Goal: Task Accomplishment & Management: Manage account settings

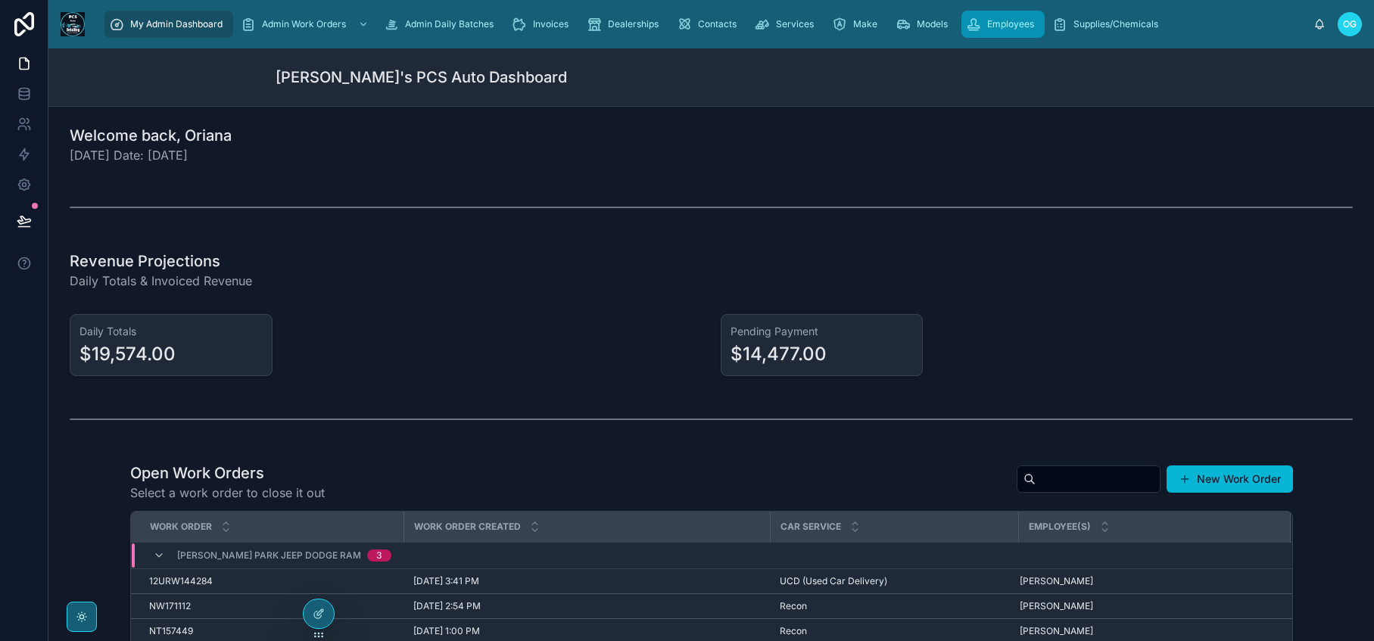
click at [982, 29] on div "Employees" at bounding box center [1003, 24] width 74 height 24
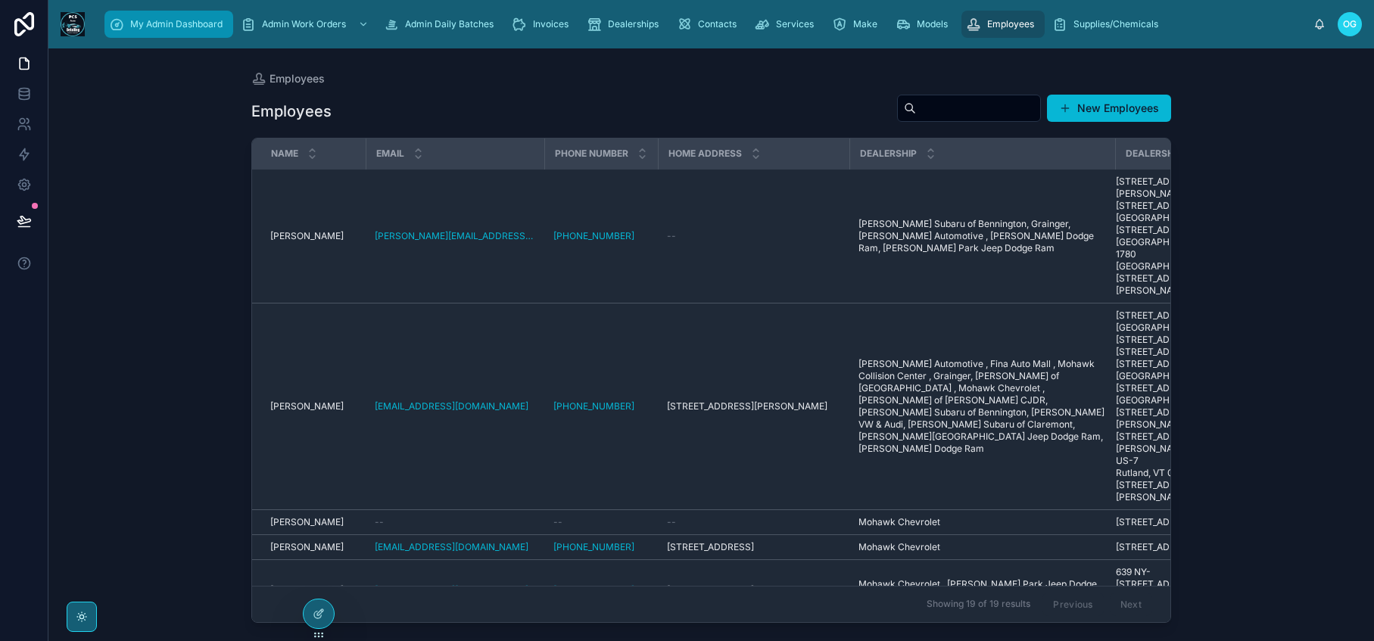
click at [170, 22] on span "My Admin Dashboard" at bounding box center [176, 24] width 92 height 12
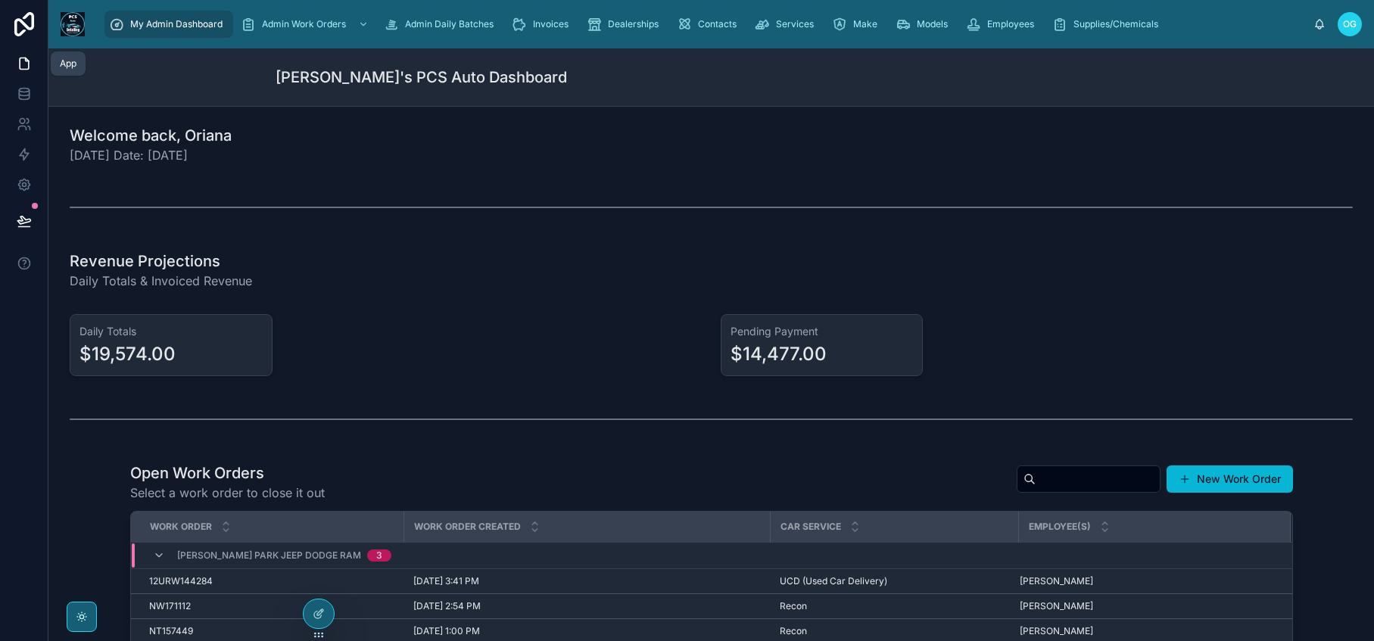
click at [20, 64] on icon at bounding box center [24, 63] width 15 height 15
click at [310, 610] on div at bounding box center [319, 613] width 30 height 29
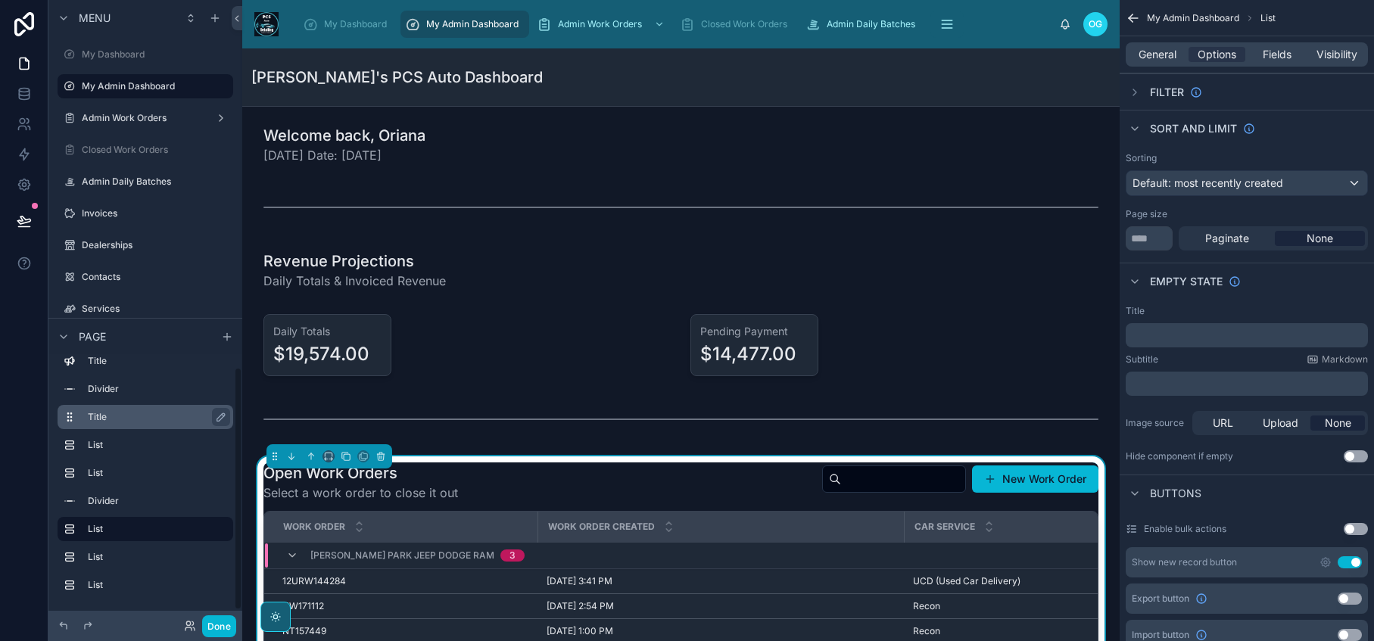
scroll to position [14, 0]
click at [59, 338] on icon "scrollable content" at bounding box center [64, 337] width 12 height 12
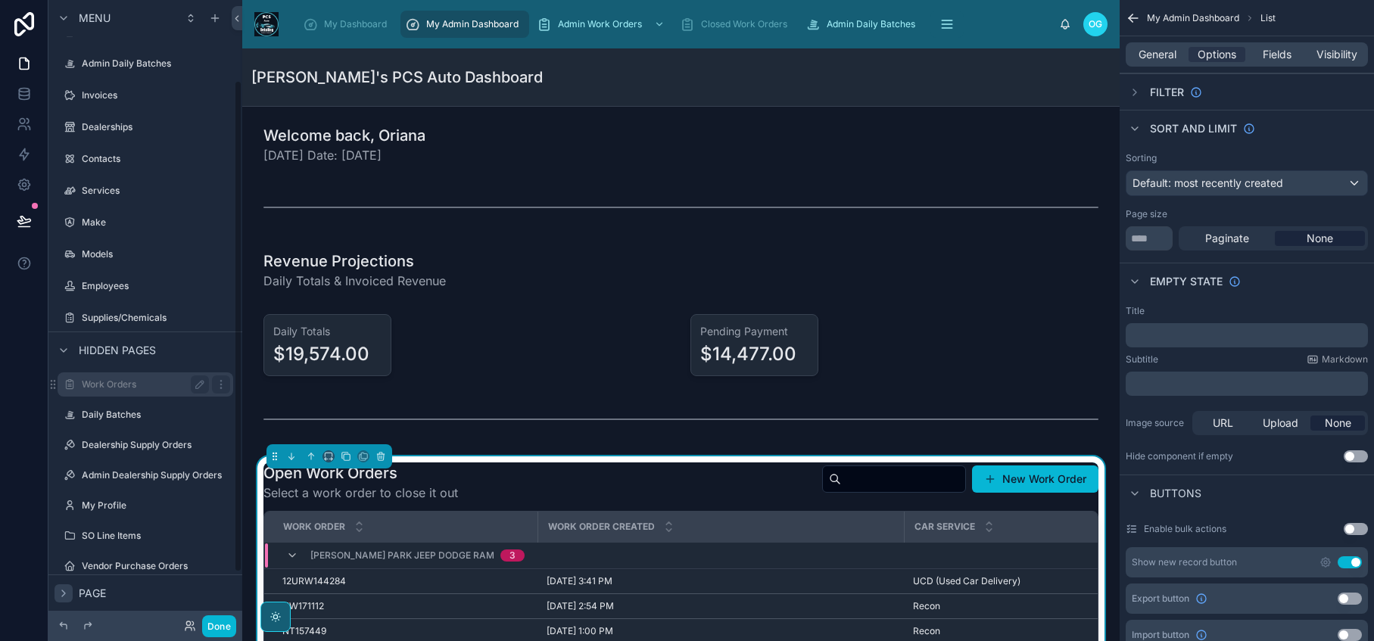
scroll to position [166, 0]
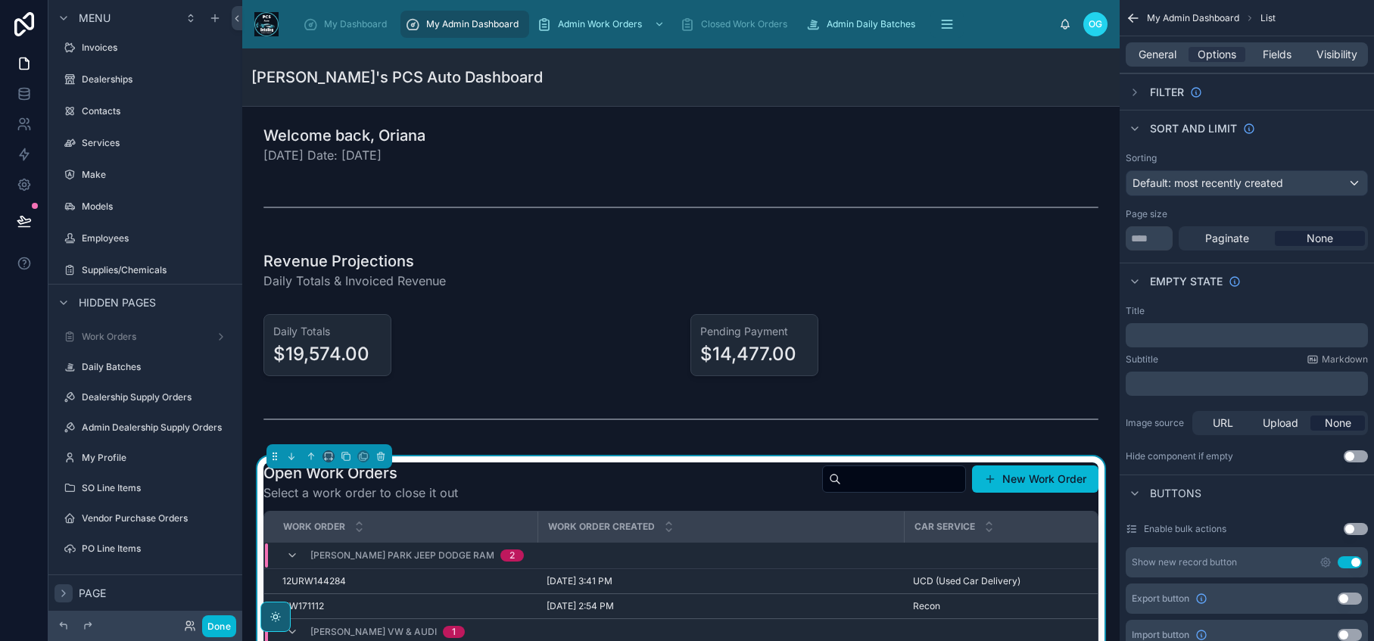
click at [64, 597] on icon "scrollable content" at bounding box center [64, 593] width 12 height 12
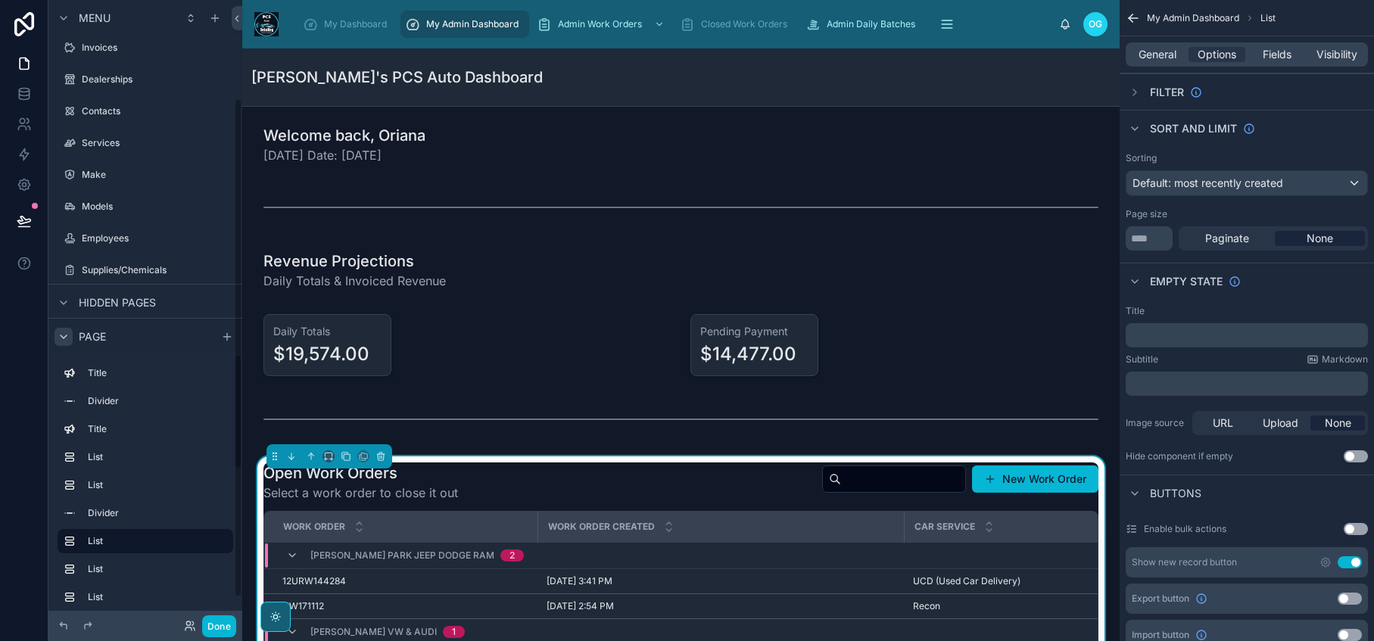
scroll to position [154, 0]
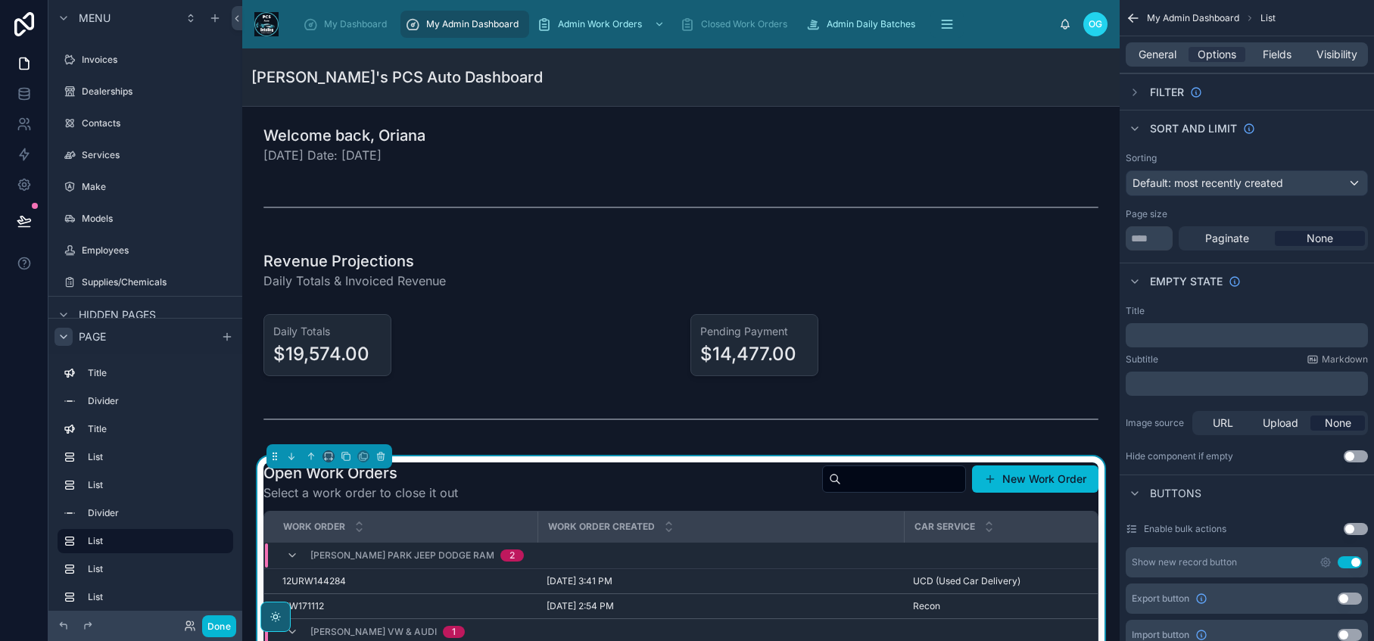
click at [61, 345] on div "scrollable content" at bounding box center [63, 337] width 18 height 18
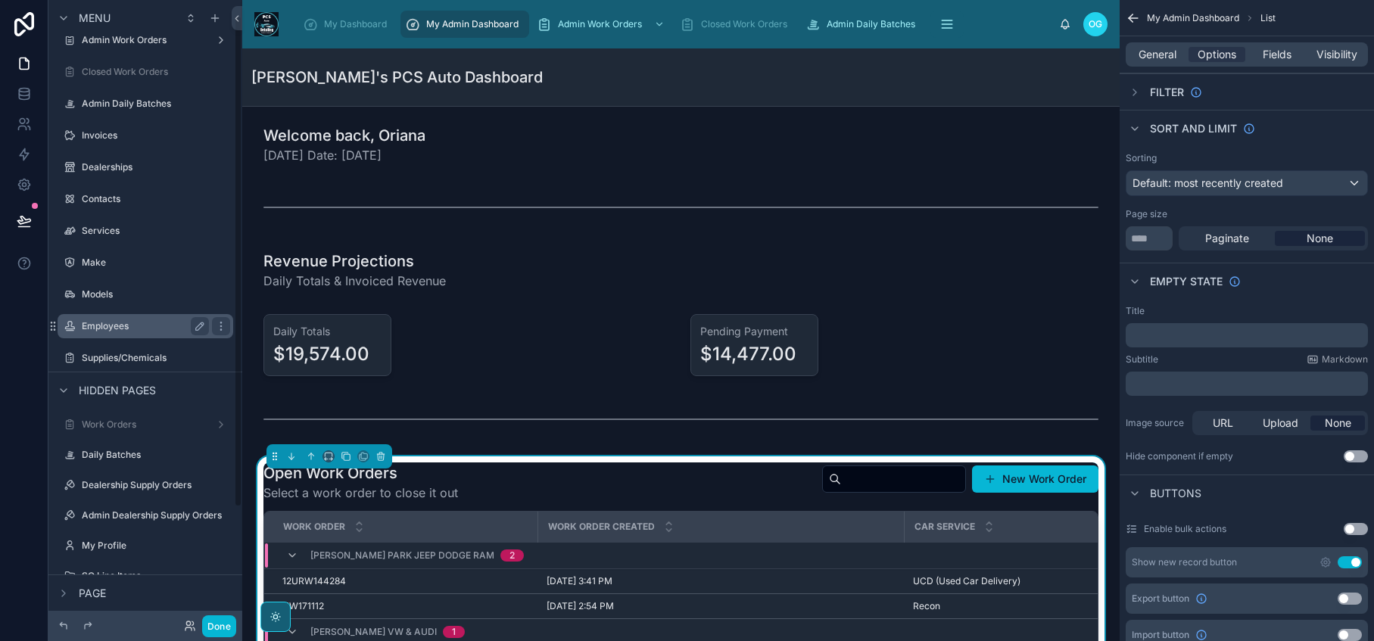
scroll to position [0, 0]
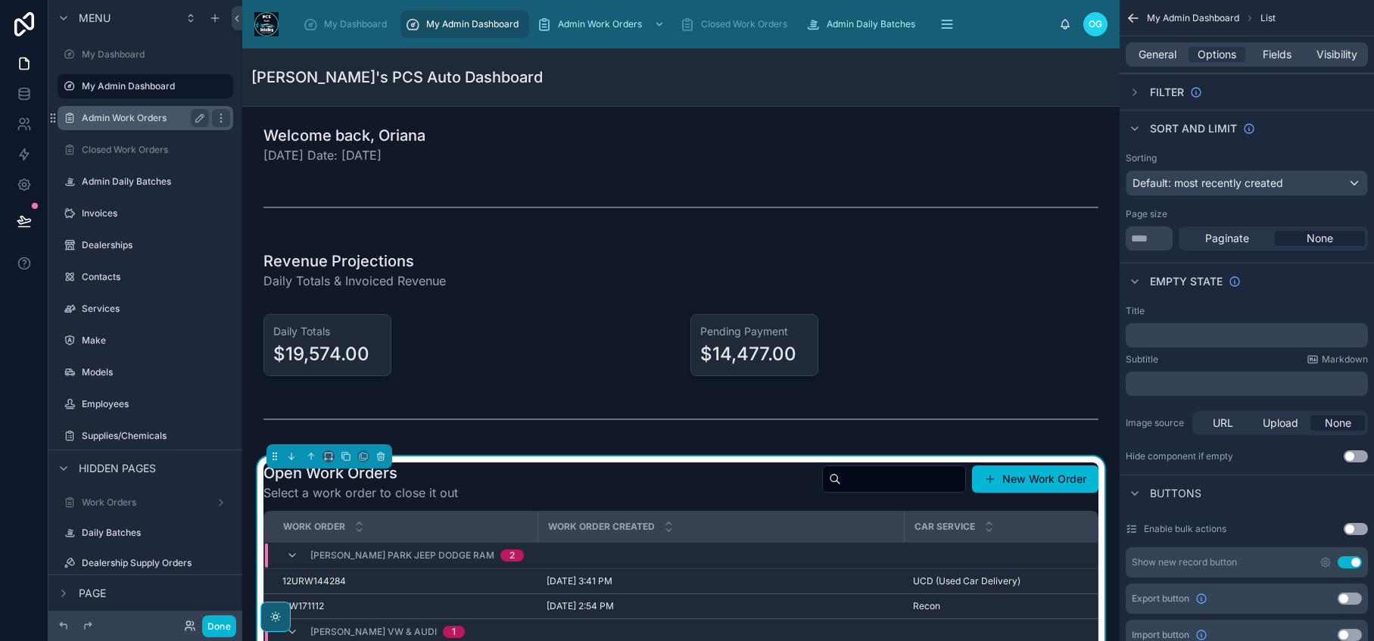
click at [130, 121] on label "Admin Work Orders" at bounding box center [142, 118] width 121 height 12
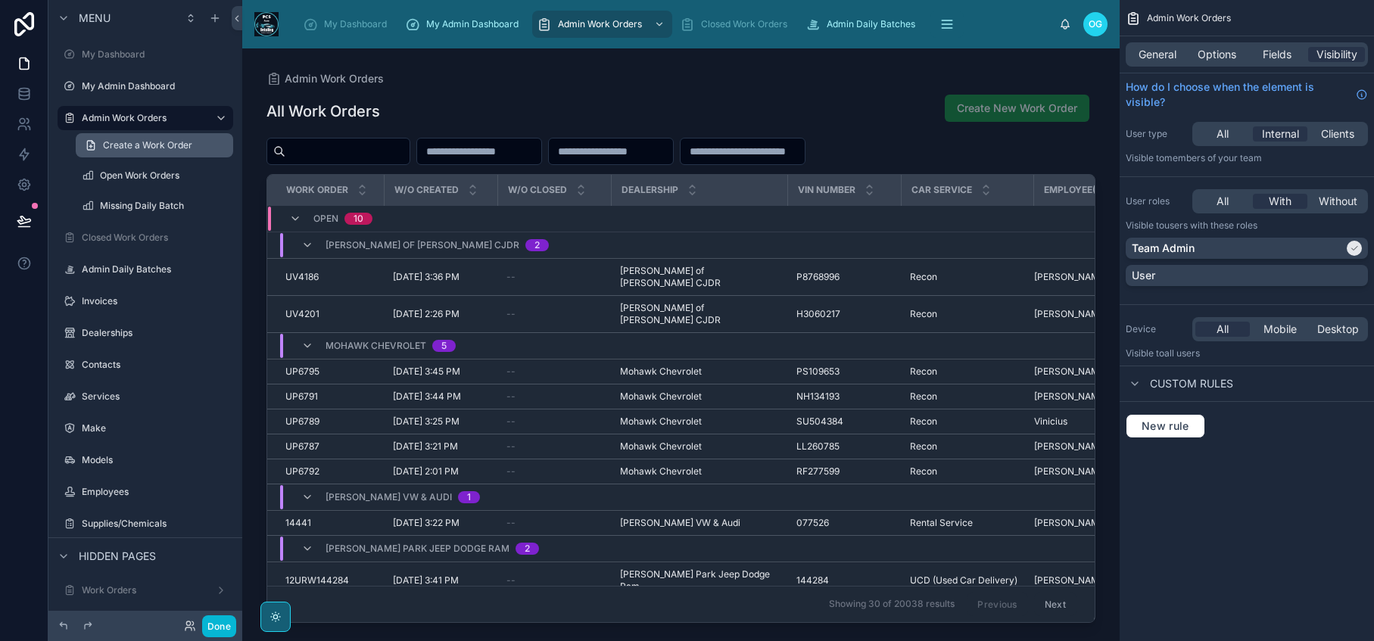
click at [123, 150] on span "Create a Work Order" at bounding box center [147, 145] width 89 height 12
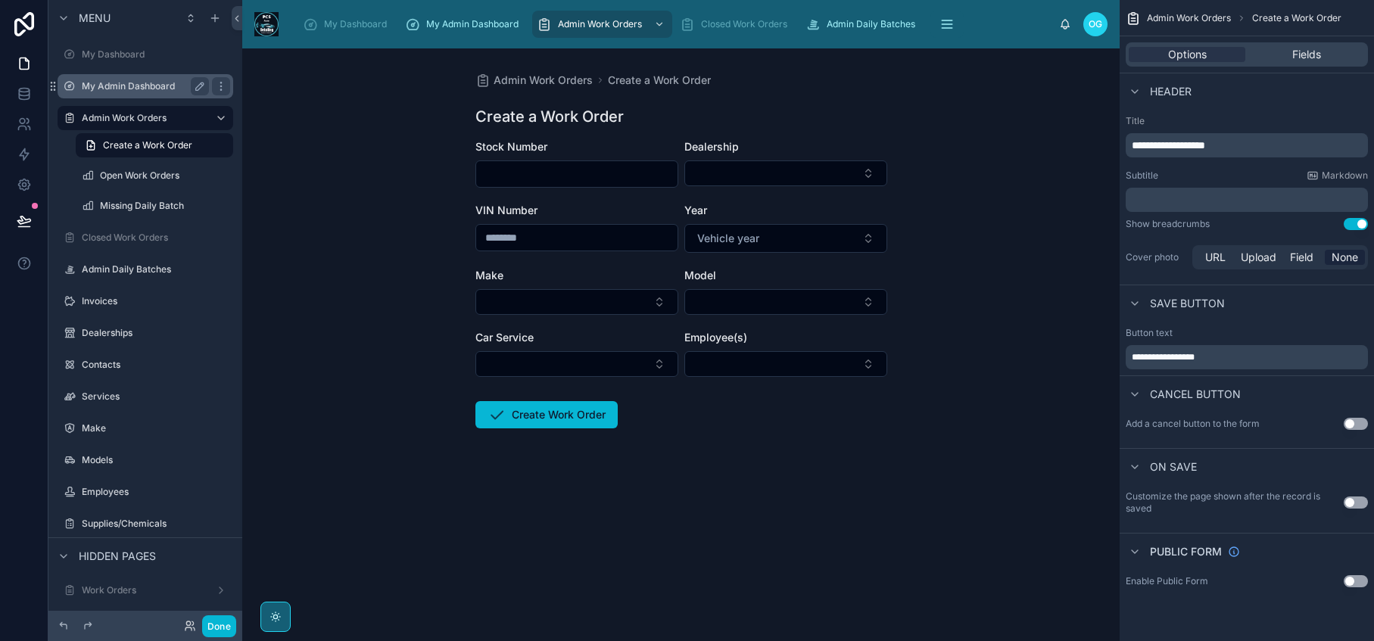
click at [126, 88] on label "My Admin Dashboard" at bounding box center [142, 86] width 121 height 12
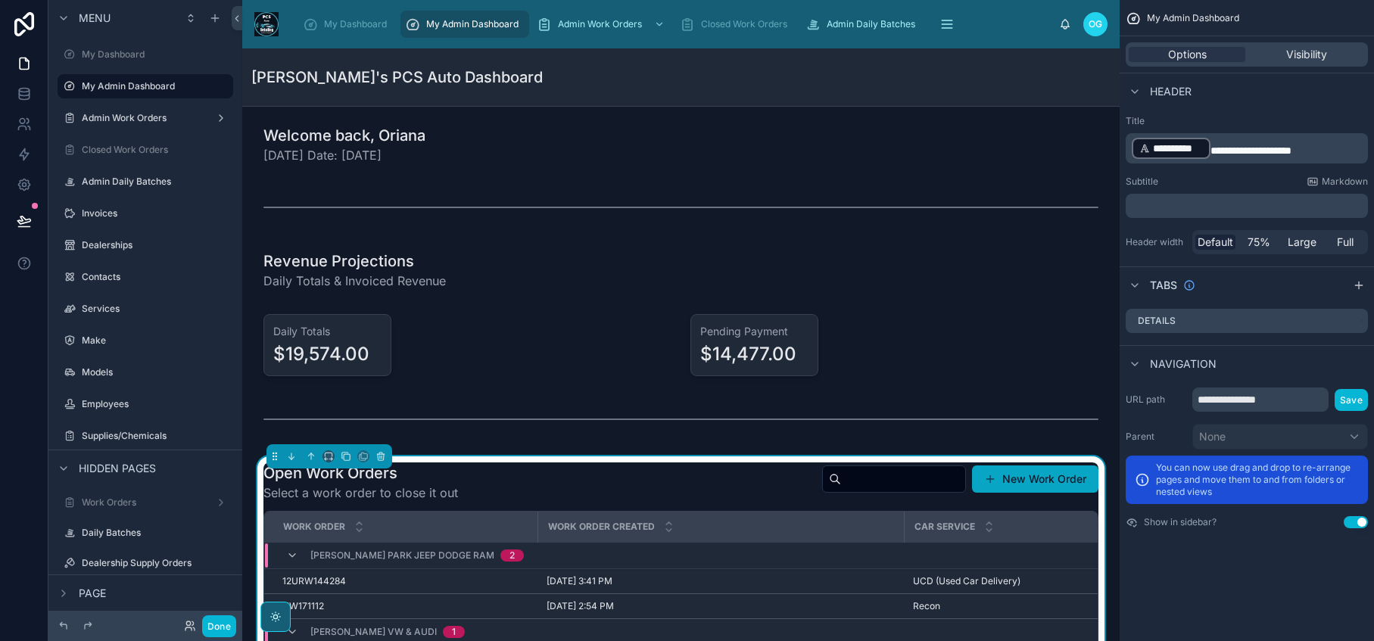
click at [1004, 488] on button "New Work Order" at bounding box center [1035, 479] width 126 height 27
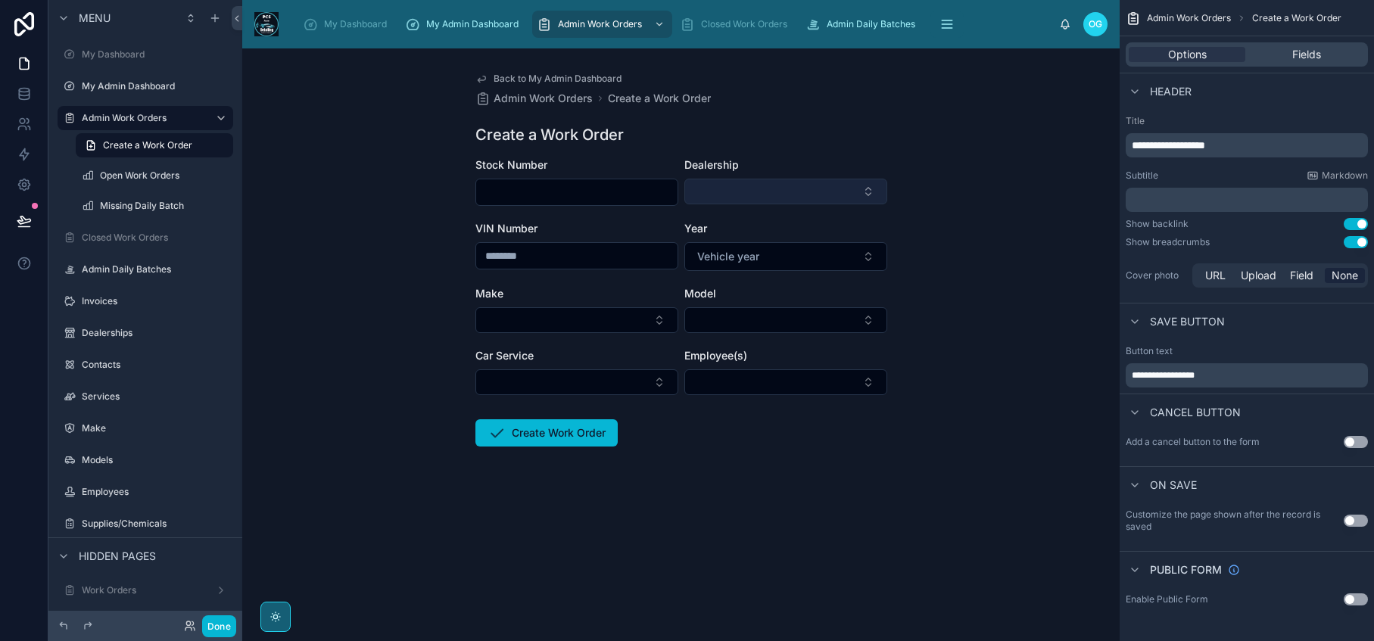
click at [864, 192] on button "Select Button" at bounding box center [785, 192] width 203 height 26
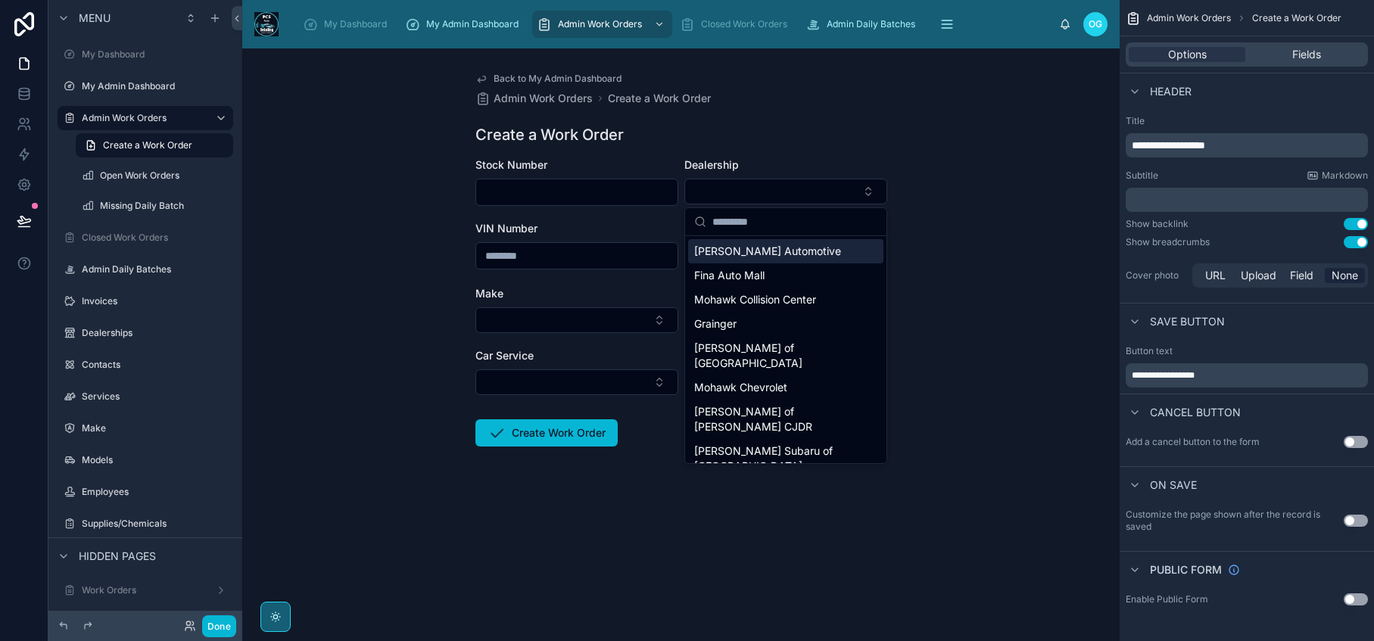
click at [916, 527] on div "Back to My Admin Dashboard Admin Work Orders Create a Work Order Create a Work …" at bounding box center [680, 344] width 877 height 593
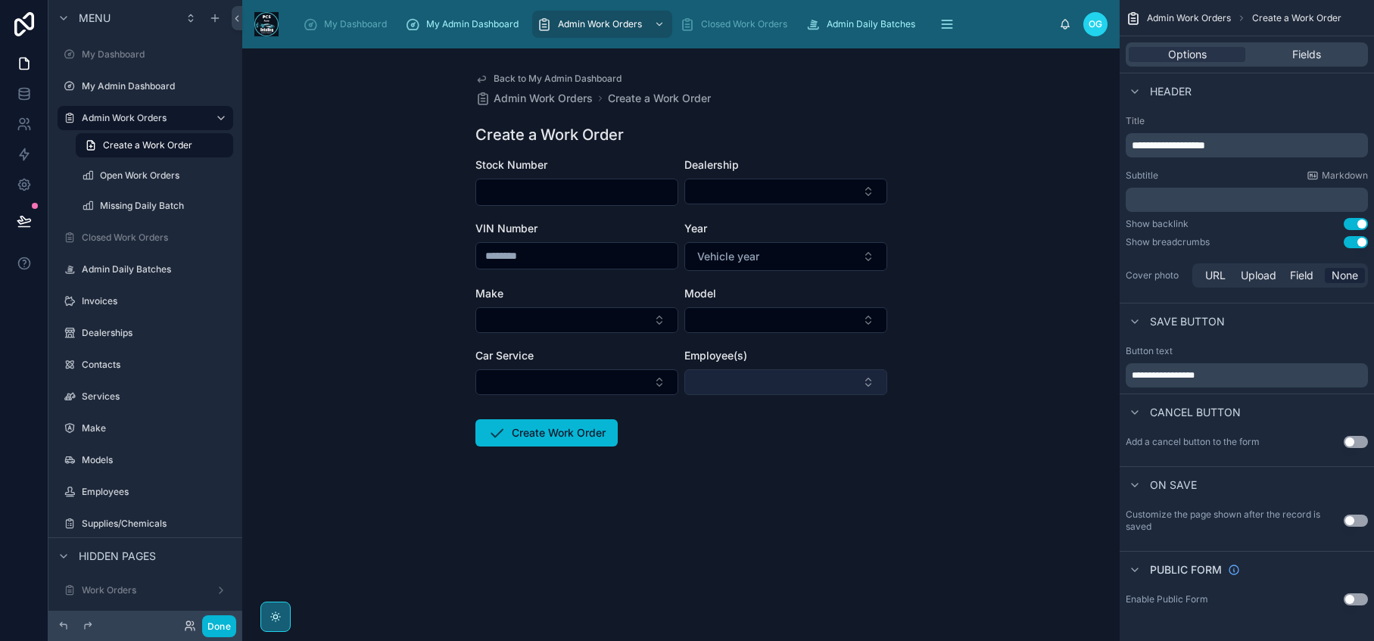
click at [862, 383] on button "Select Button" at bounding box center [785, 382] width 203 height 26
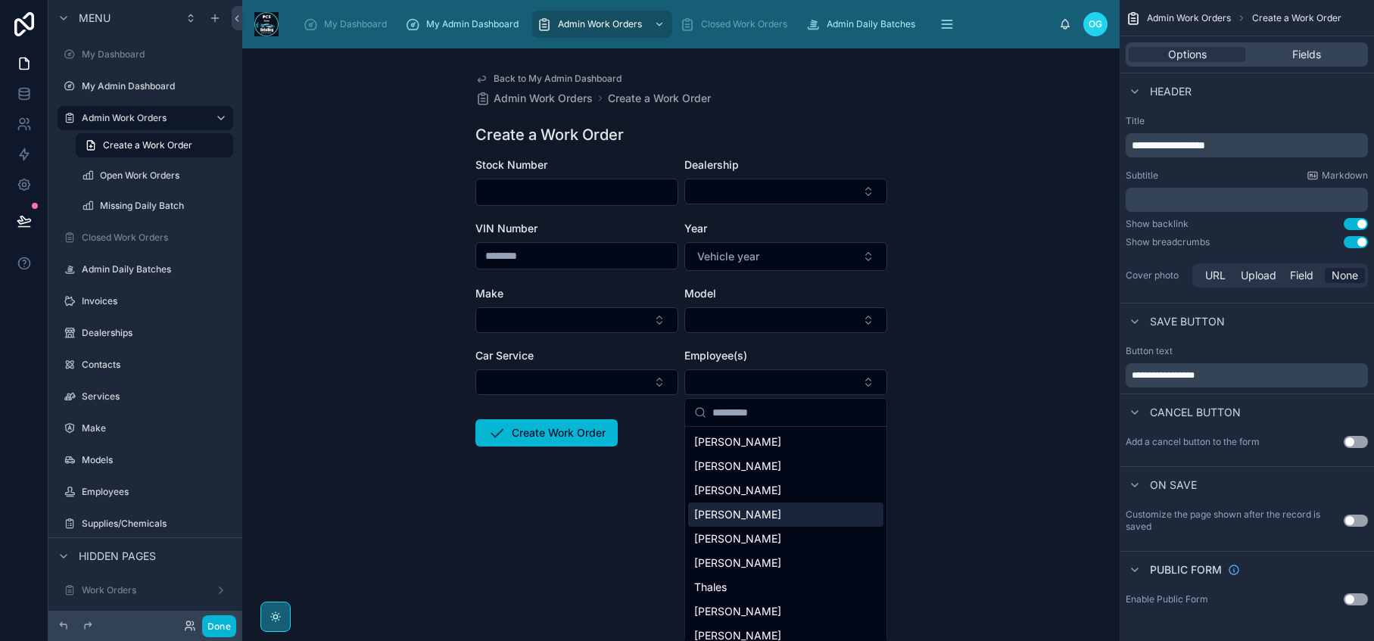
click at [947, 473] on div "Back to My Admin Dashboard Admin Work Orders Create a Work Order Create a Work …" at bounding box center [680, 344] width 877 height 593
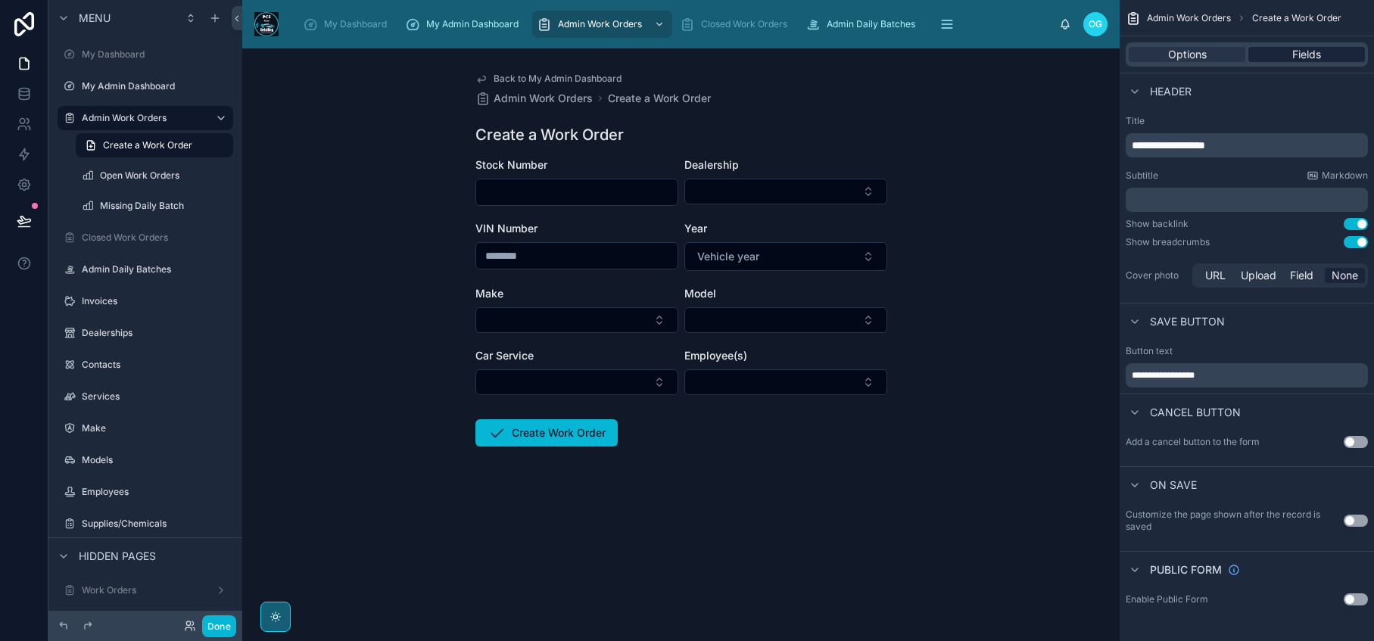
click at [1303, 61] on span "Fields" at bounding box center [1306, 54] width 29 height 15
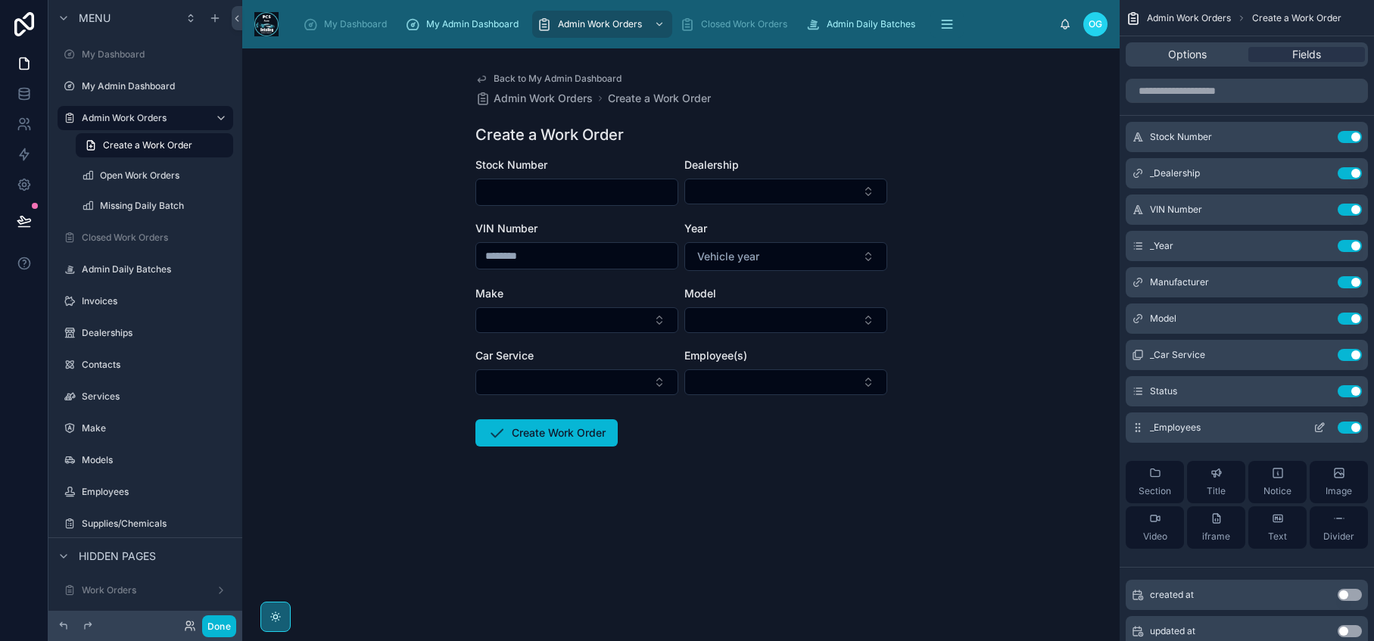
click at [1273, 430] on div "_Employees Use setting" at bounding box center [1247, 428] width 242 height 30
click at [1318, 428] on icon "scrollable content" at bounding box center [1321, 426] width 6 height 6
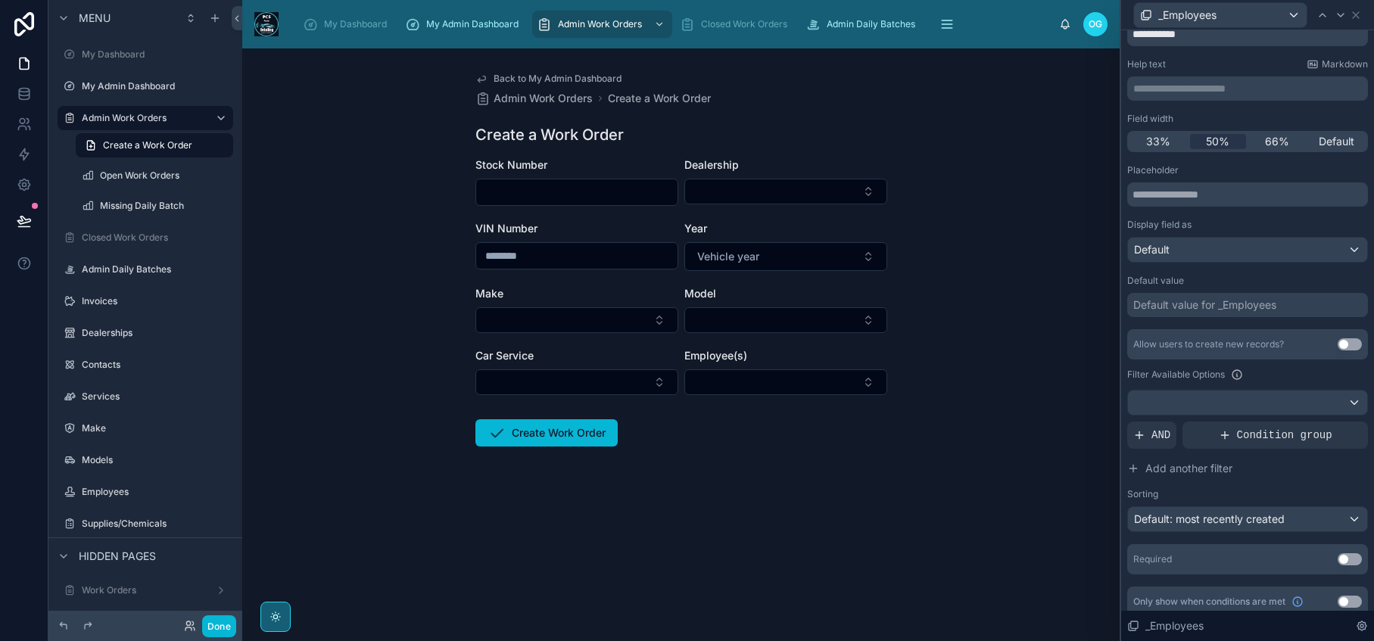
scroll to position [72, 0]
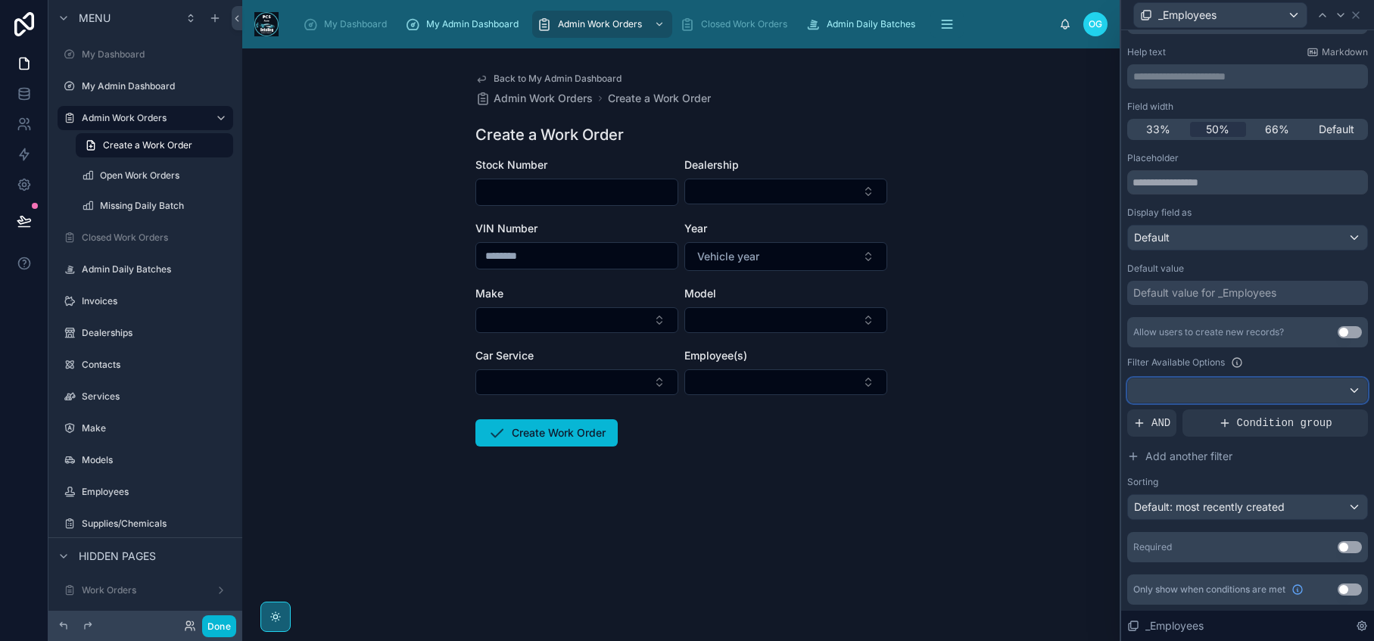
click at [1337, 391] on div at bounding box center [1247, 390] width 239 height 24
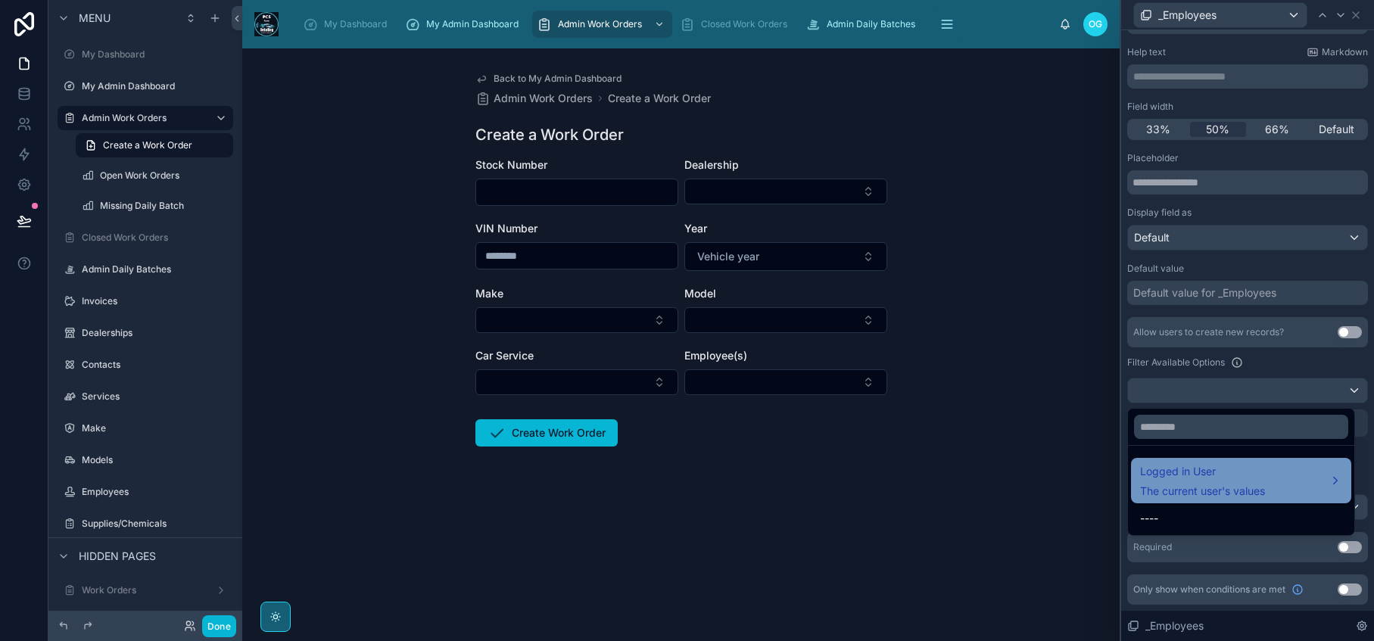
click at [1319, 484] on div "Logged in User The current user's values" at bounding box center [1241, 480] width 202 height 36
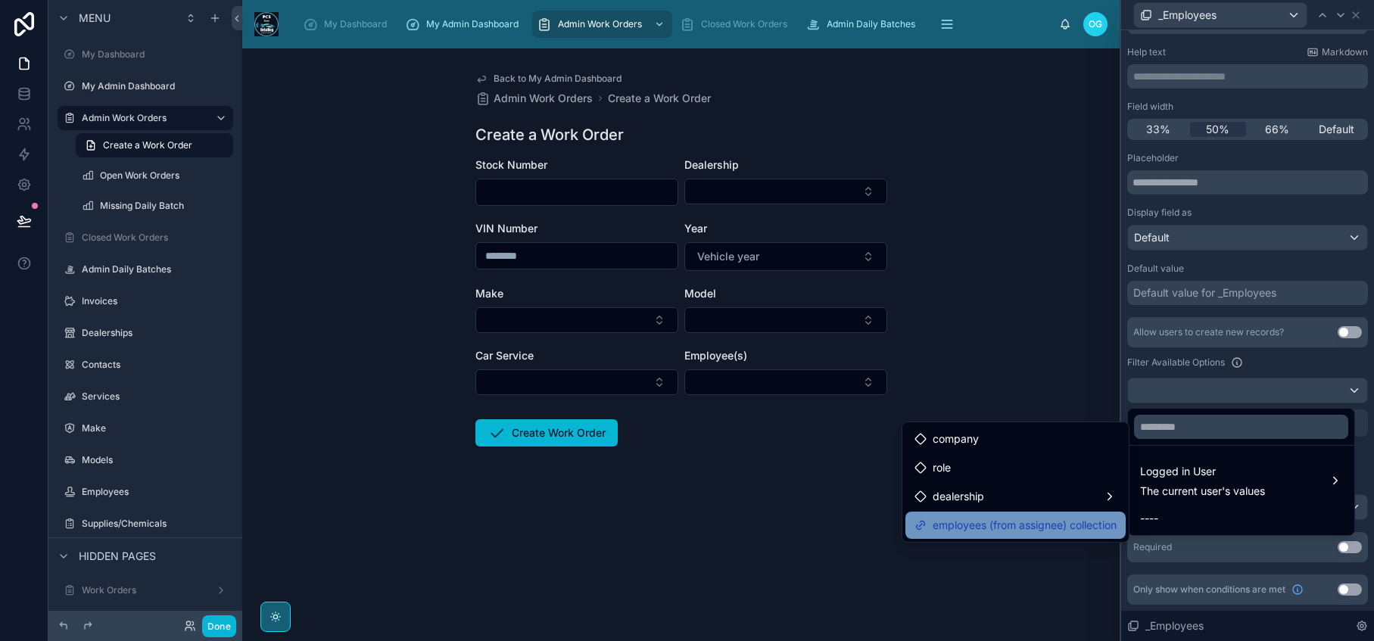
click at [1060, 530] on span "employees (from assignee) collection" at bounding box center [1025, 525] width 184 height 18
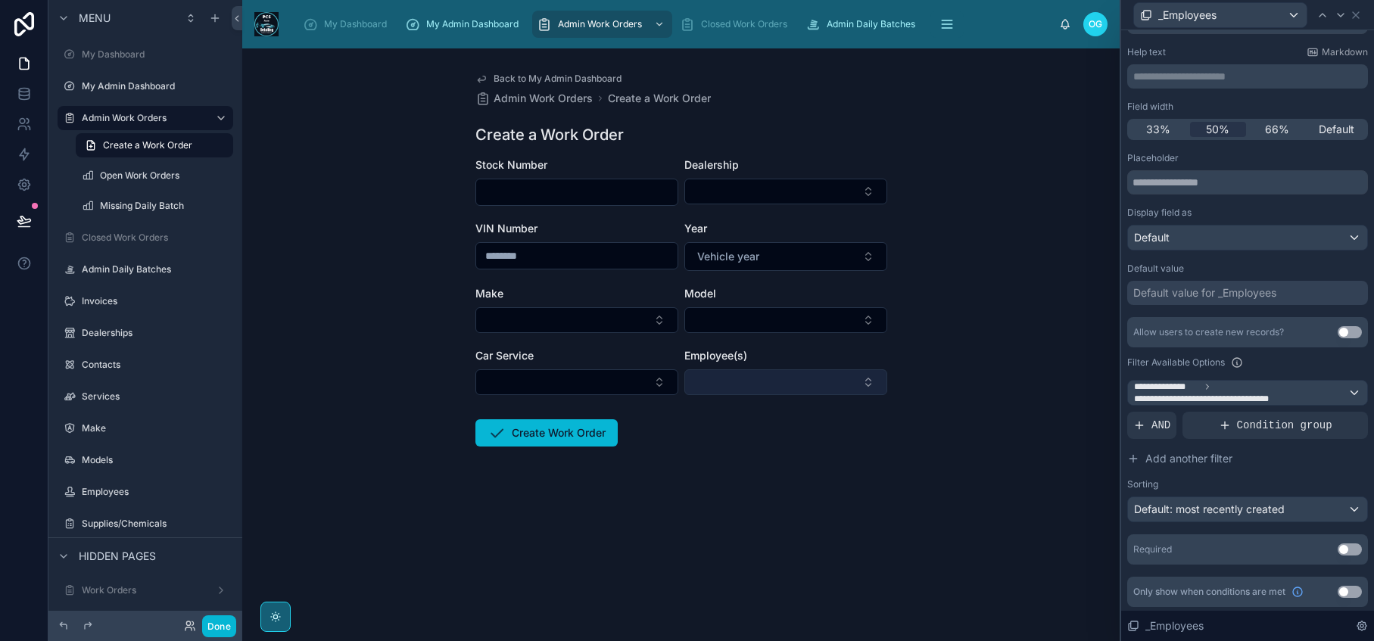
click at [869, 387] on button "Select Button" at bounding box center [785, 382] width 203 height 26
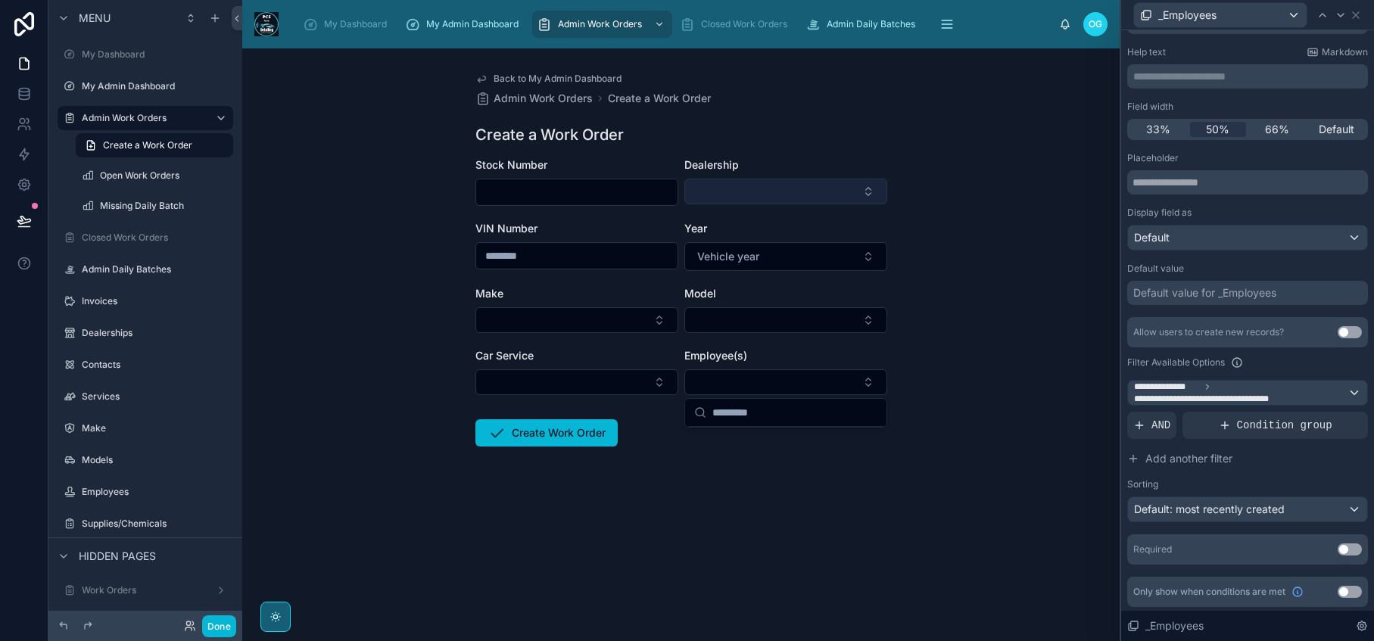
click at [851, 192] on button "Select Button" at bounding box center [785, 192] width 203 height 26
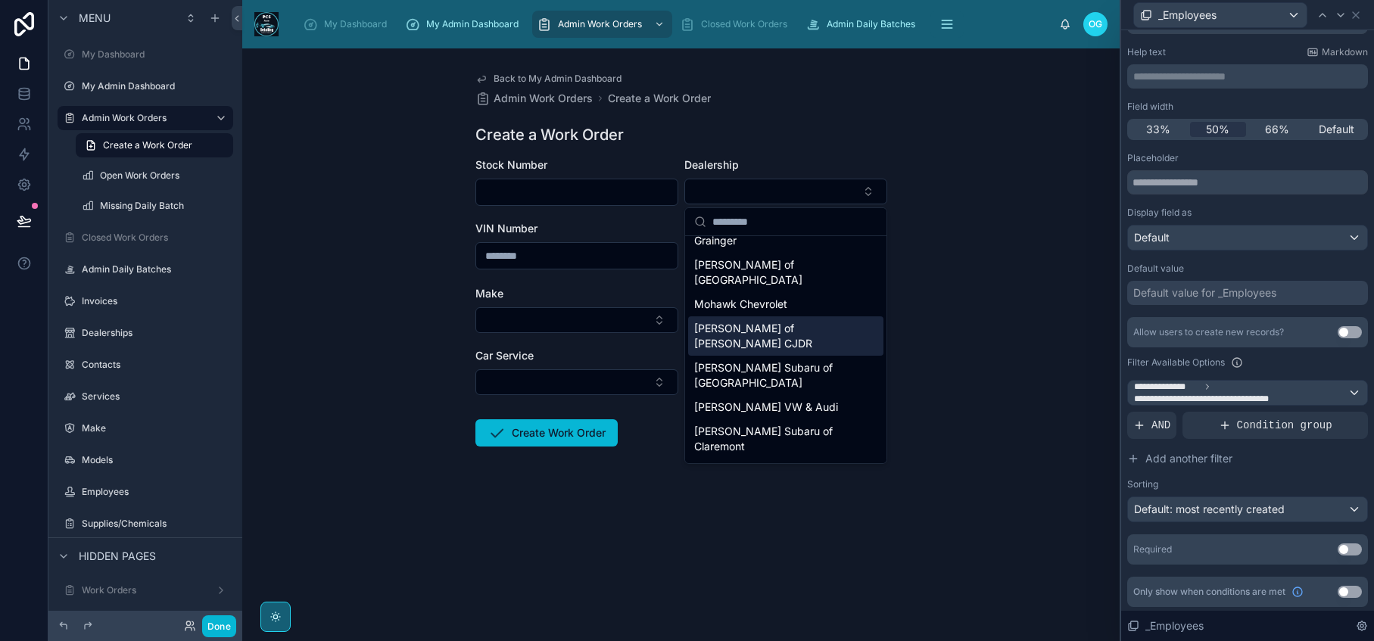
scroll to position [85, 0]
click at [810, 462] on span "Clifton Park Jeep Dodge Ram" at bounding box center [776, 477] width 165 height 30
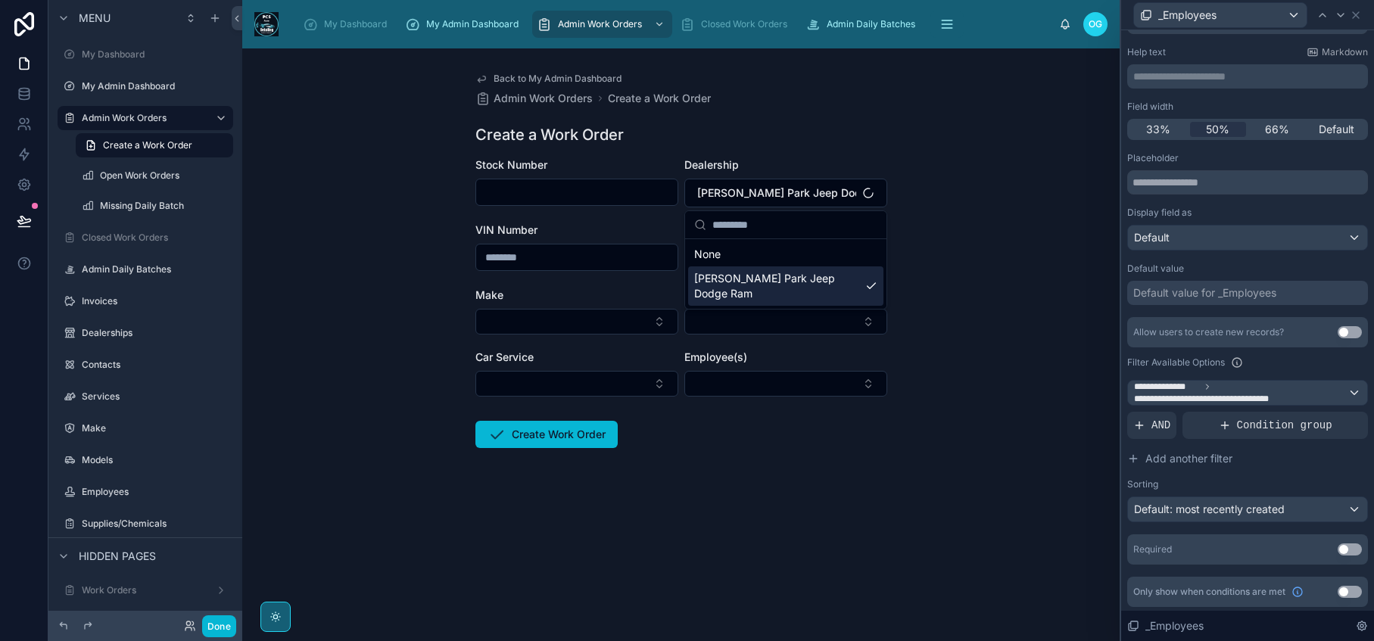
scroll to position [0, 0]
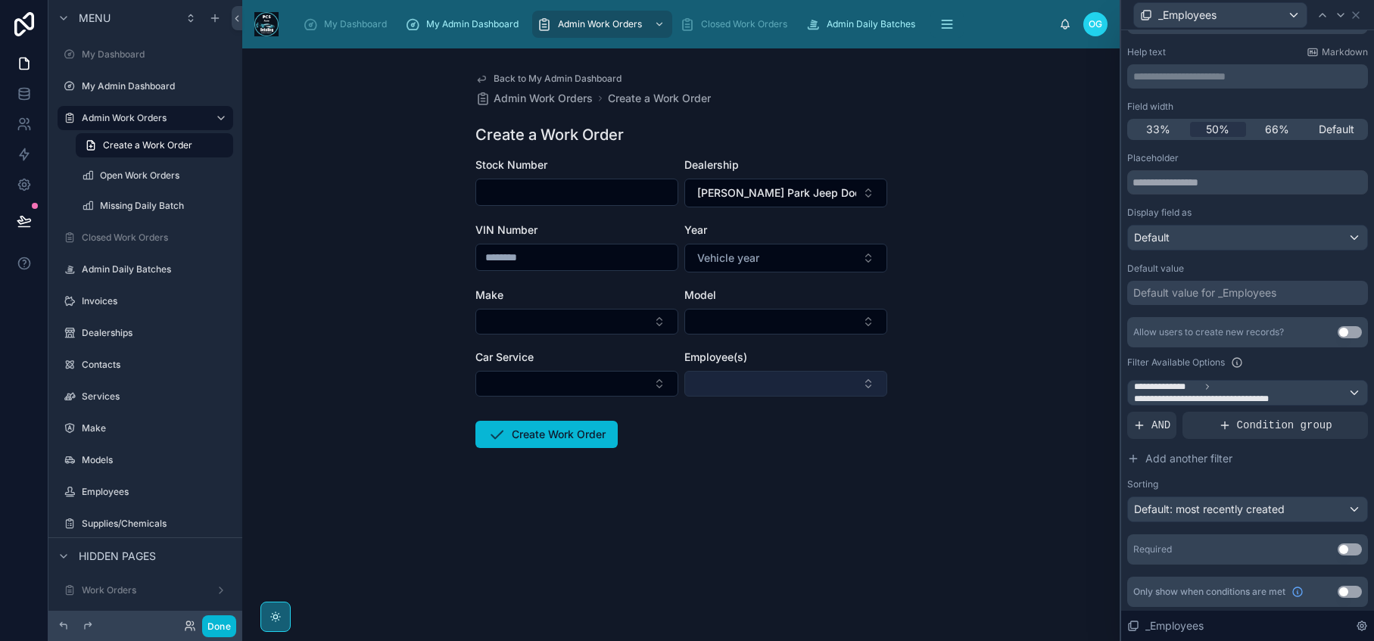
click at [858, 379] on button "Select Button" at bounding box center [785, 384] width 203 height 26
click at [866, 389] on button "Select Button" at bounding box center [785, 384] width 203 height 26
click at [1340, 391] on div "**********" at bounding box center [1247, 393] width 239 height 24
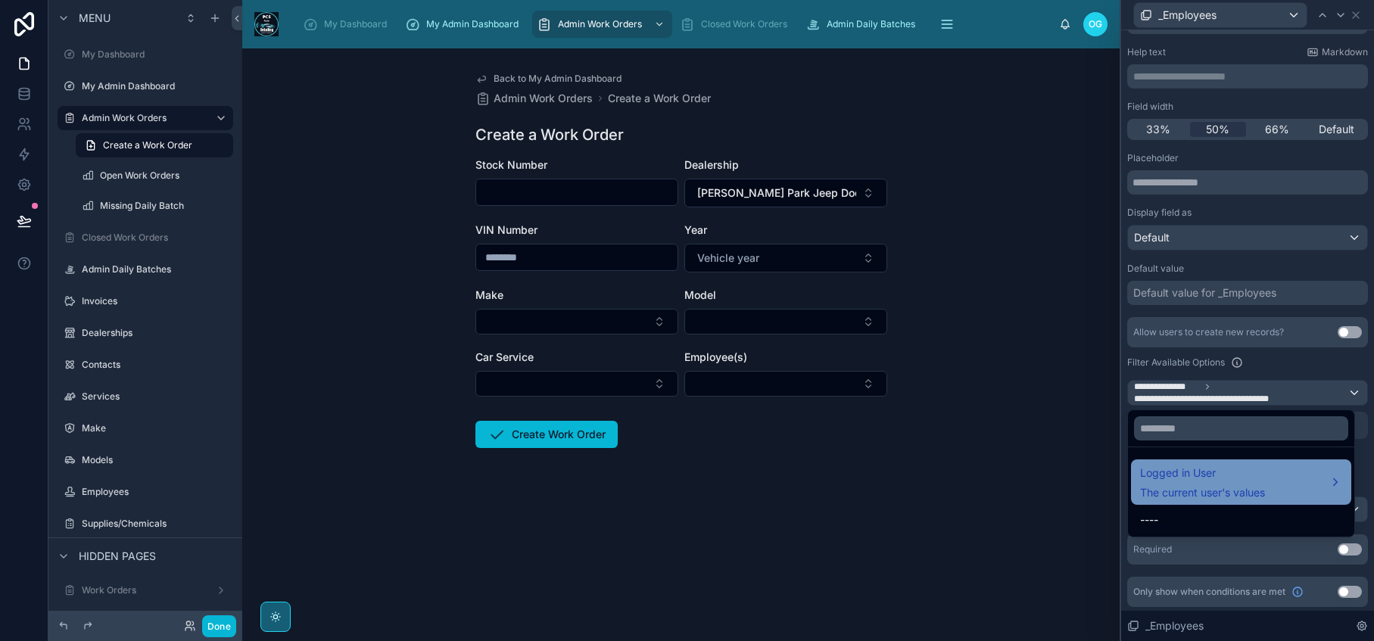
click at [1286, 489] on div "Logged in User The current user's values" at bounding box center [1241, 482] width 202 height 36
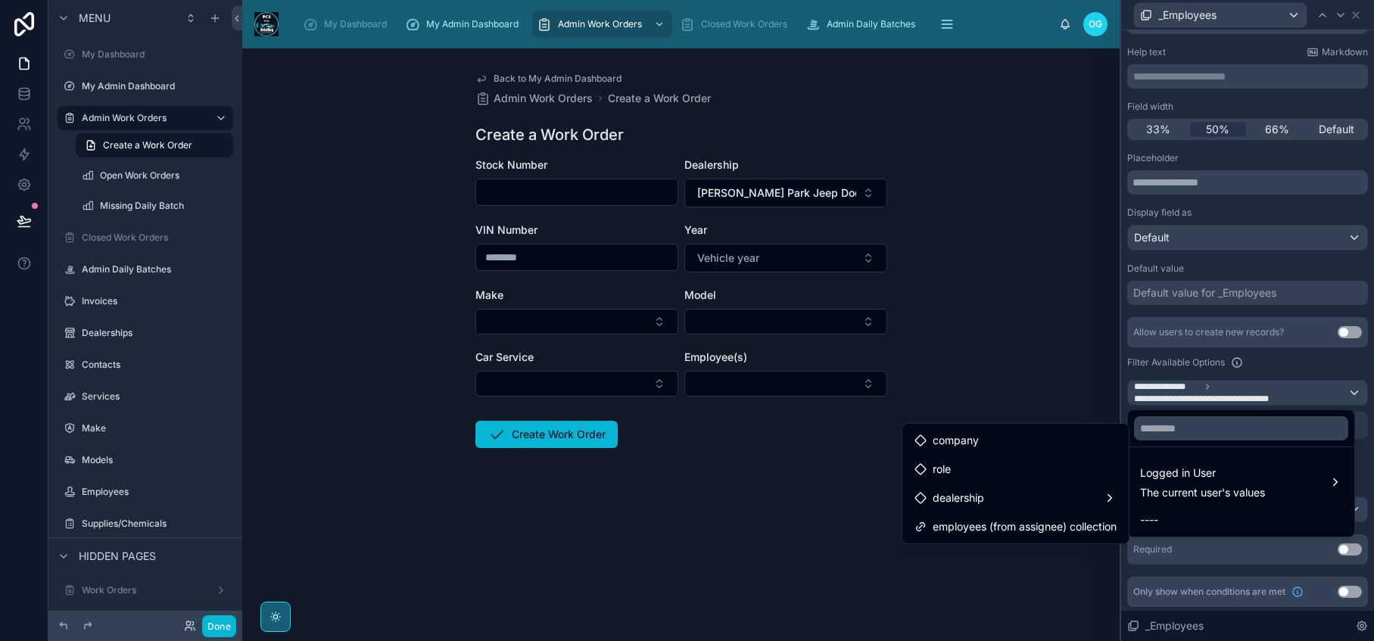
click at [1272, 397] on div at bounding box center [1247, 320] width 253 height 641
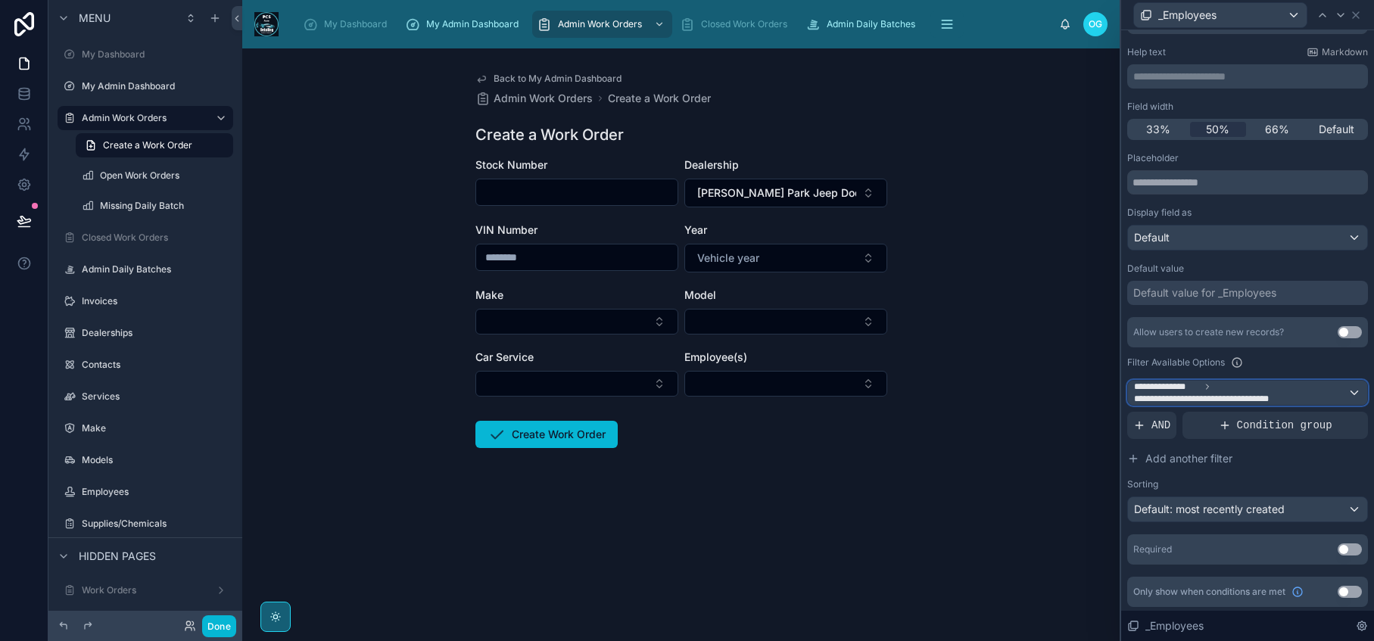
click at [1344, 392] on div "**********" at bounding box center [1247, 393] width 239 height 24
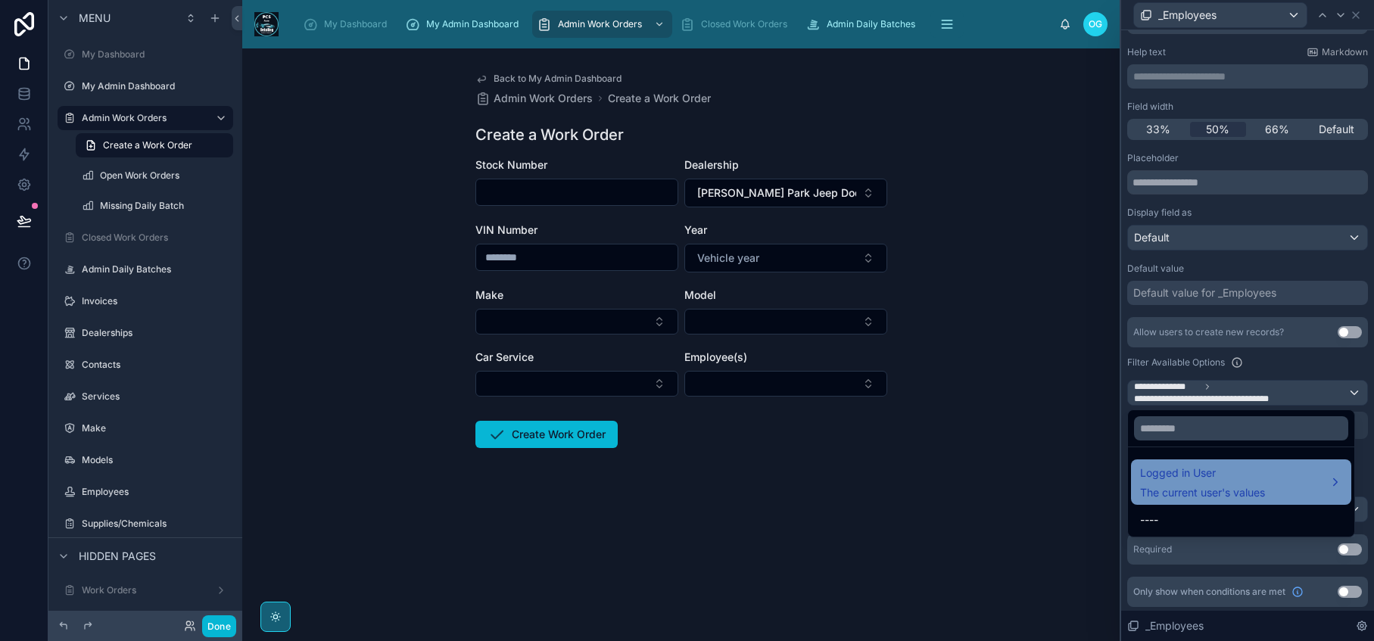
click at [1208, 487] on span "The current user's values" at bounding box center [1202, 492] width 125 height 15
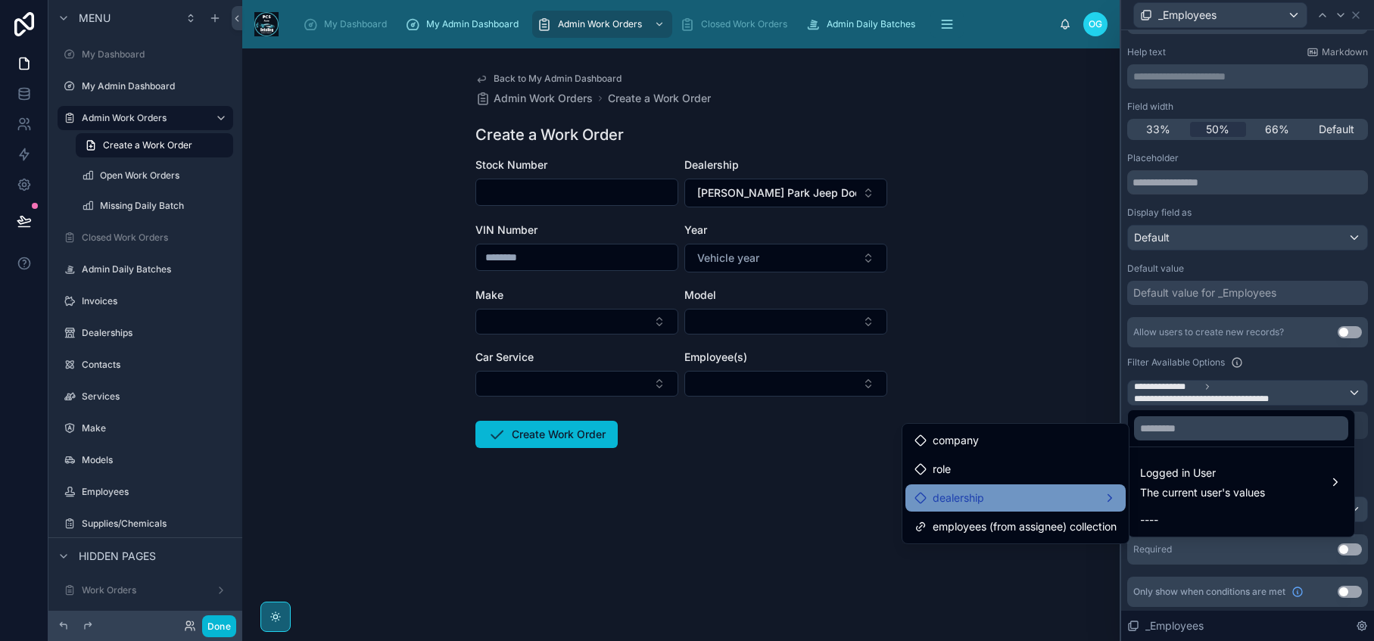
click at [1085, 506] on div "dealership" at bounding box center [1015, 498] width 202 height 18
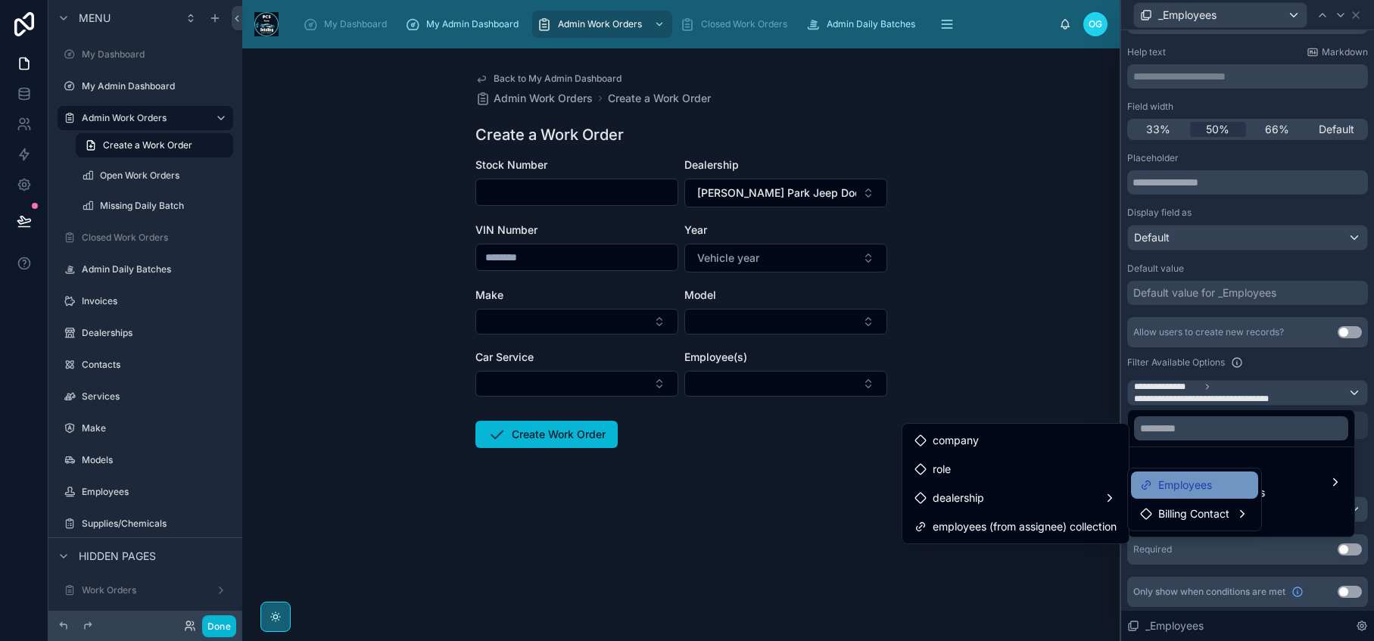
click at [1161, 479] on span "Employees" at bounding box center [1185, 485] width 54 height 18
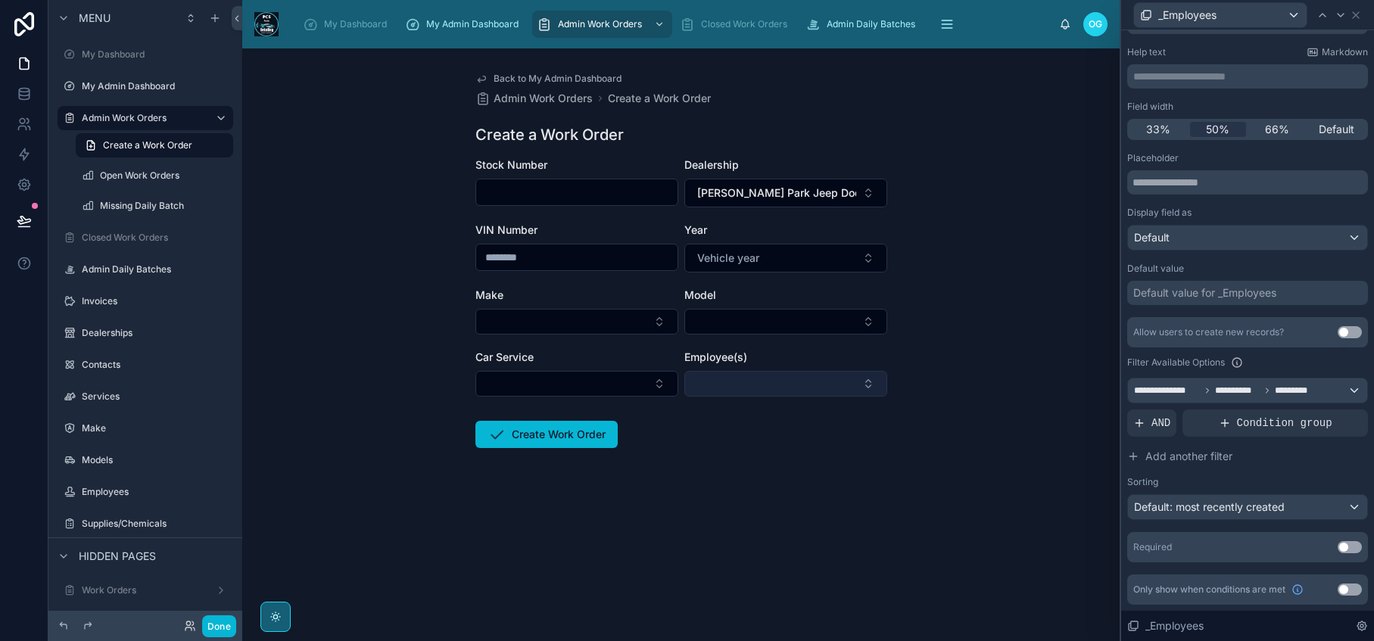
click at [861, 389] on button "Select Button" at bounding box center [785, 384] width 203 height 26
click at [813, 422] on input "text" at bounding box center [794, 413] width 165 height 27
click at [863, 381] on button "Select Button" at bounding box center [785, 384] width 203 height 26
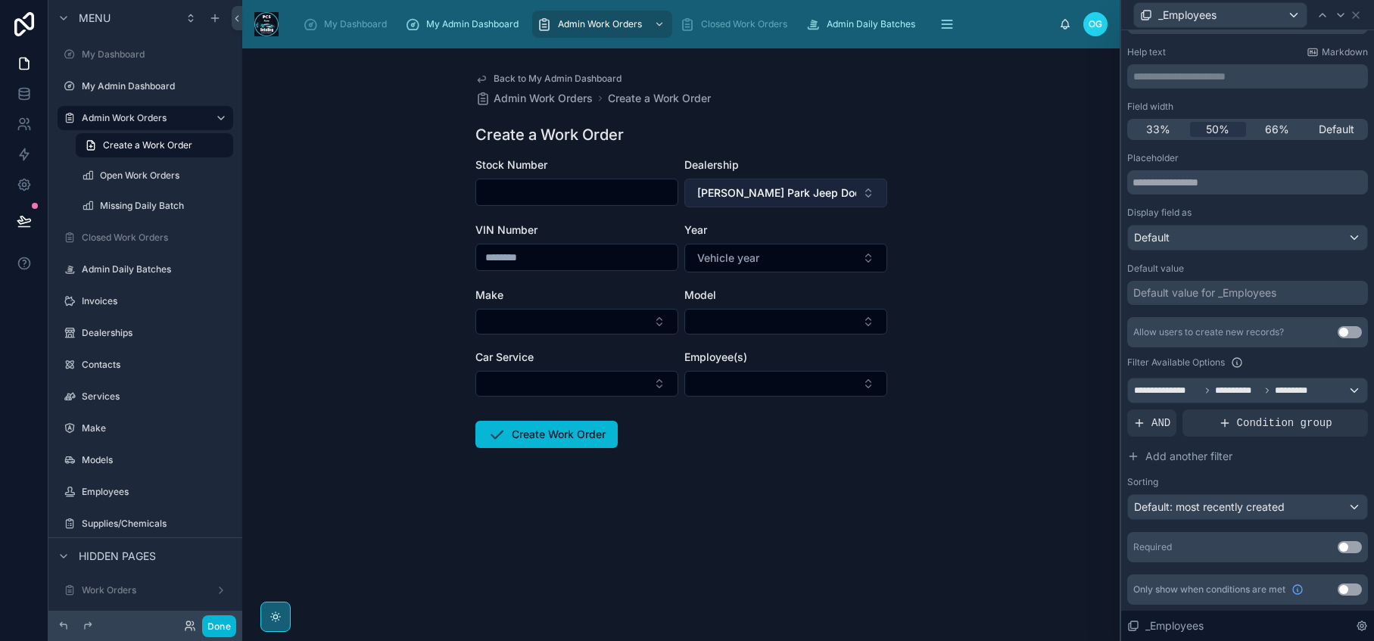
click at [863, 198] on button "Clifton Park Jeep Dodge Ram" at bounding box center [785, 193] width 203 height 29
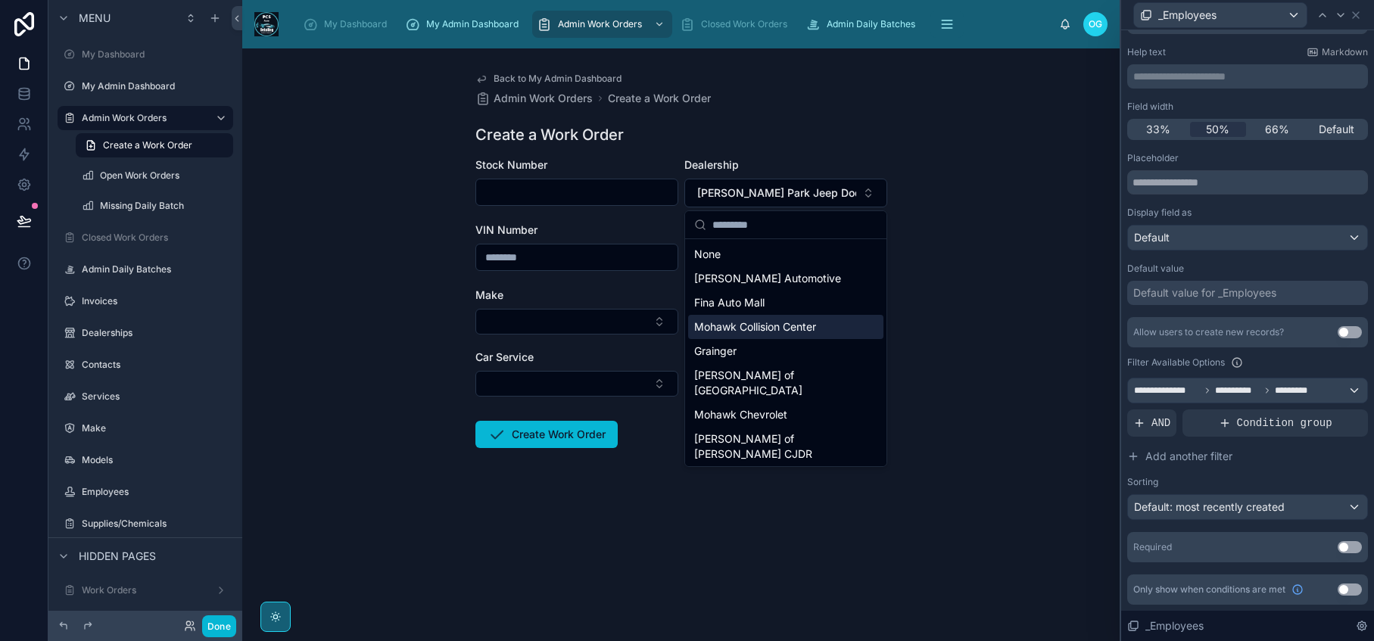
click at [805, 335] on div "Mohawk Collision Center" at bounding box center [785, 327] width 195 height 24
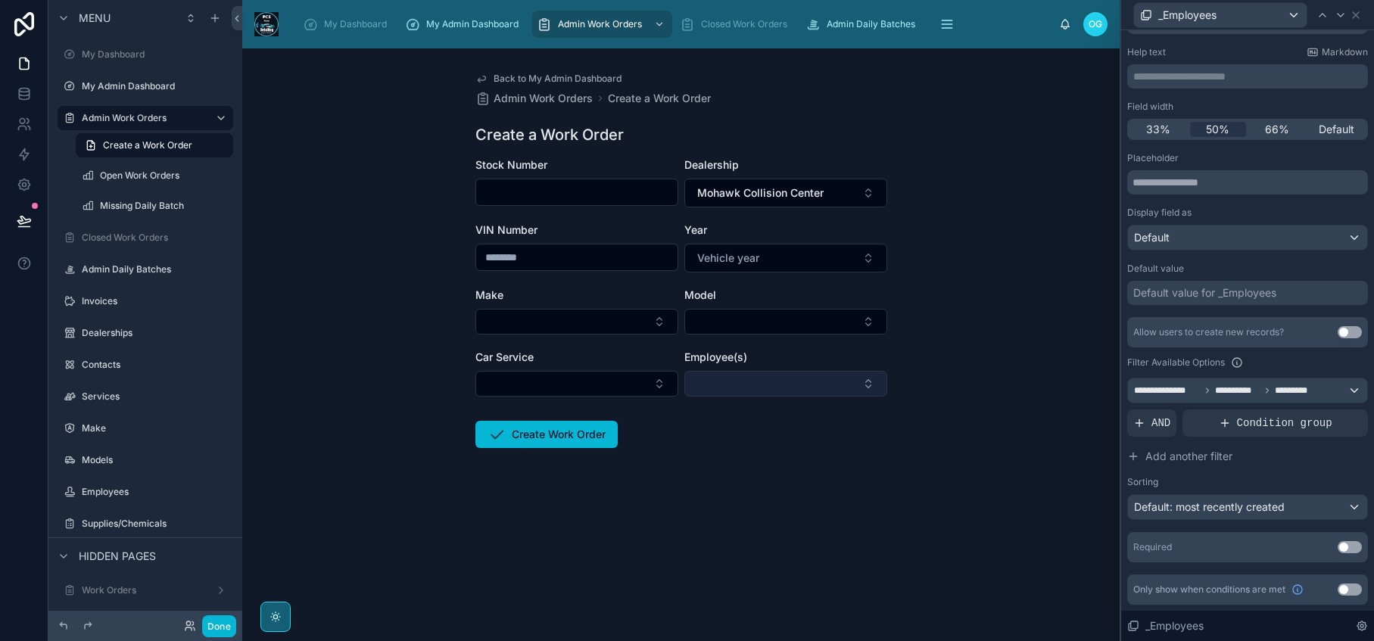
click at [864, 383] on button "Select Button" at bounding box center [785, 384] width 203 height 26
click at [1343, 391] on div "**********" at bounding box center [1247, 390] width 239 height 24
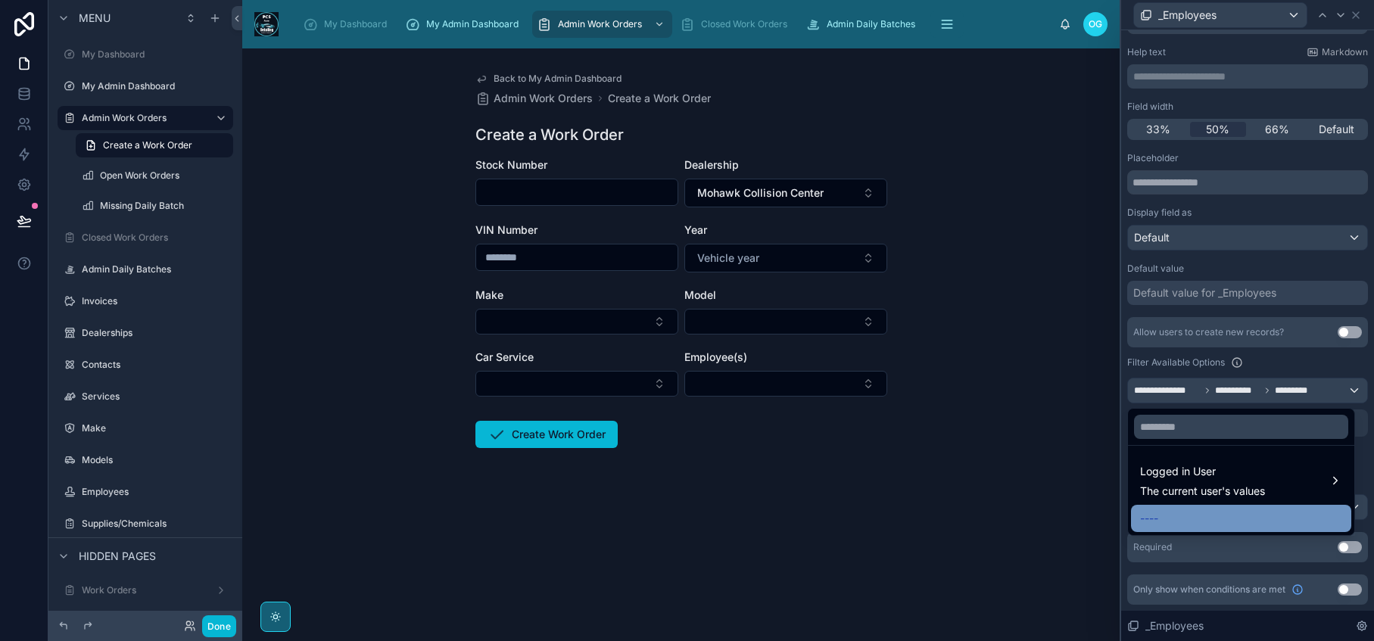
click at [1150, 517] on span "----" at bounding box center [1149, 518] width 18 height 18
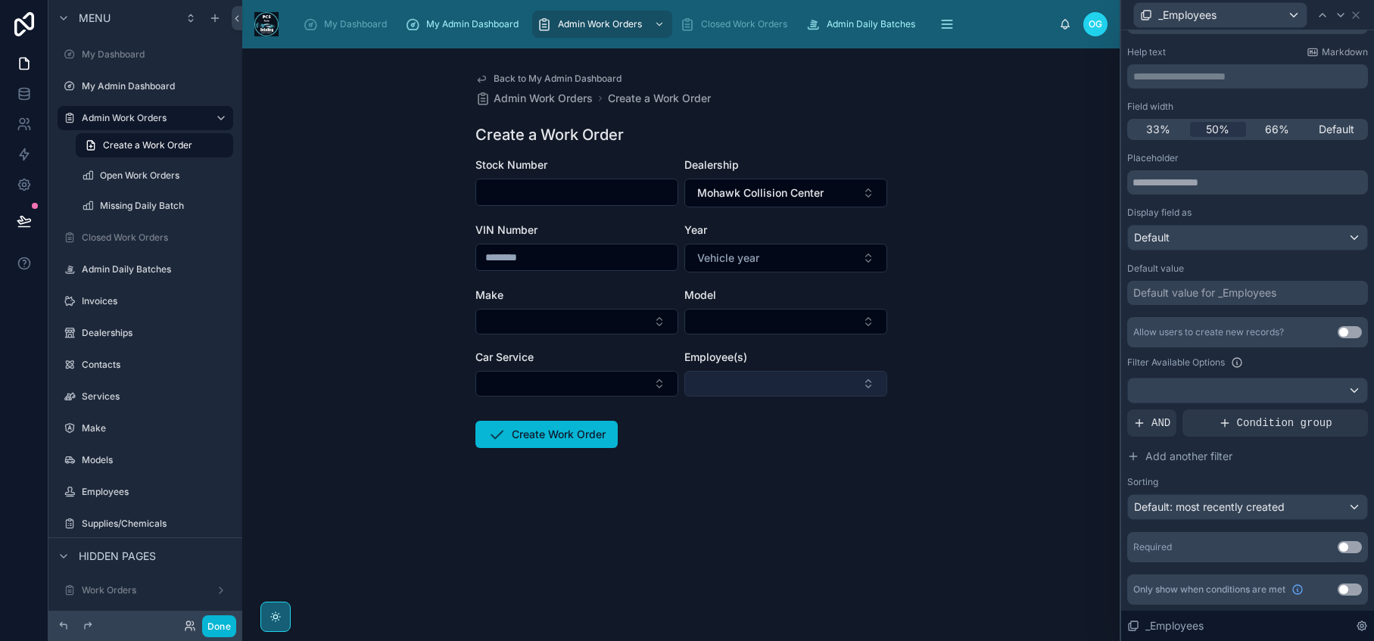
click at [867, 381] on button "Select Button" at bounding box center [785, 384] width 203 height 26
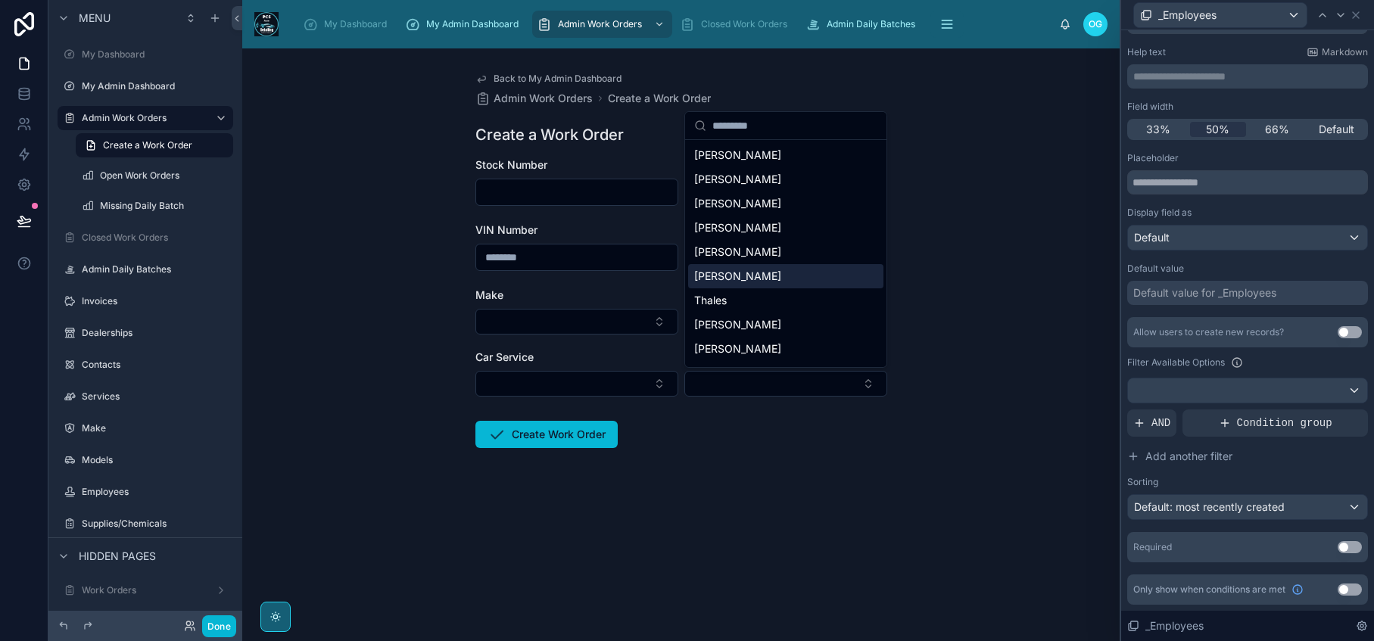
click at [952, 382] on div "Back to My Admin Dashboard Admin Work Orders Create a Work Order Create a Work …" at bounding box center [680, 344] width 877 height 593
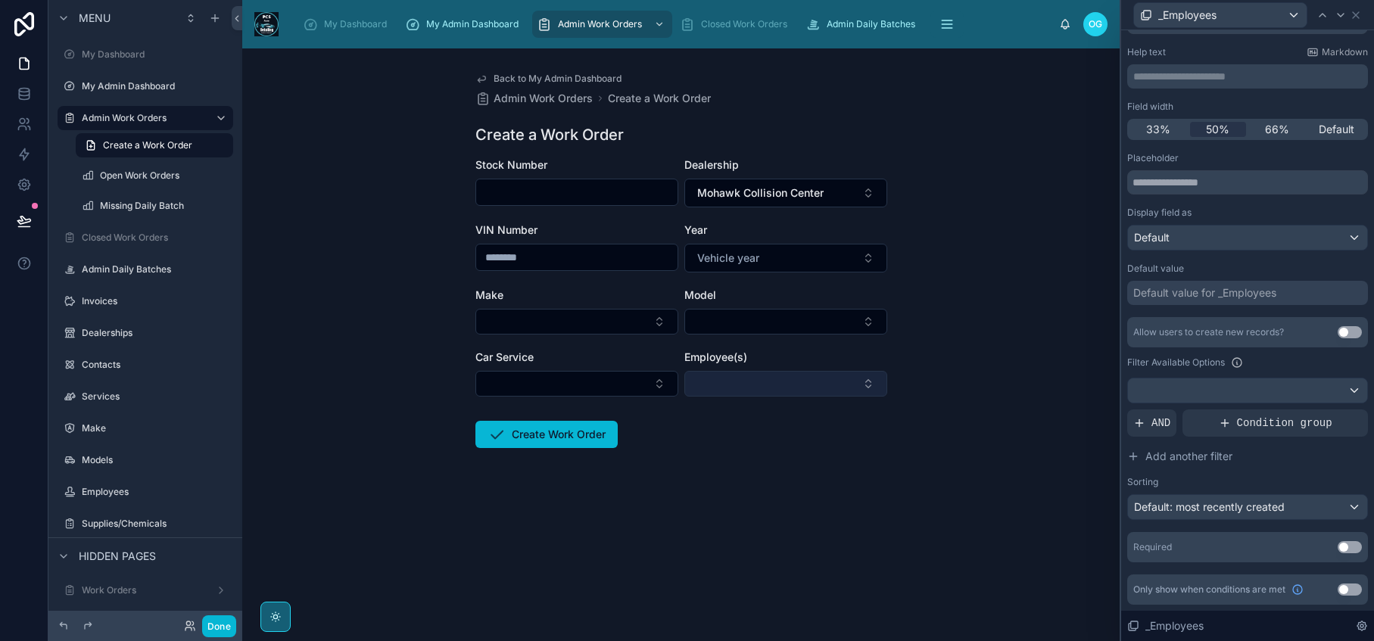
click at [843, 389] on button "Select Button" at bounding box center [785, 384] width 203 height 26
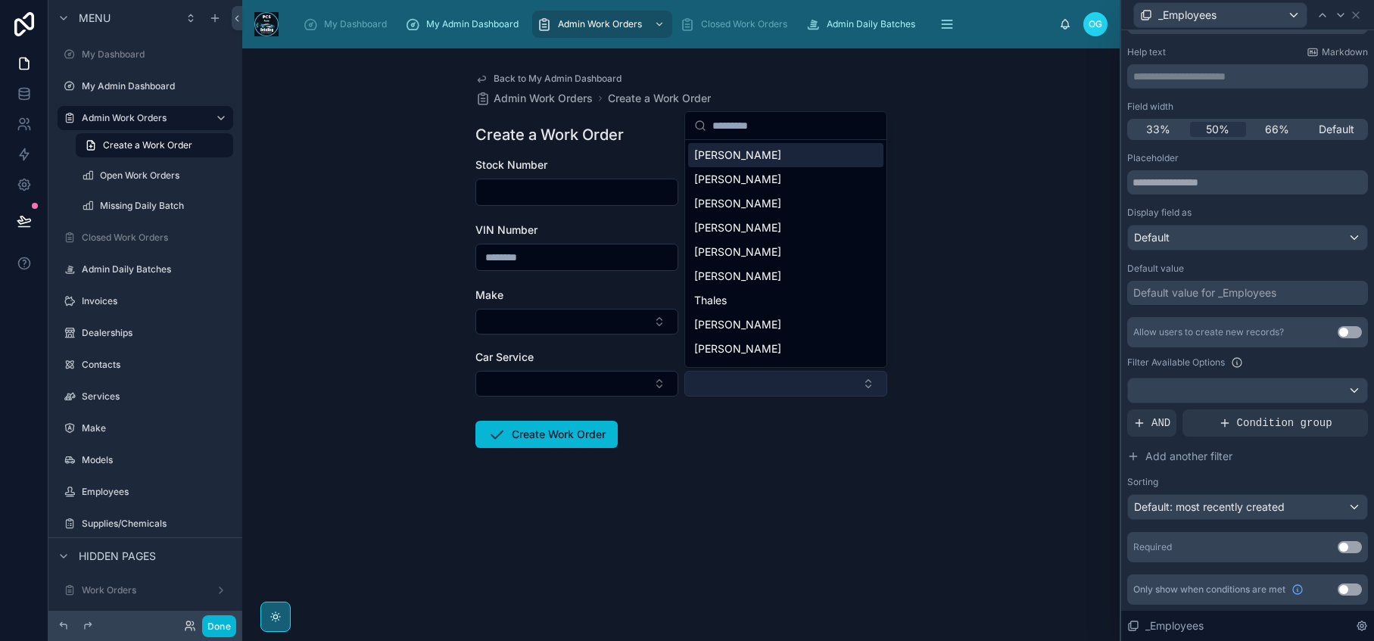
click at [843, 389] on button "Select Button" at bounding box center [785, 384] width 203 height 26
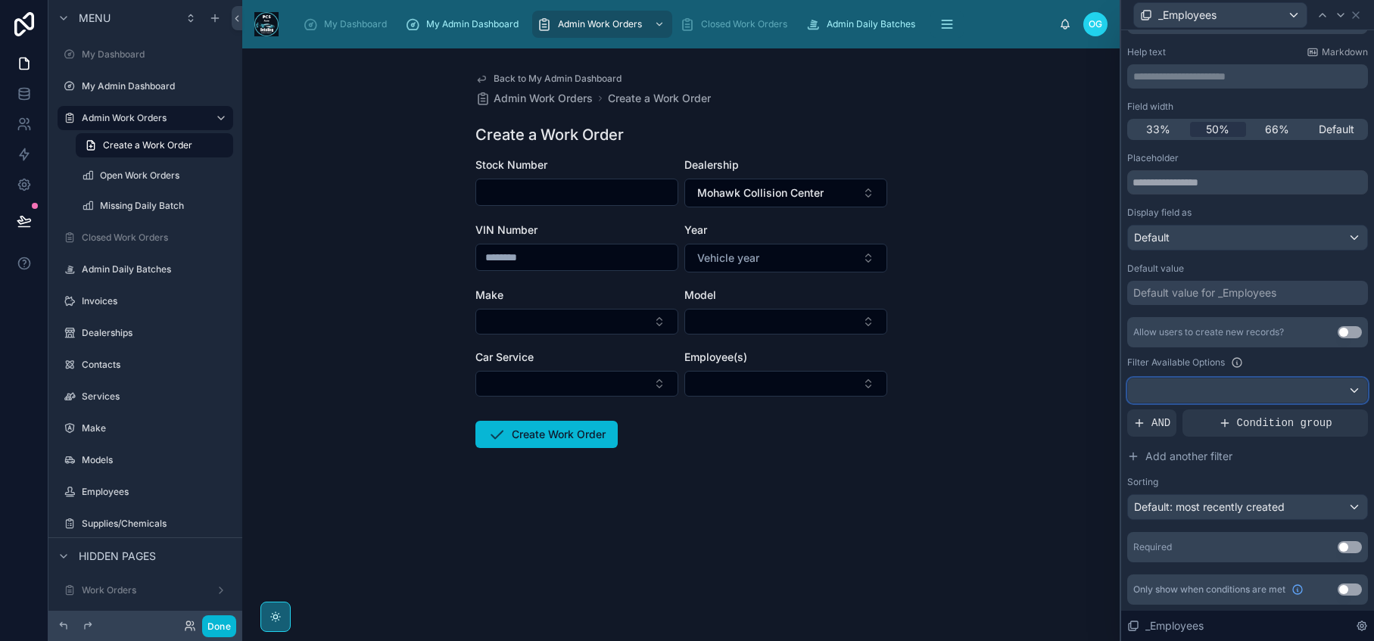
click at [1339, 394] on div at bounding box center [1247, 390] width 239 height 24
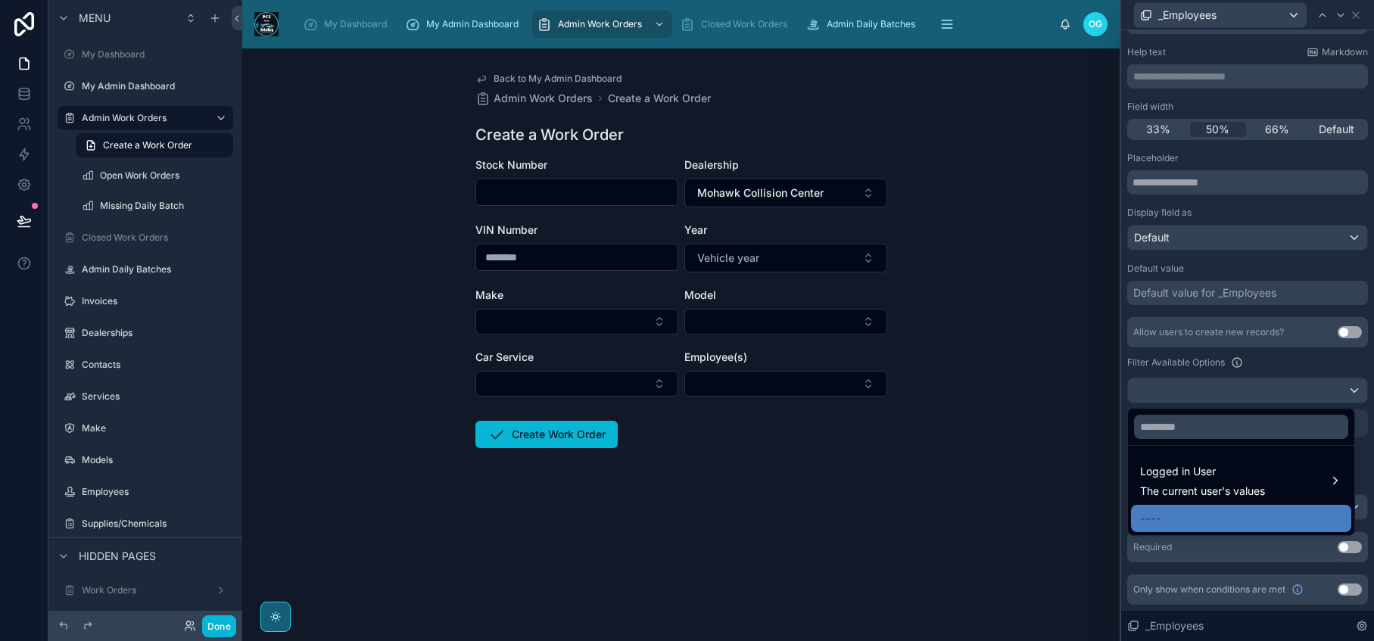
click at [1042, 520] on div "Back to My Admin Dashboard Admin Work Orders Create a Work Order Create a Work …" at bounding box center [680, 344] width 877 height 593
click at [1171, 359] on div at bounding box center [1247, 320] width 253 height 641
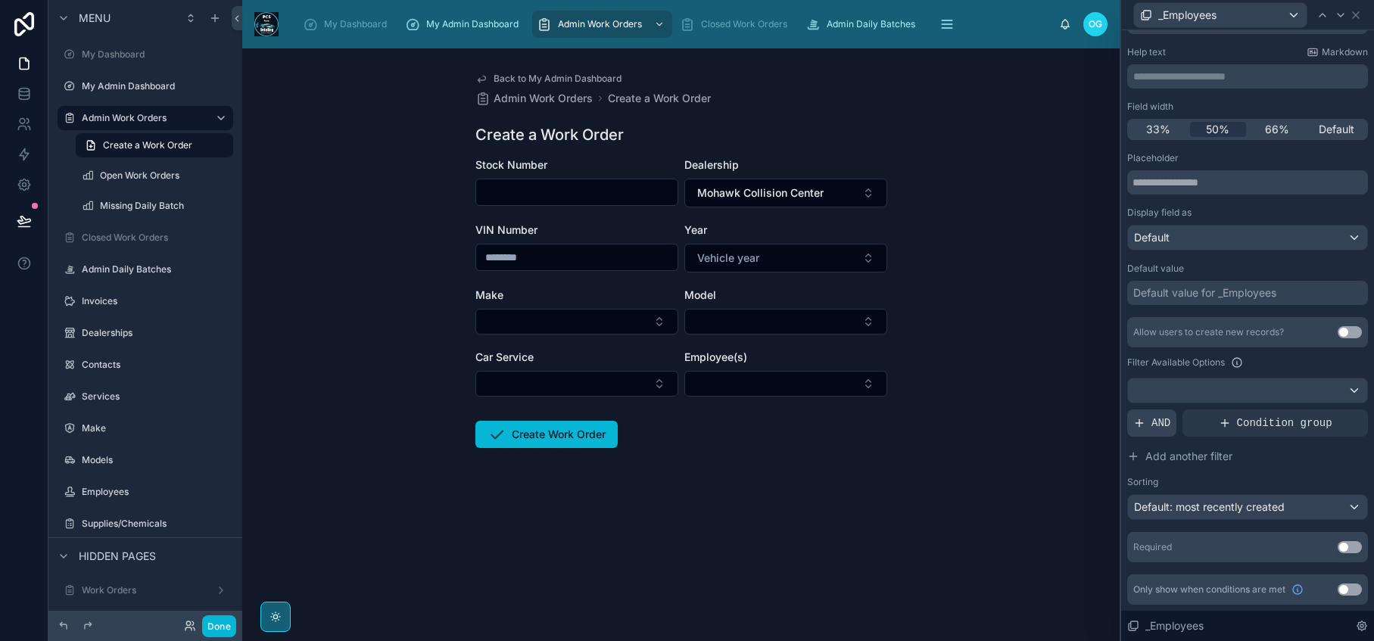
click at [1144, 418] on icon at bounding box center [1139, 423] width 12 height 12
click at [1325, 411] on icon at bounding box center [1329, 410] width 9 height 9
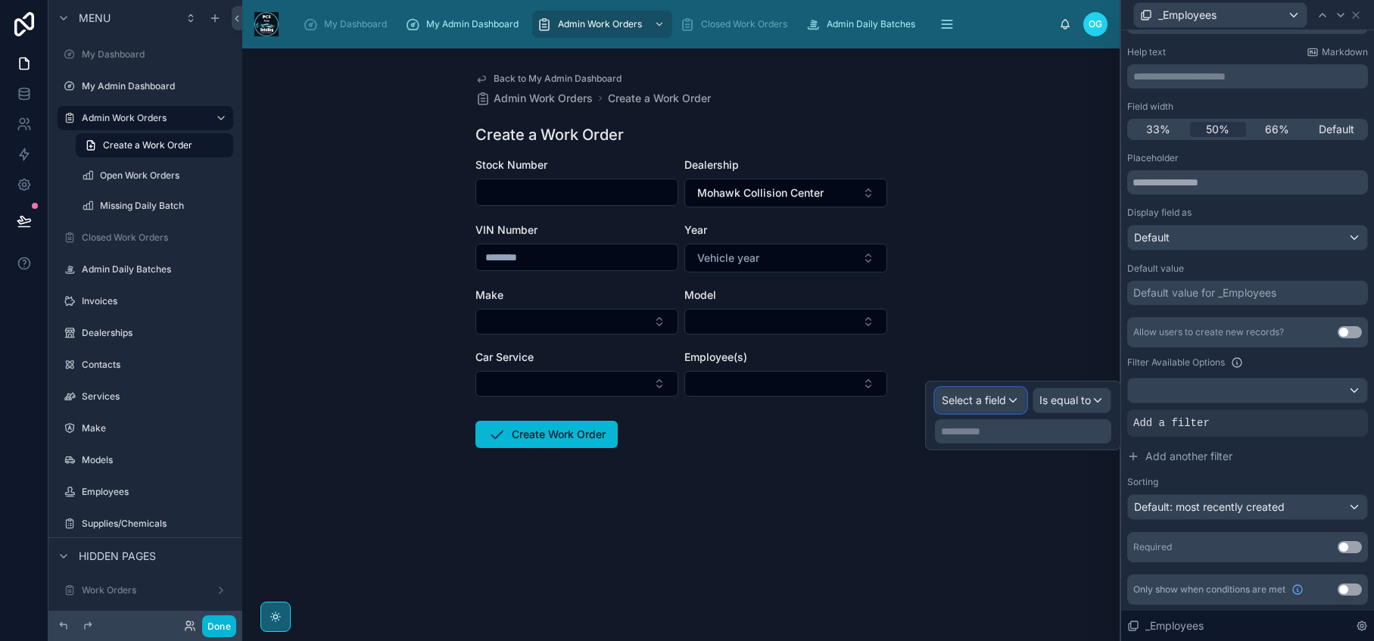
click at [1012, 404] on div "Select a field" at bounding box center [981, 400] width 90 height 24
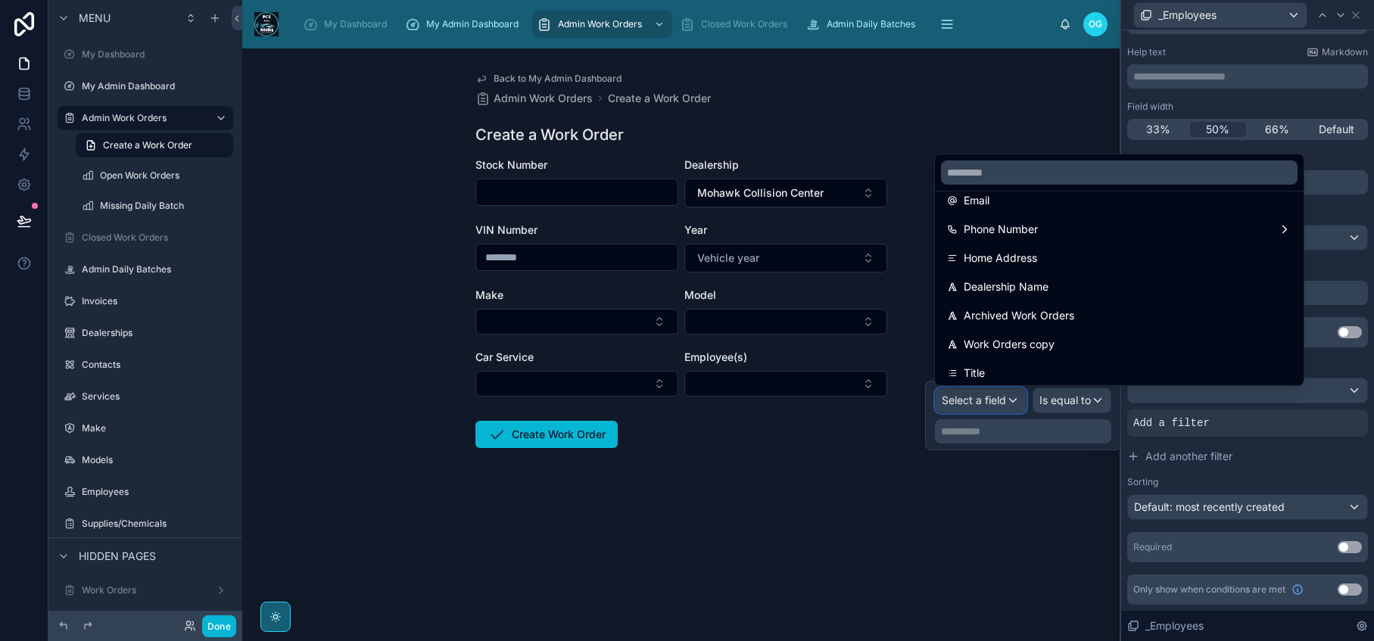
scroll to position [241, 0]
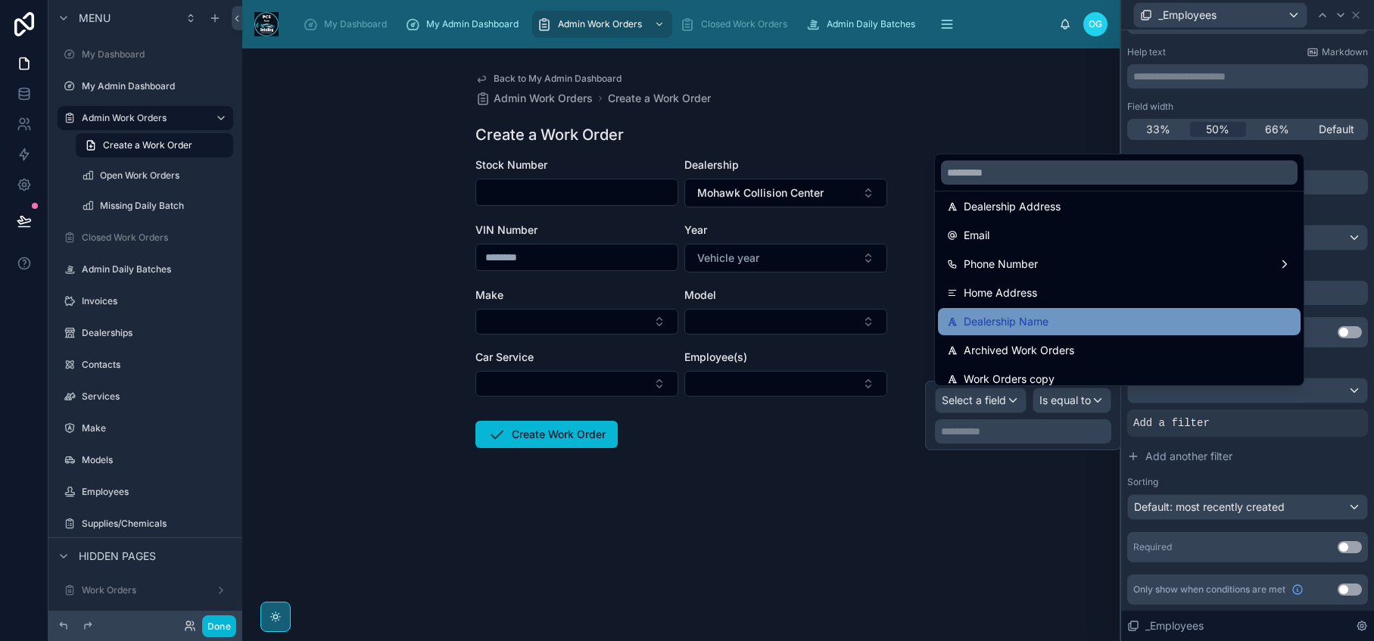
click at [1041, 319] on span "Dealership Name" at bounding box center [1006, 322] width 85 height 18
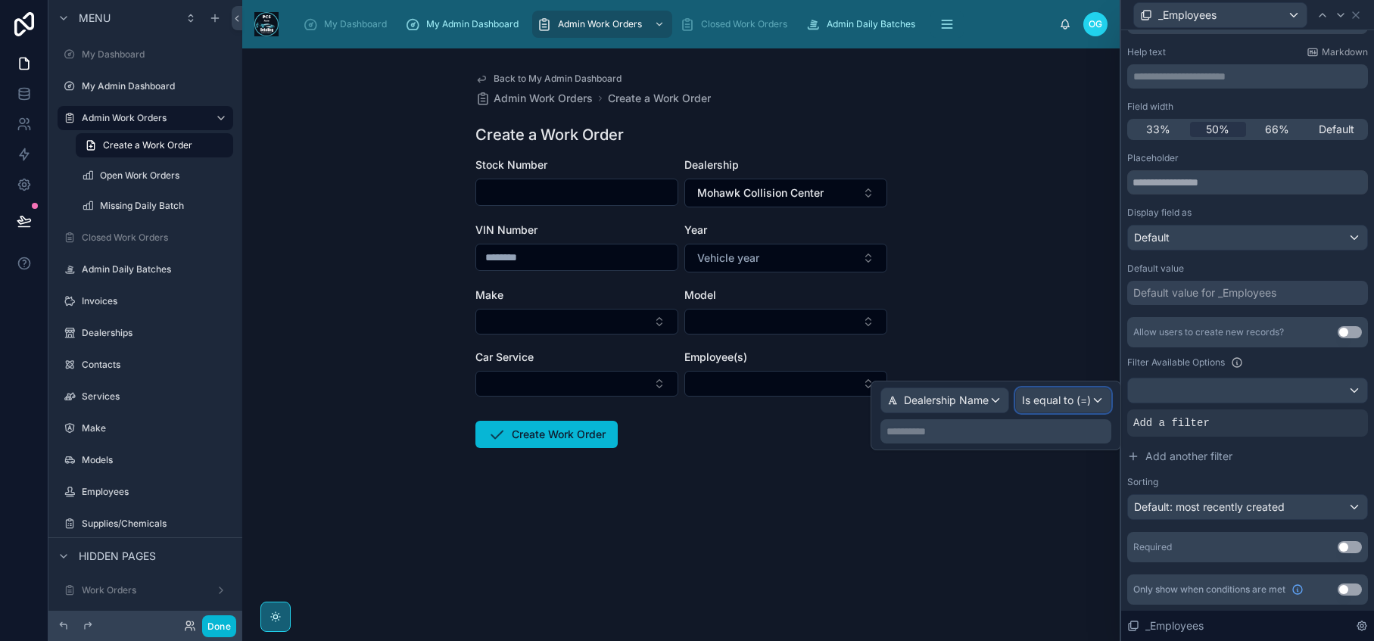
click at [1085, 399] on span "Is equal to (=)" at bounding box center [1056, 400] width 69 height 15
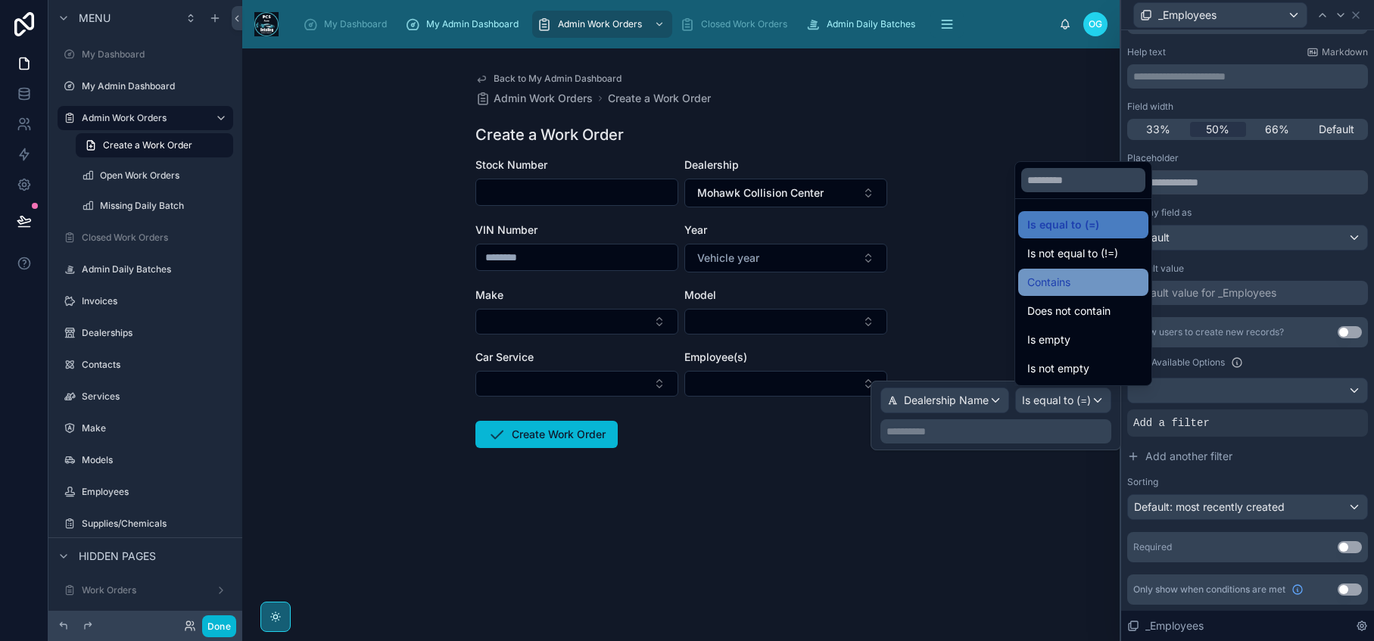
click at [1042, 286] on span "Contains" at bounding box center [1048, 282] width 43 height 18
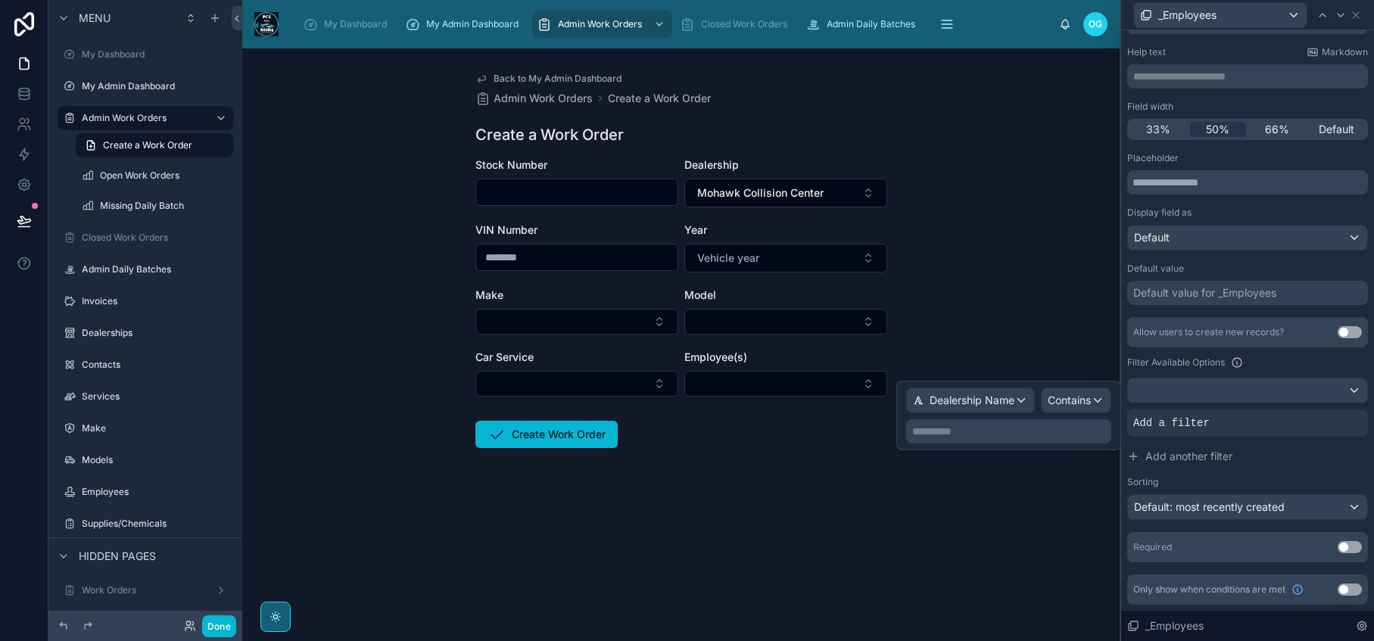
click at [950, 431] on p "**********" at bounding box center [1010, 431] width 196 height 15
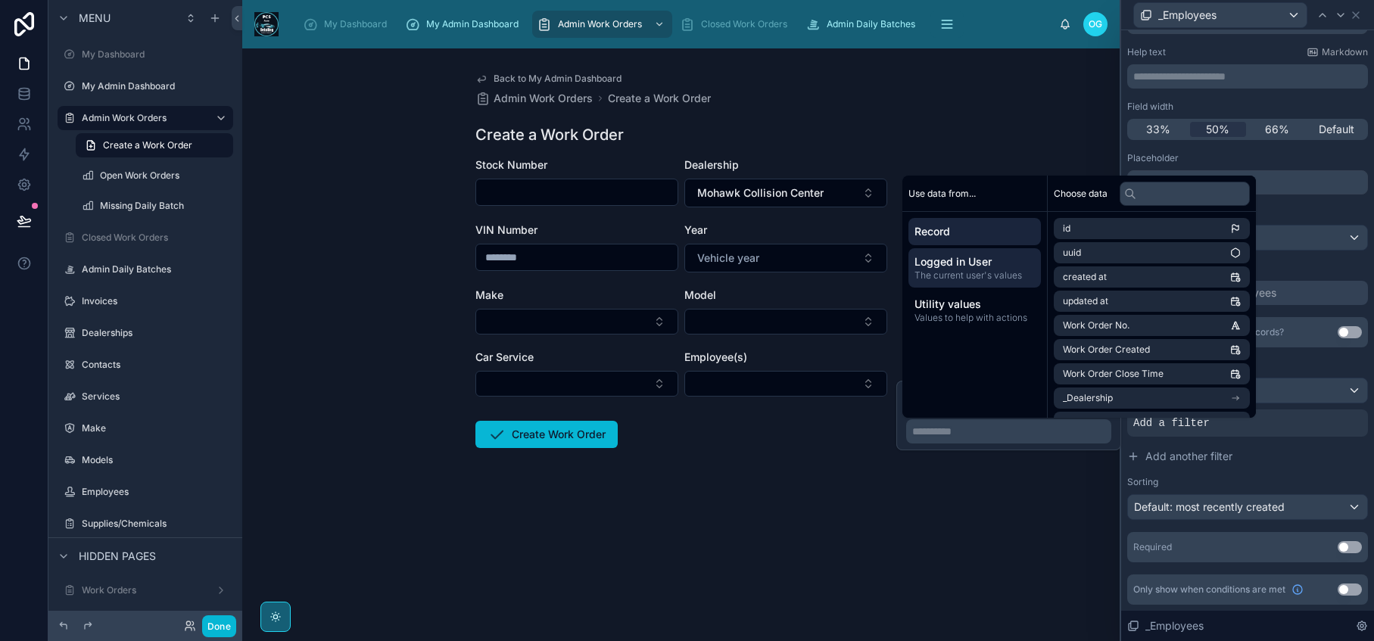
click at [982, 274] on span "The current user's values" at bounding box center [974, 275] width 120 height 12
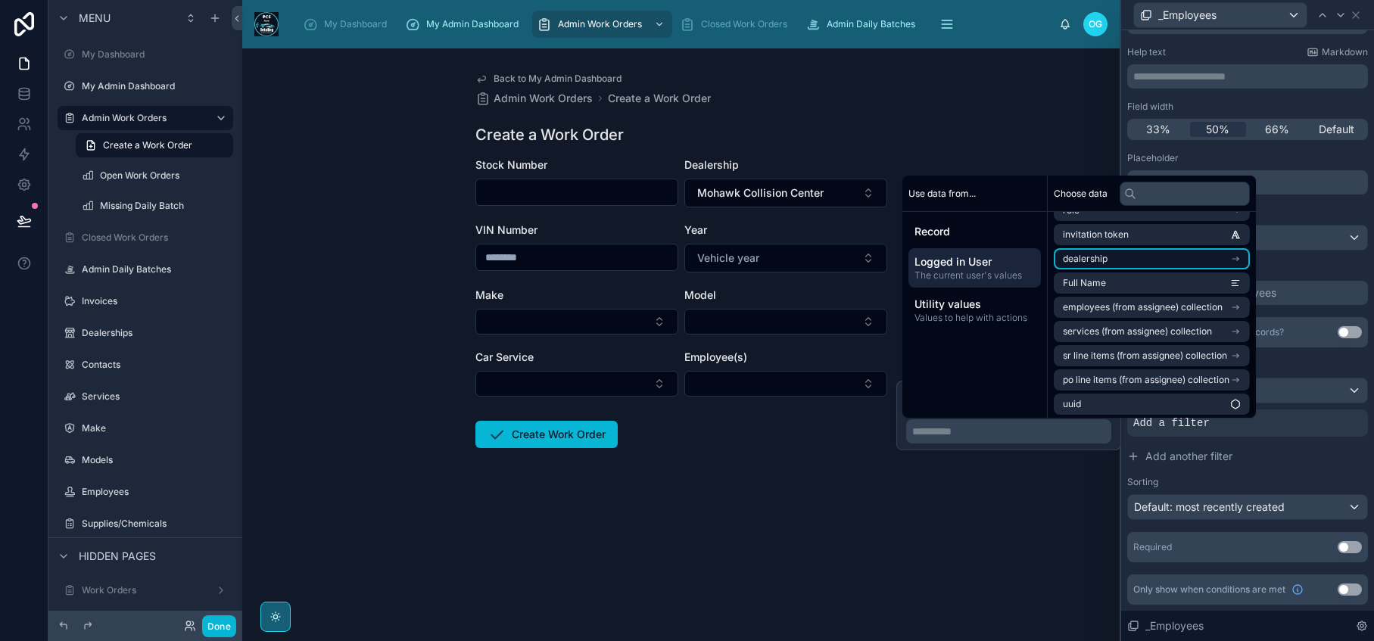
scroll to position [167, 0]
click at [1239, 252] on icon "scrollable content" at bounding box center [1235, 256] width 11 height 11
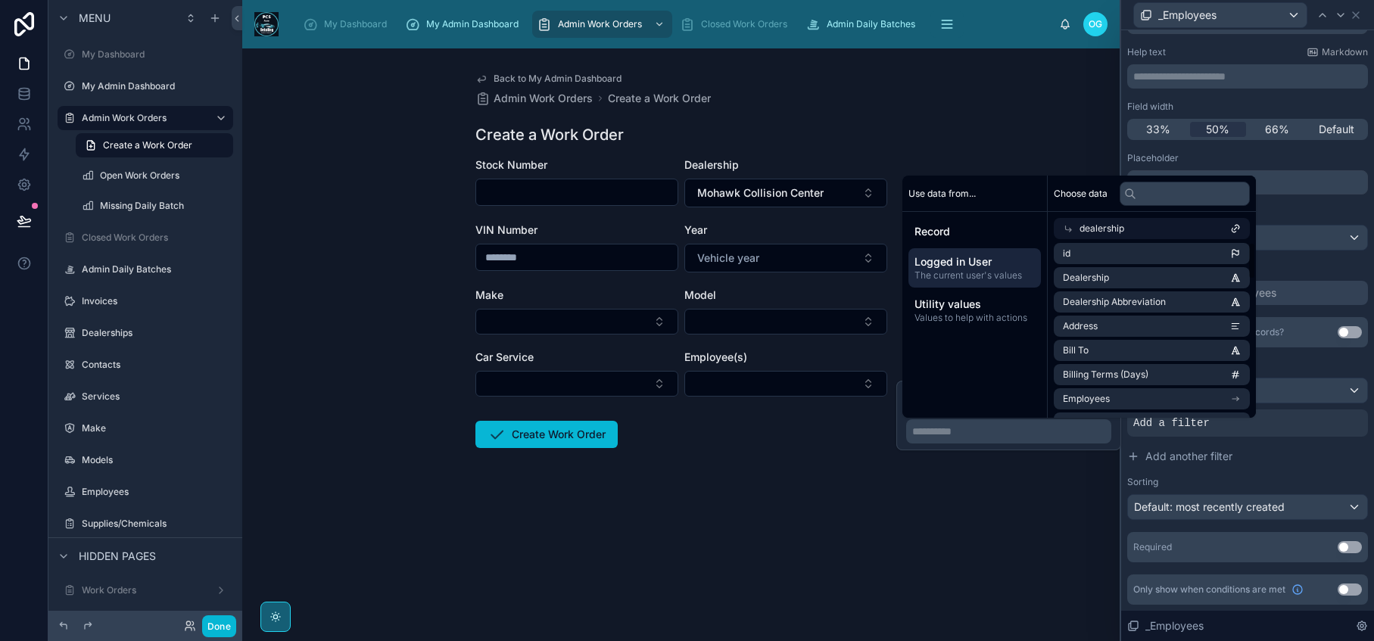
scroll to position [0, 0]
click at [1229, 282] on li "Dealership" at bounding box center [1152, 279] width 196 height 21
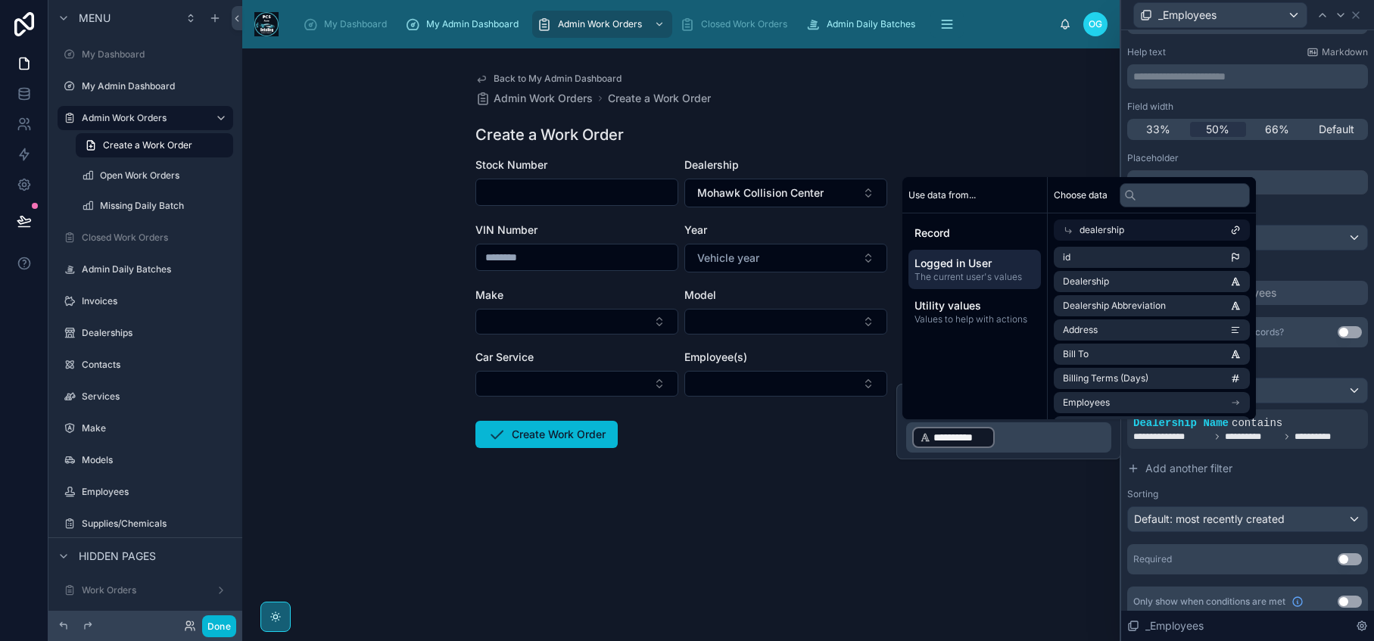
click at [973, 515] on div "Back to My Admin Dashboard Admin Work Orders Create a Work Order Create a Work …" at bounding box center [680, 344] width 877 height 593
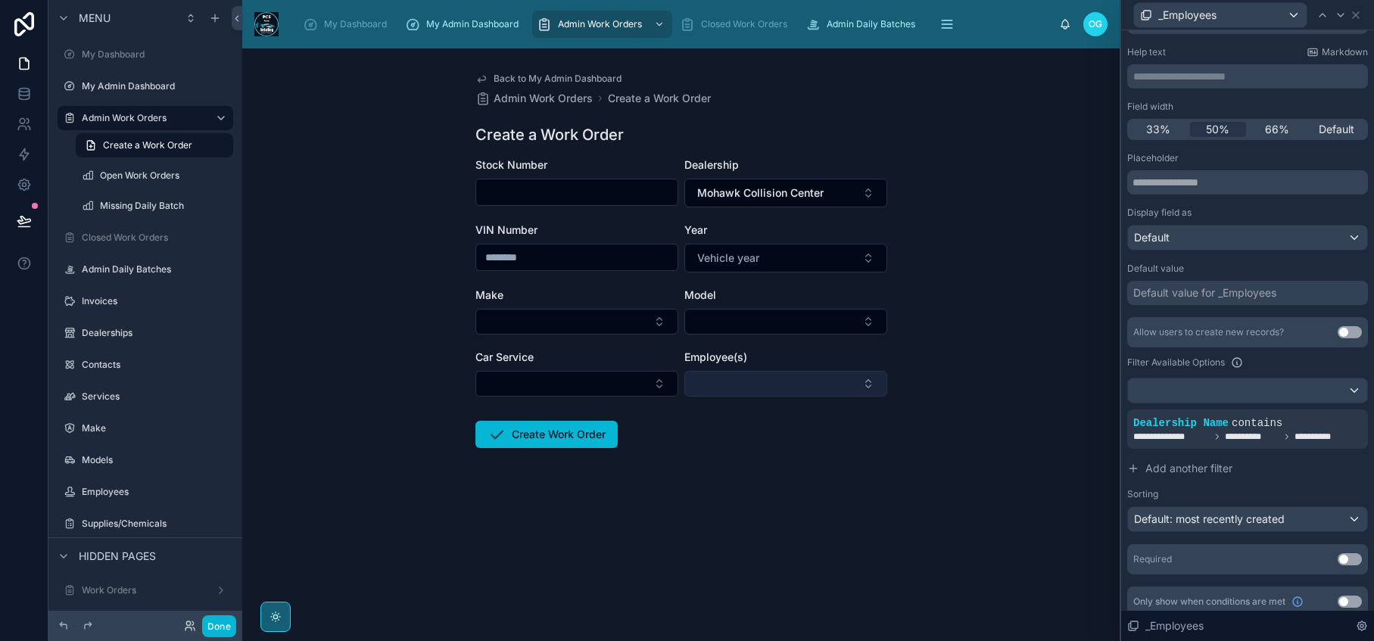
click at [861, 386] on button "Select Button" at bounding box center [785, 384] width 203 height 26
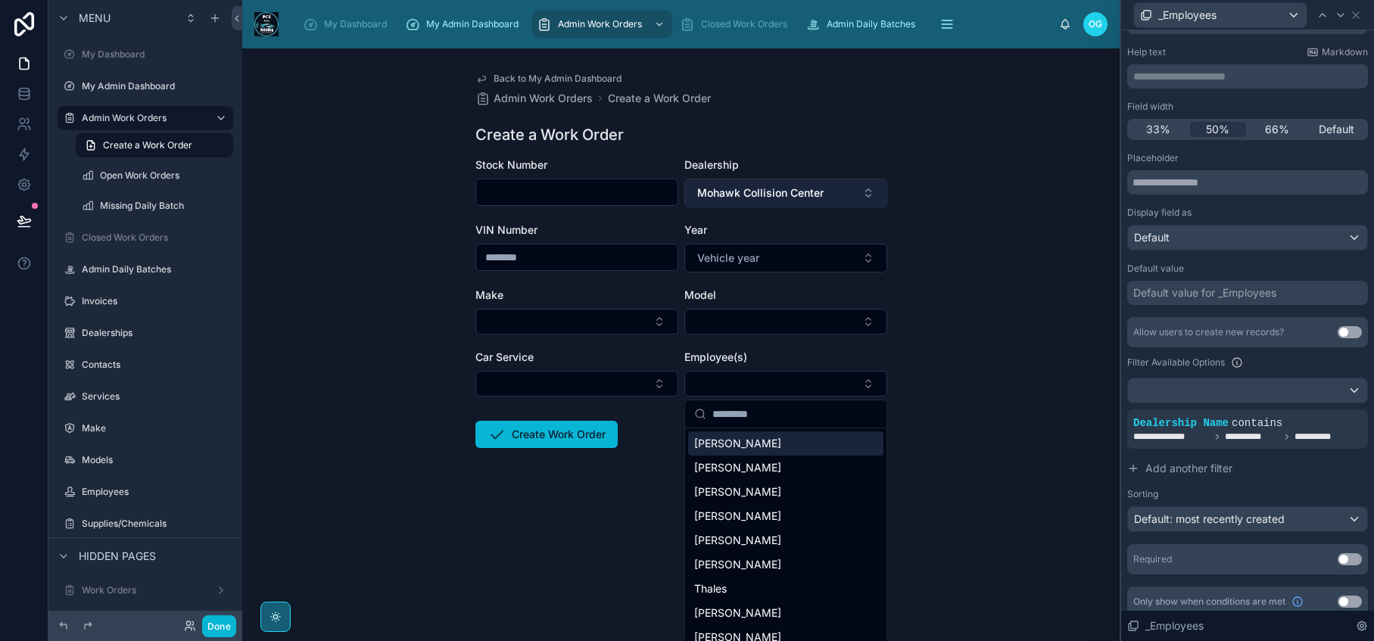
click at [864, 199] on button "Mohawk Collision Center" at bounding box center [785, 193] width 203 height 29
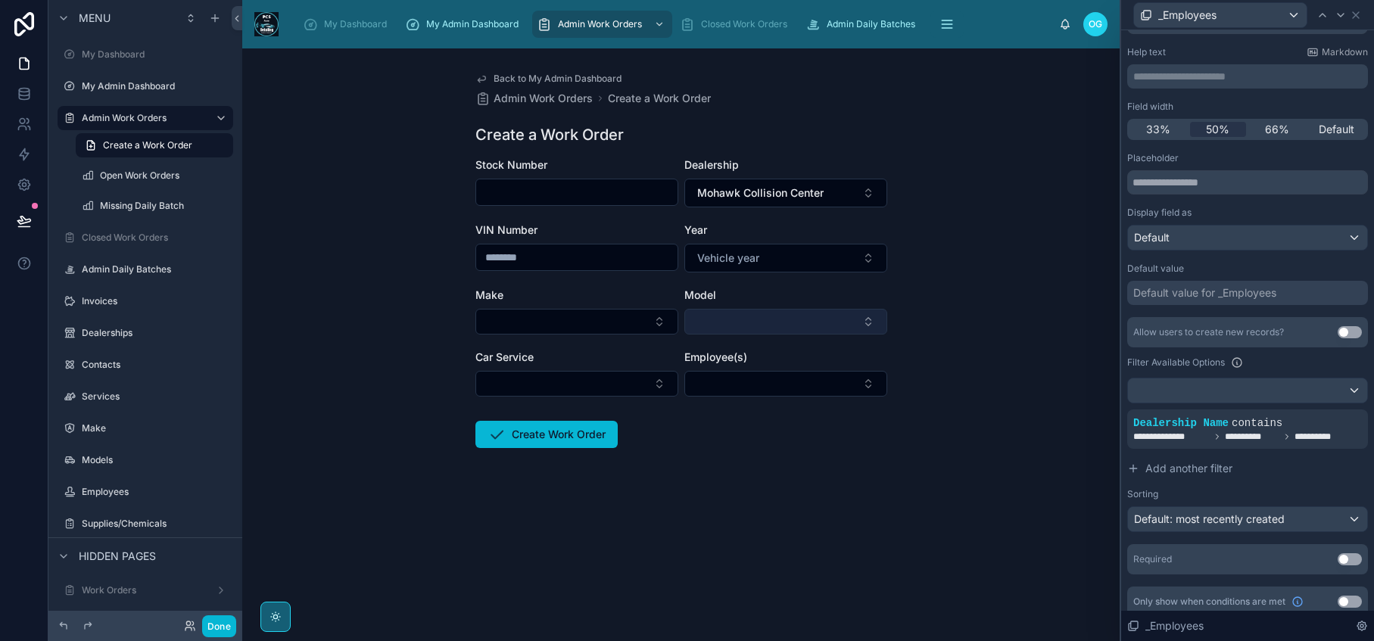
drag, startPoint x: 887, startPoint y: 314, endPoint x: 886, endPoint y: 325, distance: 10.6
click at [886, 325] on div "Back to My Admin Dashboard Admin Work Orders Create a Work Order Create a Work …" at bounding box center [681, 296] width 436 height 497
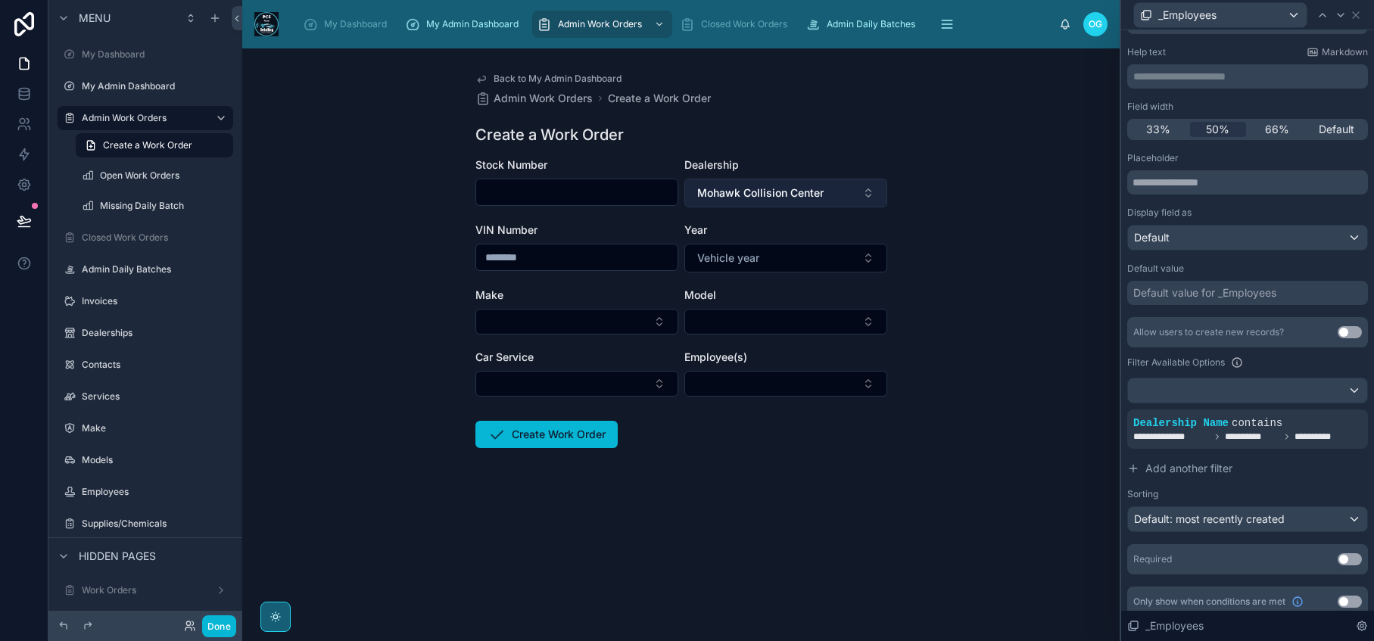
click at [870, 197] on button "Mohawk Collision Center" at bounding box center [785, 193] width 203 height 29
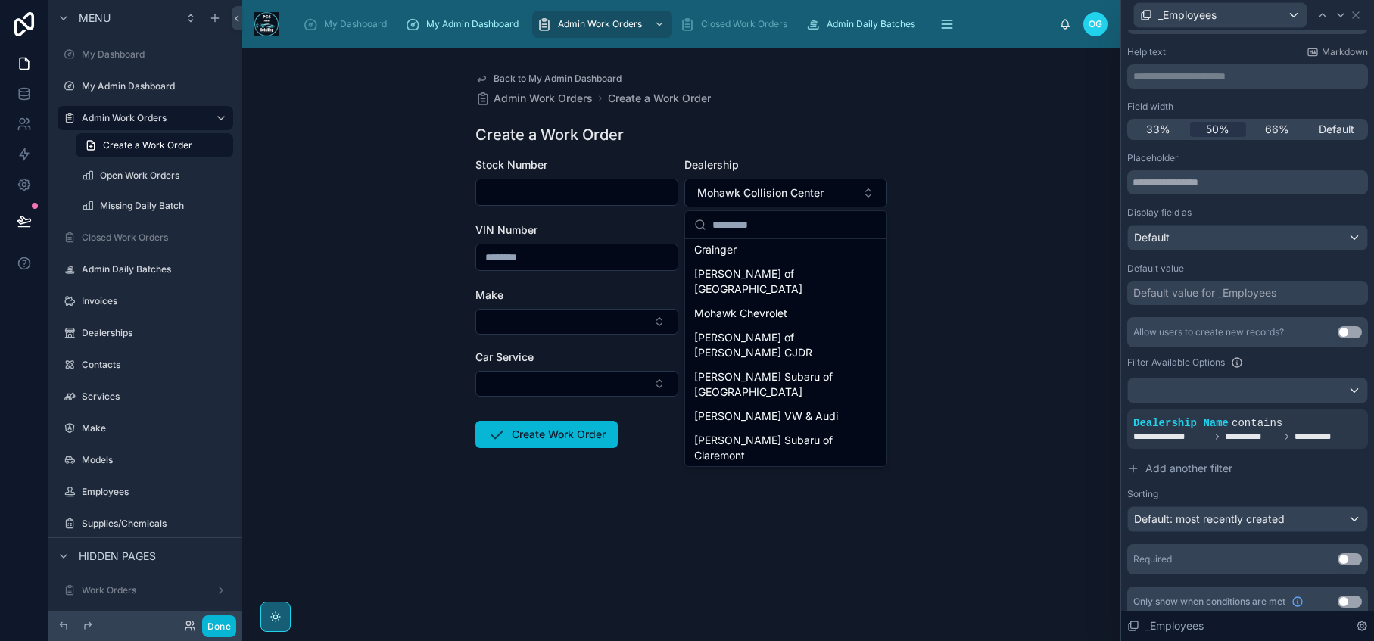
scroll to position [109, 0]
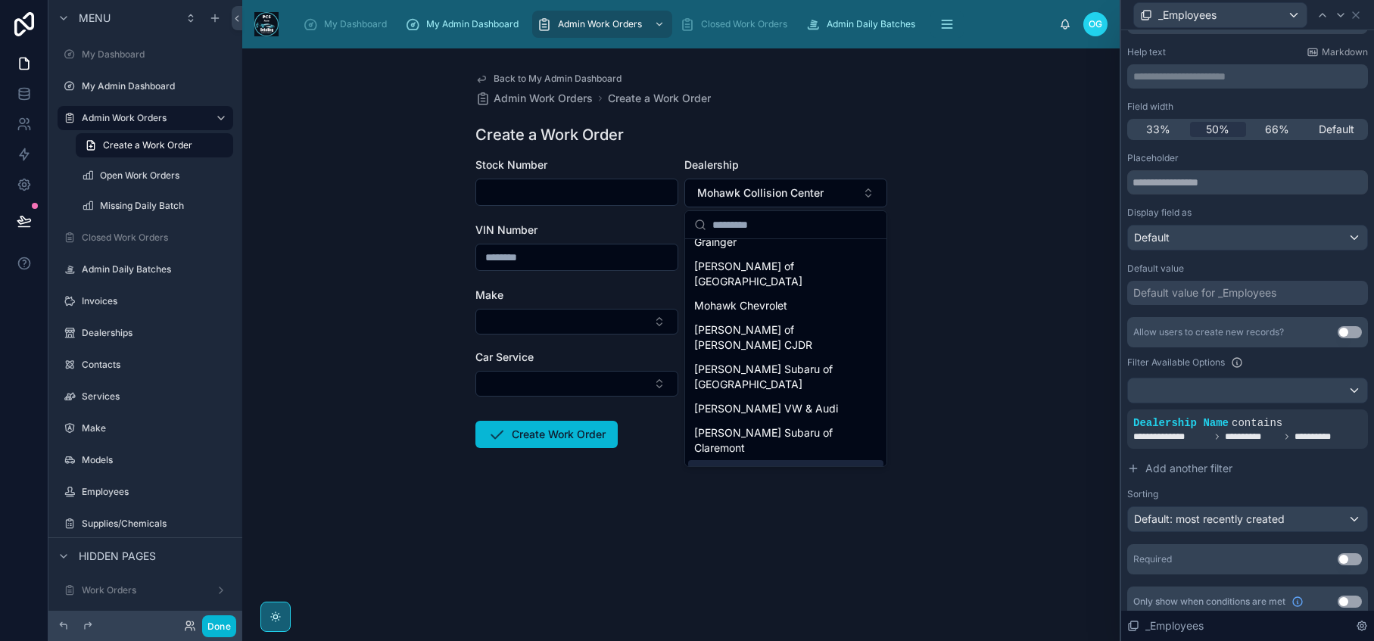
click at [808, 465] on span "Clifton Park Jeep Dodge Ram" at bounding box center [776, 480] width 165 height 30
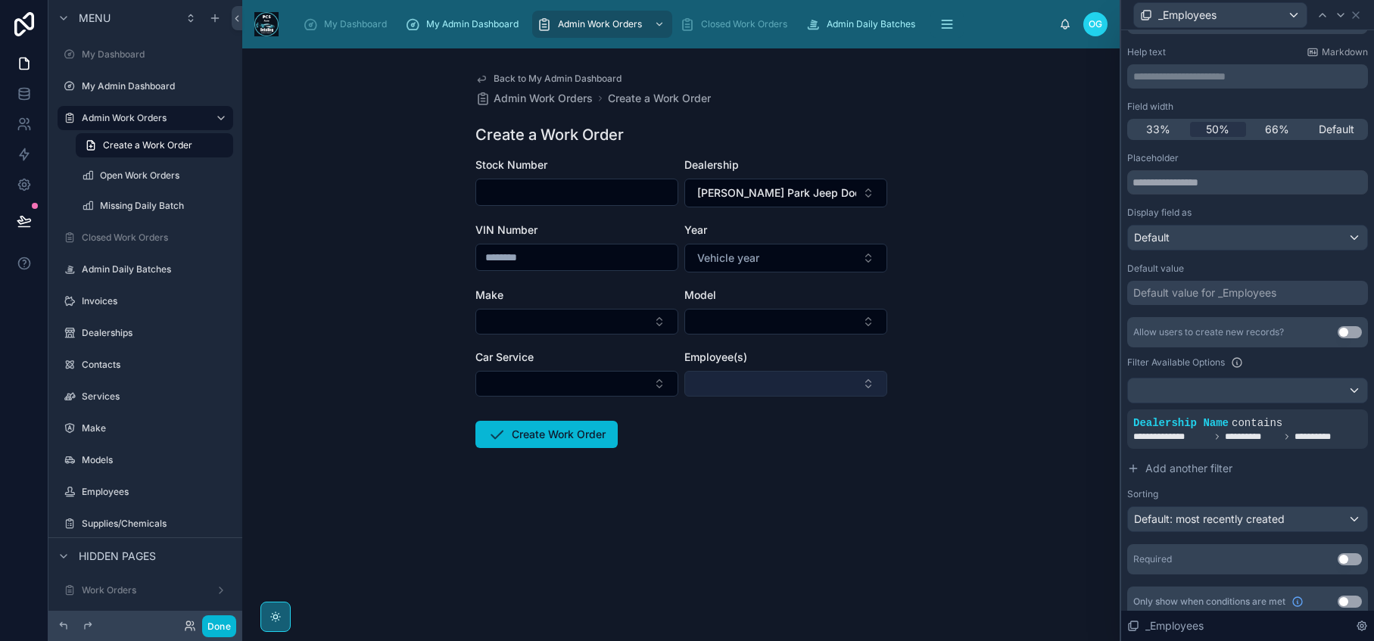
click at [864, 393] on button "Select Button" at bounding box center [785, 384] width 203 height 26
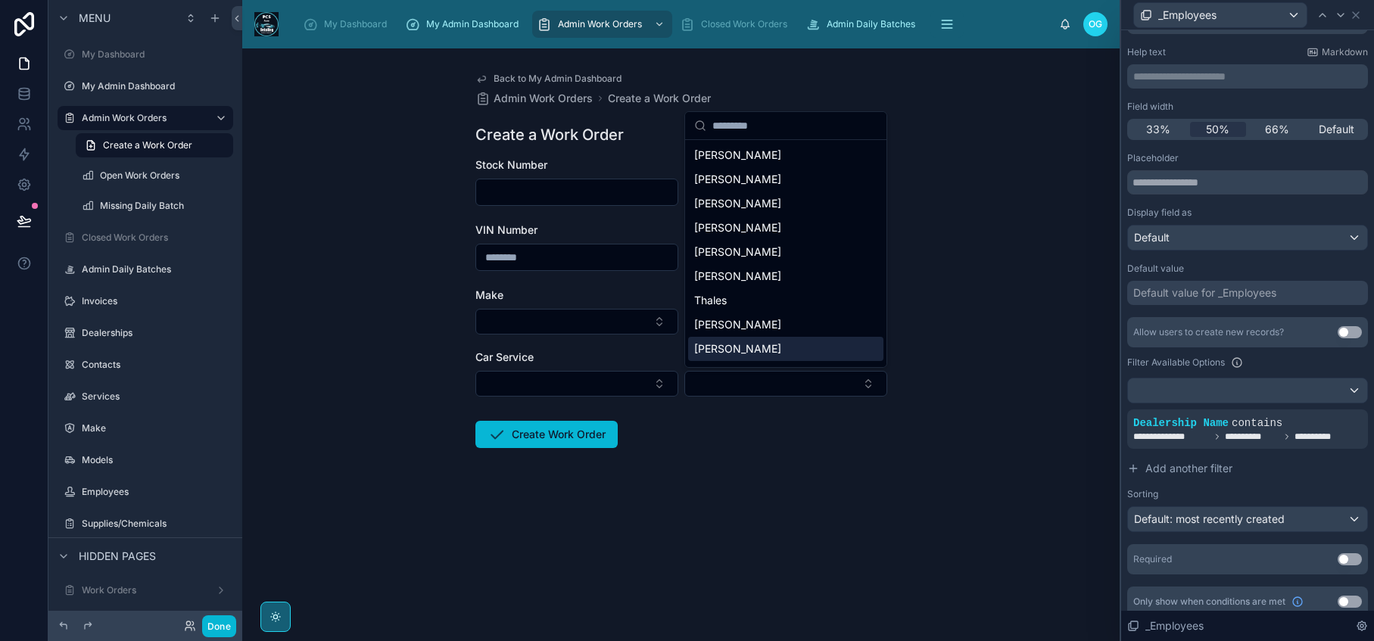
click at [819, 468] on form "Stock Number Dealership Clifton Park Jeep Dodge Ram VIN Number Year Vehicle yea…" at bounding box center [681, 351] width 412 height 388
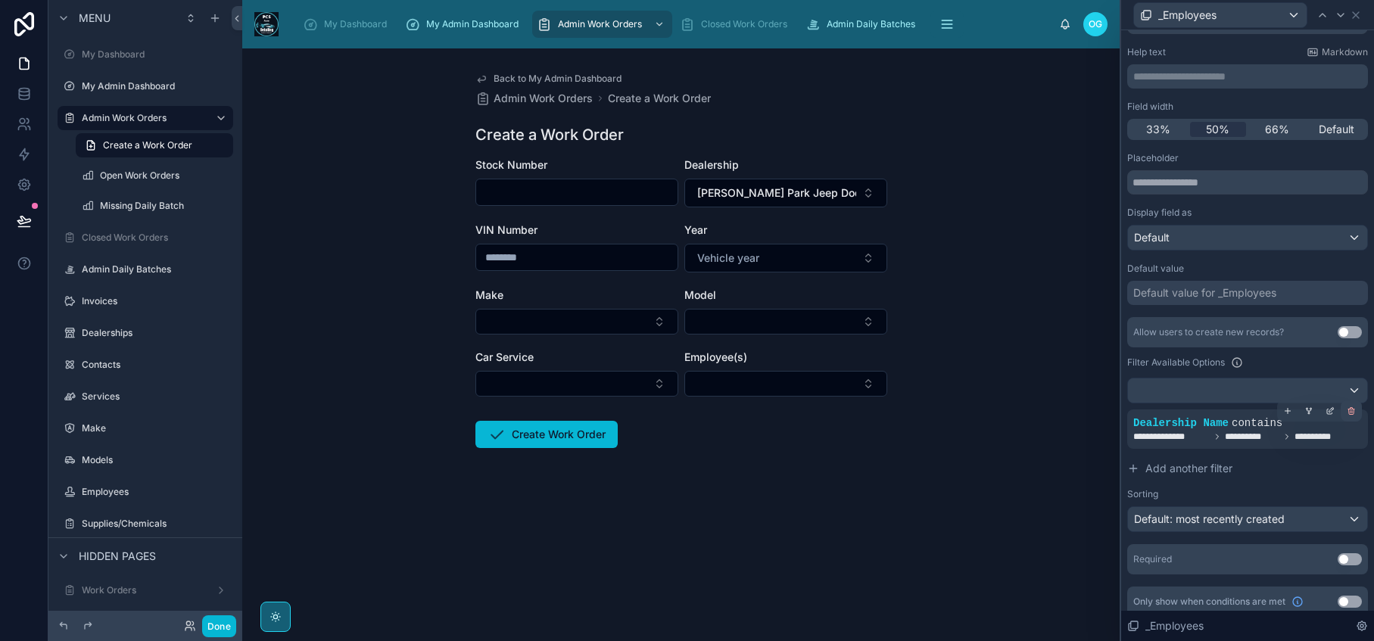
click at [1349, 414] on icon at bounding box center [1351, 411] width 5 height 5
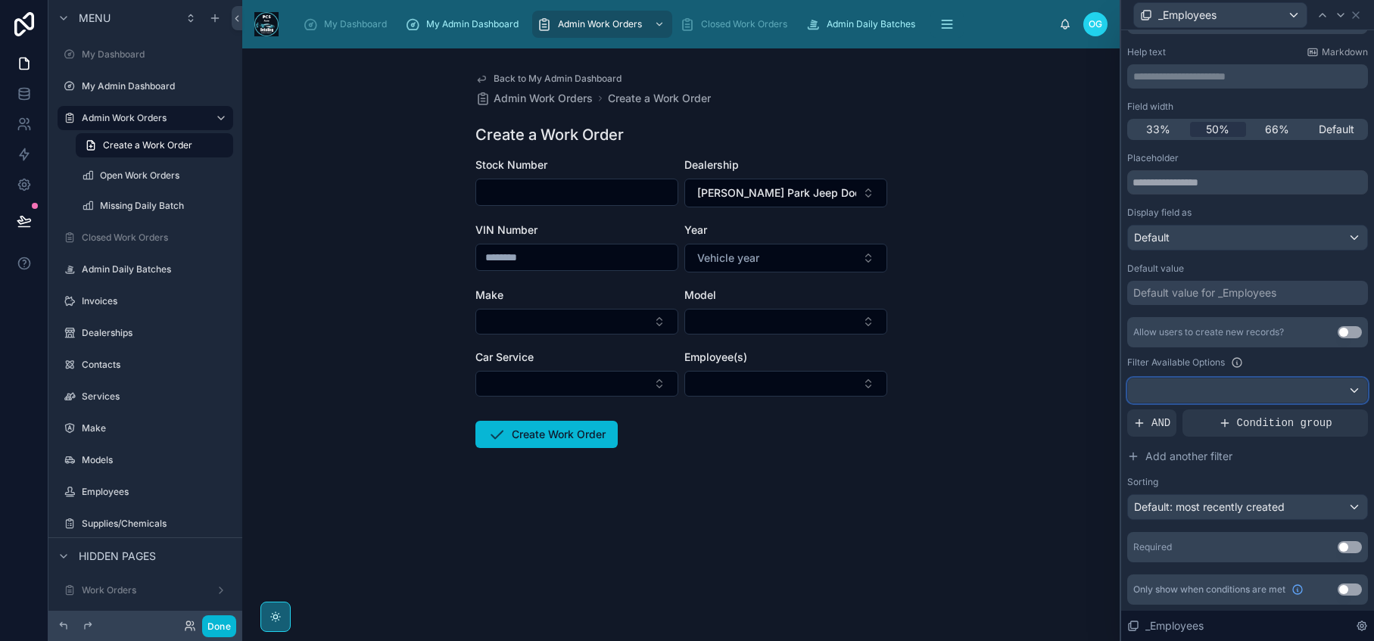
click at [1251, 391] on div at bounding box center [1247, 390] width 239 height 24
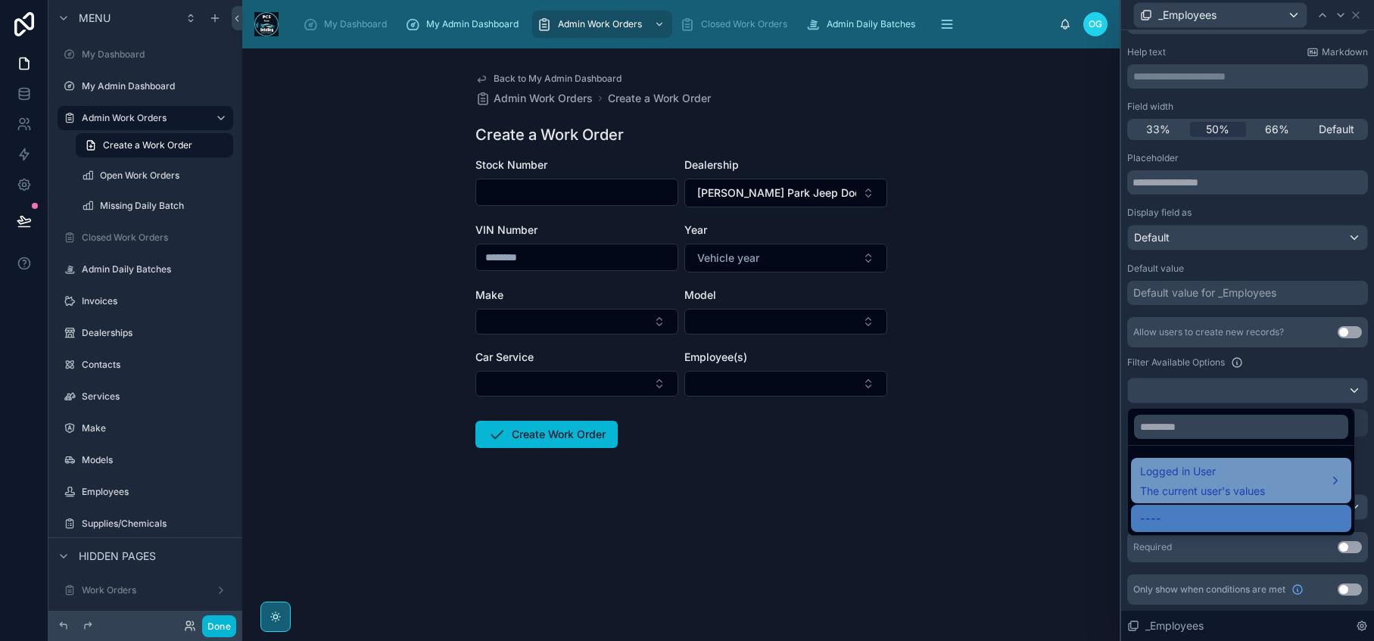
click at [1253, 477] on span "Logged in User" at bounding box center [1202, 471] width 125 height 18
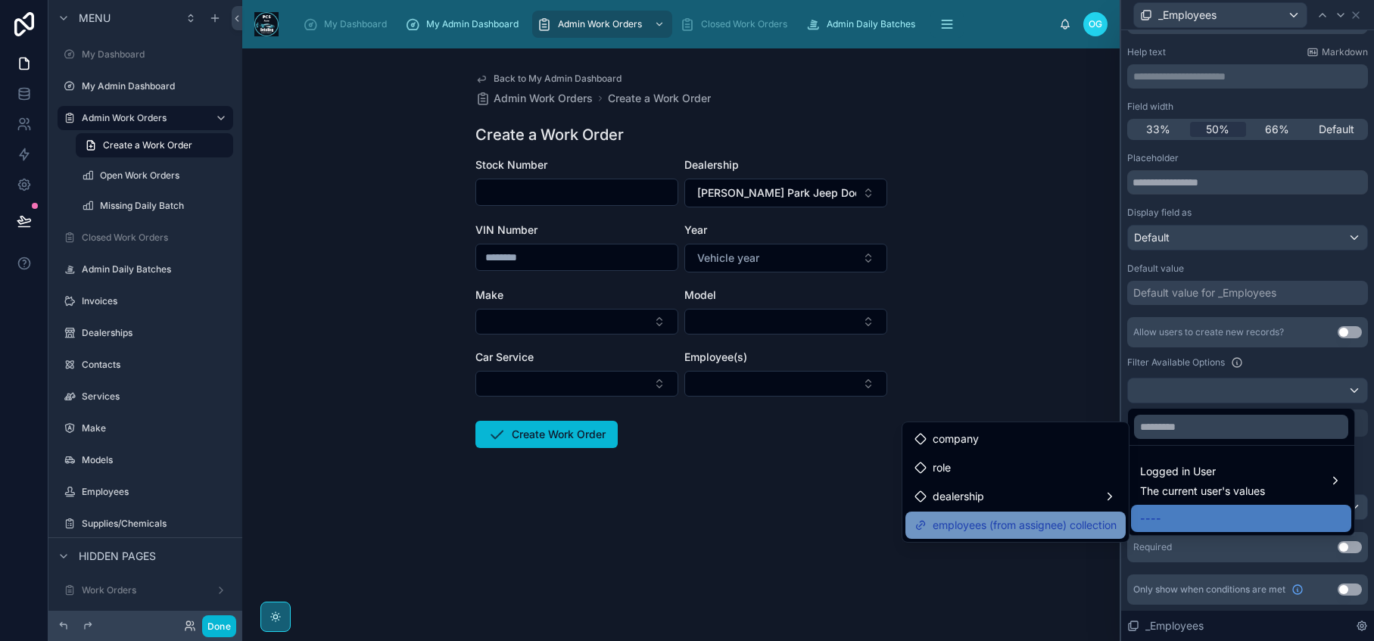
click at [989, 525] on span "employees (from assignee) collection" at bounding box center [1025, 525] width 184 height 18
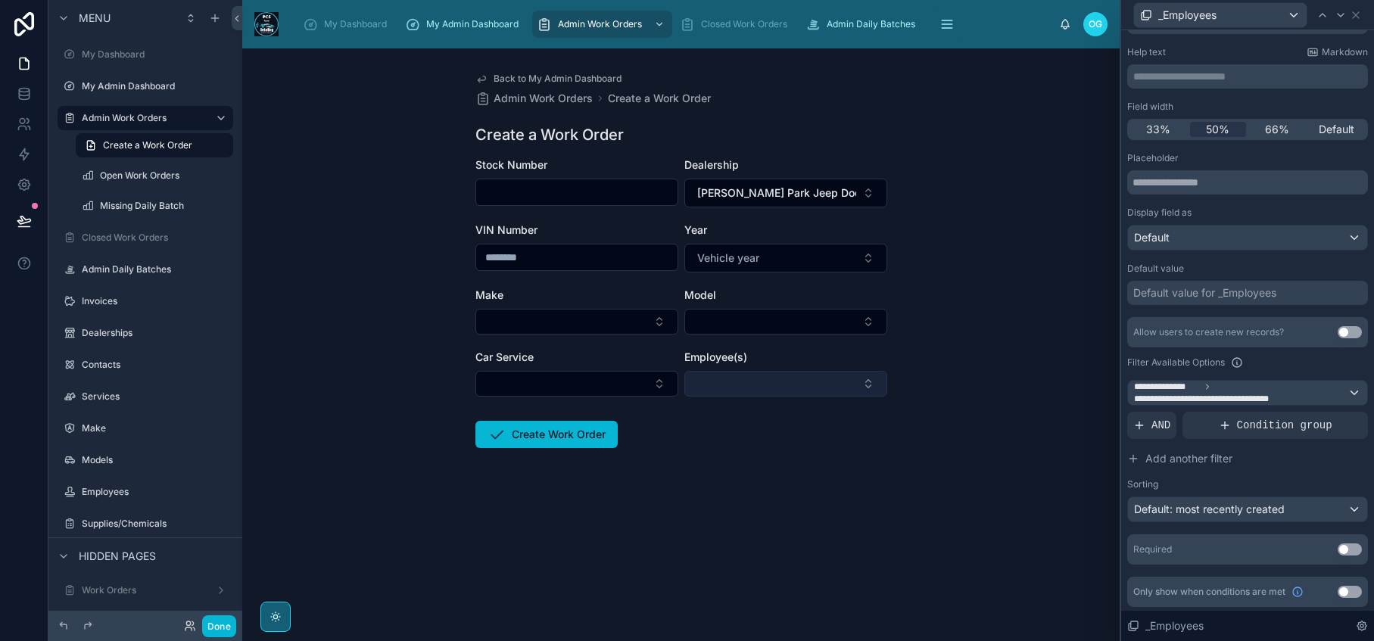
click at [866, 377] on button "Select Button" at bounding box center [785, 384] width 203 height 26
click at [876, 380] on button "Select Button" at bounding box center [785, 384] width 203 height 26
click at [1341, 394] on div "**********" at bounding box center [1247, 393] width 239 height 24
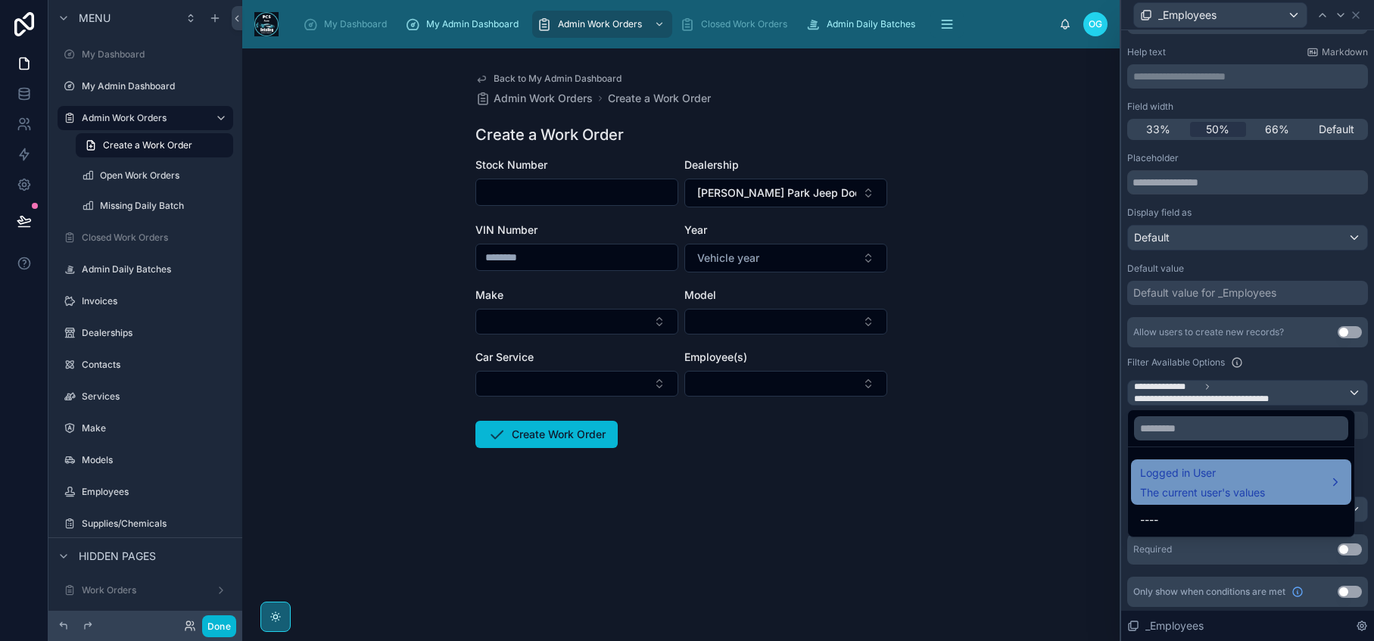
click at [1258, 492] on span "The current user's values" at bounding box center [1202, 492] width 125 height 15
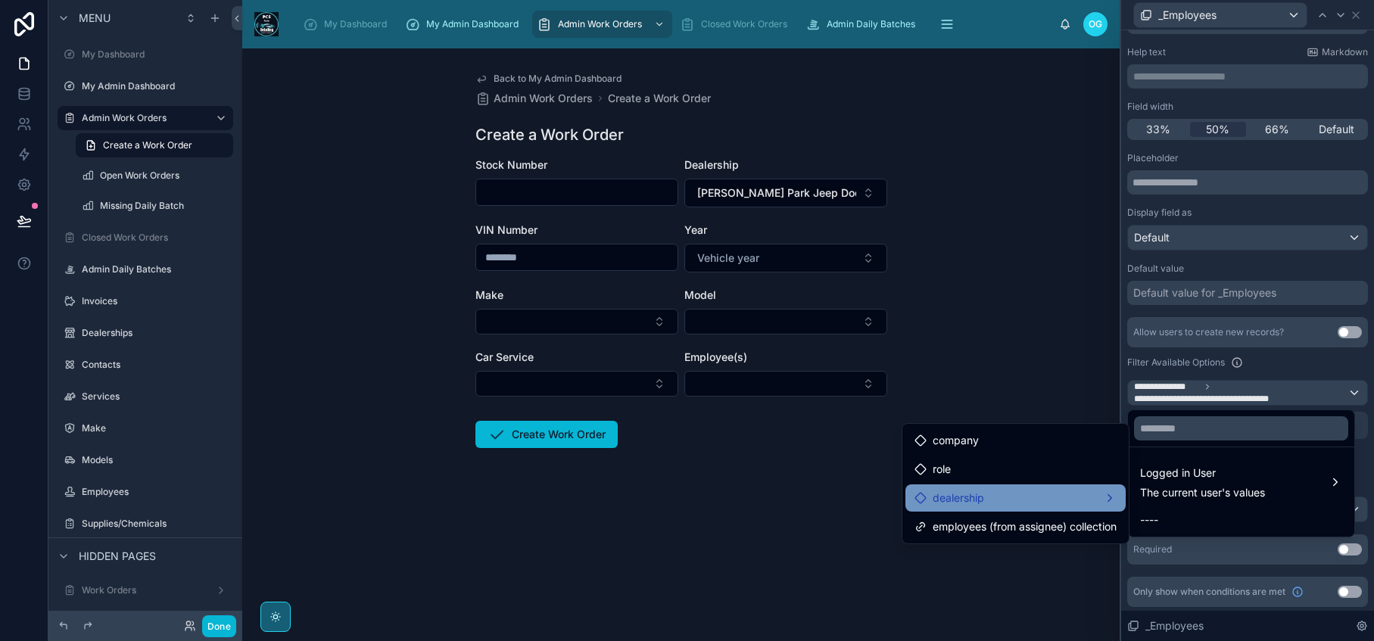
click at [1070, 492] on div "dealership" at bounding box center [1015, 498] width 202 height 18
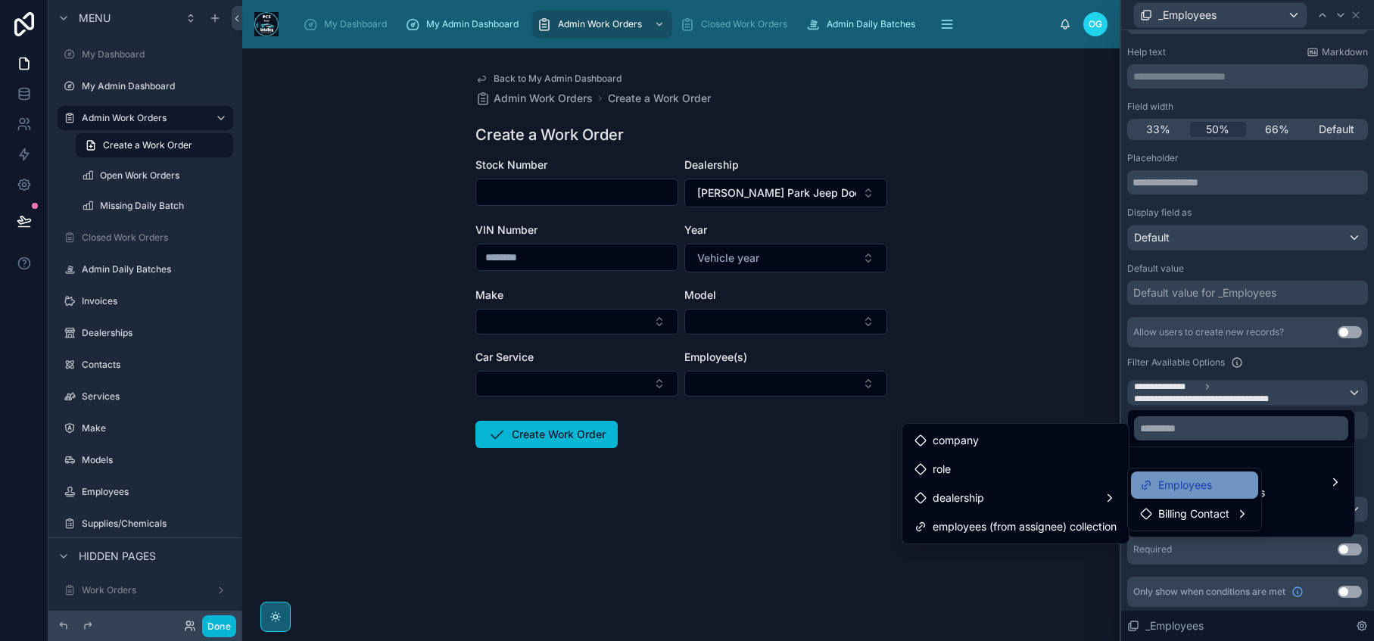
click at [1169, 487] on span "Employees" at bounding box center [1185, 485] width 54 height 18
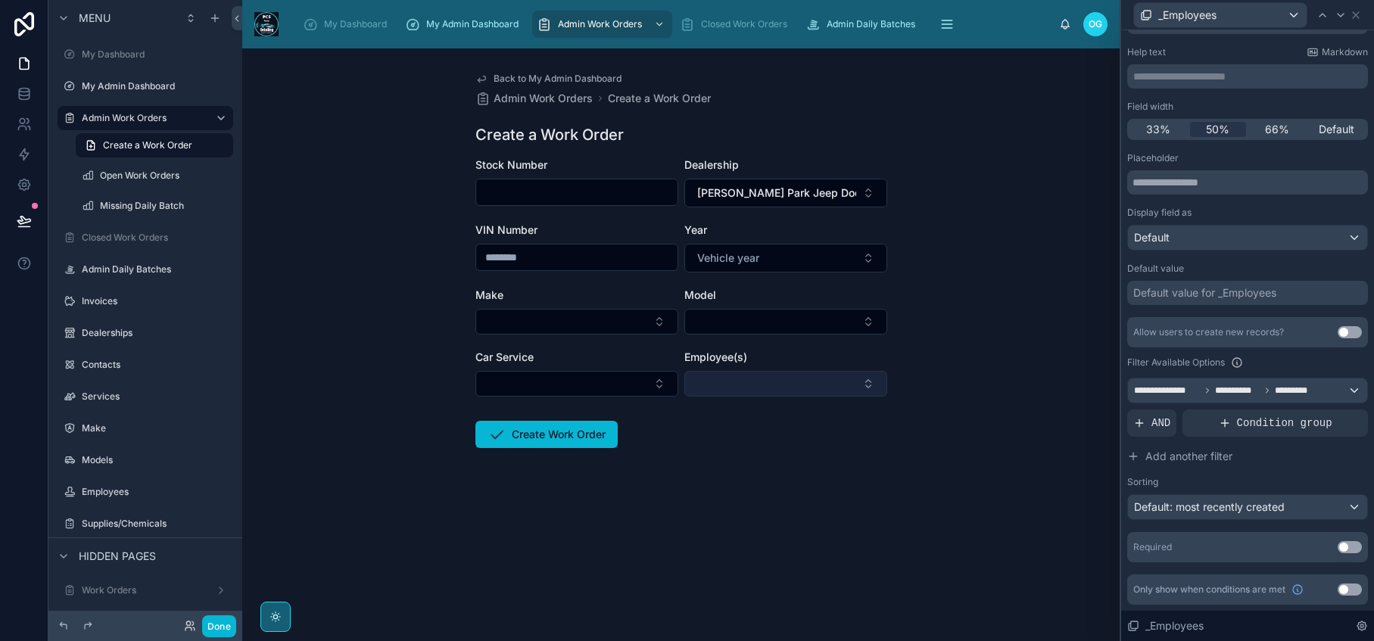
click at [871, 387] on button "Select Button" at bounding box center [785, 384] width 203 height 26
click at [858, 384] on button "Select Button" at bounding box center [785, 384] width 203 height 26
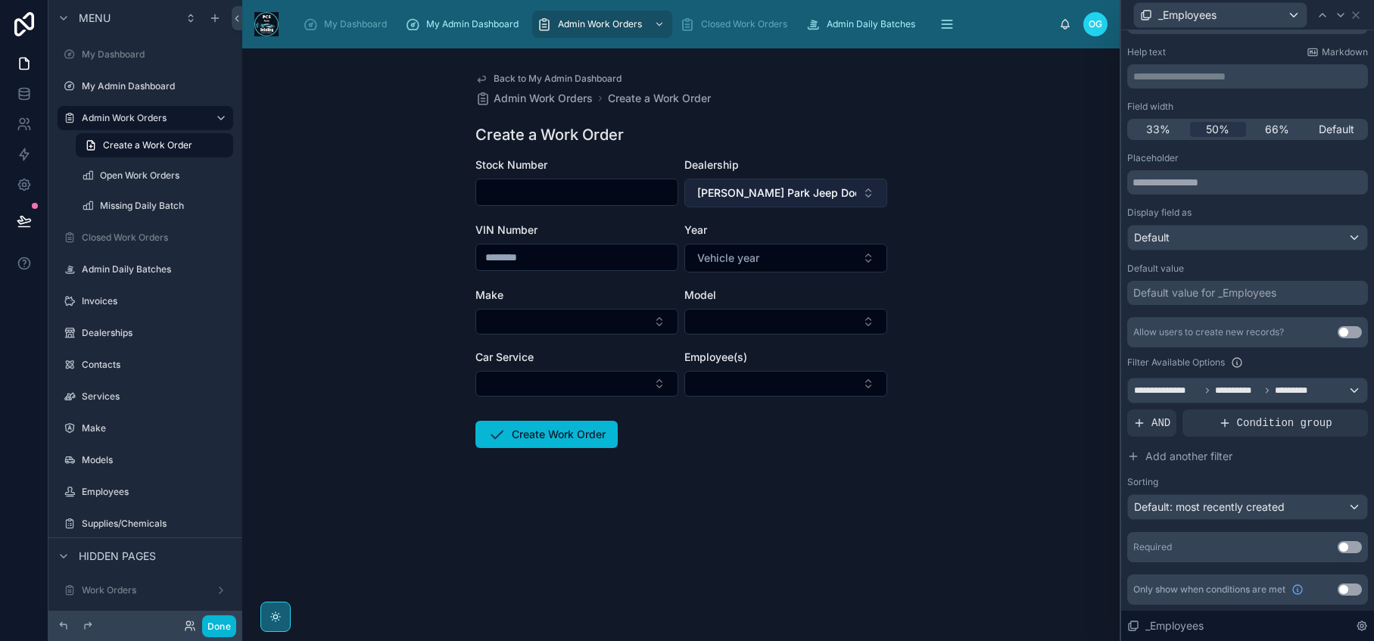
click at [864, 197] on button "[PERSON_NAME] Park Jeep Dodge Ram" at bounding box center [785, 193] width 203 height 29
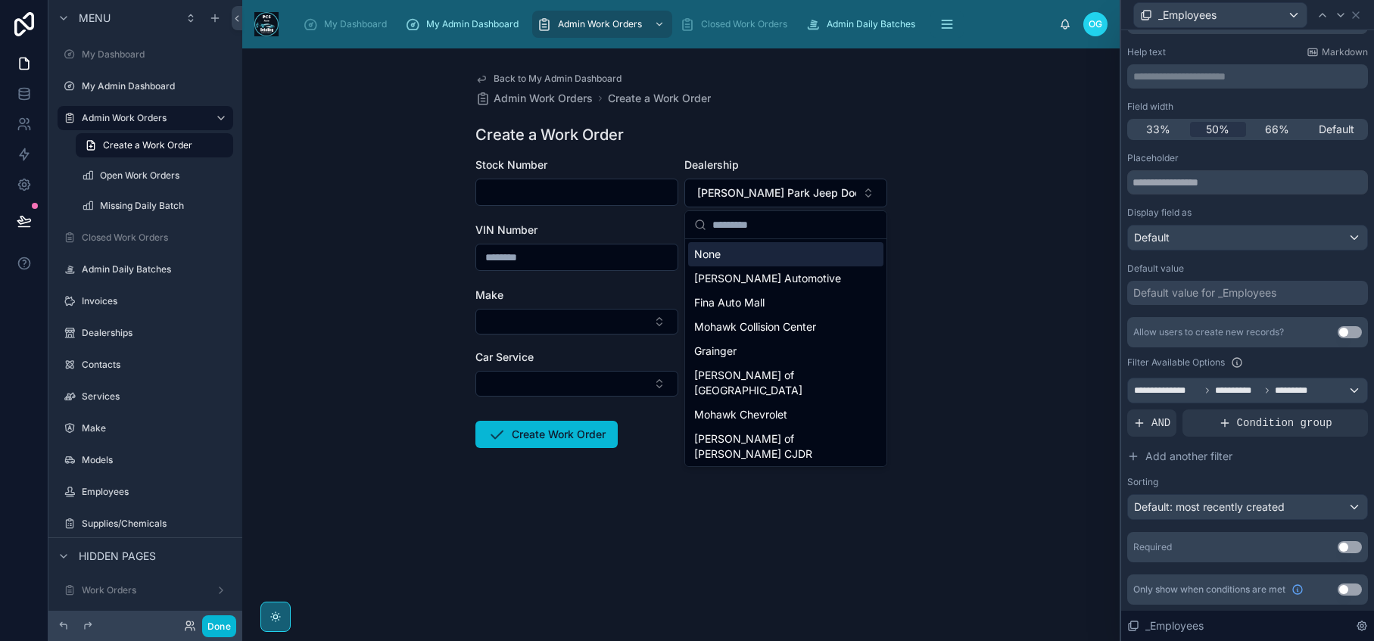
click at [820, 251] on div "None" at bounding box center [785, 254] width 195 height 24
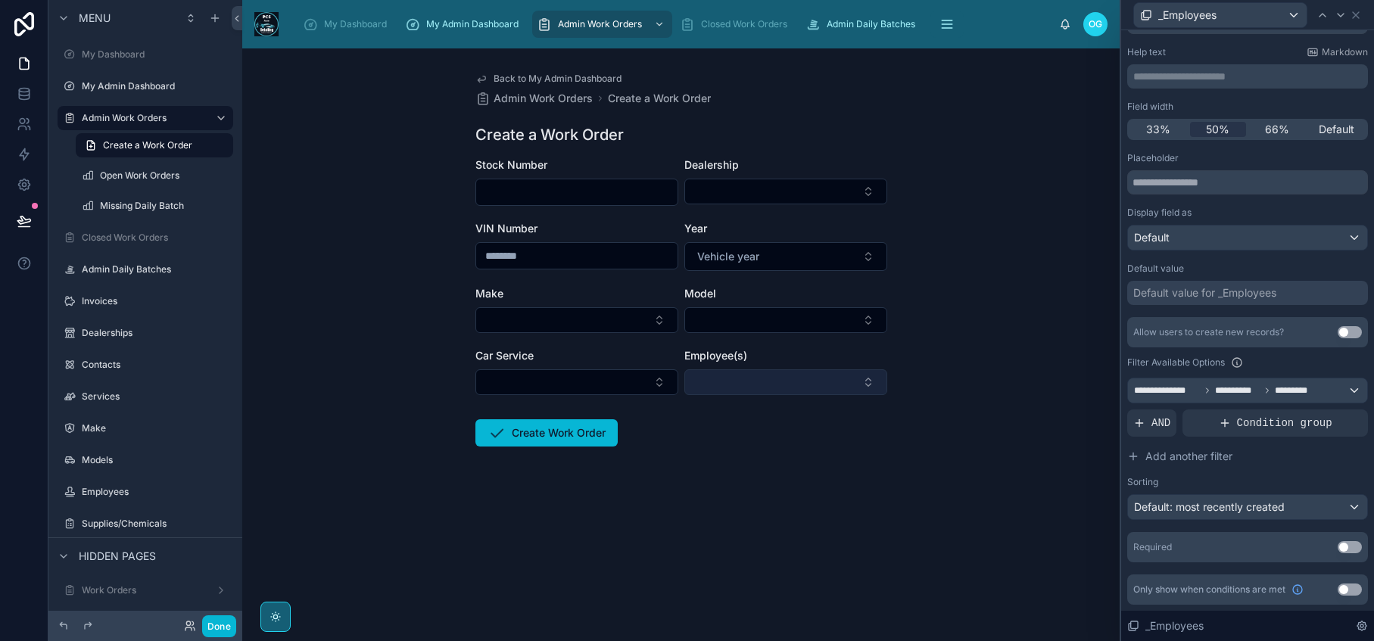
click at [868, 385] on button "Select Button" at bounding box center [785, 382] width 203 height 26
click at [1342, 391] on div "**********" at bounding box center [1247, 390] width 239 height 24
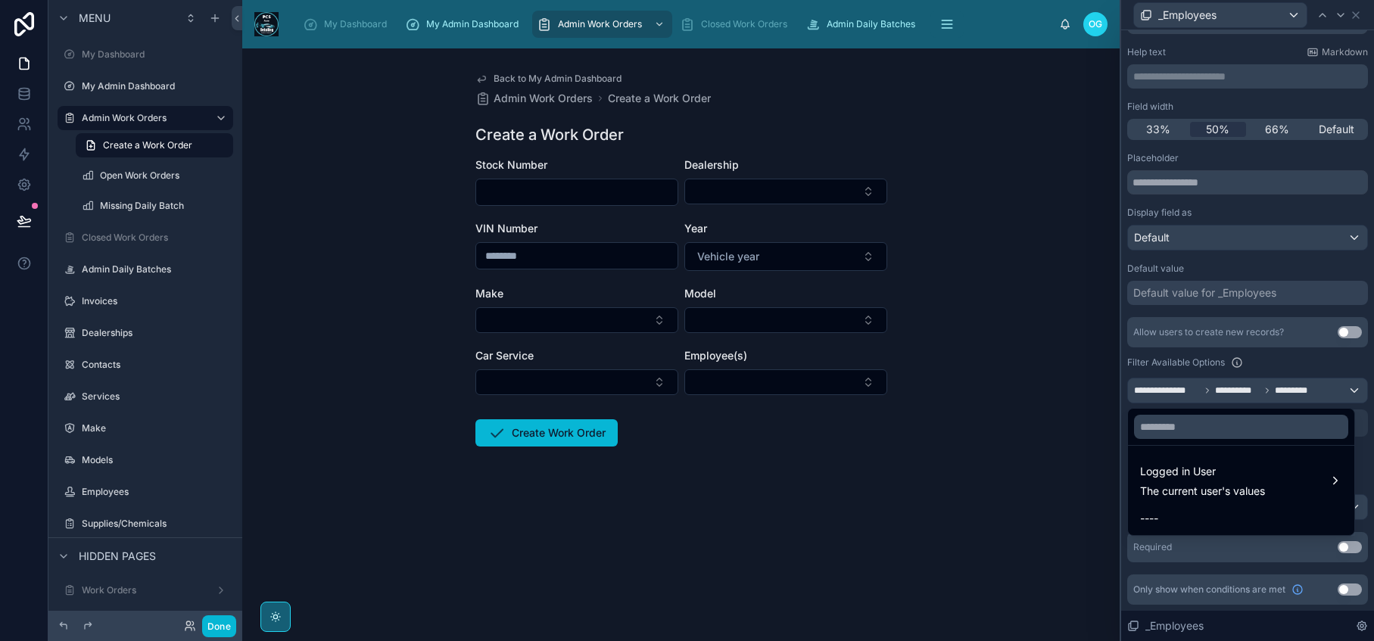
click at [1342, 391] on div at bounding box center [1247, 320] width 253 height 641
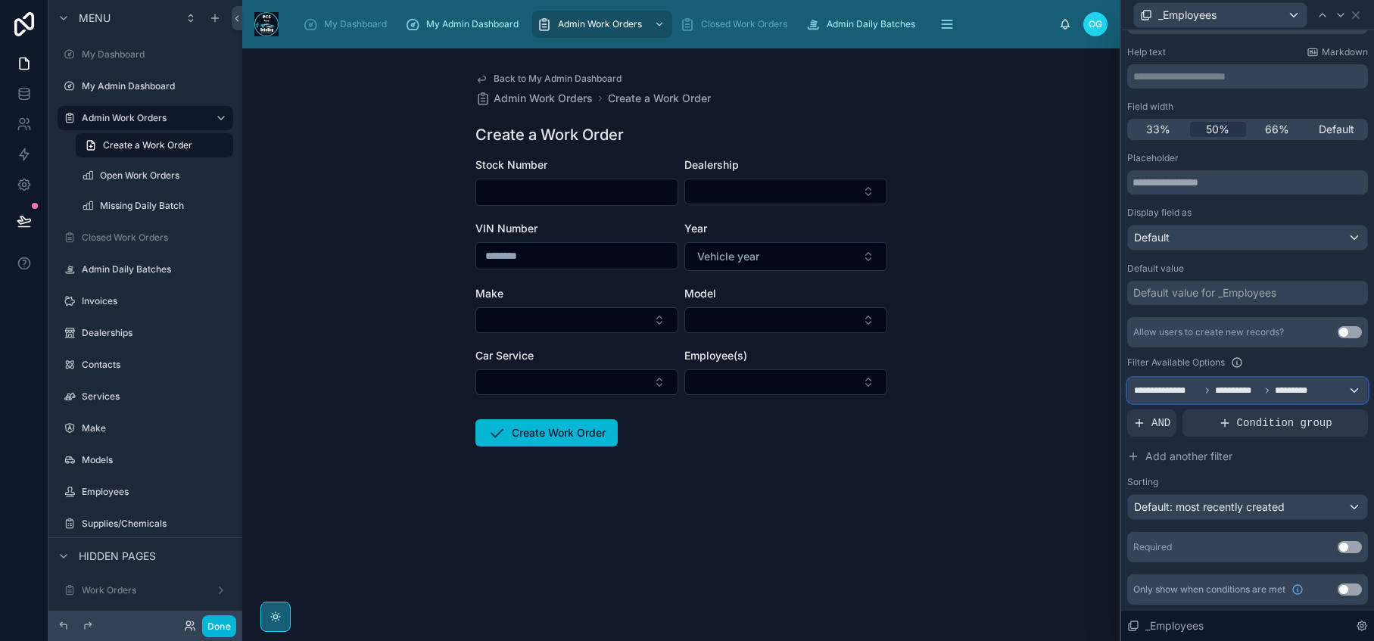
click at [1342, 391] on div "**********" at bounding box center [1247, 390] width 239 height 24
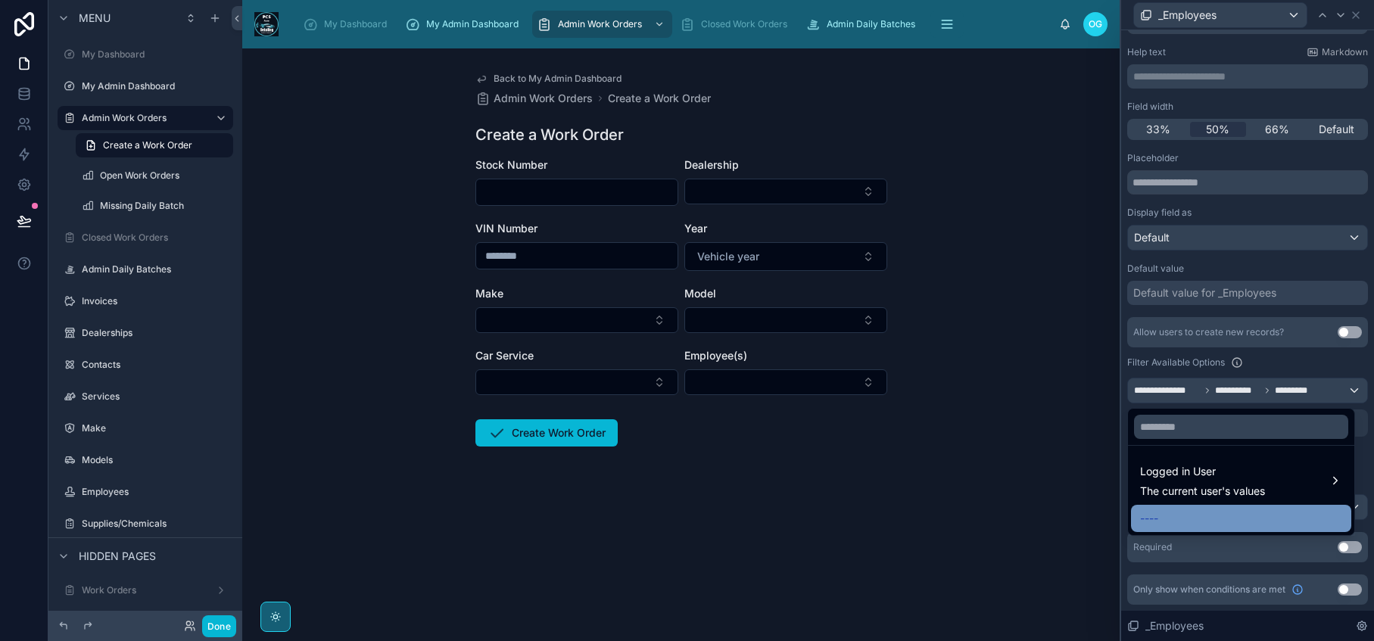
click at [1141, 523] on span "----" at bounding box center [1149, 518] width 18 height 18
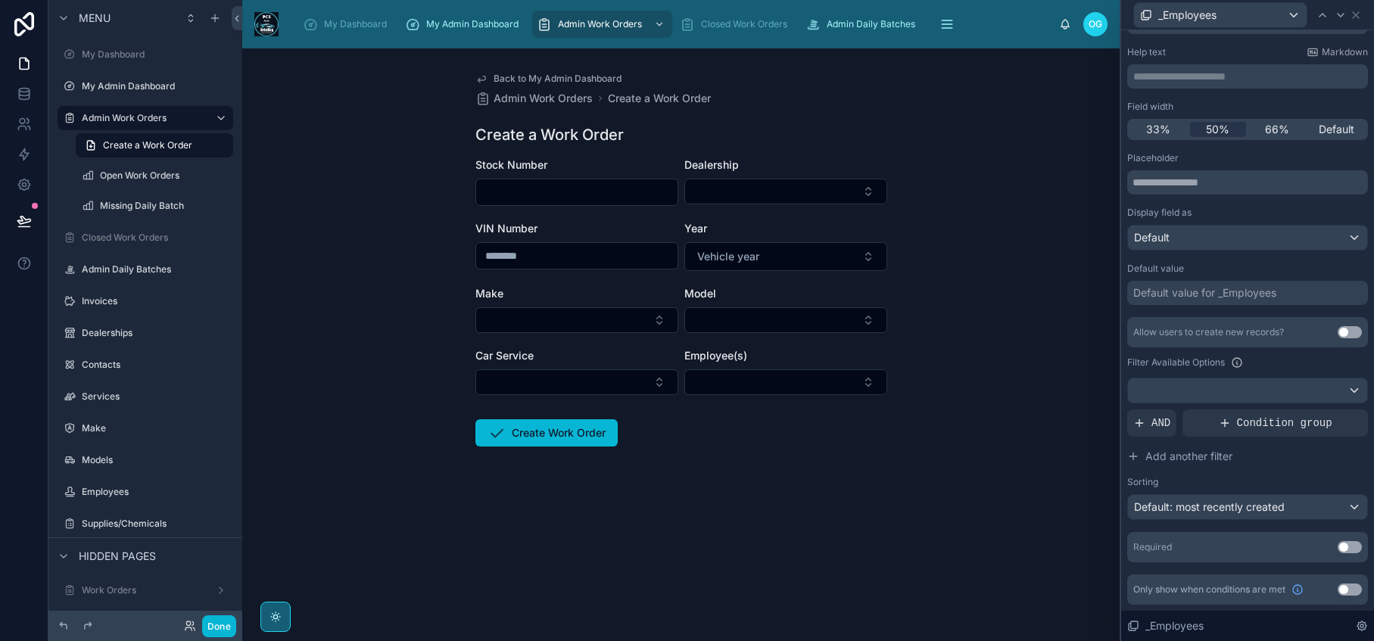
click at [1017, 455] on div "Back to My Admin Dashboard Admin Work Orders Create a Work Order Create a Work …" at bounding box center [680, 344] width 877 height 593
click at [849, 388] on button "Select Button" at bounding box center [785, 382] width 203 height 26
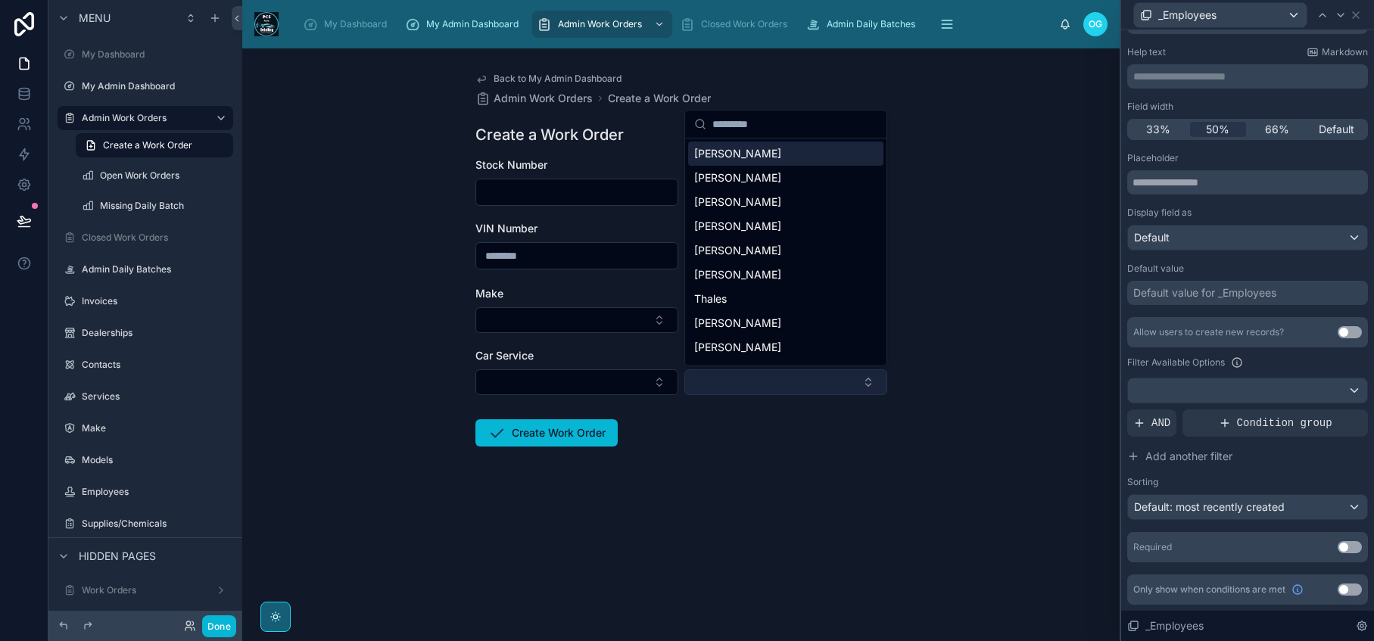
click at [849, 388] on button "Select Button" at bounding box center [785, 382] width 203 height 26
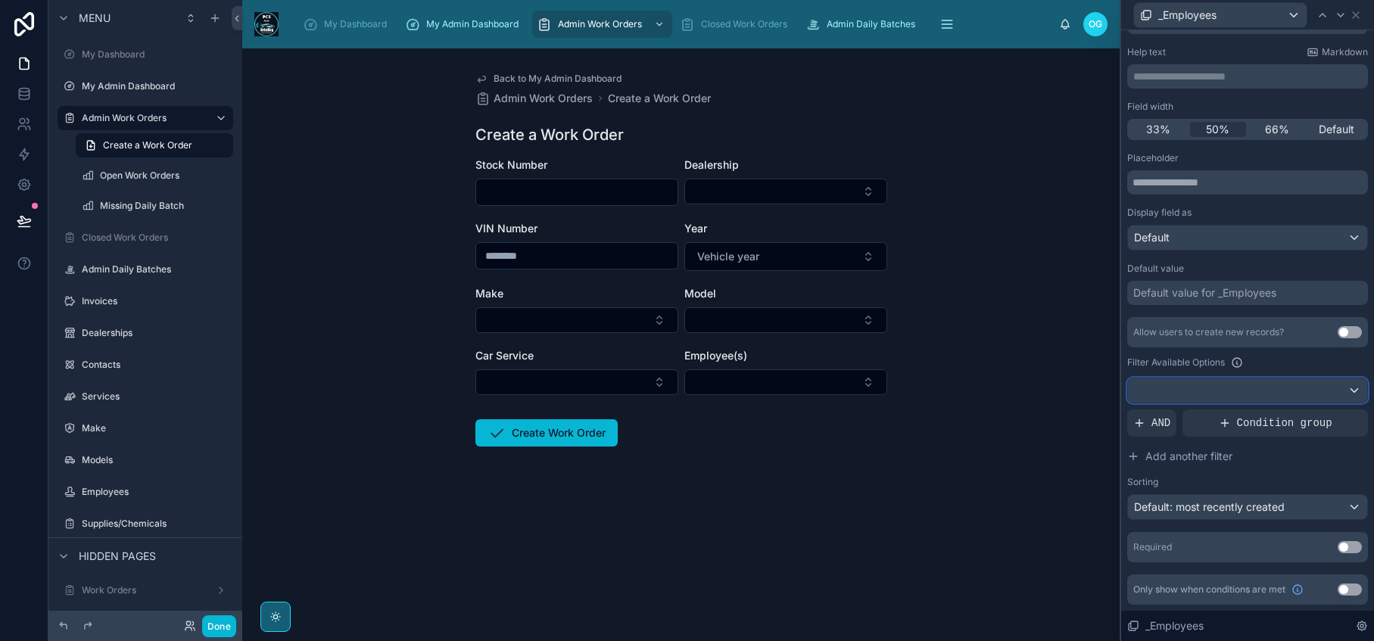
click at [1342, 391] on div at bounding box center [1247, 390] width 239 height 24
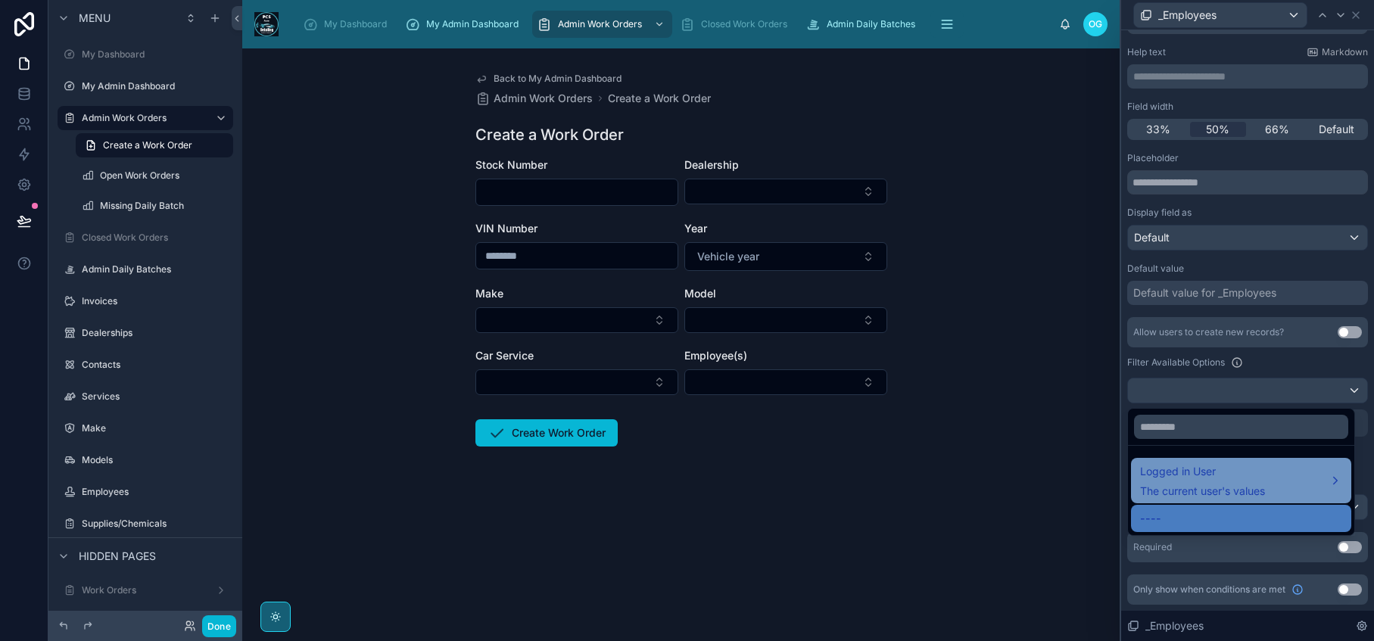
click at [1264, 490] on span "The current user's values" at bounding box center [1202, 491] width 125 height 15
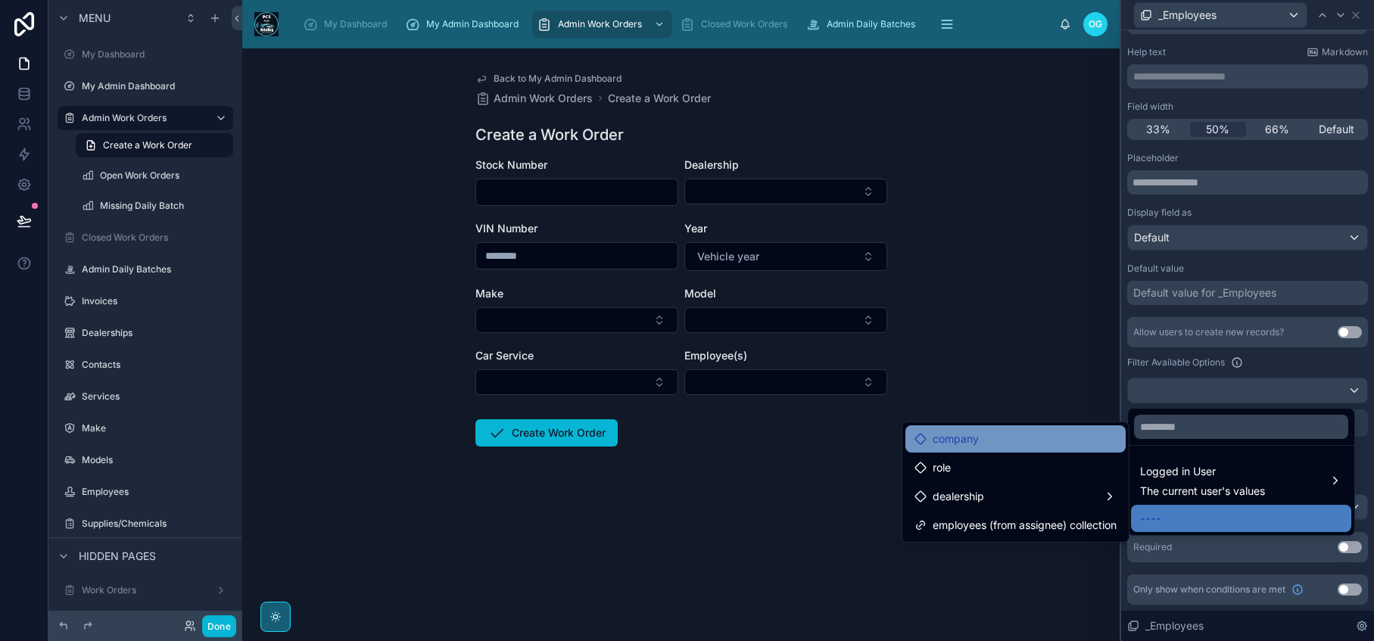
click at [960, 442] on span "company" at bounding box center [956, 439] width 46 height 18
click at [964, 445] on span "company" at bounding box center [956, 439] width 46 height 18
click at [813, 479] on form "Stock Number Dealership VIN Number Year Vehicle year Make Model Car Service Emp…" at bounding box center [681, 350] width 412 height 386
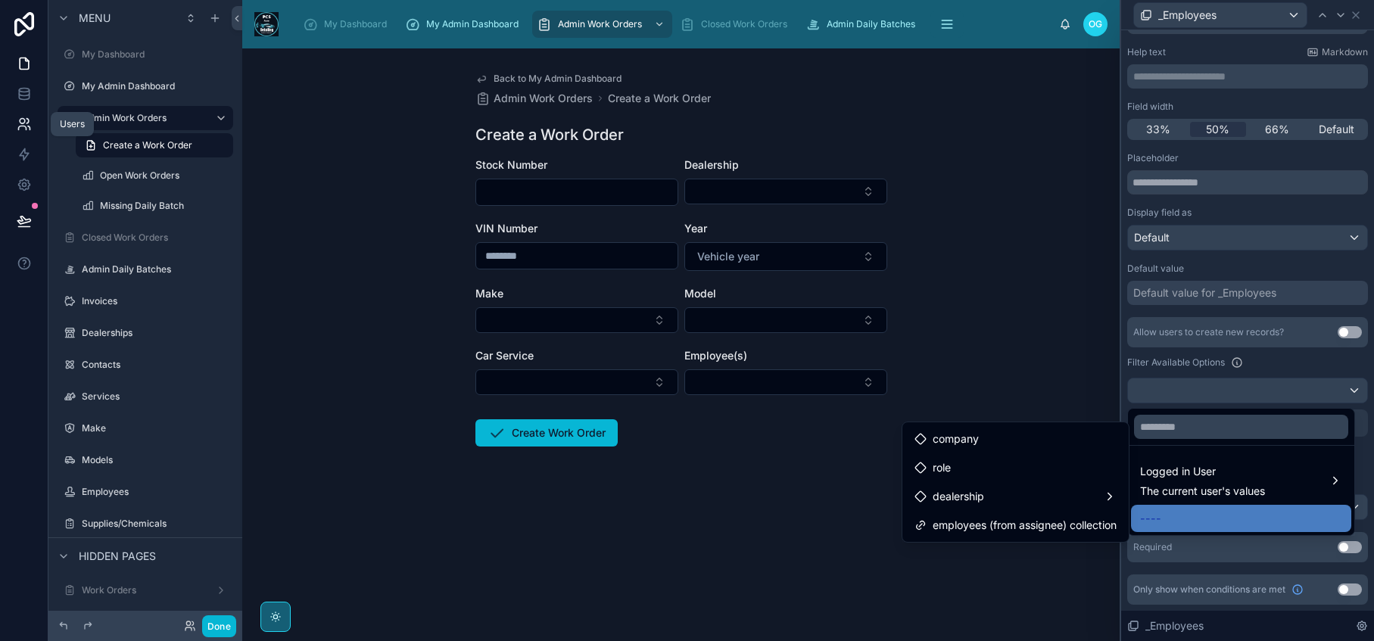
click at [23, 125] on icon at bounding box center [24, 124] width 15 height 15
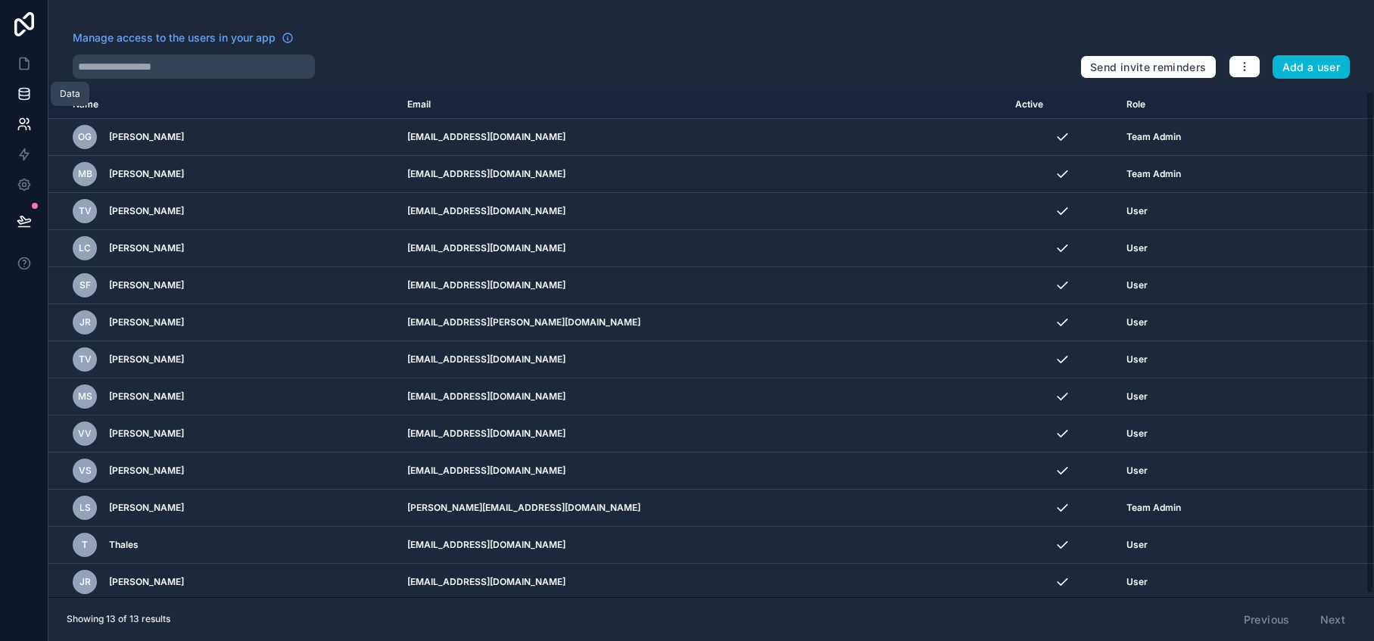
click at [22, 92] on icon at bounding box center [24, 91] width 10 height 4
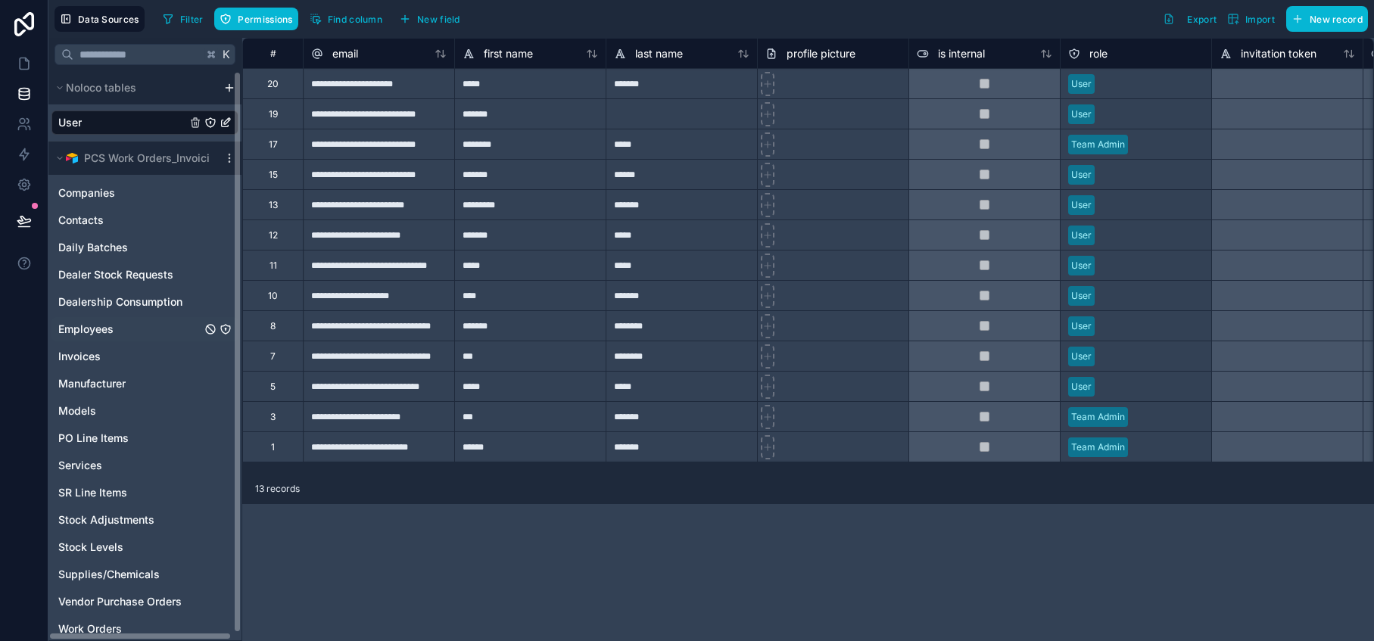
click at [84, 334] on span "Employees" at bounding box center [85, 329] width 55 height 15
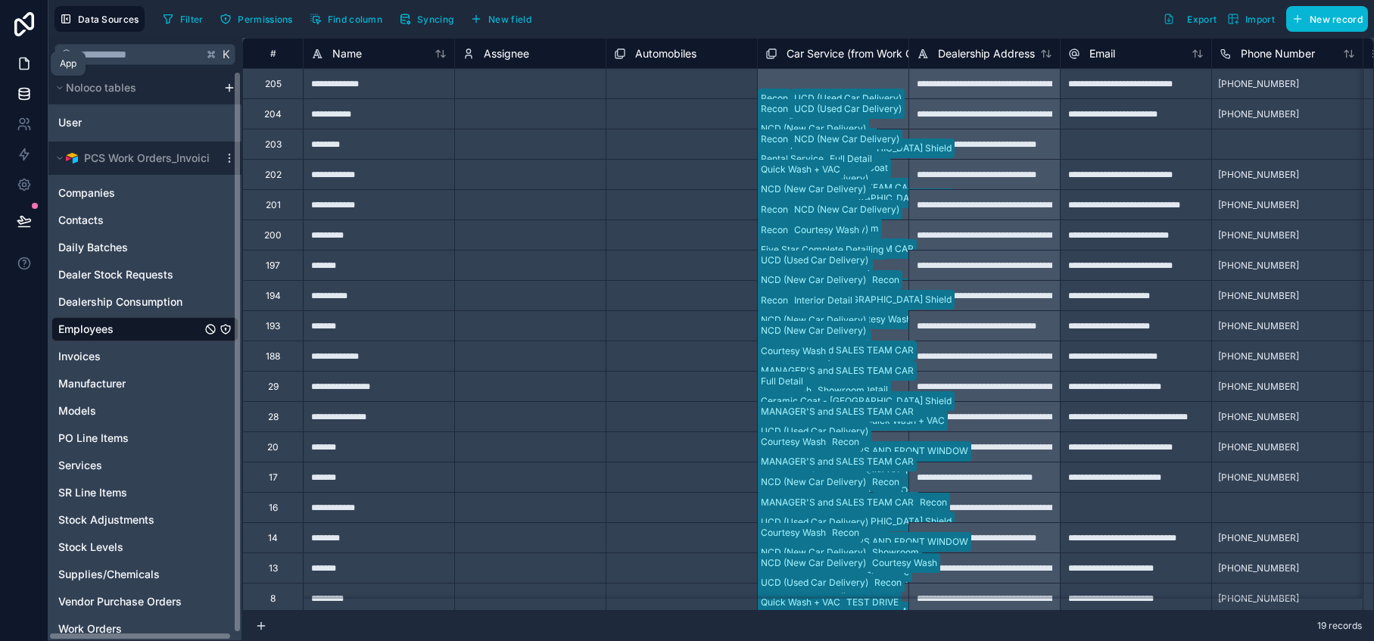
click at [28, 63] on icon at bounding box center [24, 63] width 9 height 11
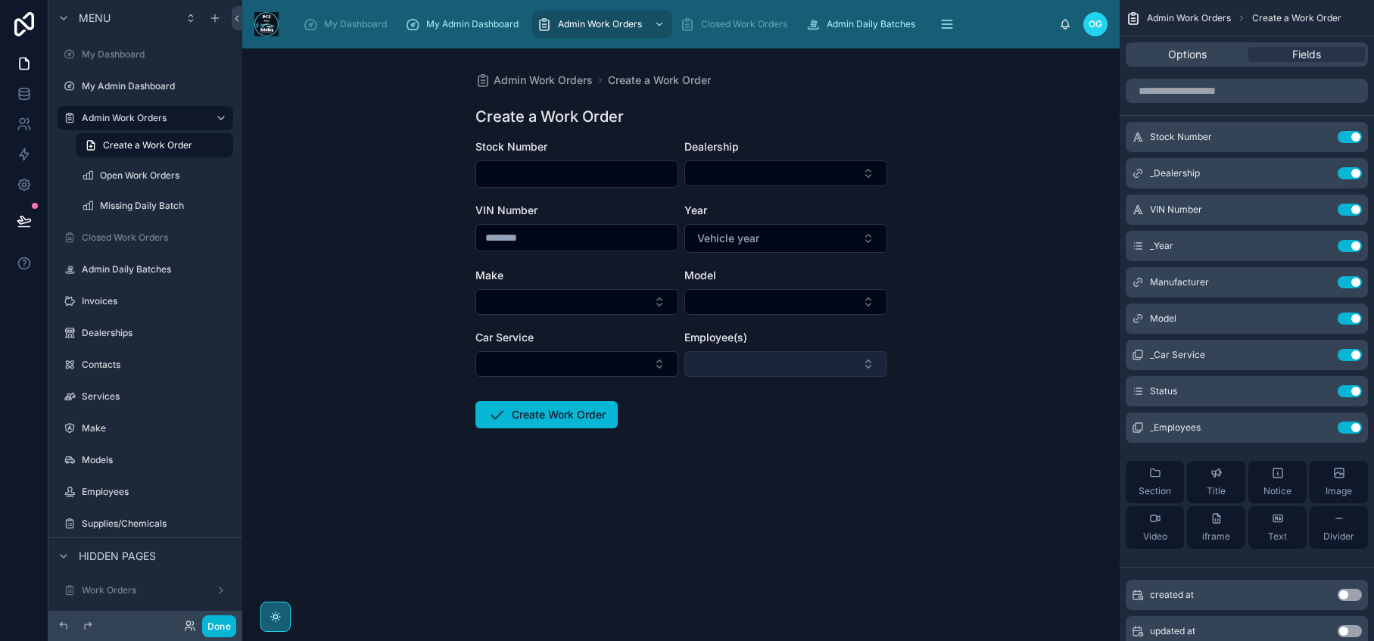
click at [864, 372] on button "Select Button" at bounding box center [785, 364] width 203 height 26
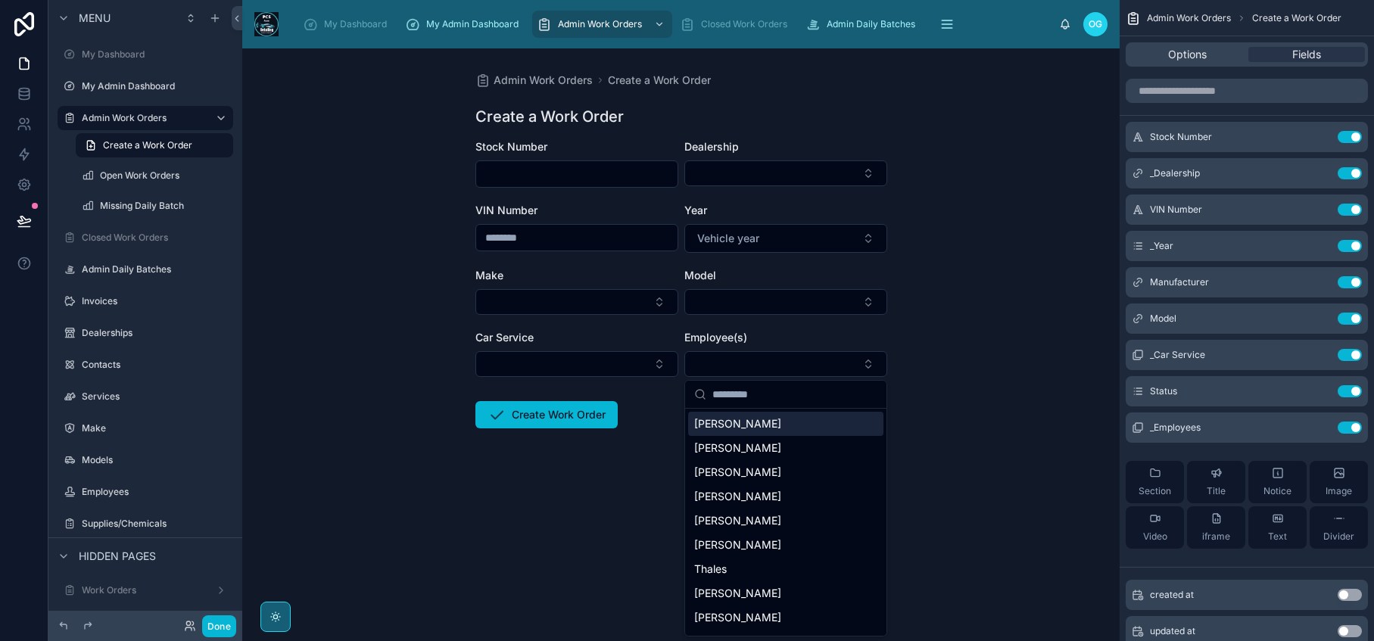
click at [840, 143] on div "Dealership" at bounding box center [785, 146] width 203 height 15
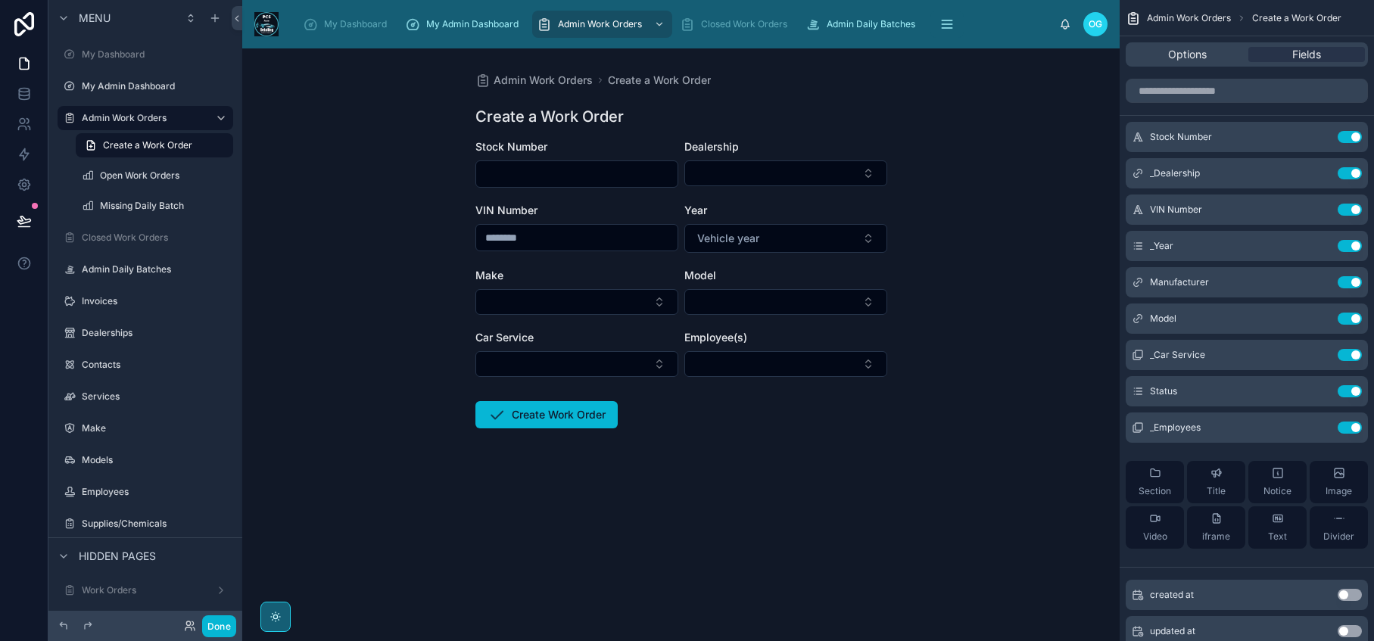
click at [835, 157] on div "Dealership" at bounding box center [785, 163] width 203 height 48
click at [833, 170] on button "Select Button" at bounding box center [785, 173] width 203 height 26
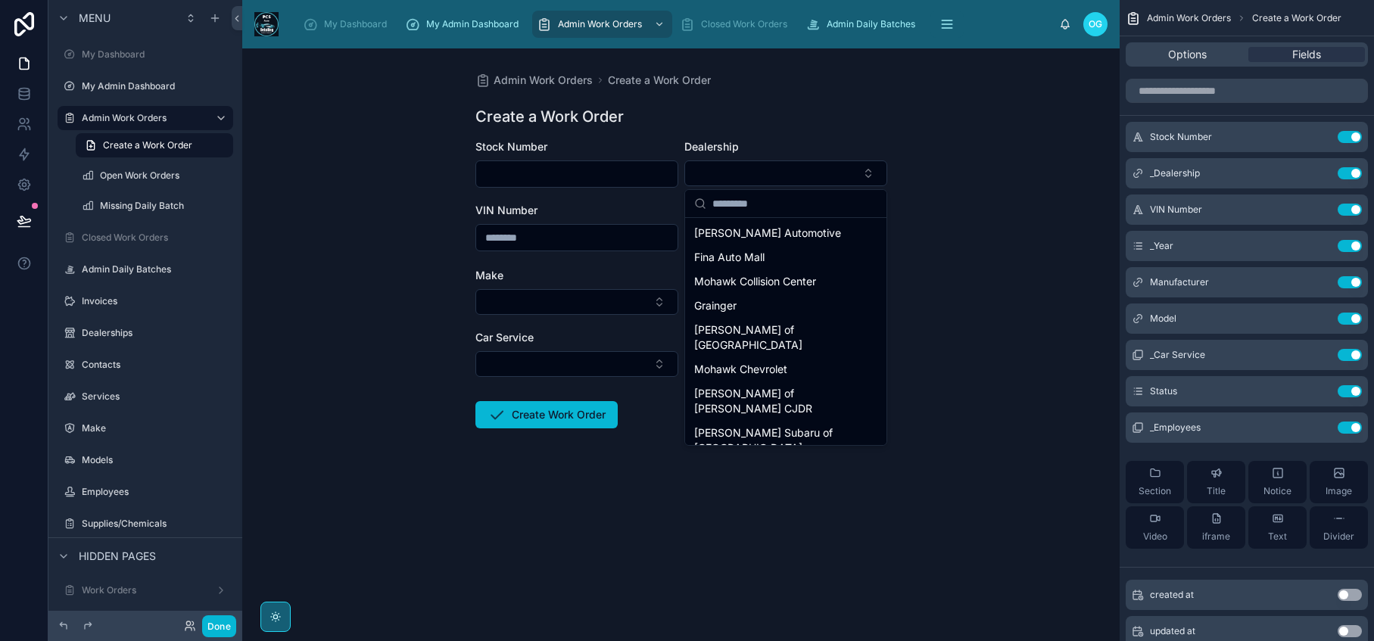
click at [708, 521] on form "Stock Number Dealership VIN Number Year Vehicle year Make Model Car Service Emp…" at bounding box center [681, 332] width 412 height 386
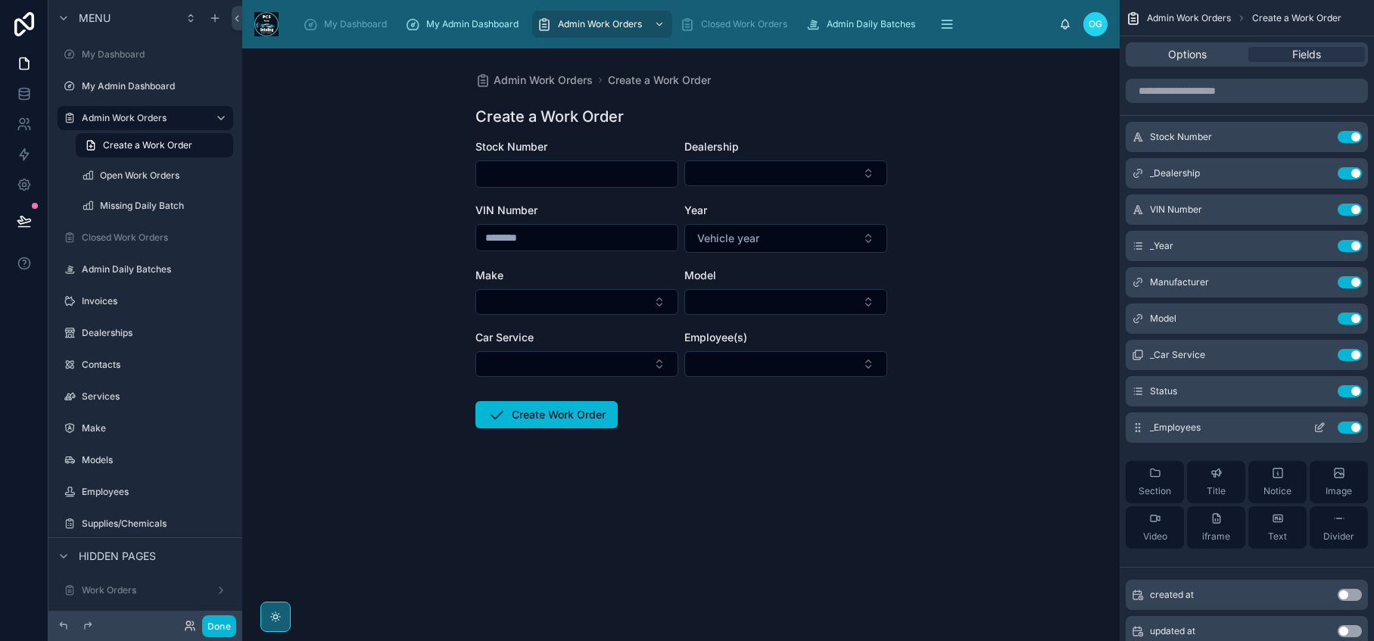
click at [1318, 427] on icon "scrollable content" at bounding box center [1321, 426] width 6 height 6
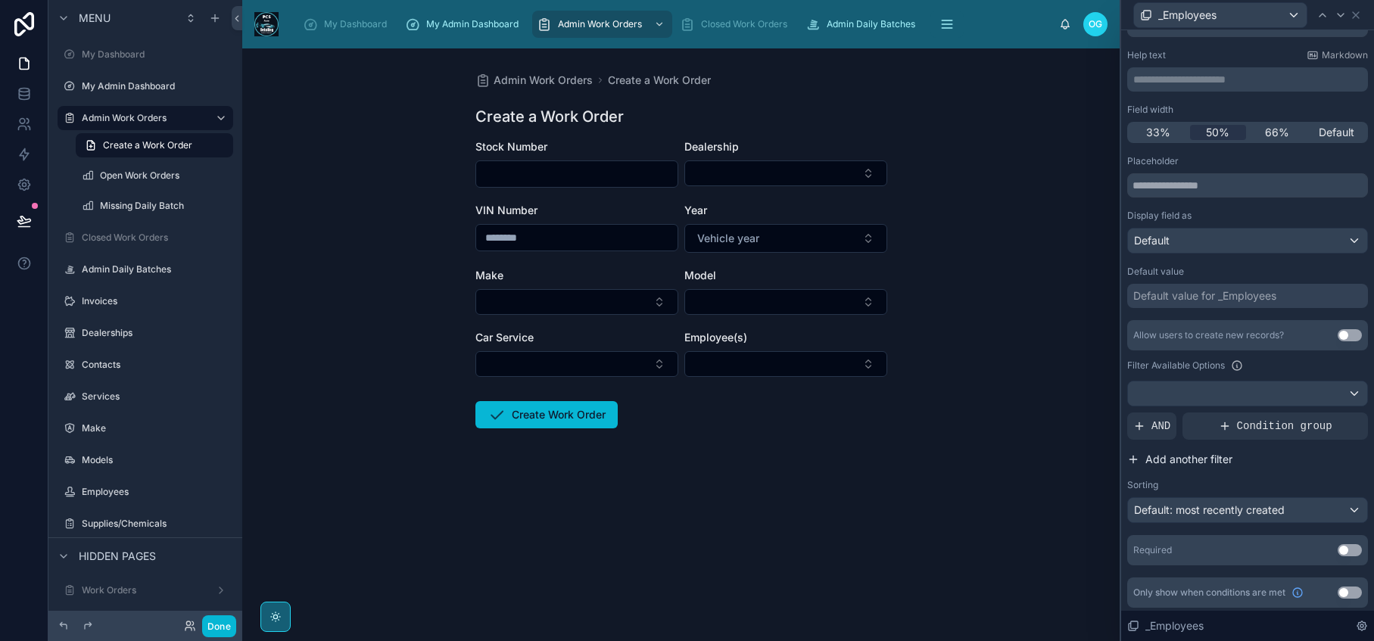
scroll to position [72, 0]
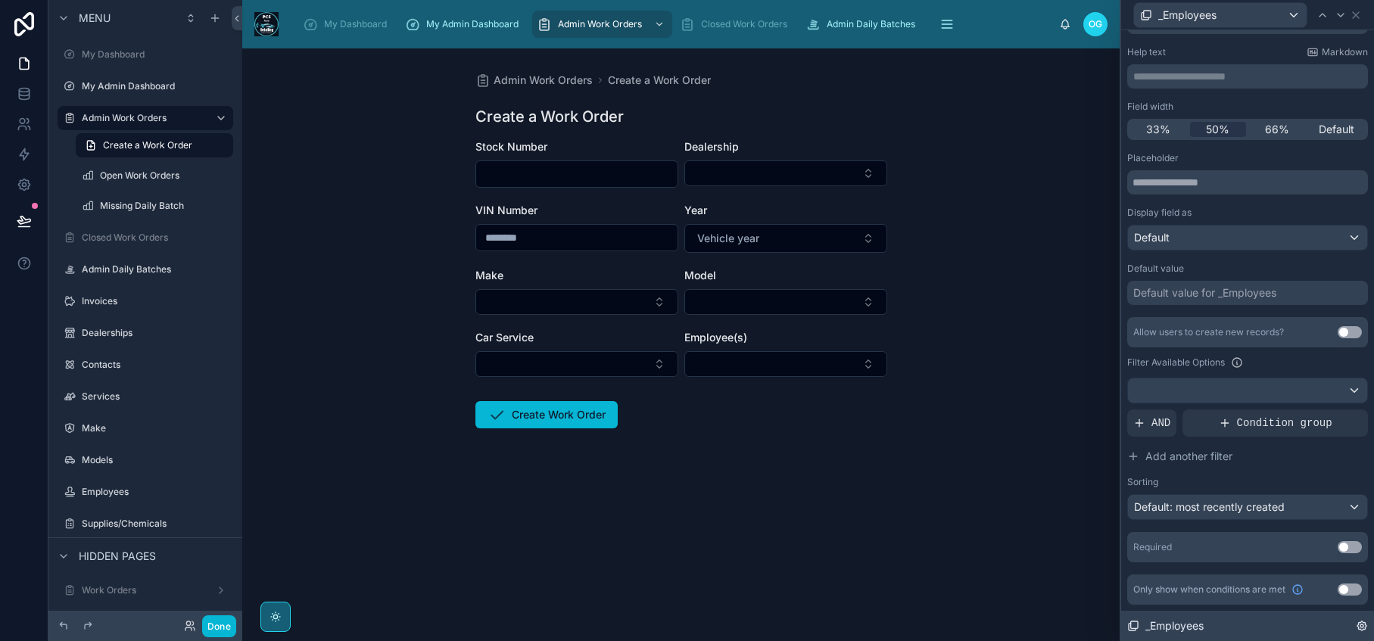
click at [1358, 626] on icon at bounding box center [1362, 626] width 12 height 12
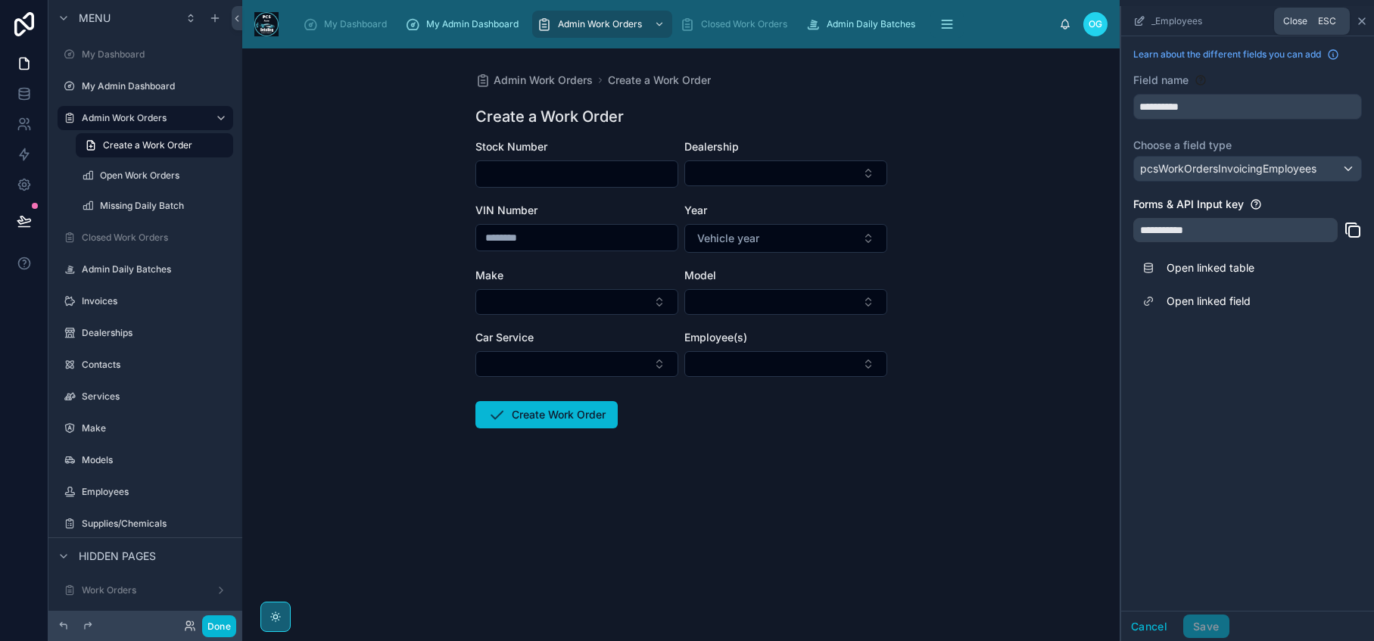
click at [1359, 23] on icon "scrollable content" at bounding box center [1362, 21] width 12 height 12
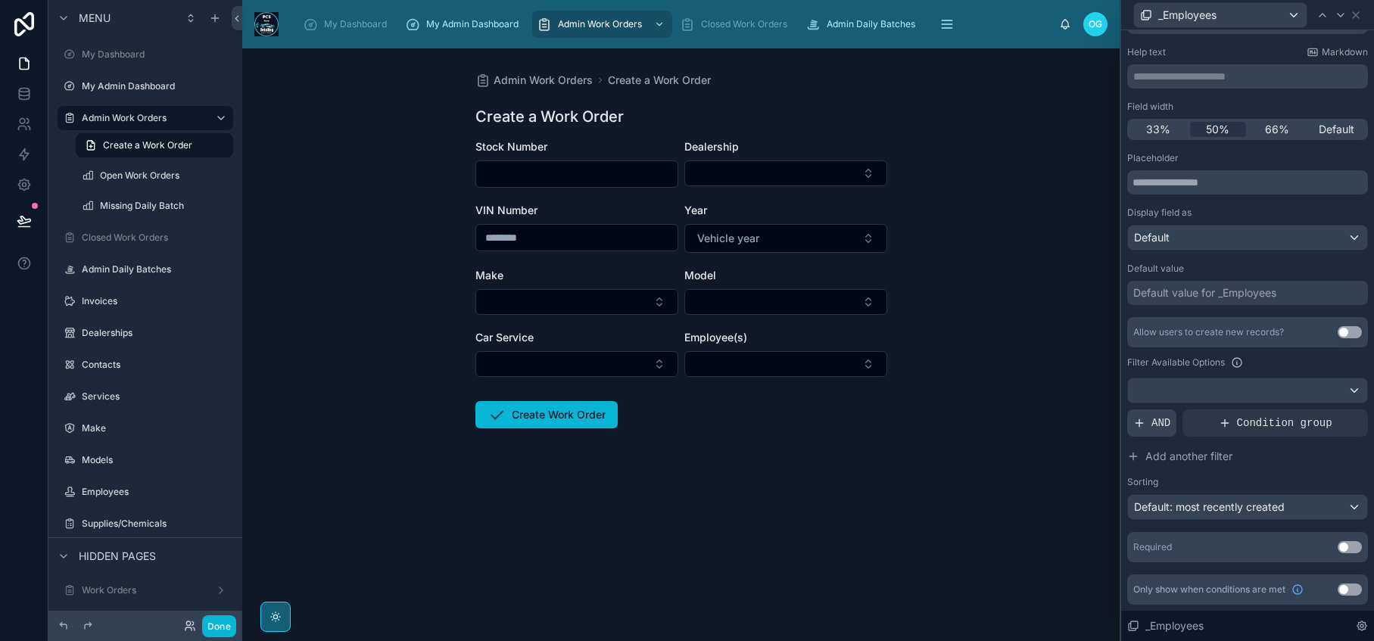
click at [1151, 420] on span "AND" at bounding box center [1160, 423] width 19 height 15
click at [1325, 410] on icon at bounding box center [1329, 410] width 9 height 9
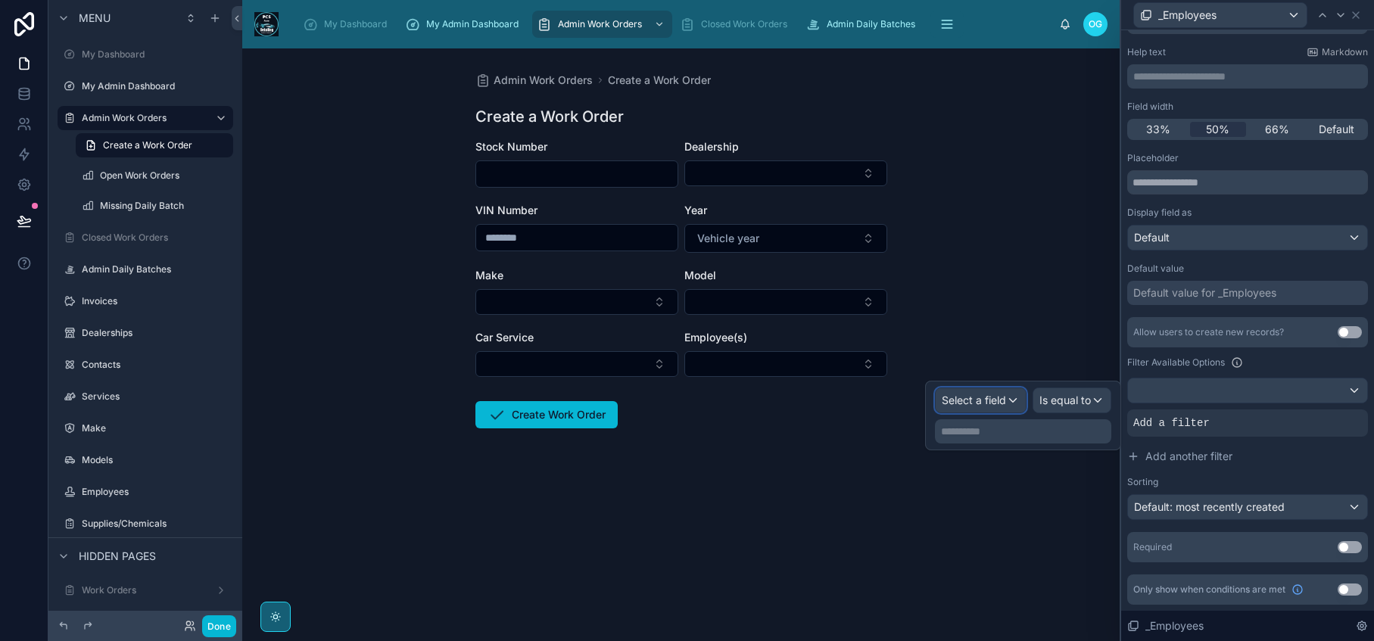
click at [1008, 399] on div "Select a field" at bounding box center [981, 400] width 90 height 24
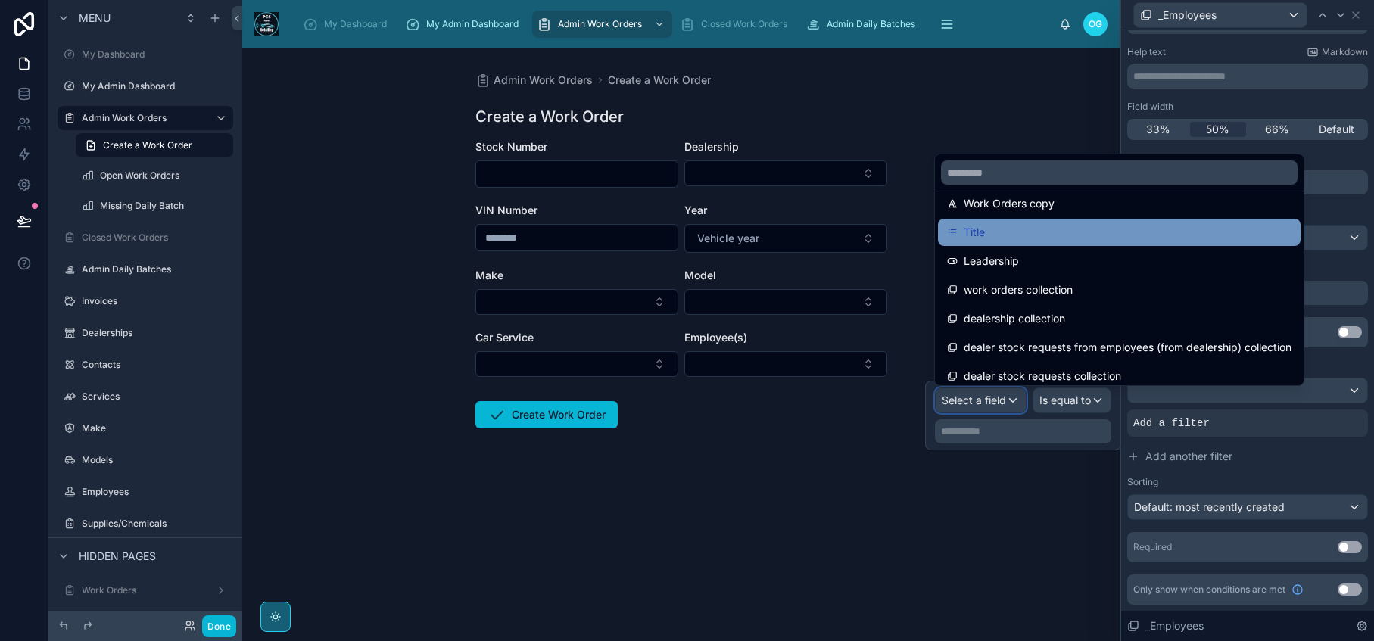
scroll to position [424, 0]
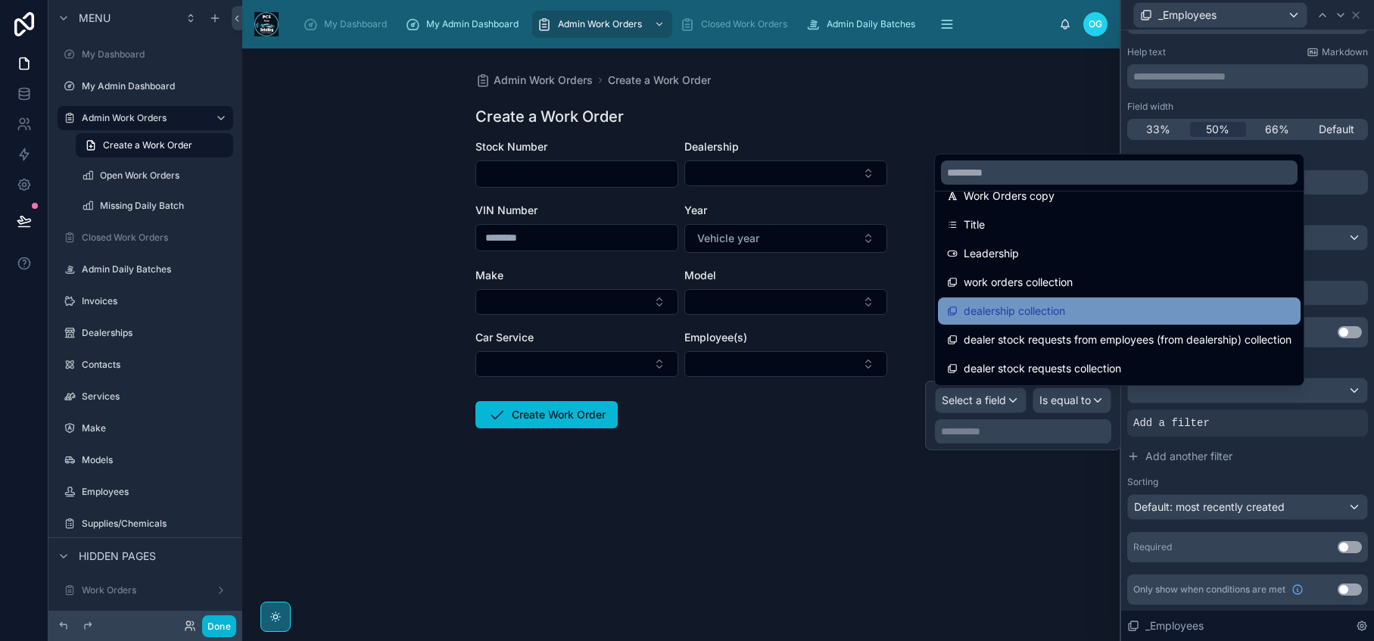
click at [1020, 304] on span "dealership collection" at bounding box center [1014, 311] width 101 height 18
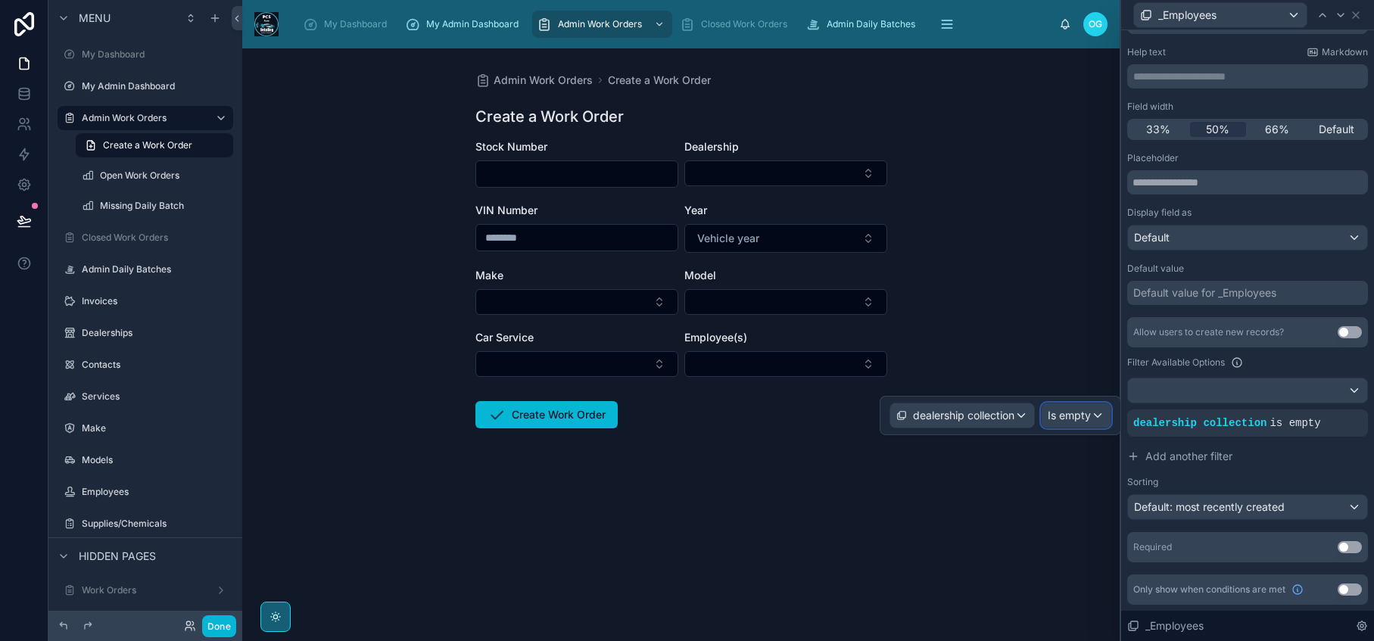
click at [1091, 418] on div "Is empty" at bounding box center [1076, 415] width 69 height 24
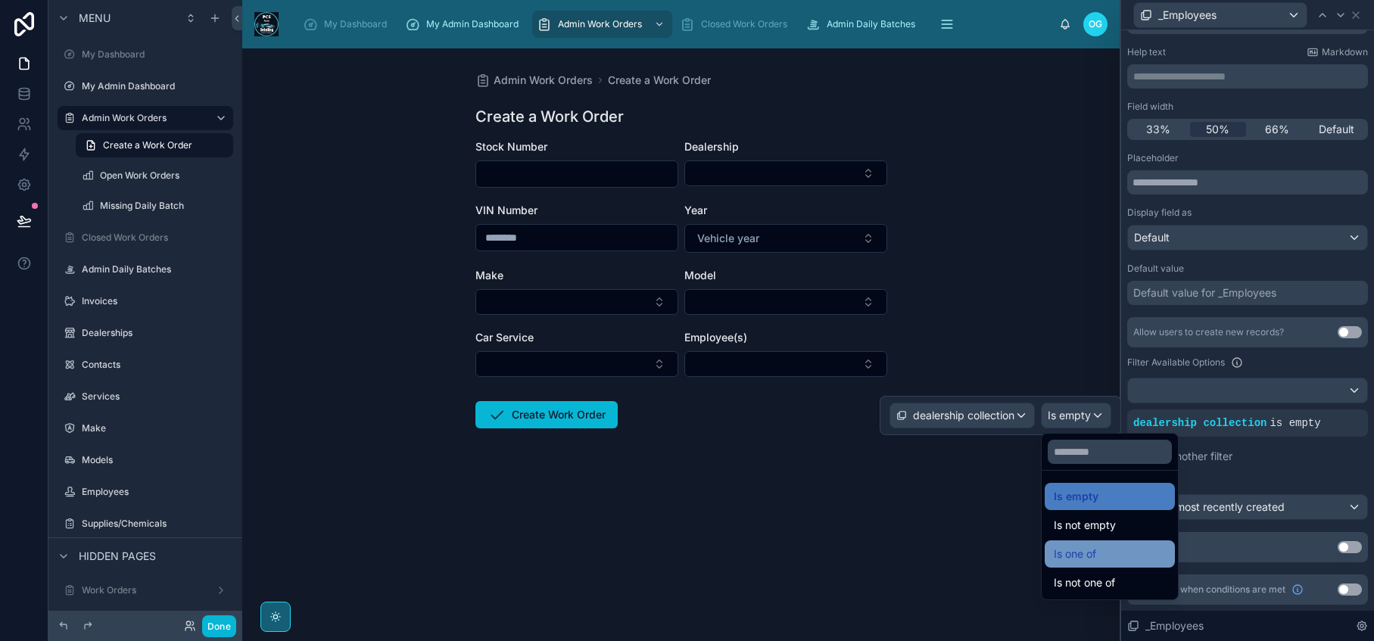
click at [1101, 557] on div "Is one of" at bounding box center [1110, 554] width 112 height 18
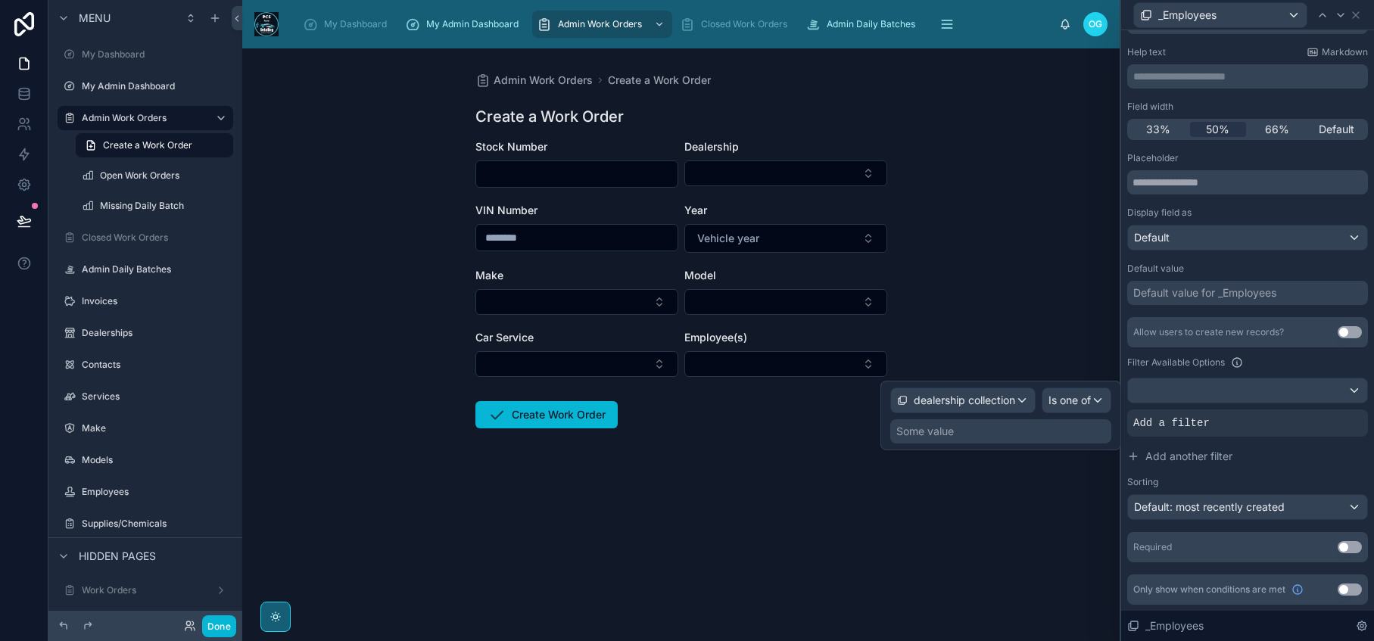
click at [952, 434] on div "Some value" at bounding box center [1000, 431] width 221 height 24
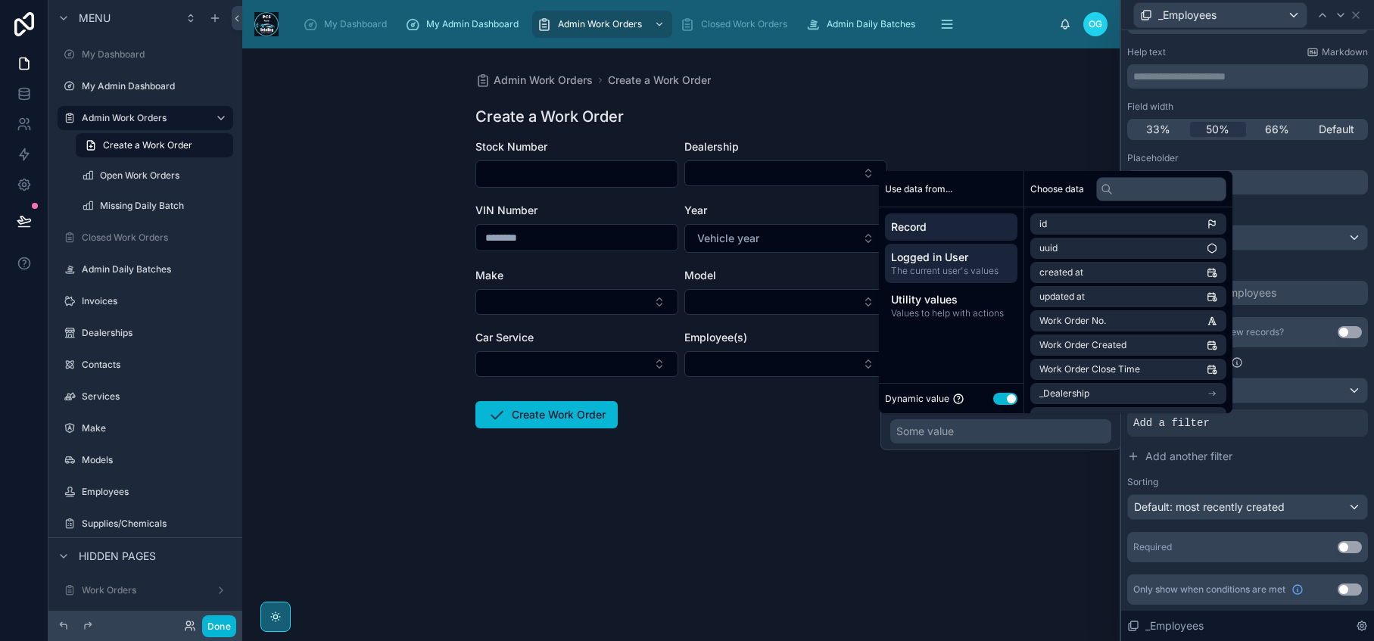
click at [956, 265] on span "The current user's values" at bounding box center [951, 271] width 120 height 12
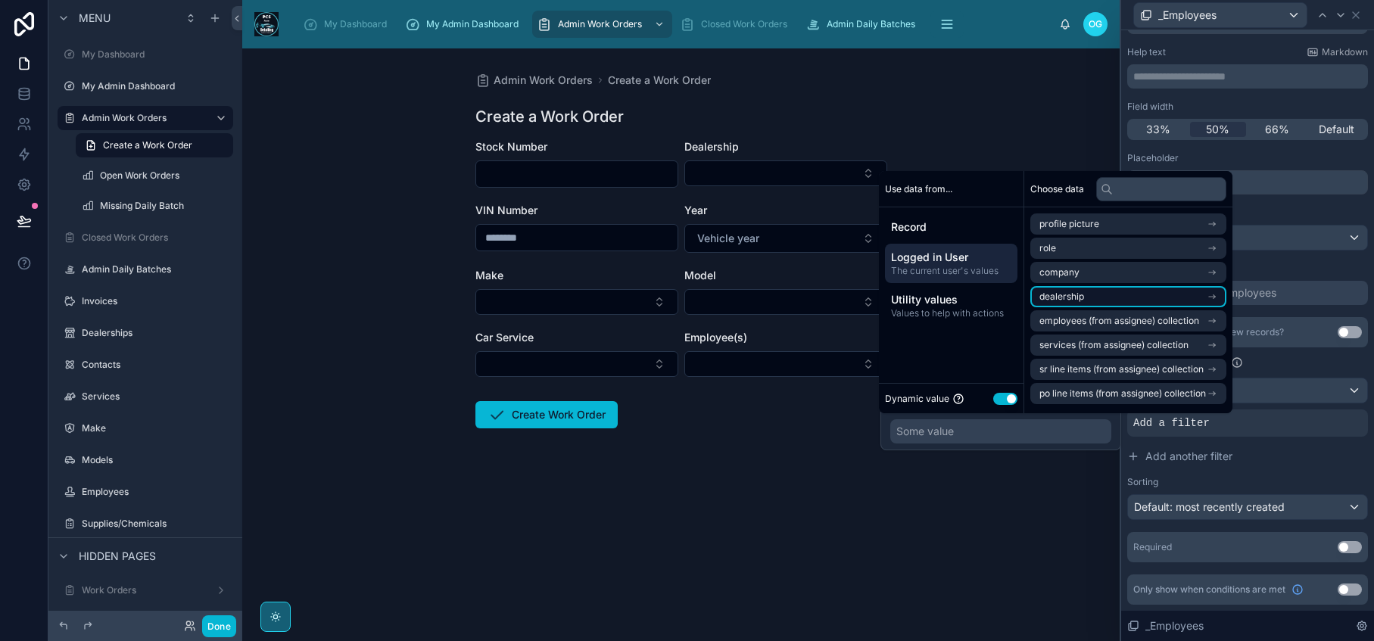
click at [1147, 300] on li "dealership" at bounding box center [1128, 296] width 196 height 21
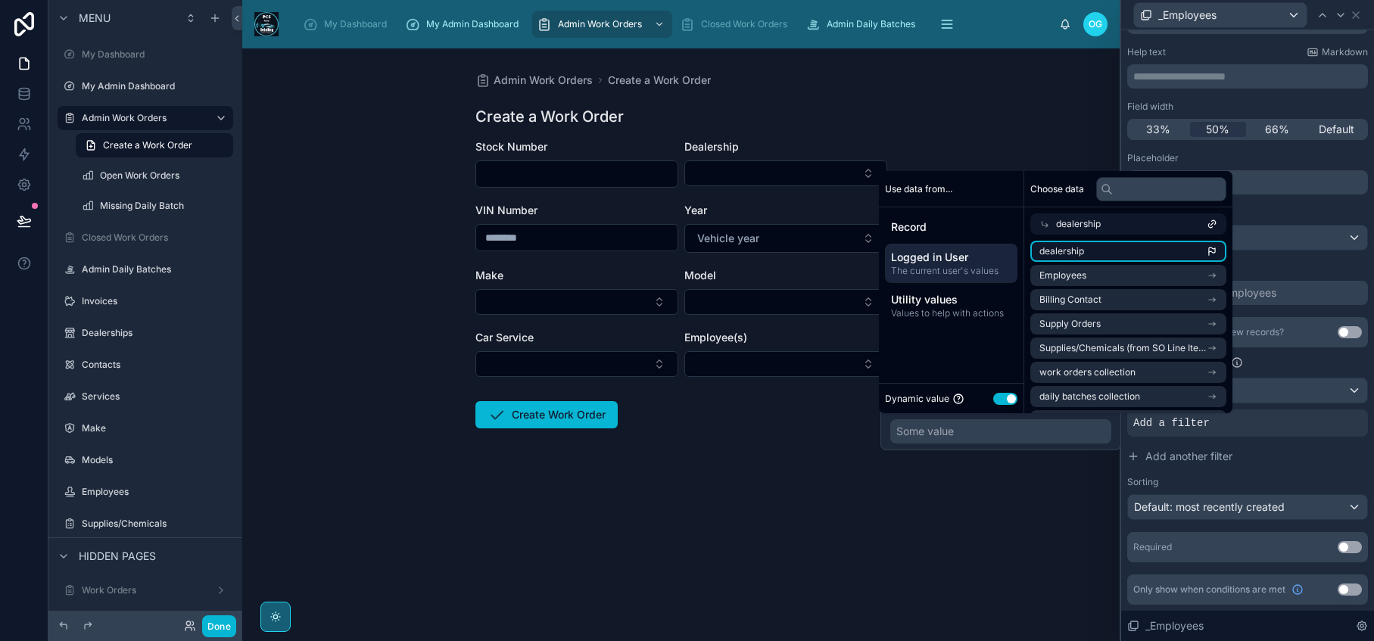
click at [1167, 244] on li "dealership" at bounding box center [1128, 251] width 196 height 21
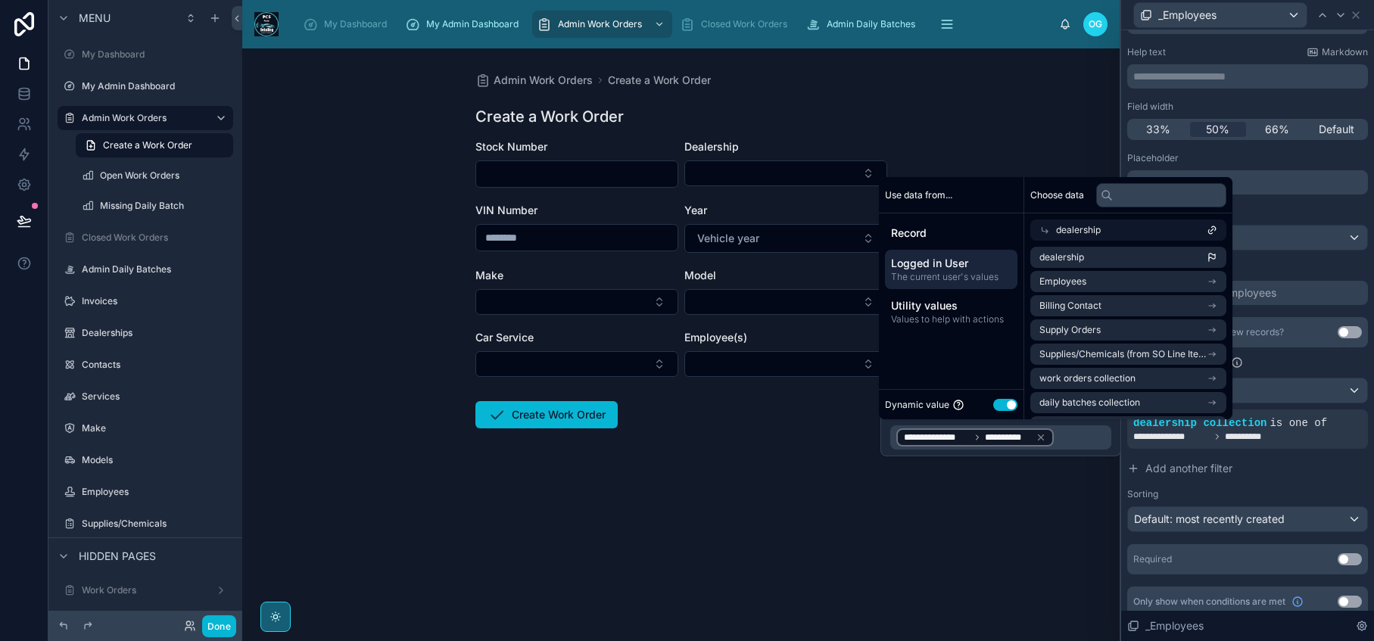
click at [1042, 525] on div "Admin Work Orders Create a Work Order Create a Work Order Stock Number Dealersh…" at bounding box center [680, 344] width 877 height 593
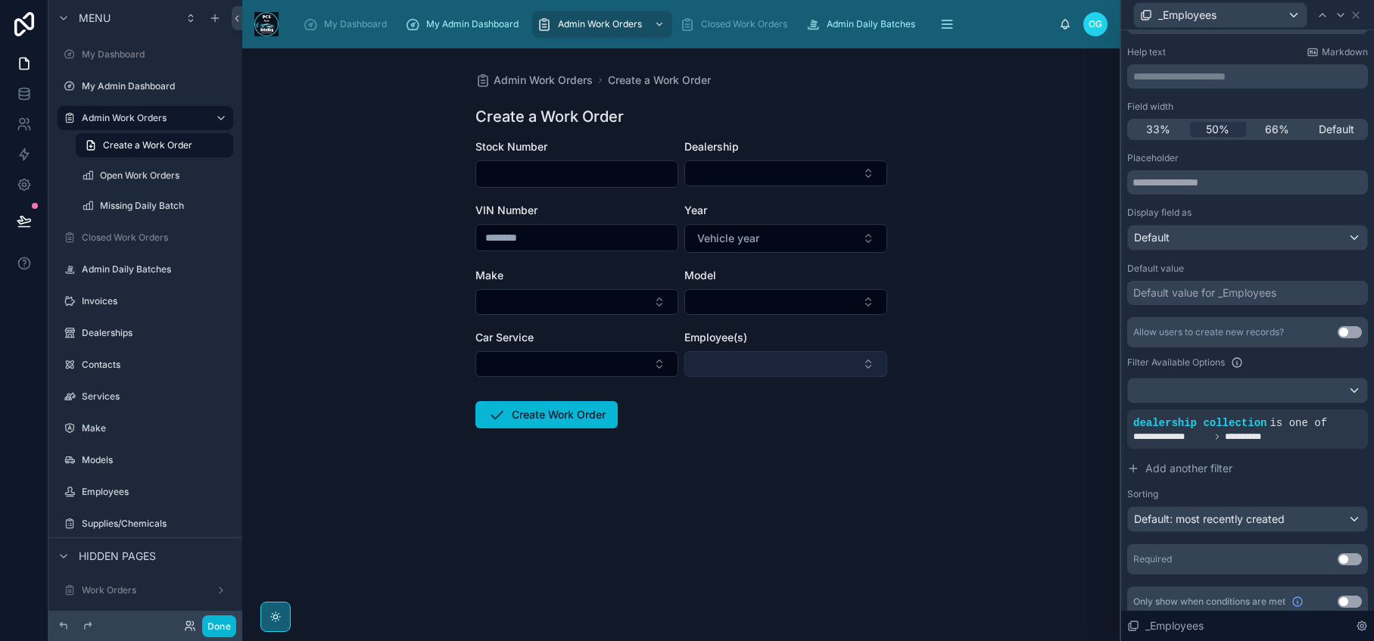
click at [866, 372] on button "Select Button" at bounding box center [785, 364] width 203 height 26
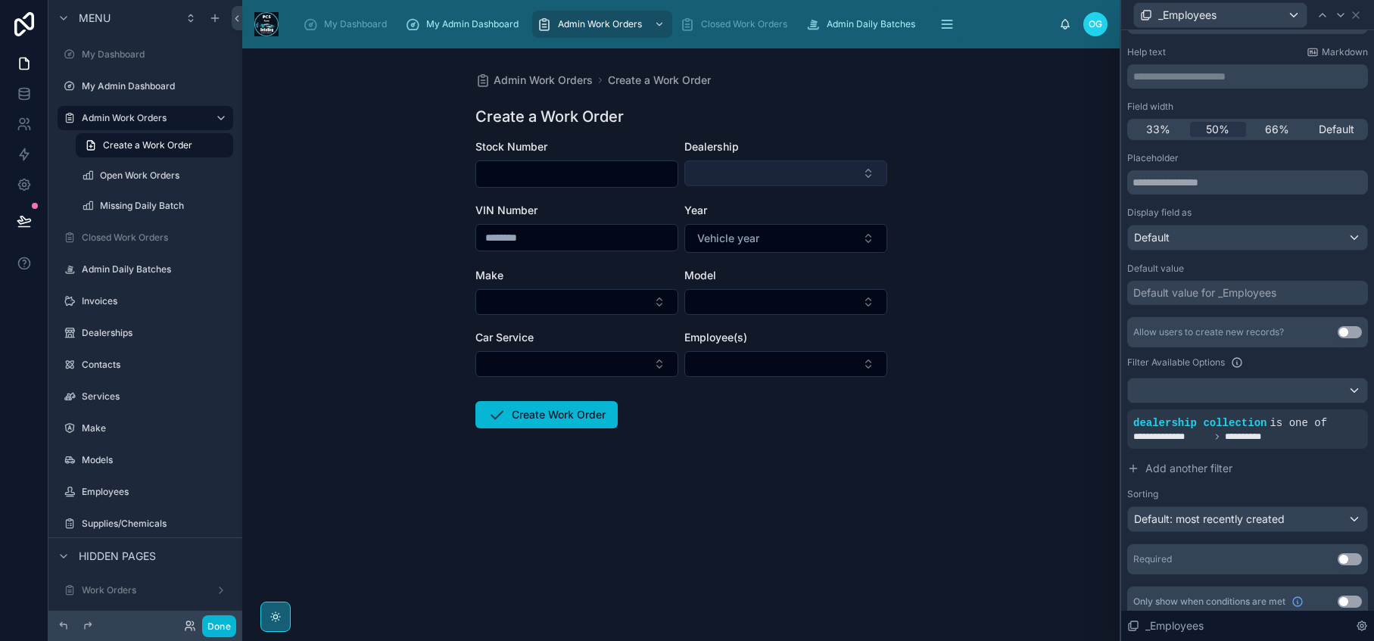
click at [859, 173] on button "Select Button" at bounding box center [785, 173] width 203 height 26
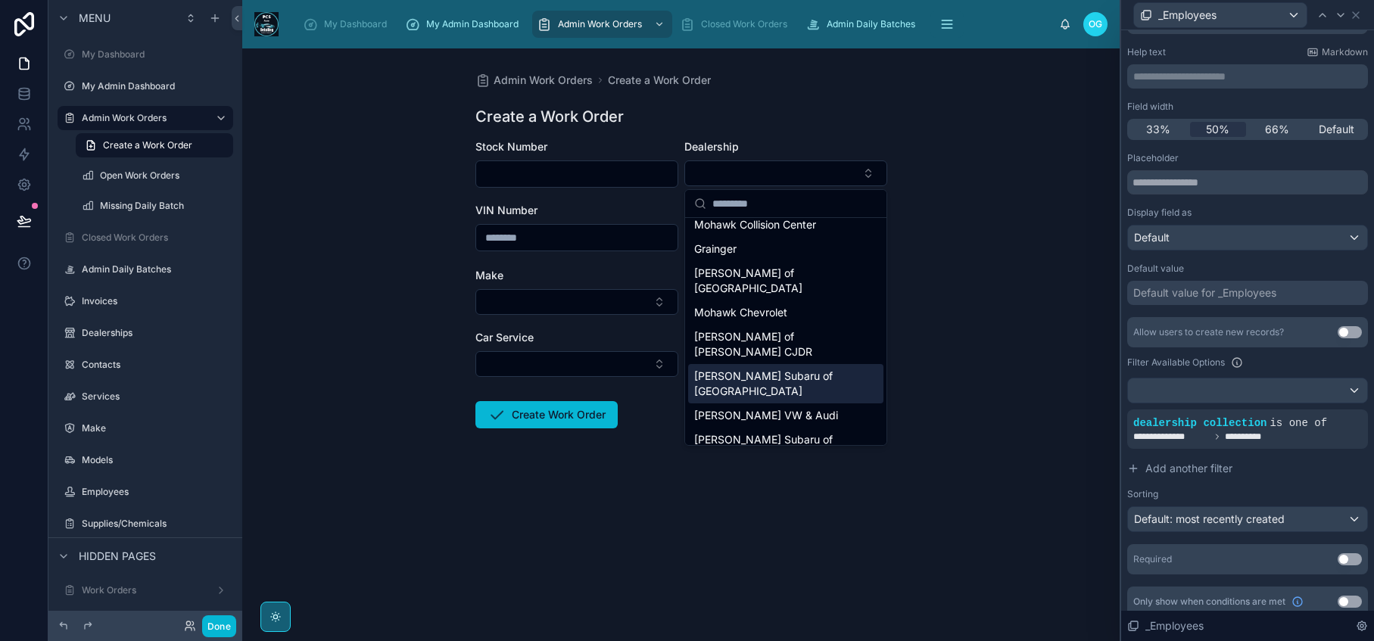
scroll to position [85, 0]
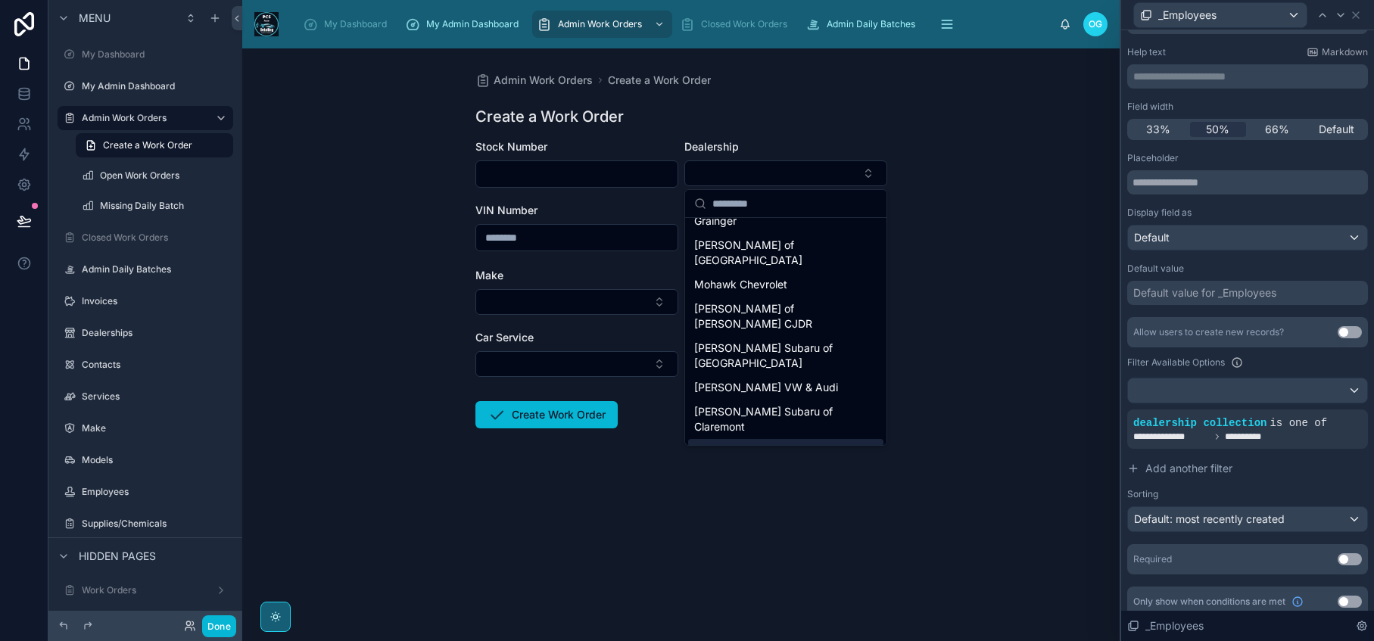
click at [805, 444] on span "[PERSON_NAME] Park Jeep Dodge Ram" at bounding box center [776, 459] width 165 height 30
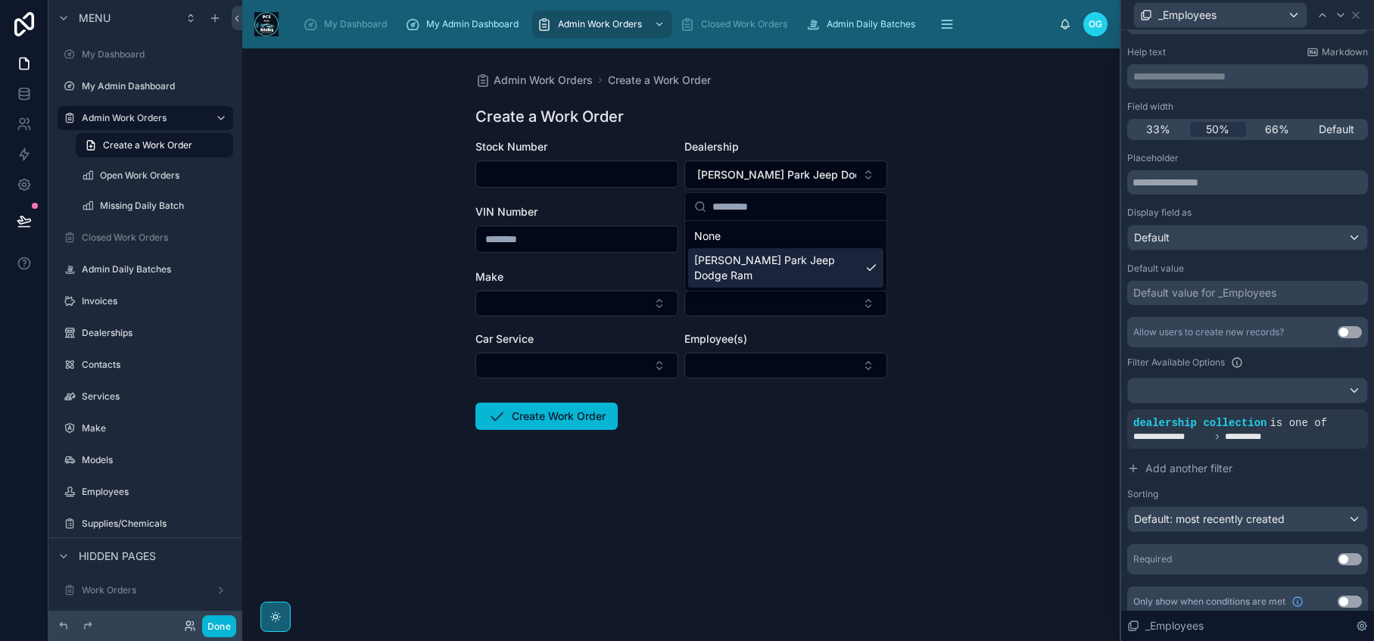
scroll to position [0, 0]
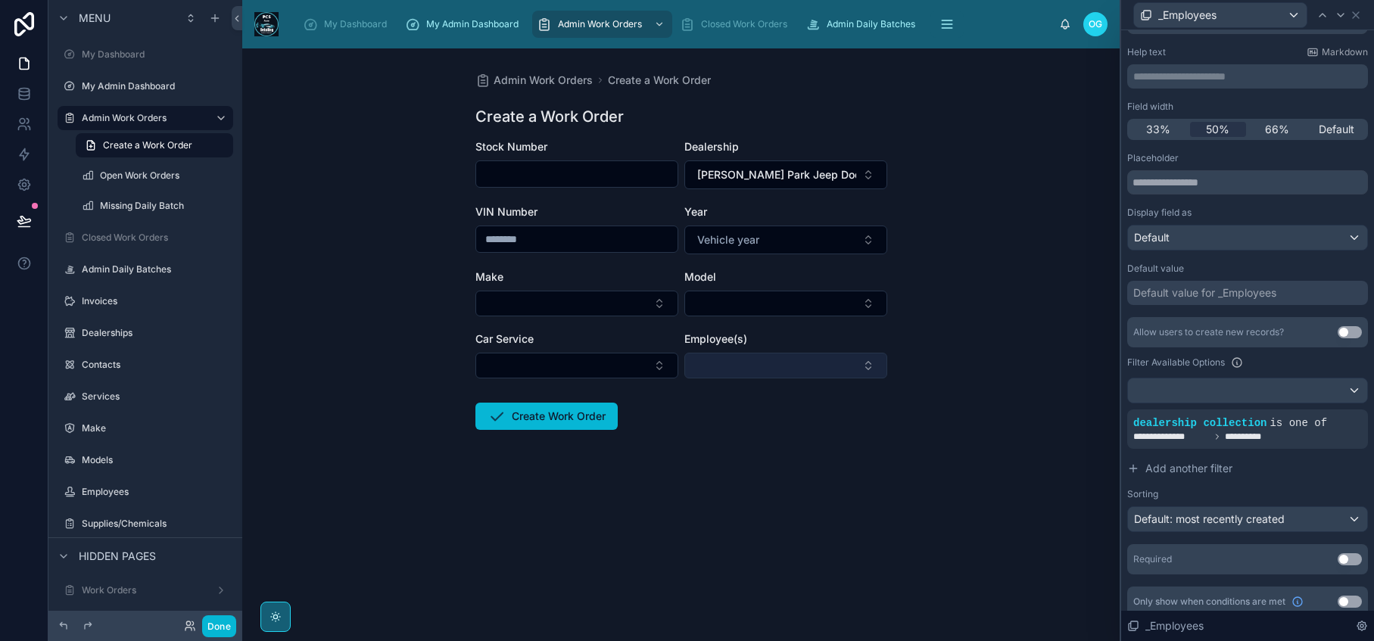
click at [830, 364] on button "Select Button" at bounding box center [785, 366] width 203 height 26
click at [870, 372] on button "Select Button" at bounding box center [785, 366] width 203 height 26
click at [867, 366] on button "Select Button" at bounding box center [785, 366] width 203 height 26
click at [792, 400] on input "text" at bounding box center [794, 395] width 165 height 27
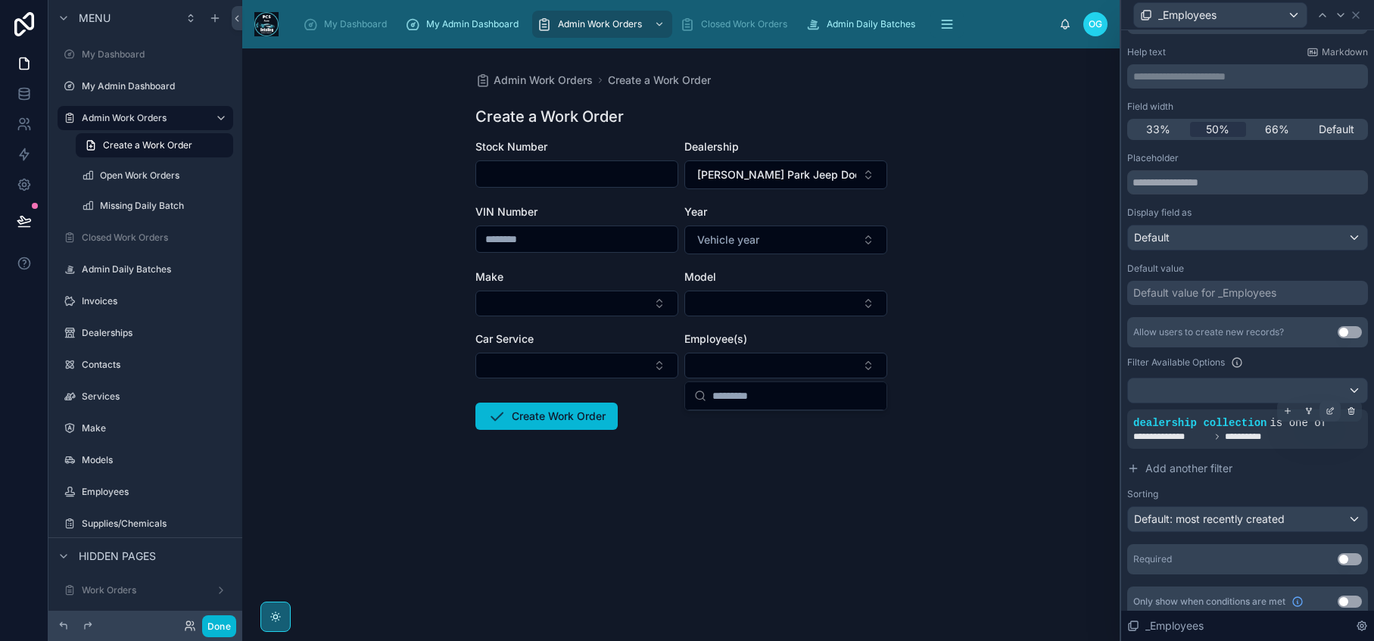
click at [1329, 410] on icon at bounding box center [1331, 409] width 5 height 5
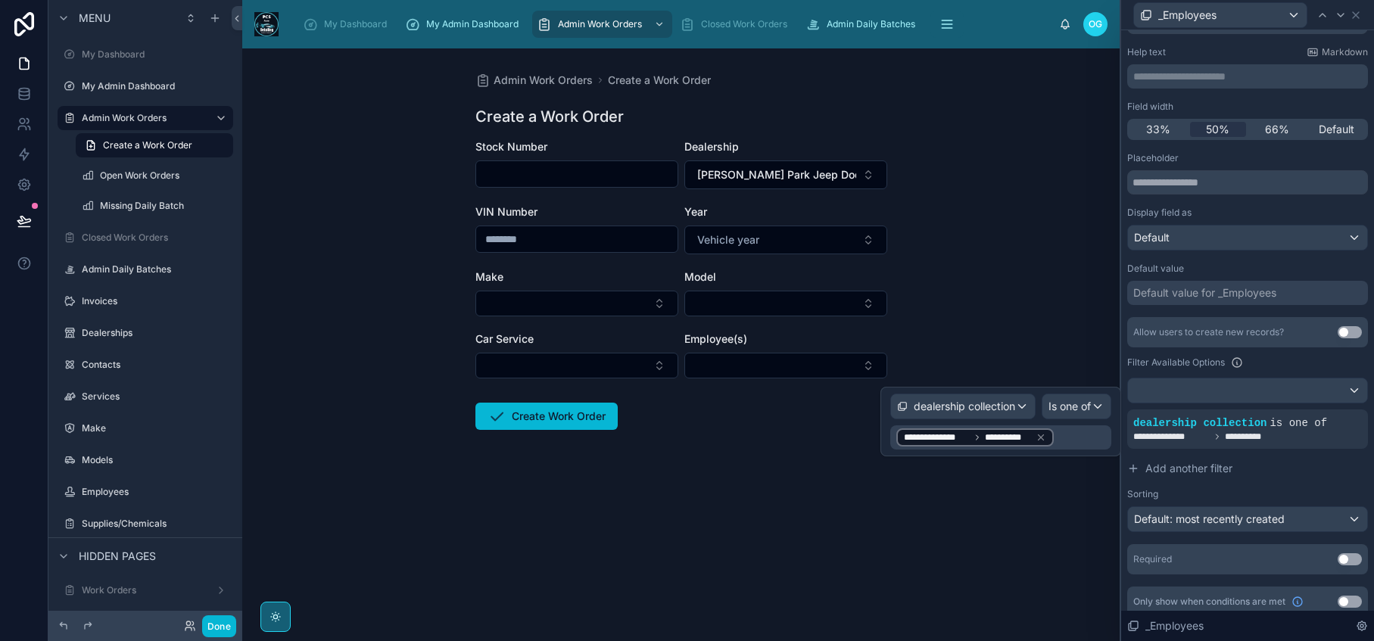
click at [475, 571] on div "Admin Work Orders Create a Work Order Create a Work Order Stock Number Dealersh…" at bounding box center [680, 344] width 877 height 593
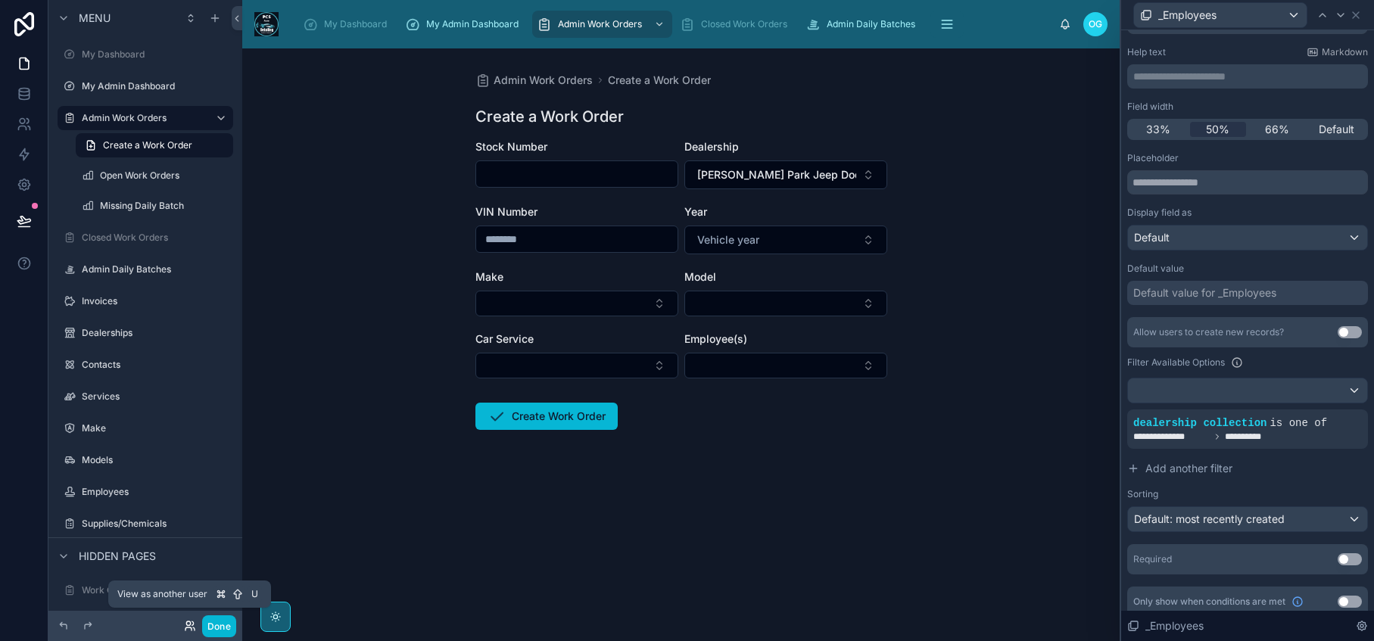
click at [191, 627] on icon at bounding box center [190, 626] width 12 height 12
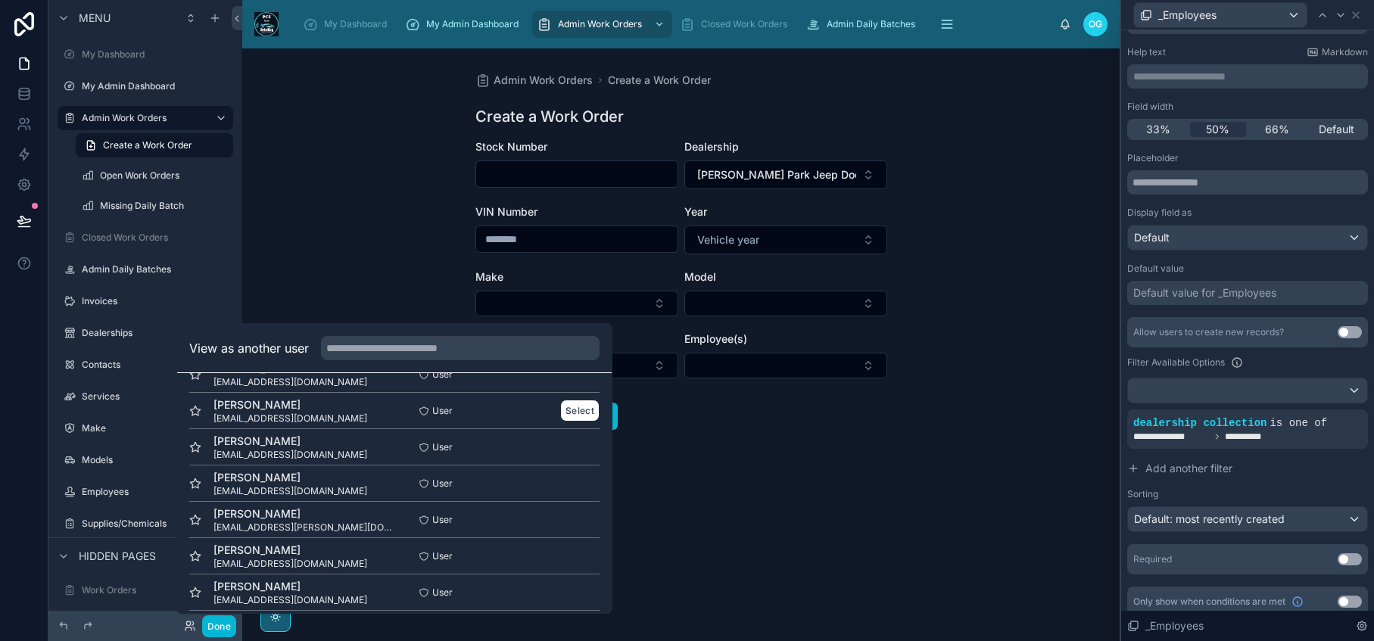
scroll to position [142, 0]
click at [571, 444] on button "Select" at bounding box center [579, 443] width 39 height 22
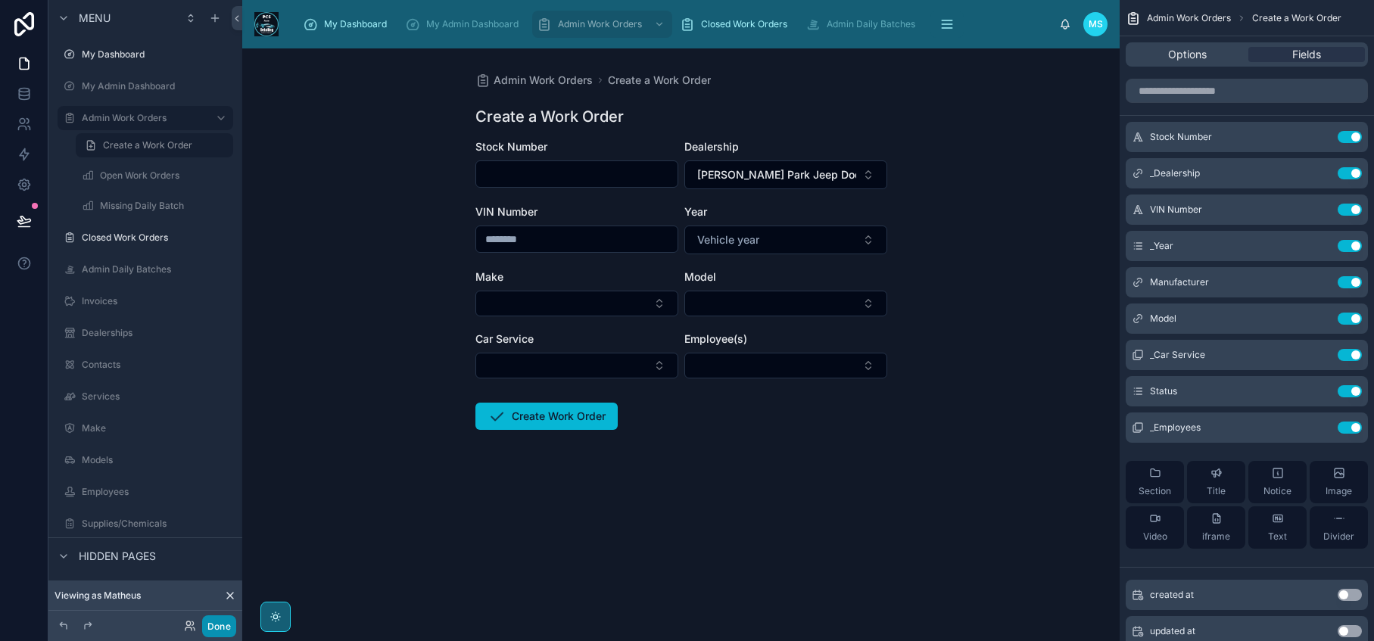
click at [221, 630] on button "Done" at bounding box center [219, 626] width 34 height 22
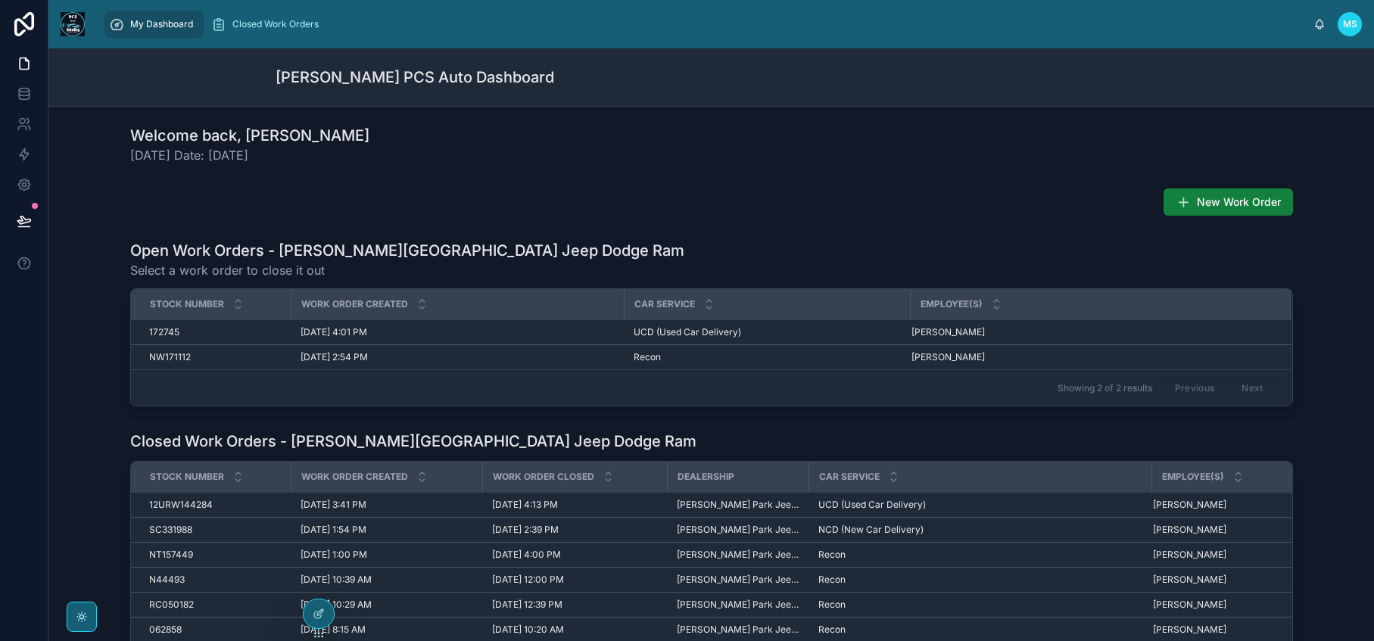
click at [1204, 210] on button "New Work Order" at bounding box center [1227, 201] width 129 height 27
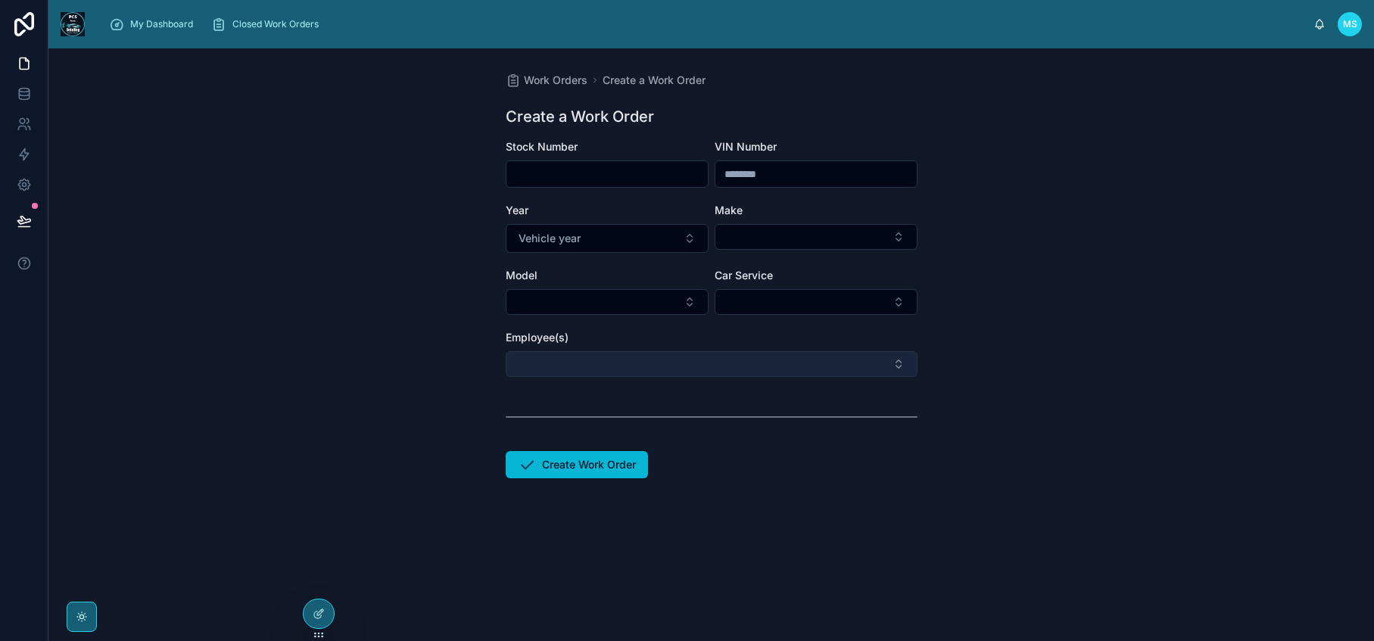
click at [898, 372] on button "Select Button" at bounding box center [712, 364] width 412 height 26
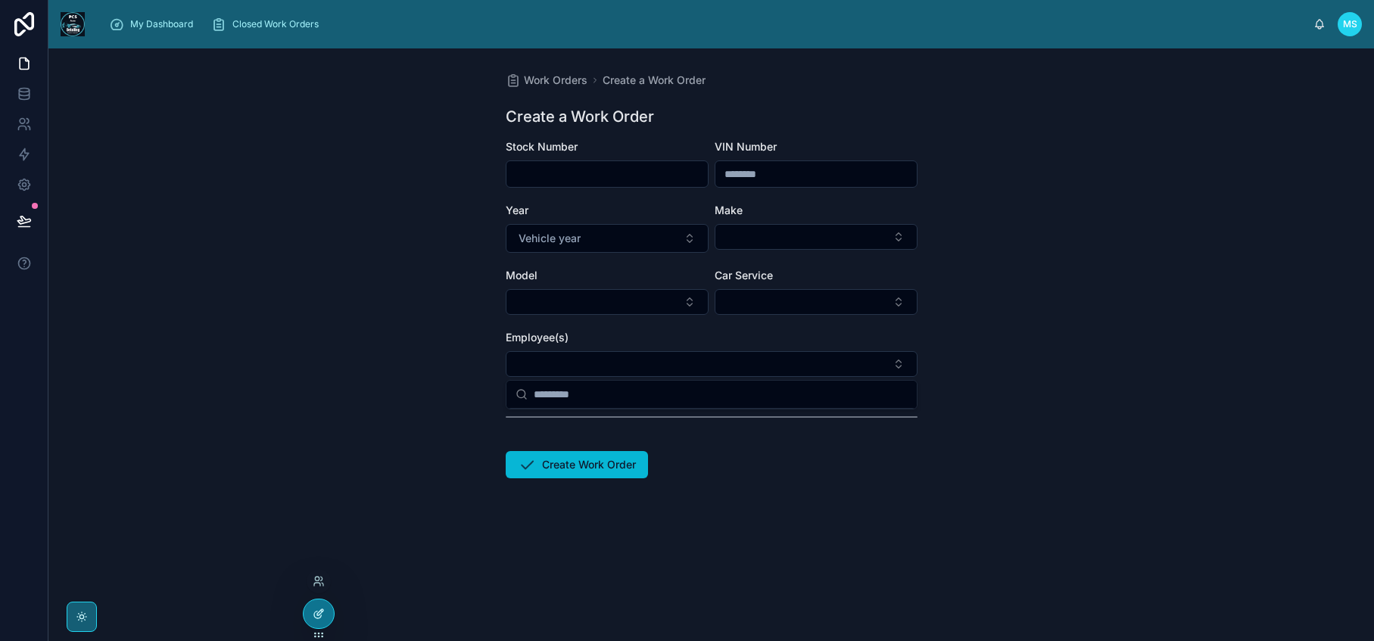
click at [316, 610] on icon at bounding box center [319, 614] width 12 height 12
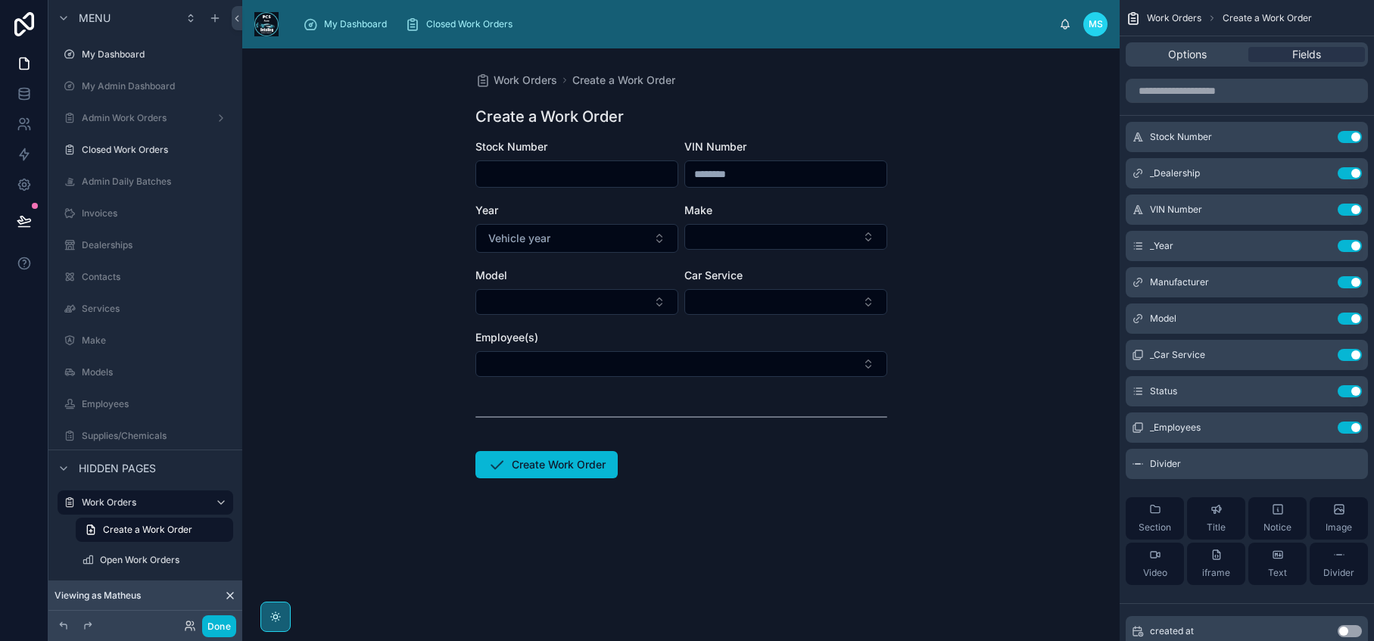
click at [316, 610] on div "Work Orders Create a Work Order Create a Work Order Stock Number VIN Number Yea…" at bounding box center [680, 344] width 877 height 593
click at [1320, 428] on icon "scrollable content" at bounding box center [1319, 428] width 12 height 12
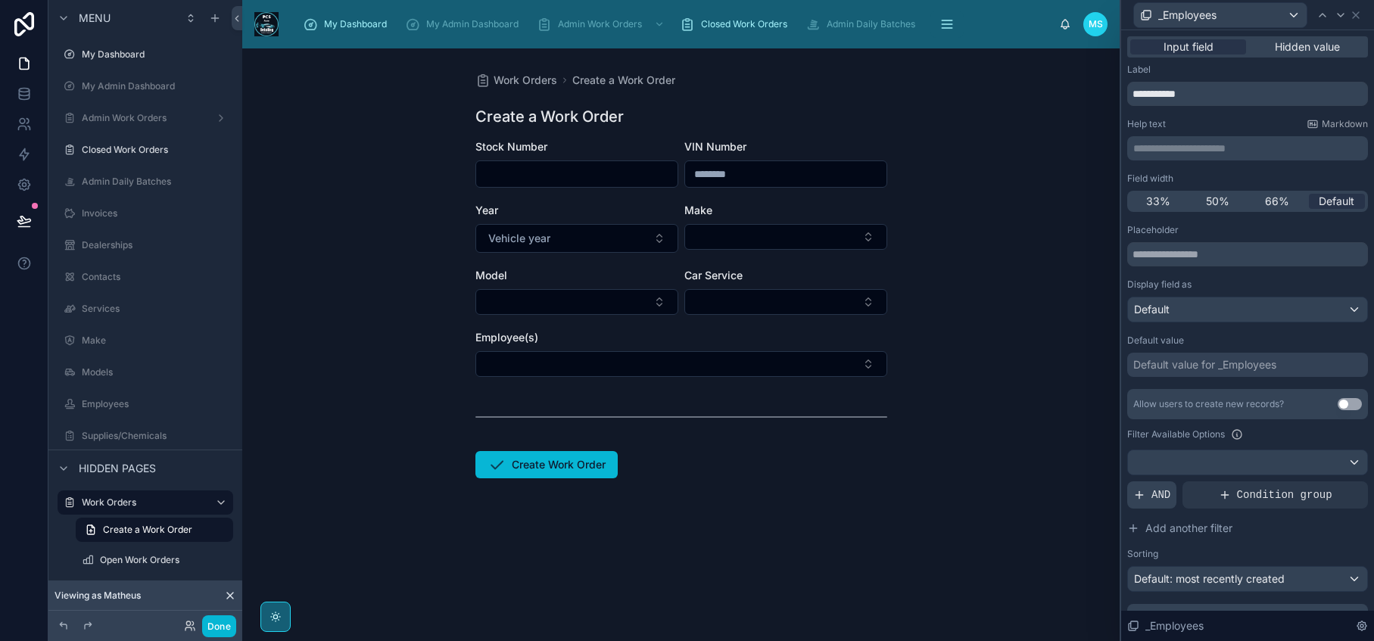
click at [1157, 497] on span "AND" at bounding box center [1160, 494] width 19 height 15
click at [1327, 484] on icon at bounding box center [1329, 483] width 5 height 5
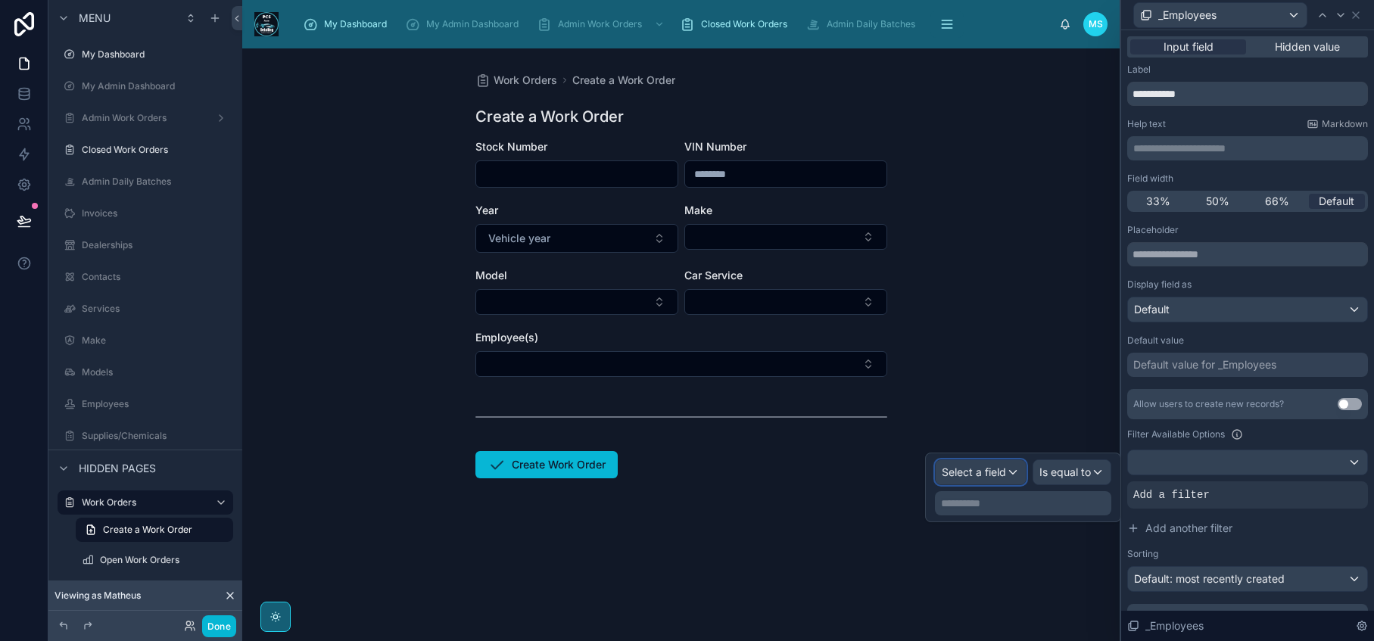
click at [1010, 472] on div "Select a field" at bounding box center [981, 472] width 90 height 24
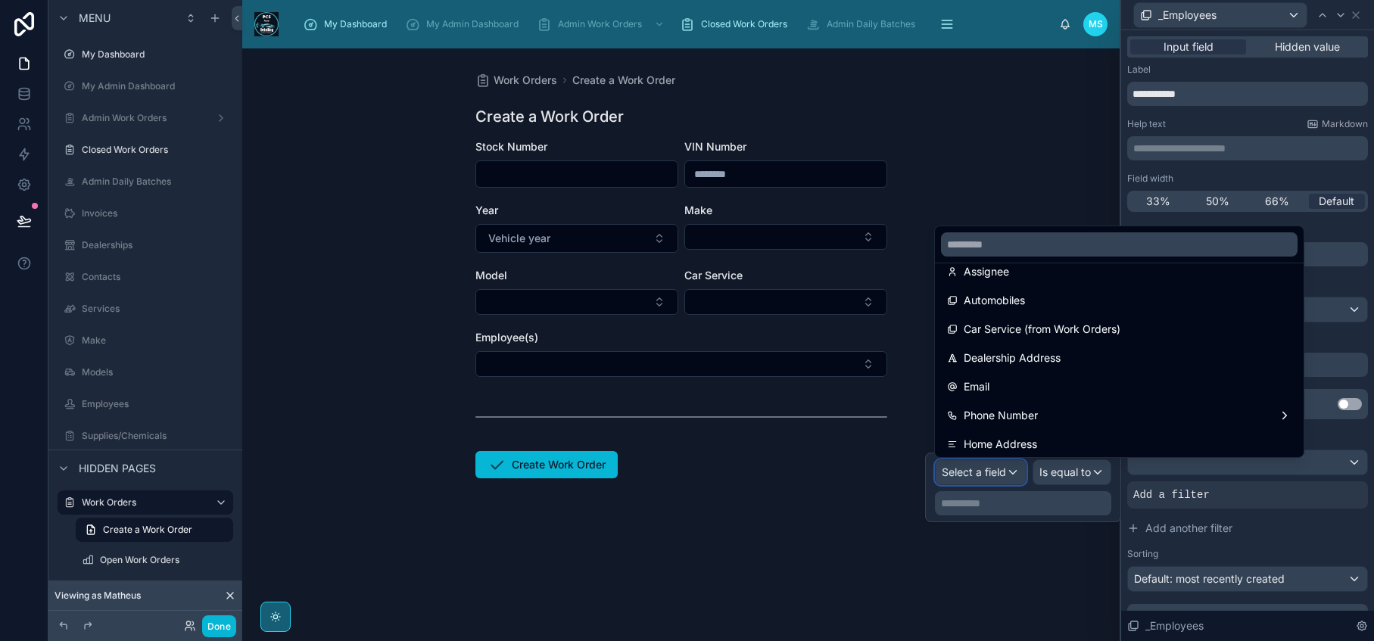
scroll to position [158, 0]
click at [990, 242] on input "text" at bounding box center [1119, 244] width 357 height 24
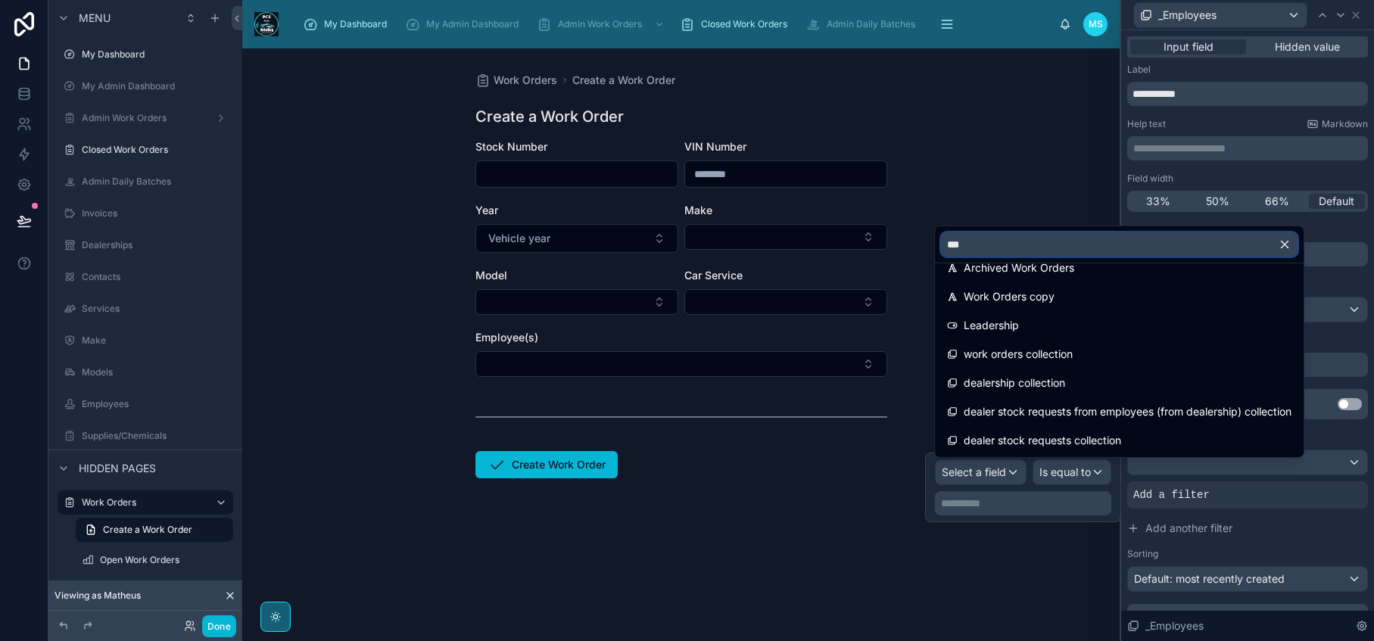
scroll to position [0, 0]
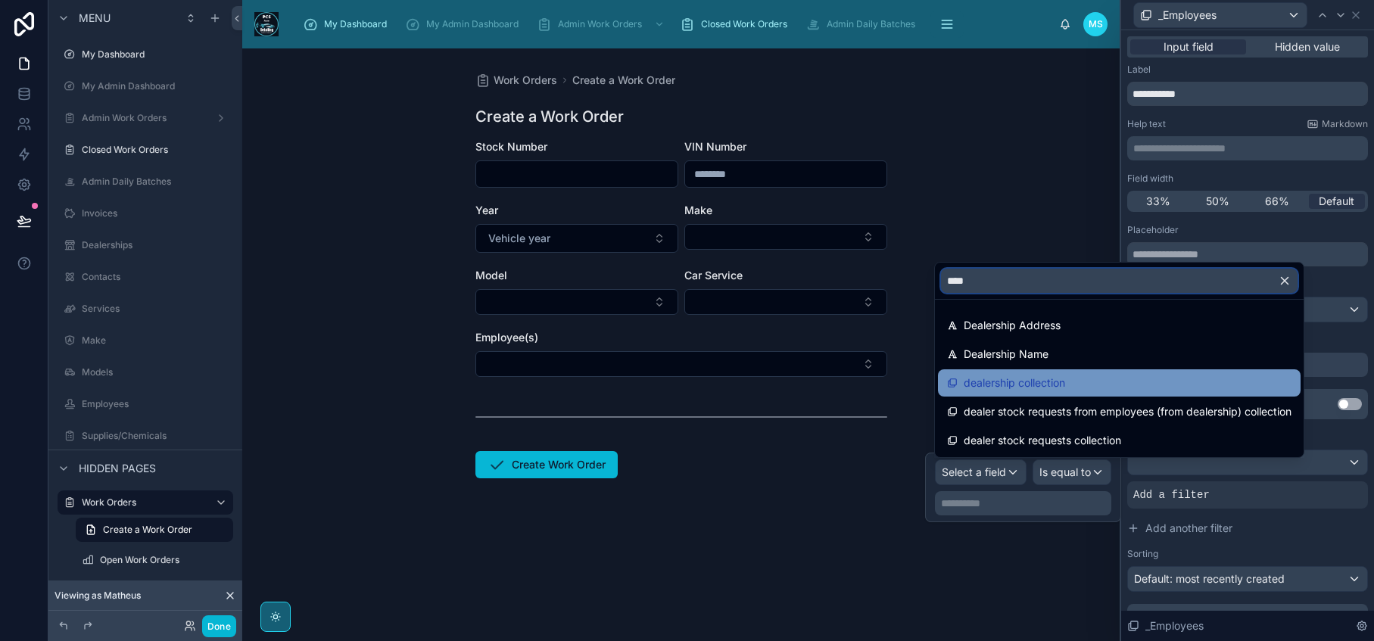
type input "****"
click at [988, 382] on span "dealership collection" at bounding box center [1014, 383] width 101 height 18
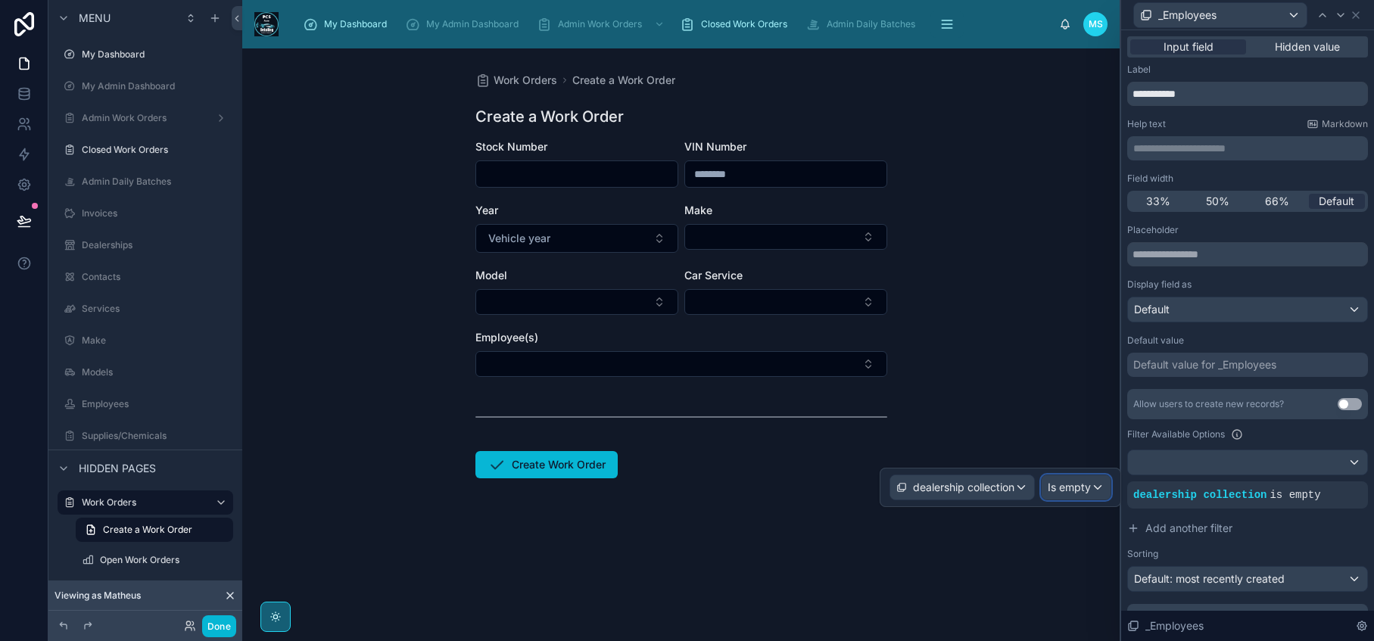
click at [1085, 493] on span "Is empty" at bounding box center [1069, 487] width 43 height 15
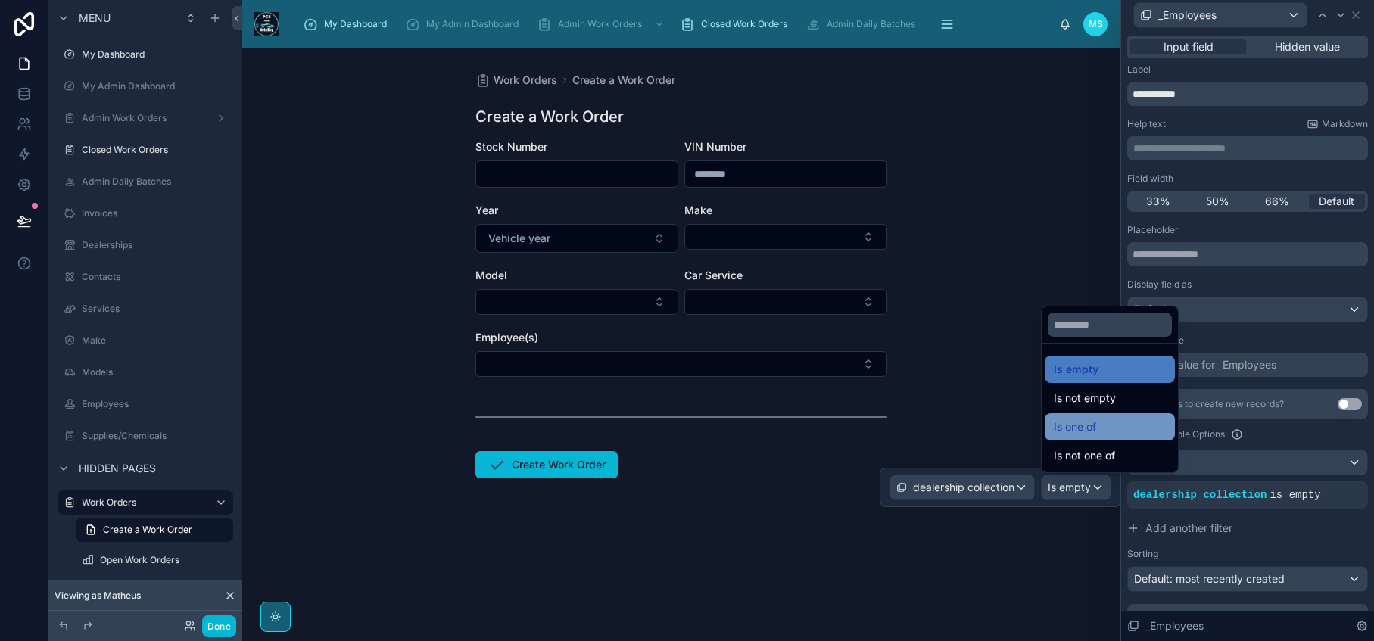
click at [1085, 428] on span "Is one of" at bounding box center [1075, 427] width 42 height 18
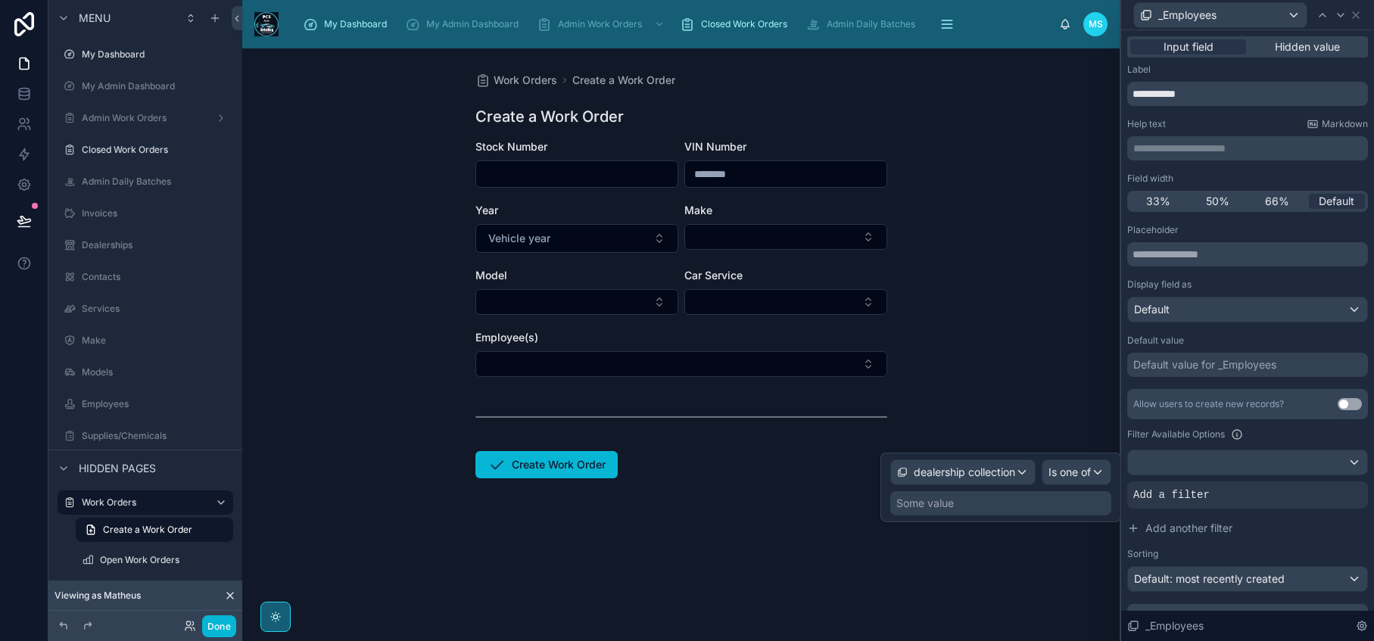
click at [967, 504] on div "Some value" at bounding box center [1000, 503] width 221 height 24
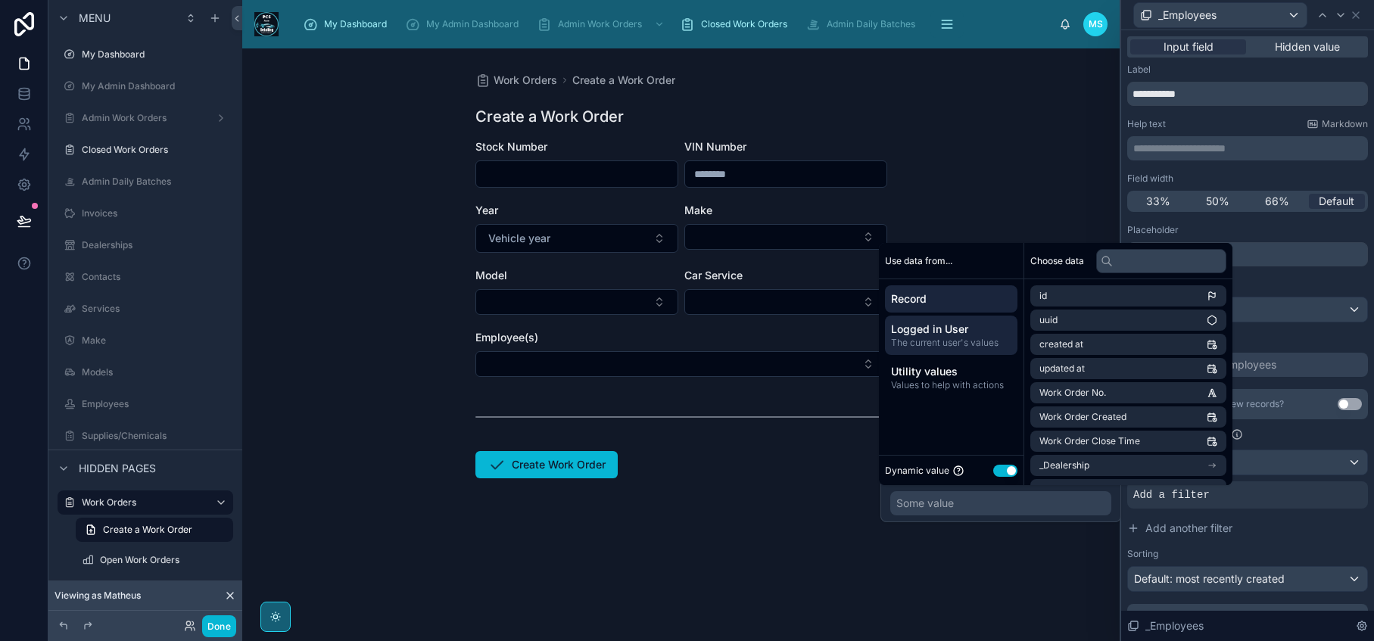
click at [969, 344] on span "The current user's values" at bounding box center [951, 343] width 120 height 12
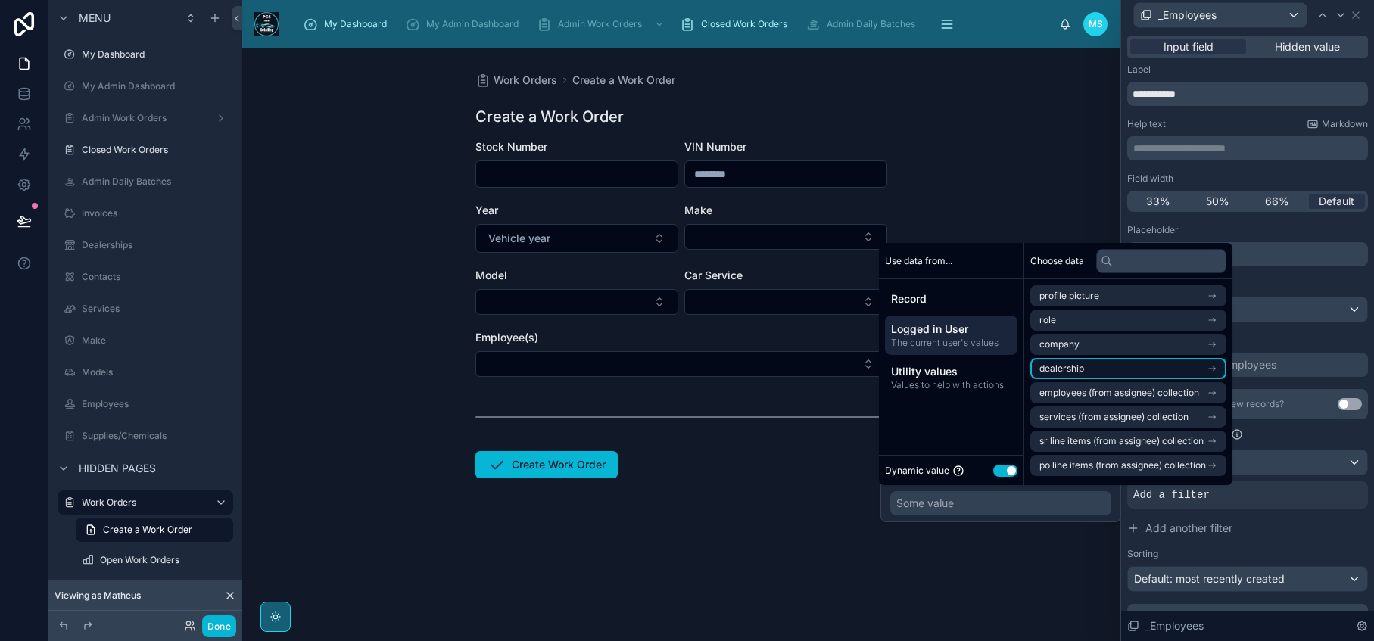
click at [1187, 367] on li "dealership" at bounding box center [1128, 368] width 196 height 21
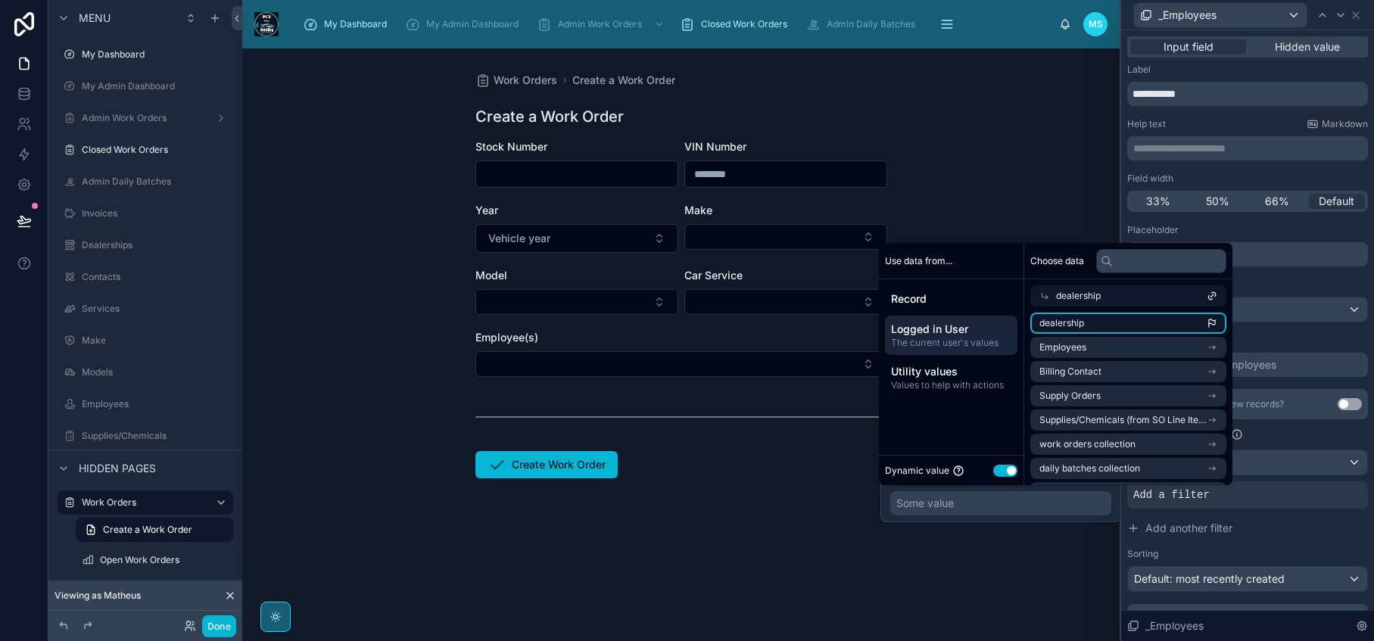
click at [1136, 319] on li "dealership" at bounding box center [1128, 323] width 196 height 21
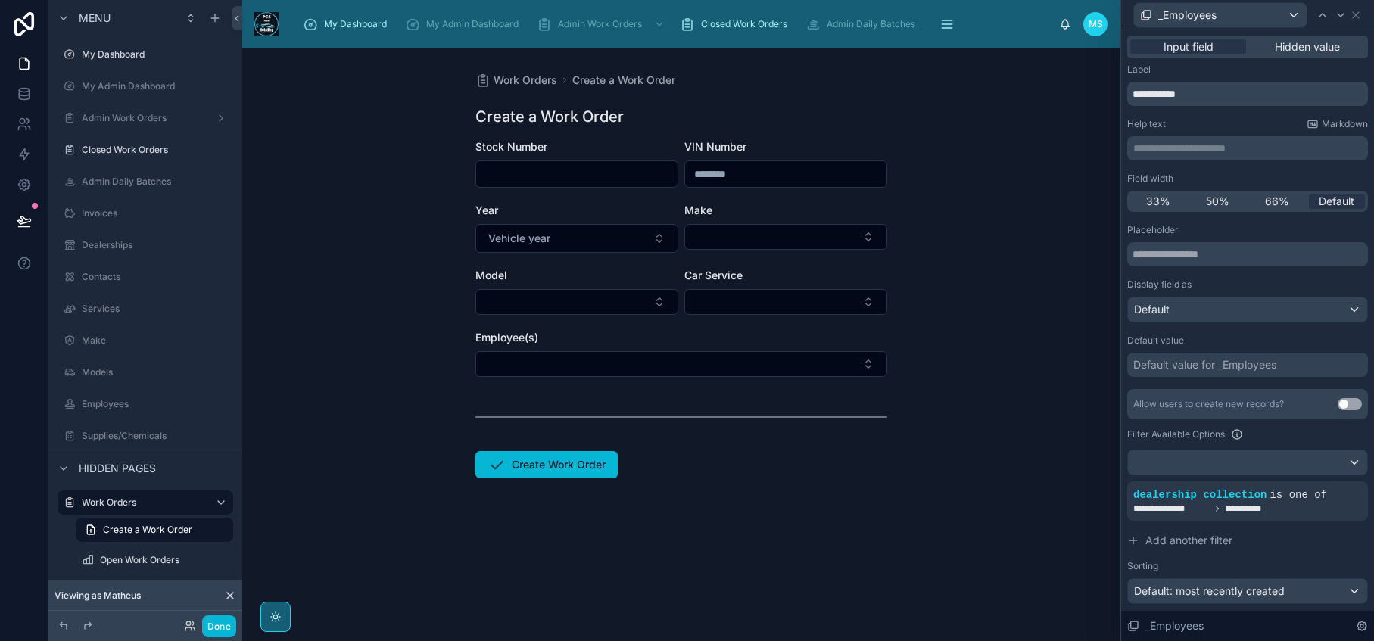
click at [1057, 570] on div "Work Orders Create a Work Order Create a Work Order Stock Number VIN Number Yea…" at bounding box center [680, 344] width 877 height 593
click at [220, 631] on button "Done" at bounding box center [219, 626] width 34 height 22
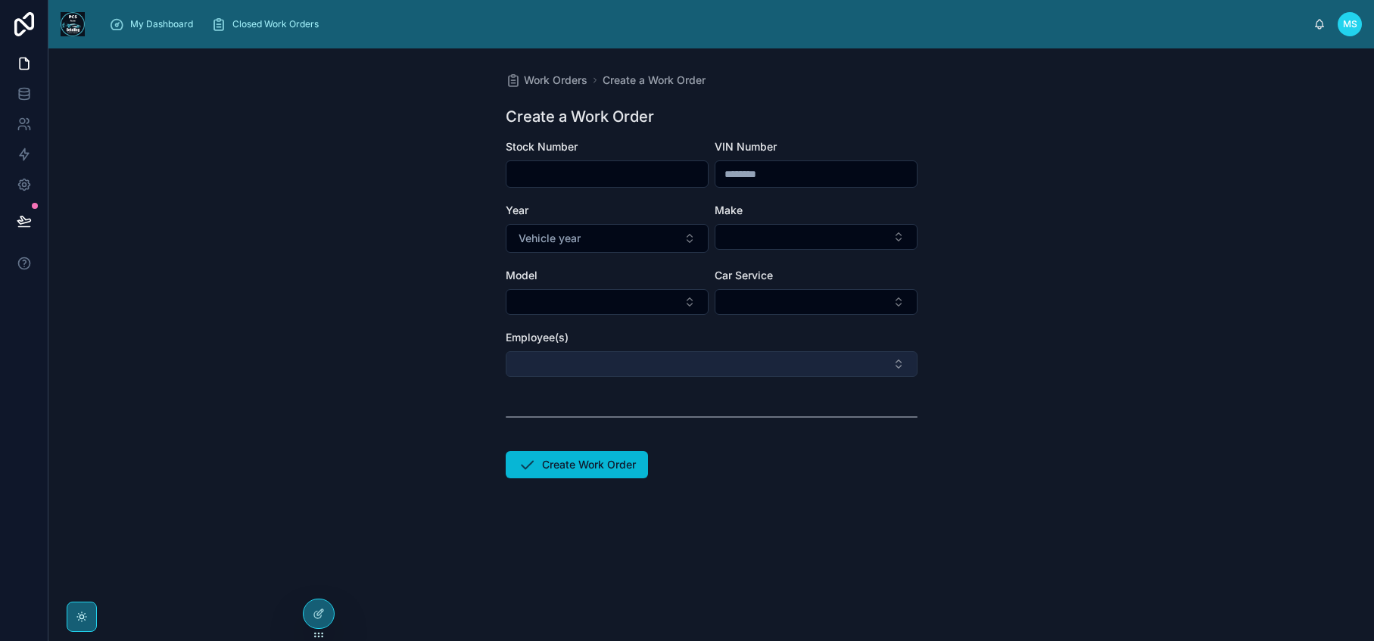
click at [729, 363] on button "Select Button" at bounding box center [712, 364] width 412 height 26
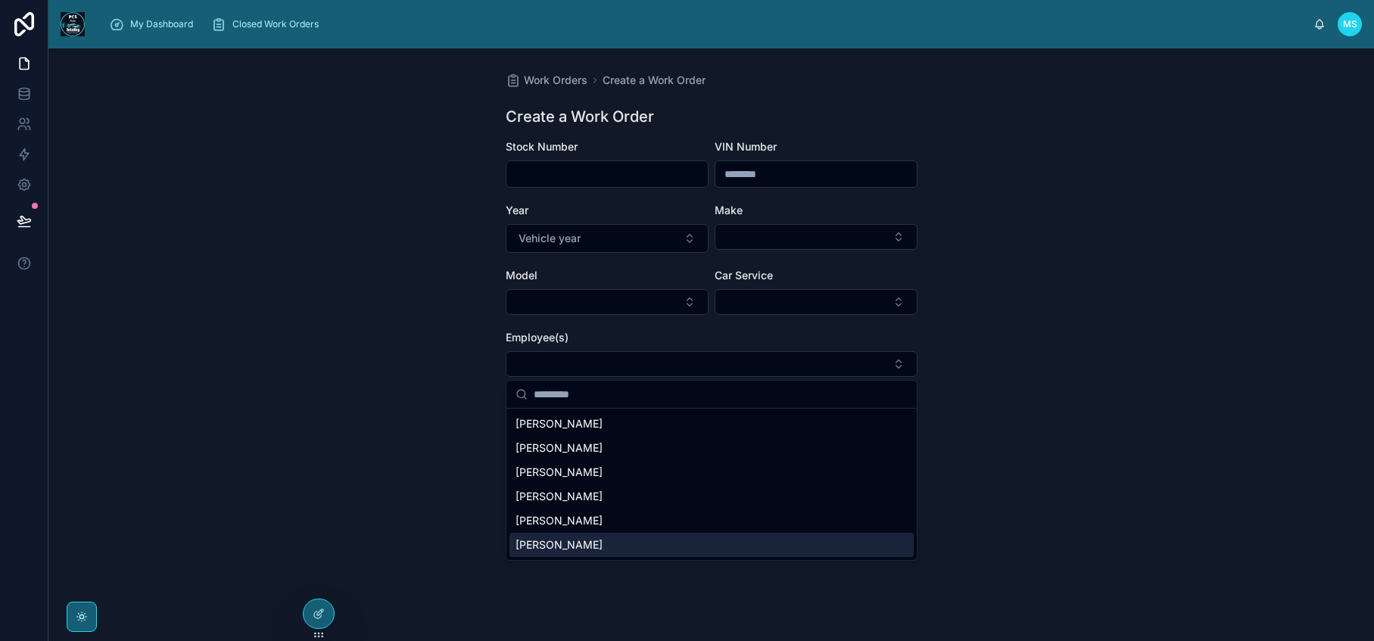
click at [401, 542] on div "Work Orders Create a Work Order Create a Work Order Stock Number VIN Number Yea…" at bounding box center [710, 344] width 1325 height 593
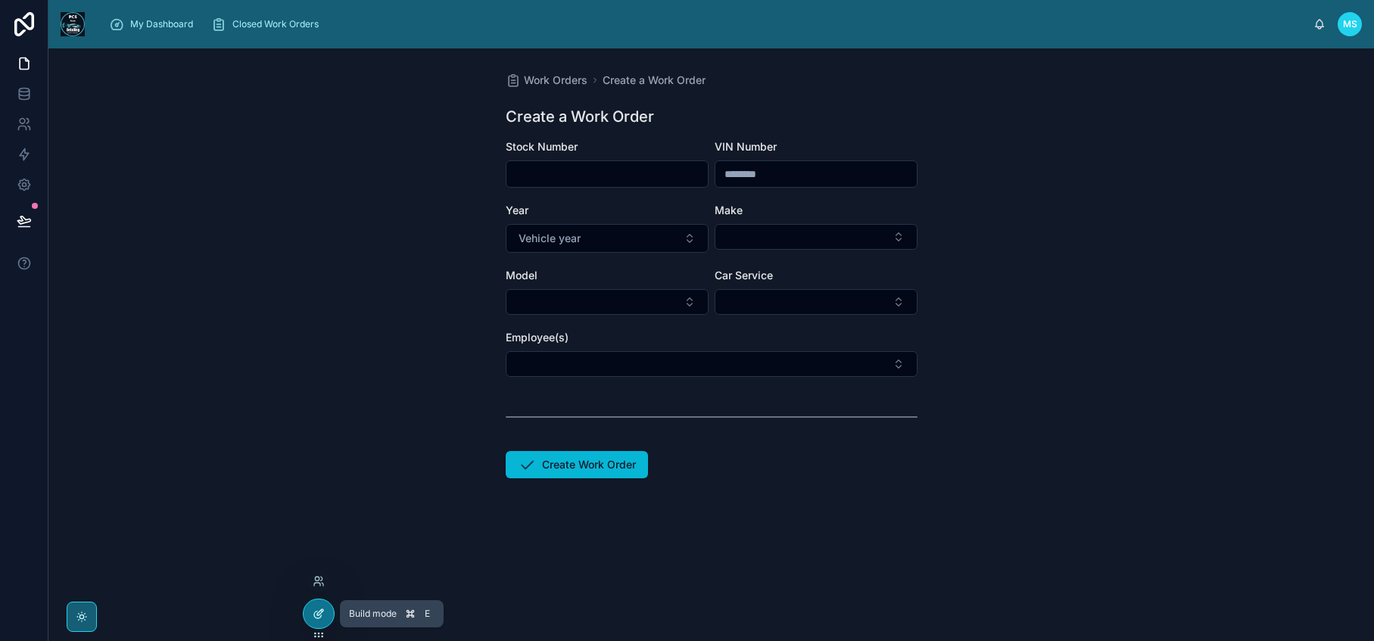
click at [322, 611] on icon at bounding box center [320, 612] width 6 height 6
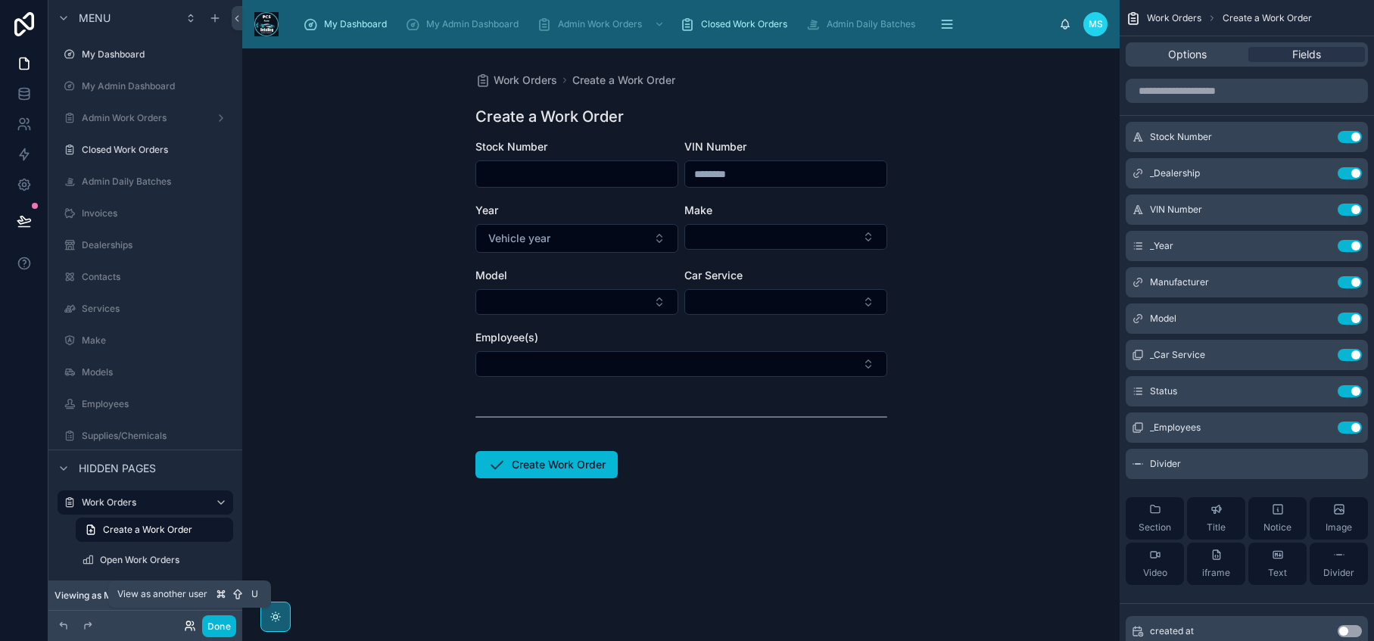
click at [185, 629] on icon at bounding box center [190, 626] width 12 height 12
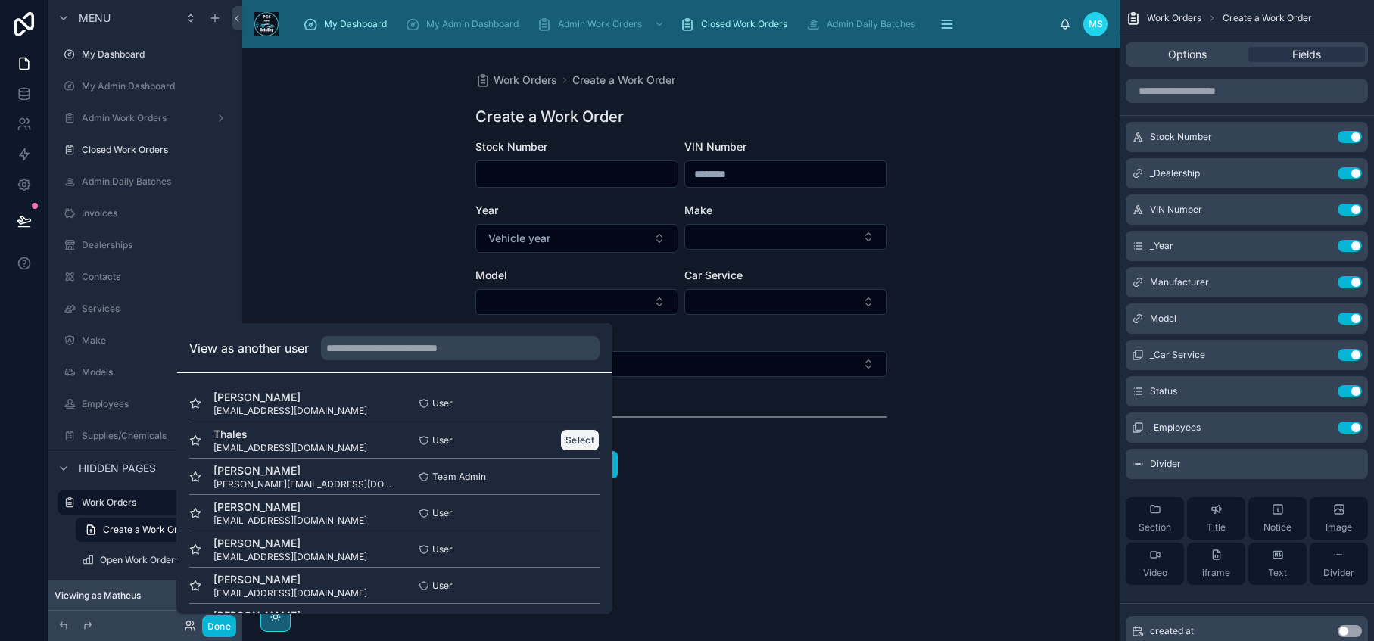
click at [575, 441] on button "Select" at bounding box center [579, 440] width 39 height 22
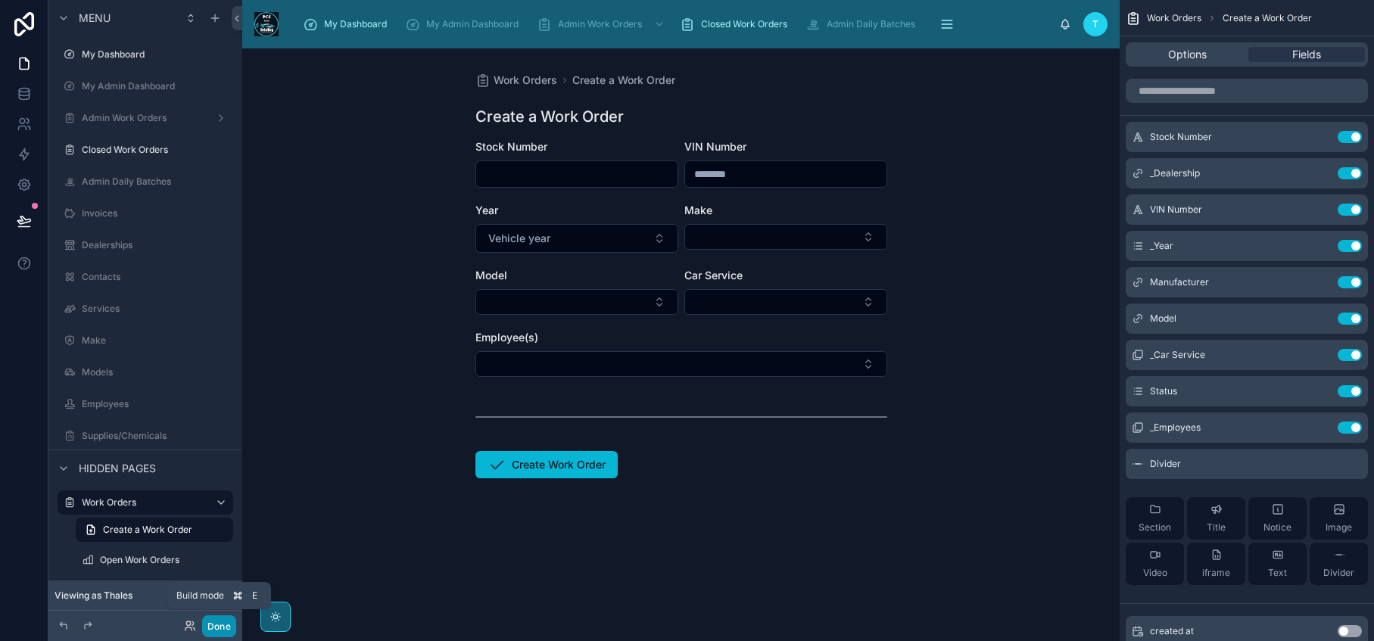
click at [220, 632] on button "Done" at bounding box center [219, 626] width 34 height 22
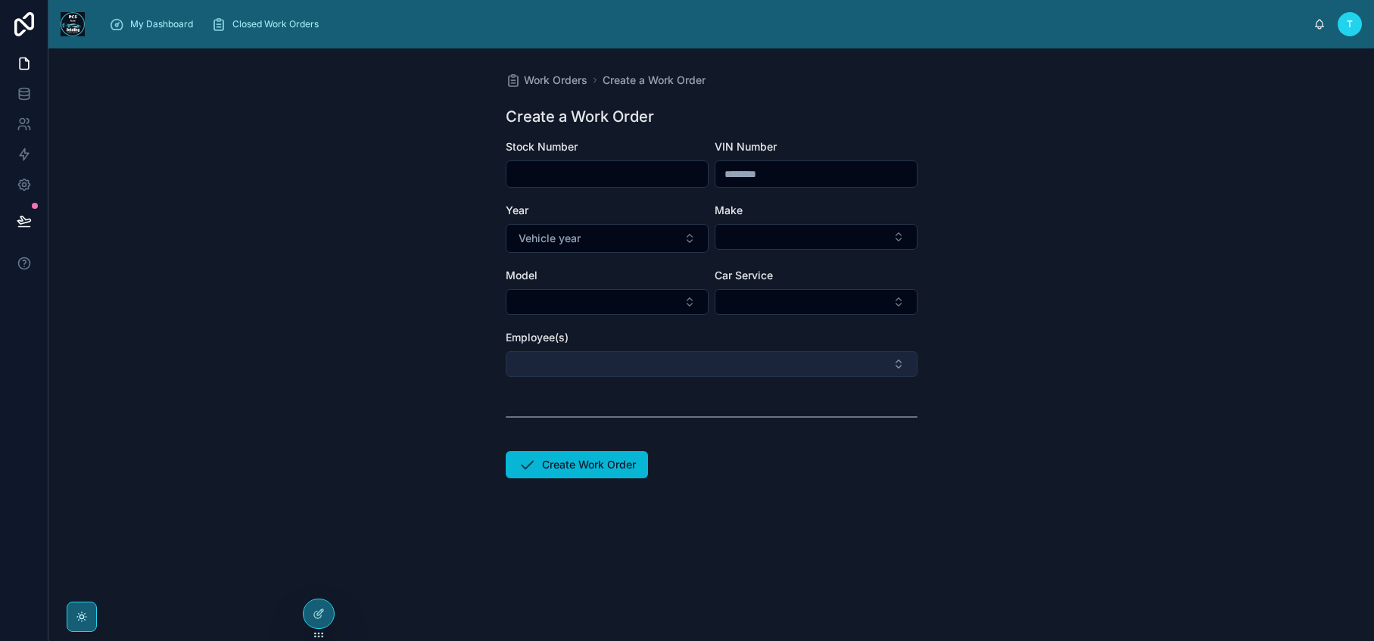
click at [808, 360] on button "Select Button" at bounding box center [712, 364] width 412 height 26
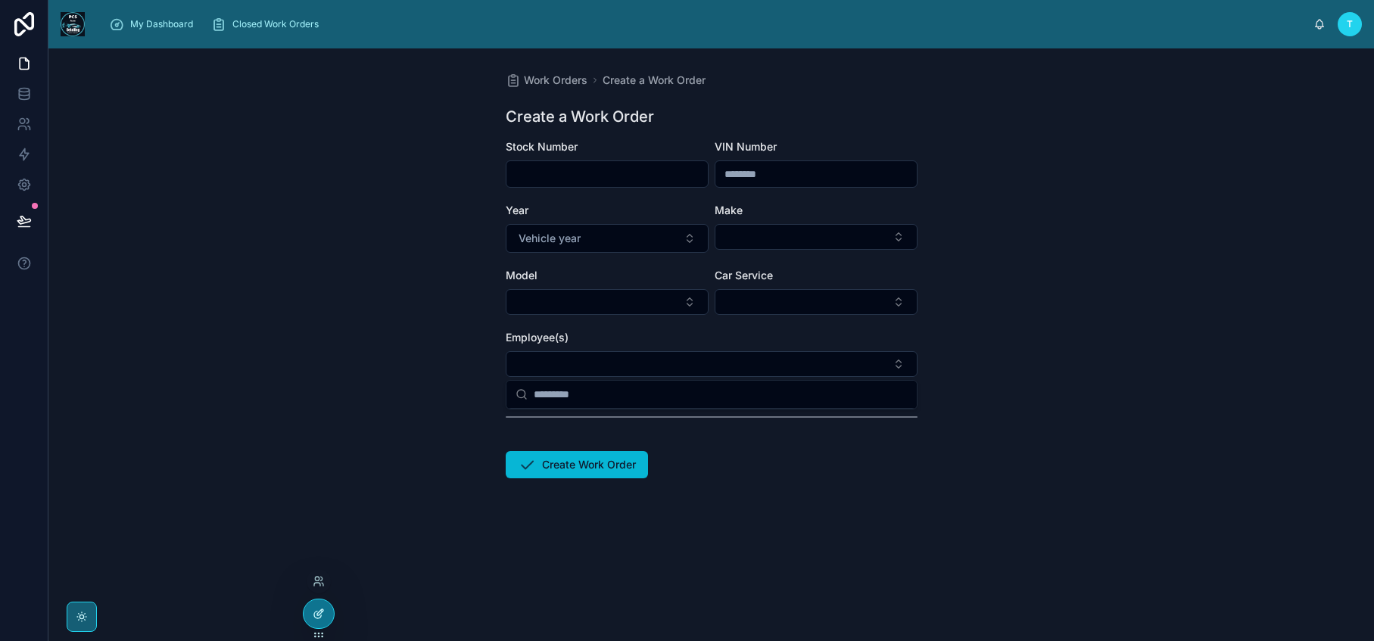
click at [319, 615] on icon at bounding box center [319, 614] width 12 height 12
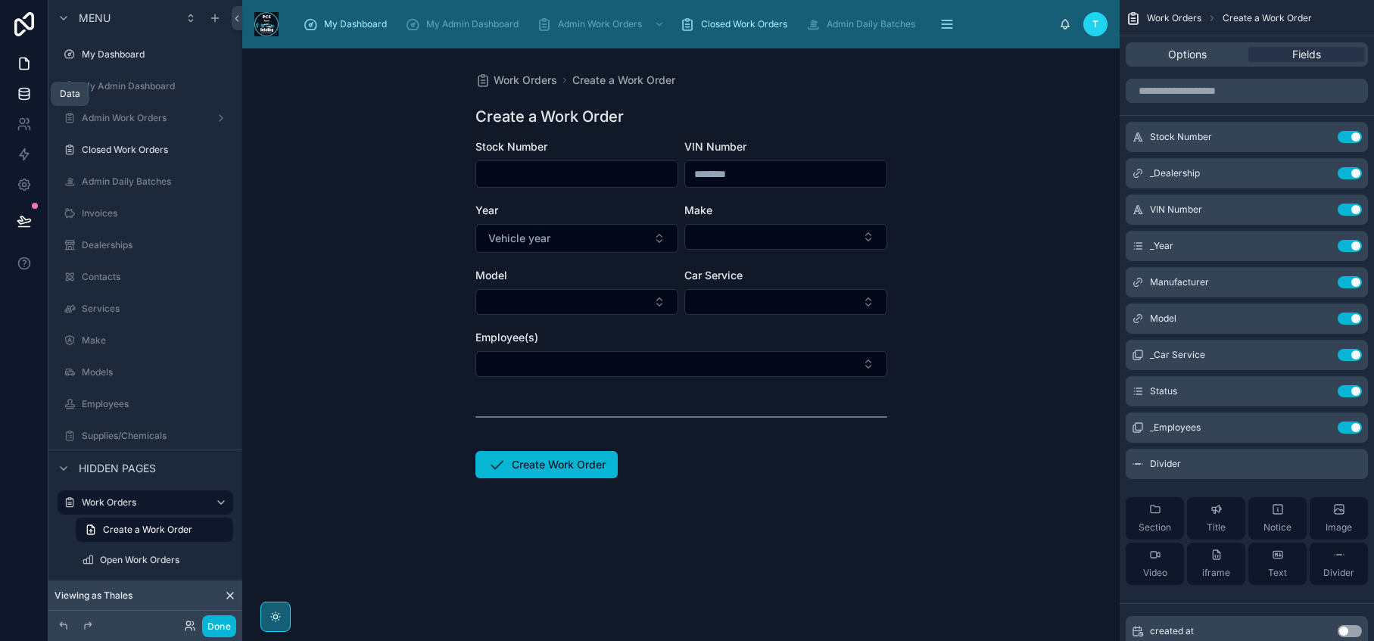
click at [20, 99] on icon at bounding box center [24, 97] width 10 height 6
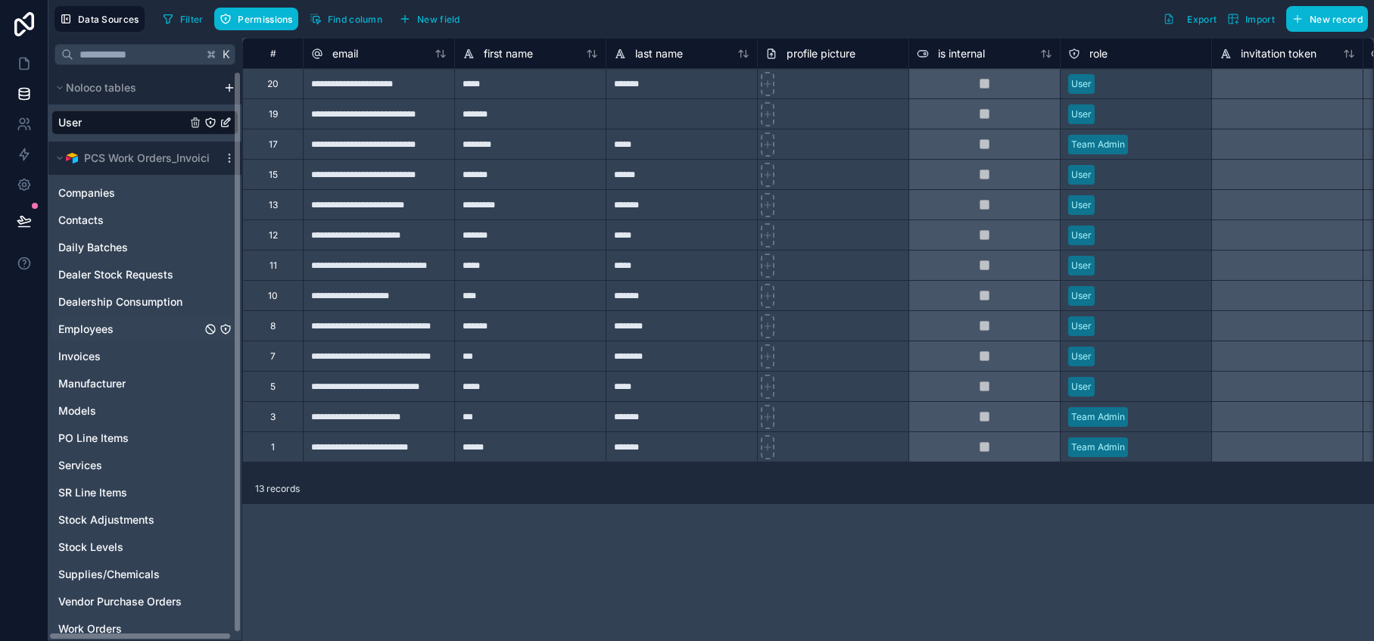
click at [108, 329] on span "Employees" at bounding box center [85, 329] width 55 height 15
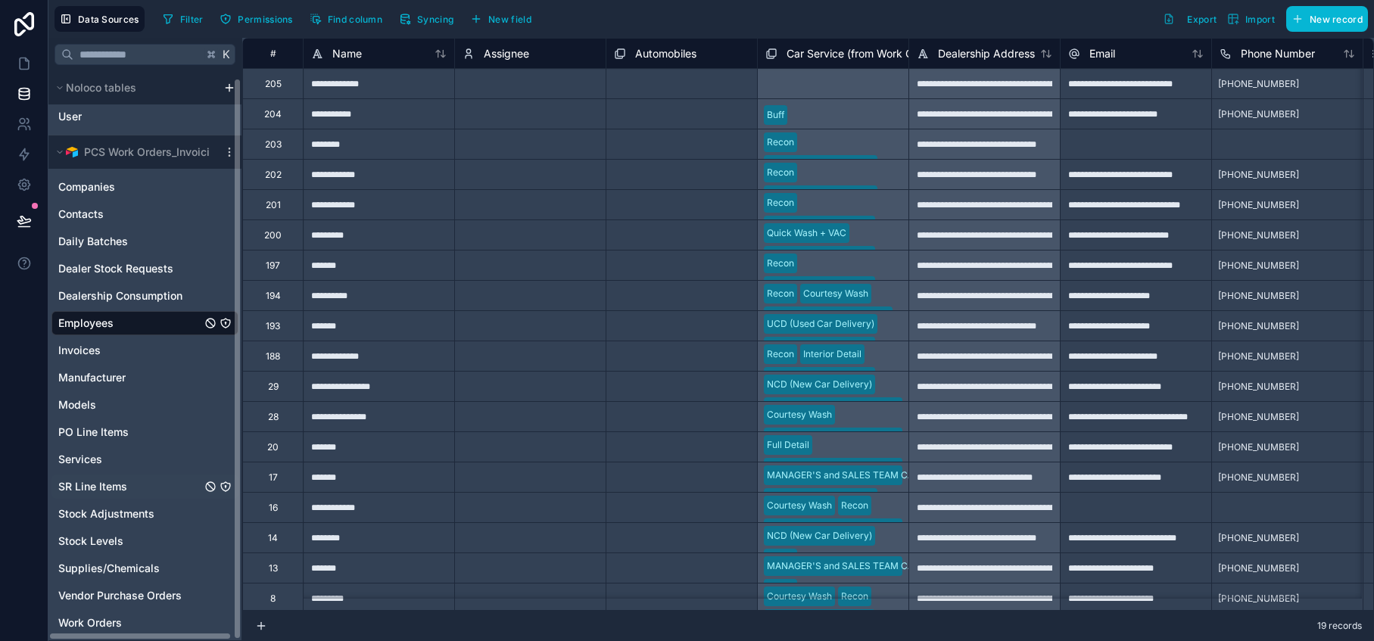
scroll to position [8, 0]
click at [117, 186] on link "Companies" at bounding box center [129, 185] width 143 height 15
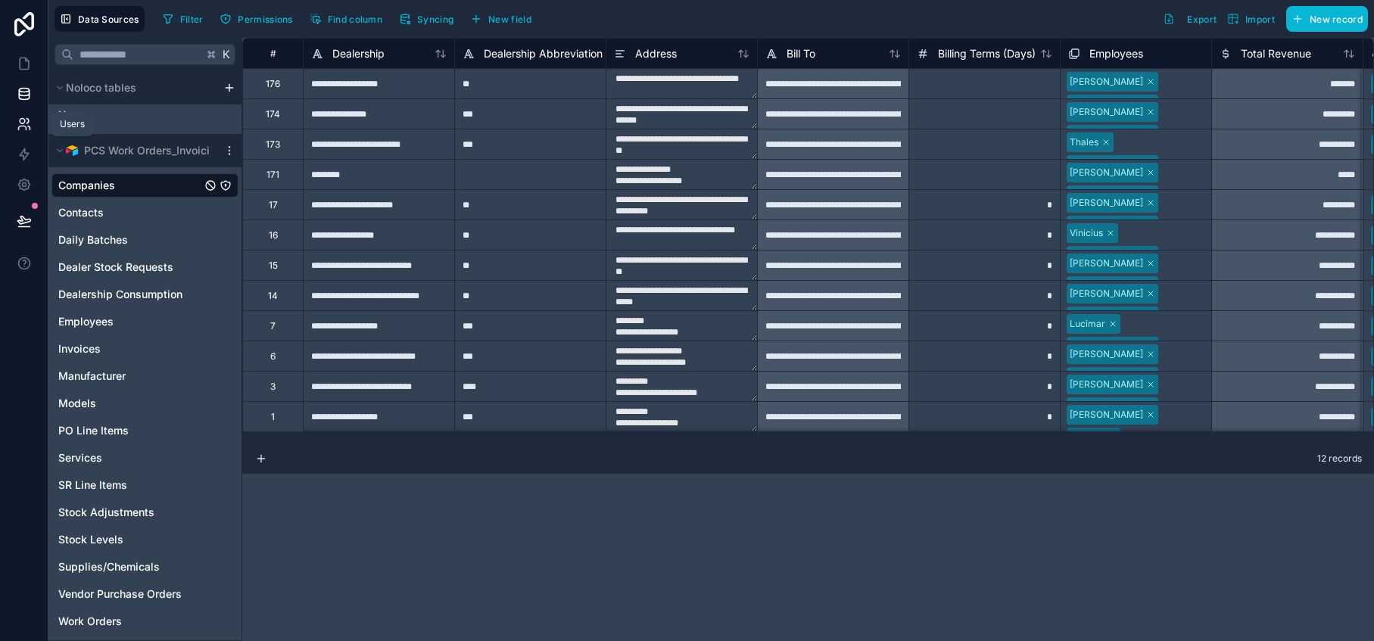
click at [25, 122] on icon at bounding box center [24, 124] width 15 height 15
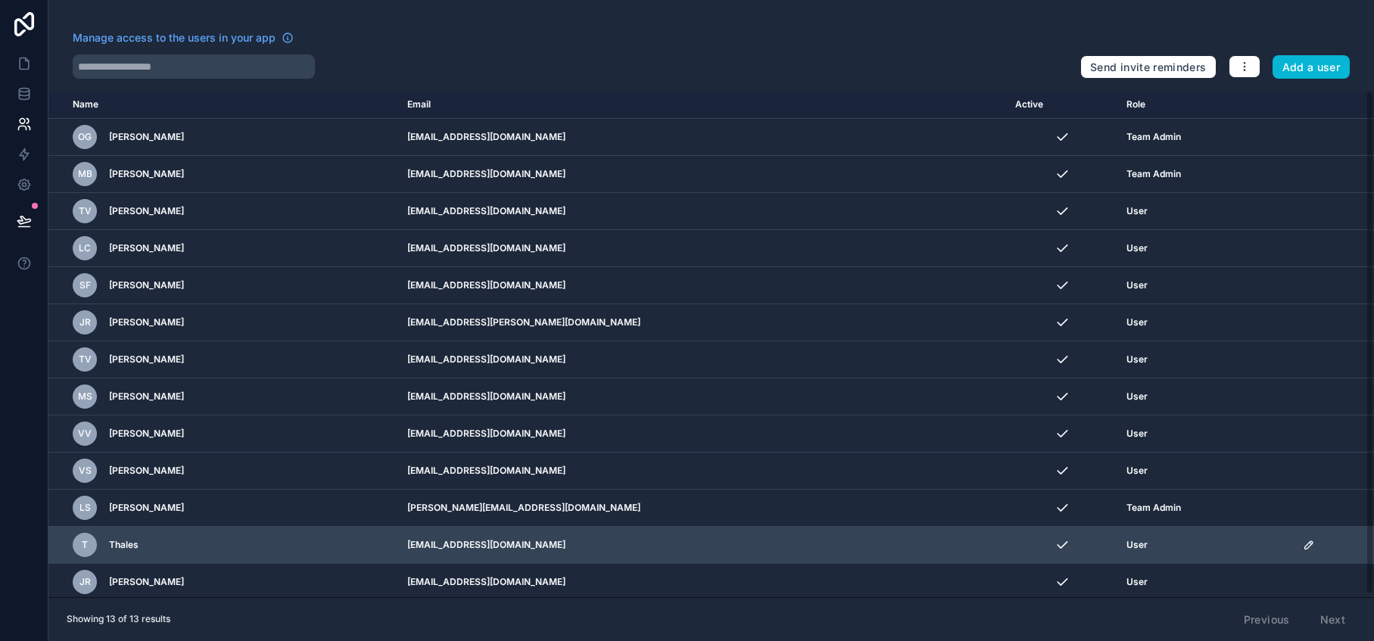
click at [1303, 547] on icon "scrollable content" at bounding box center [1309, 545] width 12 height 12
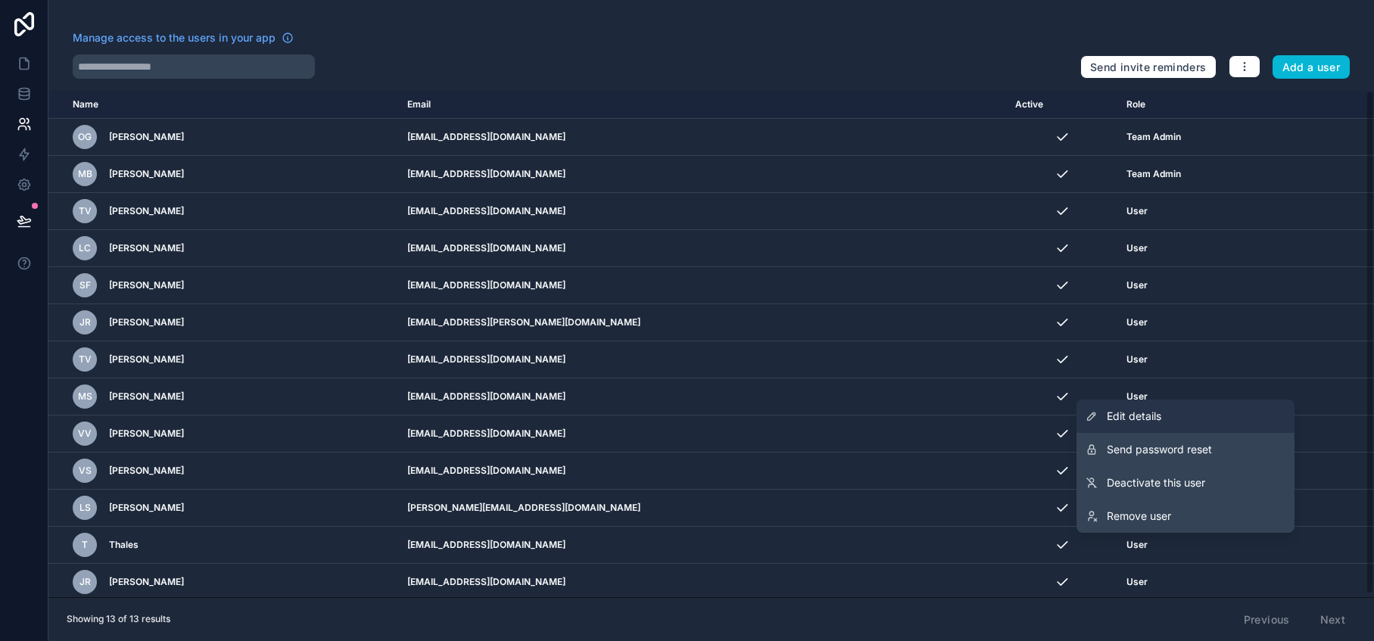
click at [1157, 420] on span "Edit details" at bounding box center [1134, 416] width 54 height 15
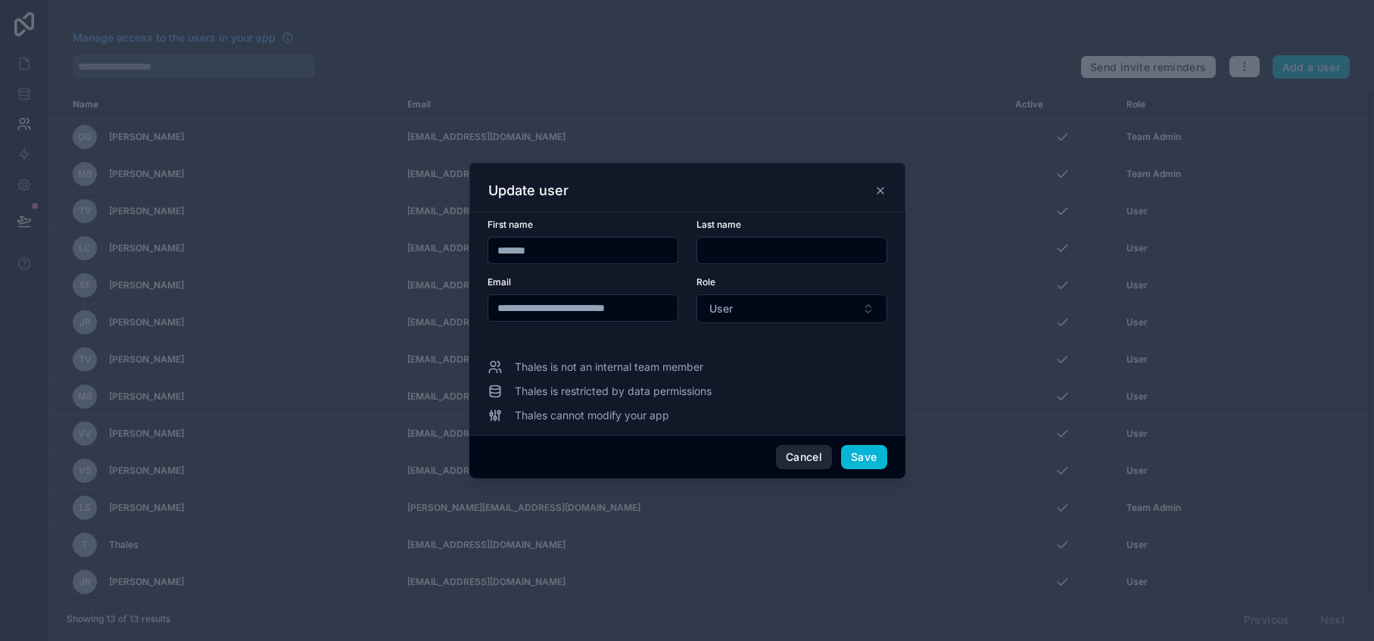
click at [799, 459] on button "Cancel" at bounding box center [804, 457] width 56 height 24
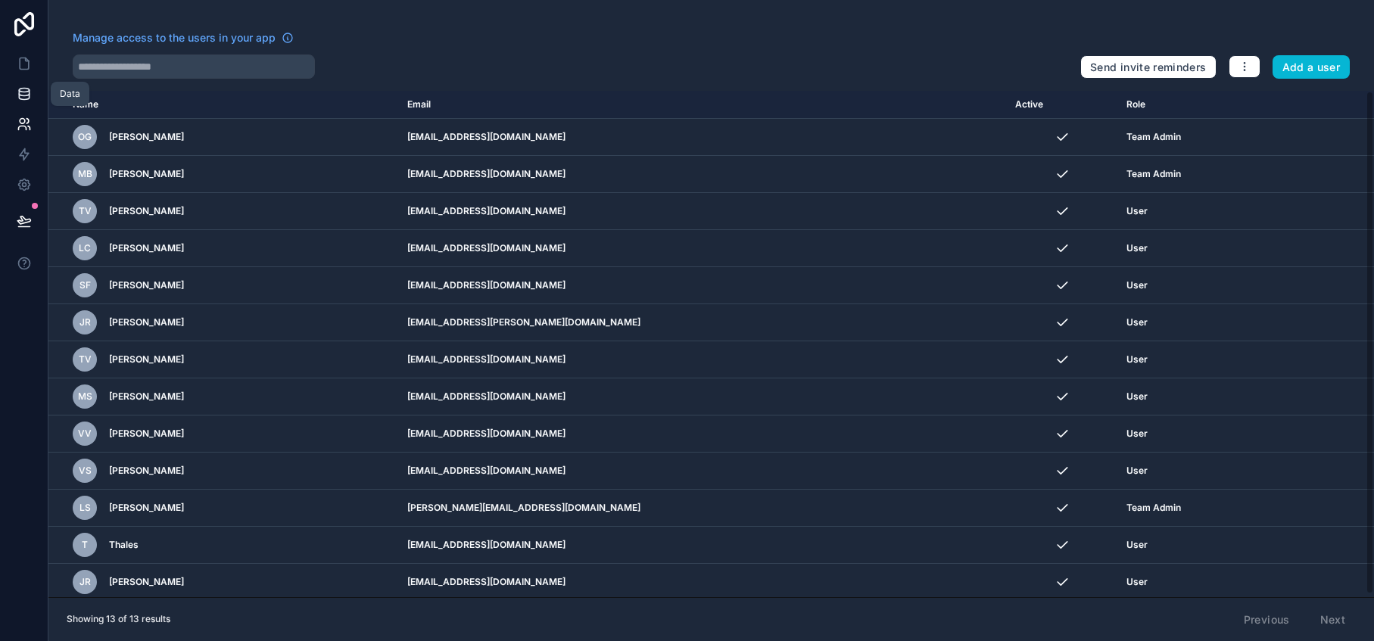
click at [23, 96] on icon at bounding box center [24, 93] width 15 height 15
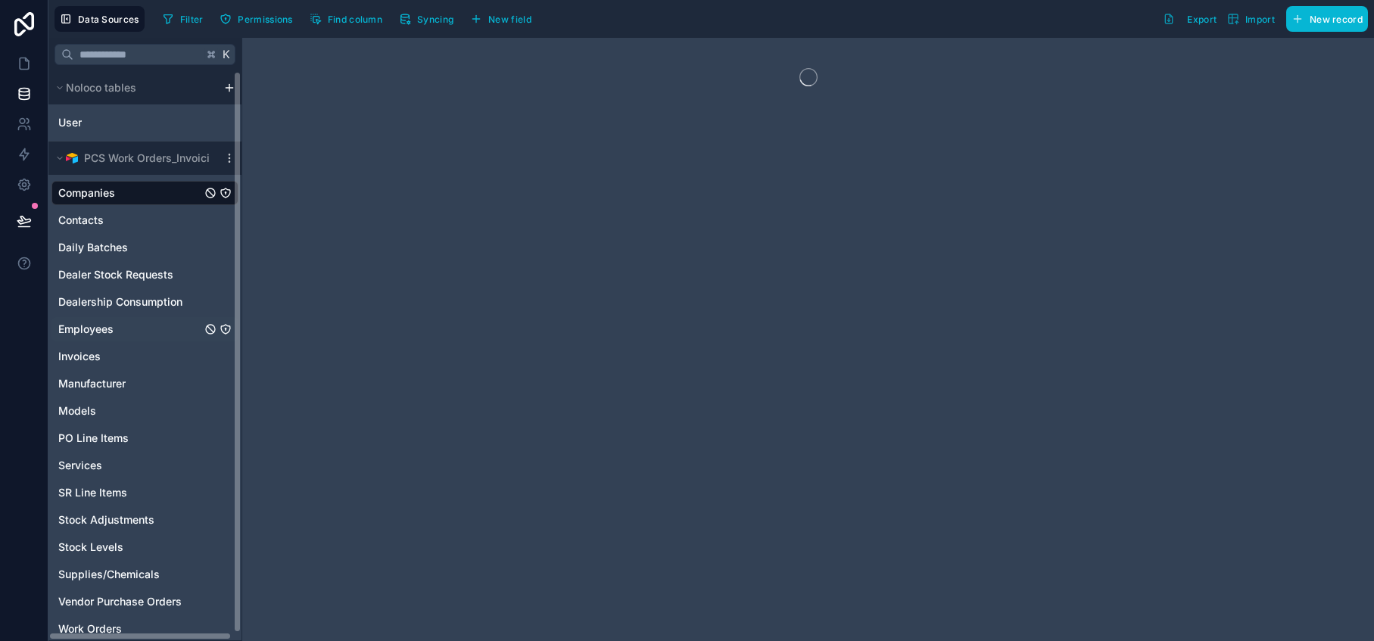
click at [101, 327] on span "Employees" at bounding box center [85, 329] width 55 height 15
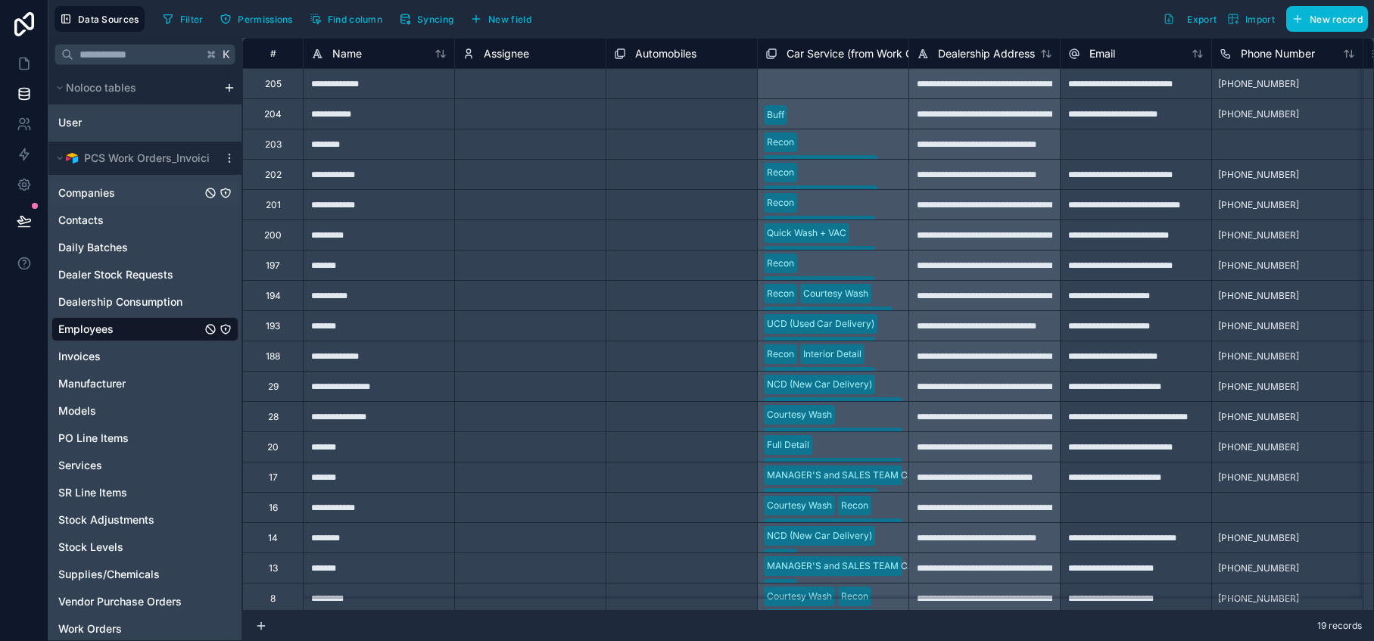
click at [98, 190] on span "Companies" at bounding box center [86, 192] width 57 height 15
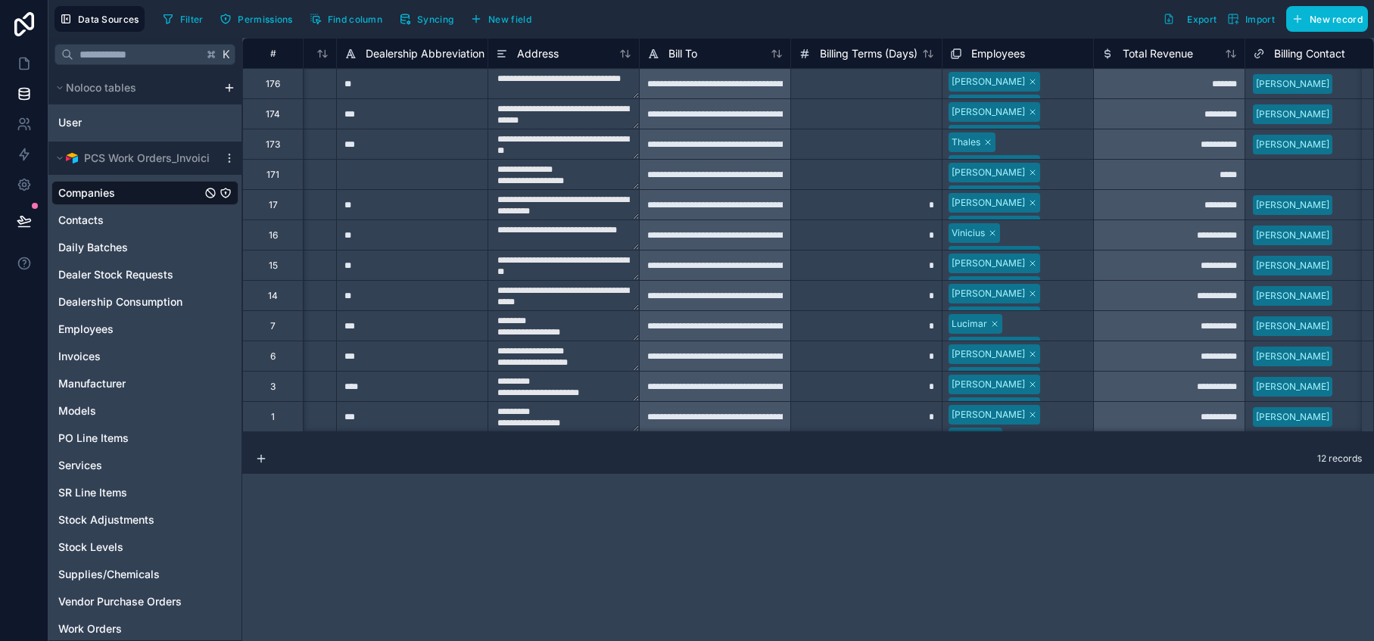
scroll to position [0, 142]
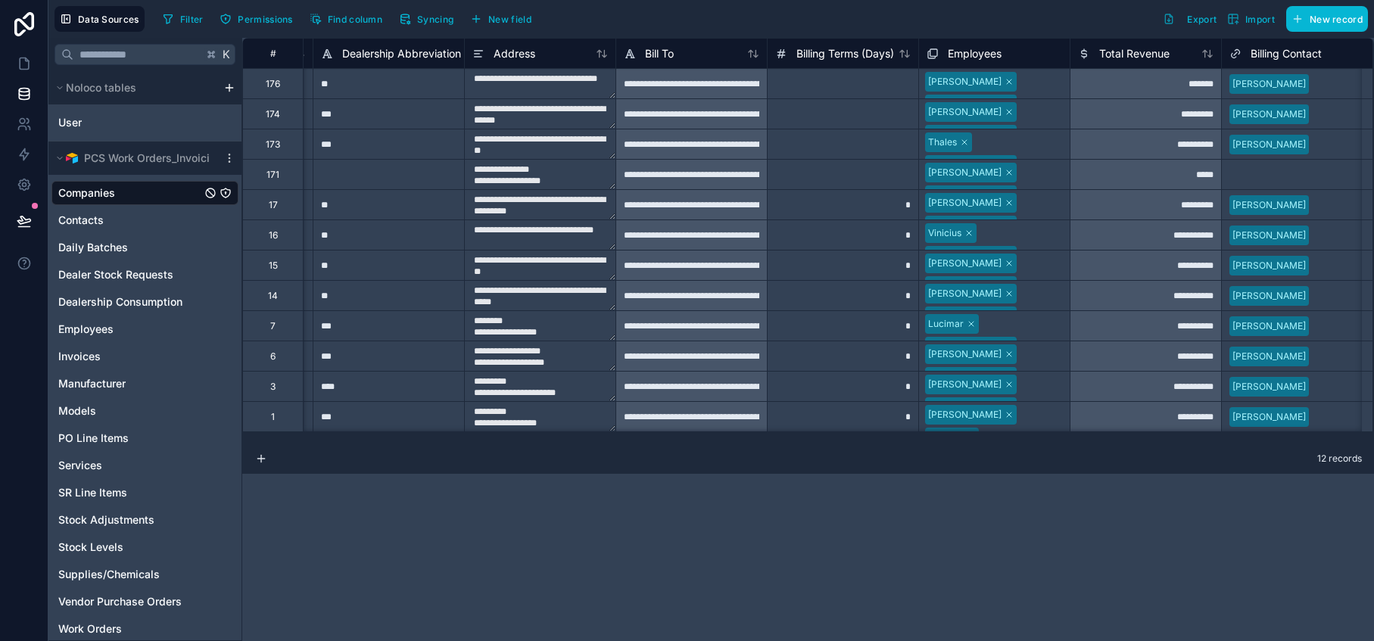
click at [1042, 235] on div "Vinicius Caio Jr Gustavo Jose Roberto Caio Tulio Jose Carlos Daniel Silva Willi…" at bounding box center [994, 235] width 151 height 30
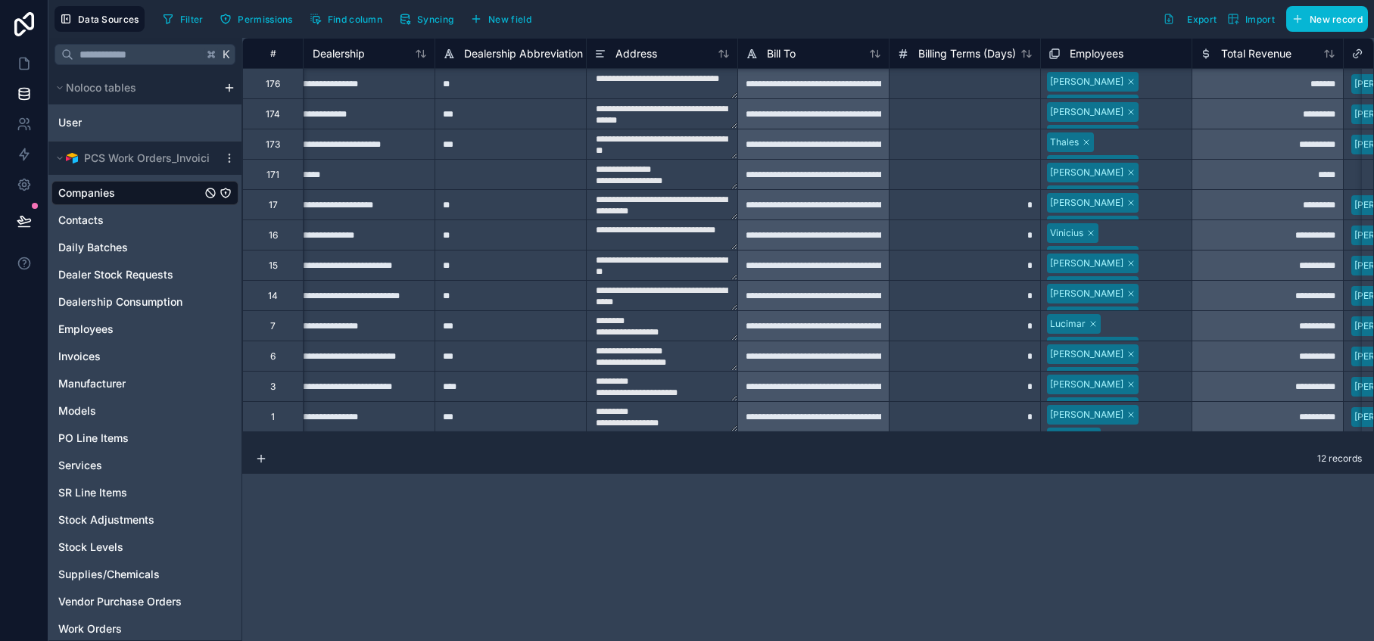
scroll to position [3, 0]
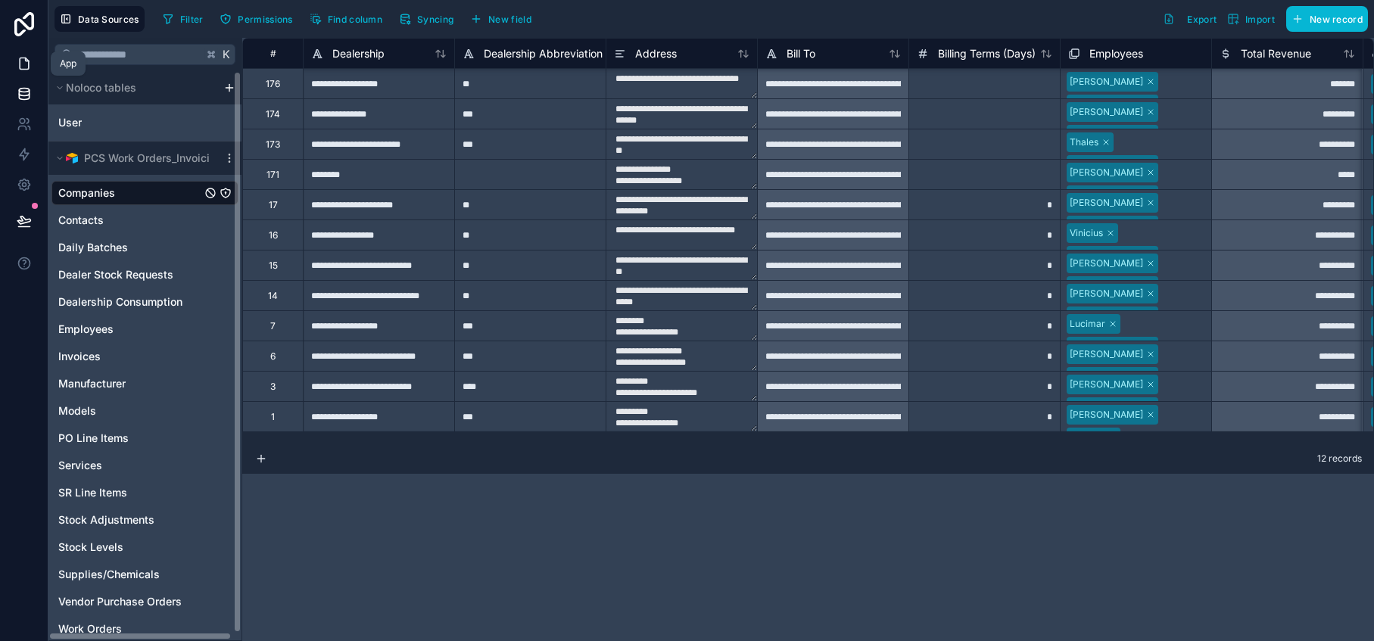
click at [26, 70] on icon at bounding box center [24, 63] width 15 height 15
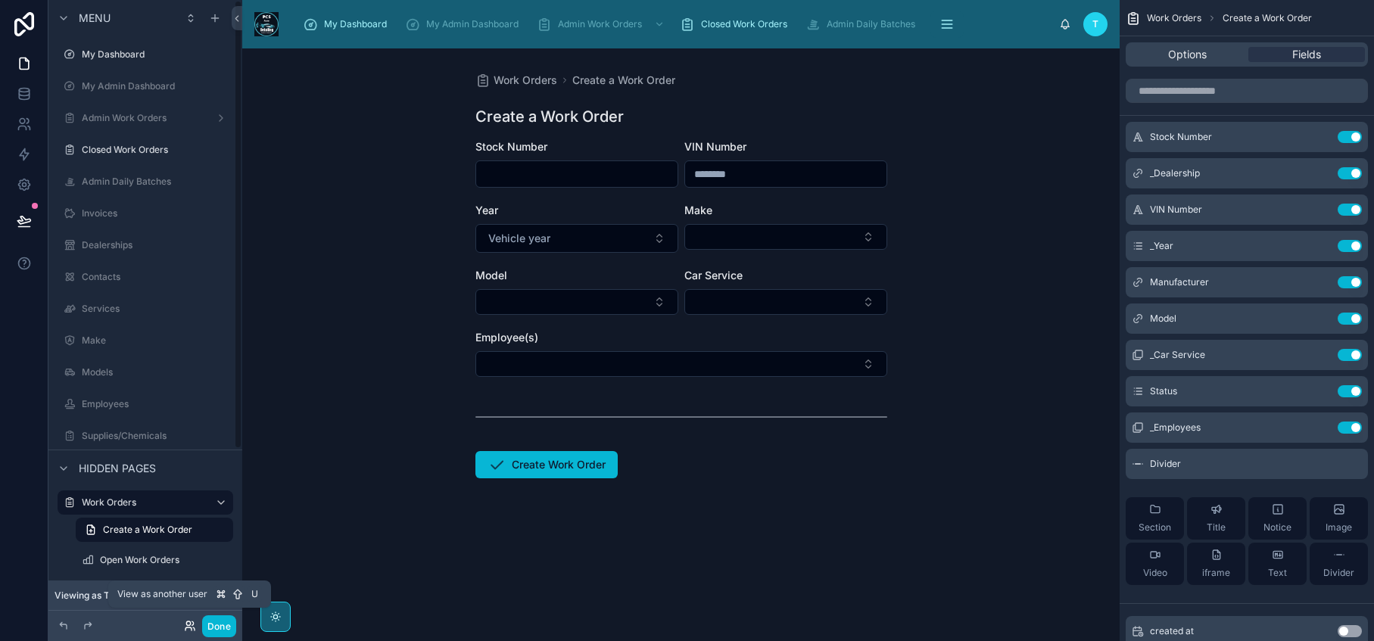
click at [188, 630] on icon at bounding box center [190, 626] width 12 height 12
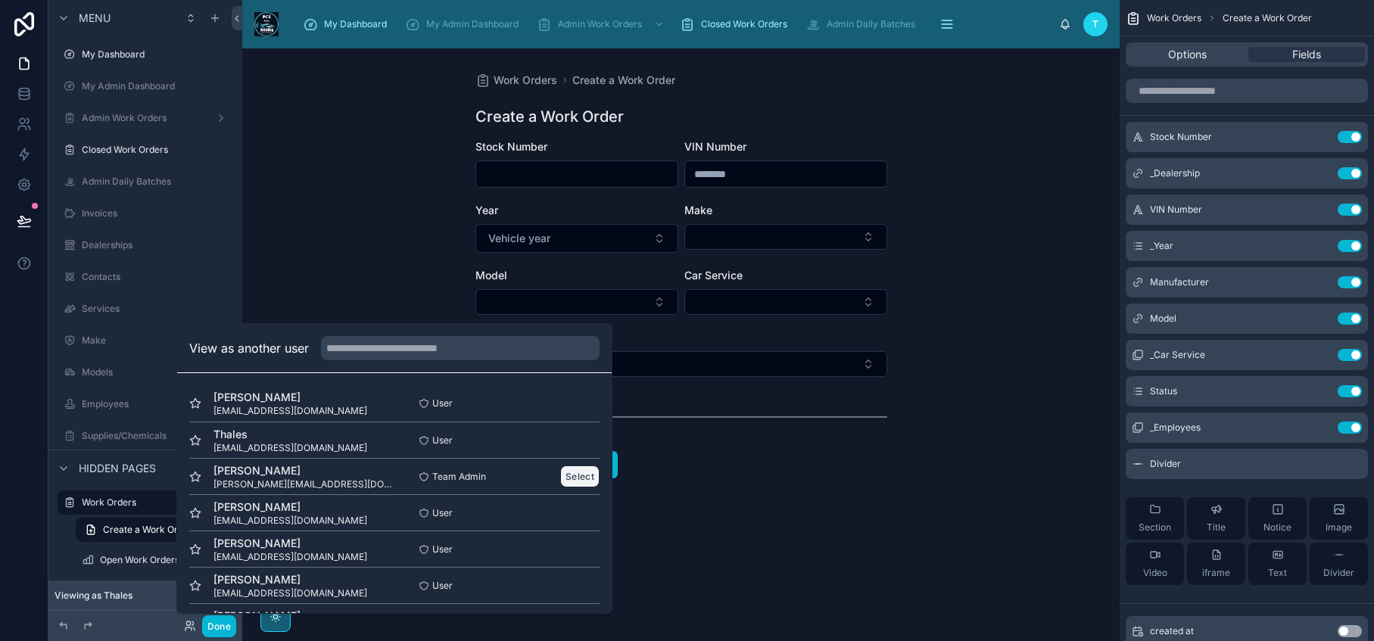
click at [564, 479] on button "Select" at bounding box center [579, 477] width 39 height 22
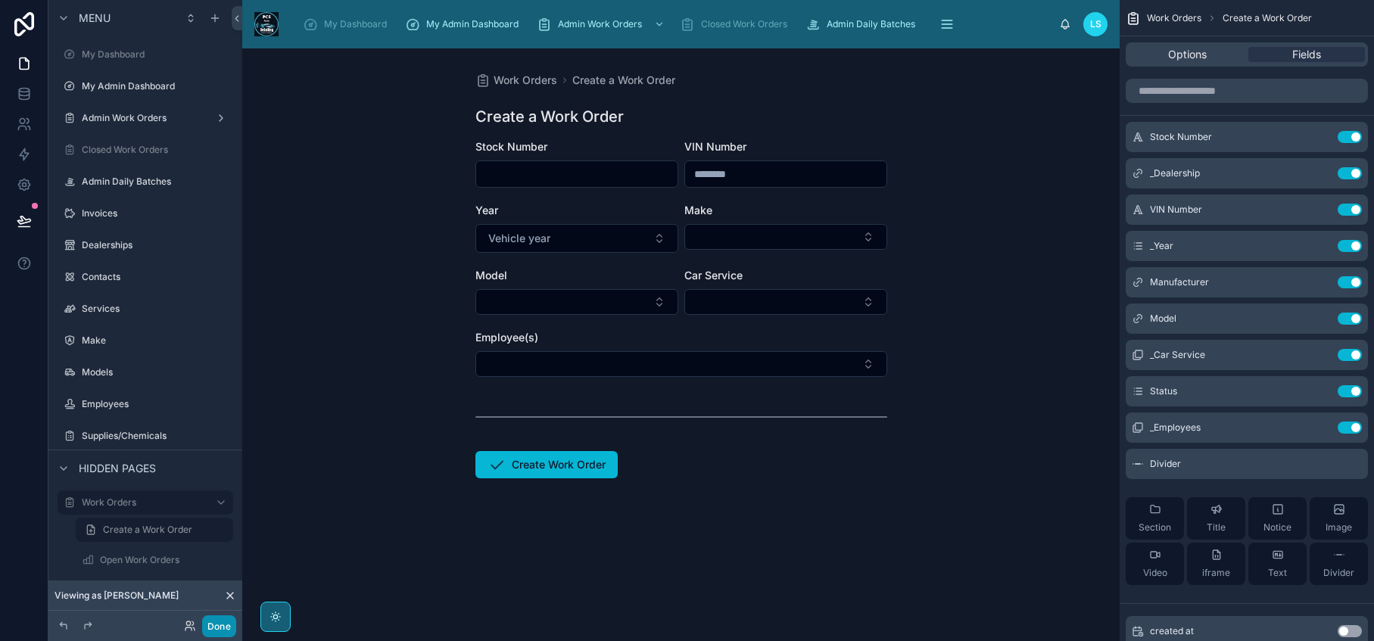
click at [220, 628] on button "Done" at bounding box center [219, 626] width 34 height 22
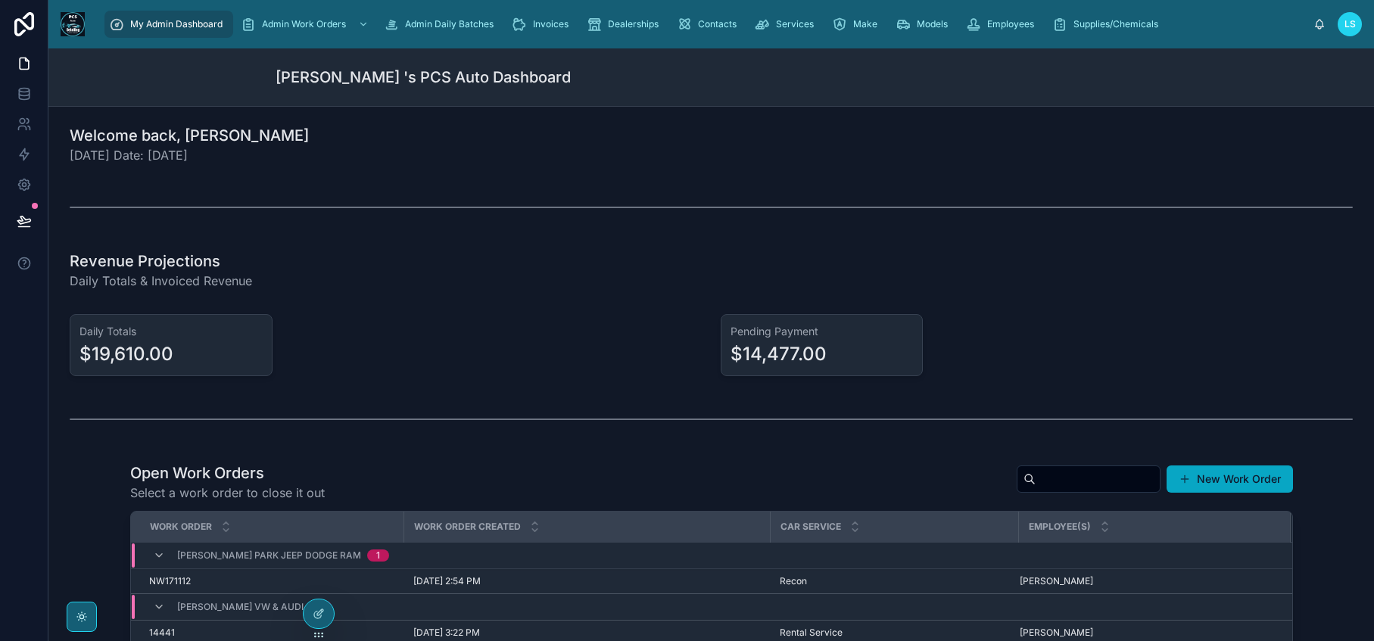
click at [1248, 484] on button "New Work Order" at bounding box center [1229, 479] width 126 height 27
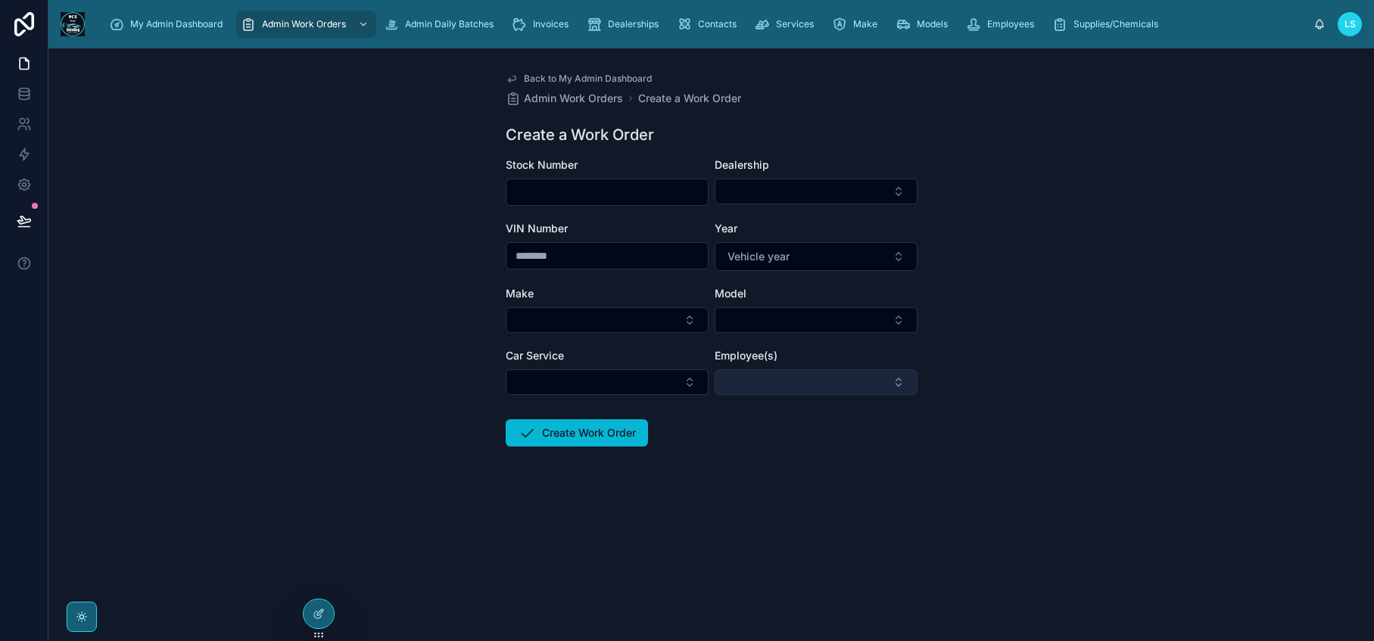
click at [788, 383] on button "Select Button" at bounding box center [816, 382] width 203 height 26
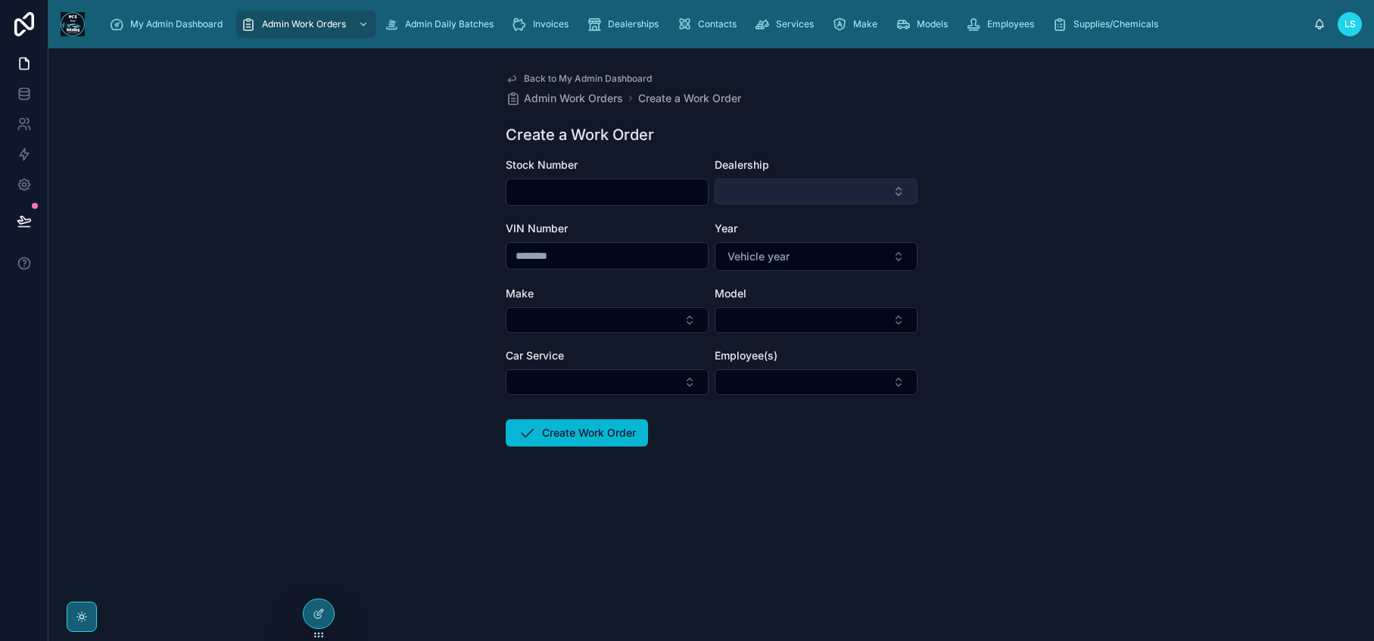
click at [793, 191] on button "Select Button" at bounding box center [816, 192] width 203 height 26
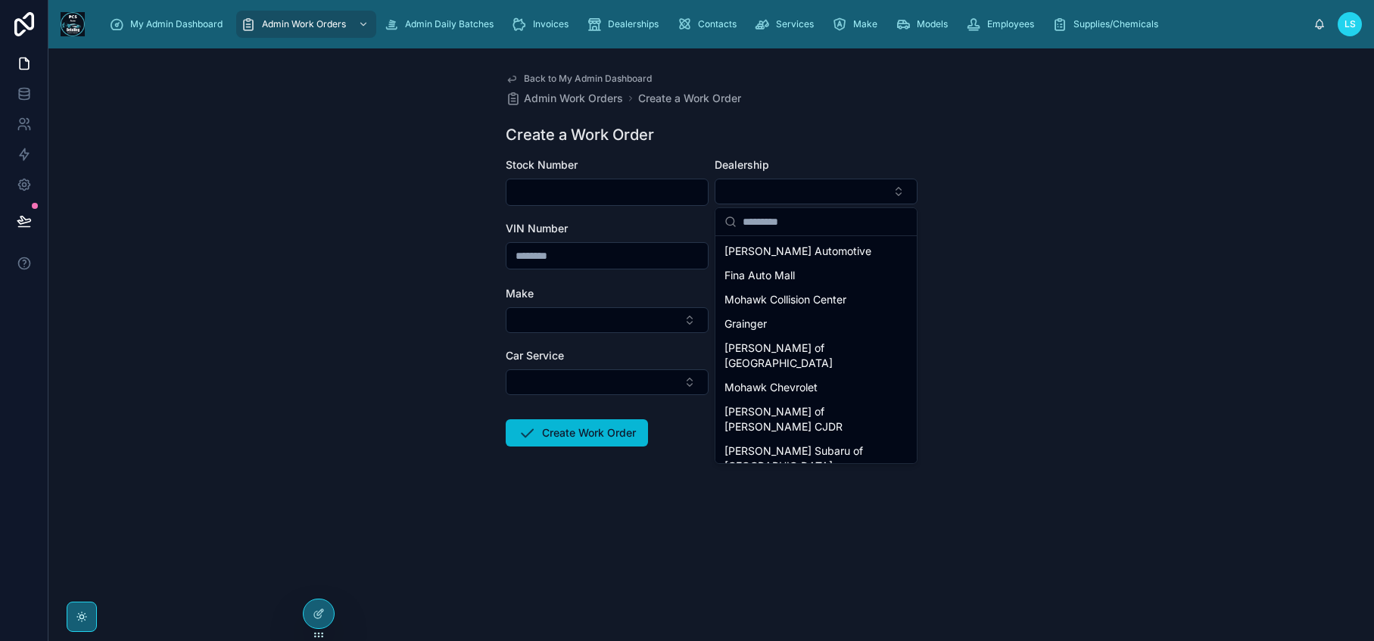
click at [739, 542] on form "Stock Number Dealership VIN Number Year Vehicle year Make Model Car Service Emp…" at bounding box center [712, 350] width 412 height 386
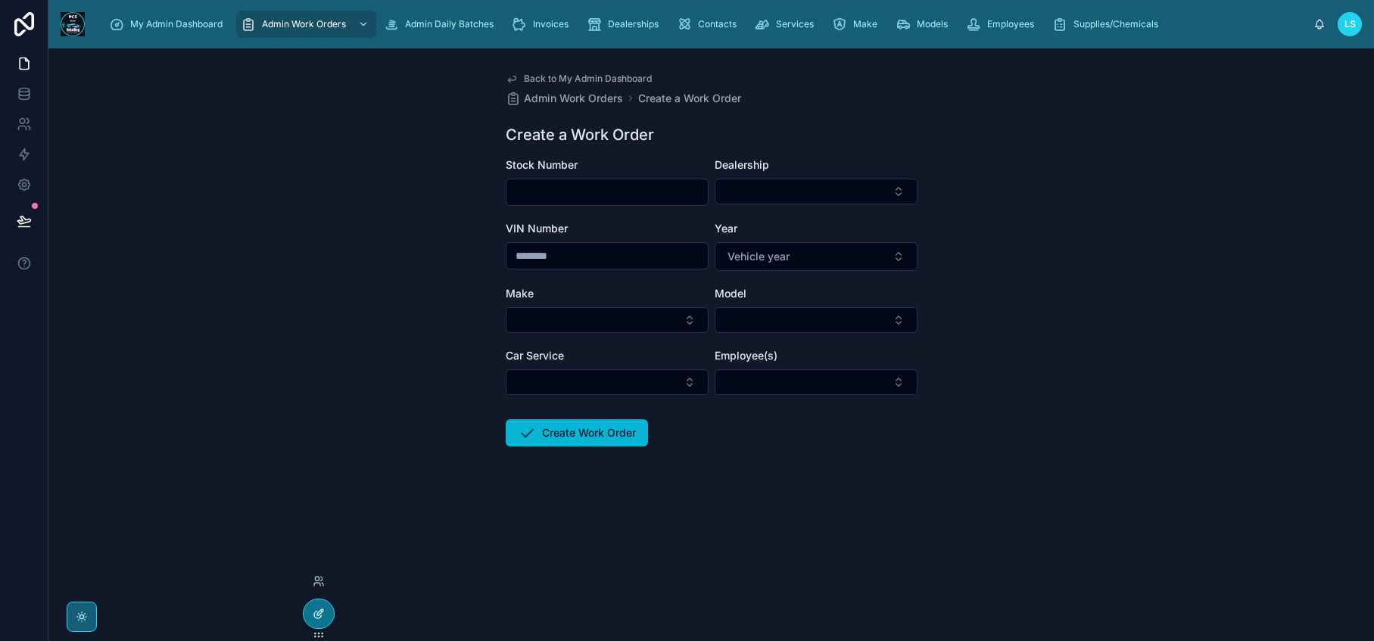
click at [307, 611] on div at bounding box center [319, 613] width 30 height 29
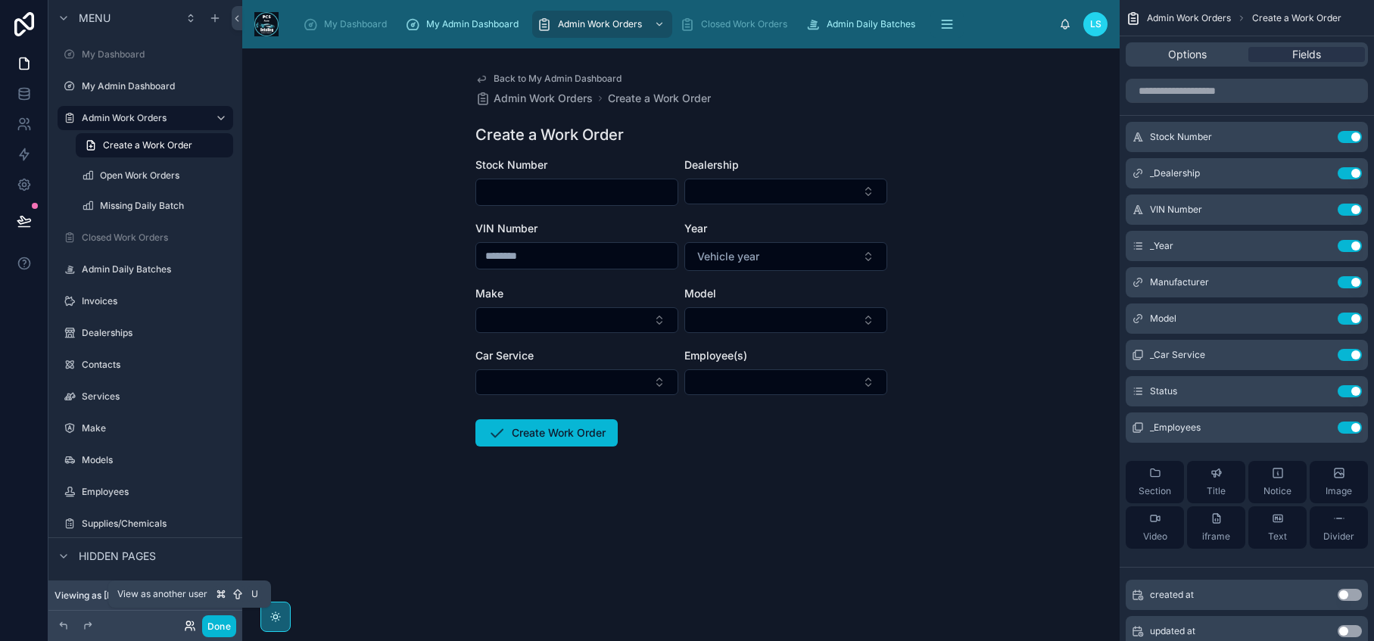
click at [188, 629] on icon at bounding box center [190, 626] width 12 height 12
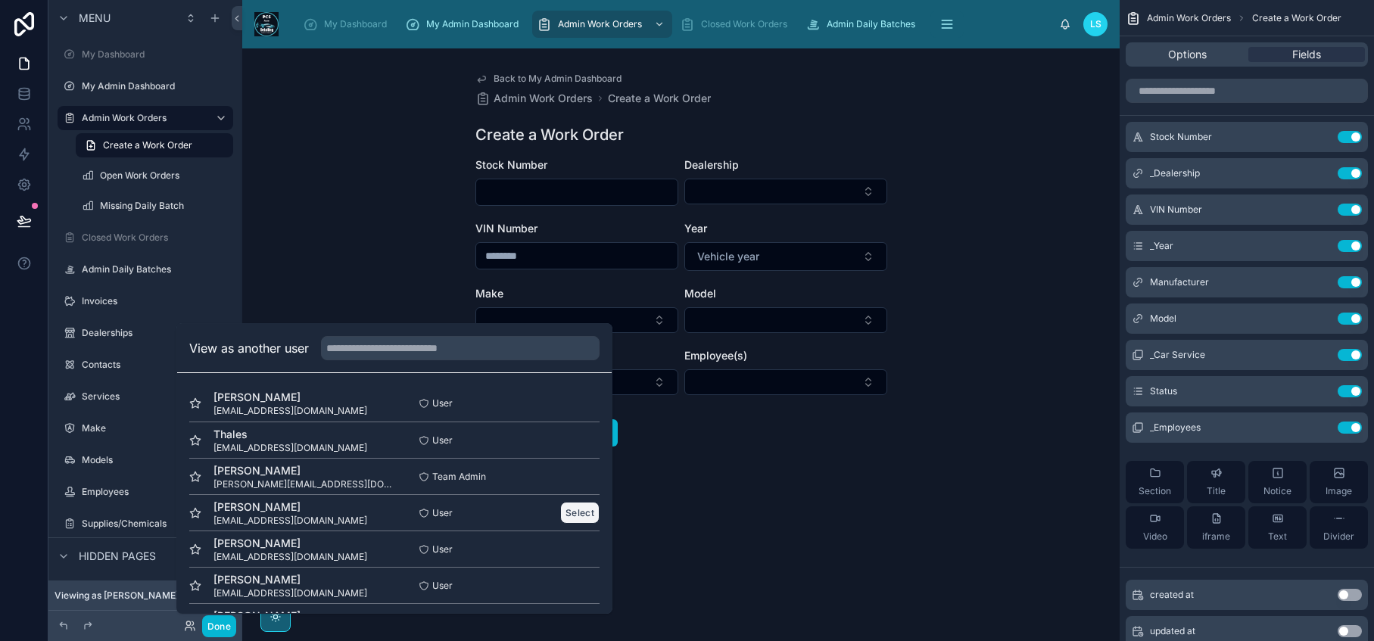
click at [563, 512] on button "Select" at bounding box center [579, 513] width 39 height 22
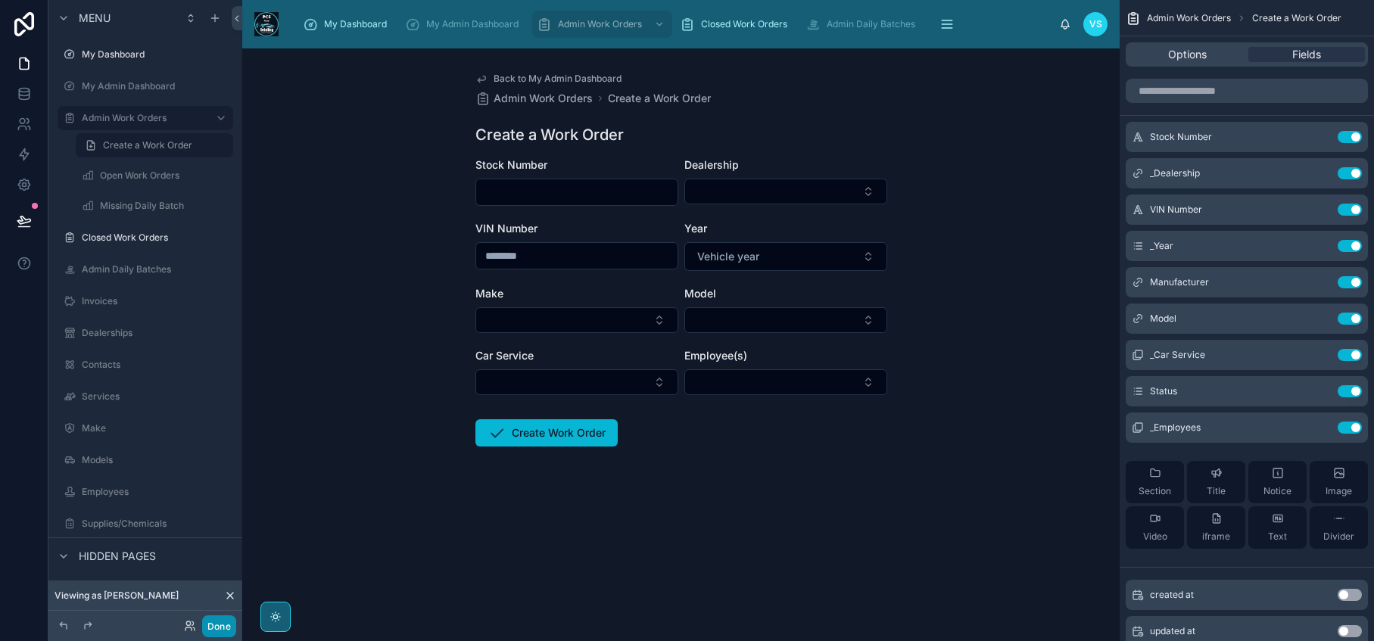
click at [211, 631] on button "Done" at bounding box center [219, 626] width 34 height 22
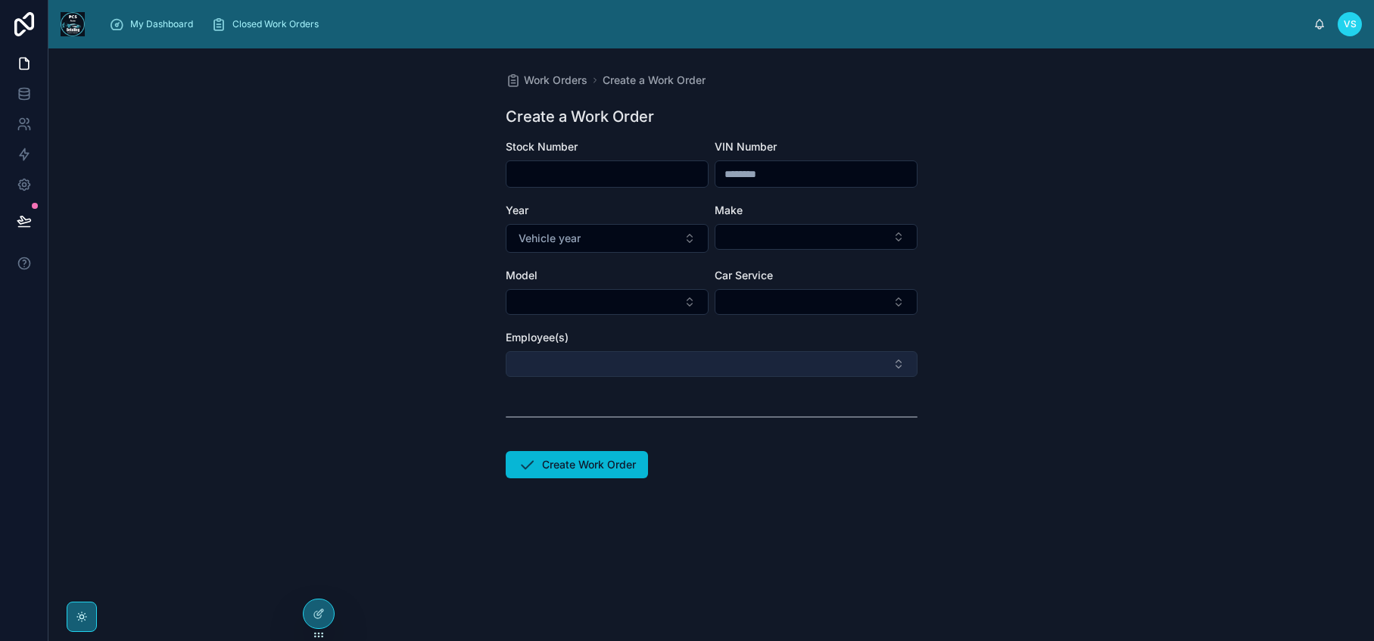
click at [898, 368] on button "Select Button" at bounding box center [712, 364] width 412 height 26
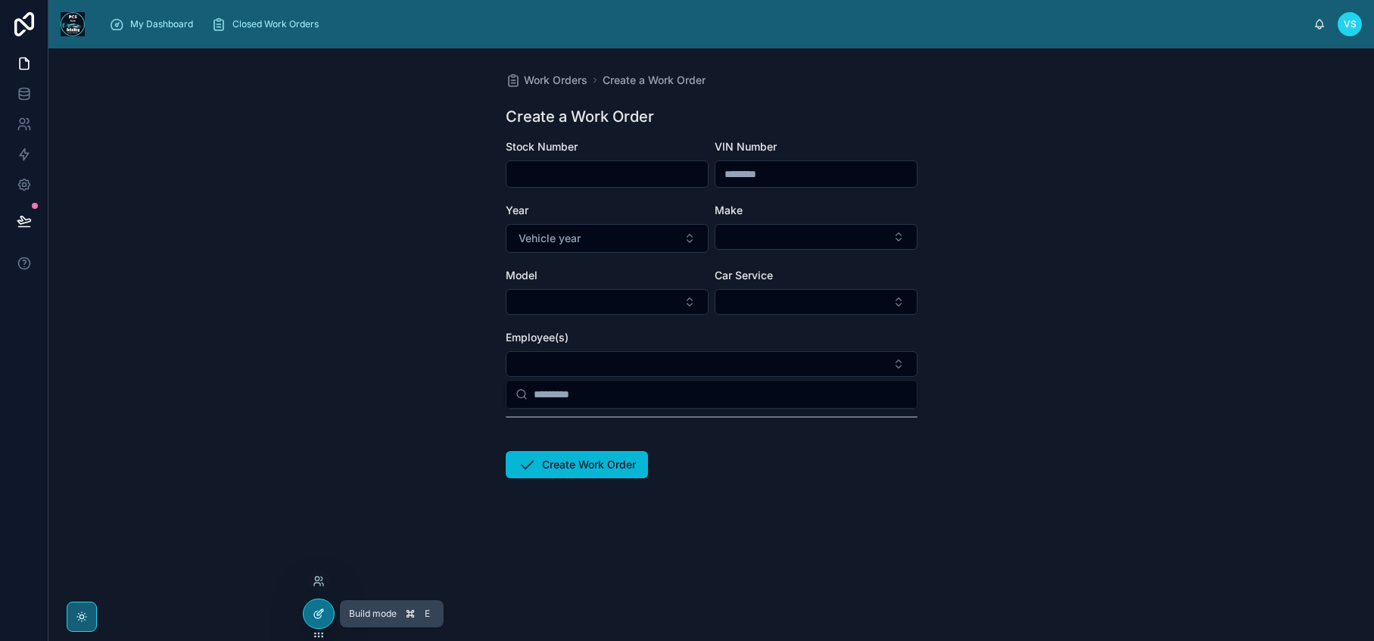
click at [313, 611] on icon at bounding box center [319, 614] width 12 height 12
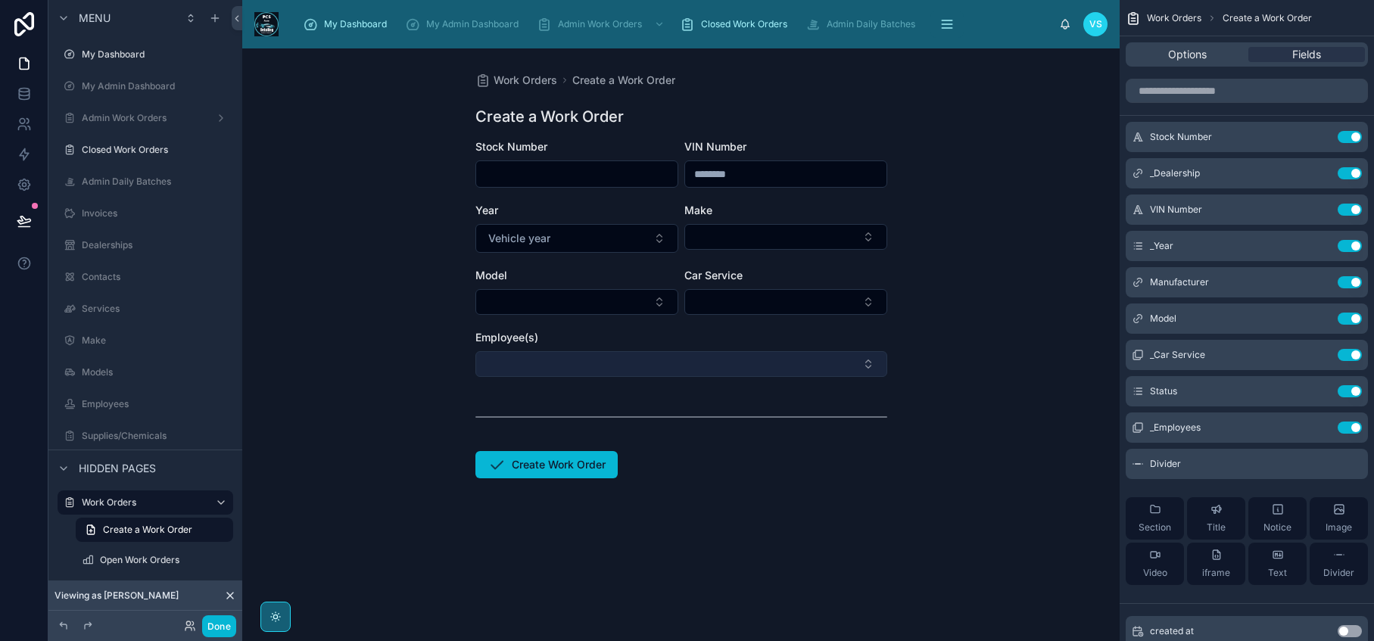
click at [804, 357] on button "Select Button" at bounding box center [681, 364] width 412 height 26
click at [803, 366] on button "Select Button" at bounding box center [681, 364] width 412 height 26
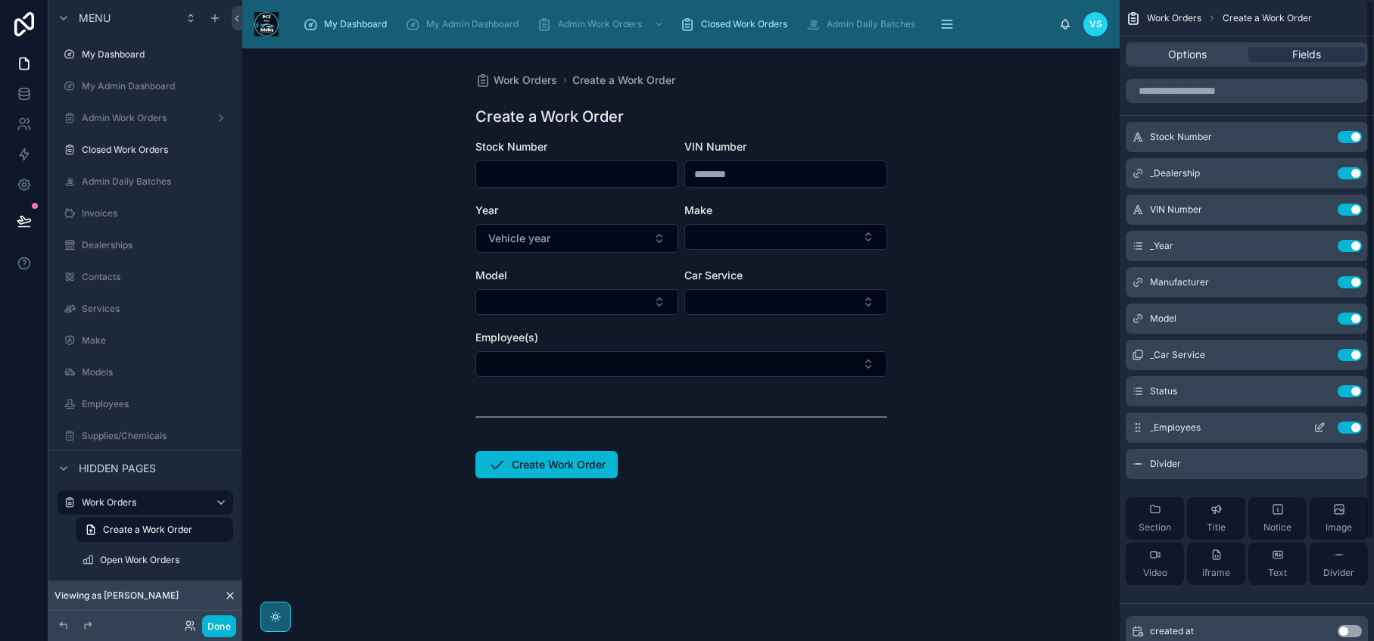
click at [1314, 430] on icon "scrollable content" at bounding box center [1319, 428] width 12 height 12
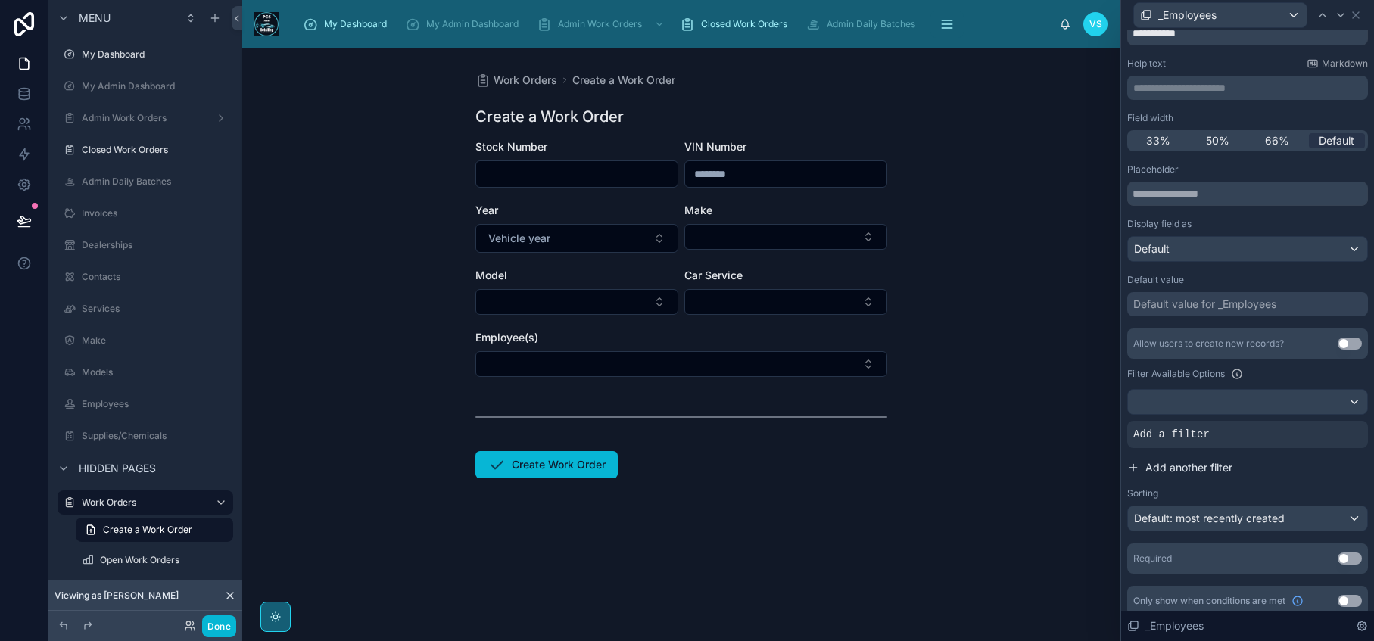
scroll to position [72, 0]
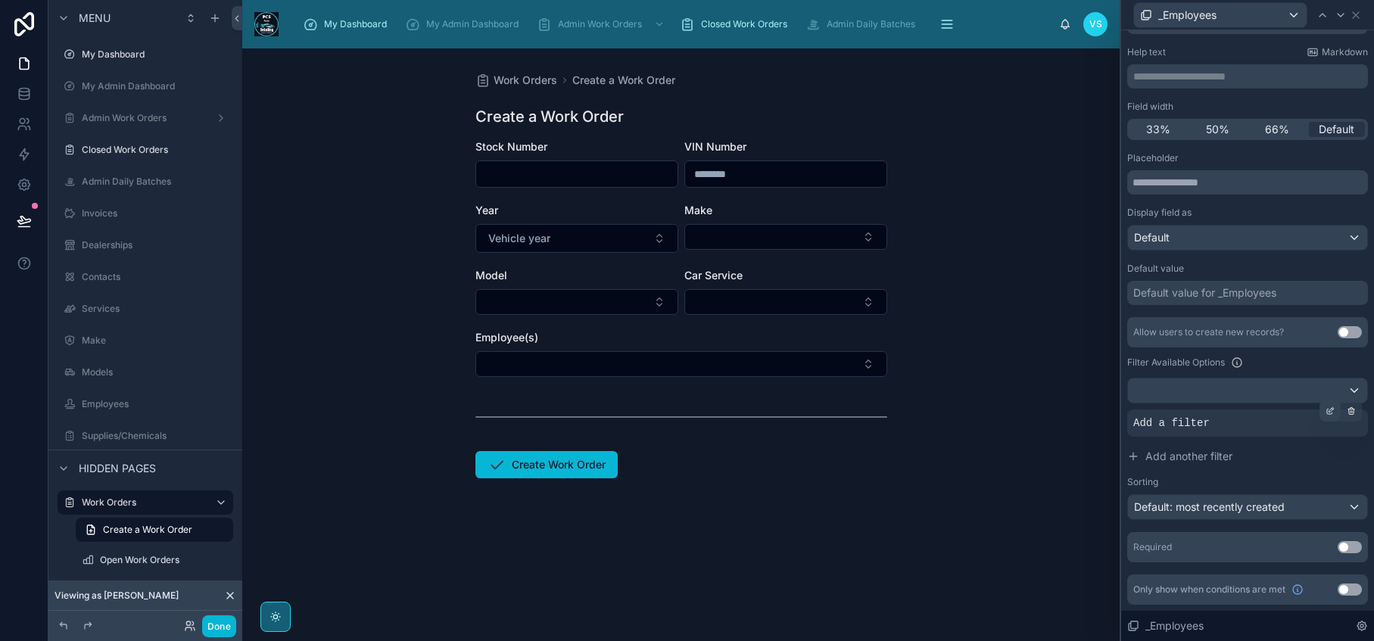
click at [1325, 410] on icon at bounding box center [1329, 410] width 9 height 9
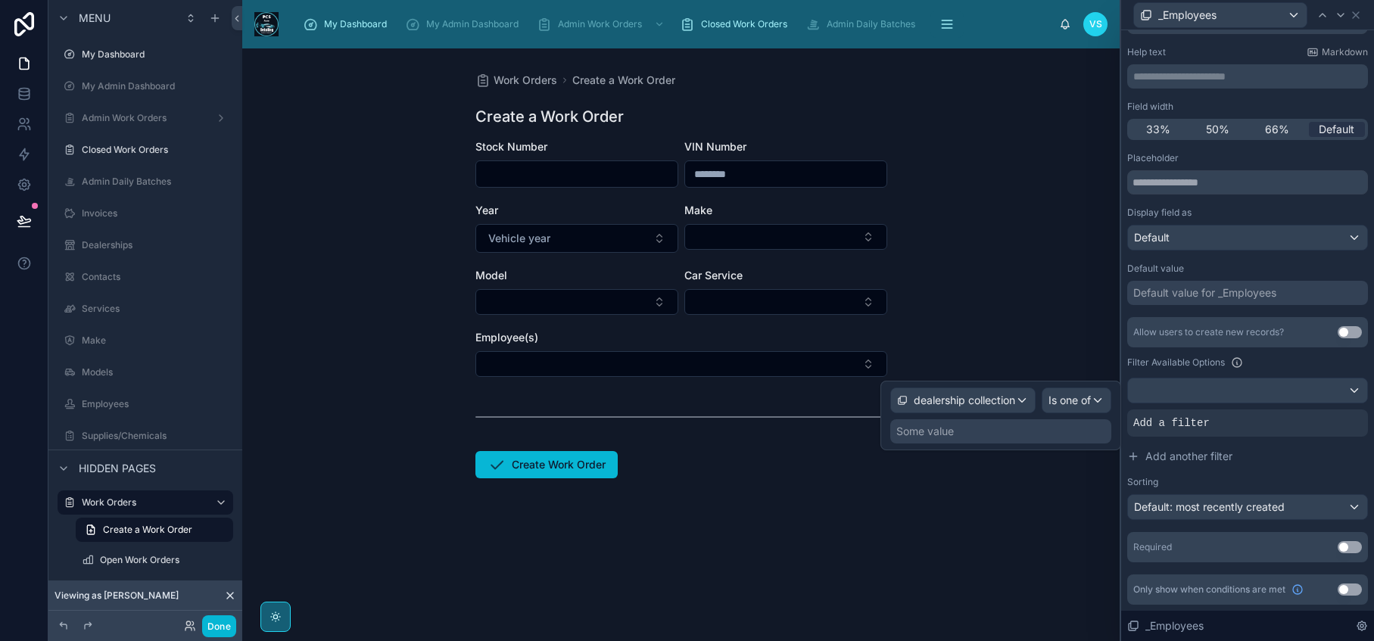
click at [976, 437] on div "Some value" at bounding box center [1000, 431] width 221 height 24
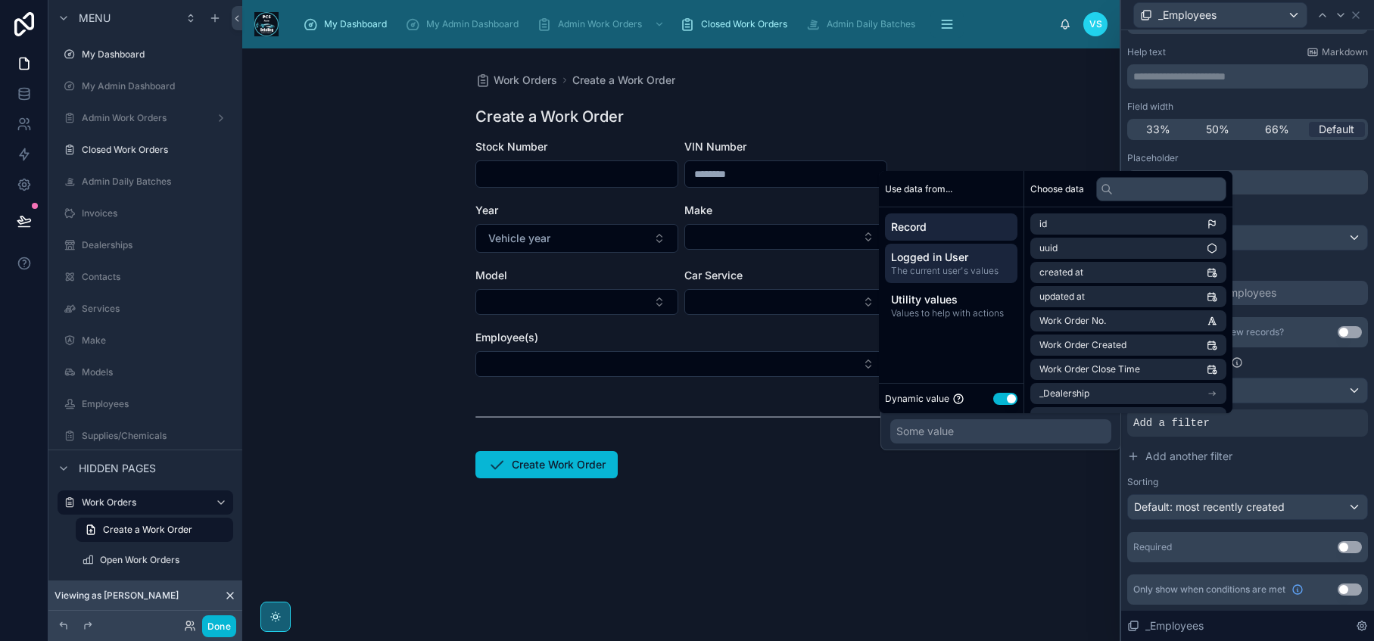
click at [944, 261] on span "Logged in User" at bounding box center [951, 257] width 120 height 15
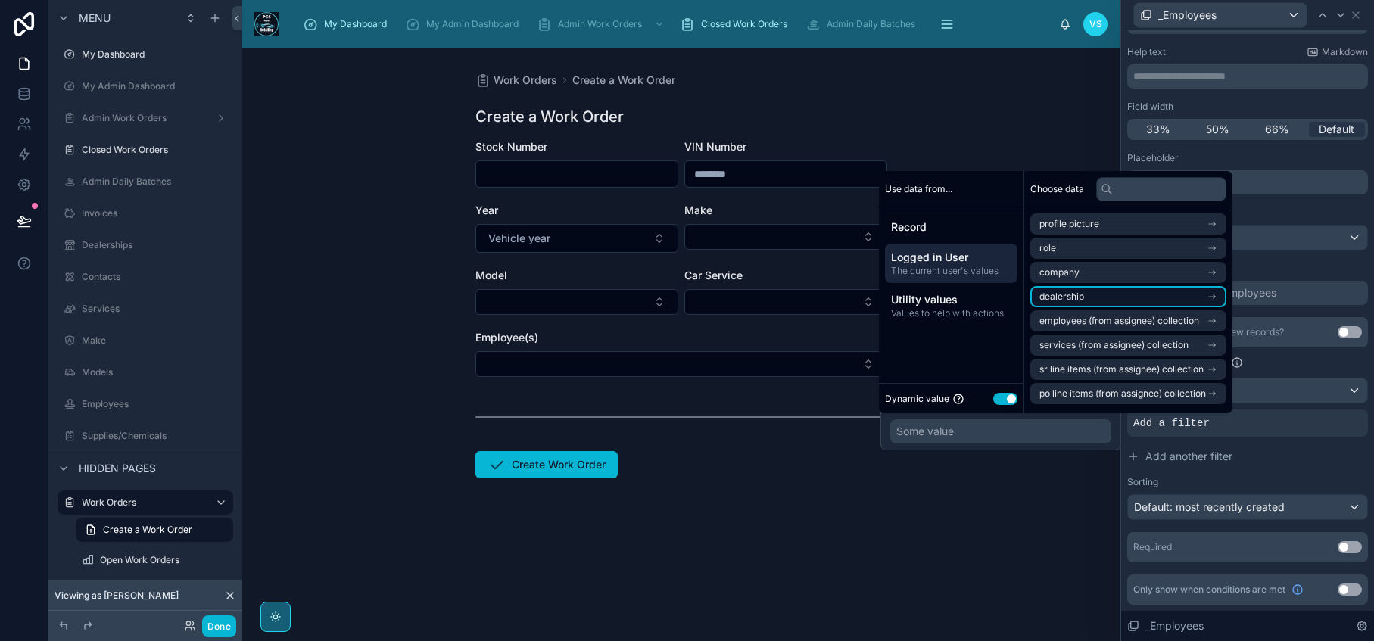
click at [1129, 293] on li "dealership" at bounding box center [1128, 296] width 196 height 21
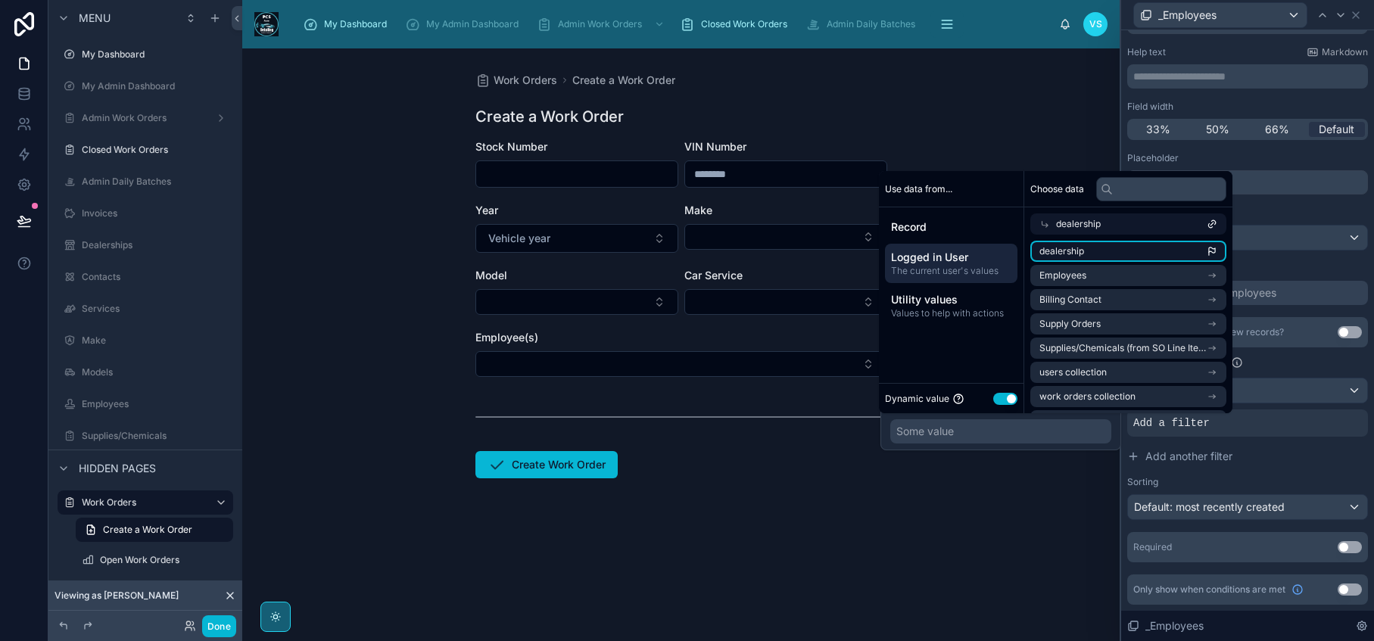
click at [1200, 245] on li "dealership" at bounding box center [1128, 251] width 196 height 21
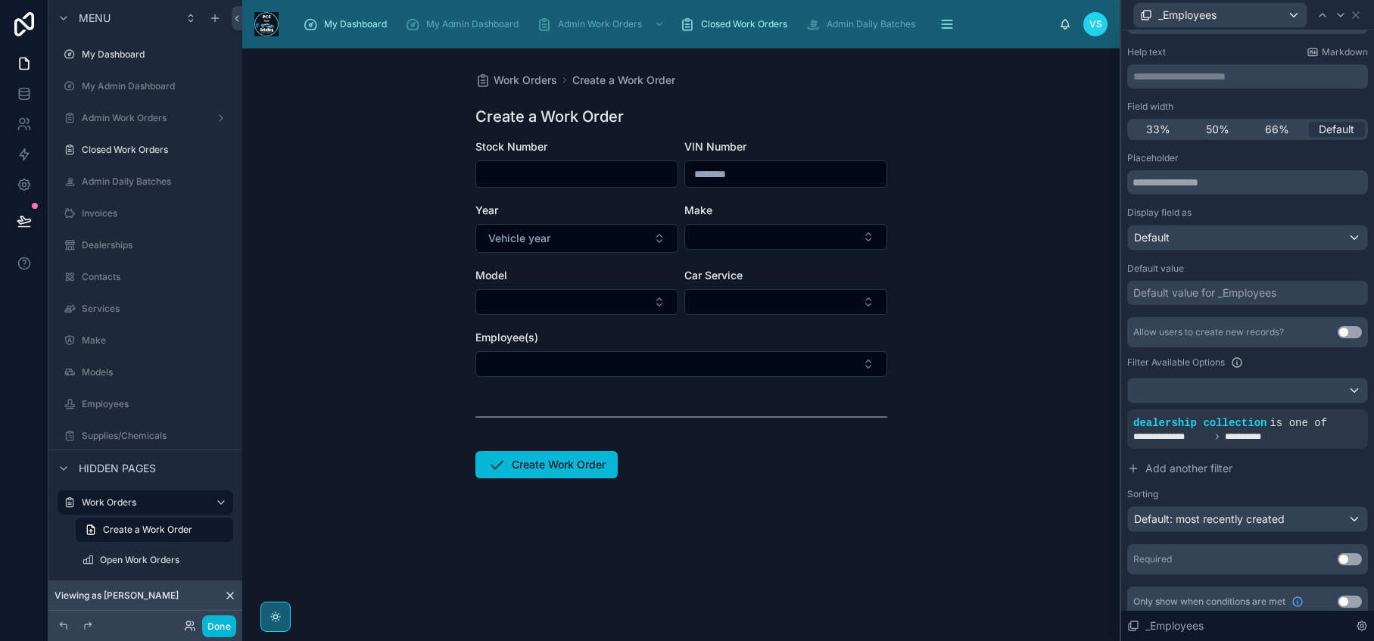
click at [1007, 546] on div "Work Orders Create a Work Order Create a Work Order Stock Number VIN Number Yea…" at bounding box center [680, 344] width 877 height 593
click at [211, 629] on button "Done" at bounding box center [219, 626] width 34 height 22
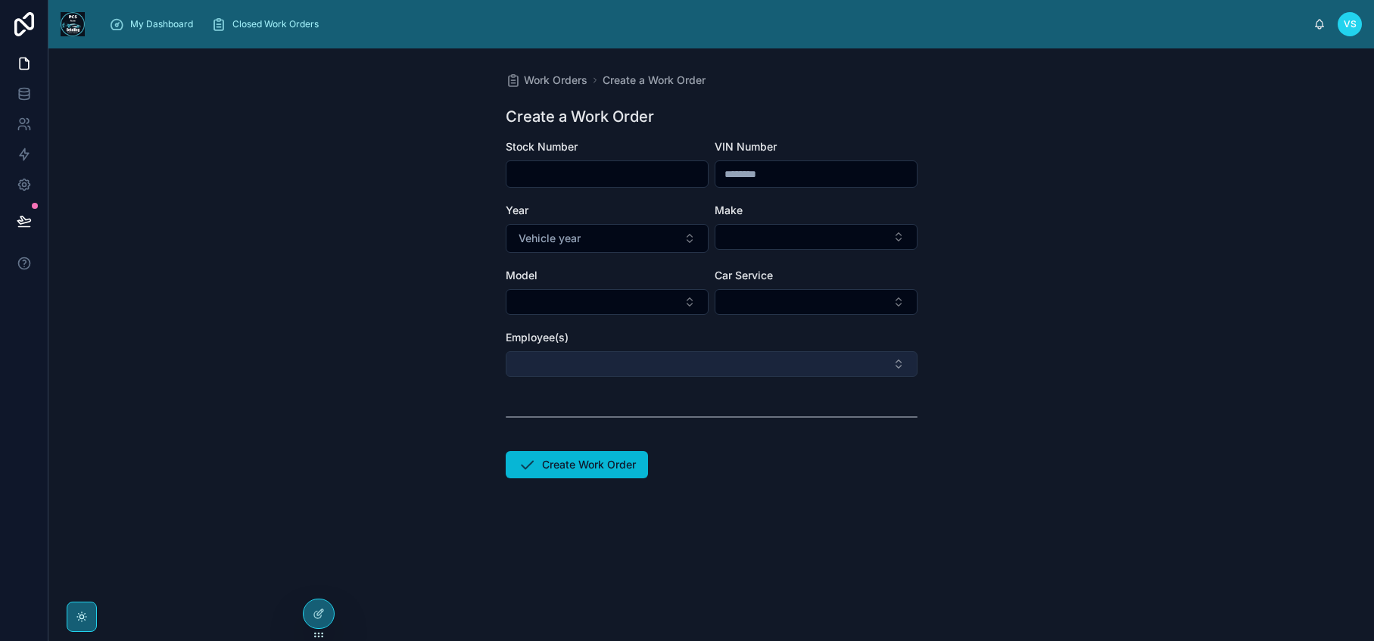
click at [700, 365] on button "Select Button" at bounding box center [712, 364] width 412 height 26
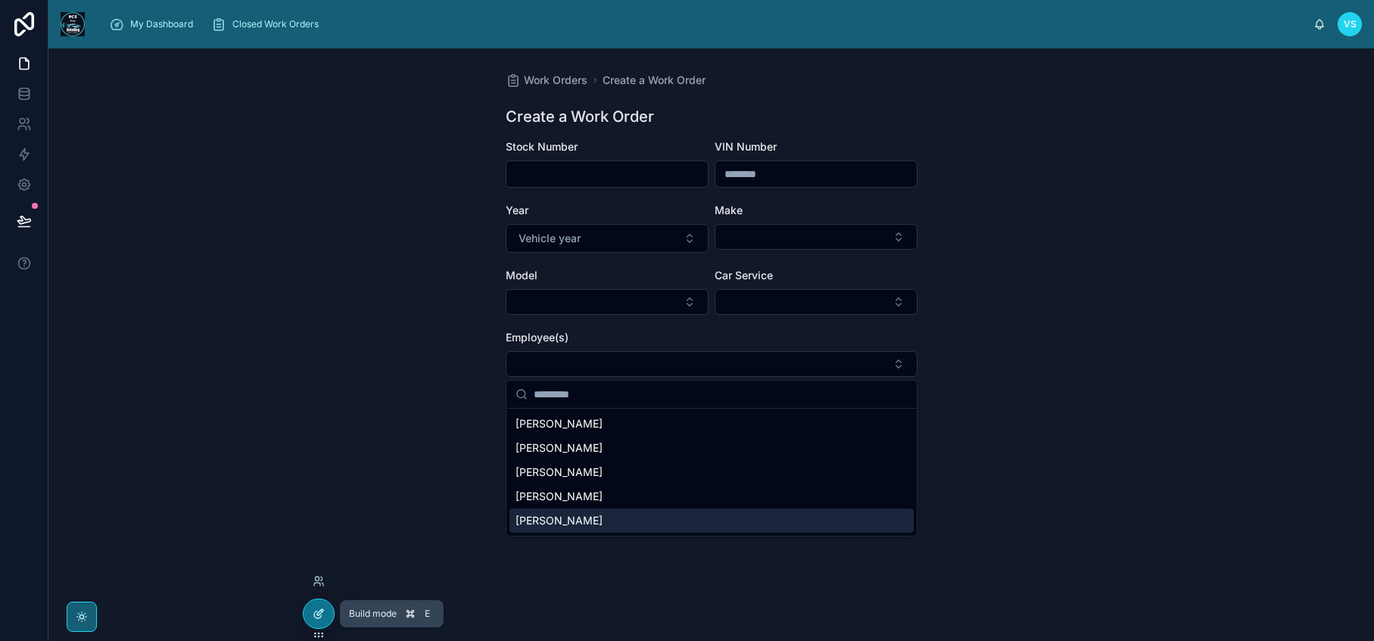
click at [322, 621] on div at bounding box center [319, 613] width 30 height 29
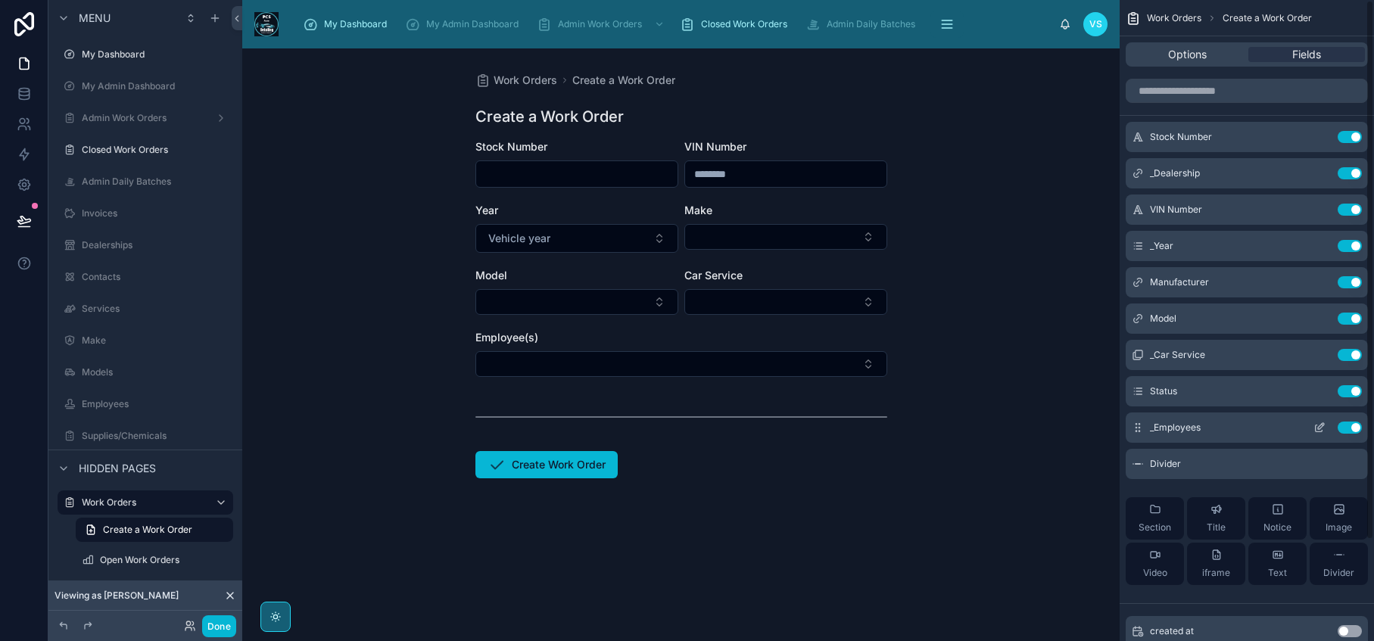
click at [1303, 428] on div "_Employees Use setting" at bounding box center [1247, 428] width 242 height 30
click at [1316, 428] on icon "scrollable content" at bounding box center [1319, 428] width 7 height 7
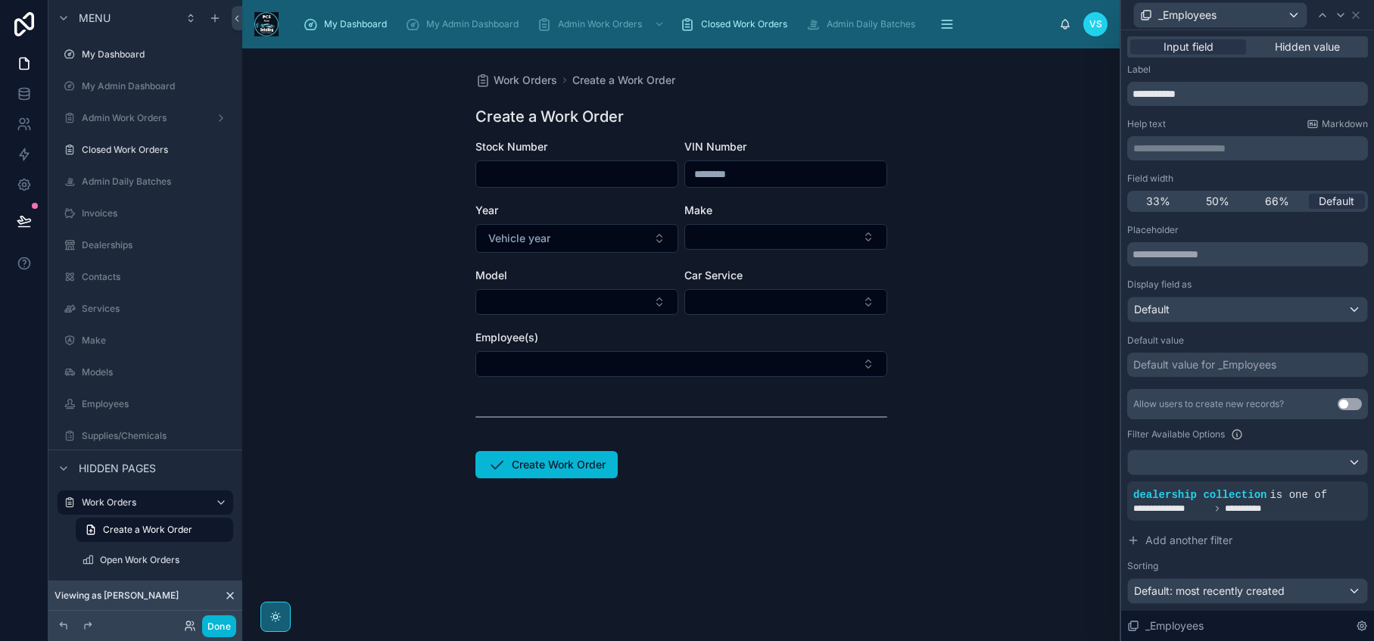
click at [655, 571] on form "Stock Number VIN Number Year Vehicle year Make Model Car Service Employee(s) Cr…" at bounding box center [681, 357] width 412 height 436
click at [184, 623] on icon at bounding box center [190, 626] width 12 height 12
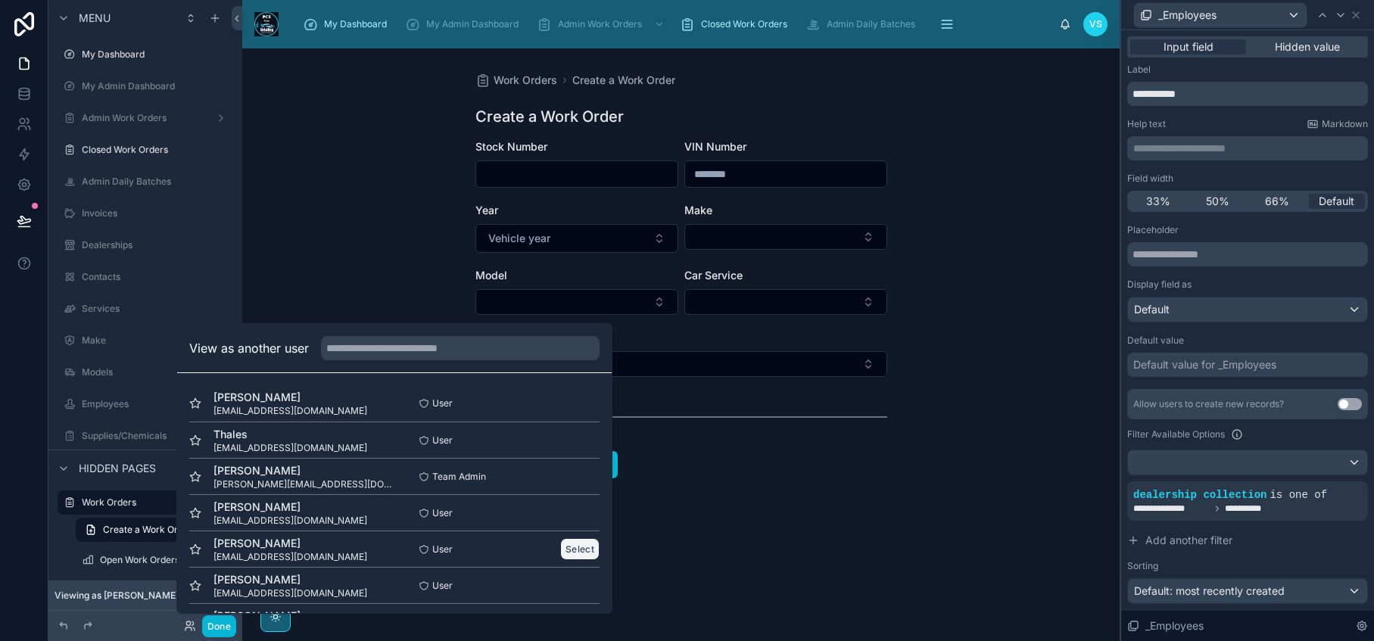
click at [578, 548] on button "Select" at bounding box center [579, 549] width 39 height 22
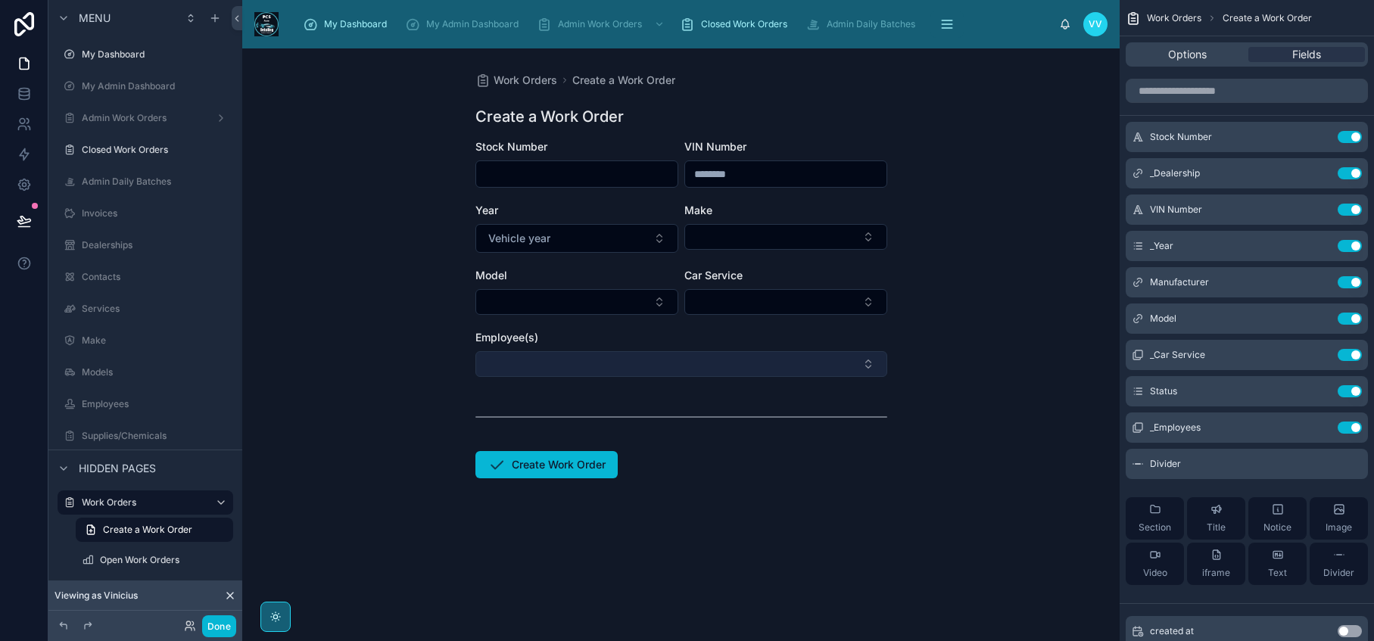
click at [792, 360] on button "Select Button" at bounding box center [681, 364] width 412 height 26
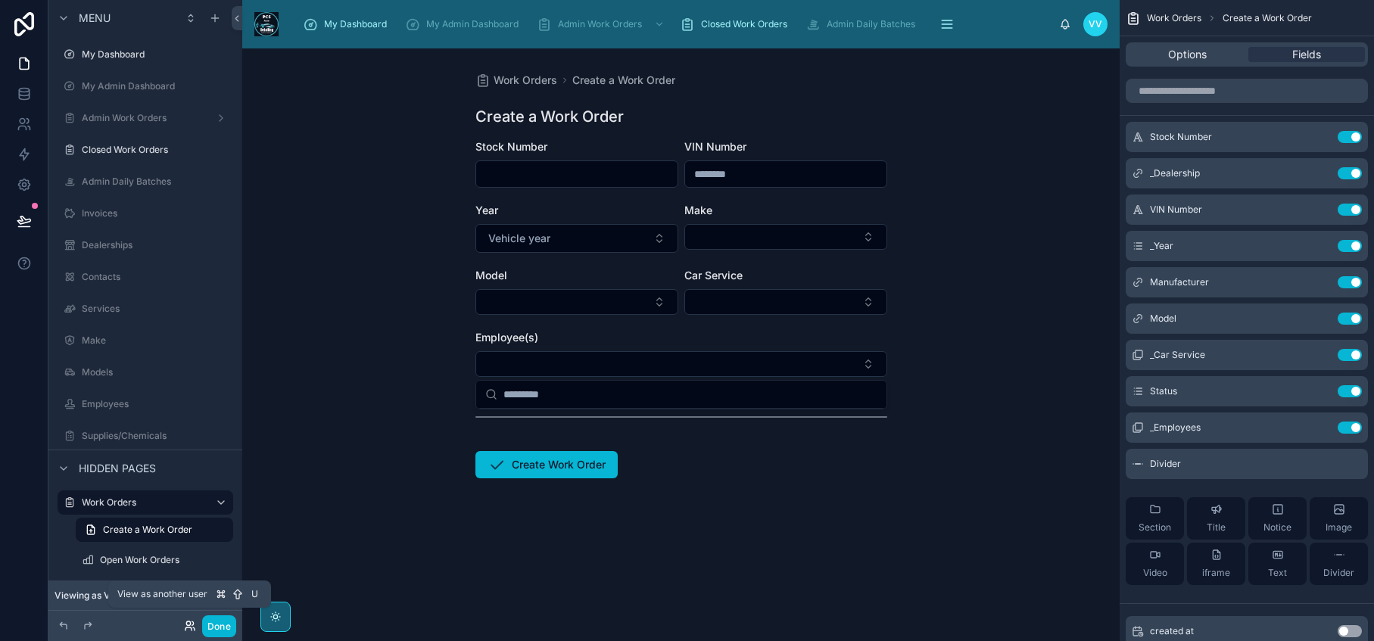
click at [188, 631] on icon at bounding box center [190, 626] width 12 height 12
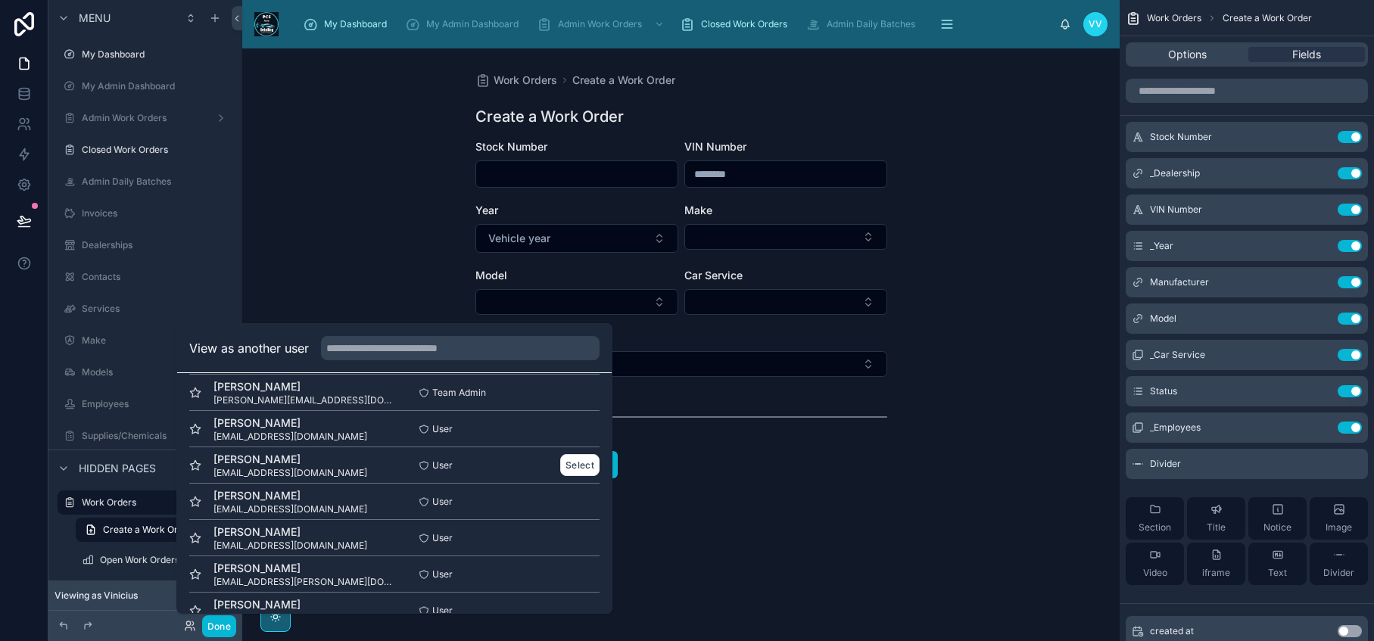
scroll to position [91, 0]
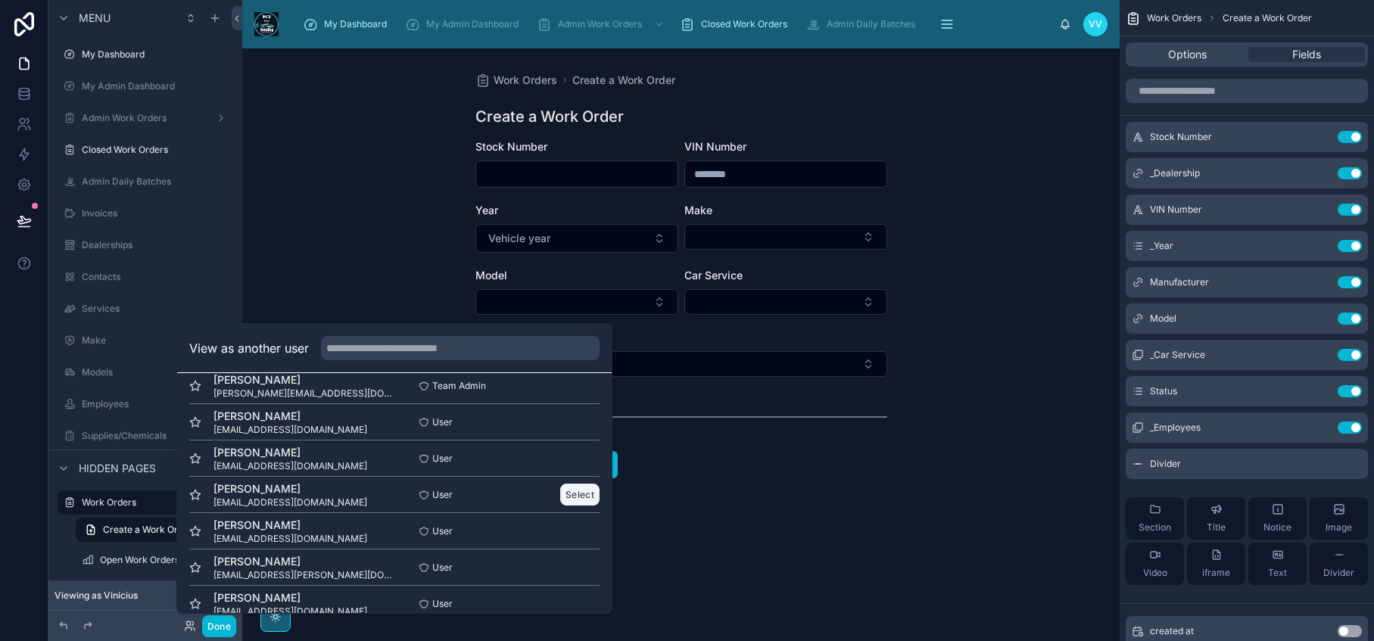
click at [568, 494] on button "Select" at bounding box center [579, 495] width 39 height 22
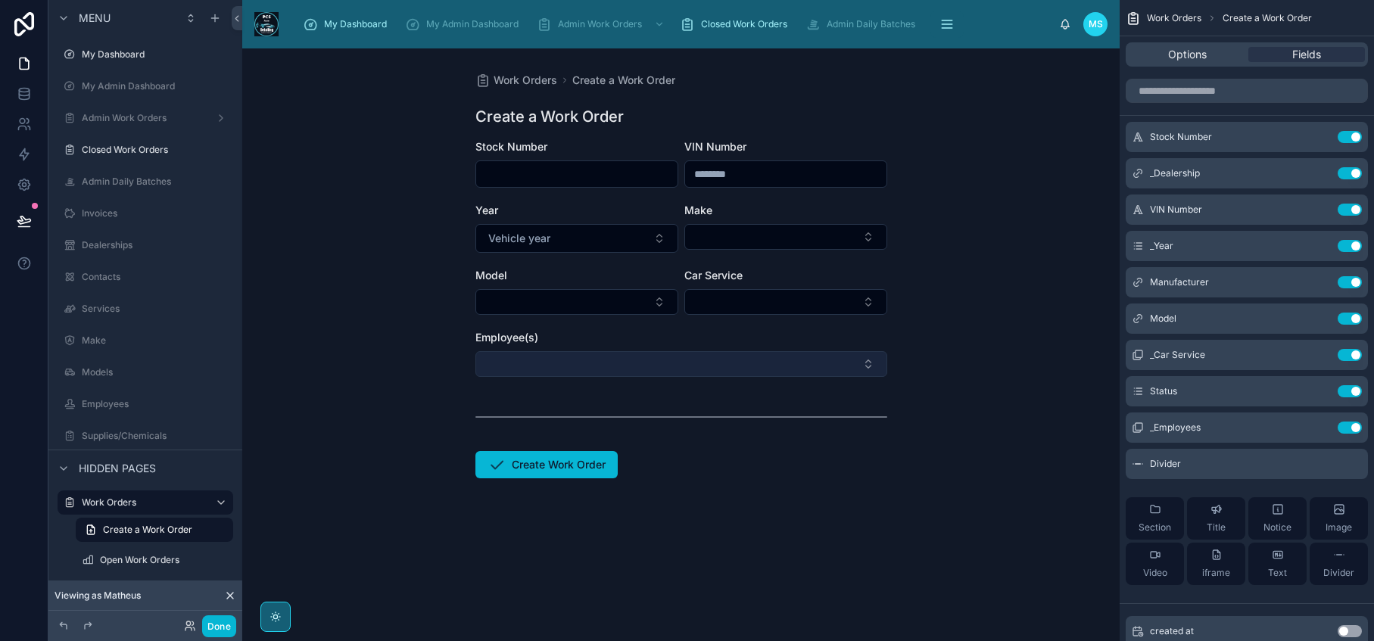
click at [694, 361] on button "Select Button" at bounding box center [681, 364] width 412 height 26
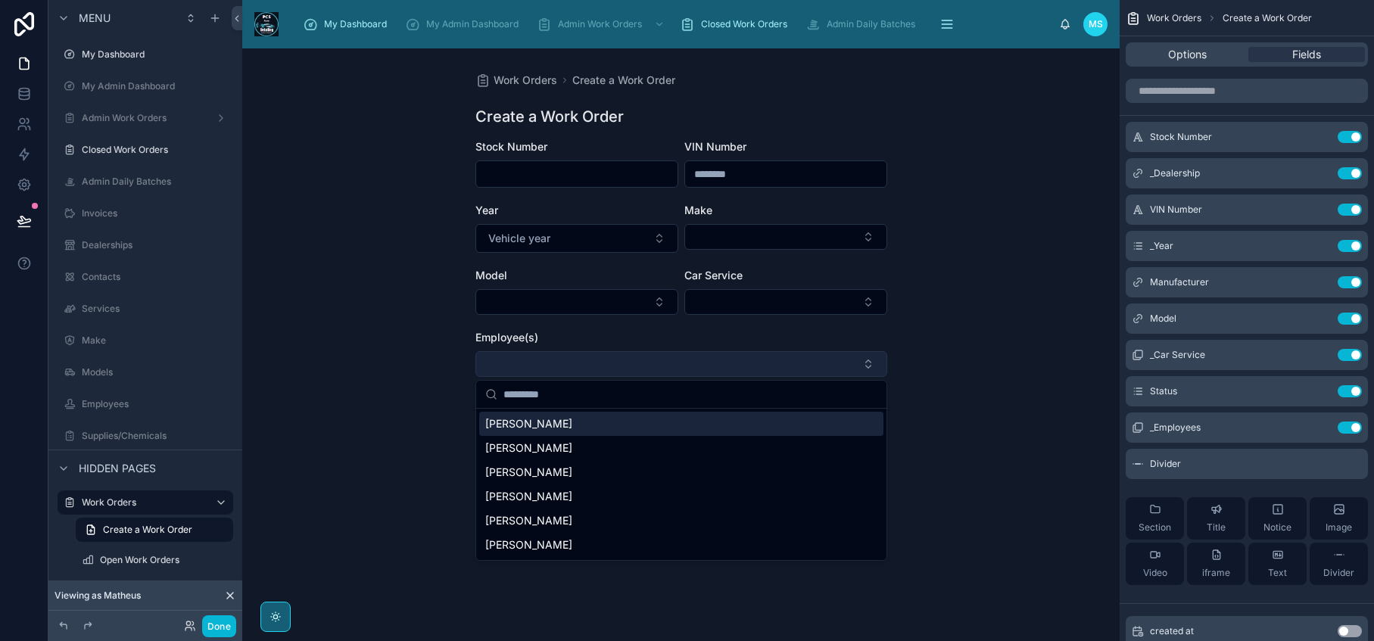
click at [689, 366] on button "Select Button" at bounding box center [681, 364] width 412 height 26
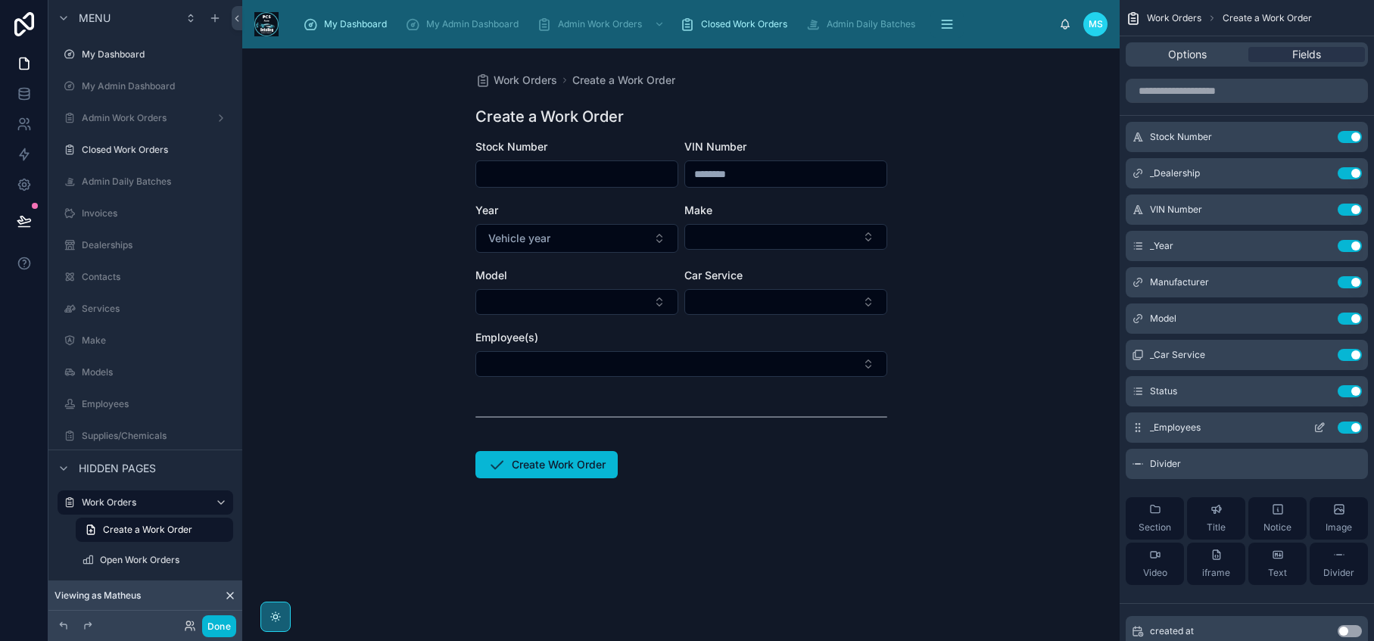
click at [1319, 428] on icon "scrollable content" at bounding box center [1319, 428] width 12 height 12
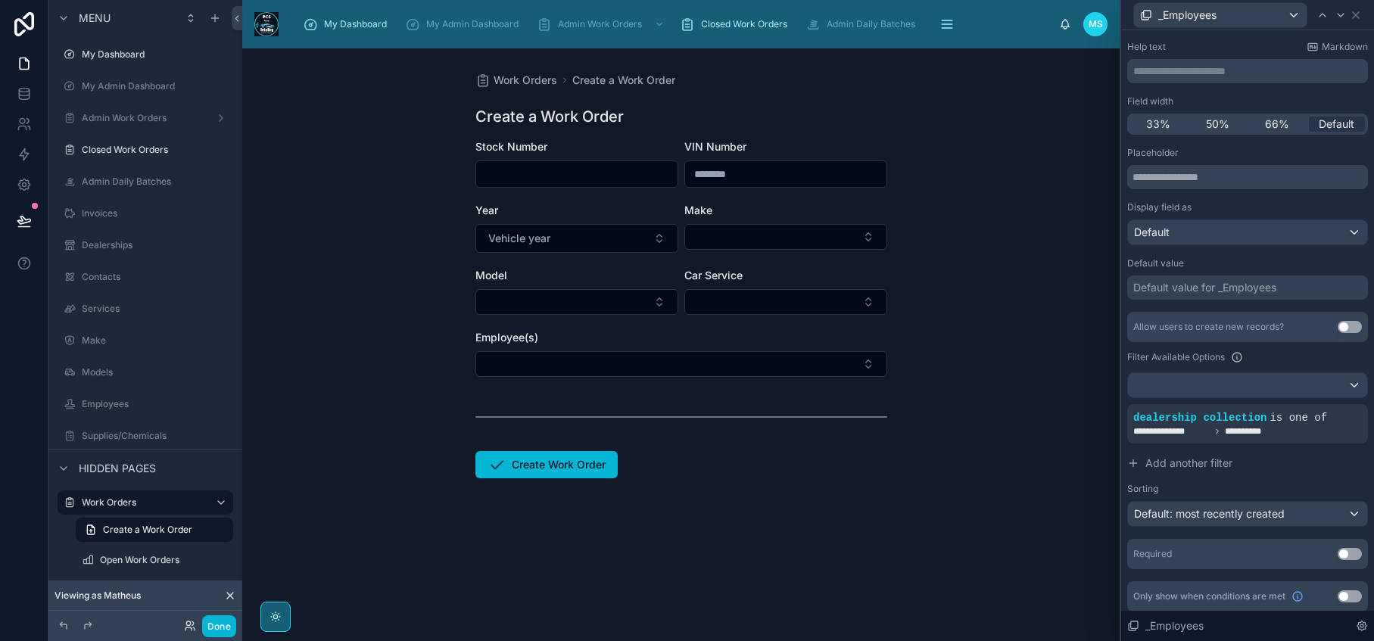
scroll to position [84, 0]
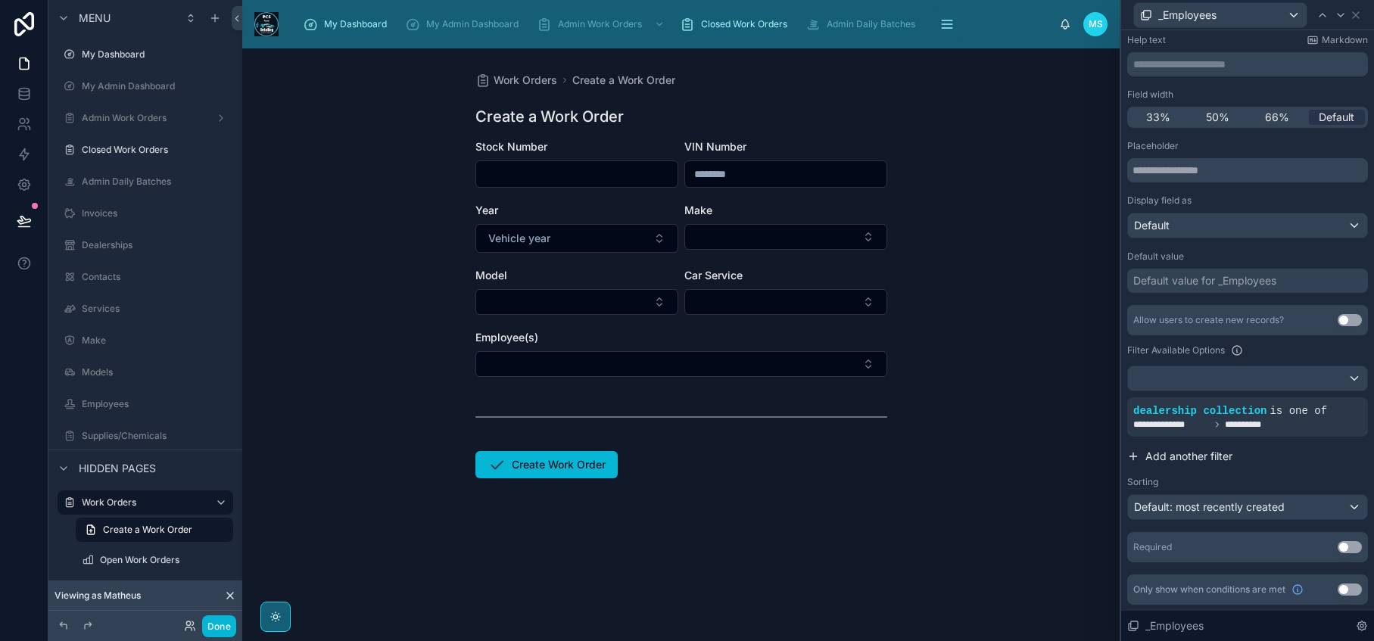
click at [1182, 456] on span "Add another filter" at bounding box center [1188, 456] width 87 height 15
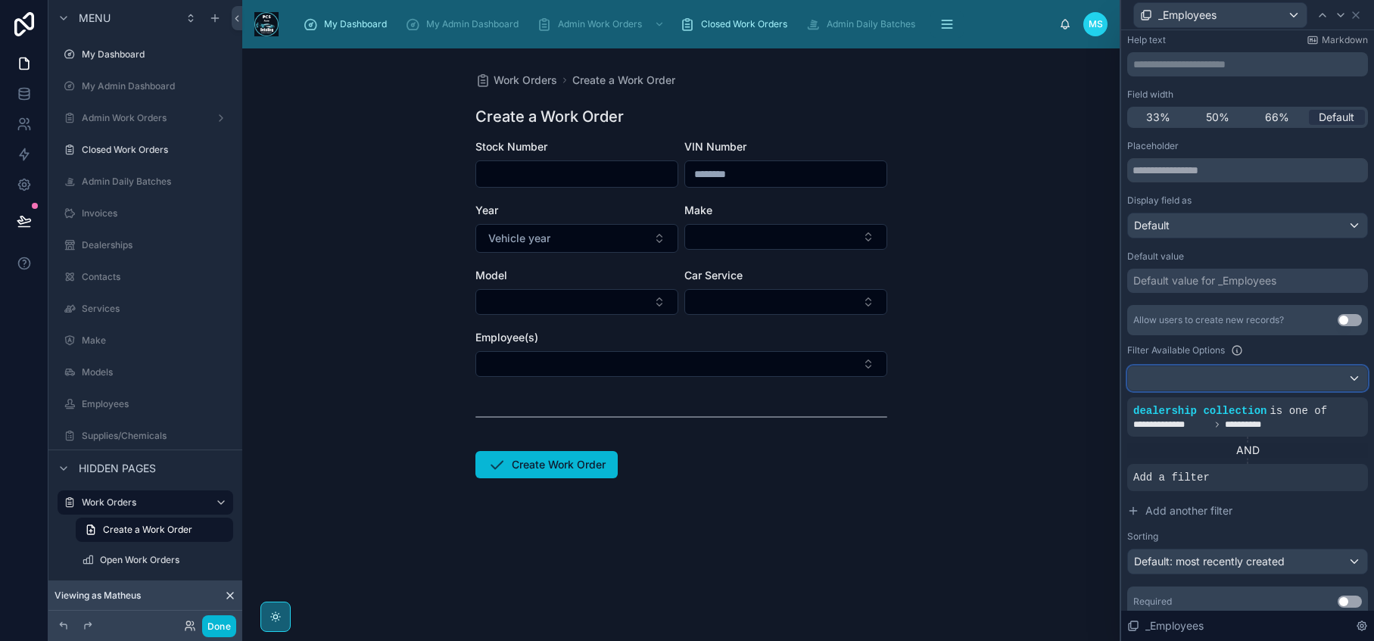
click at [1340, 378] on div at bounding box center [1247, 378] width 239 height 24
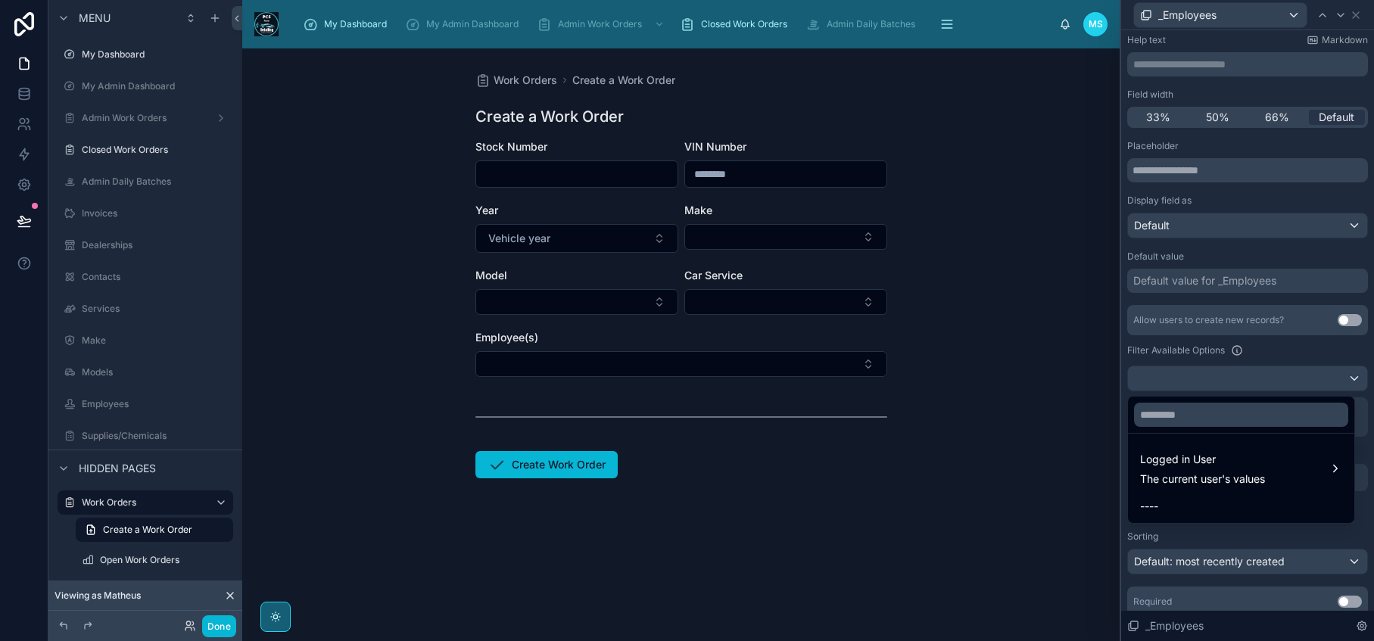
click at [1340, 378] on div at bounding box center [1247, 320] width 253 height 641
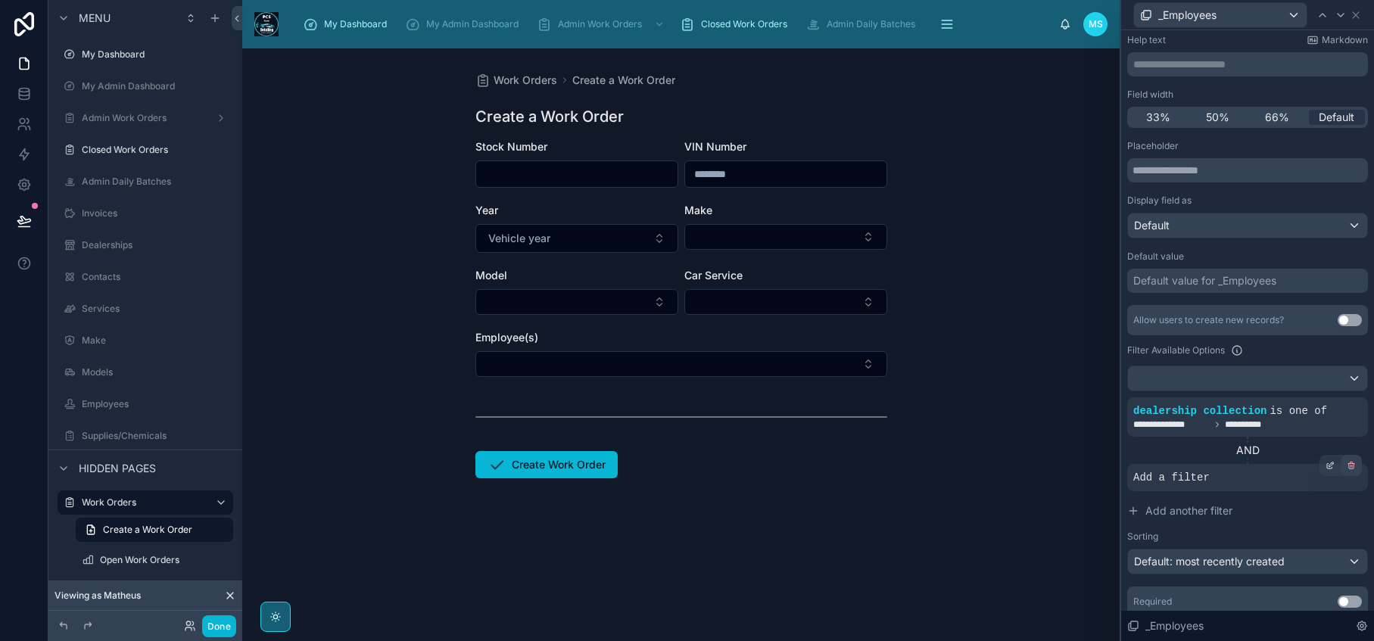
click at [1347, 465] on icon at bounding box center [1351, 465] width 9 height 9
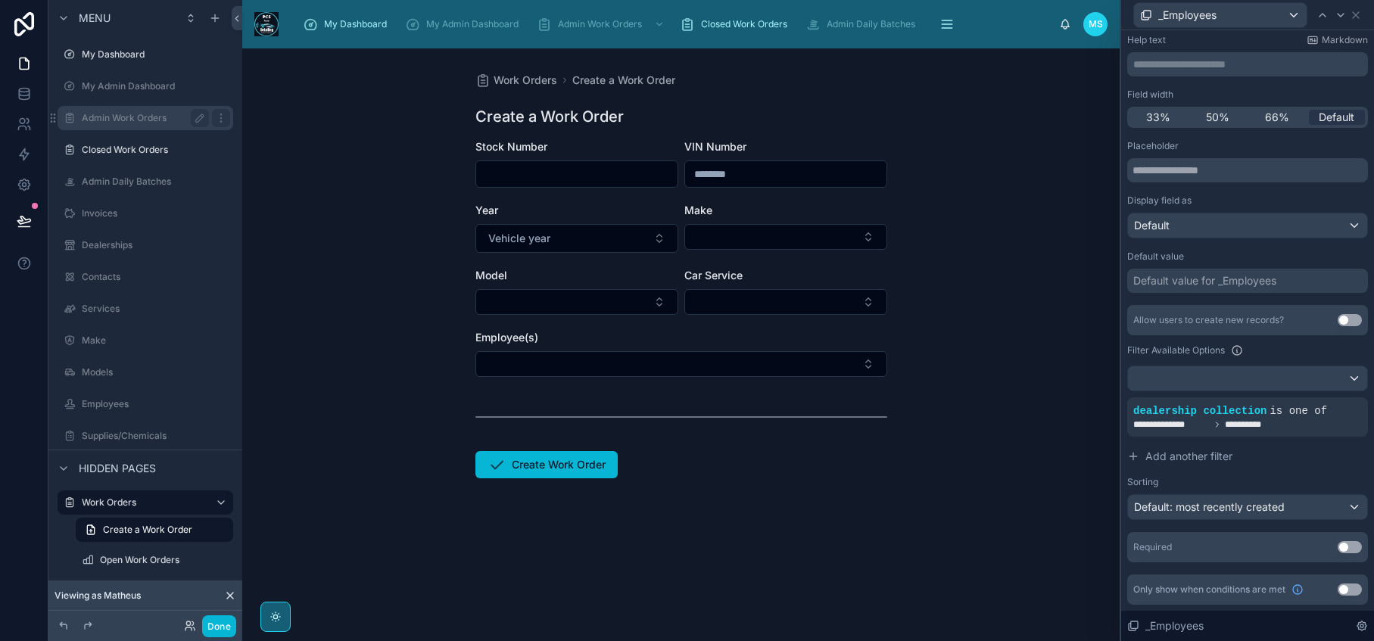
click at [129, 114] on label "Admin Work Orders" at bounding box center [142, 118] width 121 height 12
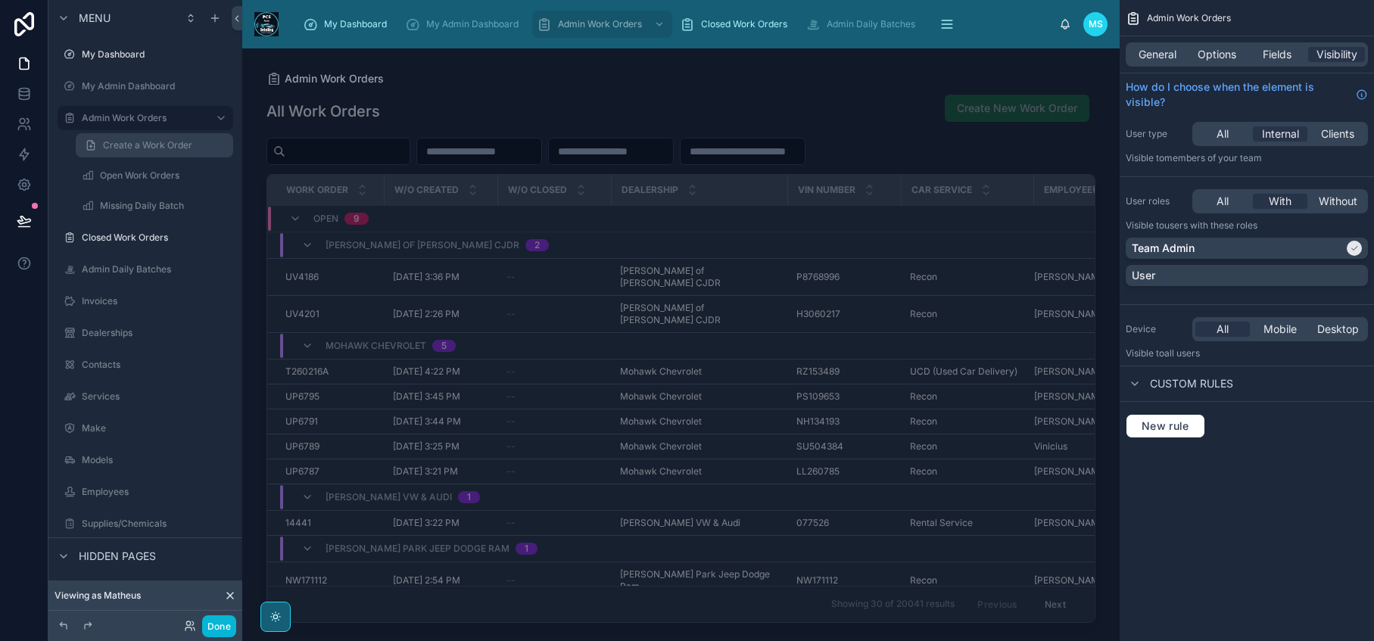
click at [129, 145] on span "Create a Work Order" at bounding box center [147, 145] width 89 height 12
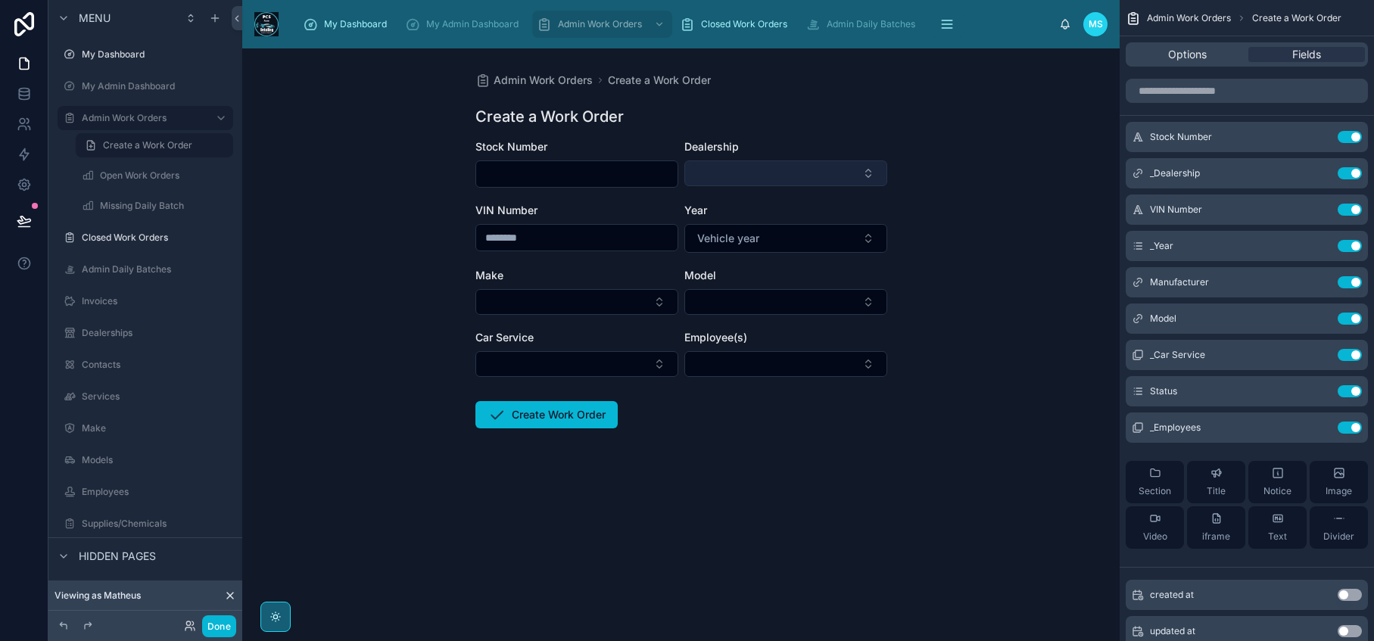
click at [775, 179] on button "Select Button" at bounding box center [785, 173] width 203 height 26
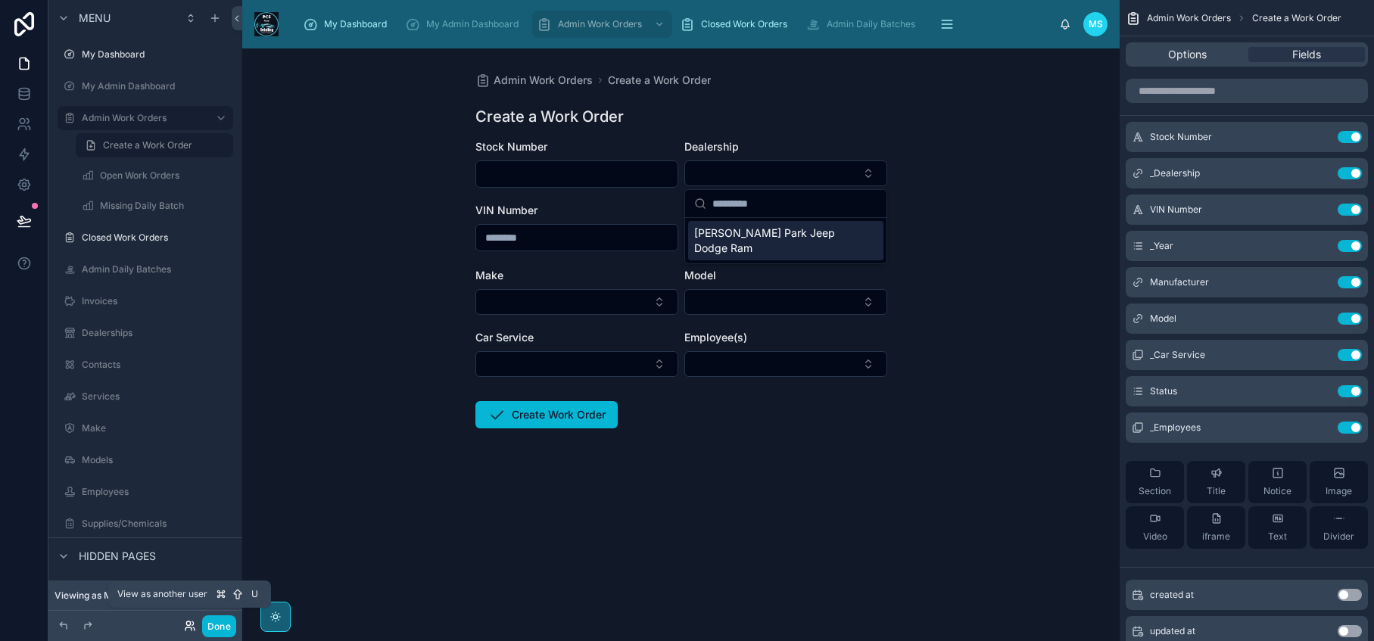
click at [185, 630] on icon at bounding box center [188, 628] width 6 height 3
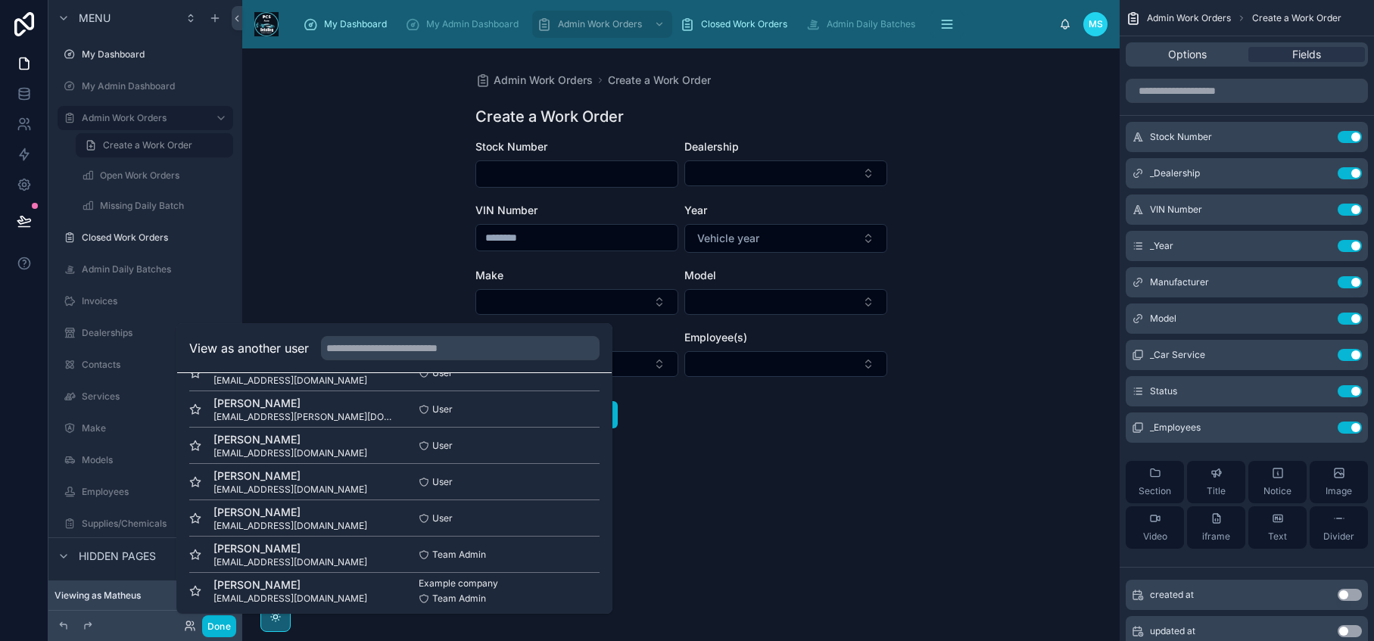
scroll to position [257, 0]
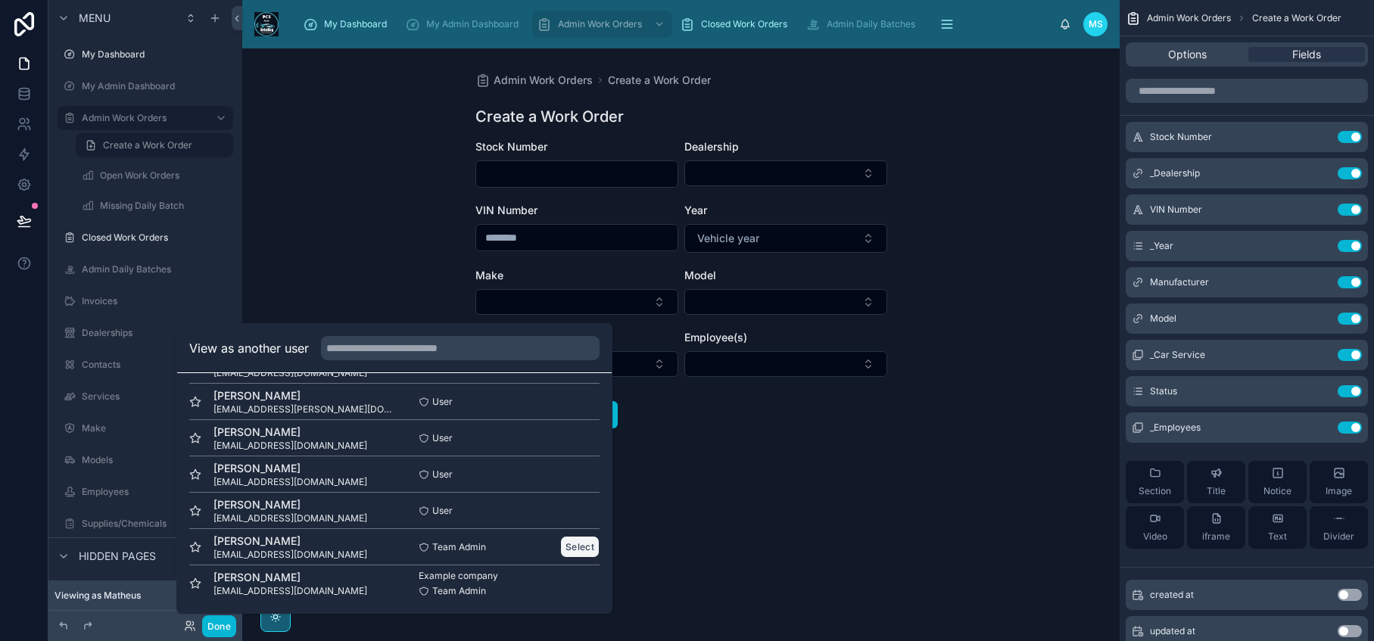
click at [578, 547] on button "Select" at bounding box center [579, 547] width 39 height 22
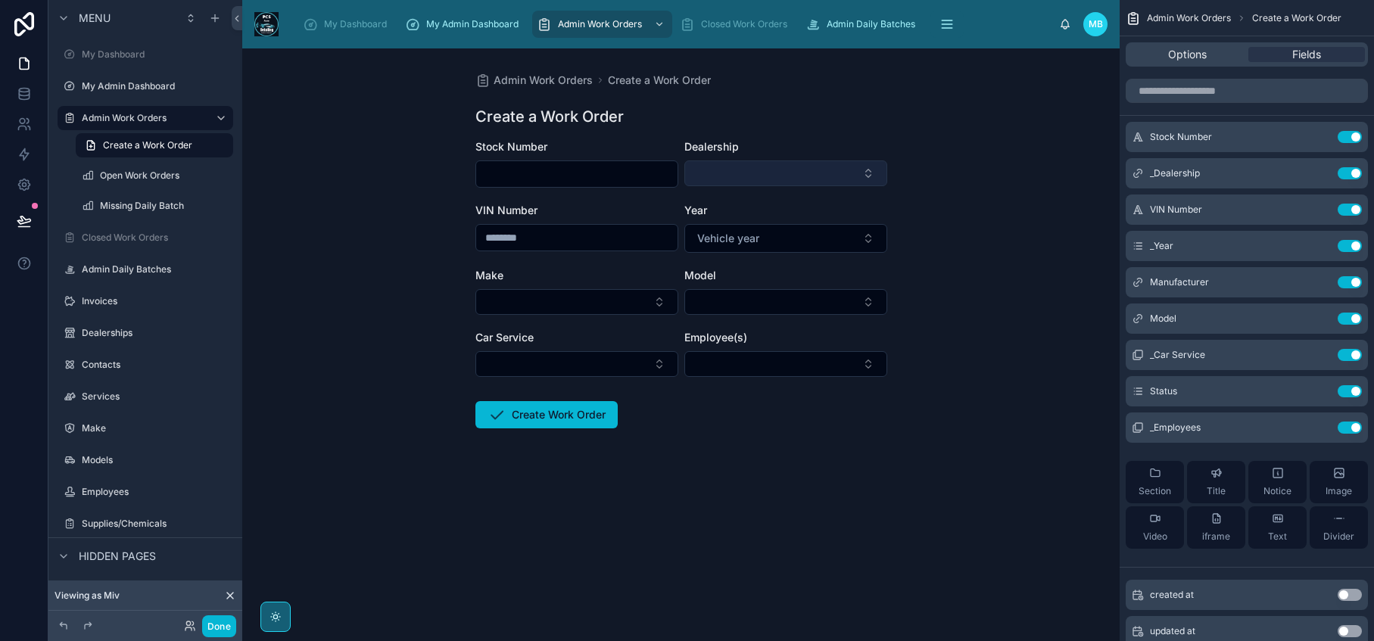
click at [804, 175] on button "Select Button" at bounding box center [785, 173] width 203 height 26
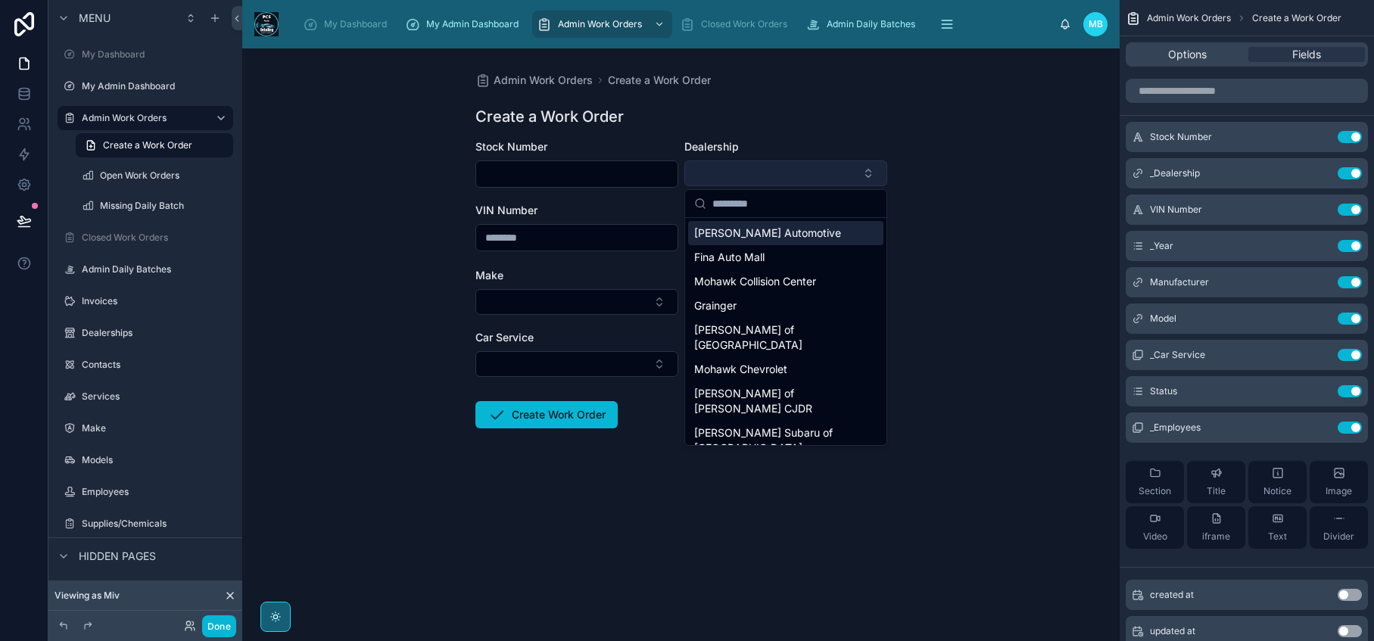
click at [818, 169] on button "Select Button" at bounding box center [785, 173] width 203 height 26
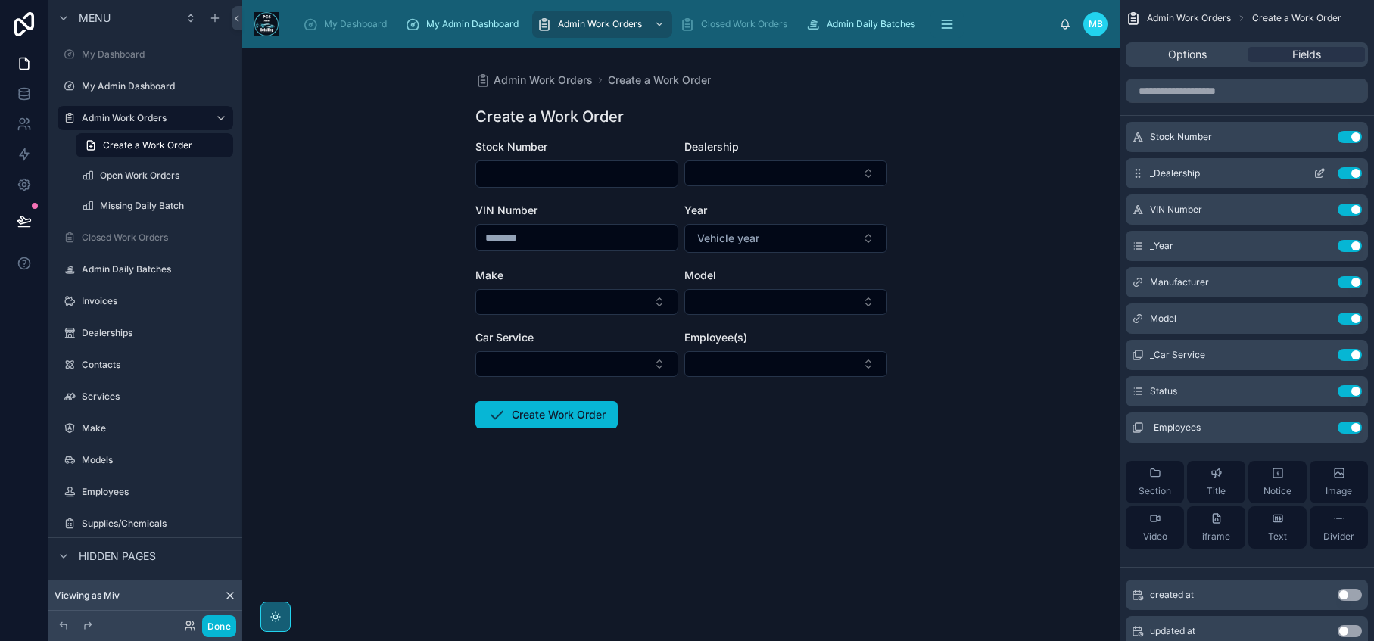
click at [1318, 174] on icon "scrollable content" at bounding box center [1321, 172] width 6 height 6
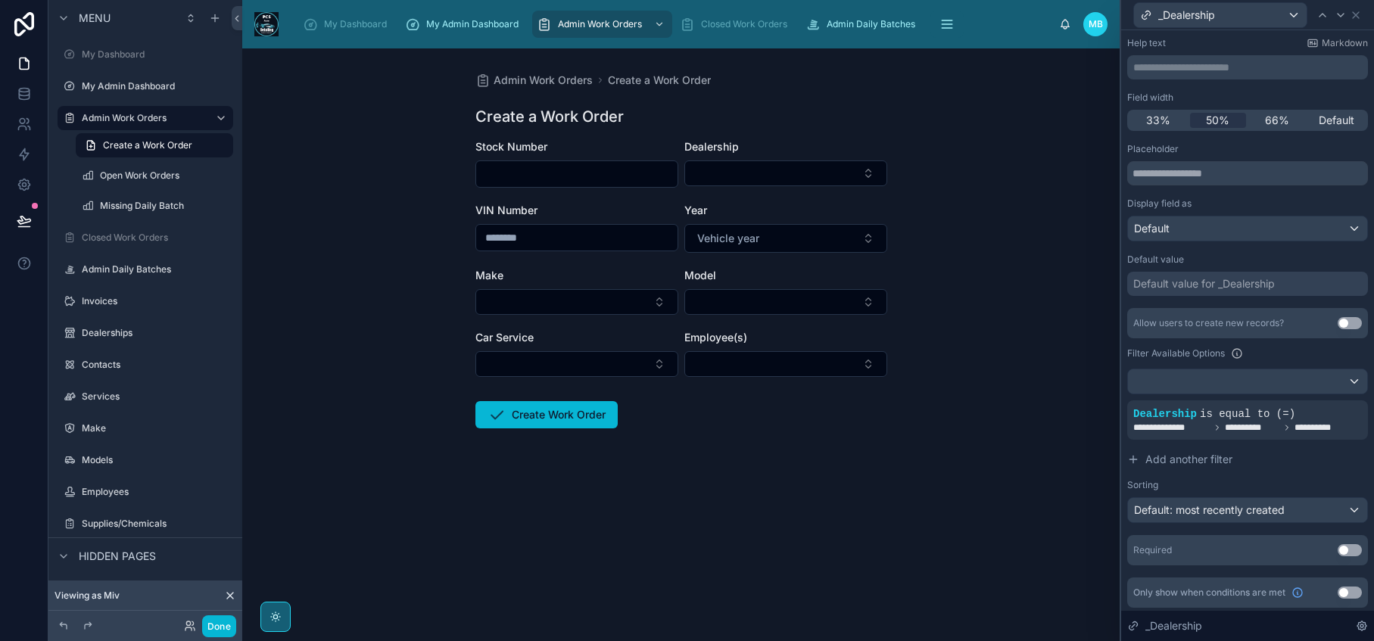
scroll to position [84, 0]
click at [1214, 457] on span "Add another filter" at bounding box center [1188, 456] width 87 height 15
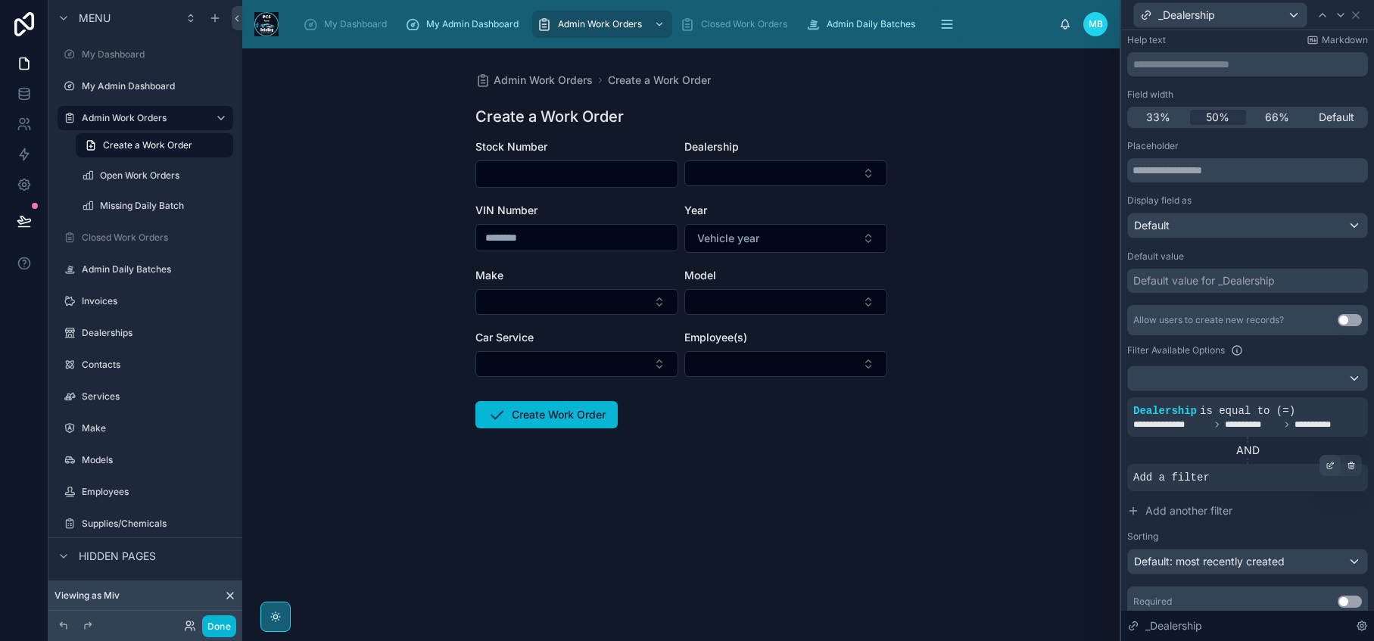
click at [1325, 465] on div at bounding box center [1329, 465] width 21 height 21
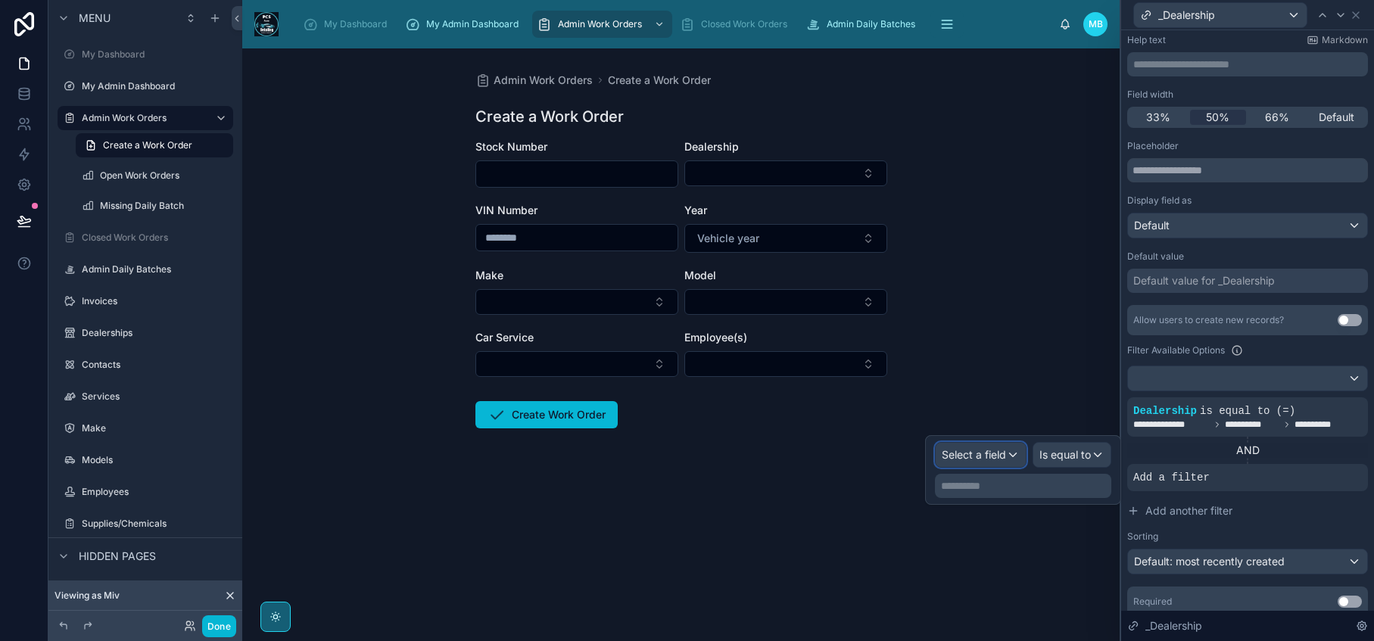
click at [997, 456] on span "Select a field" at bounding box center [974, 454] width 64 height 13
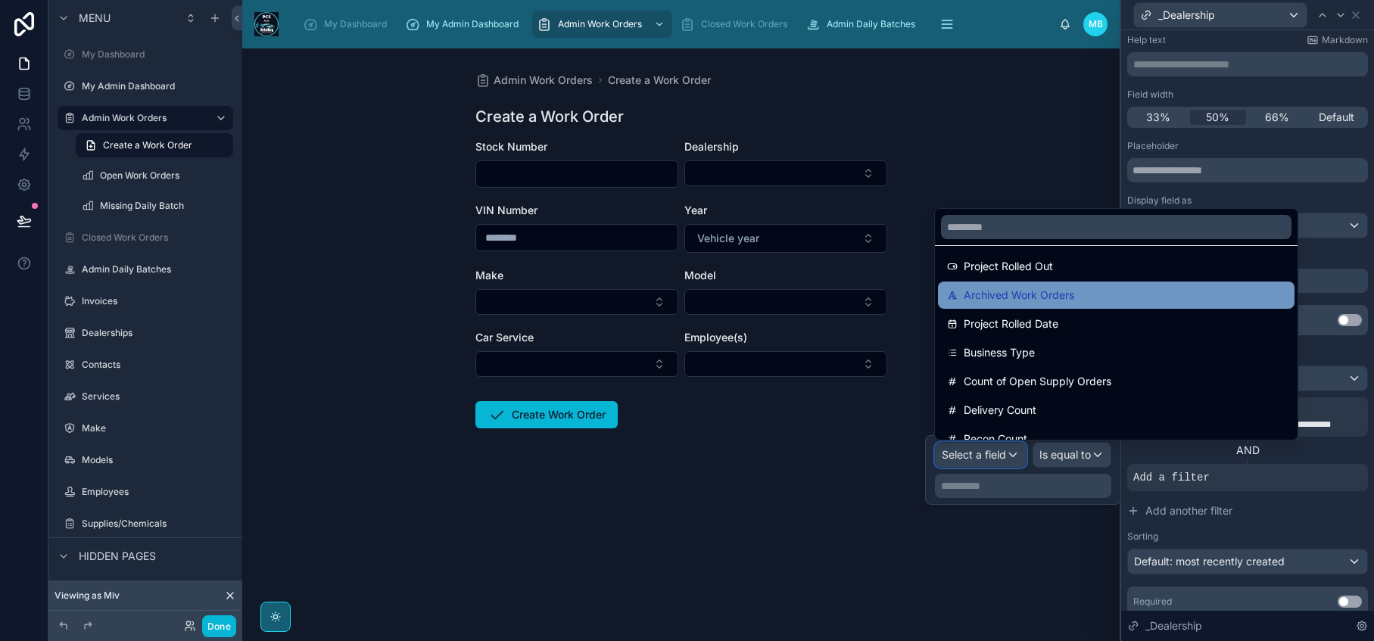
scroll to position [568, 0]
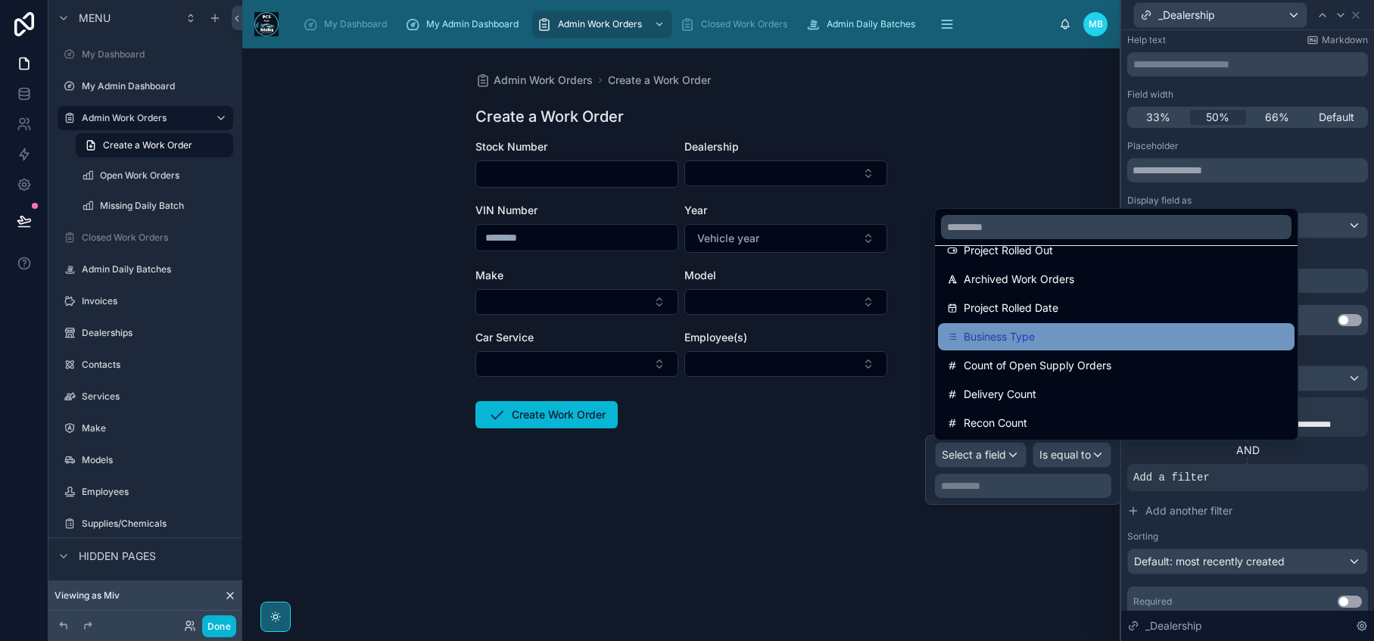
click at [1043, 330] on div "Business Type" at bounding box center [1116, 337] width 338 height 18
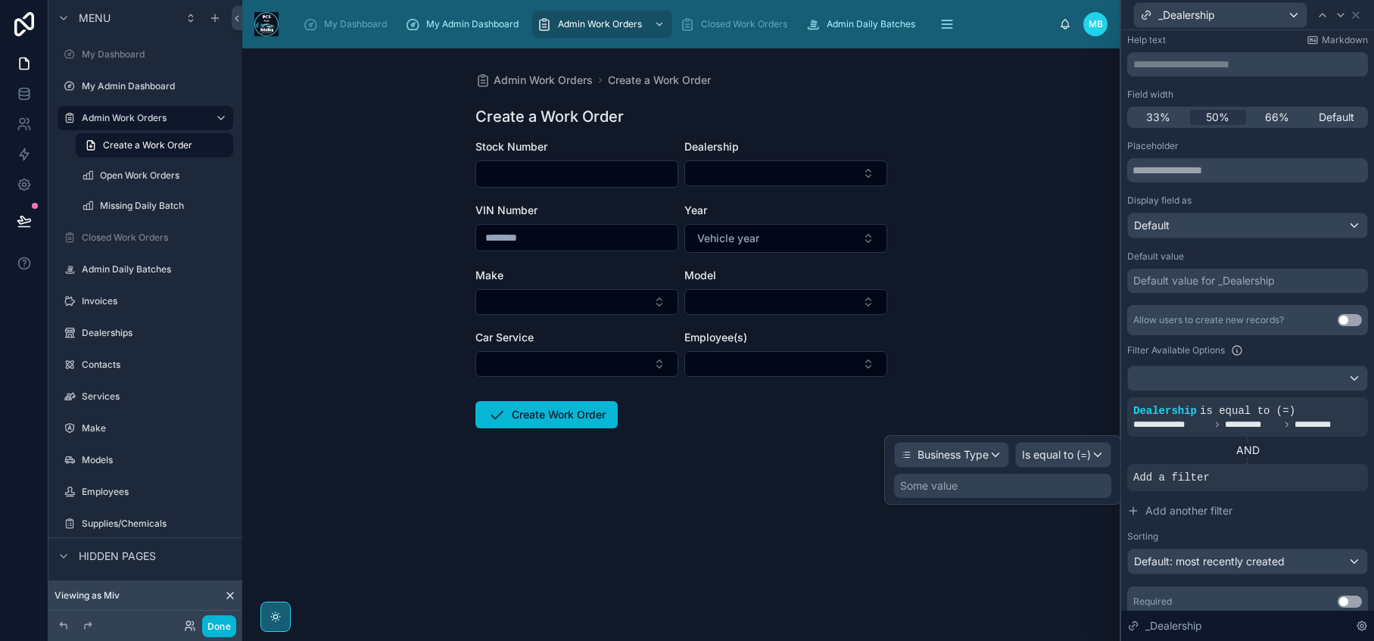
click at [977, 487] on div "Some value" at bounding box center [1002, 486] width 217 height 24
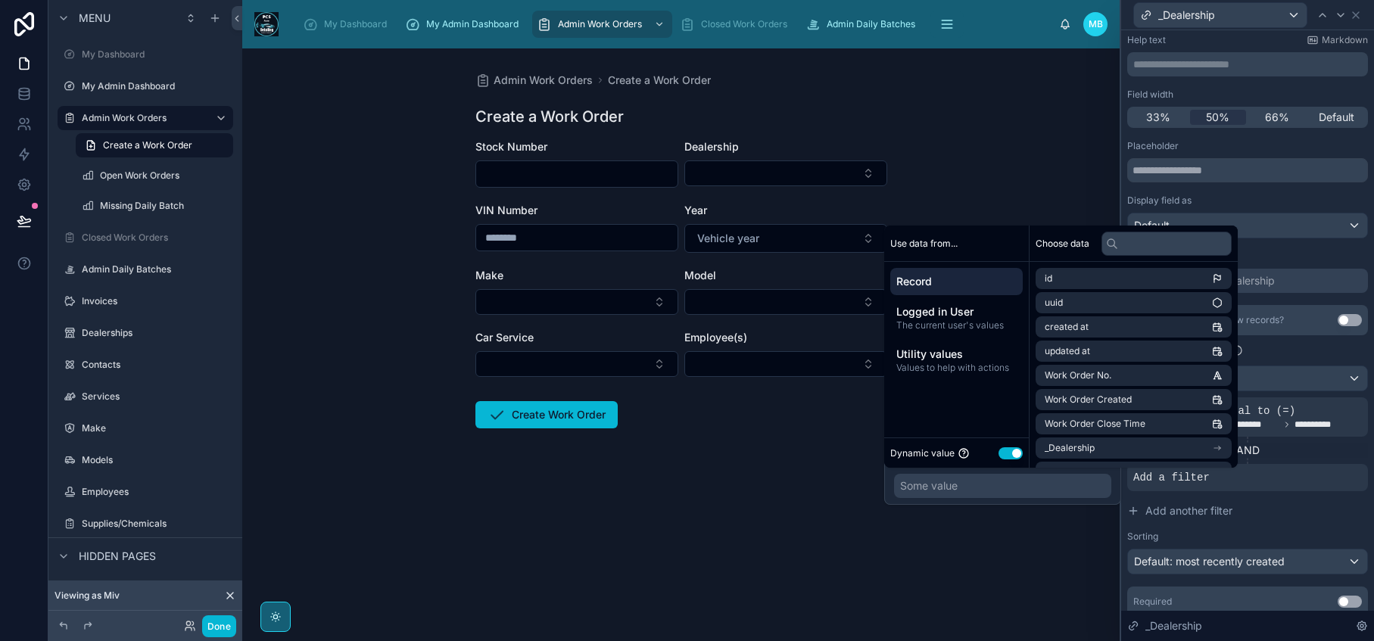
click at [1004, 453] on button "Use setting" at bounding box center [1010, 453] width 24 height 12
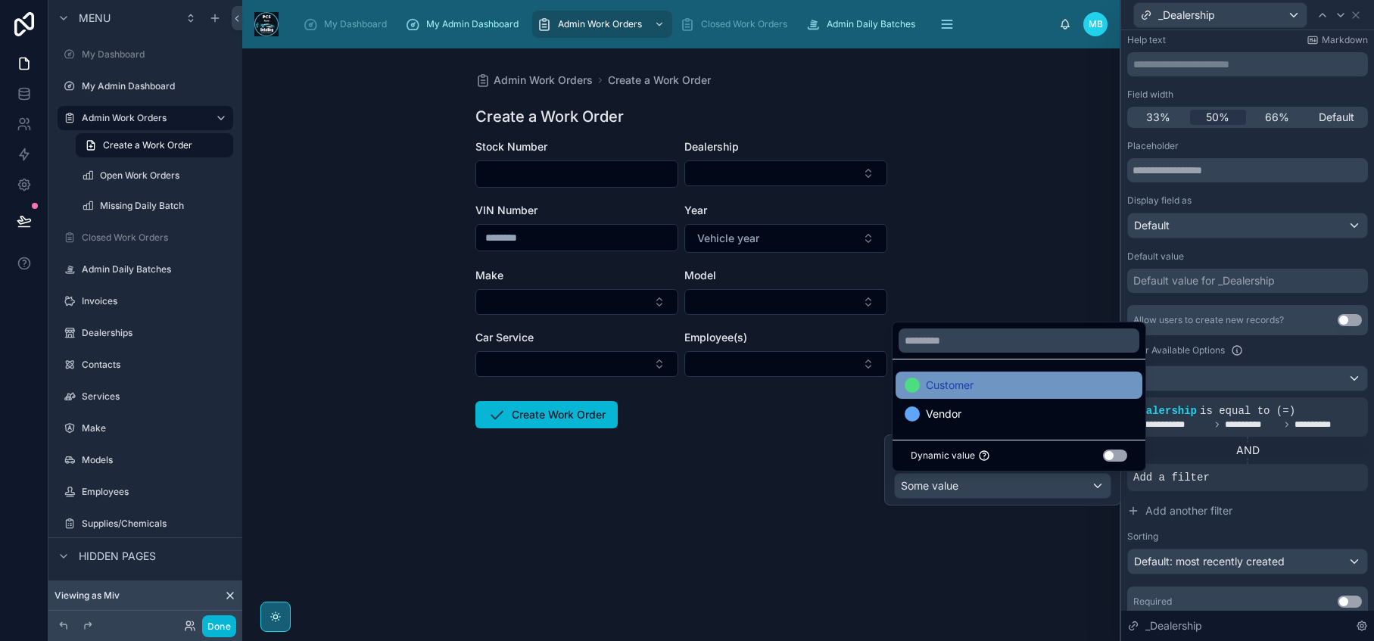
click at [967, 376] on span "Customer" at bounding box center [950, 385] width 48 height 18
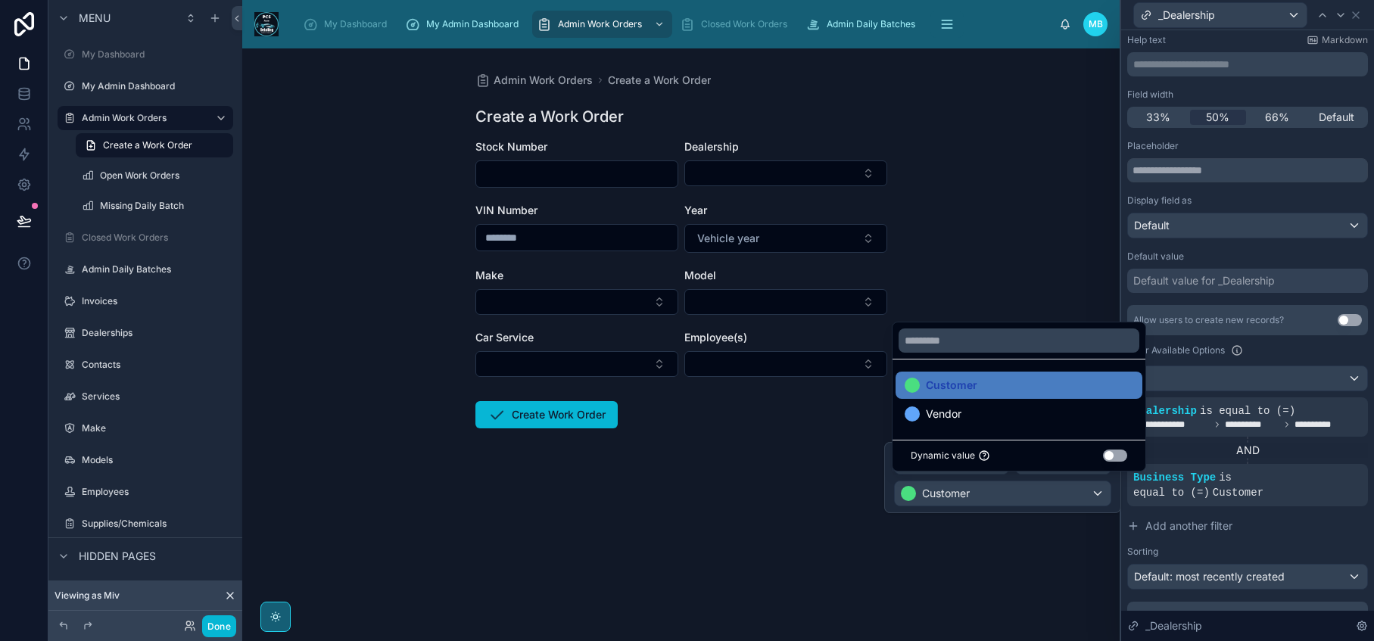
click at [1011, 599] on div "Admin Work Orders Create a Work Order Create a Work Order Stock Number Dealersh…" at bounding box center [680, 344] width 877 height 593
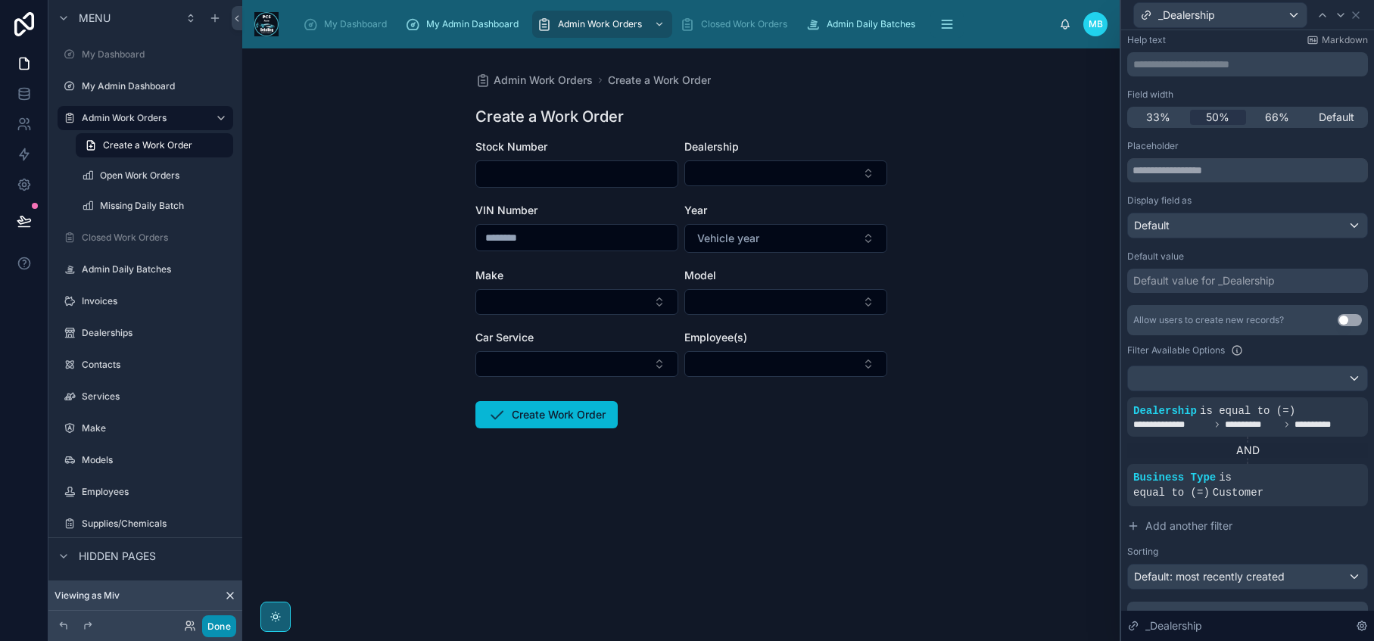
click at [224, 629] on button "Done" at bounding box center [219, 626] width 34 height 22
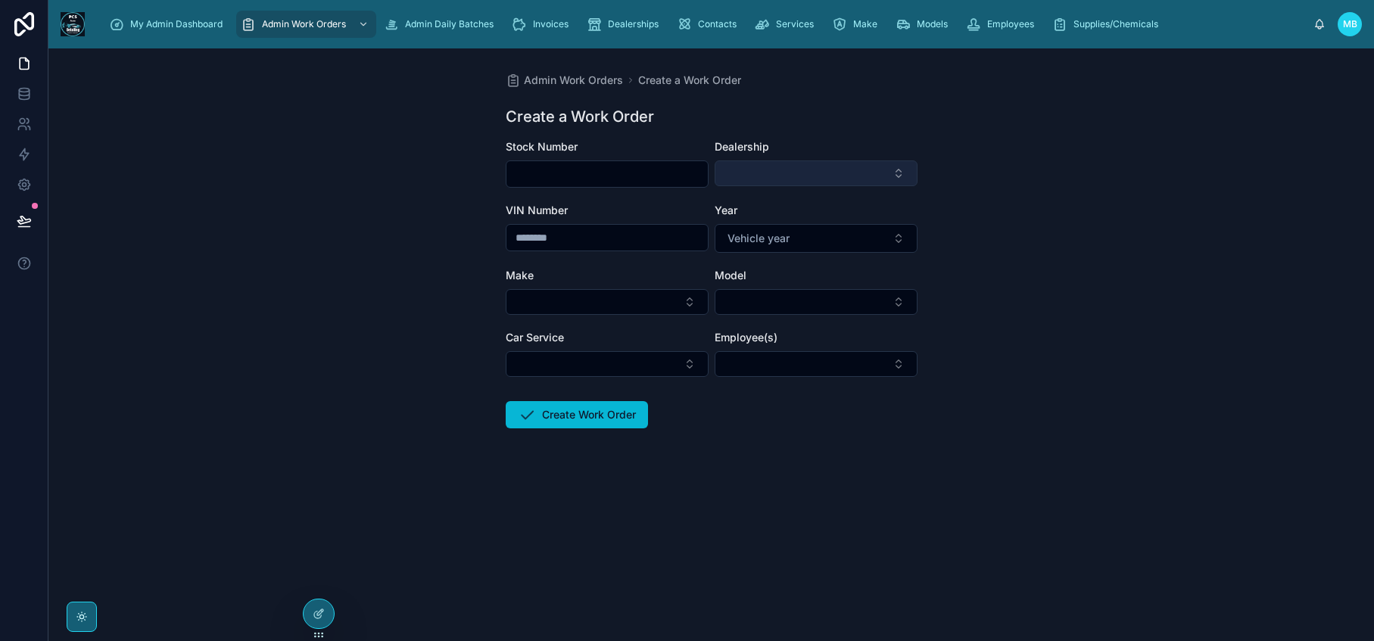
click at [797, 171] on button "Select Button" at bounding box center [816, 173] width 203 height 26
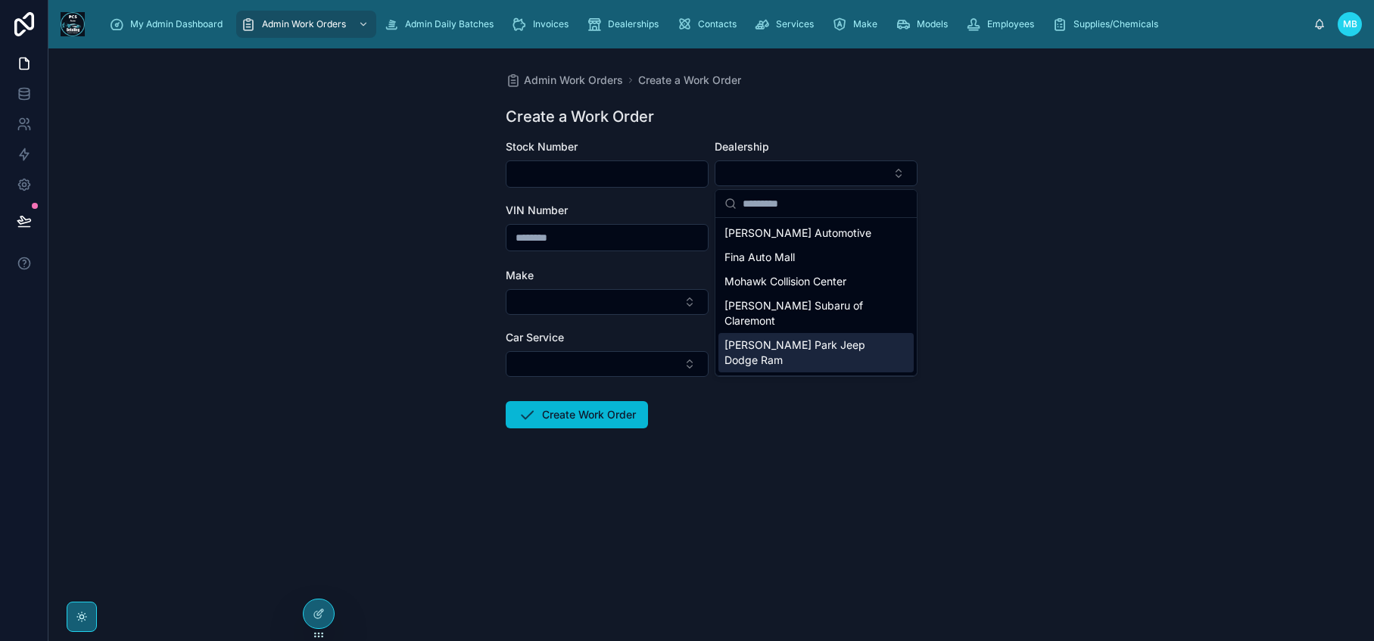
click at [748, 485] on form "Stock Number Dealership VIN Number Year Vehicle year Make Model Car Service Emp…" at bounding box center [712, 332] width 412 height 386
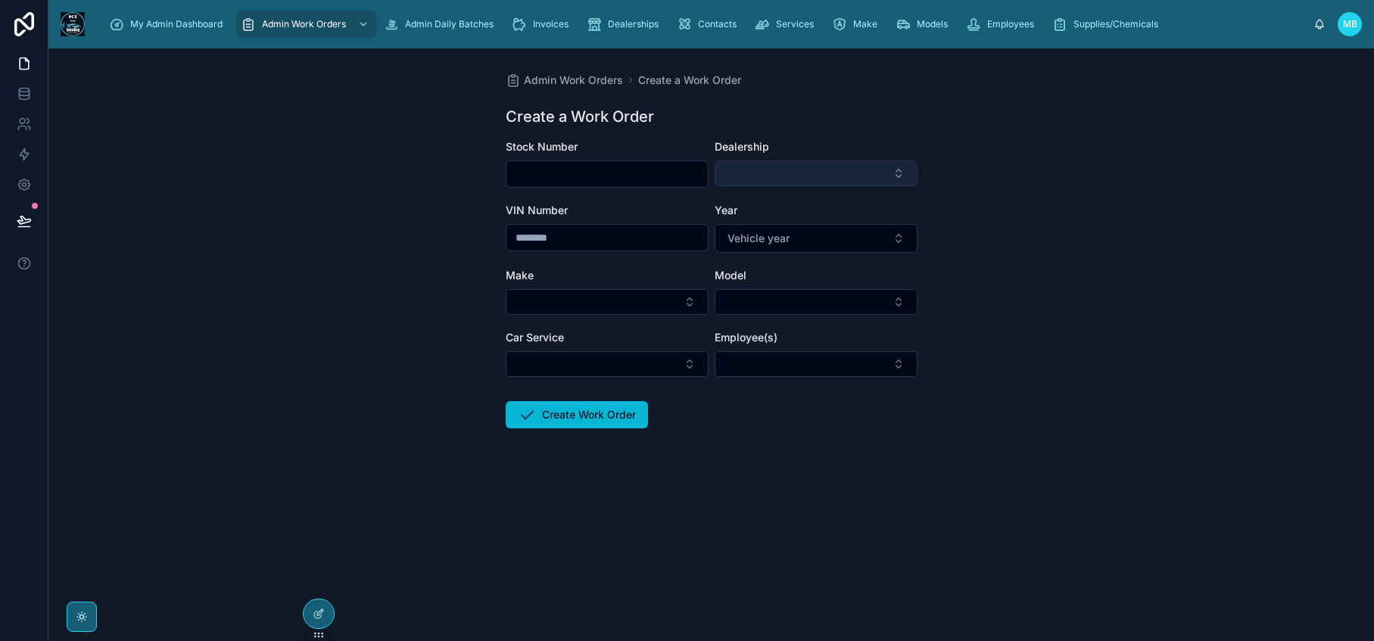
click at [813, 172] on button "Select Button" at bounding box center [816, 173] width 203 height 26
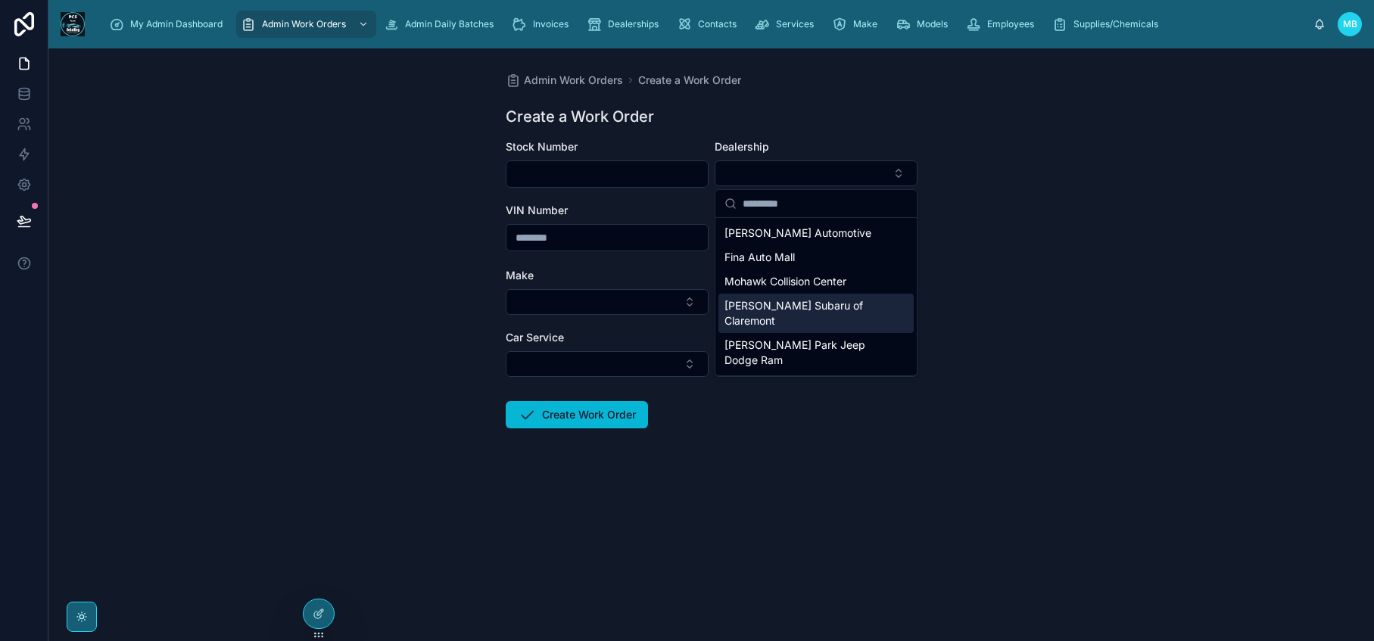
click at [809, 310] on span "[PERSON_NAME] Subaru of Claremont" at bounding box center [806, 313] width 165 height 30
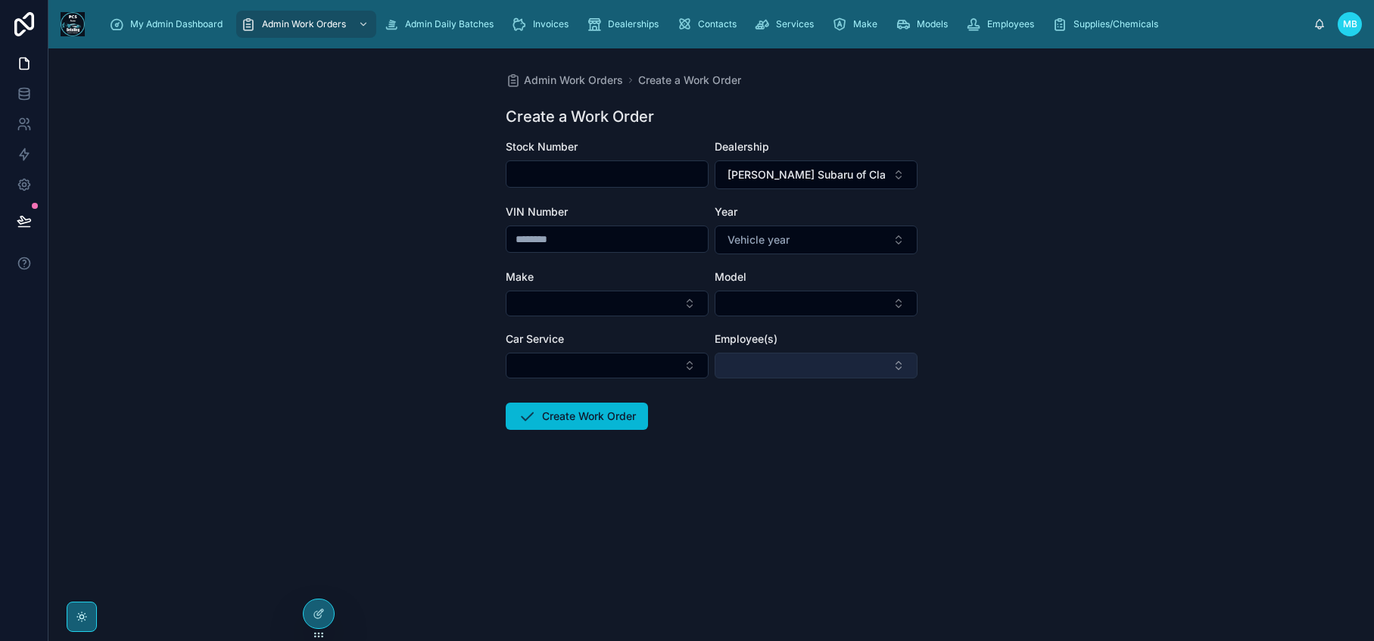
click at [828, 375] on button "Select Button" at bounding box center [816, 366] width 203 height 26
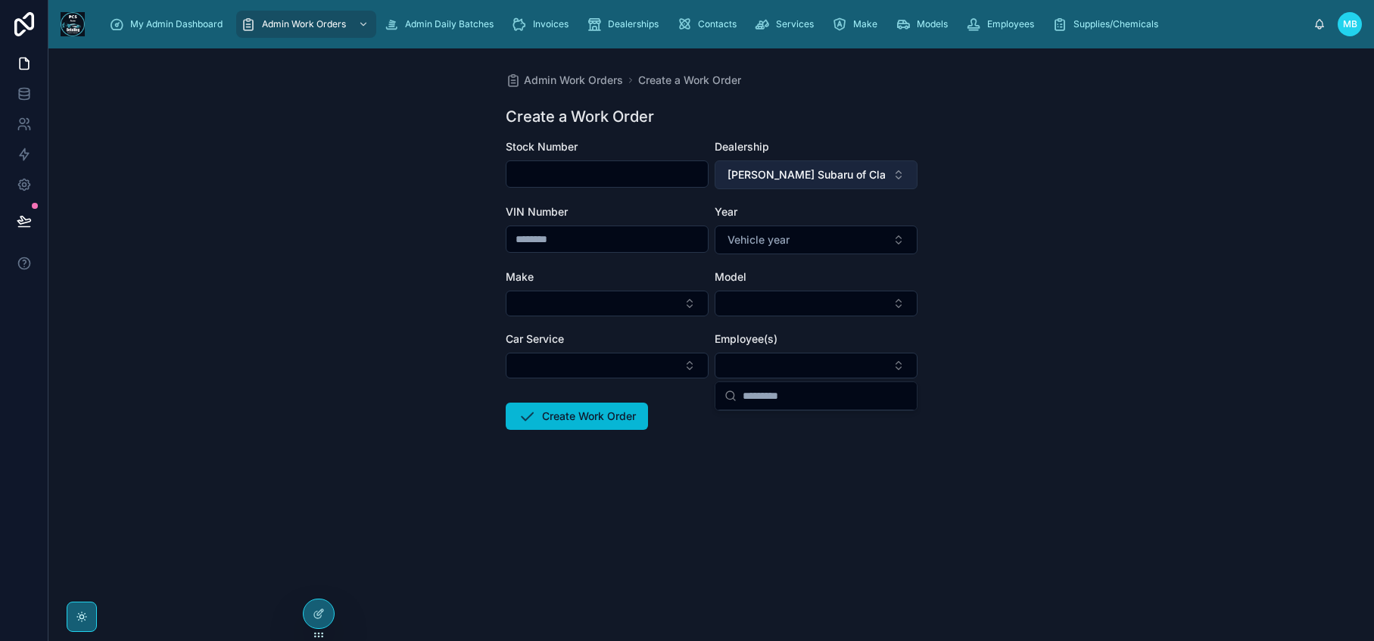
click at [817, 179] on span "[PERSON_NAME] Subaru of Claremont" at bounding box center [806, 174] width 159 height 15
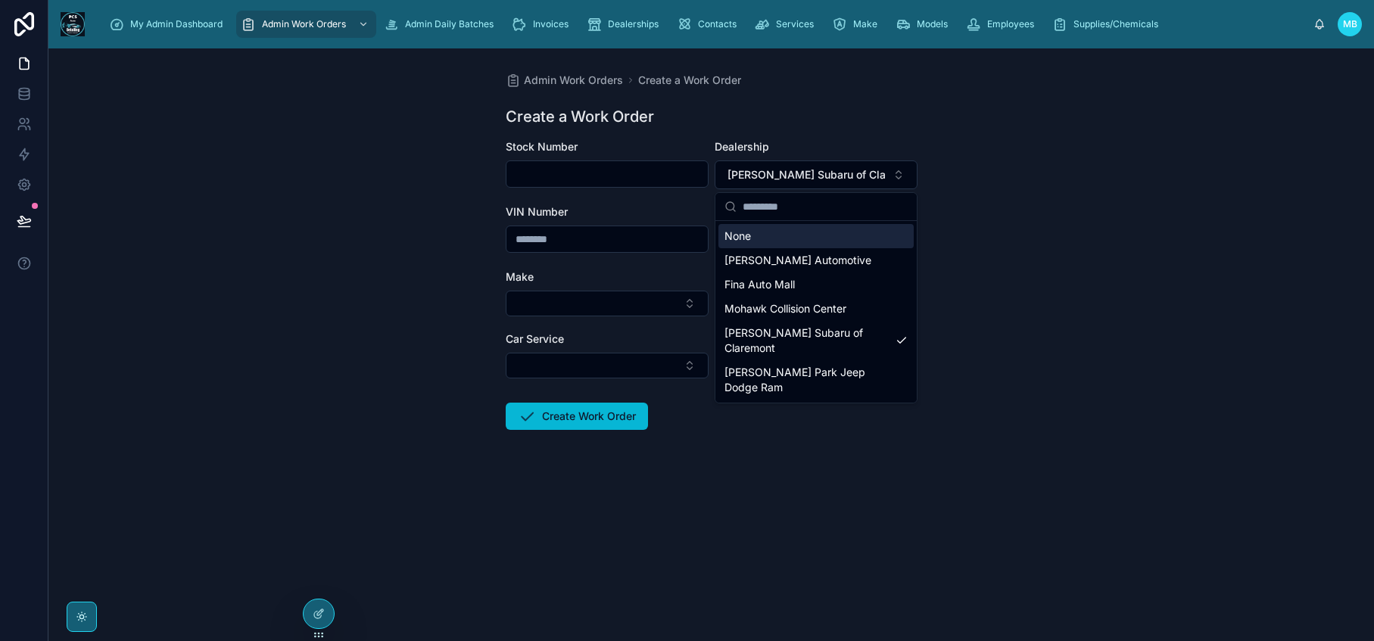
click at [794, 241] on div "None" at bounding box center [815, 236] width 195 height 24
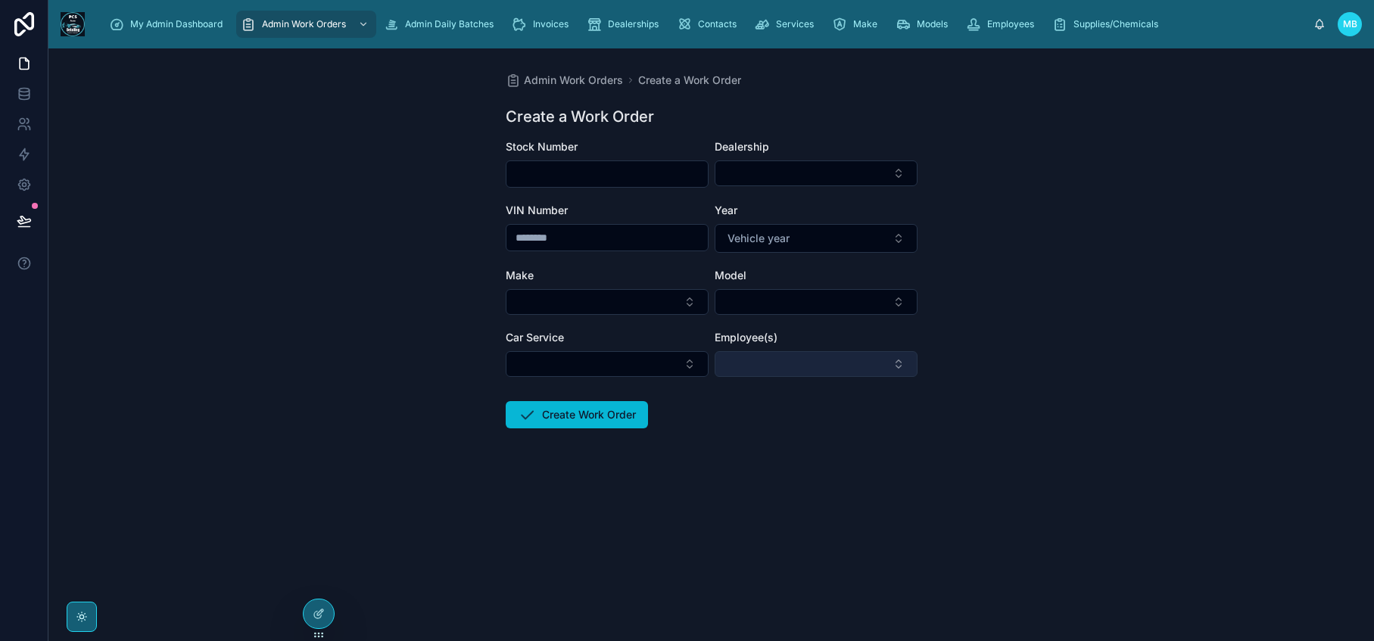
click at [822, 372] on button "Select Button" at bounding box center [816, 364] width 203 height 26
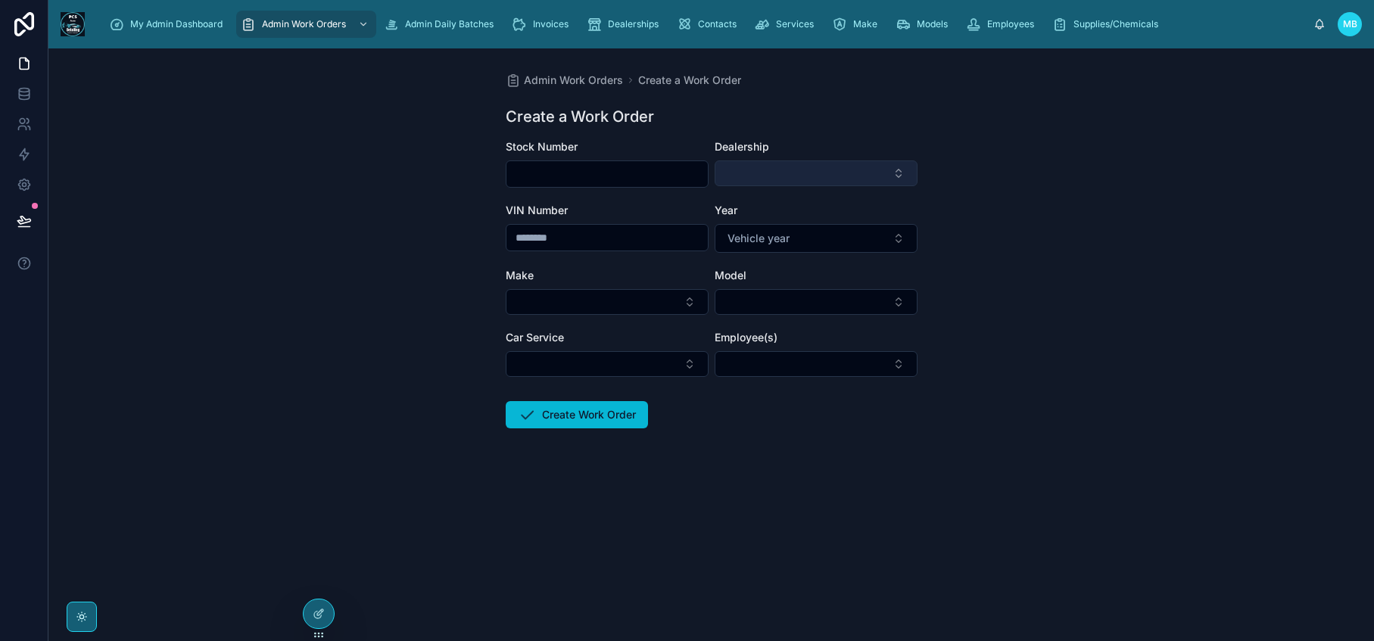
click at [818, 182] on button "Select Button" at bounding box center [816, 173] width 203 height 26
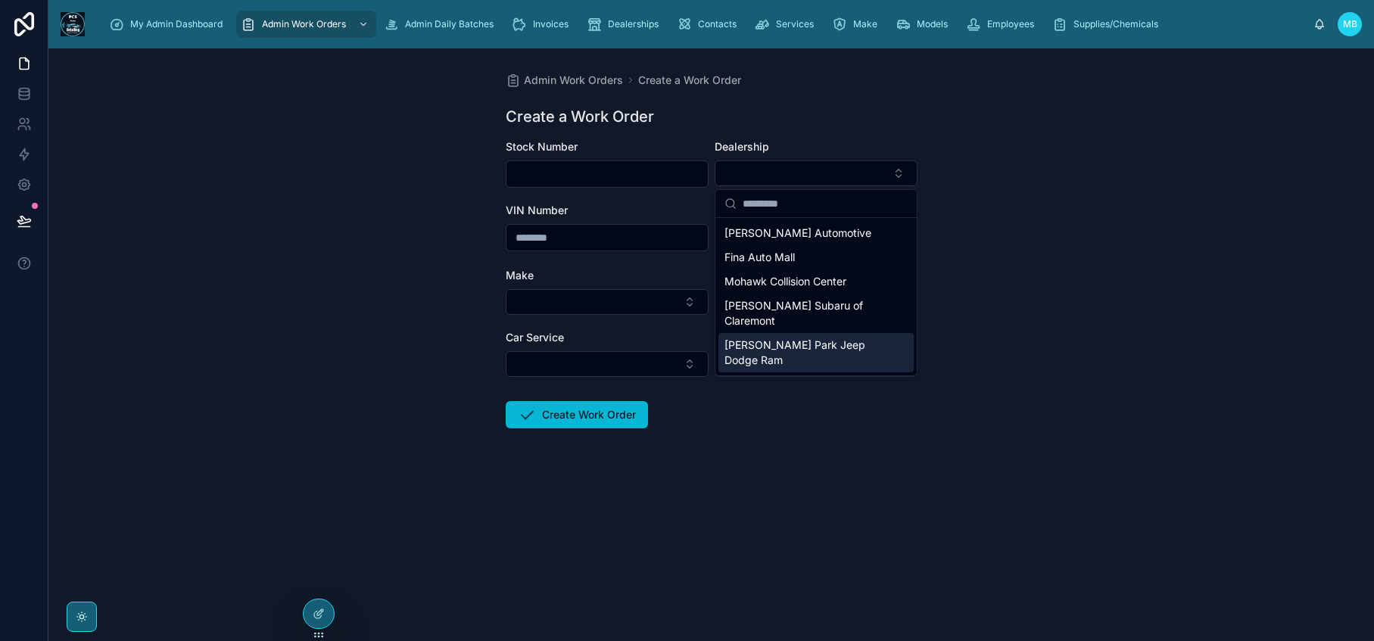
click at [659, 513] on form "Stock Number Dealership VIN Number Year Vehicle year Make Model Car Service Emp…" at bounding box center [712, 332] width 412 height 386
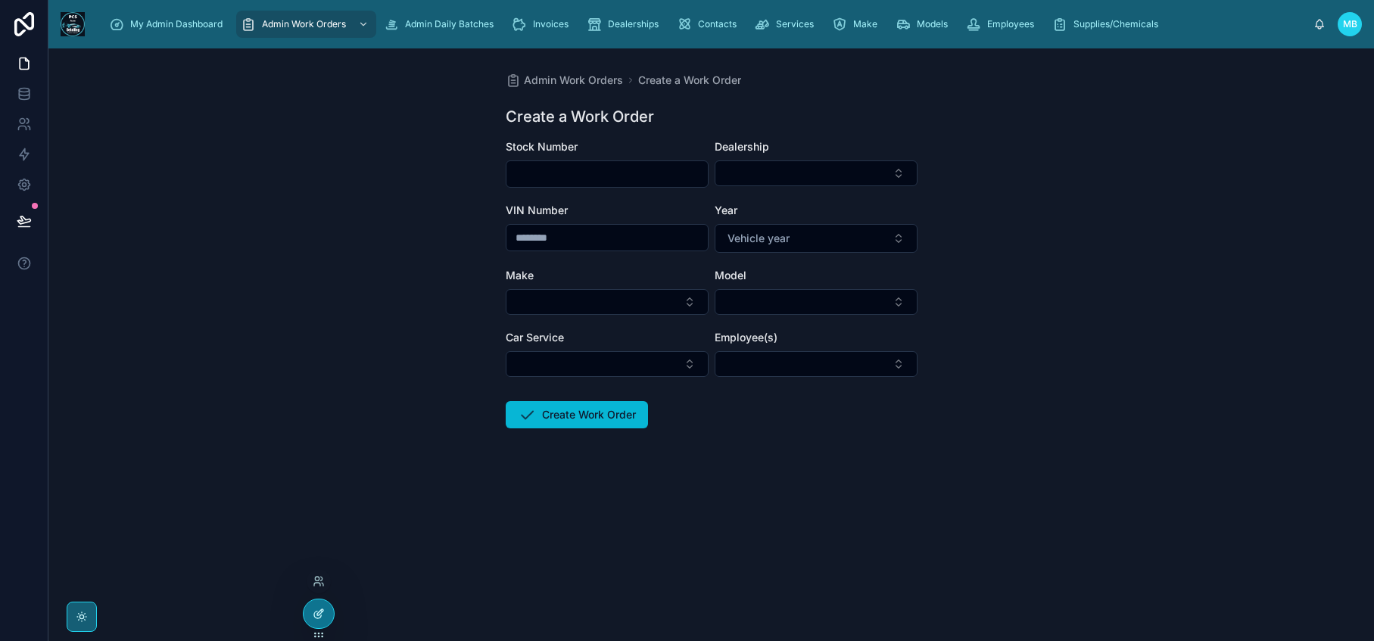
click at [325, 615] on div at bounding box center [319, 613] width 30 height 29
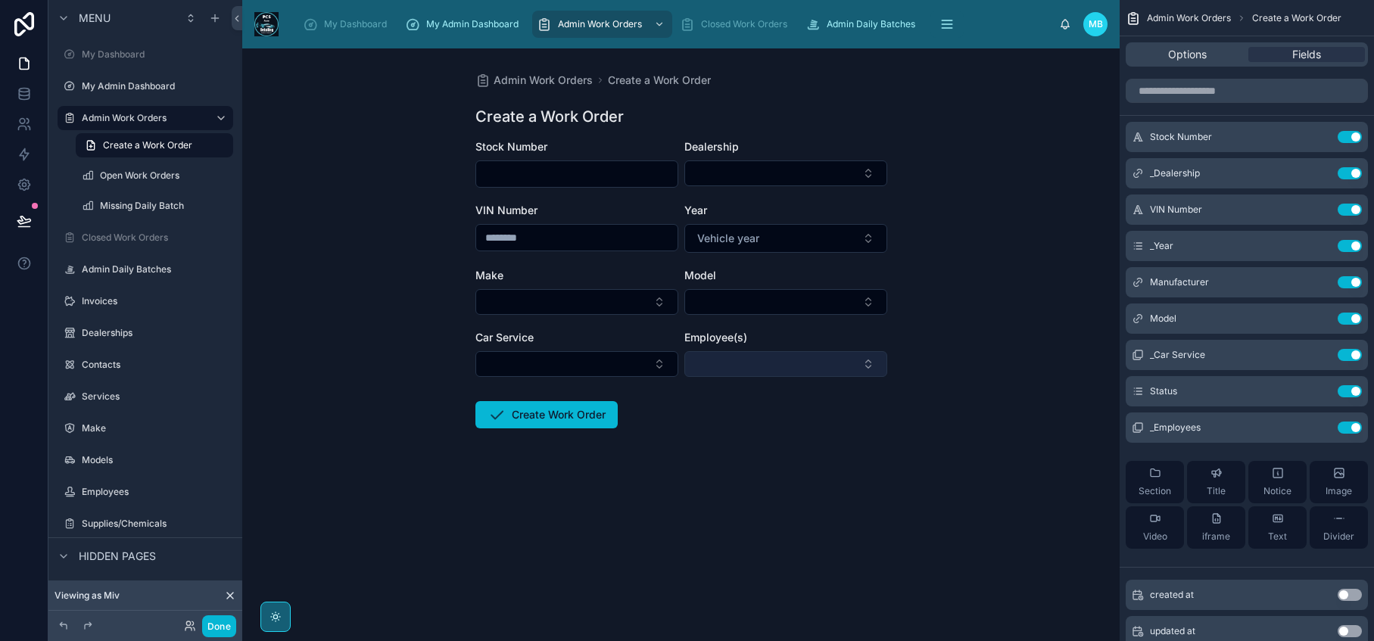
click at [786, 358] on button "Select Button" at bounding box center [785, 364] width 203 height 26
click at [792, 342] on div "Employee(s)" at bounding box center [785, 337] width 203 height 15
click at [1316, 428] on icon "scrollable content" at bounding box center [1319, 428] width 12 height 12
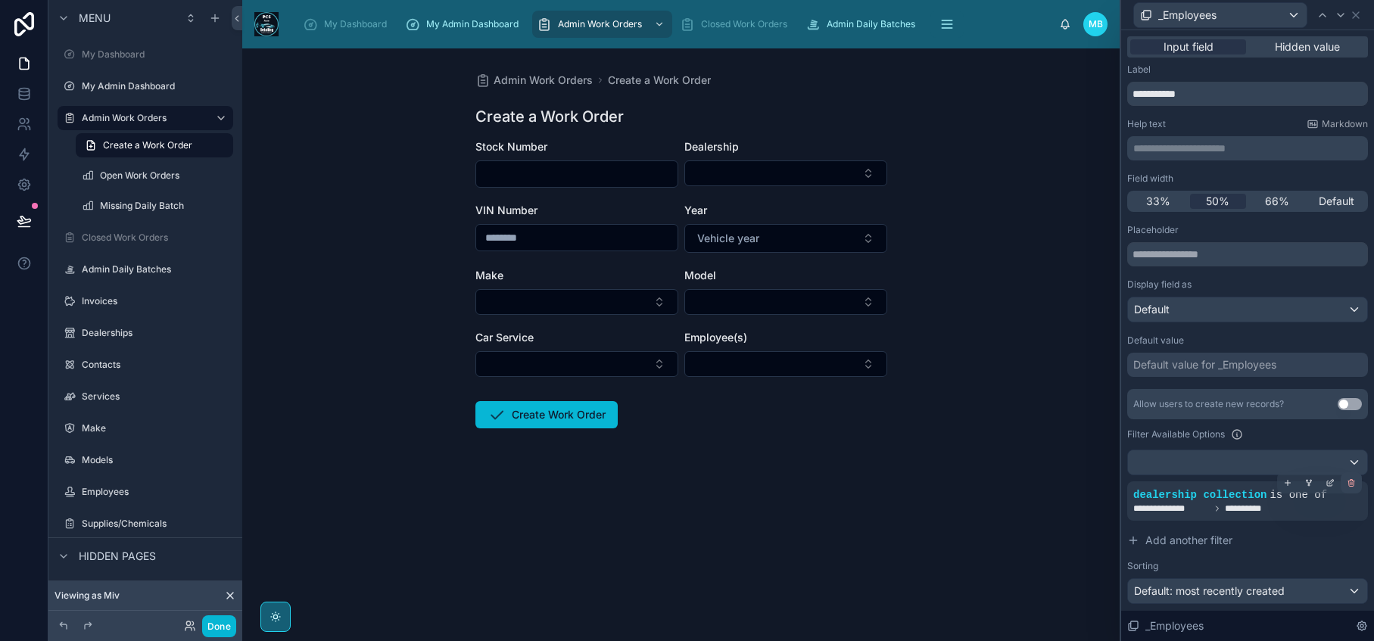
click at [1347, 484] on icon at bounding box center [1351, 482] width 9 height 9
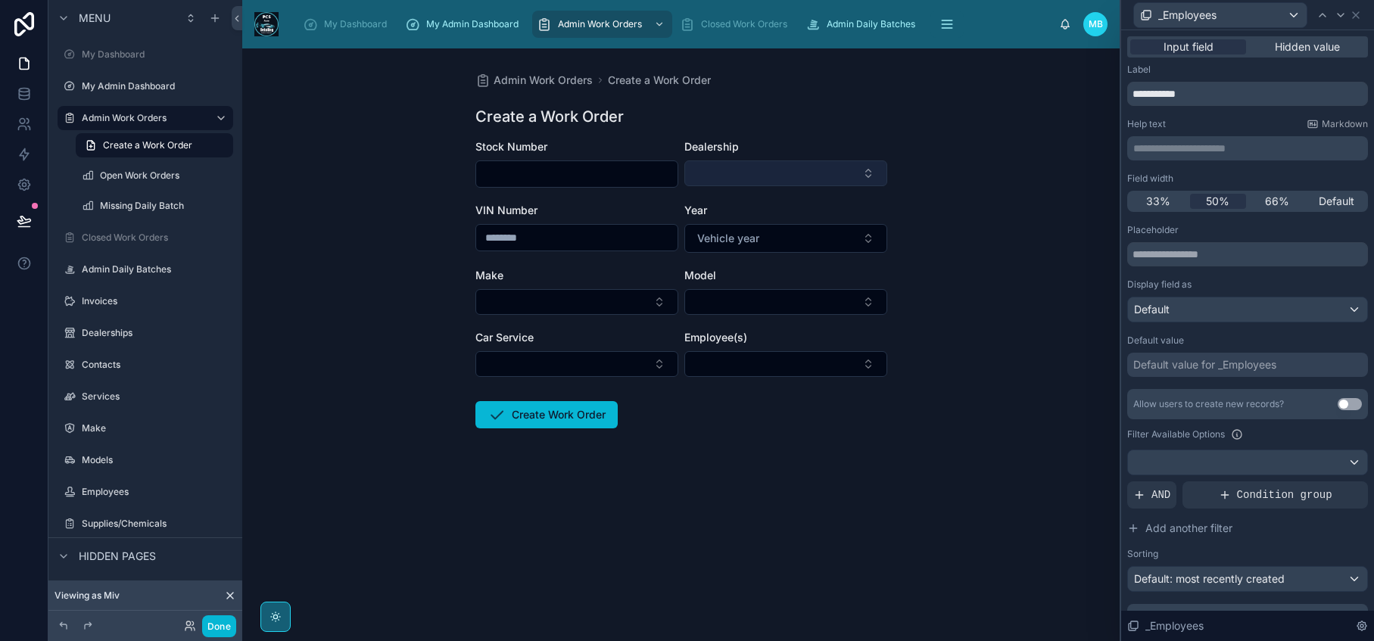
click at [875, 176] on button "Select Button" at bounding box center [785, 173] width 203 height 26
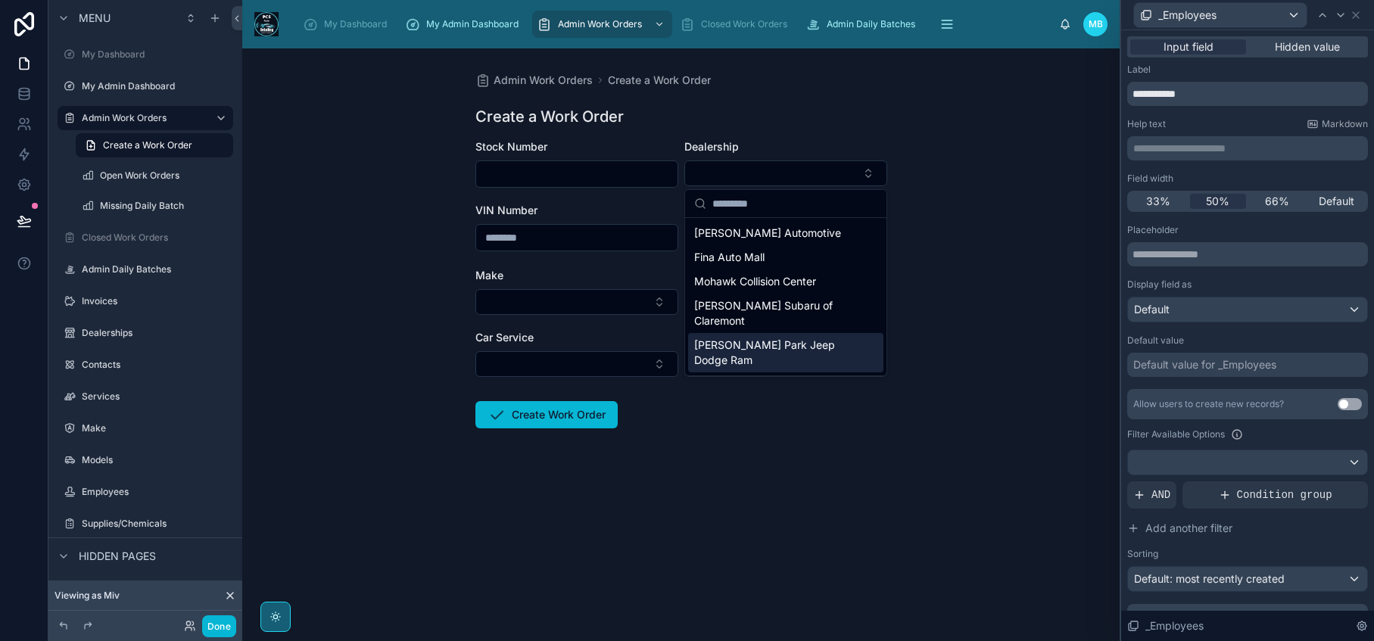
click at [736, 531] on div "Admin Work Orders Create a Work Order Create a Work Order Stock Number Dealersh…" at bounding box center [680, 344] width 877 height 593
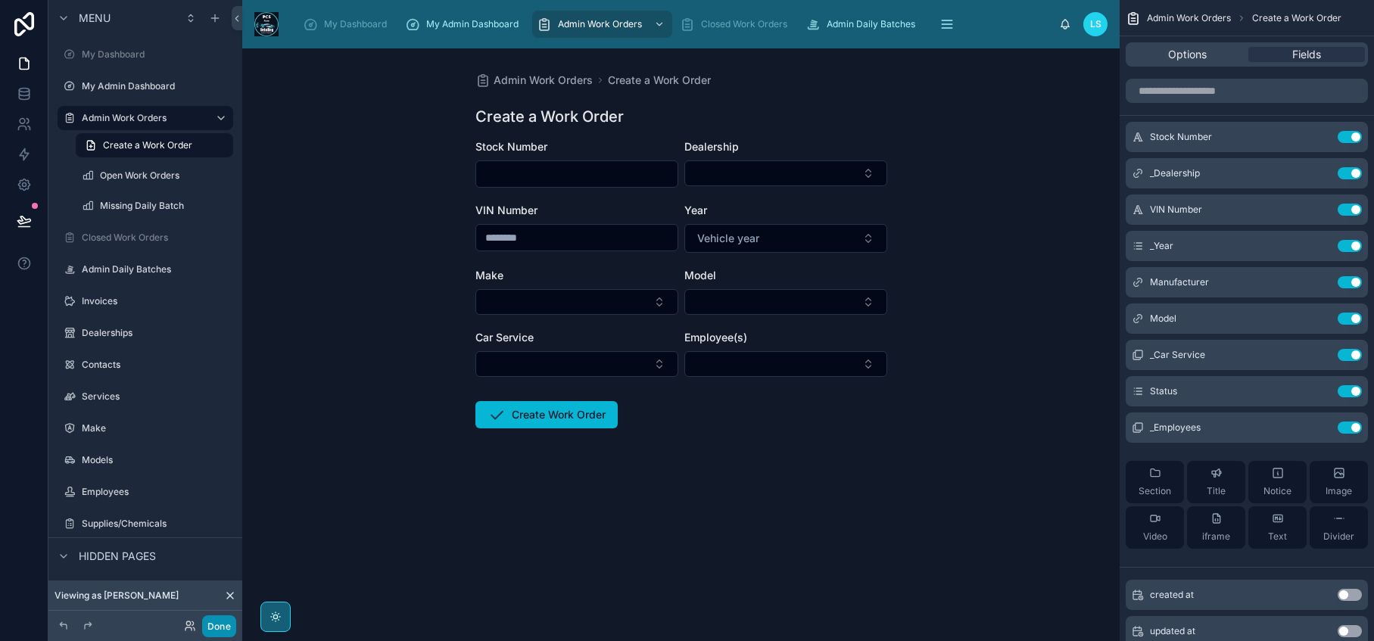
click at [219, 631] on button "Done" at bounding box center [219, 626] width 34 height 22
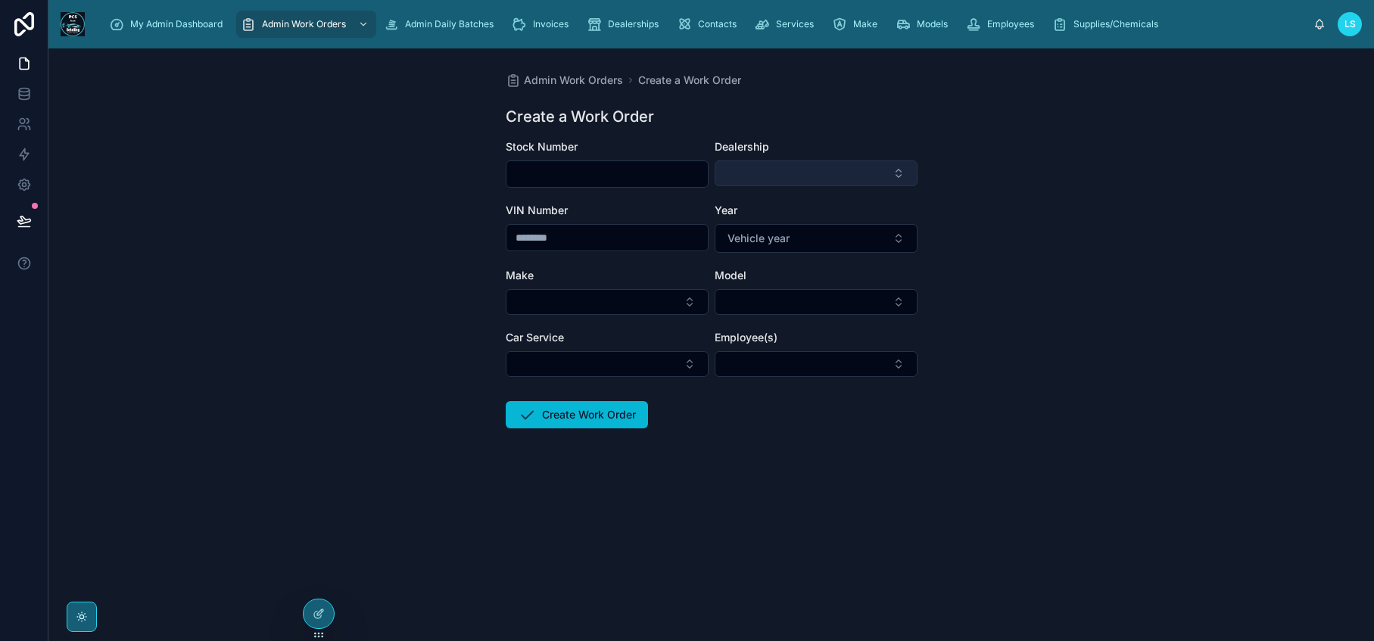
click at [883, 170] on button "Select Button" at bounding box center [816, 173] width 203 height 26
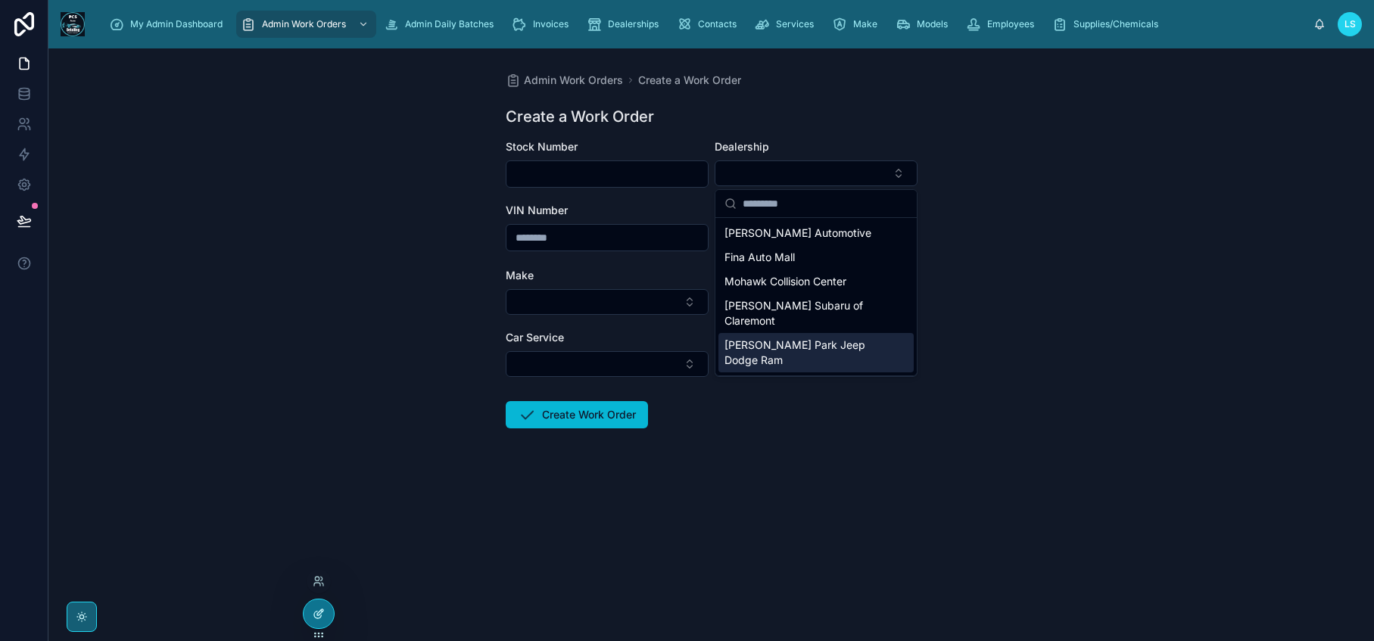
click at [319, 621] on div at bounding box center [319, 613] width 30 height 29
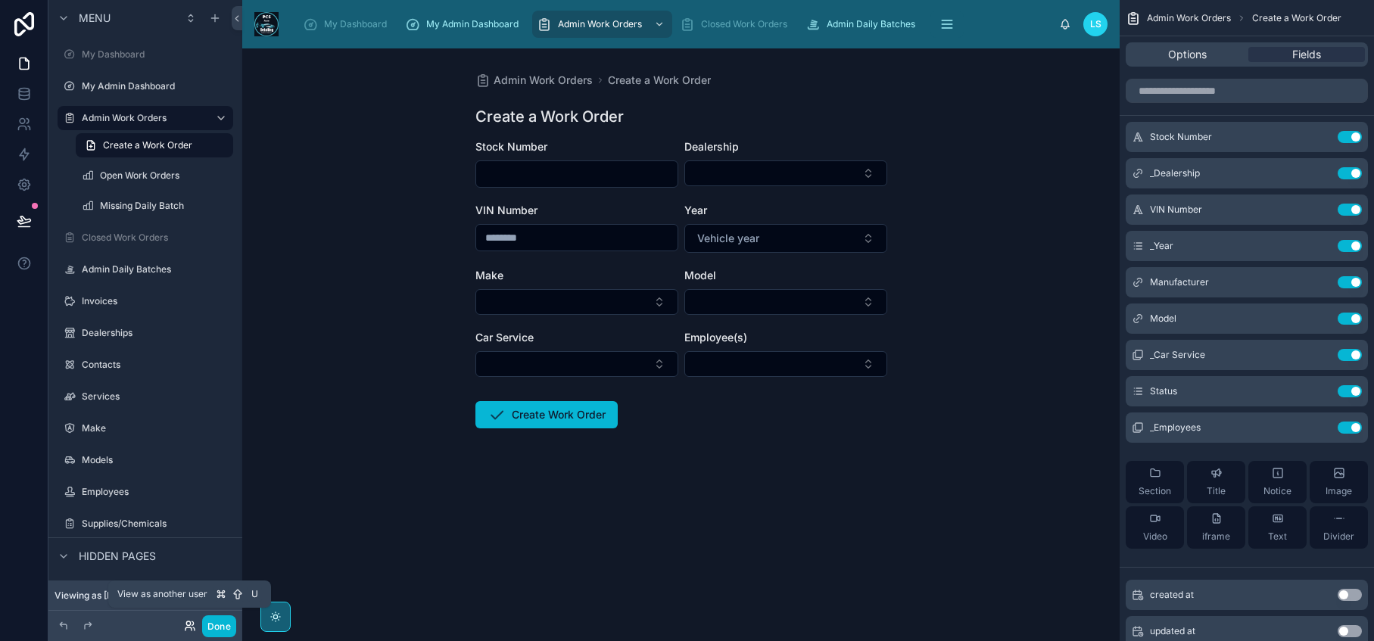
click at [188, 629] on icon at bounding box center [190, 626] width 12 height 12
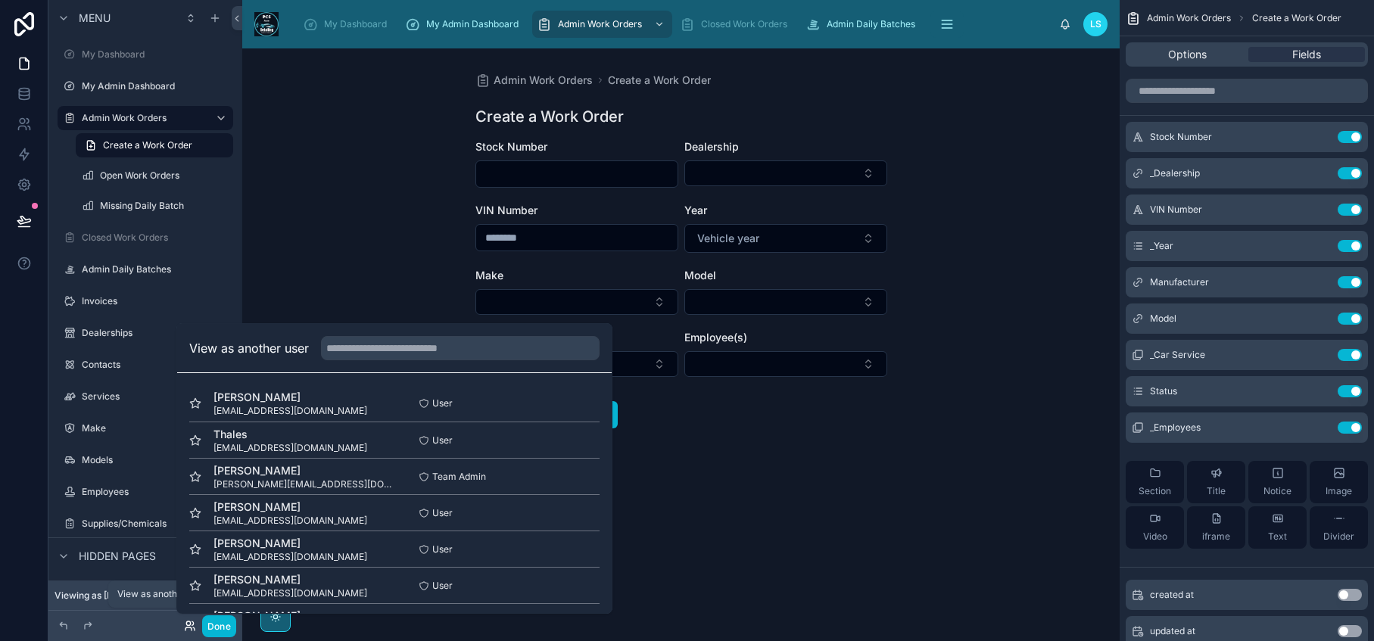
click at [188, 629] on icon at bounding box center [190, 626] width 12 height 12
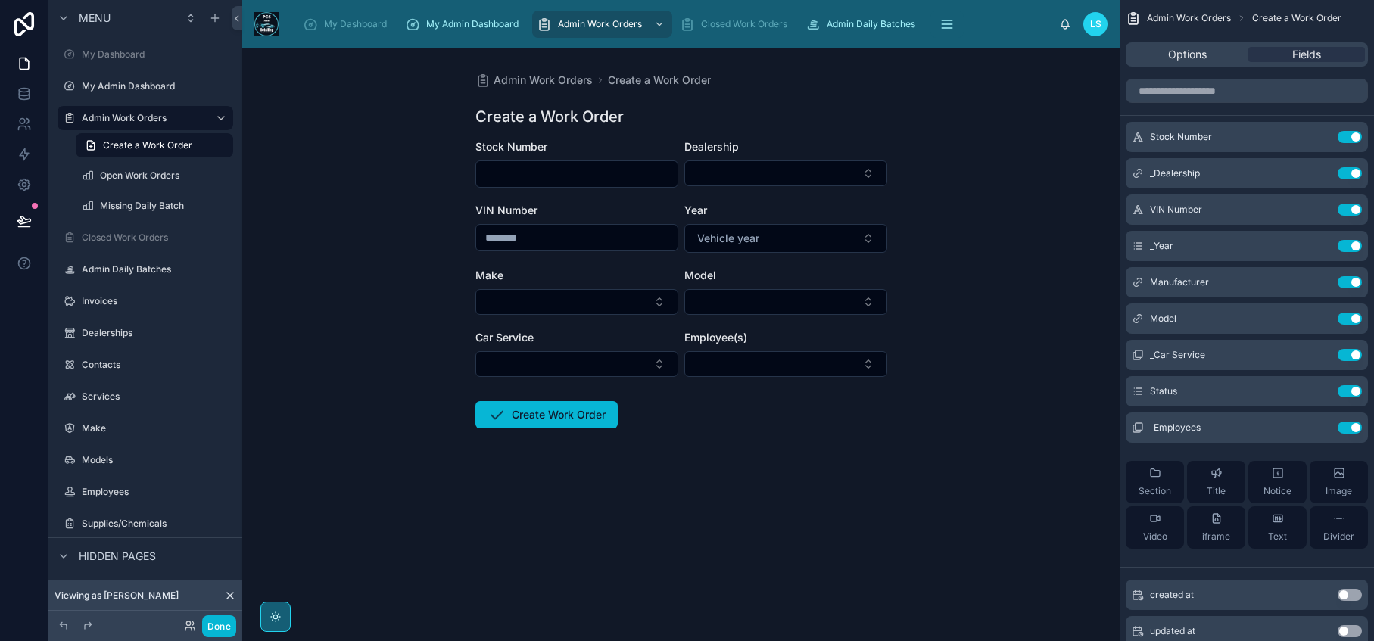
click at [729, 478] on form "Stock Number Dealership VIN Number Year Vehicle year Make Model Car Service Emp…" at bounding box center [681, 332] width 412 height 386
click at [868, 354] on button "Select Button" at bounding box center [785, 364] width 203 height 26
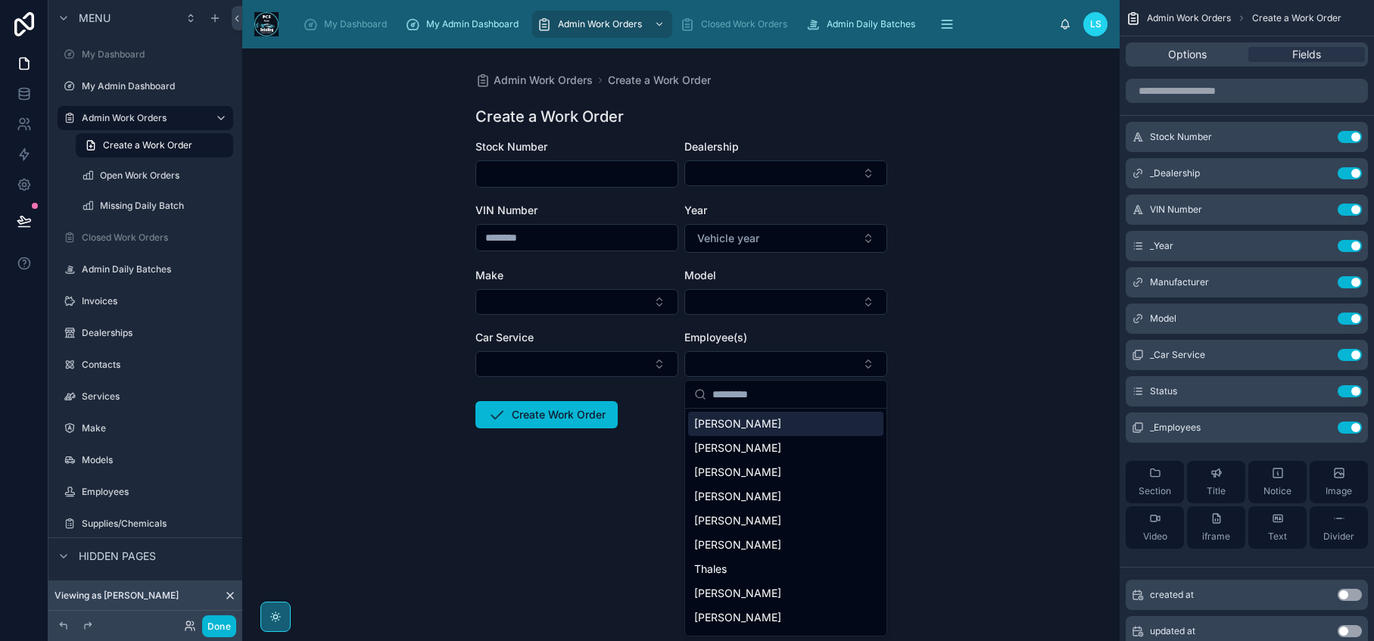
click at [968, 299] on div "Admin Work Orders Create a Work Order Create a Work Order Stock Number Dealersh…" at bounding box center [680, 344] width 877 height 593
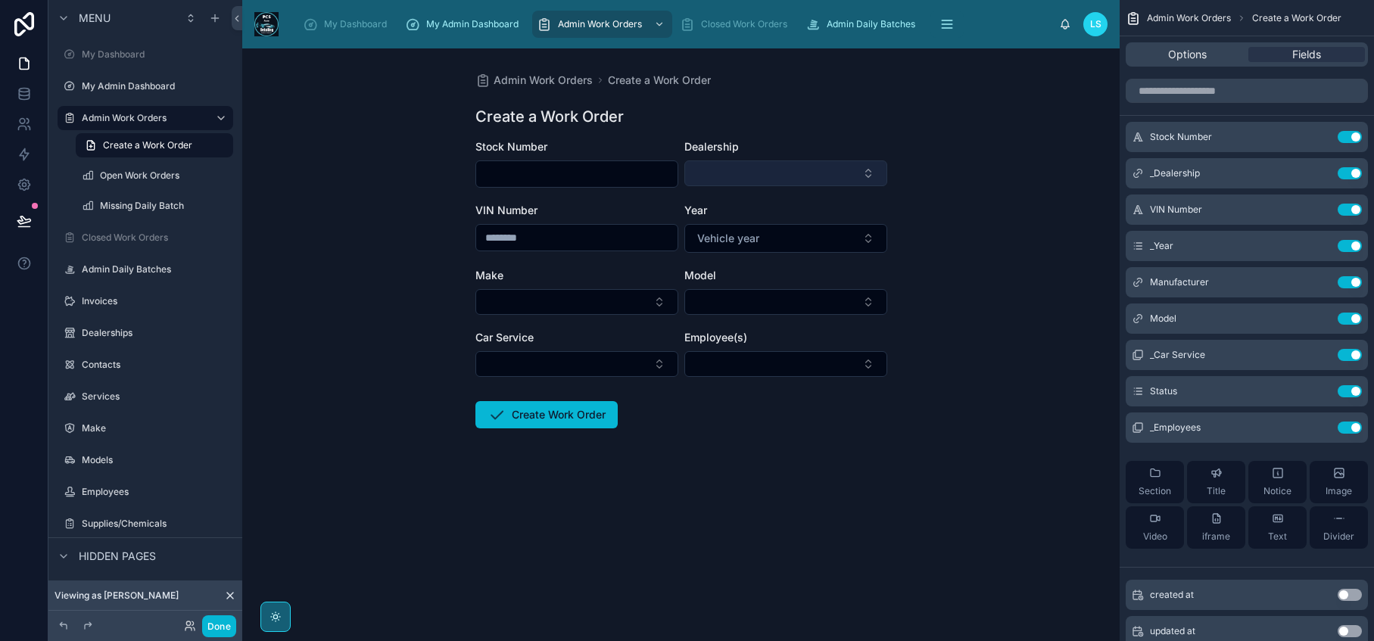
click at [864, 176] on button "Select Button" at bounding box center [785, 173] width 203 height 26
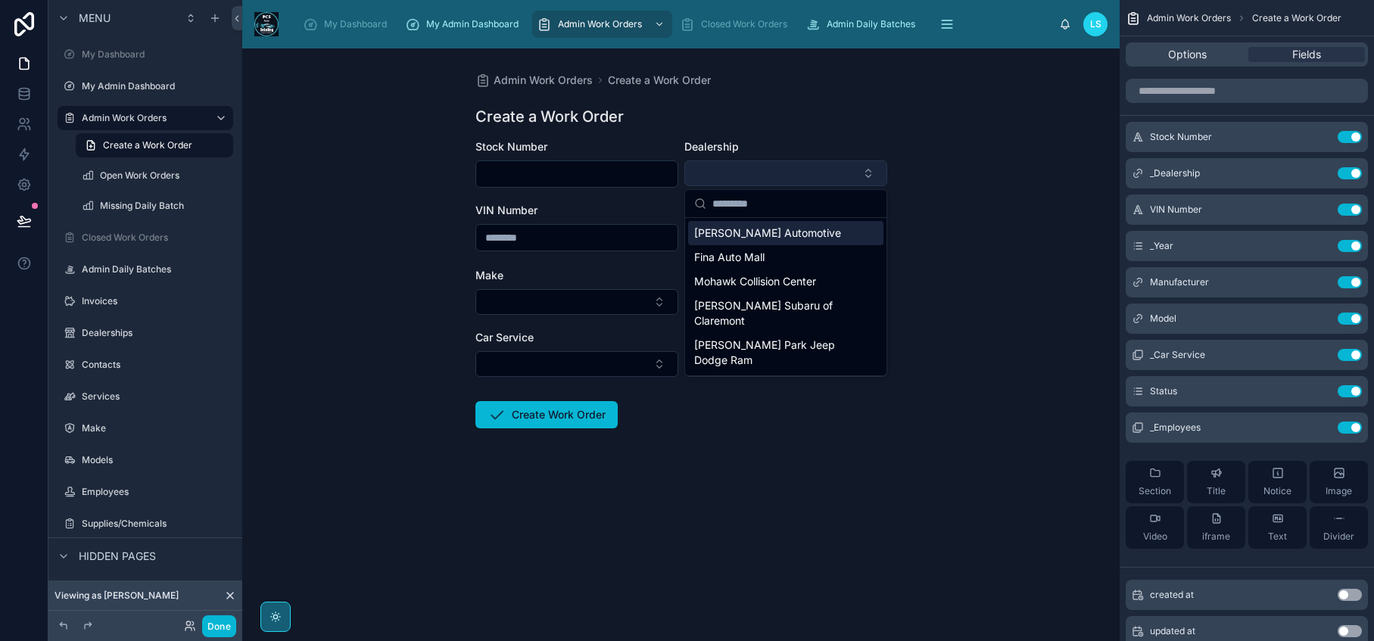
click at [859, 174] on button "Select Button" at bounding box center [785, 173] width 203 height 26
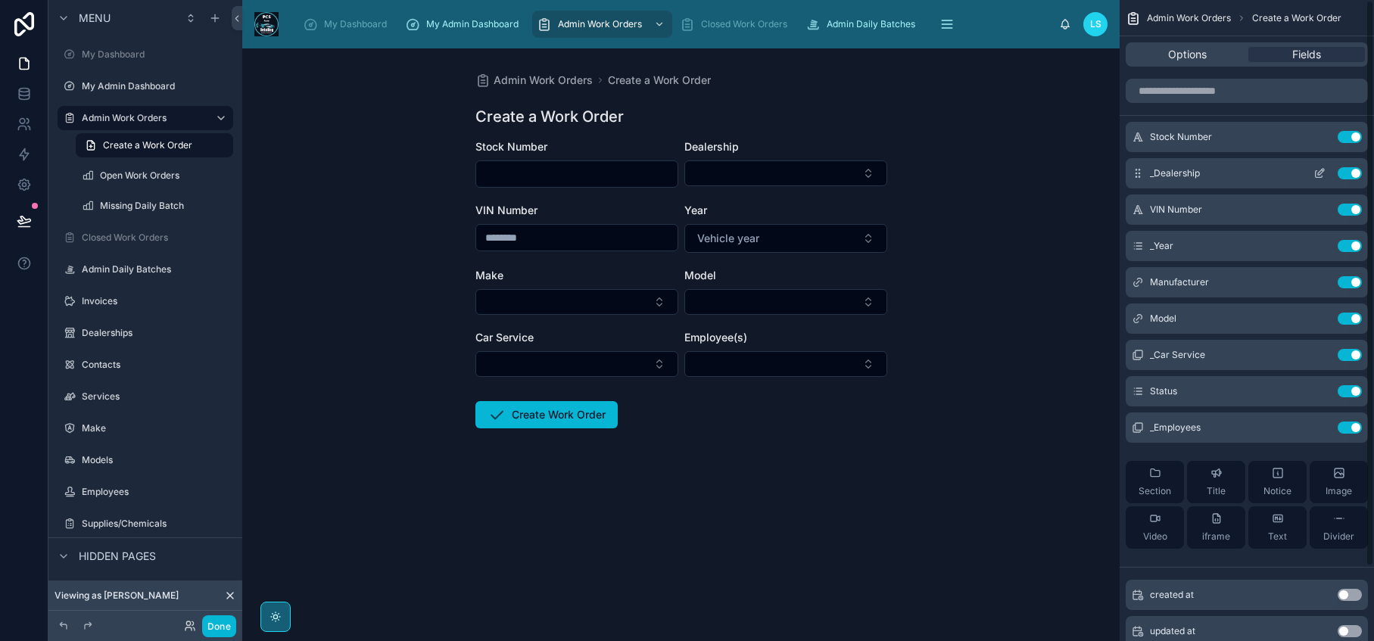
click at [1322, 170] on icon "scrollable content" at bounding box center [1323, 171] width 2 height 2
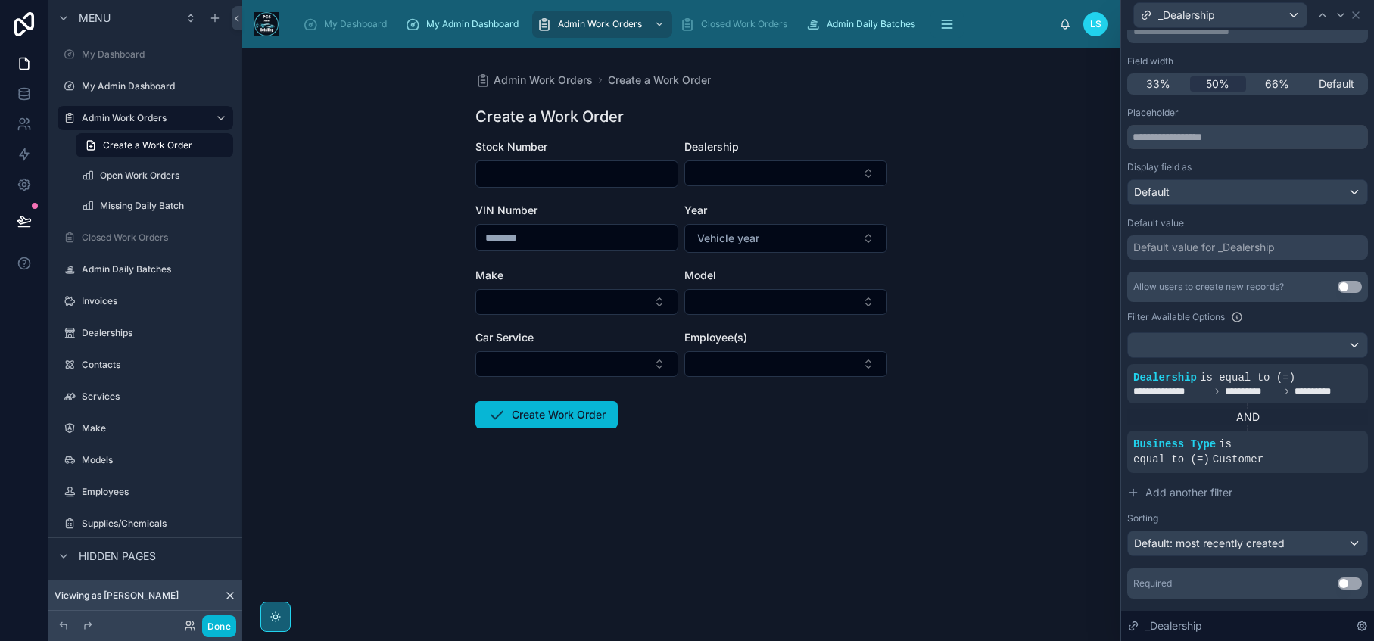
scroll to position [119, 0]
click at [852, 179] on button "Select Button" at bounding box center [785, 173] width 203 height 26
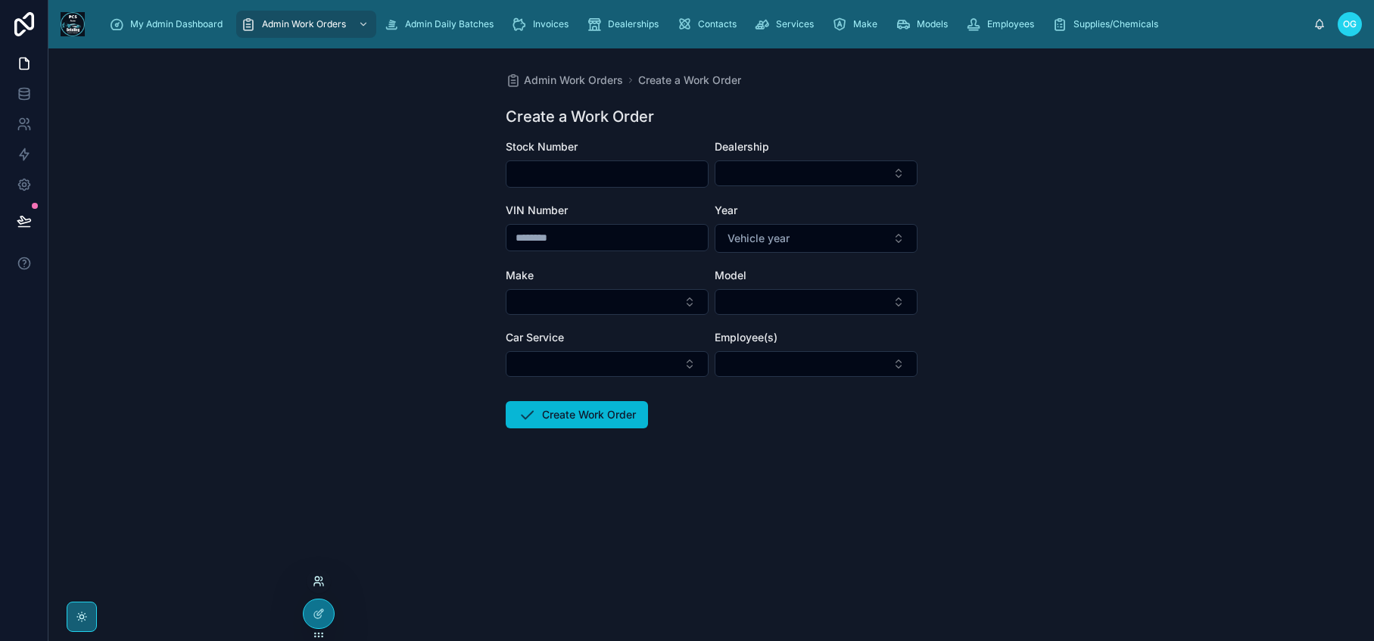
click at [316, 583] on icon at bounding box center [317, 584] width 6 height 3
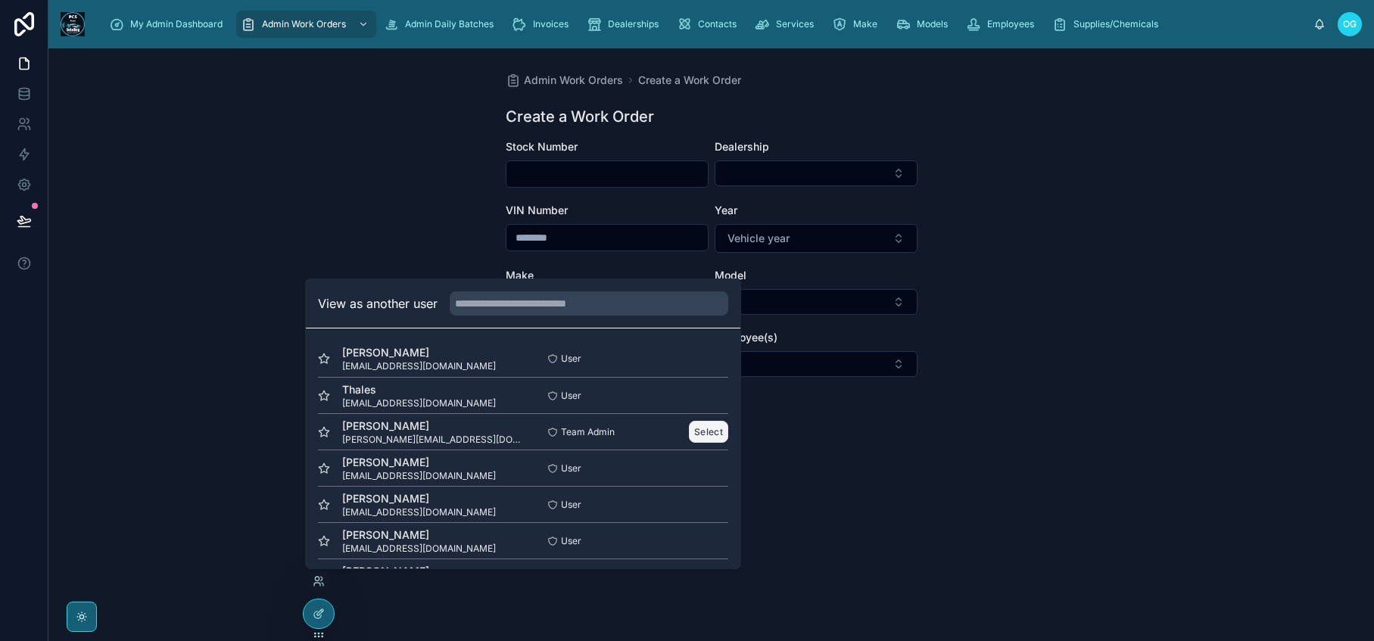
click at [705, 431] on button "Select" at bounding box center [708, 432] width 39 height 22
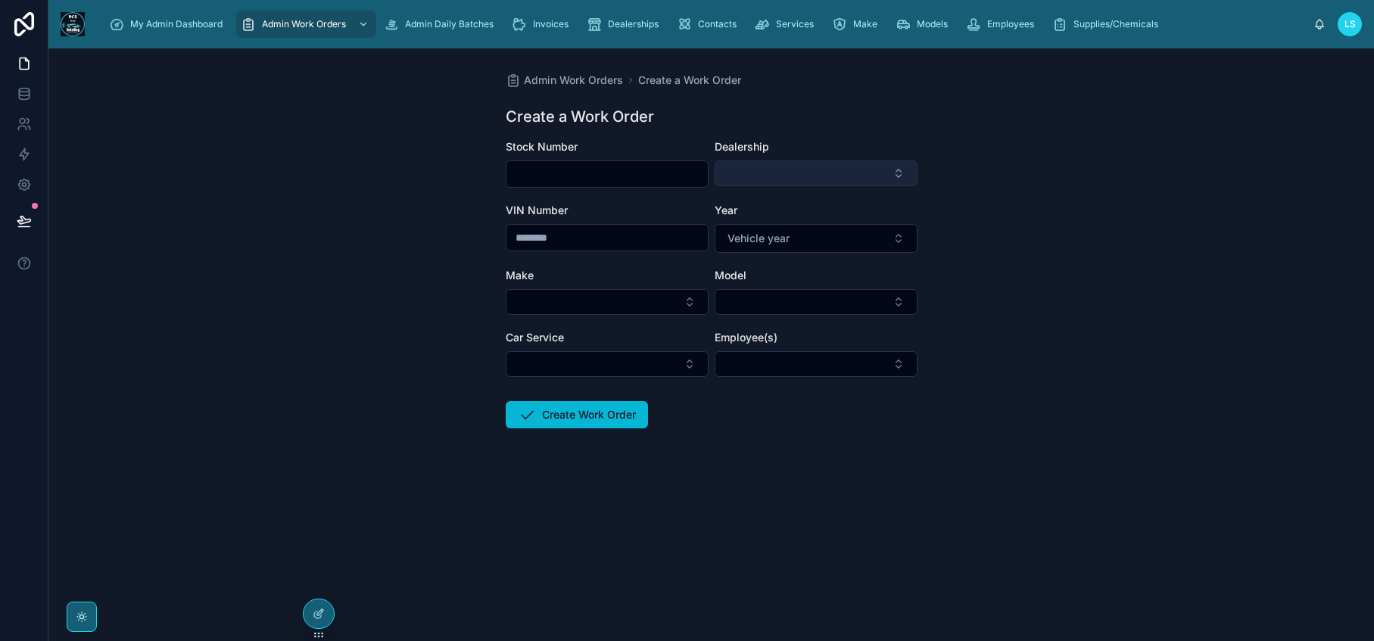
click at [891, 170] on button "Select Button" at bounding box center [816, 173] width 203 height 26
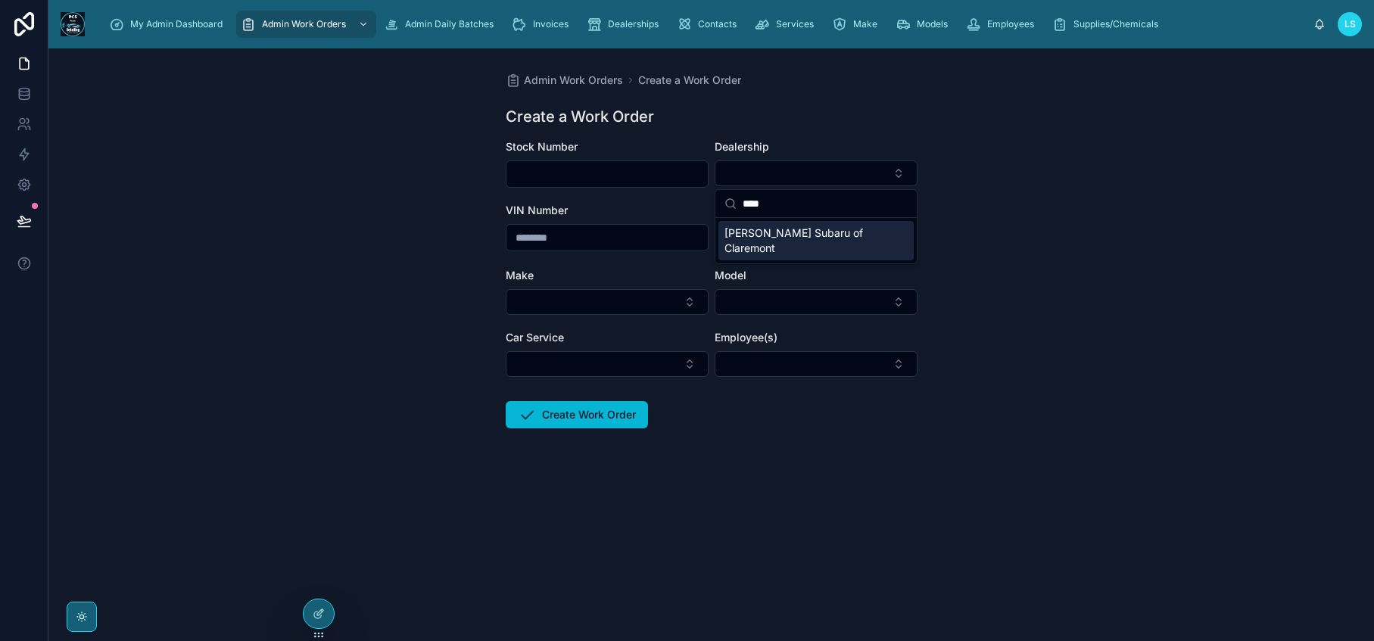
type input "****"
click at [969, 266] on div "Admin Work Orders Create a Work Order Create a Work Order Stock Number Dealersh…" at bounding box center [710, 344] width 1325 height 593
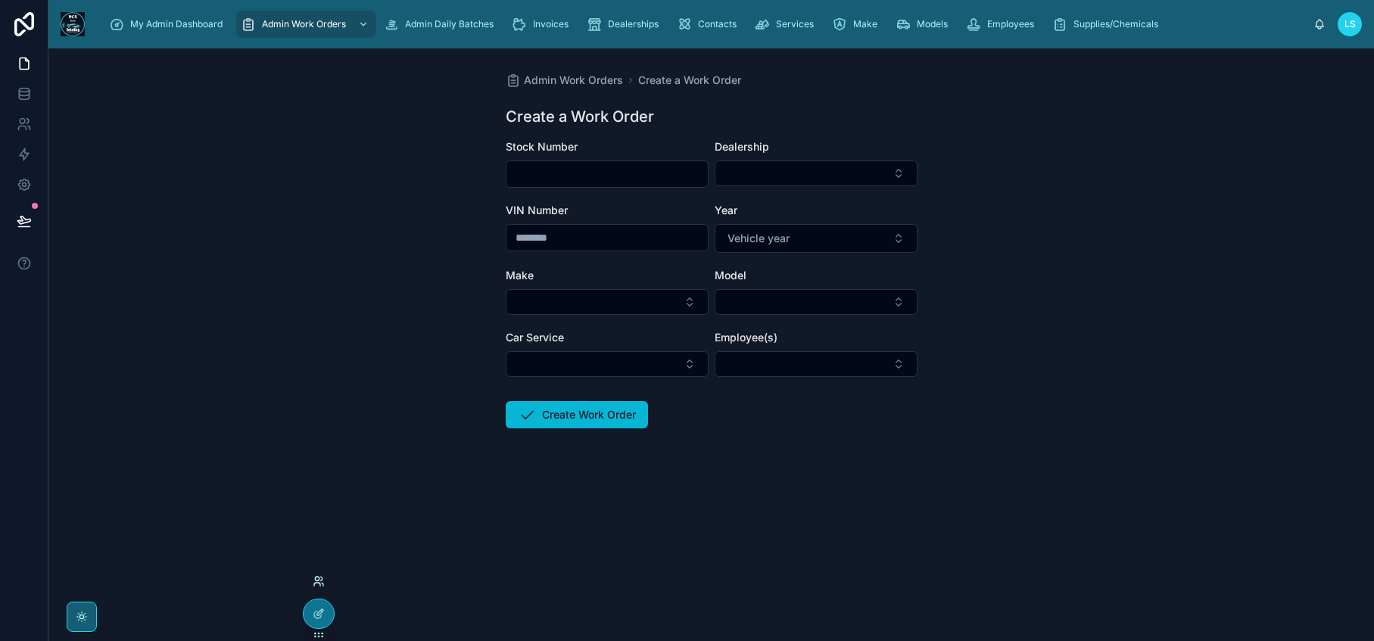
click at [319, 583] on icon at bounding box center [317, 584] width 6 height 3
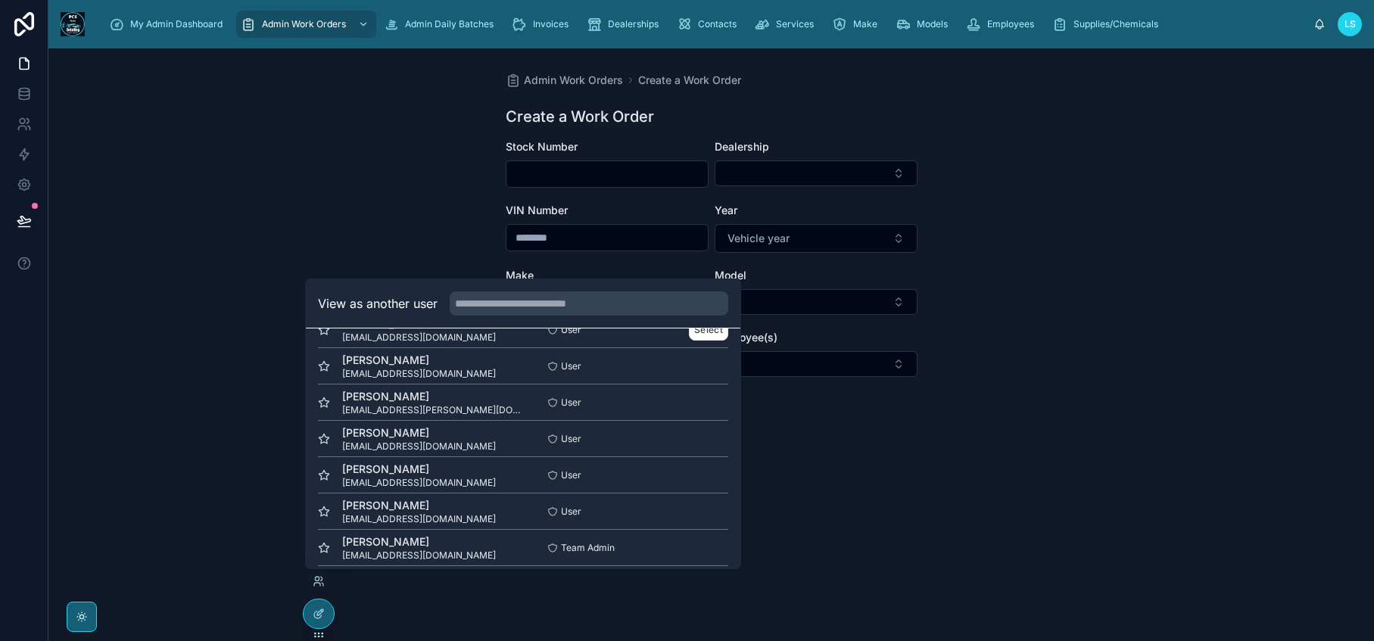
scroll to position [257, 0]
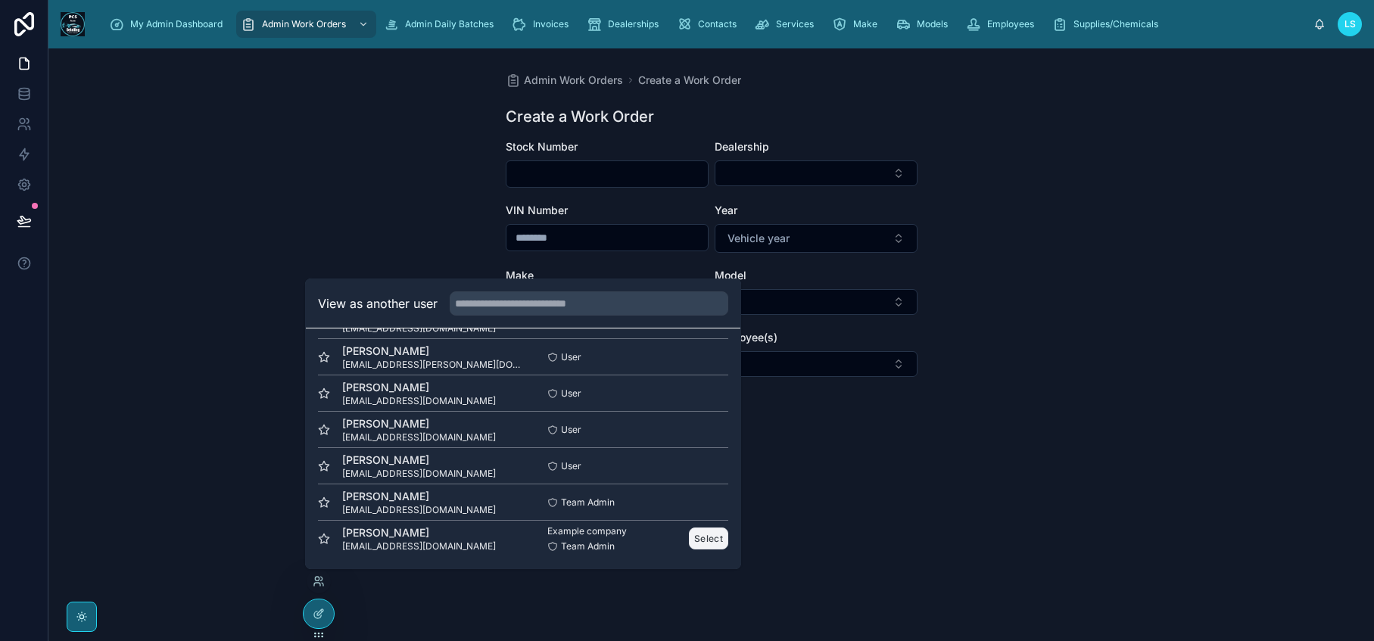
click at [705, 538] on button "Select" at bounding box center [708, 539] width 39 height 22
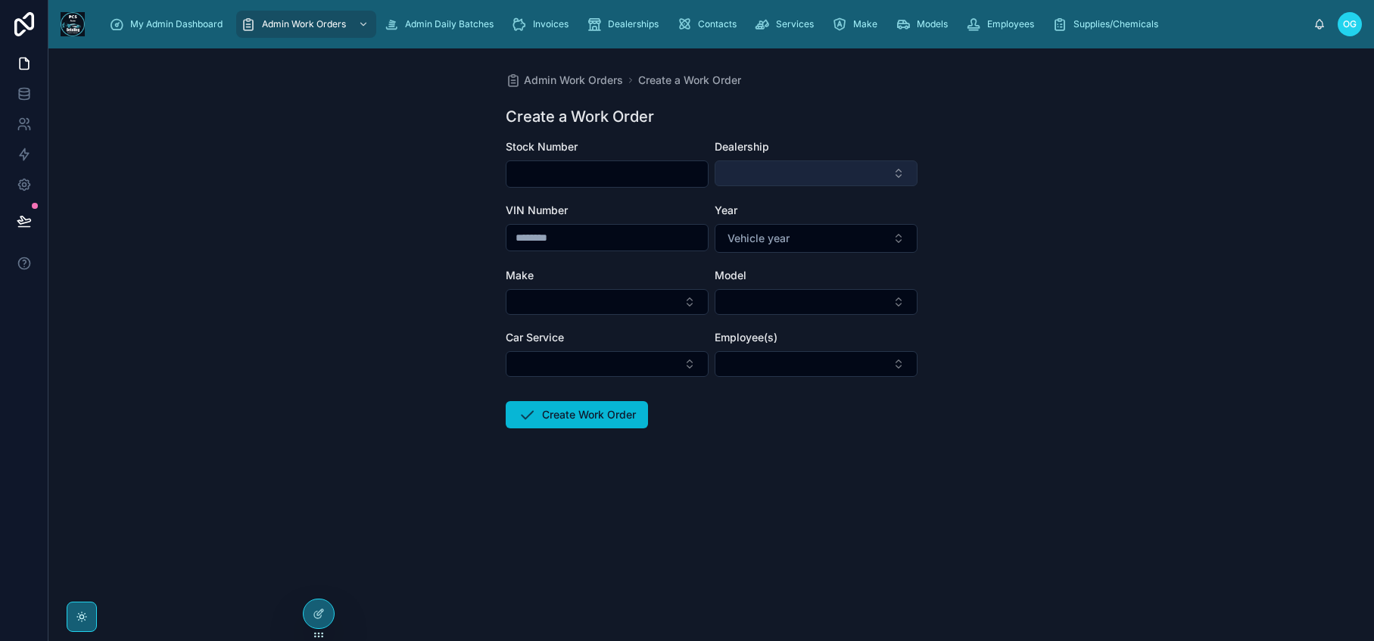
click at [883, 175] on button "Select Button" at bounding box center [816, 173] width 203 height 26
click at [323, 621] on div at bounding box center [319, 613] width 30 height 29
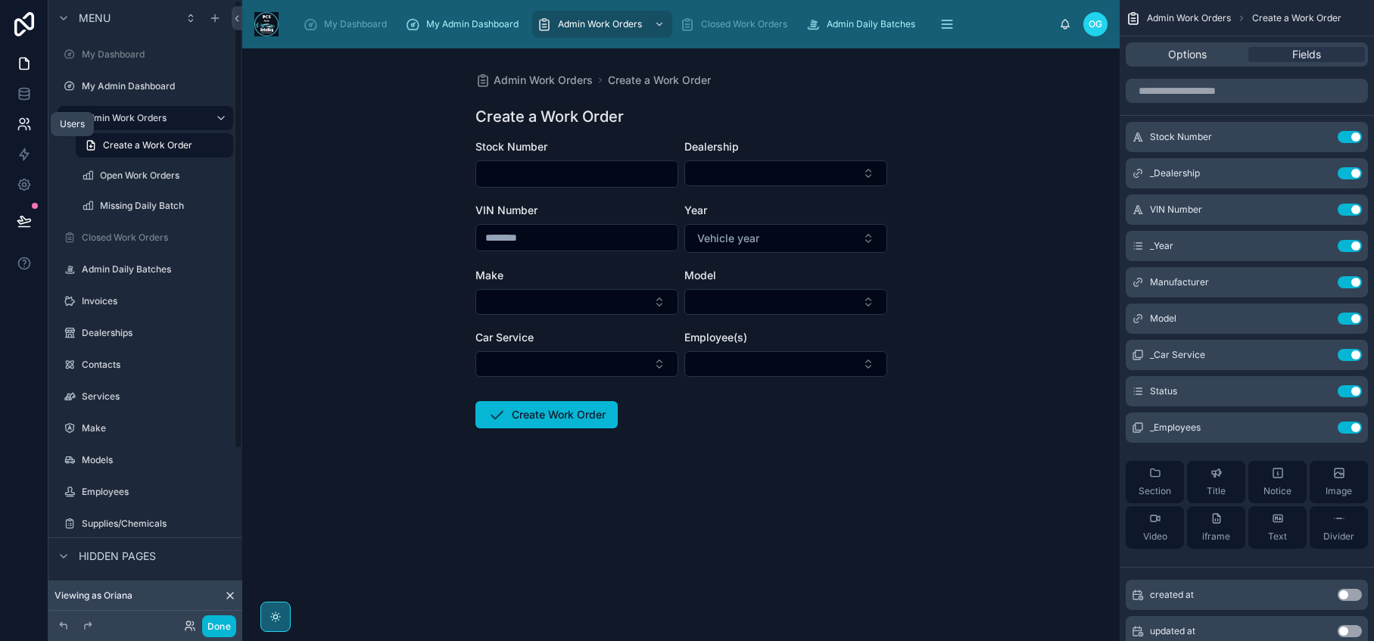
click at [23, 130] on icon at bounding box center [24, 124] width 15 height 15
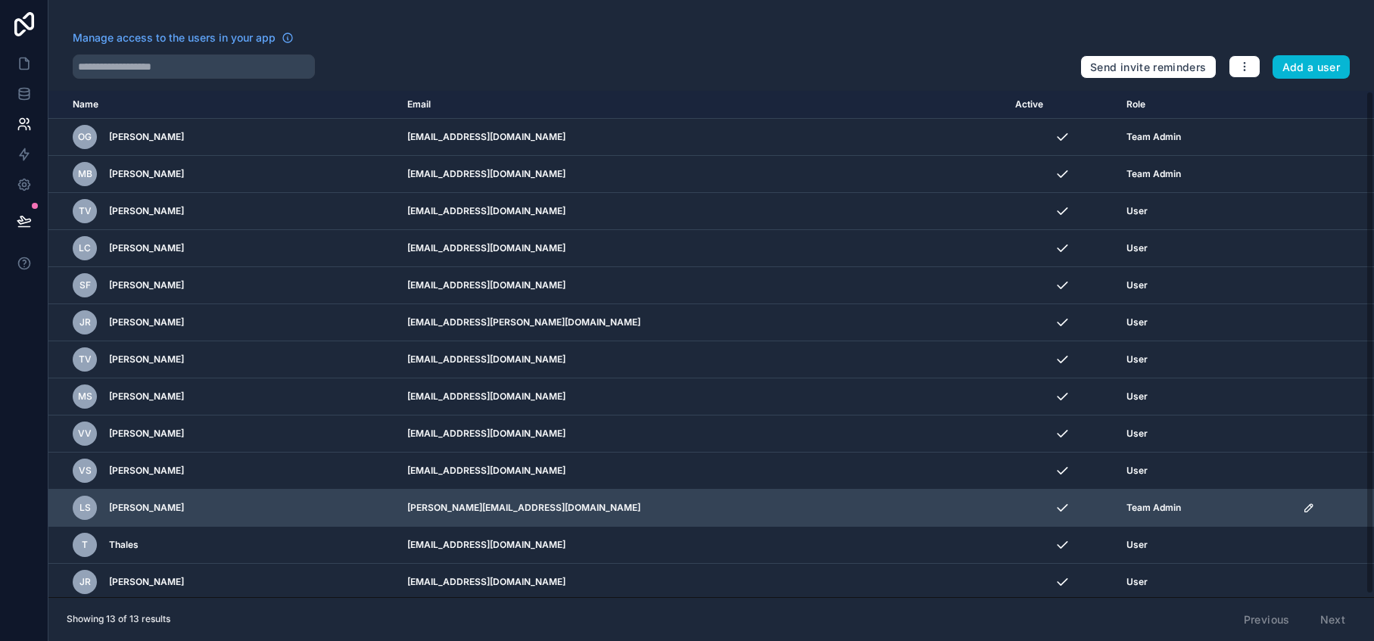
click at [1303, 508] on icon "scrollable content" at bounding box center [1309, 508] width 12 height 12
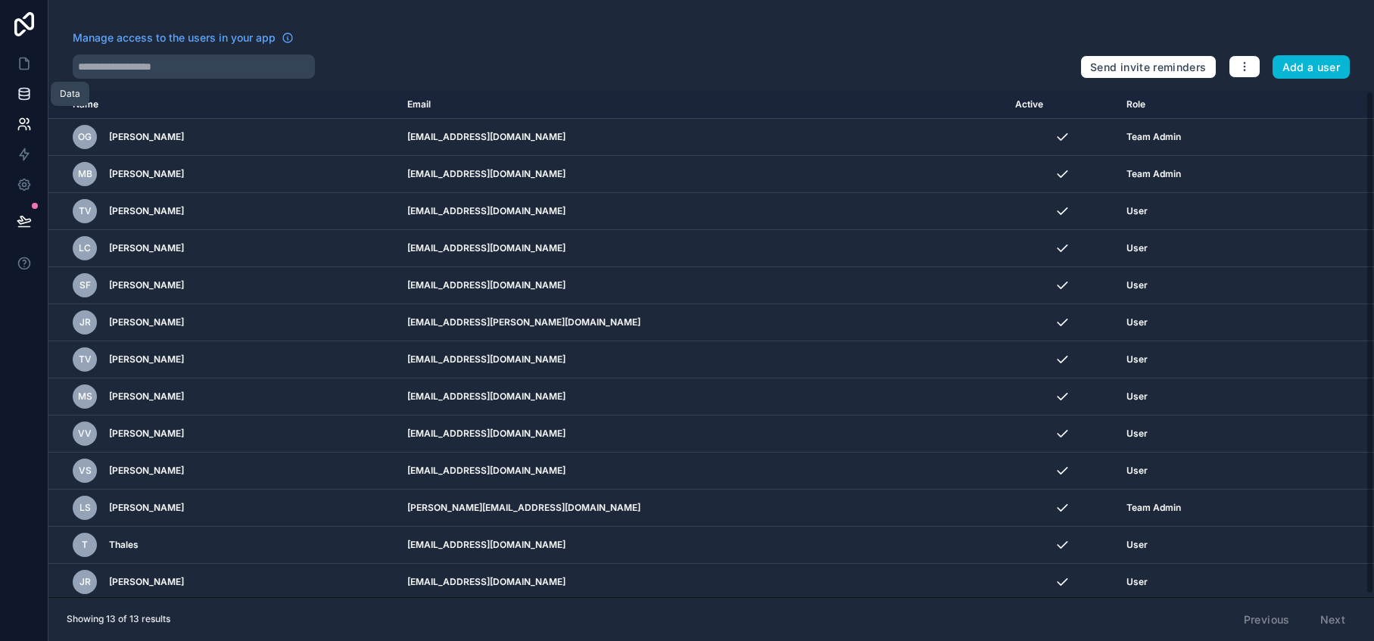
click at [21, 98] on icon at bounding box center [24, 93] width 15 height 15
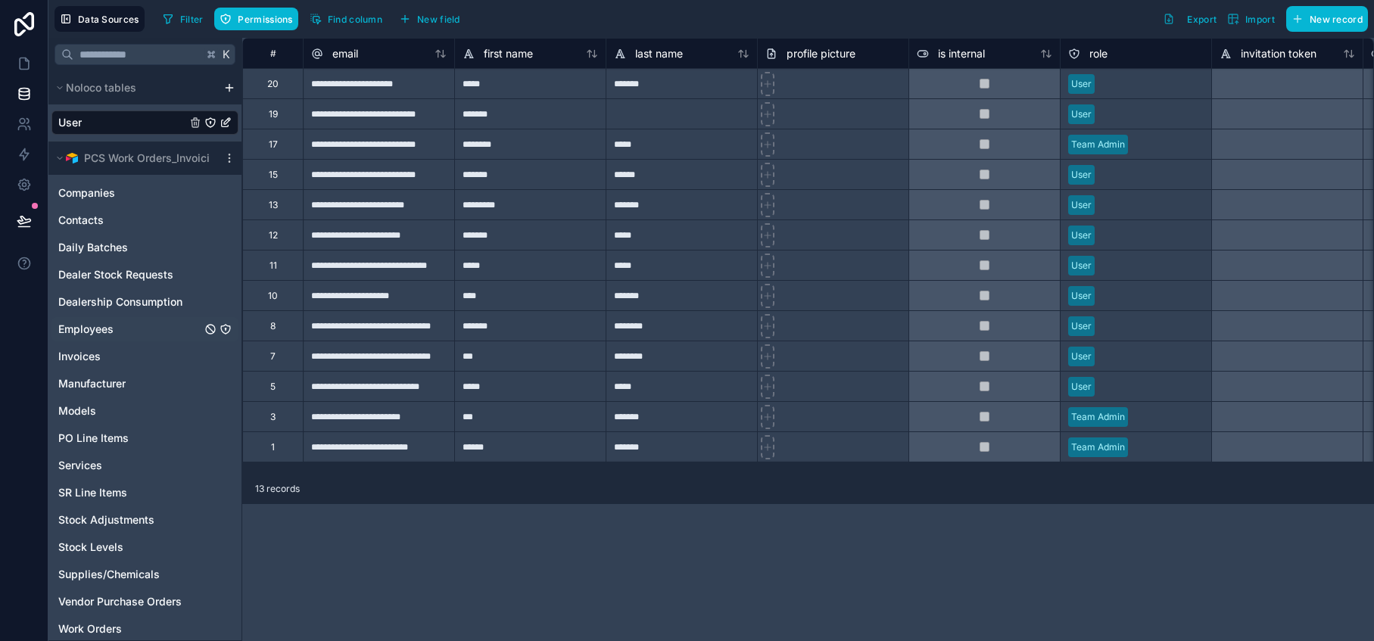
click at [86, 329] on span "Employees" at bounding box center [85, 329] width 55 height 15
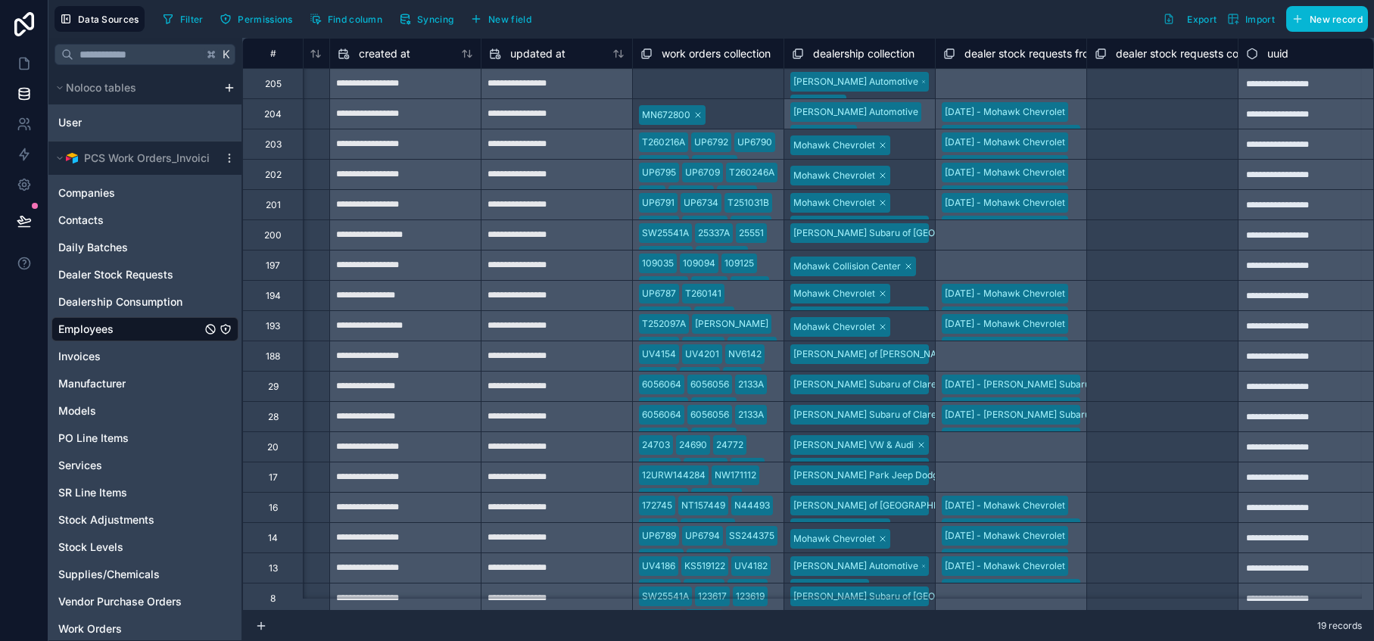
scroll to position [0, 1969]
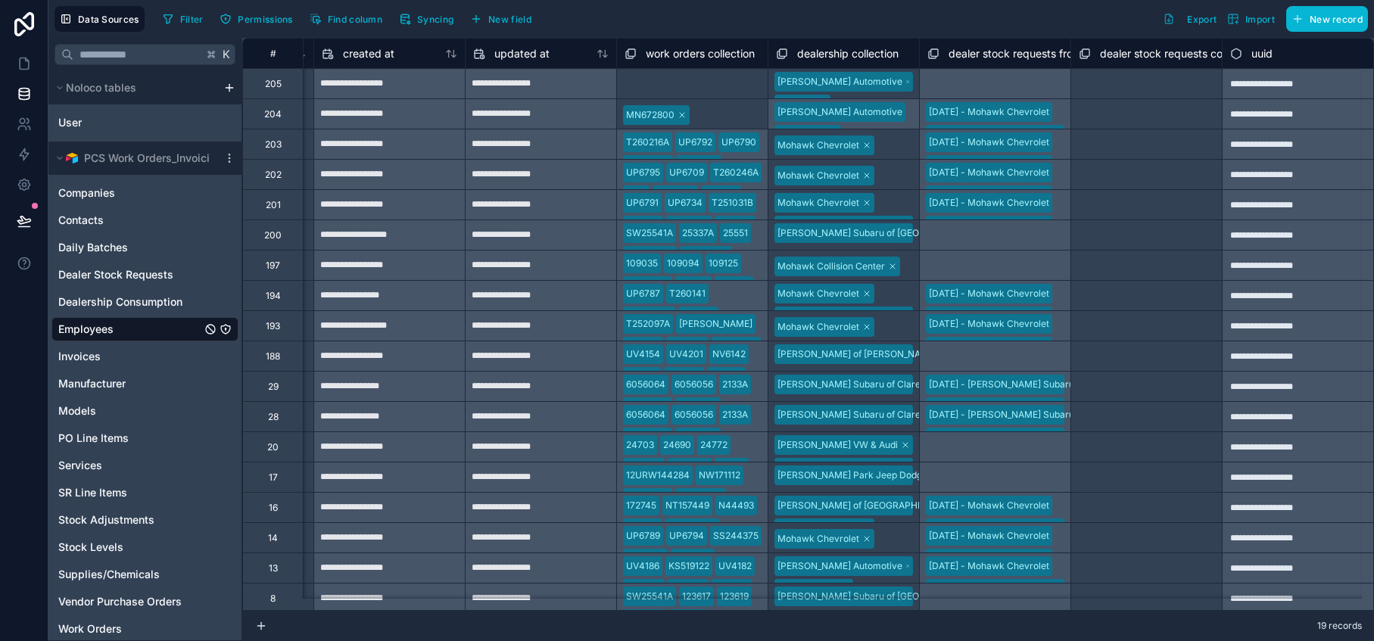
click at [878, 88] on div "Mackey Automotive Grainger Lundgren Subaru of Bennington Lundgren VW & Audi Cli…" at bounding box center [843, 84] width 151 height 30
click at [34, 54] on link at bounding box center [24, 63] width 48 height 30
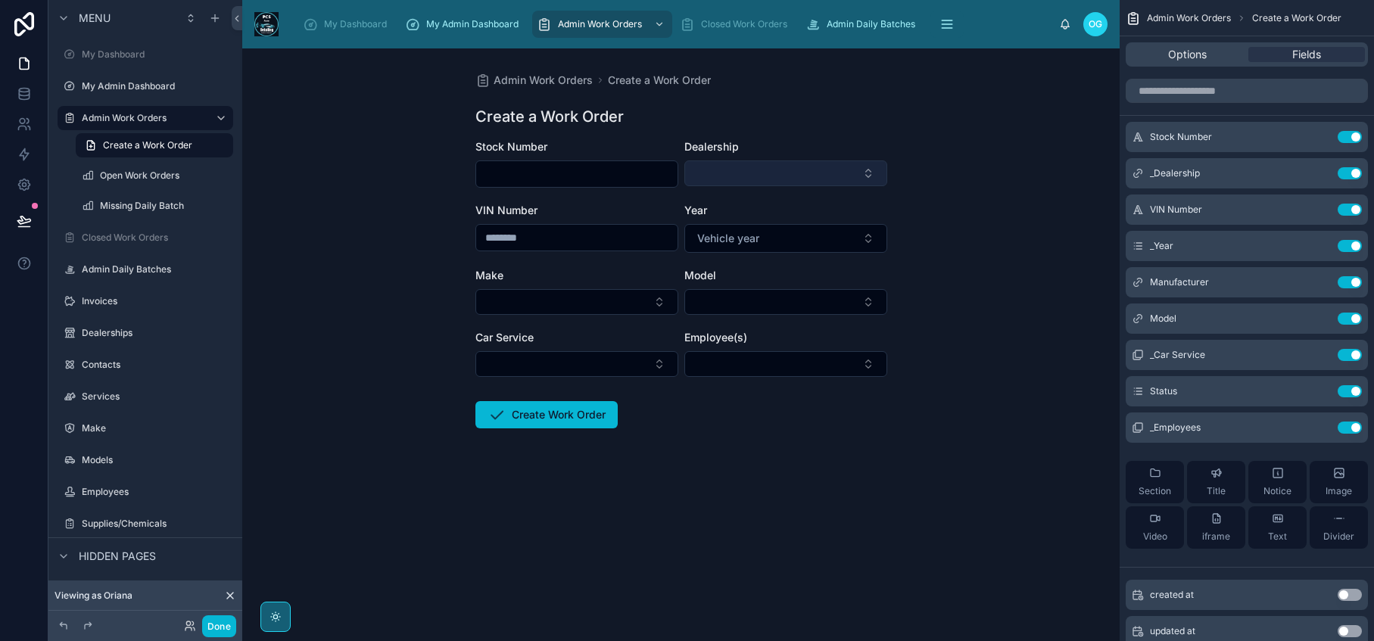
click at [820, 176] on button "Select Button" at bounding box center [785, 173] width 203 height 26
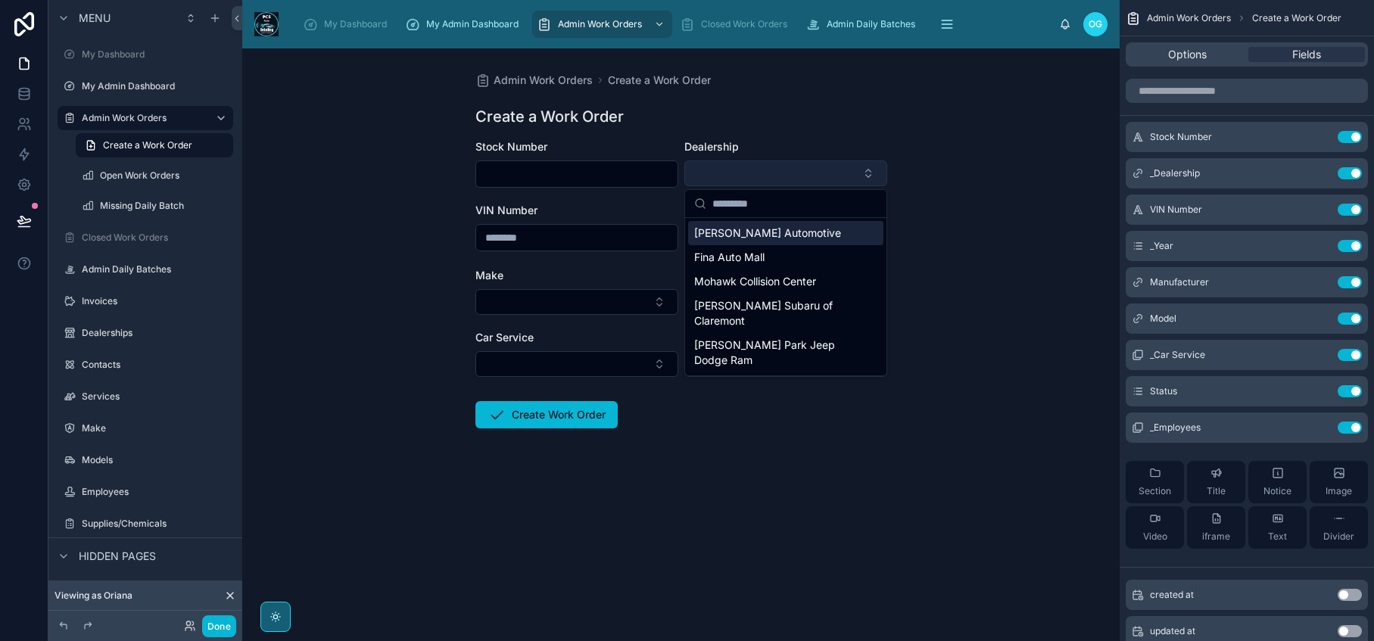
click at [820, 176] on button "Select Button" at bounding box center [785, 173] width 203 height 26
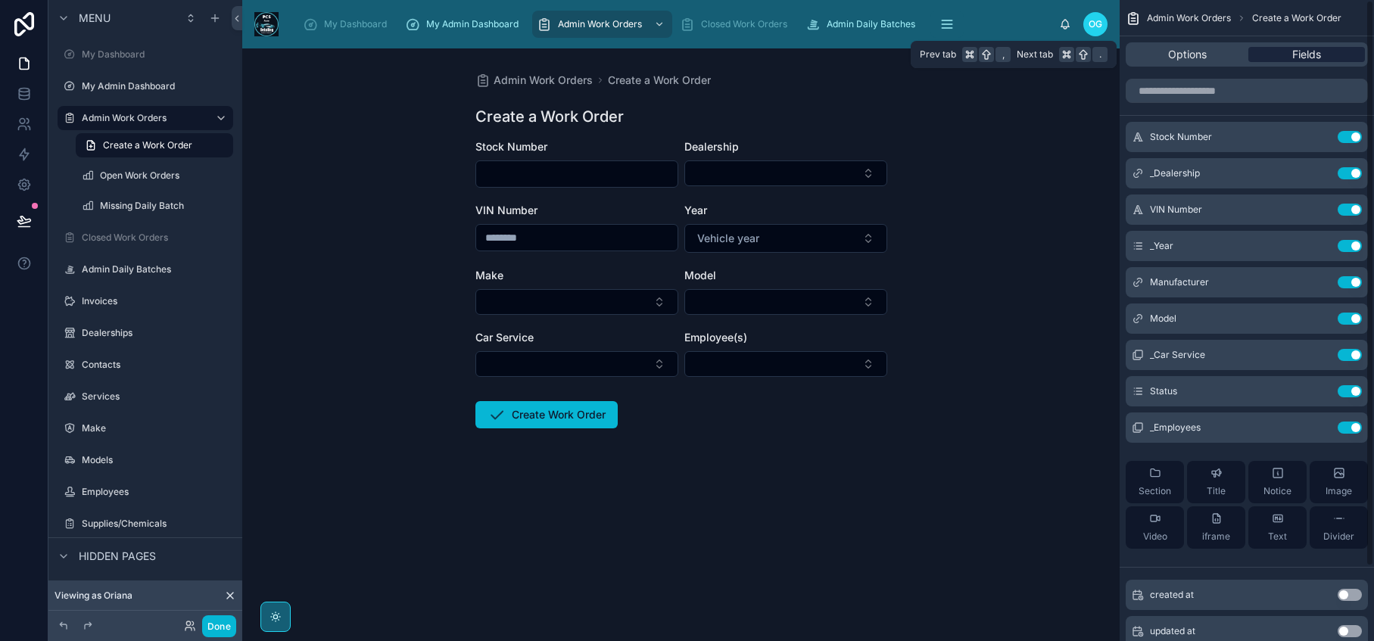
click at [1317, 55] on span "Fields" at bounding box center [1306, 54] width 29 height 15
click at [1321, 176] on icon "scrollable content" at bounding box center [1319, 173] width 12 height 12
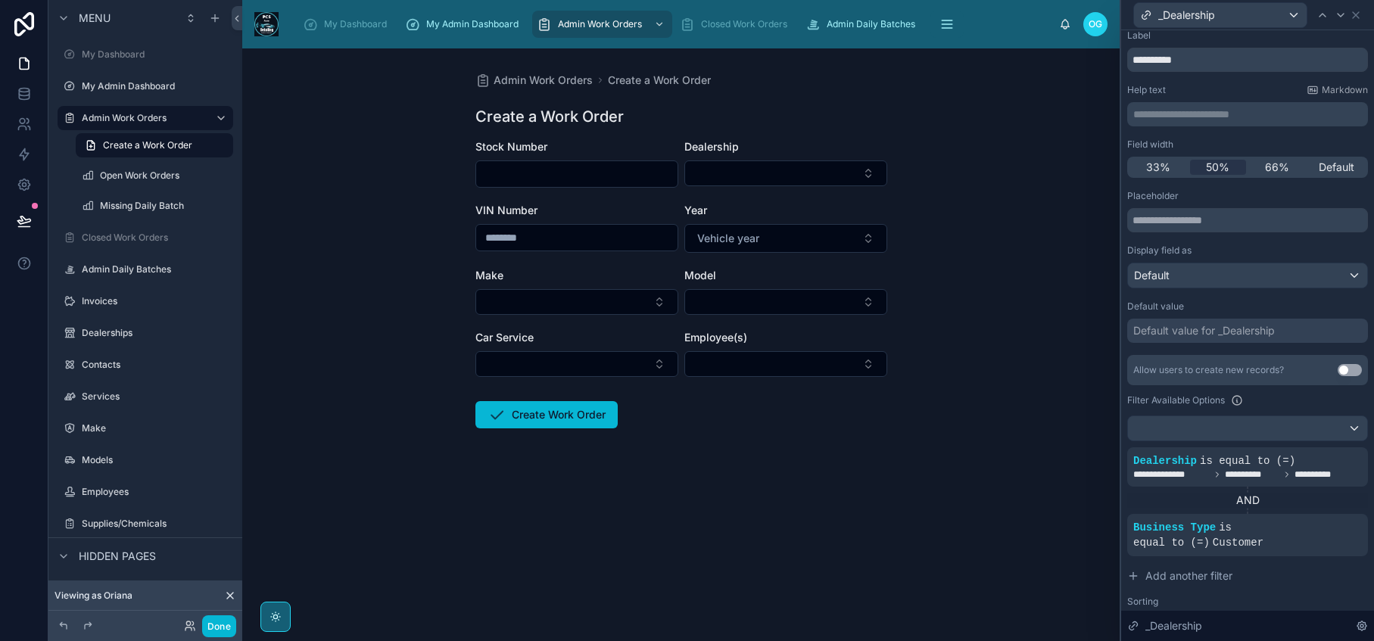
scroll to position [35, 0]
click at [1329, 448] on icon at bounding box center [1331, 446] width 5 height 5
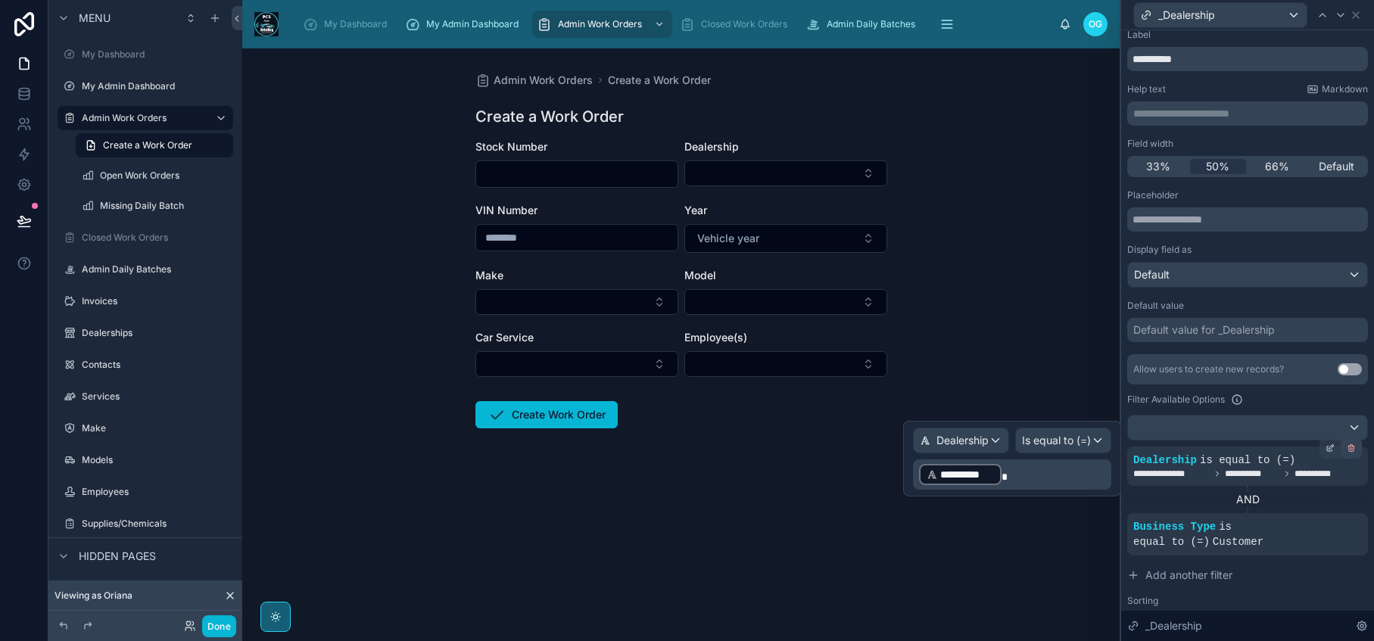
click at [1350, 450] on icon at bounding box center [1350, 449] width 0 height 2
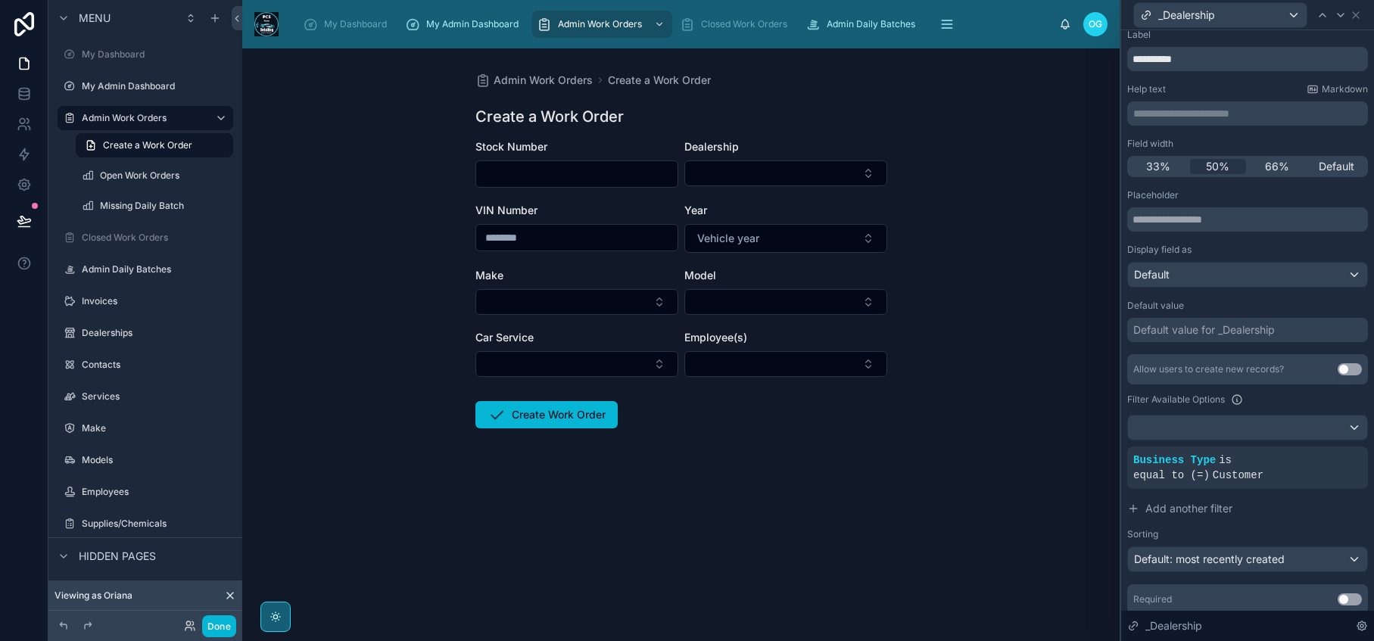
click at [1304, 525] on div "Allow users to create new records? Use setting Filter Available Options Busines…" at bounding box center [1247, 463] width 241 height 218
click at [850, 179] on button "Select Button" at bounding box center [785, 173] width 203 height 26
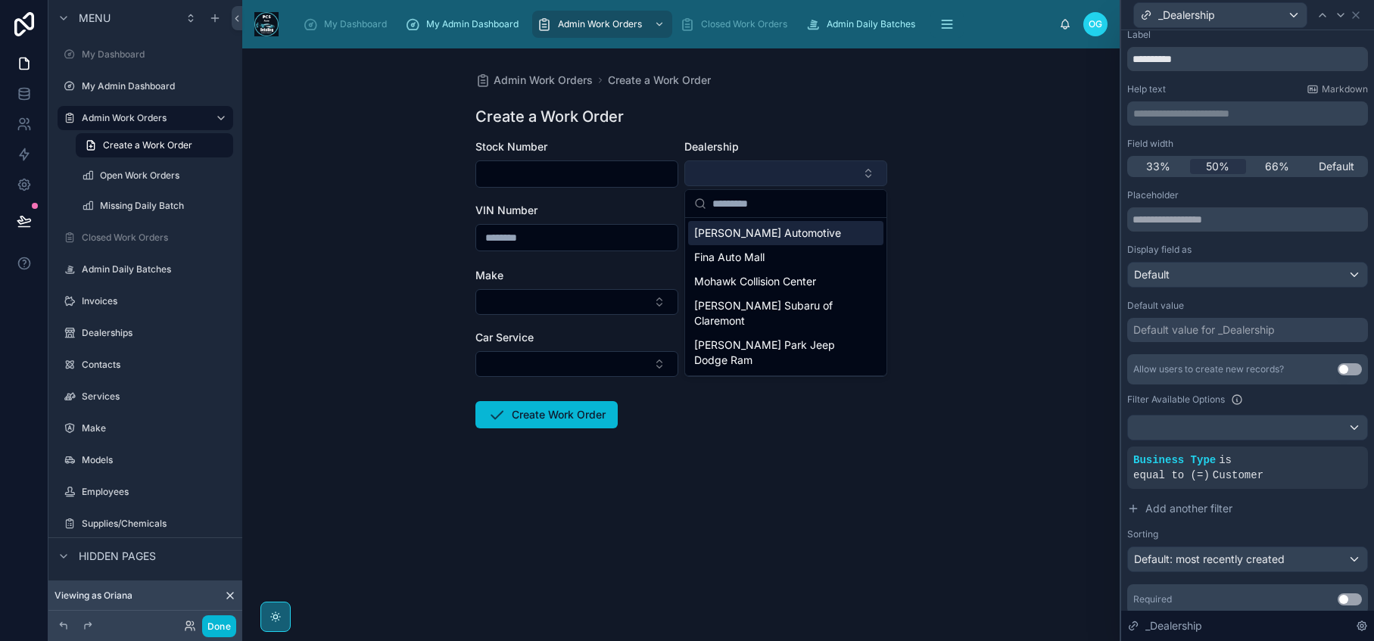
click at [850, 179] on button "Select Button" at bounding box center [785, 173] width 203 height 26
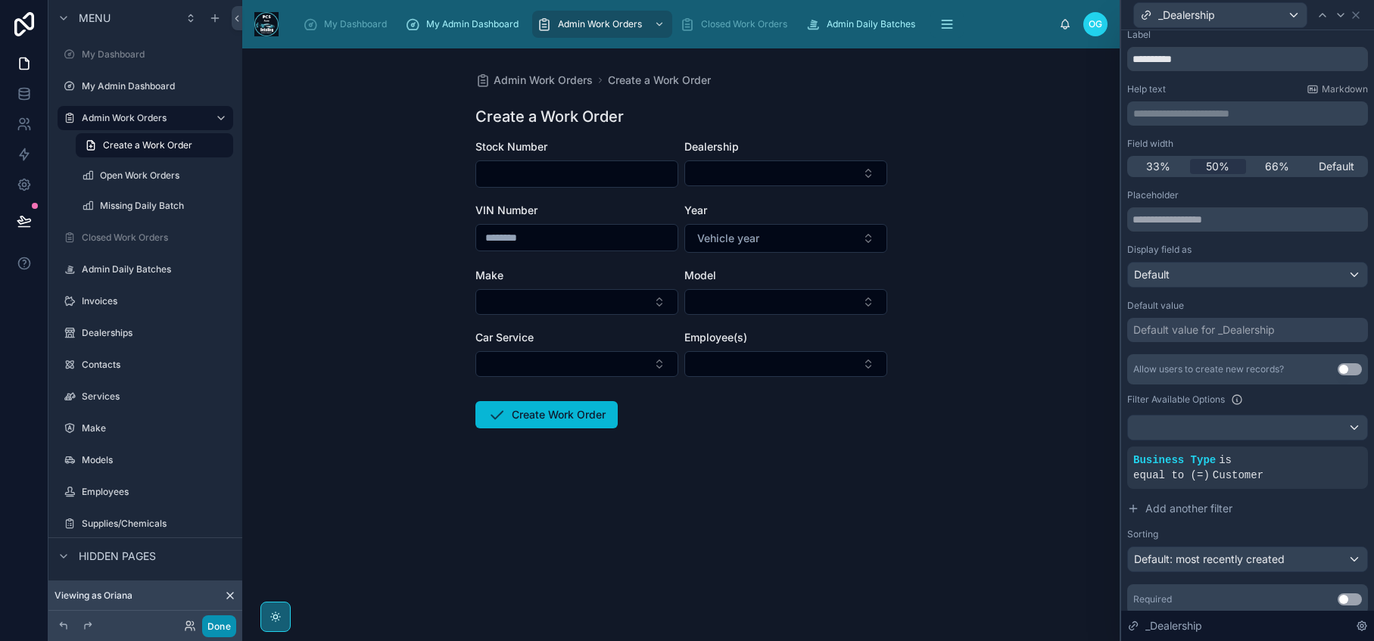
click at [226, 624] on button "Done" at bounding box center [219, 626] width 34 height 22
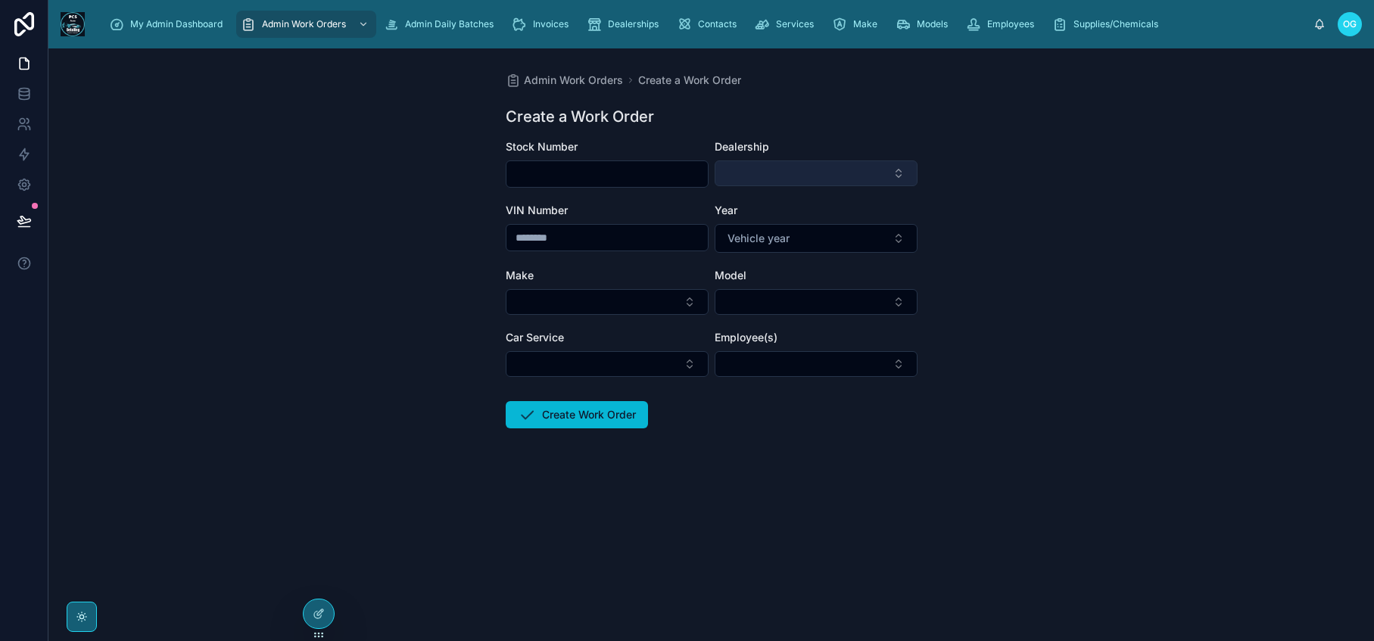
click at [872, 173] on button "Select Button" at bounding box center [816, 173] width 203 height 26
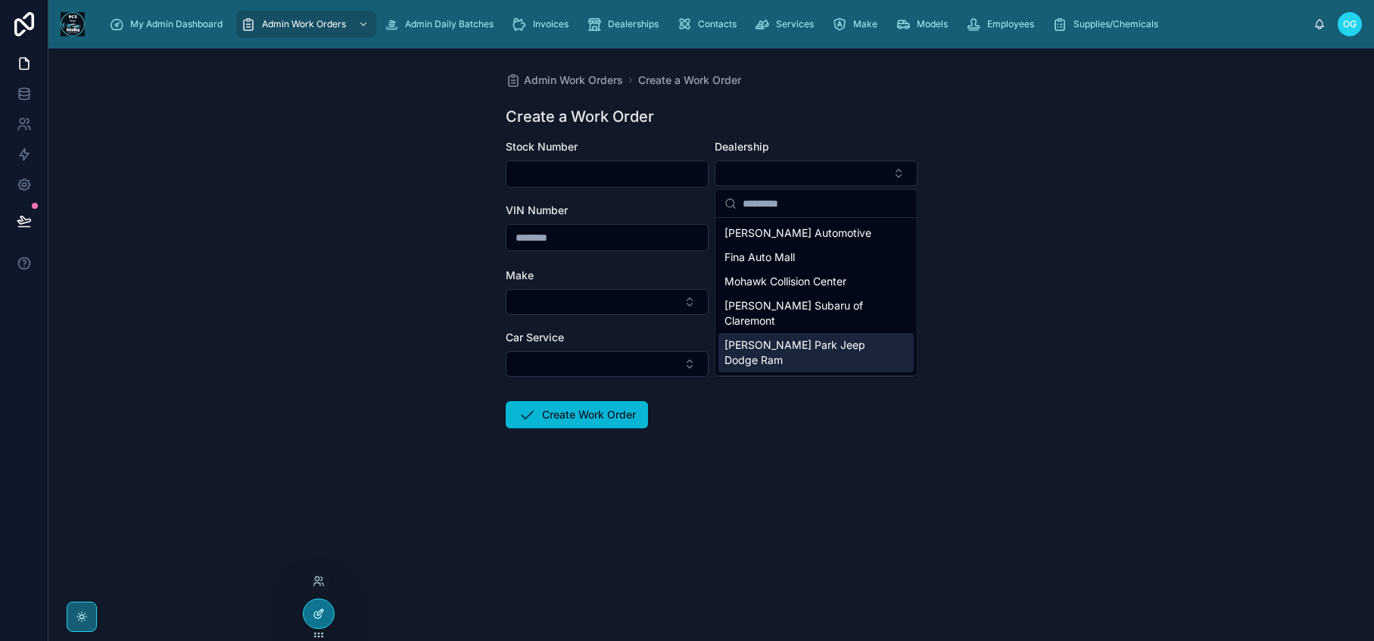
click at [322, 615] on icon at bounding box center [319, 614] width 12 height 12
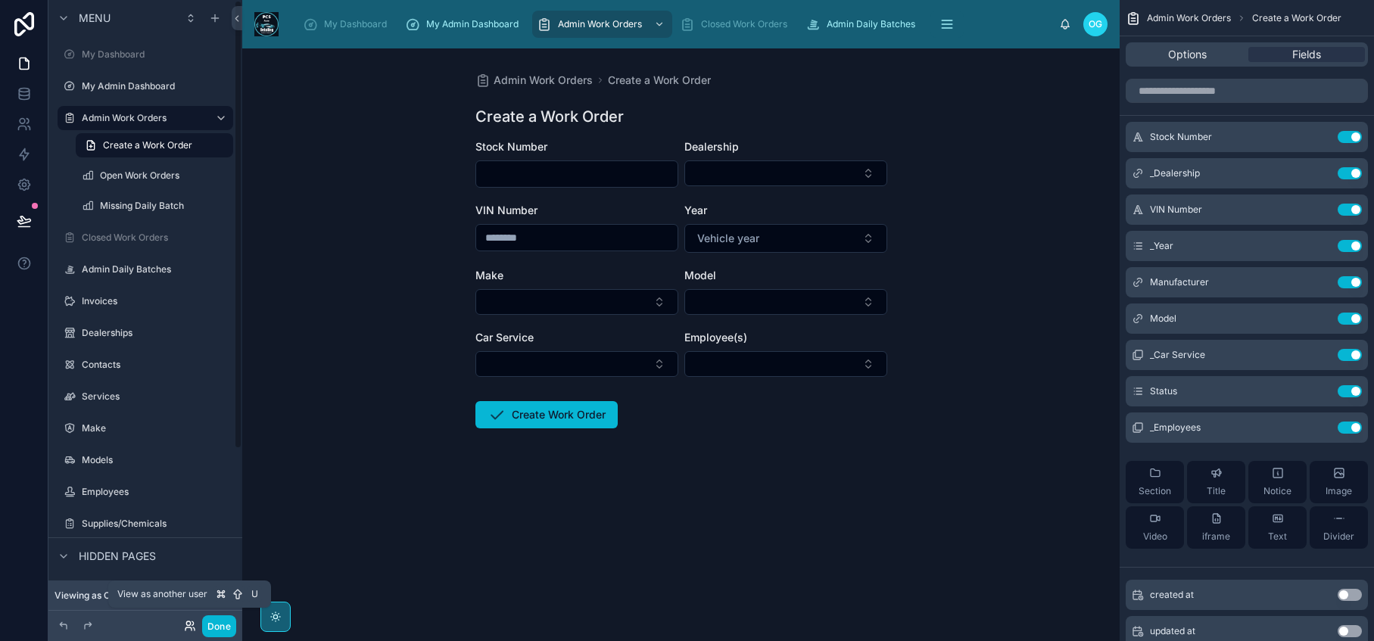
click at [189, 631] on icon at bounding box center [190, 626] width 12 height 12
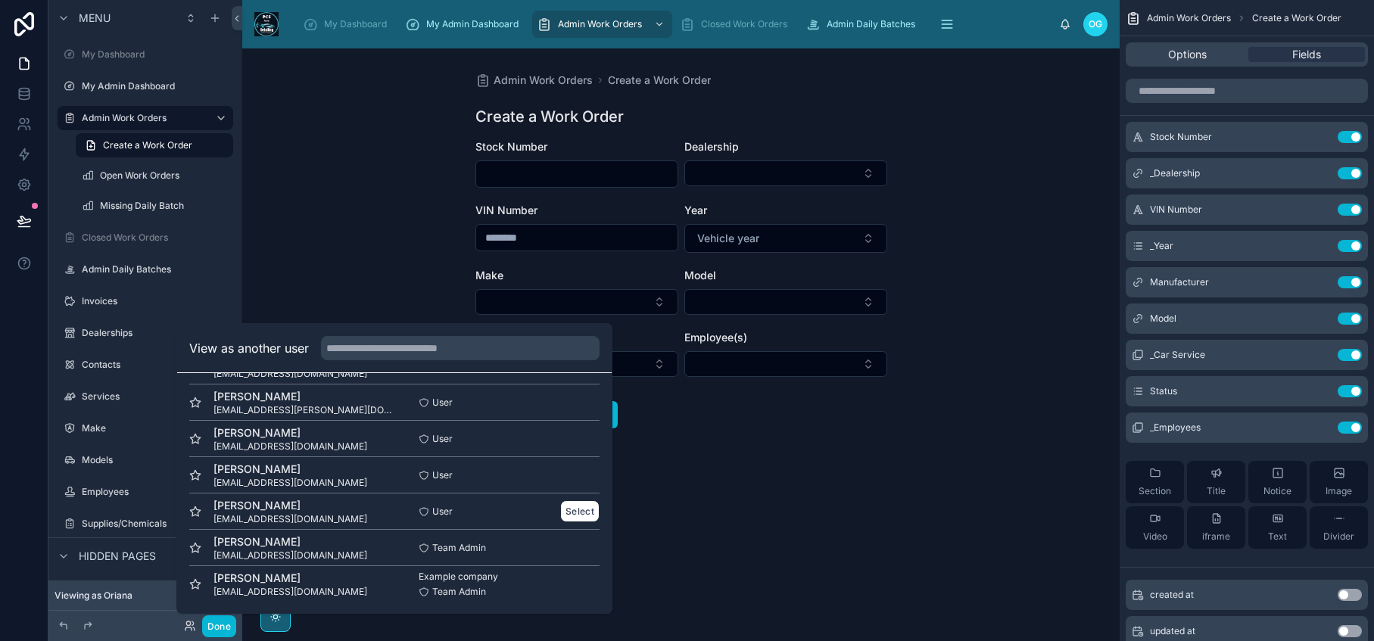
scroll to position [257, 0]
click at [575, 543] on button "Select" at bounding box center [579, 547] width 39 height 22
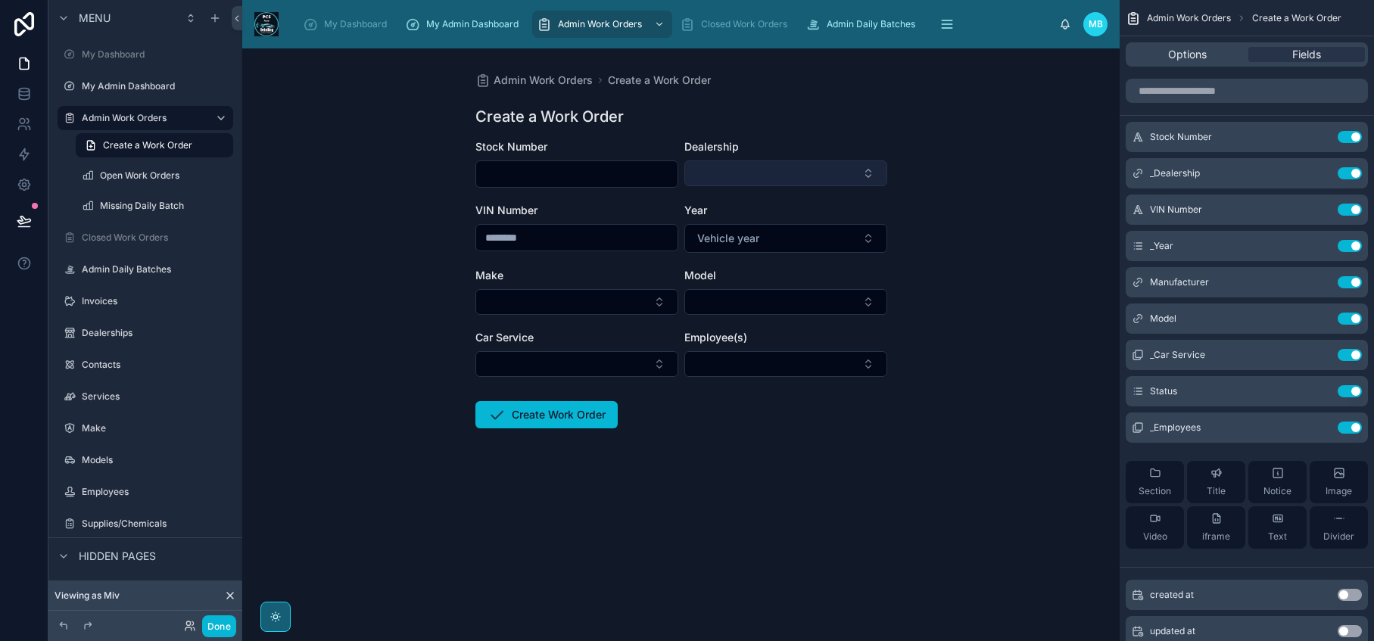
click at [873, 160] on button "Select Button" at bounding box center [785, 173] width 203 height 26
click at [871, 141] on div "Dealership" at bounding box center [785, 146] width 203 height 15
click at [1317, 173] on icon "scrollable content" at bounding box center [1319, 173] width 12 height 12
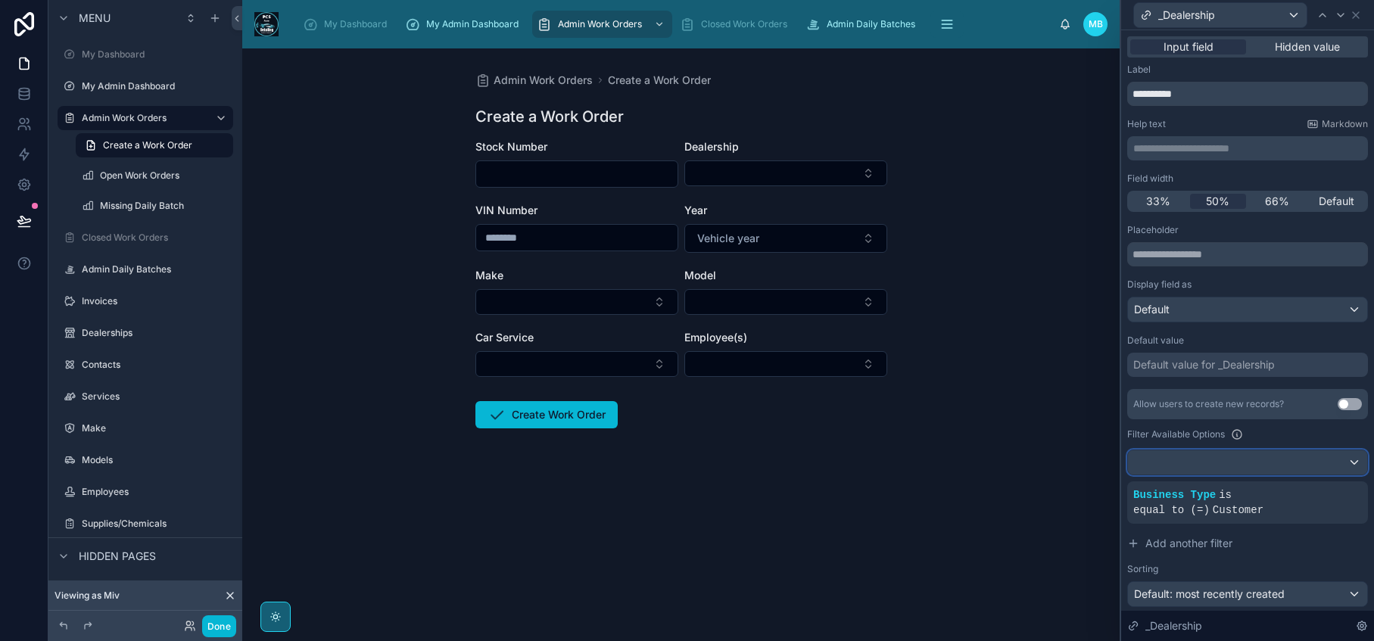
click at [1335, 463] on div at bounding box center [1247, 462] width 239 height 24
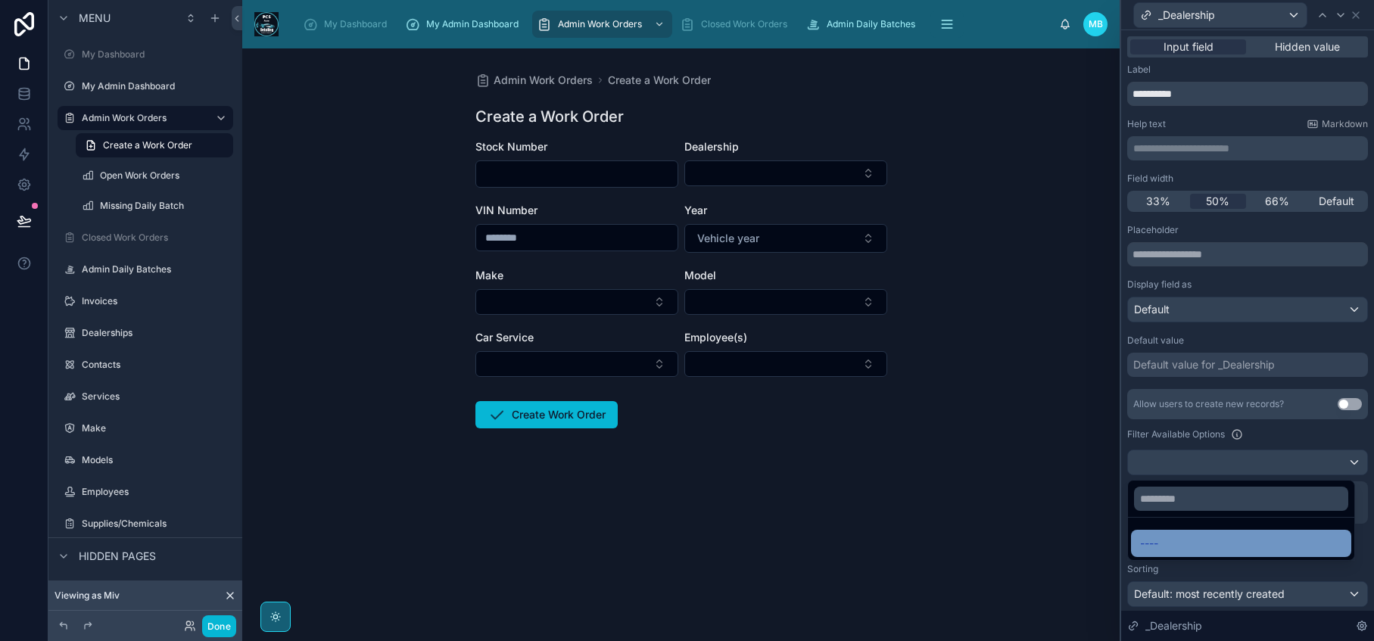
click at [1166, 537] on div "----" at bounding box center [1241, 543] width 202 height 18
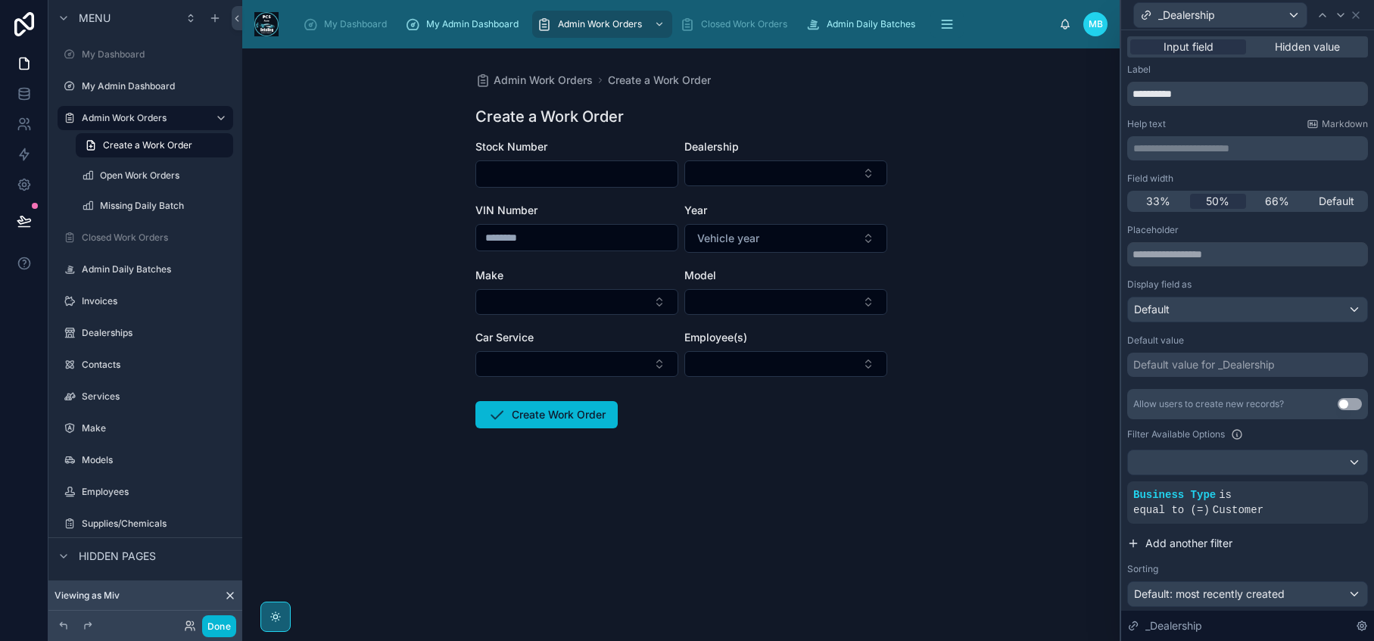
click at [1148, 543] on span "Add another filter" at bounding box center [1188, 543] width 87 height 15
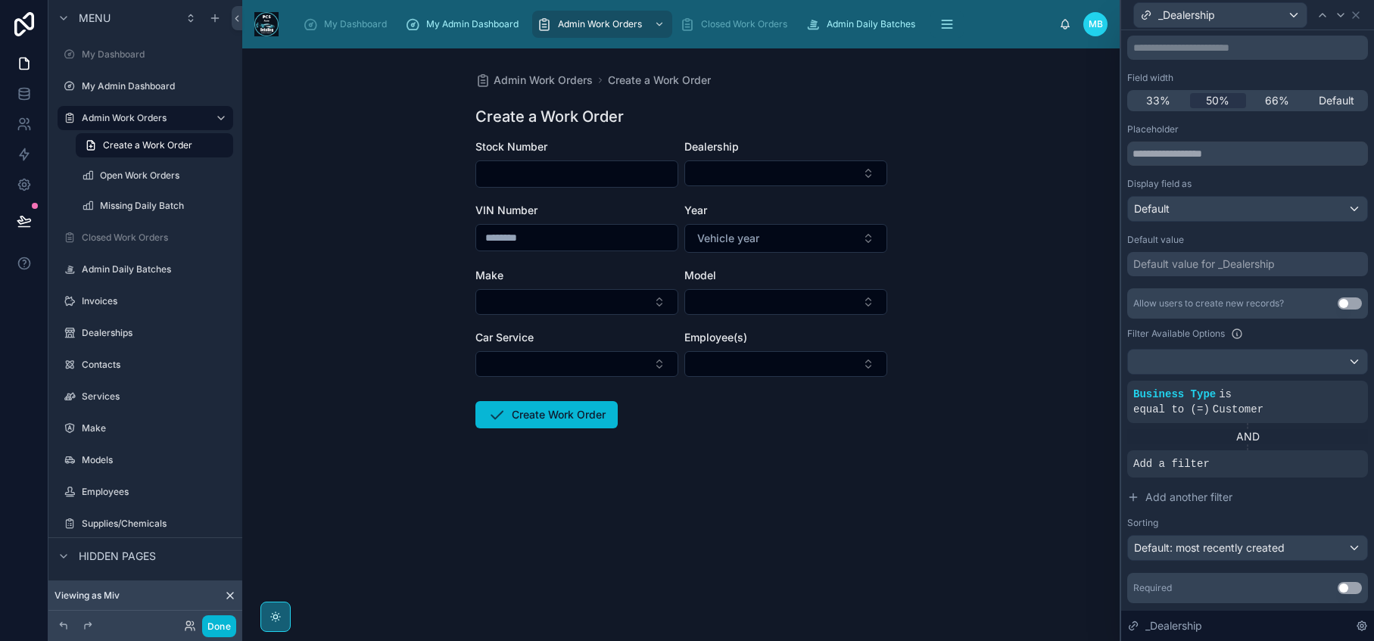
scroll to position [142, 0]
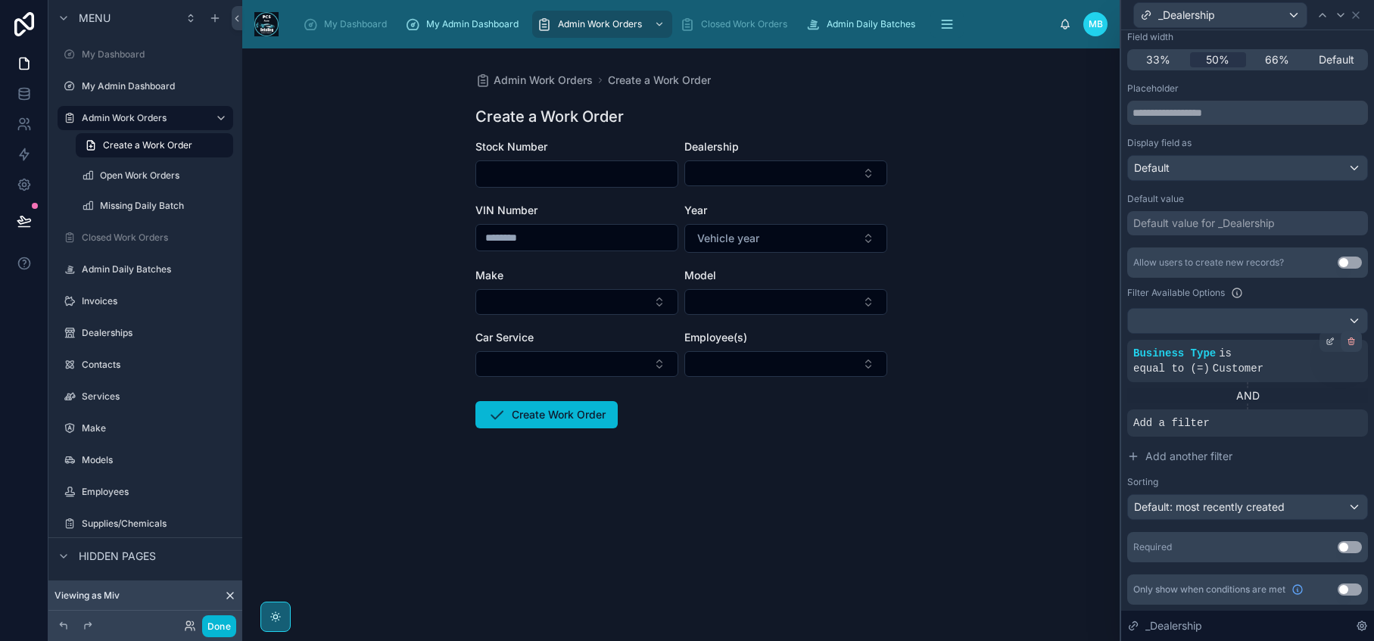
click at [1349, 344] on icon at bounding box center [1351, 342] width 5 height 5
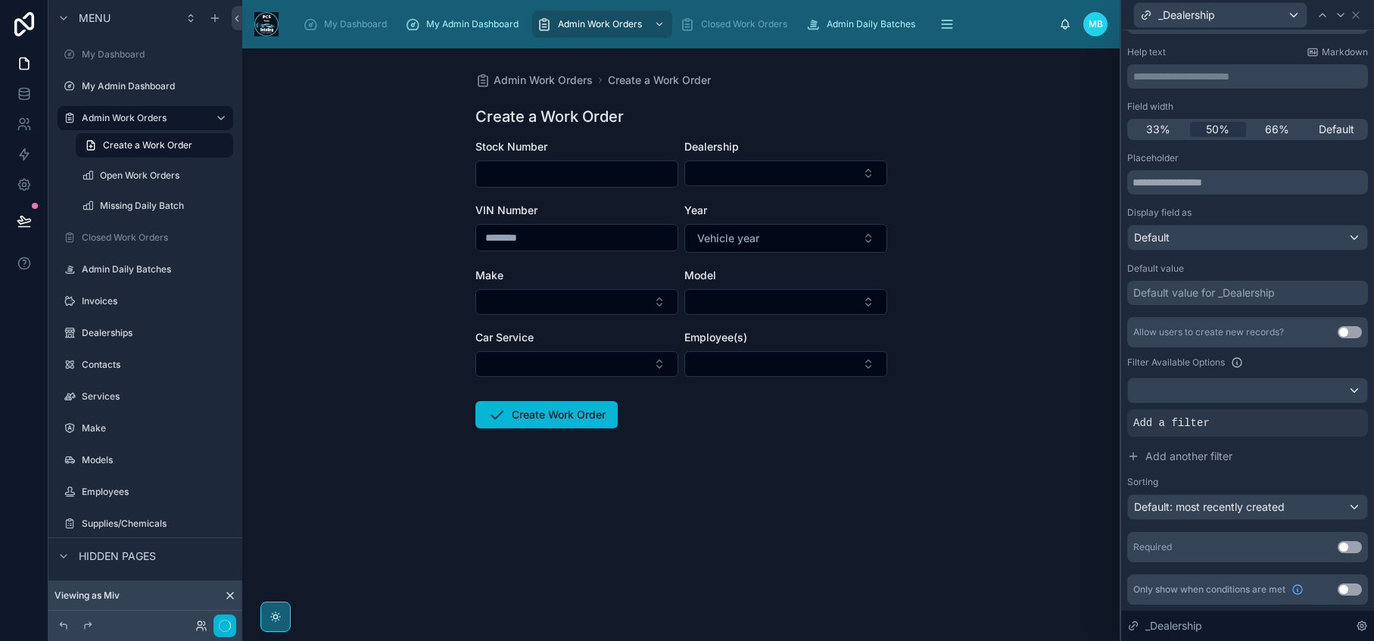
scroll to position [72, 0]
click at [1341, 415] on div at bounding box center [1350, 410] width 21 height 21
click at [895, 444] on div "Admin Work Orders Create a Work Order Create a Work Order Stock Number Dealersh…" at bounding box center [681, 286] width 436 height 477
click at [217, 634] on button "Done" at bounding box center [219, 626] width 34 height 22
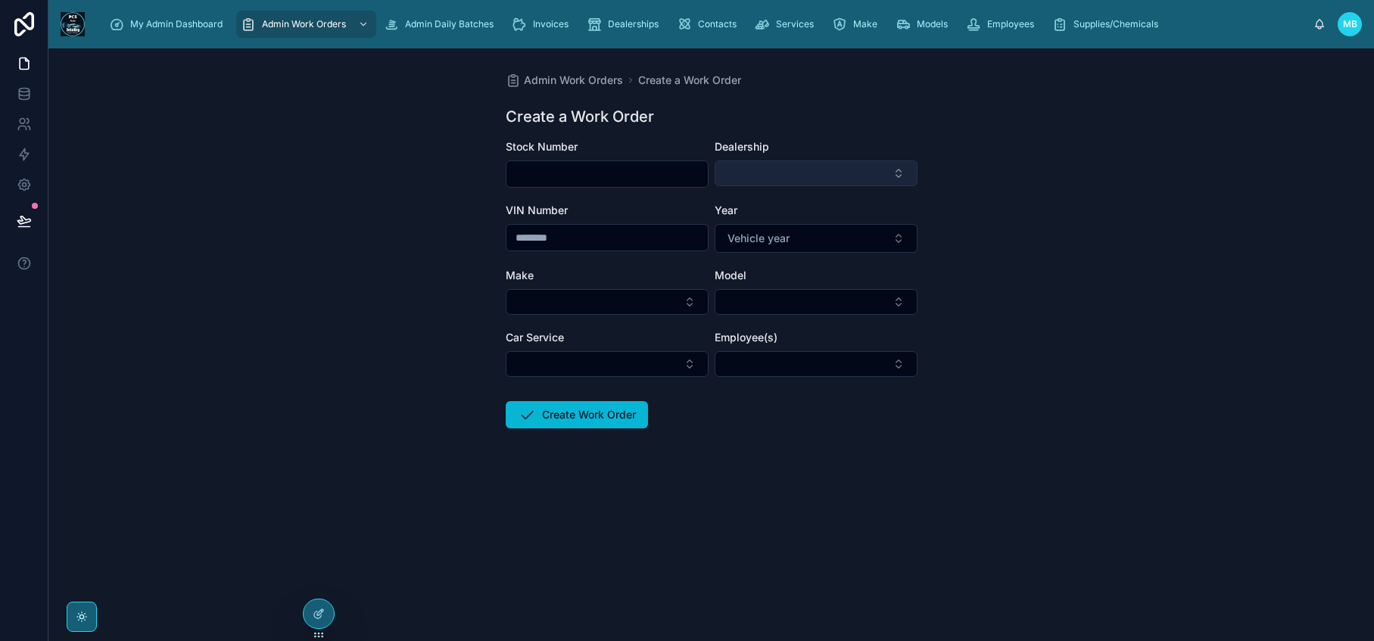
click at [843, 167] on button "Select Button" at bounding box center [816, 173] width 203 height 26
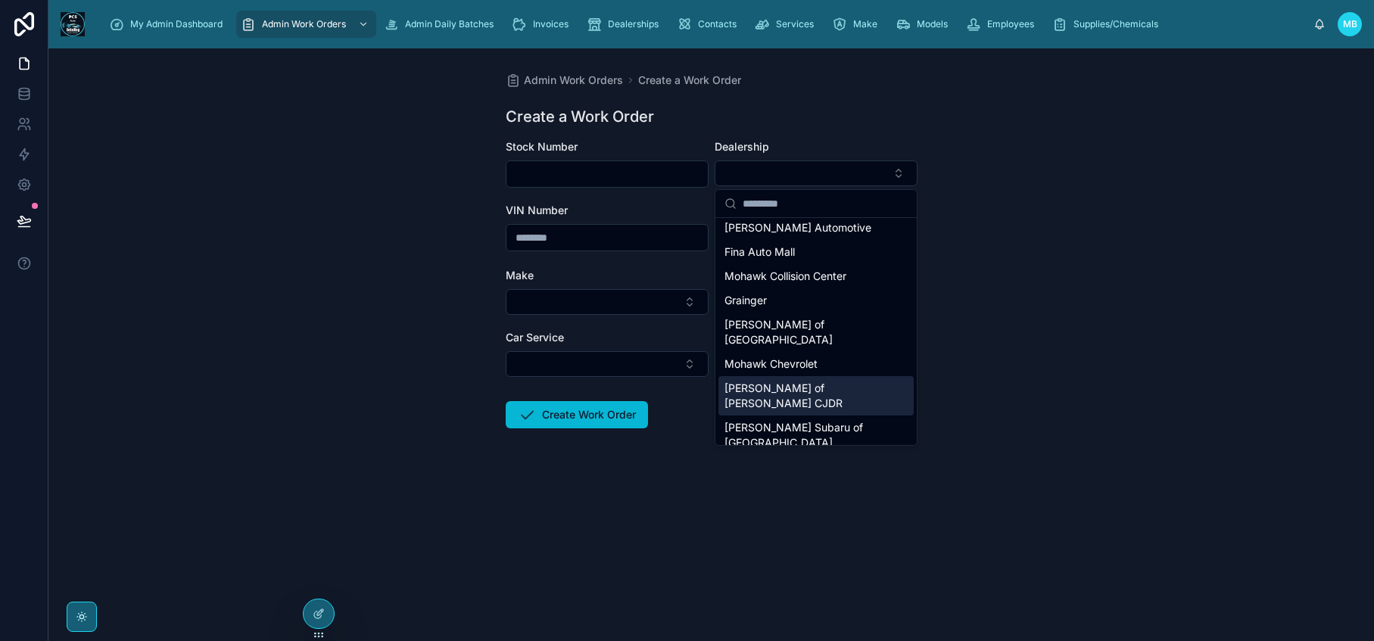
scroll to position [0, 0]
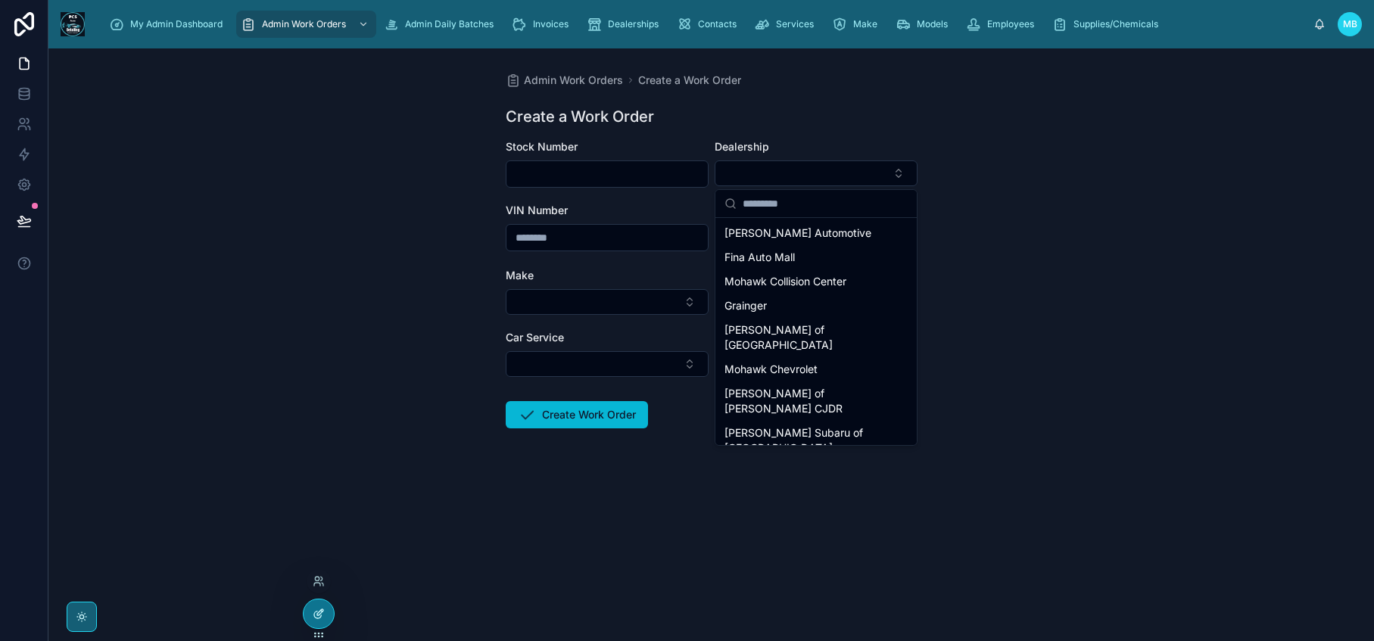
click at [310, 616] on div at bounding box center [319, 613] width 30 height 29
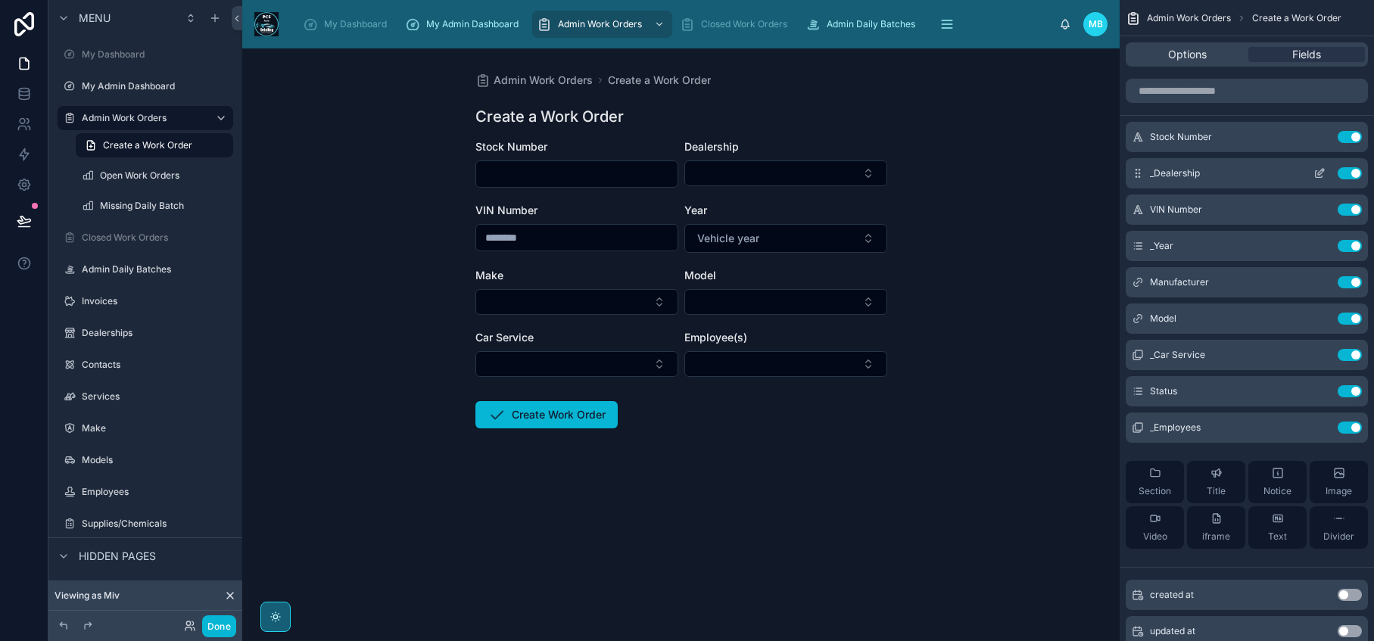
click at [1316, 177] on icon "scrollable content" at bounding box center [1319, 174] width 7 height 7
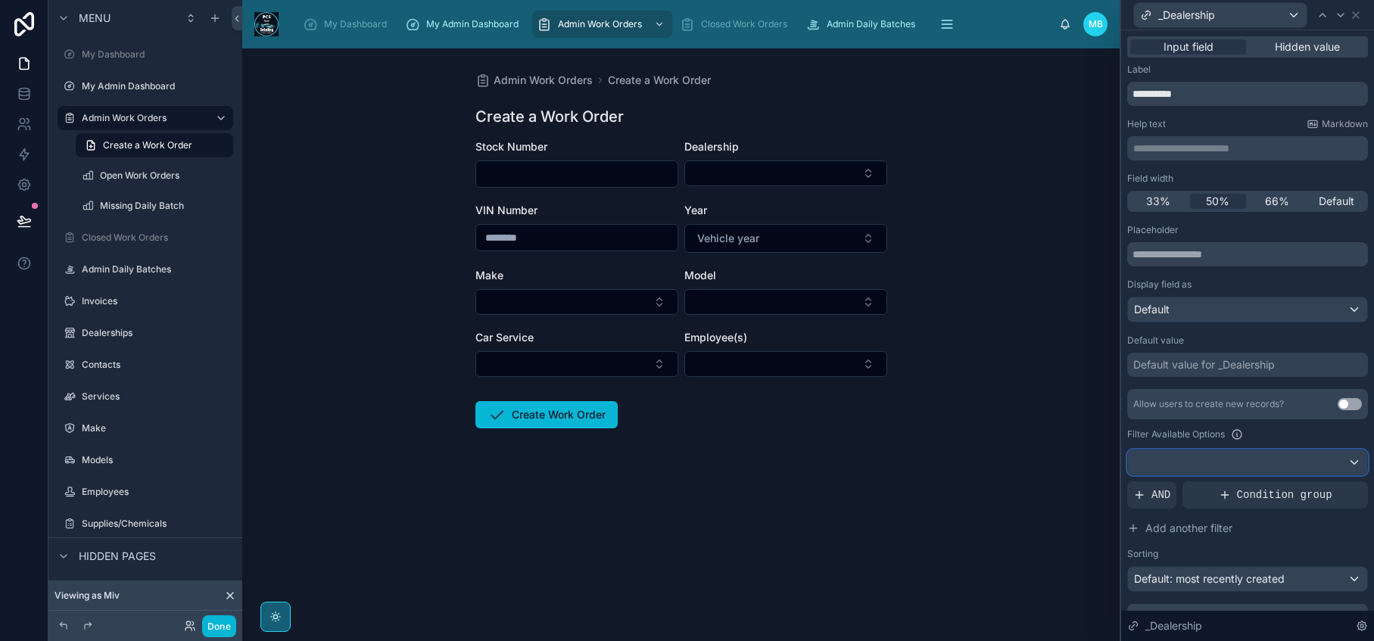
click at [1333, 464] on div at bounding box center [1247, 462] width 239 height 24
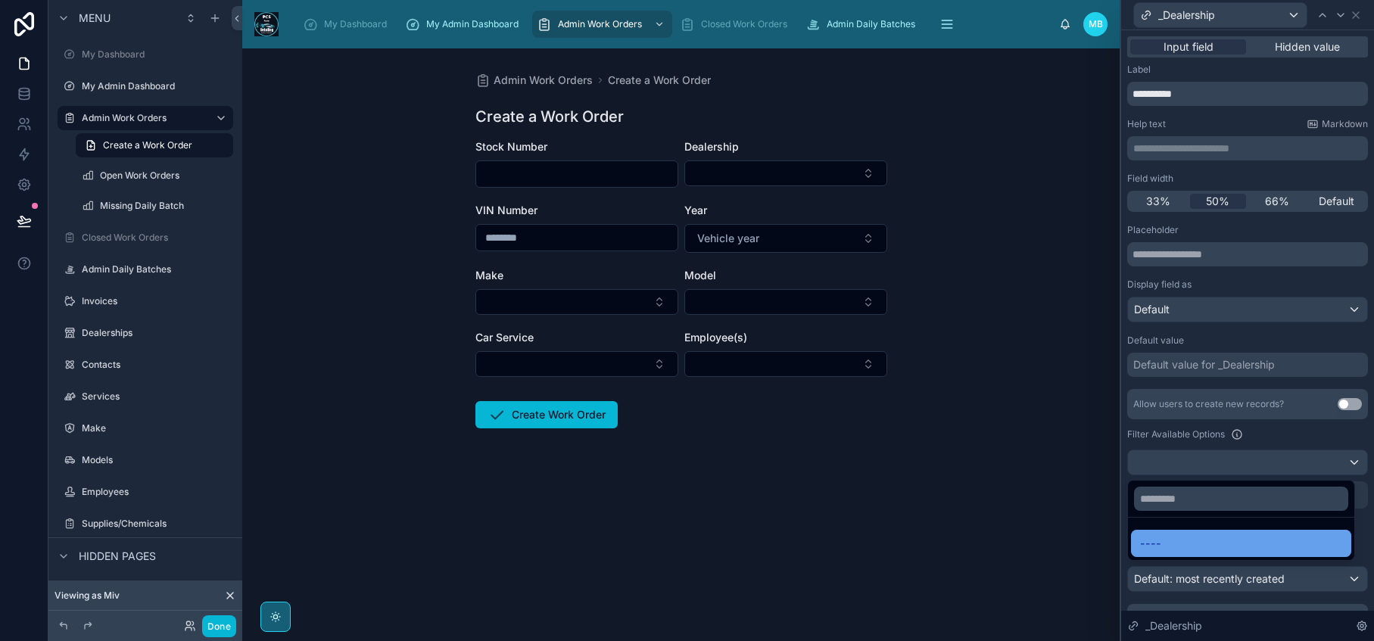
click at [1188, 547] on div "----" at bounding box center [1241, 543] width 202 height 18
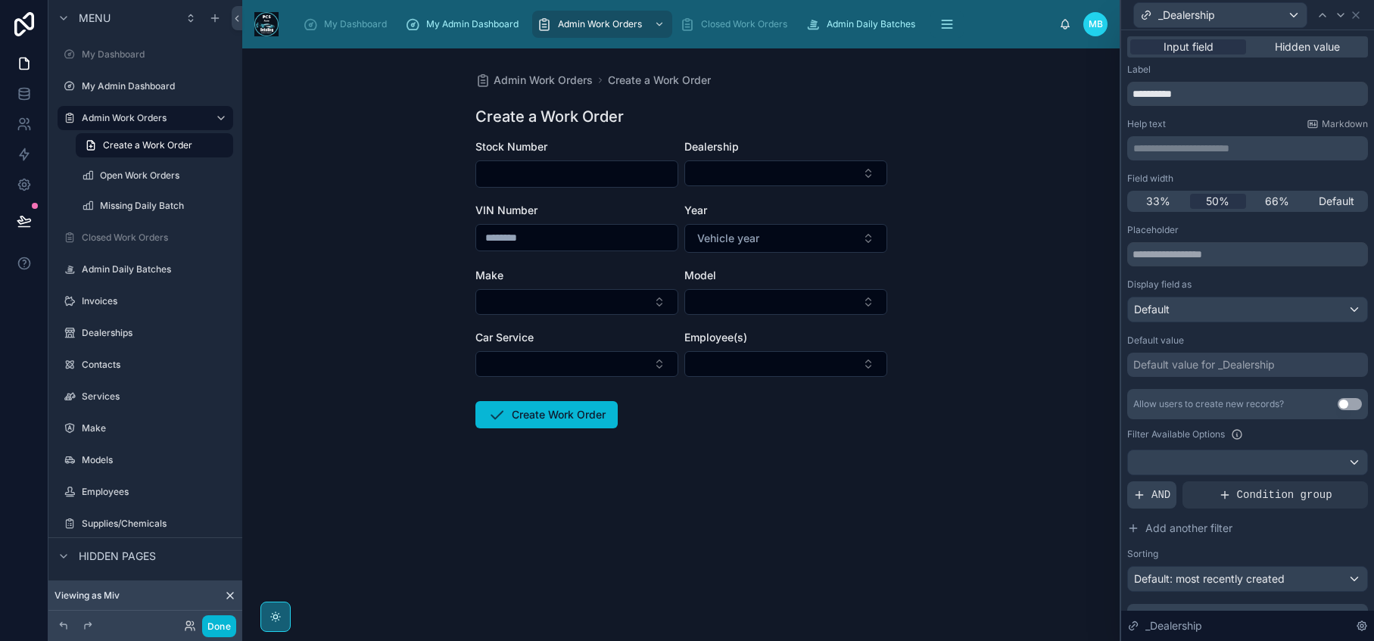
click at [1153, 498] on span "AND" at bounding box center [1160, 494] width 19 height 15
click at [1325, 483] on icon at bounding box center [1329, 482] width 9 height 9
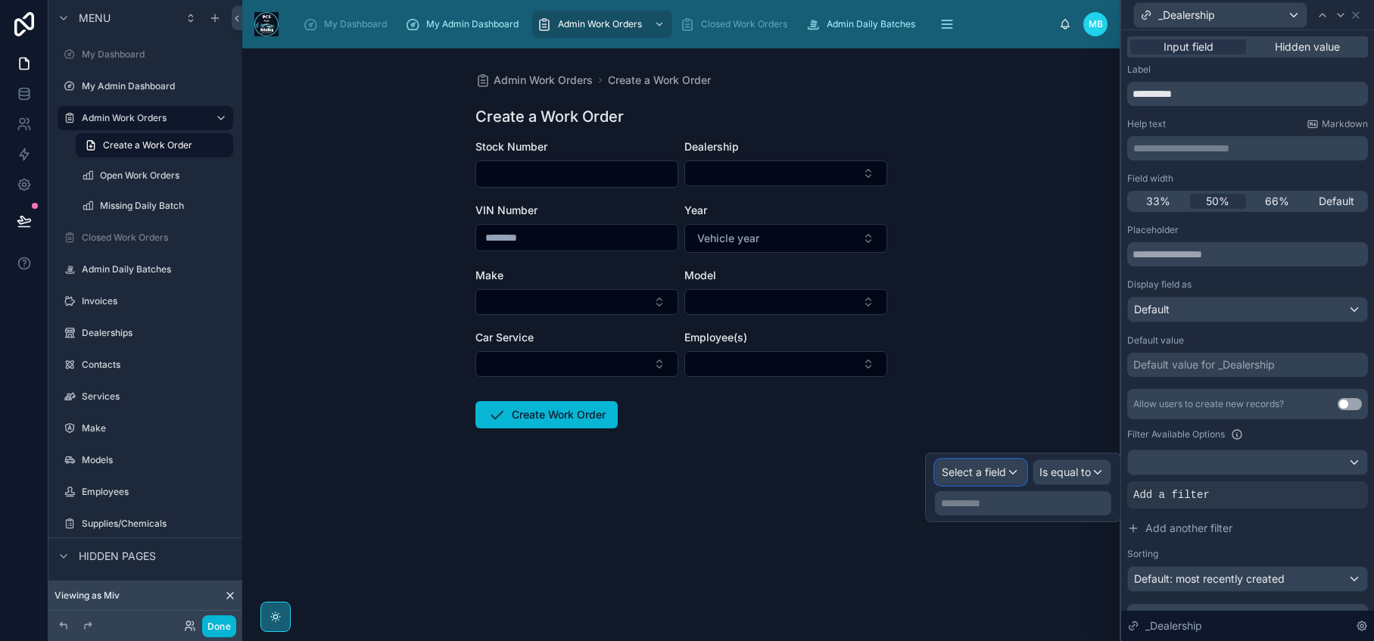
click at [1013, 473] on div "Select a field" at bounding box center [981, 472] width 90 height 24
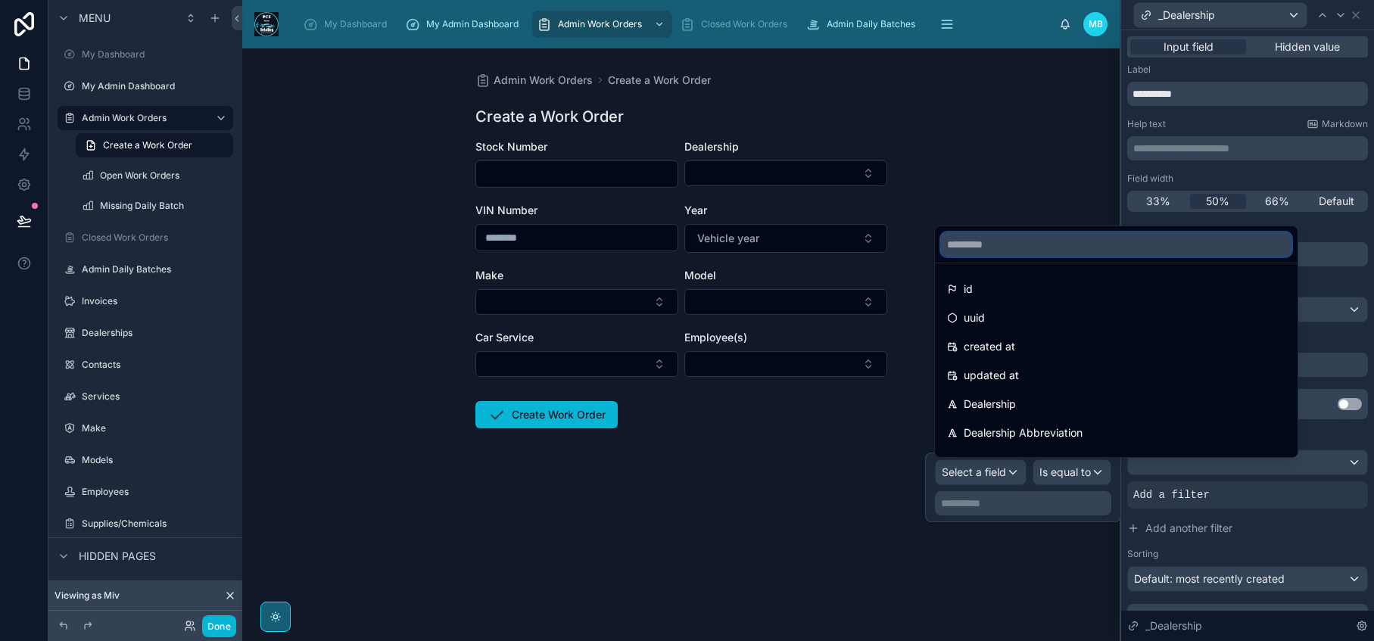
click at [1010, 244] on input "text" at bounding box center [1116, 244] width 350 height 24
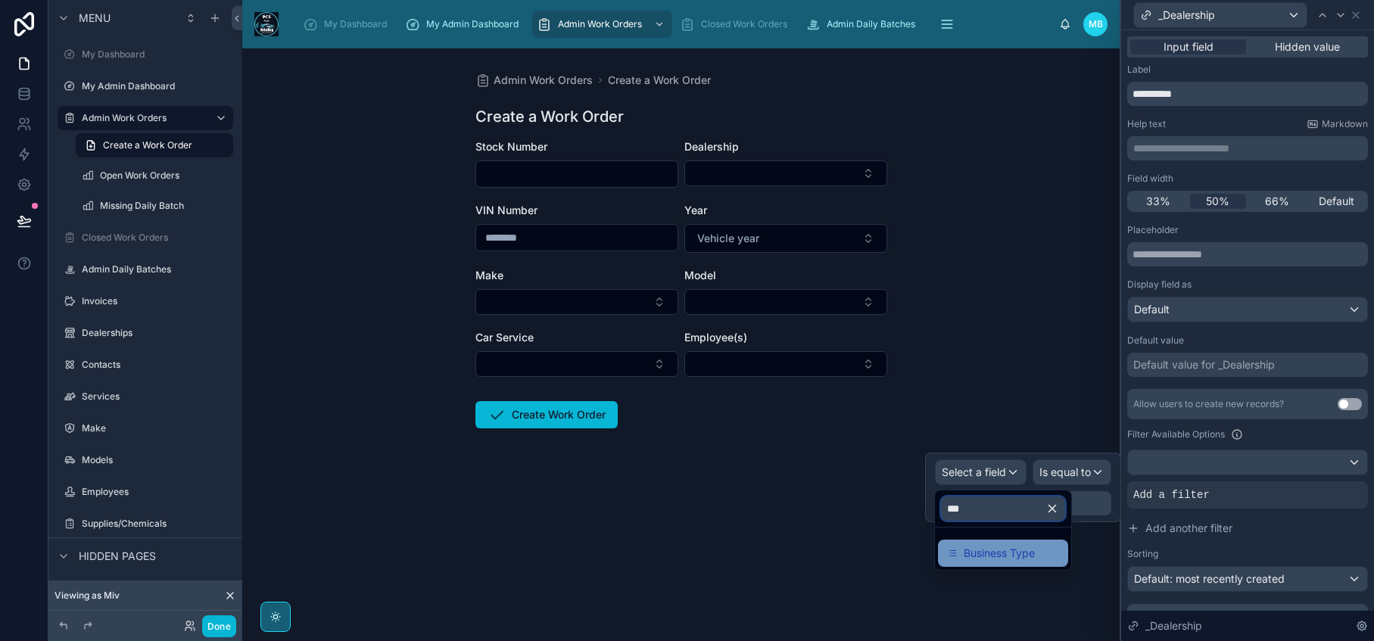
type input "***"
click at [986, 549] on span "Business Type" at bounding box center [999, 553] width 71 height 18
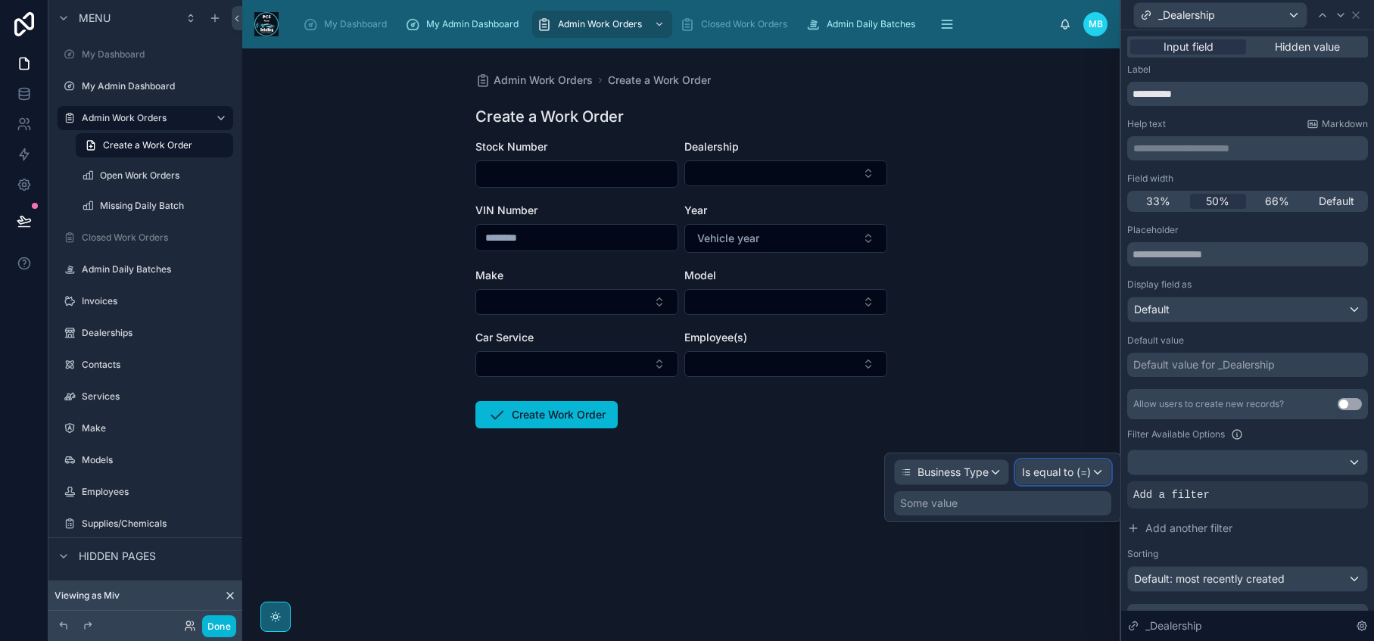
click at [1081, 472] on span "Is equal to (=)" at bounding box center [1056, 472] width 69 height 15
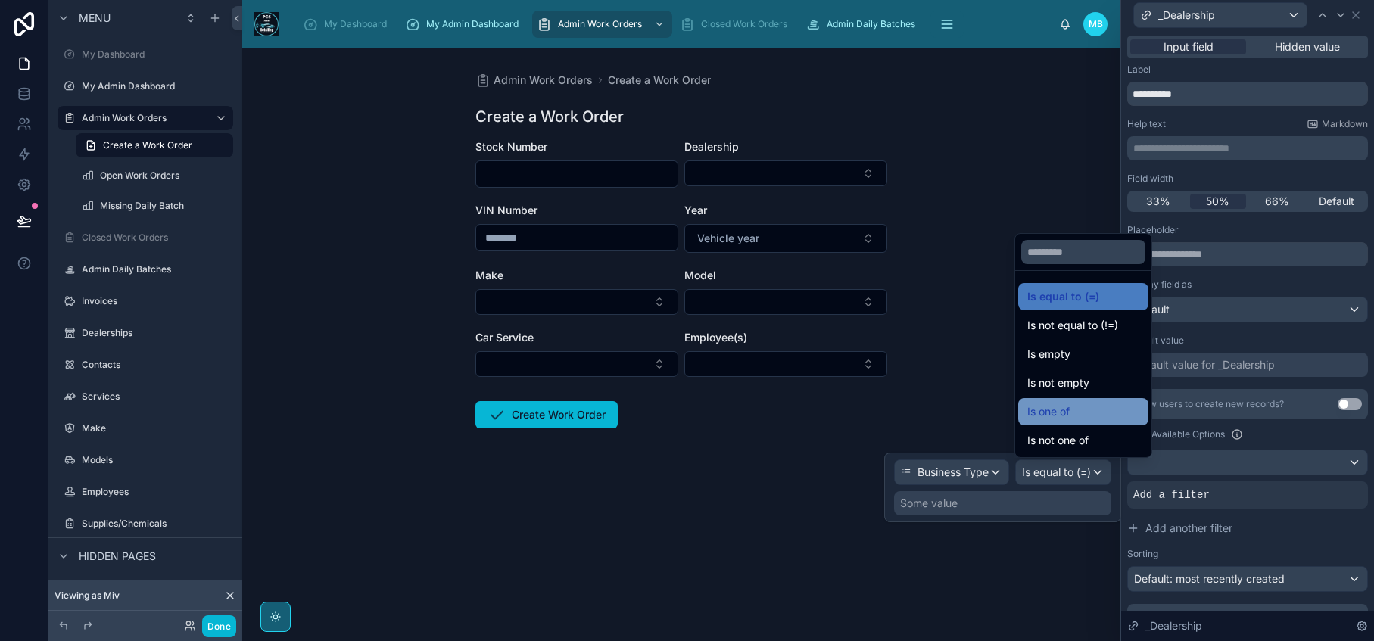
click at [1079, 411] on div "Is one of" at bounding box center [1083, 412] width 112 height 18
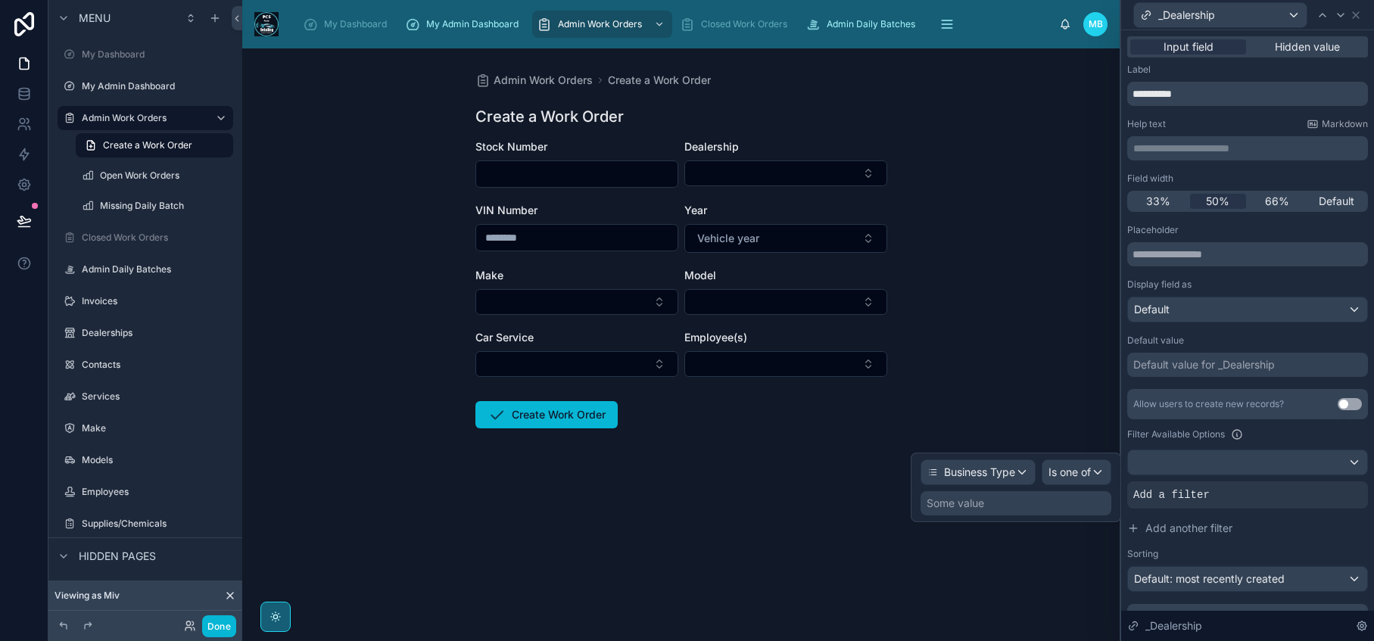
click at [987, 508] on div "Some value" at bounding box center [1015, 503] width 191 height 24
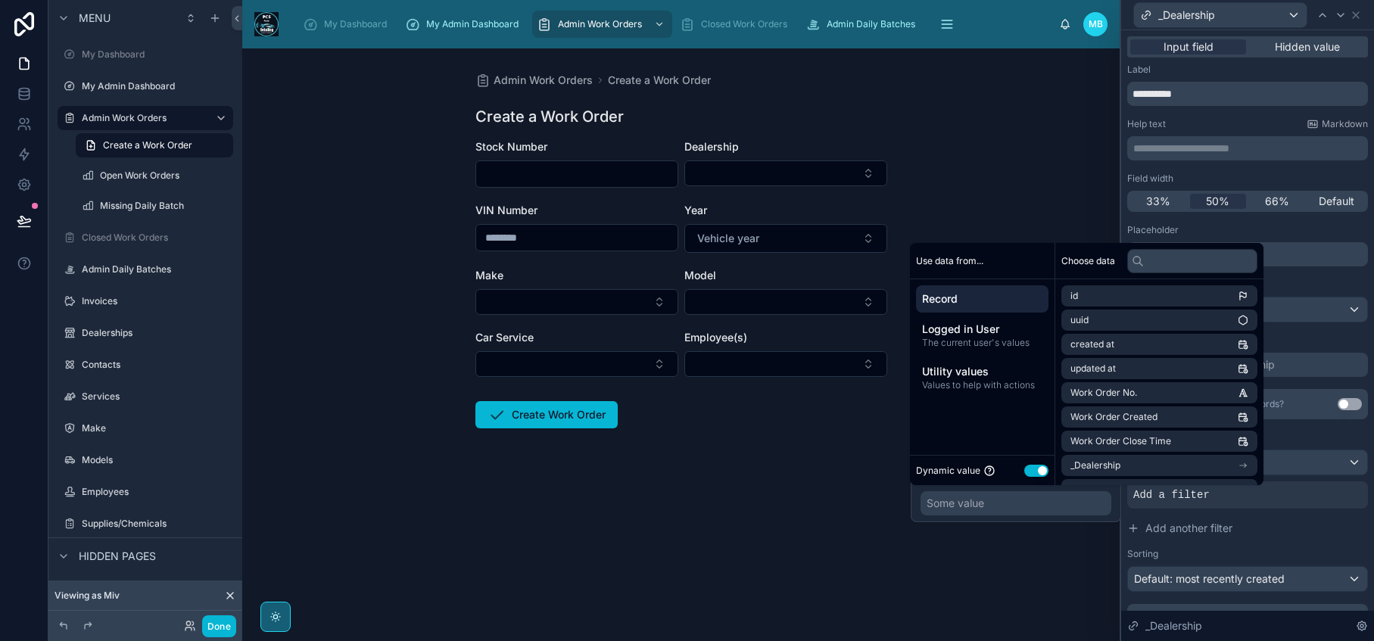
click at [1029, 472] on button "Use setting" at bounding box center [1036, 471] width 24 height 12
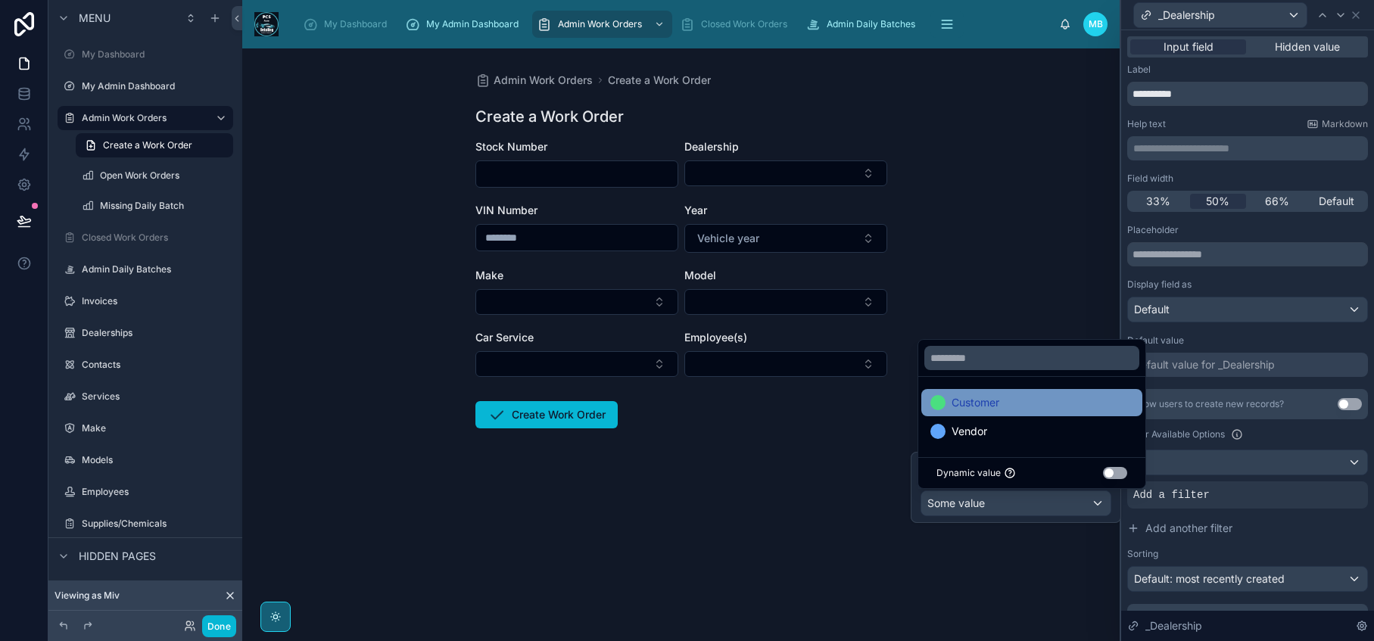
click at [1001, 406] on div "Customer" at bounding box center [1031, 403] width 203 height 18
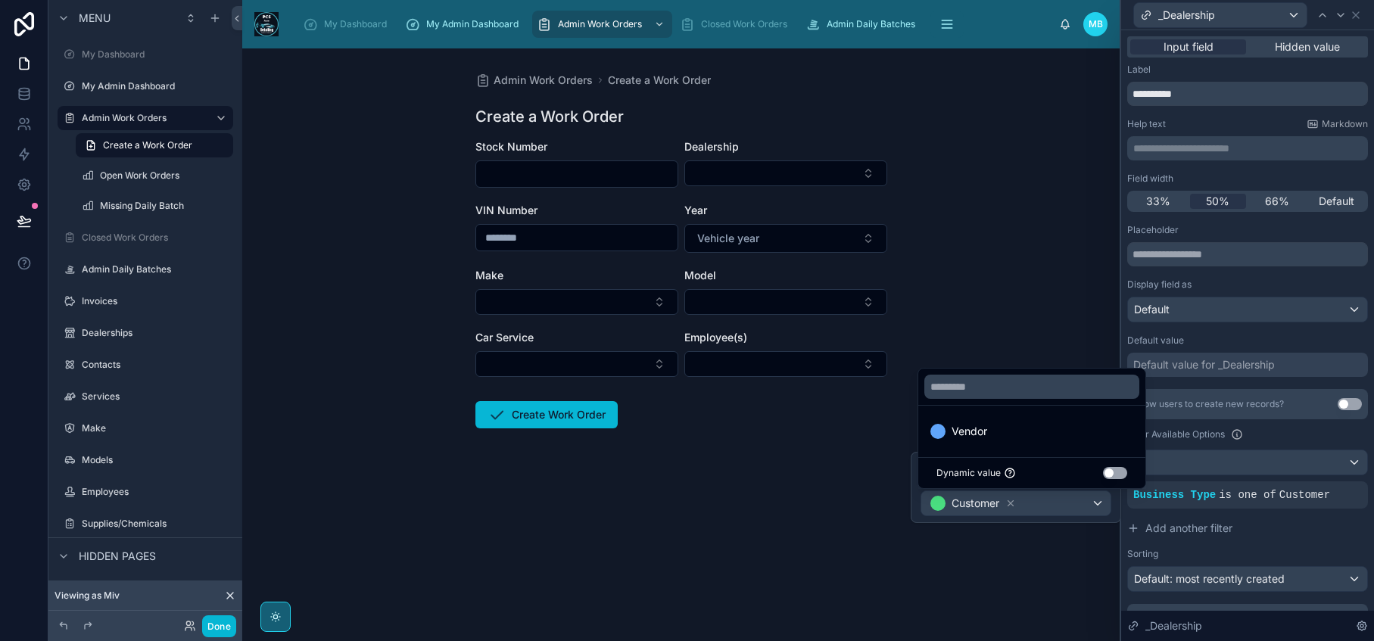
click at [980, 591] on div "Admin Work Orders Create a Work Order Create a Work Order Stock Number Dealersh…" at bounding box center [680, 344] width 877 height 593
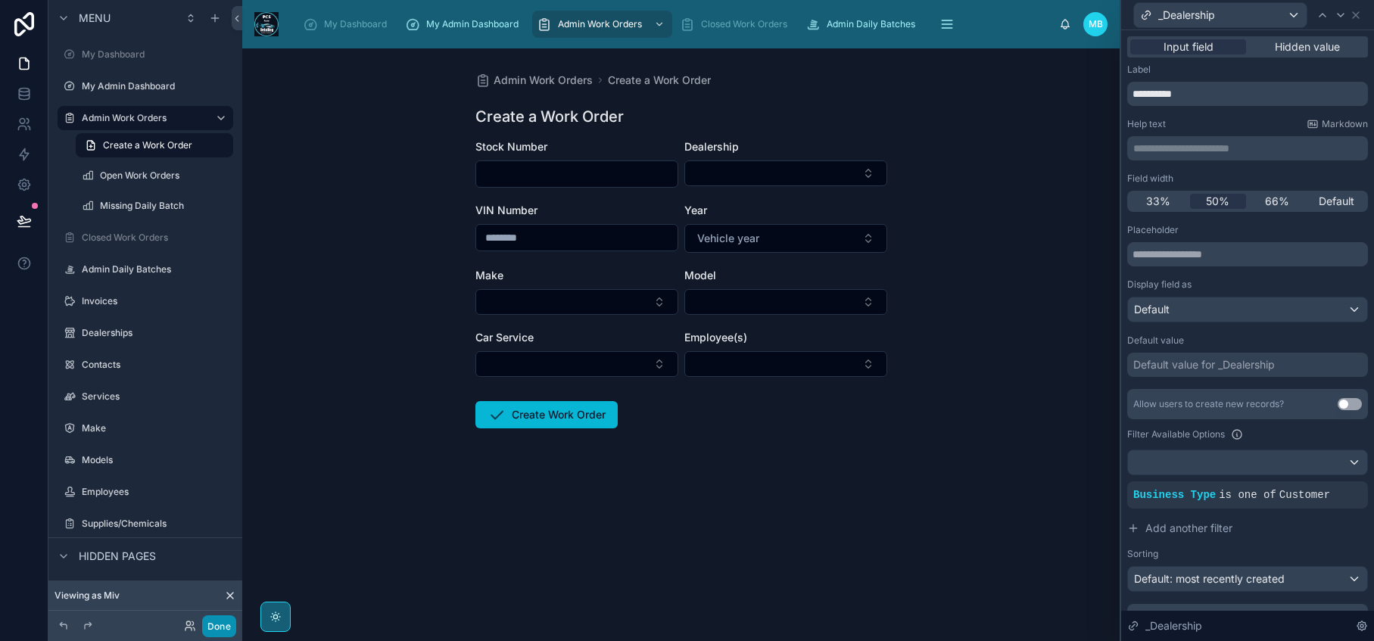
click at [223, 624] on button "Done" at bounding box center [219, 626] width 34 height 22
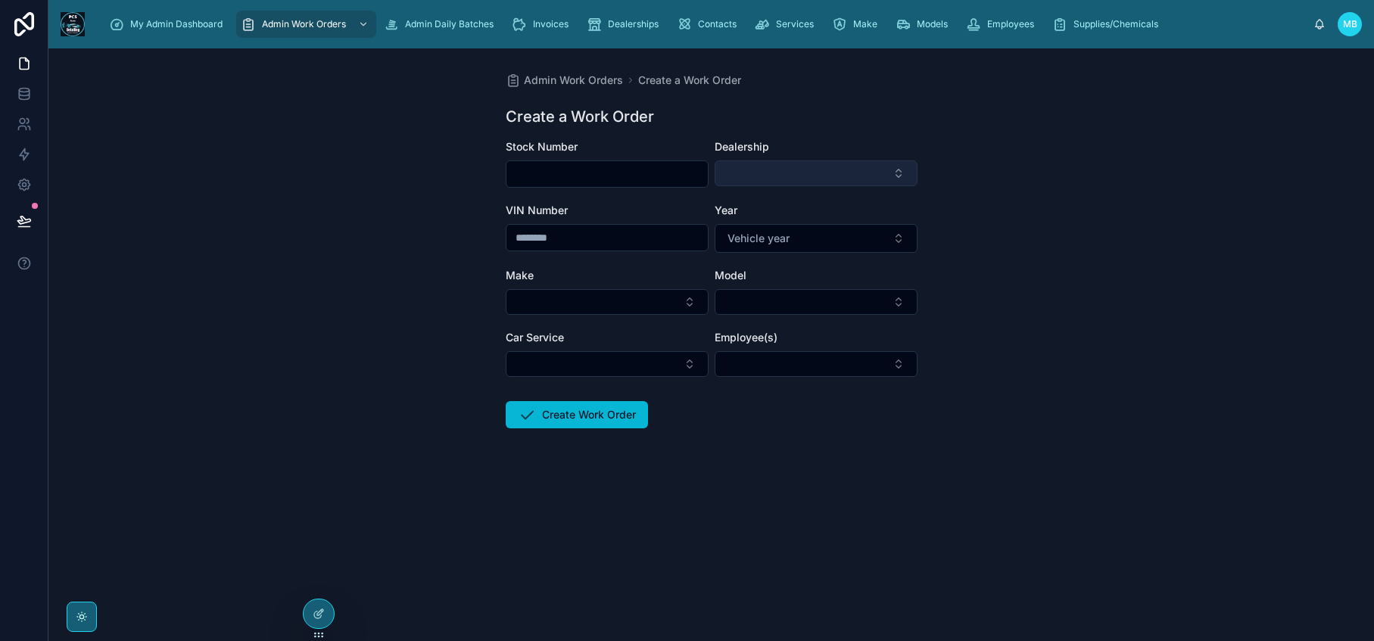
click at [794, 179] on button "Select Button" at bounding box center [816, 173] width 203 height 26
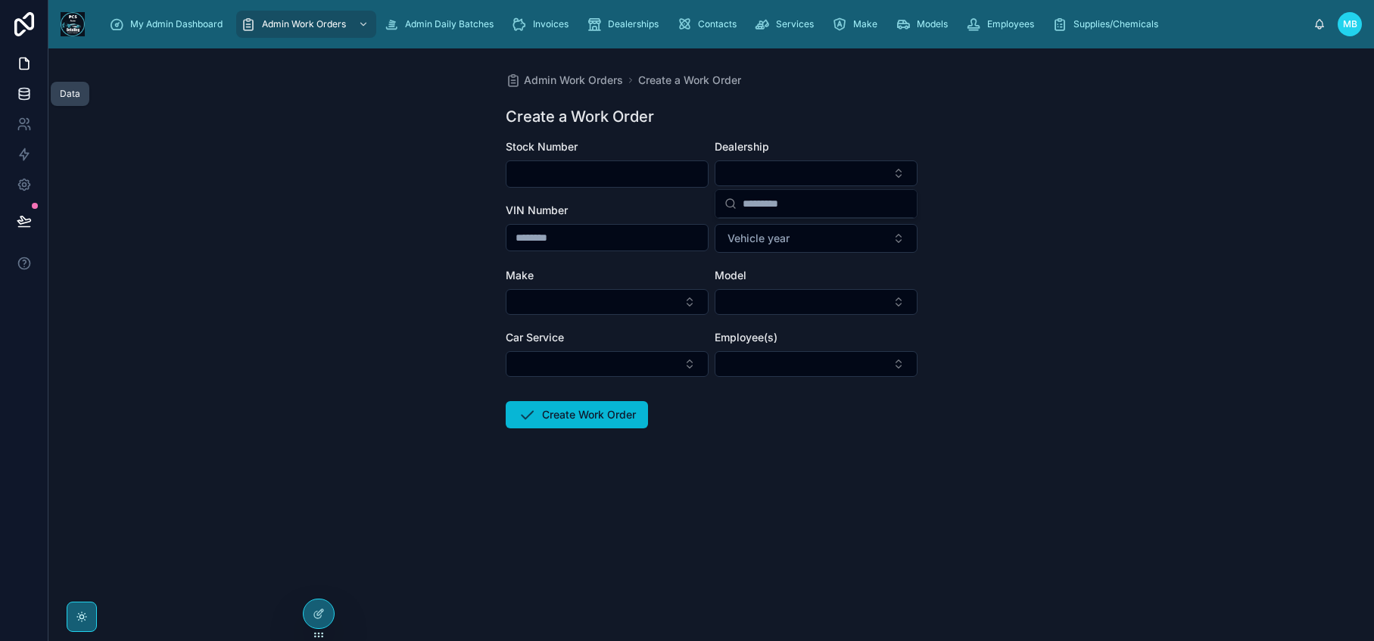
click at [28, 106] on link at bounding box center [24, 94] width 48 height 30
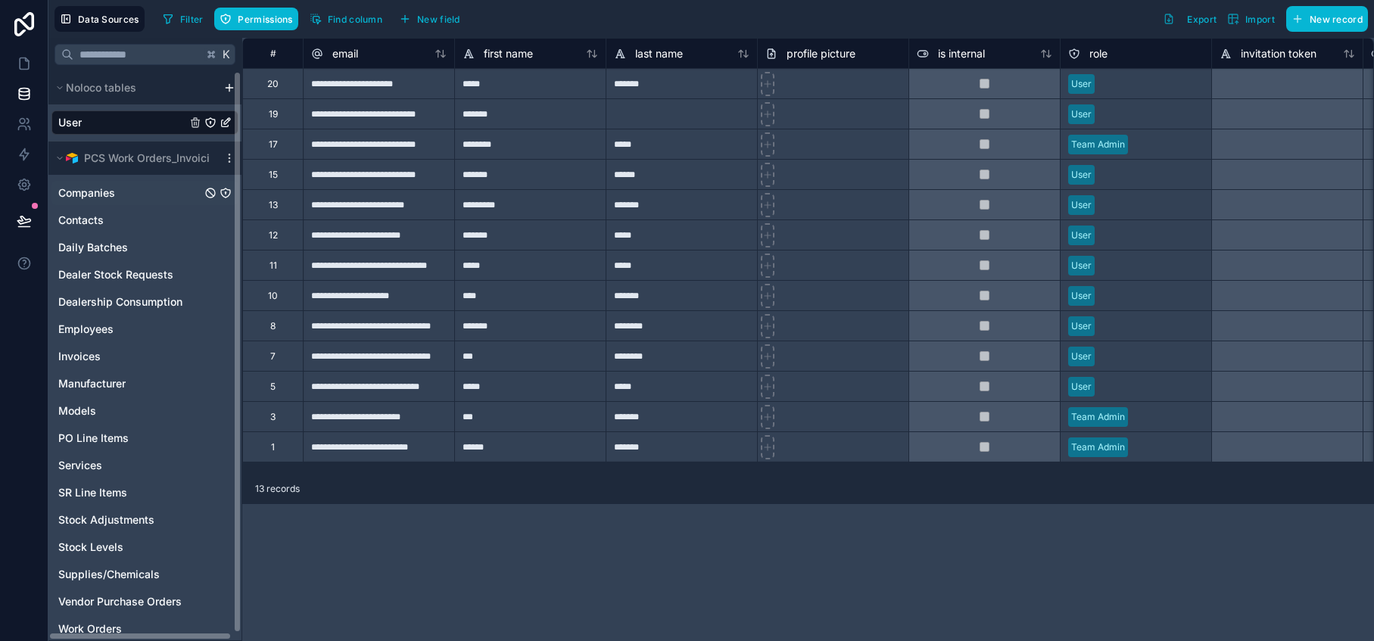
click at [103, 196] on span "Companies" at bounding box center [86, 192] width 57 height 15
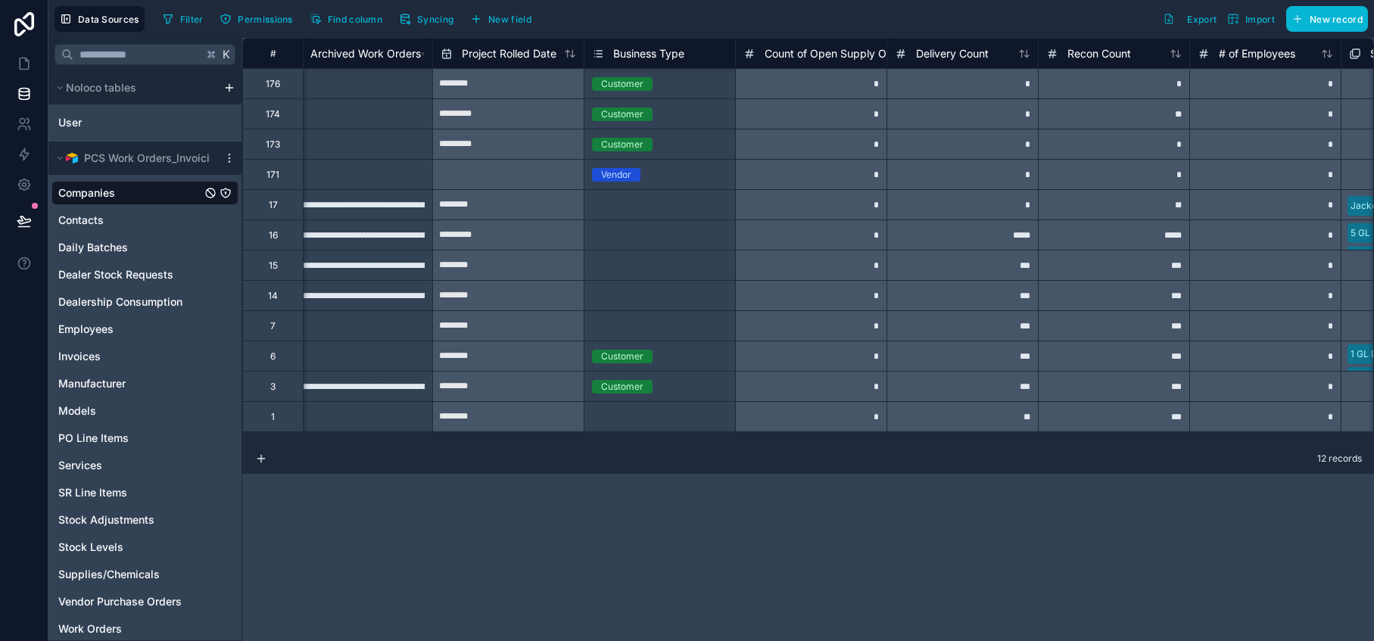
scroll to position [0, 2452]
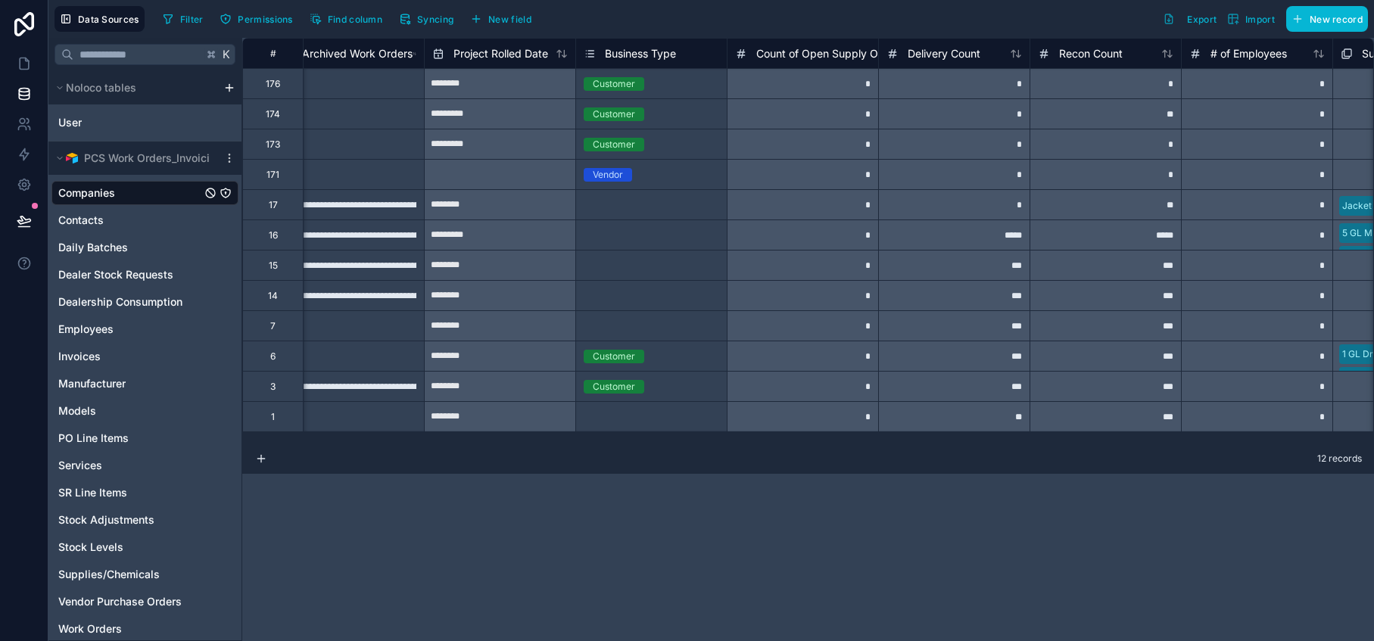
click at [674, 203] on div "Select a Business Type" at bounding box center [633, 205] width 98 height 12
click at [667, 204] on div "Select a Business Type" at bounding box center [633, 205] width 98 height 12
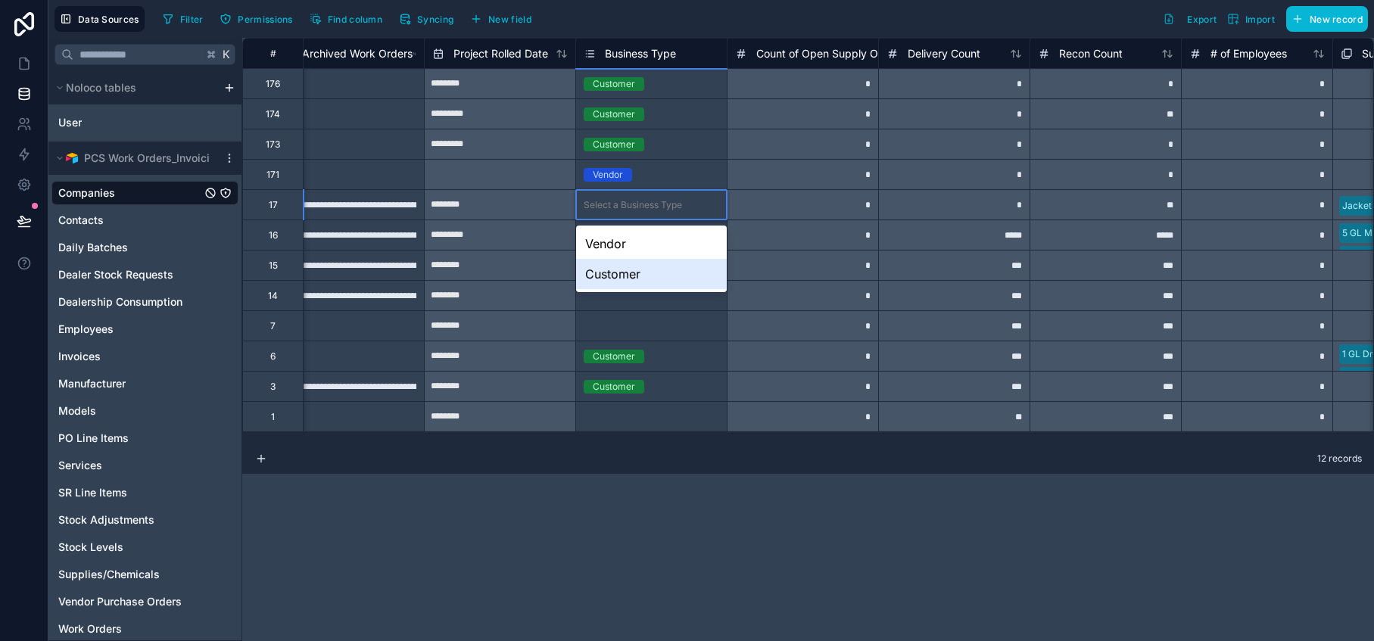
click at [645, 278] on div "Customer" at bounding box center [651, 274] width 151 height 30
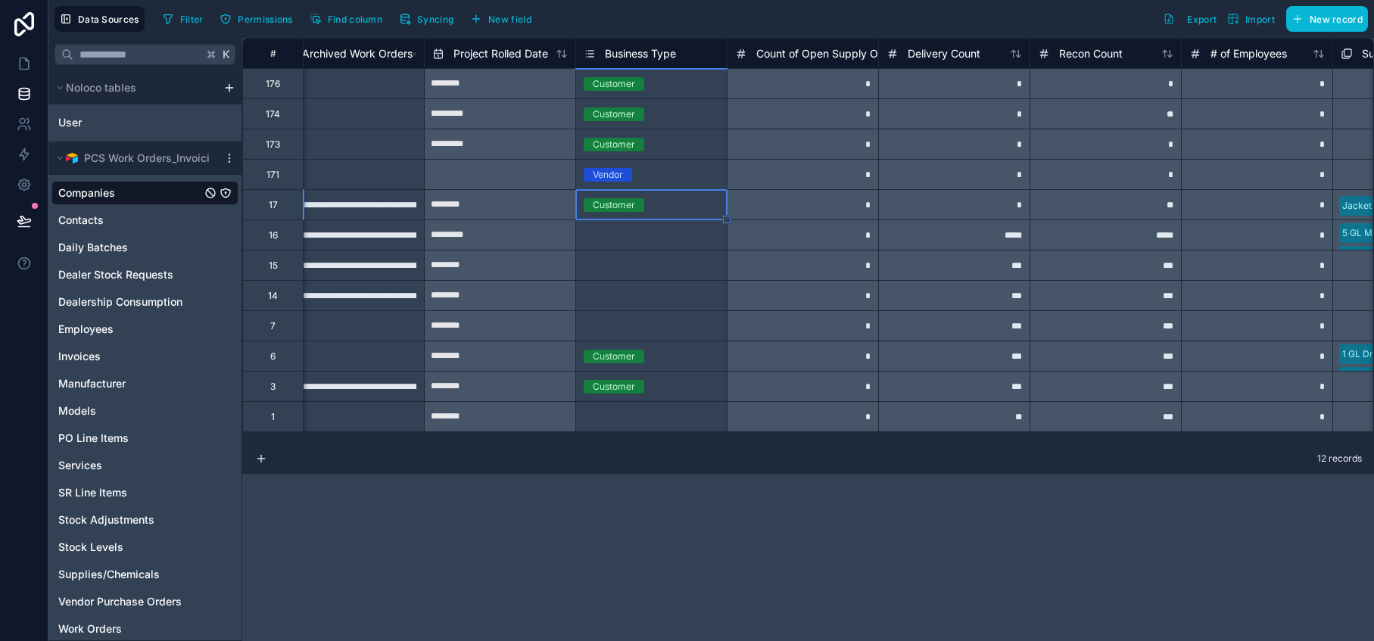
click at [667, 234] on div "Select a Business Type" at bounding box center [633, 235] width 98 height 12
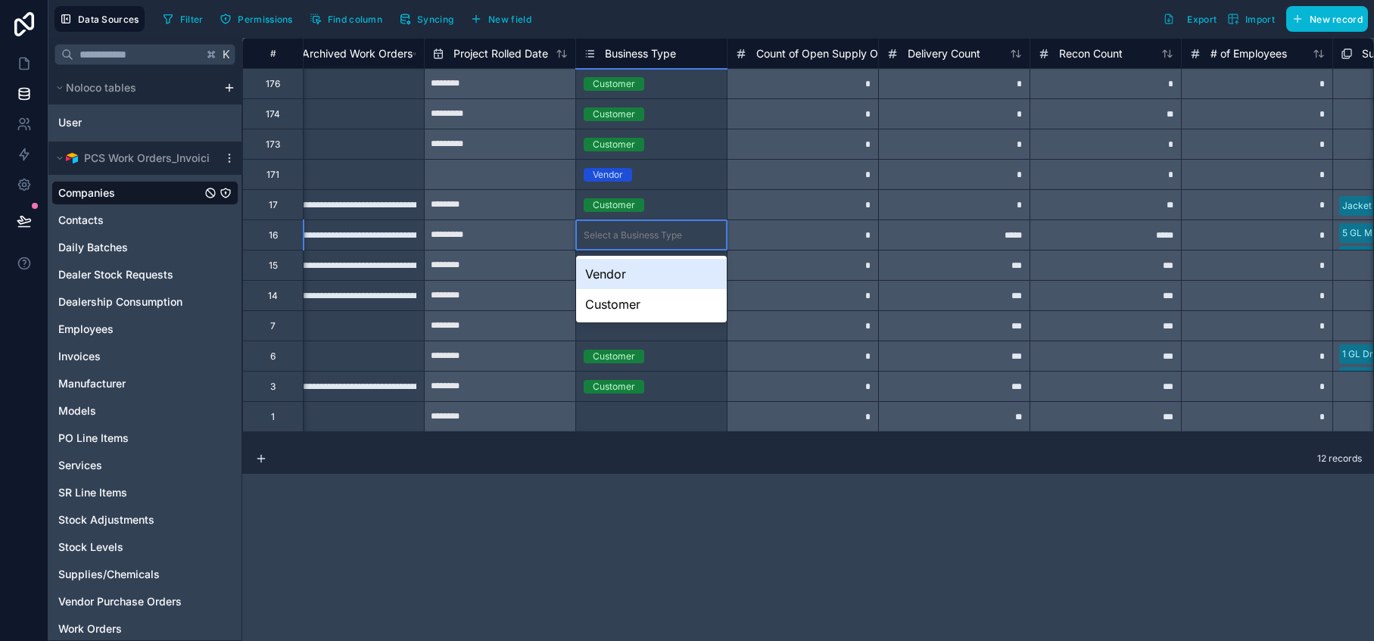
click at [668, 241] on div "Select a Business Type" at bounding box center [651, 235] width 151 height 15
click at [649, 310] on div "Customer" at bounding box center [651, 304] width 151 height 30
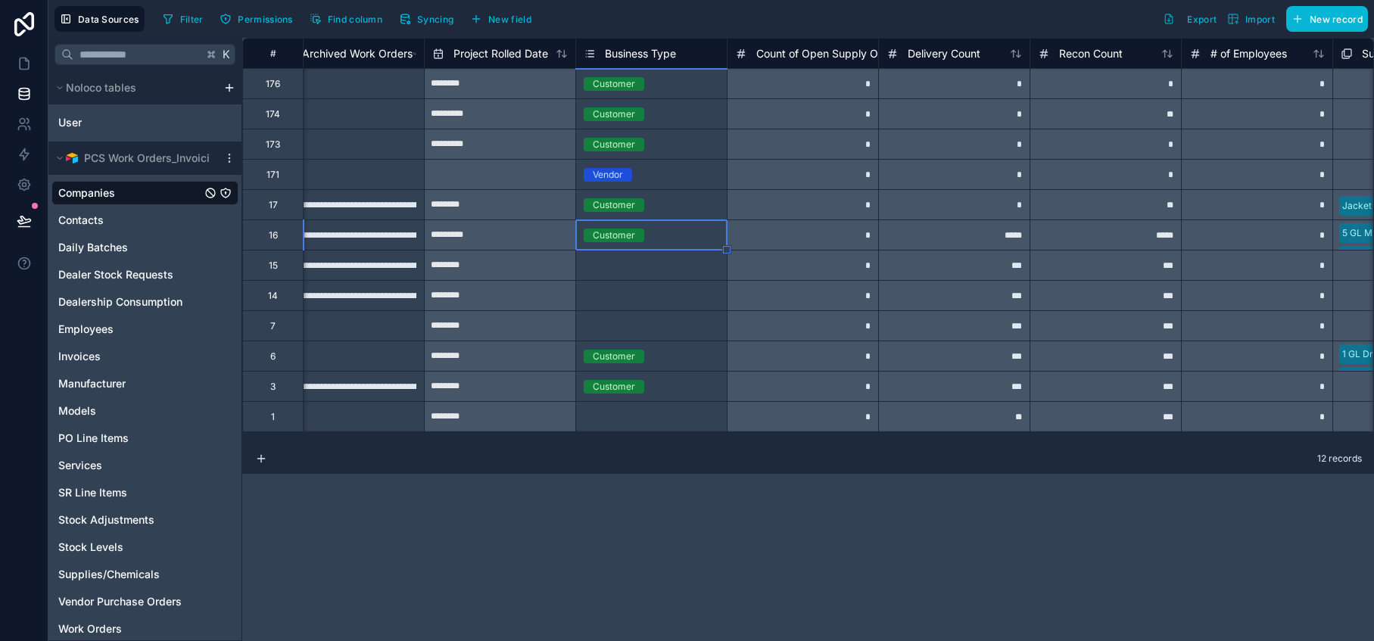
click at [655, 268] on div "Select a Business Type" at bounding box center [633, 266] width 98 height 12
click at [656, 269] on div "Select a Business Type" at bounding box center [633, 266] width 98 height 12
click at [652, 269] on div "Select a Business Type" at bounding box center [633, 266] width 98 height 12
click at [635, 267] on div "Select a Business Type" at bounding box center [633, 266] width 98 height 12
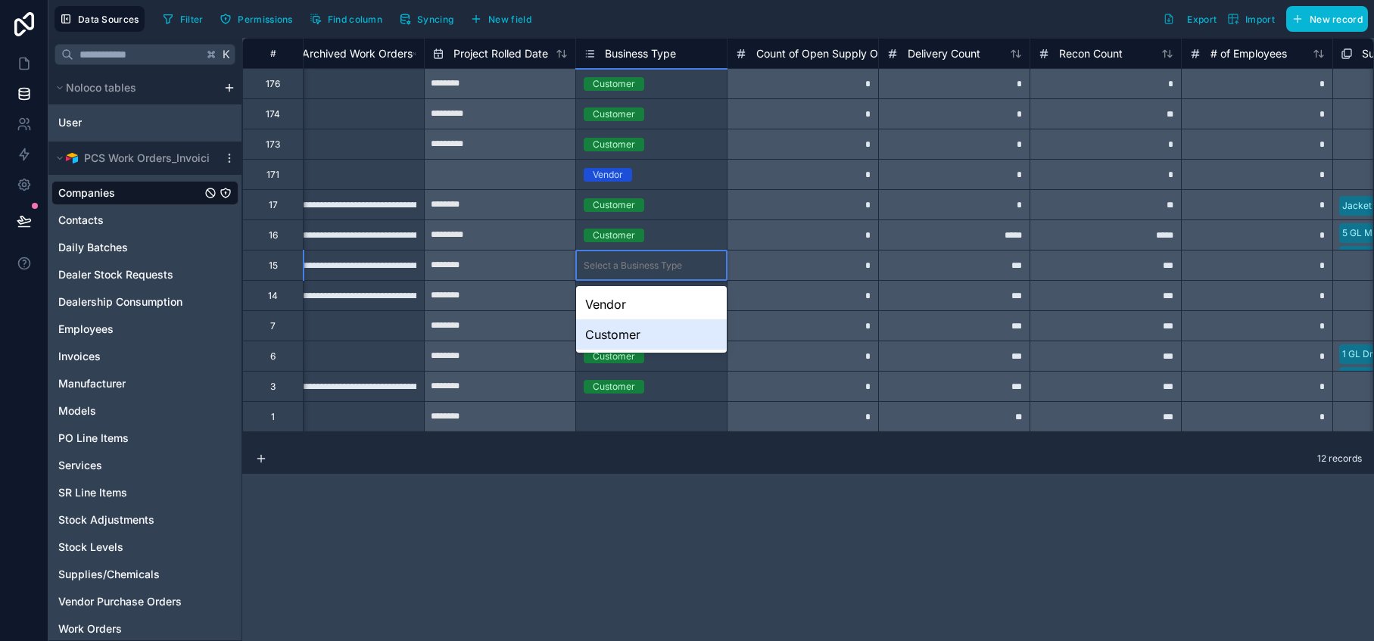
click at [630, 335] on div "Customer" at bounding box center [651, 334] width 151 height 30
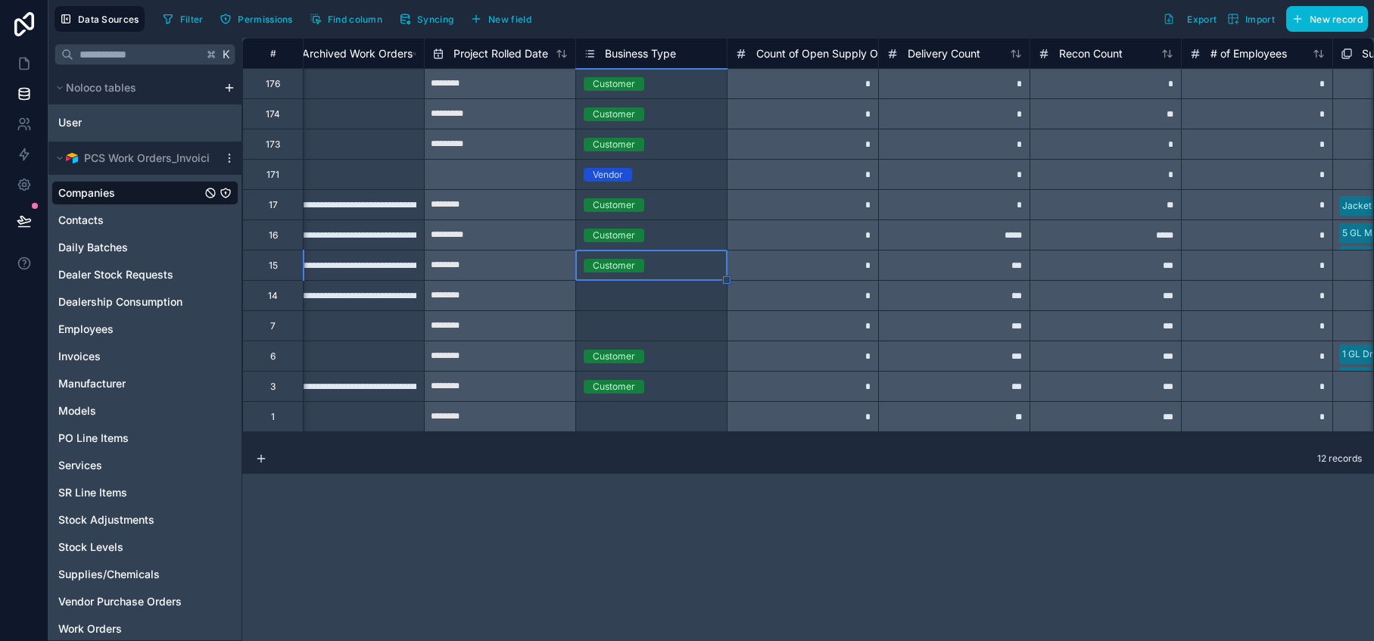
drag, startPoint x: 726, startPoint y: 282, endPoint x: 724, endPoint y: 334, distance: 52.3
click at [724, 334] on div "**********" at bounding box center [696, 235] width 5813 height 394
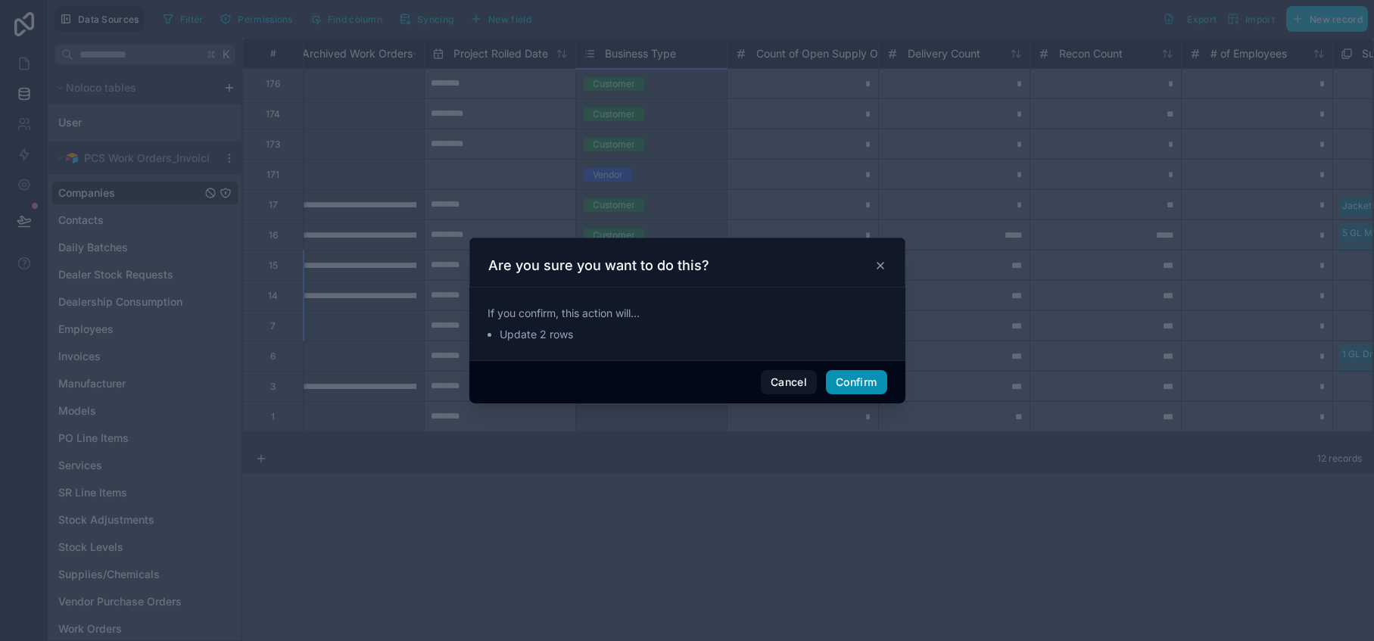
click at [850, 386] on button "Confirm" at bounding box center [856, 382] width 61 height 24
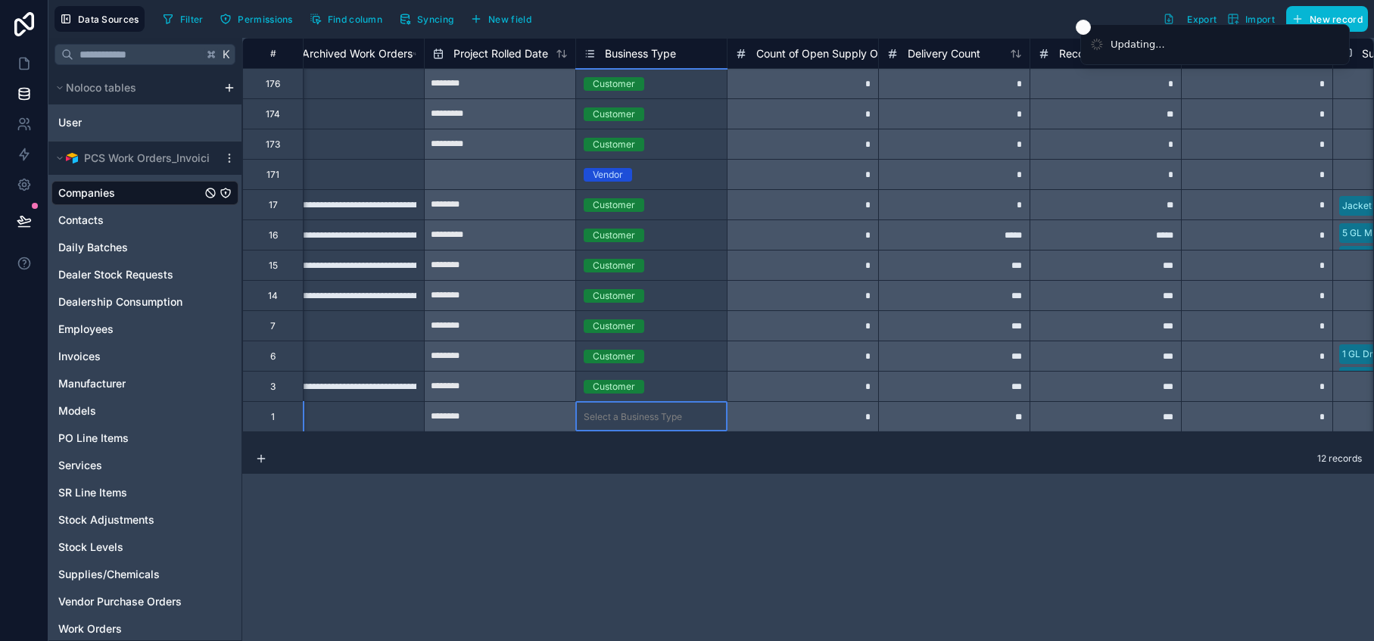
click at [685, 416] on div "Select a Business Type" at bounding box center [651, 416] width 151 height 15
click at [661, 419] on div "Select a Business Type" at bounding box center [633, 417] width 98 height 12
click at [660, 419] on div "Select a Business Type" at bounding box center [633, 417] width 98 height 12
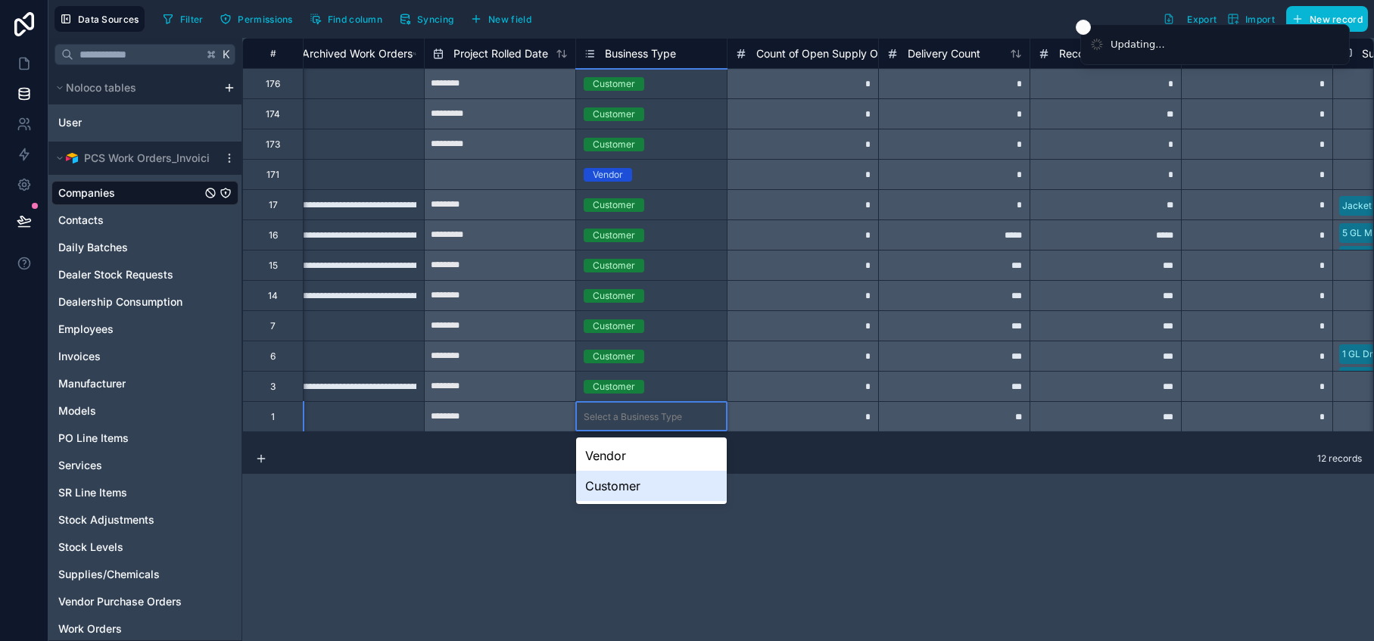
click at [648, 487] on div "Customer" at bounding box center [651, 486] width 151 height 30
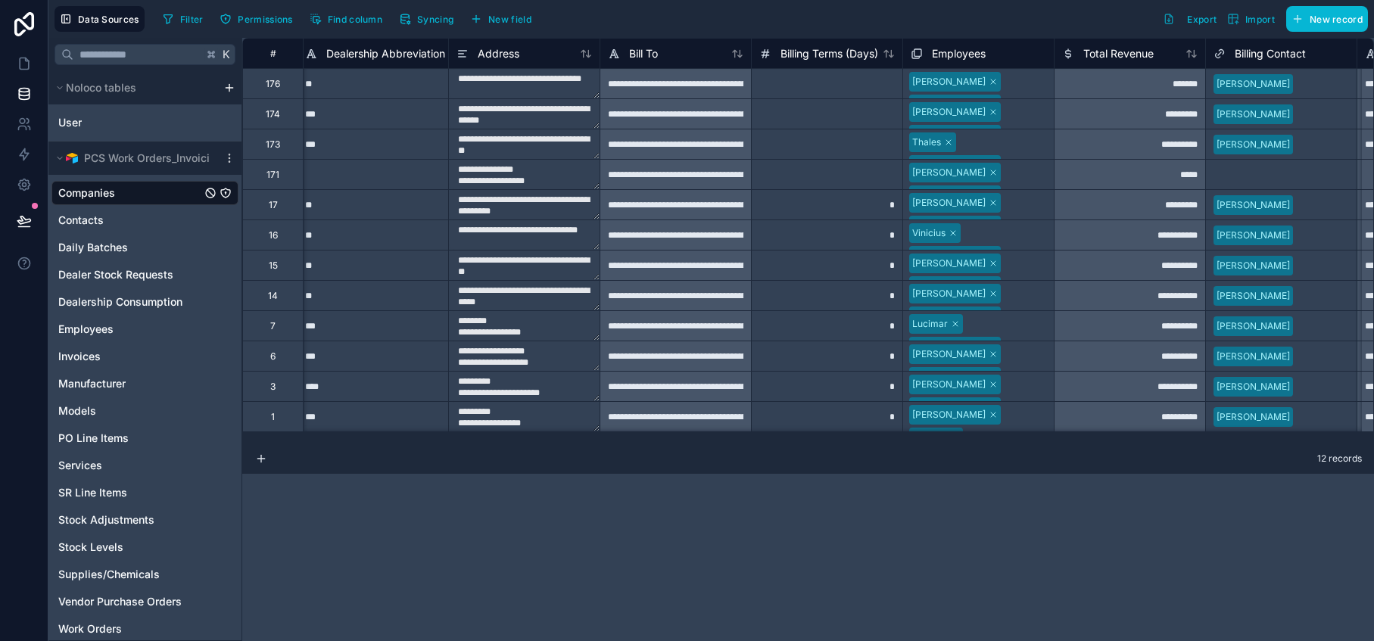
scroll to position [0, 0]
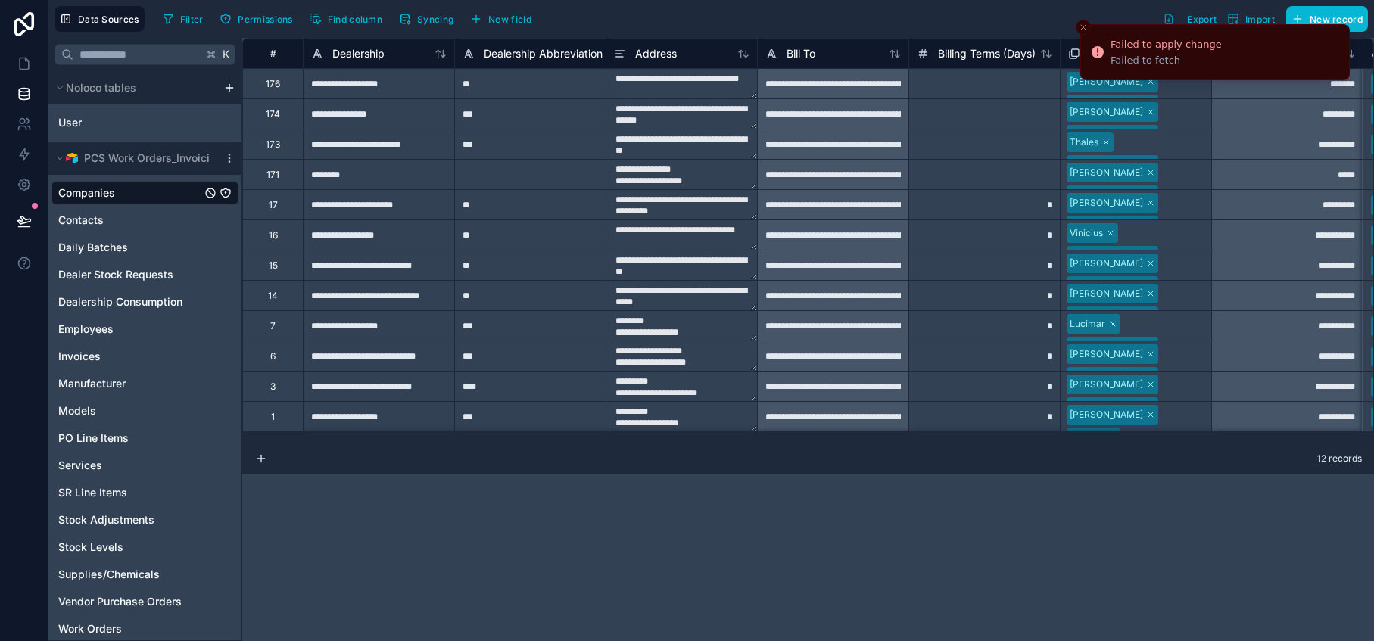
click at [1083, 23] on icon "Close toast" at bounding box center [1083, 27] width 9 height 9
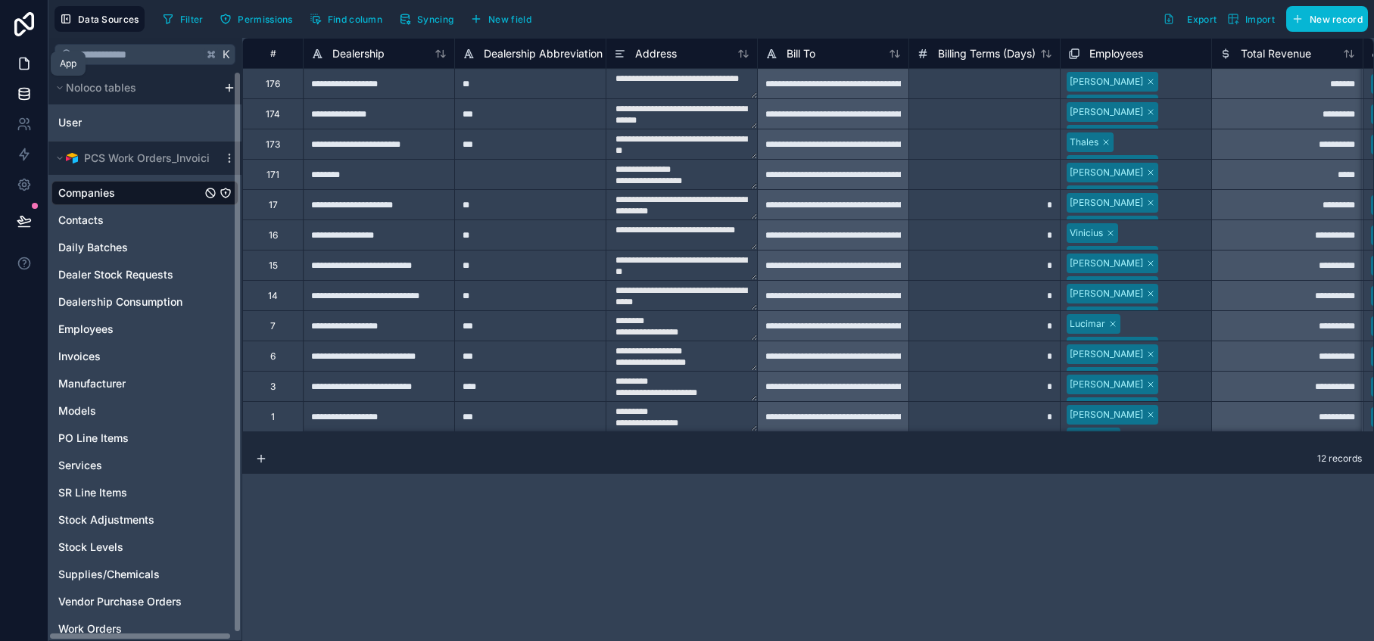
click at [26, 68] on icon at bounding box center [24, 63] width 15 height 15
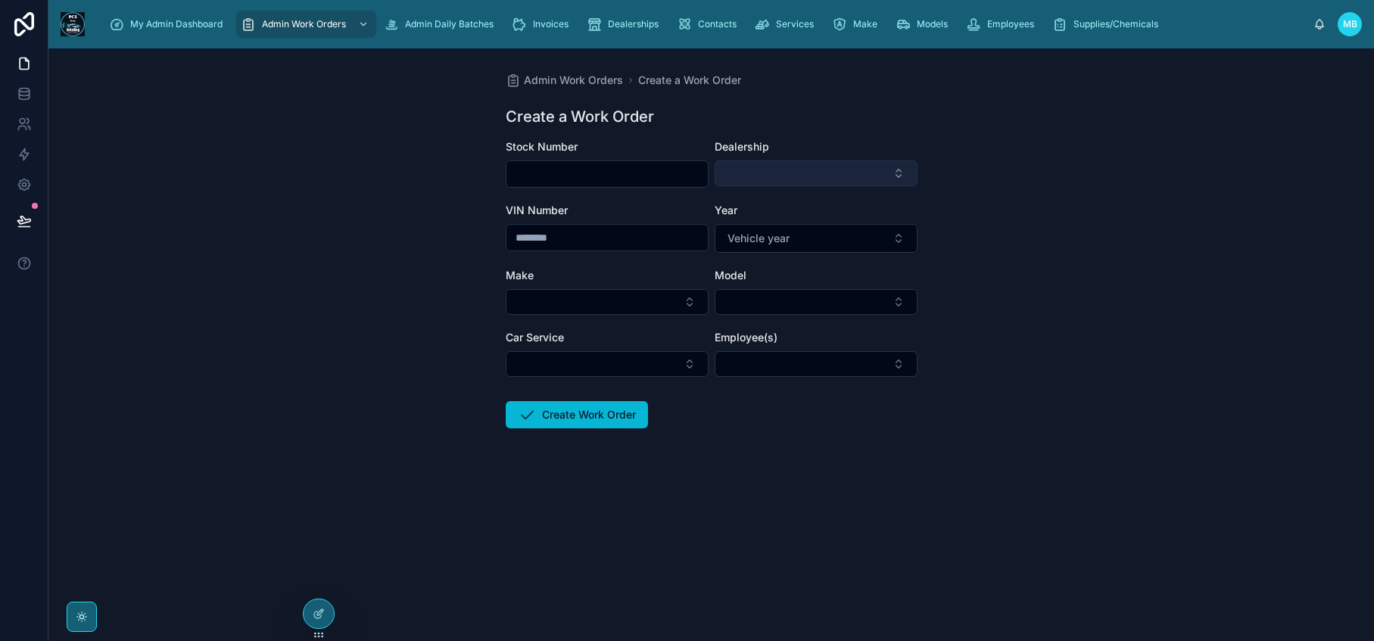
click at [898, 171] on button "Select Button" at bounding box center [816, 173] width 203 height 26
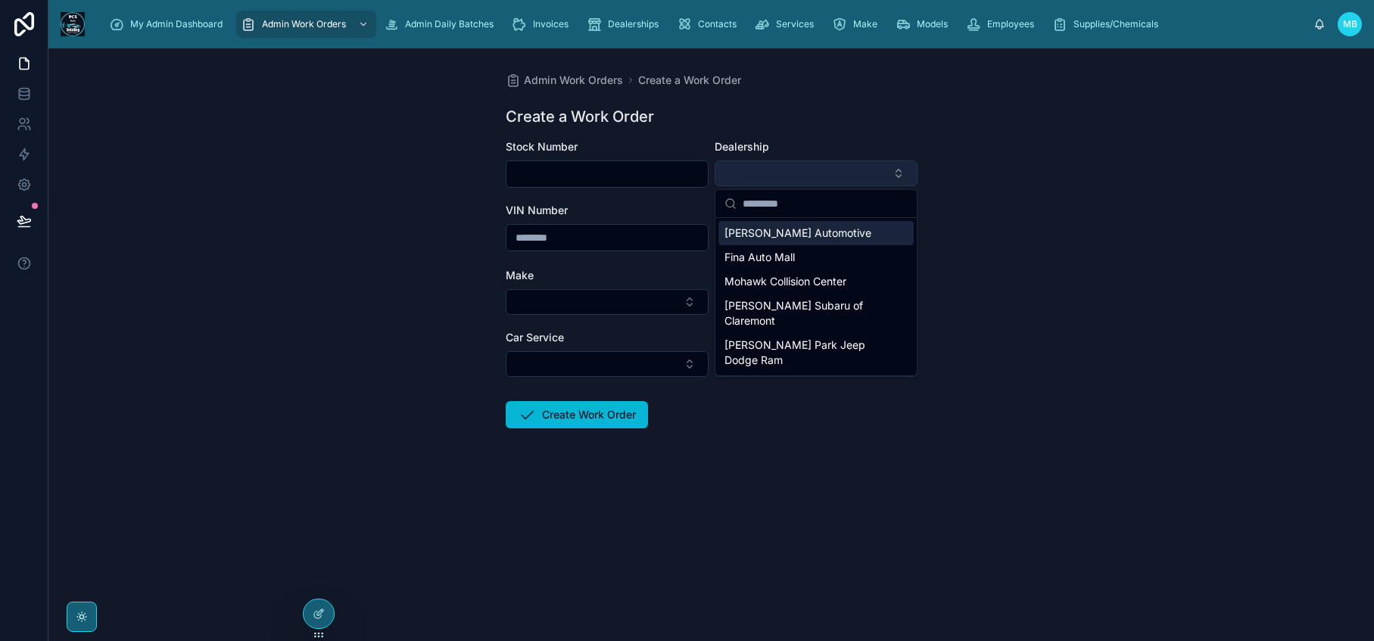
click at [898, 171] on button "Select Button" at bounding box center [816, 173] width 203 height 26
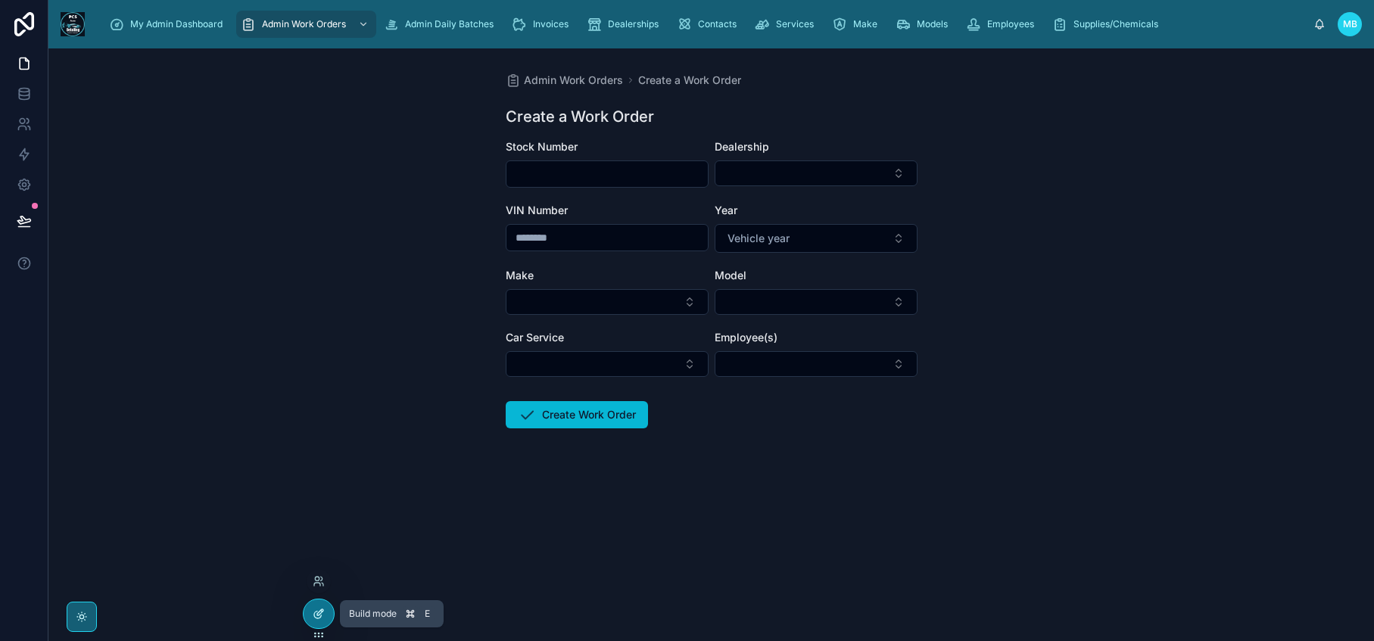
click at [318, 617] on icon at bounding box center [319, 614] width 12 height 12
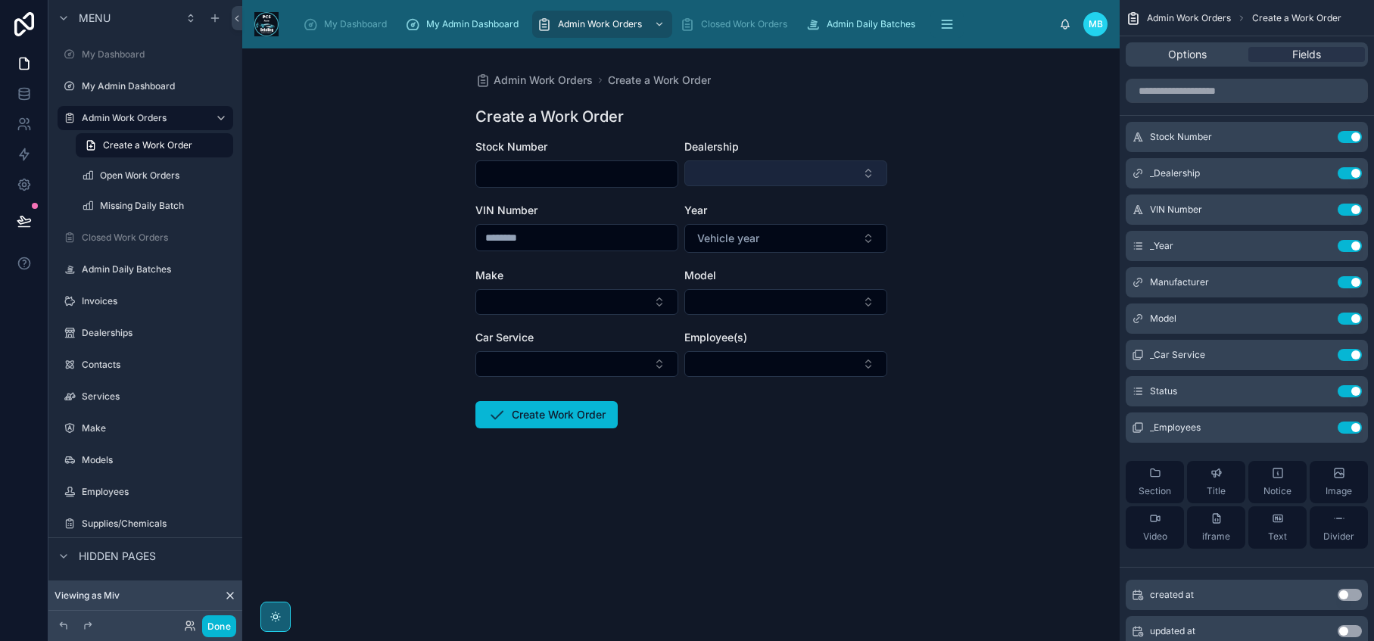
click at [866, 170] on button "Select Button" at bounding box center [785, 173] width 203 height 26
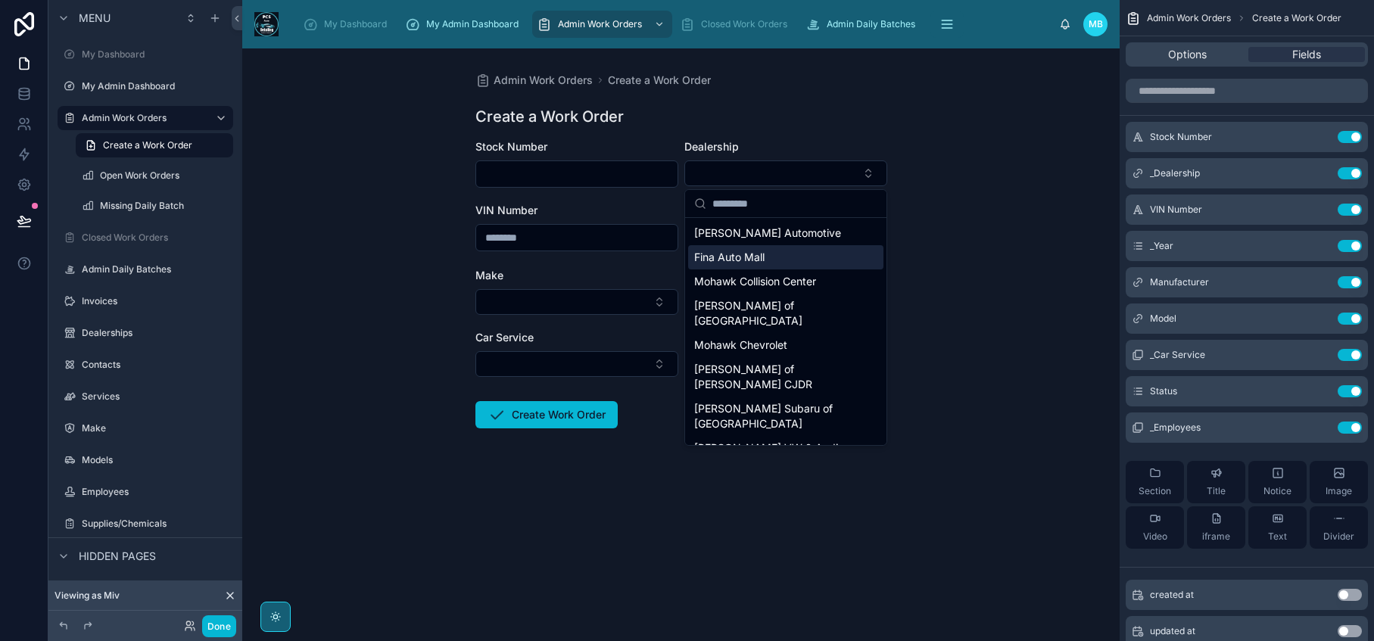
click at [774, 259] on div "Fina Auto Mall" at bounding box center [785, 257] width 195 height 24
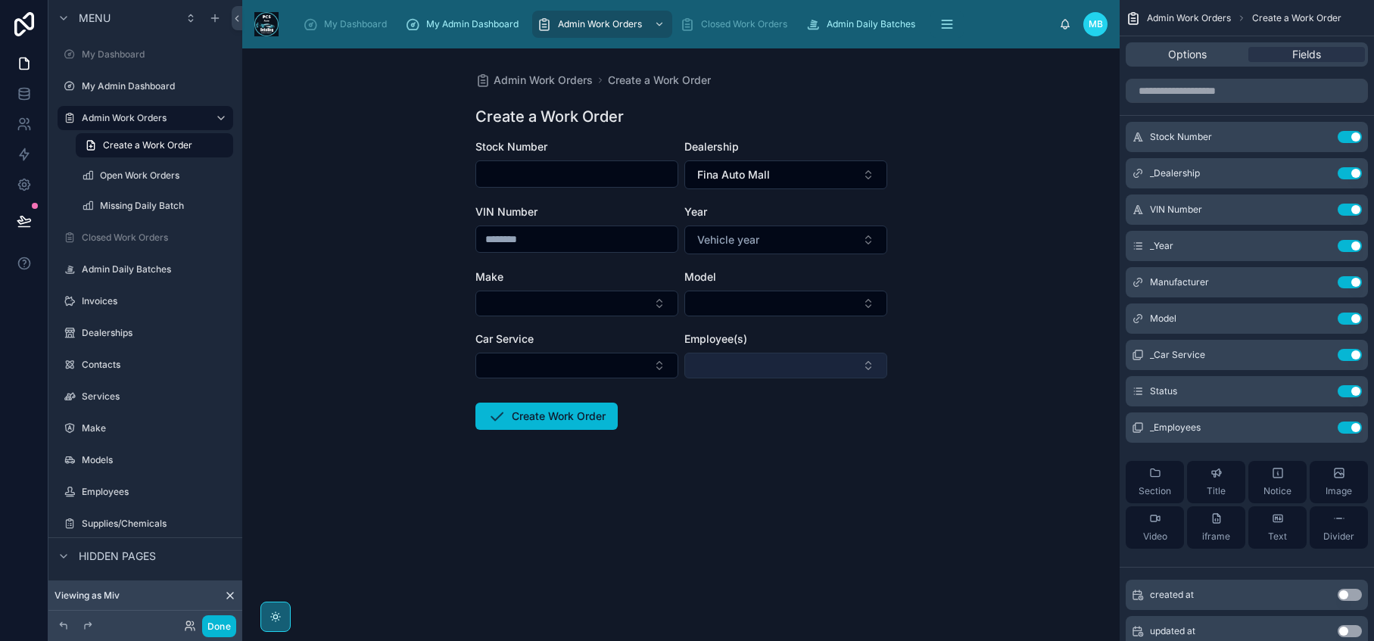
click at [871, 364] on button "Select Button" at bounding box center [785, 366] width 203 height 26
click at [930, 457] on div "Admin Work Orders Create a Work Order Create a Work Order Stock Number Dealersh…" at bounding box center [680, 344] width 877 height 593
click at [796, 366] on button "Select Button" at bounding box center [785, 366] width 203 height 26
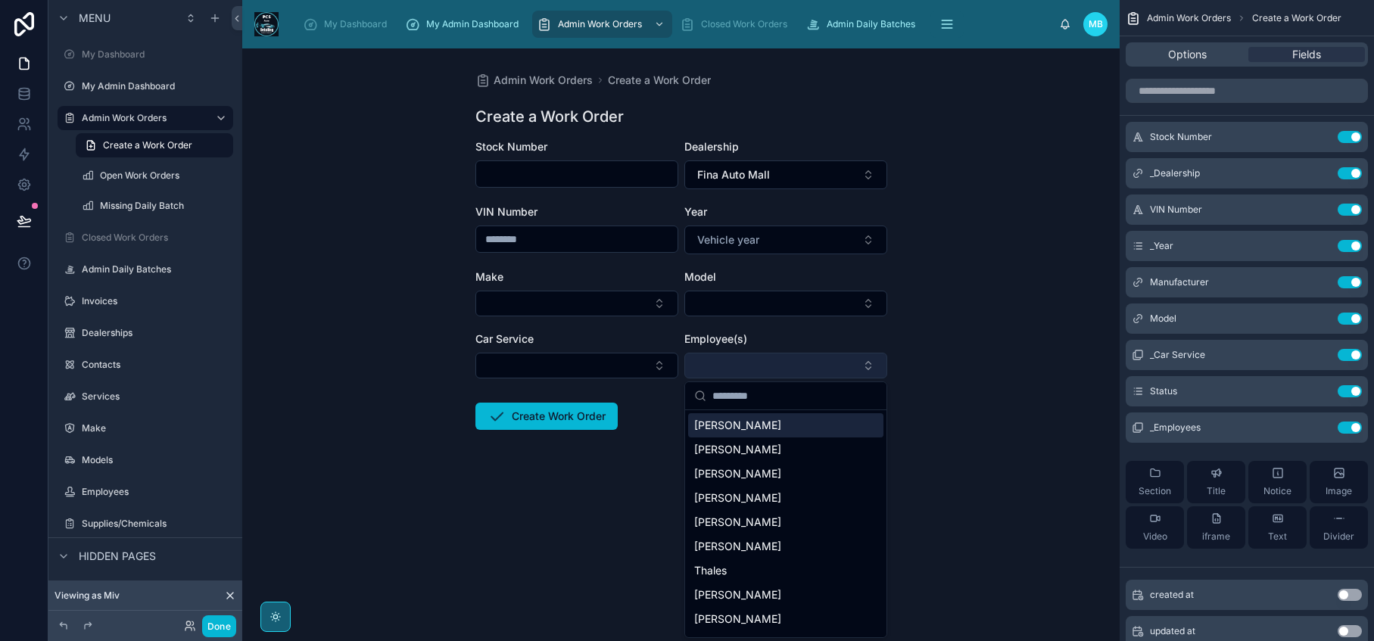
click at [796, 366] on button "Select Button" at bounding box center [785, 366] width 203 height 26
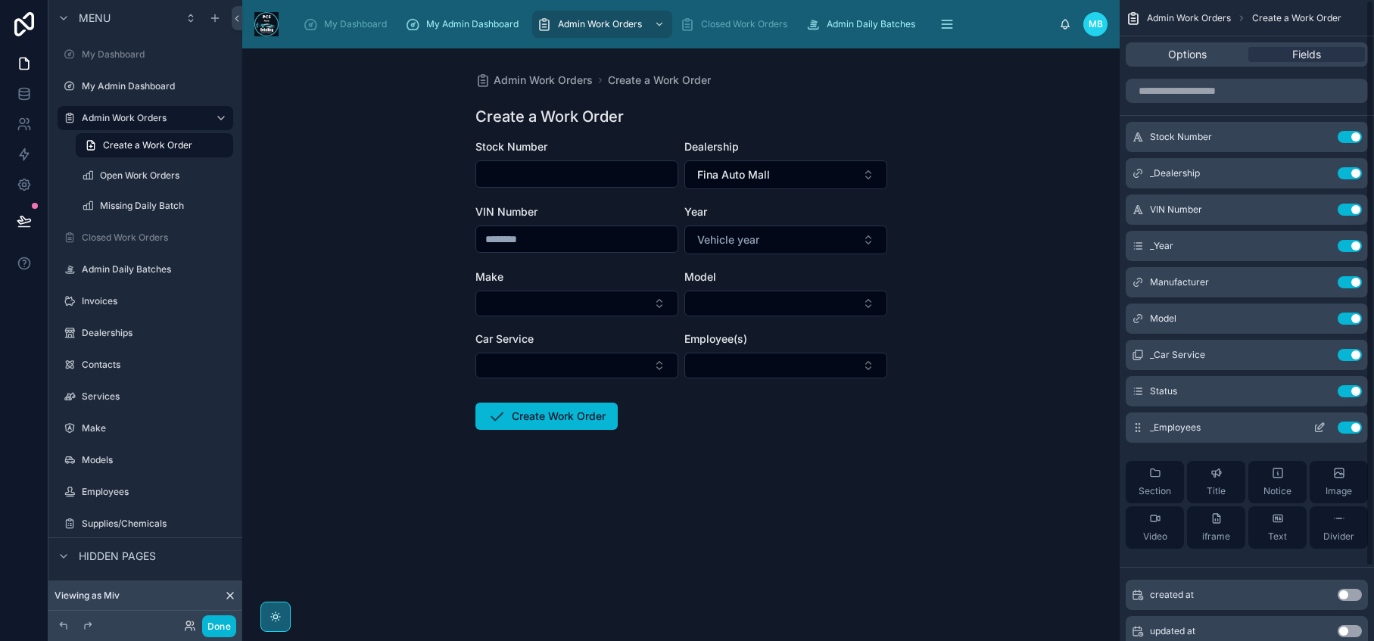
click at [1317, 430] on icon "scrollable content" at bounding box center [1319, 428] width 12 height 12
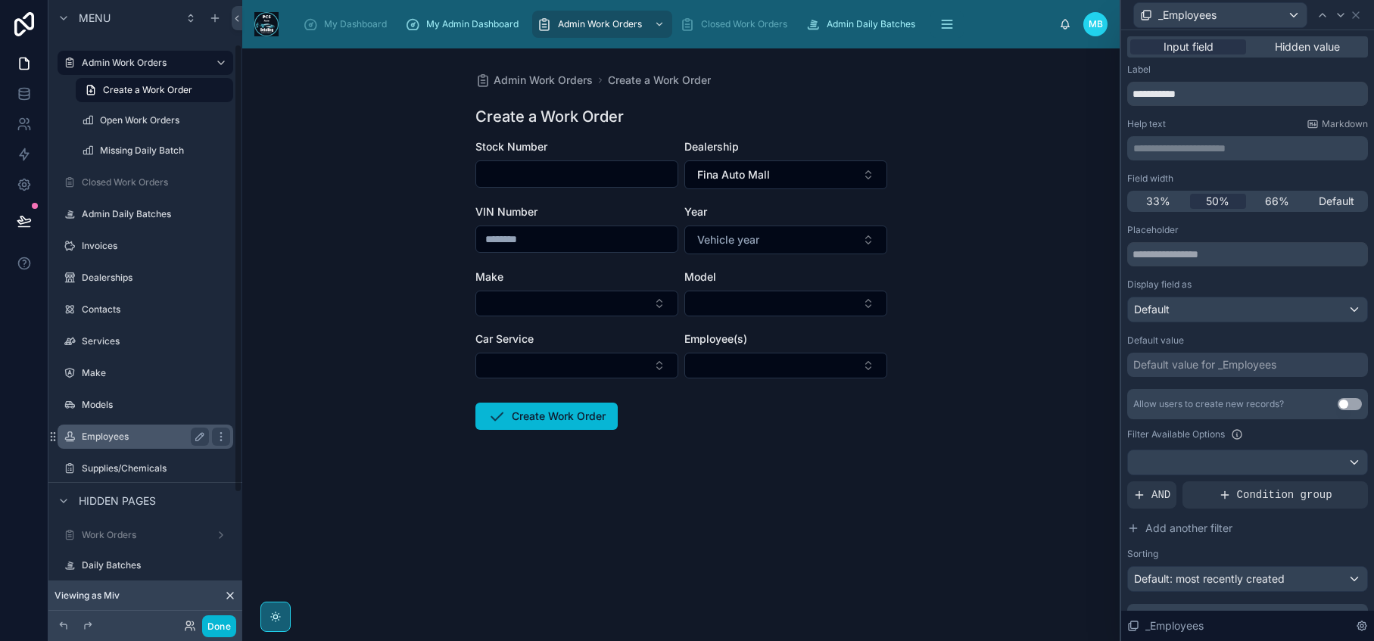
scroll to position [75, 0]
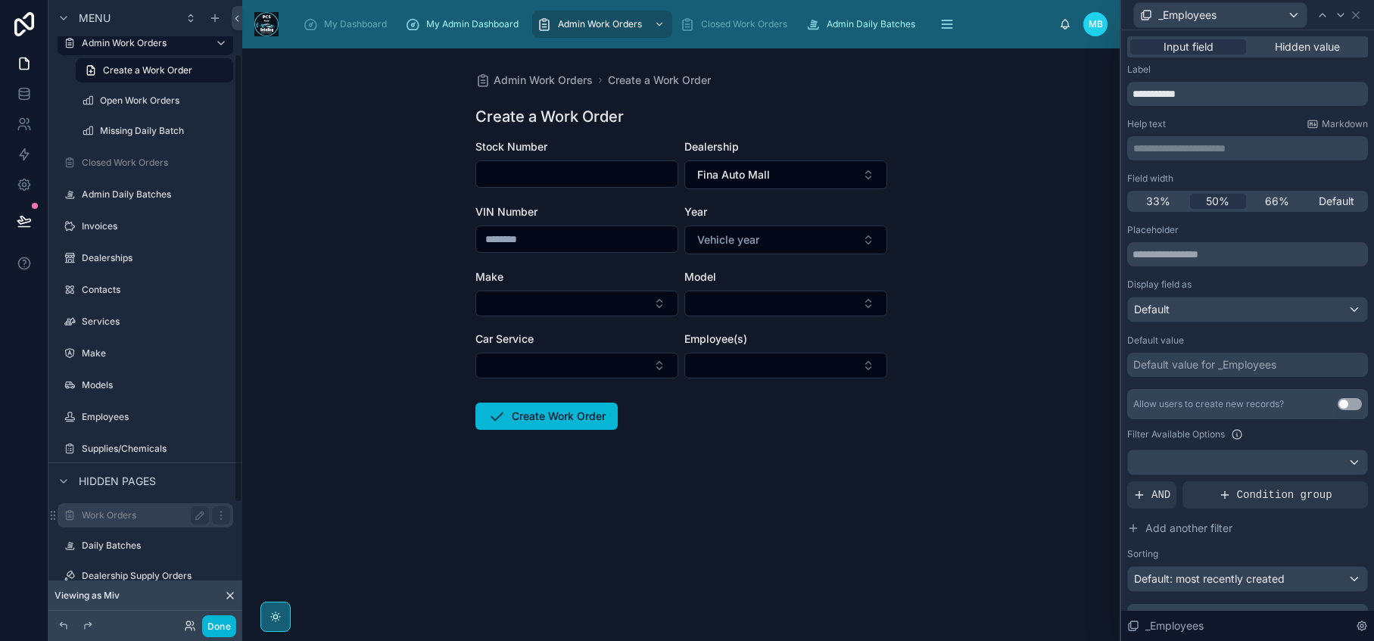
click at [123, 519] on label "Work Orders" at bounding box center [142, 515] width 121 height 12
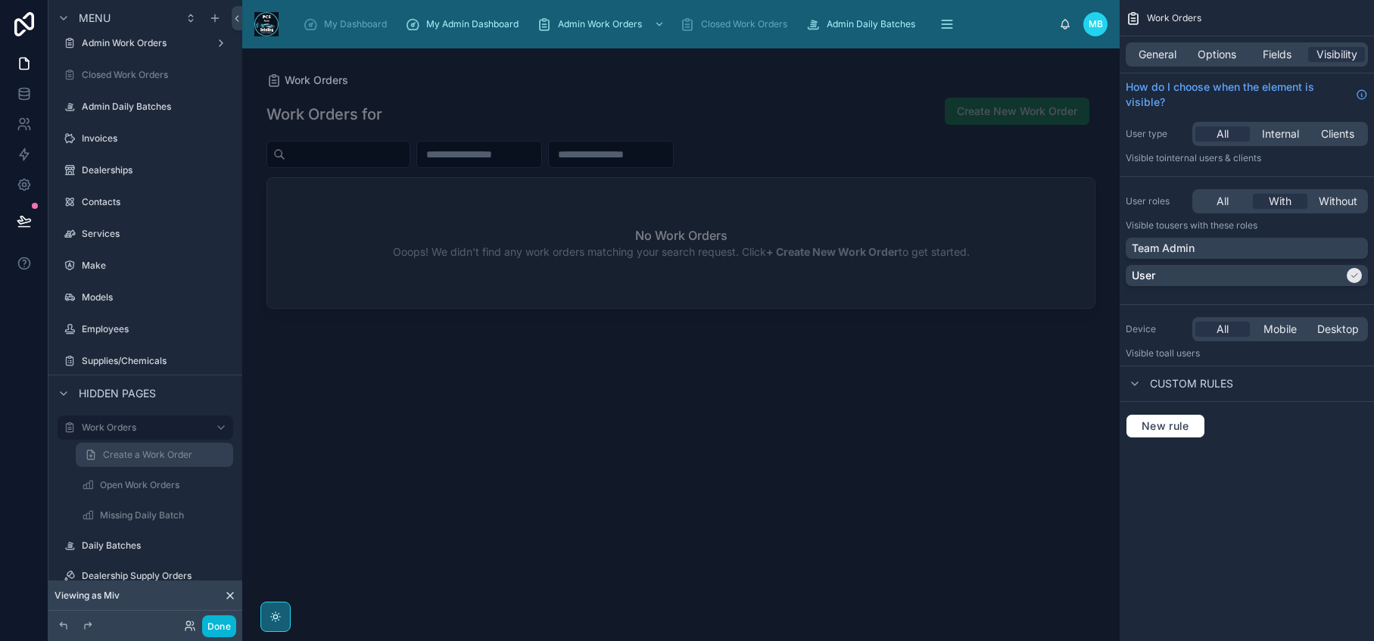
click at [123, 457] on span "Create a Work Order" at bounding box center [147, 455] width 89 height 12
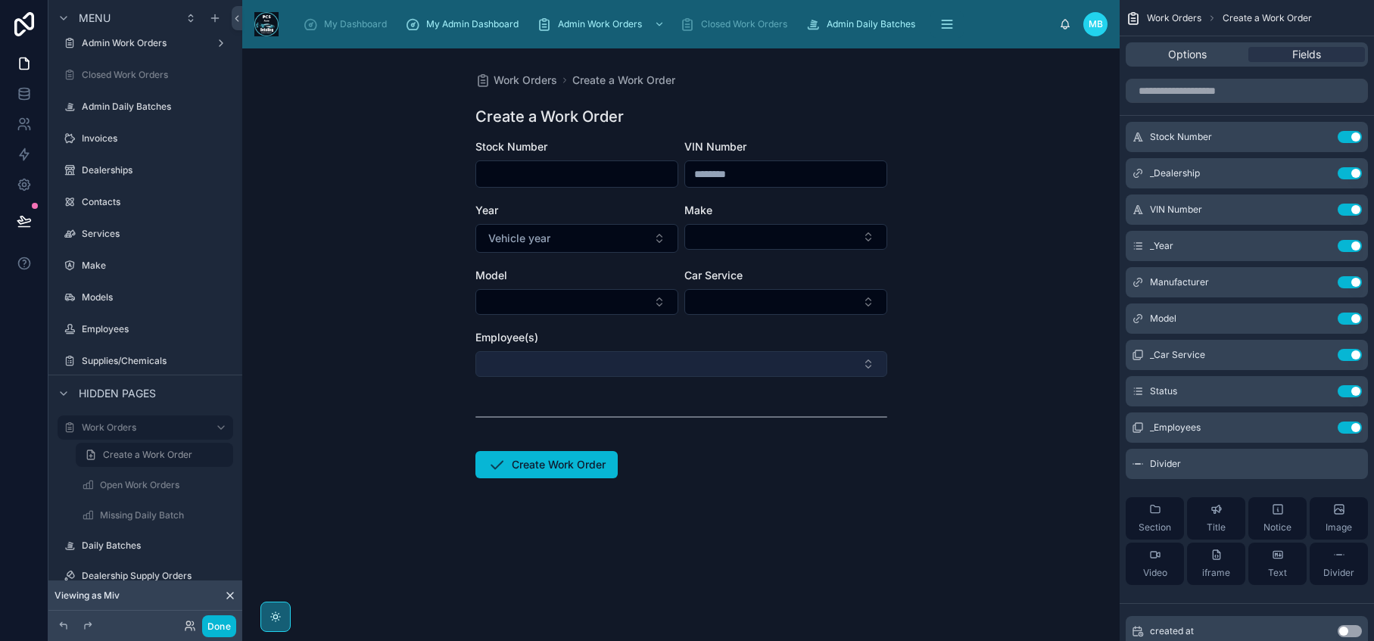
click at [672, 363] on button "Select Button" at bounding box center [681, 364] width 412 height 26
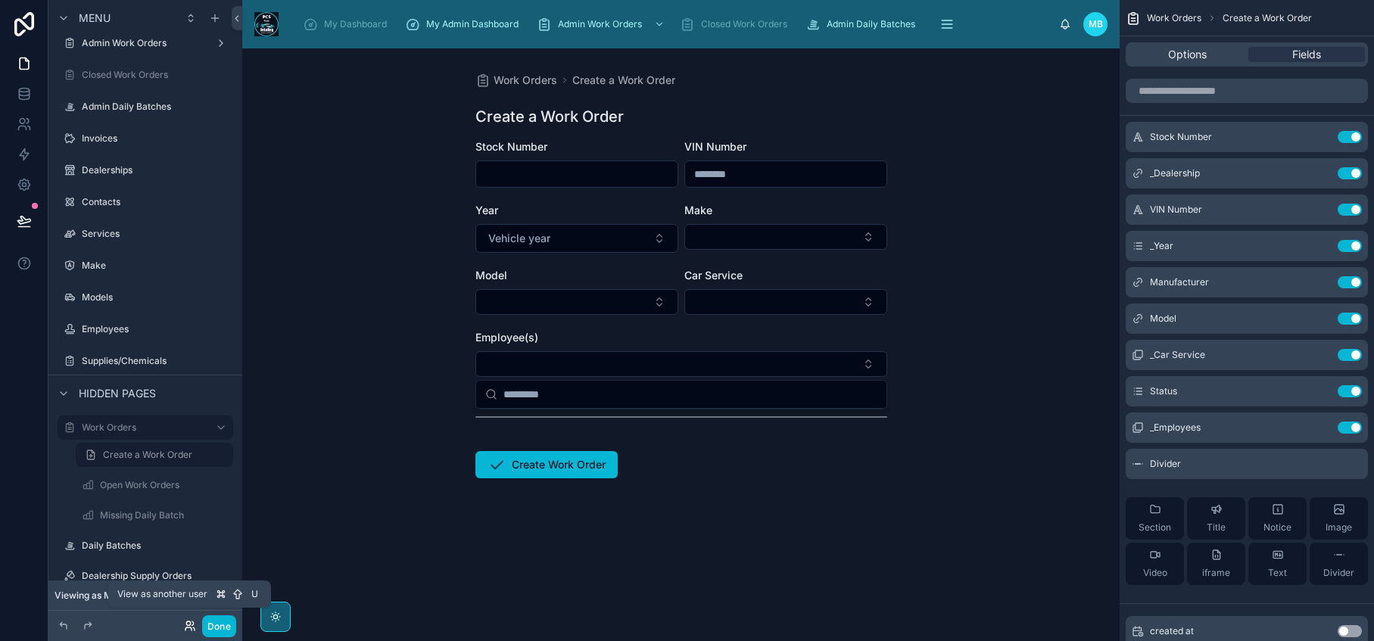
click at [186, 628] on icon at bounding box center [190, 626] width 12 height 12
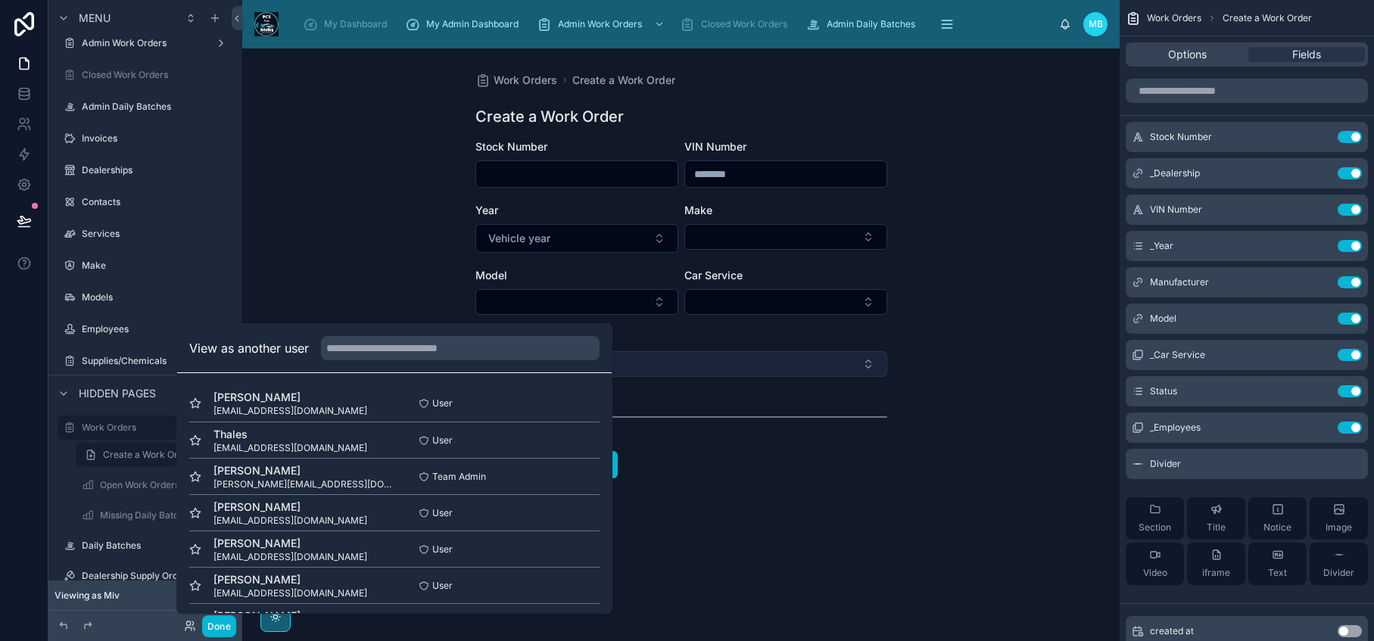
click at [743, 371] on button "Select Button" at bounding box center [681, 364] width 412 height 26
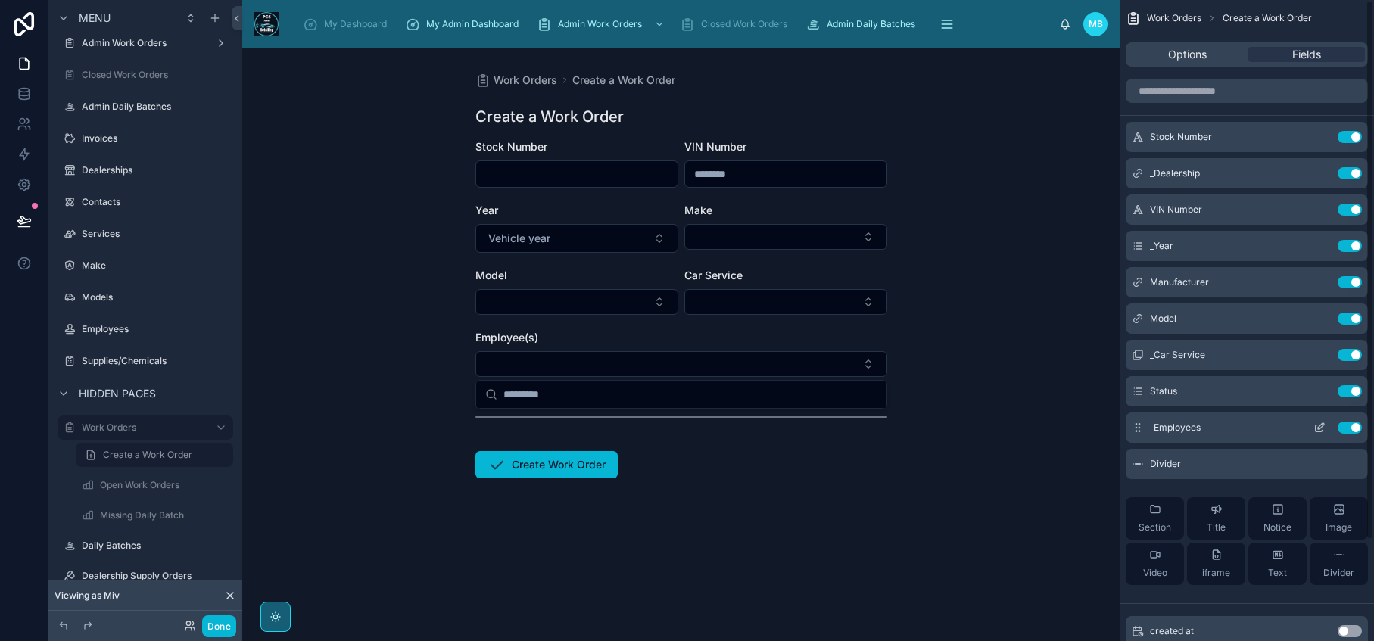
click at [1318, 428] on icon "scrollable content" at bounding box center [1319, 428] width 12 height 12
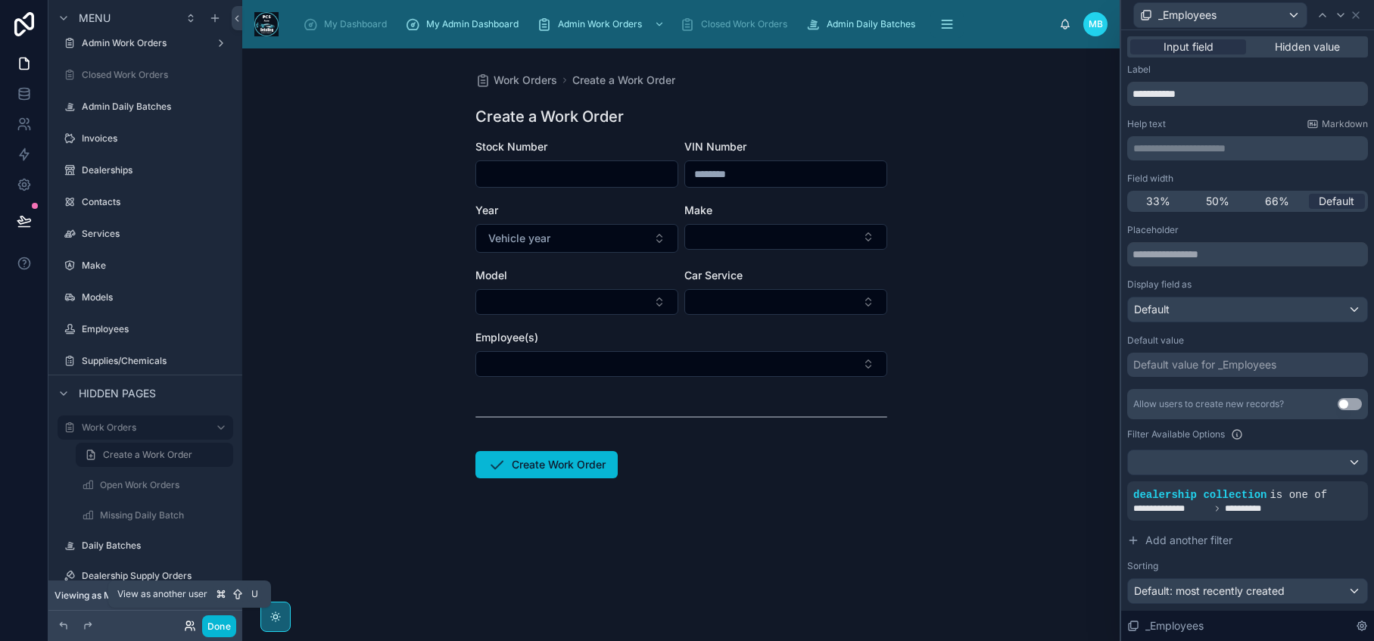
click at [195, 627] on icon at bounding box center [190, 626] width 12 height 12
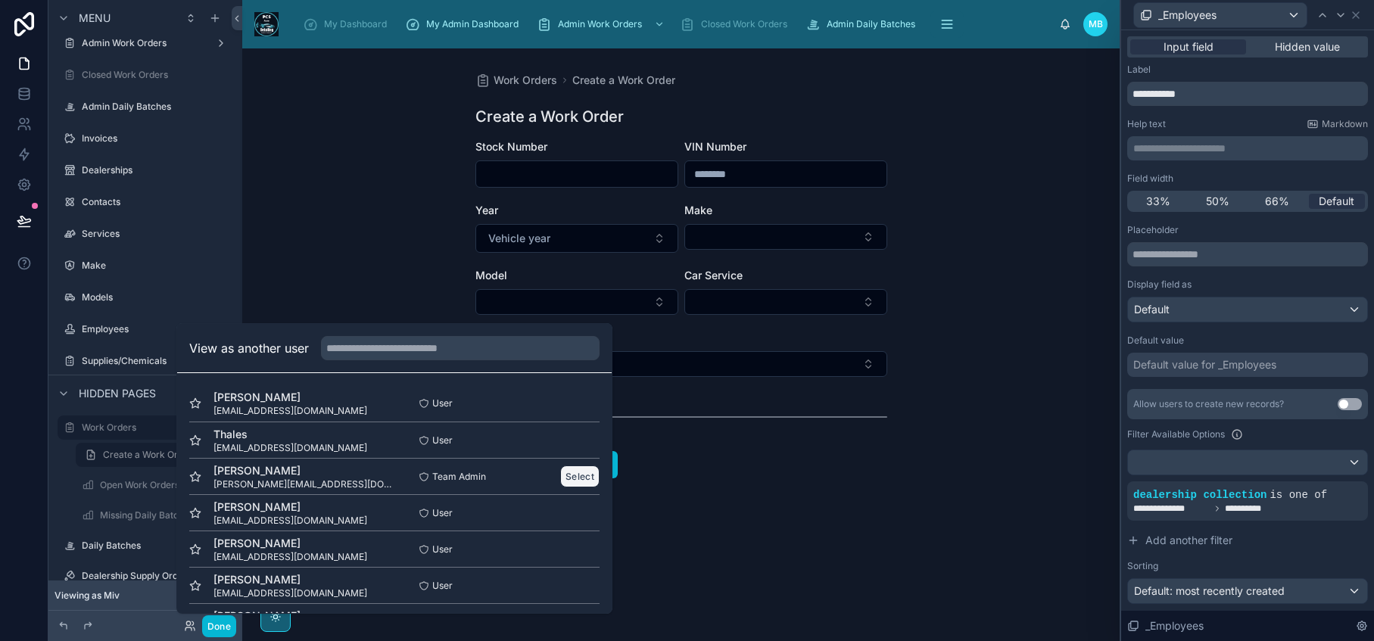
click at [560, 479] on button "Select" at bounding box center [579, 477] width 39 height 22
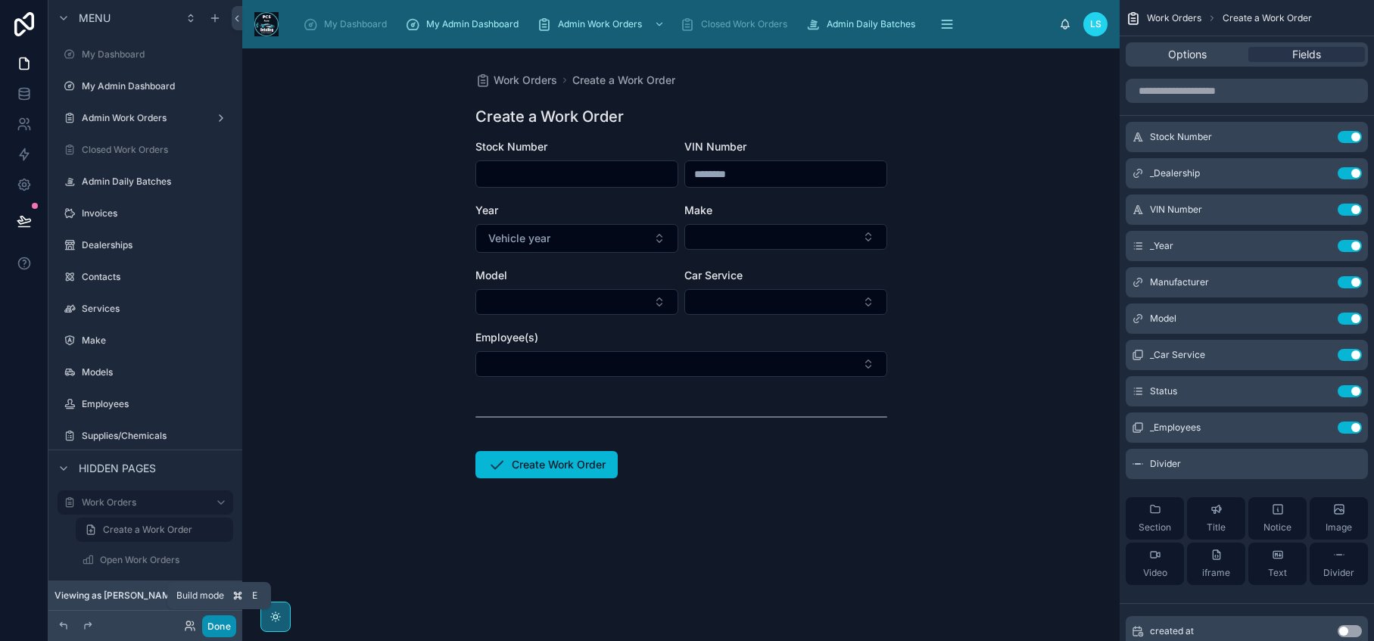
click at [226, 627] on button "Done" at bounding box center [219, 626] width 34 height 22
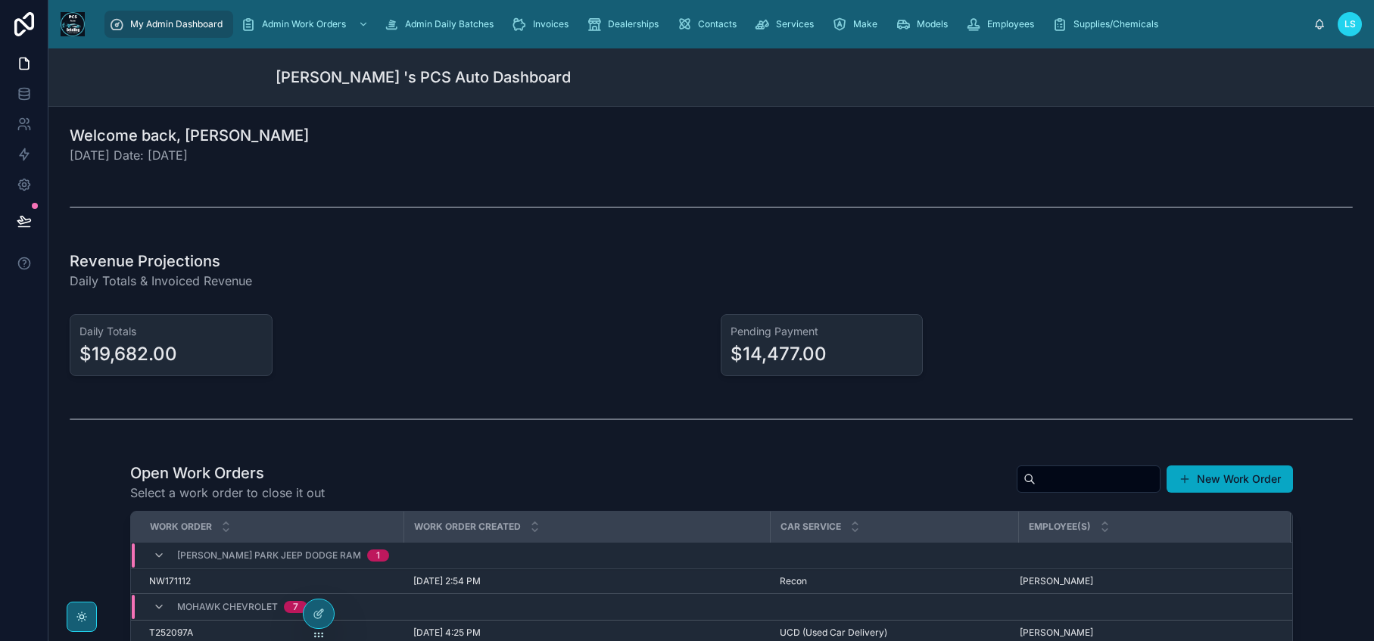
click at [1223, 483] on button "New Work Order" at bounding box center [1229, 479] width 126 height 27
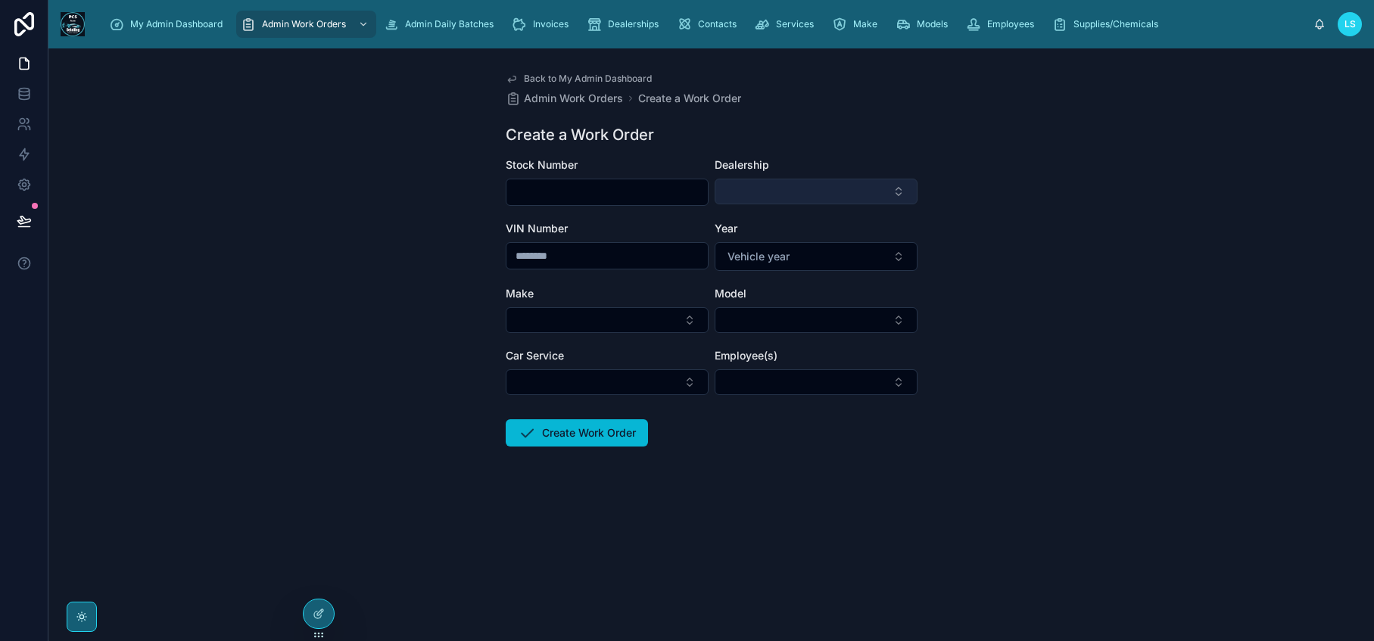
click at [833, 182] on button "Select Button" at bounding box center [816, 192] width 203 height 26
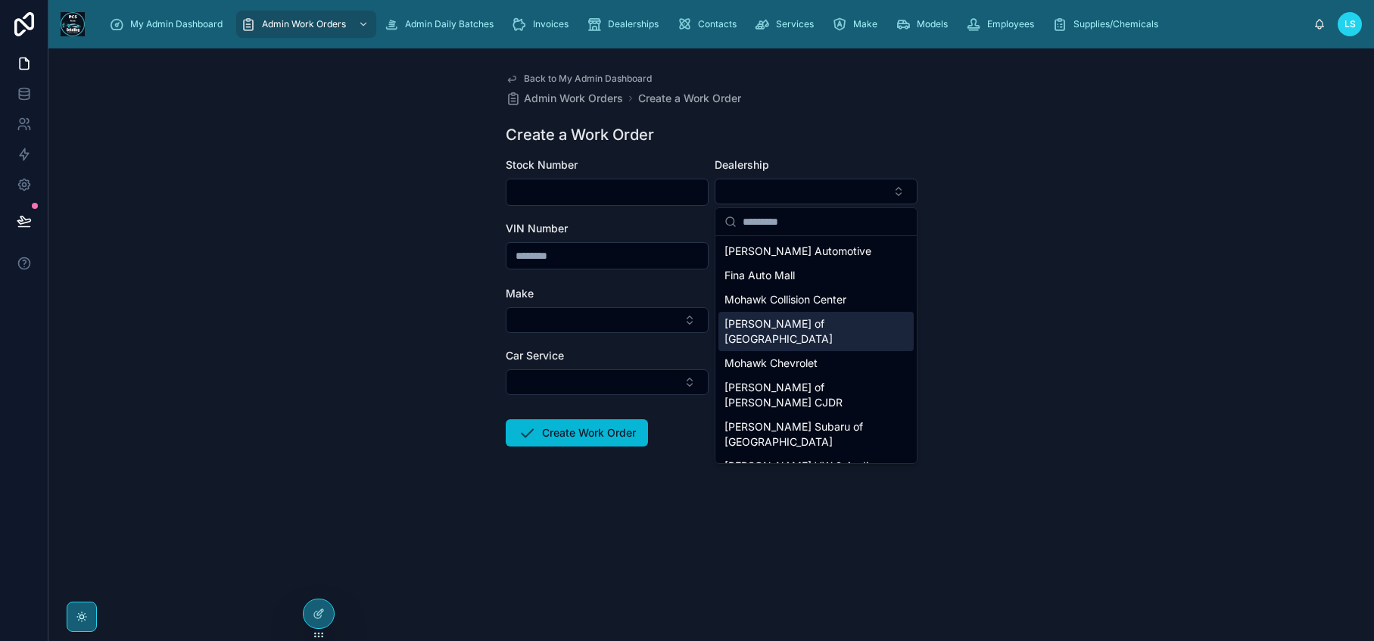
click at [805, 322] on span "[PERSON_NAME] of [GEOGRAPHIC_DATA]" at bounding box center [806, 331] width 165 height 30
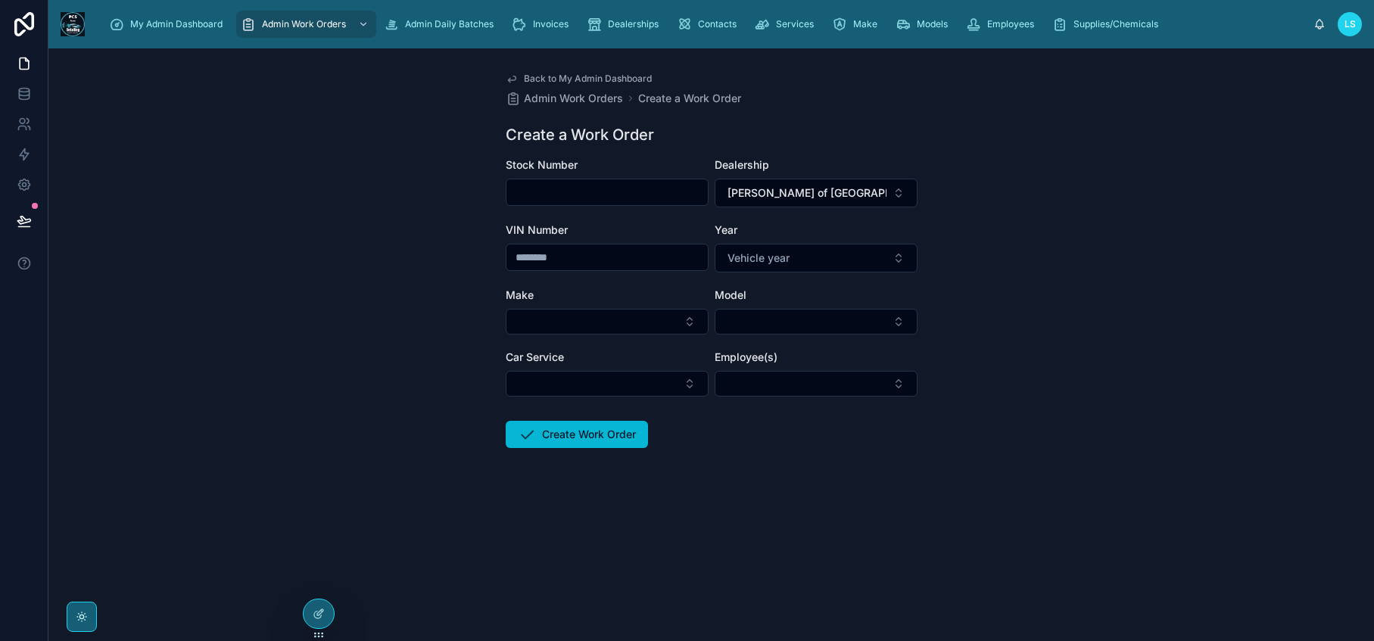
click at [816, 397] on form "Stock Number Dealership [PERSON_NAME] of Manchester VIN Number Year Vehicle yea…" at bounding box center [712, 351] width 412 height 388
click at [812, 388] on button "Select Button" at bounding box center [816, 384] width 203 height 26
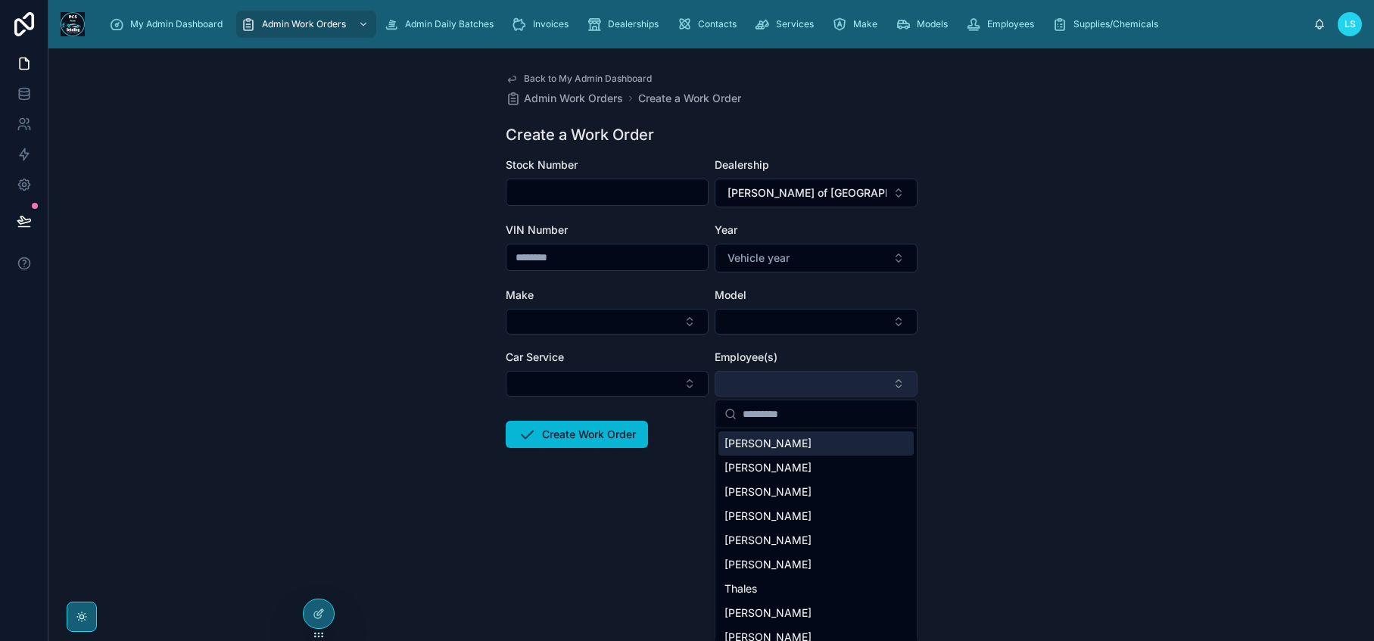
click at [812, 388] on button "Select Button" at bounding box center [816, 384] width 203 height 26
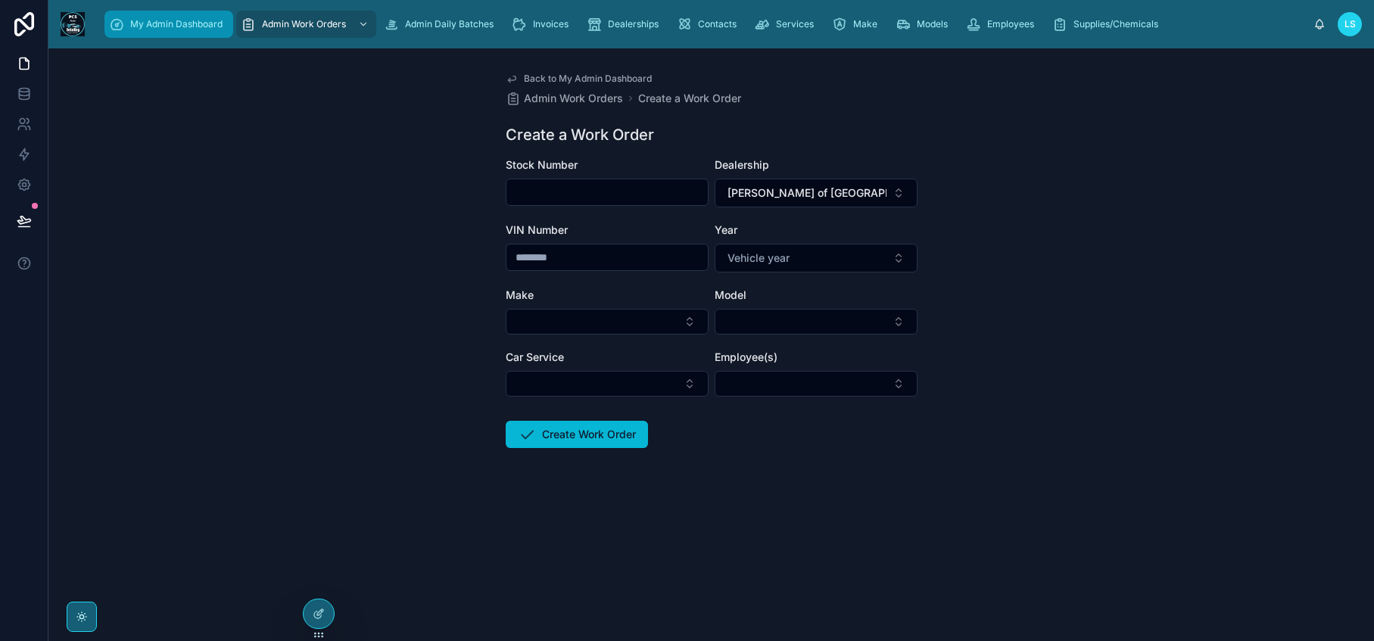
click at [162, 26] on span "My Admin Dashboard" at bounding box center [176, 24] width 92 height 12
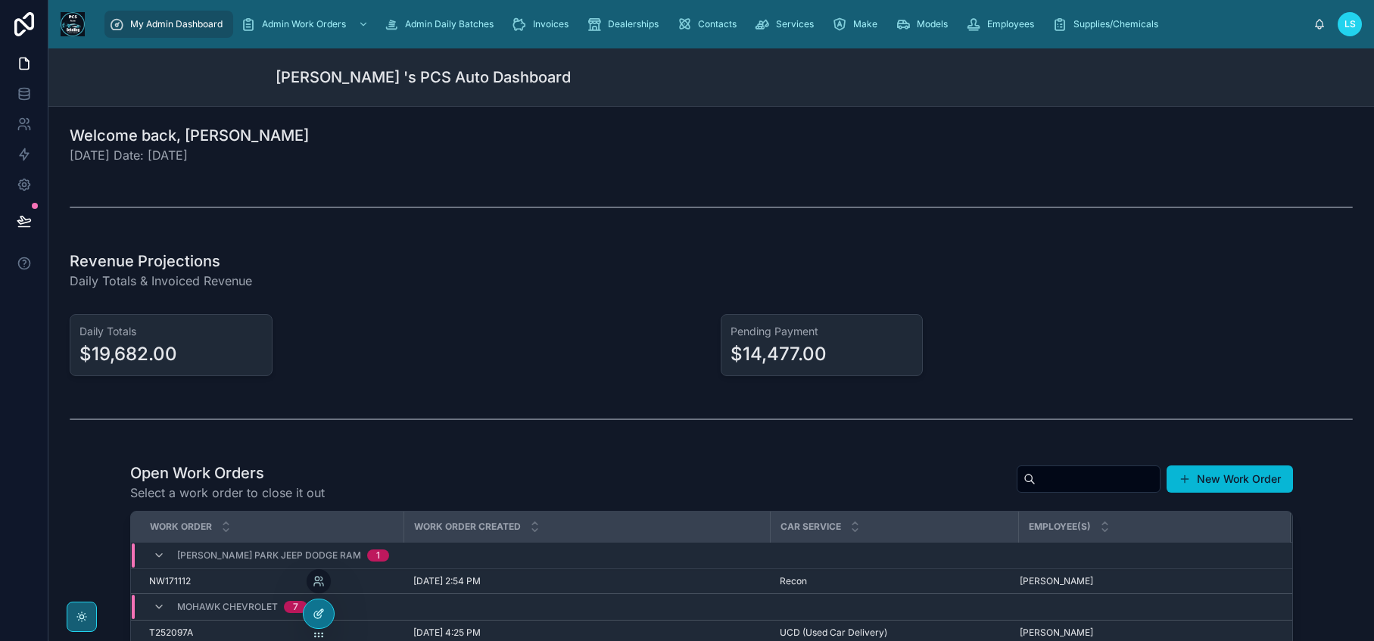
click at [322, 618] on icon at bounding box center [319, 614] width 12 height 12
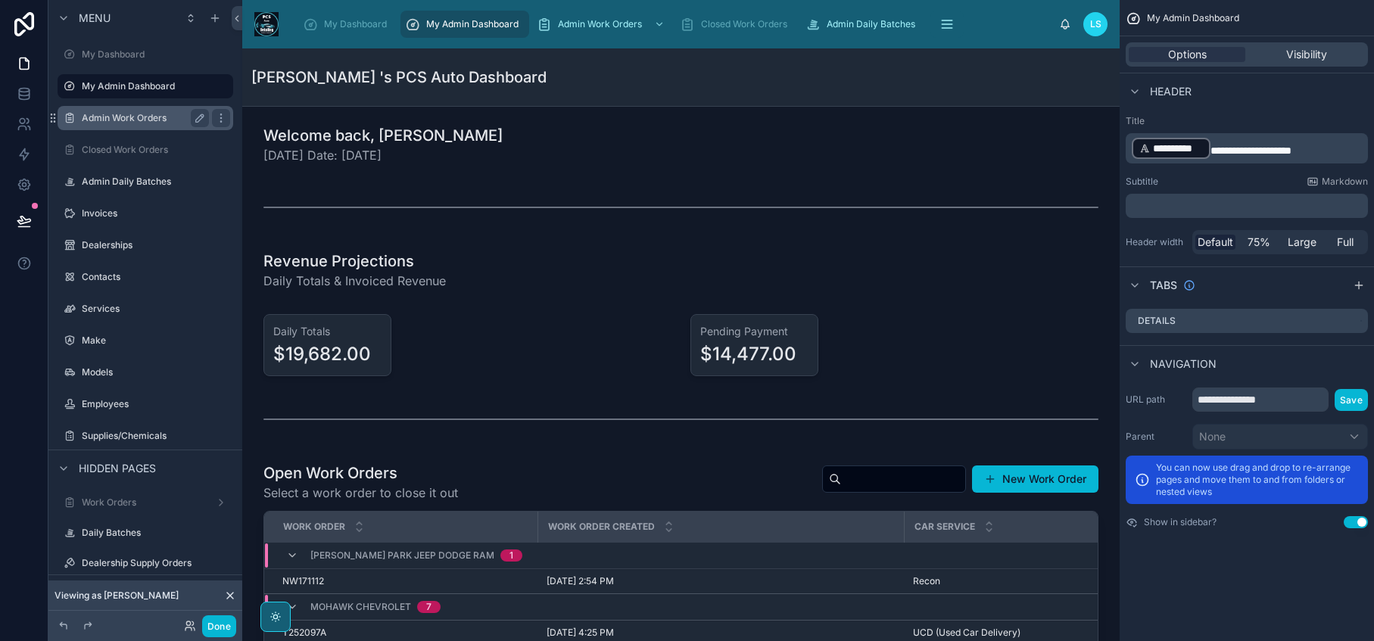
click at [153, 116] on label "Admin Work Orders" at bounding box center [142, 118] width 121 height 12
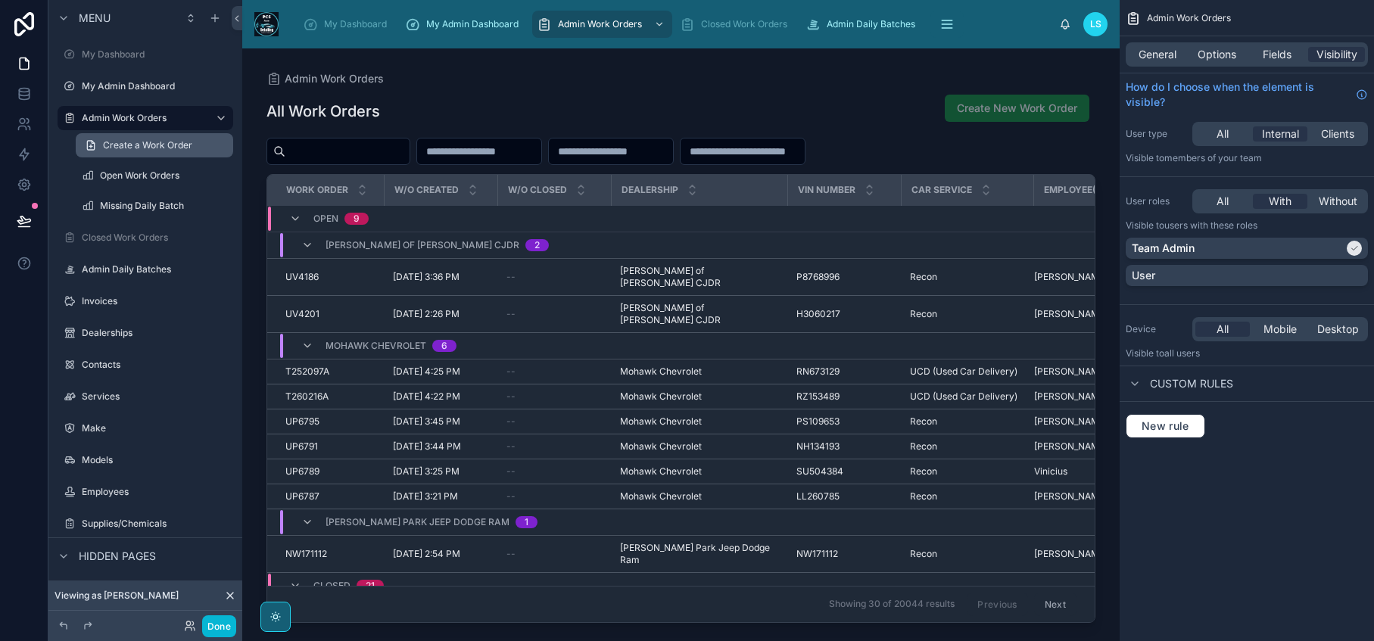
click at [152, 142] on span "Create a Work Order" at bounding box center [147, 145] width 89 height 12
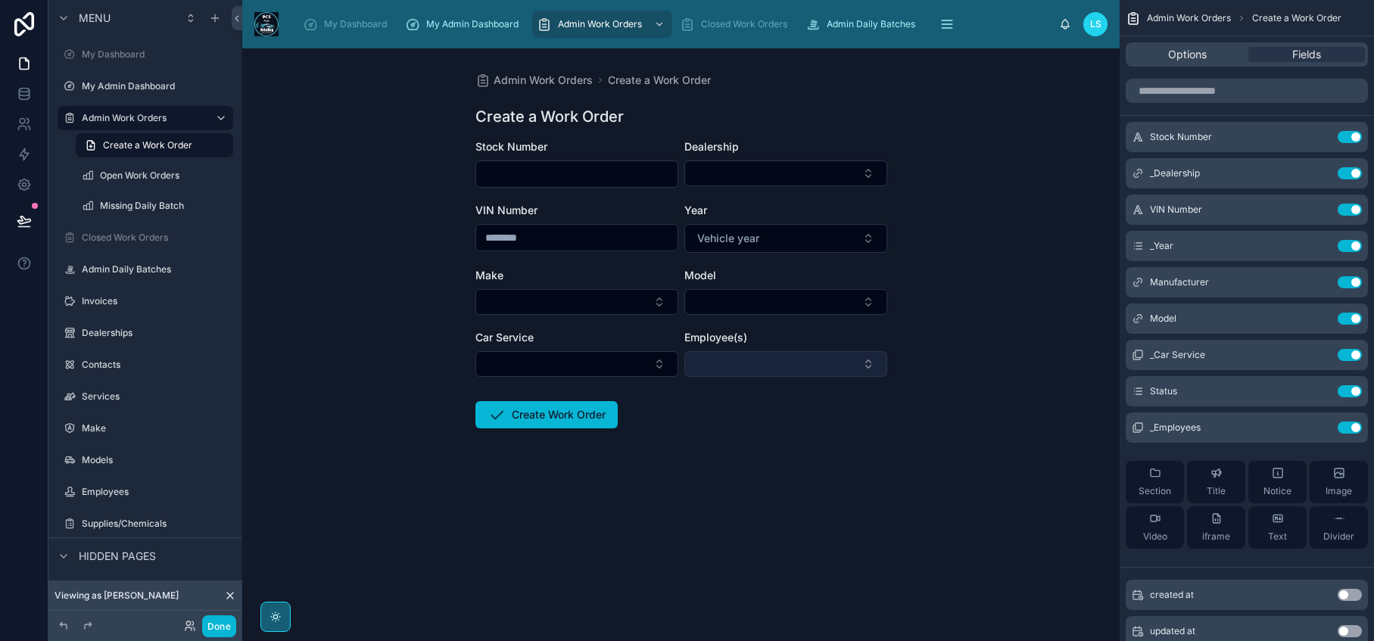
click at [819, 370] on button "Select Button" at bounding box center [785, 364] width 203 height 26
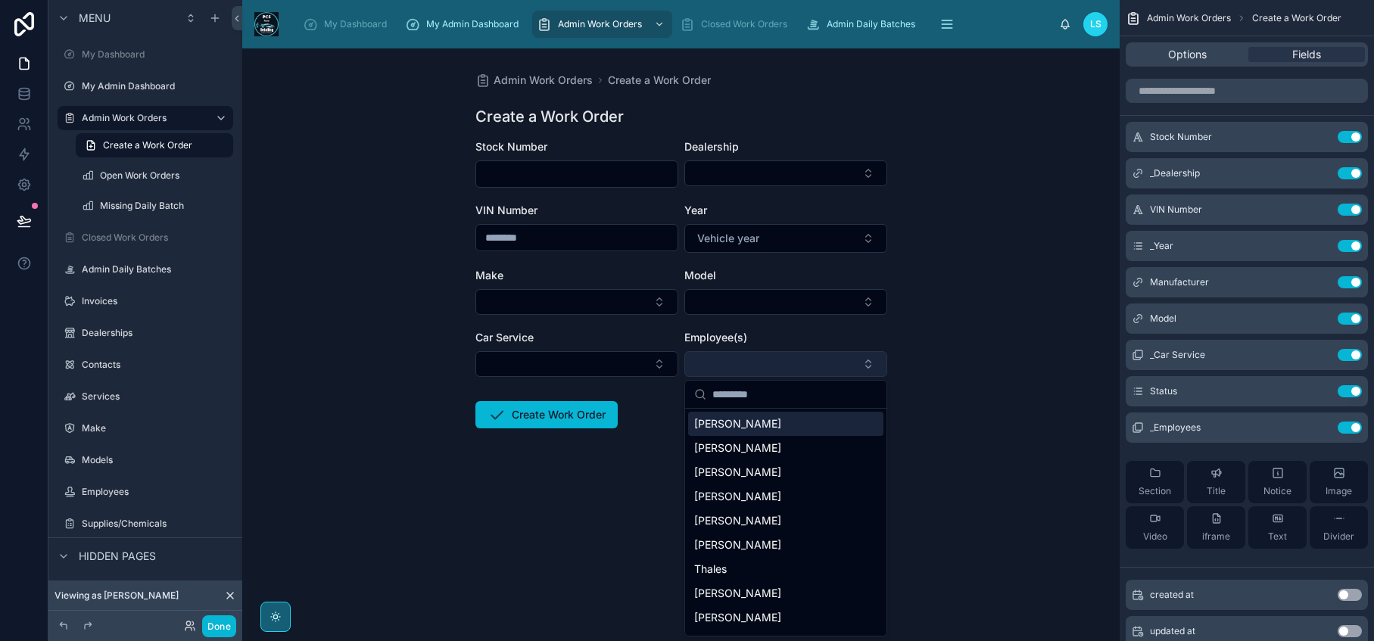
click at [819, 370] on button "Select Button" at bounding box center [785, 364] width 203 height 26
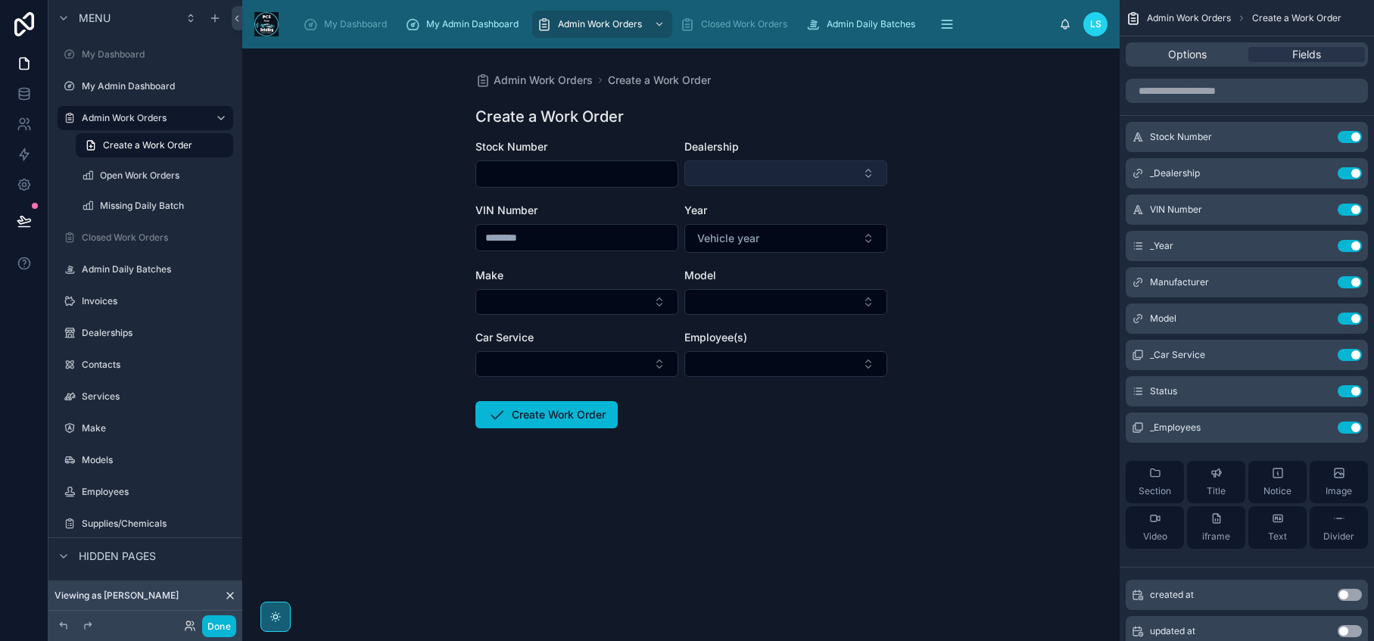
click at [802, 173] on button "Select Button" at bounding box center [785, 173] width 203 height 26
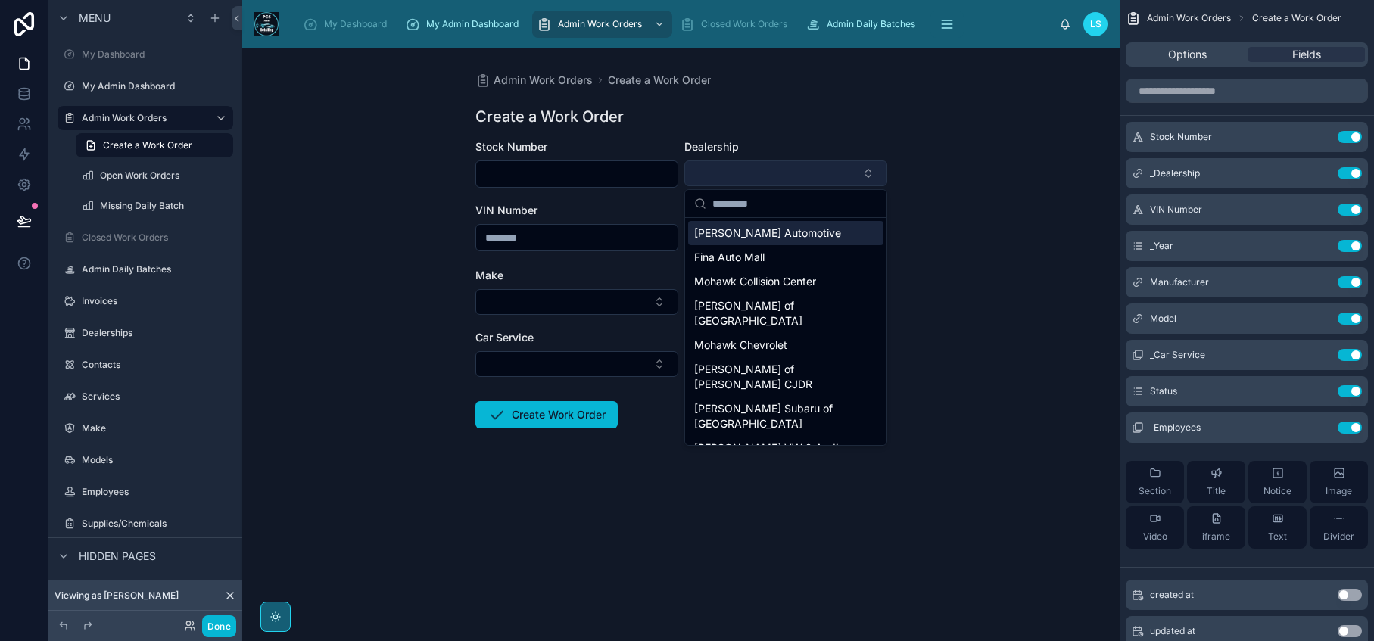
click at [802, 173] on button "Select Button" at bounding box center [785, 173] width 203 height 26
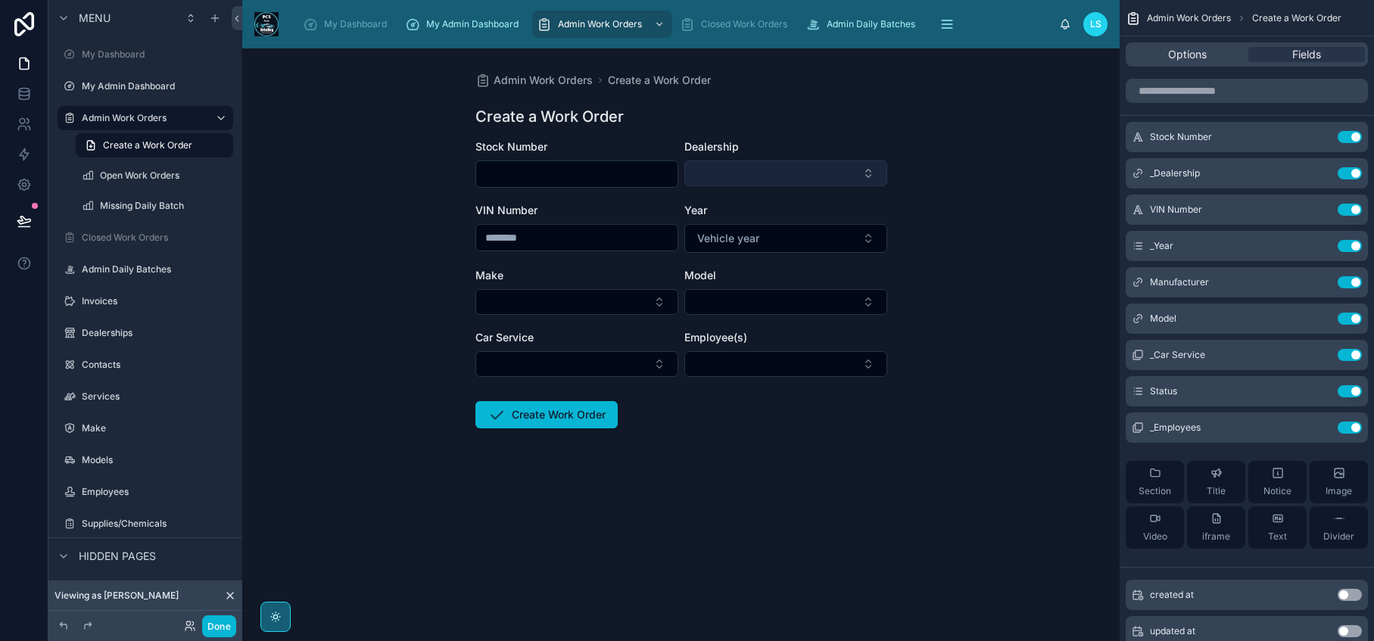
click at [802, 173] on button "Select Button" at bounding box center [785, 173] width 203 height 26
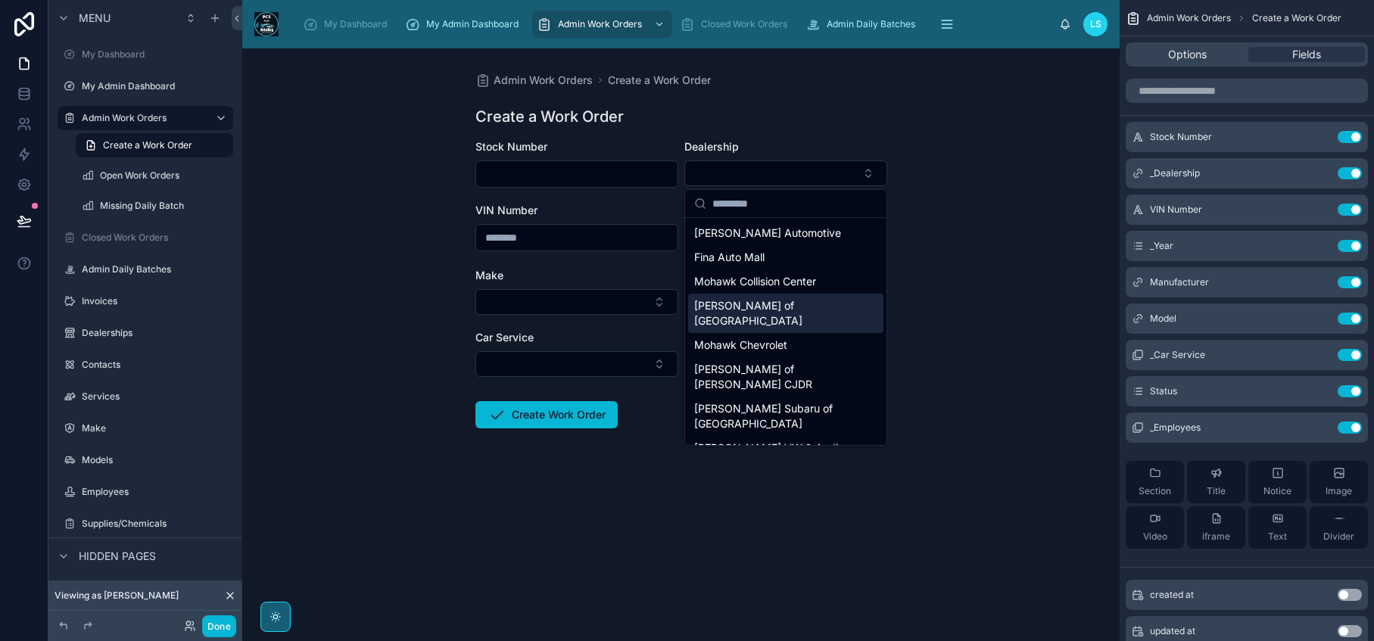
click at [781, 310] on span "[PERSON_NAME] of [GEOGRAPHIC_DATA]" at bounding box center [776, 313] width 165 height 30
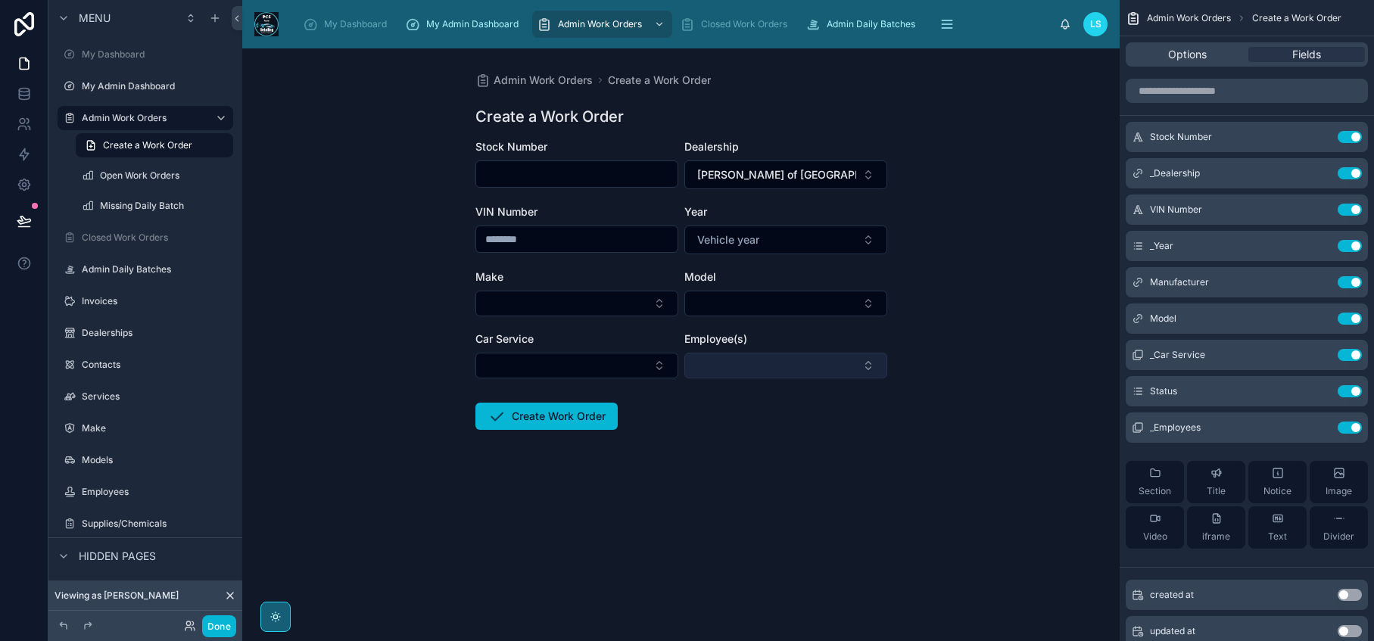
click at [814, 369] on button "Select Button" at bounding box center [785, 366] width 203 height 26
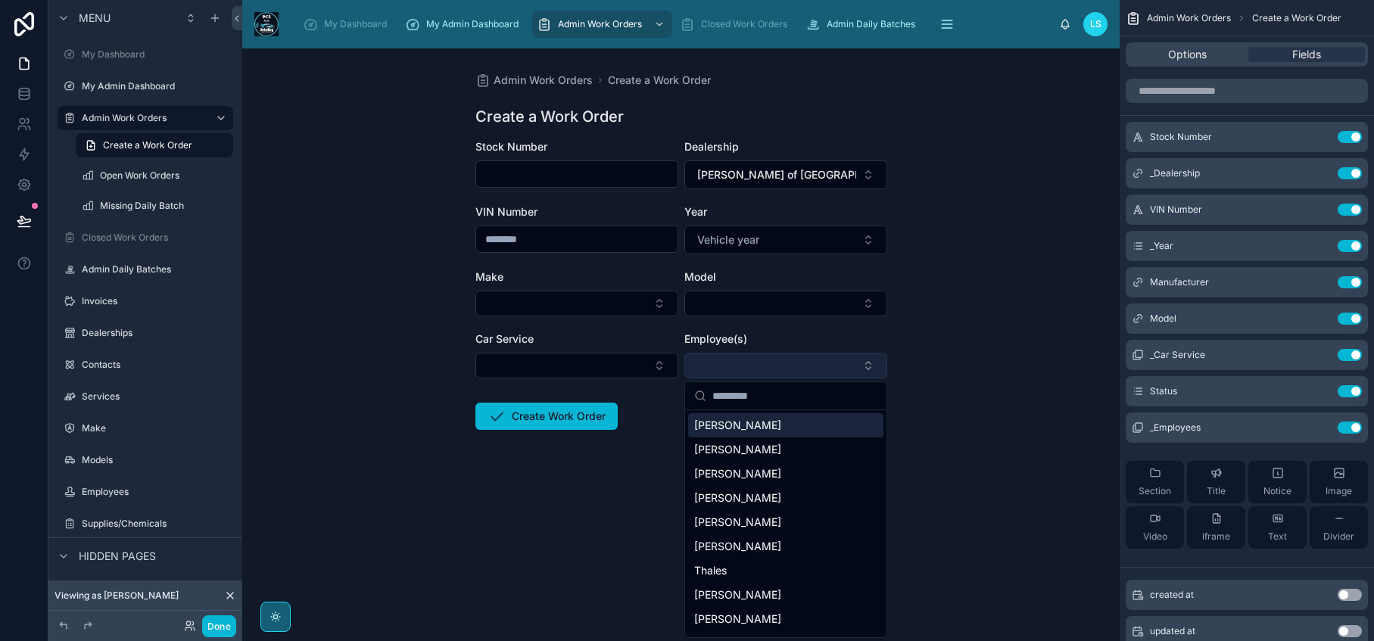
click at [826, 366] on button "Select Button" at bounding box center [785, 366] width 203 height 26
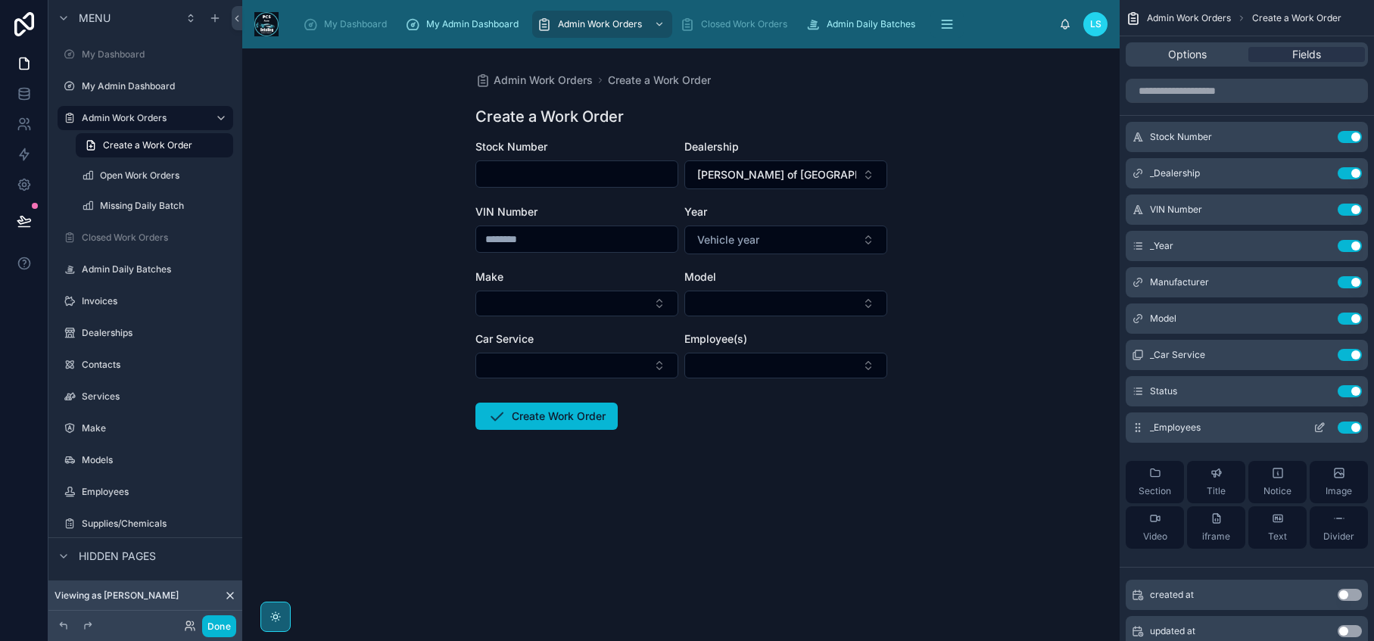
click at [1321, 427] on icon "scrollable content" at bounding box center [1321, 426] width 6 height 6
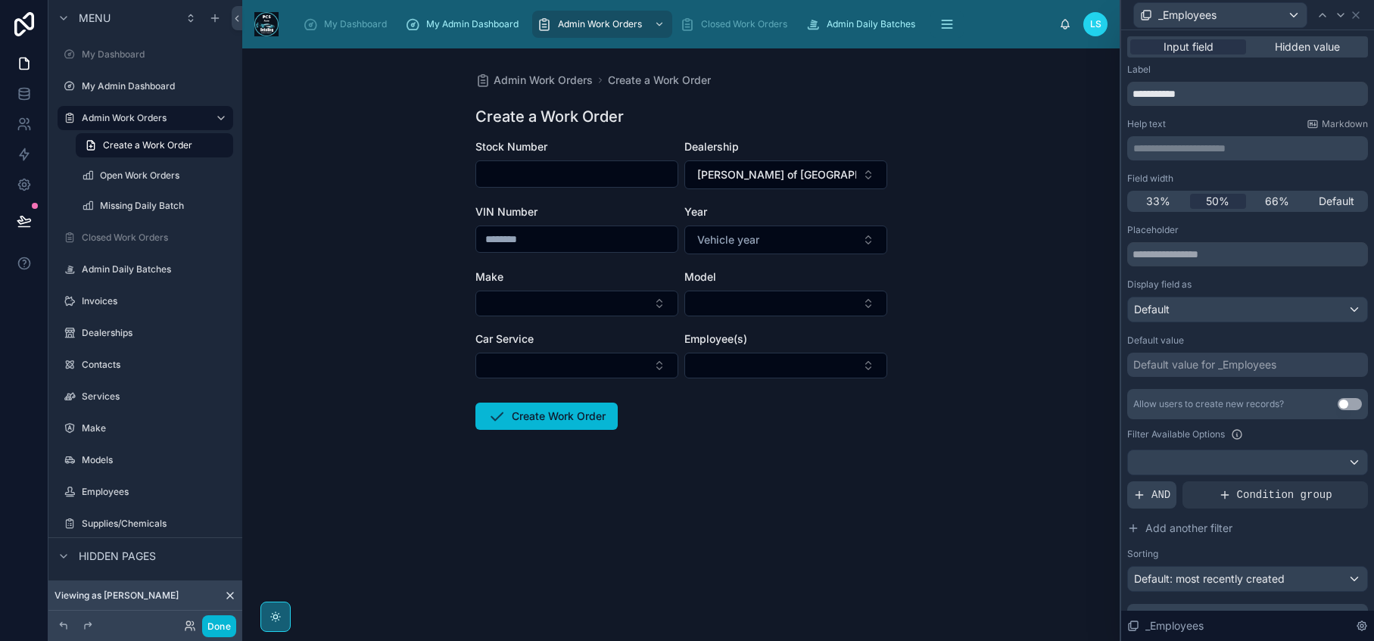
click at [1147, 497] on div "AND" at bounding box center [1151, 494] width 49 height 27
click at [1329, 480] on icon at bounding box center [1331, 481] width 5 height 5
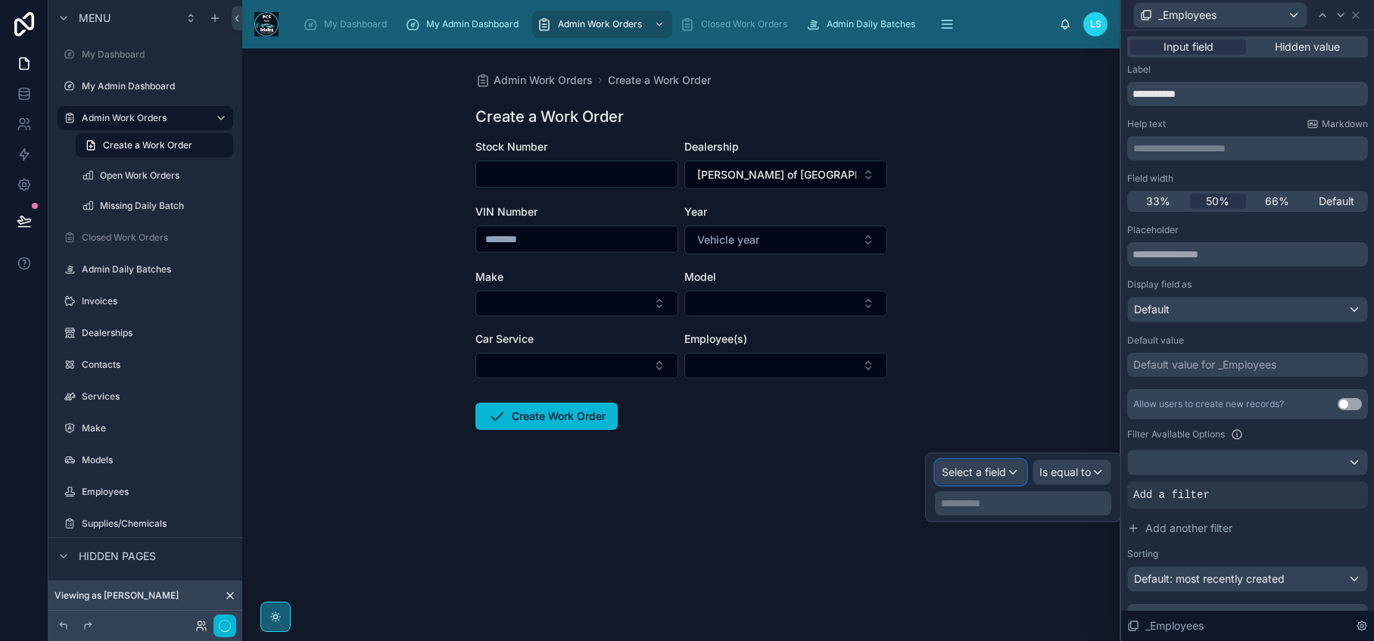
click at [1007, 472] on div "Select a field" at bounding box center [981, 472] width 90 height 24
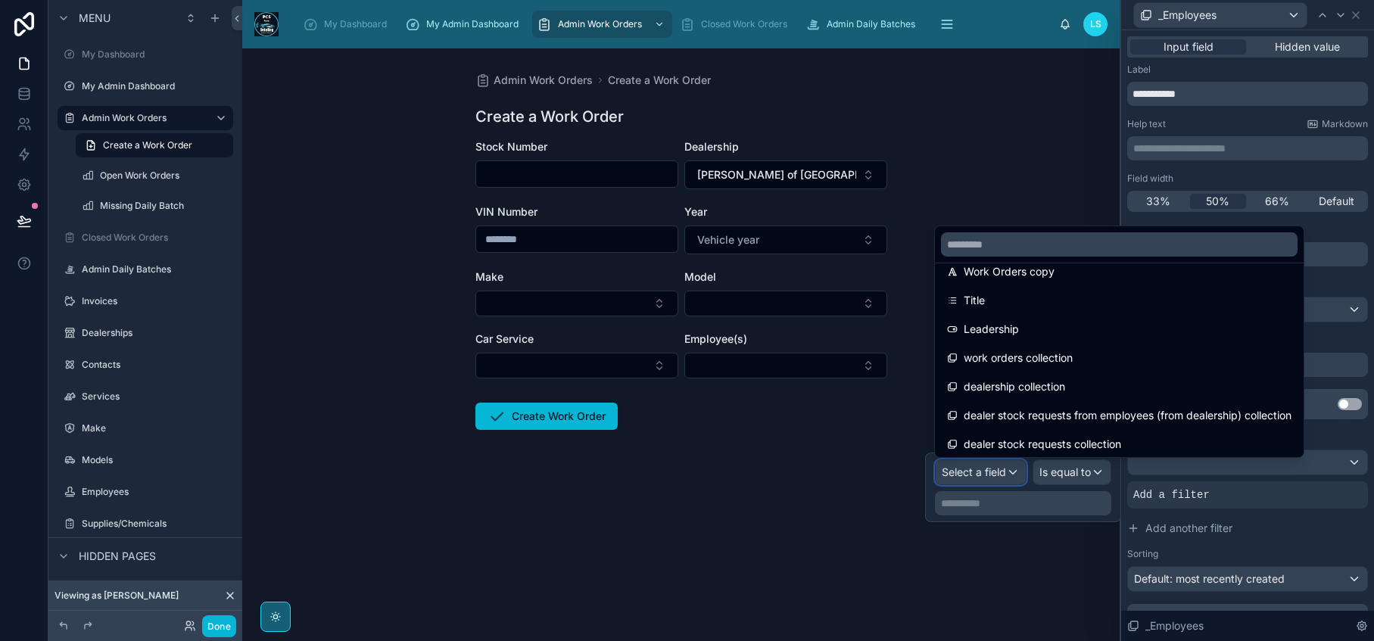
scroll to position [424, 0]
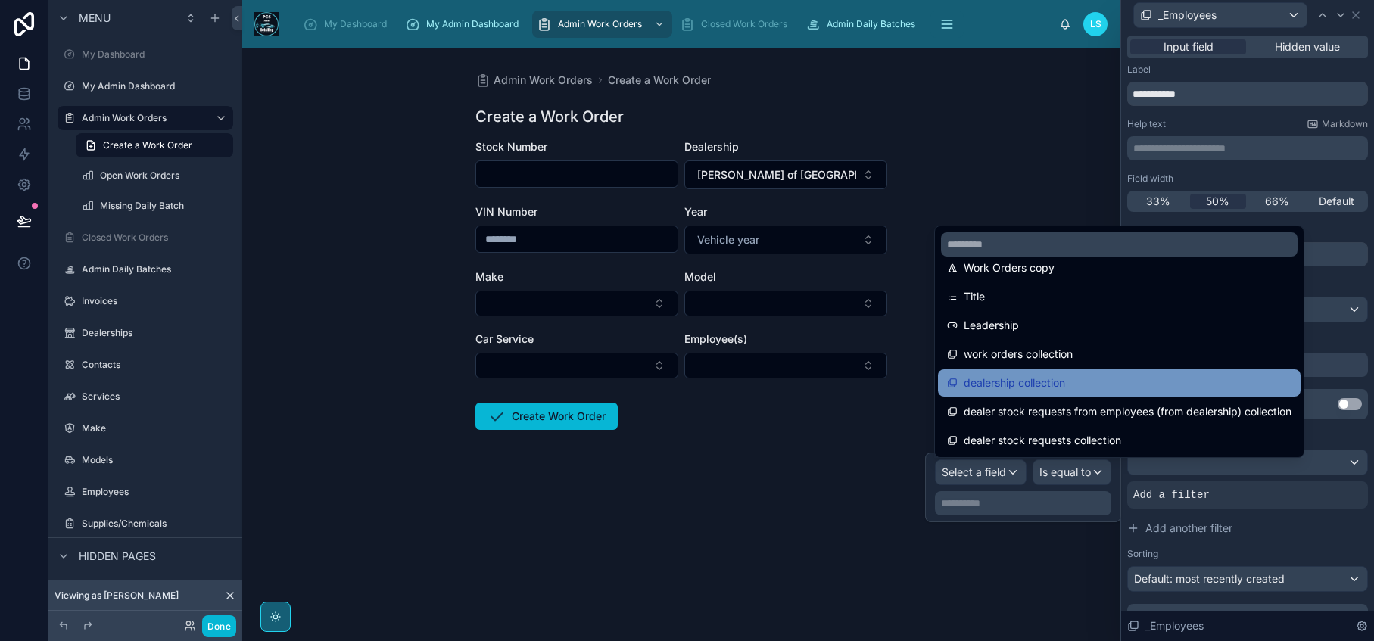
click at [1045, 386] on span "dealership collection" at bounding box center [1014, 383] width 101 height 18
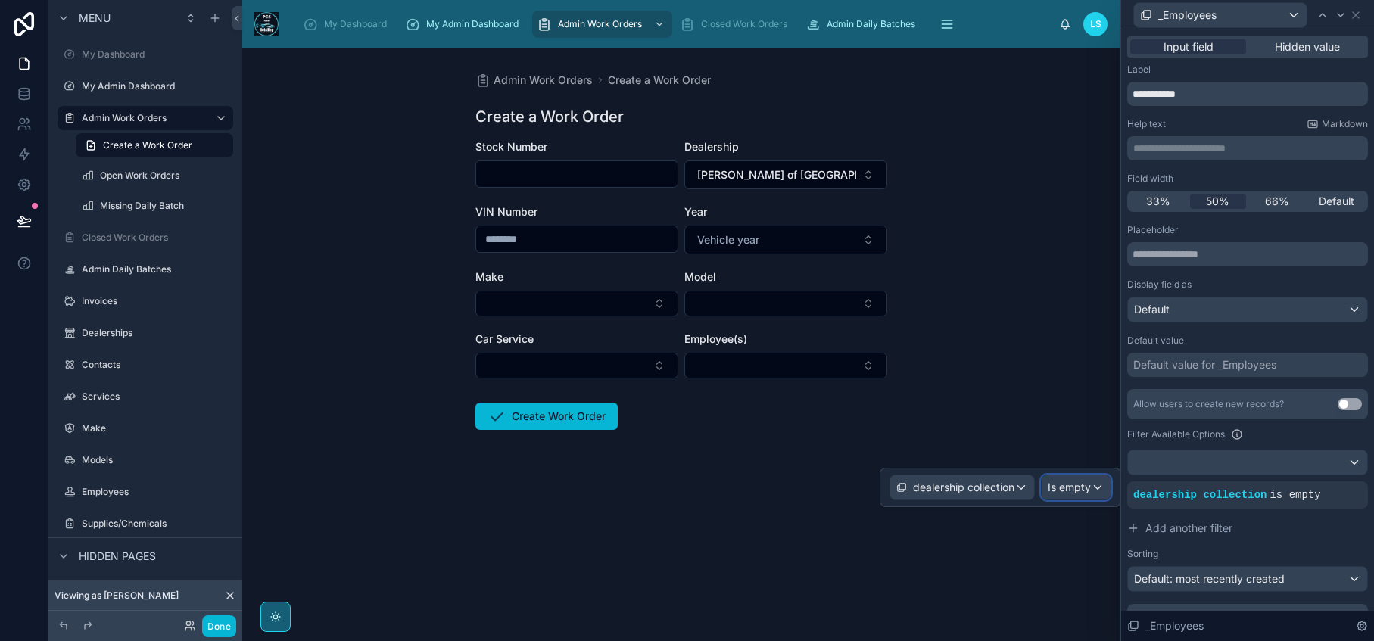
click at [1085, 488] on span "Is empty" at bounding box center [1069, 487] width 43 height 15
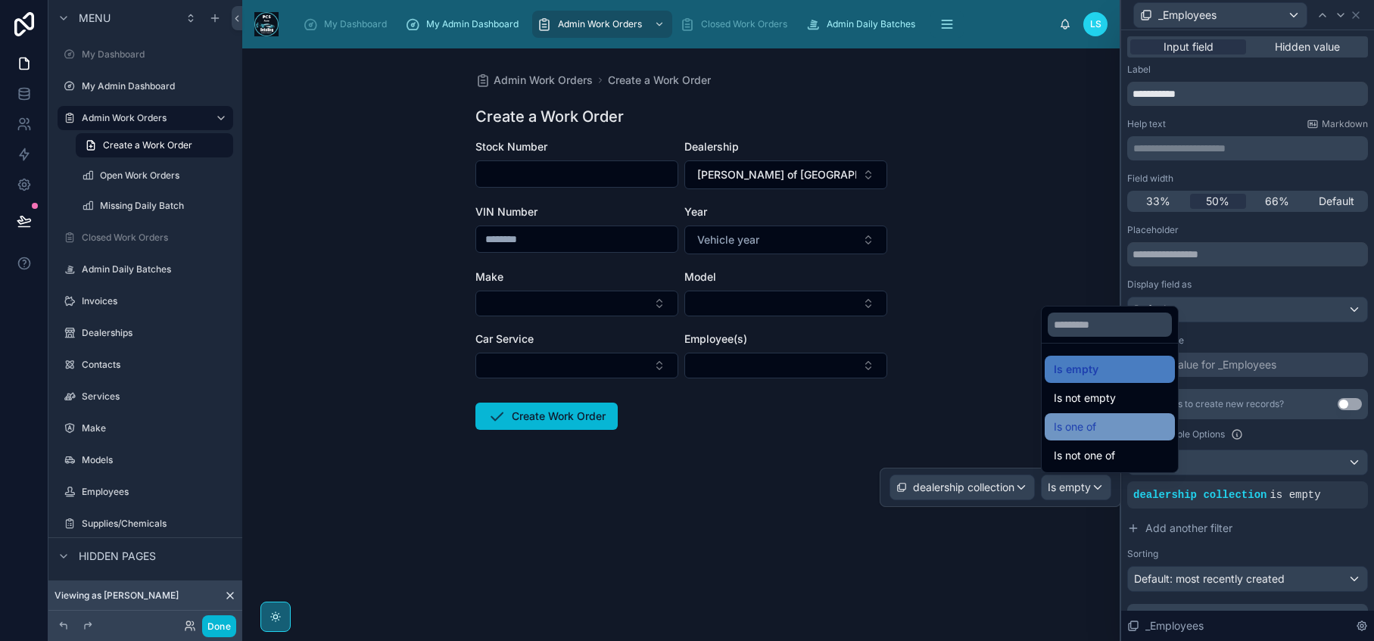
click at [1098, 428] on div "Is one of" at bounding box center [1110, 427] width 112 height 18
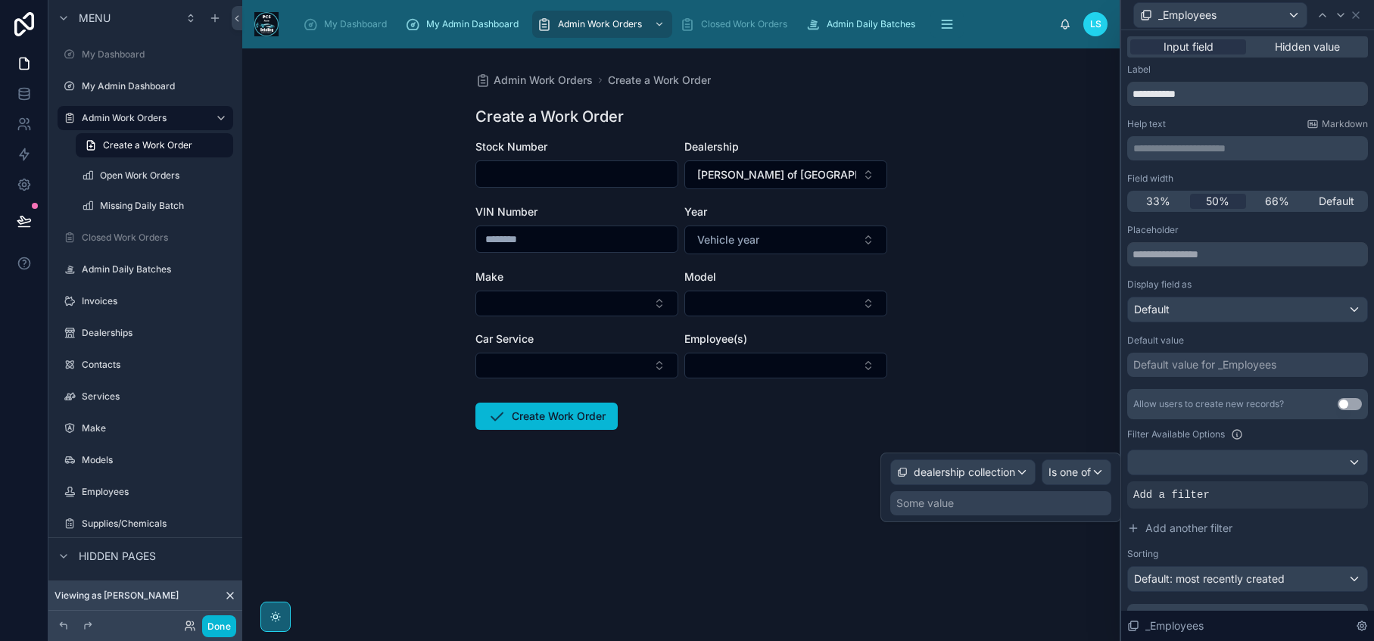
click at [970, 512] on div "Some value" at bounding box center [1000, 503] width 221 height 24
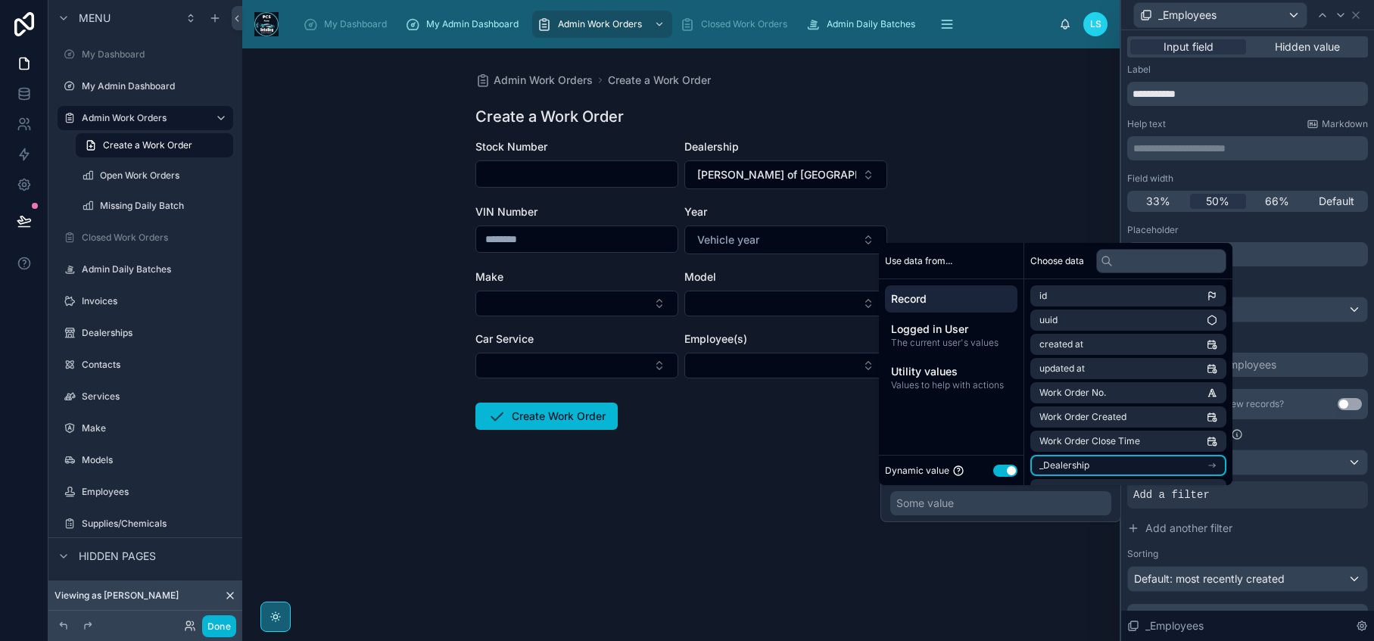
click at [1225, 466] on li "_Dealership" at bounding box center [1128, 465] width 196 height 21
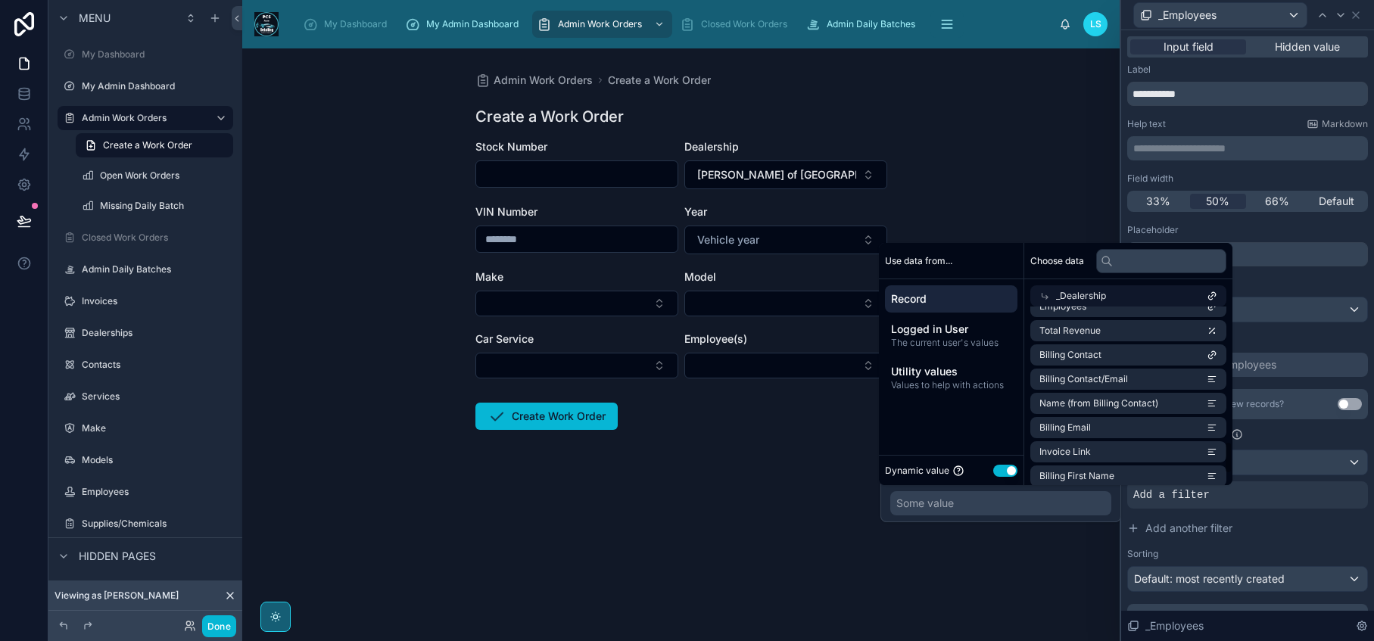
scroll to position [0, 0]
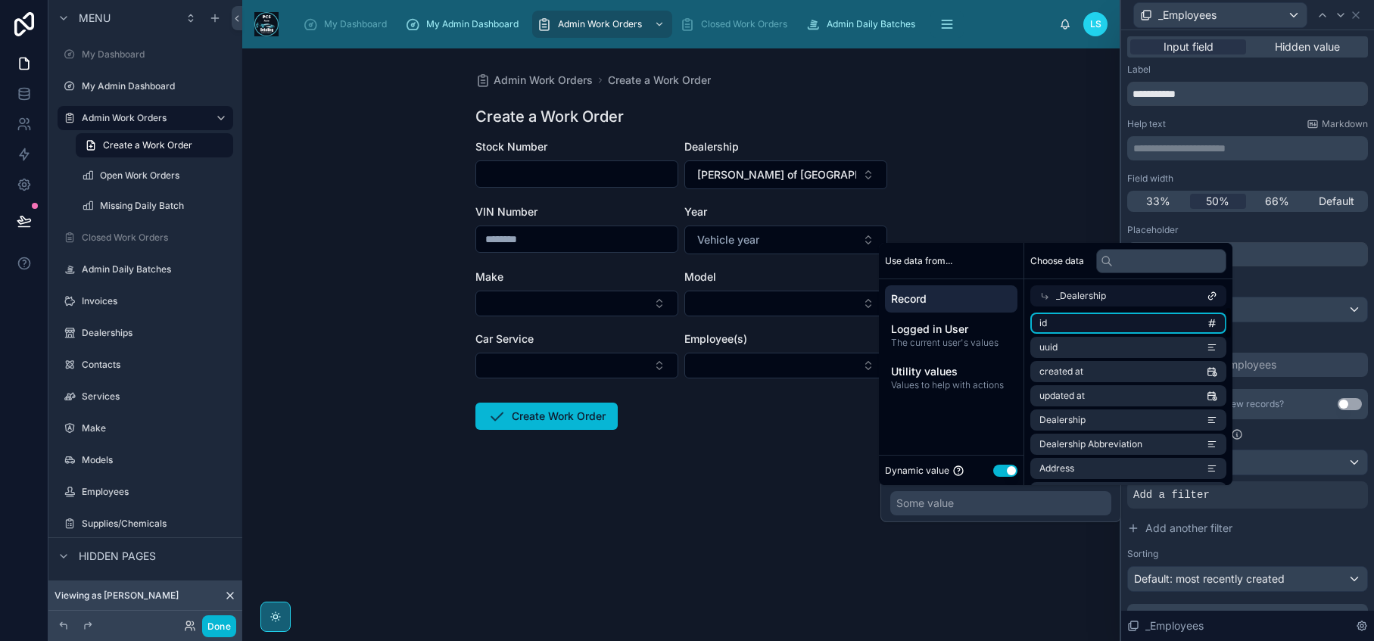
click at [1167, 328] on li "id" at bounding box center [1128, 323] width 196 height 21
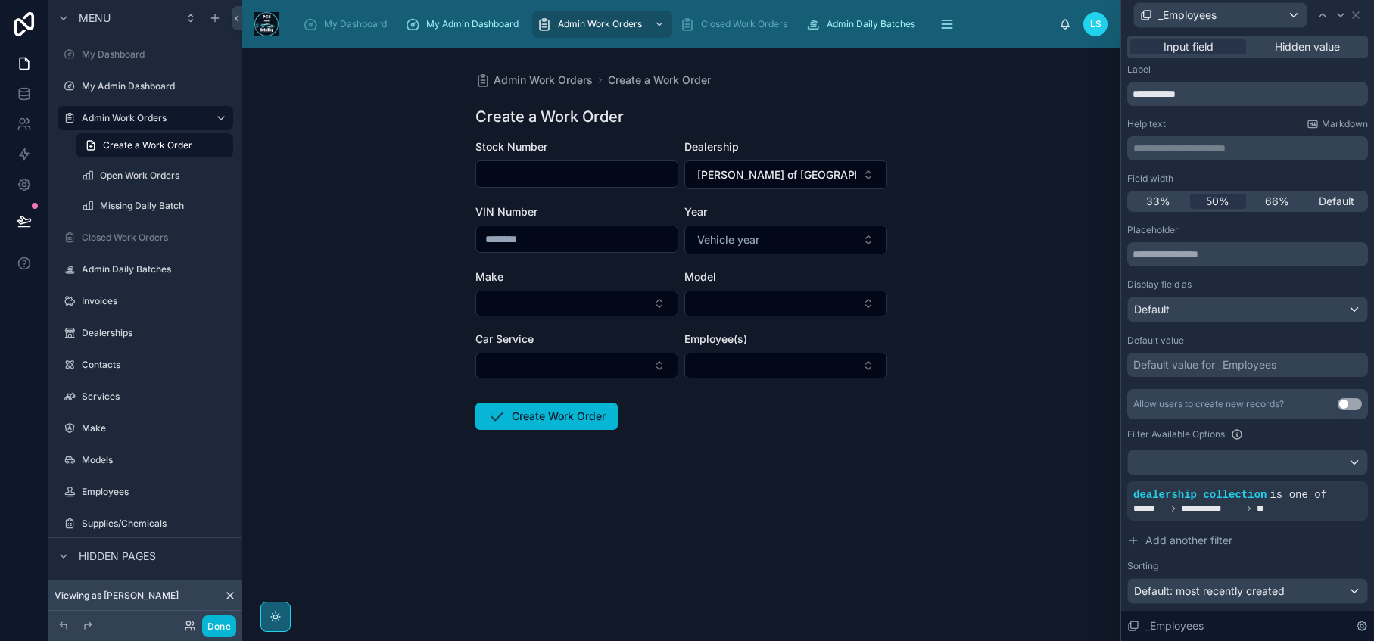
click at [1017, 581] on div "Admin Work Orders Create a Work Order Create a Work Order Stock Number Dealersh…" at bounding box center [680, 344] width 877 height 593
click at [857, 363] on button "Select Button" at bounding box center [785, 366] width 203 height 26
click at [712, 498] on form "Stock Number Dealership Langway of Manchester VIN Number Year Vehicle year Make…" at bounding box center [681, 333] width 412 height 388
click at [824, 163] on button "[PERSON_NAME] of [GEOGRAPHIC_DATA]" at bounding box center [785, 174] width 203 height 29
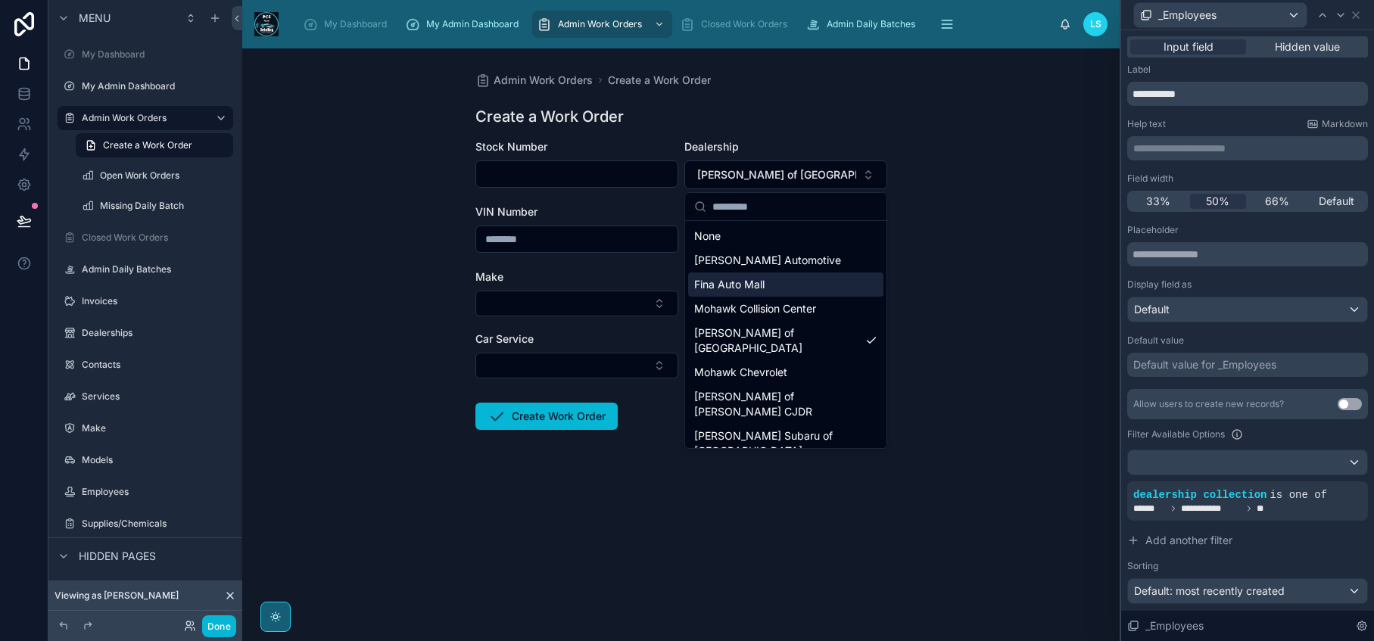
click at [809, 281] on div "Fina Auto Mall" at bounding box center [785, 284] width 195 height 24
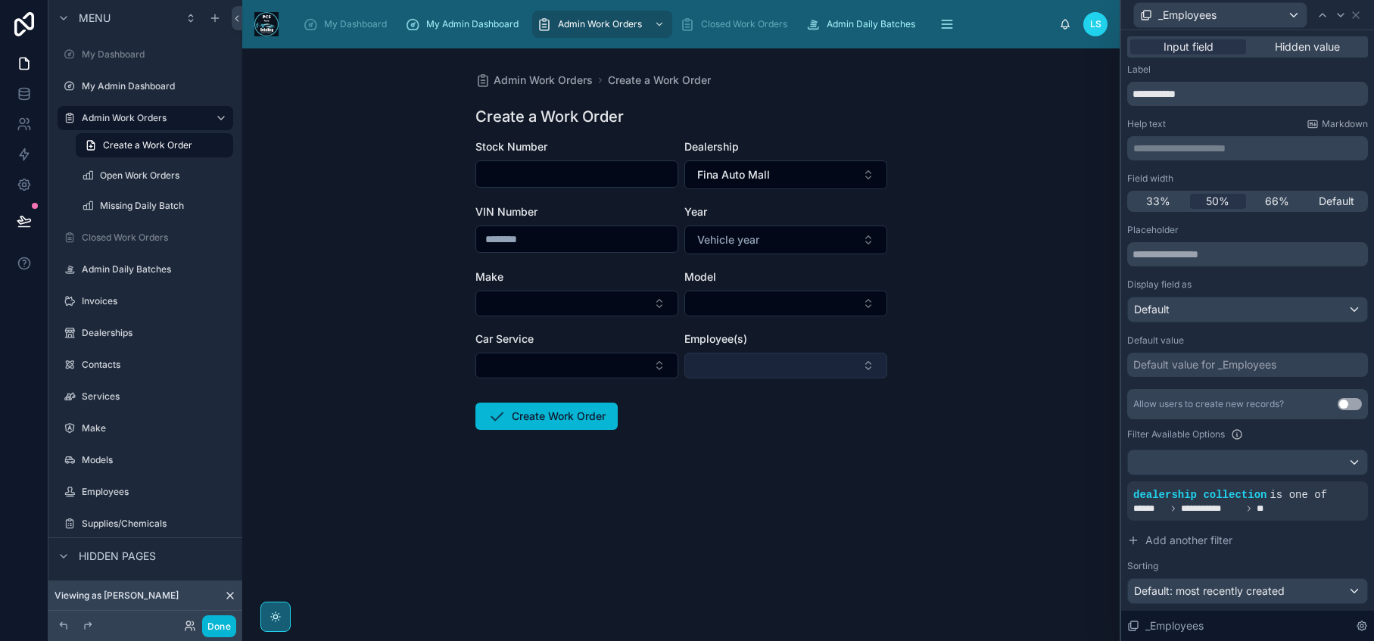
click at [805, 362] on button "Select Button" at bounding box center [785, 366] width 203 height 26
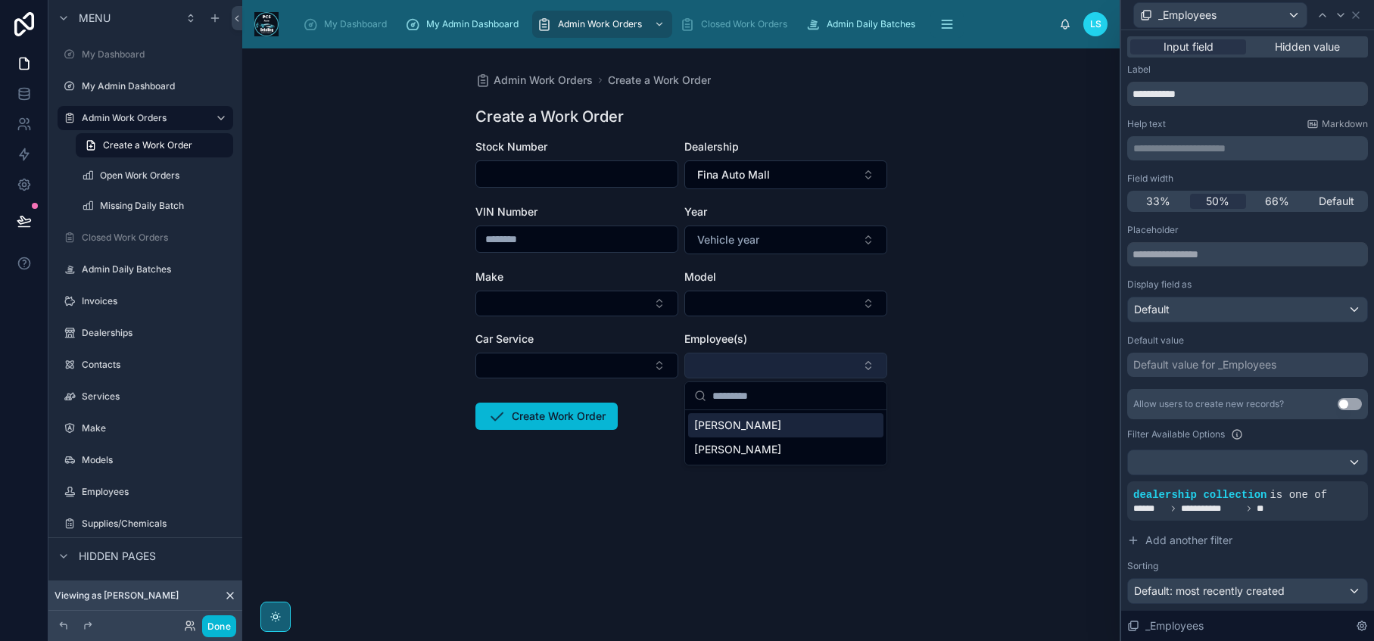
click at [805, 375] on button "Select Button" at bounding box center [785, 366] width 203 height 26
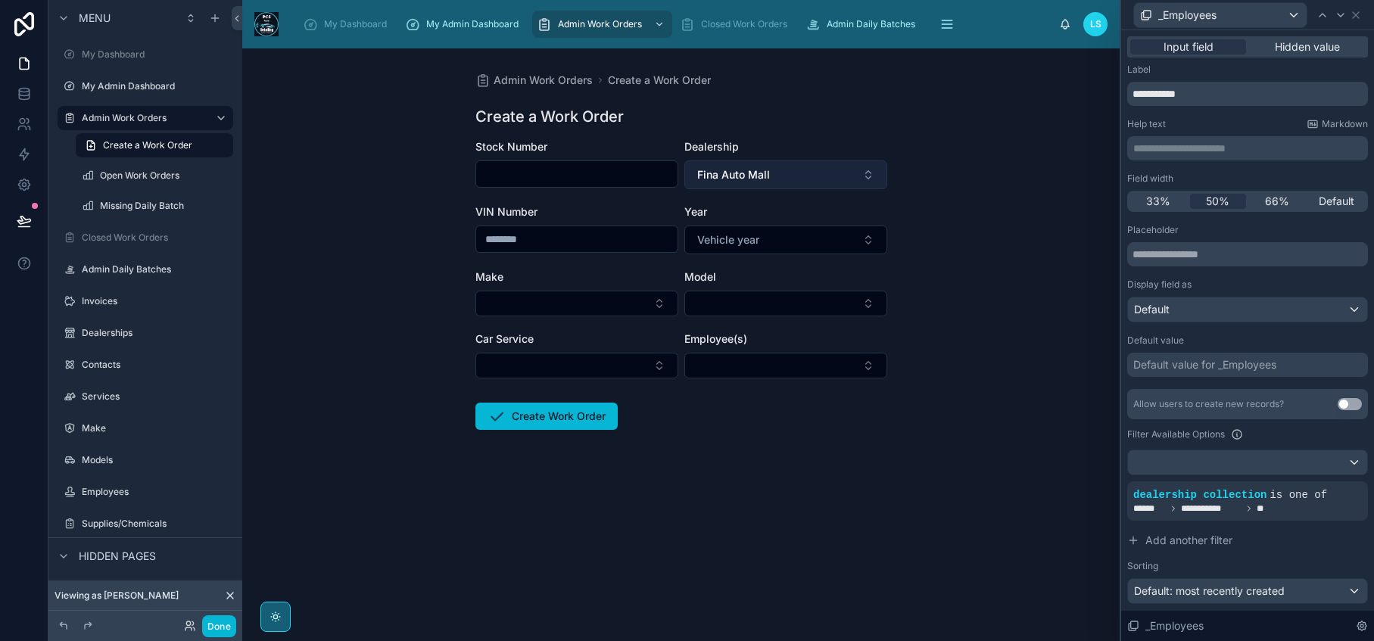
click at [806, 188] on button "Fina Auto Mall" at bounding box center [785, 174] width 203 height 29
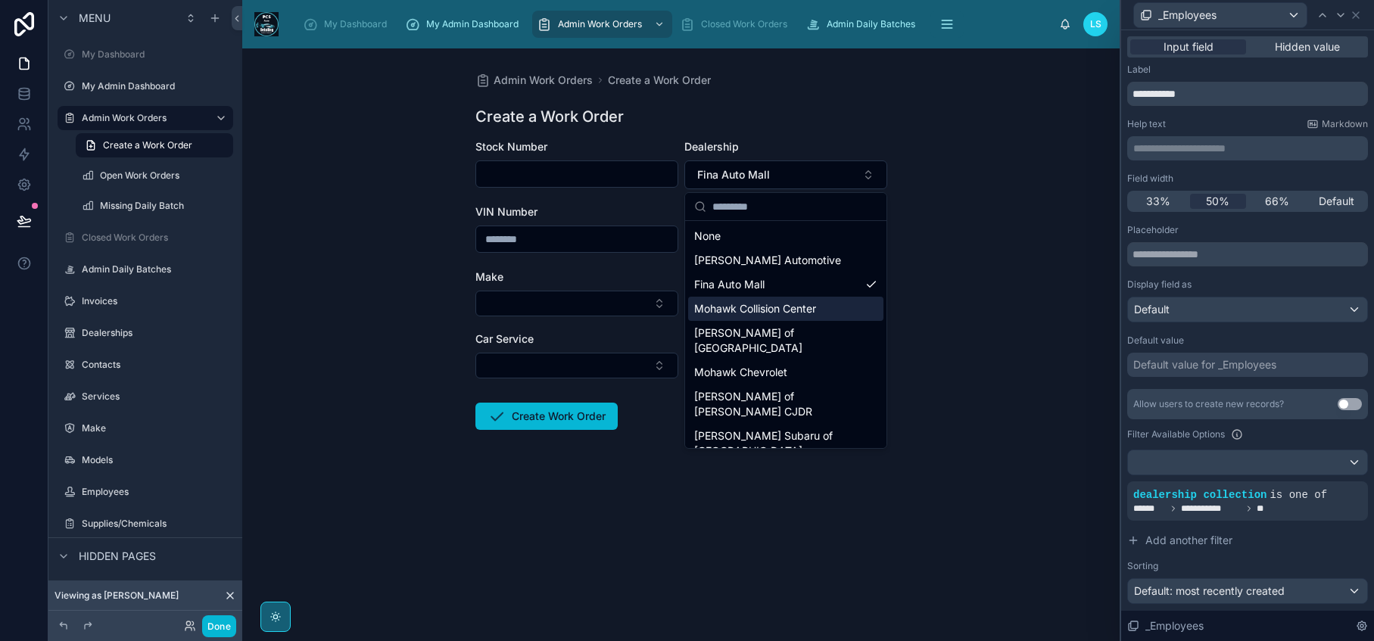
click at [801, 319] on div "Mohawk Collision Center" at bounding box center [785, 309] width 195 height 24
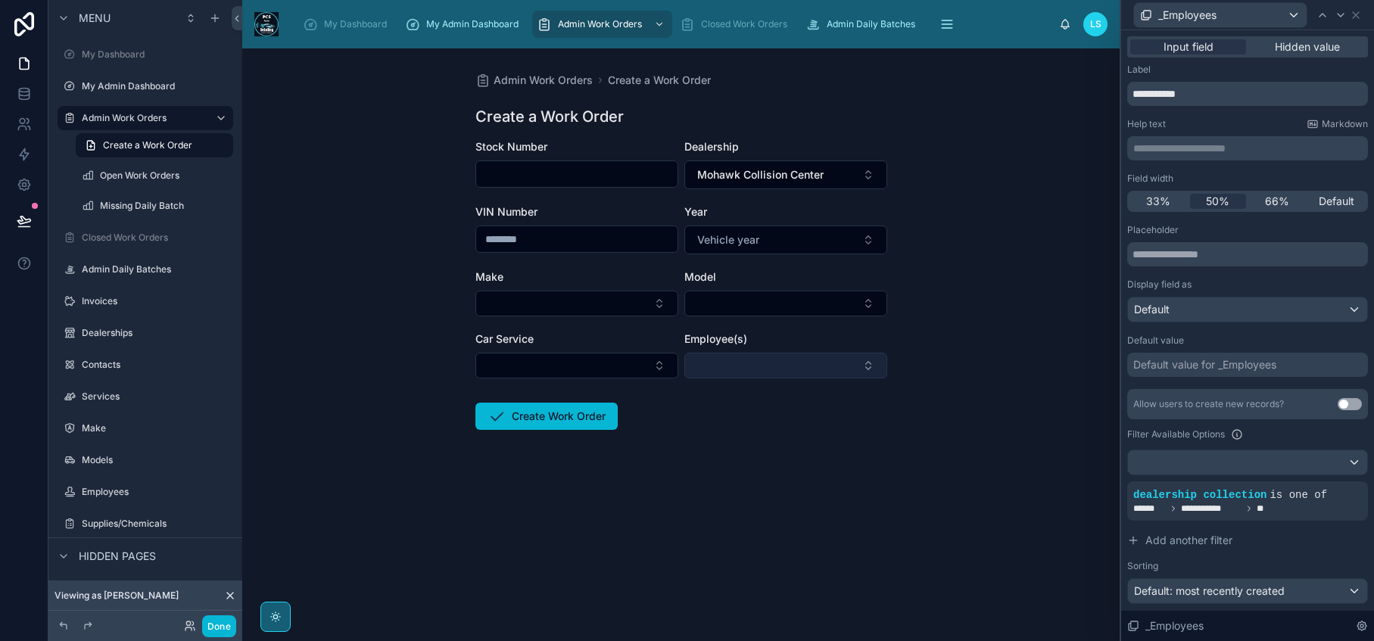
click at [801, 366] on button "Select Button" at bounding box center [785, 366] width 203 height 26
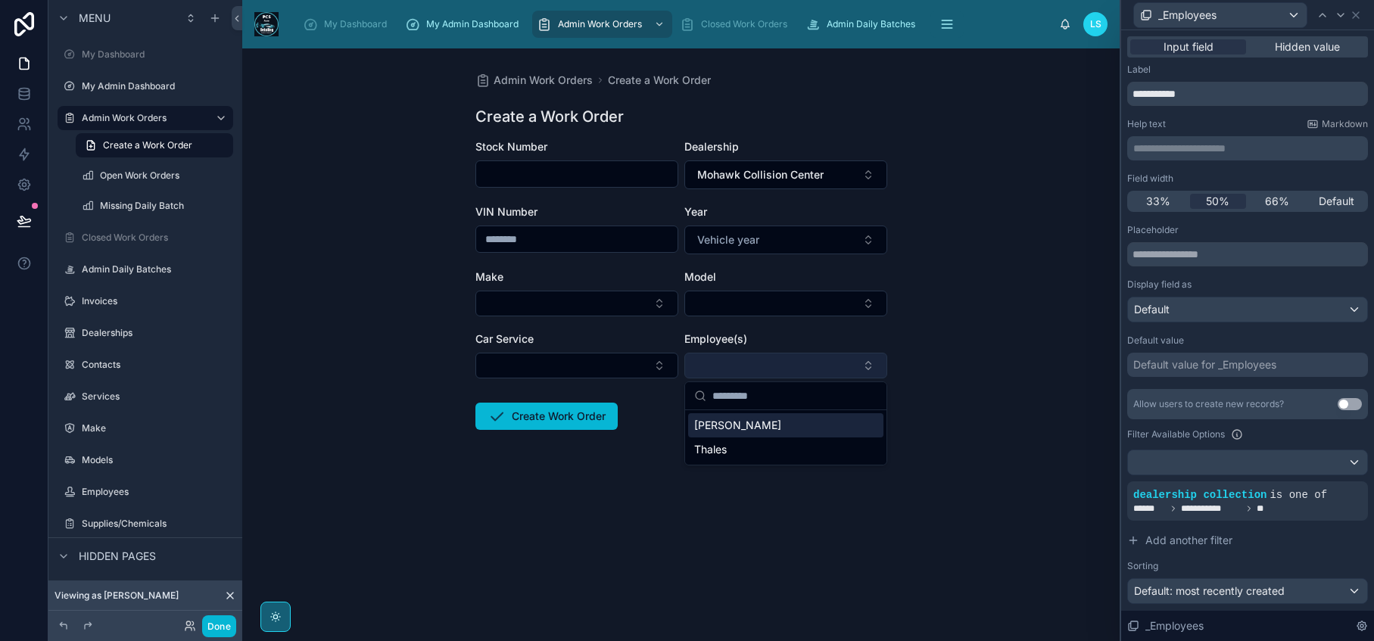
click at [801, 366] on button "Select Button" at bounding box center [785, 366] width 203 height 26
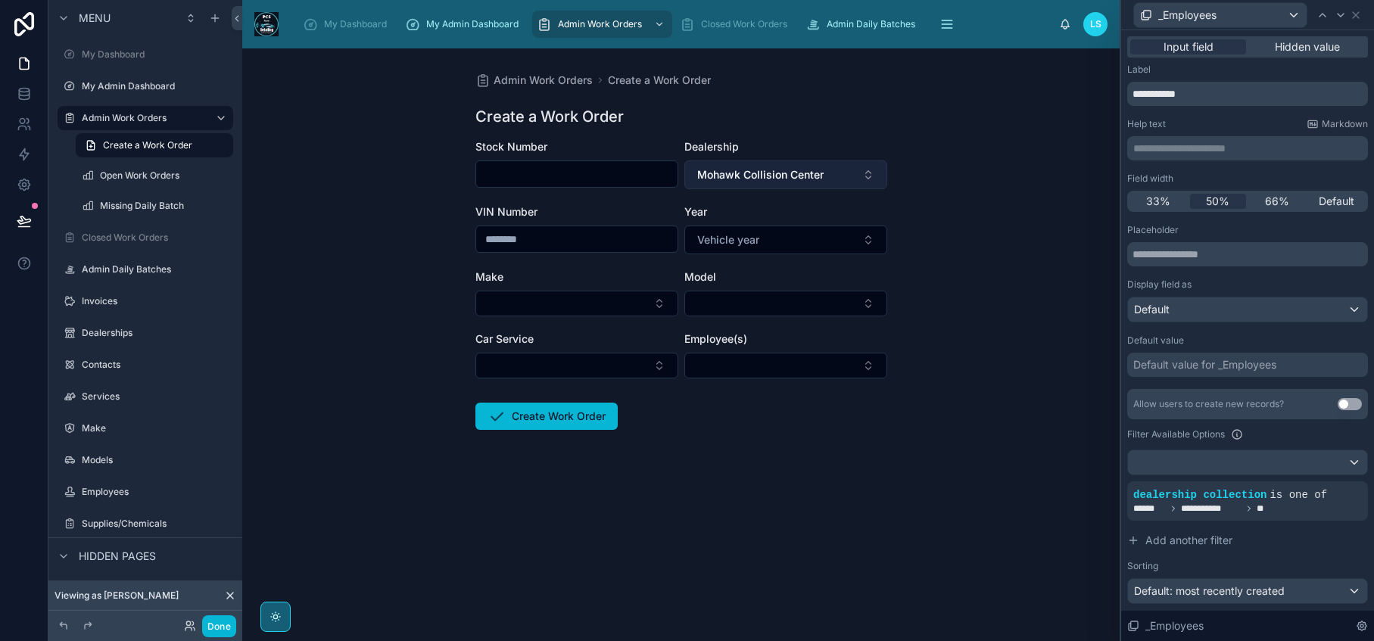
click at [806, 173] on span "Mohawk Collision Center" at bounding box center [760, 174] width 126 height 15
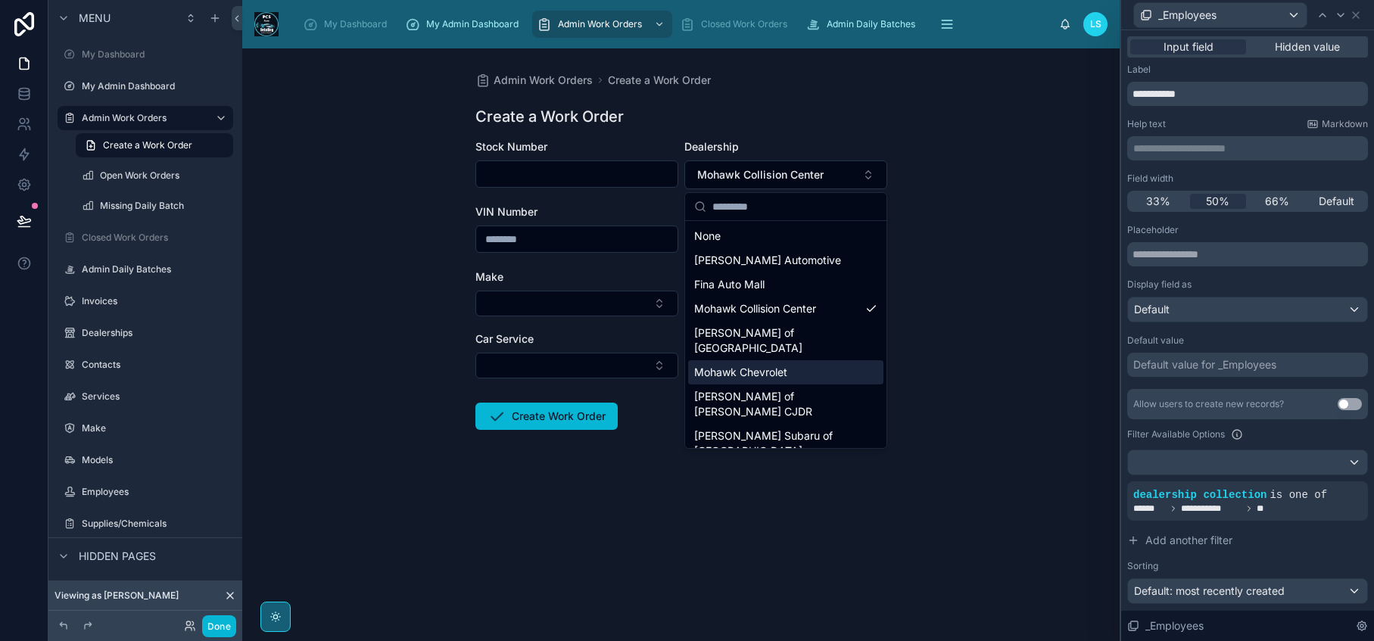
click at [789, 360] on div "Mohawk Chevrolet" at bounding box center [785, 372] width 195 height 24
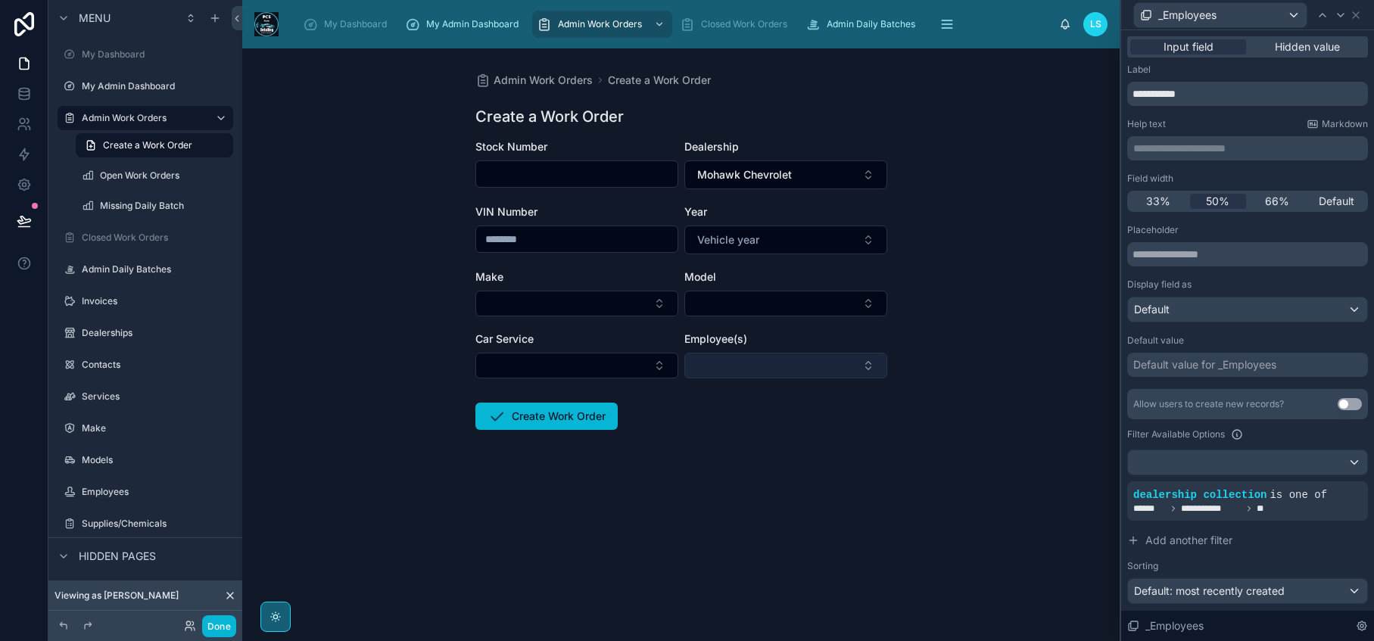
click at [792, 367] on button "Select Button" at bounding box center [785, 366] width 203 height 26
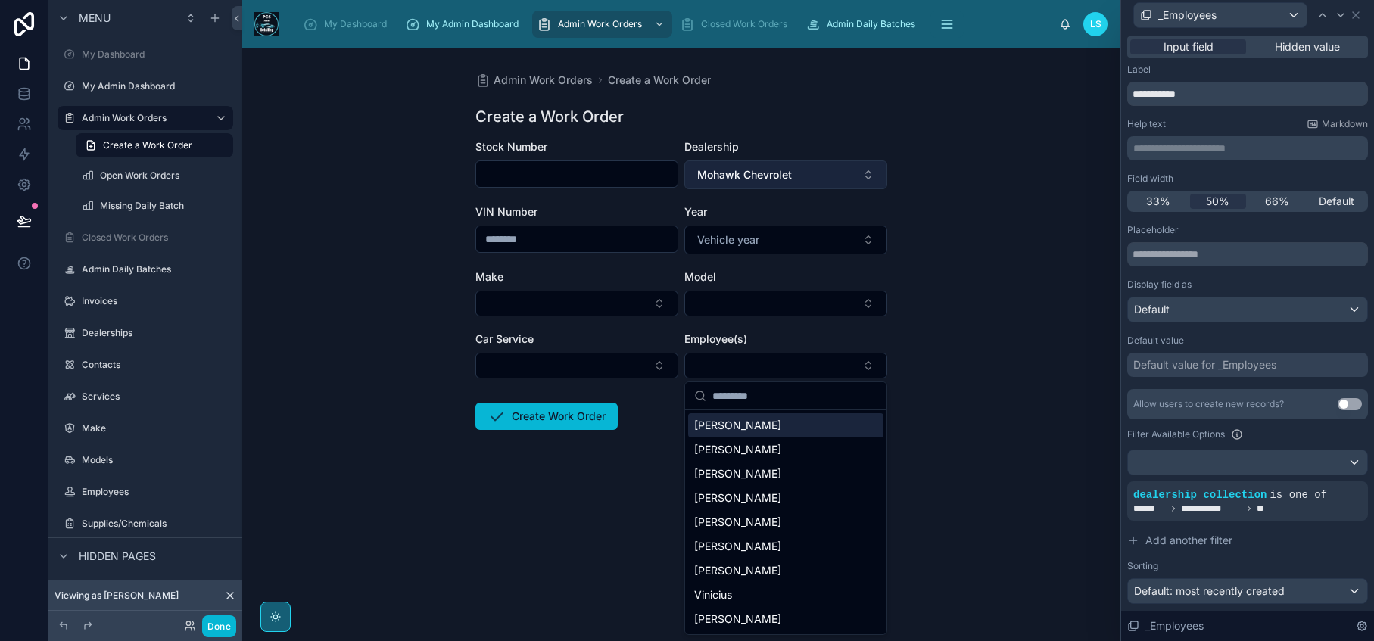
click at [862, 176] on button "Mohawk Chevrolet" at bounding box center [785, 174] width 203 height 29
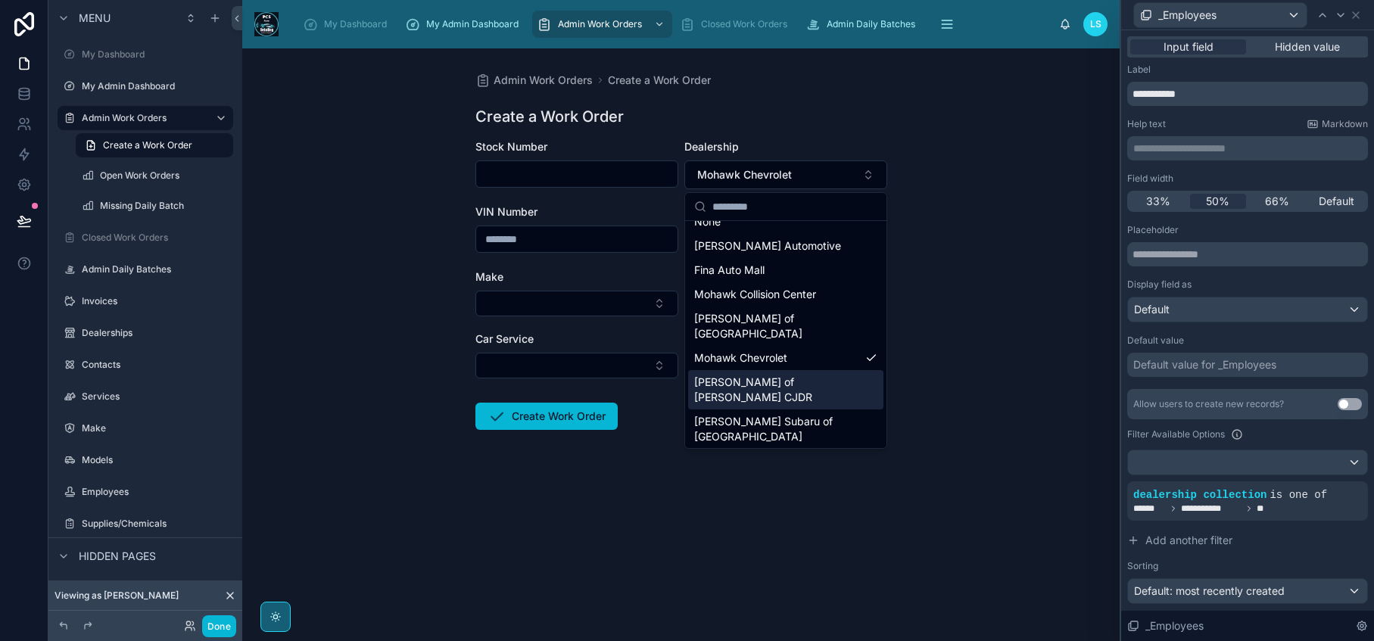
scroll to position [15, 0]
click at [831, 374] on span "[PERSON_NAME] of [PERSON_NAME] CJDR" at bounding box center [776, 389] width 165 height 30
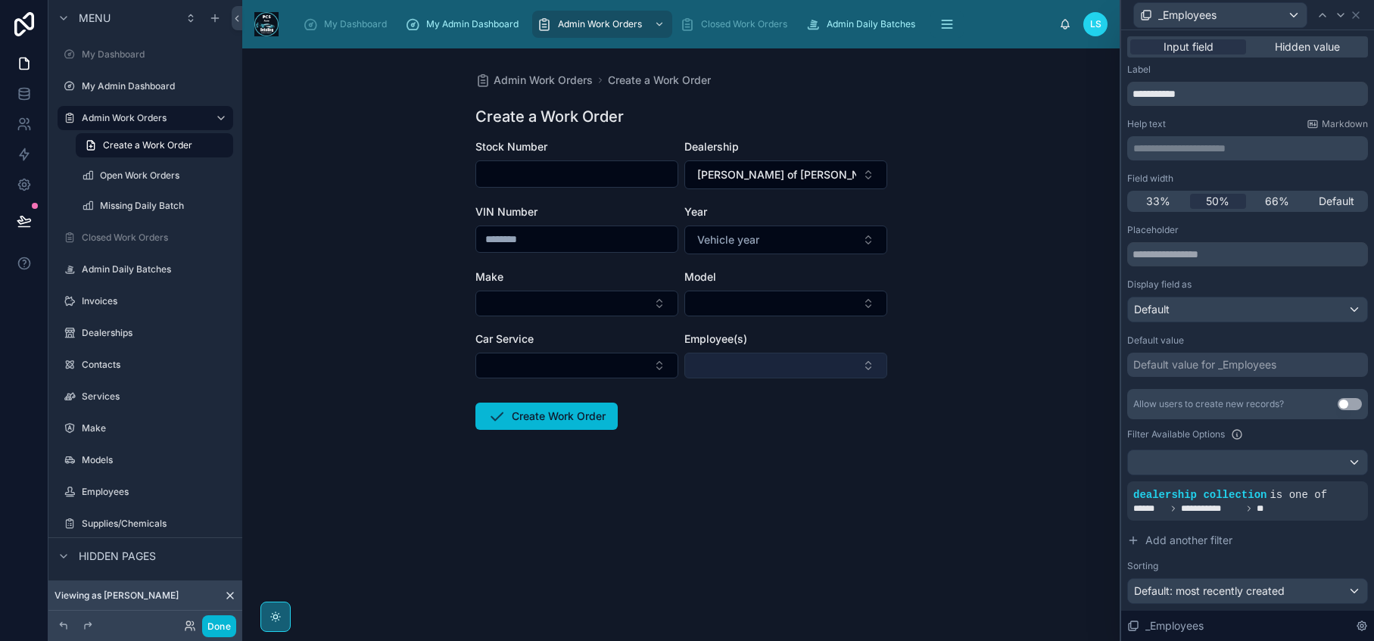
click at [864, 363] on button "Select Button" at bounding box center [785, 366] width 203 height 26
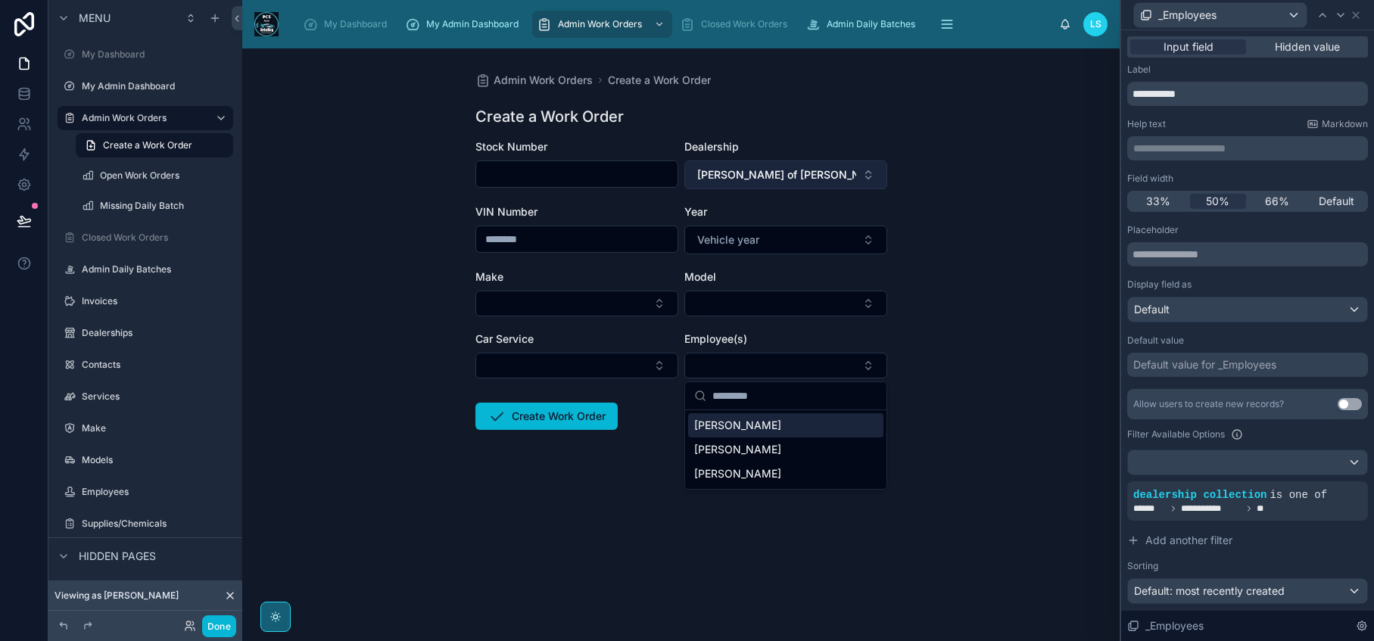
click at [836, 175] on span "[PERSON_NAME] of [PERSON_NAME] CJDR" at bounding box center [776, 174] width 159 height 15
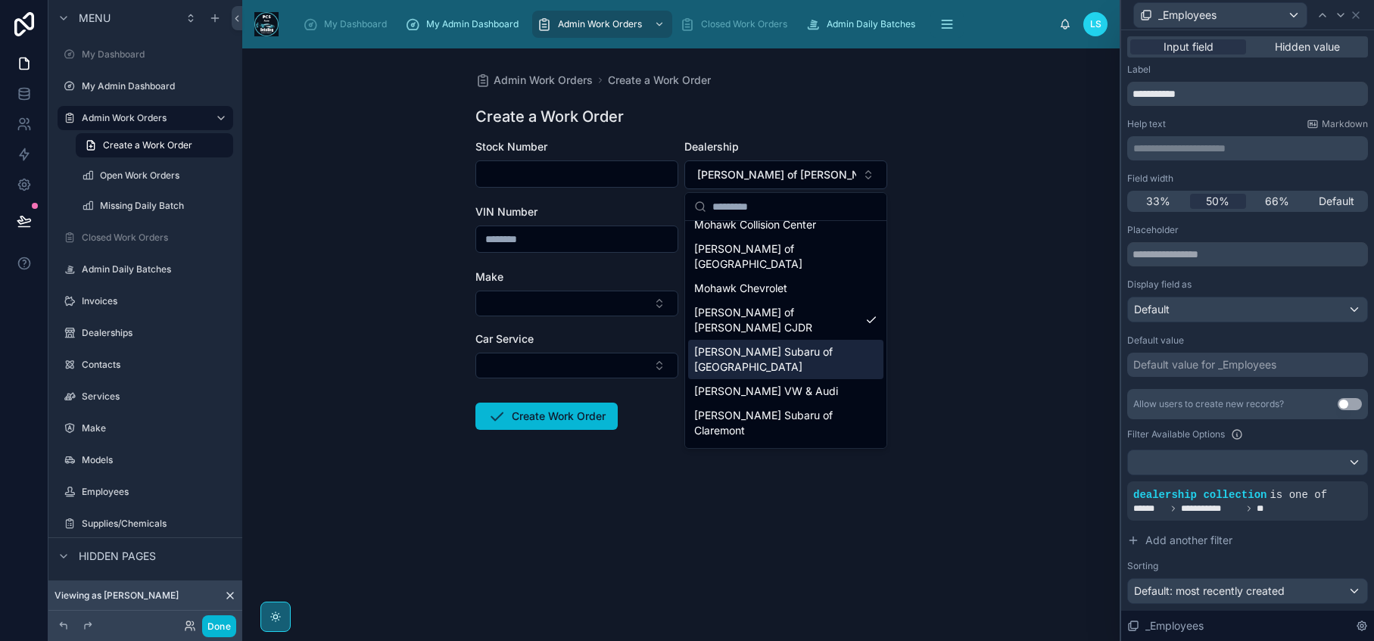
scroll to position [85, 0]
click at [820, 447] on span "Clifton Park Jeep Dodge Ram" at bounding box center [776, 462] width 165 height 30
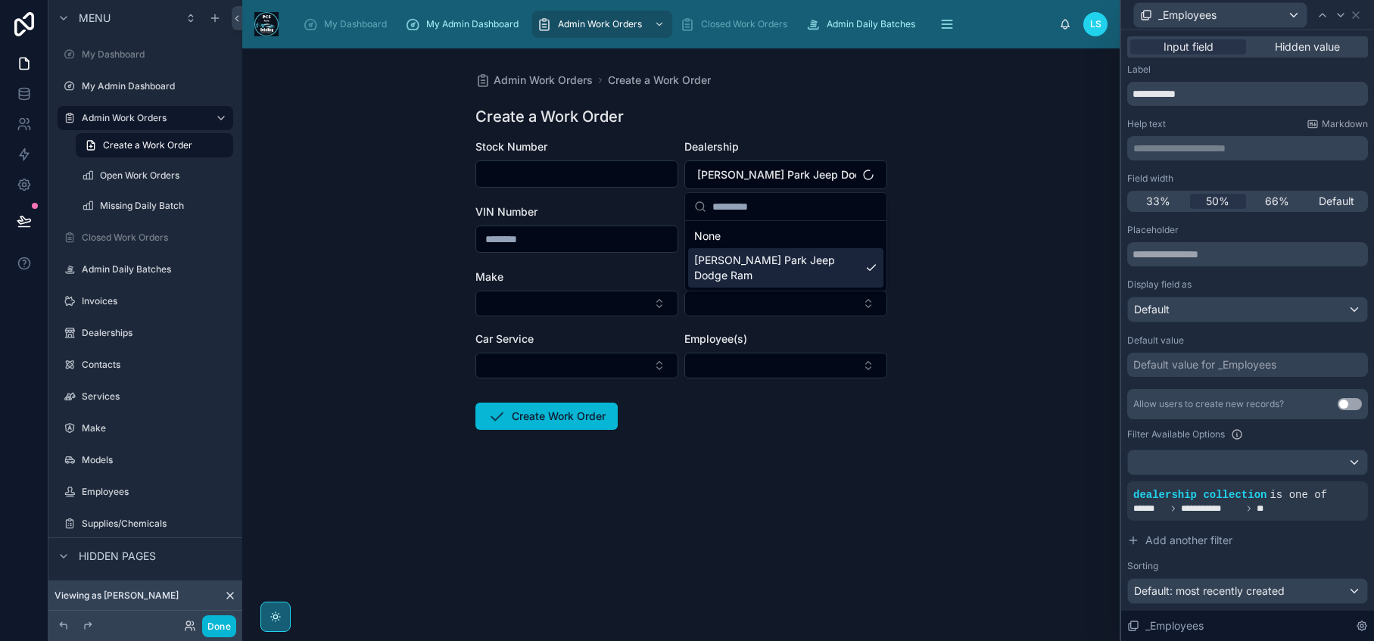
scroll to position [0, 0]
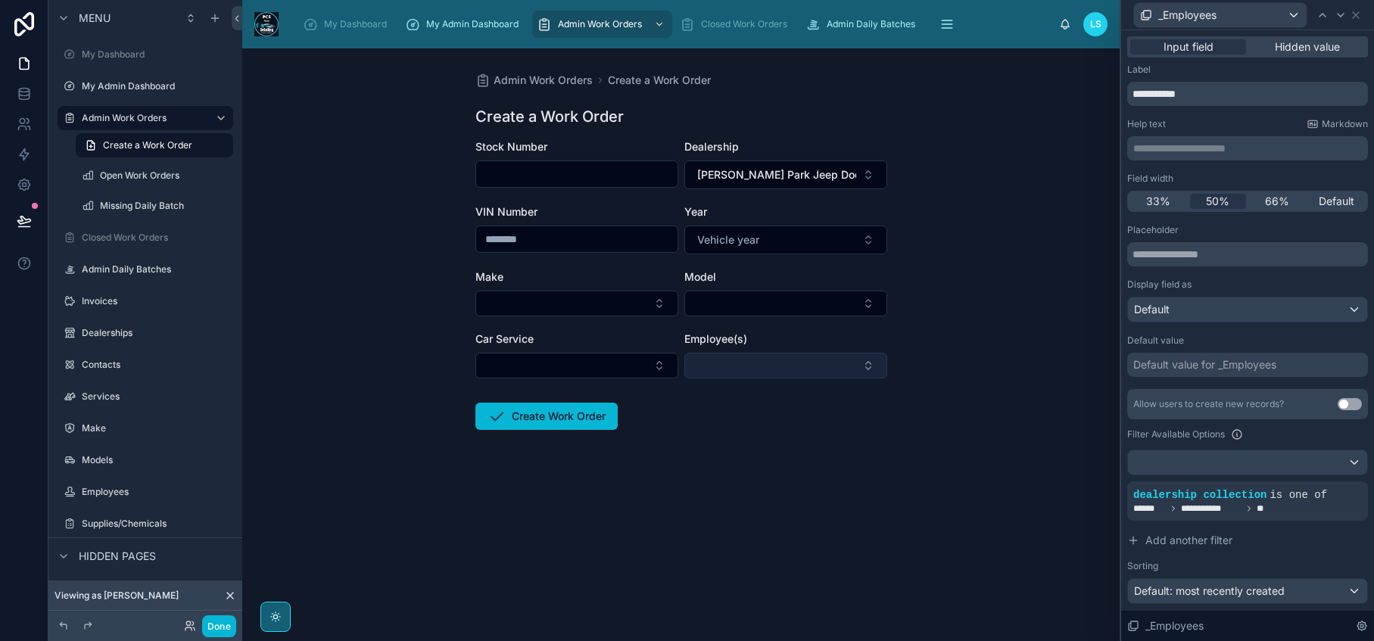
click at [810, 361] on button "Select Button" at bounding box center [785, 366] width 203 height 26
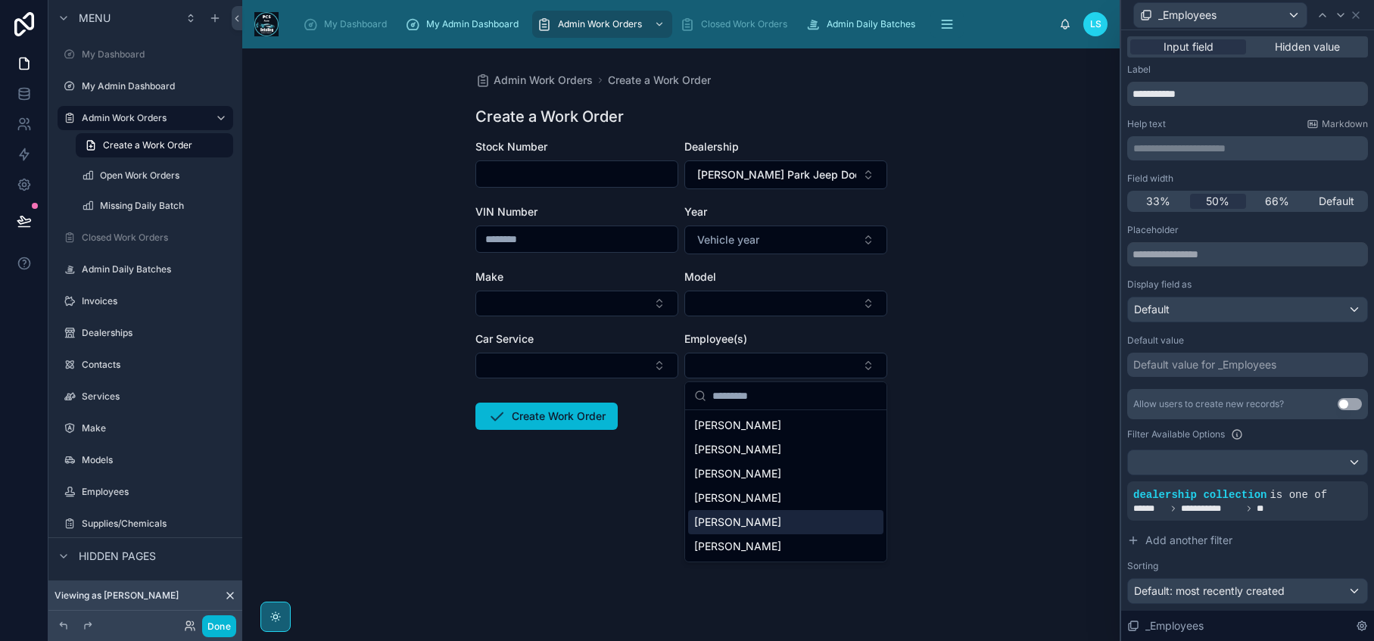
click at [917, 503] on div "Admin Work Orders Create a Work Order Create a Work Order Stock Number Dealersh…" at bounding box center [680, 344] width 877 height 593
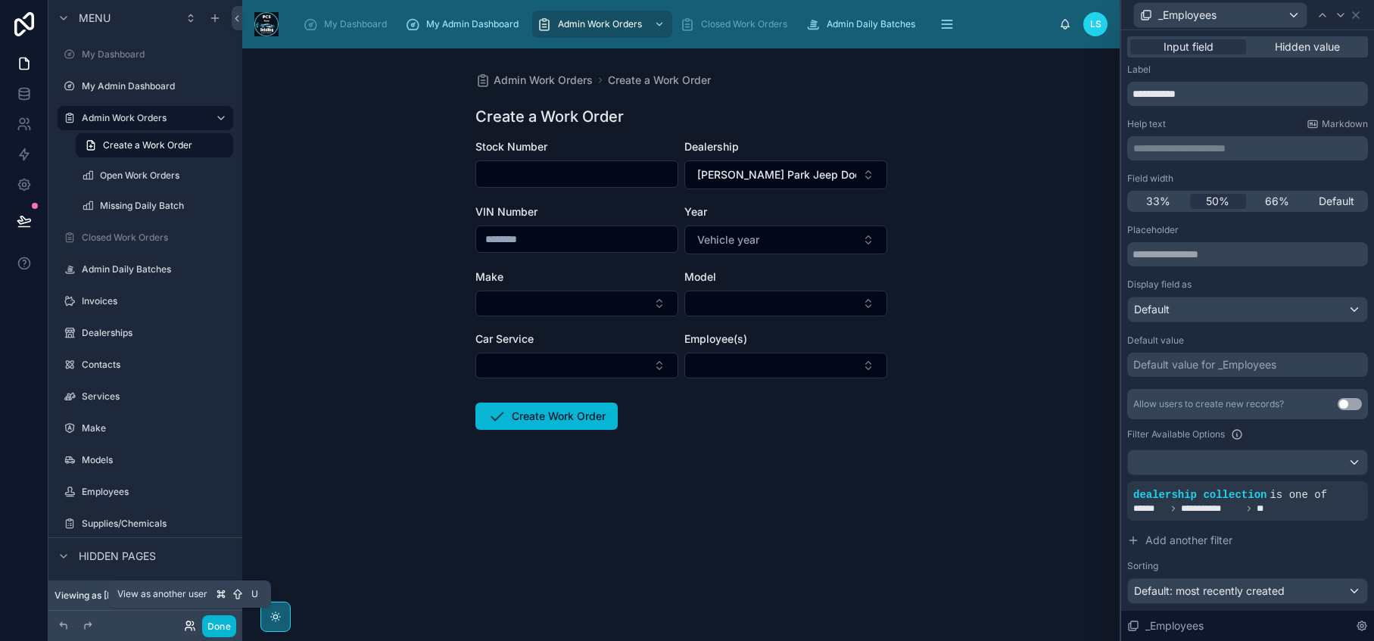
click at [188, 628] on icon at bounding box center [190, 626] width 12 height 12
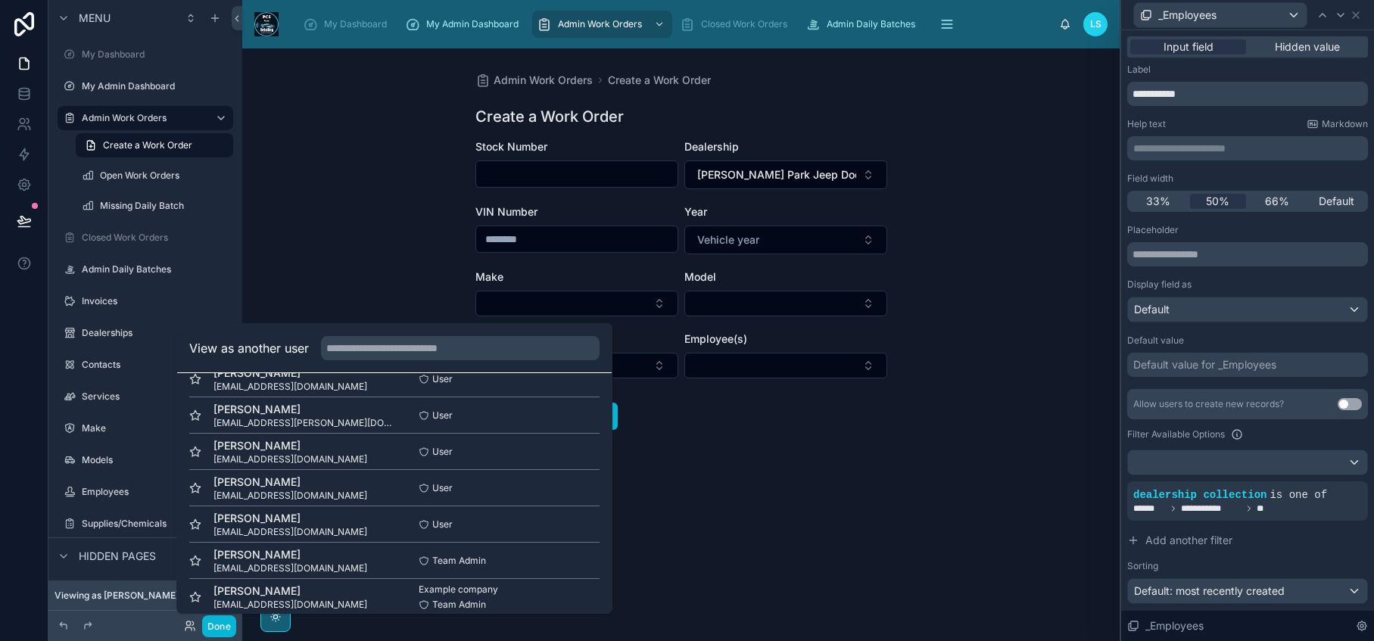
scroll to position [257, 0]
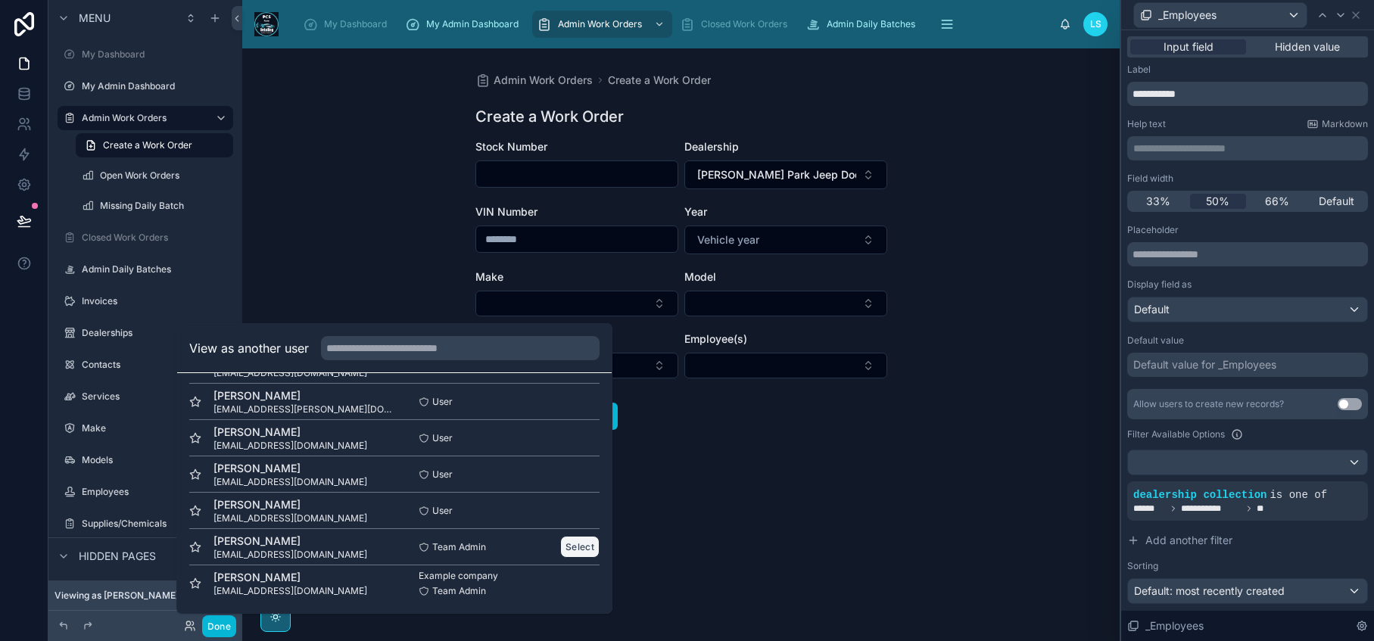
click at [581, 545] on button "Select" at bounding box center [579, 547] width 39 height 22
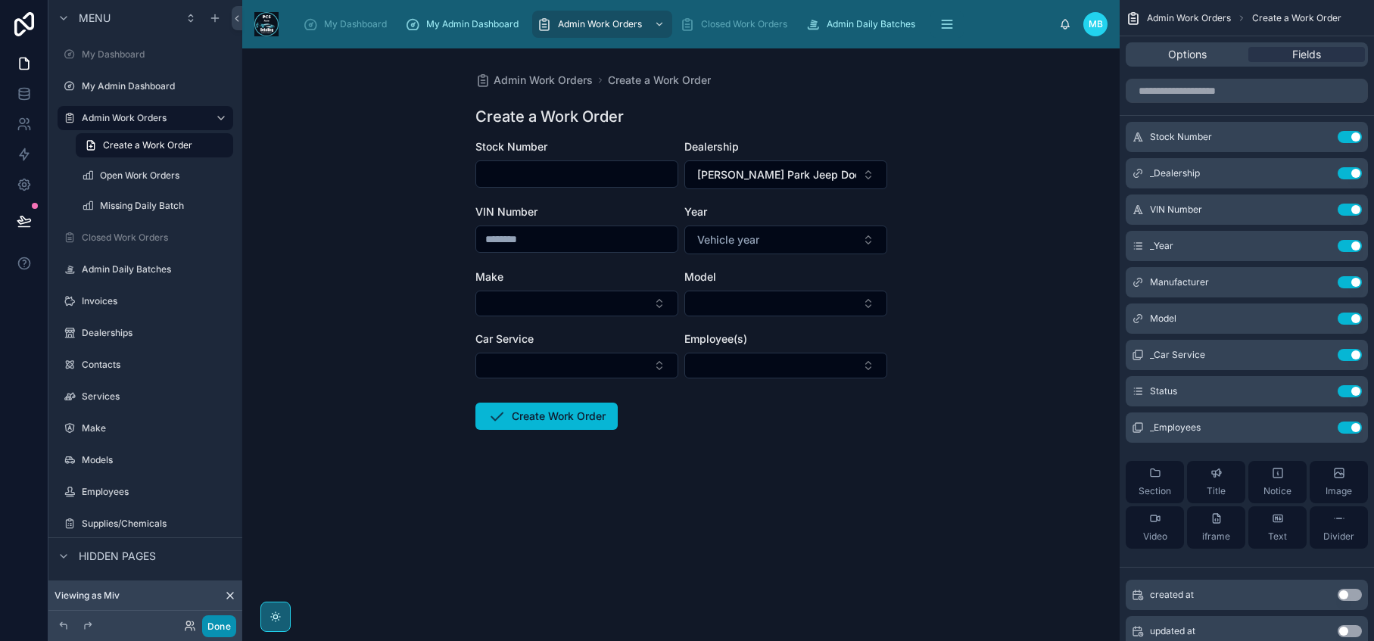
click at [220, 626] on button "Done" at bounding box center [219, 626] width 34 height 22
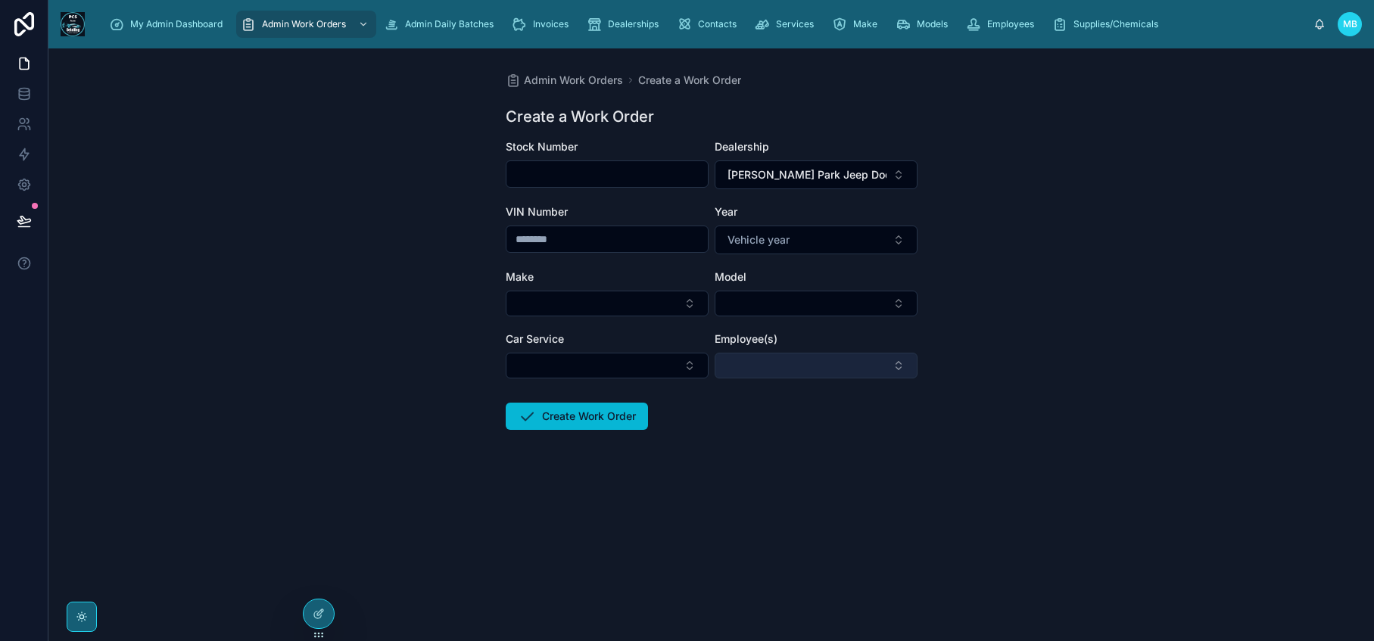
click at [883, 373] on button "Select Button" at bounding box center [816, 366] width 203 height 26
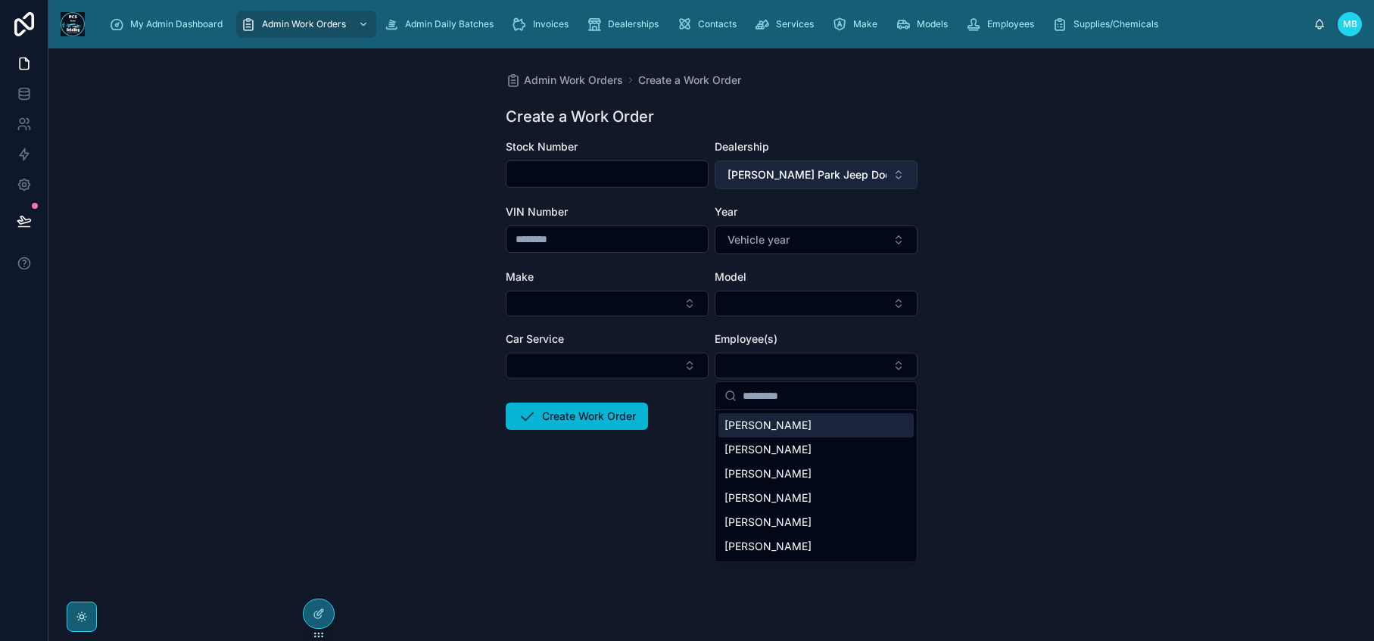
click at [895, 181] on button "[PERSON_NAME] Park Jeep Dodge Ram" at bounding box center [816, 174] width 203 height 29
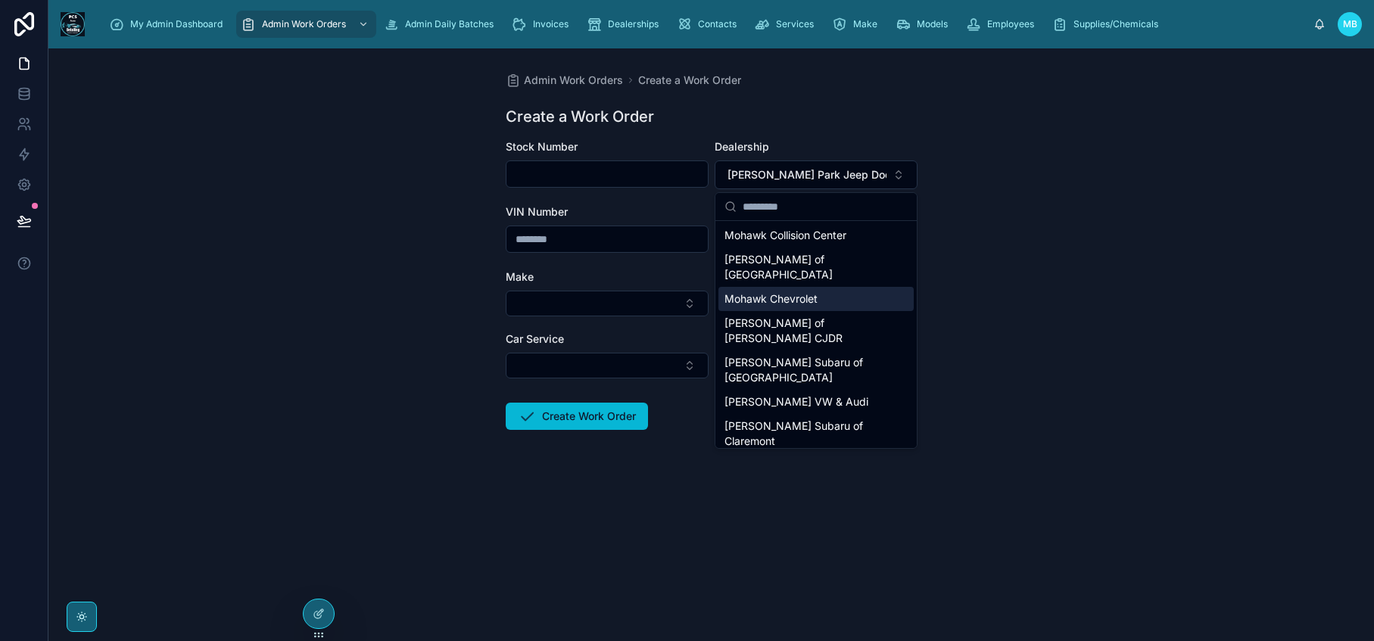
scroll to position [85, 0]
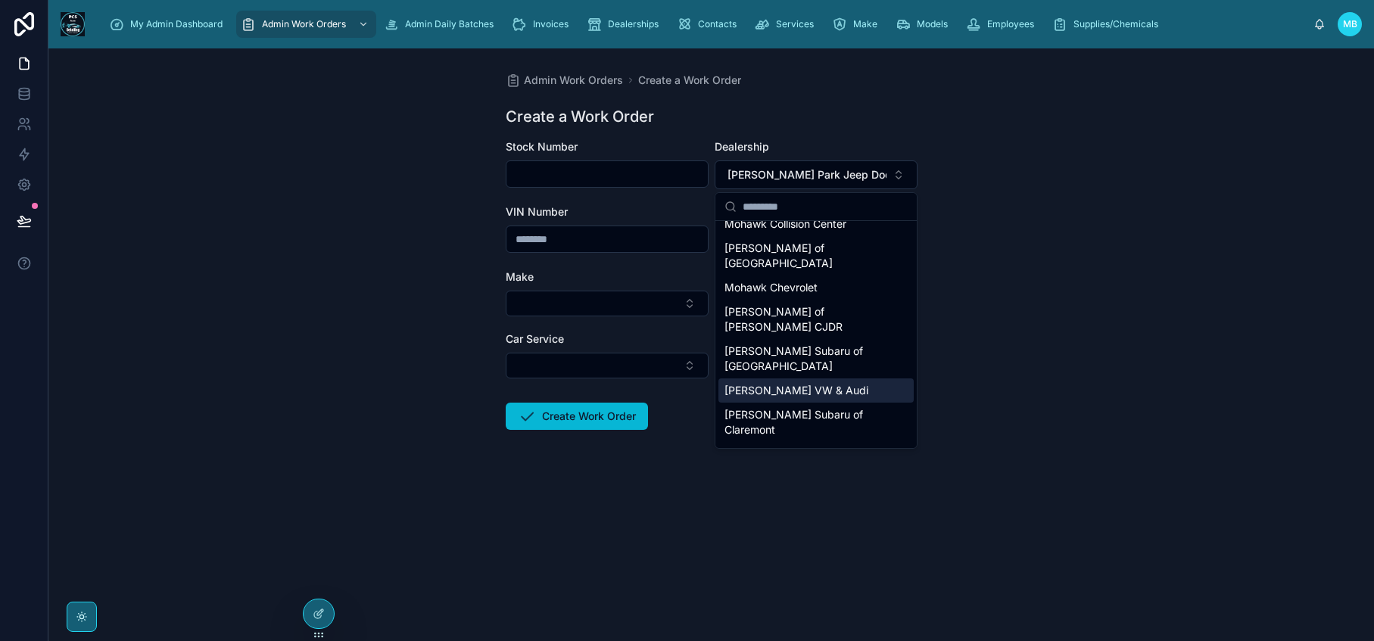
click at [864, 378] on div "[PERSON_NAME] VW & Audi" at bounding box center [815, 390] width 195 height 24
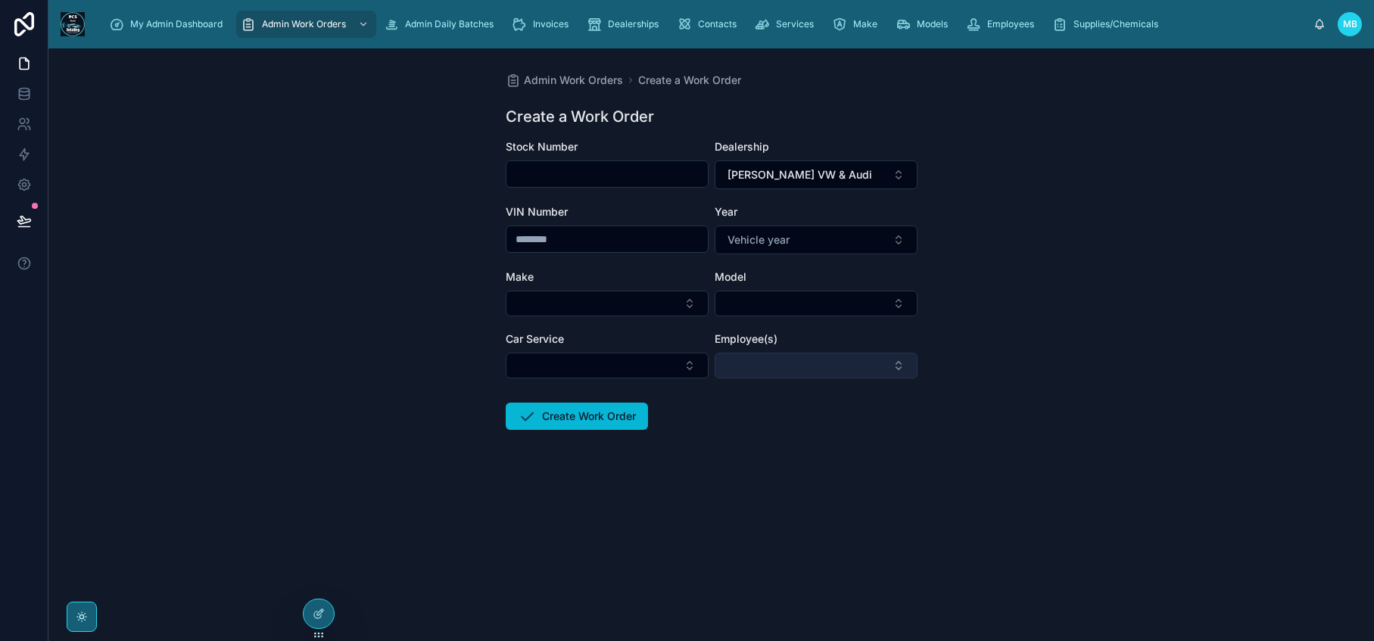
click at [864, 366] on button "Select Button" at bounding box center [816, 366] width 203 height 26
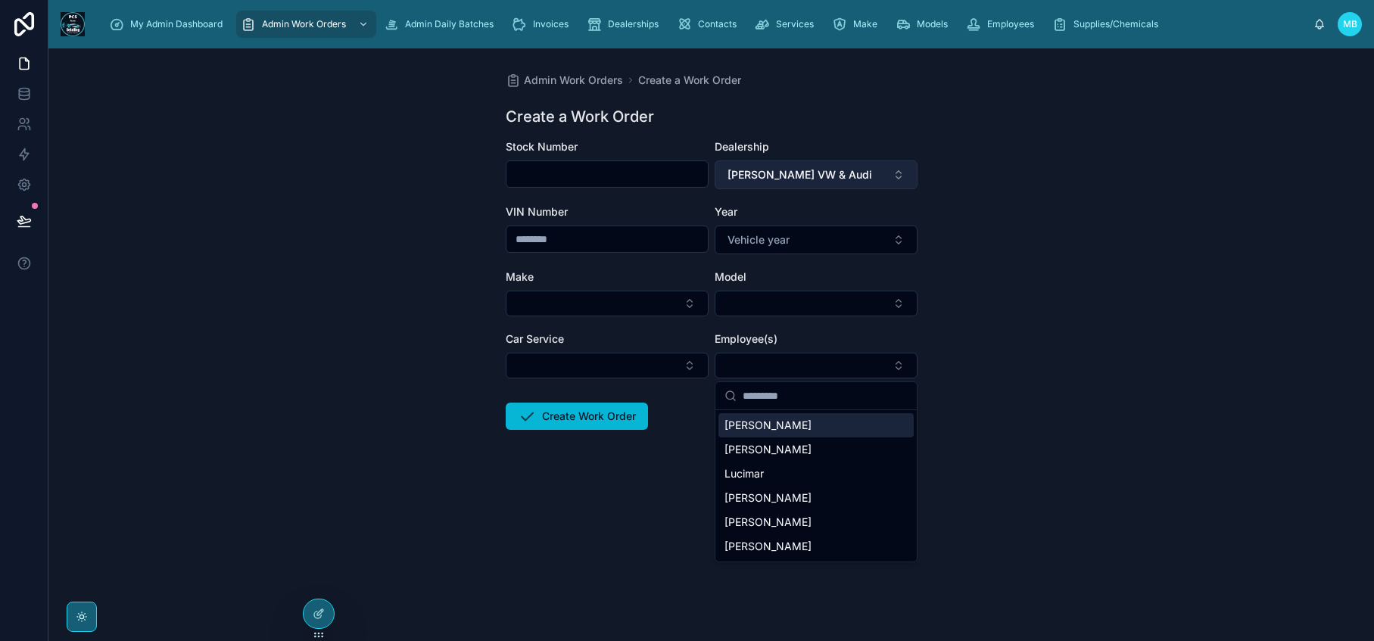
click at [849, 171] on button "[PERSON_NAME] VW & Audi" at bounding box center [816, 174] width 203 height 29
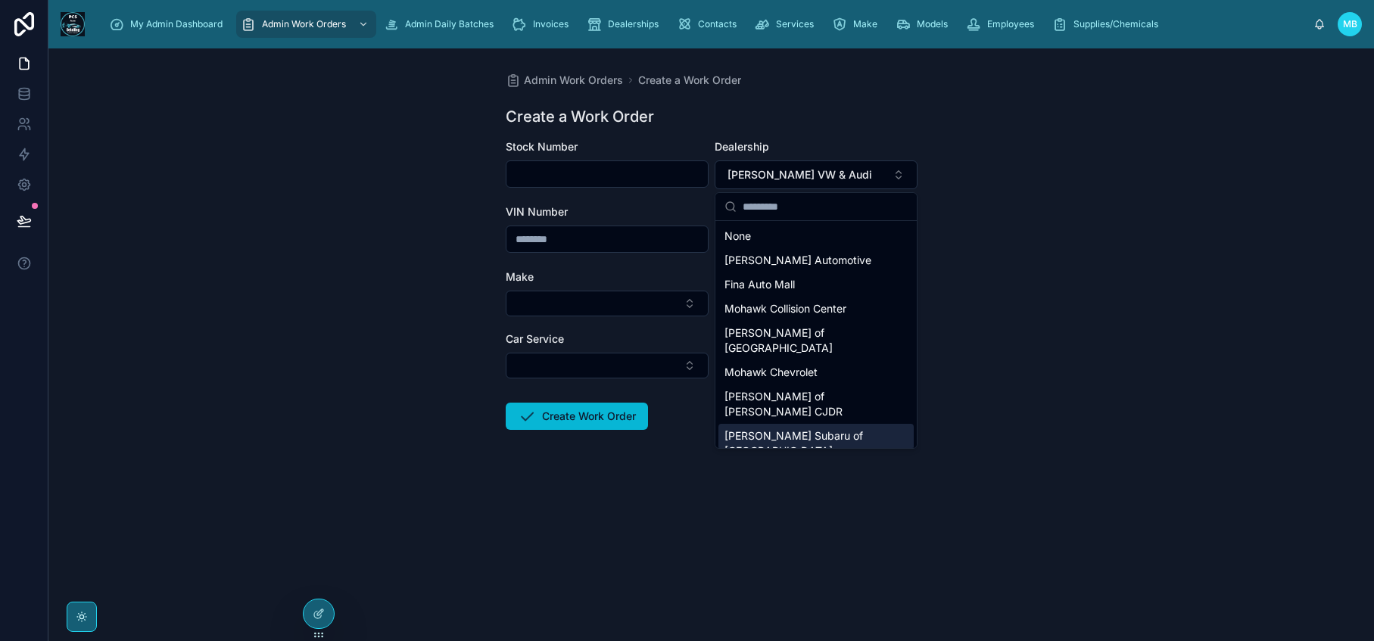
click at [839, 428] on span "[PERSON_NAME] Subaru of [GEOGRAPHIC_DATA]" at bounding box center [806, 443] width 165 height 30
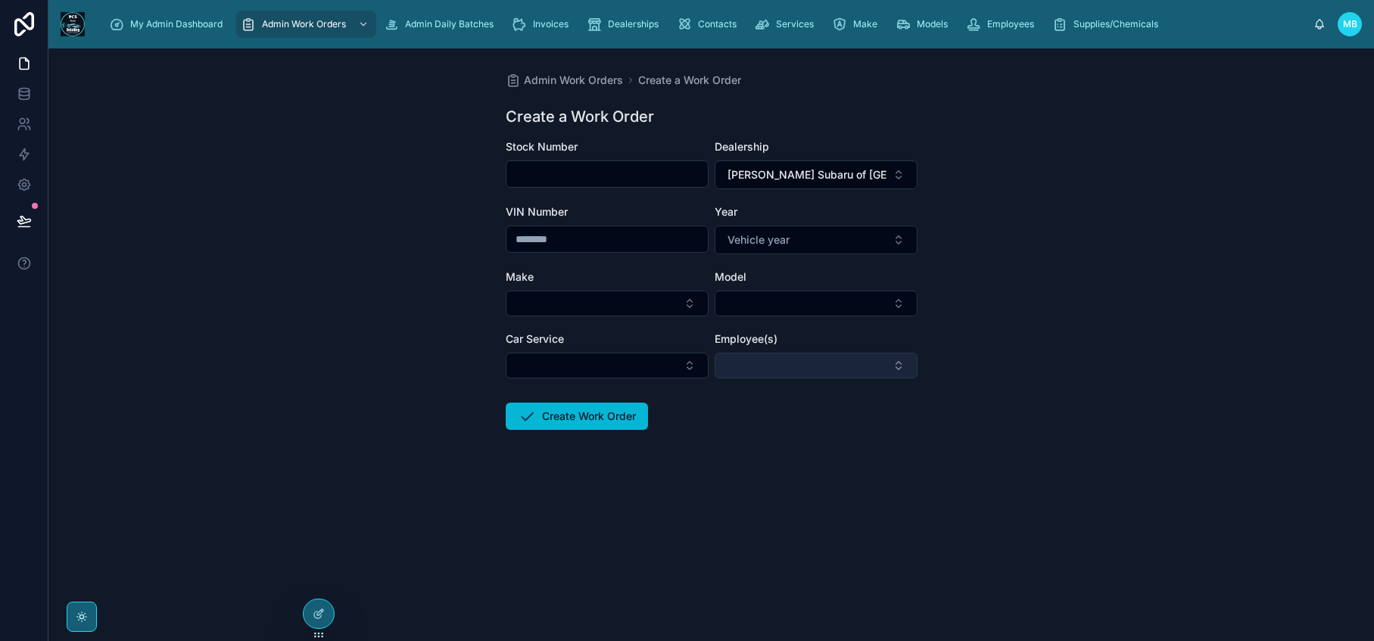
click at [839, 366] on button "Select Button" at bounding box center [816, 366] width 203 height 26
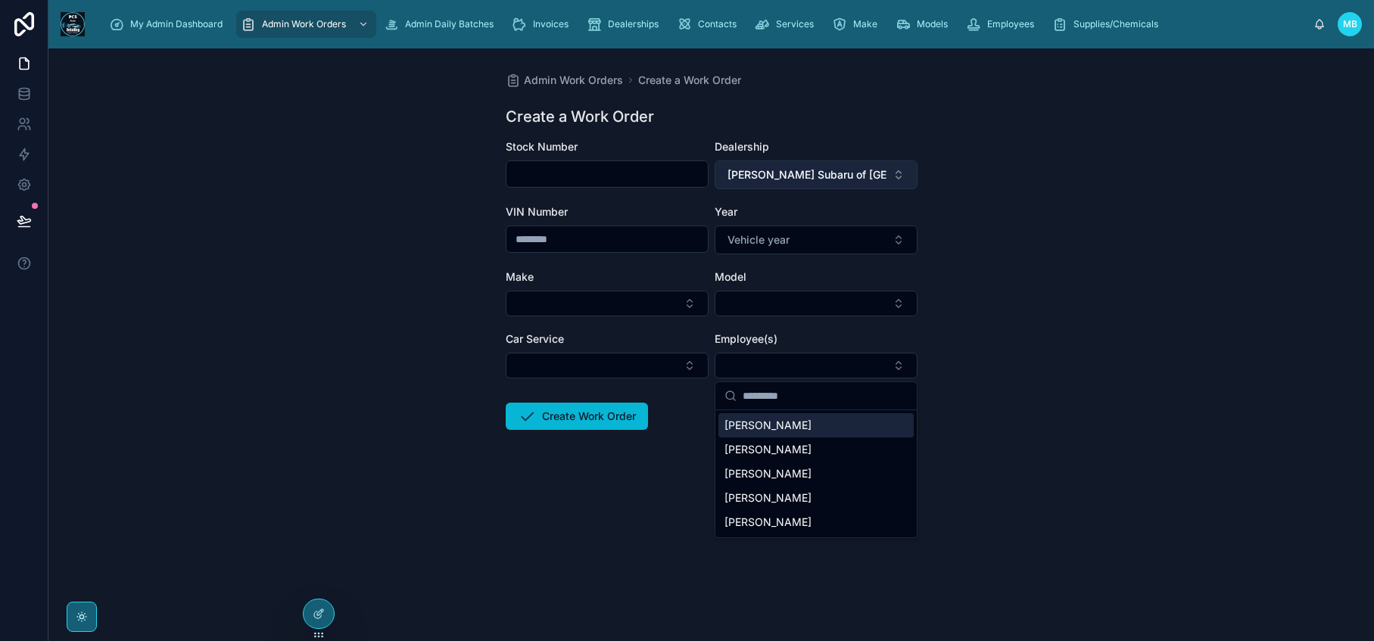
click at [834, 182] on button "[PERSON_NAME] Subaru of [GEOGRAPHIC_DATA]" at bounding box center [816, 174] width 203 height 29
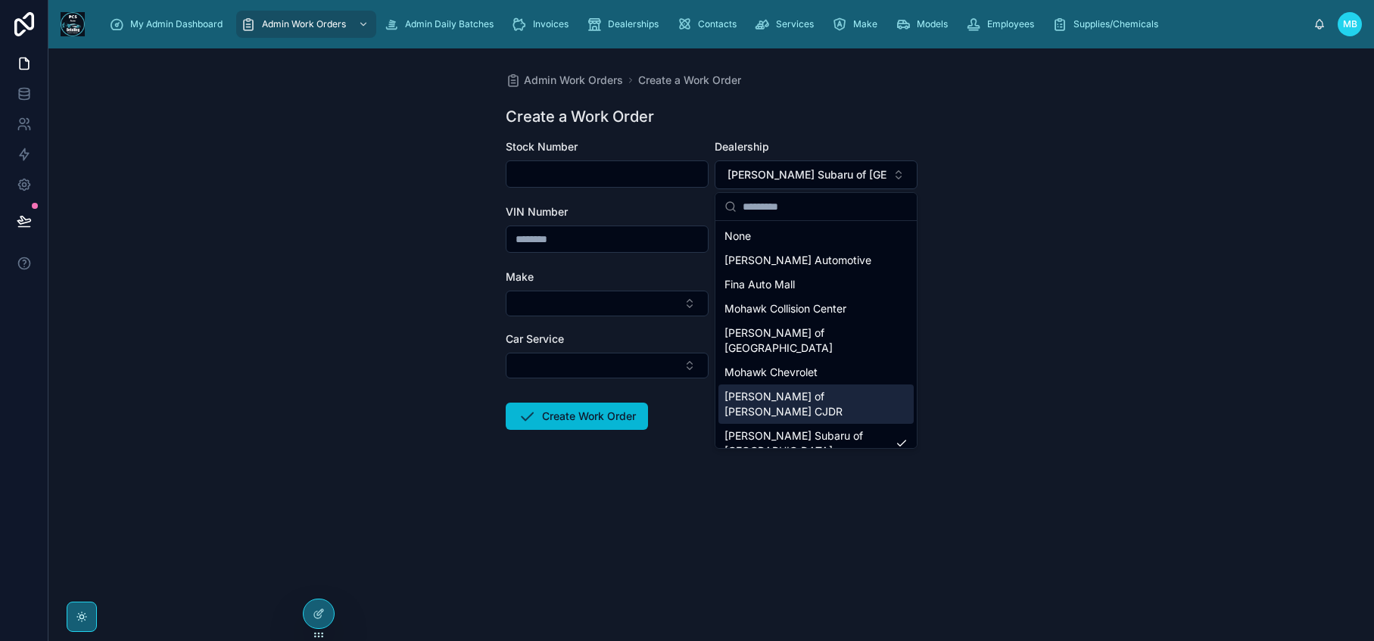
click at [827, 389] on span "[PERSON_NAME] of [PERSON_NAME] CJDR" at bounding box center [806, 404] width 165 height 30
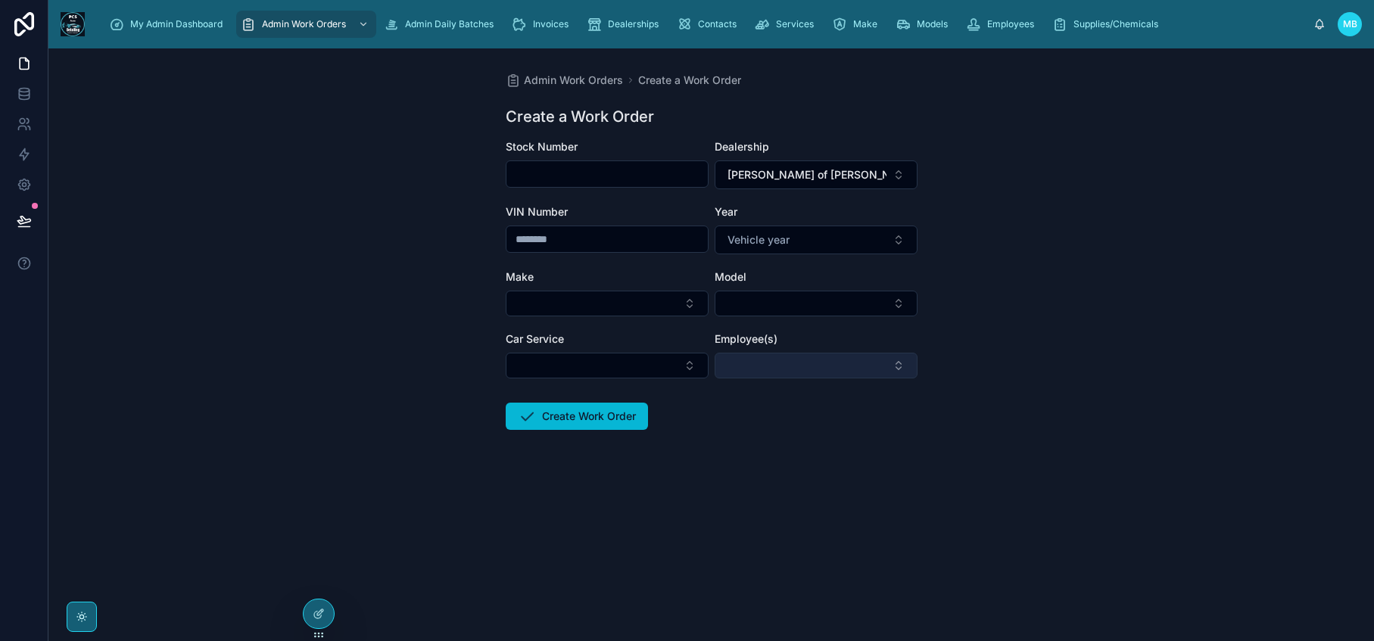
click at [842, 360] on button "Select Button" at bounding box center [816, 366] width 203 height 26
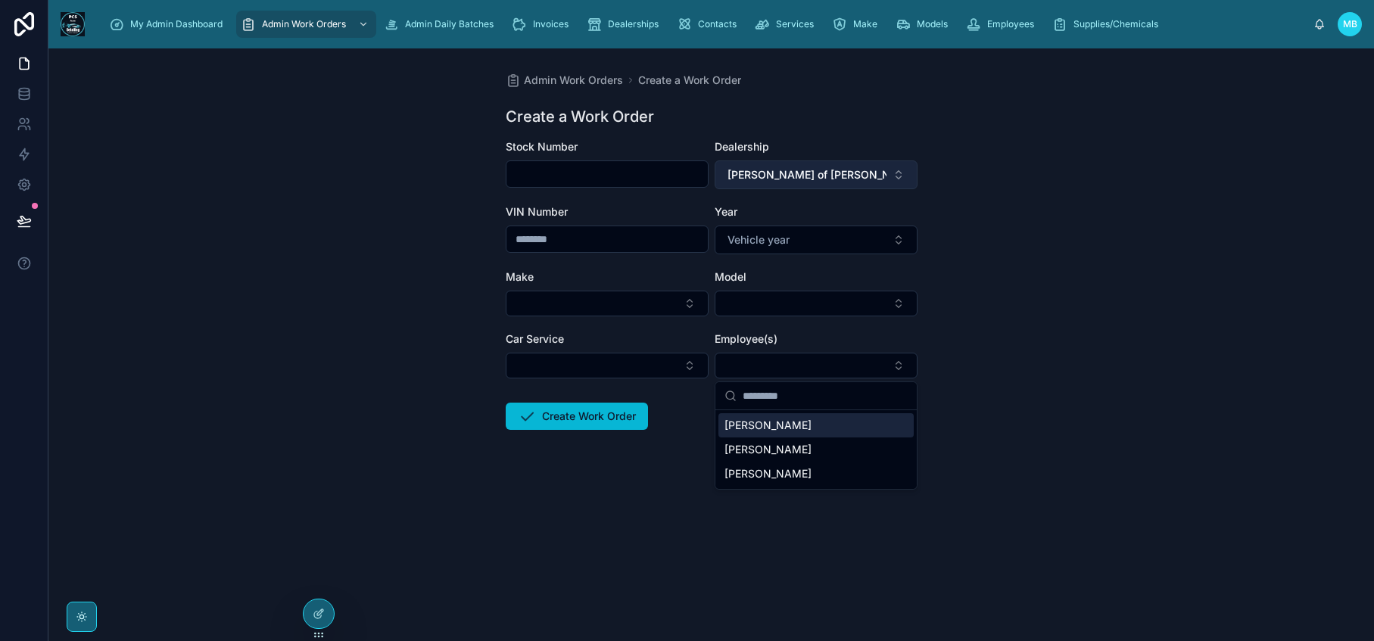
click at [811, 182] on span "[PERSON_NAME] of [PERSON_NAME] CJDR" at bounding box center [806, 174] width 159 height 15
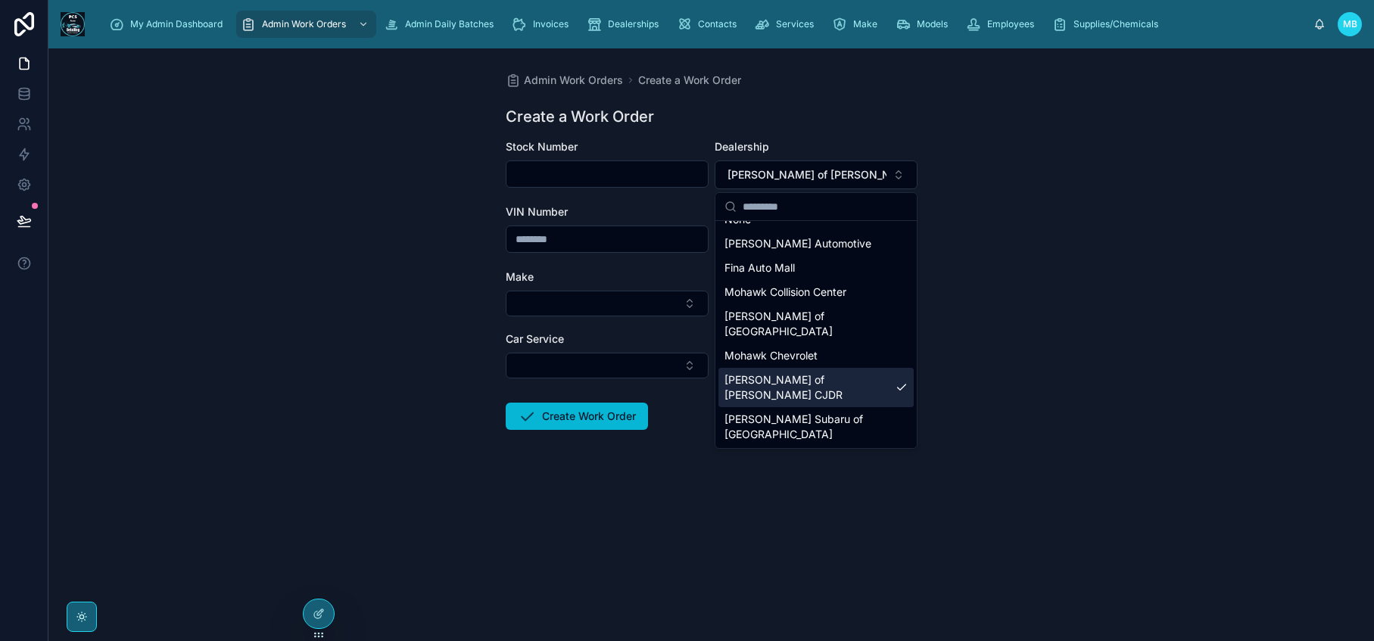
scroll to position [85, 0]
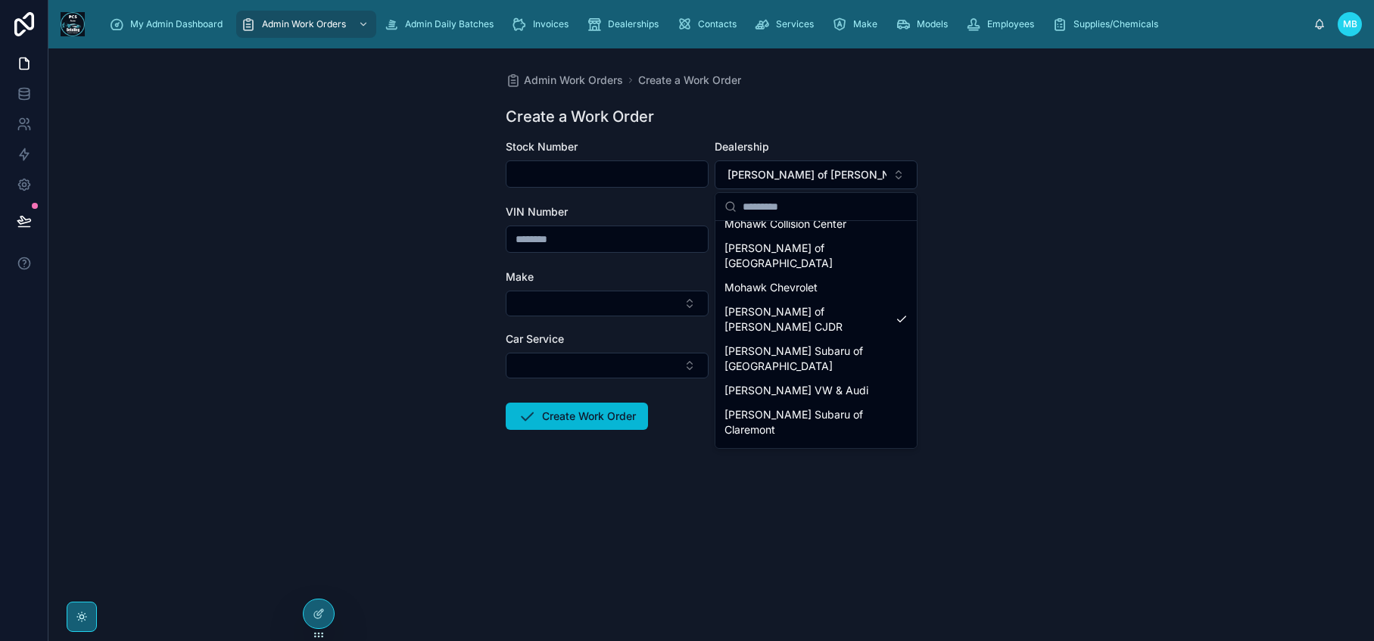
click at [830, 486] on span "[PERSON_NAME] Dodge Ram" at bounding box center [798, 493] width 148 height 15
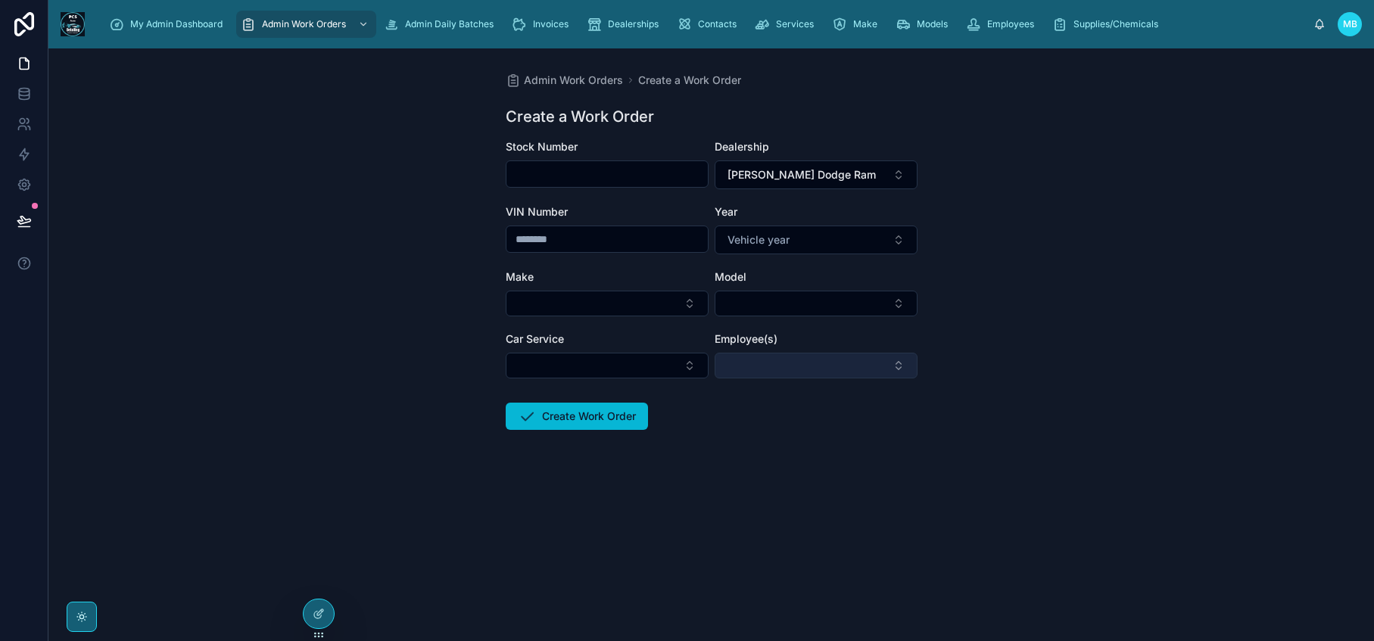
click at [814, 365] on button "Select Button" at bounding box center [816, 366] width 203 height 26
click at [1007, 458] on div "Admin Work Orders Create a Work Order Create a Work Order Stock Number Dealersh…" at bounding box center [710, 344] width 1325 height 593
click at [313, 614] on icon at bounding box center [319, 614] width 12 height 12
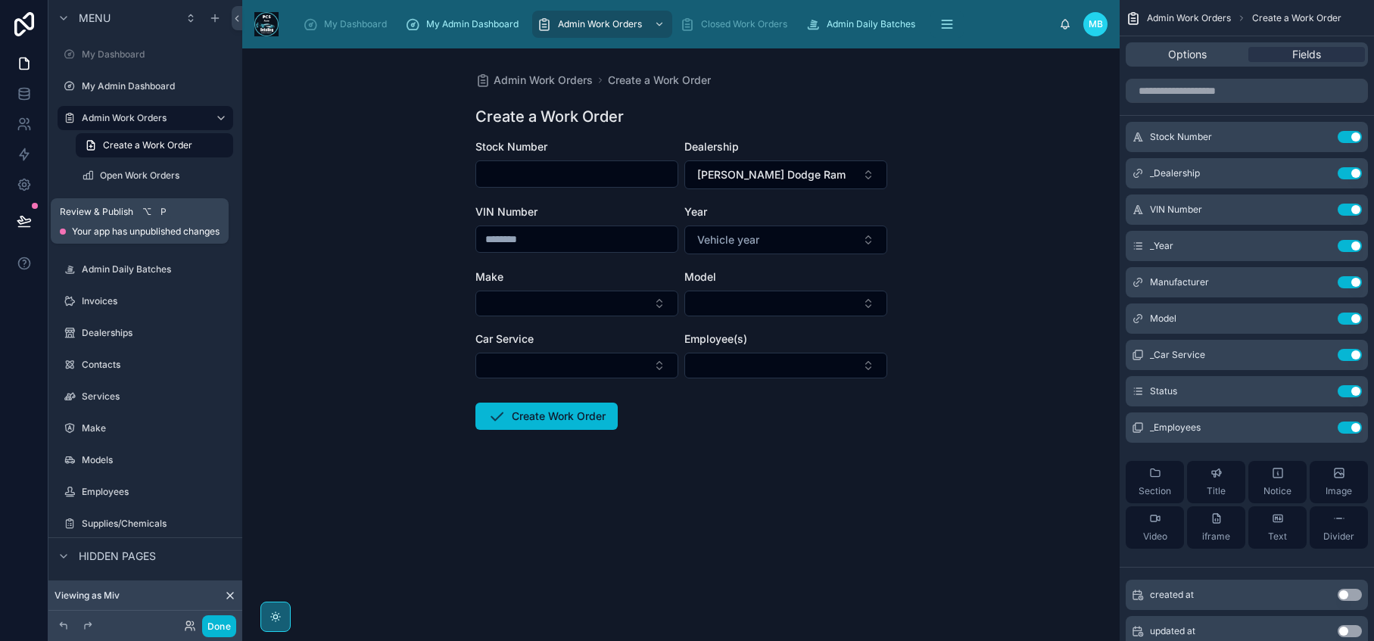
click at [20, 222] on icon at bounding box center [24, 220] width 15 height 15
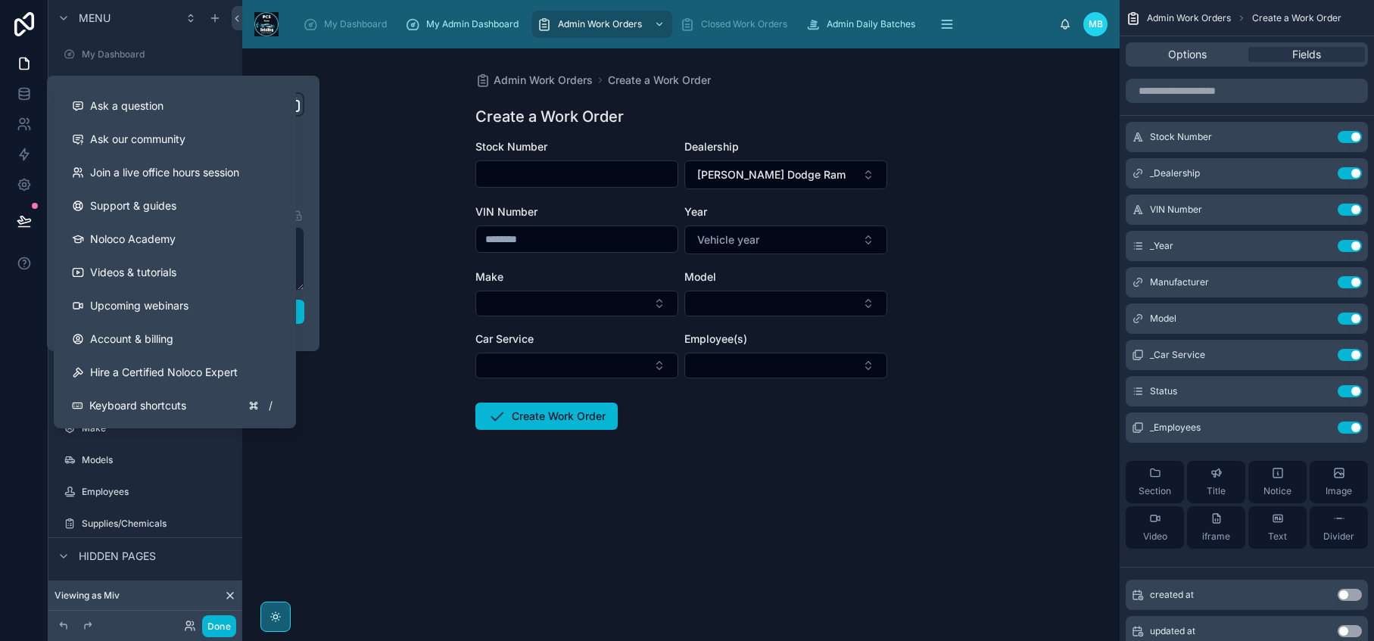
click at [357, 482] on div "Admin Work Orders Create a Work Order Create a Work Order Stock Number Dealersh…" at bounding box center [680, 344] width 877 height 593
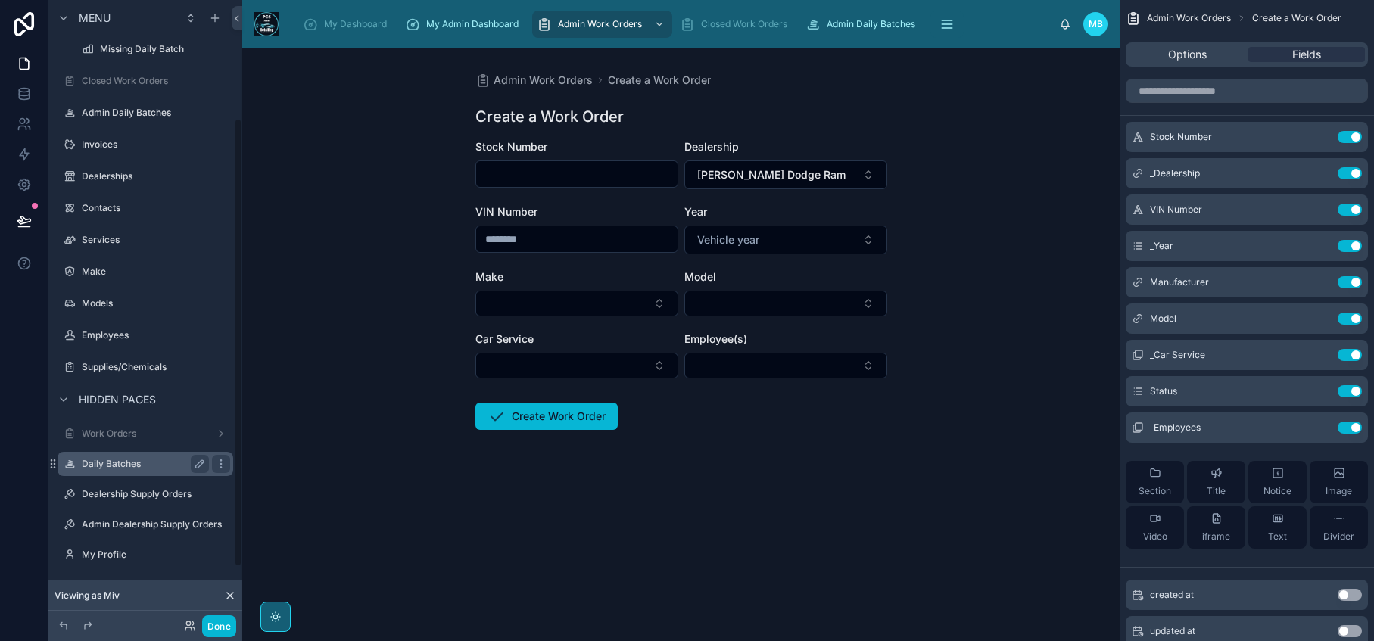
scroll to position [144, 0]
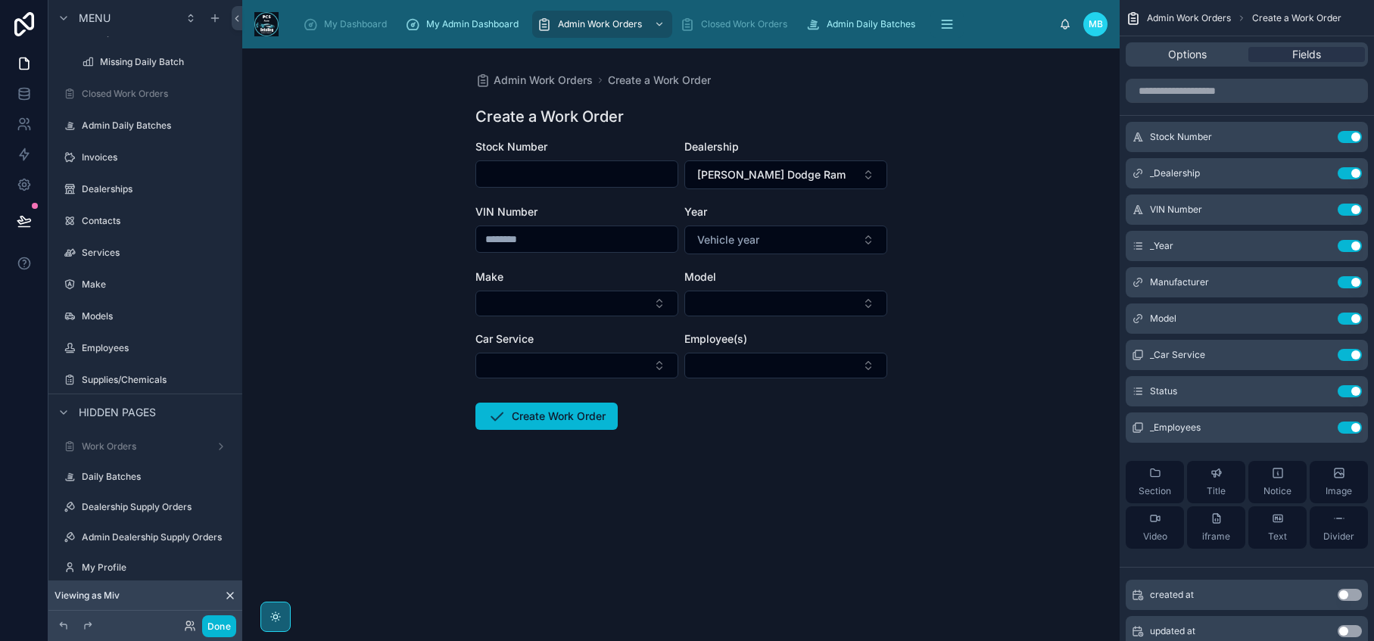
click at [179, 634] on div "Done" at bounding box center [206, 626] width 61 height 22
click at [184, 627] on icon at bounding box center [190, 626] width 12 height 12
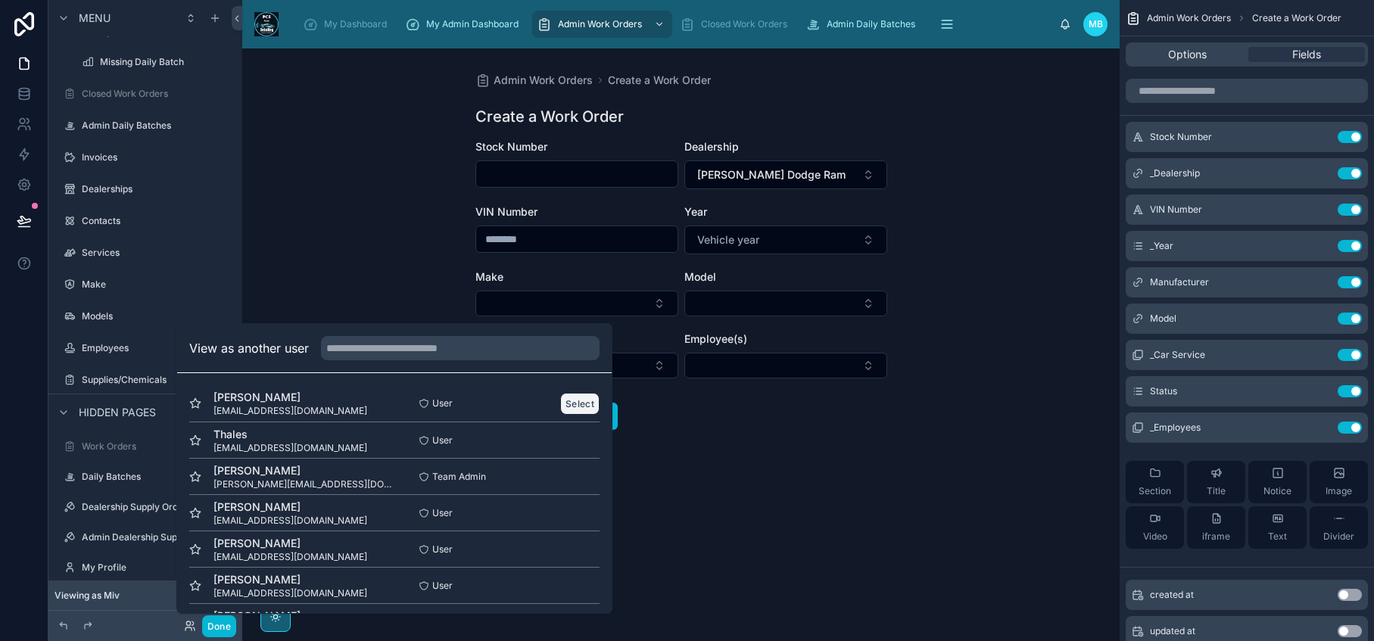
click at [560, 402] on button "Select" at bounding box center [579, 404] width 39 height 22
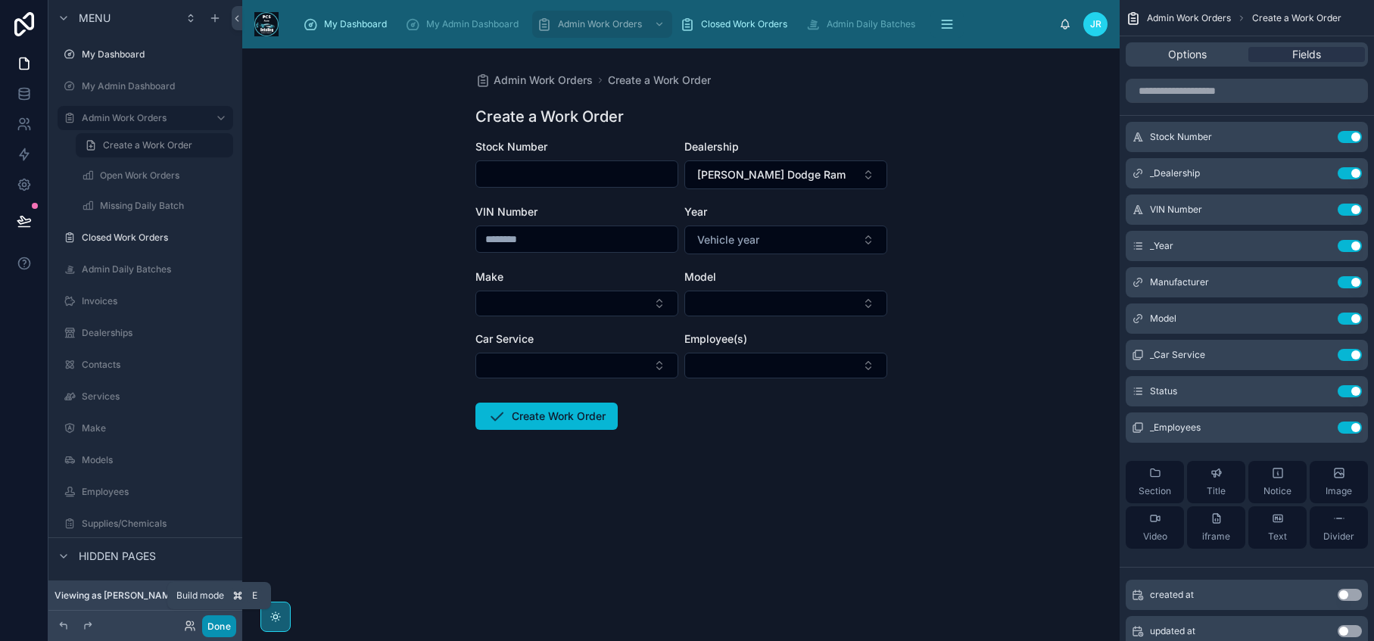
click at [222, 629] on button "Done" at bounding box center [219, 626] width 34 height 22
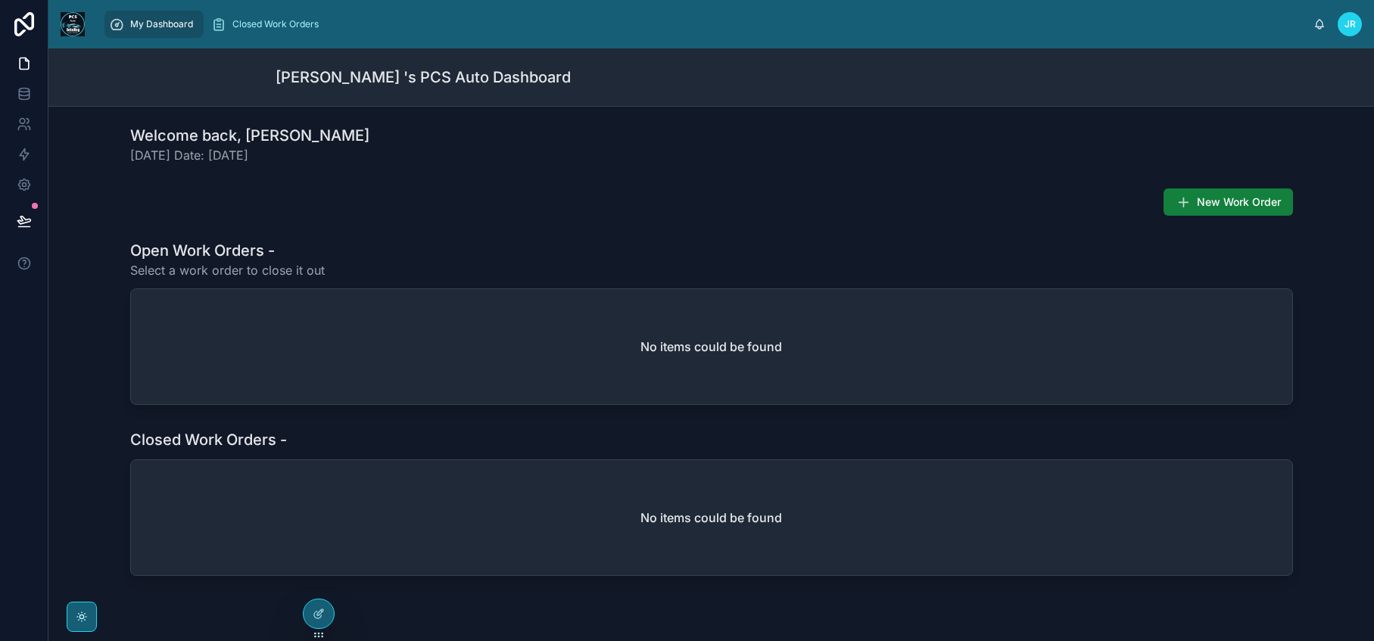
click at [1201, 207] on span "New Work Order" at bounding box center [1239, 202] width 84 height 15
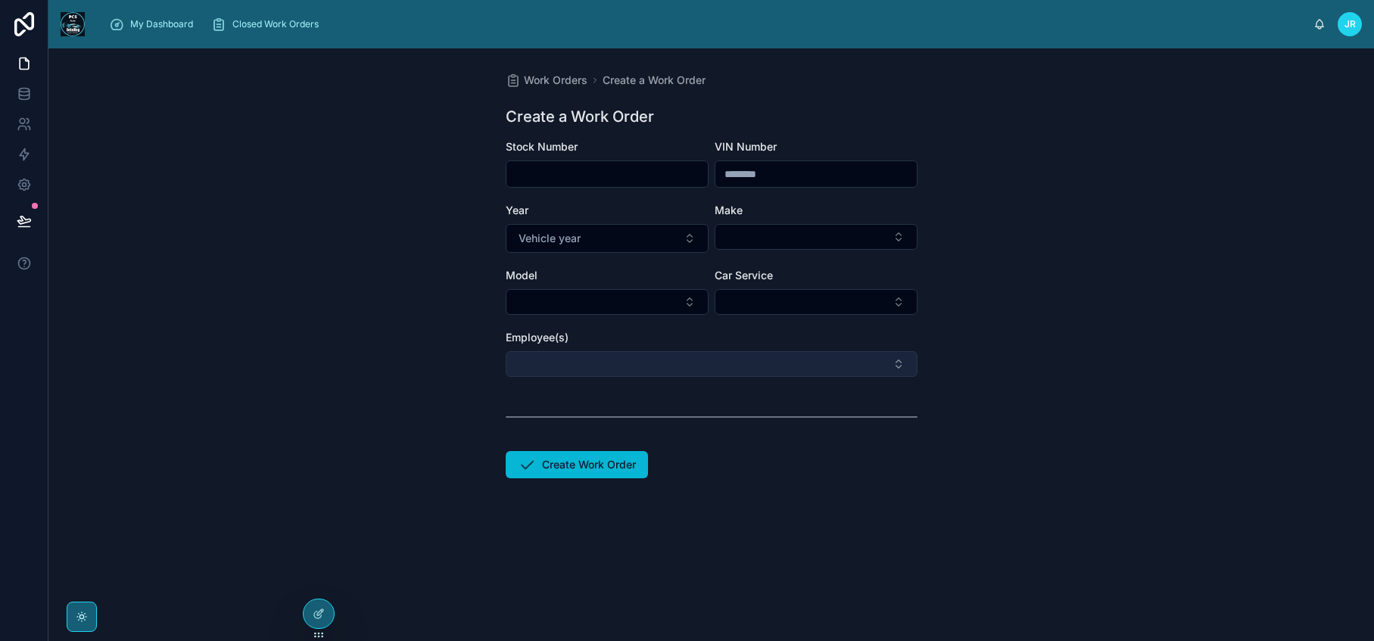
click at [762, 370] on button "Select Button" at bounding box center [712, 364] width 412 height 26
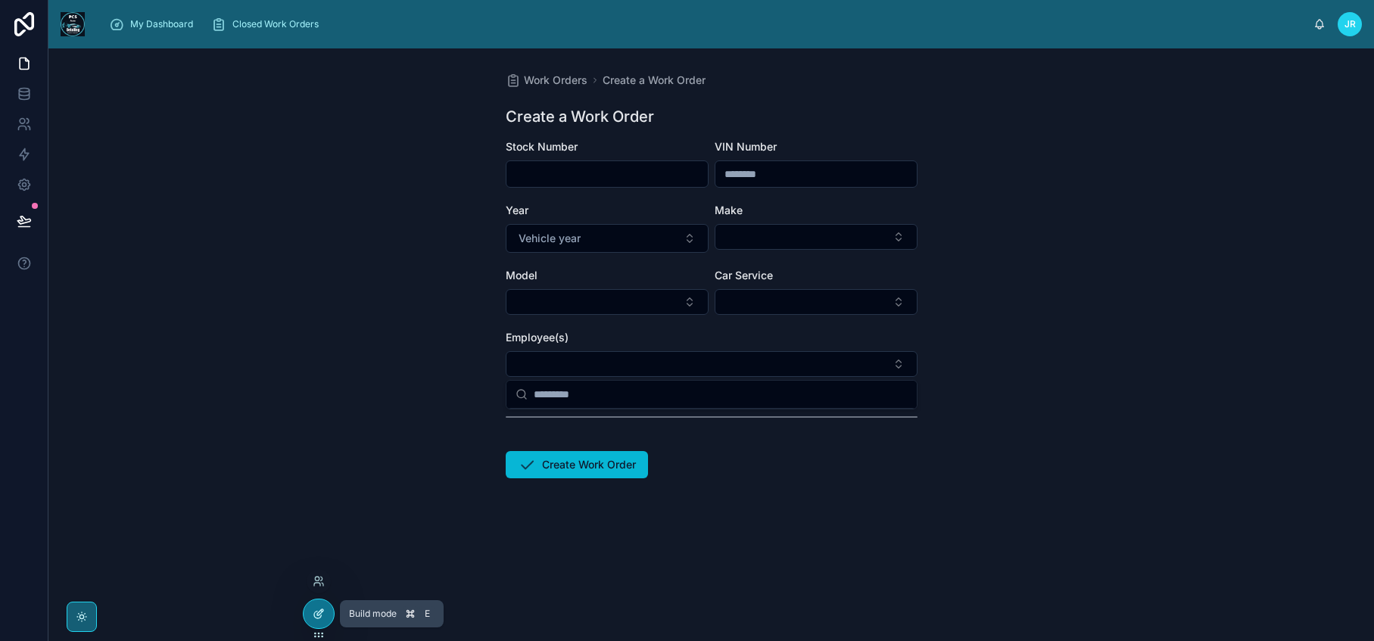
click at [323, 615] on icon at bounding box center [319, 614] width 12 height 12
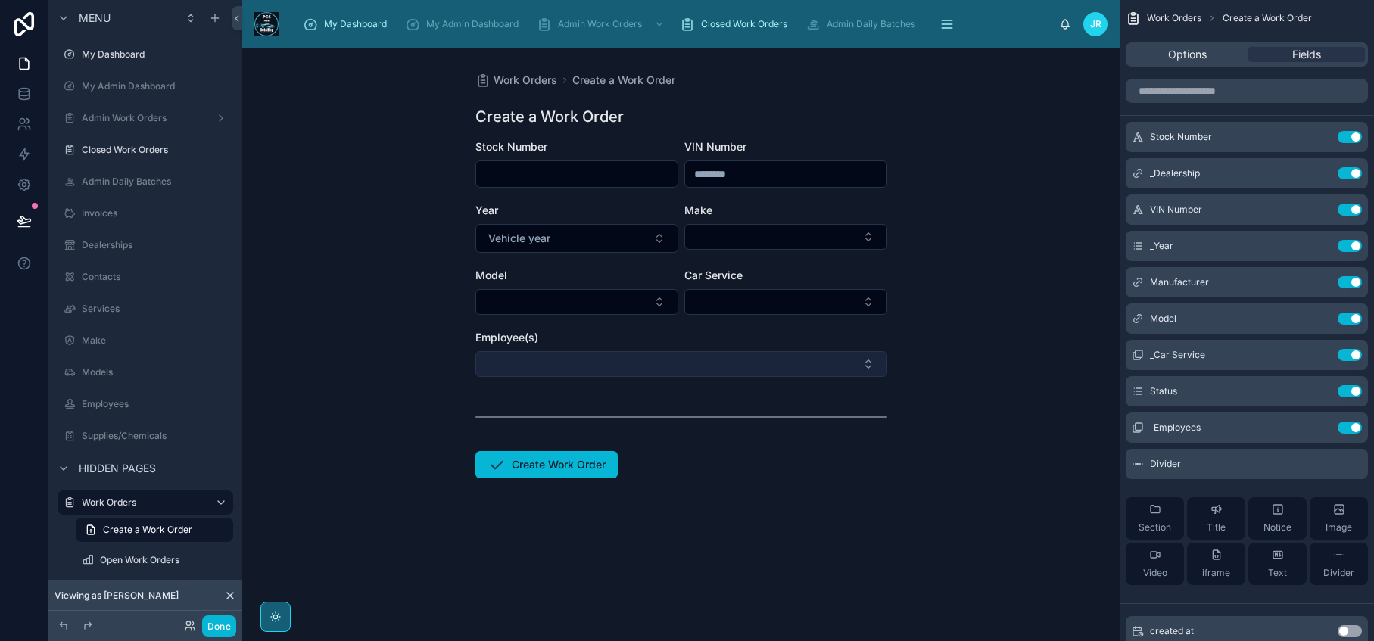
click at [723, 372] on button "Select Button" at bounding box center [681, 364] width 412 height 26
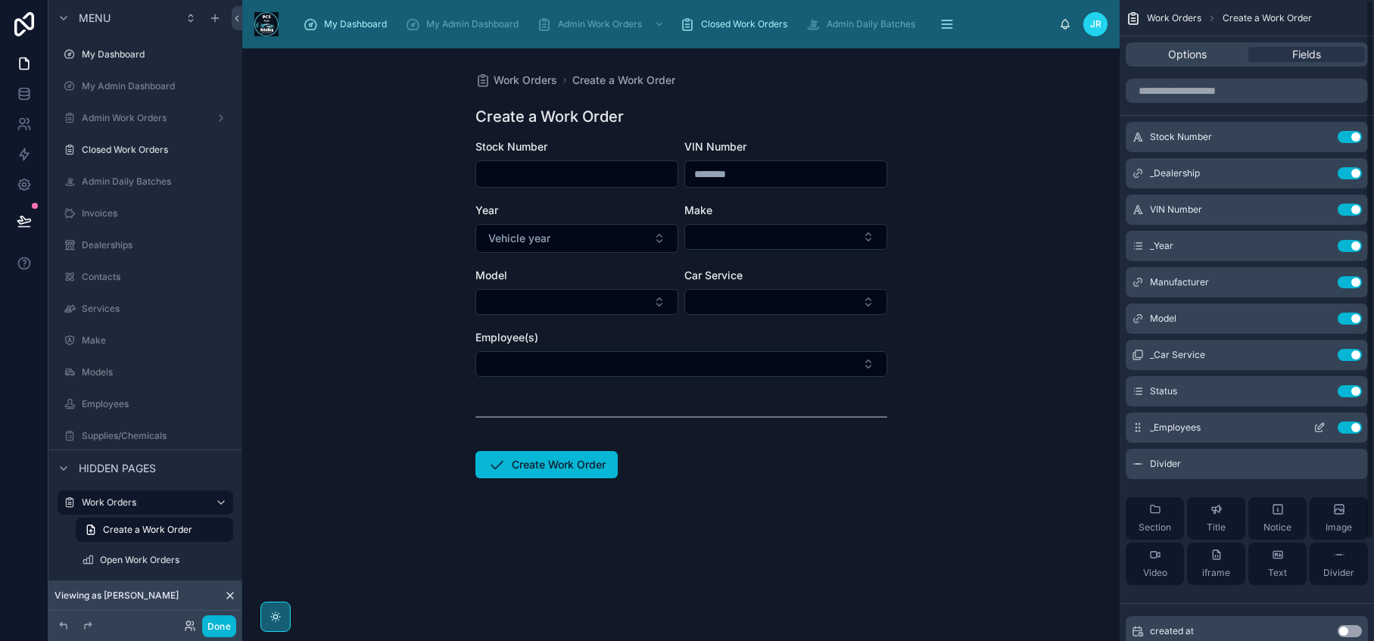
click at [1318, 432] on icon "scrollable content" at bounding box center [1319, 428] width 12 height 12
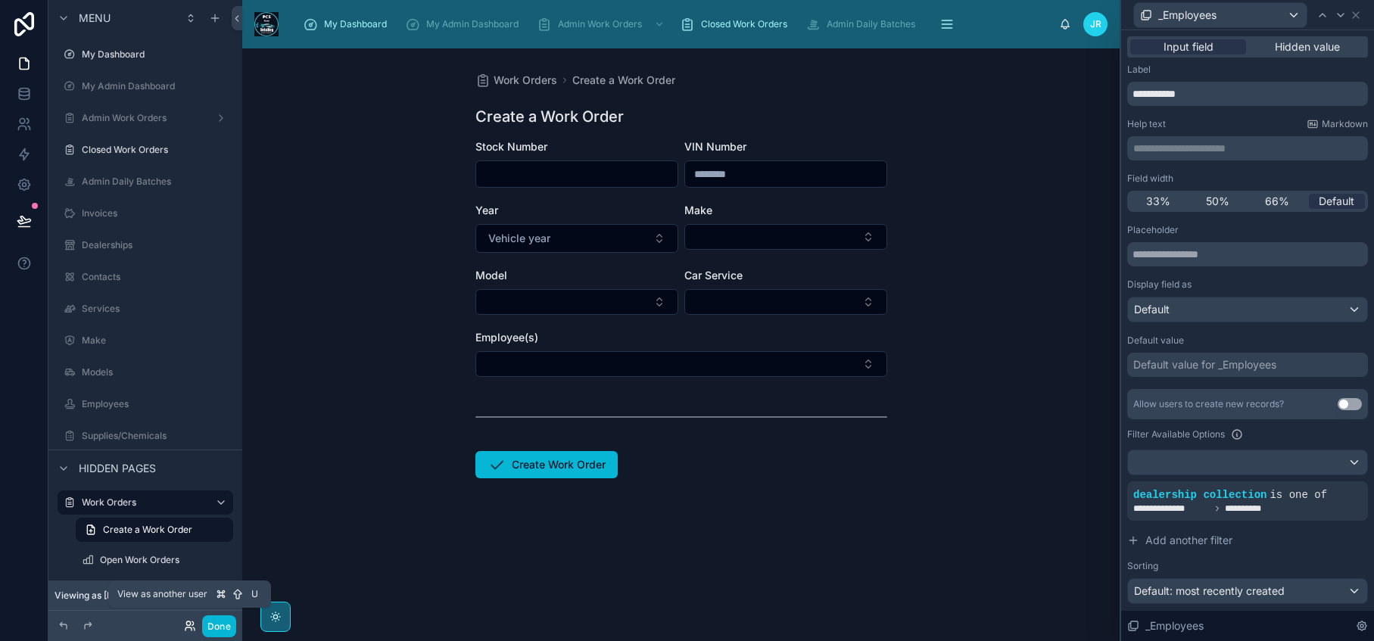
click at [188, 629] on icon at bounding box center [190, 626] width 12 height 12
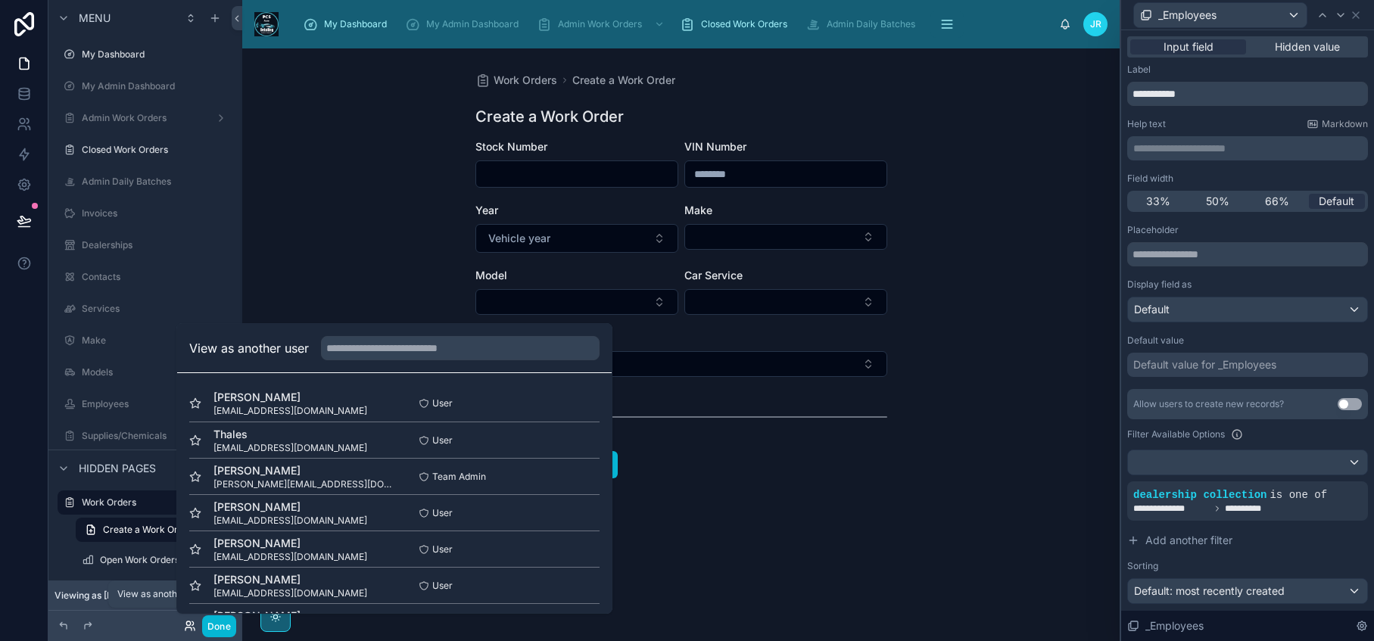
click at [188, 629] on icon at bounding box center [190, 626] width 12 height 12
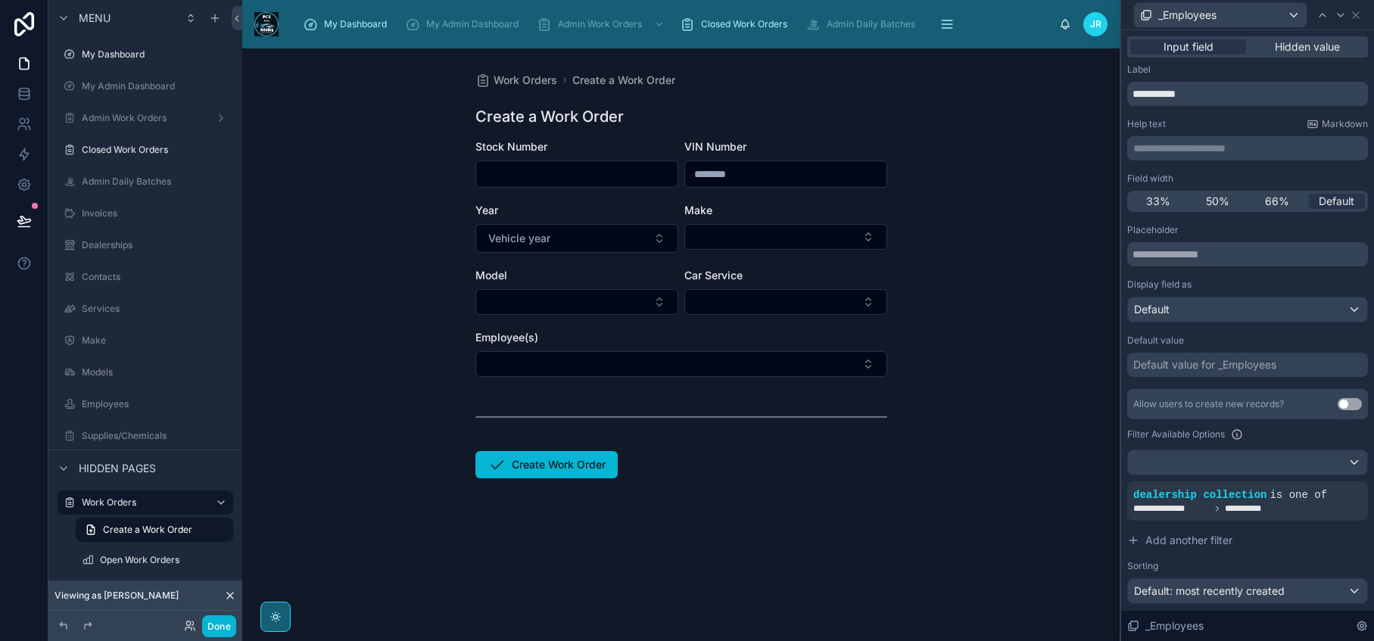
click at [725, 528] on form "Stock Number VIN Number Year Vehicle year Make Model Car Service Employee(s) Cr…" at bounding box center [681, 357] width 412 height 436
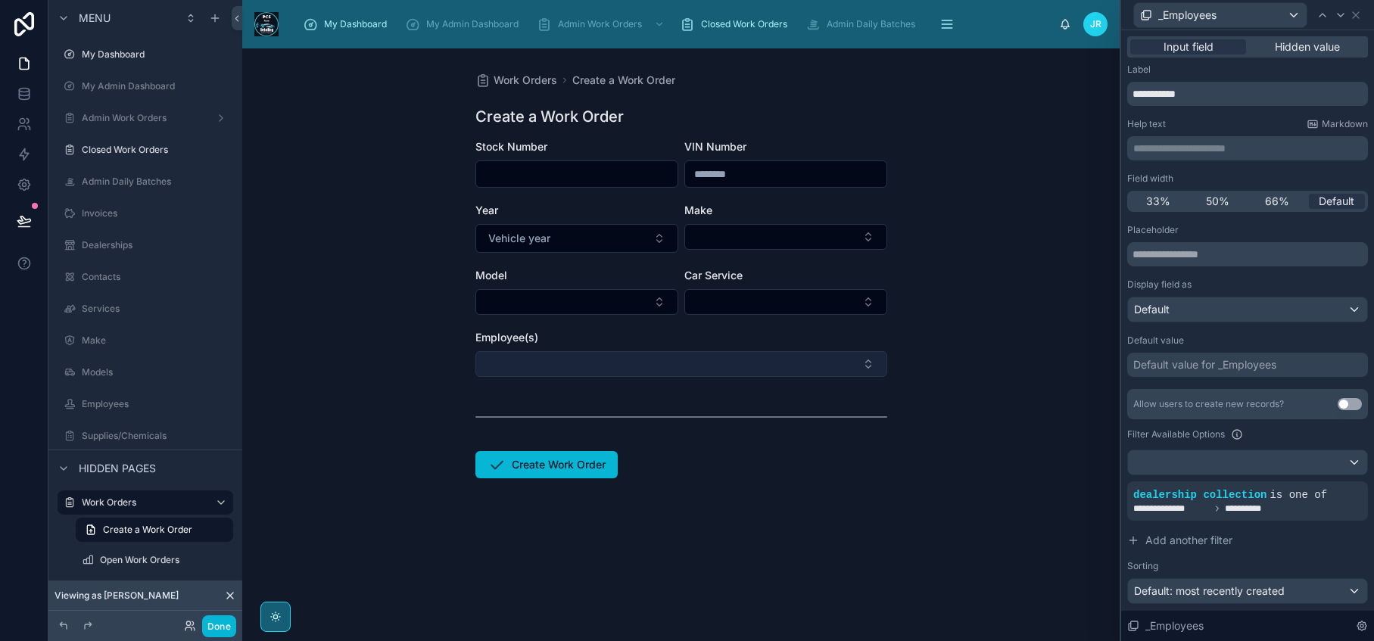
click at [862, 373] on button "Select Button" at bounding box center [681, 364] width 412 height 26
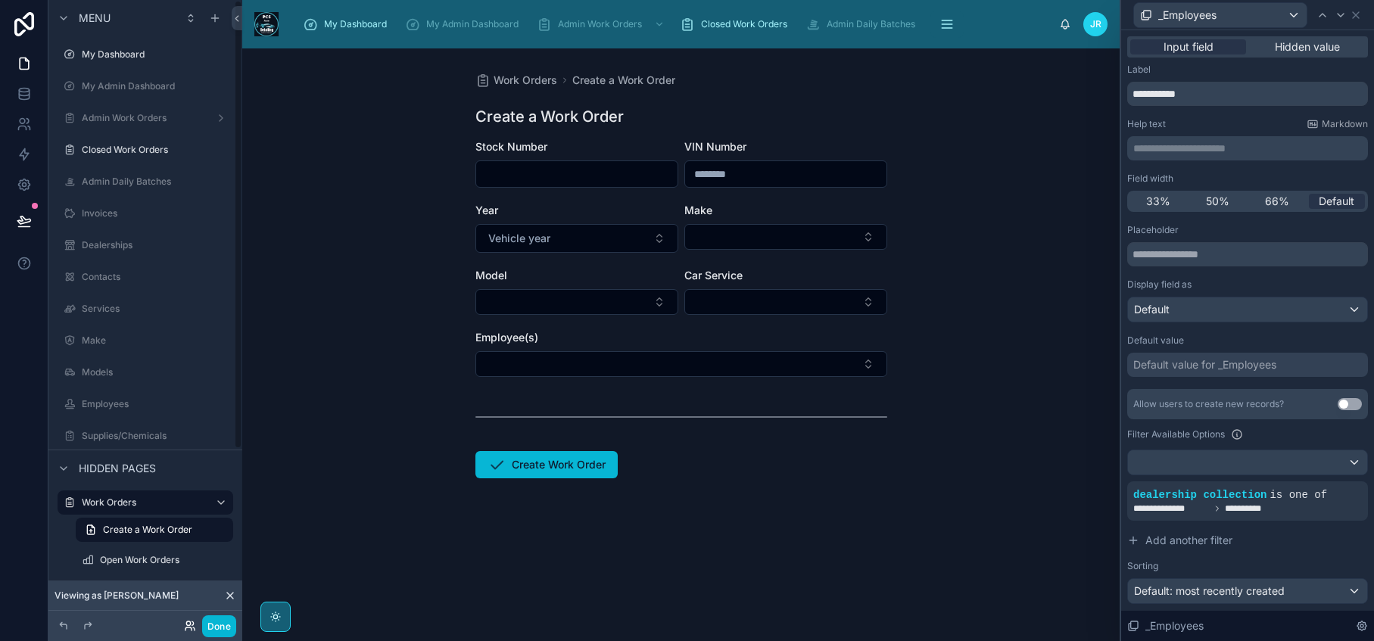
click at [188, 629] on icon at bounding box center [190, 626] width 12 height 12
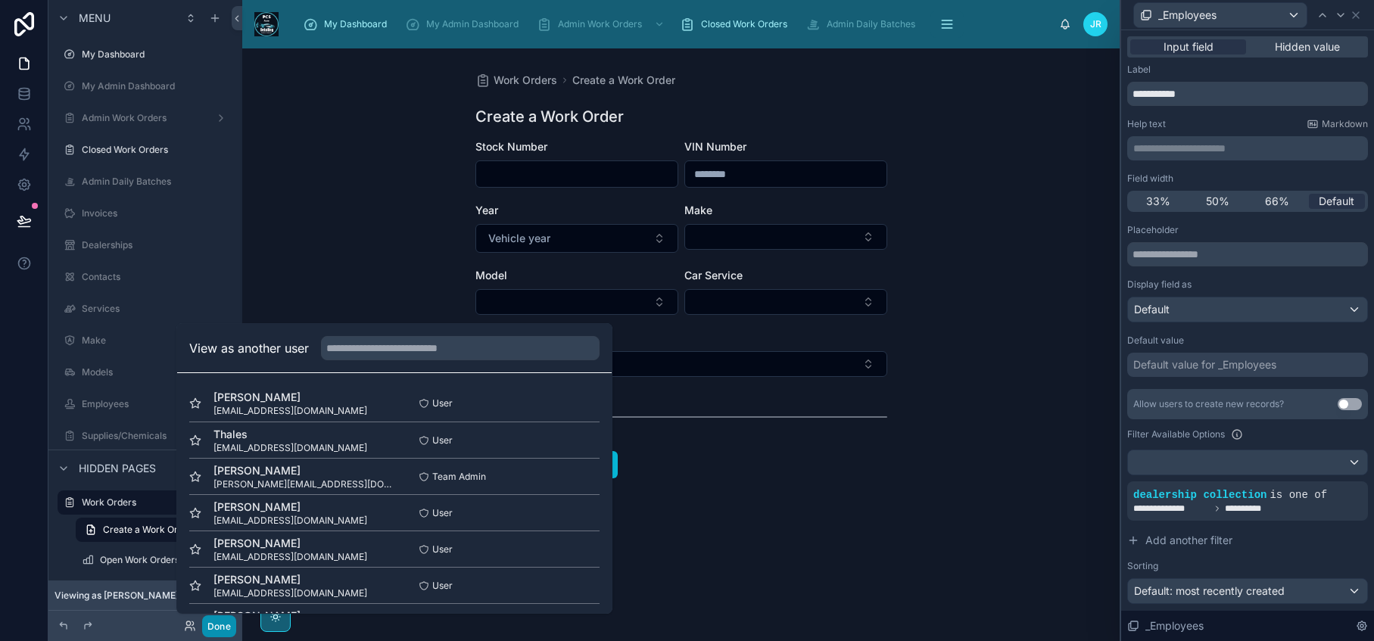
click at [212, 629] on button "Done" at bounding box center [219, 626] width 34 height 22
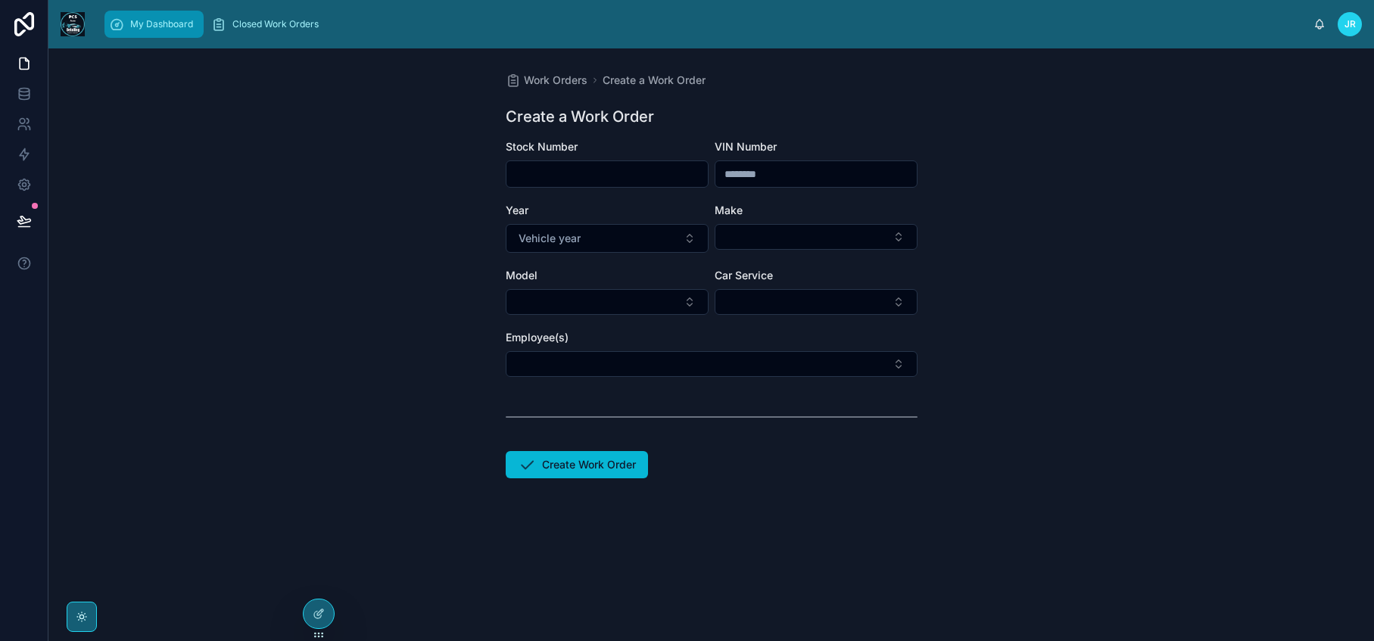
click at [159, 28] on span "My Dashboard" at bounding box center [161, 24] width 63 height 12
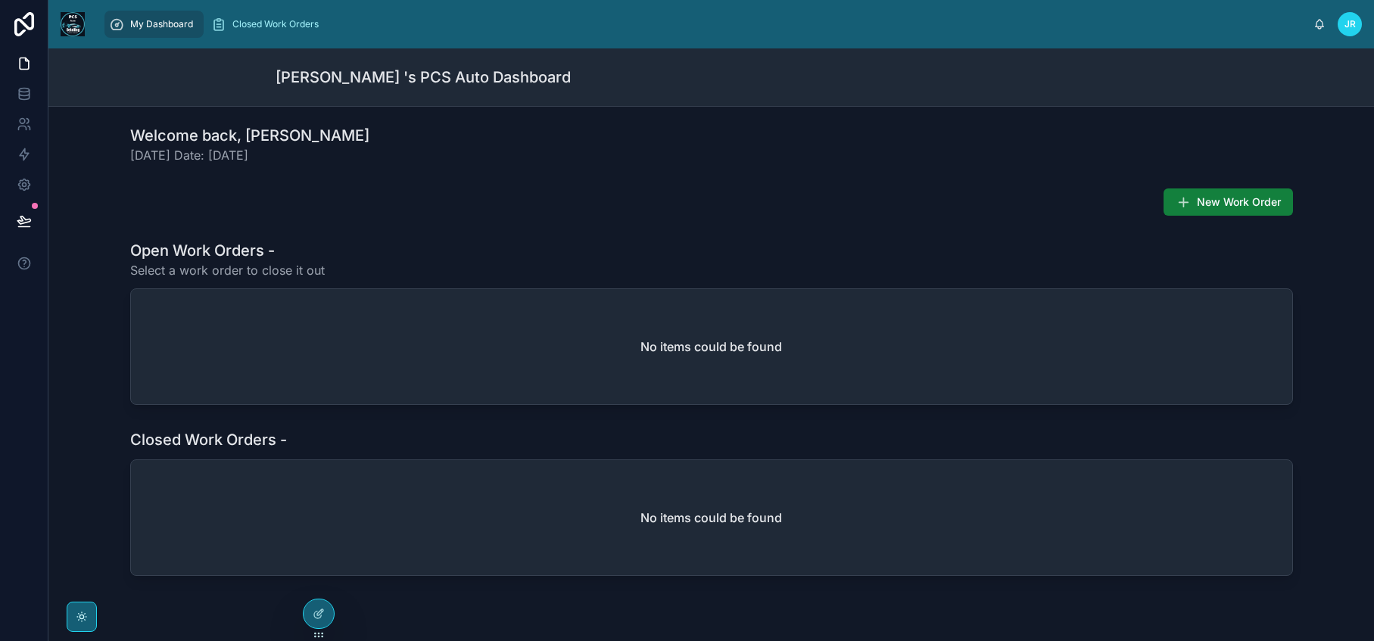
click at [1232, 207] on span "New Work Order" at bounding box center [1239, 202] width 84 height 15
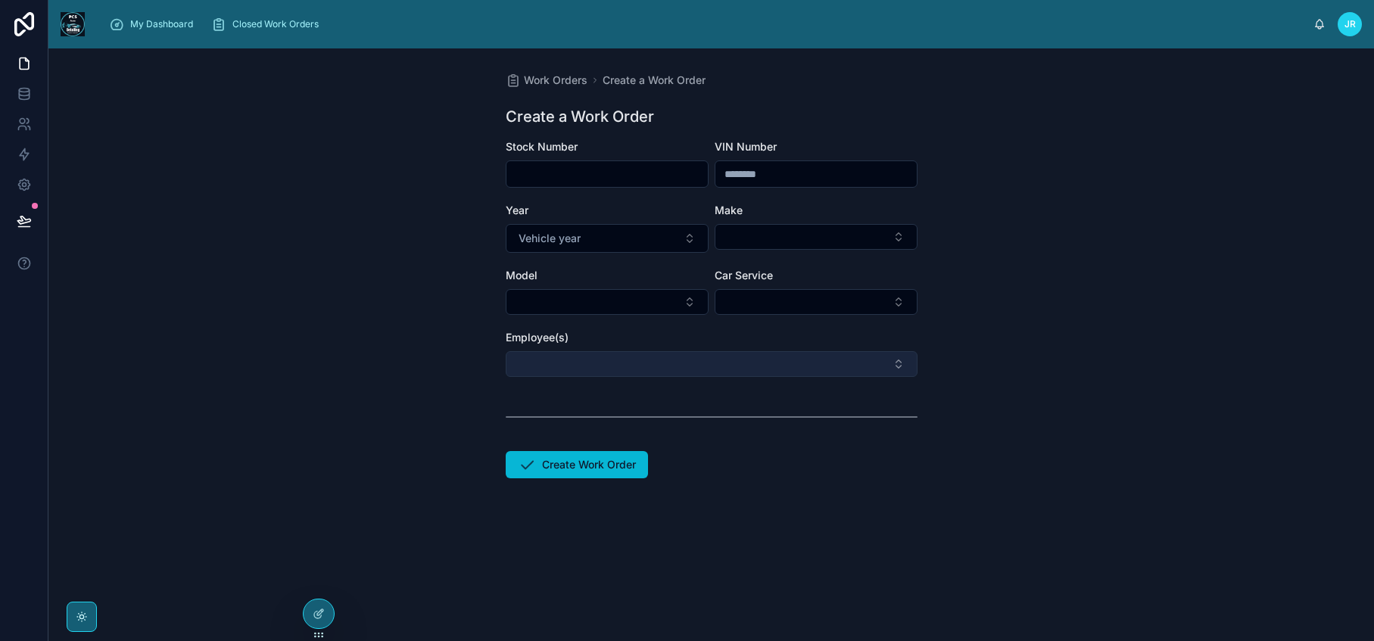
click at [699, 369] on button "Select Button" at bounding box center [712, 364] width 412 height 26
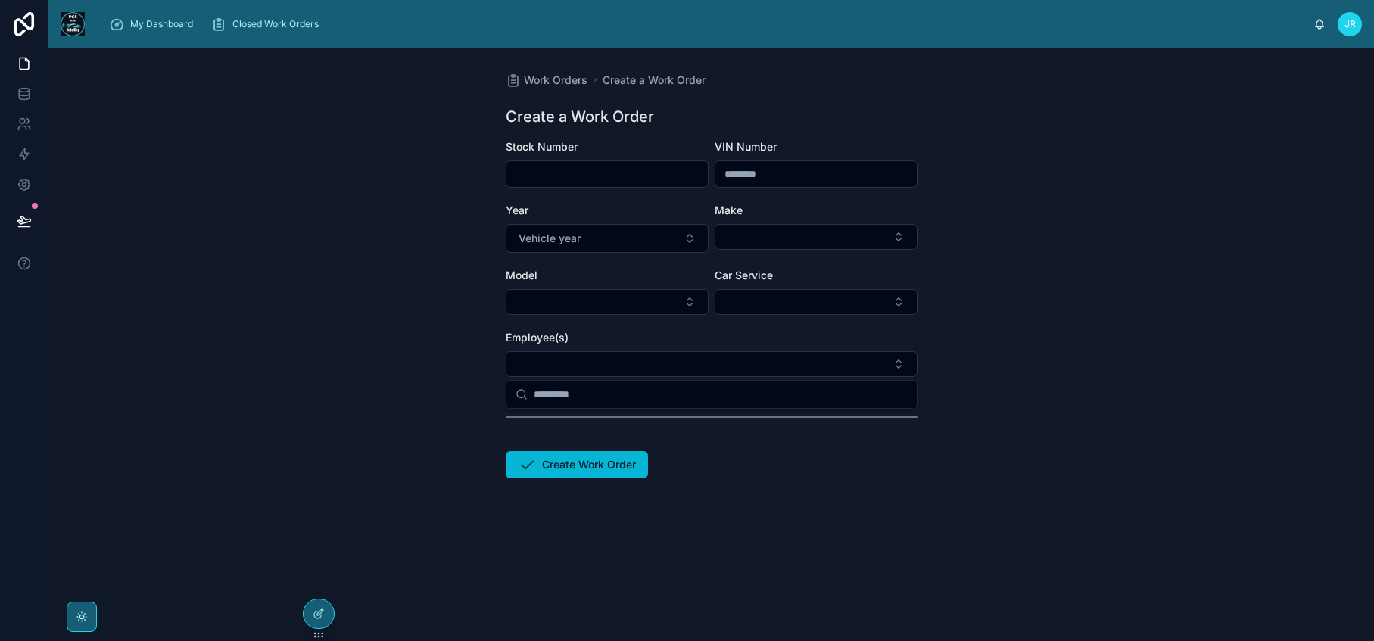
click at [726, 505] on form "Stock Number VIN Number Year Vehicle year Make Model Car Service Employee(s) Cr…" at bounding box center [712, 357] width 412 height 436
click at [317, 620] on div at bounding box center [319, 613] width 30 height 29
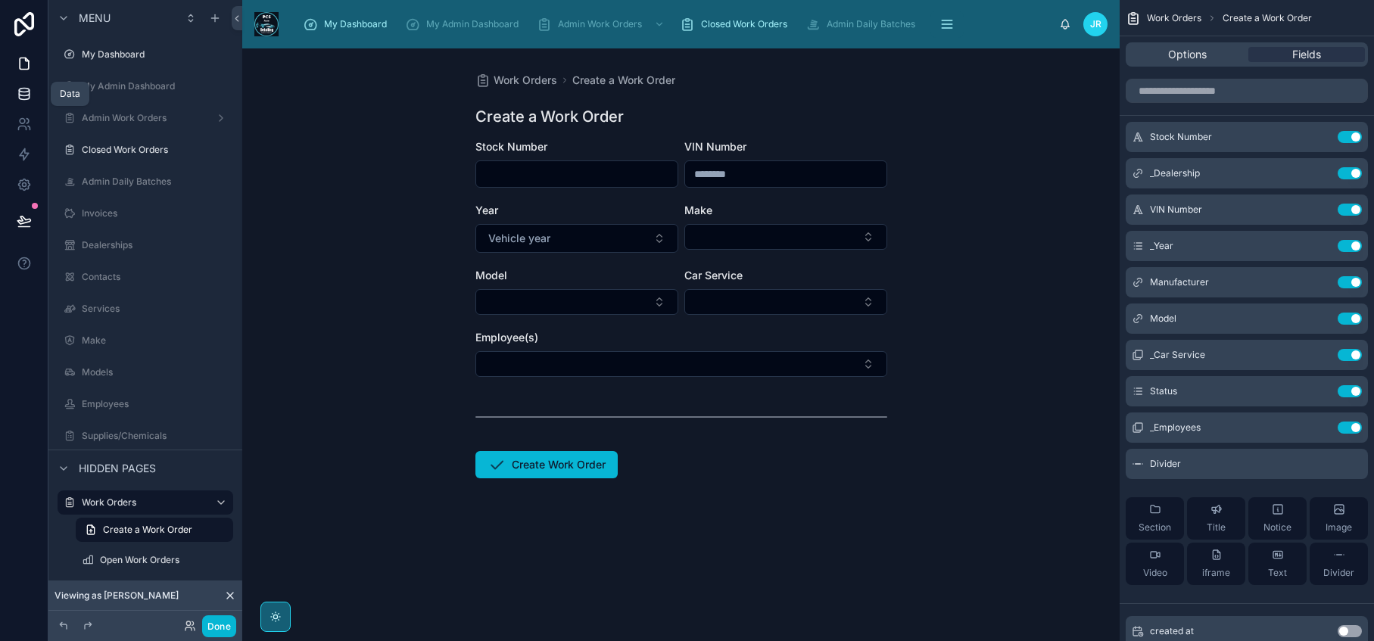
click at [32, 92] on link at bounding box center [24, 94] width 48 height 30
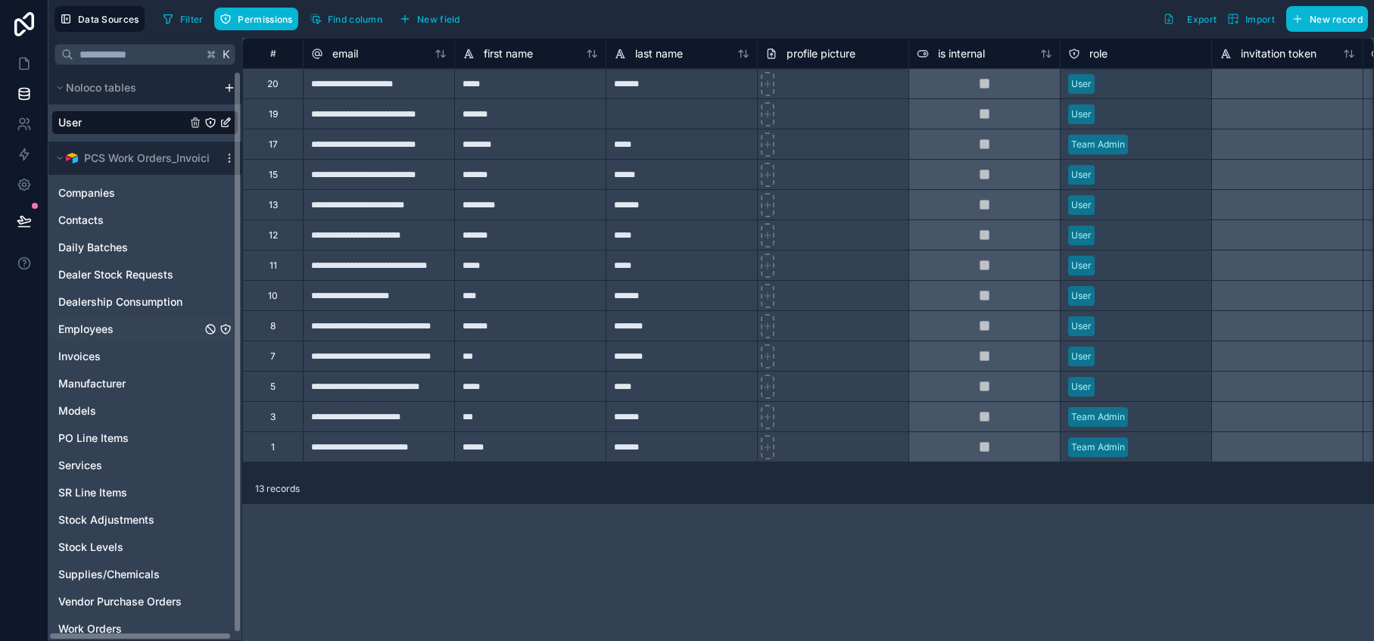
click at [106, 322] on span "Employees" at bounding box center [85, 329] width 55 height 15
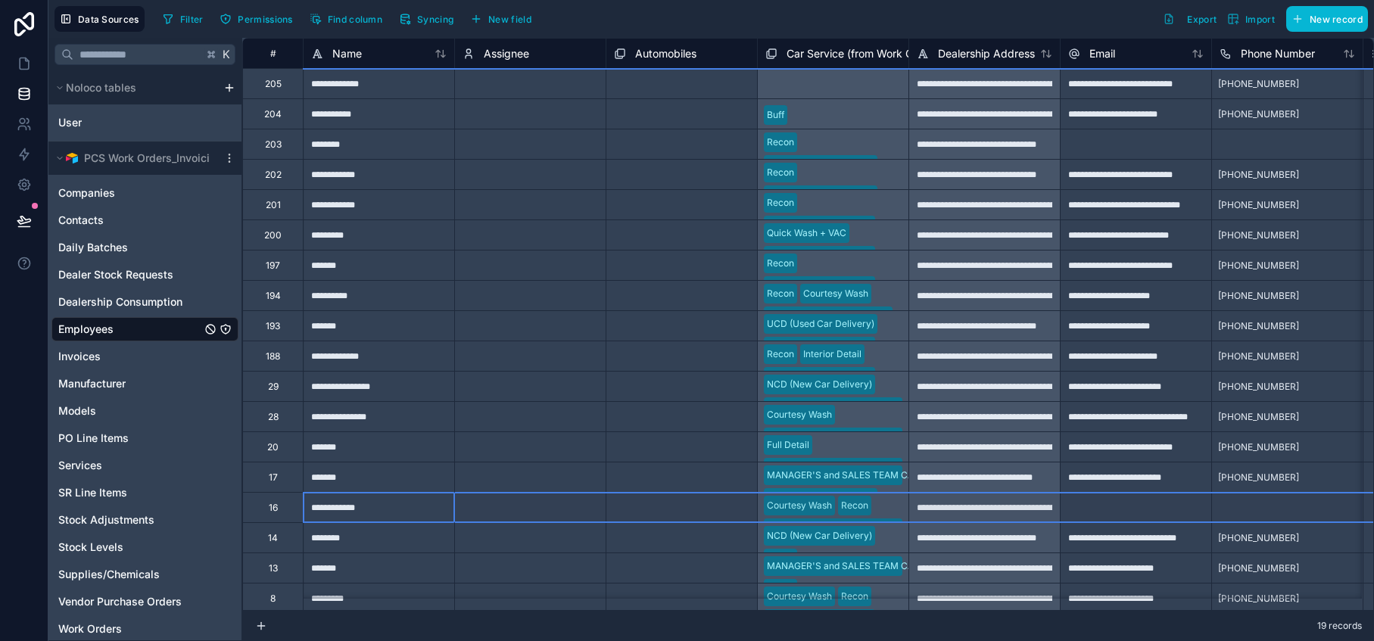
click at [282, 514] on div "16" at bounding box center [272, 507] width 61 height 30
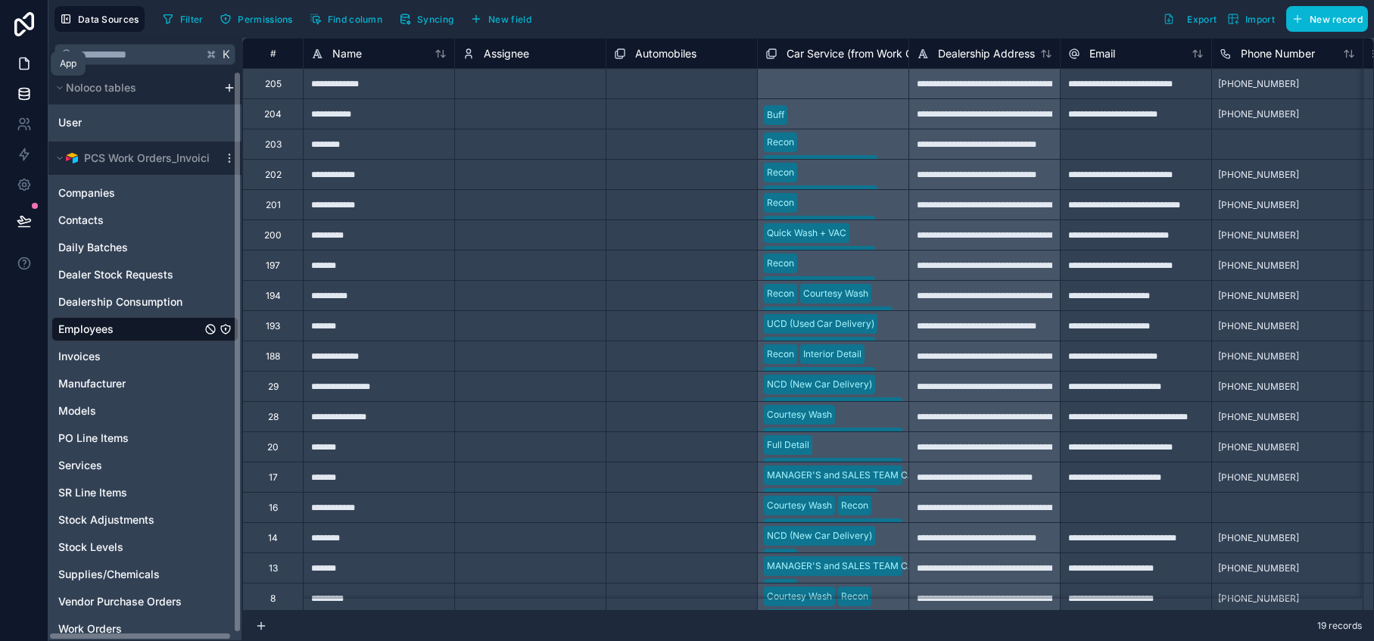
click at [22, 57] on icon at bounding box center [24, 63] width 15 height 15
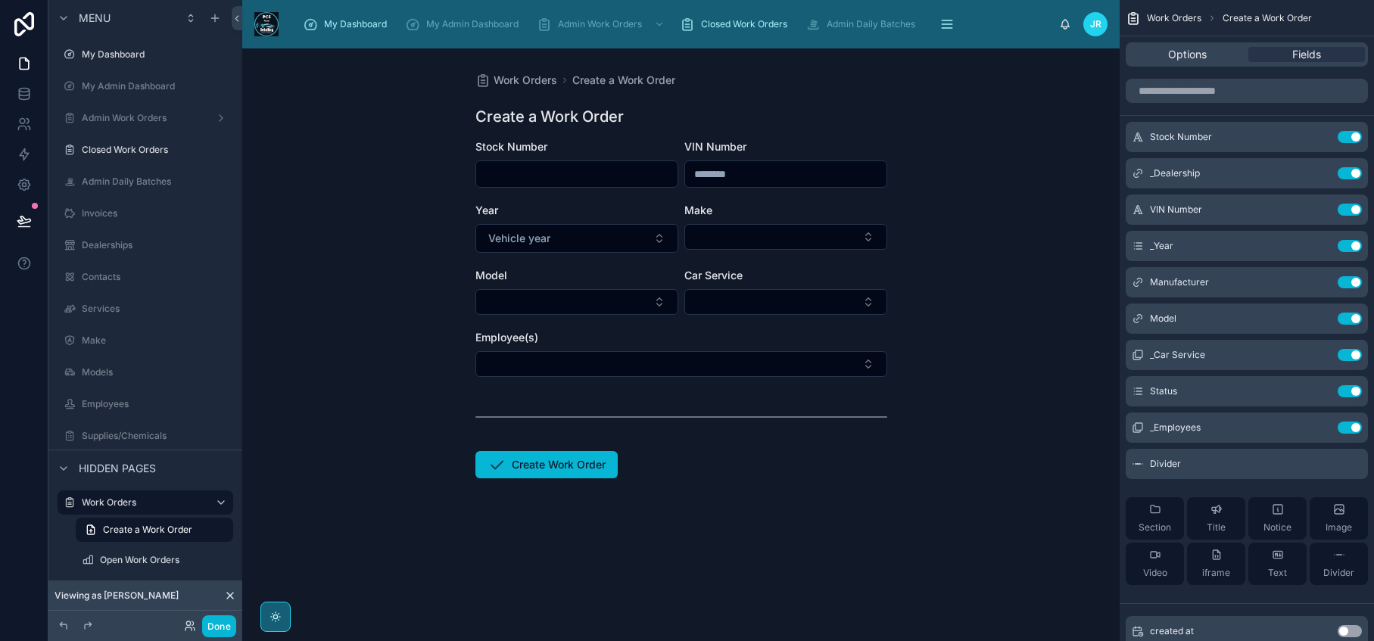
click at [187, 634] on div "Done" at bounding box center [206, 626] width 61 height 22
click at [186, 624] on icon at bounding box center [188, 623] width 4 height 4
click at [184, 629] on icon at bounding box center [190, 626] width 12 height 12
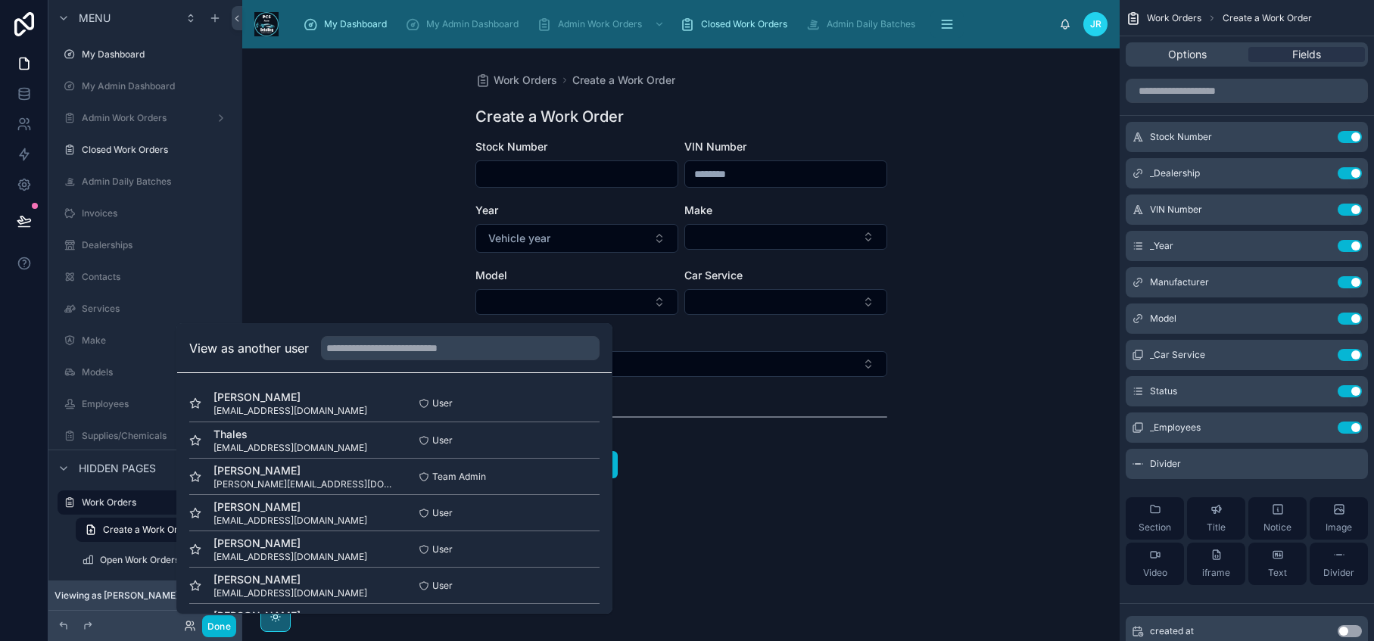
click at [770, 511] on form "Stock Number VIN Number Year Vehicle year Make Model Car Service Employee(s) Cr…" at bounding box center [681, 357] width 412 height 436
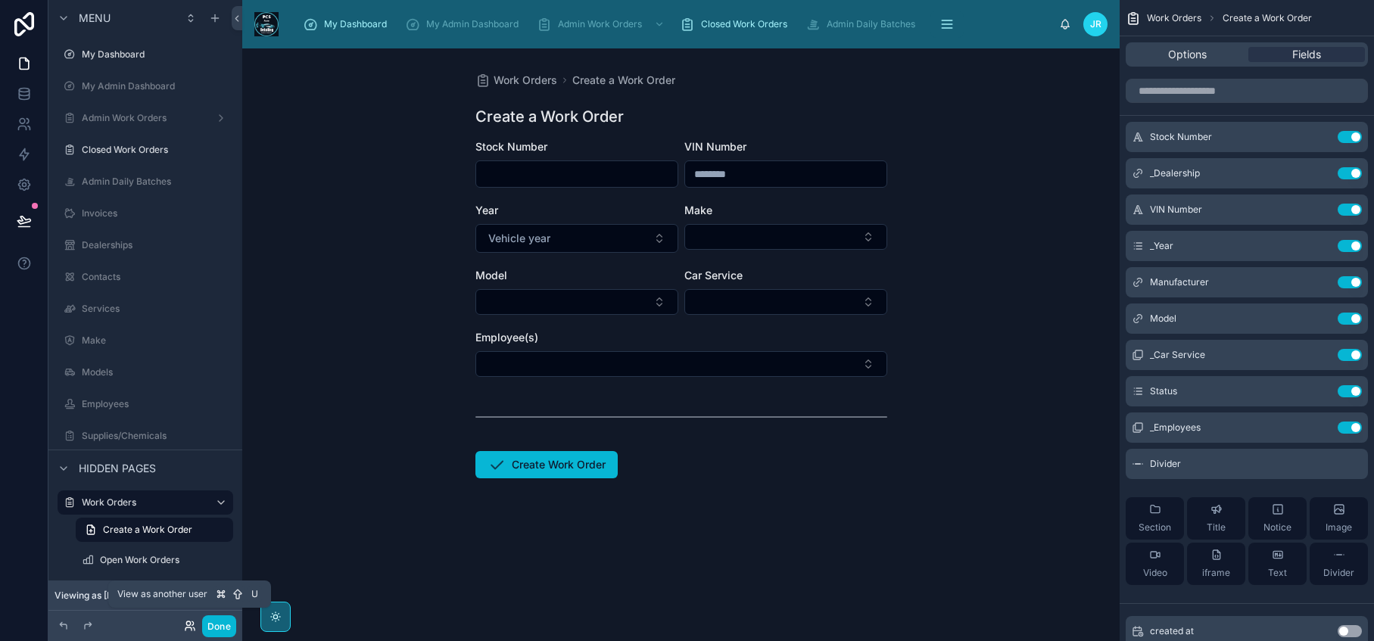
click at [192, 624] on icon at bounding box center [192, 623] width 2 height 4
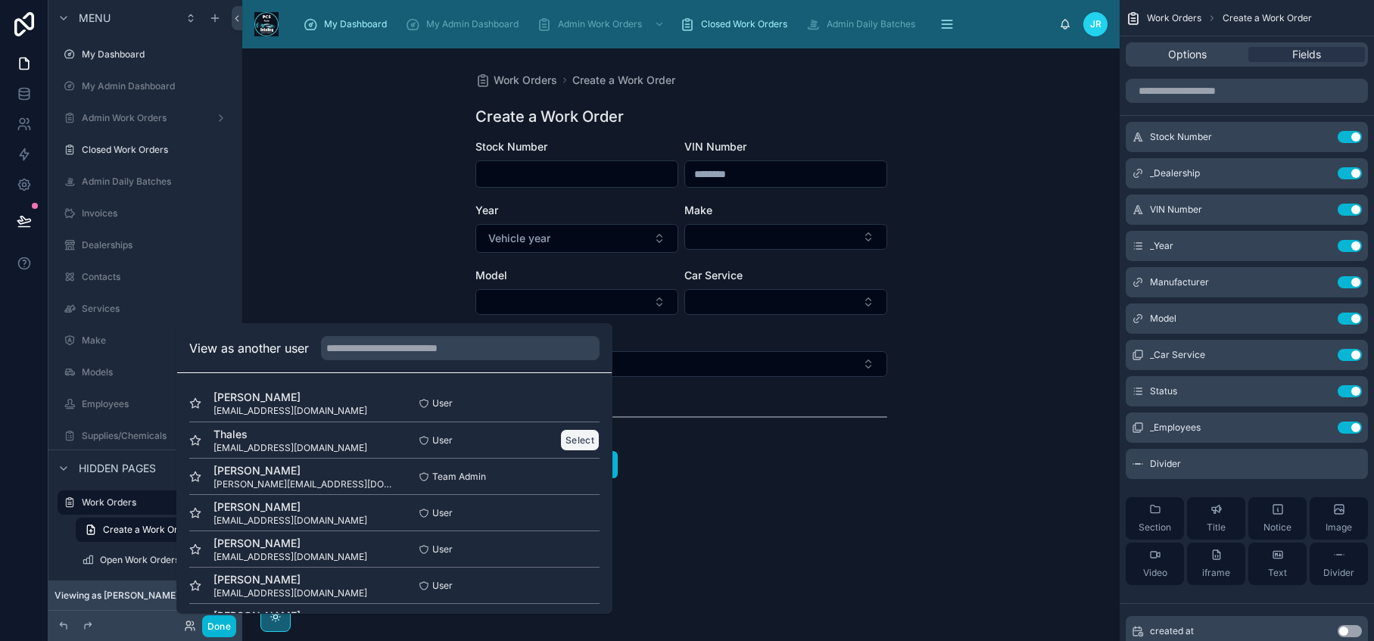
click at [562, 443] on button "Select" at bounding box center [579, 440] width 39 height 22
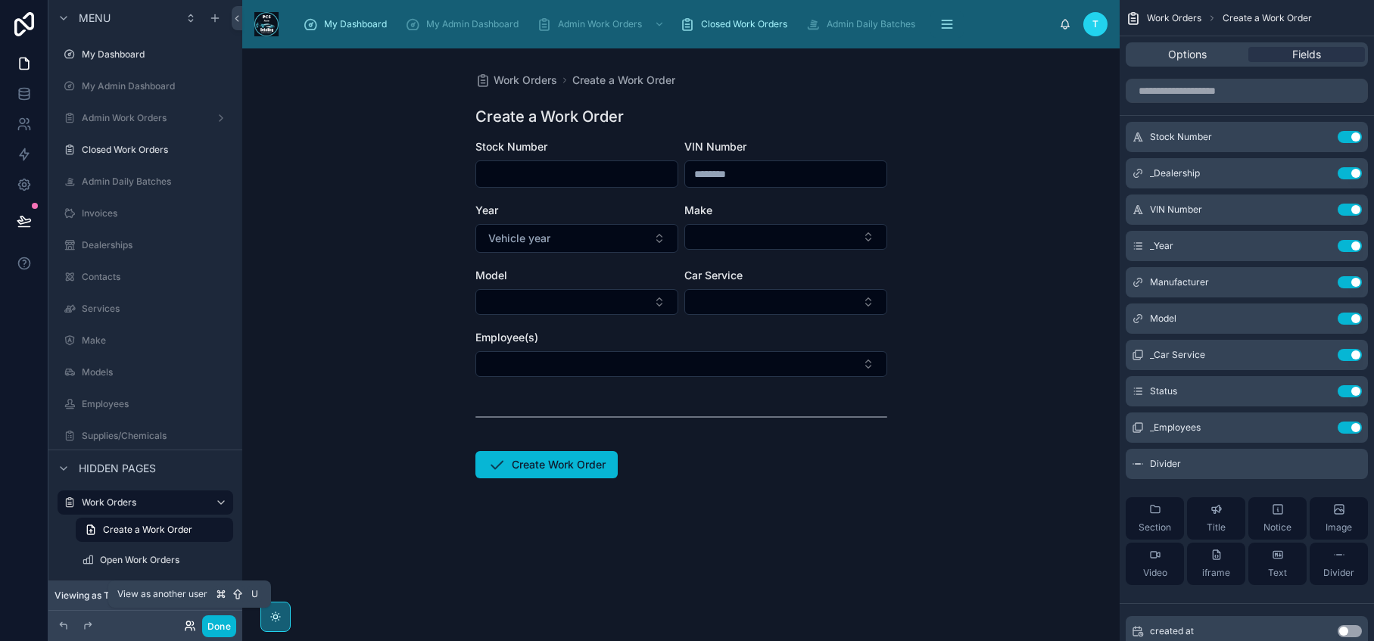
click at [191, 626] on icon at bounding box center [190, 626] width 12 height 12
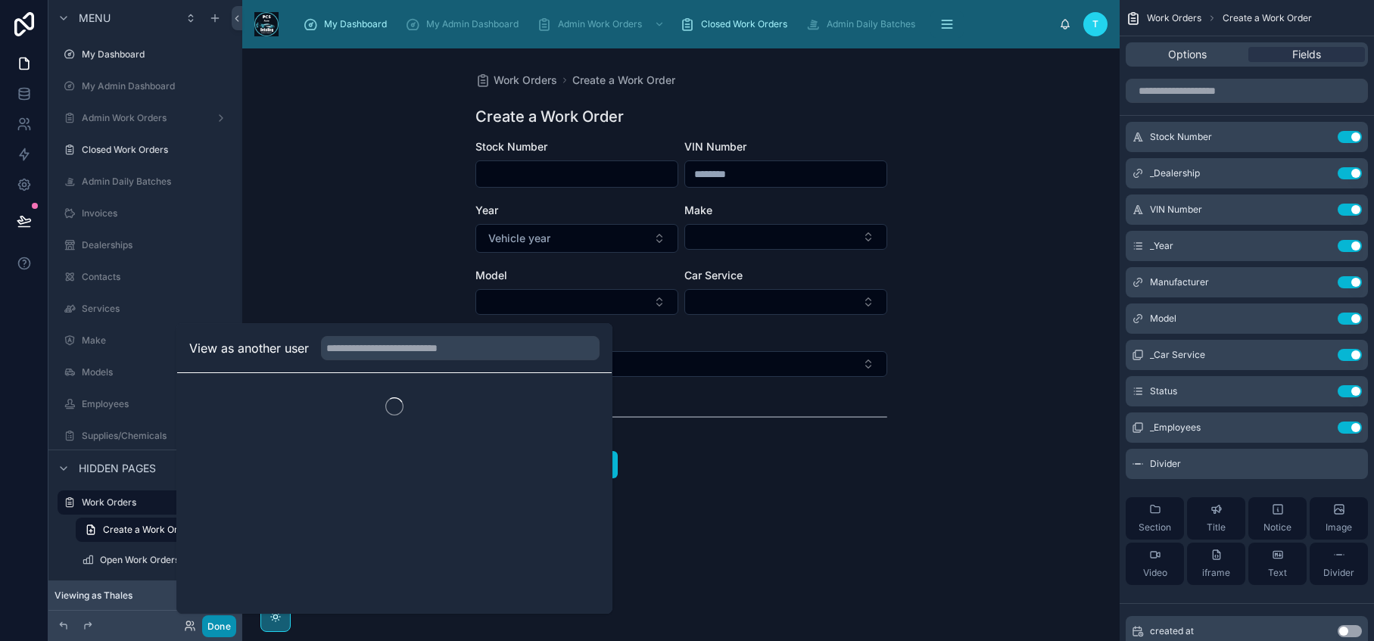
click at [217, 628] on button "Done" at bounding box center [219, 626] width 34 height 22
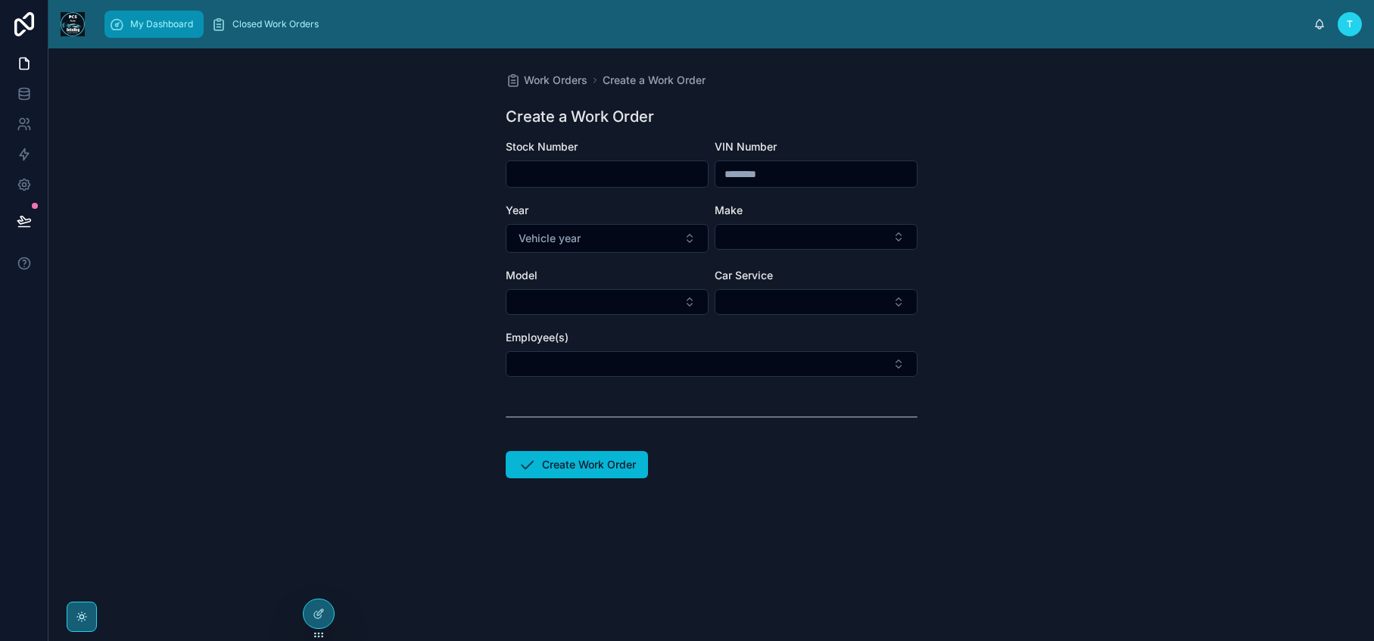
click at [145, 21] on span "My Dashboard" at bounding box center [161, 24] width 63 height 12
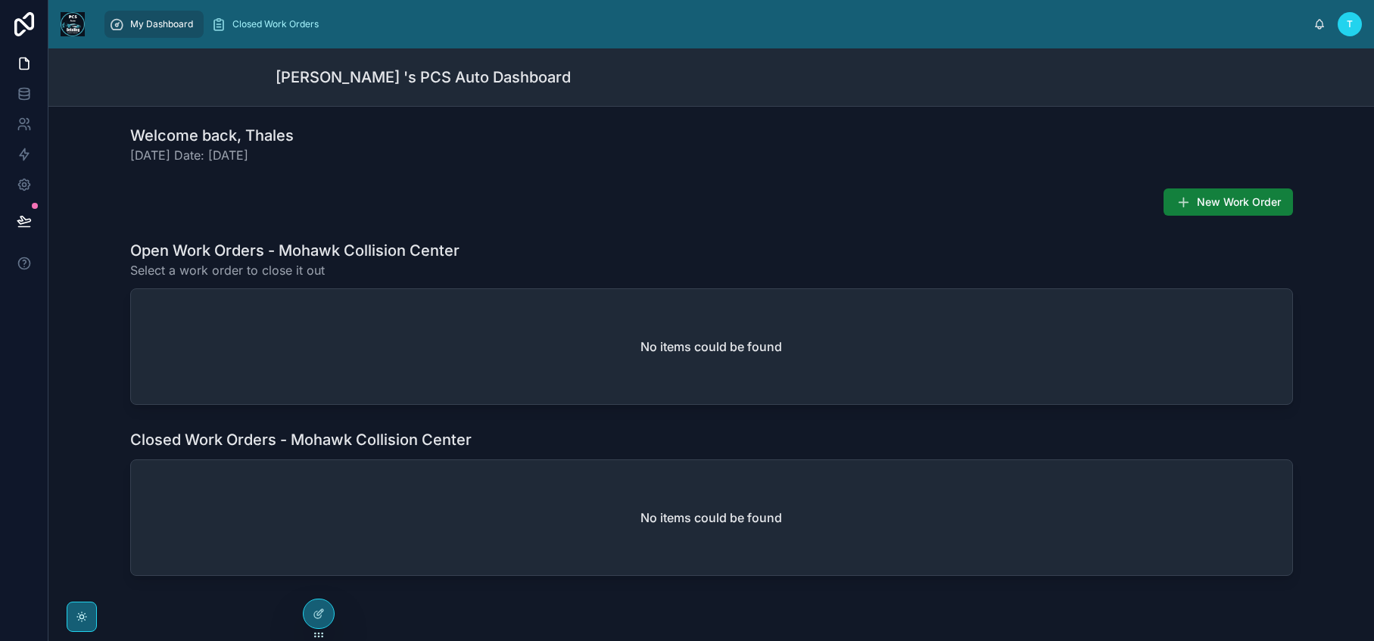
click at [1197, 204] on span "New Work Order" at bounding box center [1239, 202] width 84 height 15
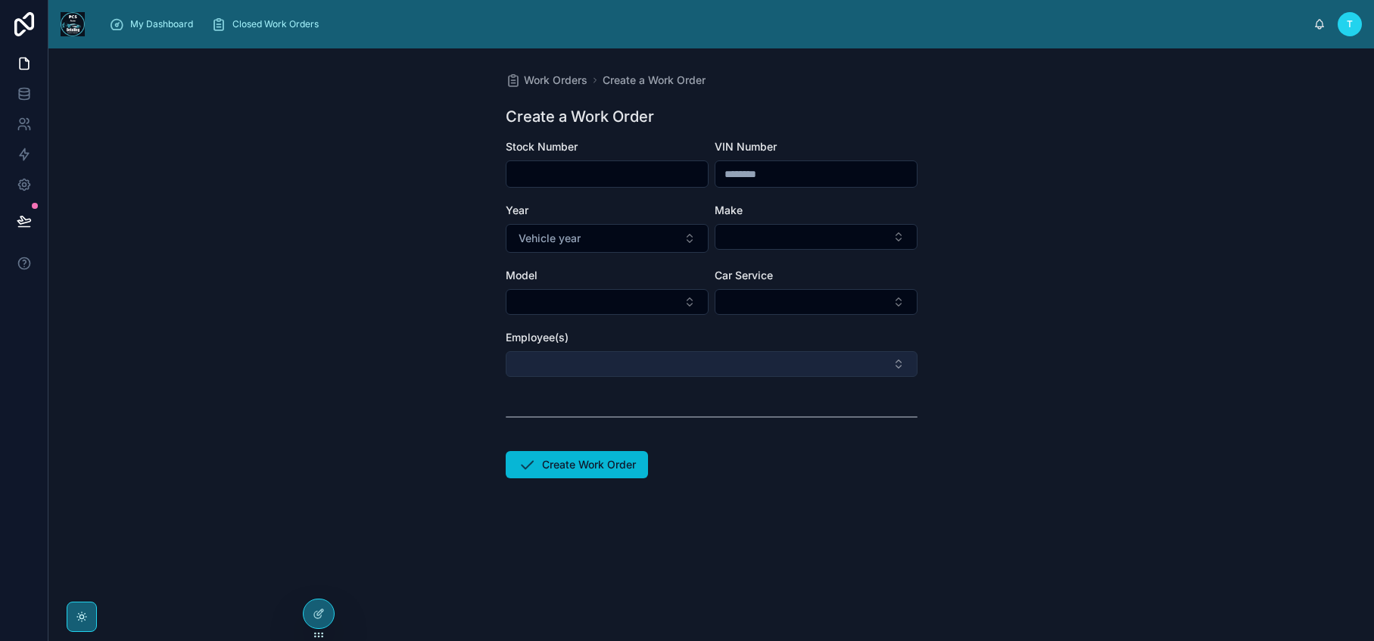
click at [867, 360] on button "Select Button" at bounding box center [712, 364] width 412 height 26
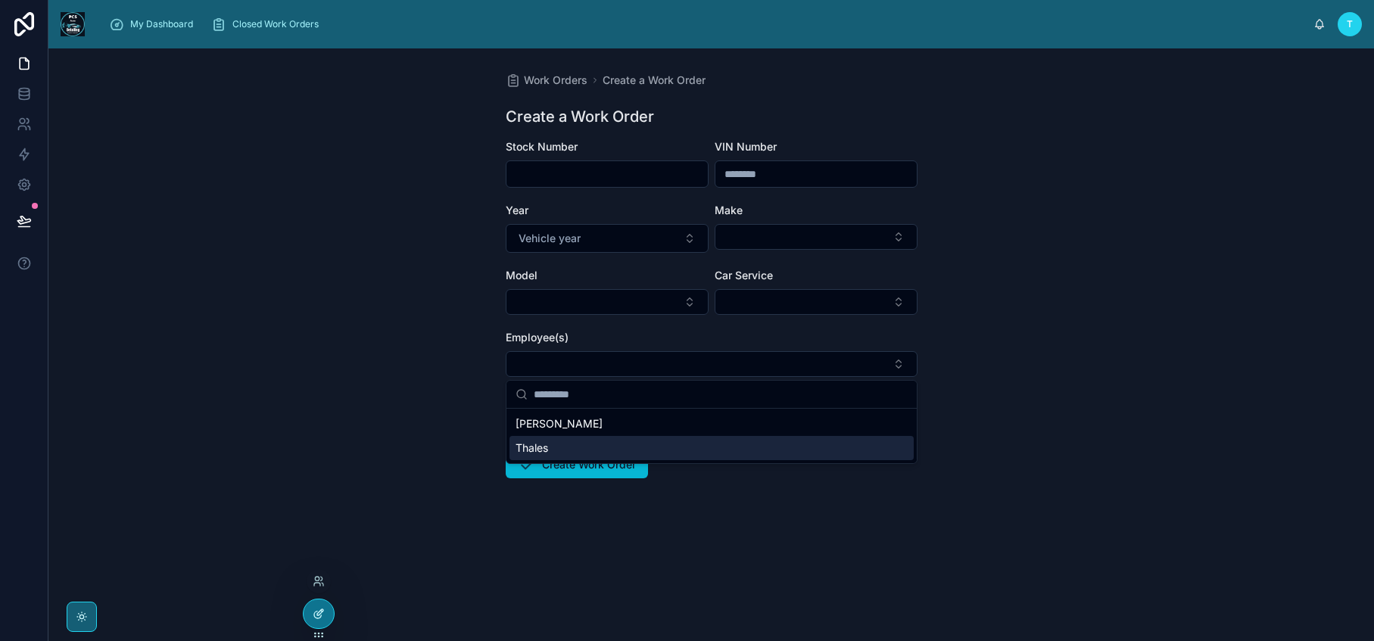
click at [320, 614] on icon at bounding box center [319, 614] width 12 height 12
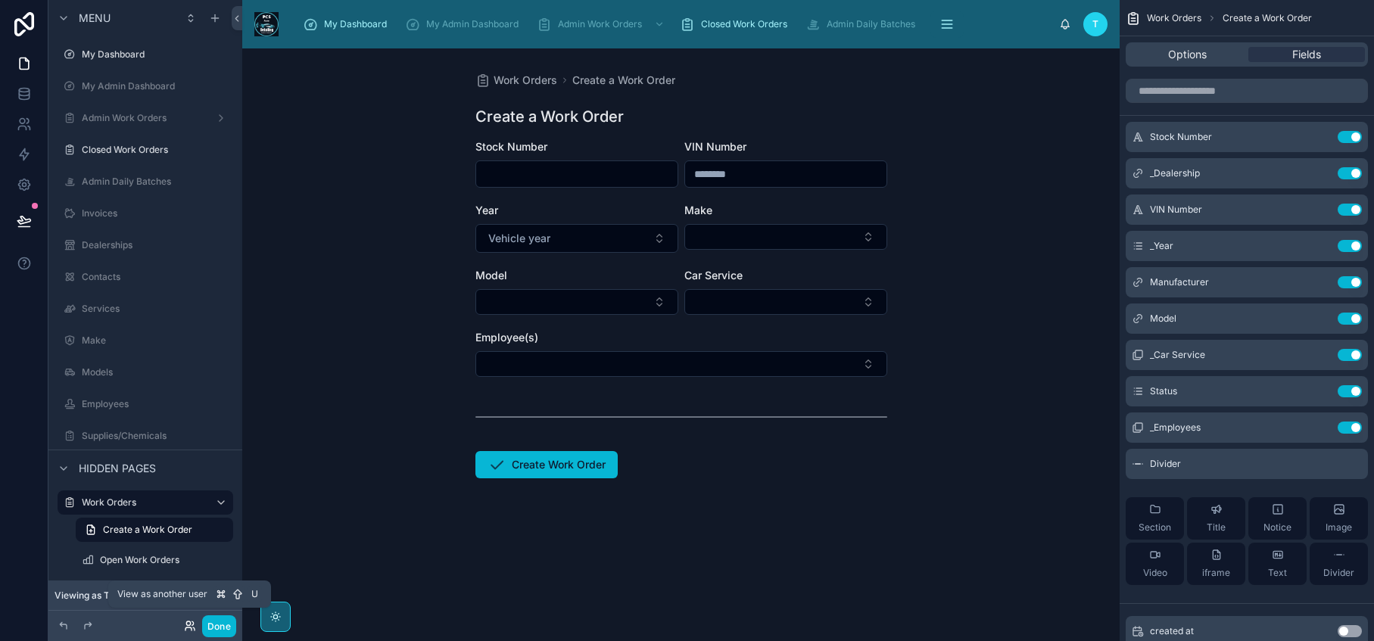
click at [189, 628] on icon at bounding box center [190, 626] width 12 height 12
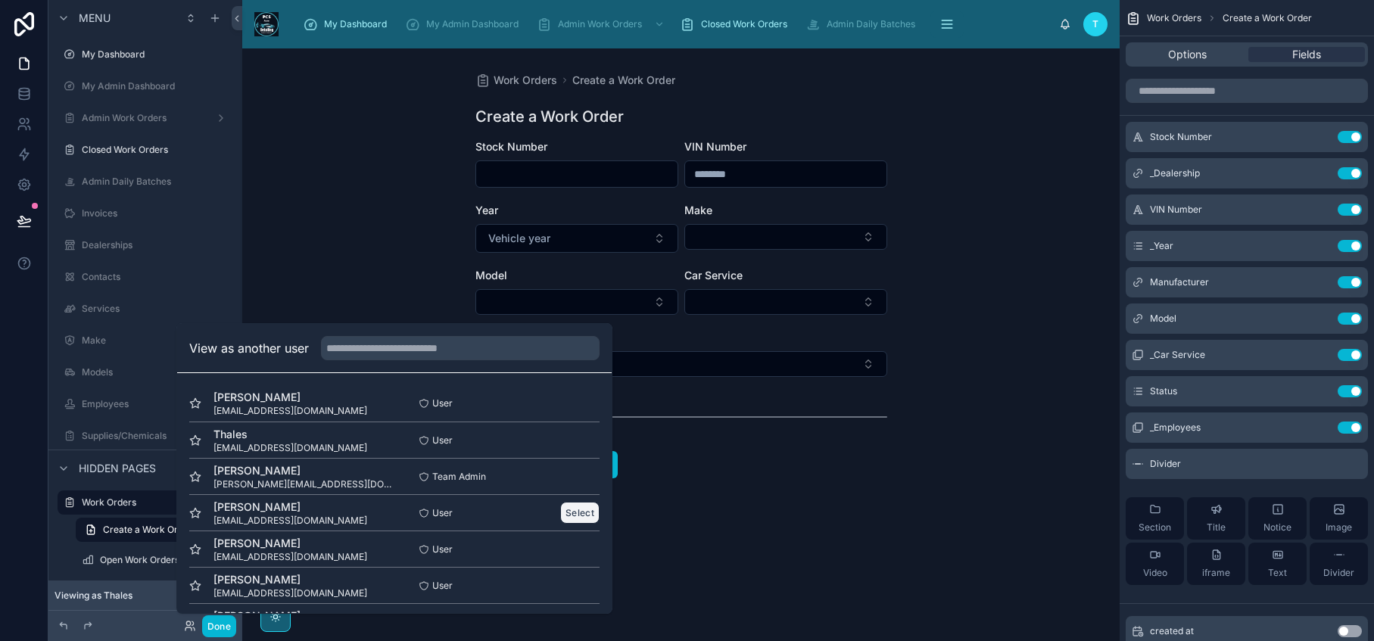
click at [563, 515] on button "Select" at bounding box center [579, 513] width 39 height 22
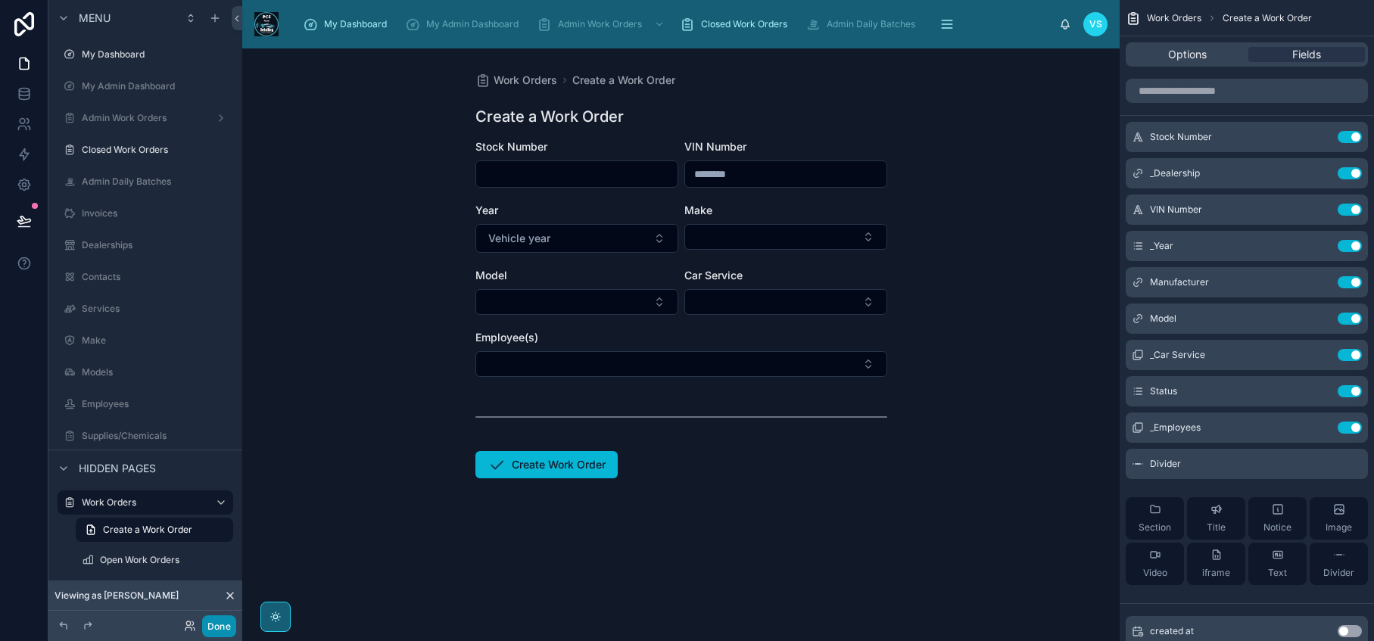
drag, startPoint x: 215, startPoint y: 627, endPoint x: 223, endPoint y: 615, distance: 14.3
click at [215, 627] on button "Done" at bounding box center [219, 626] width 34 height 22
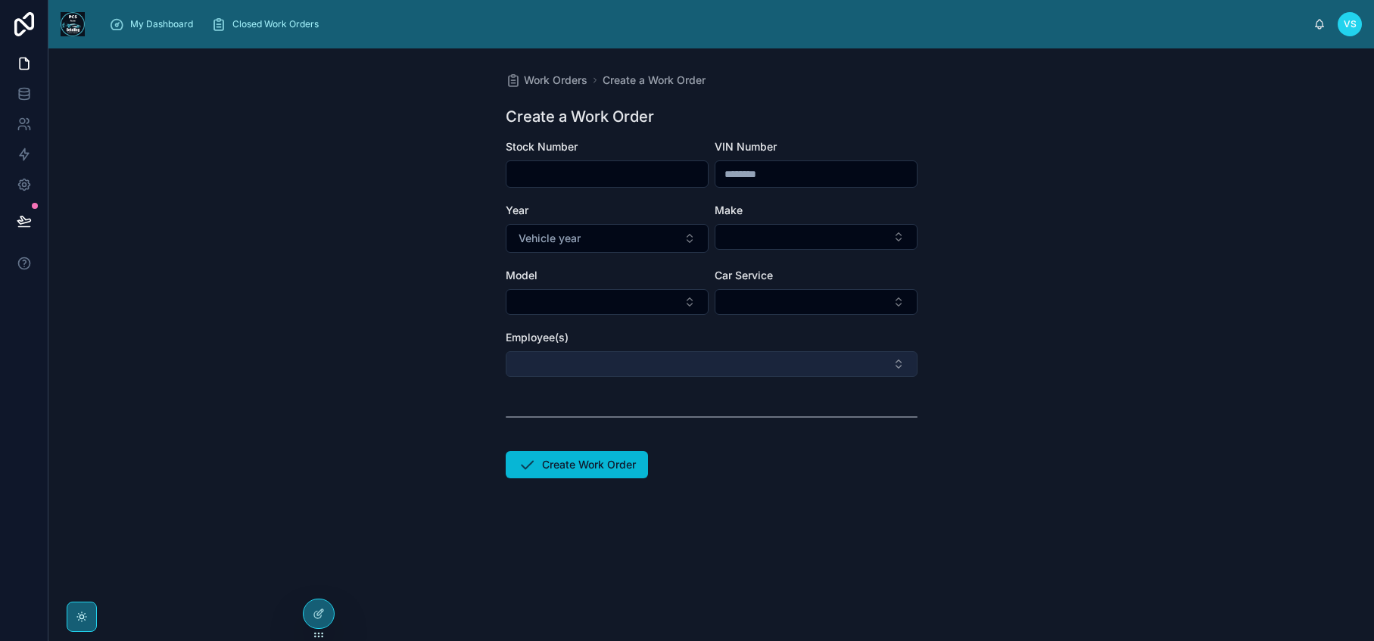
click at [888, 370] on button "Select Button" at bounding box center [712, 364] width 412 height 26
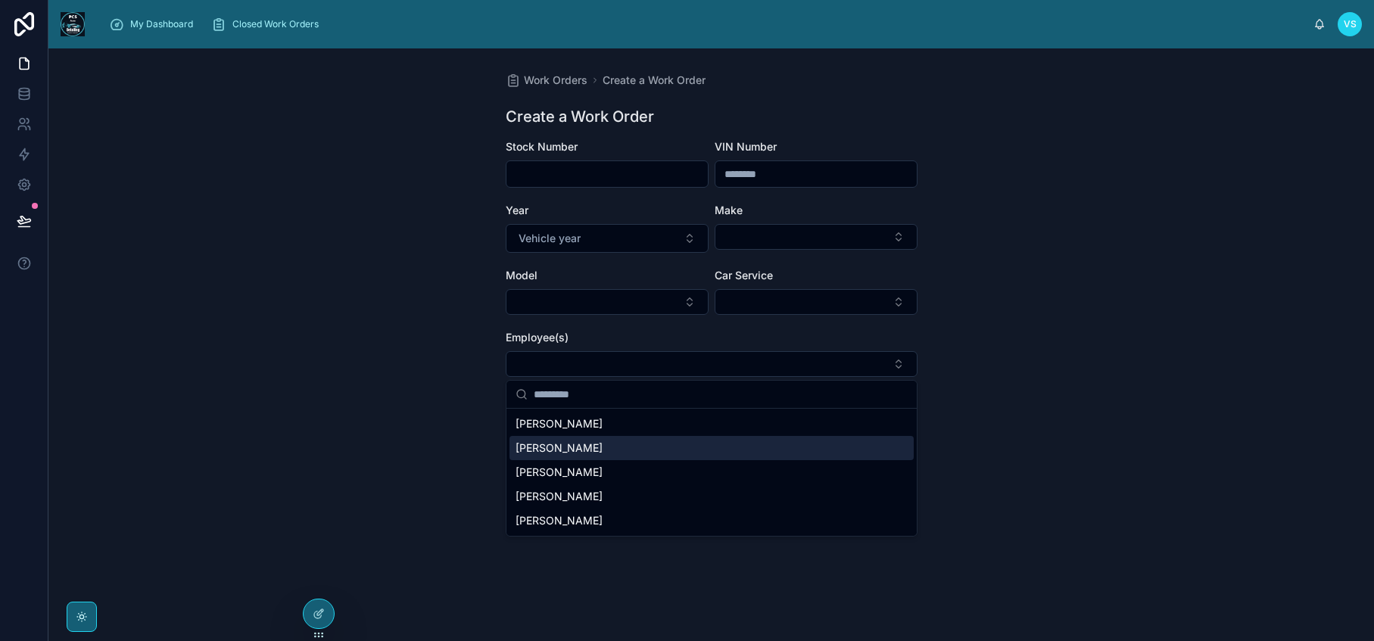
click at [441, 581] on div "Work Orders Create a Work Order Create a Work Order Stock Number VIN Number Yea…" at bounding box center [710, 344] width 1325 height 593
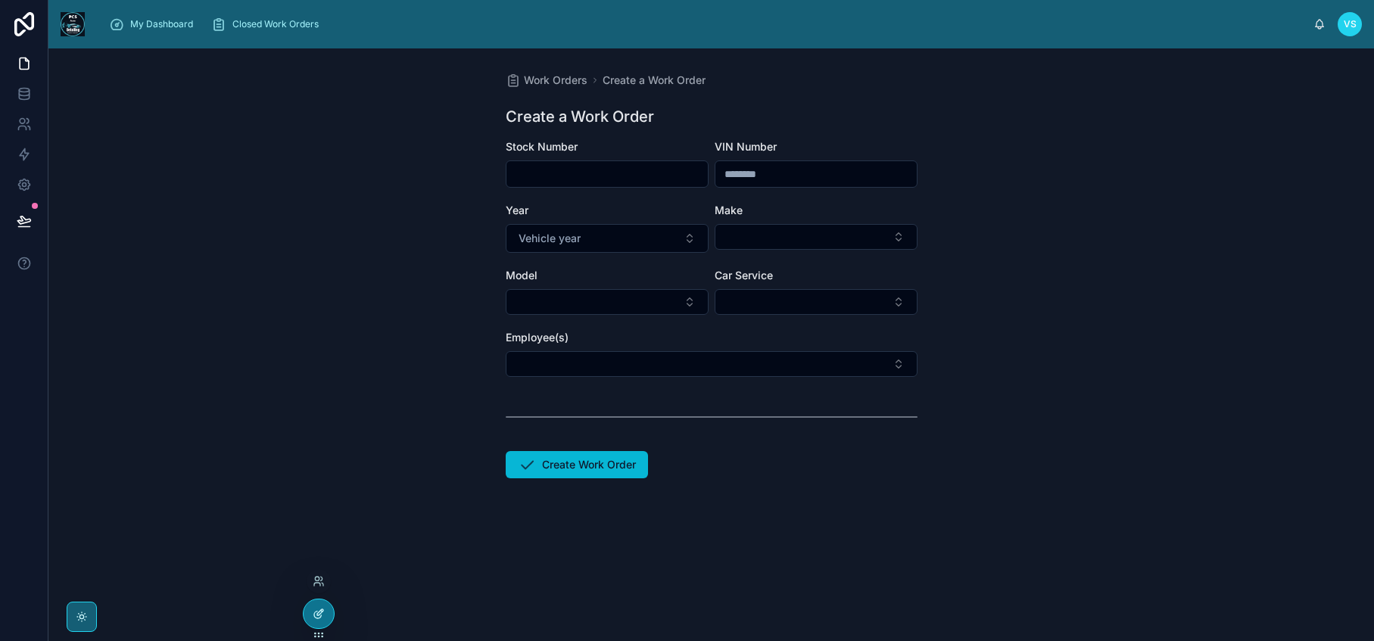
click at [323, 614] on icon at bounding box center [319, 614] width 12 height 12
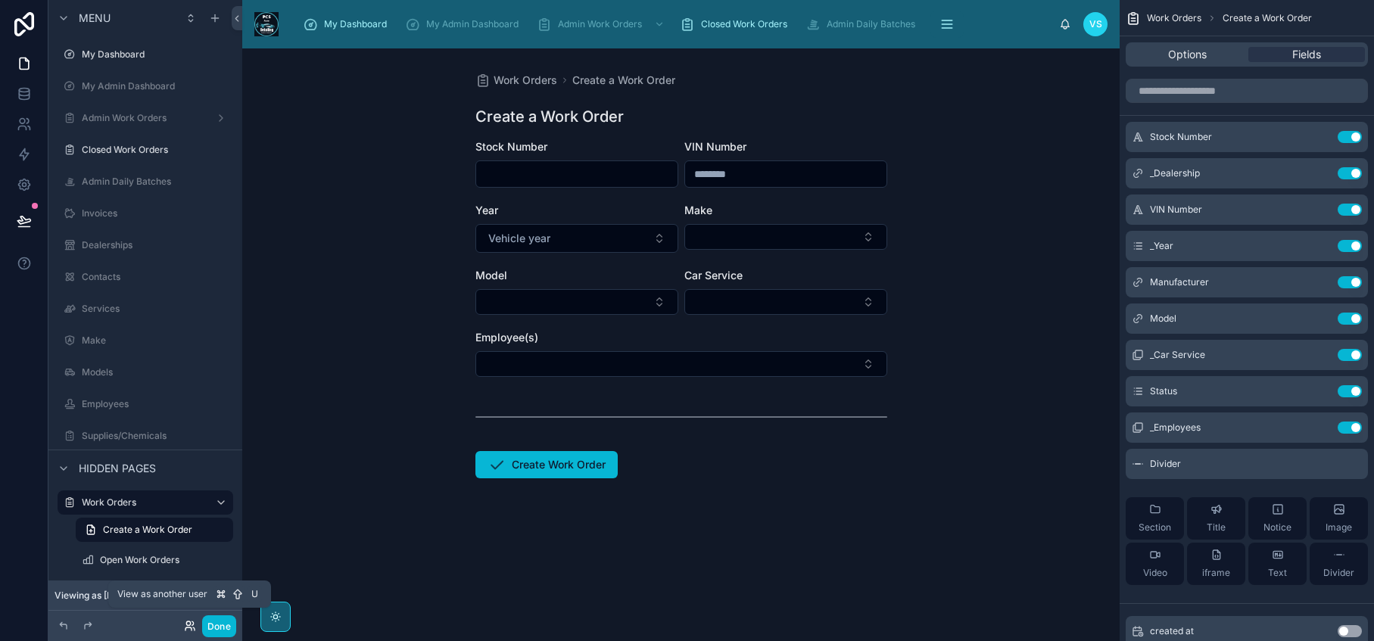
click at [184, 623] on icon at bounding box center [190, 626] width 12 height 12
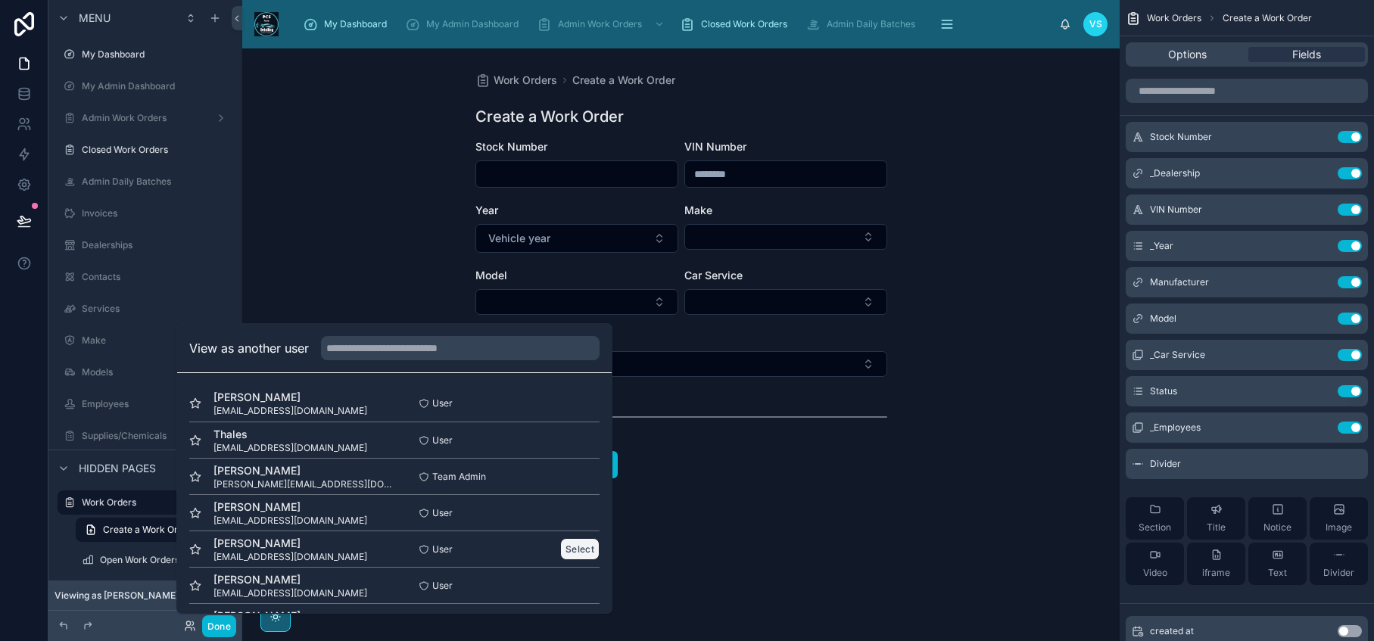
click at [574, 551] on button "Select" at bounding box center [579, 549] width 39 height 22
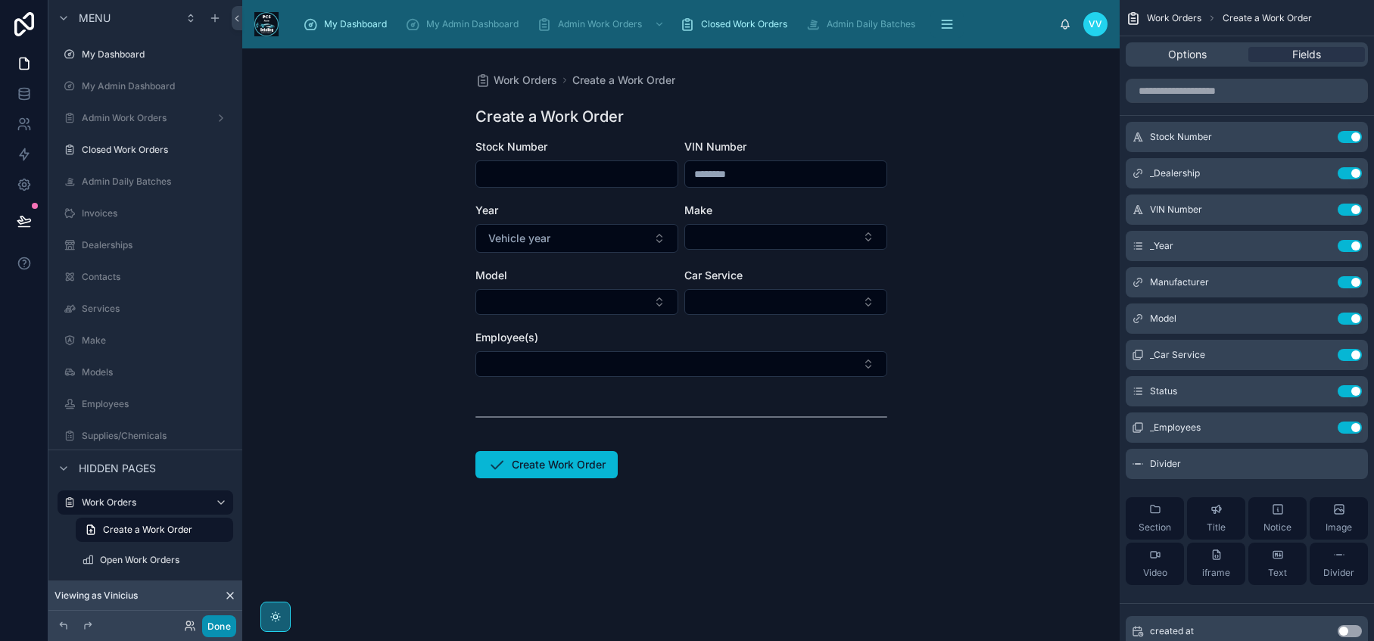
click at [215, 631] on button "Done" at bounding box center [219, 626] width 34 height 22
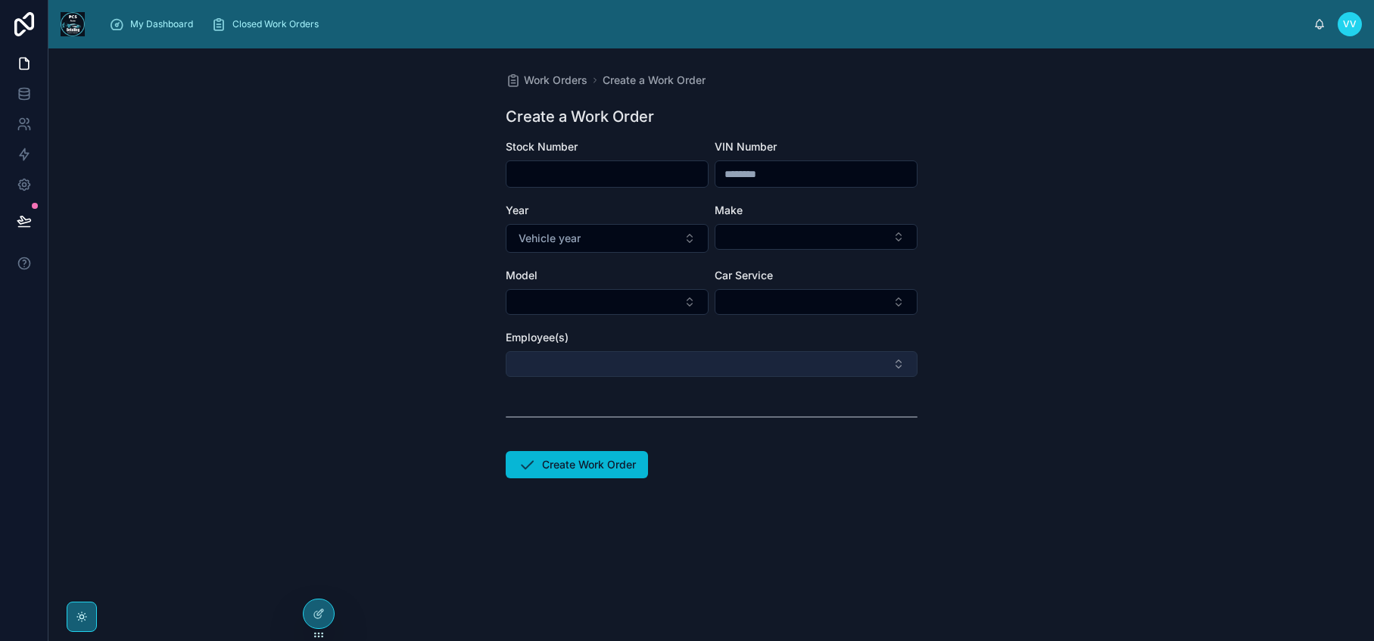
click at [899, 366] on button "Select Button" at bounding box center [712, 364] width 412 height 26
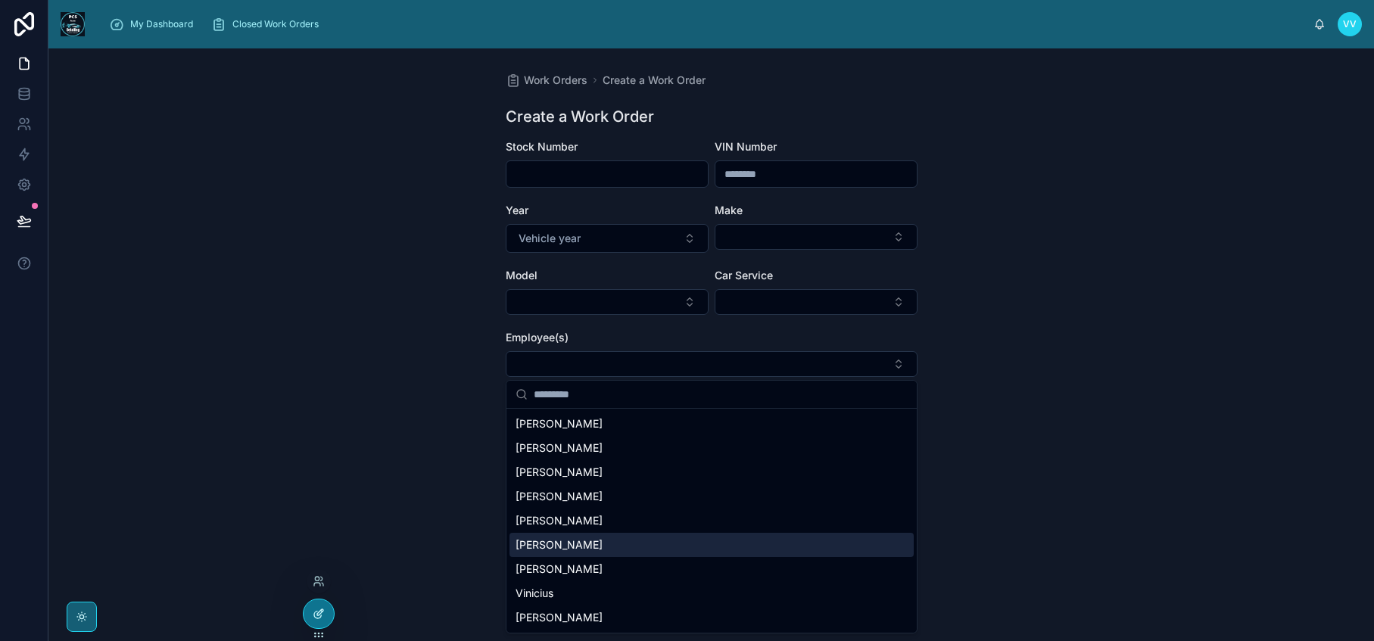
click at [313, 623] on div at bounding box center [319, 613] width 30 height 29
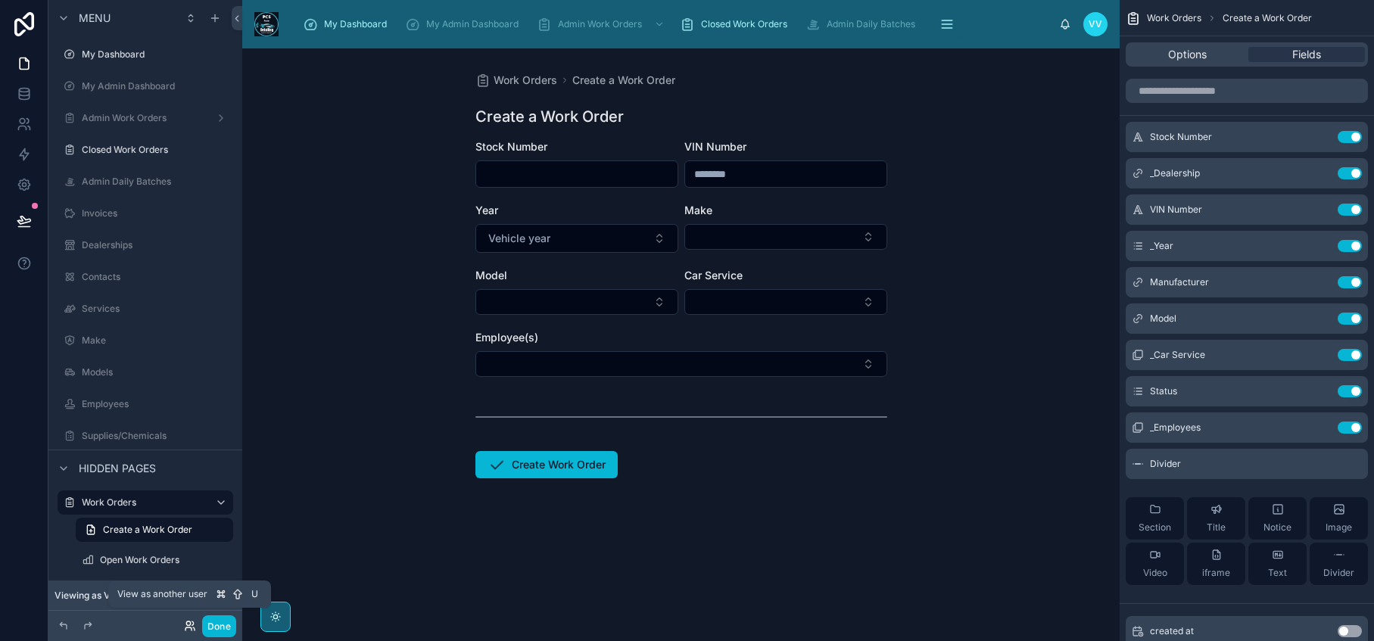
click at [191, 625] on icon at bounding box center [192, 623] width 2 height 4
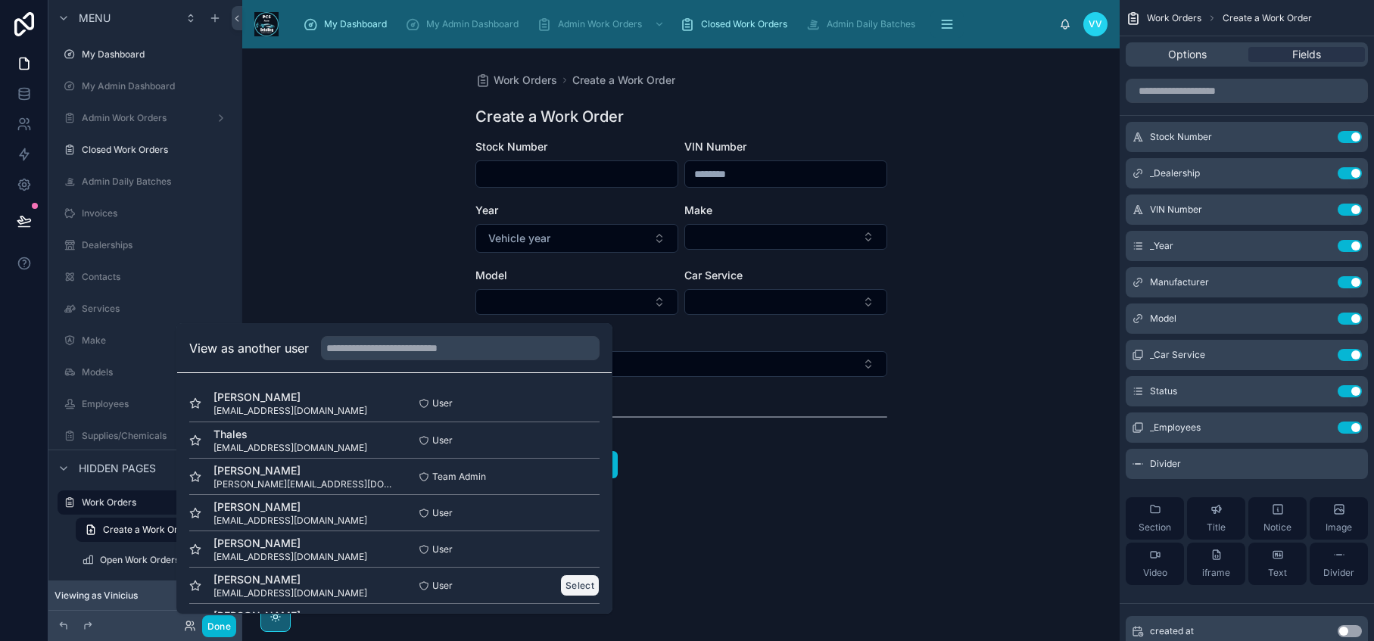
click at [574, 584] on button "Select" at bounding box center [579, 585] width 39 height 22
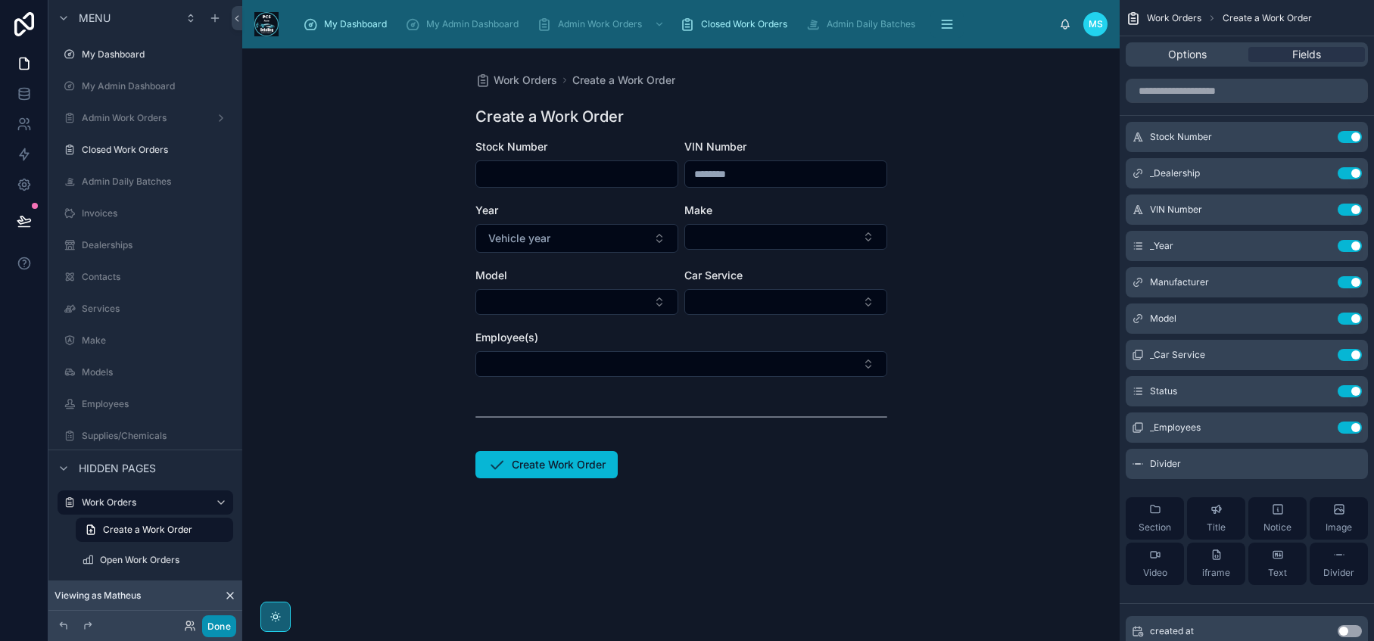
click at [216, 627] on button "Done" at bounding box center [219, 626] width 34 height 22
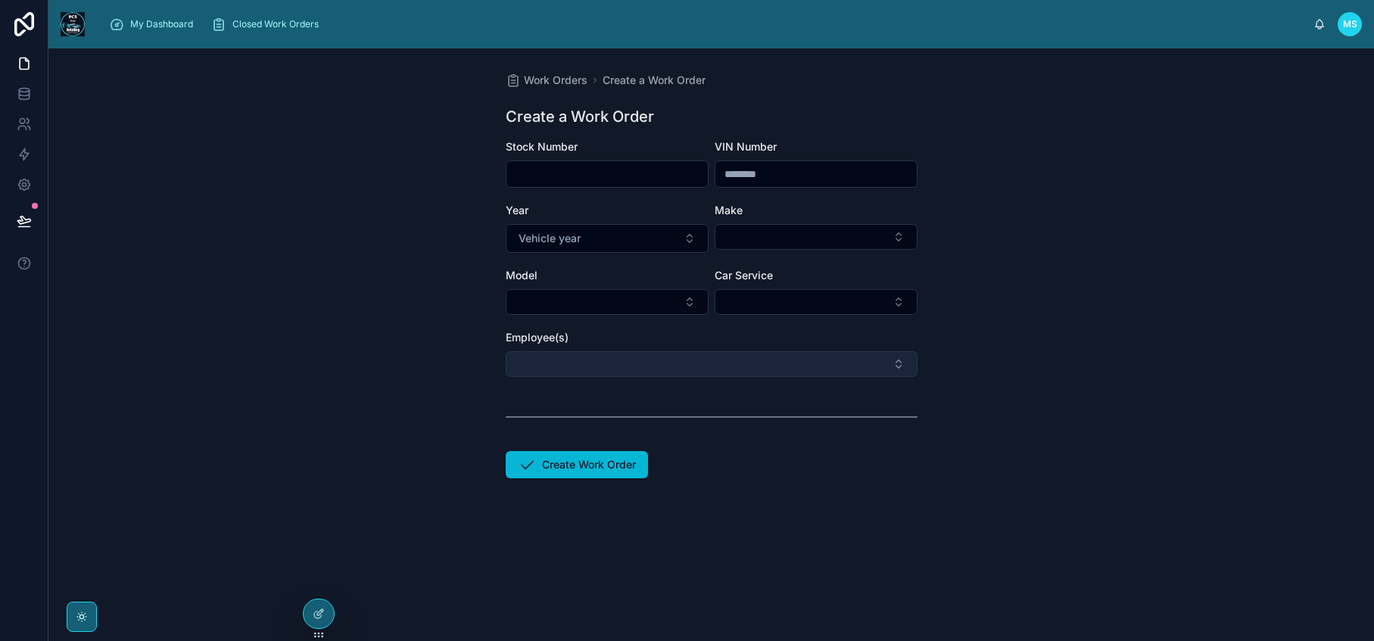
click at [632, 357] on button "Select Button" at bounding box center [712, 364] width 412 height 26
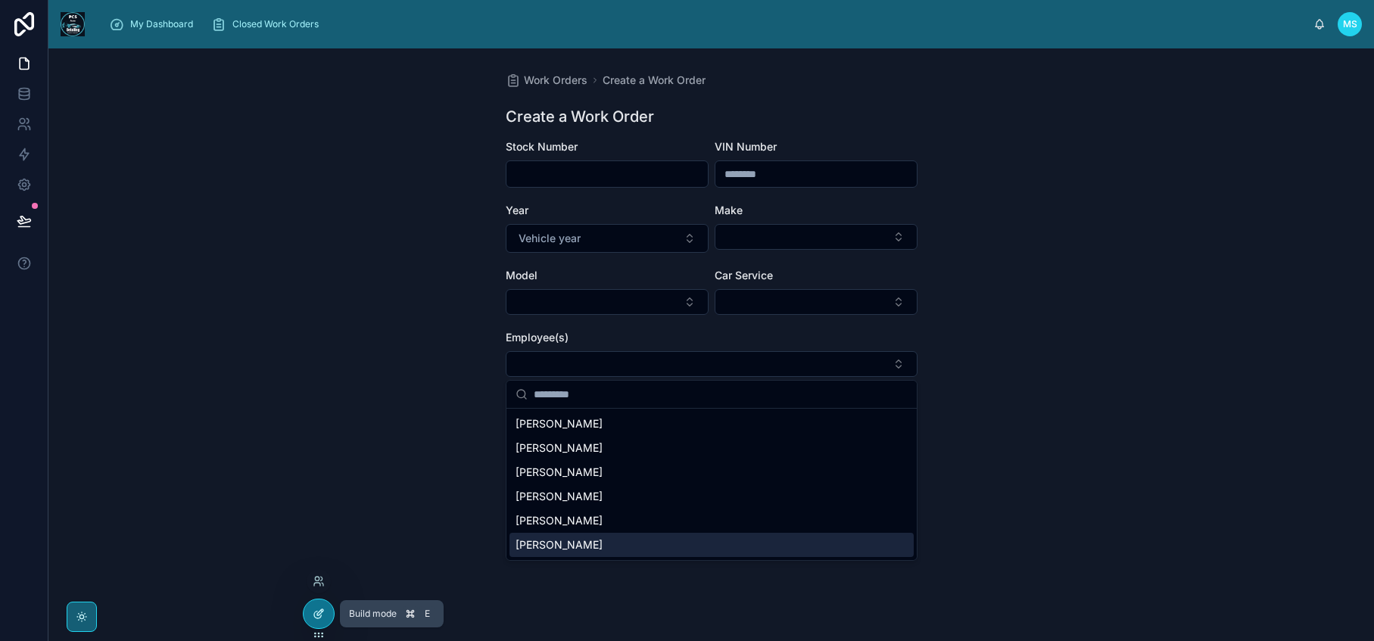
click at [317, 619] on icon at bounding box center [319, 614] width 12 height 12
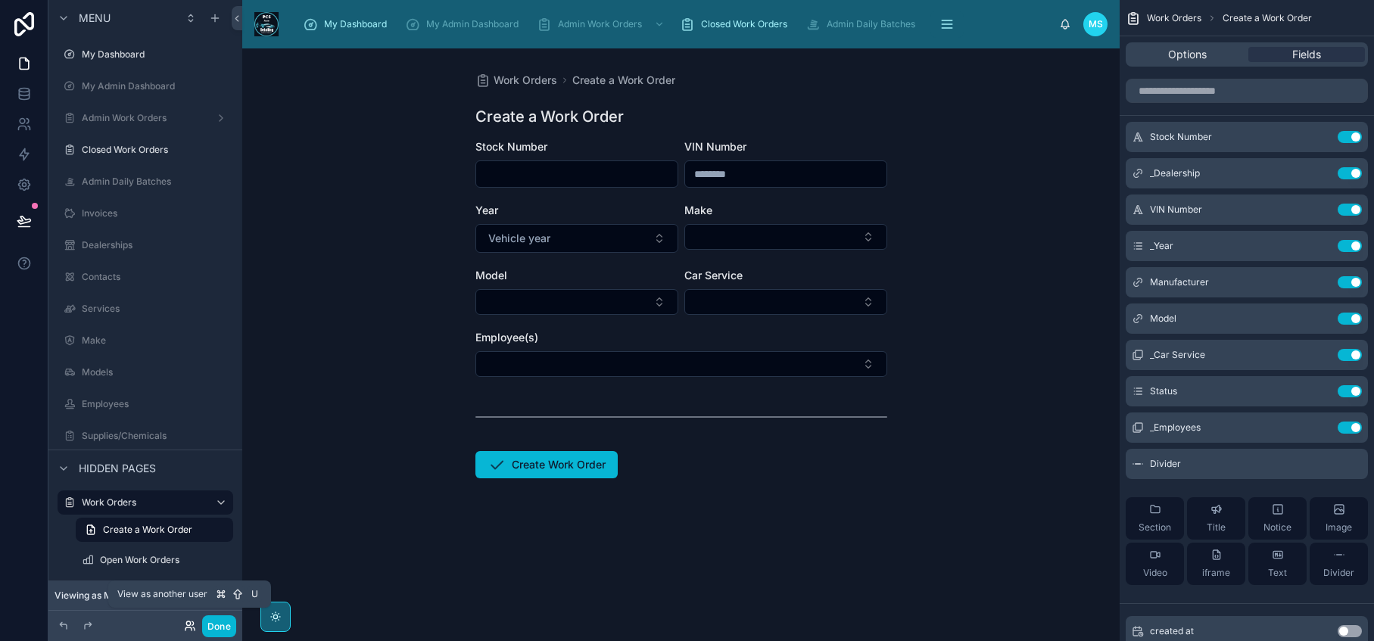
click at [187, 630] on icon at bounding box center [190, 626] width 12 height 12
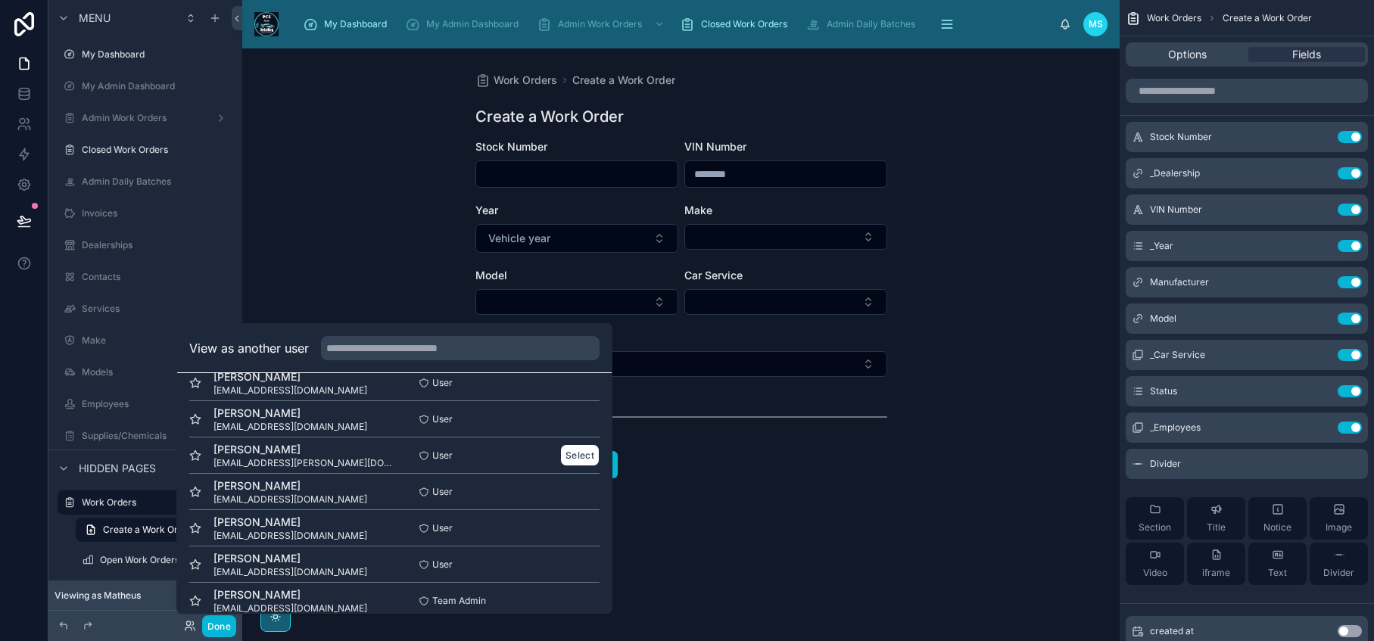
scroll to position [225, 0]
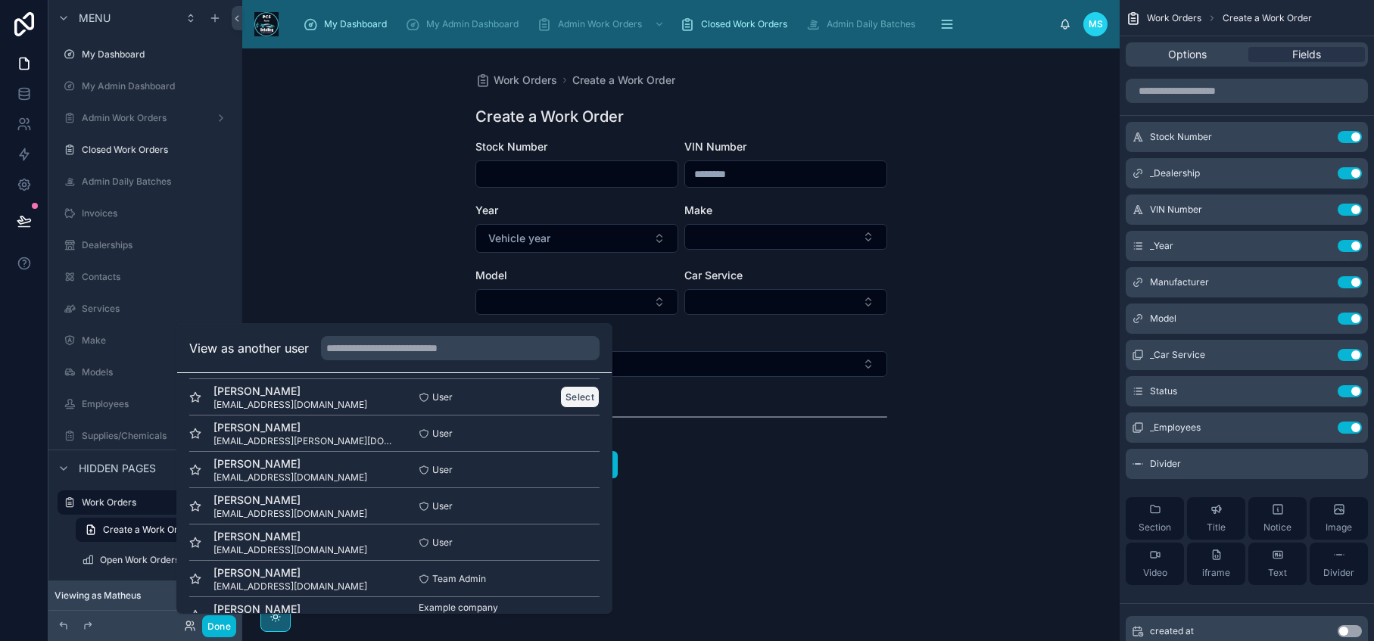
click at [573, 400] on button "Select" at bounding box center [579, 397] width 39 height 22
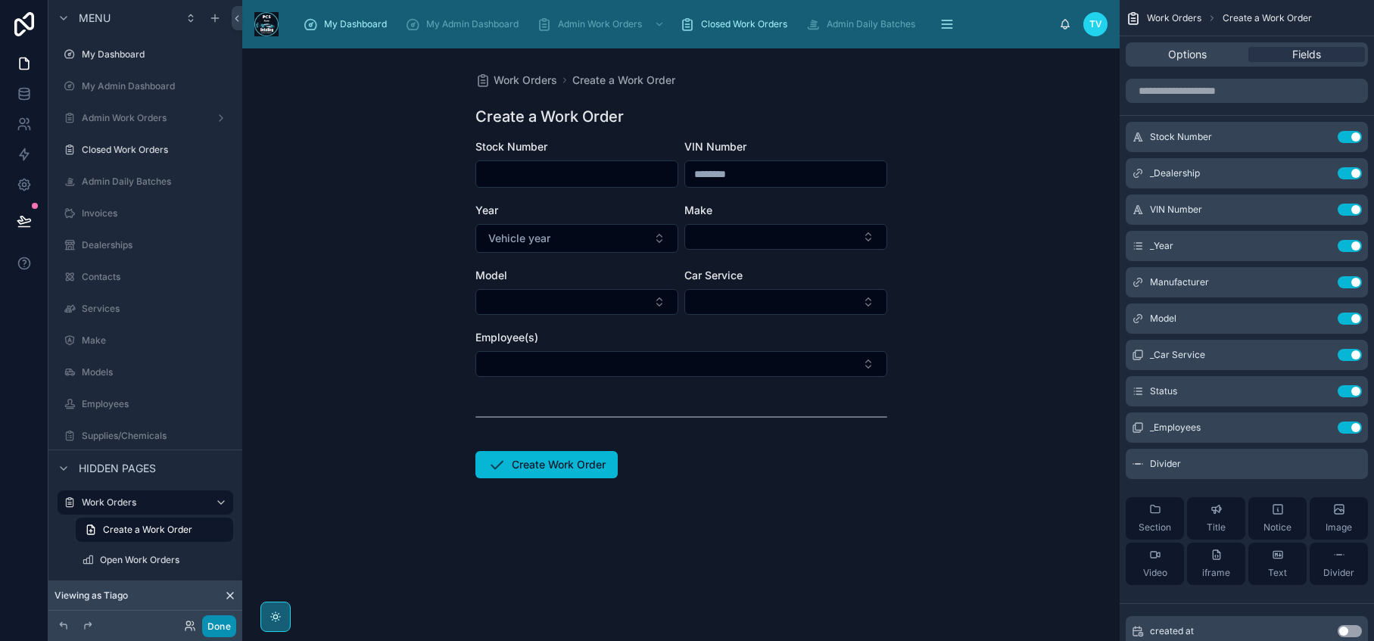
click at [225, 627] on button "Done" at bounding box center [219, 626] width 34 height 22
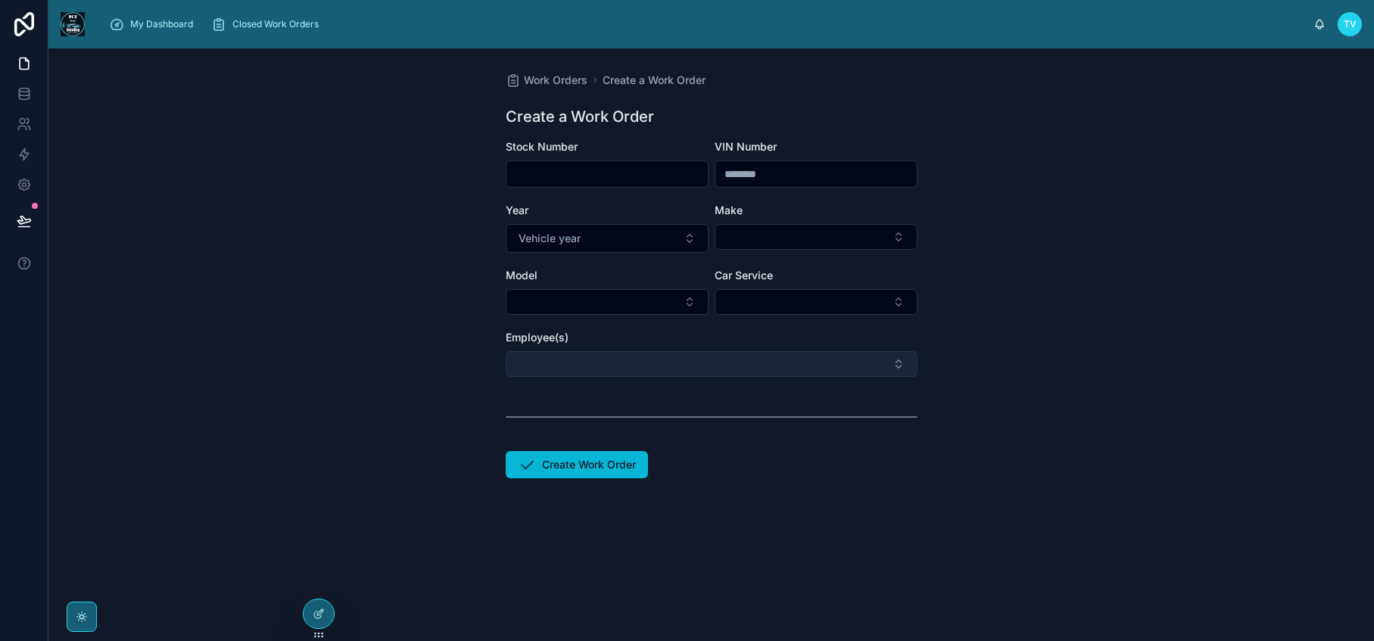
click at [631, 359] on button "Select Button" at bounding box center [712, 364] width 412 height 26
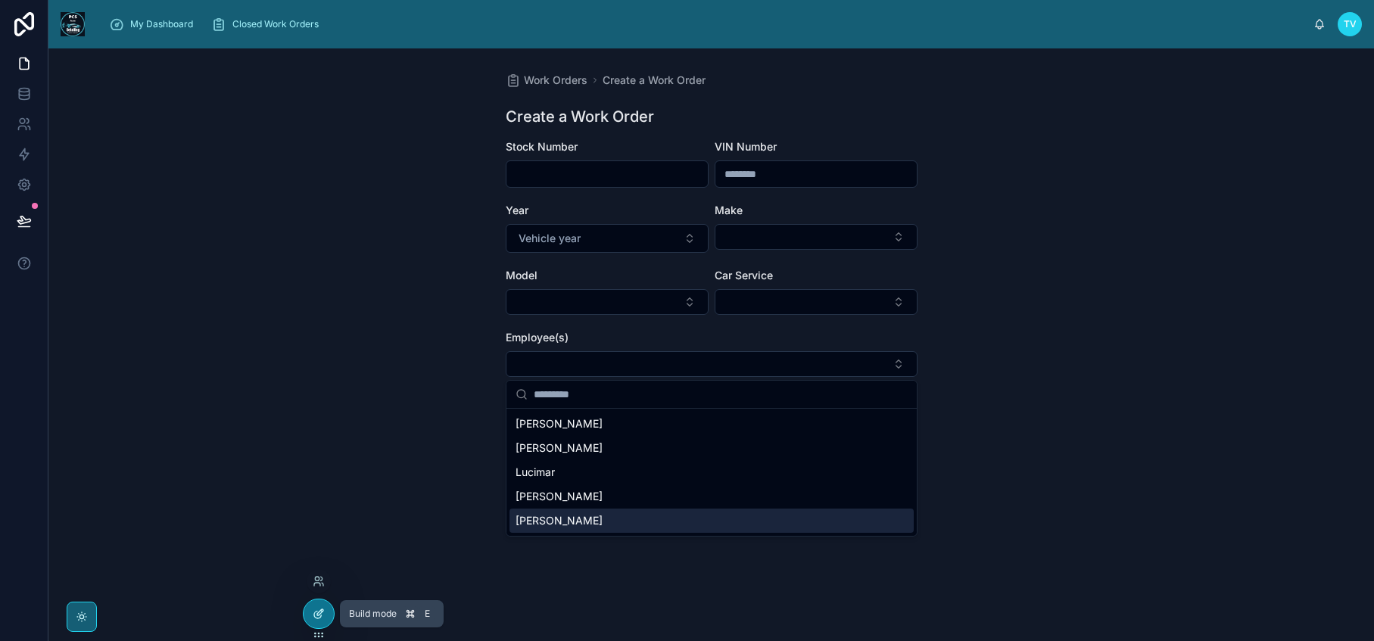
click at [319, 618] on icon at bounding box center [319, 614] width 12 height 12
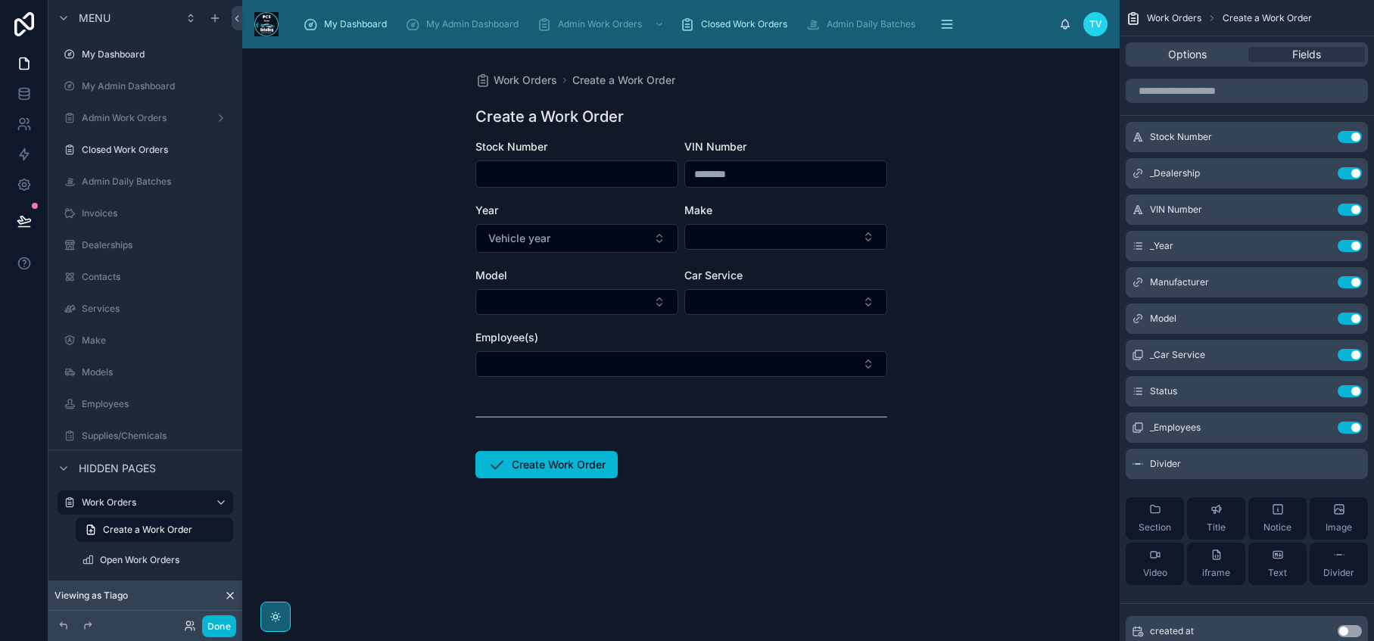
click at [196, 627] on div "Done" at bounding box center [206, 626] width 61 height 22
click at [190, 624] on icon at bounding box center [190, 626] width 12 height 12
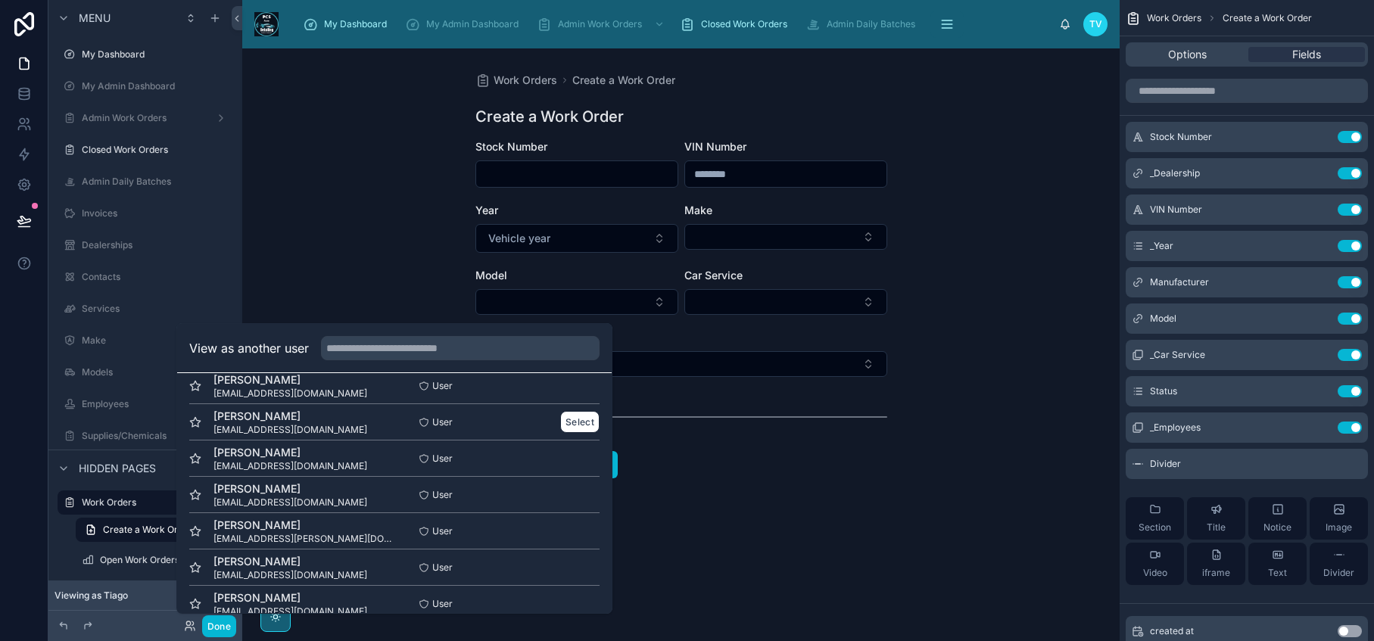
scroll to position [129, 0]
click at [564, 531] on button "Select" at bounding box center [579, 529] width 39 height 22
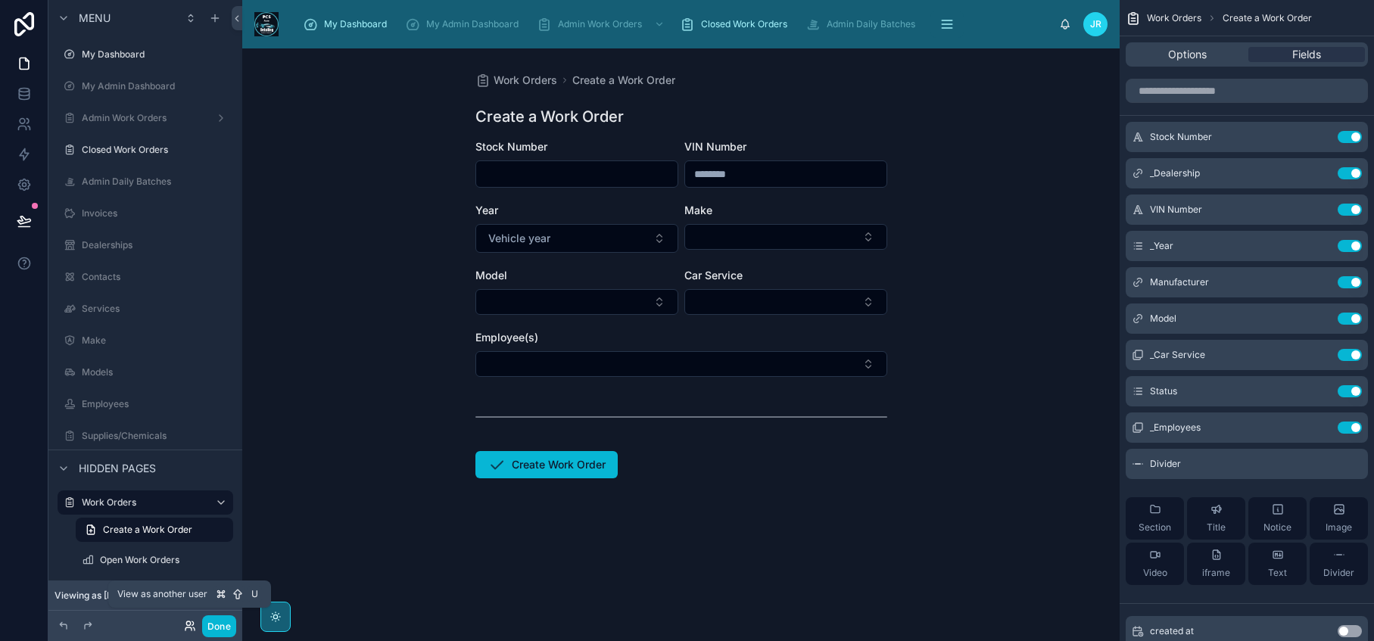
click at [193, 627] on icon at bounding box center [194, 628] width 2 height 3
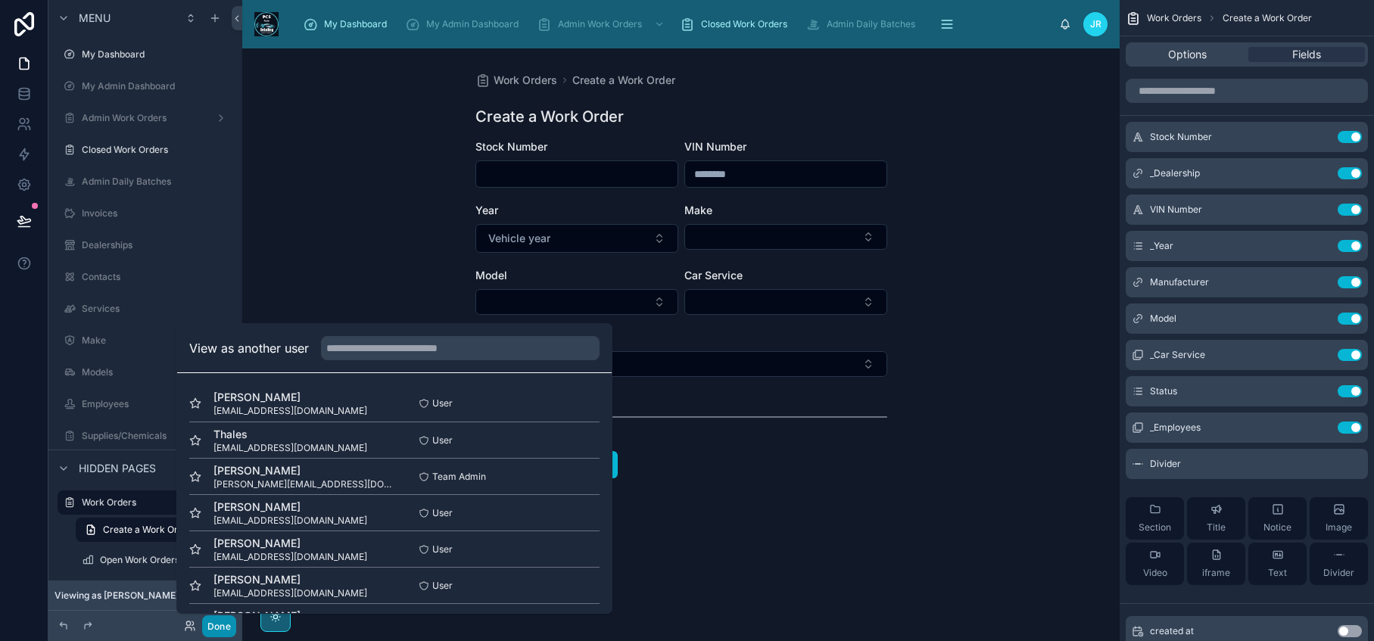
click at [216, 629] on button "Done" at bounding box center [219, 626] width 34 height 22
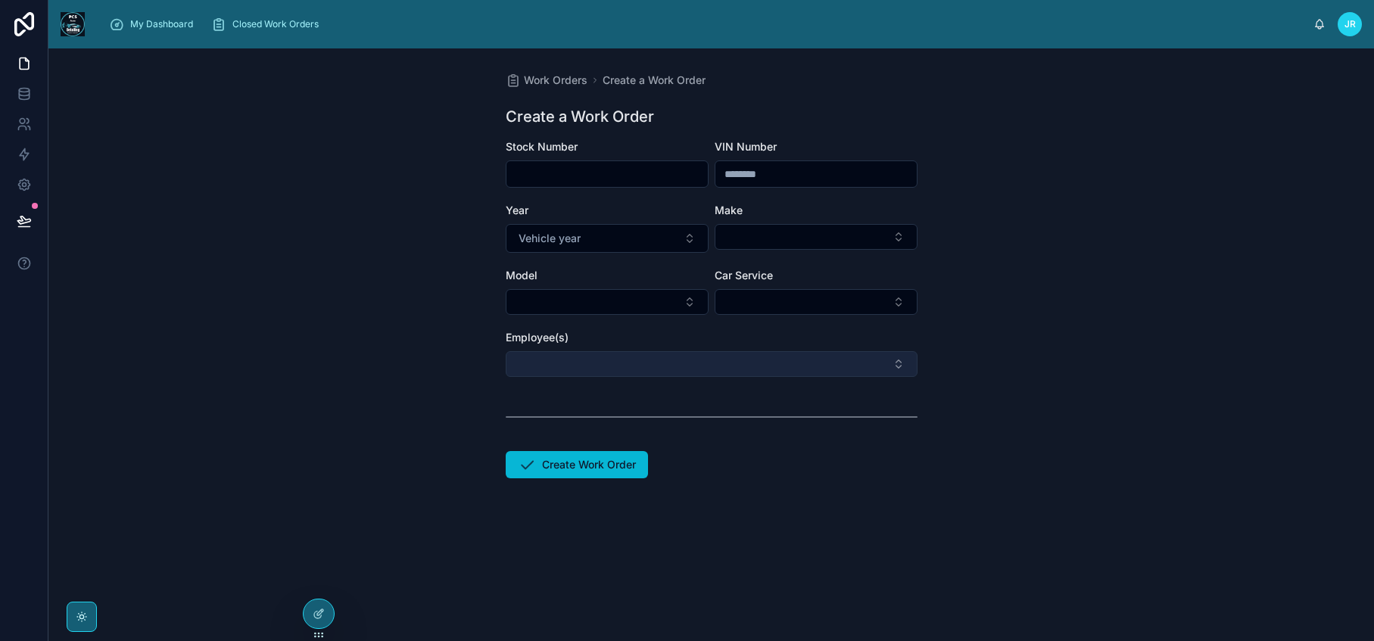
click at [640, 369] on button "Select Button" at bounding box center [712, 364] width 412 height 26
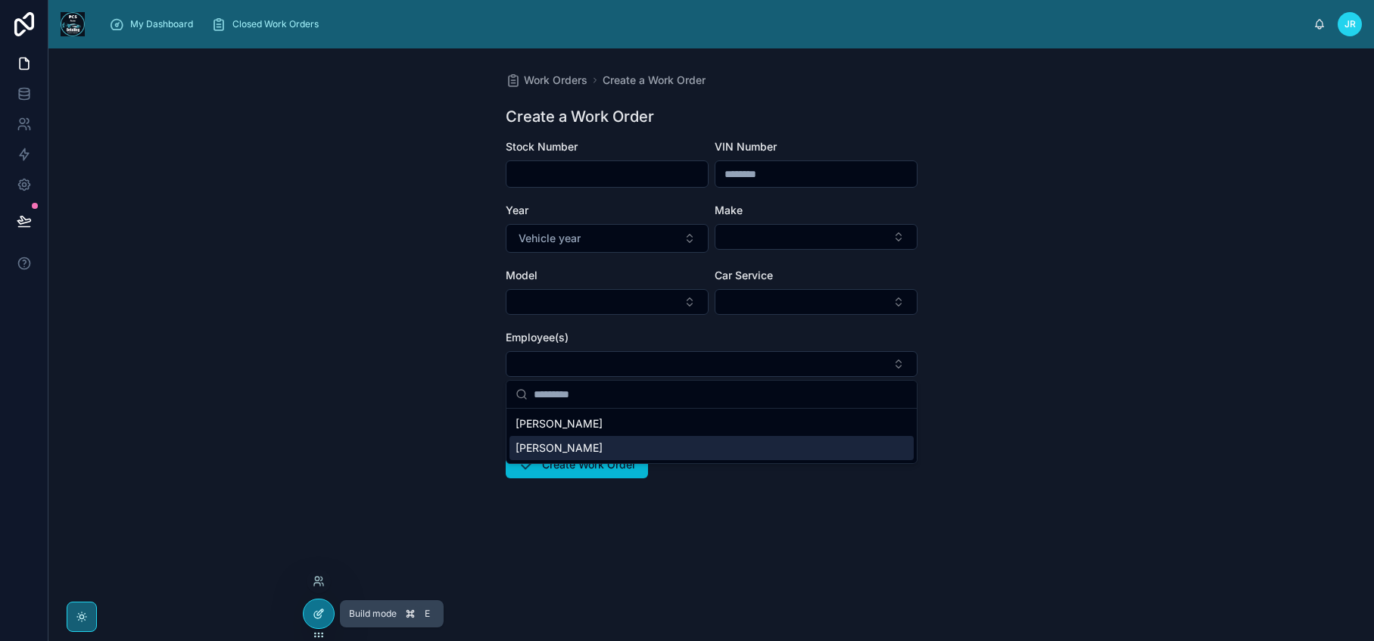
click at [315, 619] on icon at bounding box center [319, 614] width 12 height 12
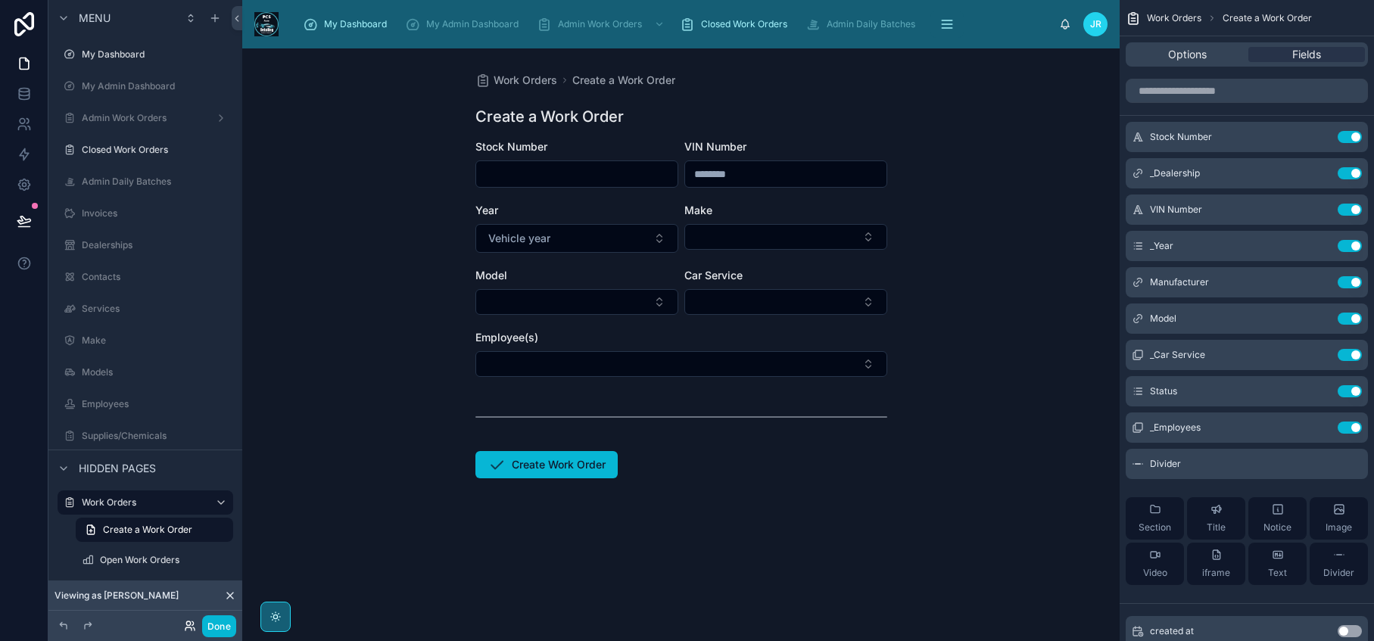
click at [195, 629] on icon at bounding box center [190, 626] width 12 height 12
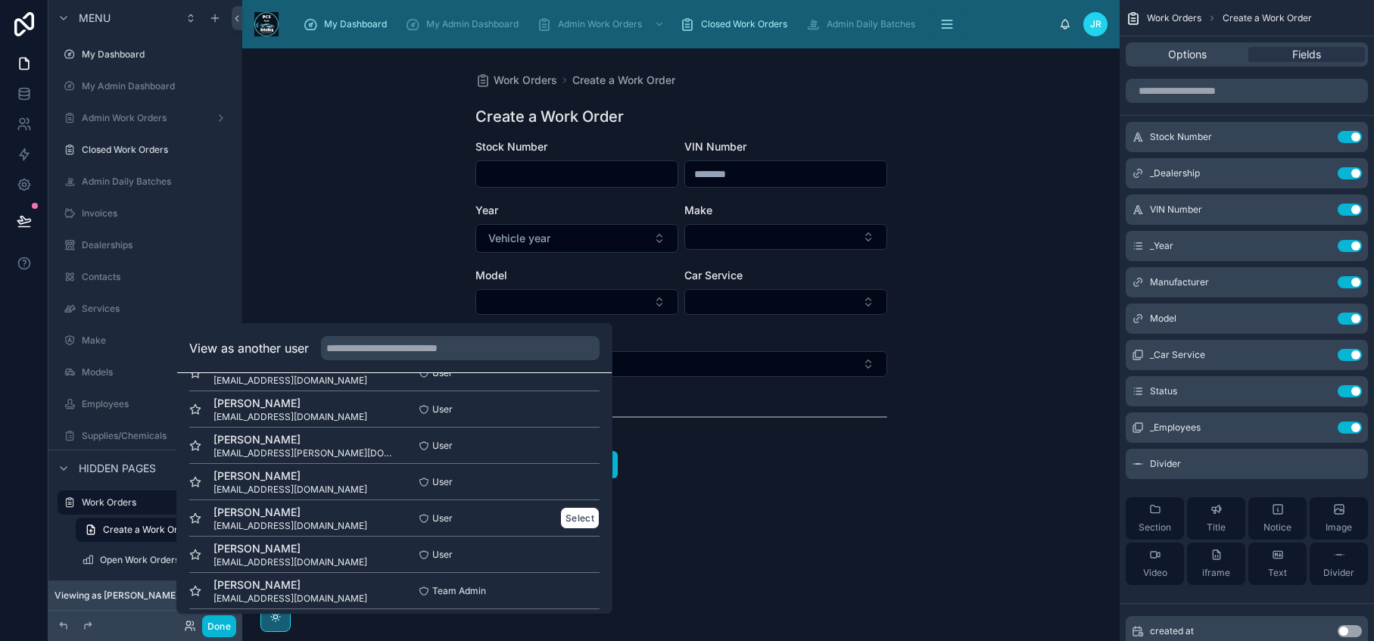
scroll to position [223, 0]
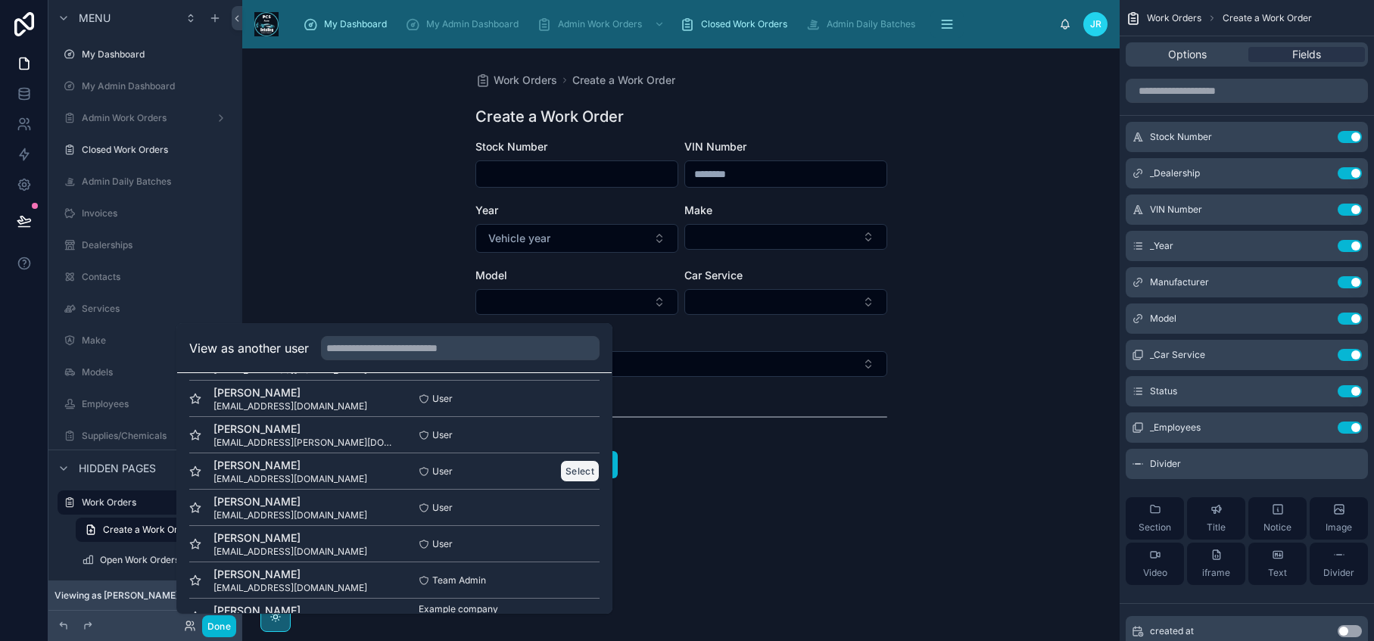
click at [571, 469] on button "Select" at bounding box center [579, 471] width 39 height 22
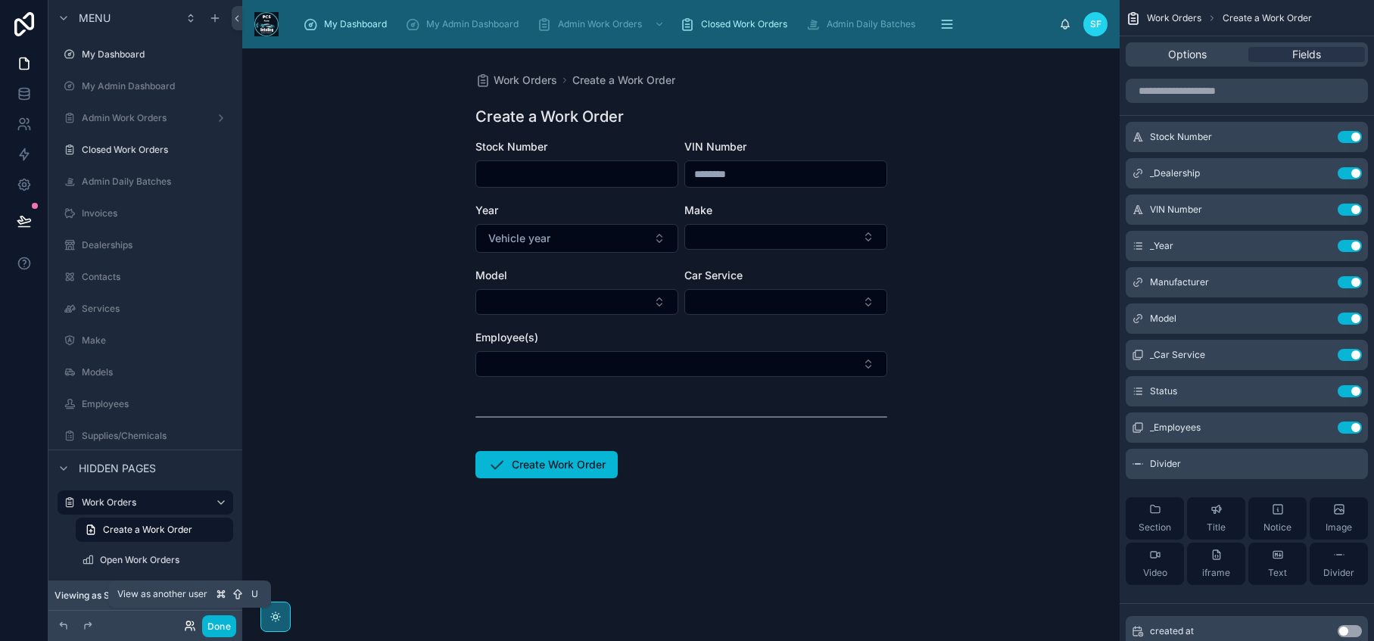
click at [188, 629] on icon at bounding box center [190, 626] width 12 height 12
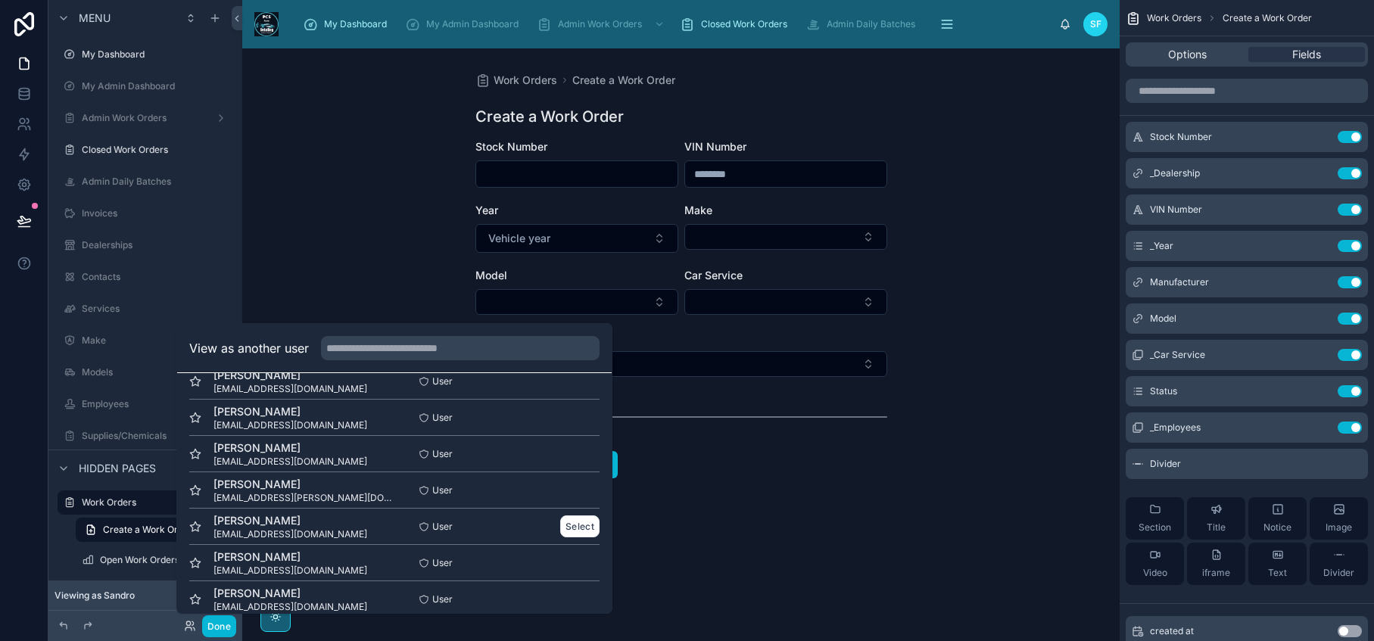
scroll to position [181, 0]
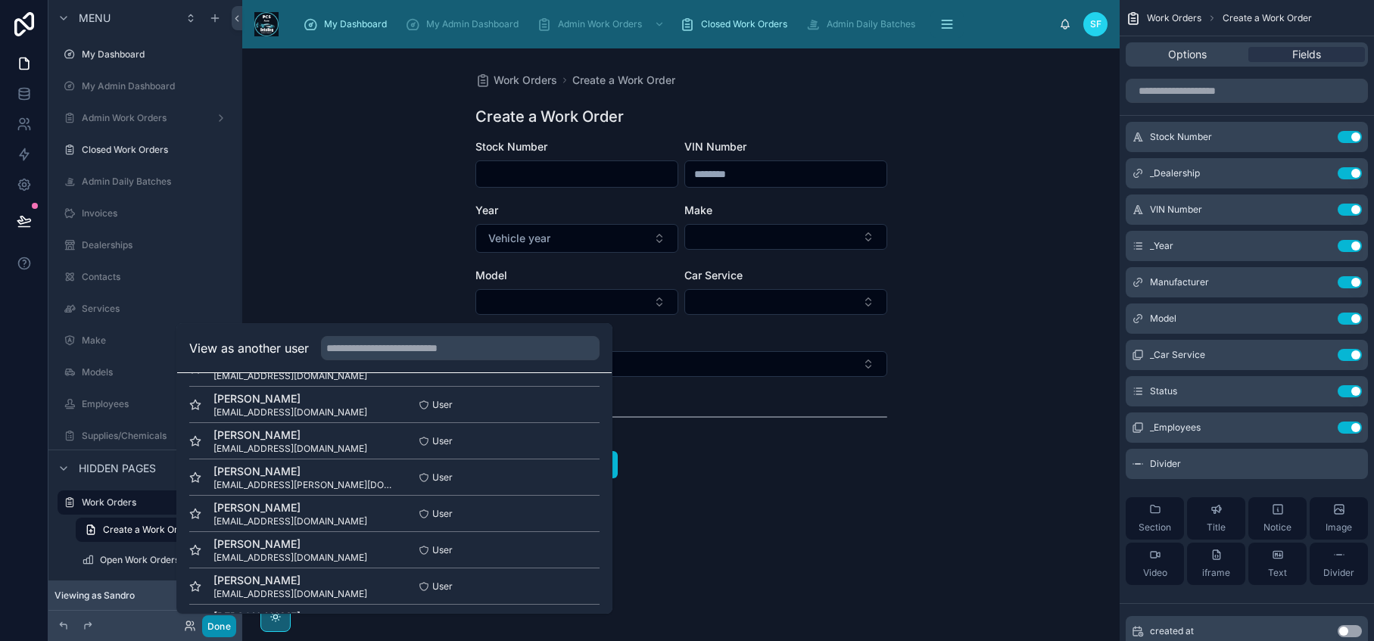
click at [210, 633] on button "Done" at bounding box center [219, 626] width 34 height 22
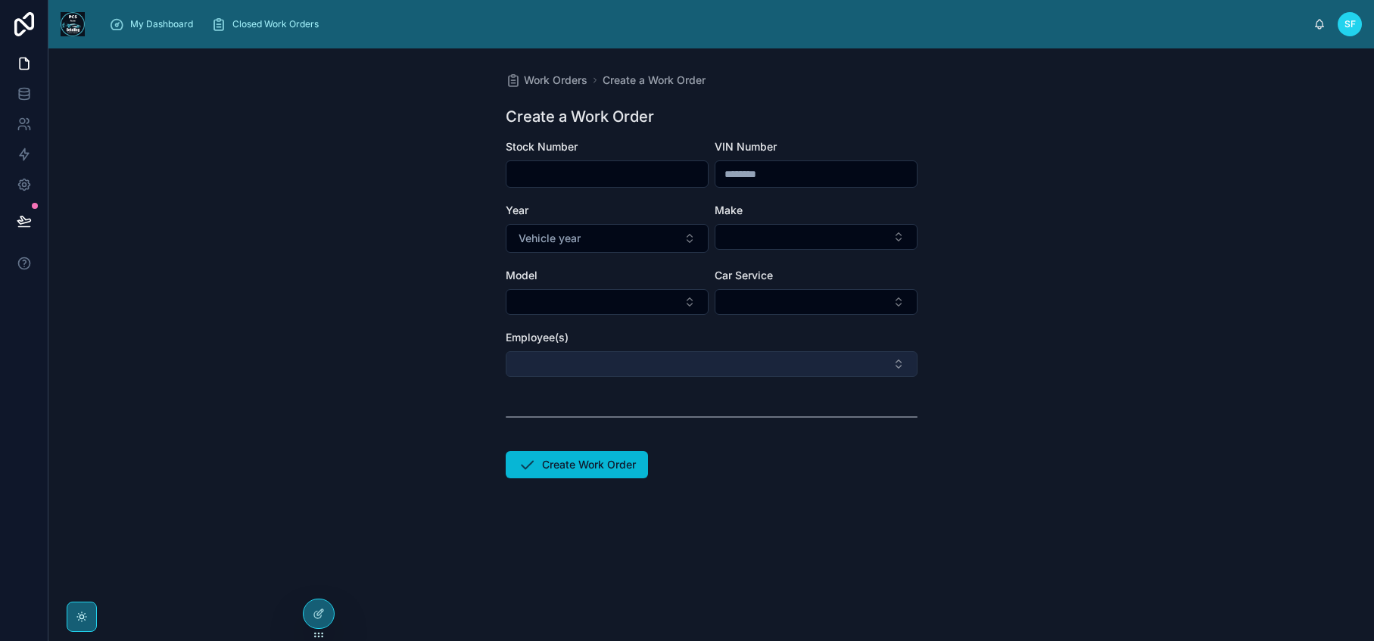
click at [649, 360] on button "Select Button" at bounding box center [712, 364] width 412 height 26
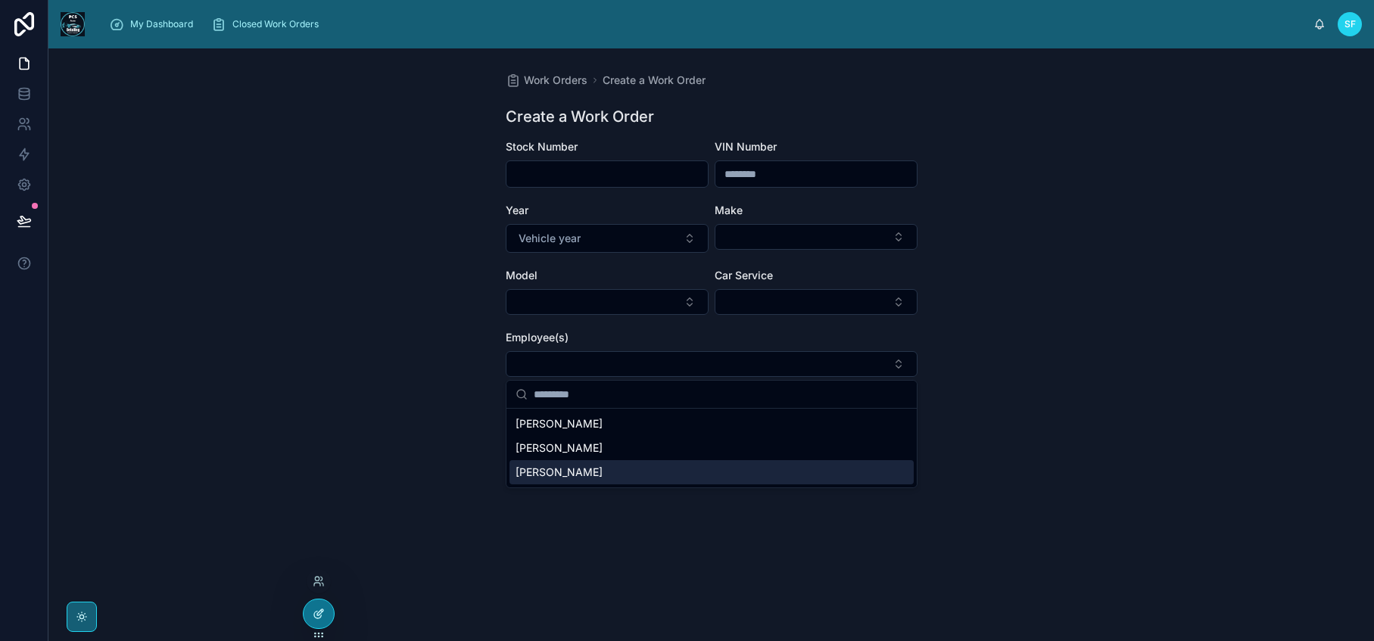
click at [322, 621] on div at bounding box center [319, 613] width 30 height 29
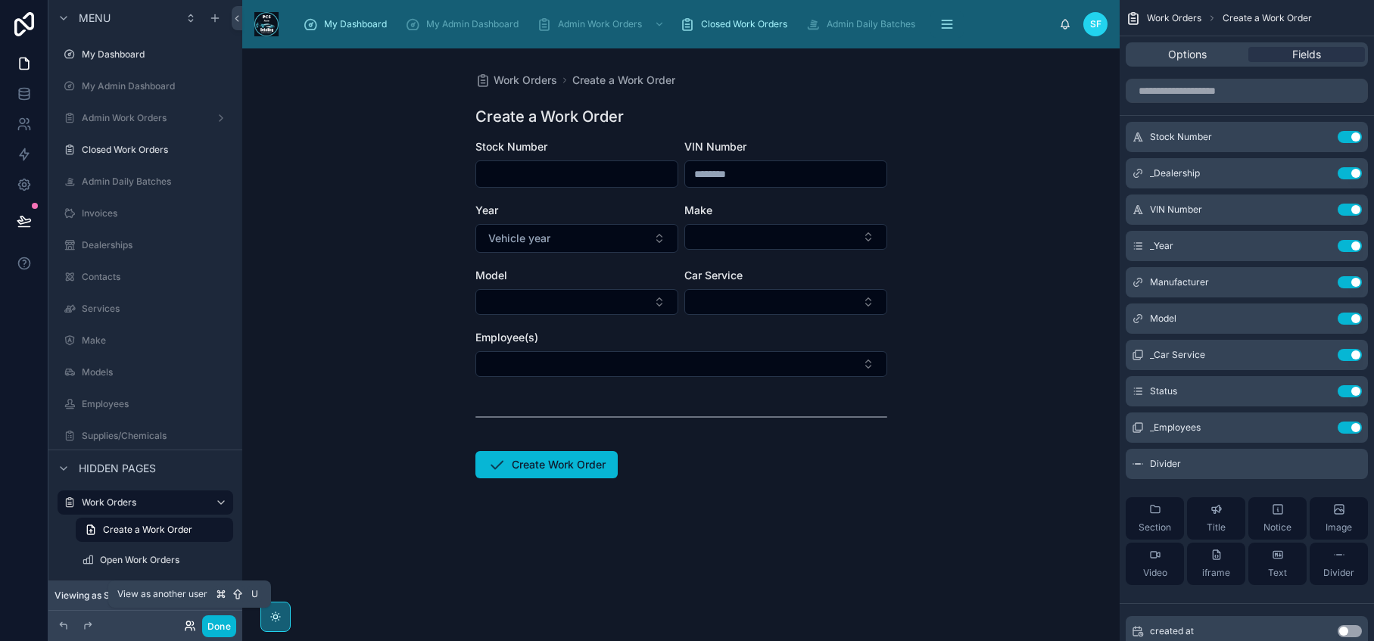
click at [186, 631] on icon at bounding box center [190, 626] width 12 height 12
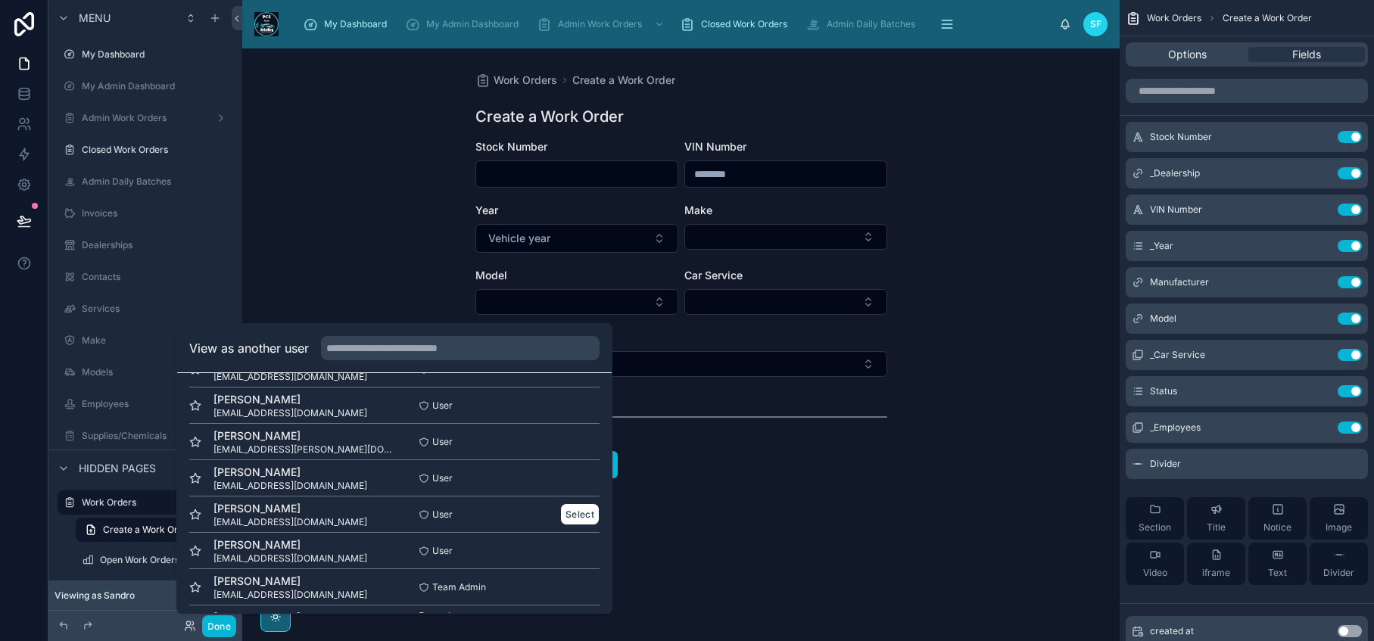
scroll to position [224, 0]
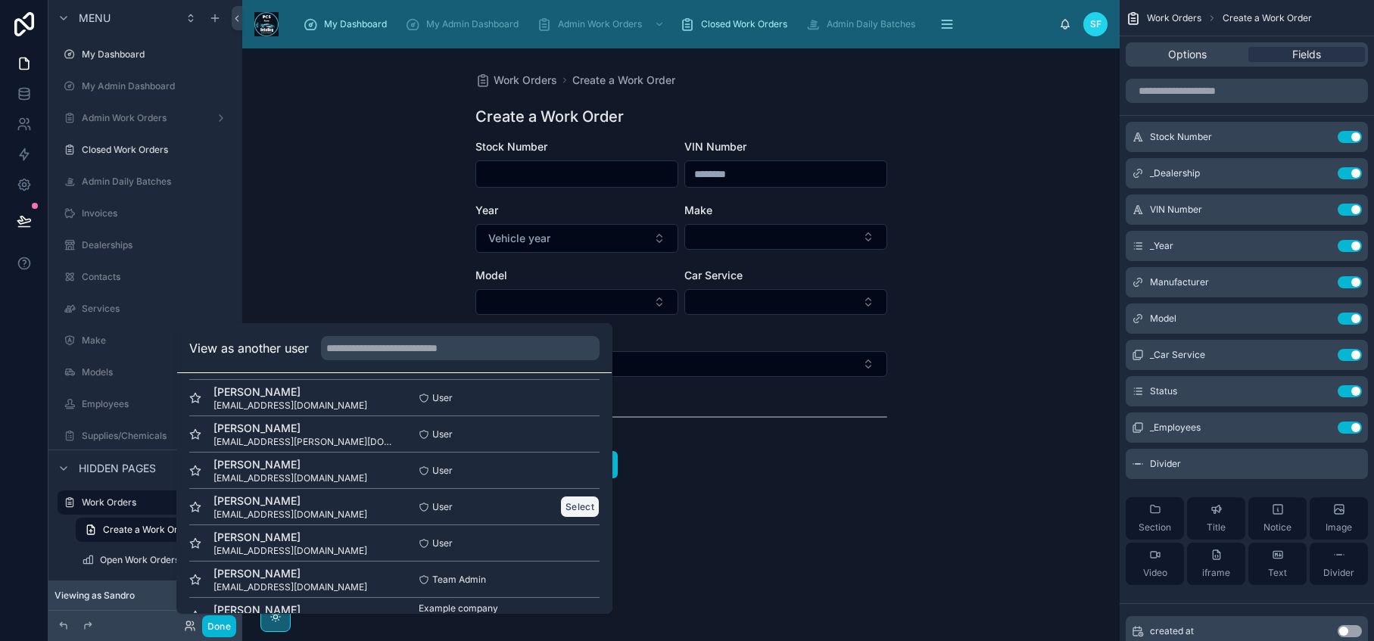
click at [580, 509] on button "Select" at bounding box center [579, 507] width 39 height 22
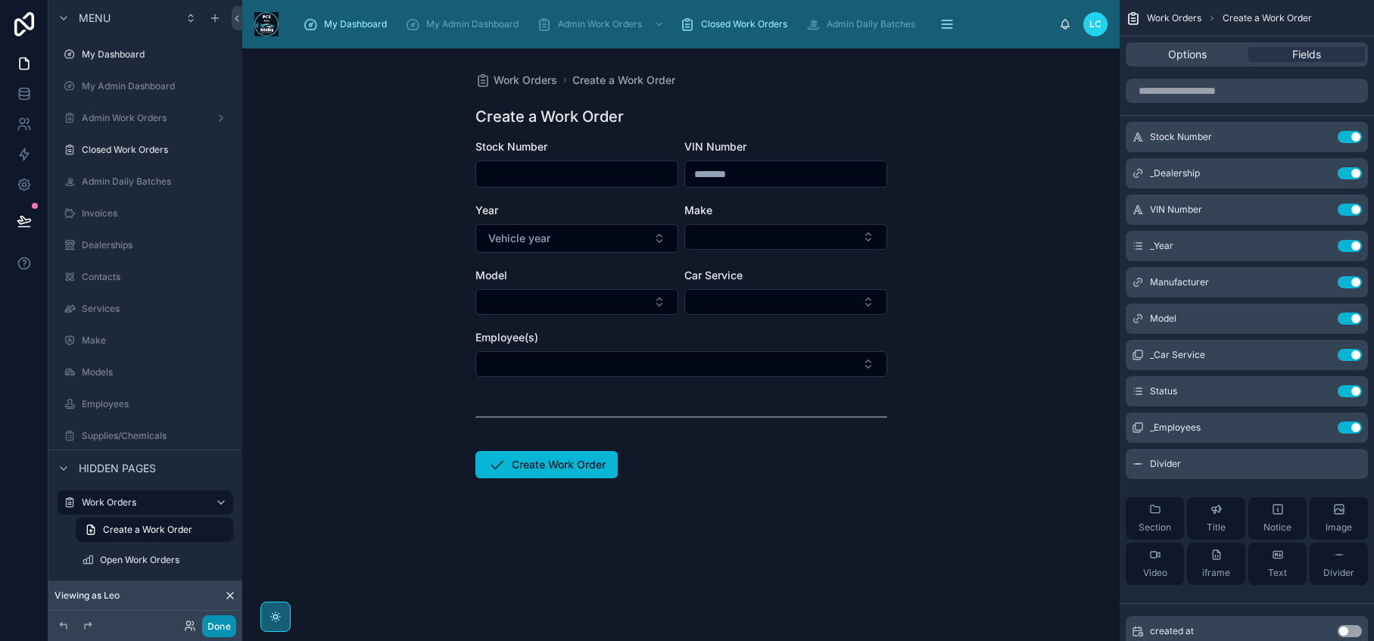
click at [215, 625] on button "Done" at bounding box center [219, 626] width 34 height 22
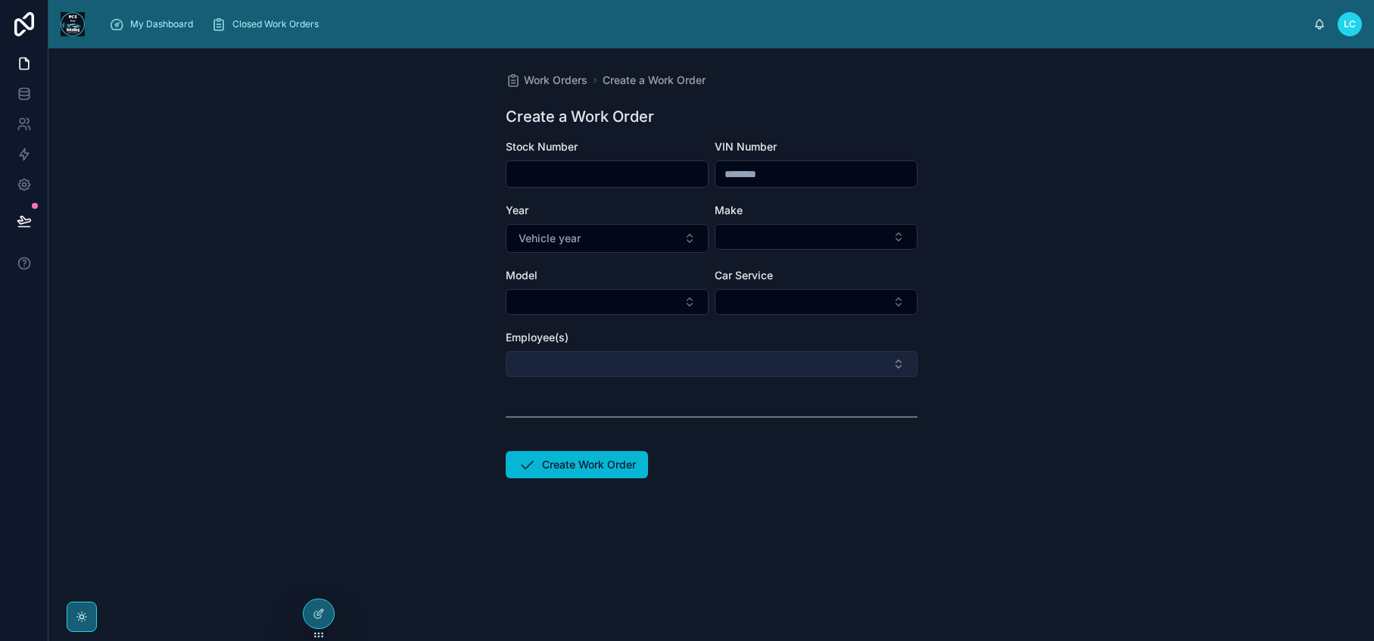
click at [646, 366] on button "Select Button" at bounding box center [712, 364] width 412 height 26
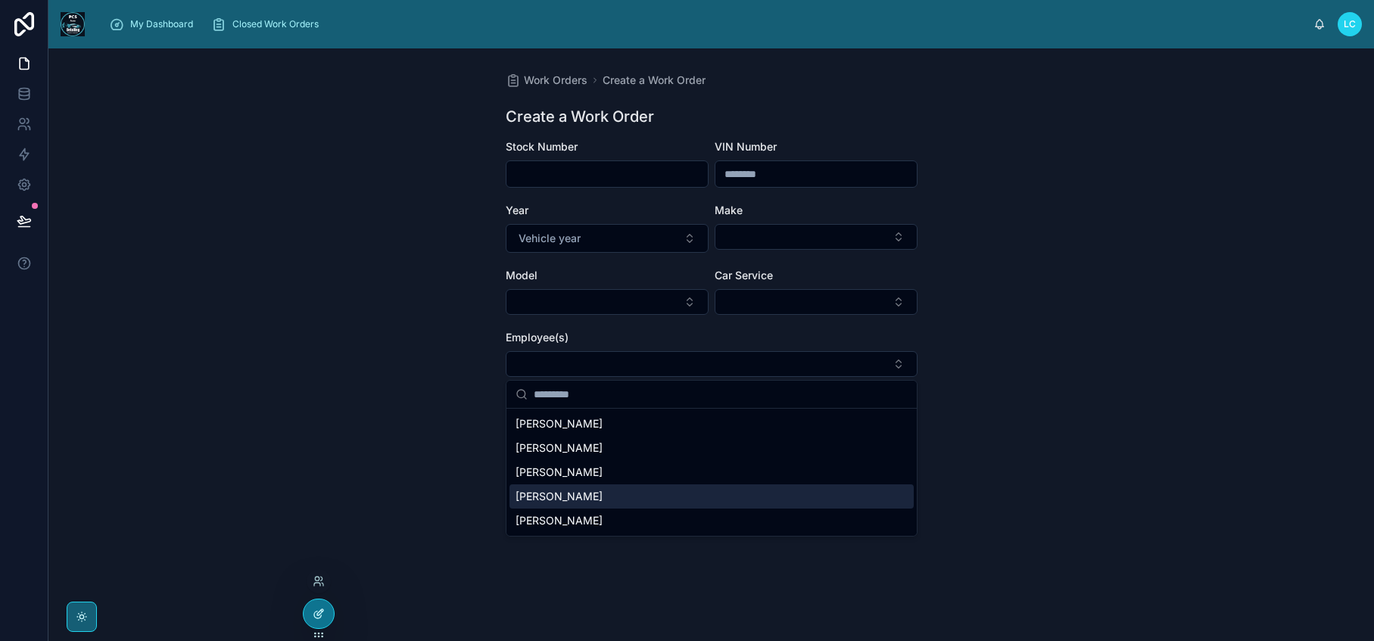
click at [312, 623] on div at bounding box center [319, 613] width 30 height 29
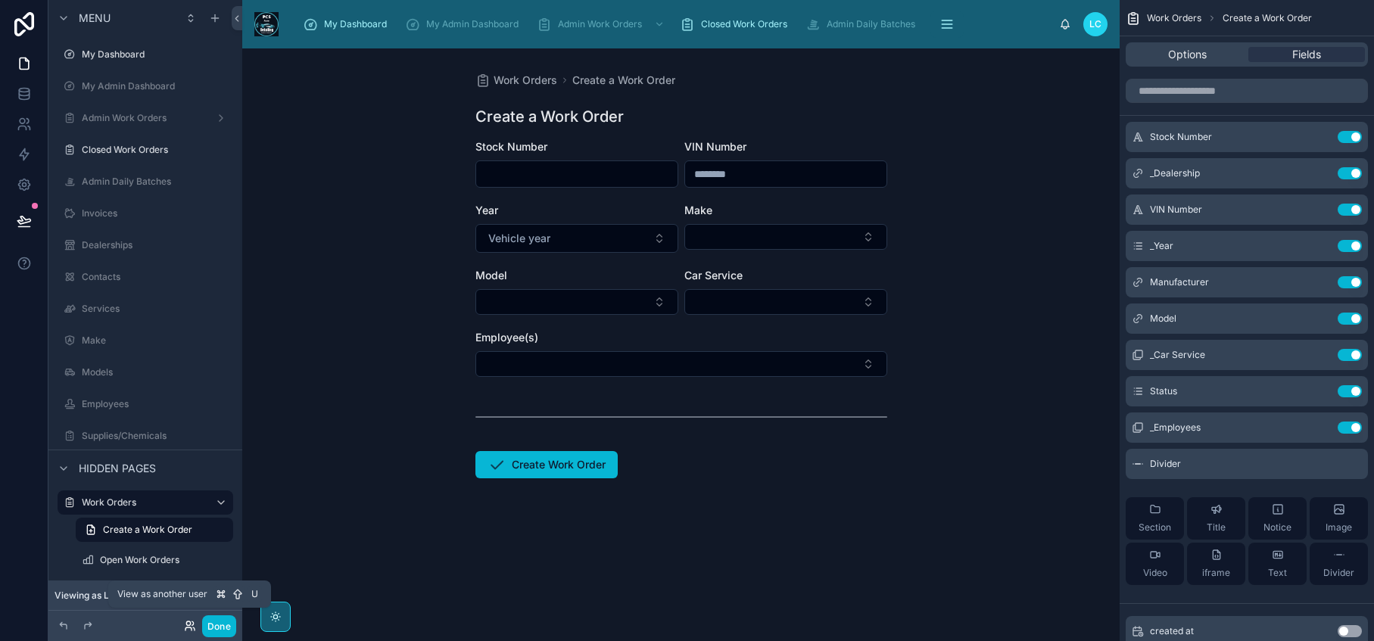
click at [188, 627] on icon at bounding box center [190, 626] width 12 height 12
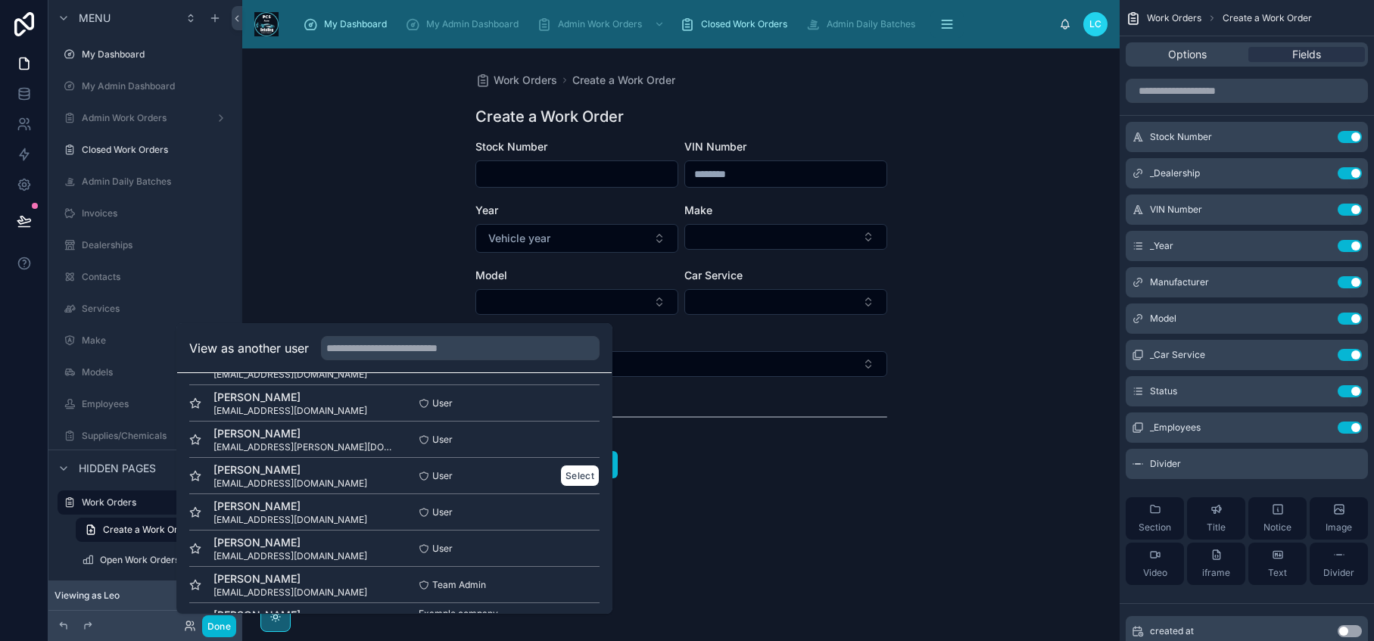
scroll to position [257, 0]
click at [23, 123] on icon at bounding box center [24, 124] width 15 height 15
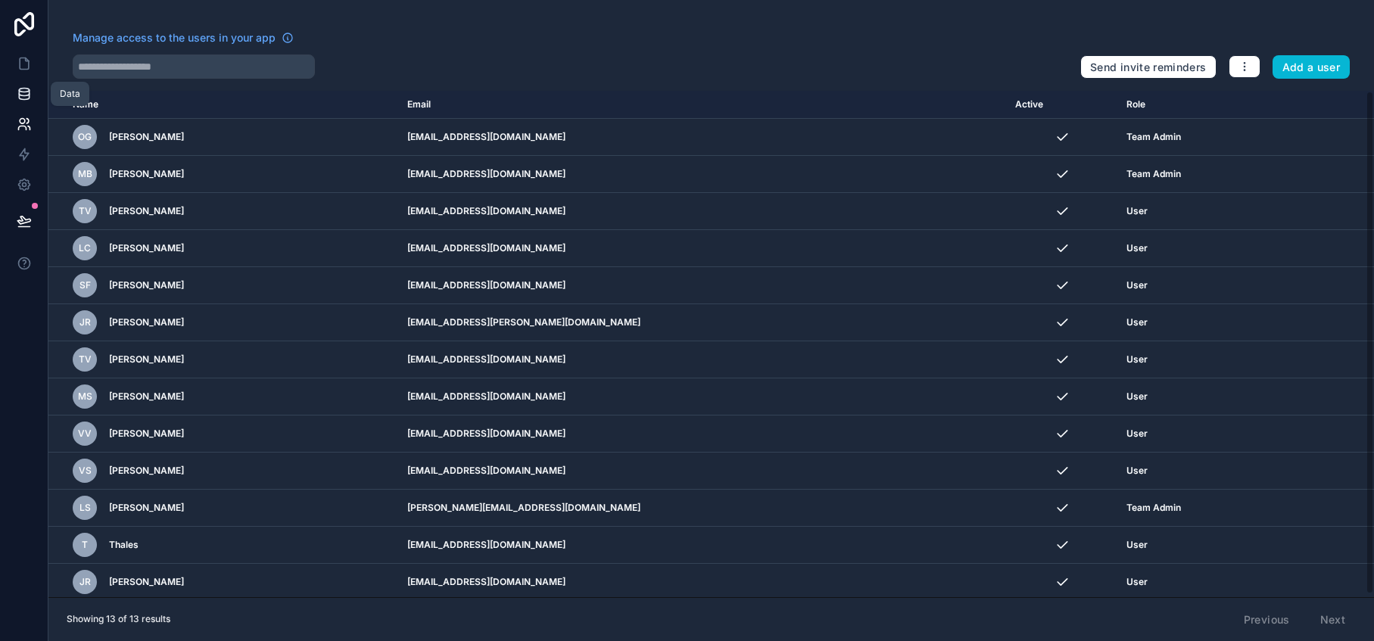
click at [30, 89] on icon at bounding box center [24, 93] width 15 height 15
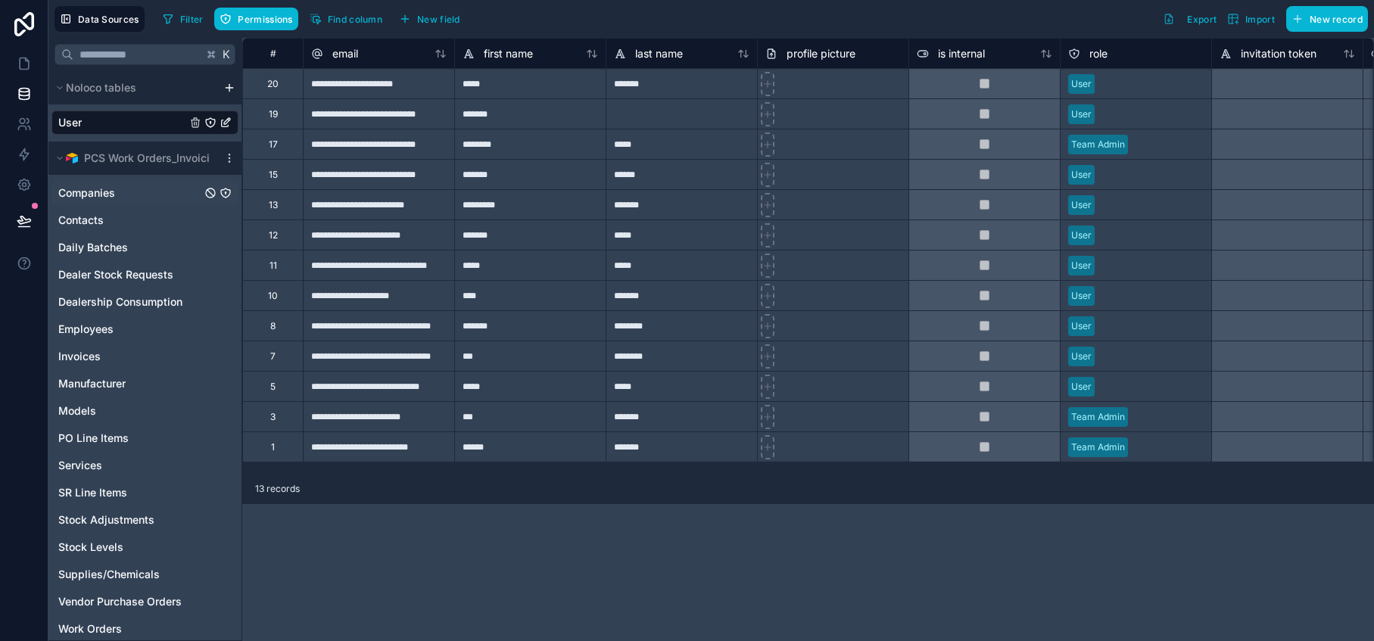
click at [88, 191] on span "Companies" at bounding box center [86, 192] width 57 height 15
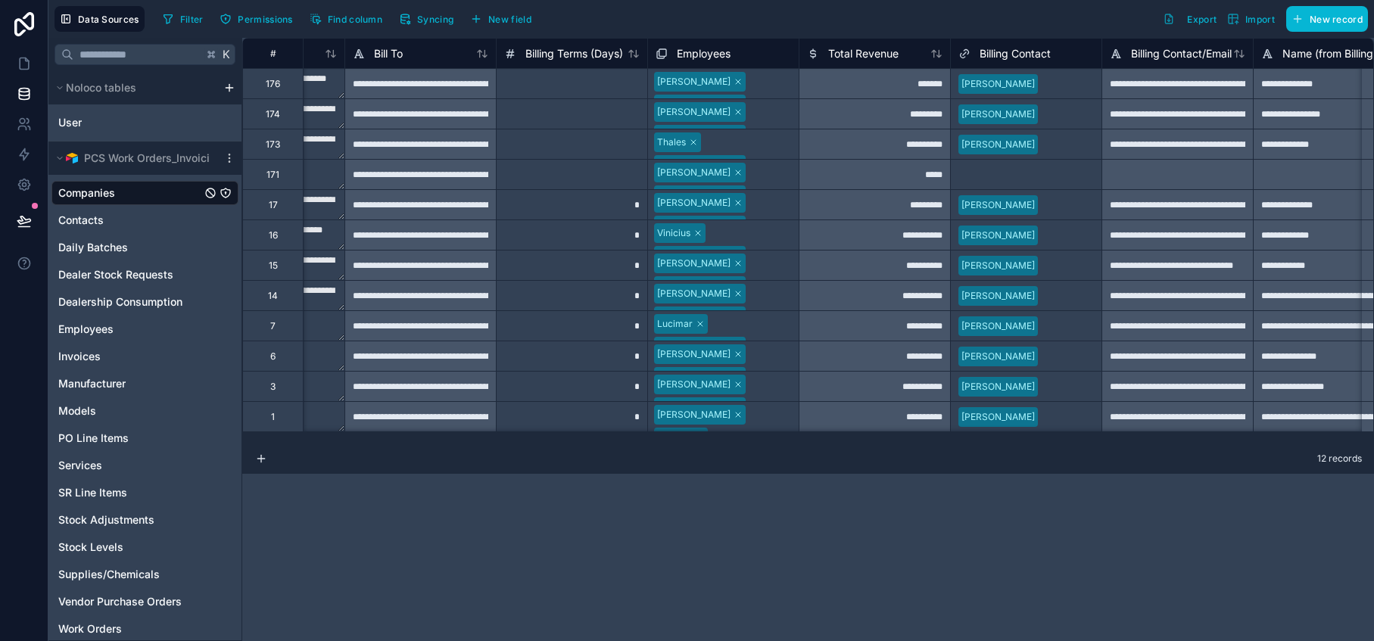
scroll to position [0, 677]
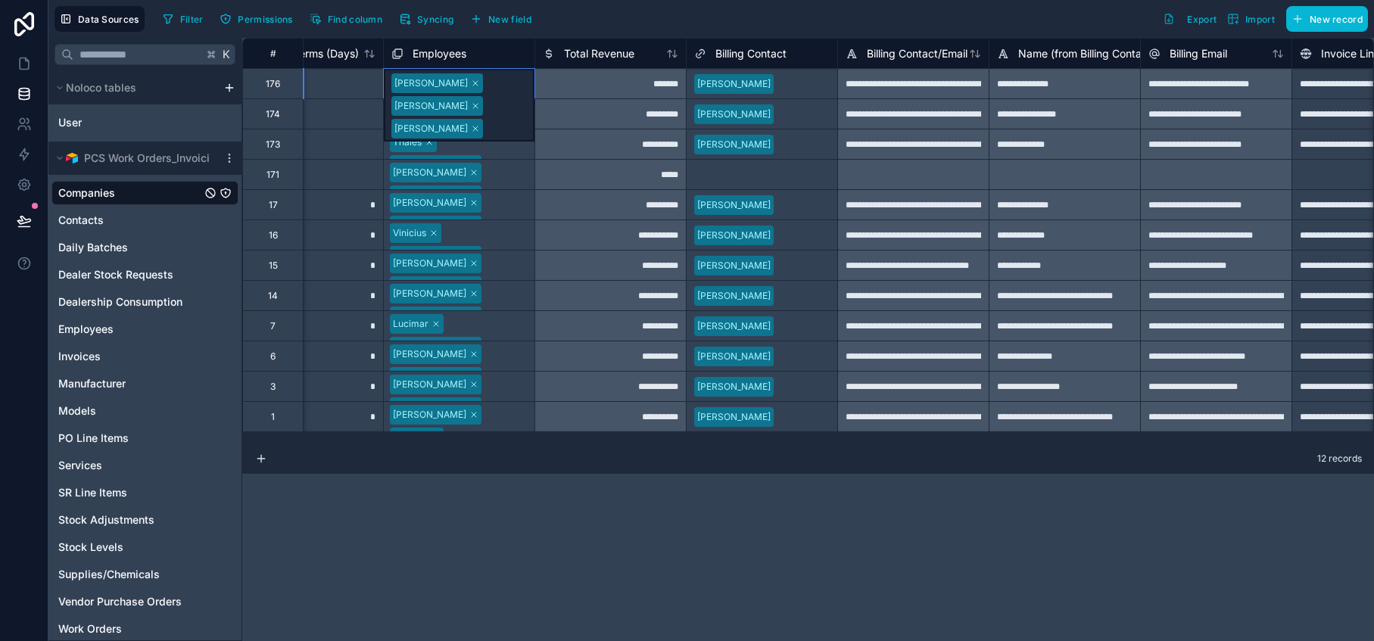
click at [526, 92] on div "Gustavo Miv Brandao Luciano Souza" at bounding box center [459, 105] width 151 height 73
click at [528, 96] on div "Gustavo Miv Brandao Luciano Souza" at bounding box center [459, 105] width 151 height 73
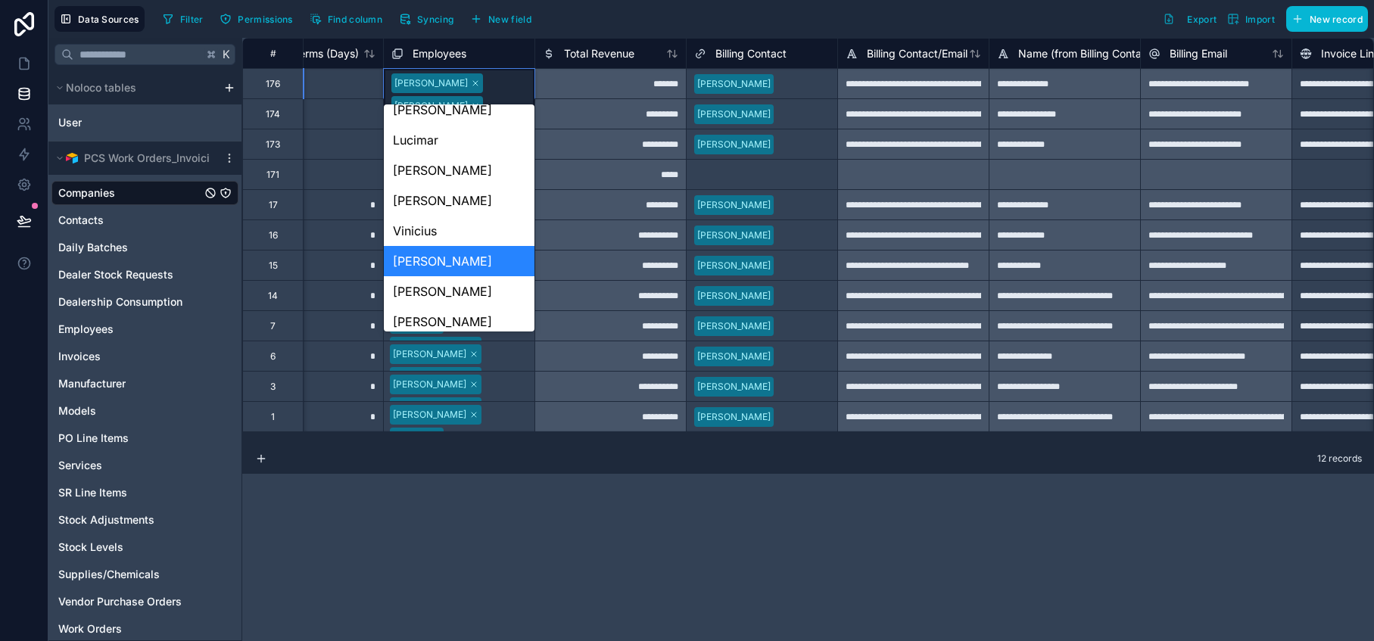
scroll to position [354, 0]
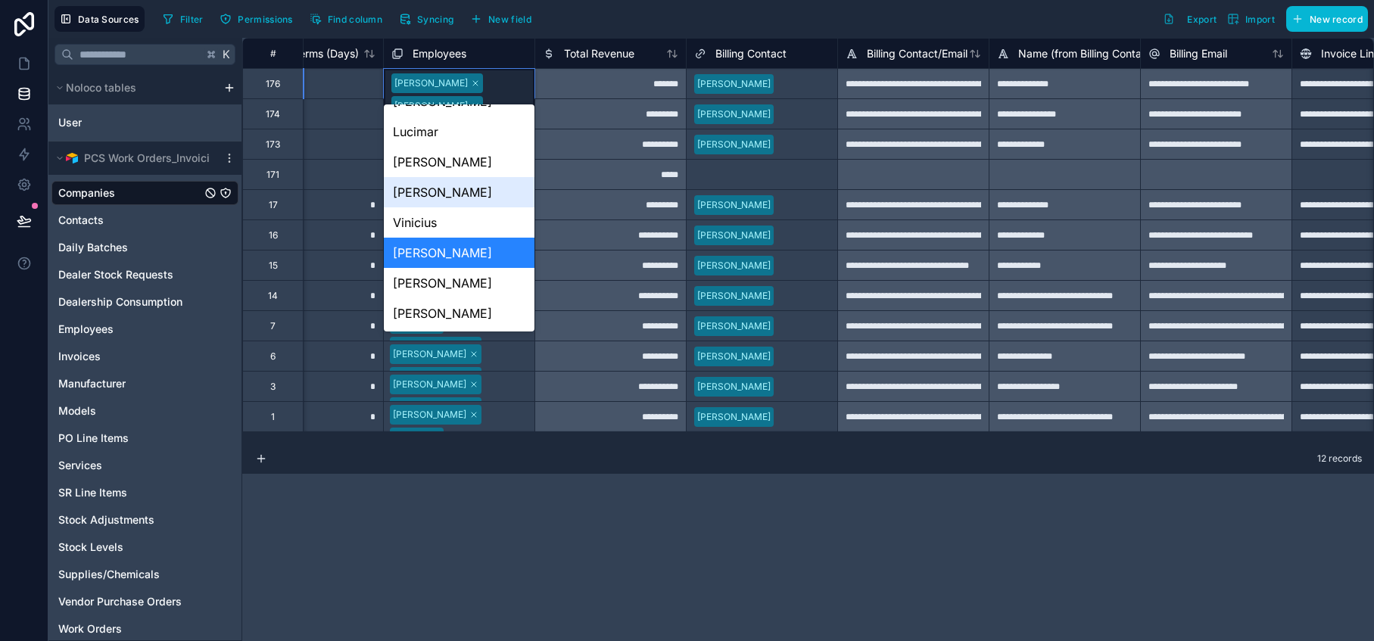
click at [456, 189] on div "[PERSON_NAME]" at bounding box center [459, 192] width 151 height 30
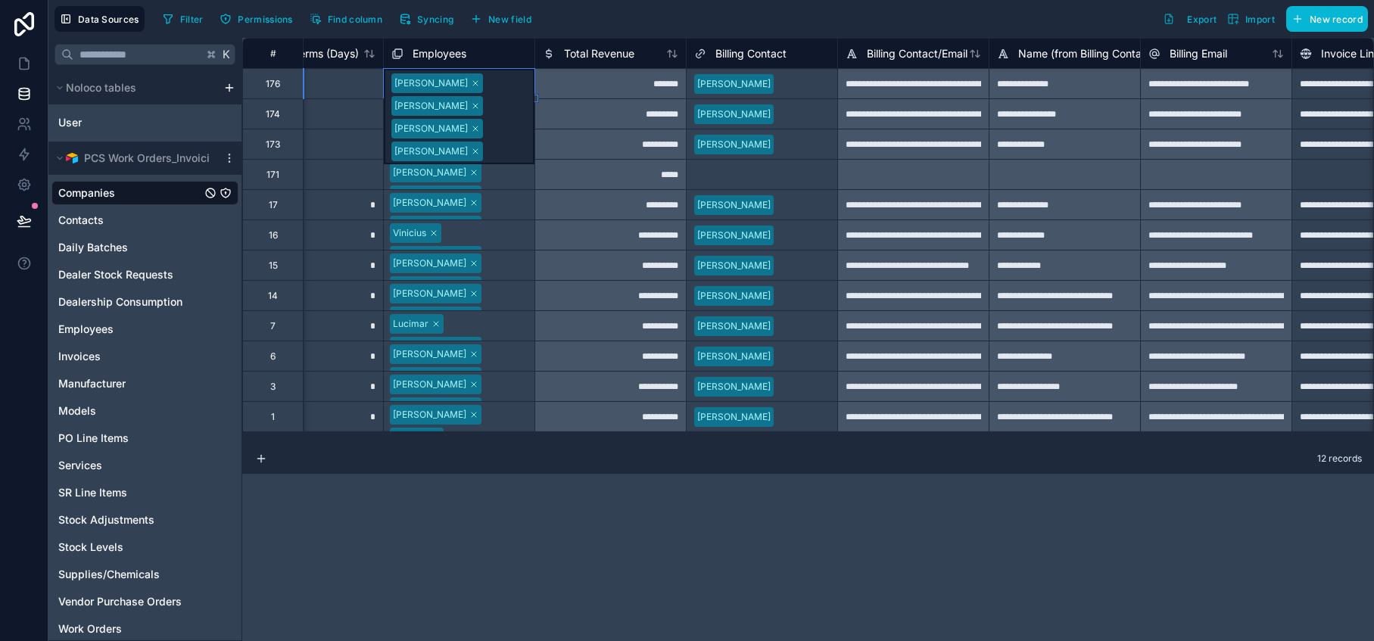
click at [491, 477] on div "**********" at bounding box center [808, 339] width 1132 height 603
click at [528, 121] on div "Gustavo Miv Brandao" at bounding box center [459, 114] width 151 height 30
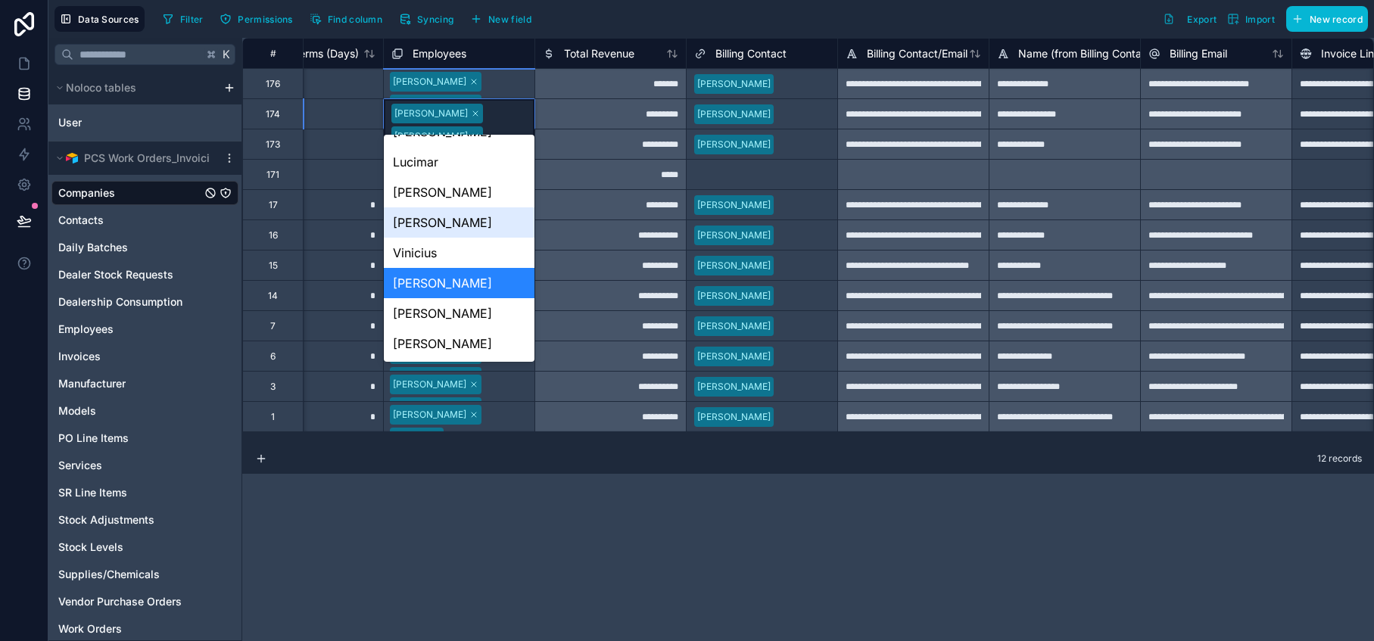
click at [474, 226] on div "[PERSON_NAME]" at bounding box center [459, 222] width 151 height 30
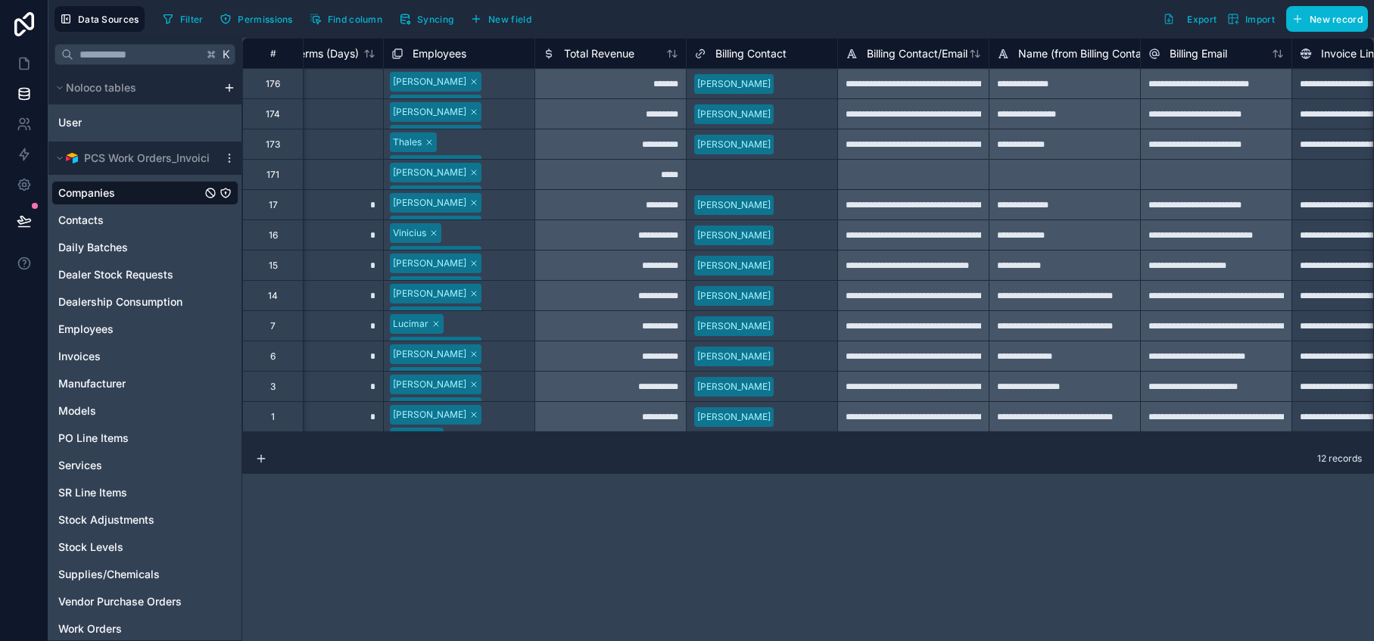
click at [486, 540] on div "**********" at bounding box center [808, 339] width 1132 height 603
click at [525, 159] on div at bounding box center [506, 166] width 38 height 15
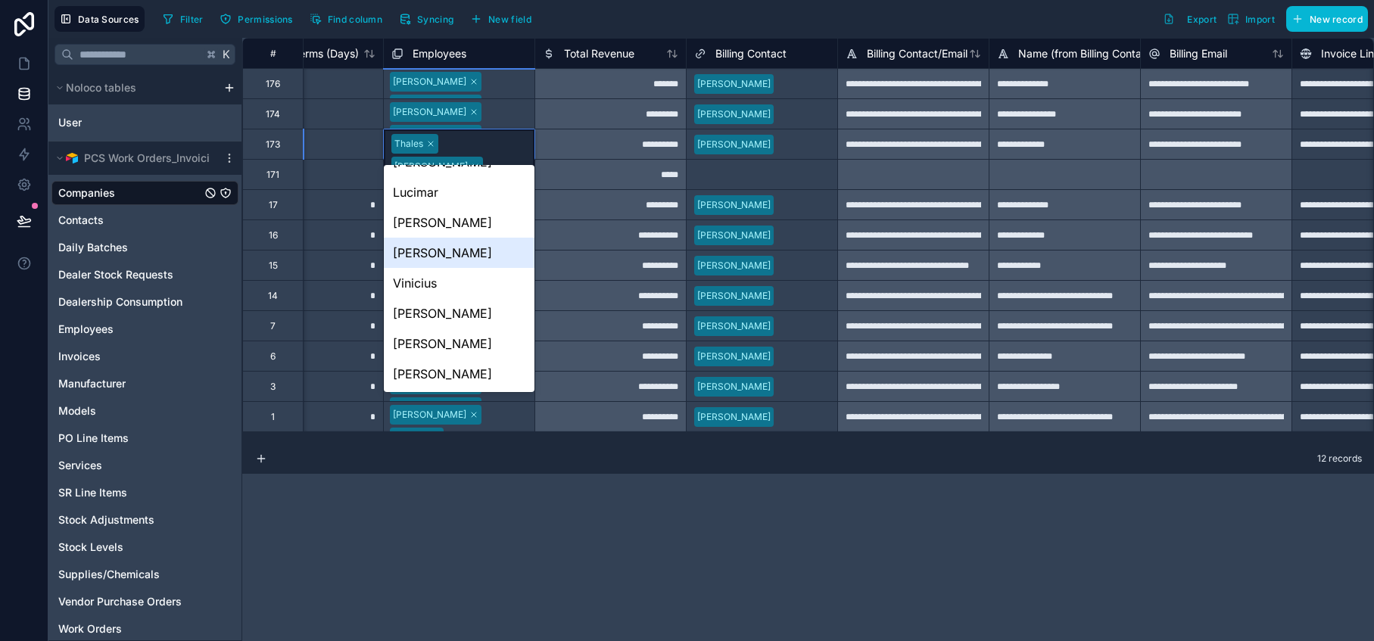
click at [478, 250] on div "[PERSON_NAME]" at bounding box center [459, 253] width 151 height 30
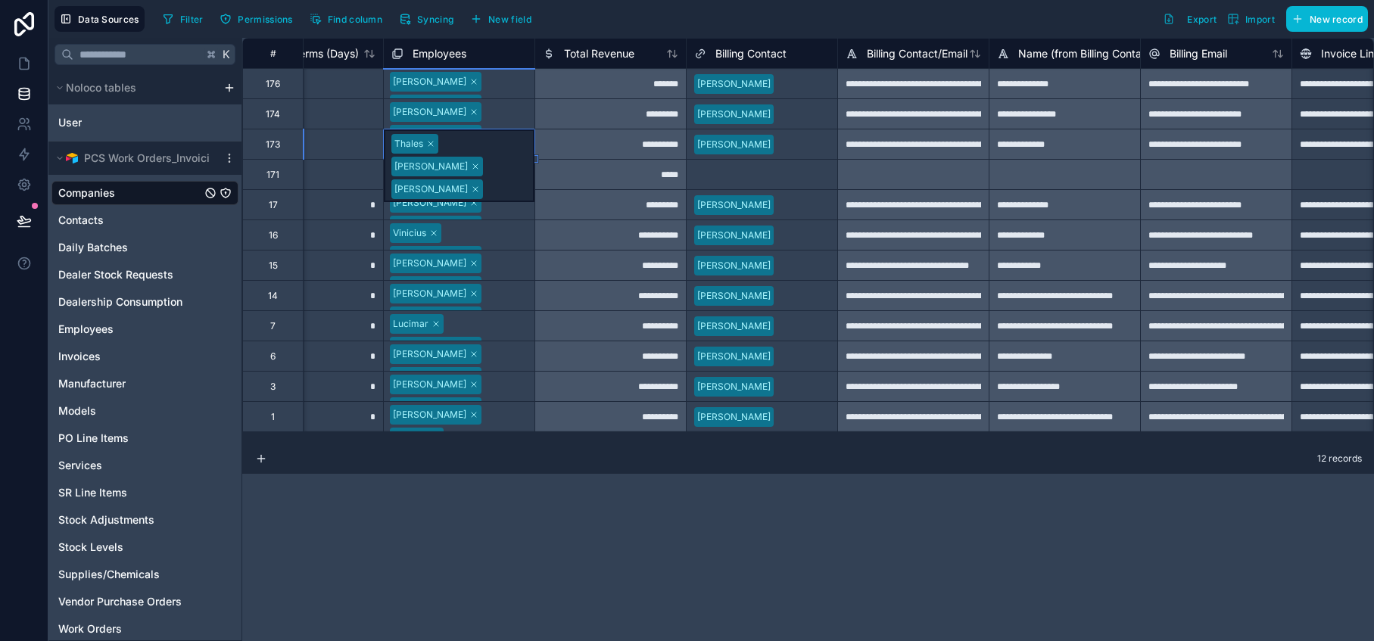
click at [481, 543] on div "**********" at bounding box center [808, 339] width 1132 height 603
click at [515, 176] on div "Miv Brandao Luciano Souza" at bounding box center [459, 175] width 151 height 30
click at [515, 176] on div "Miv Brandao Luciano Souza" at bounding box center [459, 185] width 151 height 50
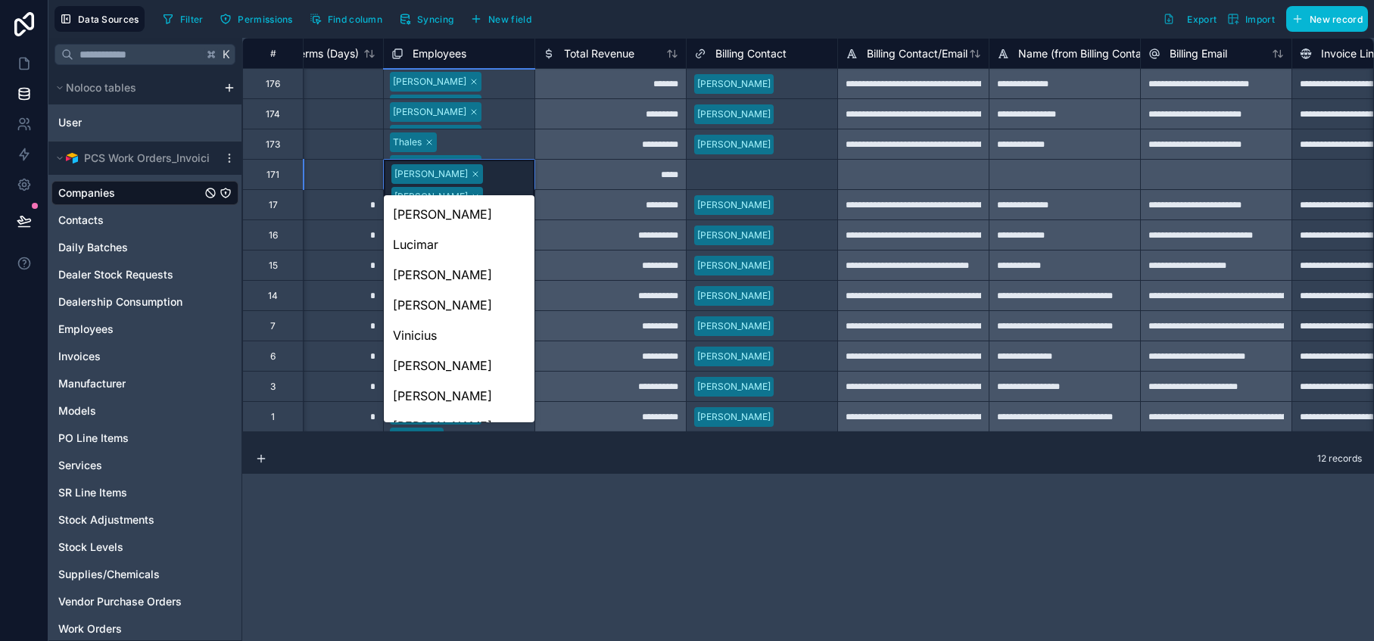
scroll to position [354, 0]
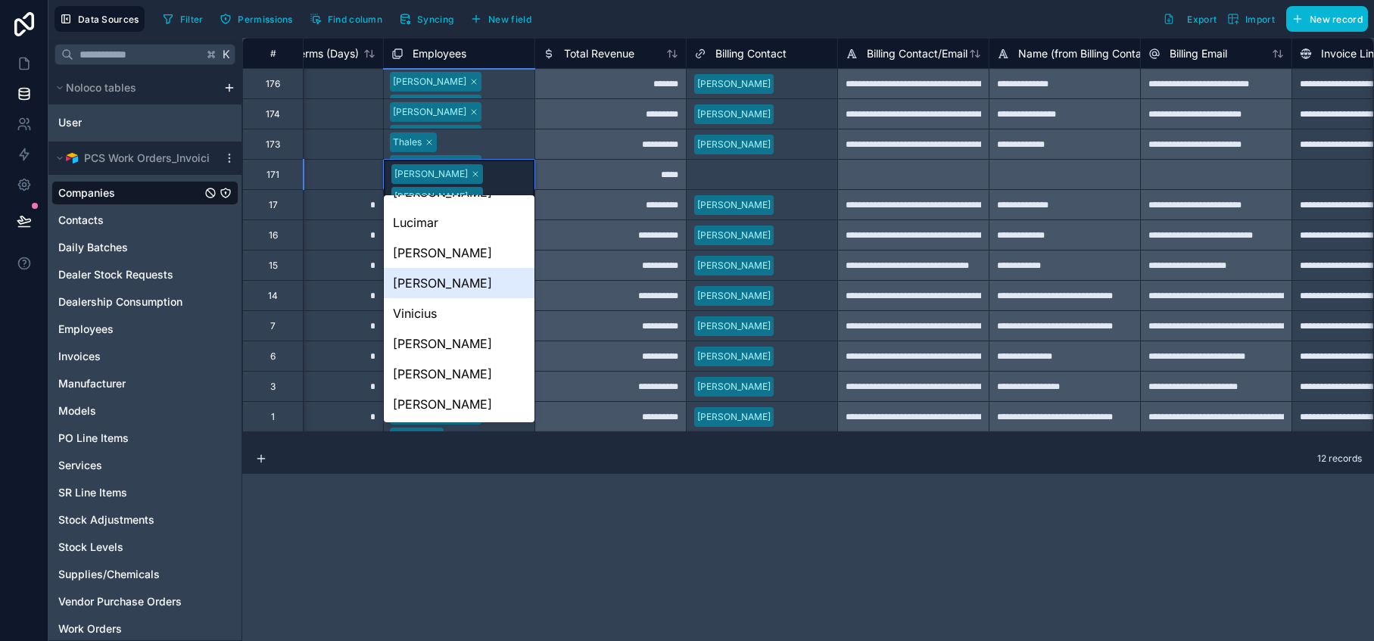
click at [490, 279] on div "[PERSON_NAME]" at bounding box center [459, 283] width 151 height 30
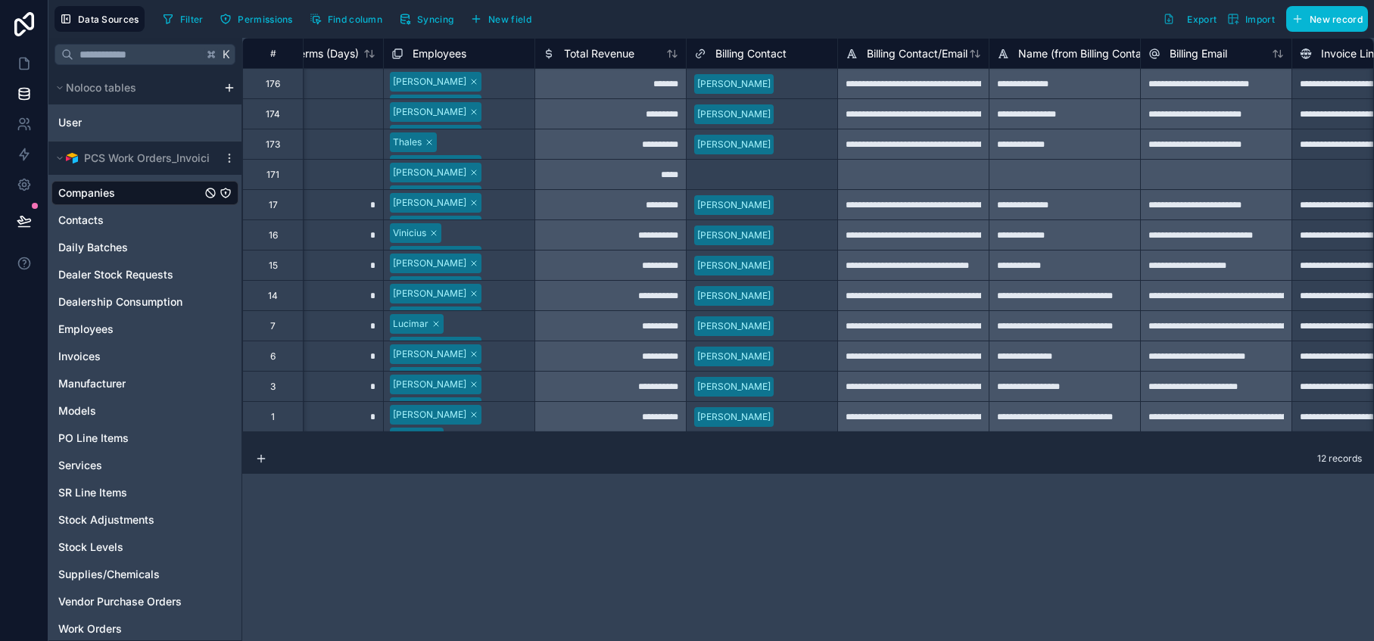
click at [470, 525] on div "**********" at bounding box center [808, 339] width 1132 height 603
click at [525, 204] on div "Jose Roberto Miv Brandao" at bounding box center [459, 205] width 151 height 30
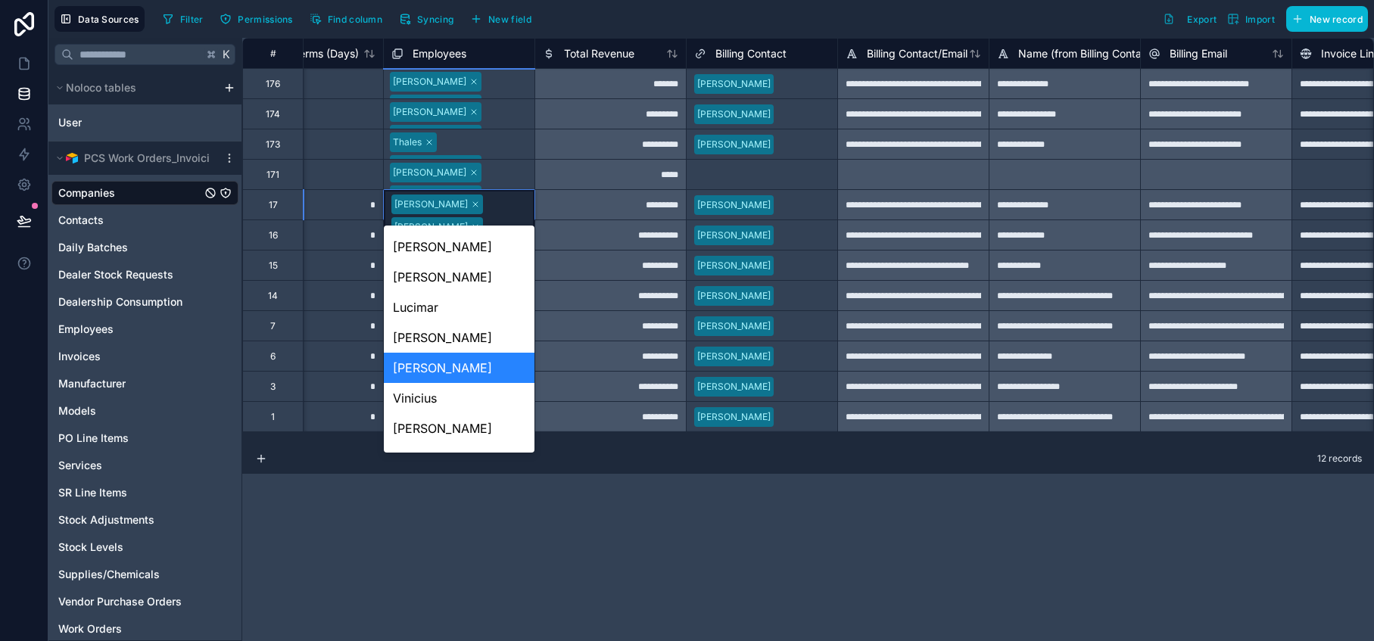
scroll to position [354, 0]
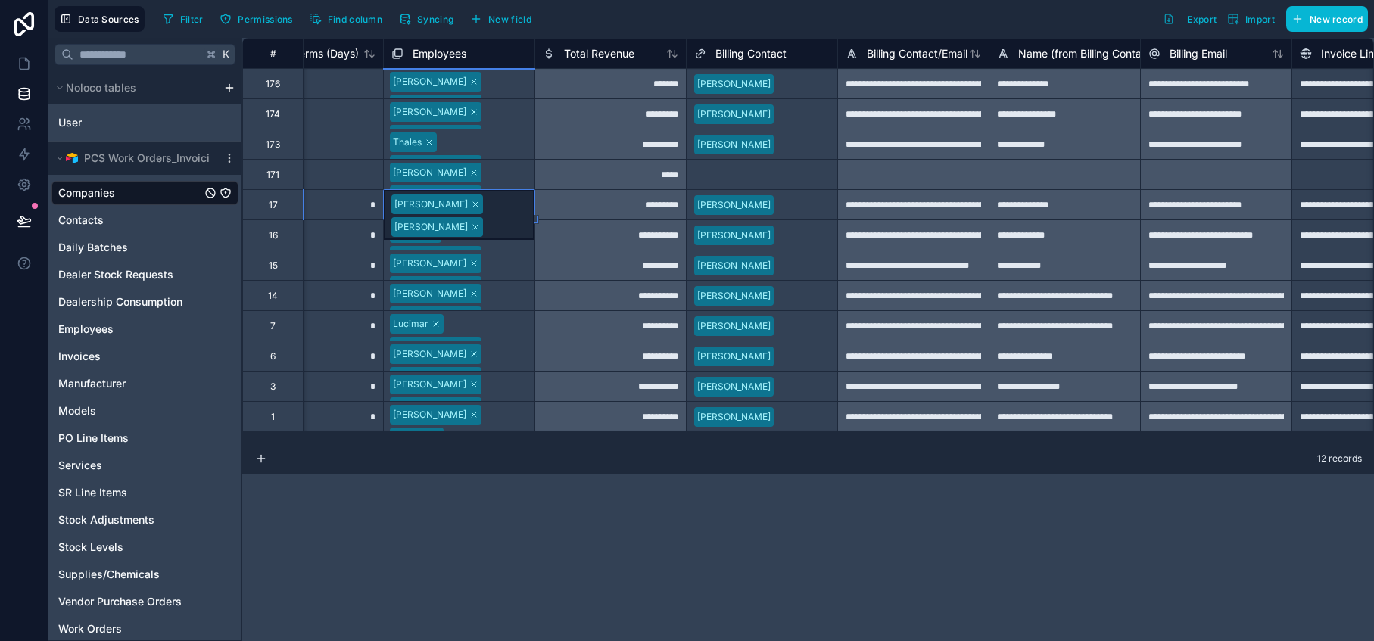
click at [516, 545] on div "**********" at bounding box center [808, 339] width 1132 height 603
click at [571, 218] on div "*********" at bounding box center [609, 204] width 151 height 30
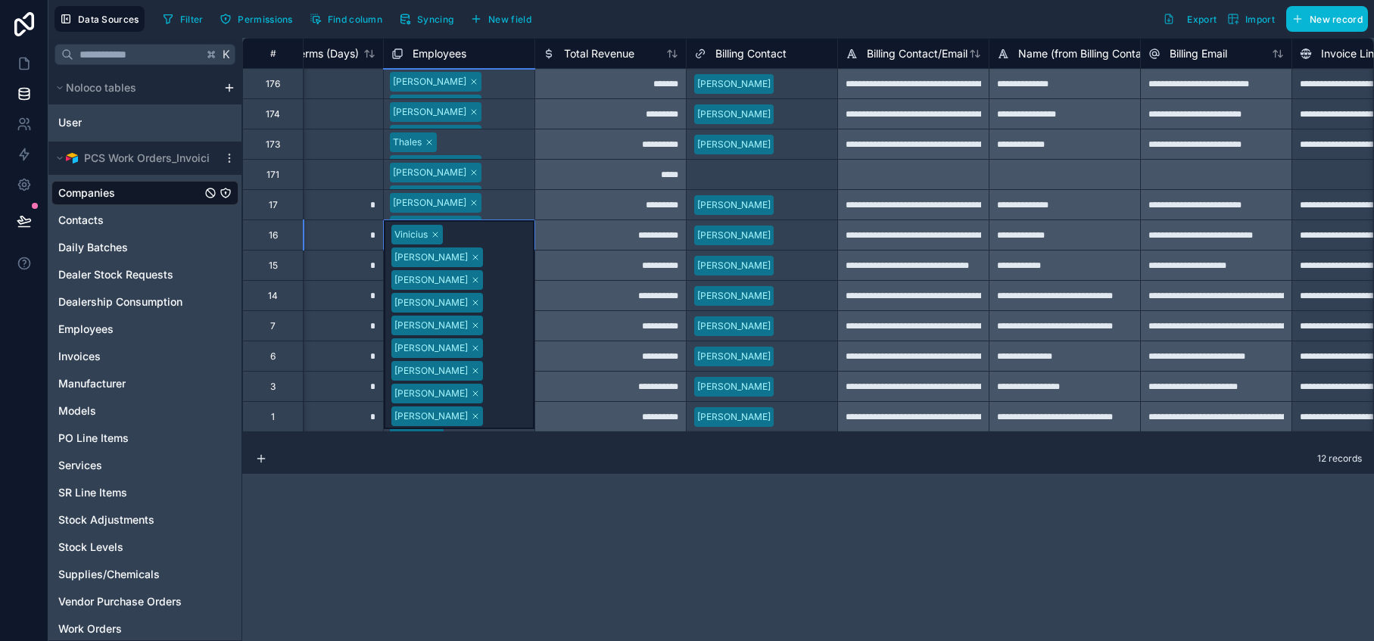
click at [512, 232] on div "Vinicius Caio Jr Gustavo Jose Roberto Caio Tulio Jose Carlos Daniel Silva Willi…" at bounding box center [459, 324] width 151 height 209
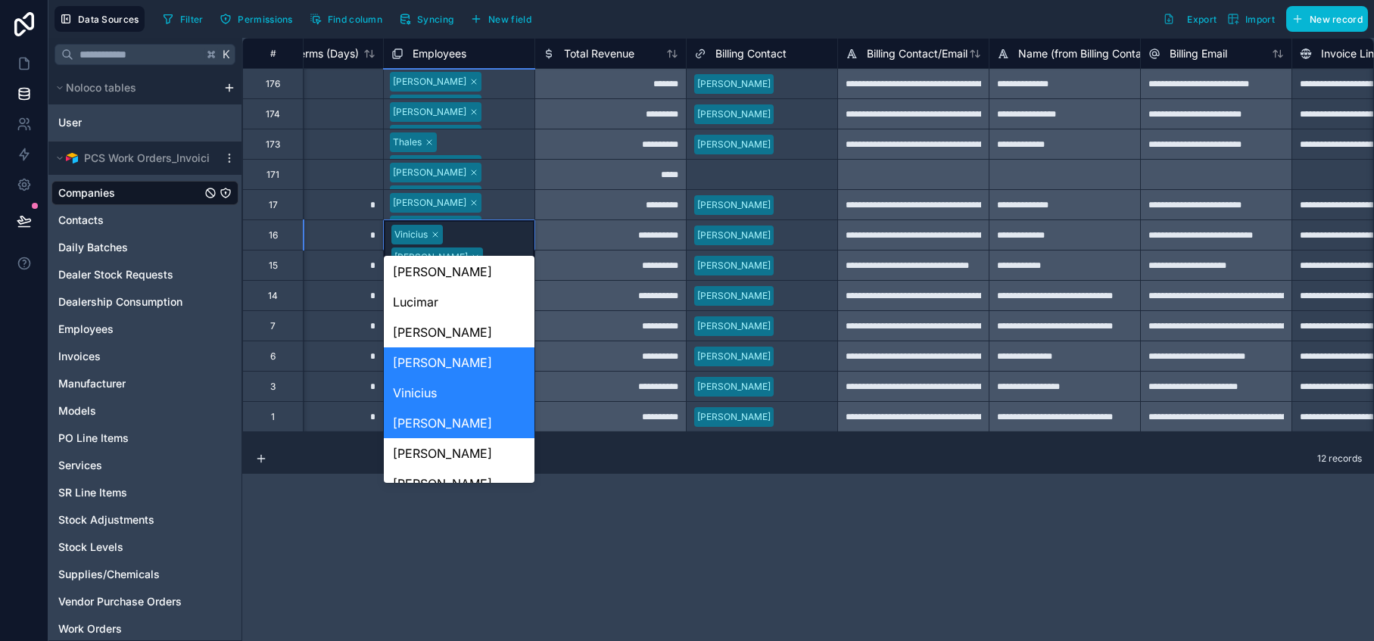
scroll to position [354, 0]
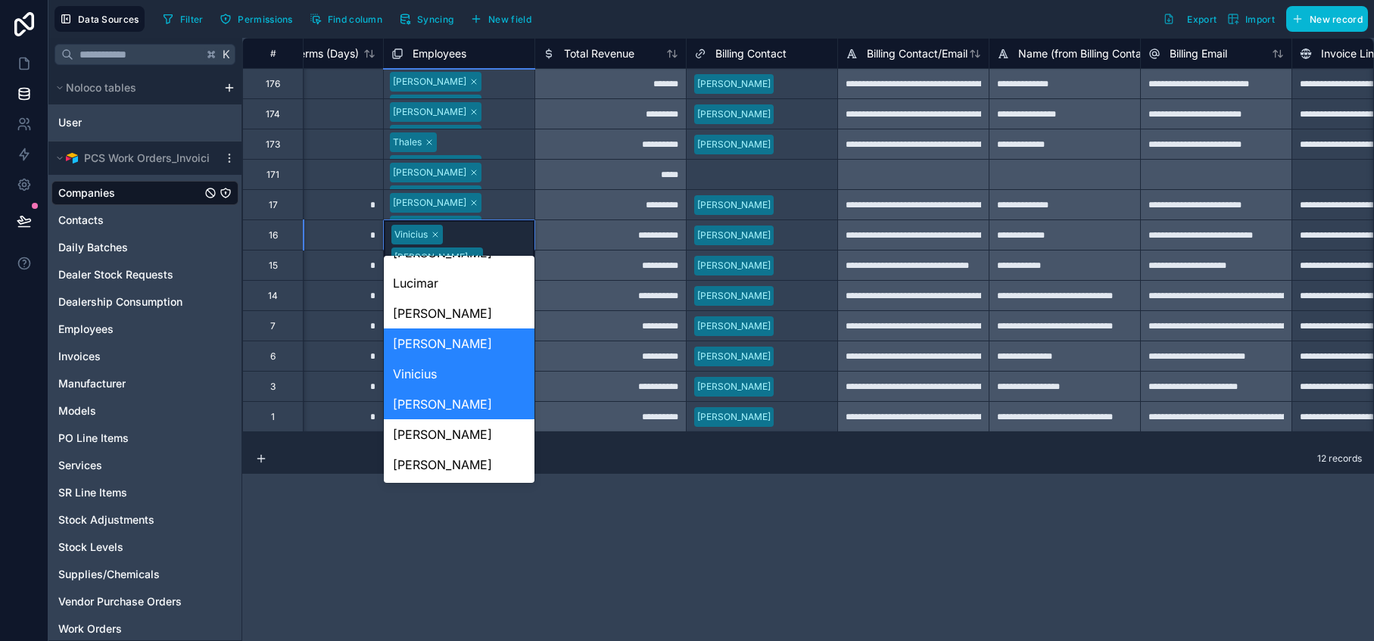
click at [537, 538] on div "**********" at bounding box center [808, 339] width 1132 height 603
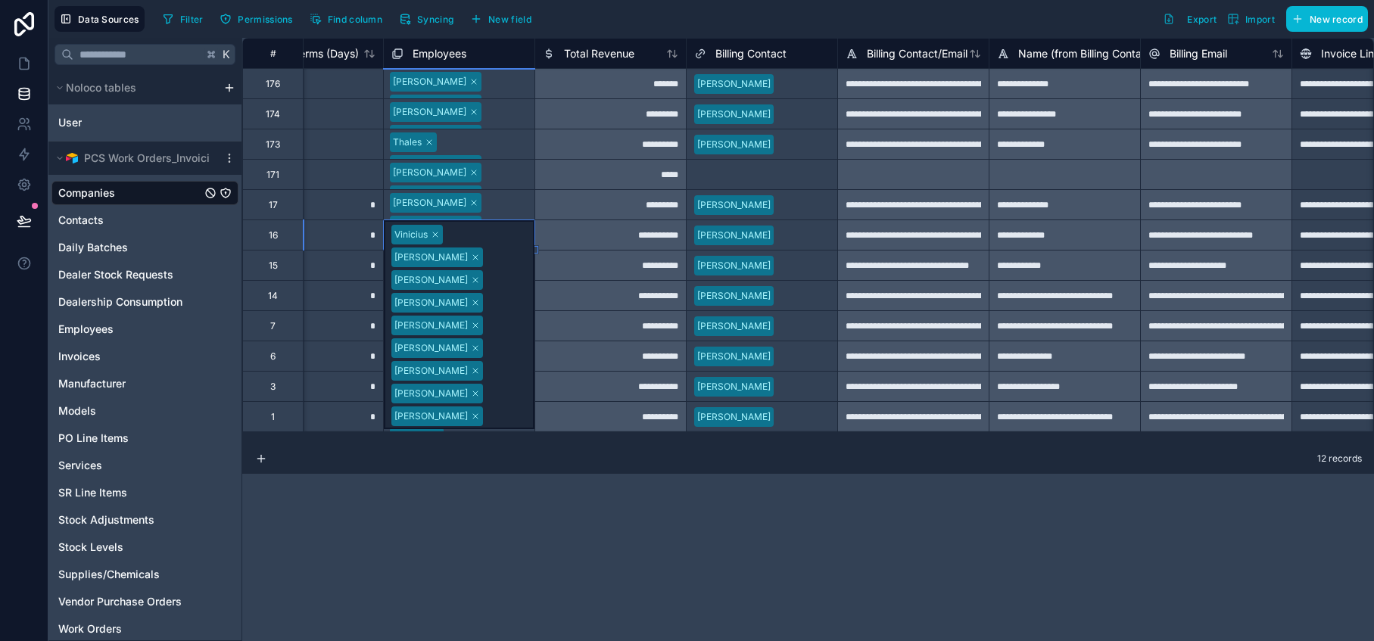
click at [577, 204] on div "*********" at bounding box center [609, 204] width 151 height 30
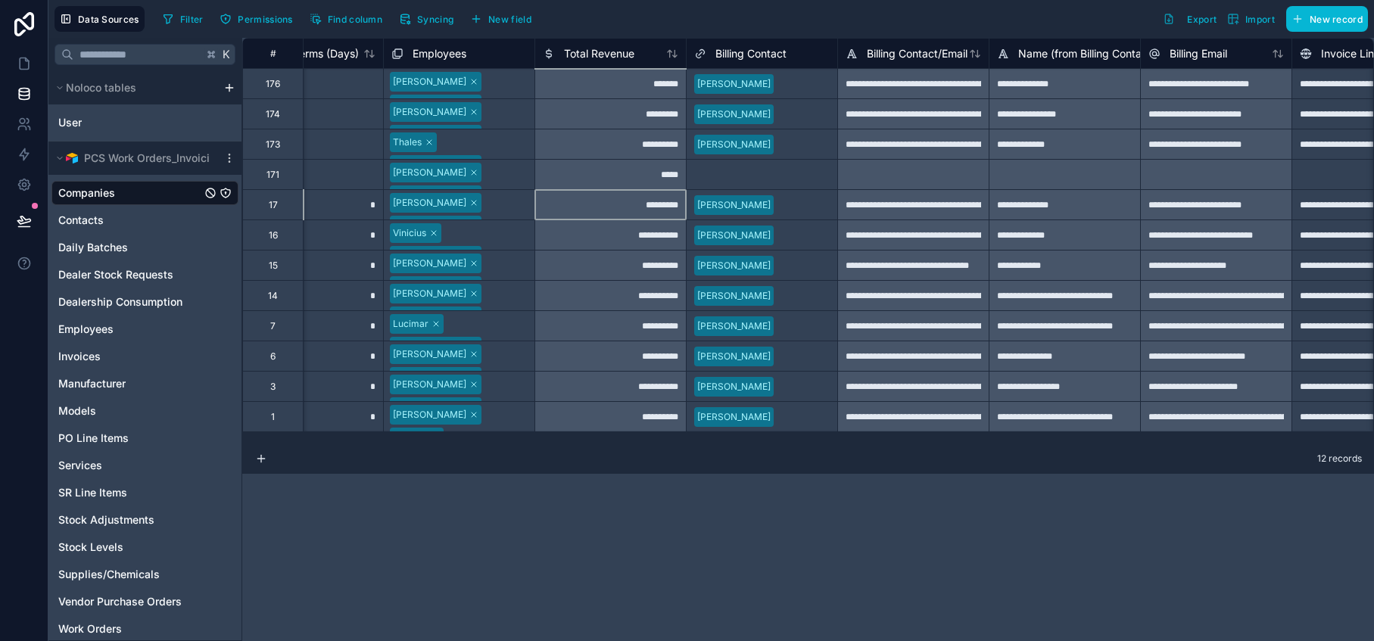
click at [493, 267] on div "Jose Roberto Sandro Meira Miv Brandao" at bounding box center [459, 266] width 151 height 30
click at [559, 218] on div "*********" at bounding box center [609, 204] width 151 height 30
click at [515, 272] on div "Jose Roberto Sandro Meira Miv Brandao" at bounding box center [459, 266] width 151 height 30
click at [519, 269] on div "Jose Roberto Sandro Meira Miv Brandao" at bounding box center [459, 287] width 151 height 73
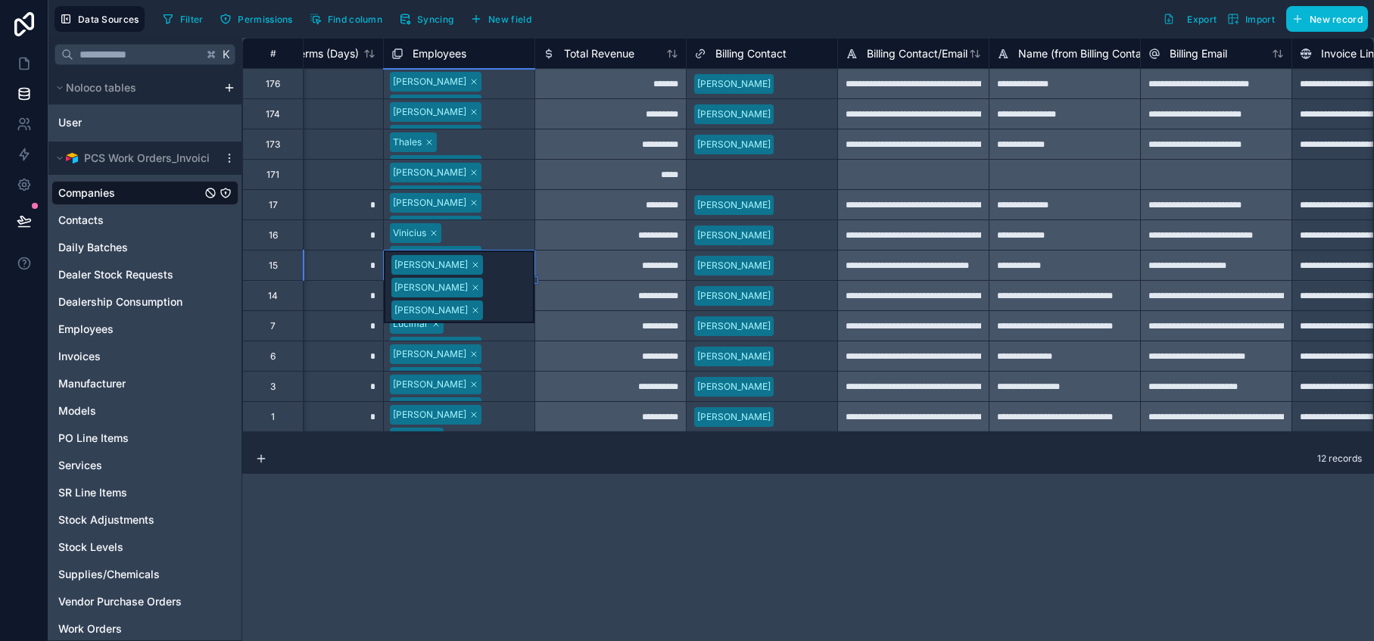
click at [519, 269] on div "Jose Roberto Sandro Meira Miv Brandao" at bounding box center [459, 287] width 151 height 73
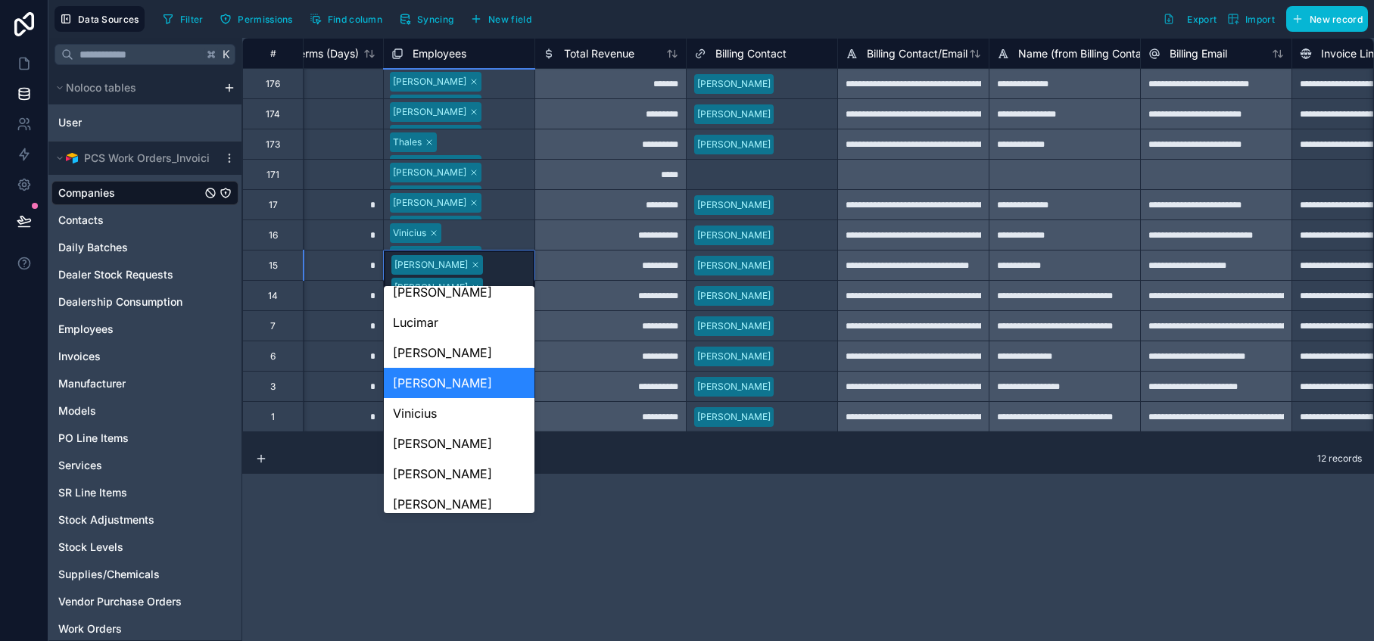
scroll to position [223, 0]
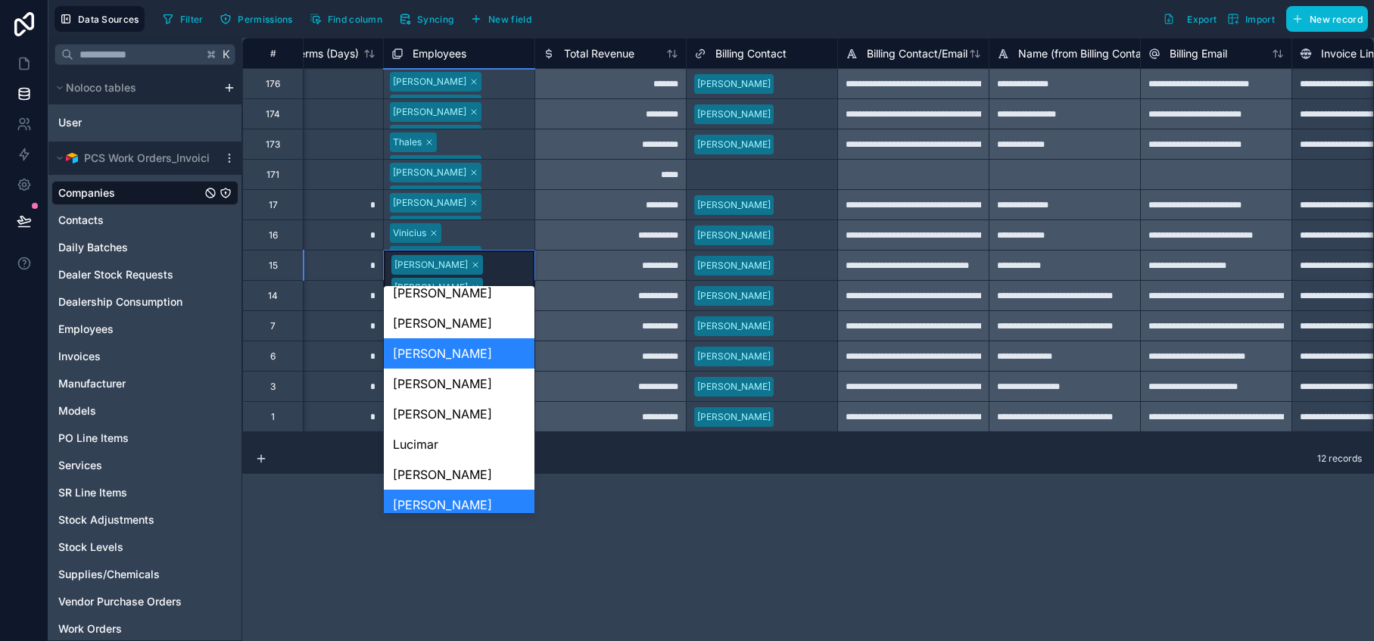
click at [609, 515] on div "**********" at bounding box center [808, 339] width 1132 height 603
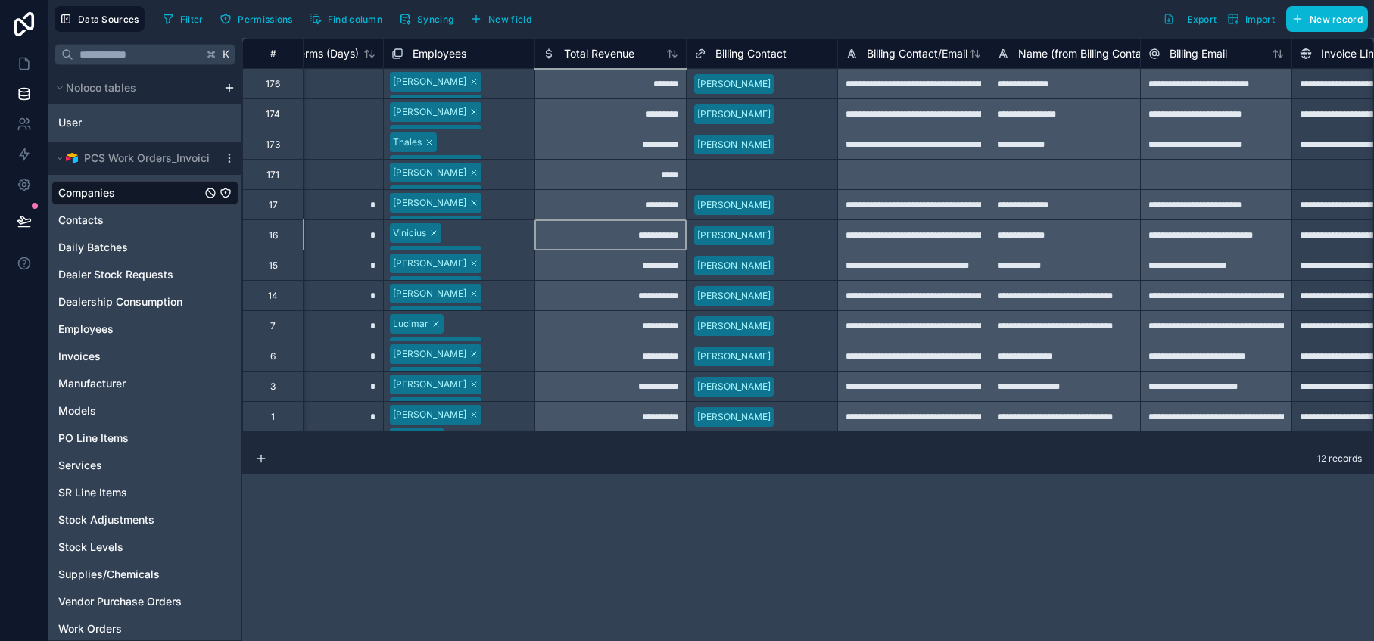
click at [586, 229] on div "**********" at bounding box center [609, 235] width 151 height 30
click at [528, 304] on div "Leonardo Jose Roberto Kimberly Miv Brandao Luciano Souza" at bounding box center [459, 296] width 151 height 30
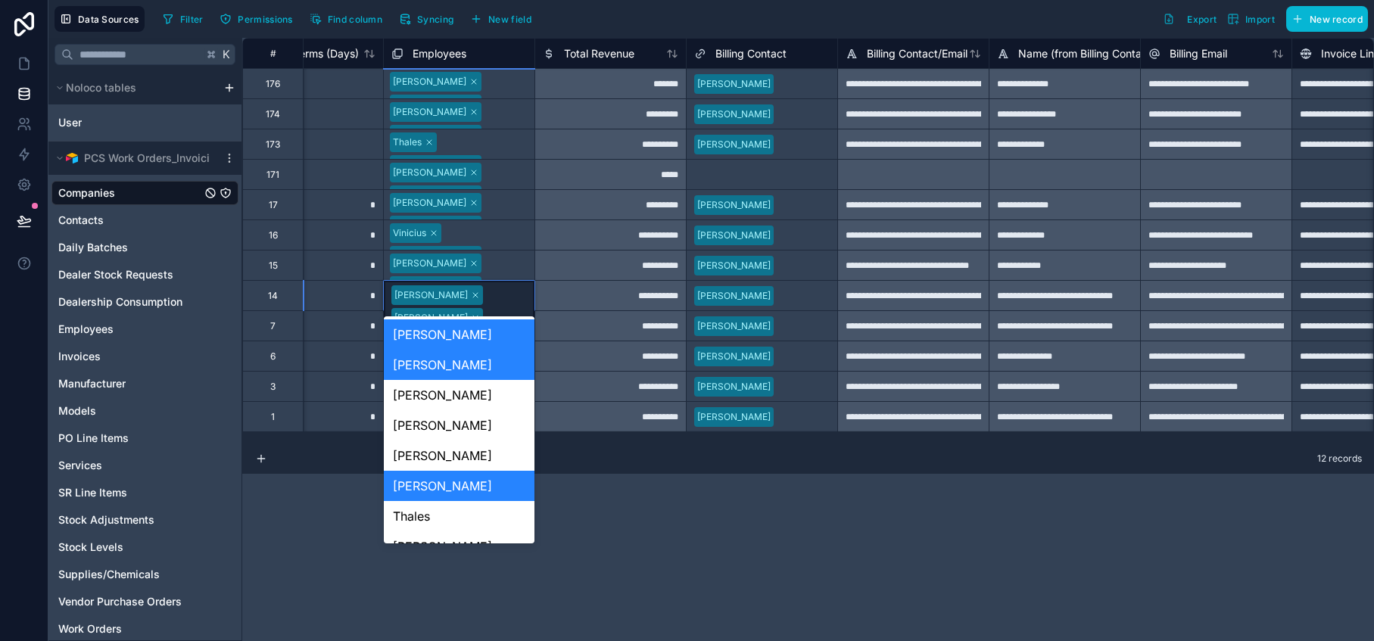
scroll to position [0, 0]
click at [528, 304] on div "Leonardo Jose Roberto Kimberly Miv Brandao Luciano Souza" at bounding box center [459, 340] width 151 height 118
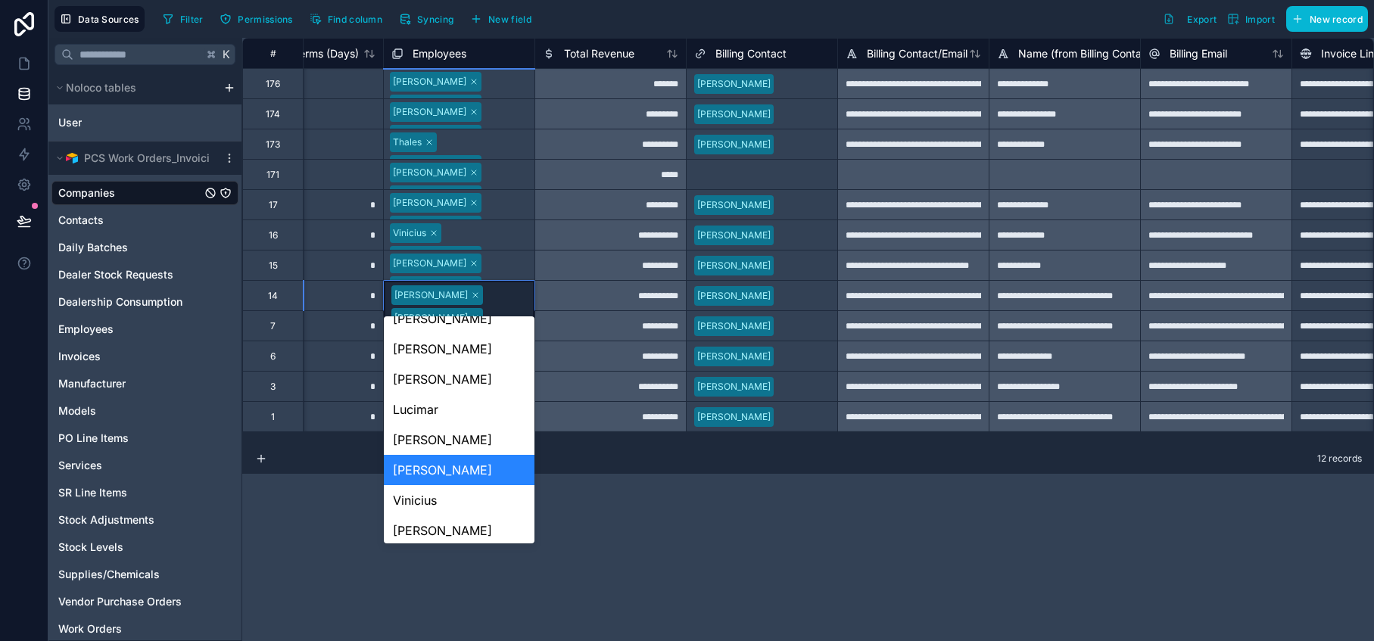
scroll to position [307, 0]
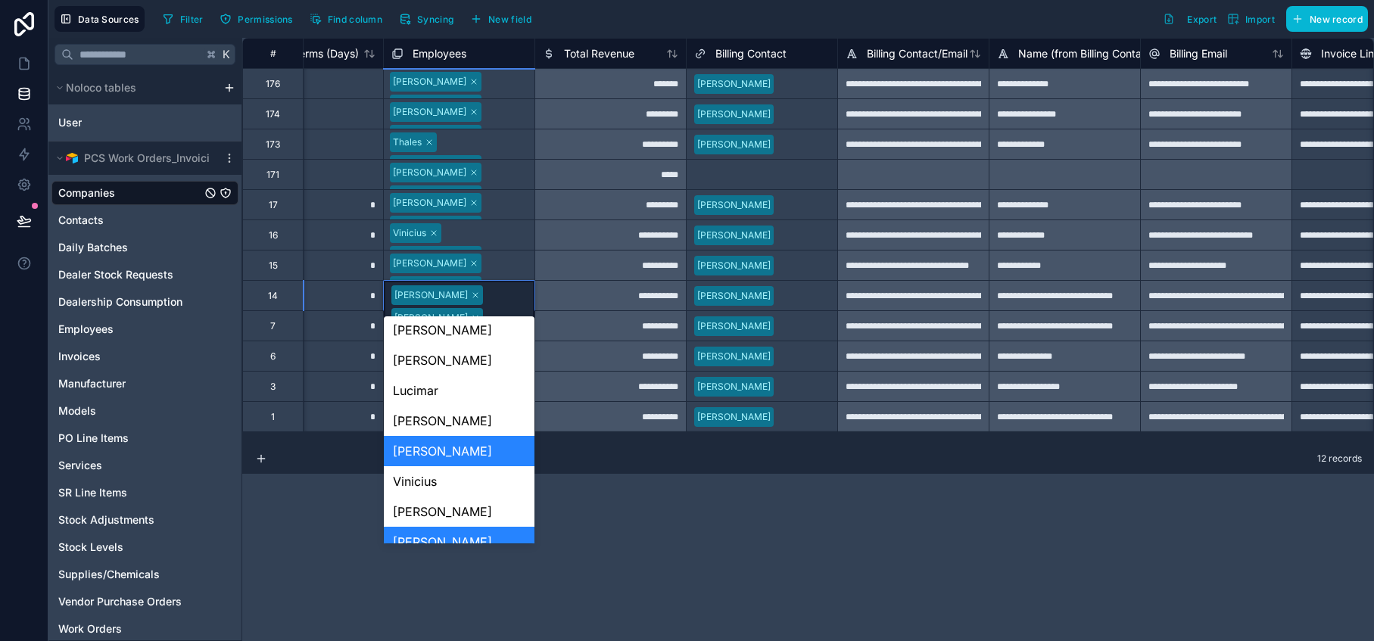
click at [590, 484] on div "**********" at bounding box center [808, 339] width 1132 height 603
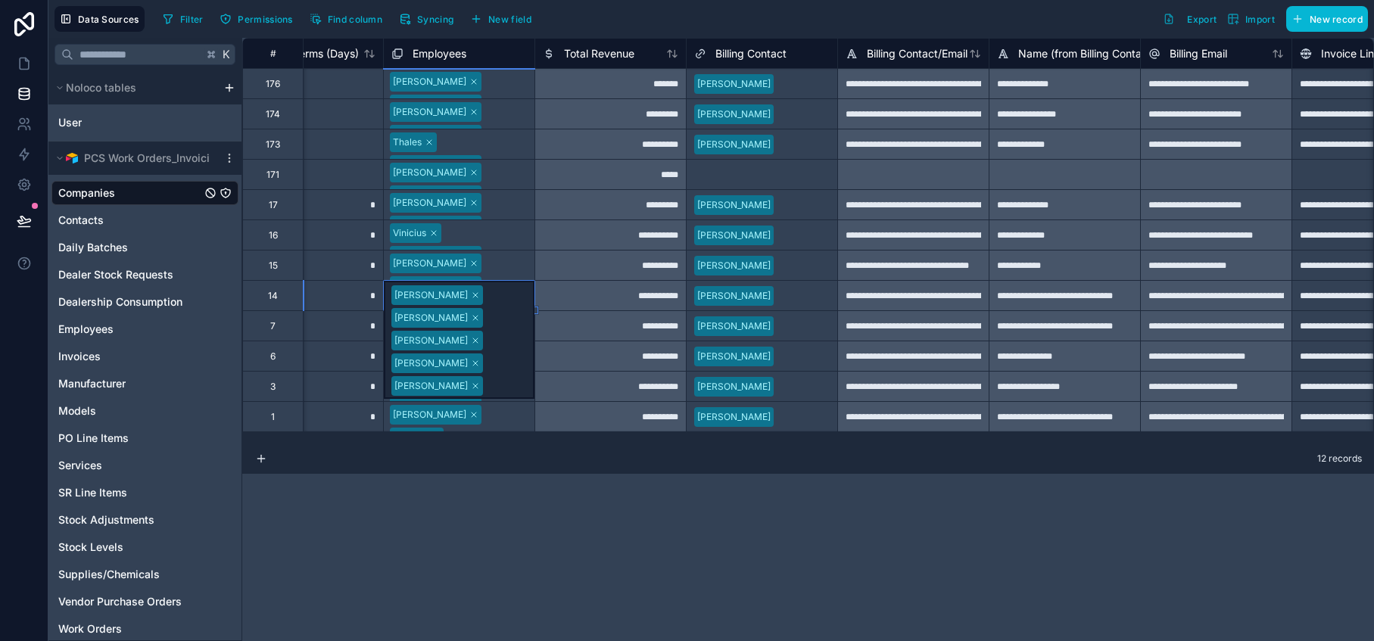
click at [562, 584] on div "**********" at bounding box center [808, 339] width 1132 height 603
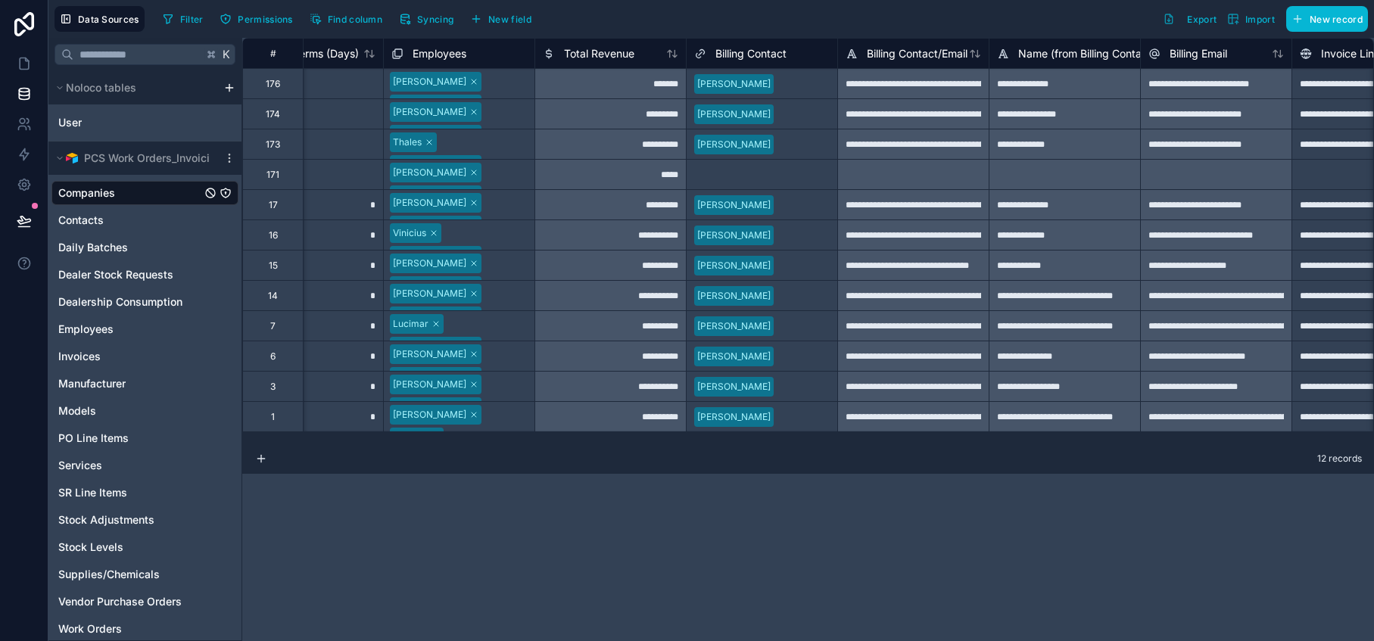
click at [528, 332] on div "Lucimar Jose Roberto Tiago Viana Gustavo Miv Brandao Luciano Souza" at bounding box center [459, 326] width 151 height 30
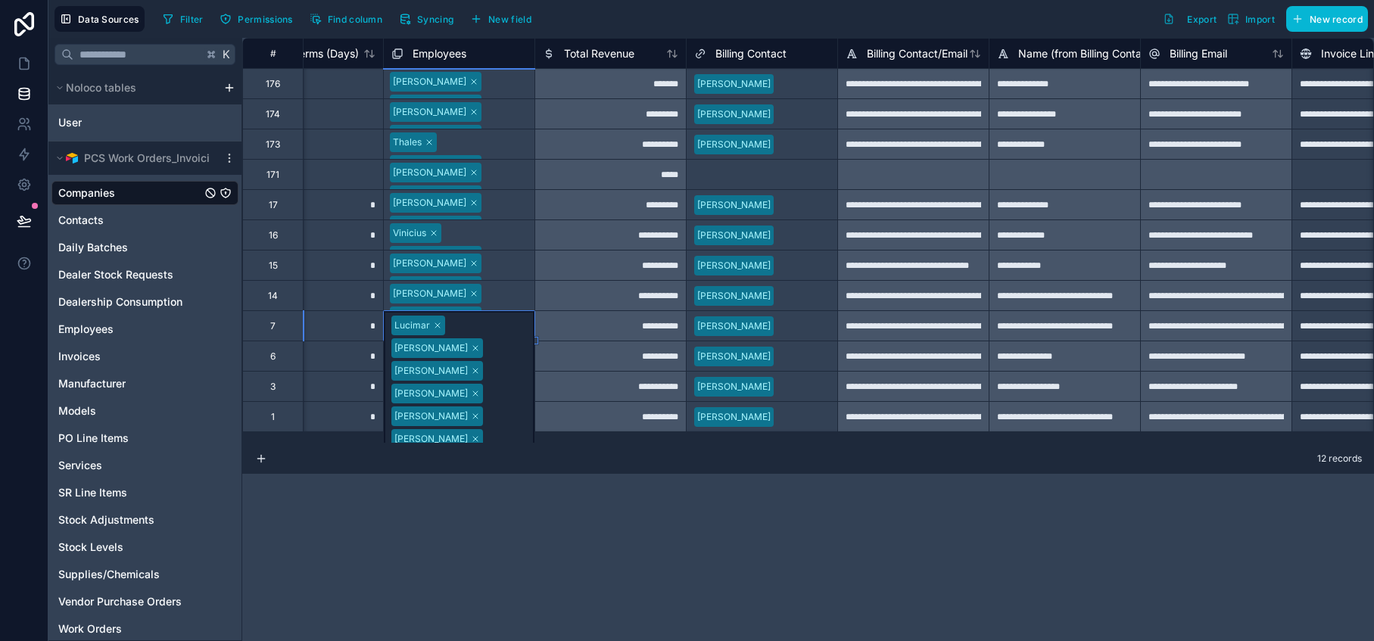
scroll to position [0, 0]
click at [528, 332] on div "Lucimar Jose Roberto Tiago Viana Gustavo Miv Brandao Luciano Souza" at bounding box center [459, 381] width 151 height 141
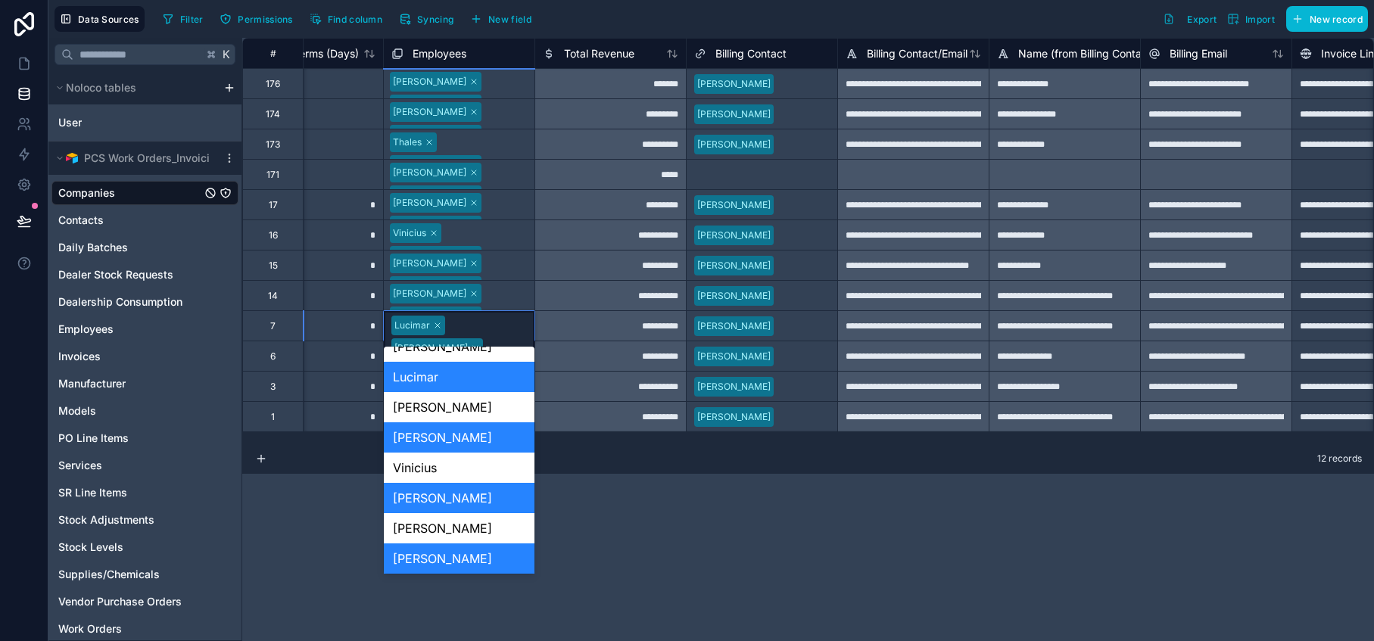
scroll to position [354, 0]
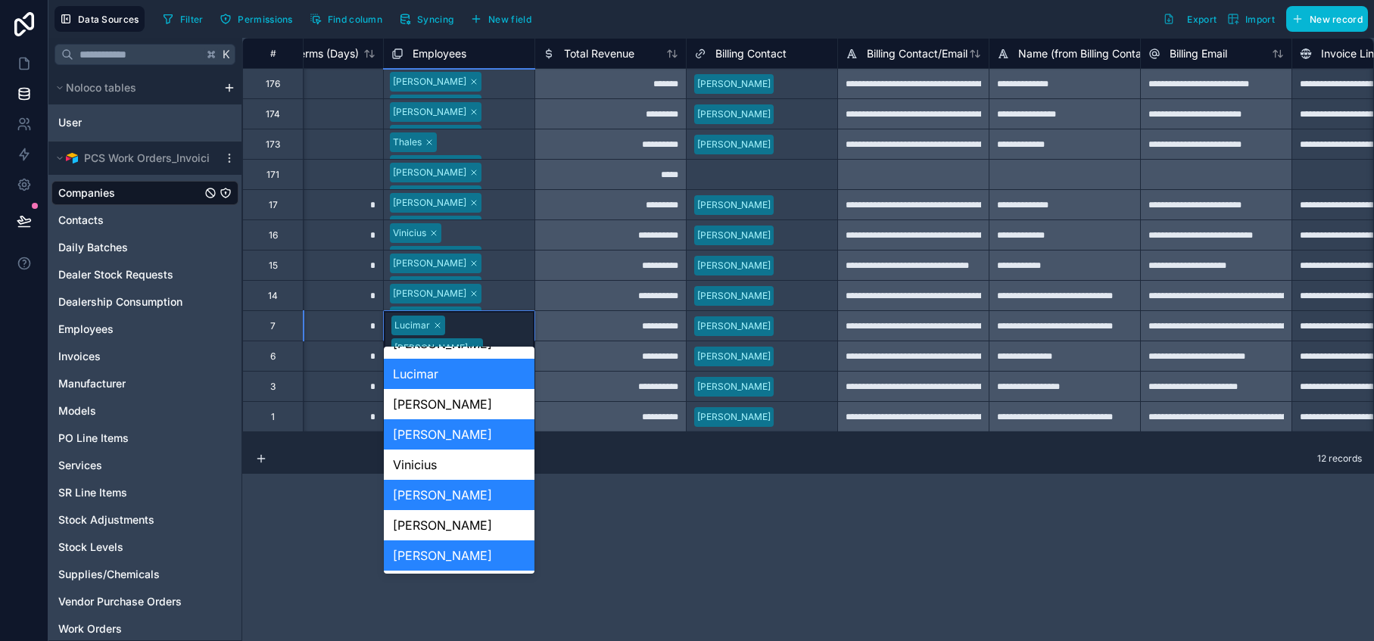
click at [605, 564] on div "**********" at bounding box center [808, 339] width 1132 height 603
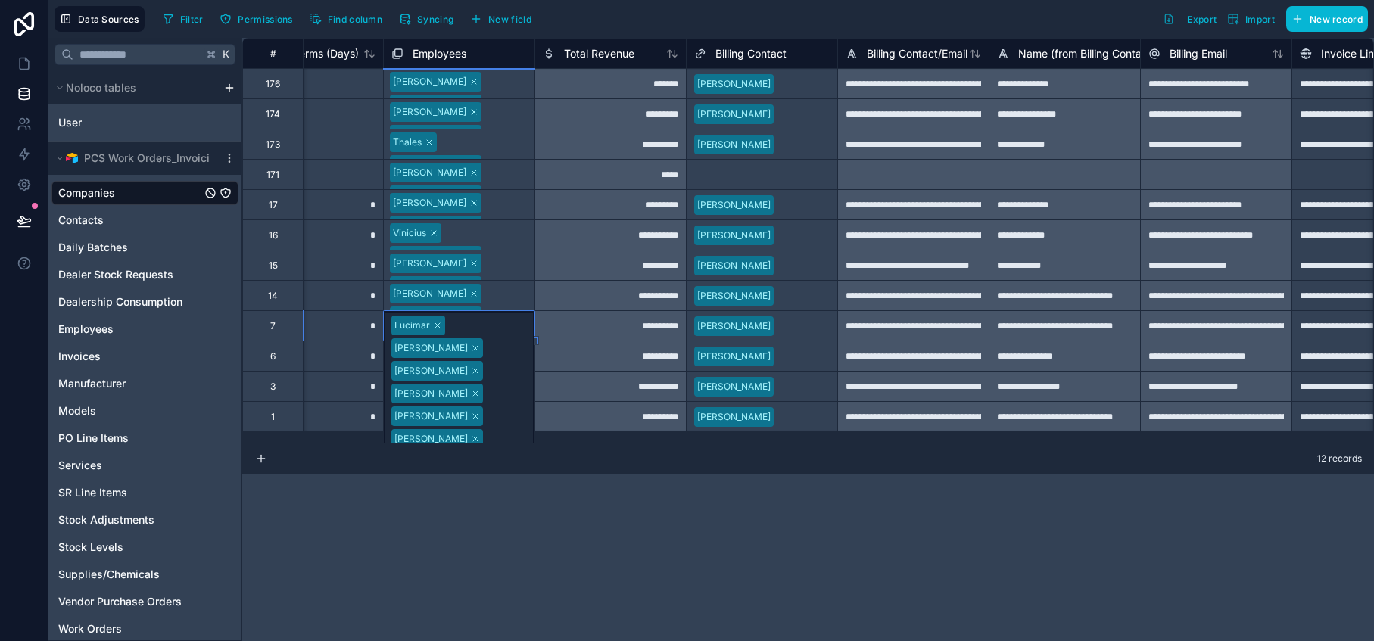
click at [586, 518] on div "**********" at bounding box center [808, 339] width 1132 height 603
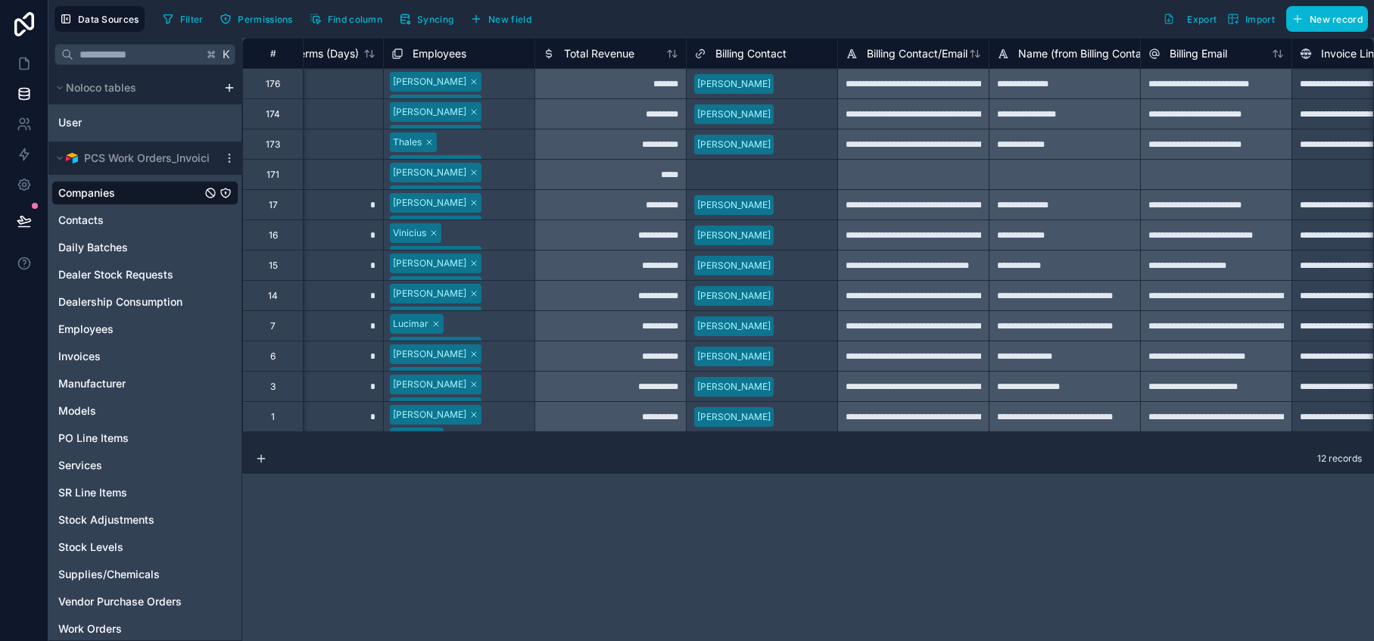
click at [519, 358] on div "Vanessa Santos Camila Ferreira Jose Roberto Gustavo Miv Brandao" at bounding box center [459, 356] width 151 height 30
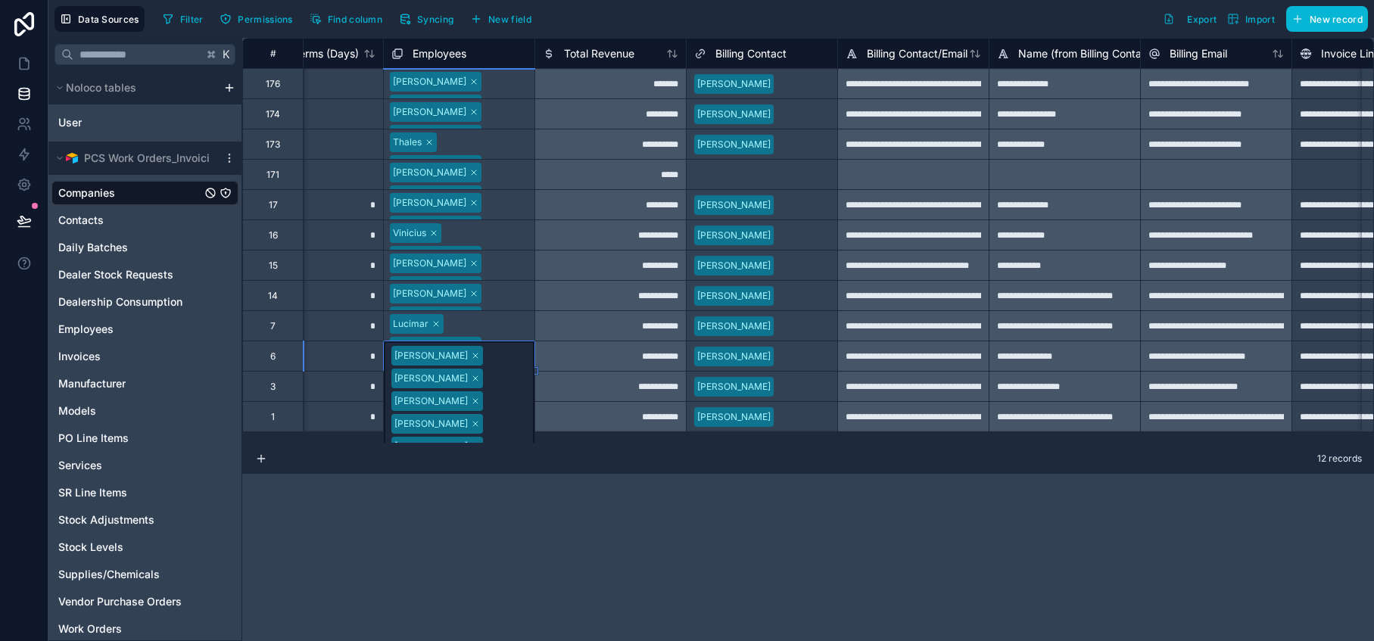
scroll to position [0, 0]
click at [519, 358] on div "Vanessa Santos Camila Ferreira Jose Roberto Gustavo Miv Brandao" at bounding box center [459, 400] width 151 height 118
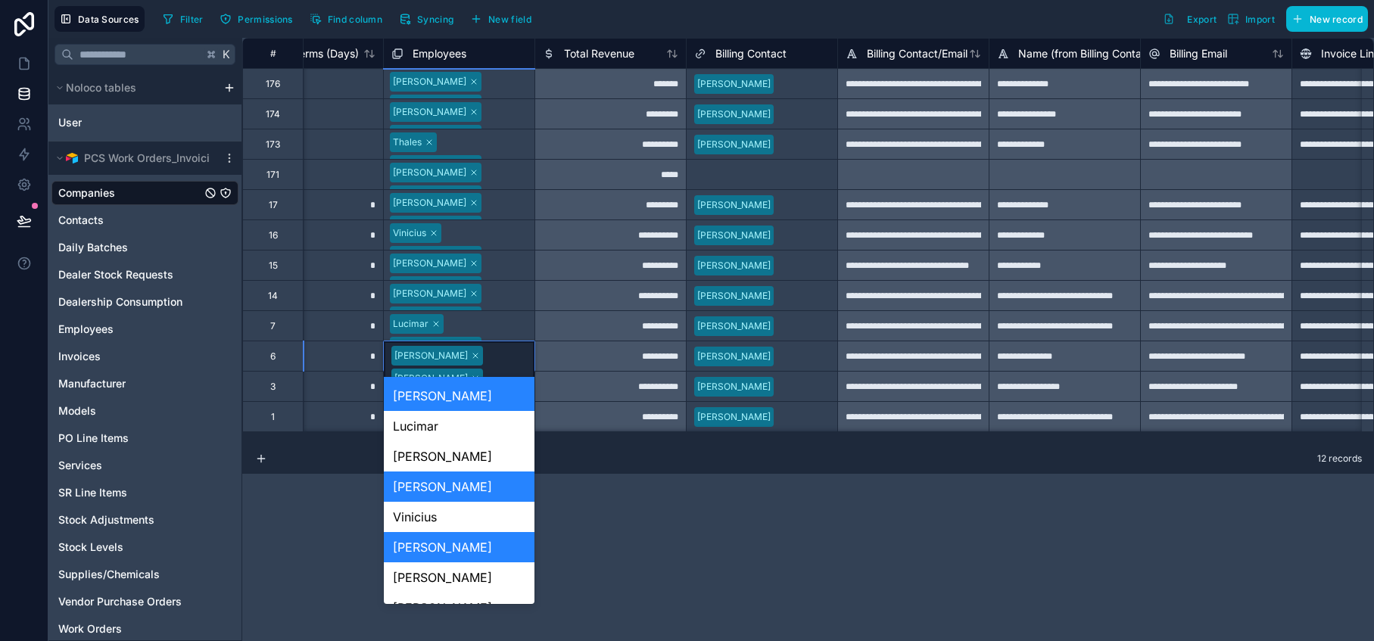
scroll to position [338, 0]
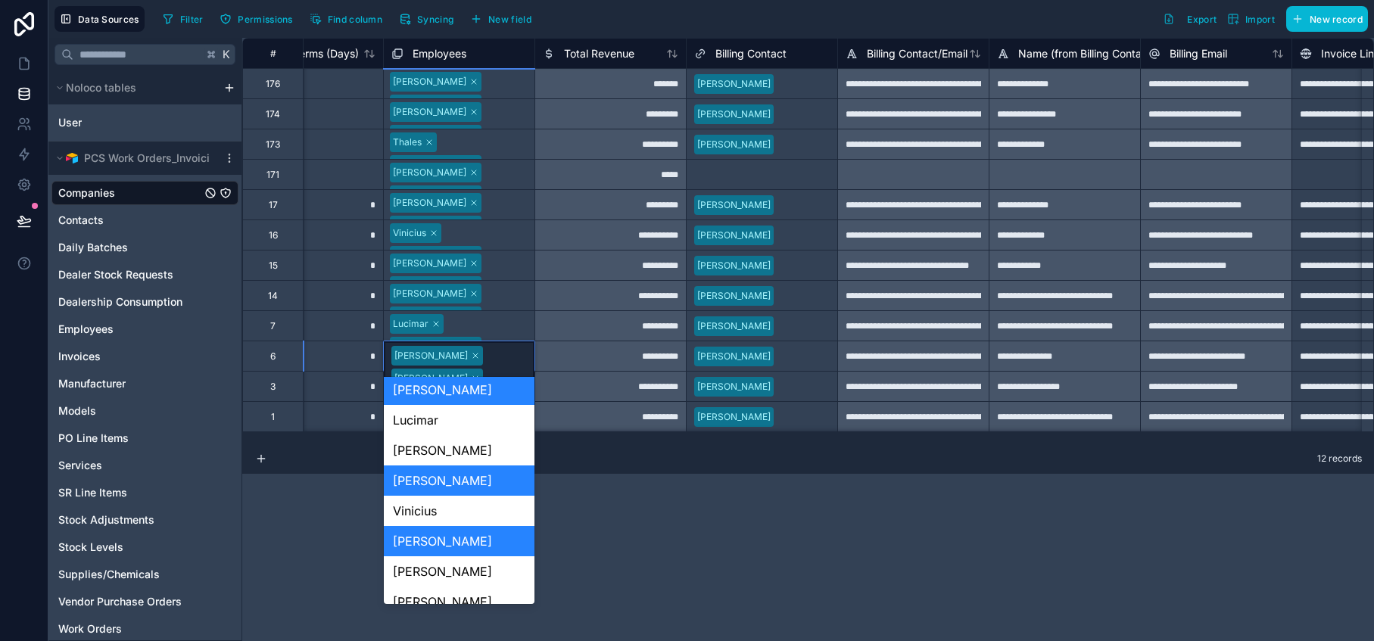
click at [588, 543] on div "**********" at bounding box center [808, 339] width 1132 height 603
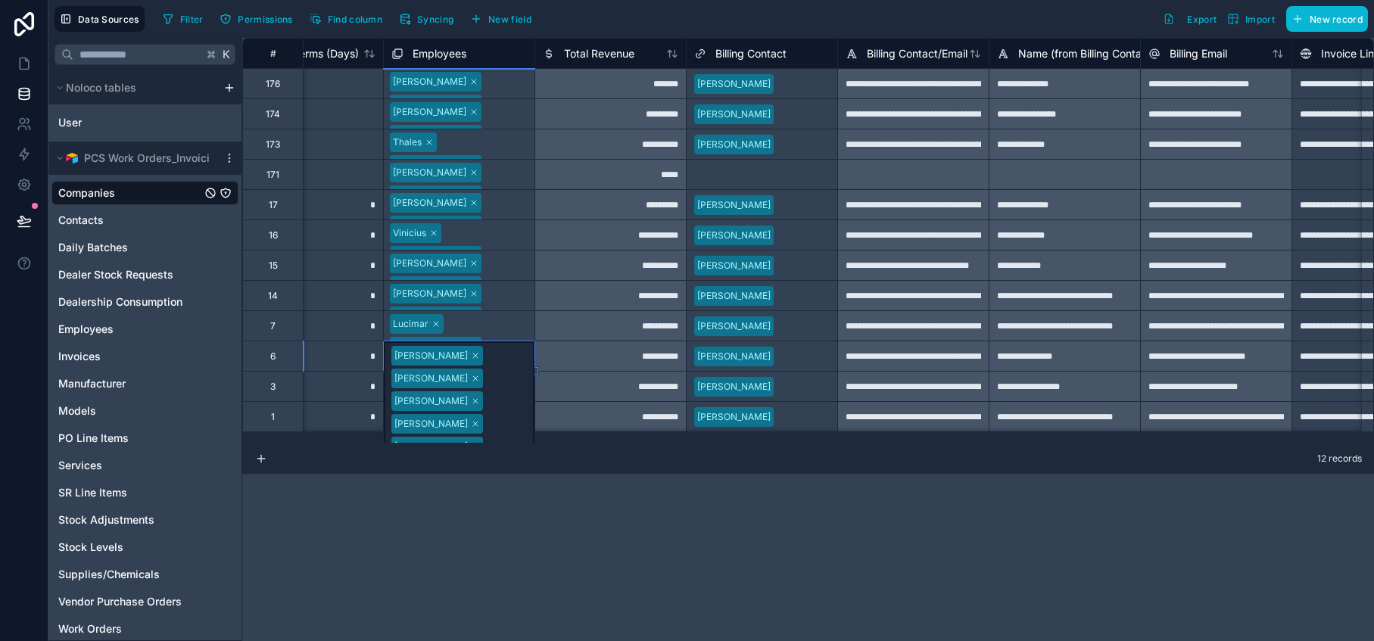
click at [564, 506] on div "**********" at bounding box center [808, 339] width 1132 height 603
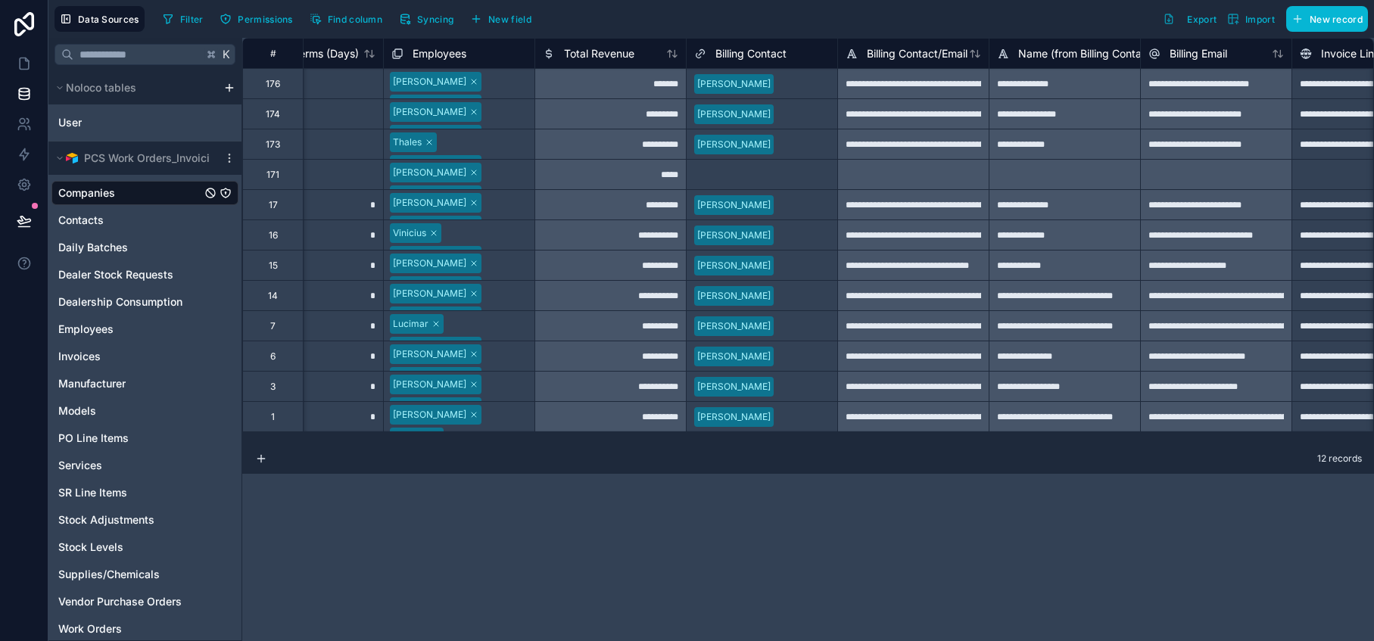
click at [531, 394] on div "Matheus Jose Roberto Caio Tulio Daniel Silva Miv Brandao Luciano Souza" at bounding box center [459, 387] width 151 height 30
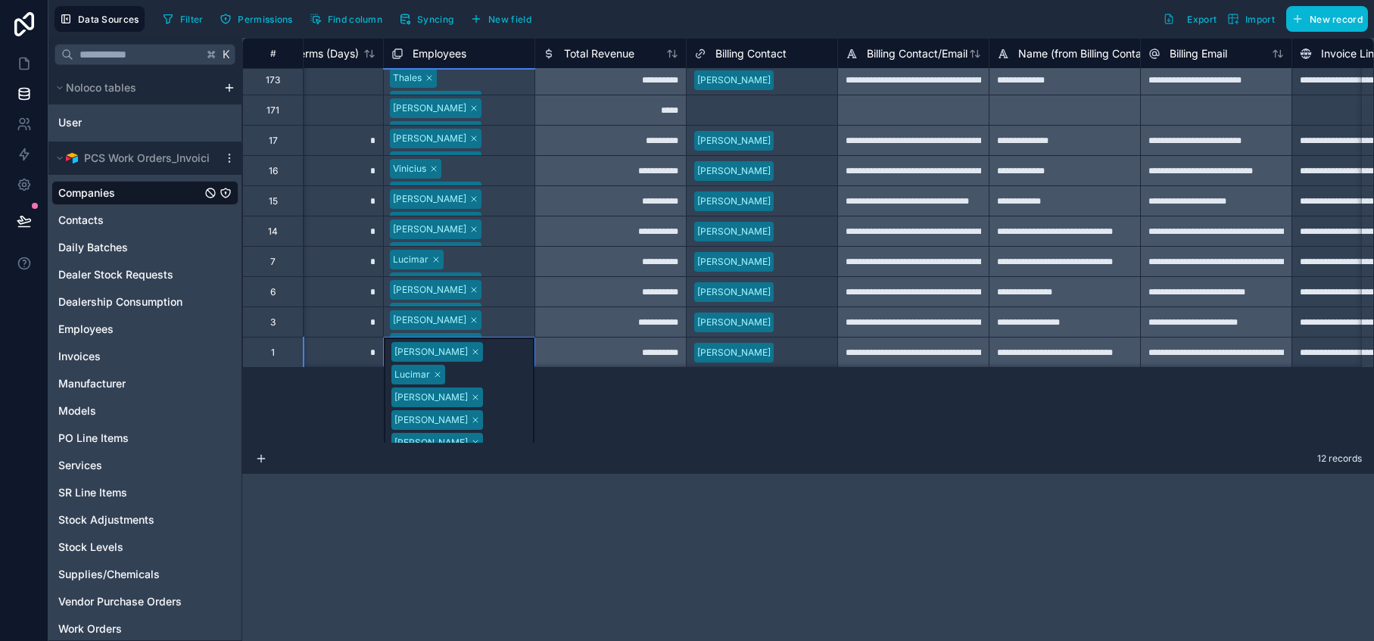
scroll to position [66, 677]
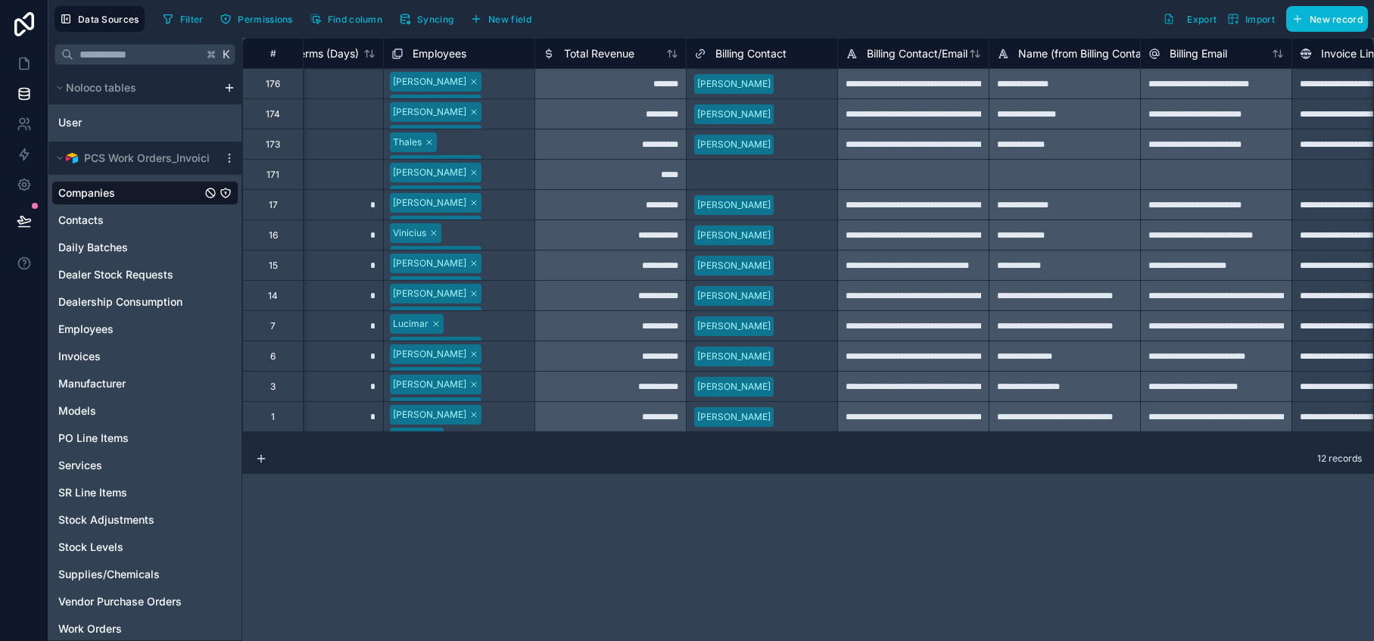
click at [513, 530] on div "**********" at bounding box center [808, 339] width 1132 height 603
click at [518, 384] on div "Matheus Jose Roberto Caio Tulio Daniel Silva Miv Brandao Luciano Souza" at bounding box center [459, 387] width 151 height 30
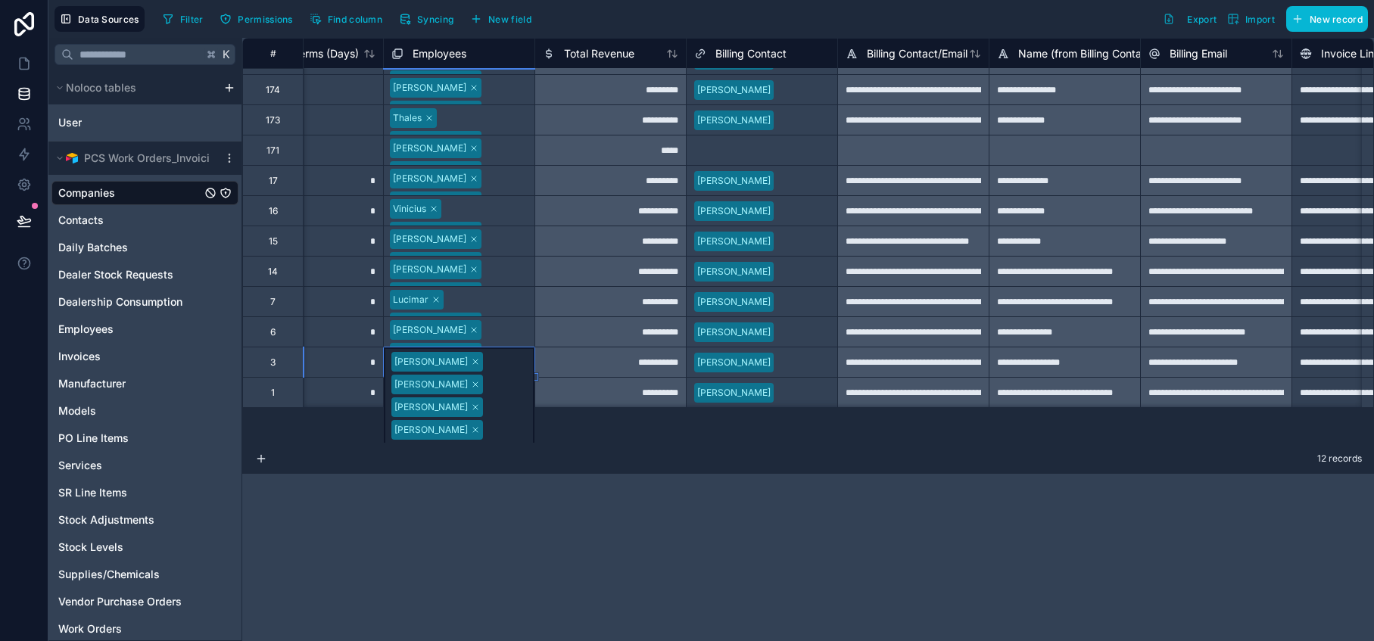
scroll to position [36, 677]
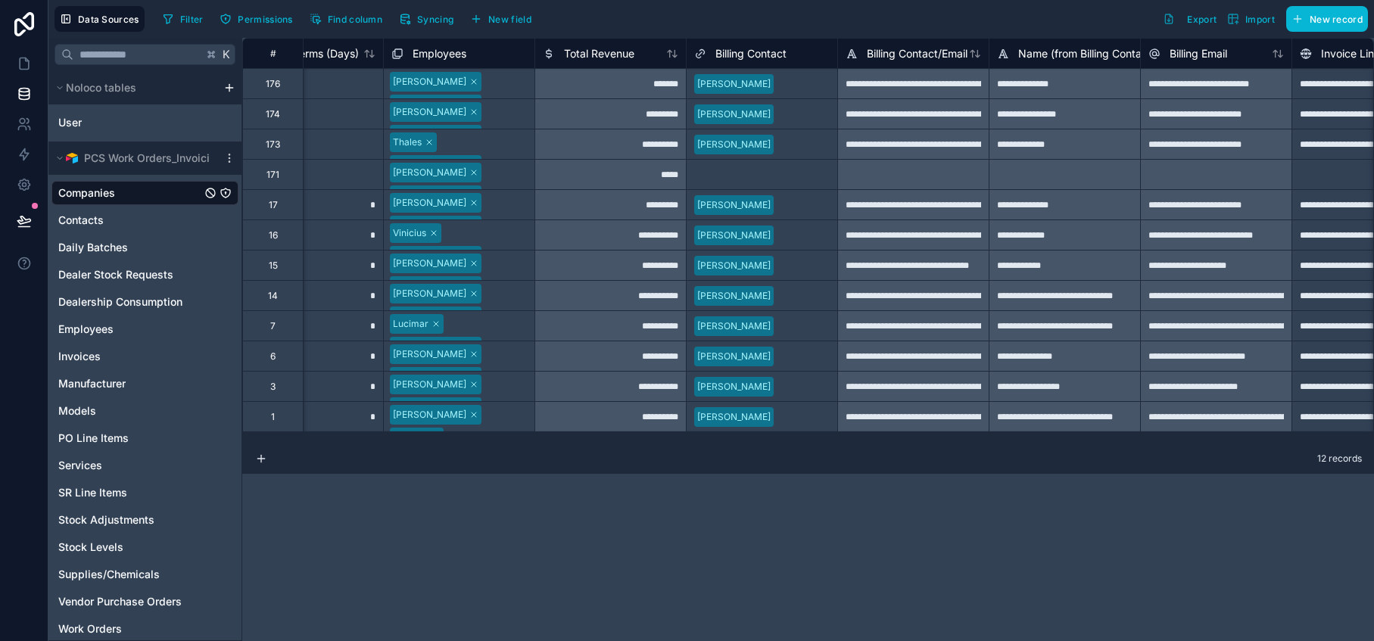
click at [549, 520] on div "**********" at bounding box center [808, 339] width 1132 height 603
click at [529, 422] on div "Tiago Viana Lucimar Jose Roberto Miv Brandao Luciano Souza" at bounding box center [459, 417] width 151 height 30
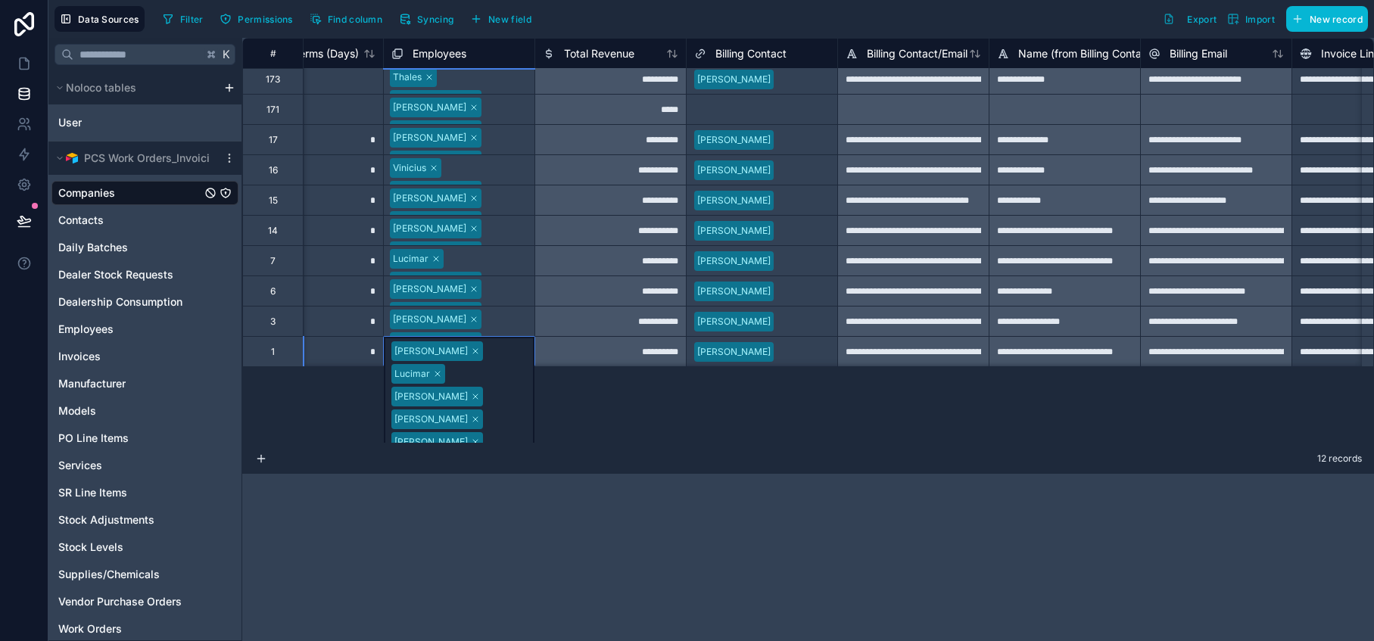
scroll to position [66, 677]
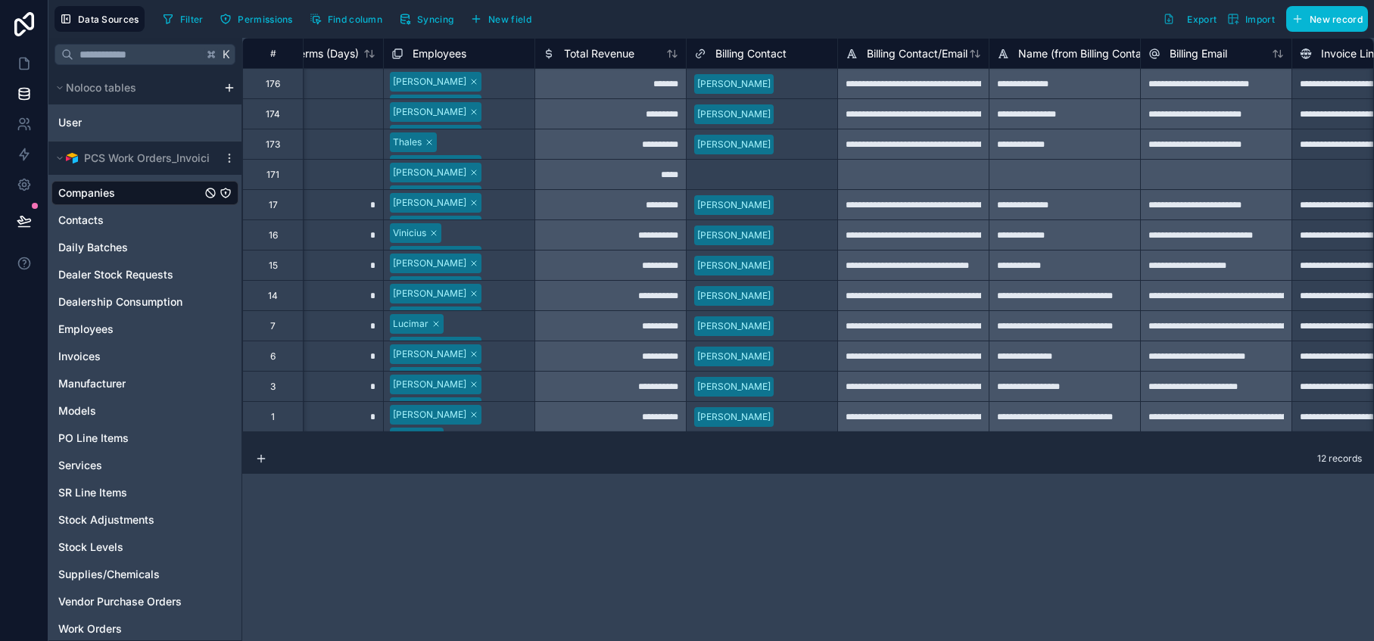
click at [523, 528] on div "**********" at bounding box center [808, 339] width 1132 height 603
click at [24, 61] on icon at bounding box center [24, 63] width 15 height 15
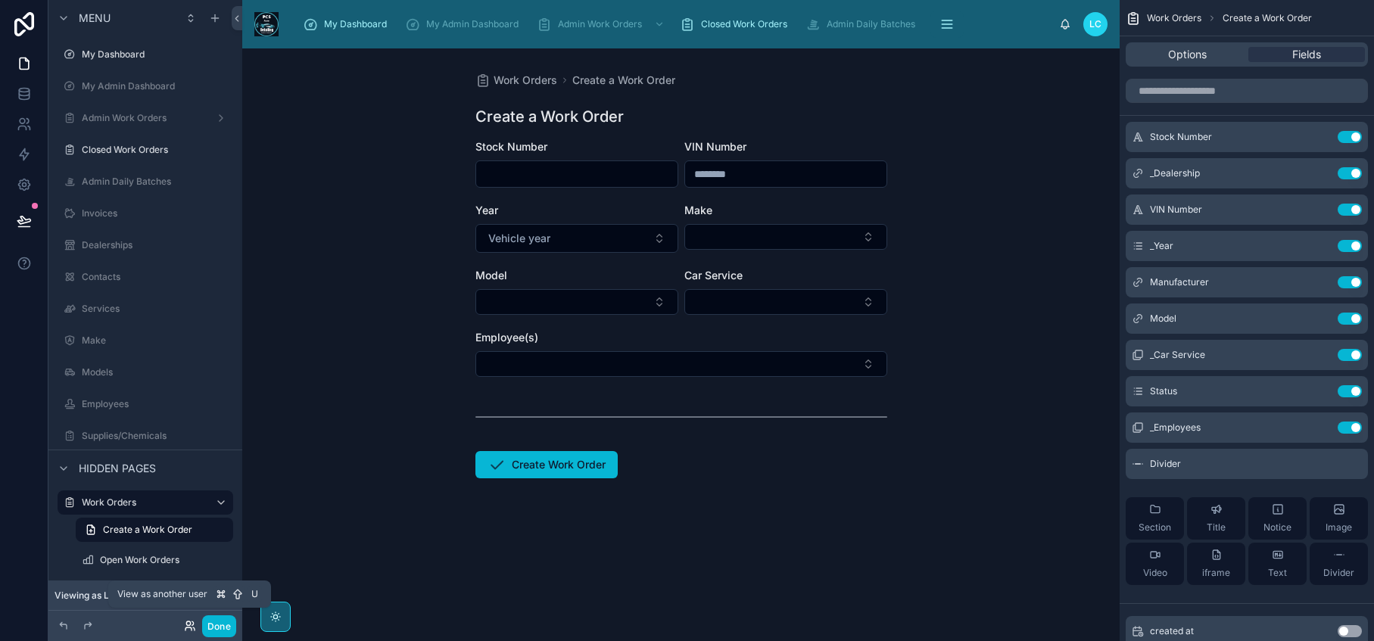
click at [188, 627] on icon at bounding box center [188, 628] width 6 height 3
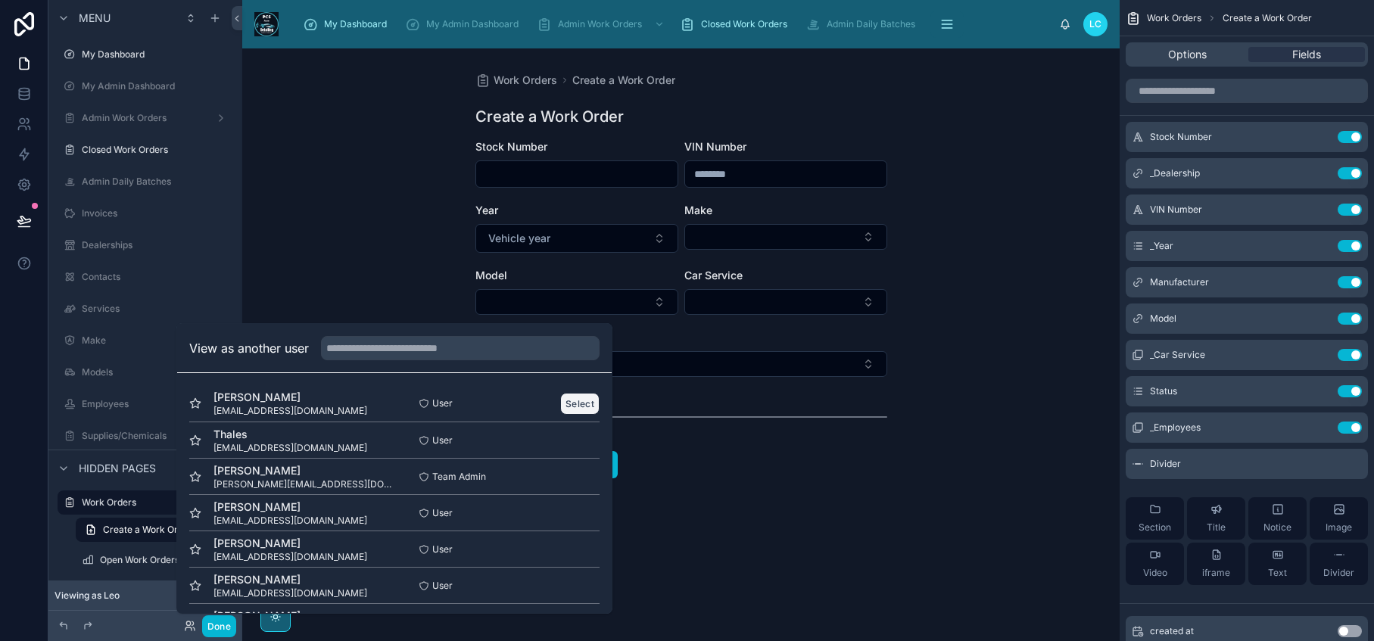
click at [564, 405] on button "Select" at bounding box center [579, 404] width 39 height 22
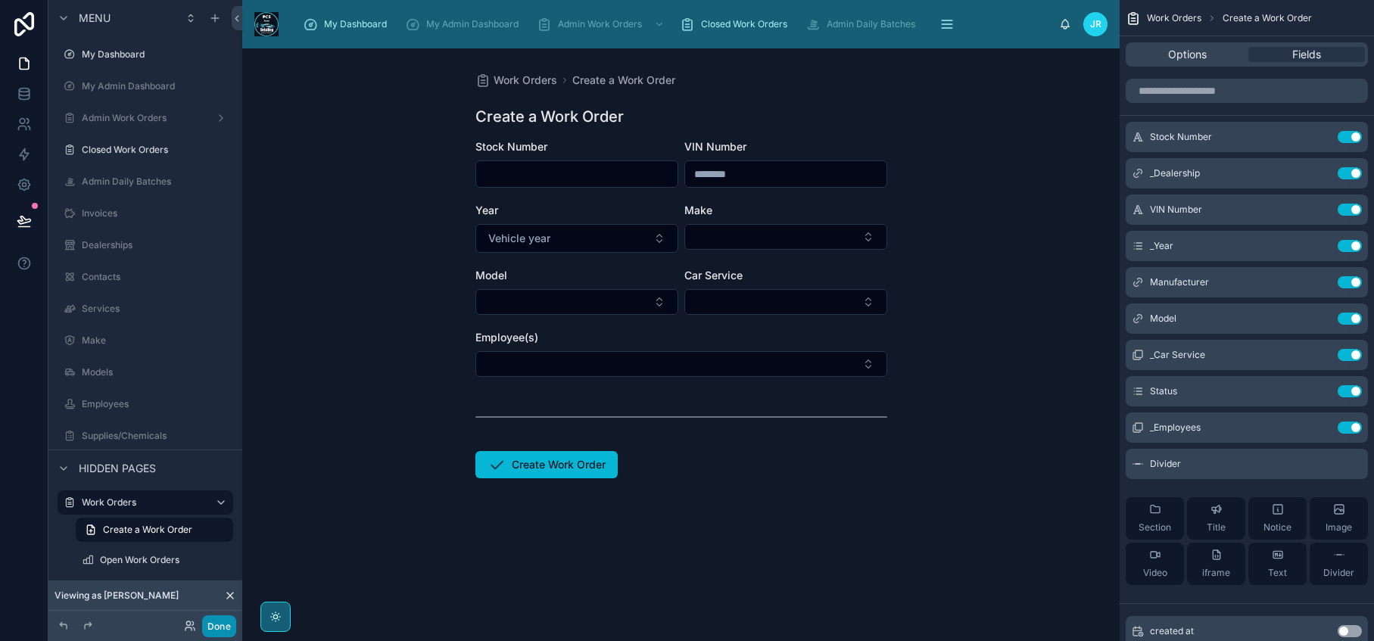
click at [224, 626] on button "Done" at bounding box center [219, 626] width 34 height 22
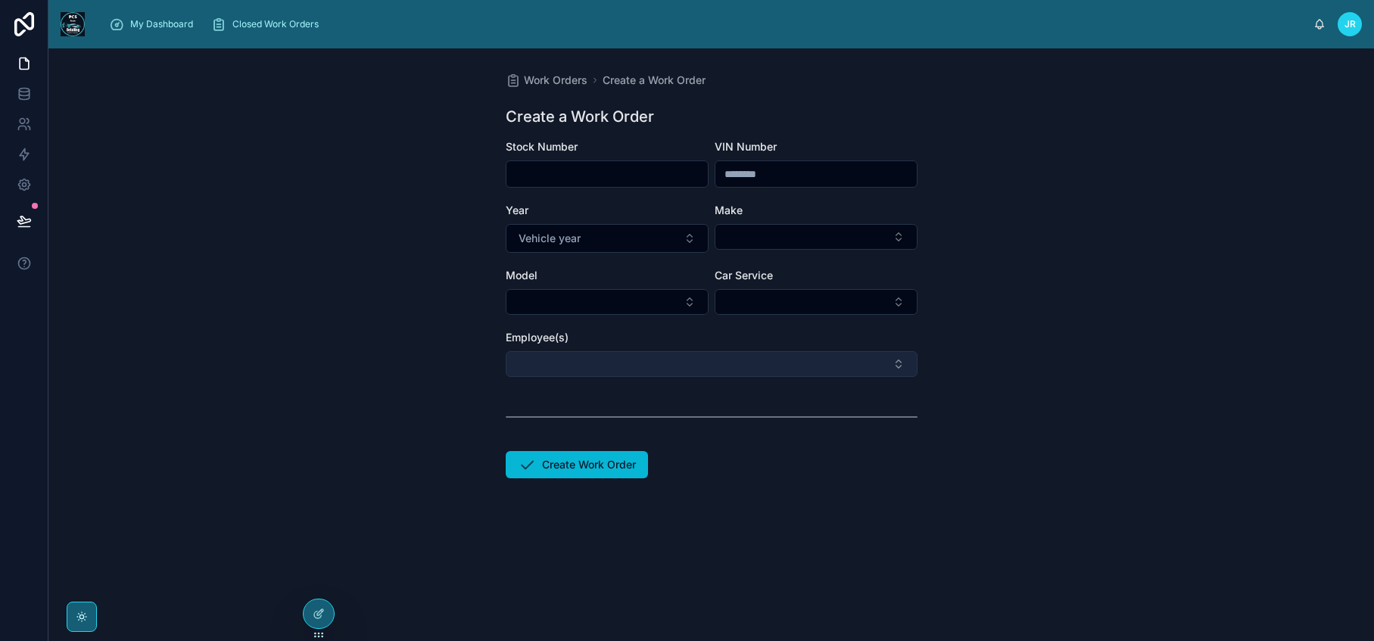
click at [897, 366] on button "Select Button" at bounding box center [712, 364] width 412 height 26
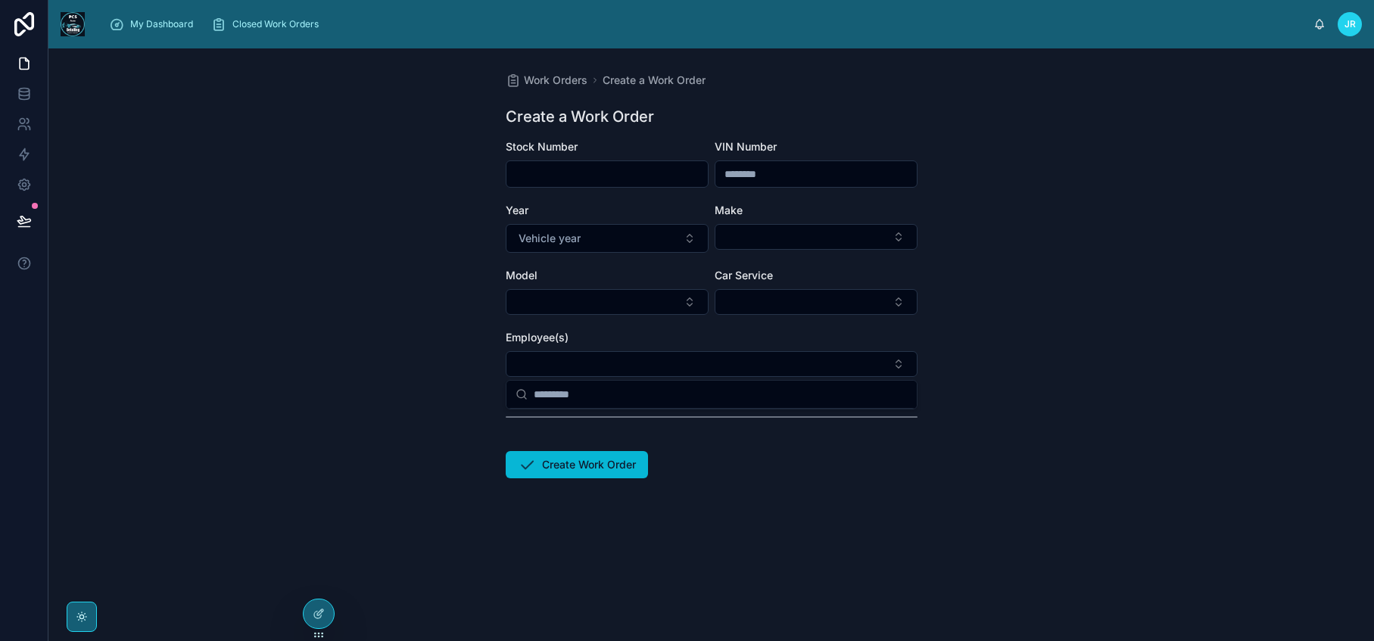
click at [877, 435] on div at bounding box center [712, 417] width 412 height 38
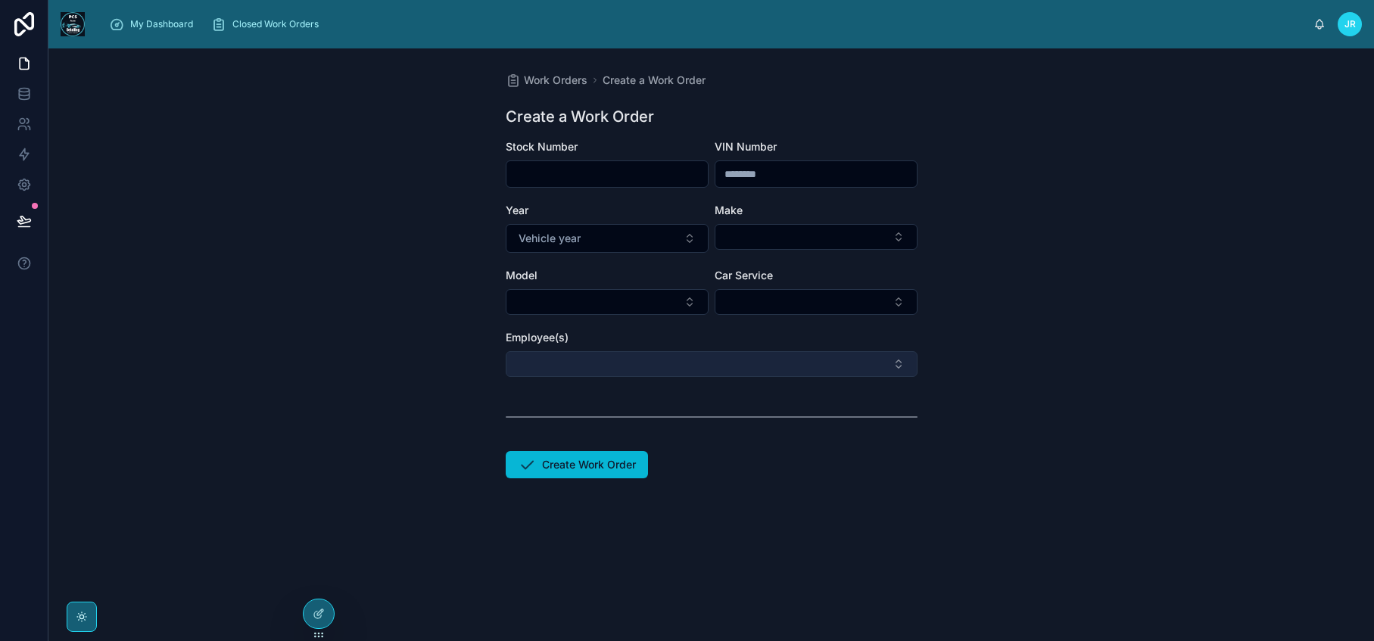
click at [892, 364] on button "Select Button" at bounding box center [712, 364] width 412 height 26
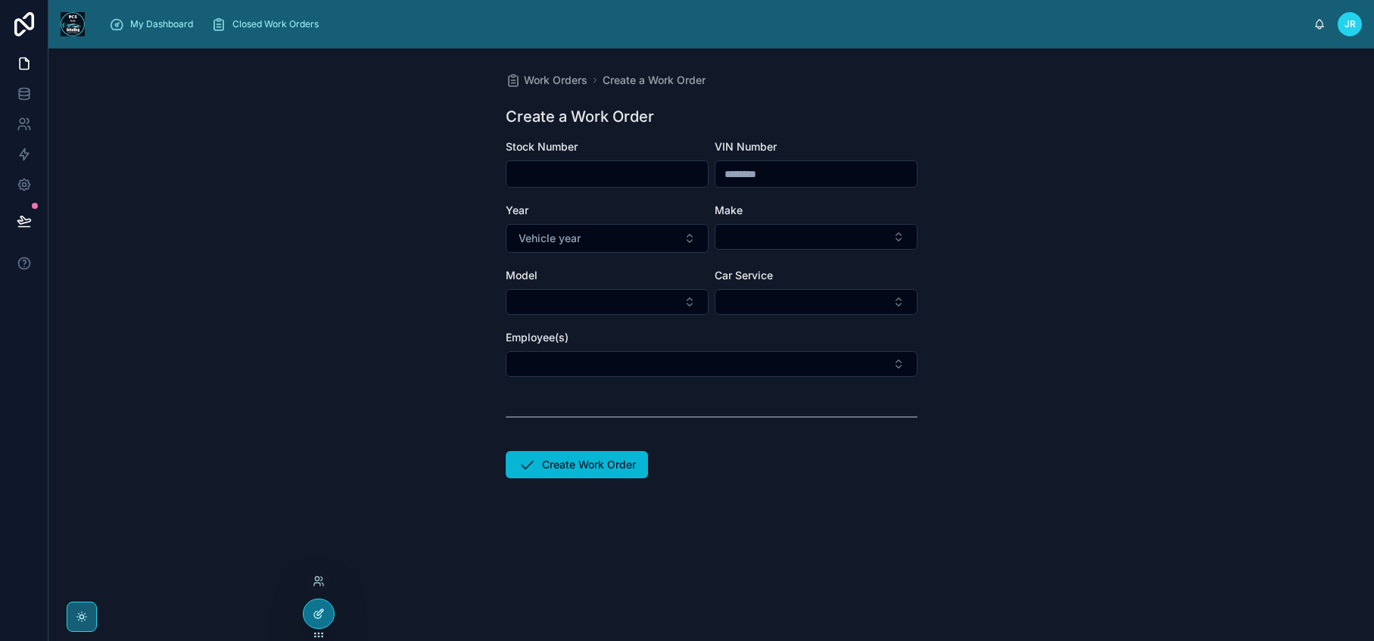
click at [316, 620] on div at bounding box center [319, 613] width 30 height 29
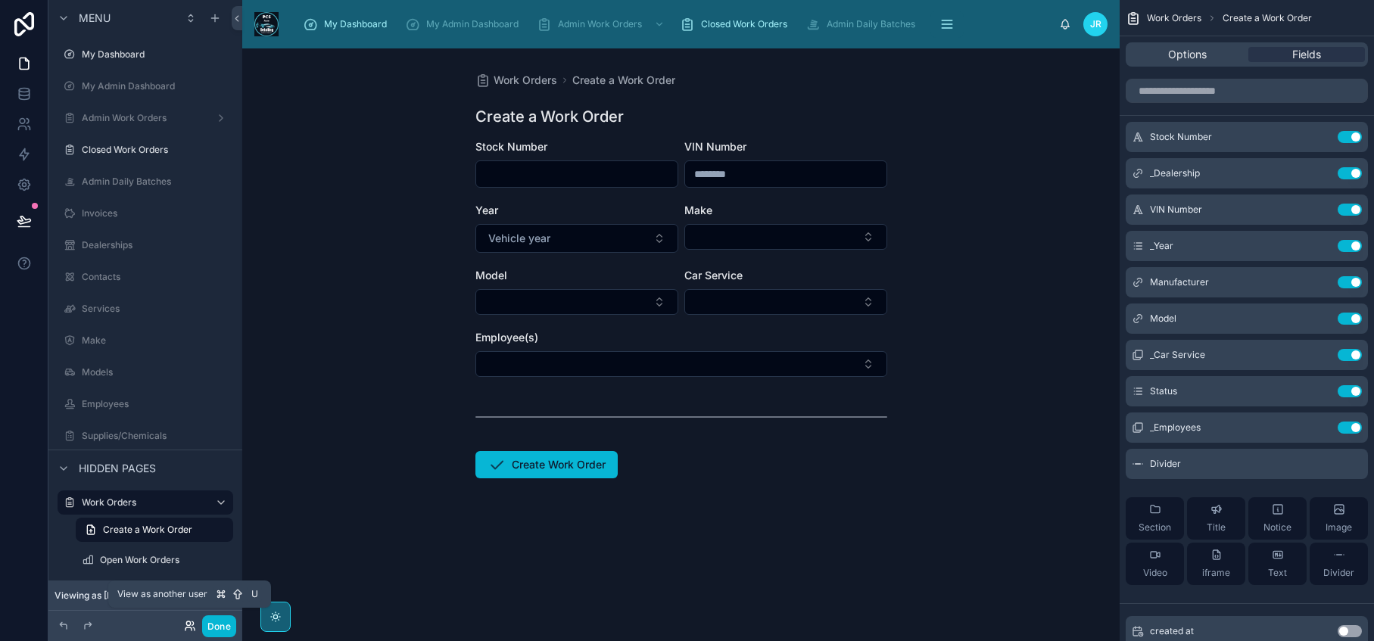
click at [189, 629] on icon at bounding box center [190, 626] width 12 height 12
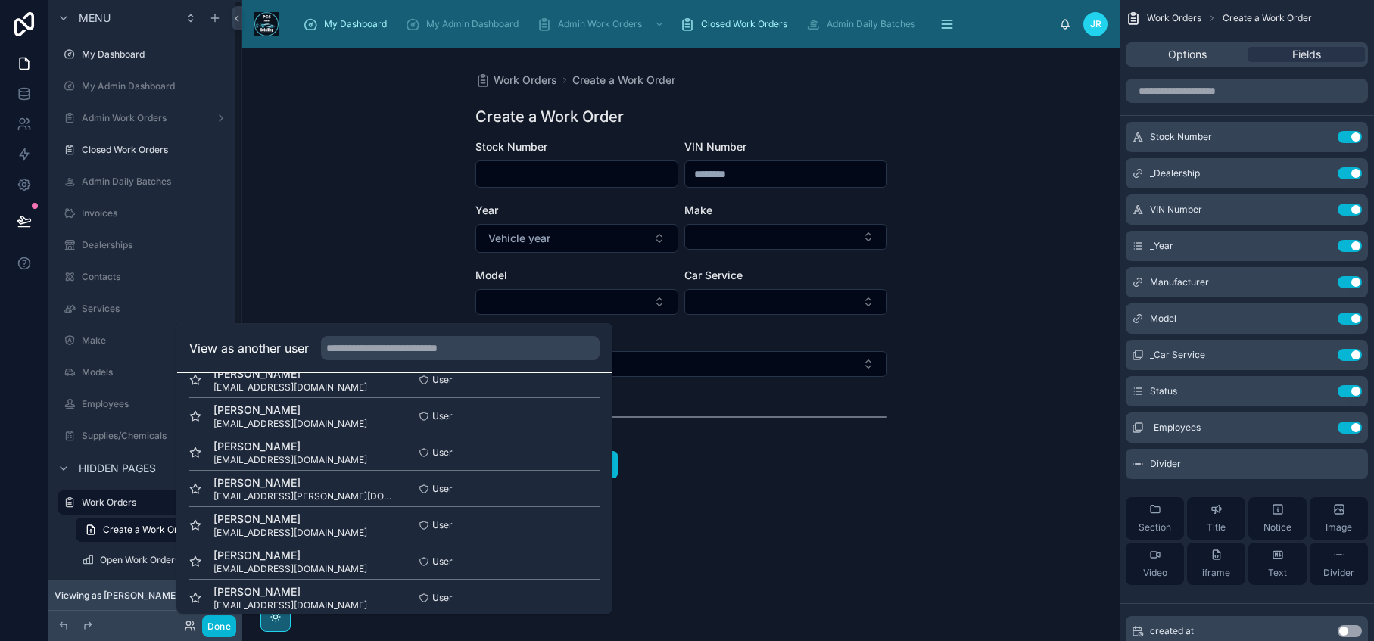
scroll to position [257, 0]
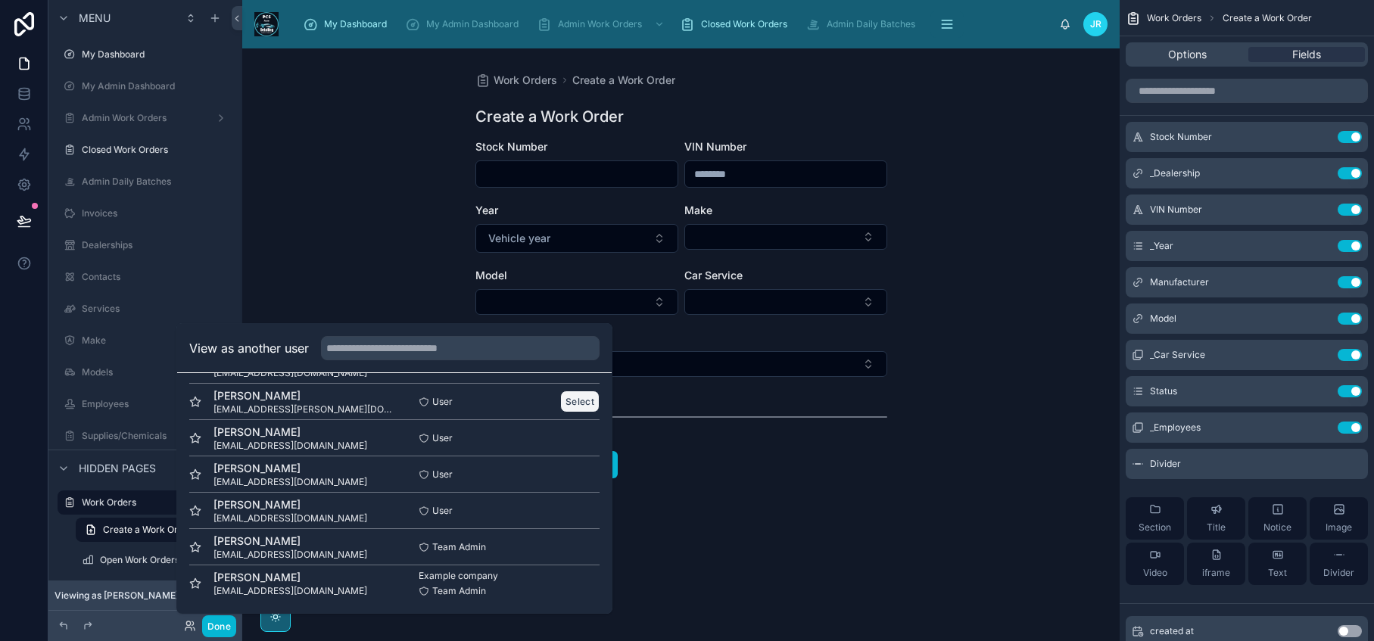
click at [575, 397] on button "Select" at bounding box center [579, 402] width 39 height 22
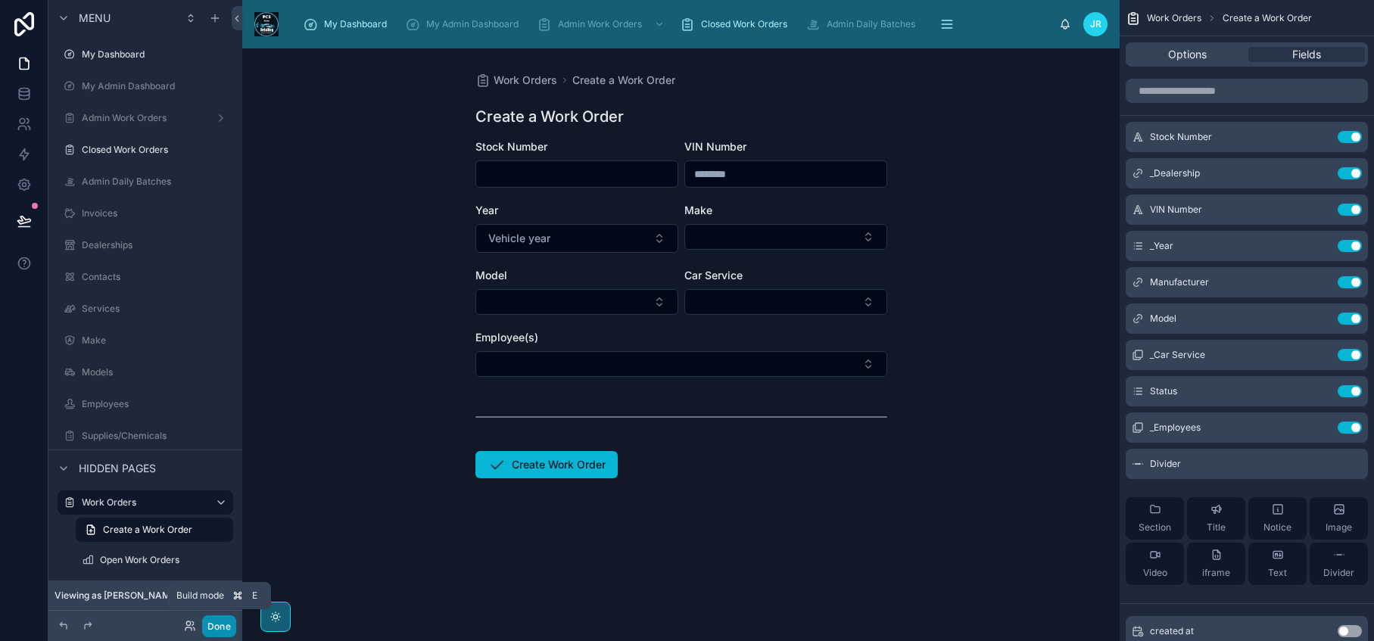
click at [216, 634] on button "Done" at bounding box center [219, 626] width 34 height 22
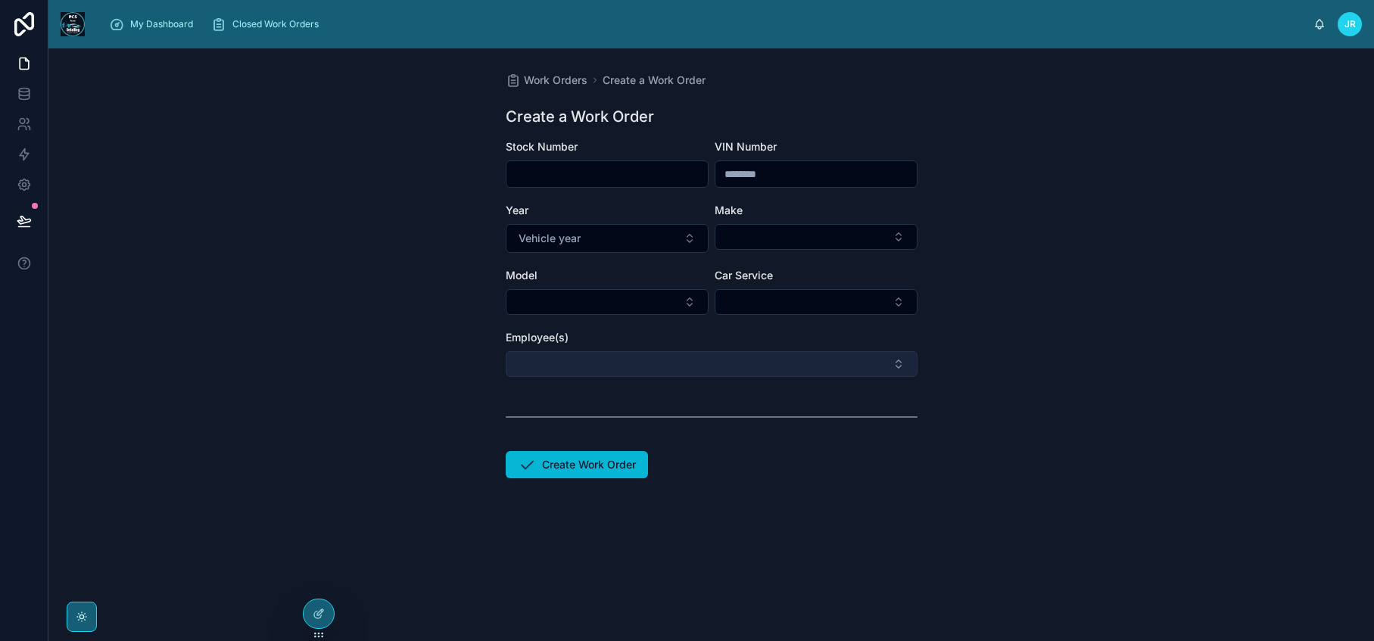
click at [755, 366] on button "Select Button" at bounding box center [712, 364] width 412 height 26
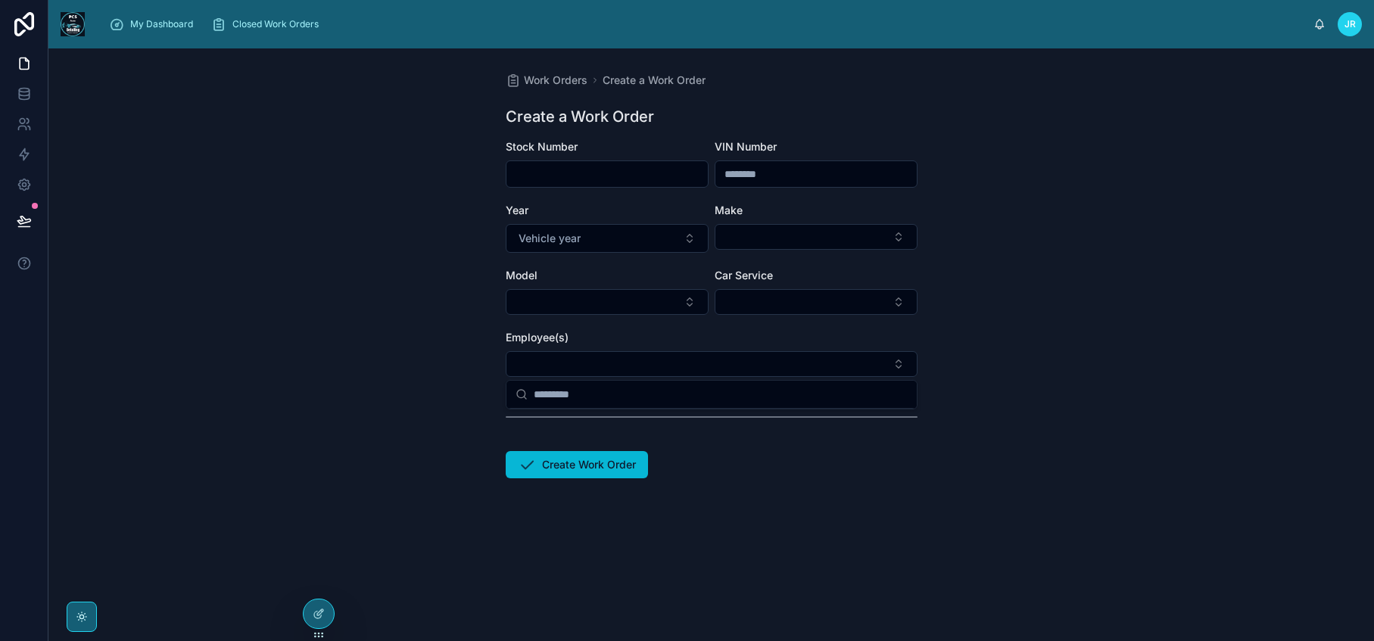
click at [428, 449] on div "Work Orders Create a Work Order Create a Work Order Stock Number VIN Number Yea…" at bounding box center [710, 344] width 1325 height 593
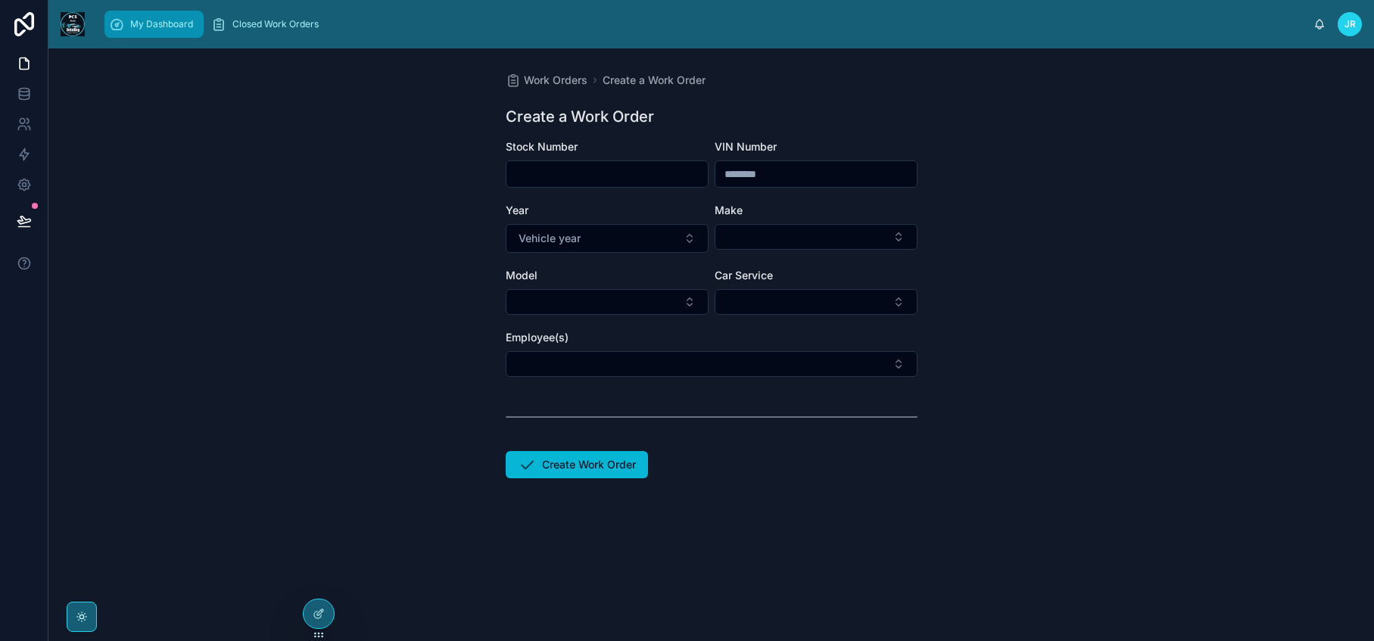
click at [173, 23] on span "My Dashboard" at bounding box center [161, 24] width 63 height 12
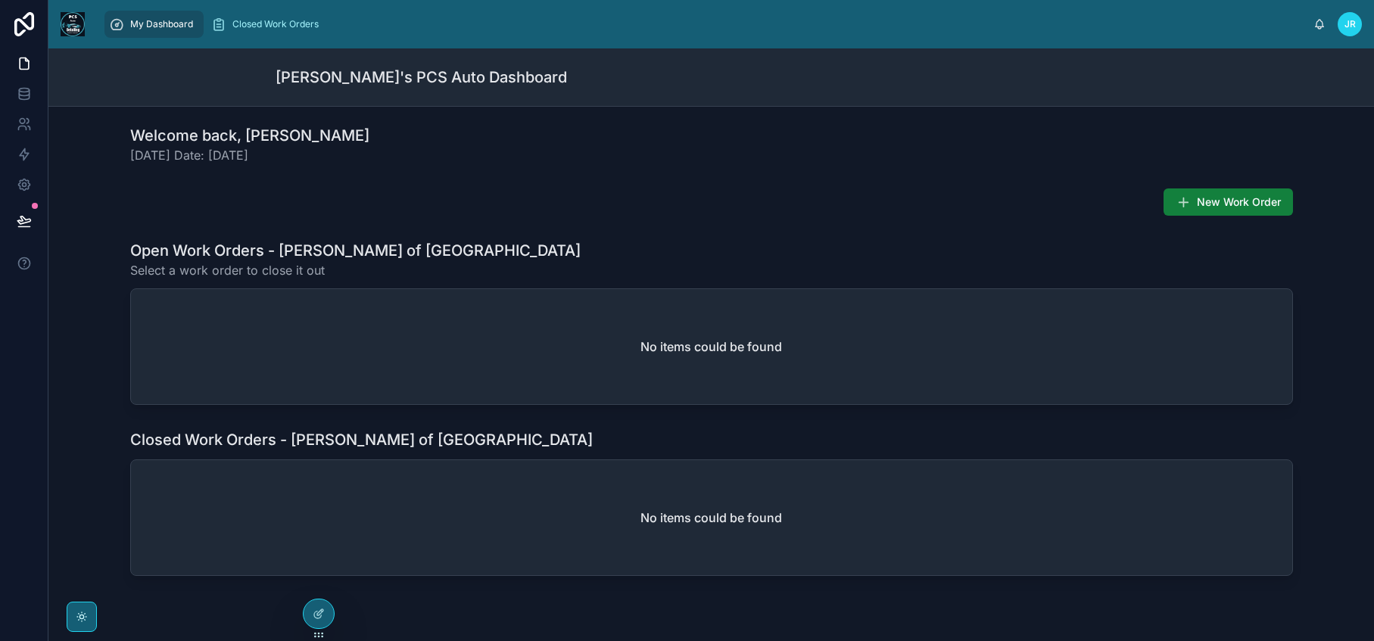
click at [1225, 201] on span "New Work Order" at bounding box center [1239, 202] width 84 height 15
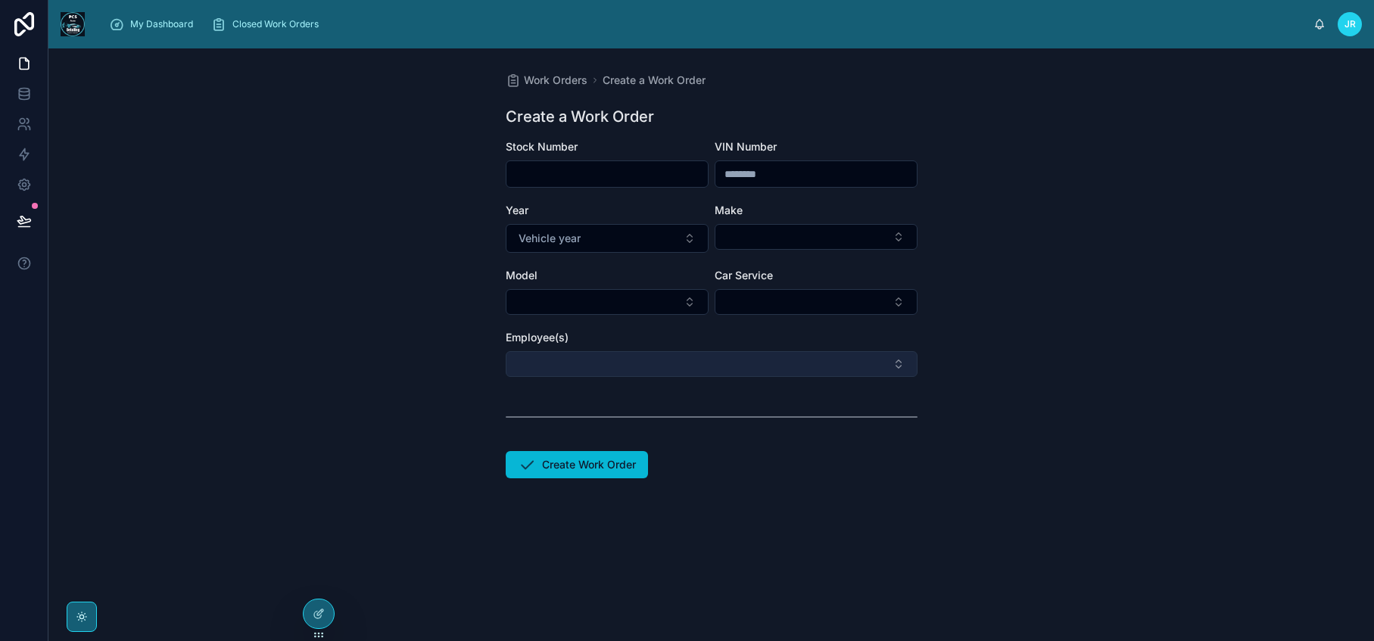
click at [840, 359] on button "Select Button" at bounding box center [712, 364] width 412 height 26
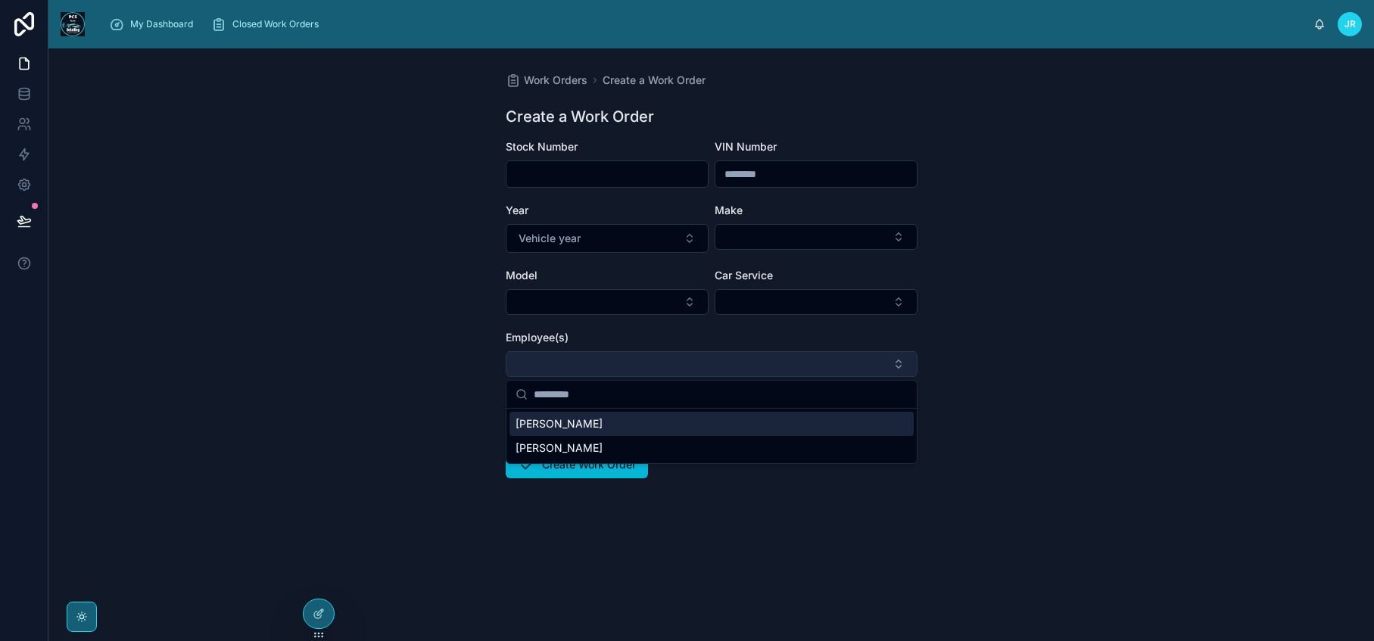
click at [840, 359] on button "Select Button" at bounding box center [712, 364] width 412 height 26
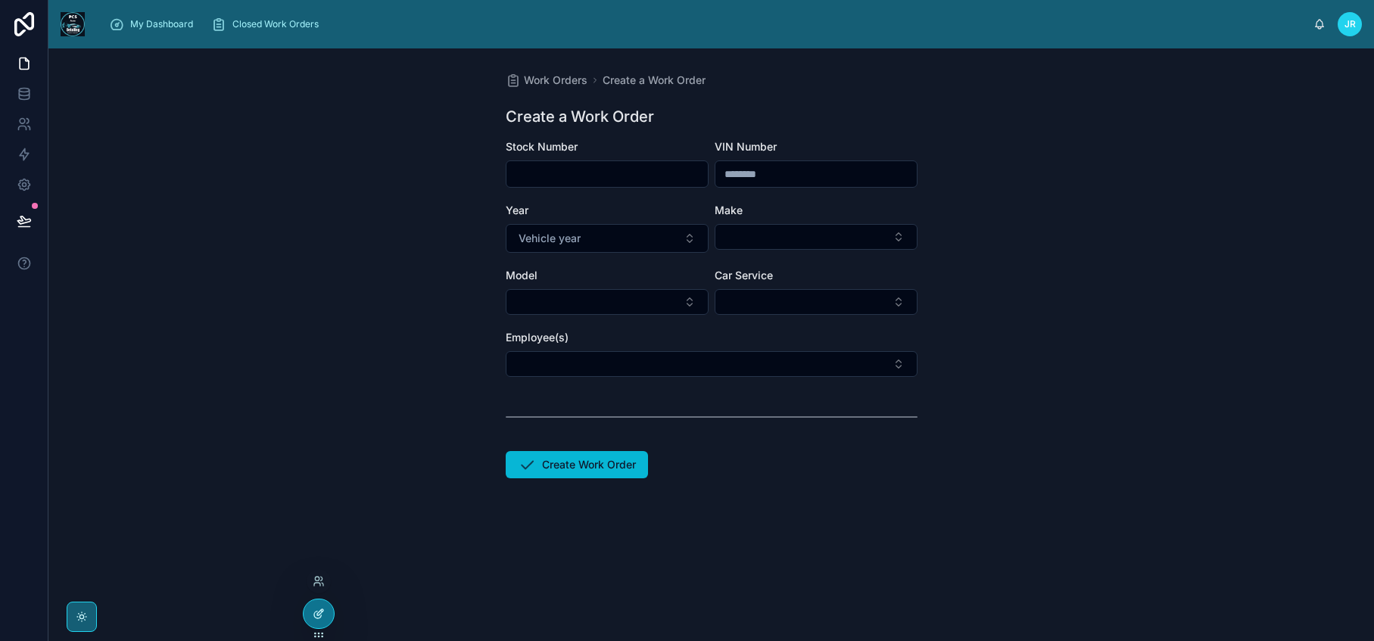
click at [322, 610] on icon at bounding box center [319, 614] width 12 height 12
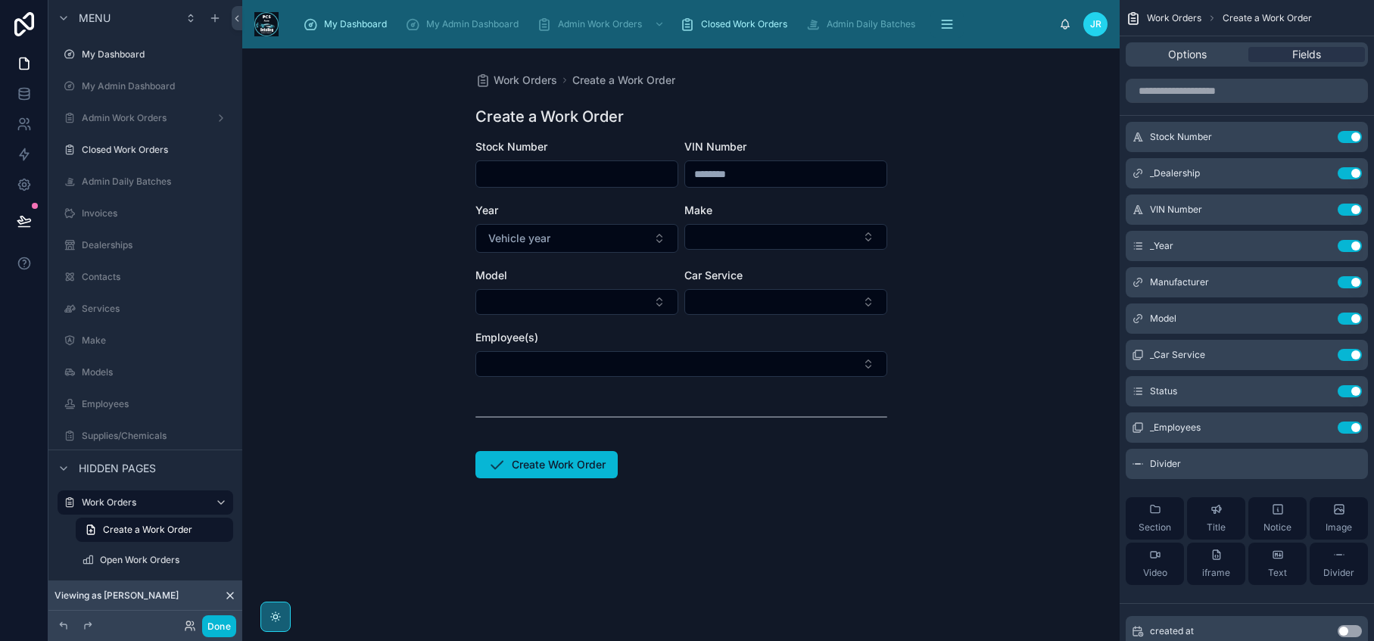
click at [469, 606] on div "Work Orders Create a Work Order Create a Work Order Stock Number VIN Number Yea…" at bounding box center [680, 344] width 877 height 593
click at [189, 627] on icon at bounding box center [188, 628] width 6 height 3
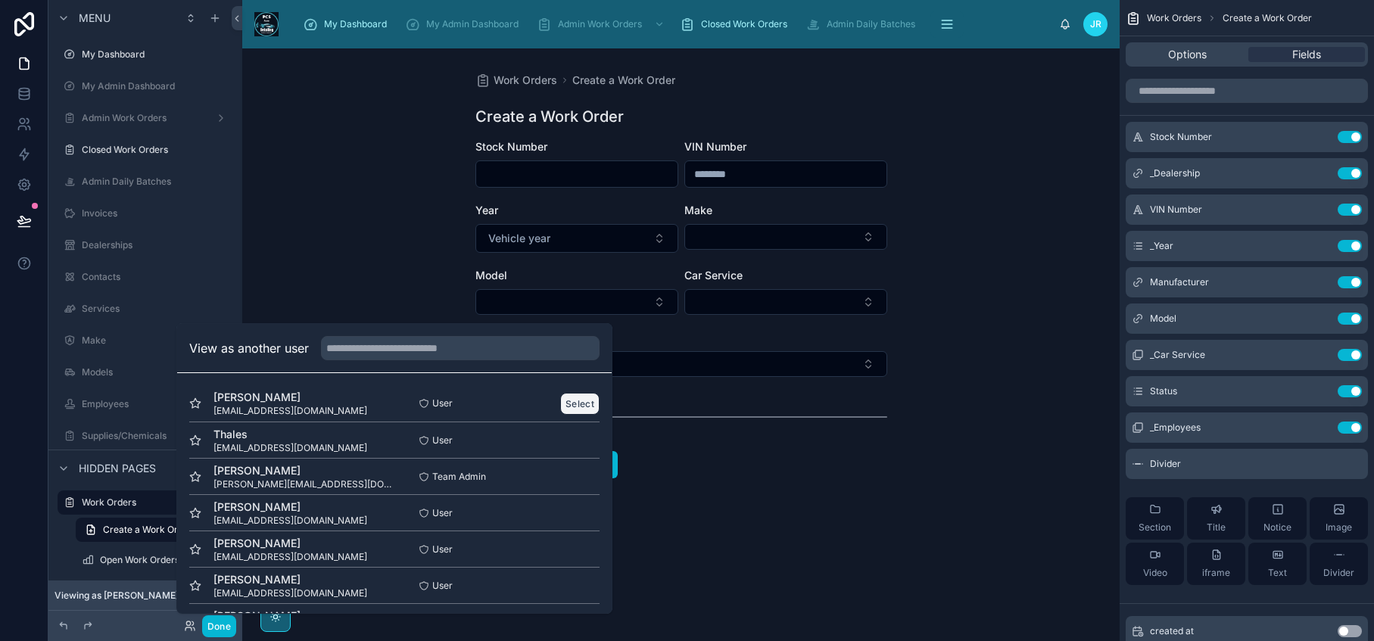
click at [569, 406] on button "Select" at bounding box center [579, 404] width 39 height 22
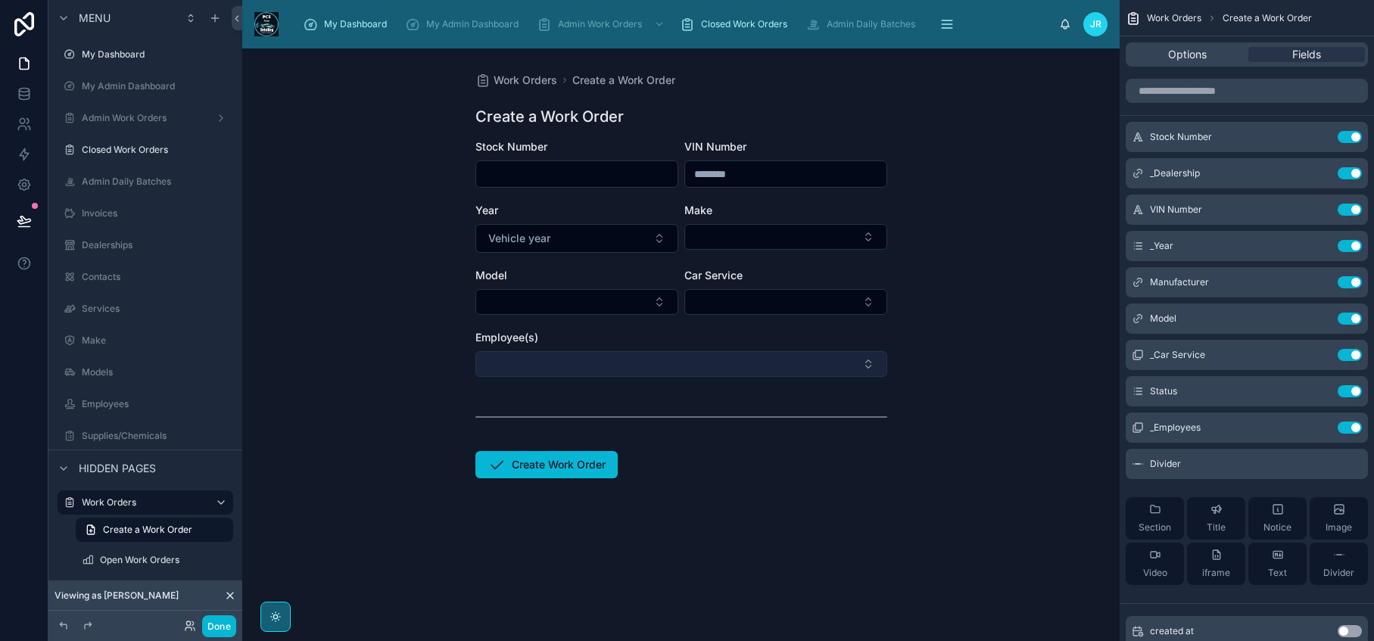
click at [606, 363] on button "Select Button" at bounding box center [681, 364] width 412 height 26
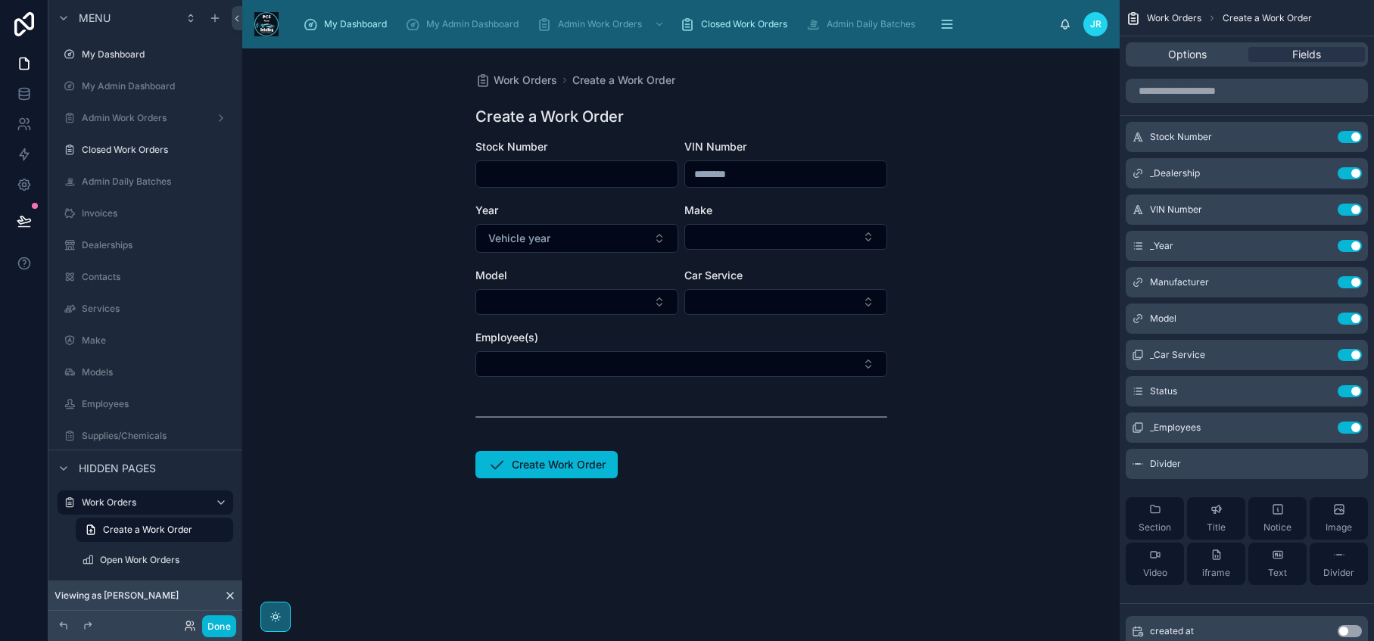
click at [354, 497] on div "Work Orders Create a Work Order Create a Work Order Stock Number VIN Number Yea…" at bounding box center [680, 344] width 877 height 593
click at [25, 128] on icon at bounding box center [22, 128] width 8 height 4
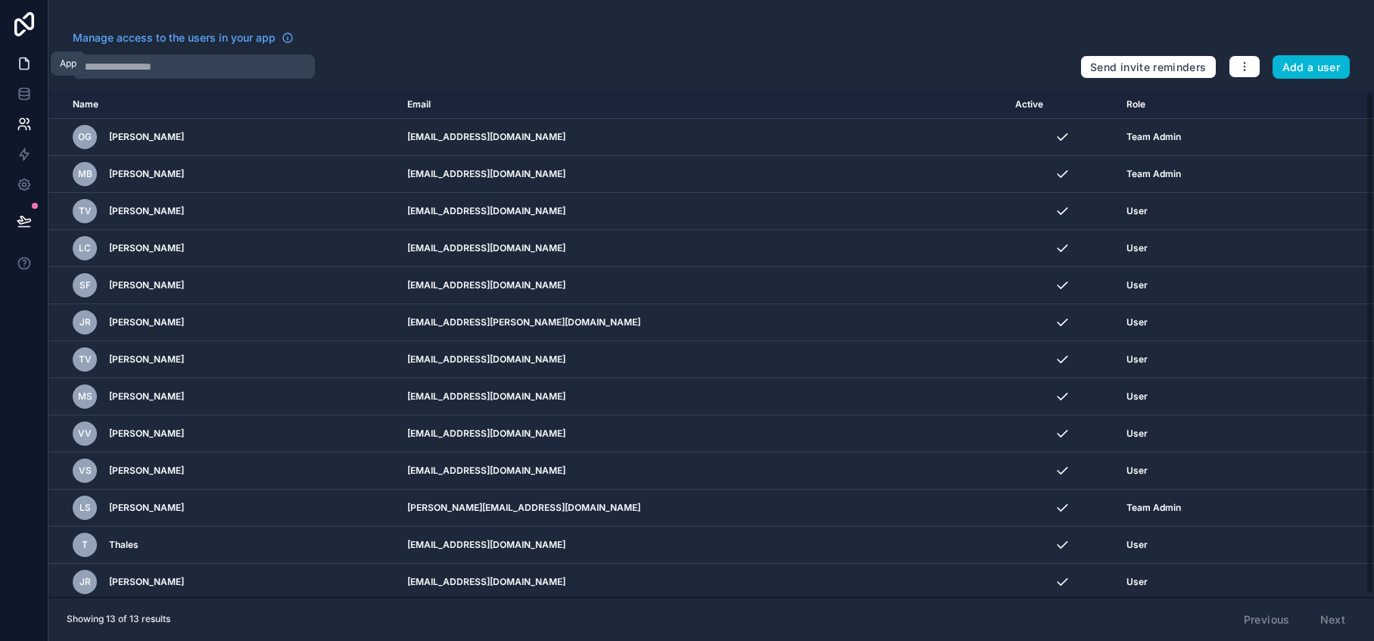
click at [22, 67] on icon at bounding box center [24, 63] width 15 height 15
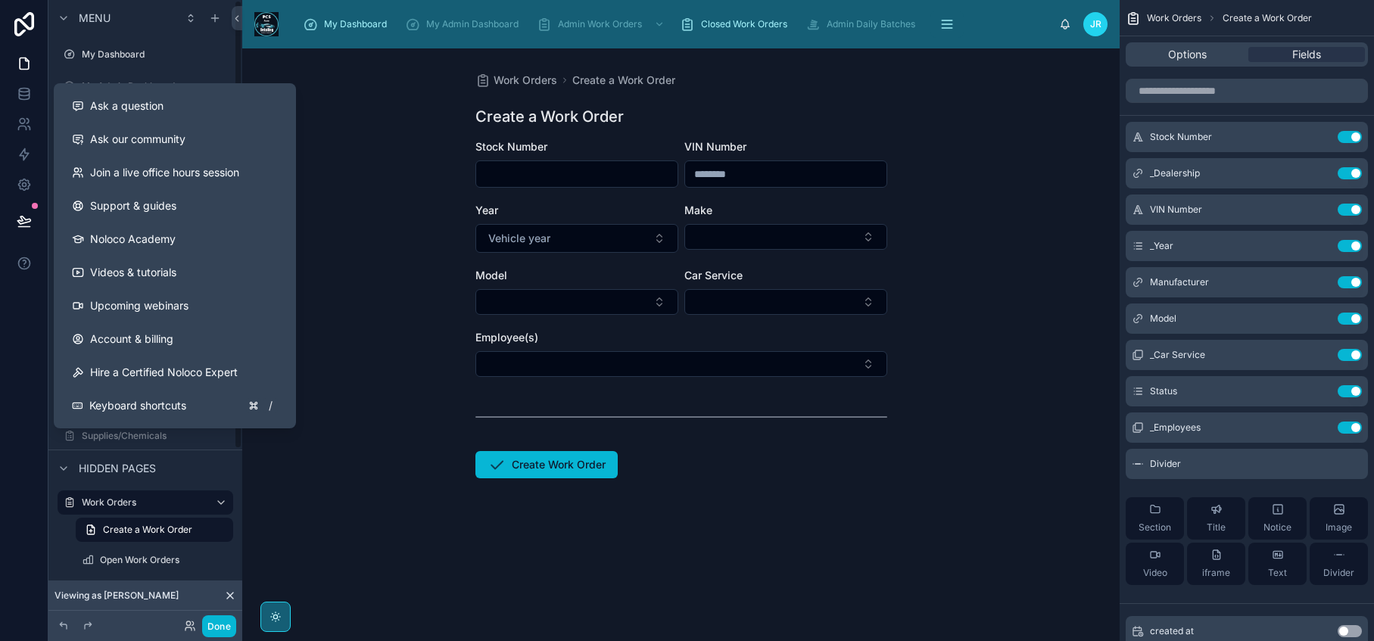
click at [342, 506] on div "Work Orders Create a Work Order Create a Work Order Stock Number VIN Number Yea…" at bounding box center [680, 344] width 877 height 593
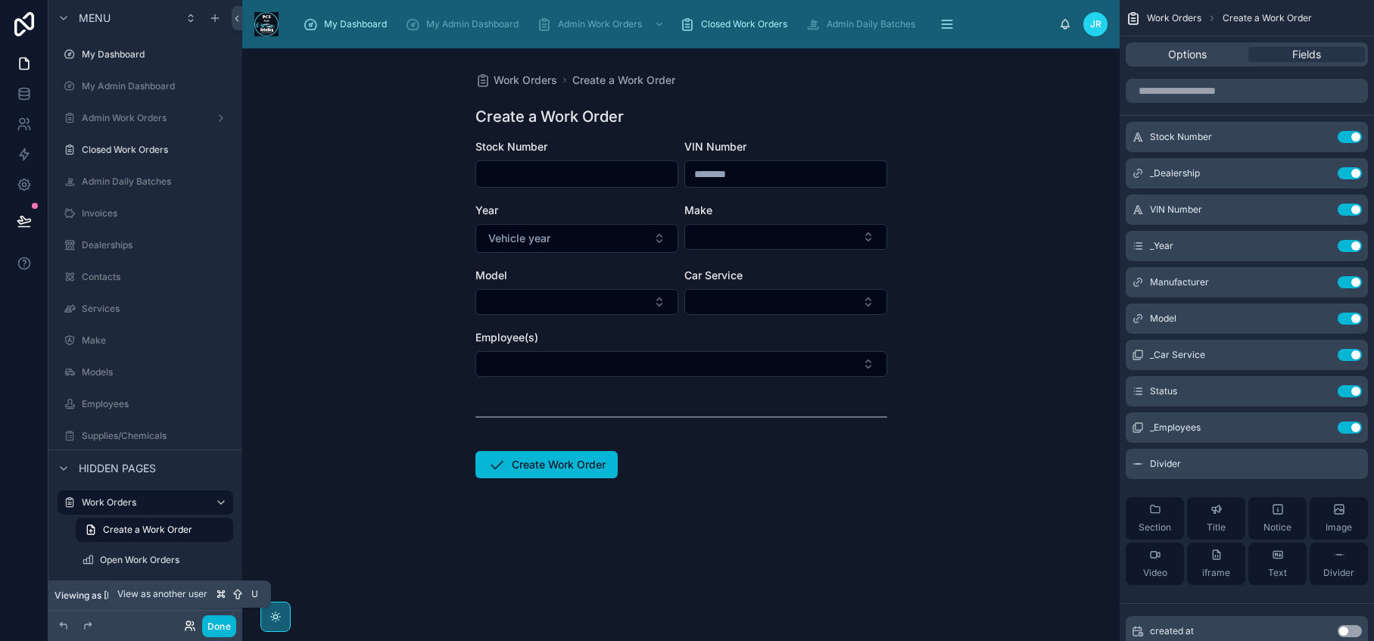
click at [191, 627] on icon at bounding box center [190, 626] width 12 height 12
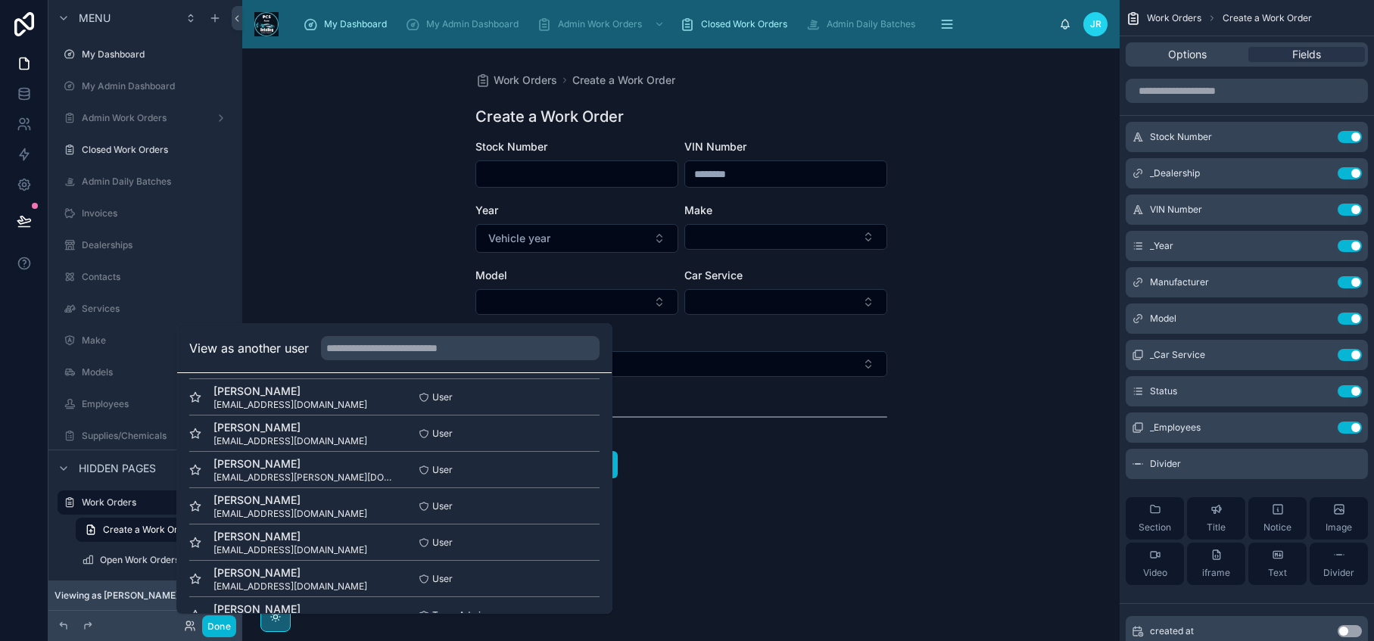
scroll to position [257, 0]
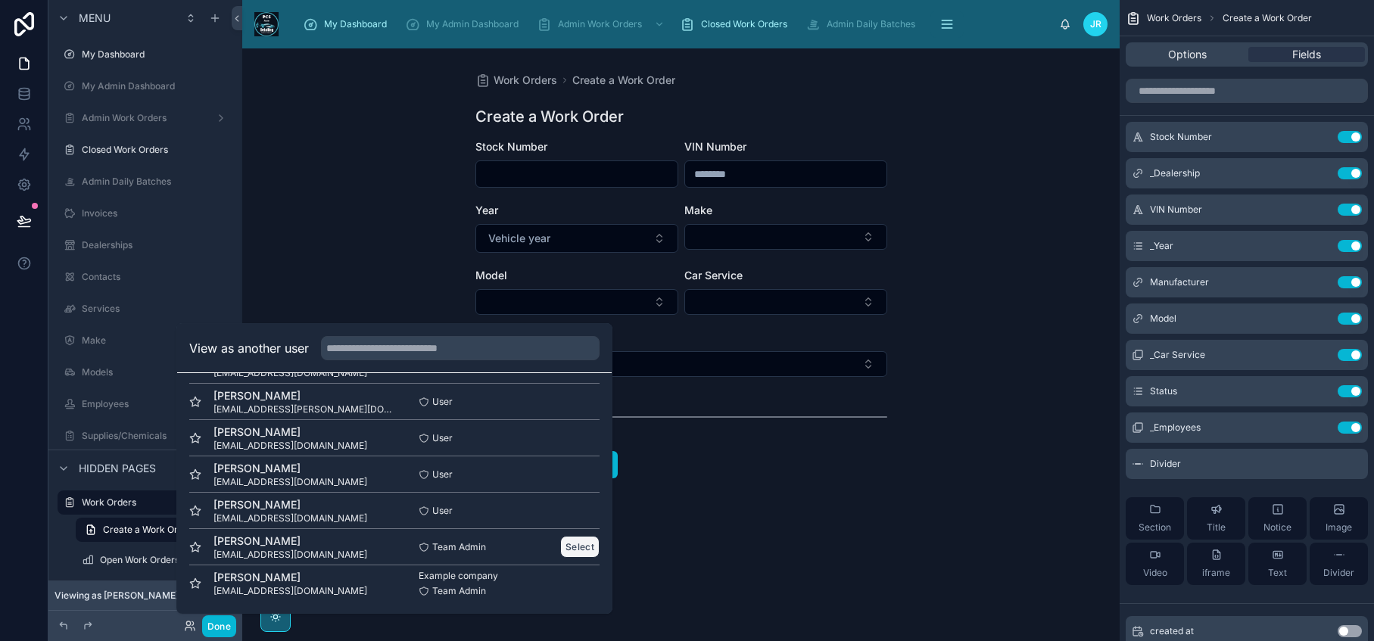
click at [571, 544] on button "Select" at bounding box center [579, 547] width 39 height 22
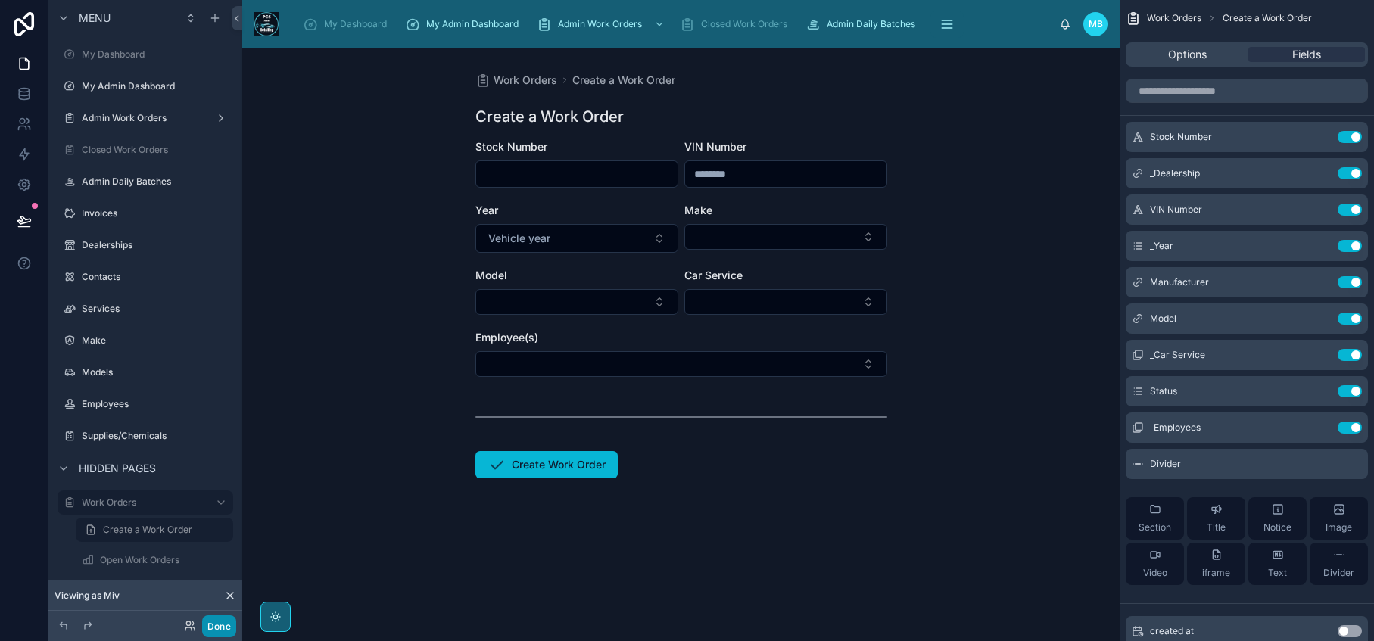
click at [219, 627] on button "Done" at bounding box center [219, 626] width 34 height 22
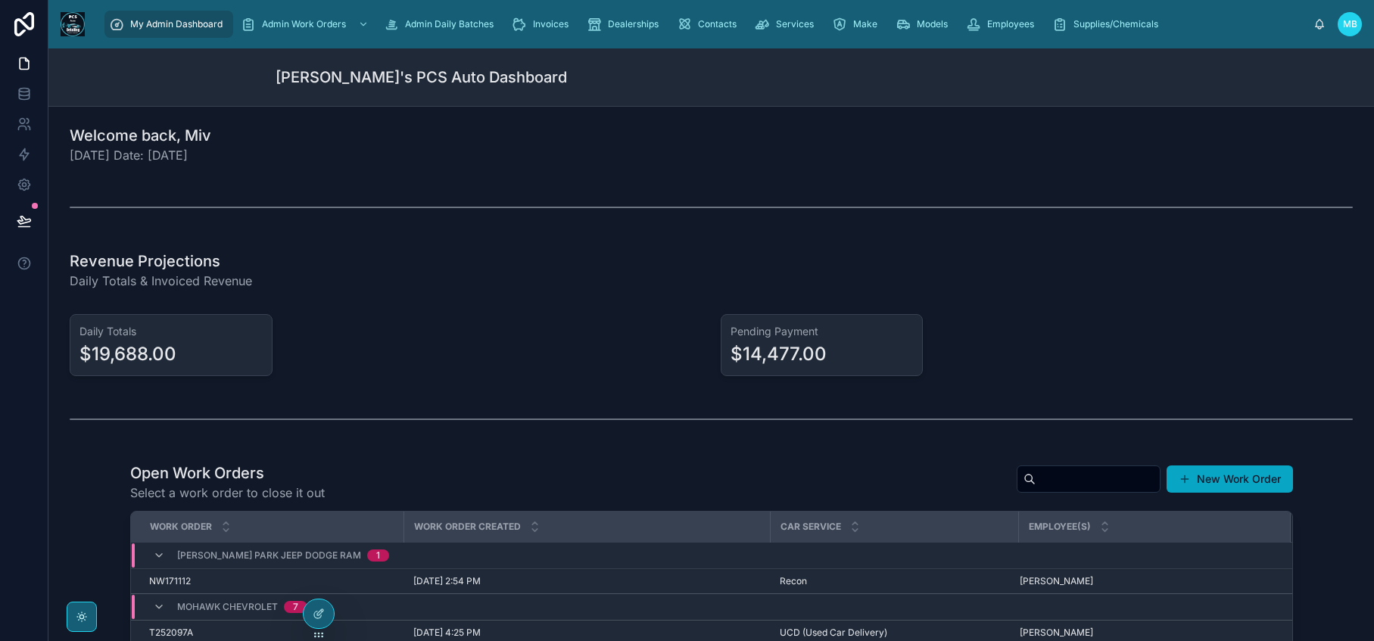
click at [1228, 479] on button "New Work Order" at bounding box center [1229, 479] width 126 height 27
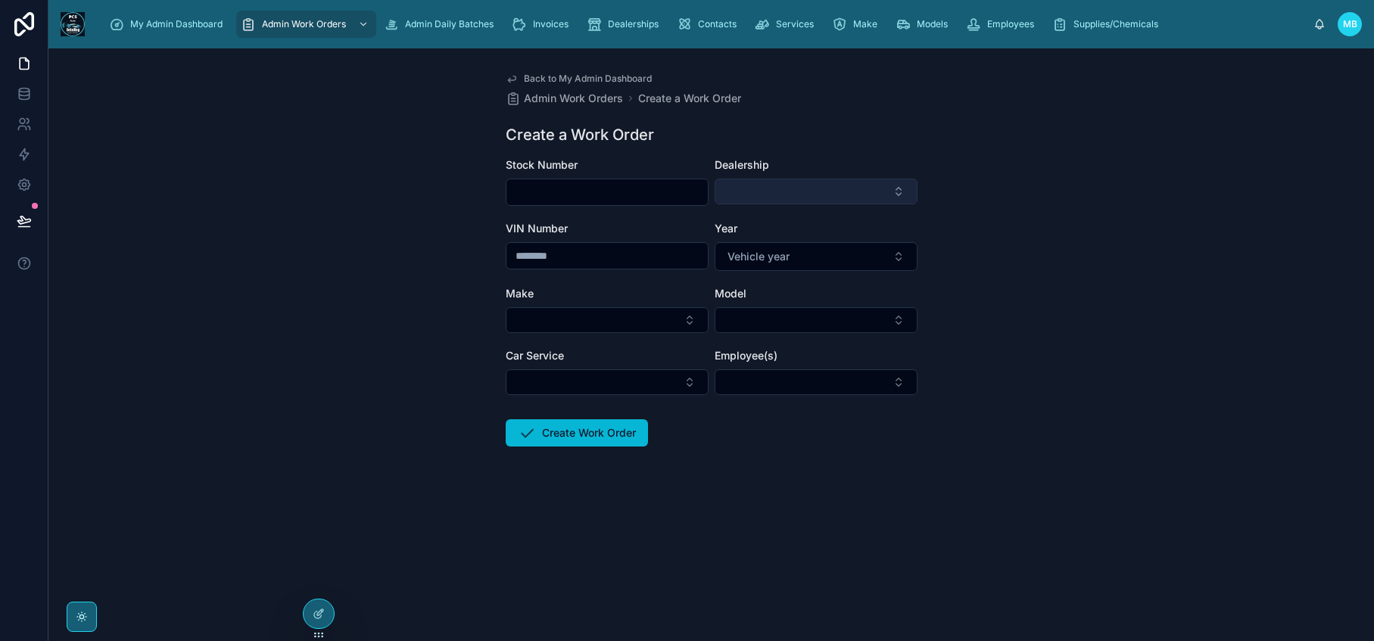
click at [817, 186] on button "Select Button" at bounding box center [816, 192] width 203 height 26
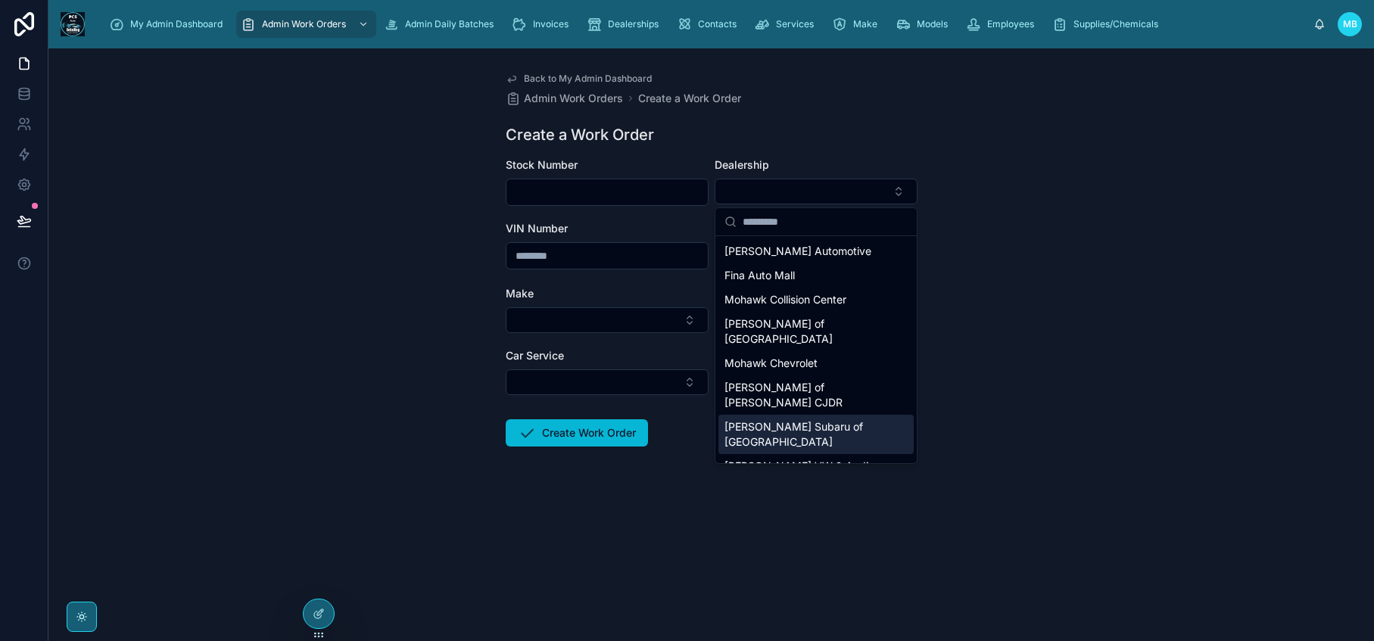
click at [799, 419] on span "Lundgren Subaru of Bennington" at bounding box center [806, 434] width 165 height 30
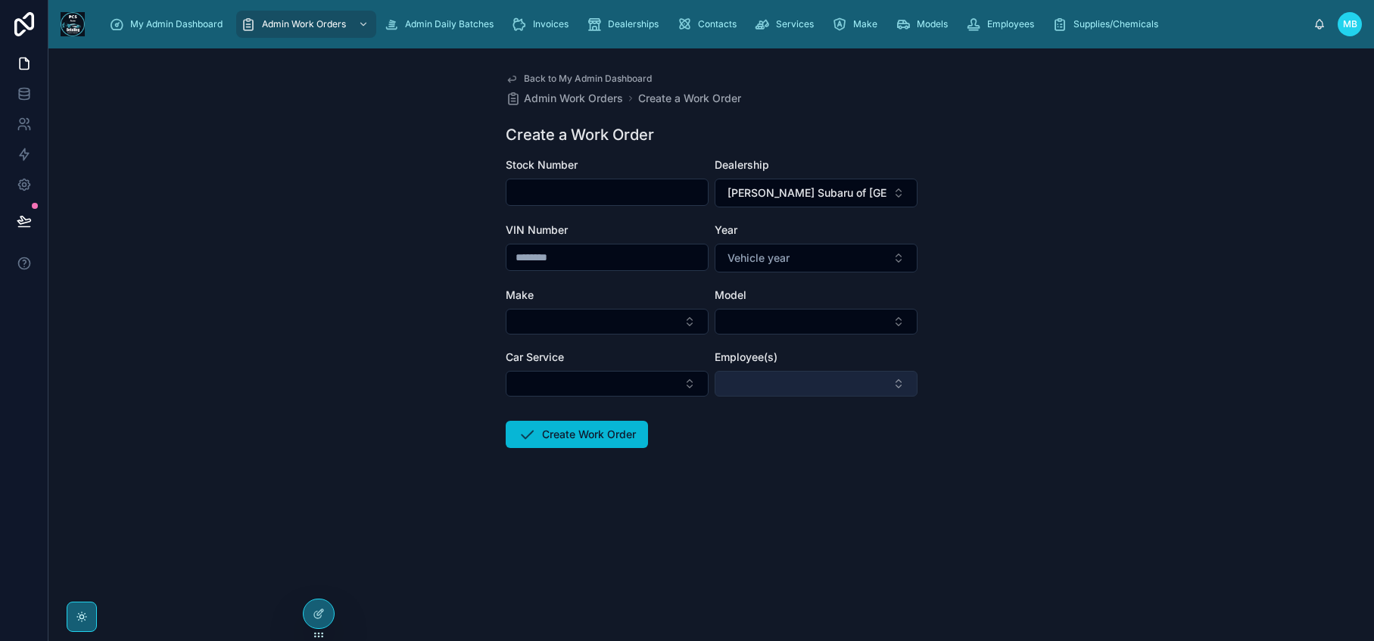
click at [801, 389] on button "Select Button" at bounding box center [816, 384] width 203 height 26
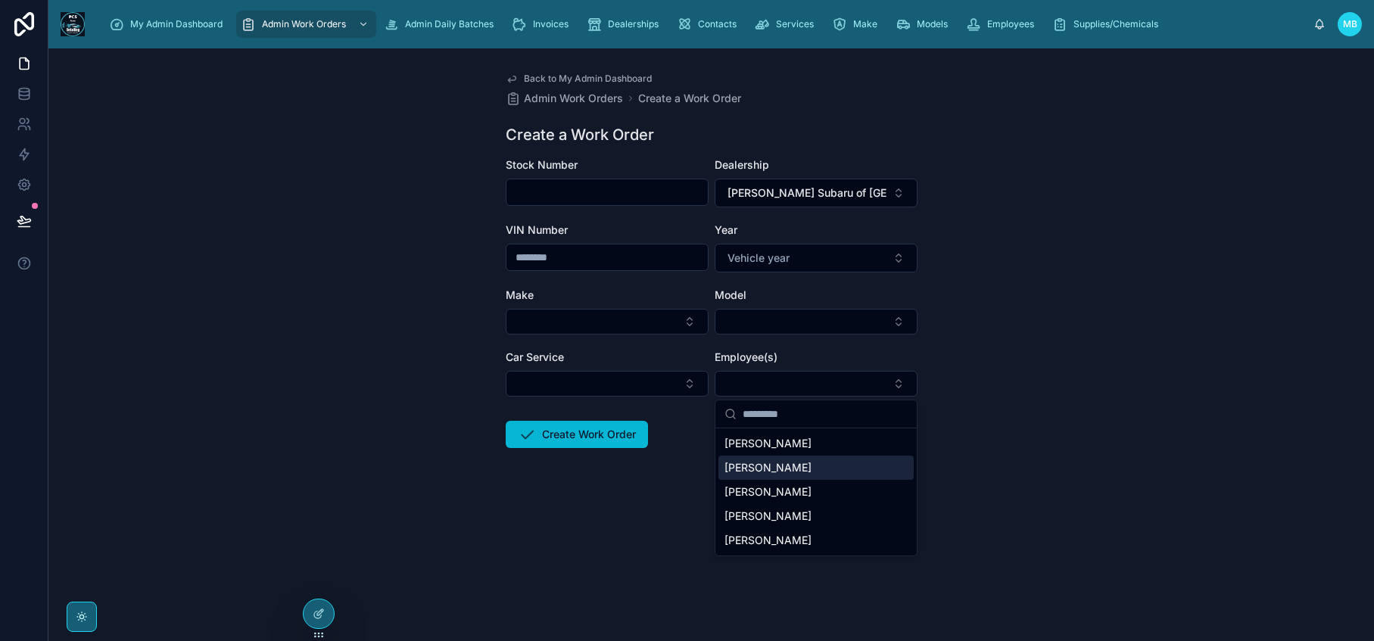
click at [661, 516] on form "Stock Number Dealership Lundgren Subaru of Bennington VIN Number Year Vehicle y…" at bounding box center [712, 351] width 412 height 388
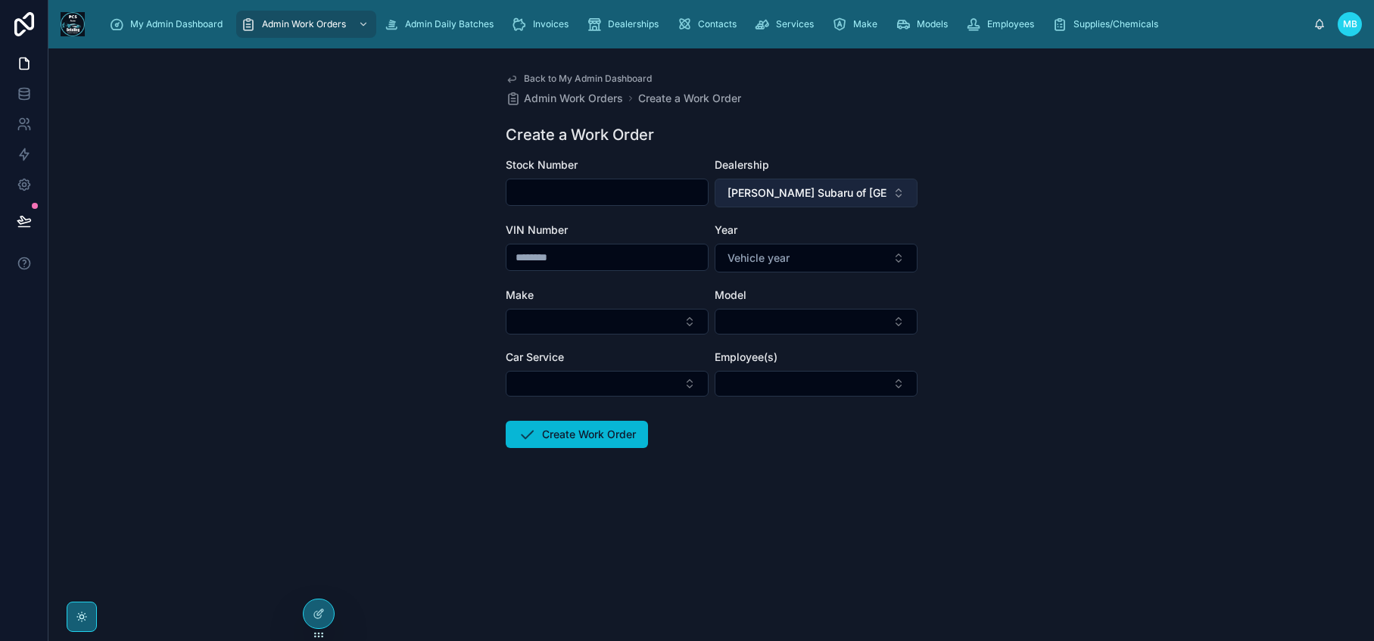
click at [796, 188] on span "Lundgren Subaru of Bennington" at bounding box center [806, 192] width 159 height 15
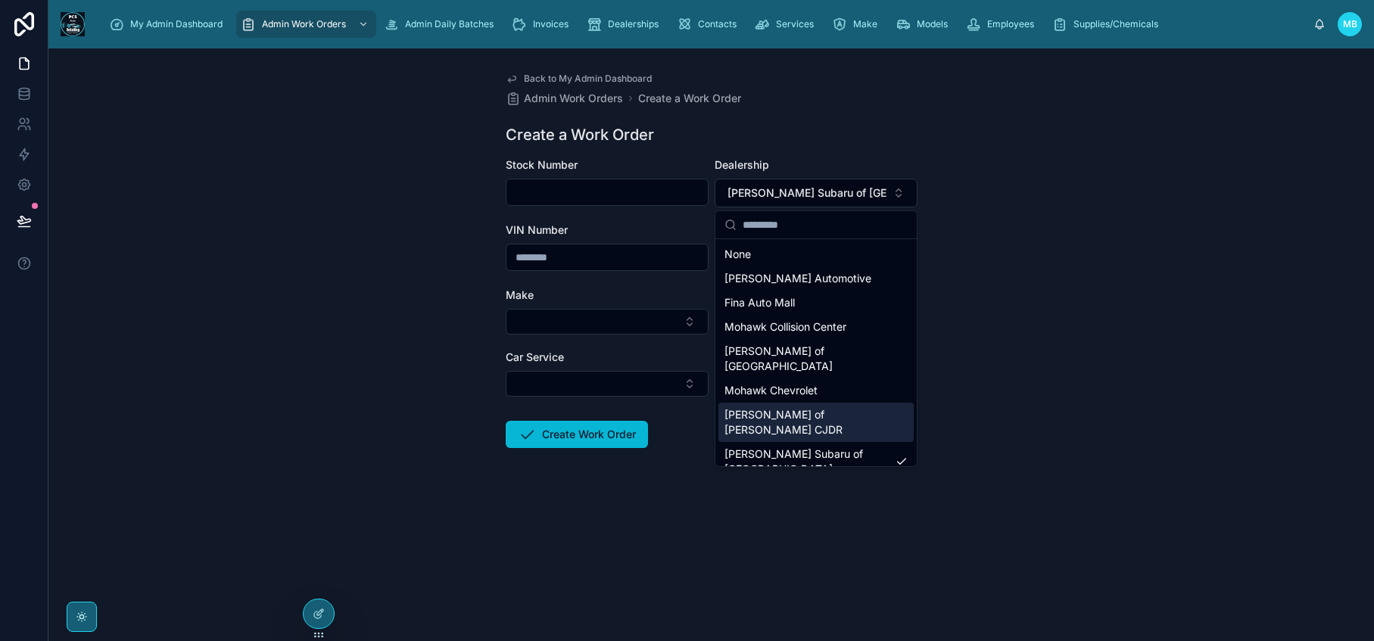
click at [791, 403] on div "Stephens of Bennington CJDR" at bounding box center [815, 422] width 195 height 39
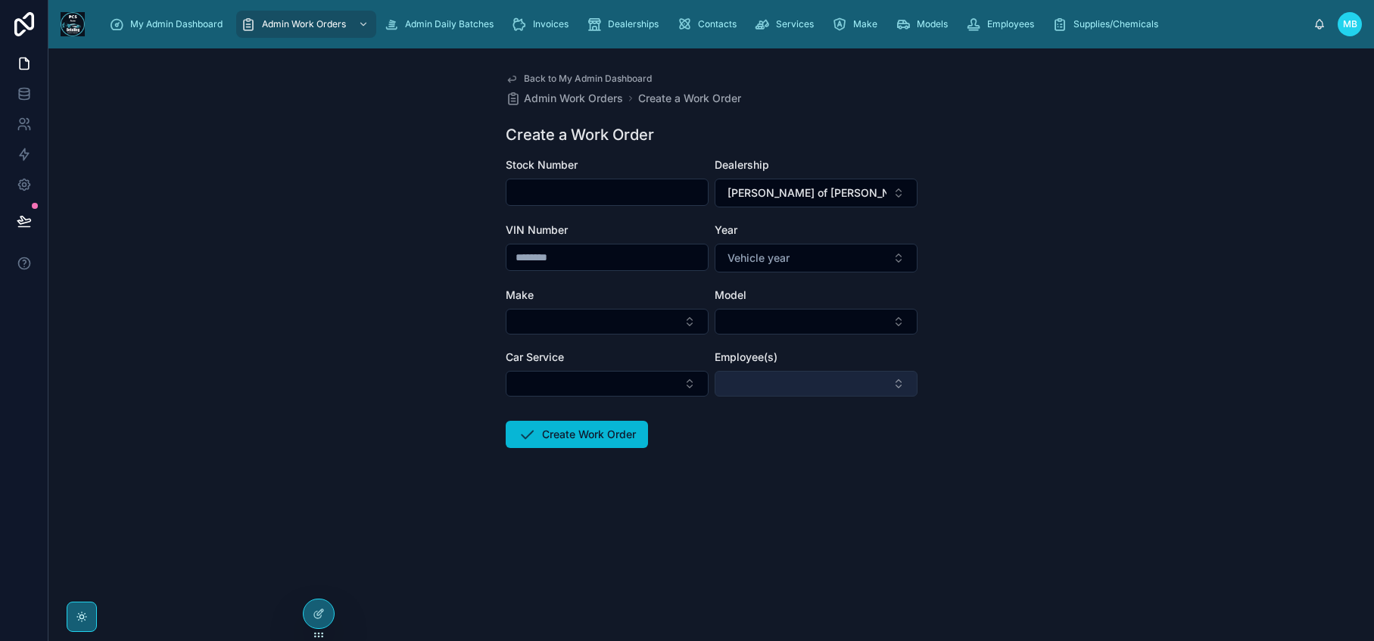
click at [790, 387] on button "Select Button" at bounding box center [816, 384] width 203 height 26
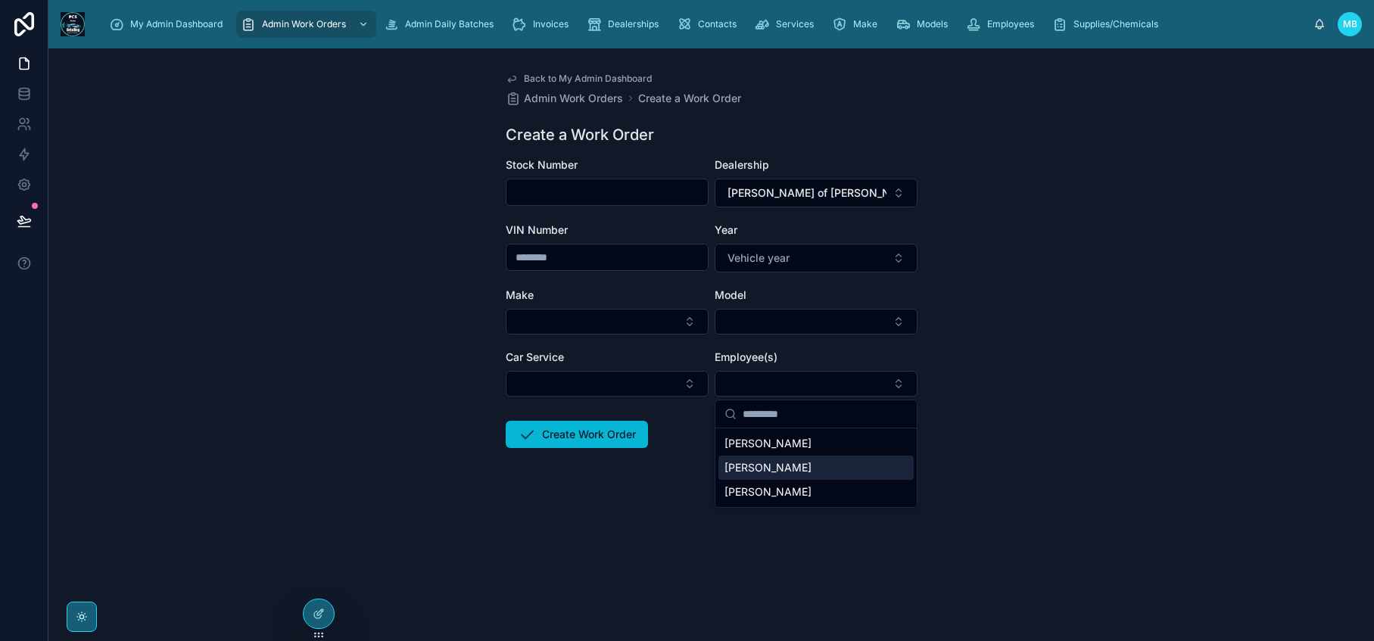
click at [684, 503] on form "Stock Number Dealership Stephens of Bennington CJDR VIN Number Year Vehicle yea…" at bounding box center [712, 351] width 412 height 388
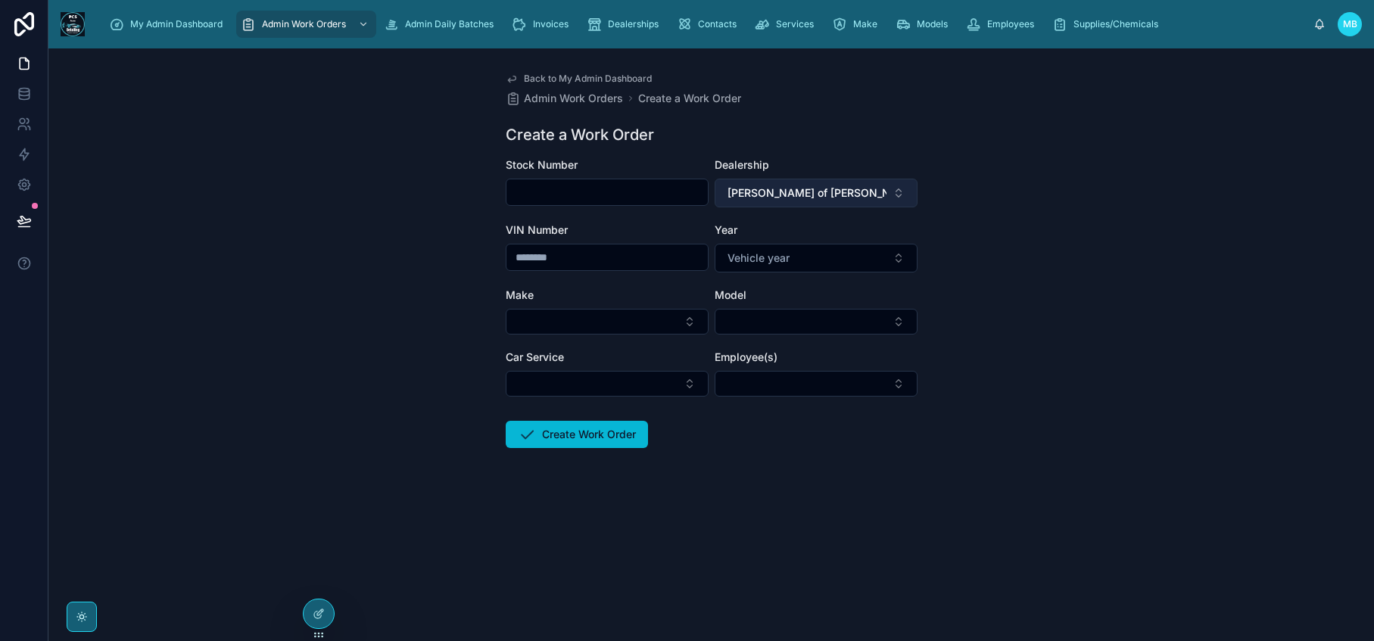
click at [802, 198] on span "Stephens of Bennington CJDR" at bounding box center [806, 192] width 159 height 15
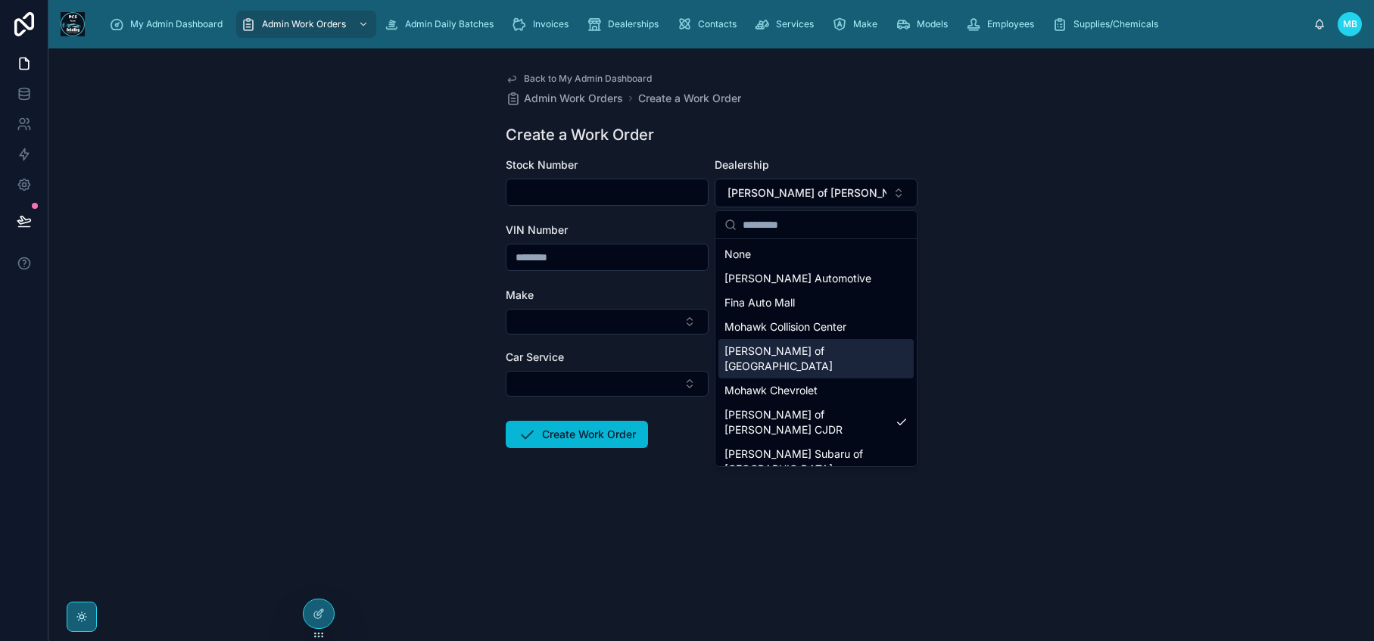
click at [780, 361] on div "[PERSON_NAME] of [GEOGRAPHIC_DATA]" at bounding box center [815, 358] width 195 height 39
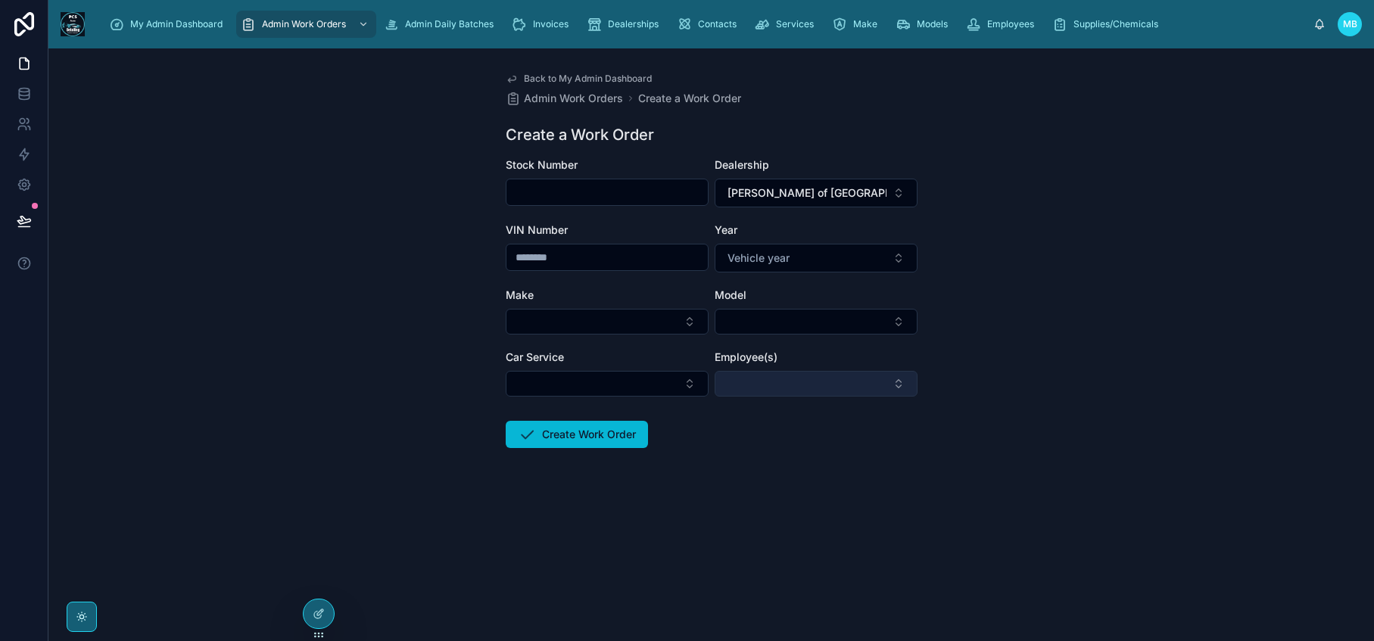
click at [772, 388] on button "Select Button" at bounding box center [816, 384] width 203 height 26
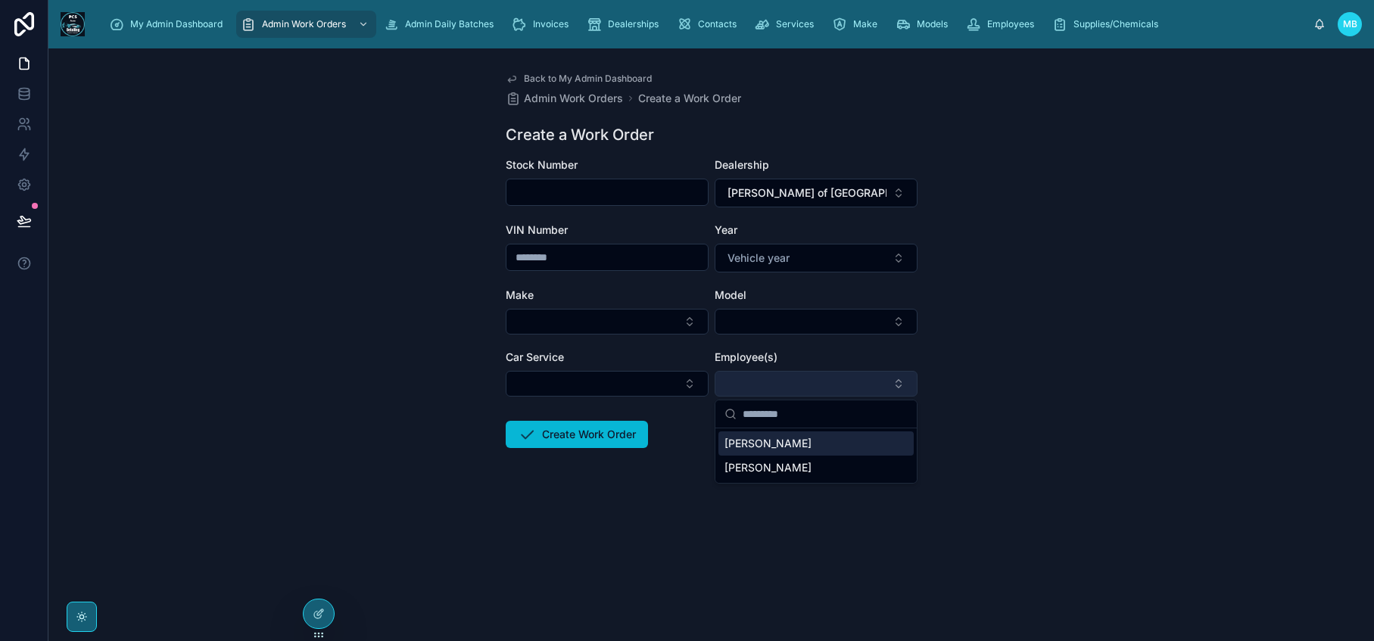
click at [772, 388] on button "Select Button" at bounding box center [816, 384] width 203 height 26
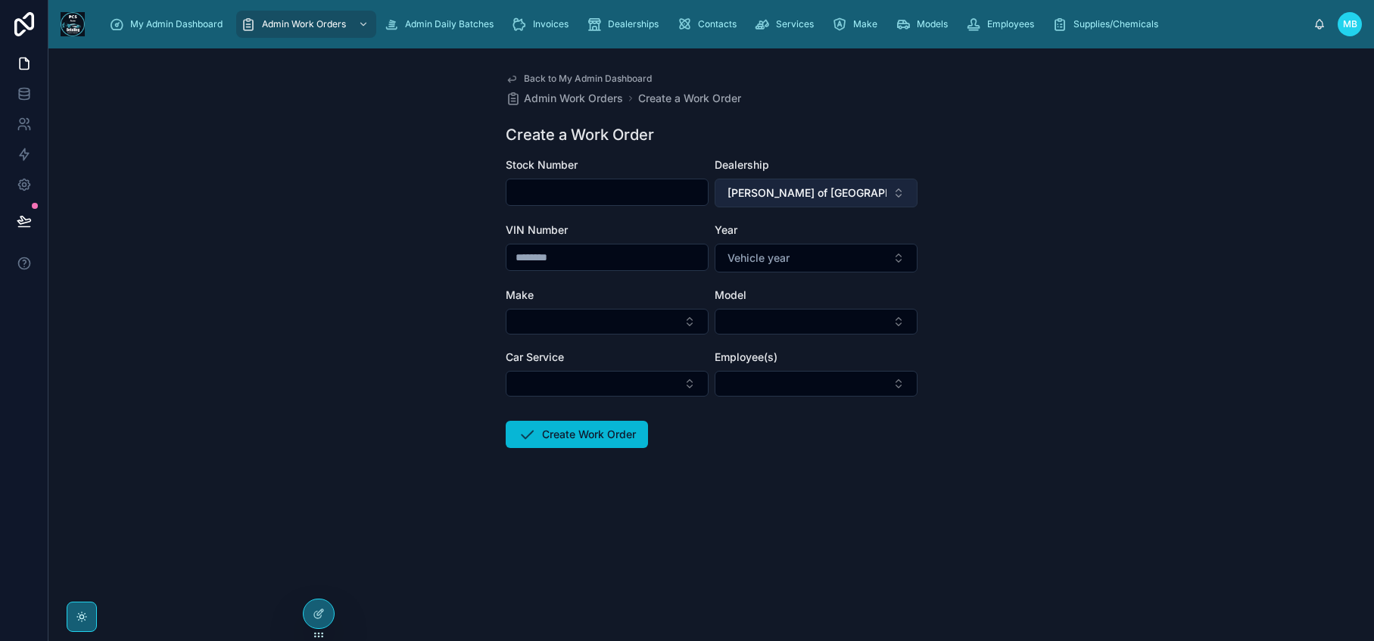
click at [790, 198] on span "[PERSON_NAME] of [GEOGRAPHIC_DATA]" at bounding box center [806, 192] width 159 height 15
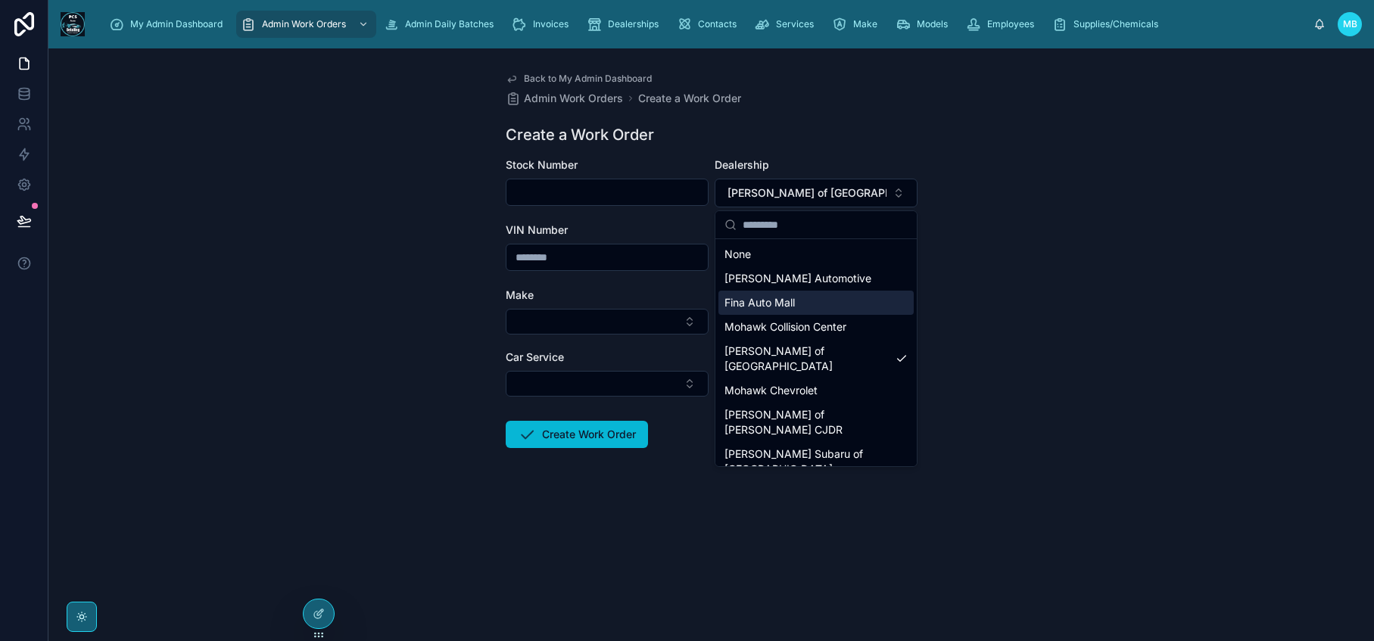
click at [789, 303] on span "Fina Auto Mall" at bounding box center [759, 302] width 70 height 15
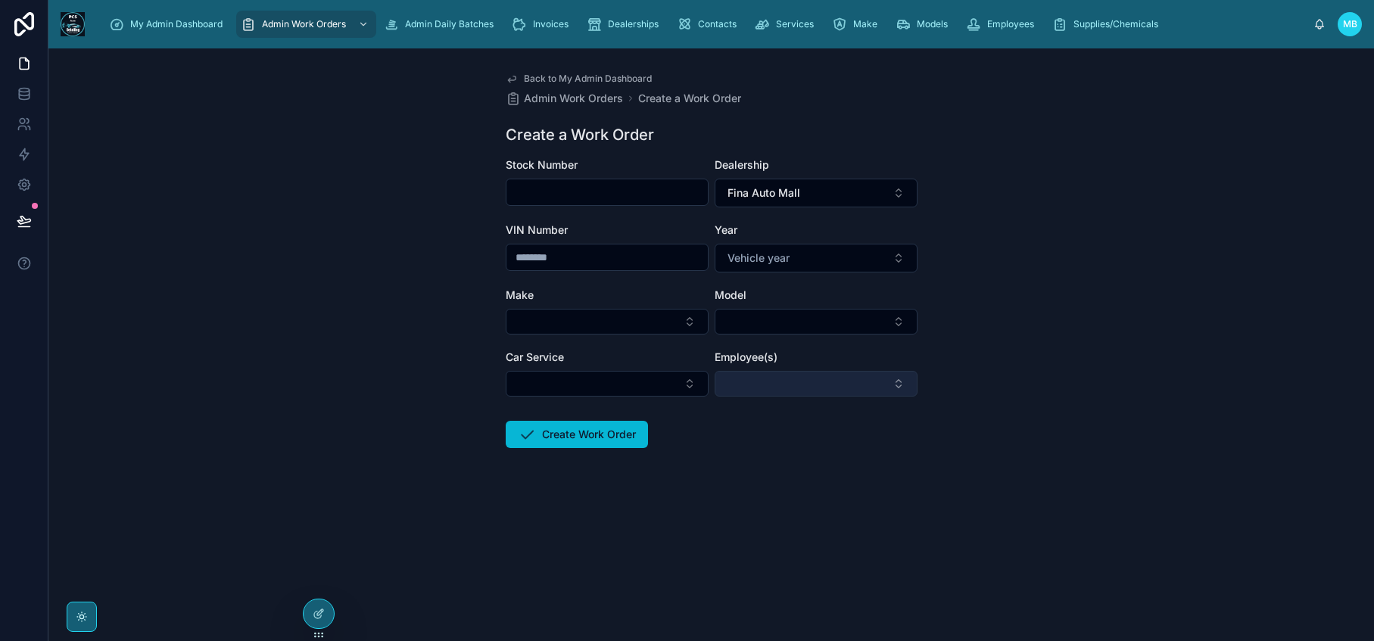
click at [776, 394] on button "Select Button" at bounding box center [816, 384] width 203 height 26
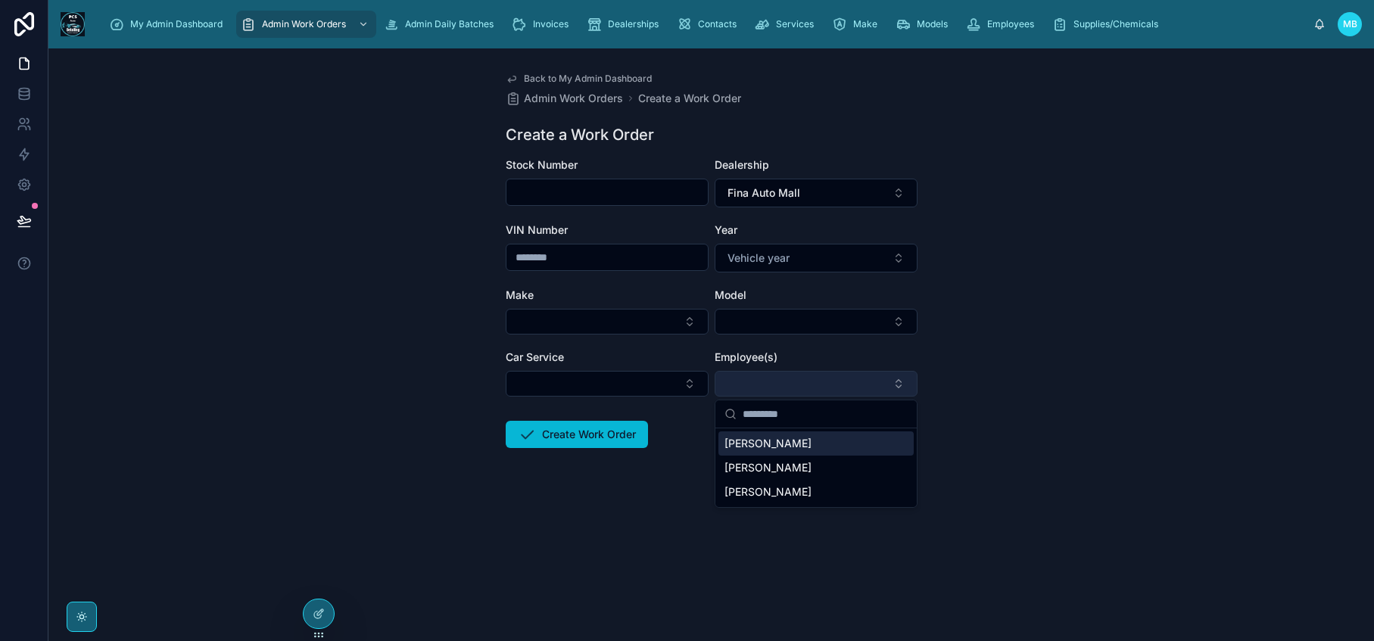
click at [776, 394] on button "Select Button" at bounding box center [816, 384] width 203 height 26
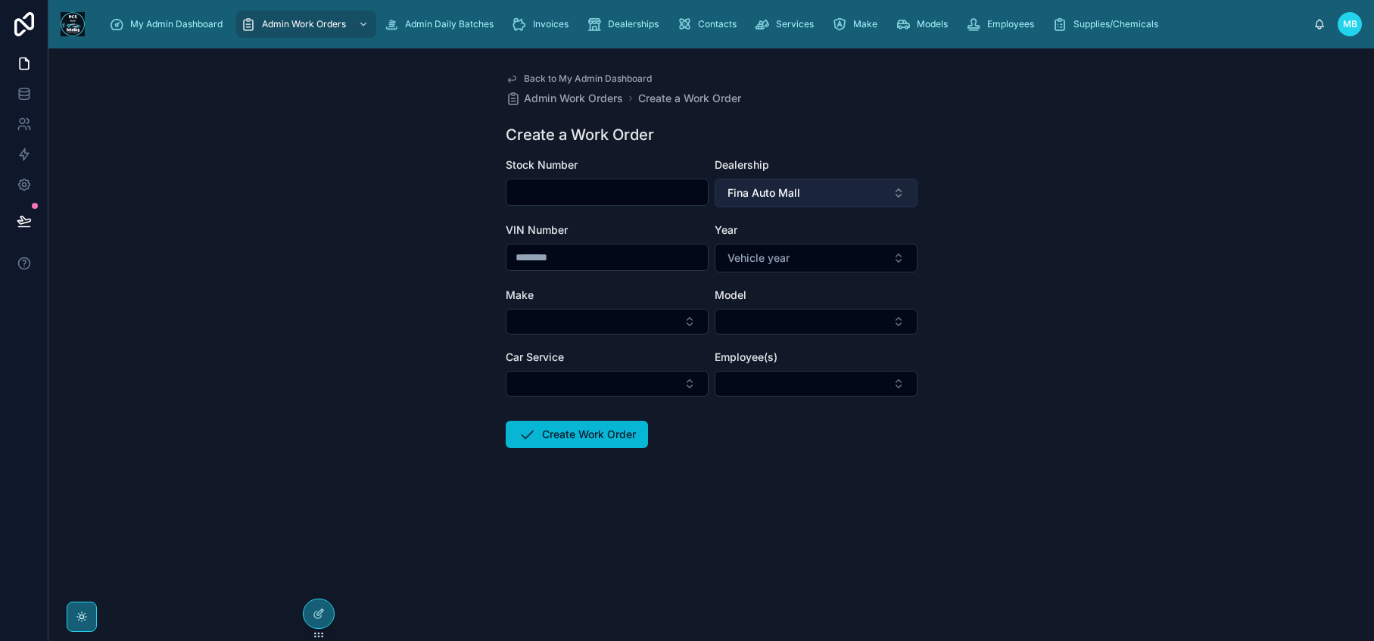
click at [778, 198] on span "Fina Auto Mall" at bounding box center [763, 192] width 73 height 15
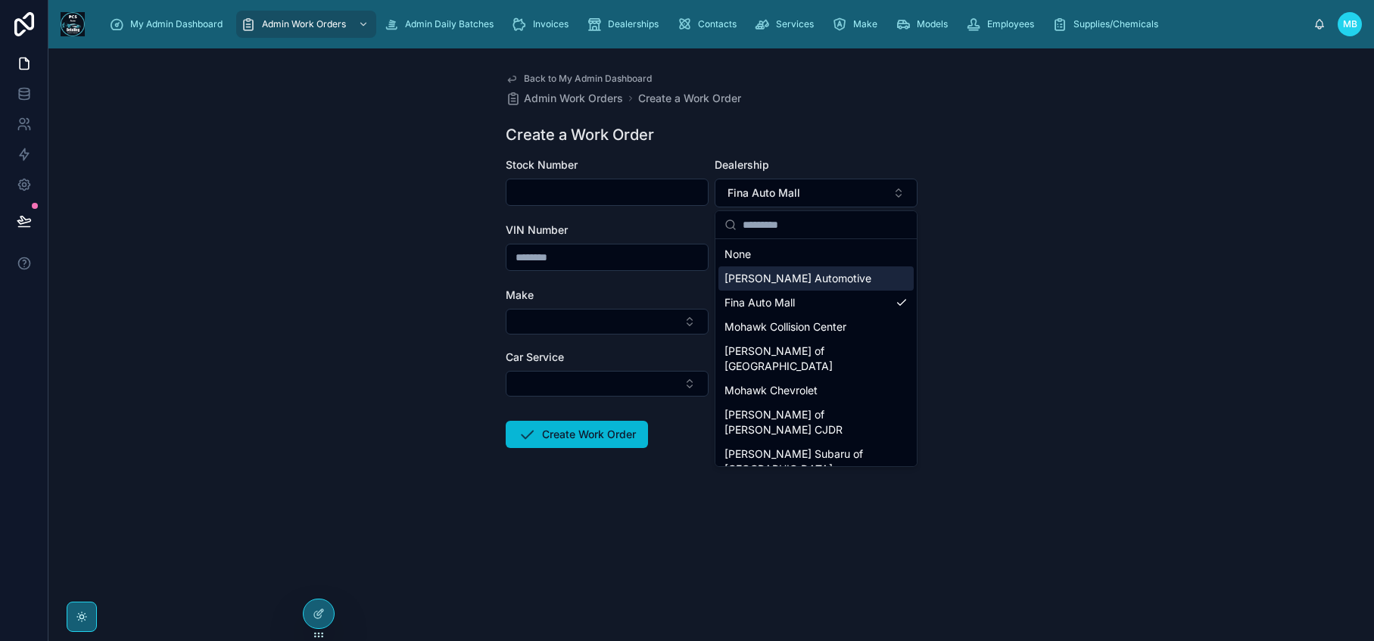
click at [774, 274] on span "Mackey Automotive" at bounding box center [797, 278] width 147 height 15
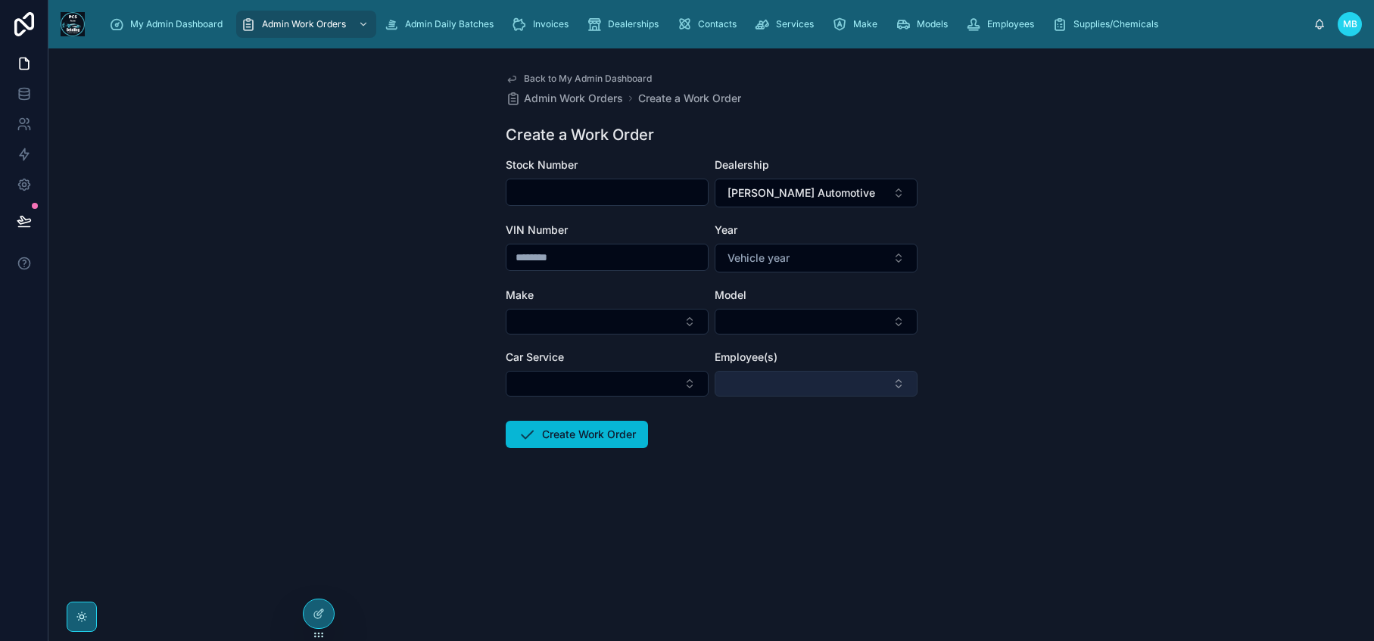
click at [776, 391] on button "Select Button" at bounding box center [816, 384] width 203 height 26
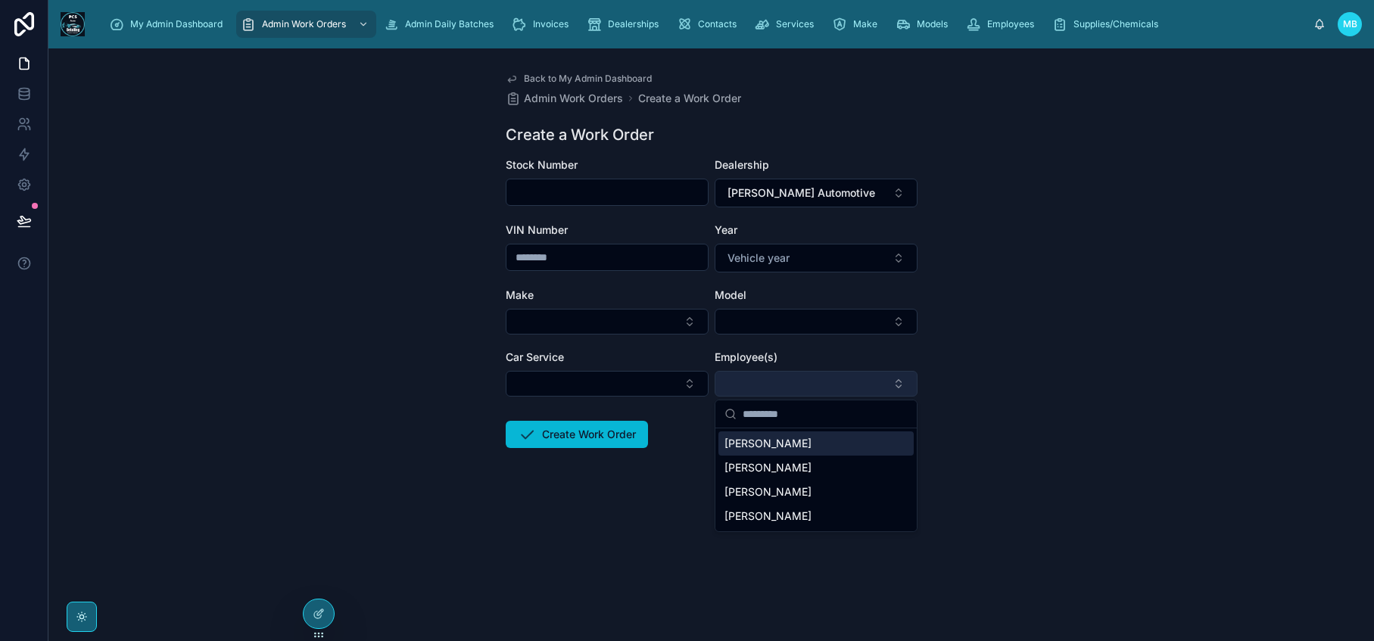
click at [776, 391] on button "Select Button" at bounding box center [816, 384] width 203 height 26
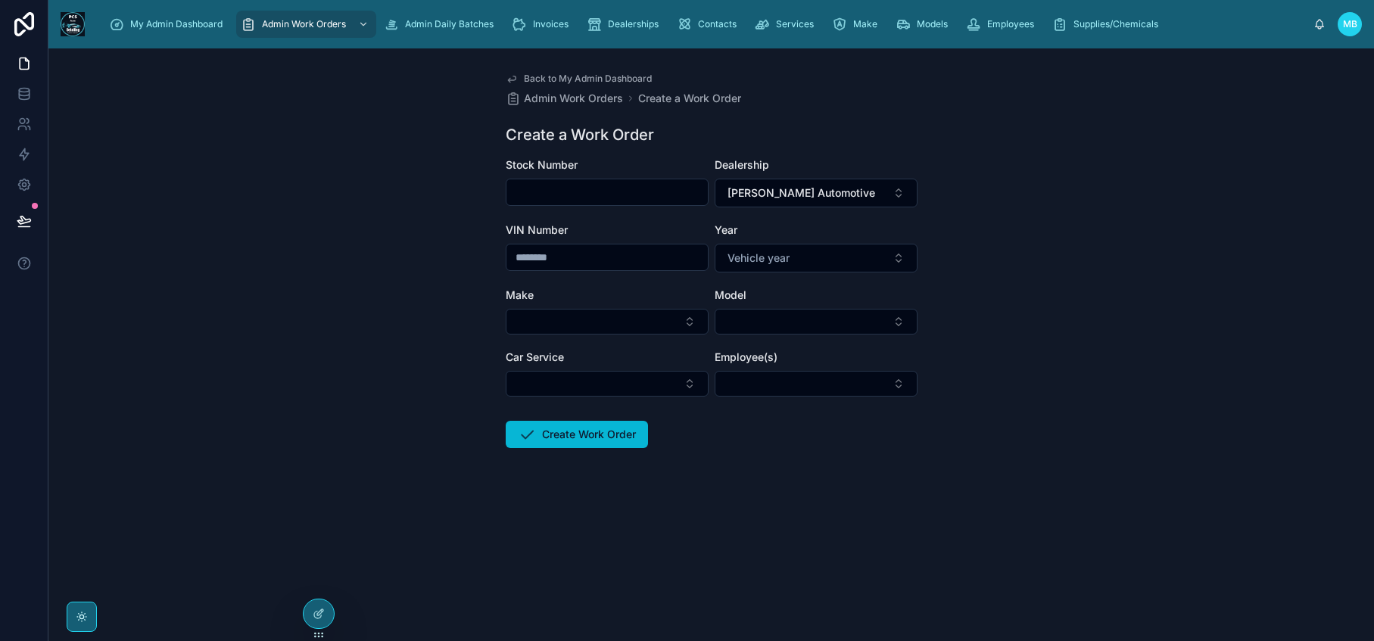
click at [673, 511] on form "Stock Number Dealership Mackey Automotive VIN Number Year Vehicle year Make Mod…" at bounding box center [712, 351] width 412 height 388
click at [313, 621] on div at bounding box center [319, 613] width 30 height 29
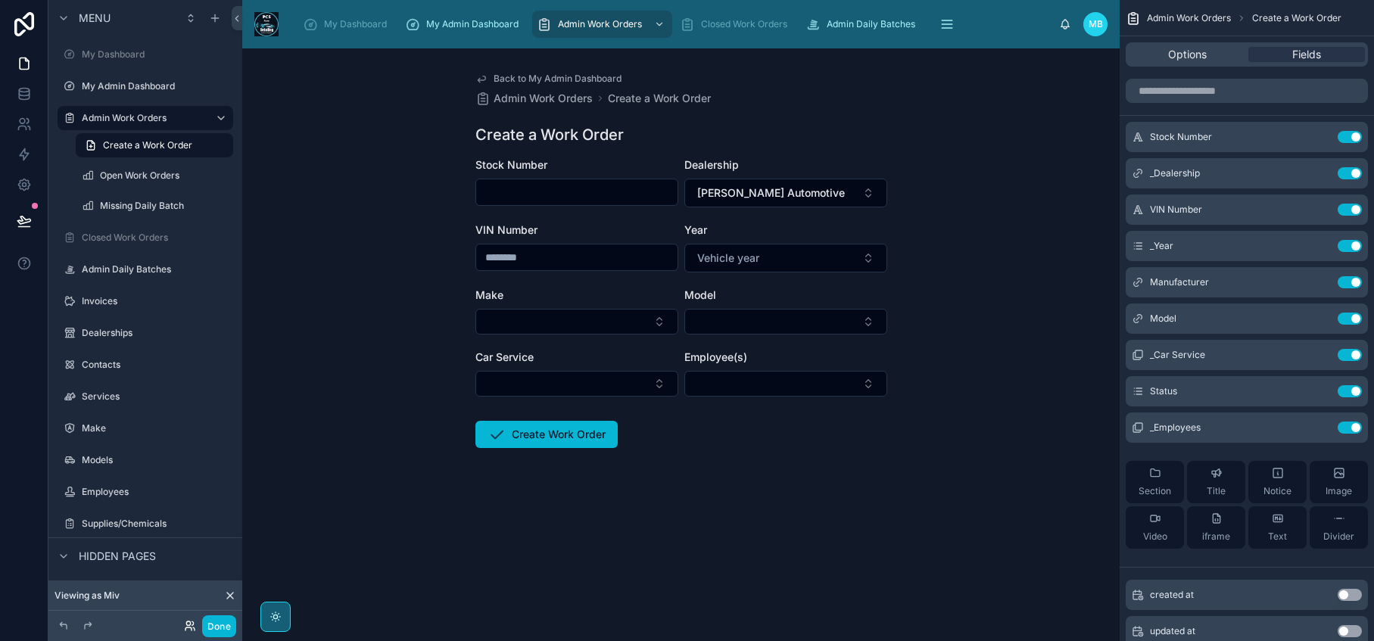
click at [187, 630] on icon at bounding box center [190, 626] width 12 height 12
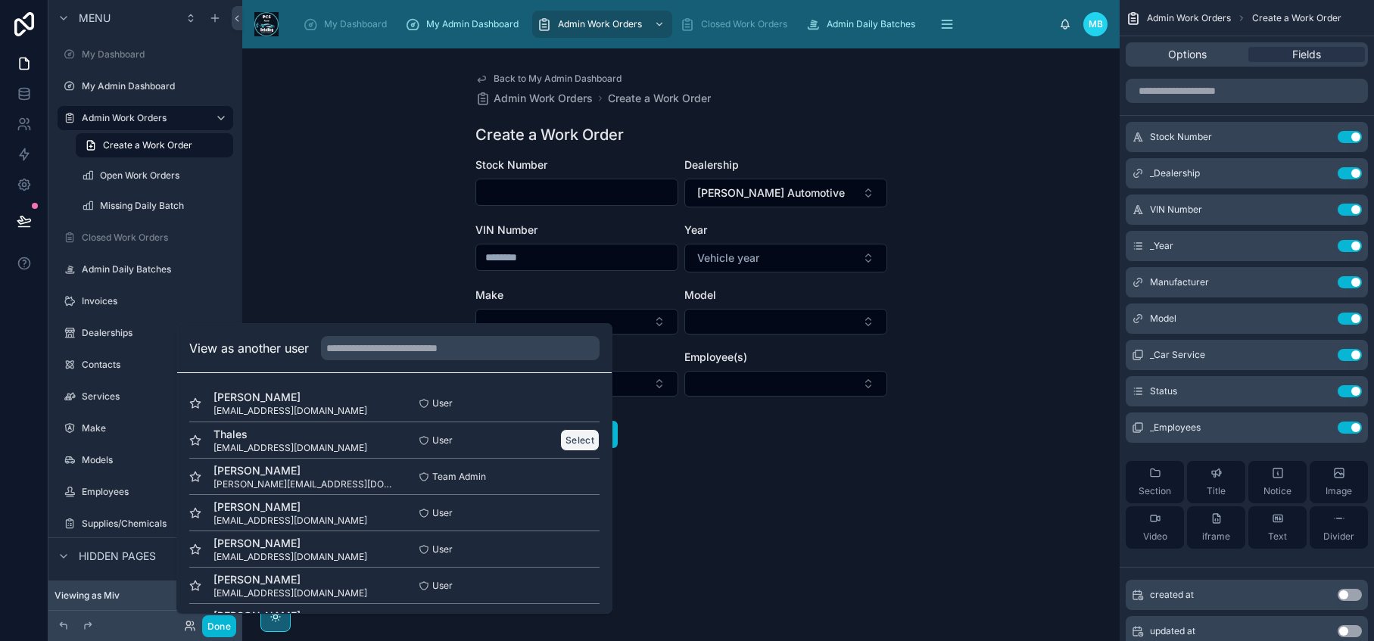
click at [568, 442] on button "Select" at bounding box center [579, 440] width 39 height 22
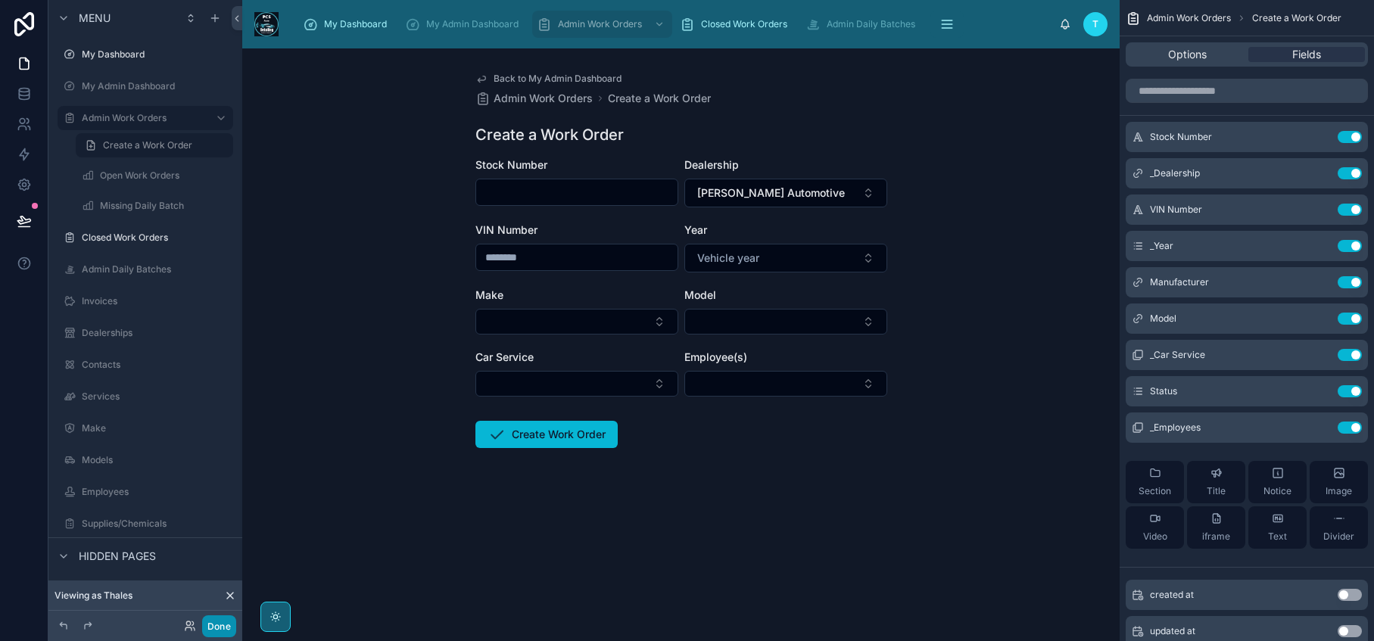
click at [210, 629] on button "Done" at bounding box center [219, 626] width 34 height 22
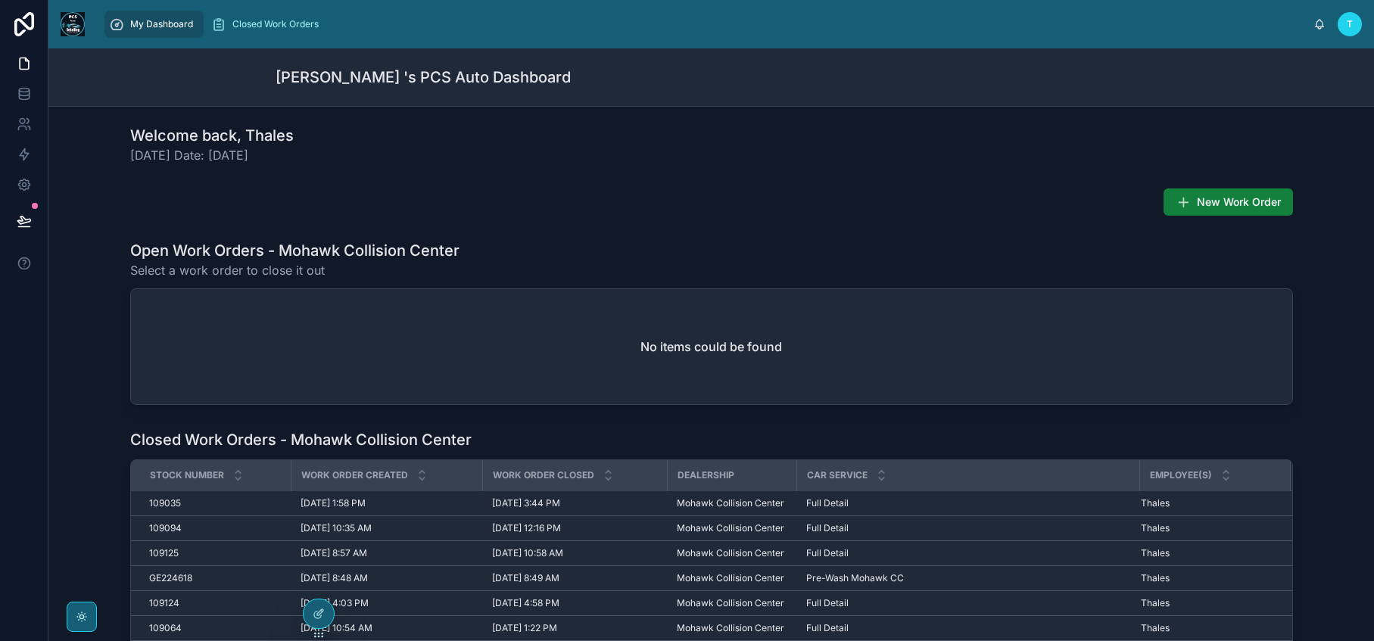
click at [1210, 210] on button "New Work Order" at bounding box center [1227, 201] width 129 height 27
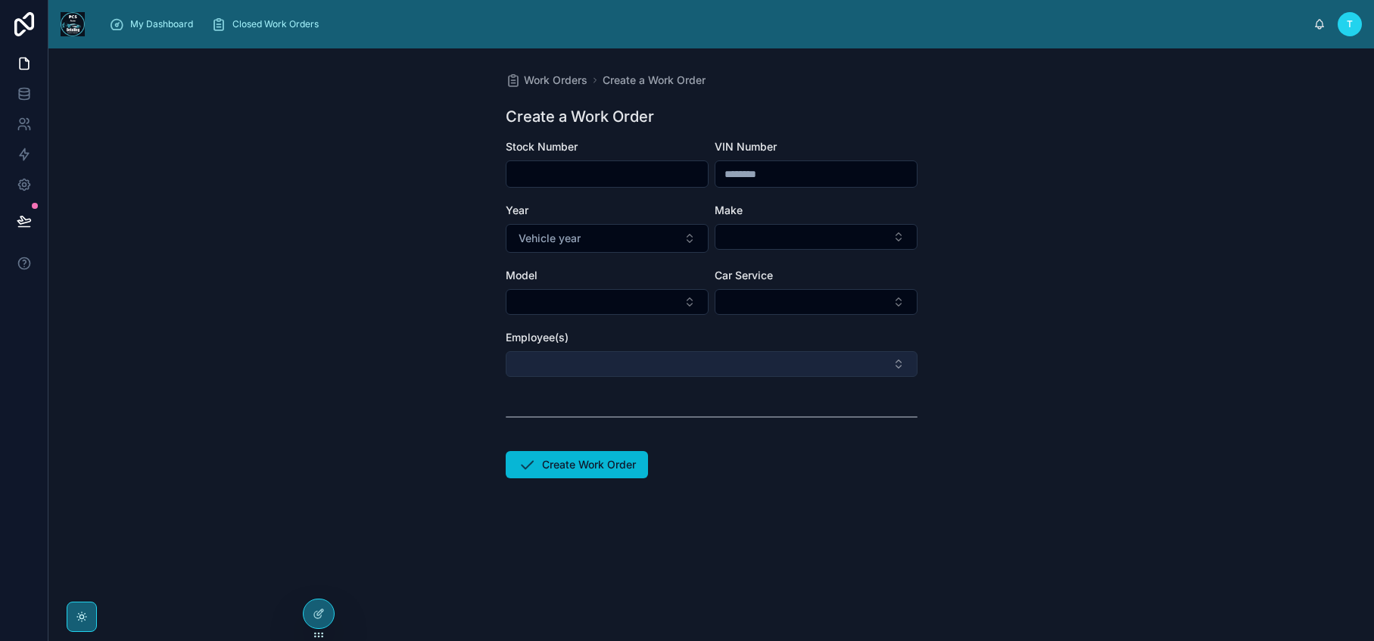
click at [751, 372] on button "Select Button" at bounding box center [712, 364] width 412 height 26
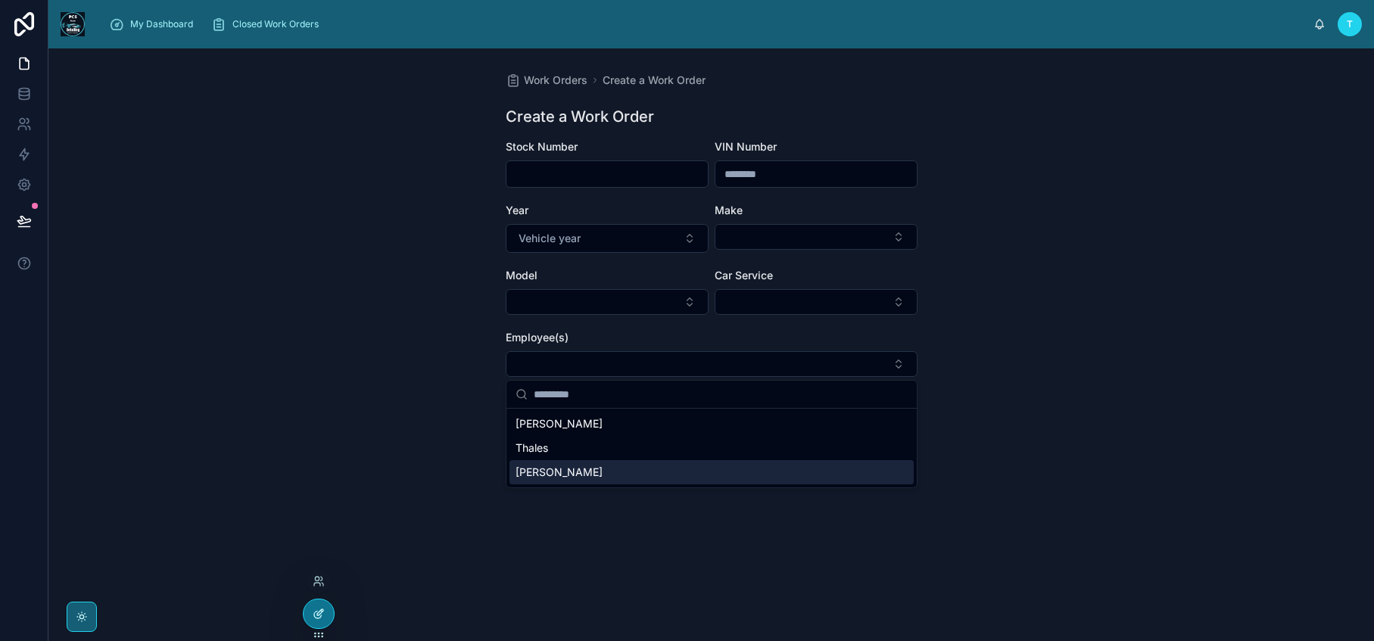
click at [316, 618] on icon at bounding box center [319, 614] width 12 height 12
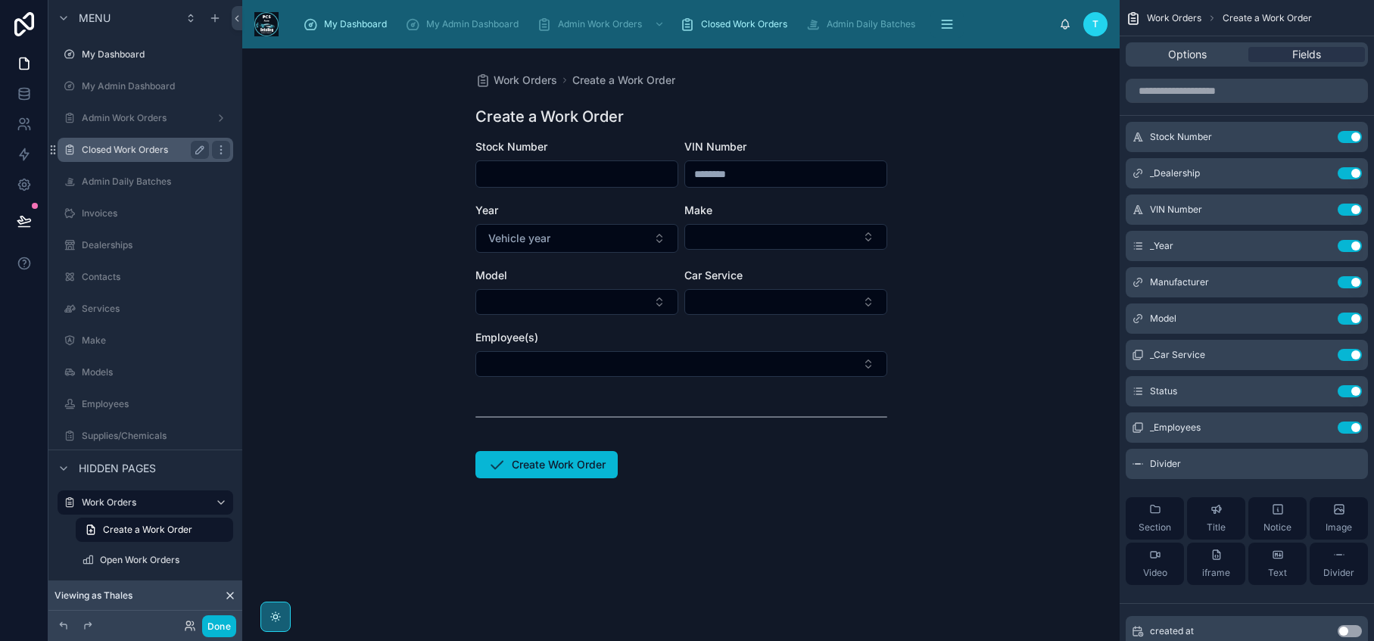
click at [116, 153] on label "Closed Work Orders" at bounding box center [142, 150] width 121 height 12
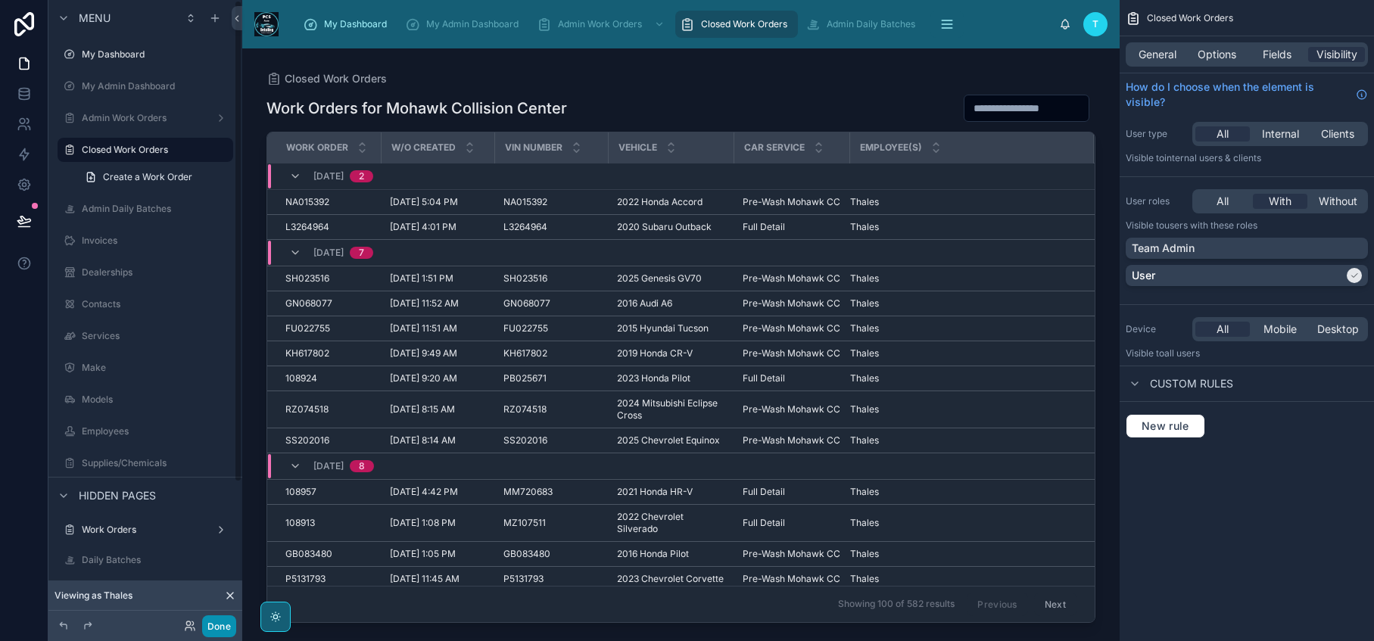
click at [214, 631] on button "Done" at bounding box center [219, 626] width 34 height 22
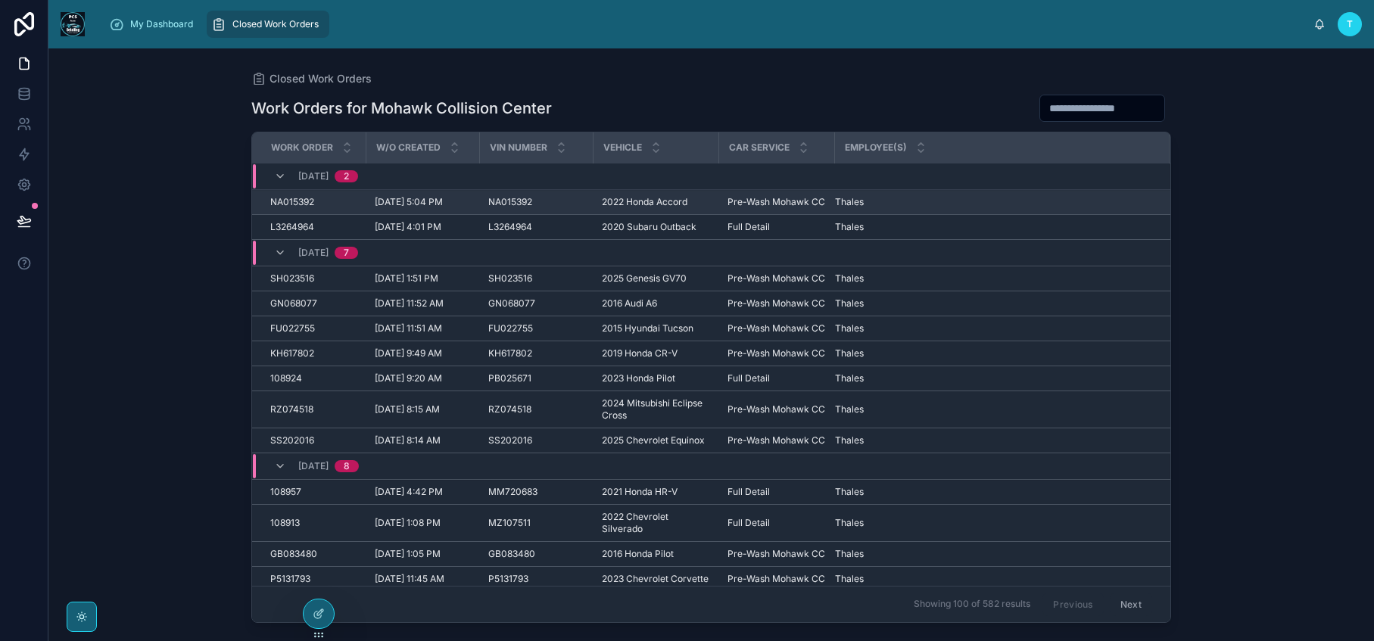
click at [843, 200] on span "Thales" at bounding box center [849, 202] width 29 height 12
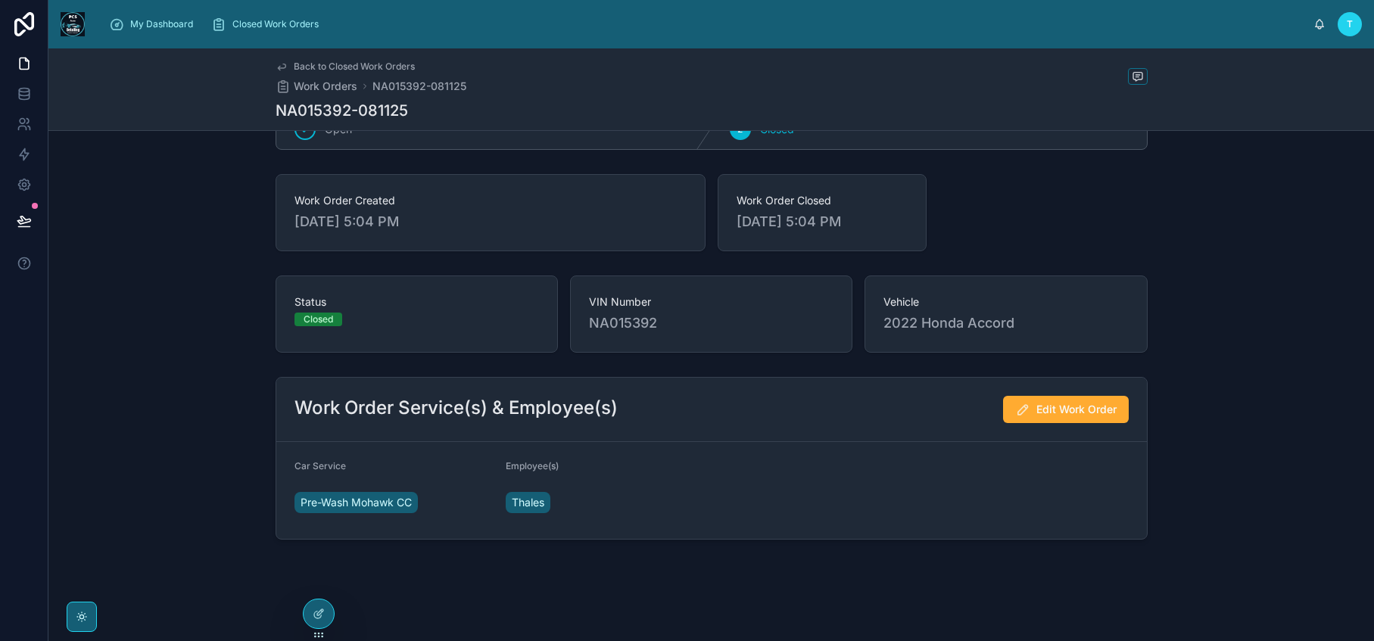
scroll to position [111, 0]
click at [1100, 409] on span "Edit Work Order" at bounding box center [1076, 407] width 80 height 15
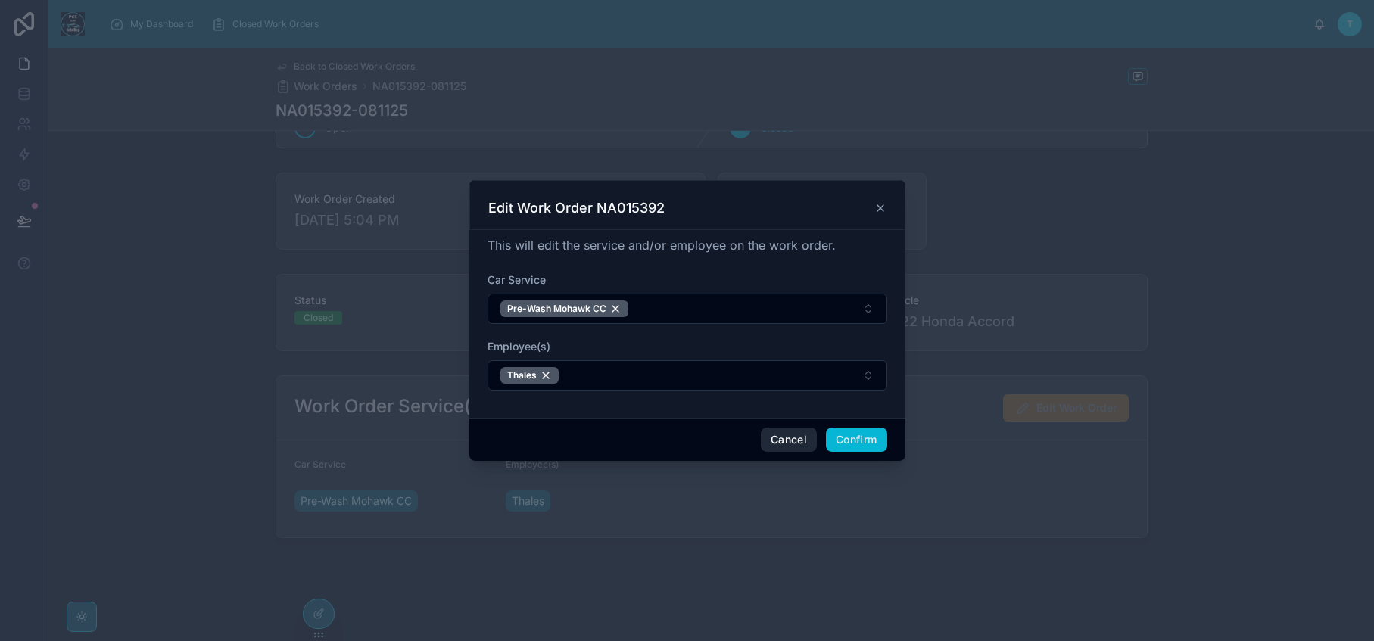
click at [793, 441] on button "Cancel" at bounding box center [789, 440] width 56 height 24
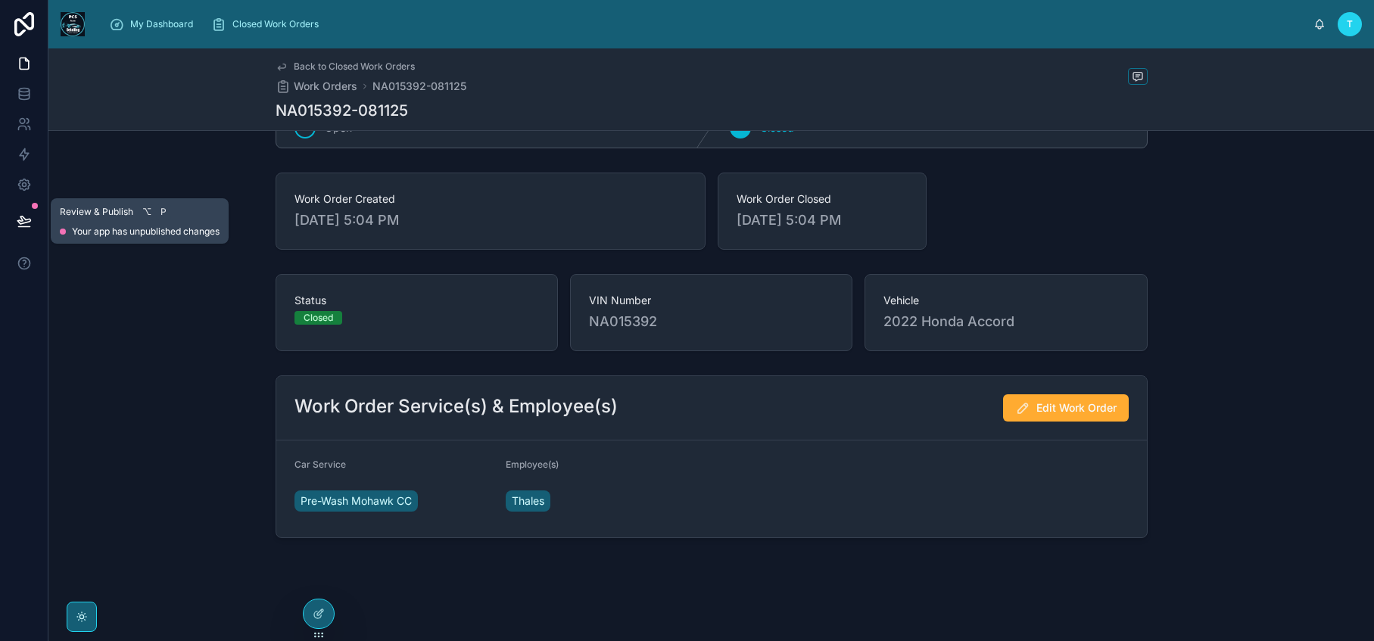
click at [21, 216] on icon at bounding box center [23, 220] width 13 height 8
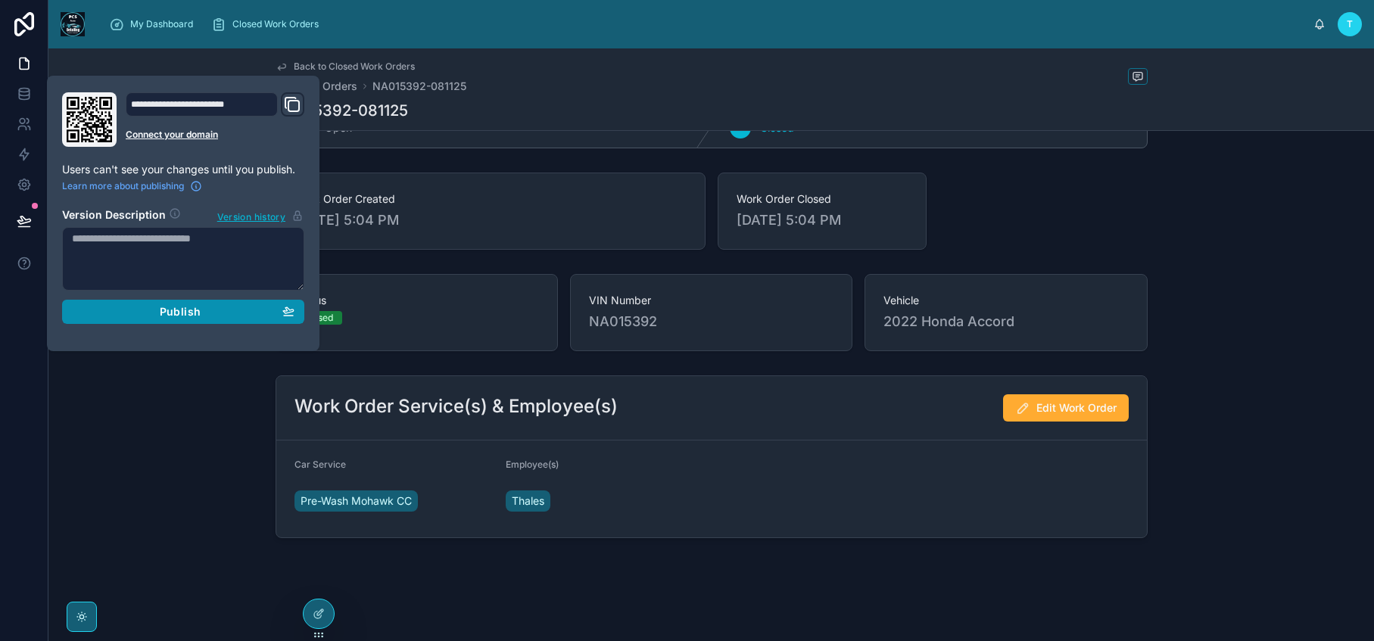
click at [198, 316] on span "Publish" at bounding box center [180, 312] width 41 height 14
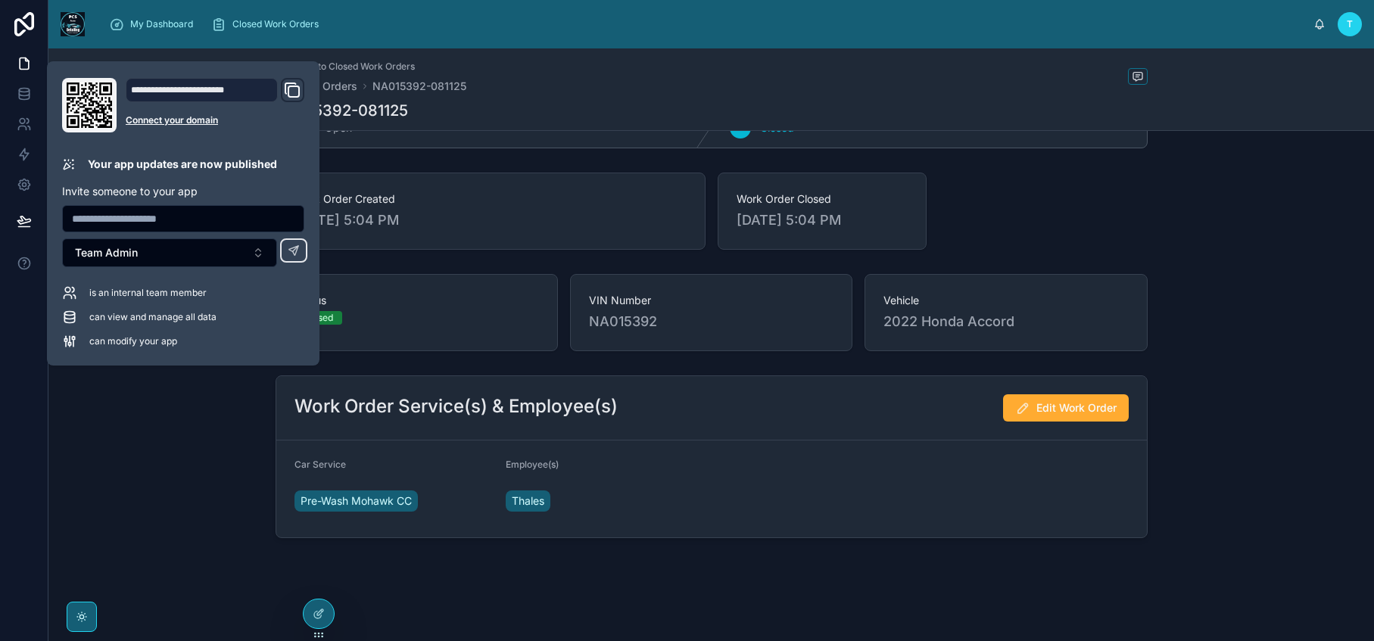
click at [141, 541] on div "Work Order Service(s) & Employee(s) Edit Work Order Car Service Pre-Wash Mohawk…" at bounding box center [710, 456] width 1325 height 175
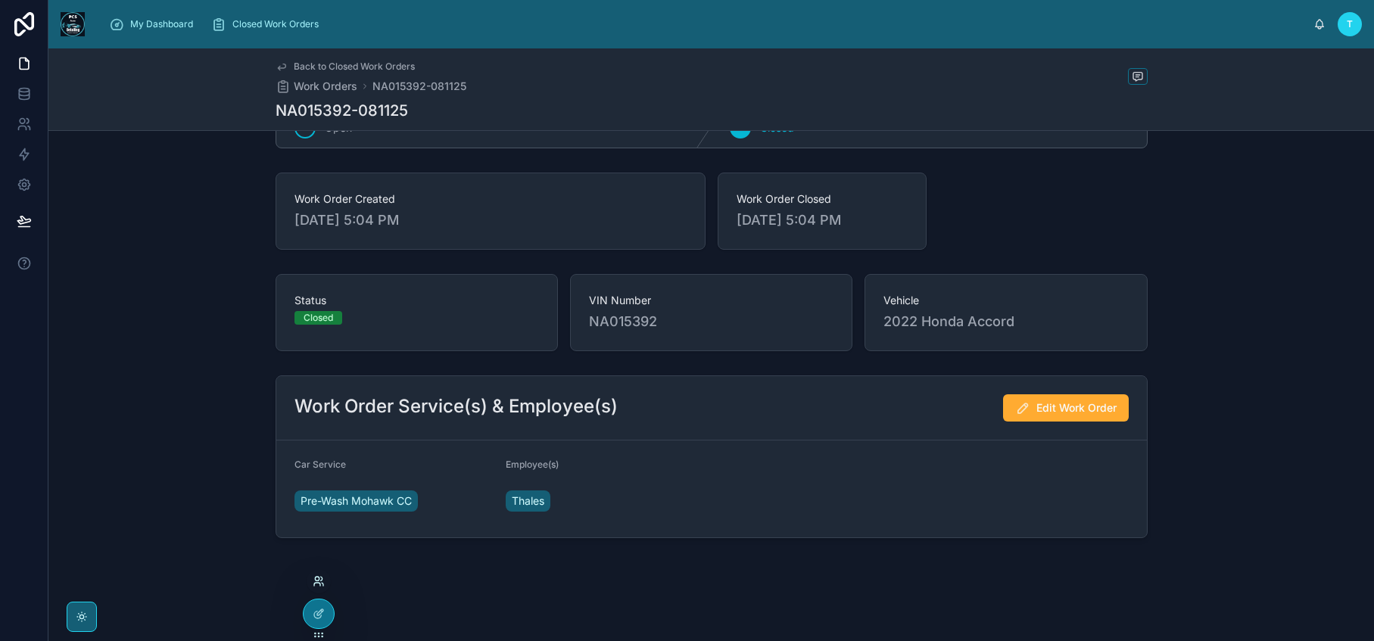
click at [320, 584] on icon at bounding box center [317, 584] width 6 height 3
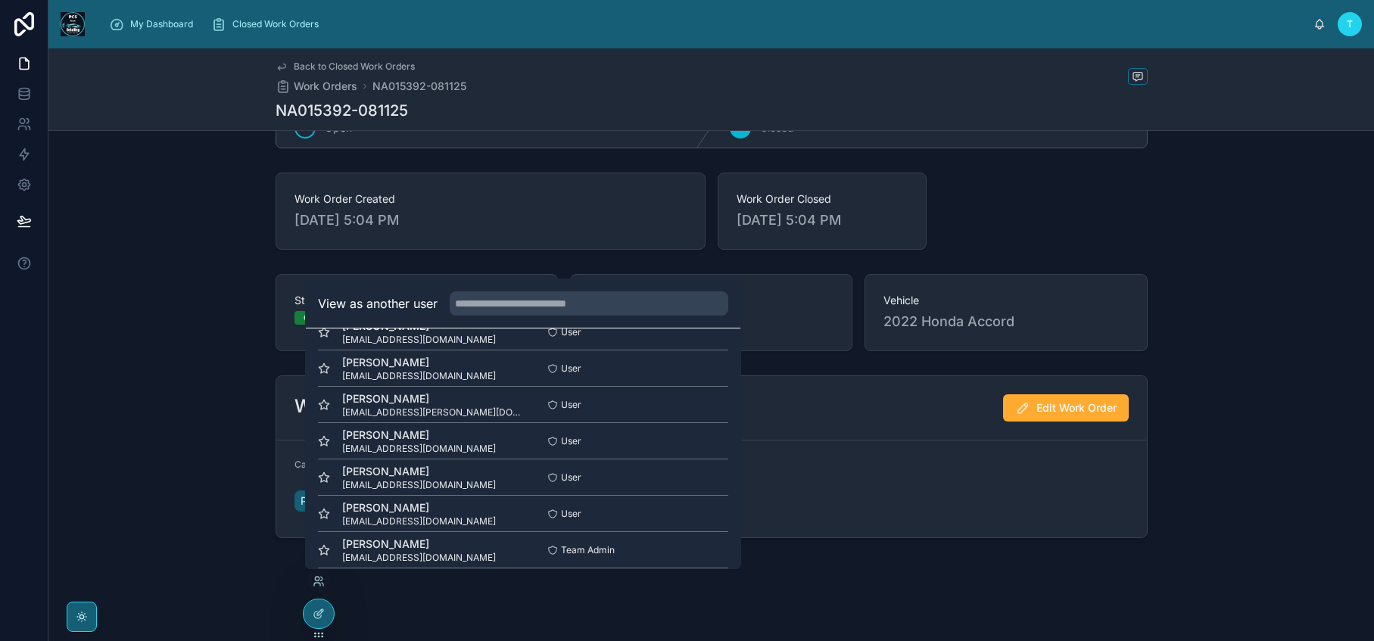
scroll to position [257, 0]
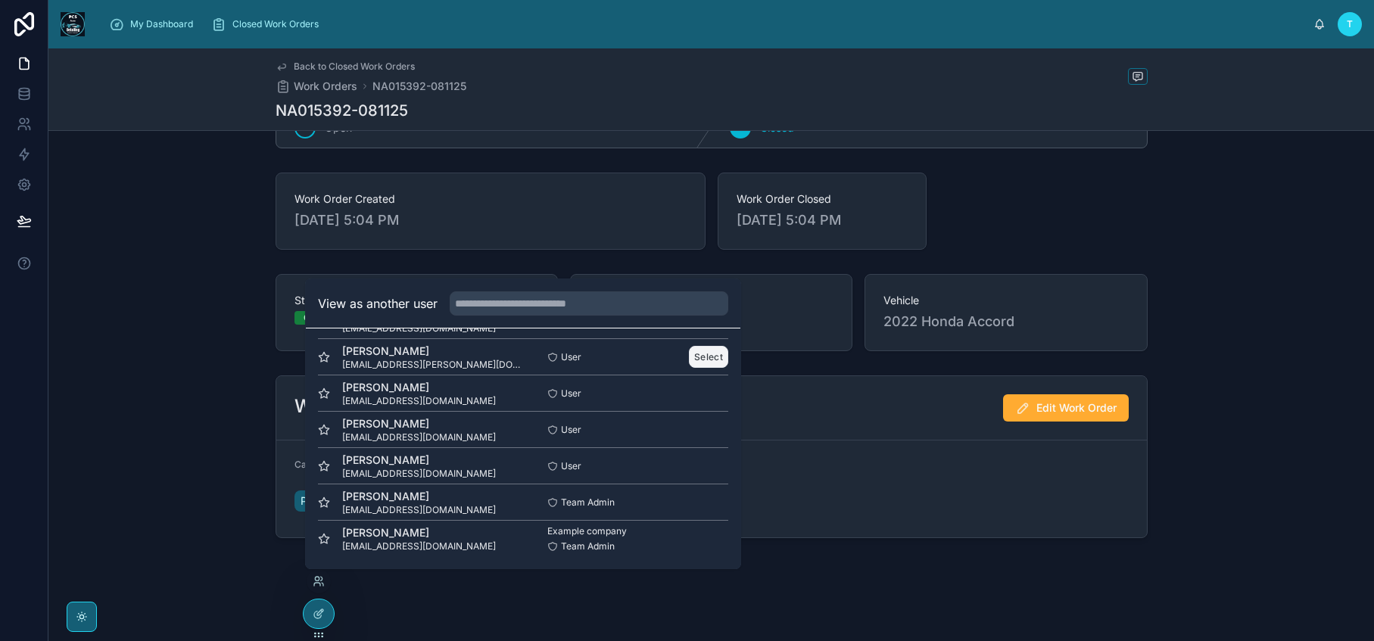
click at [689, 356] on button "Select" at bounding box center [708, 357] width 39 height 22
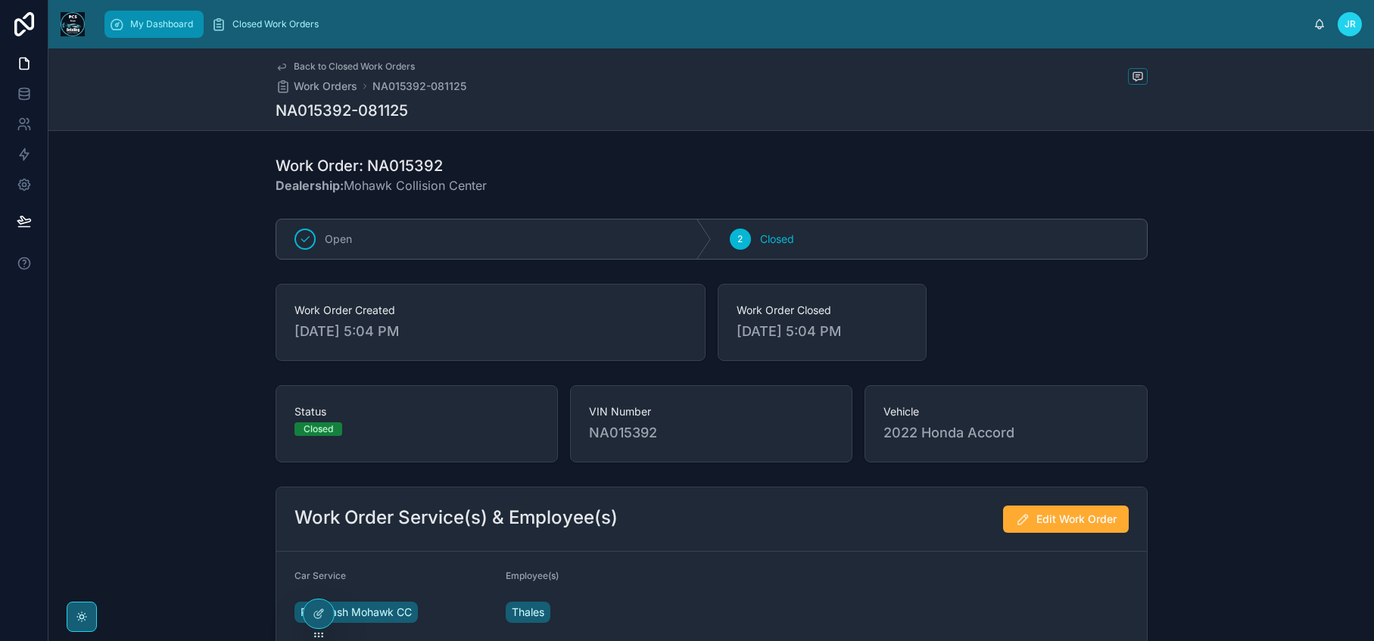
click at [150, 19] on span "My Dashboard" at bounding box center [161, 24] width 63 height 12
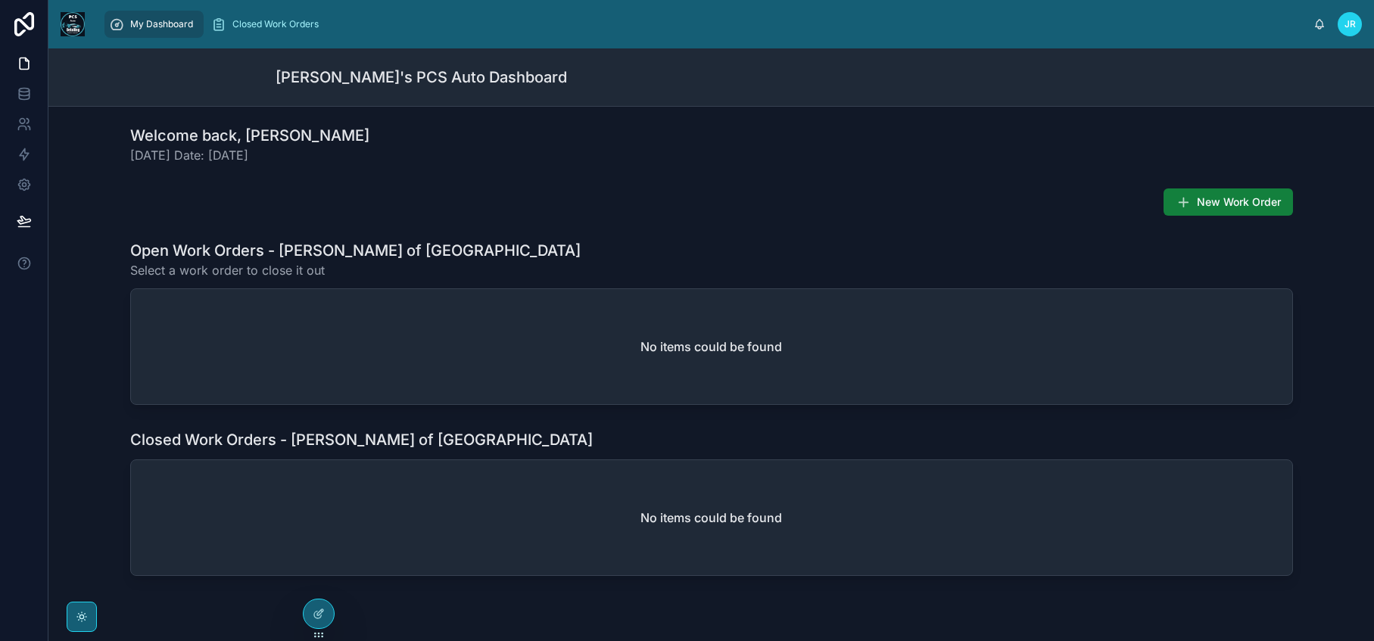
click at [1244, 203] on span "New Work Order" at bounding box center [1239, 202] width 84 height 15
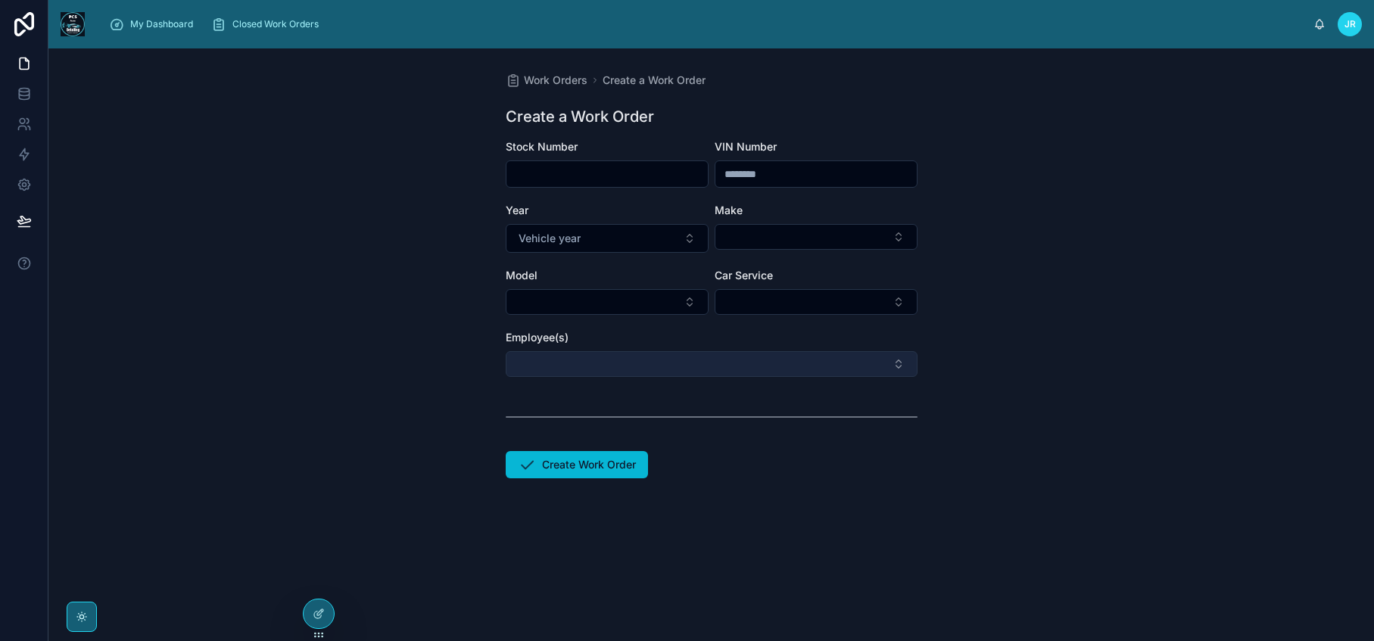
click at [848, 366] on button "Select Button" at bounding box center [712, 364] width 412 height 26
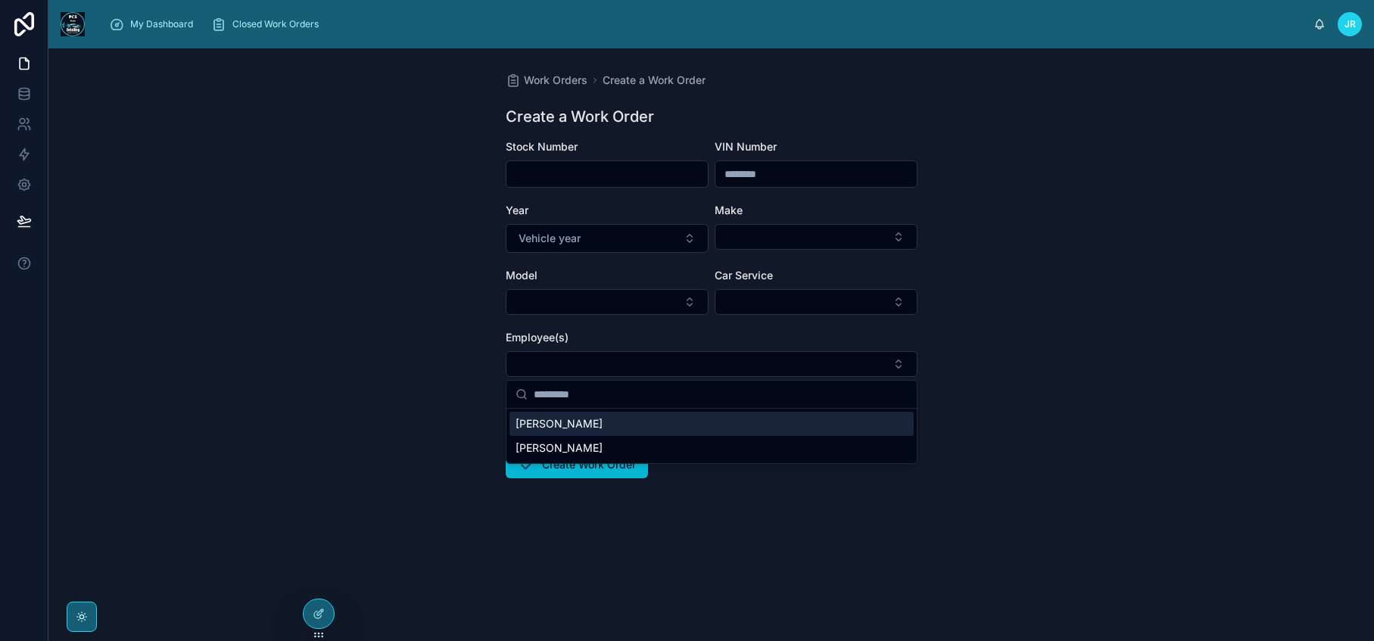
click at [419, 506] on div "Work Orders Create a Work Order Create a Work Order Stock Number VIN Number Yea…" at bounding box center [710, 344] width 1325 height 593
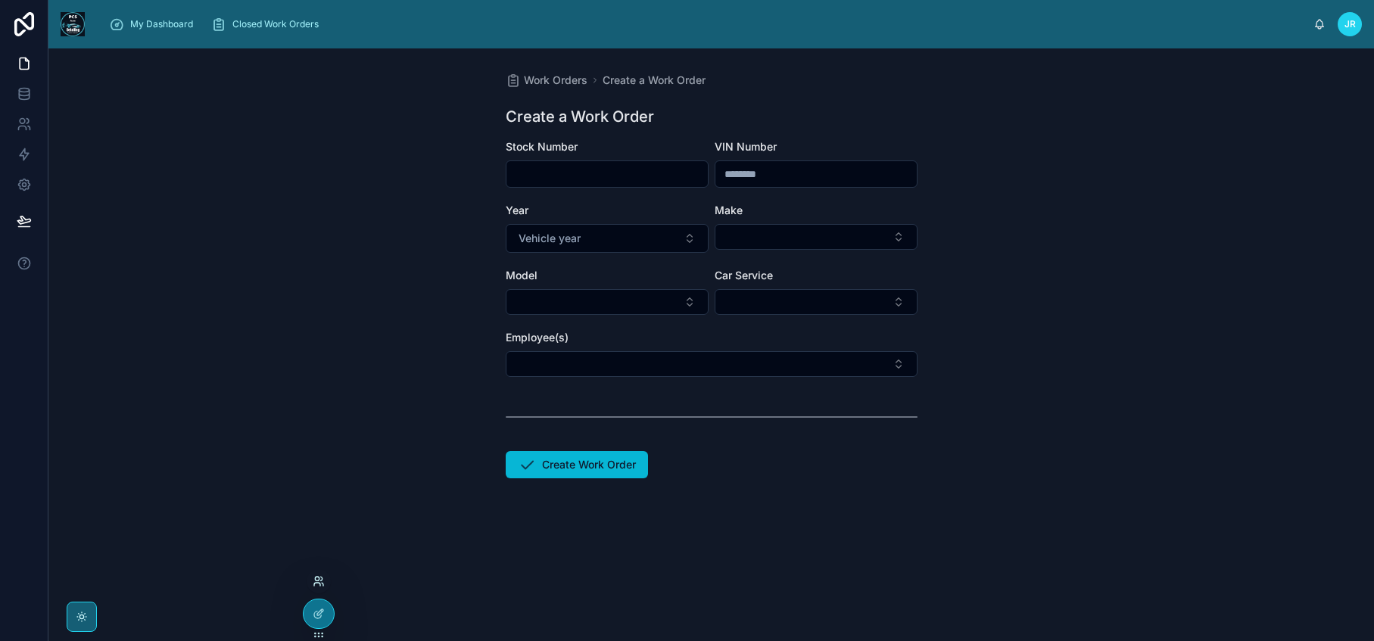
click at [319, 580] on icon at bounding box center [317, 579] width 4 height 4
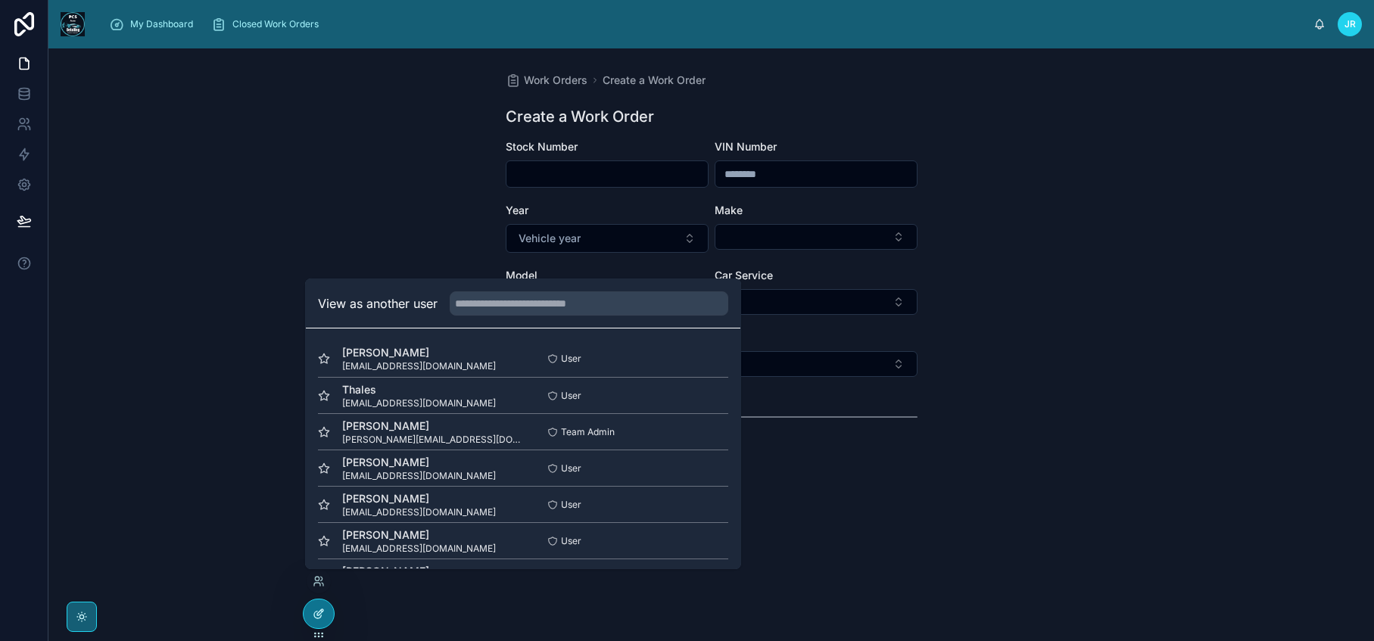
click at [321, 618] on icon at bounding box center [319, 614] width 12 height 12
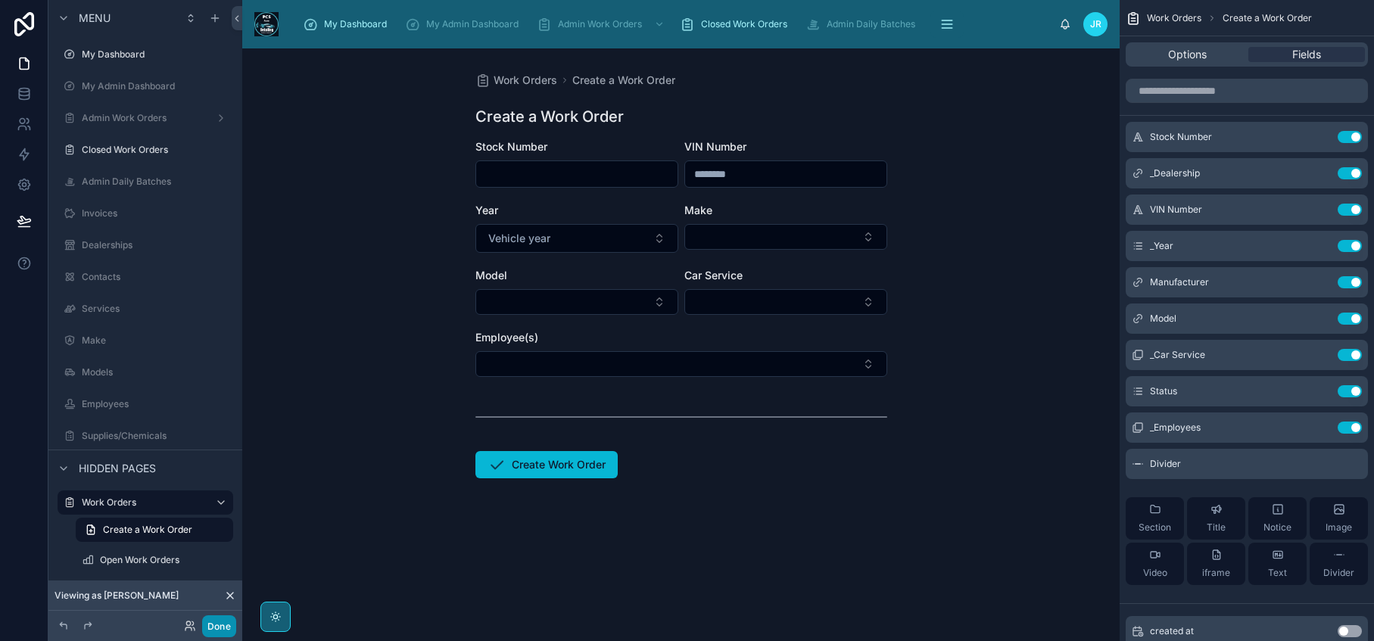
click at [215, 629] on button "Done" at bounding box center [219, 626] width 34 height 22
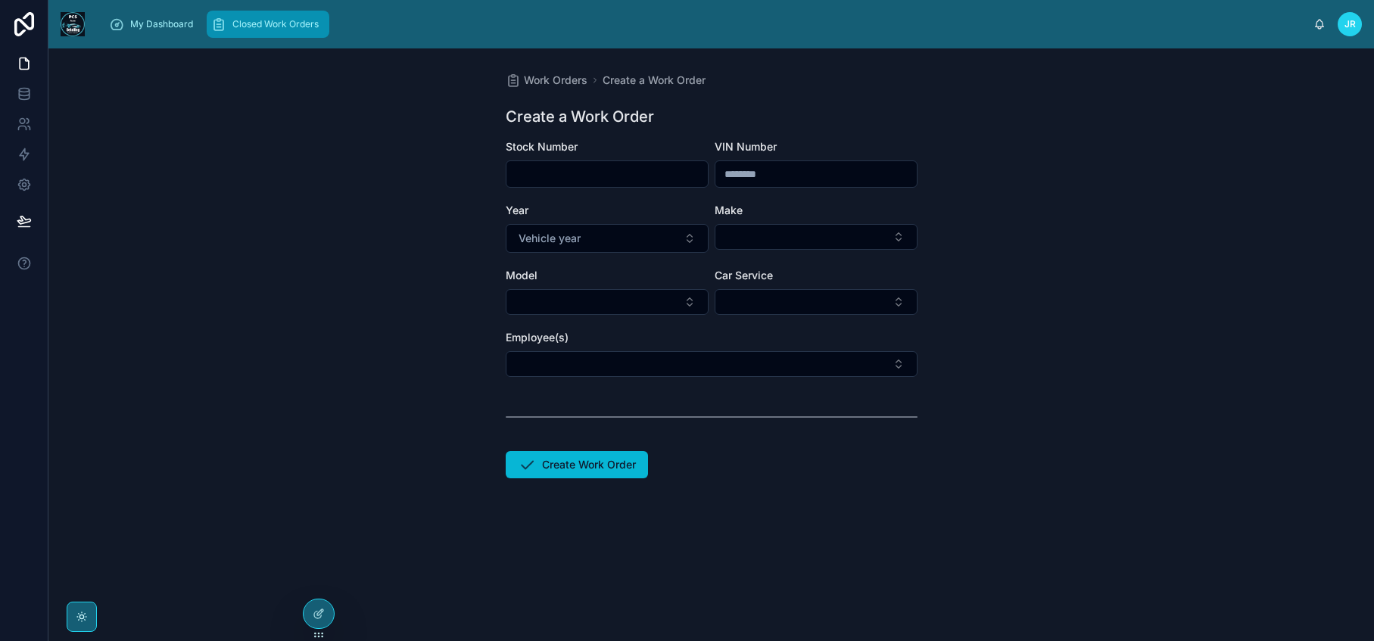
click at [291, 28] on span "Closed Work Orders" at bounding box center [275, 24] width 86 height 12
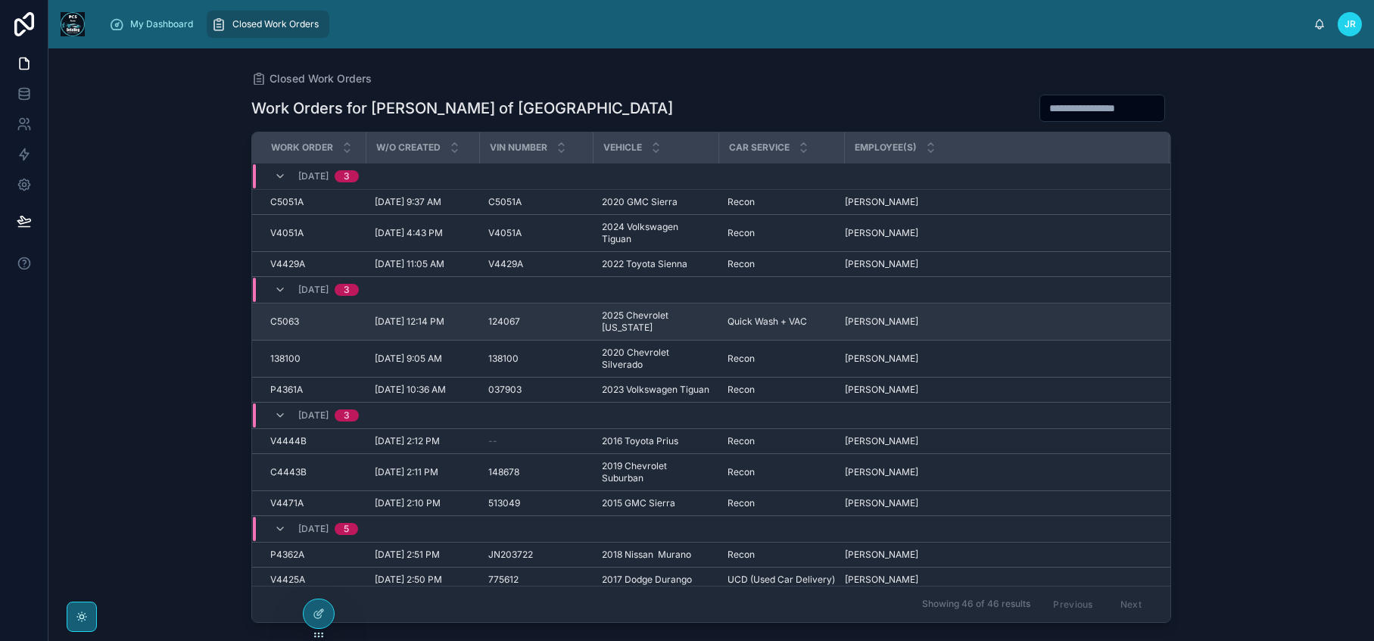
click at [895, 316] on span "[PERSON_NAME]" at bounding box center [881, 322] width 73 height 12
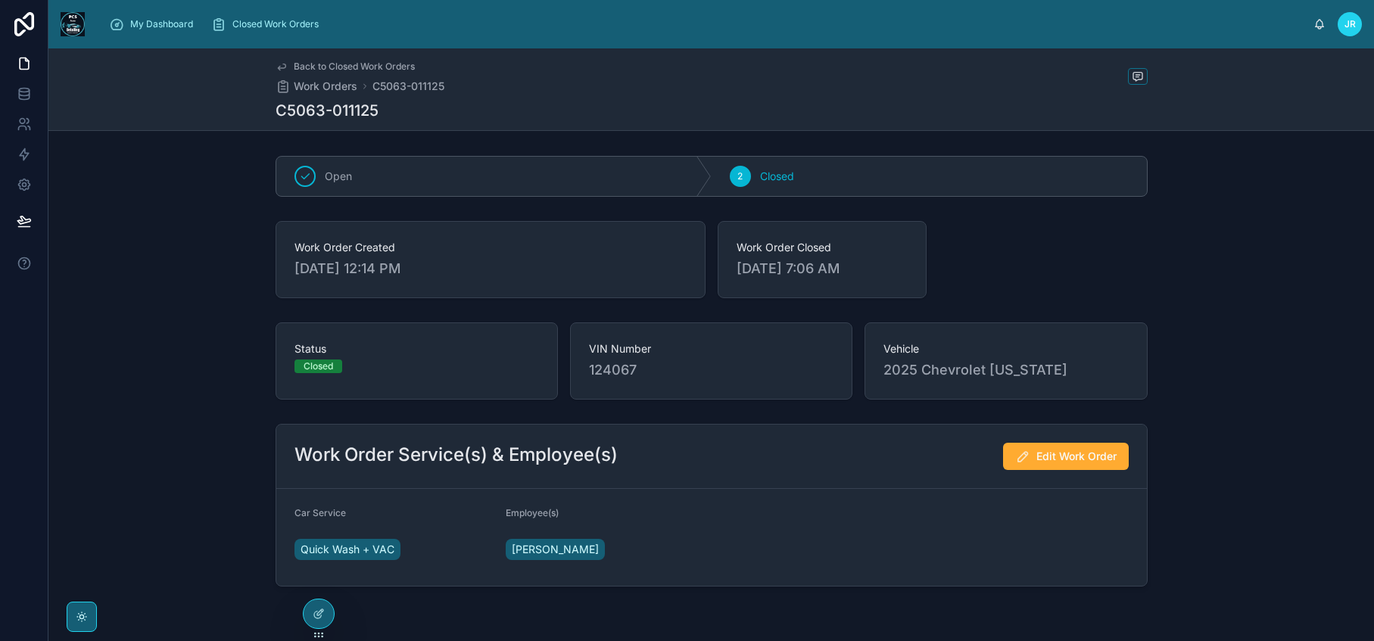
scroll to position [64, 0]
click at [1036, 454] on span "Edit Work Order" at bounding box center [1076, 455] width 80 height 15
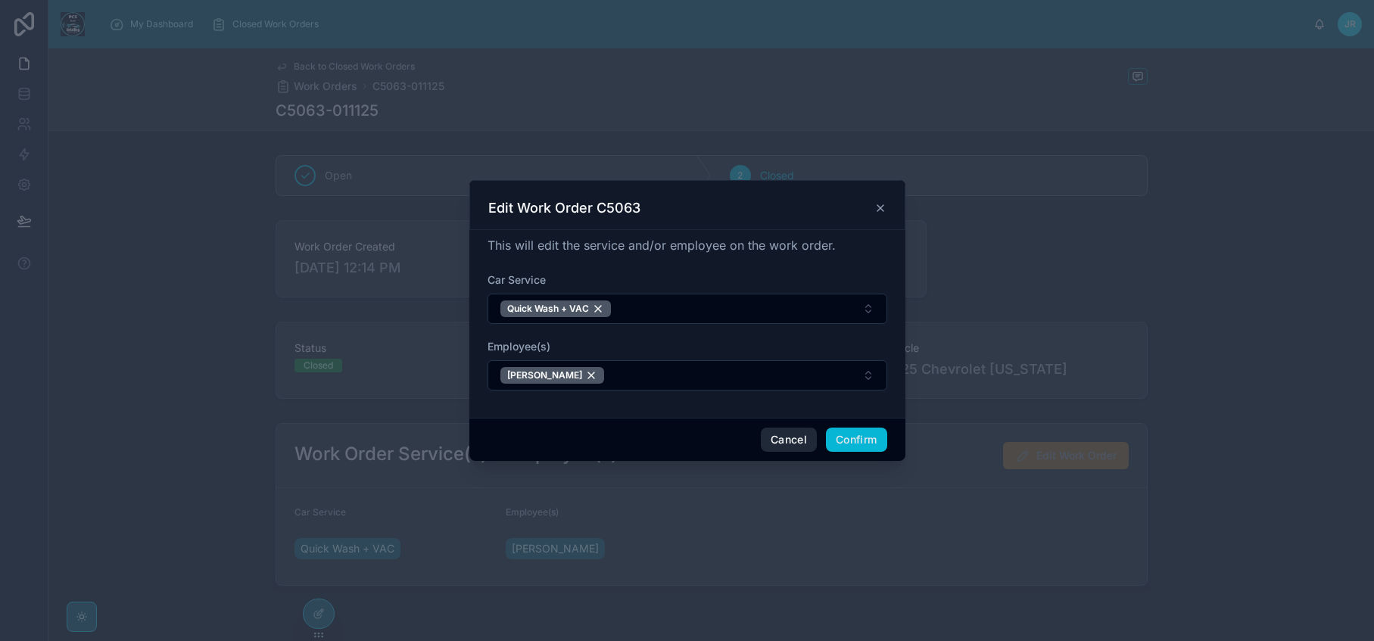
click at [789, 440] on button "Cancel" at bounding box center [789, 440] width 56 height 24
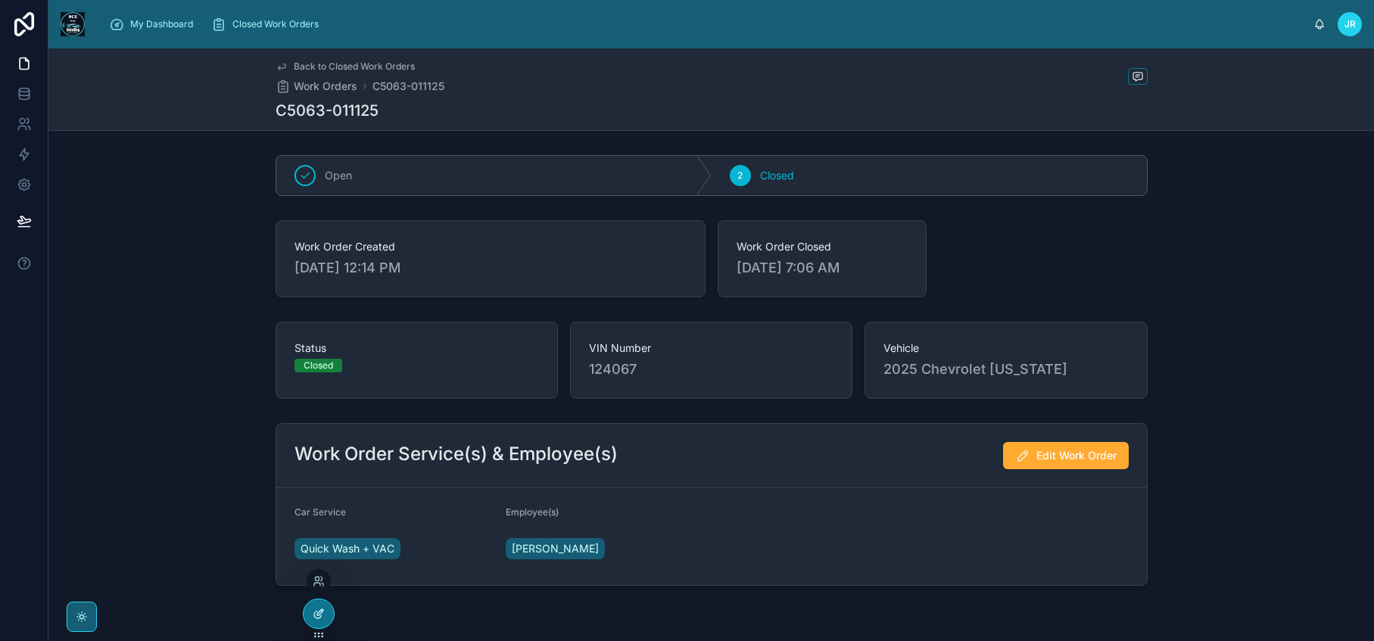
click at [308, 610] on div at bounding box center [319, 613] width 30 height 29
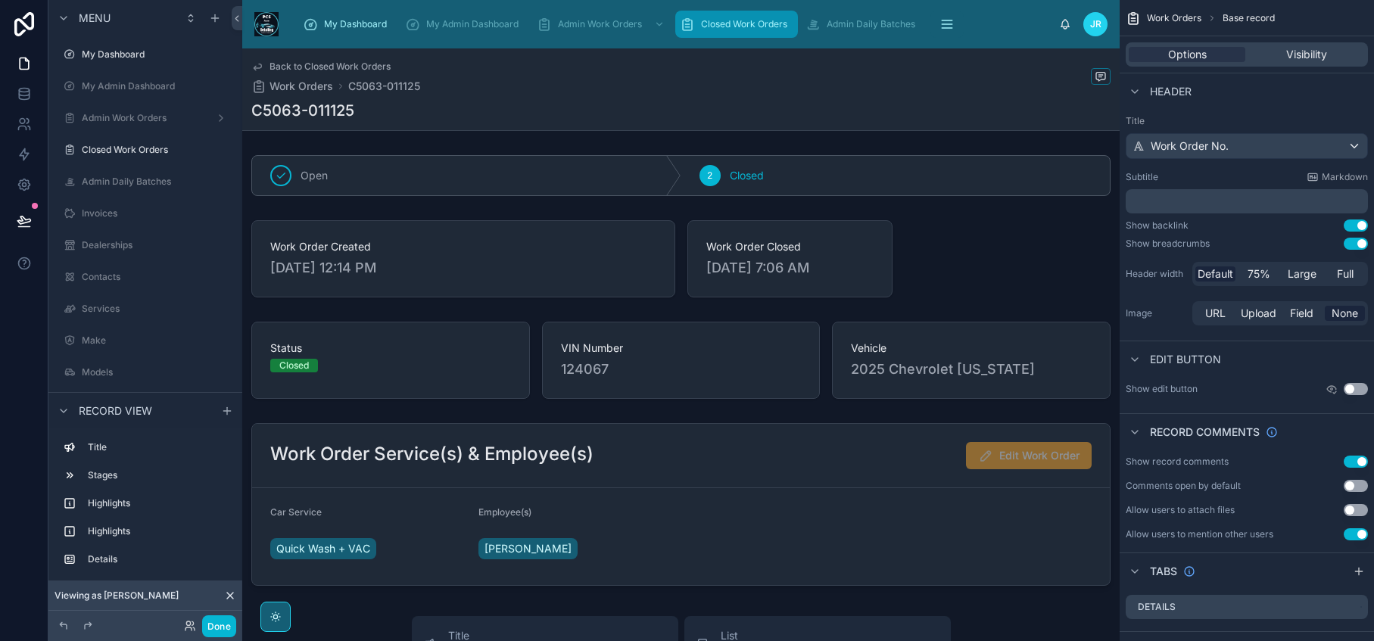
click at [732, 28] on span "Closed Work Orders" at bounding box center [744, 24] width 86 height 12
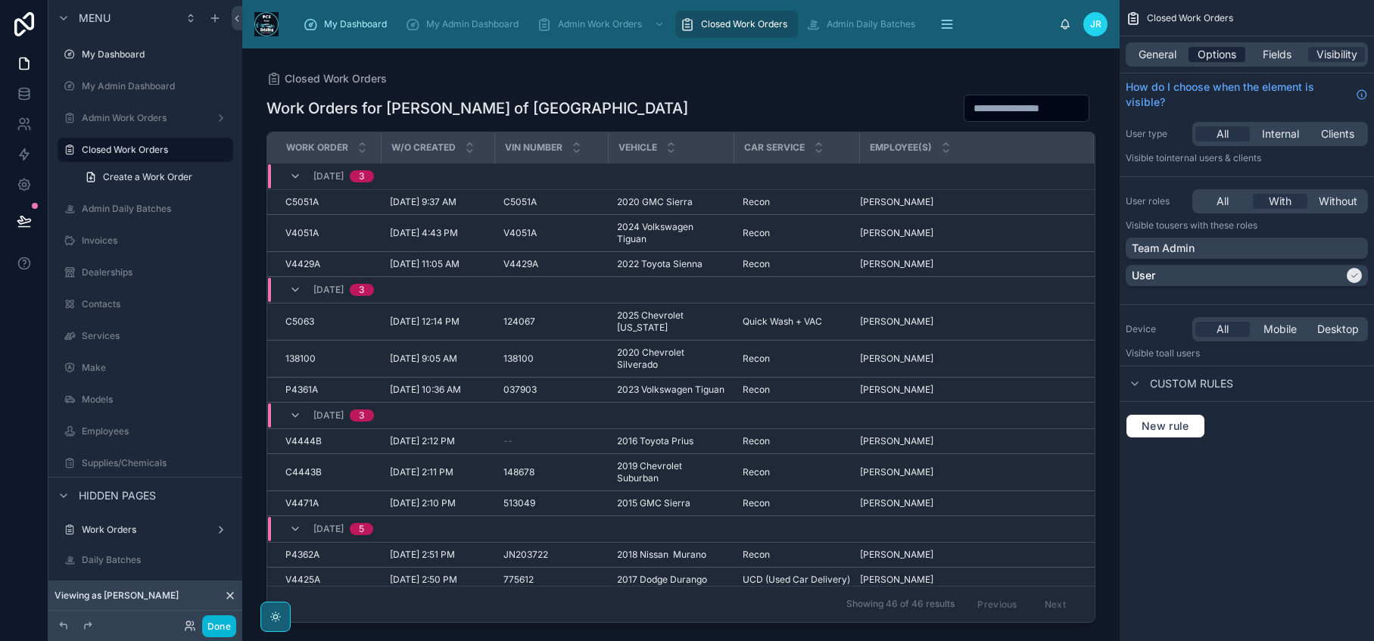
click at [1203, 51] on span "Options" at bounding box center [1216, 54] width 39 height 15
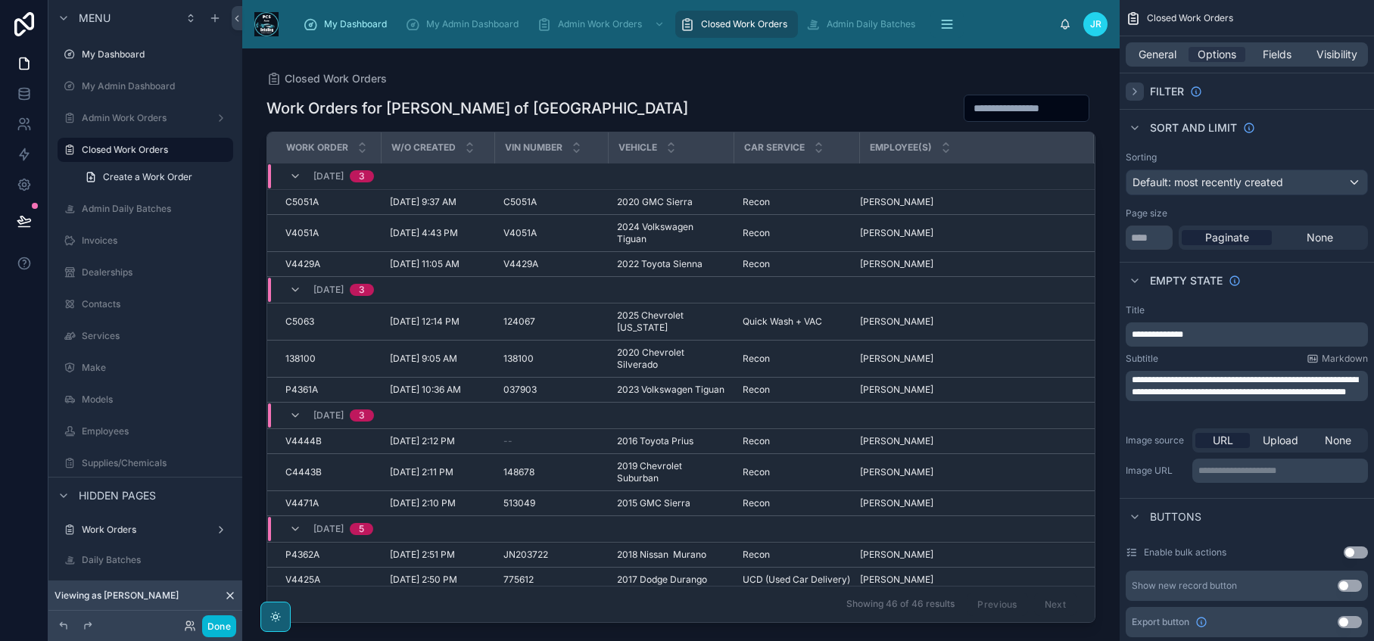
click at [1137, 93] on icon "scrollable content" at bounding box center [1135, 92] width 12 height 12
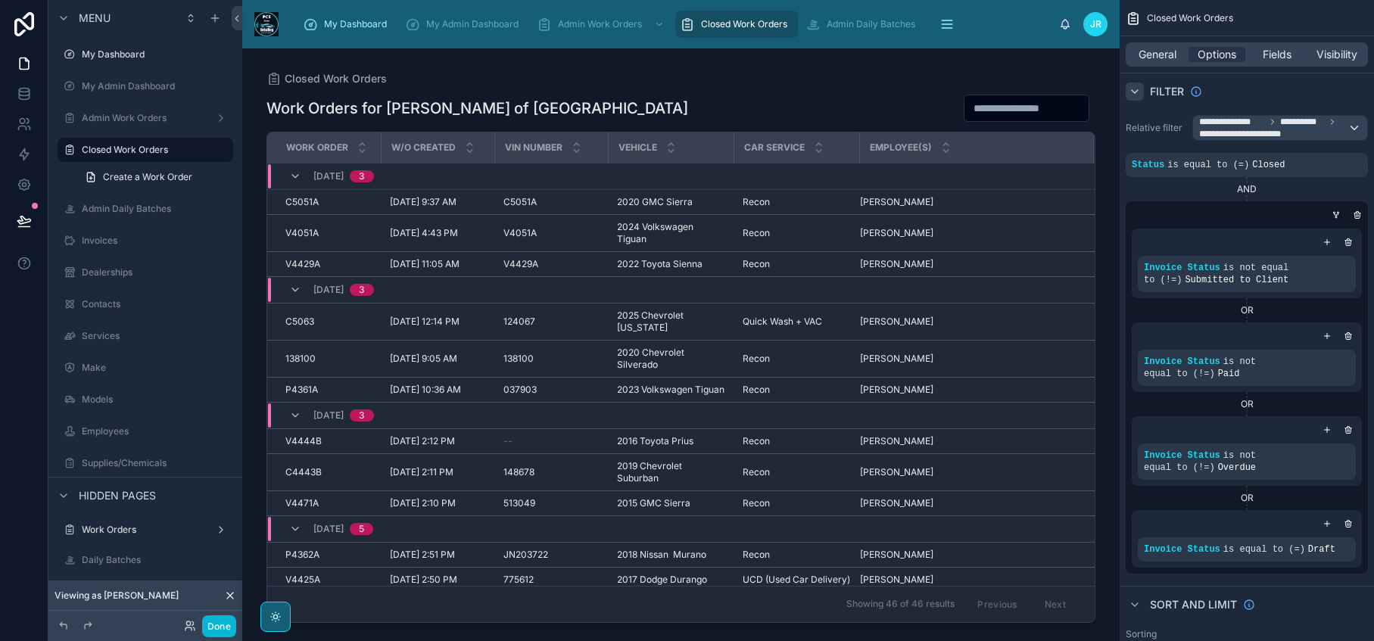
drag, startPoint x: 1090, startPoint y: 220, endPoint x: 1091, endPoint y: 247, distance: 26.5
click at [1091, 247] on div at bounding box center [680, 335] width 877 height 574
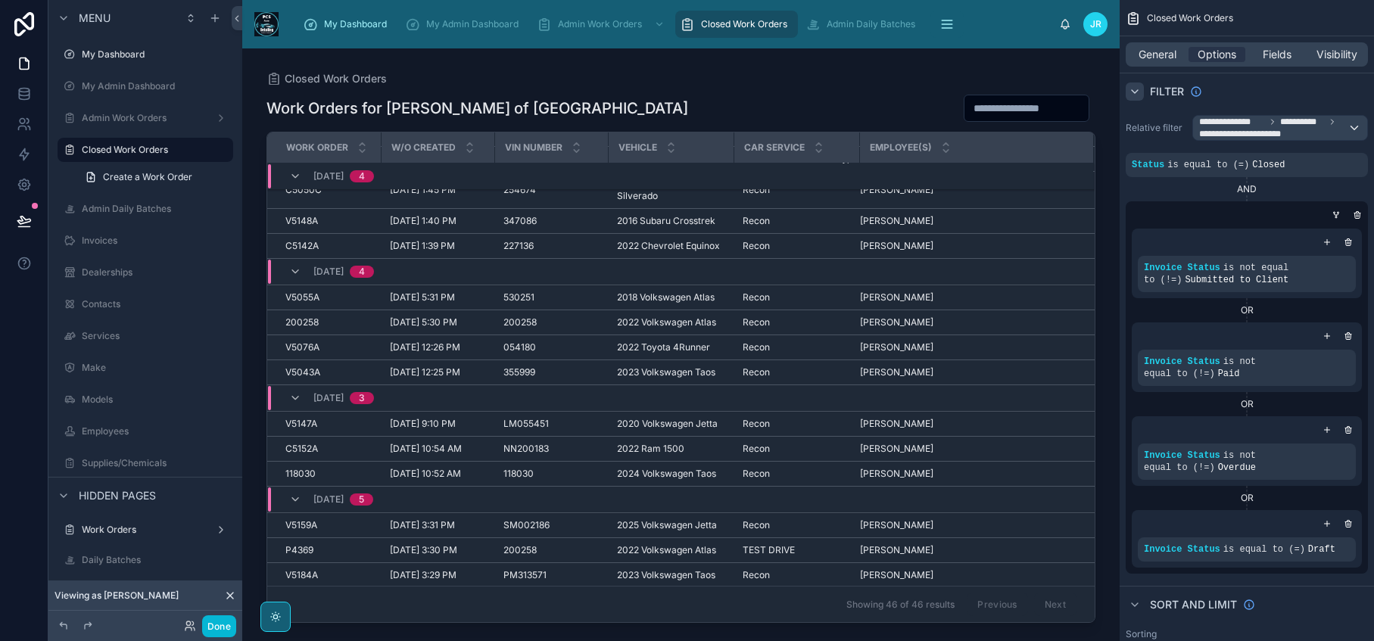
scroll to position [1169, 0]
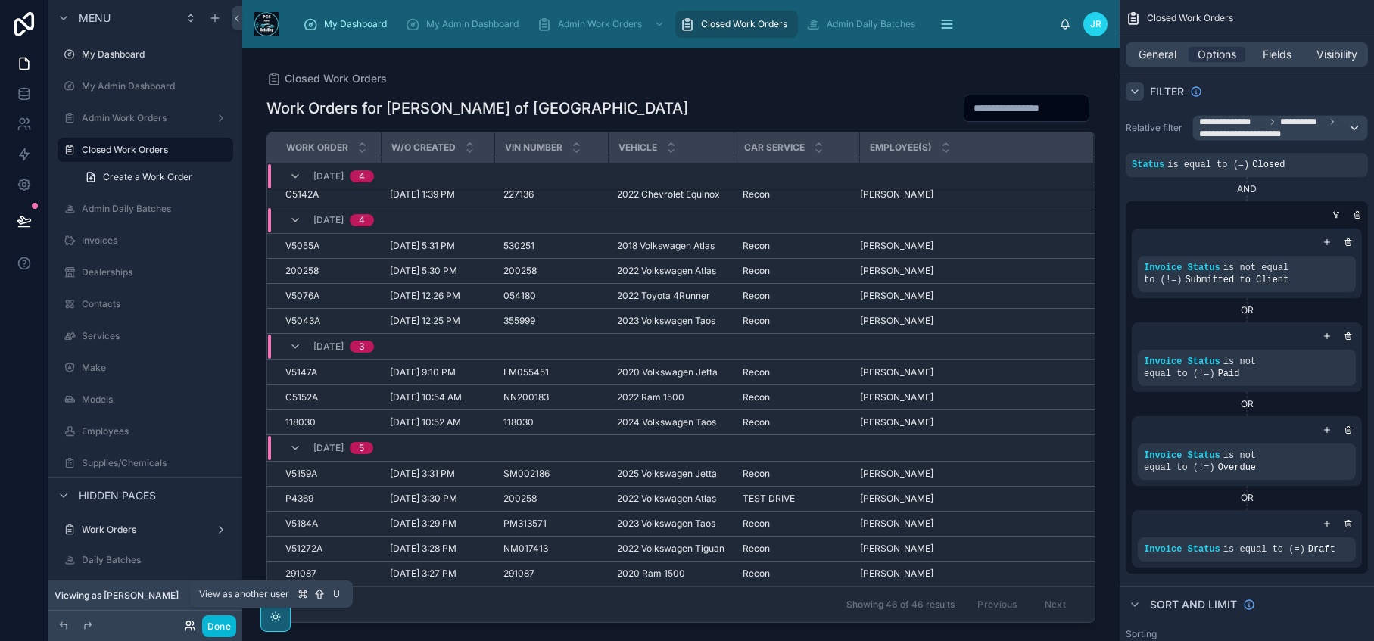
click at [190, 631] on icon at bounding box center [190, 626] width 12 height 12
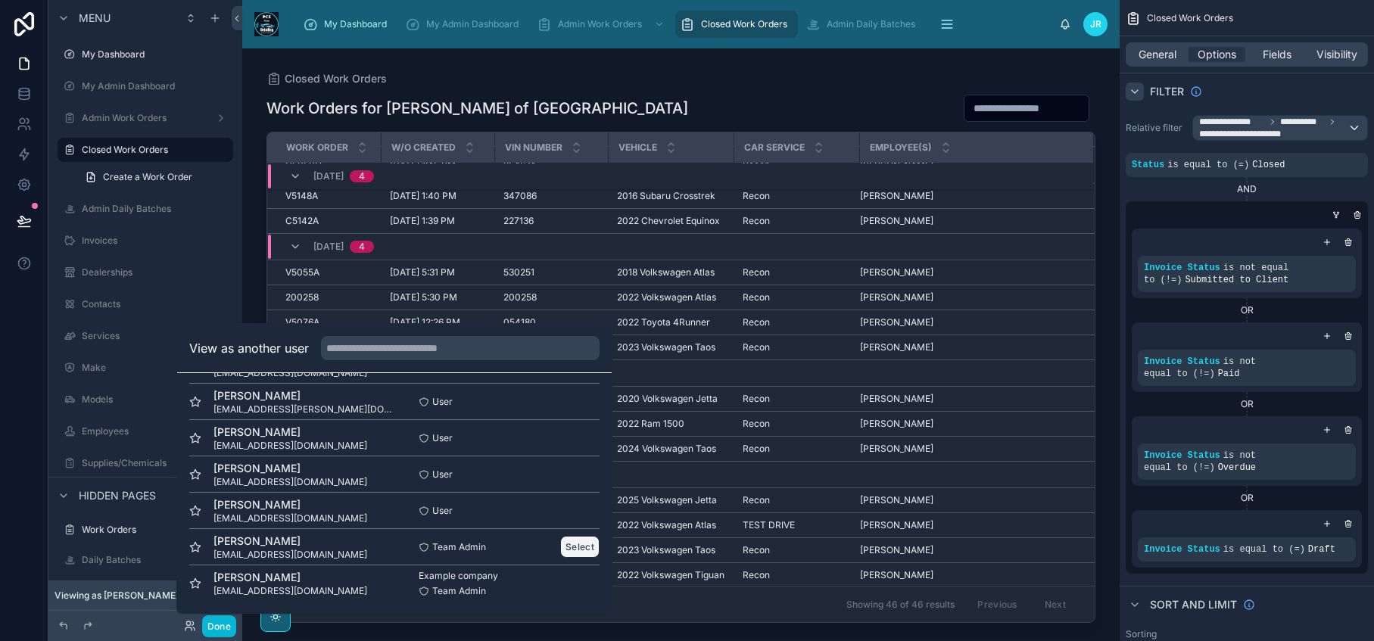
scroll to position [1179, 0]
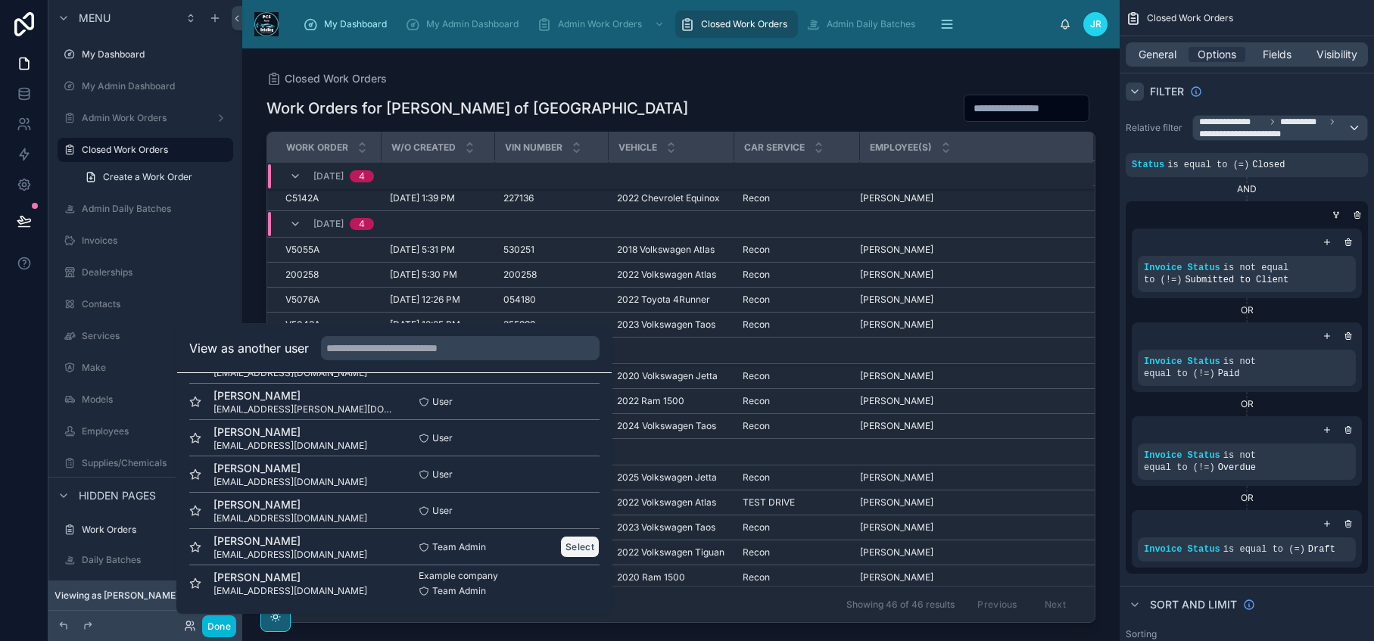
click at [574, 550] on button "Select" at bounding box center [579, 547] width 39 height 22
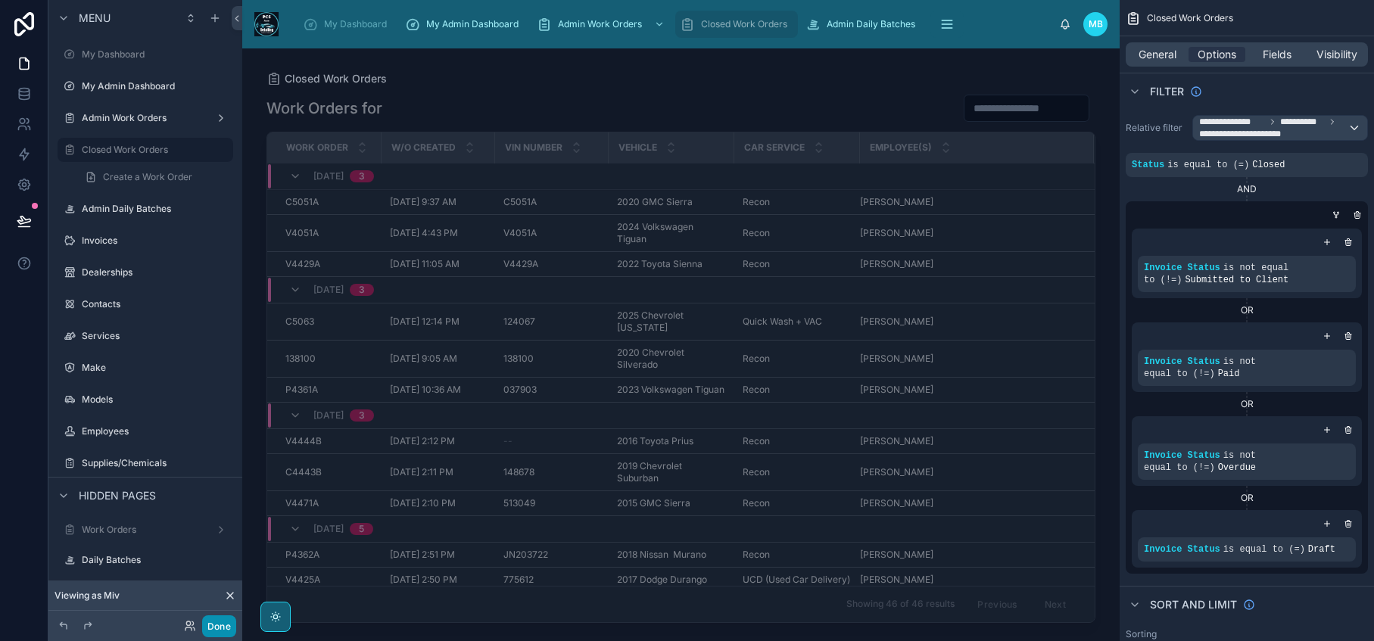
click at [223, 624] on button "Done" at bounding box center [219, 626] width 34 height 22
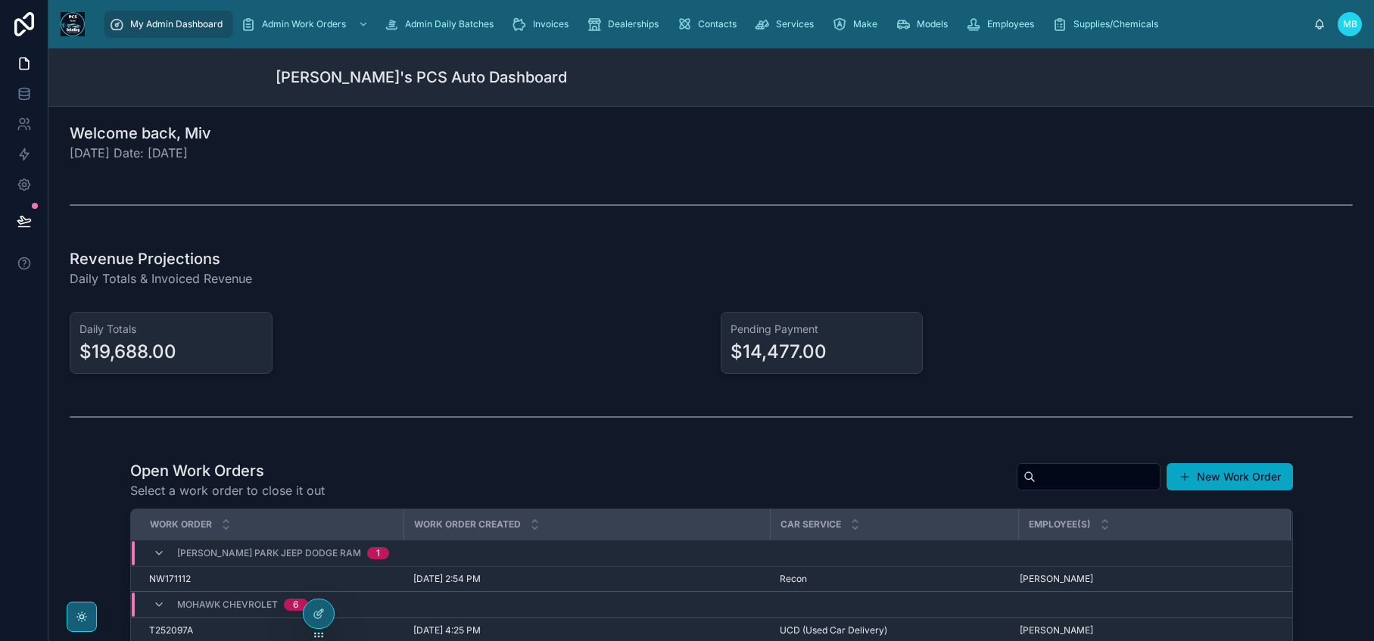
scroll to position [3, 0]
click at [1210, 473] on button "New Work Order" at bounding box center [1229, 475] width 126 height 27
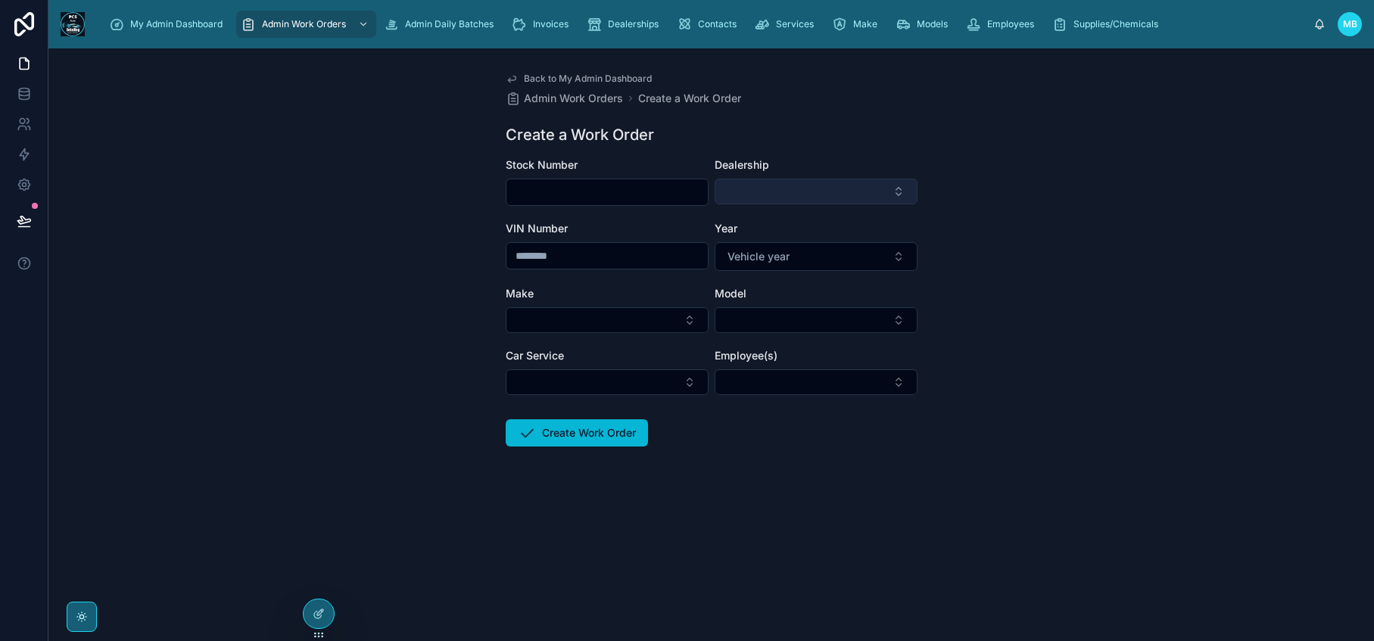
click at [892, 194] on button "Select Button" at bounding box center [816, 192] width 203 height 26
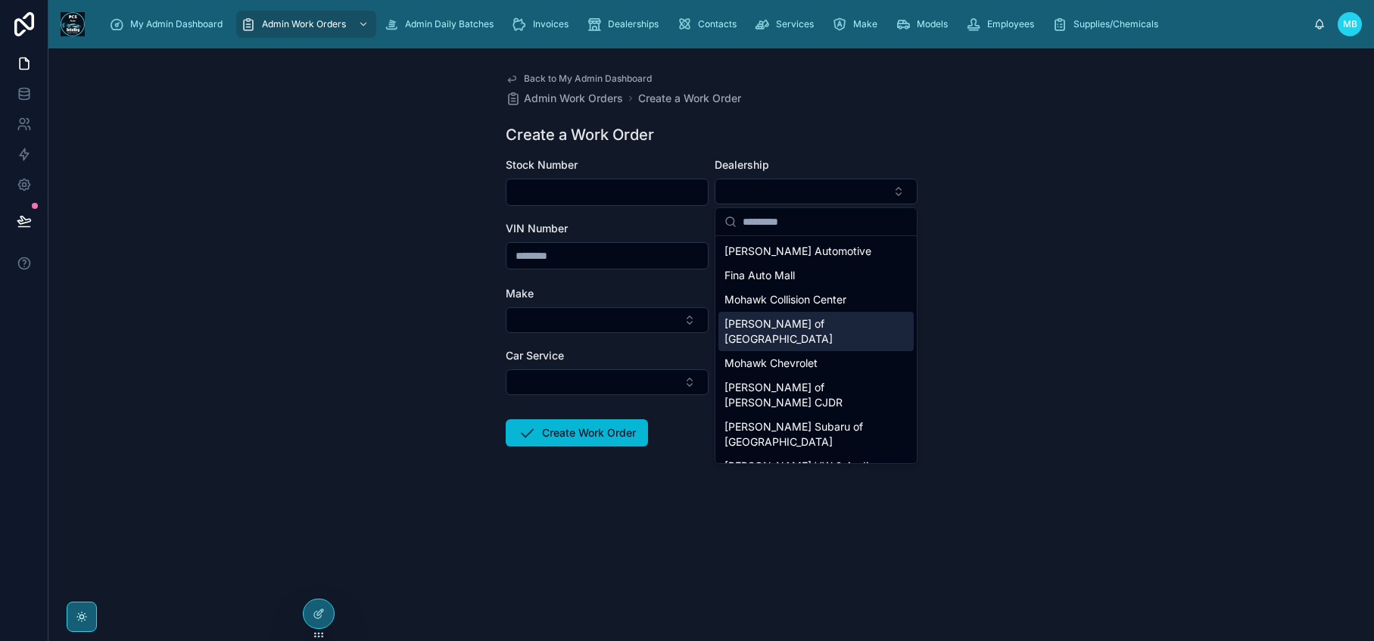
click at [796, 328] on span "[PERSON_NAME] of [GEOGRAPHIC_DATA]" at bounding box center [806, 331] width 165 height 30
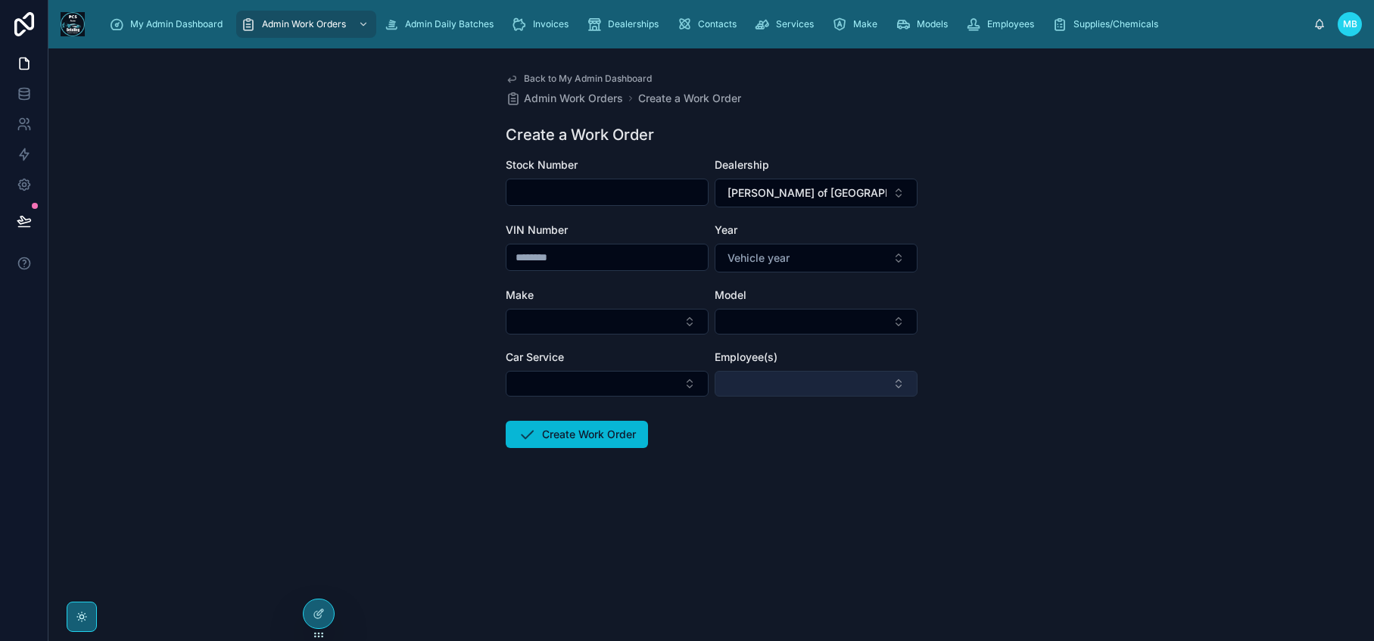
click at [870, 393] on button "Select Button" at bounding box center [816, 384] width 203 height 26
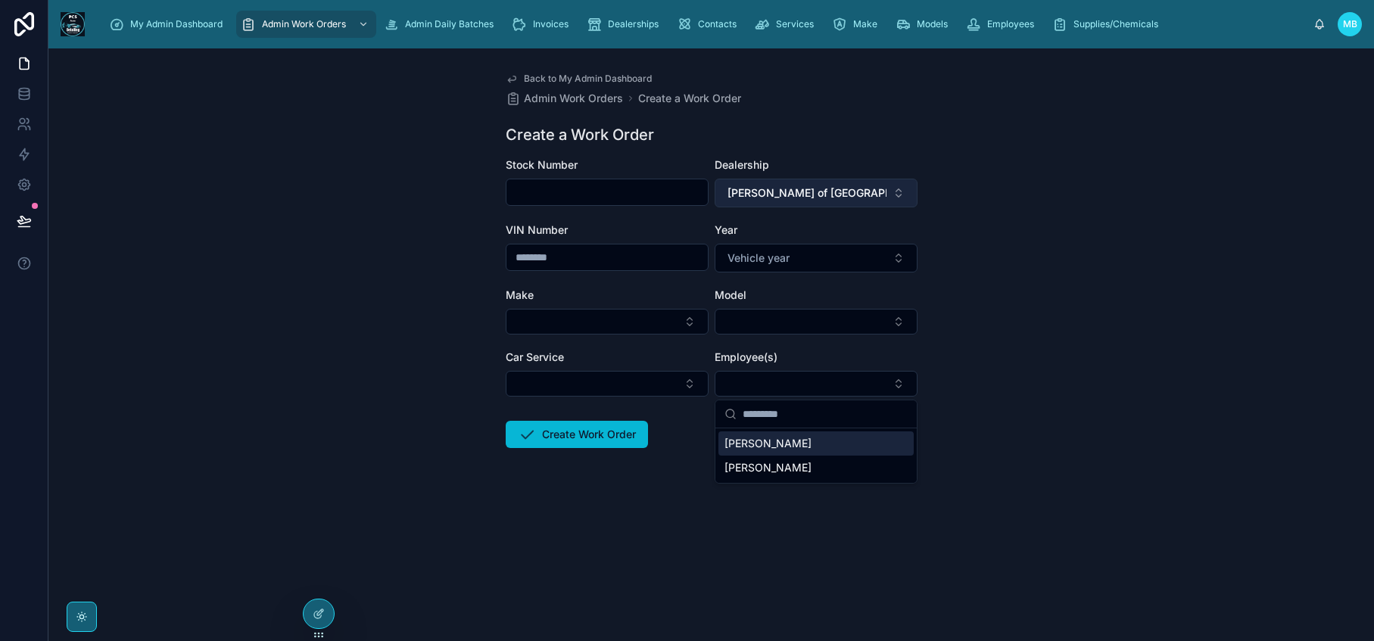
click at [892, 197] on button "[PERSON_NAME] of [GEOGRAPHIC_DATA]" at bounding box center [816, 193] width 203 height 29
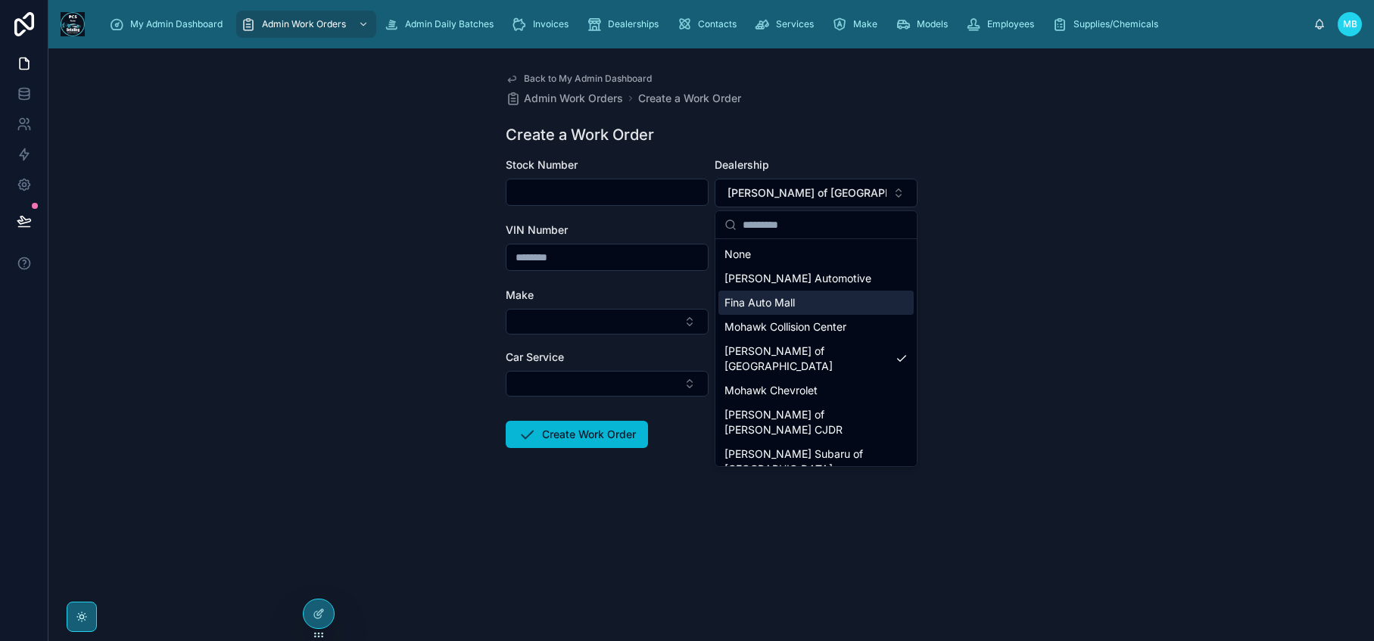
click at [839, 297] on div "Fina Auto Mall" at bounding box center [815, 303] width 195 height 24
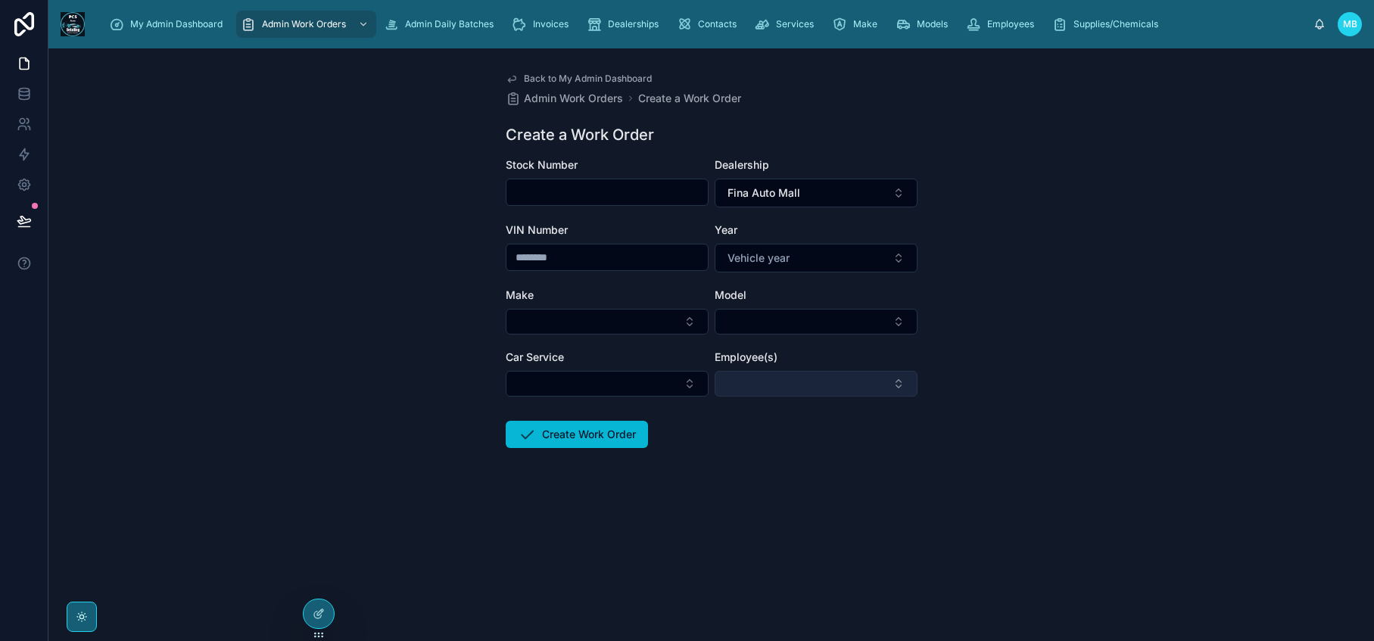
click at [854, 379] on button "Select Button" at bounding box center [816, 384] width 203 height 26
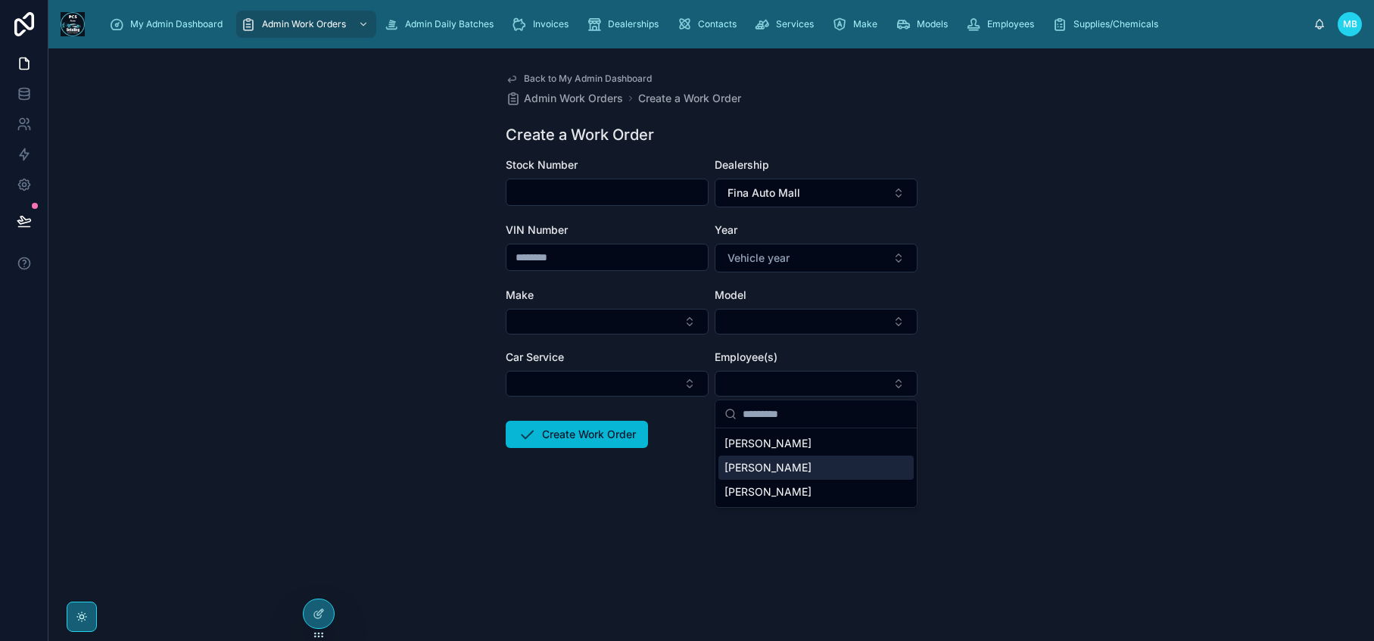
click at [933, 484] on div "Back to My Admin Dashboard Admin Work Orders Create a Work Order Create a Work …" at bounding box center [710, 344] width 1325 height 593
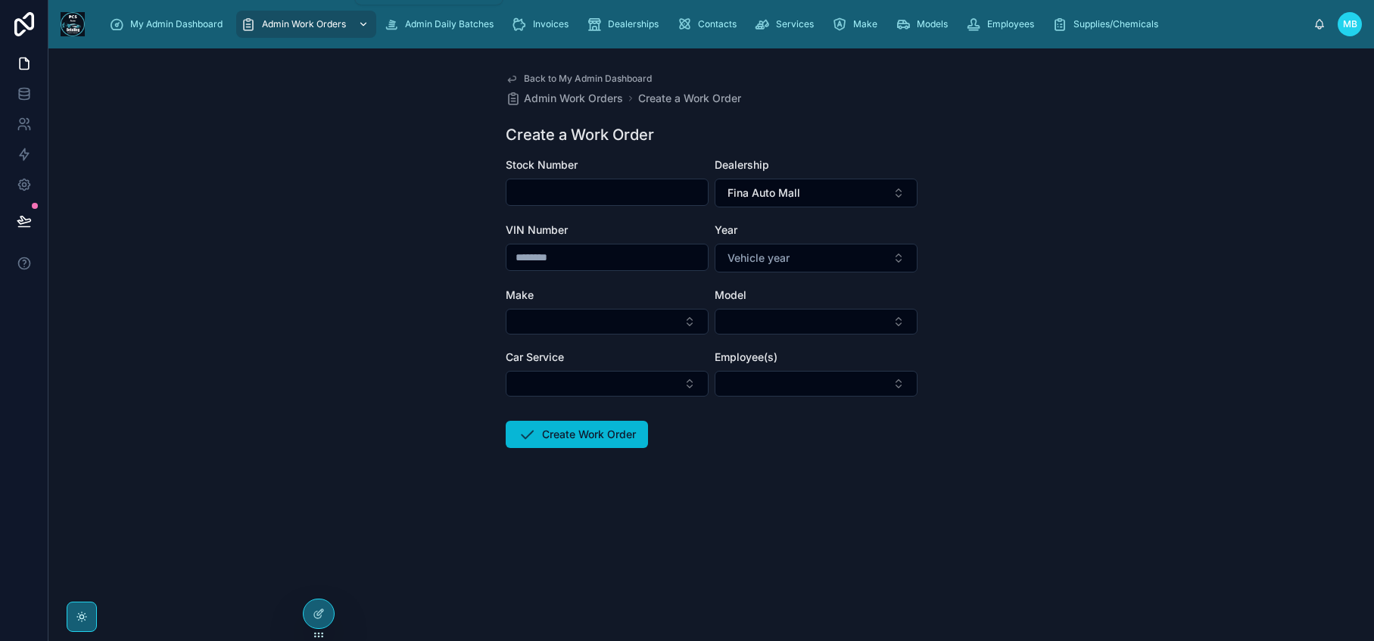
click at [358, 26] on icon "scrollable content" at bounding box center [363, 24] width 11 height 11
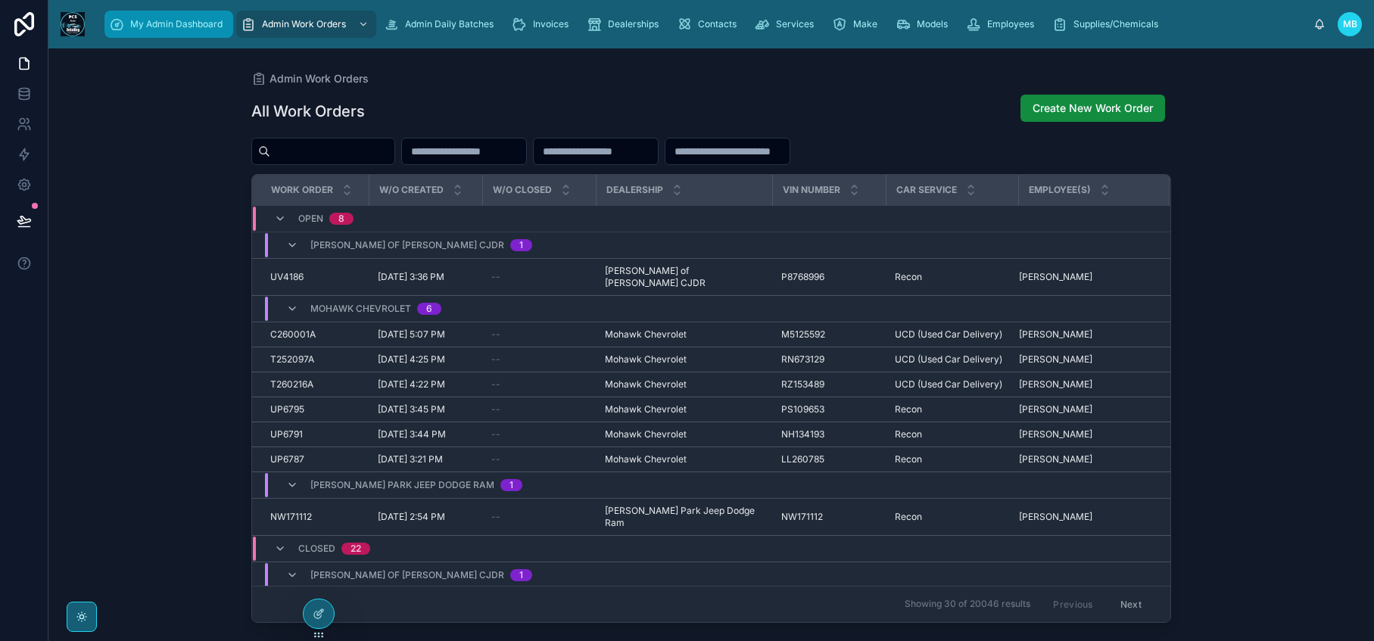
click at [202, 26] on span "My Admin Dashboard" at bounding box center [176, 24] width 92 height 12
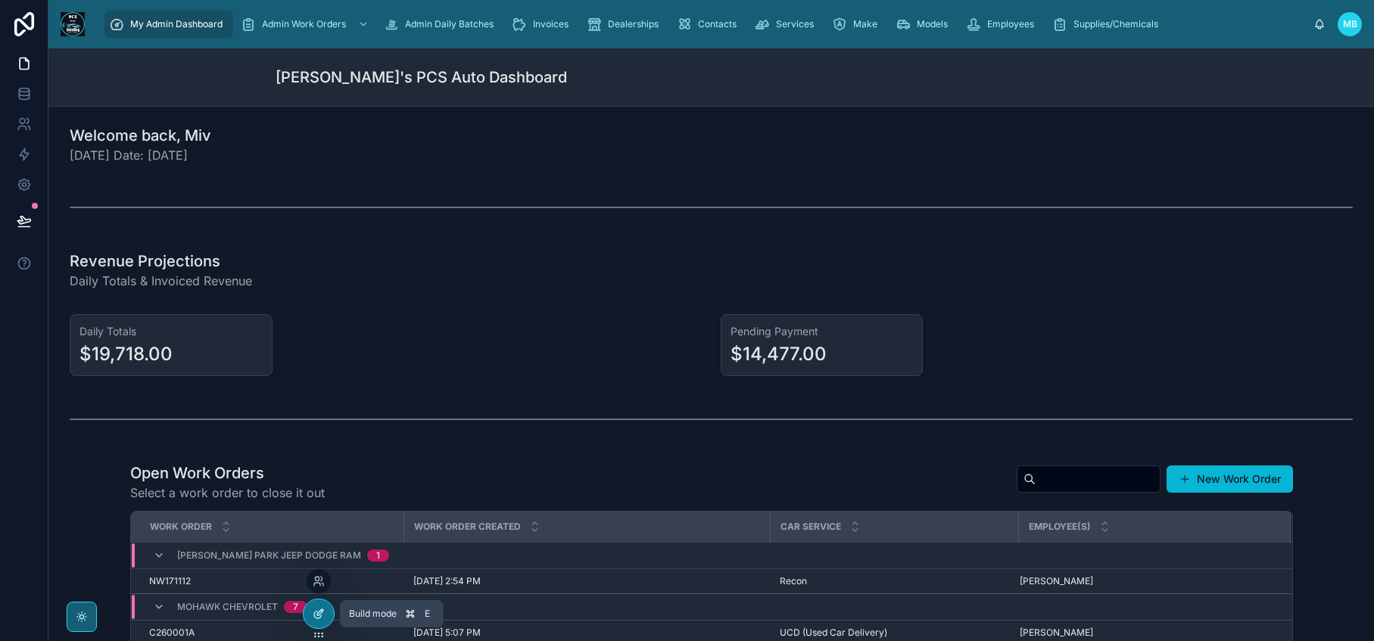
click at [320, 615] on icon at bounding box center [319, 614] width 12 height 12
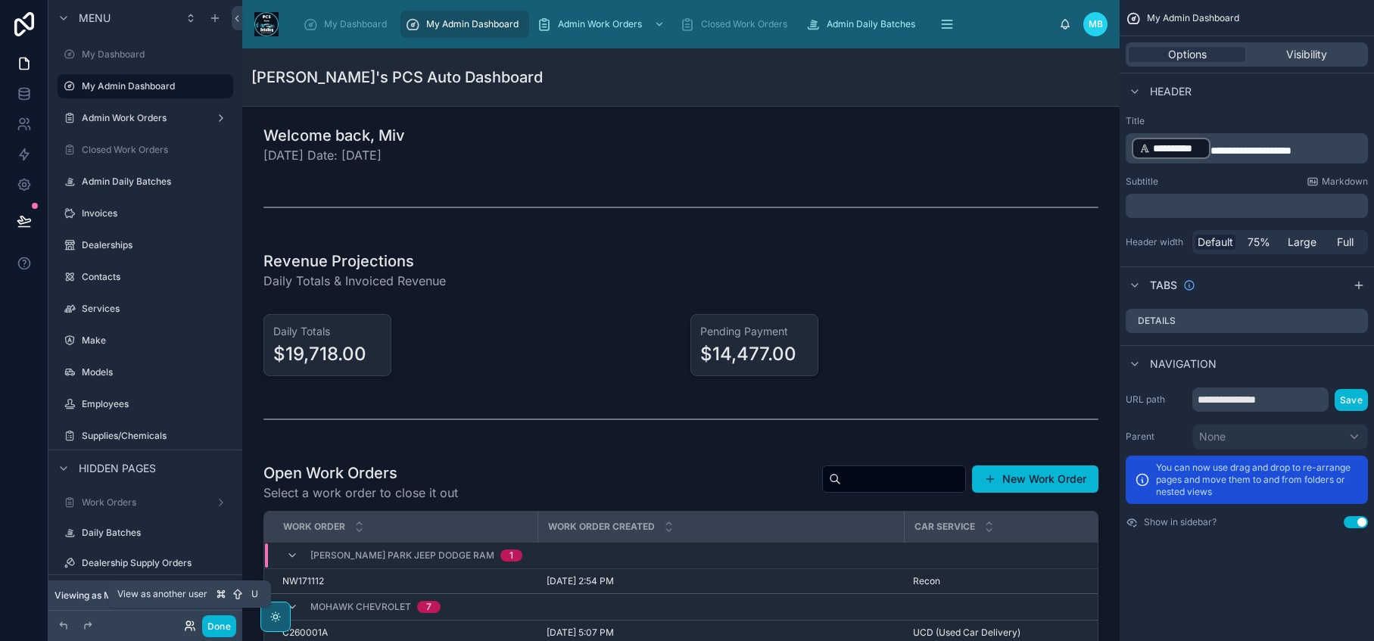
click at [188, 625] on icon at bounding box center [188, 623] width 4 height 4
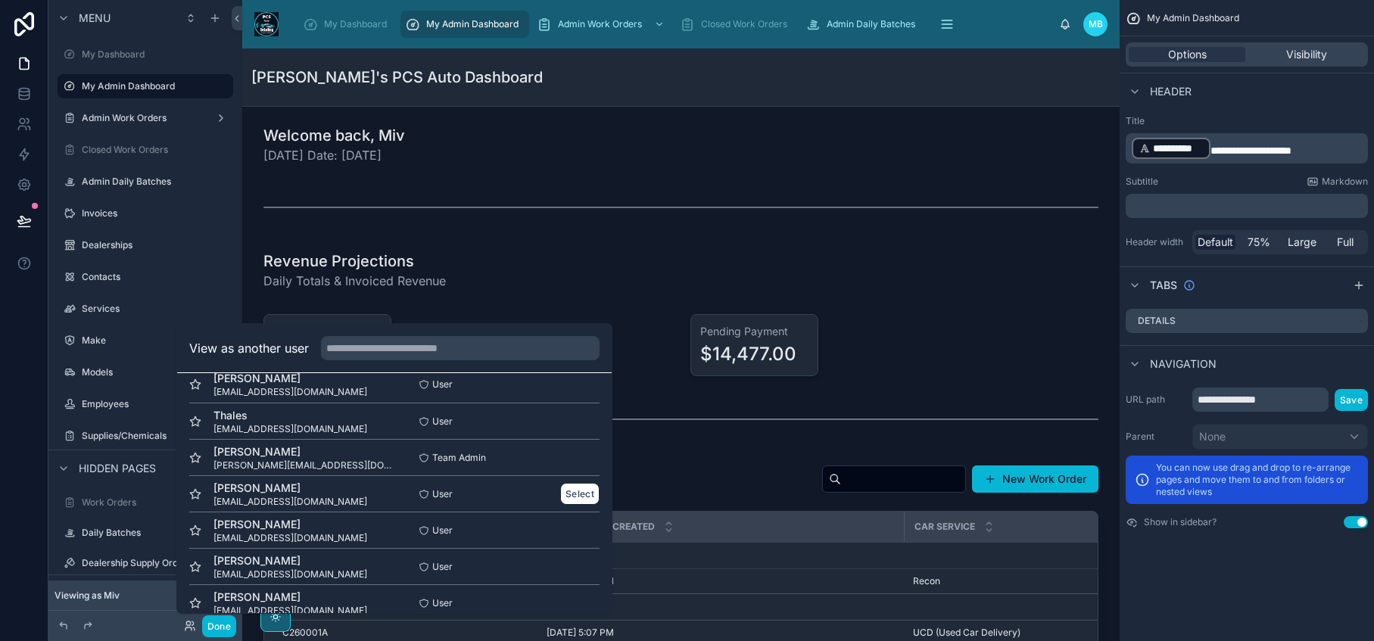
scroll to position [20, 0]
click at [573, 494] on button "Select" at bounding box center [579, 493] width 39 height 22
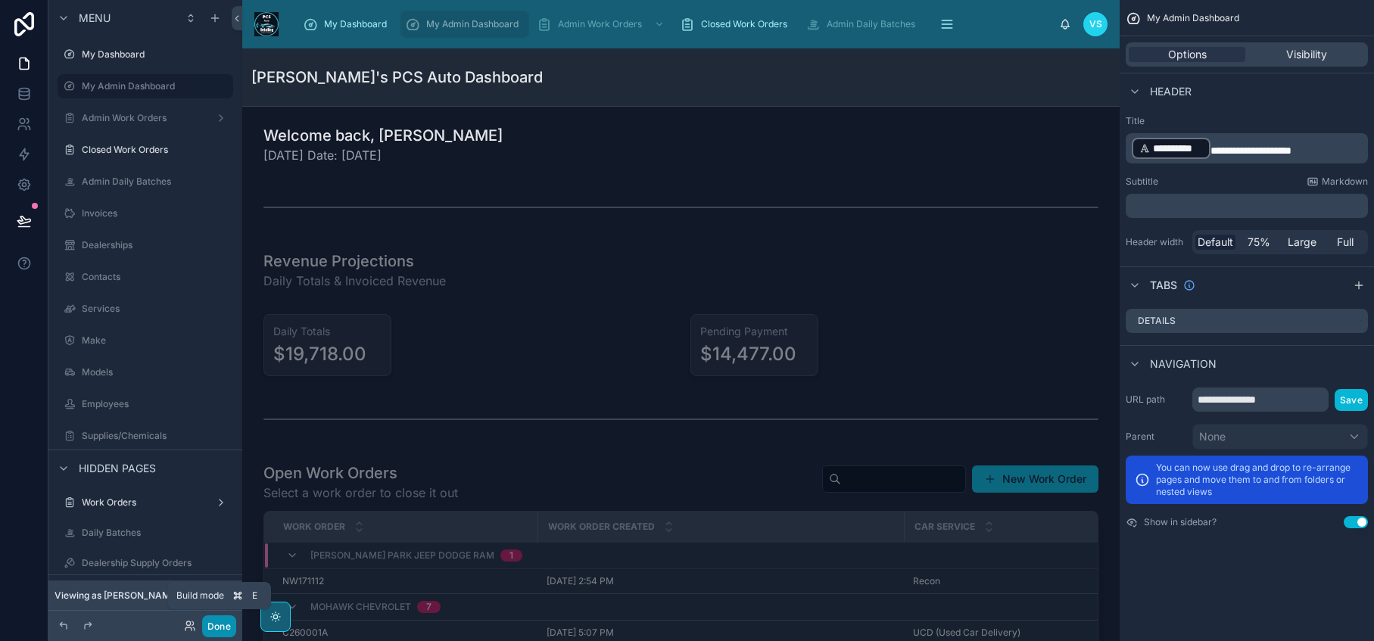
click at [220, 627] on button "Done" at bounding box center [219, 626] width 34 height 22
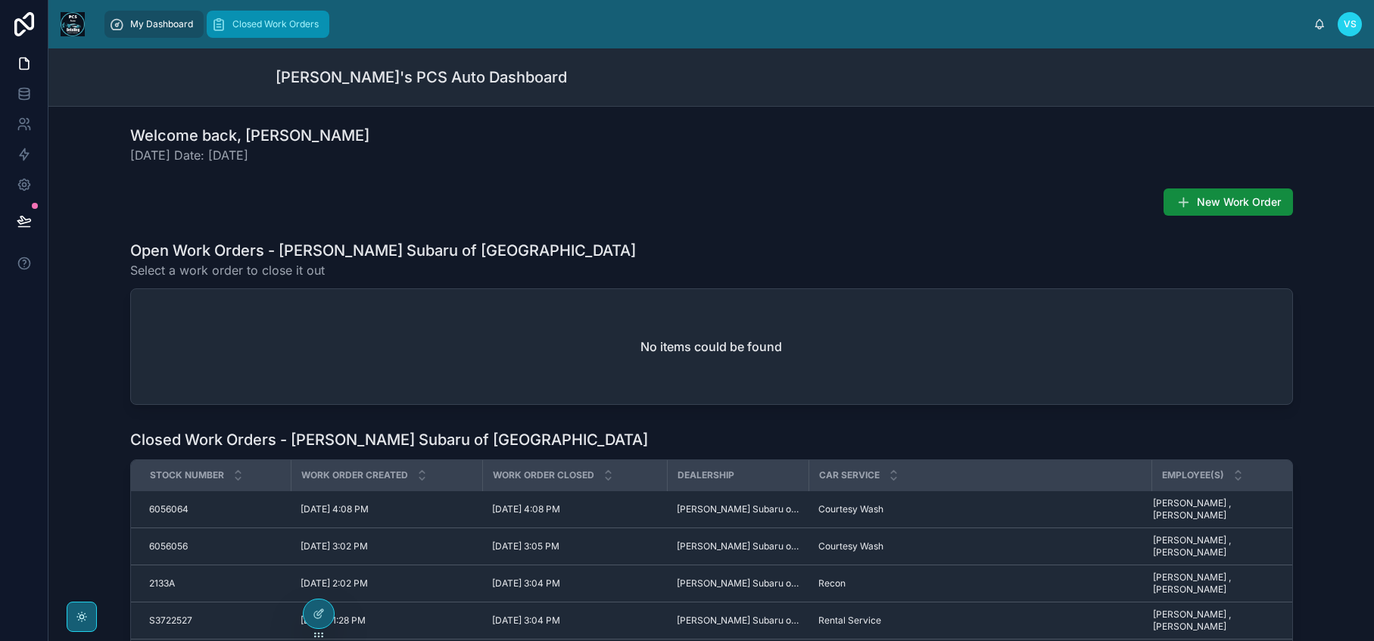
click at [296, 21] on span "Closed Work Orders" at bounding box center [275, 24] width 86 height 12
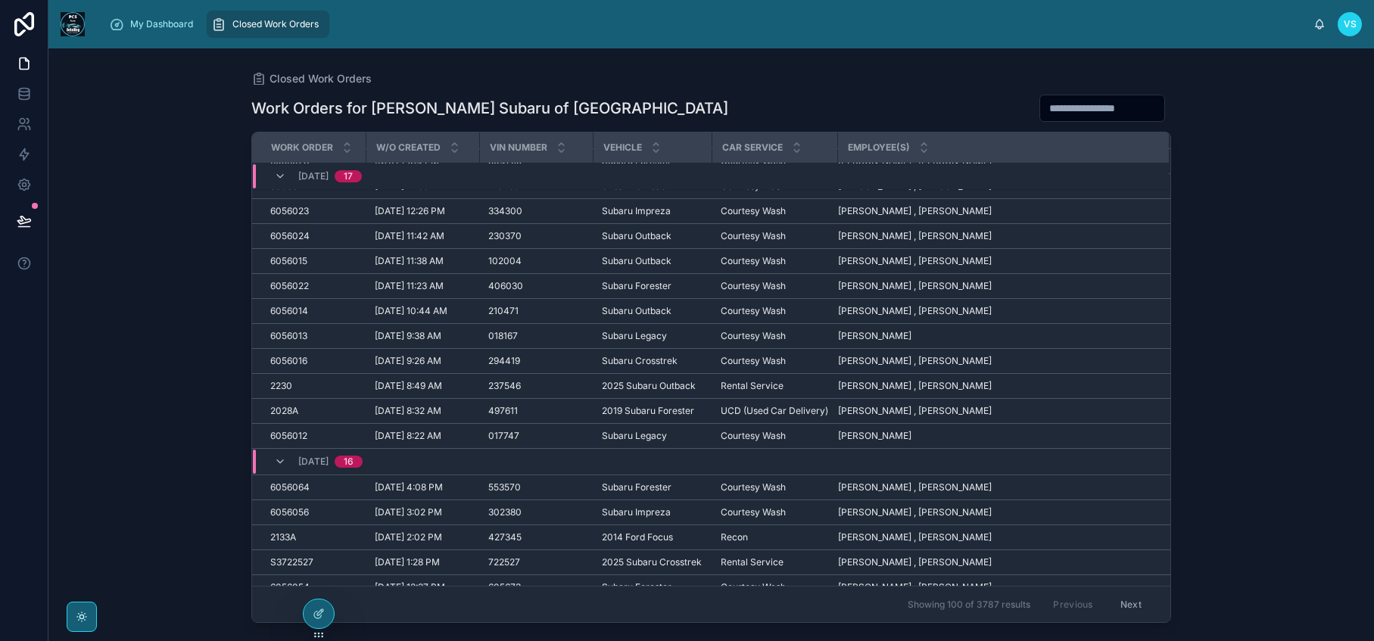
scroll to position [2258, 0]
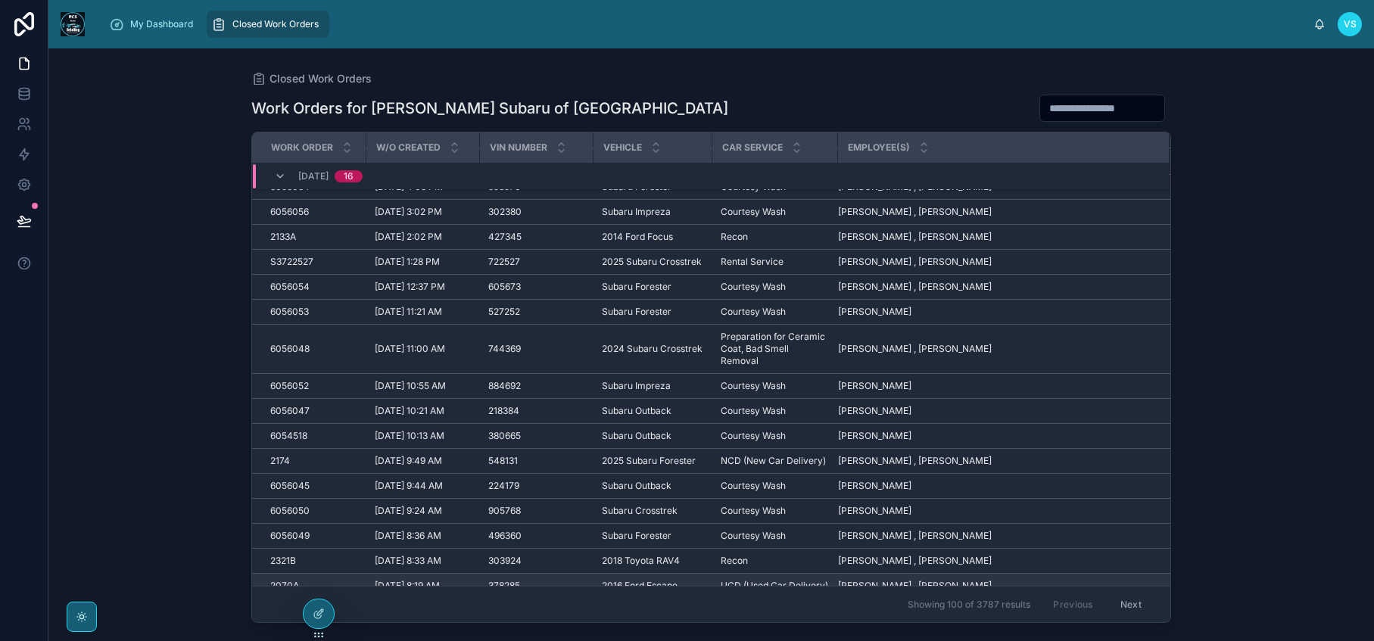
click at [453, 580] on div "[DATE] 8:19 AM [DATE] 8:19 AM" at bounding box center [422, 586] width 95 height 12
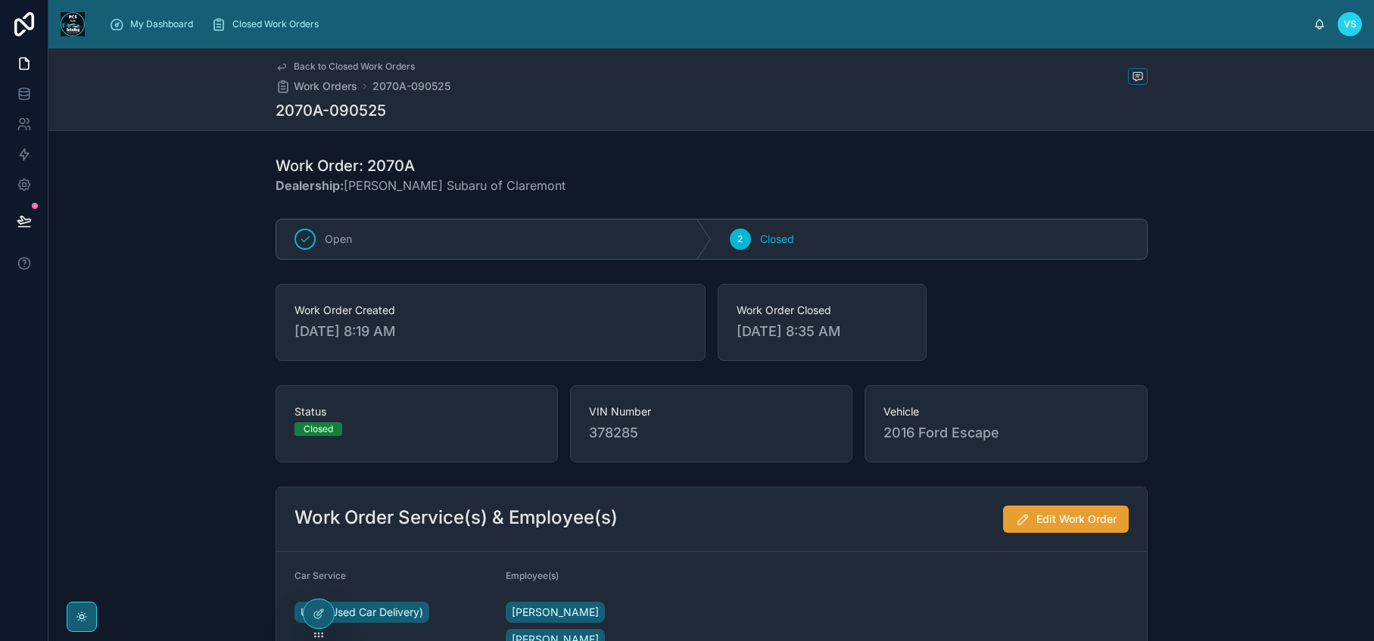
click at [1059, 522] on span "Edit Work Order" at bounding box center [1076, 519] width 80 height 15
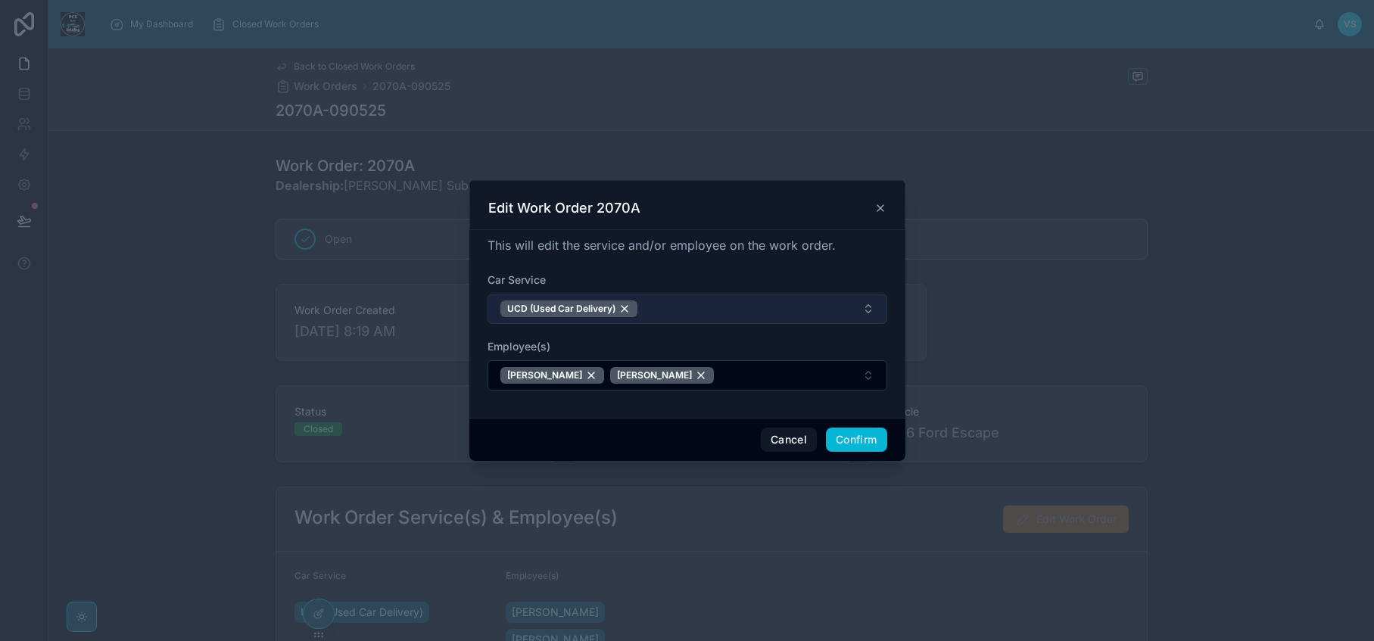
click at [677, 310] on button "UCD (Used Car Delivery)" at bounding box center [687, 309] width 400 height 30
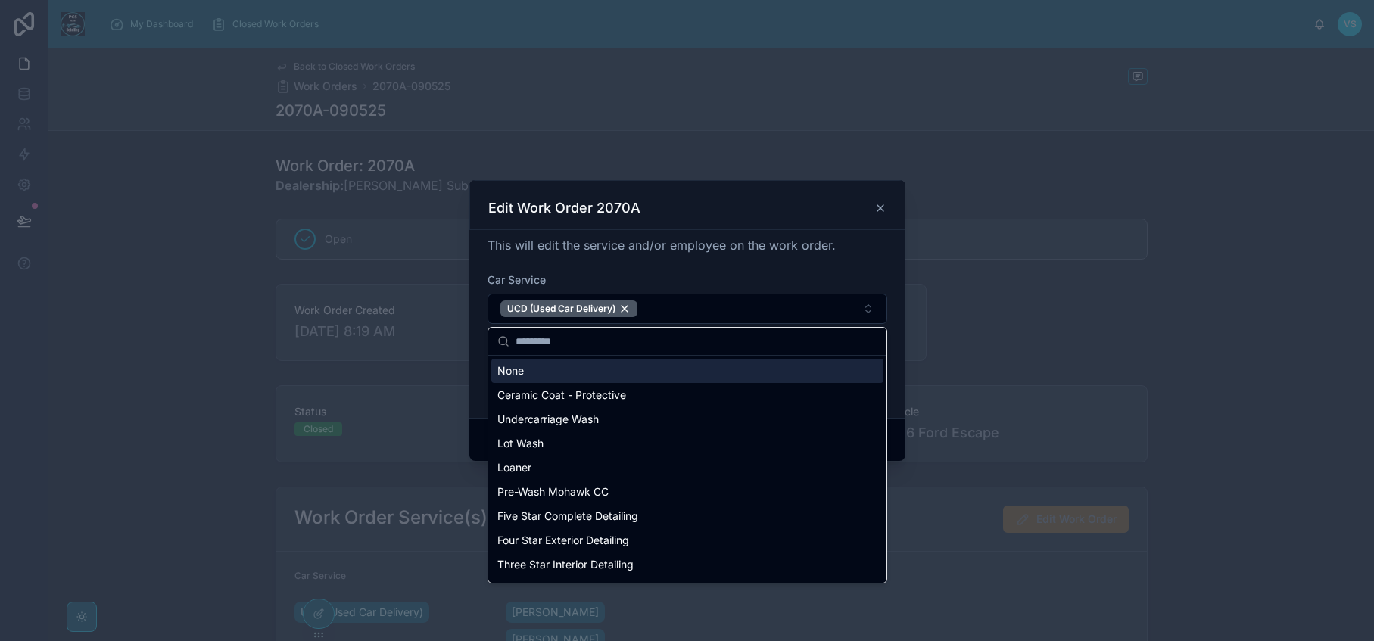
click at [784, 279] on div "Car Service" at bounding box center [687, 279] width 400 height 15
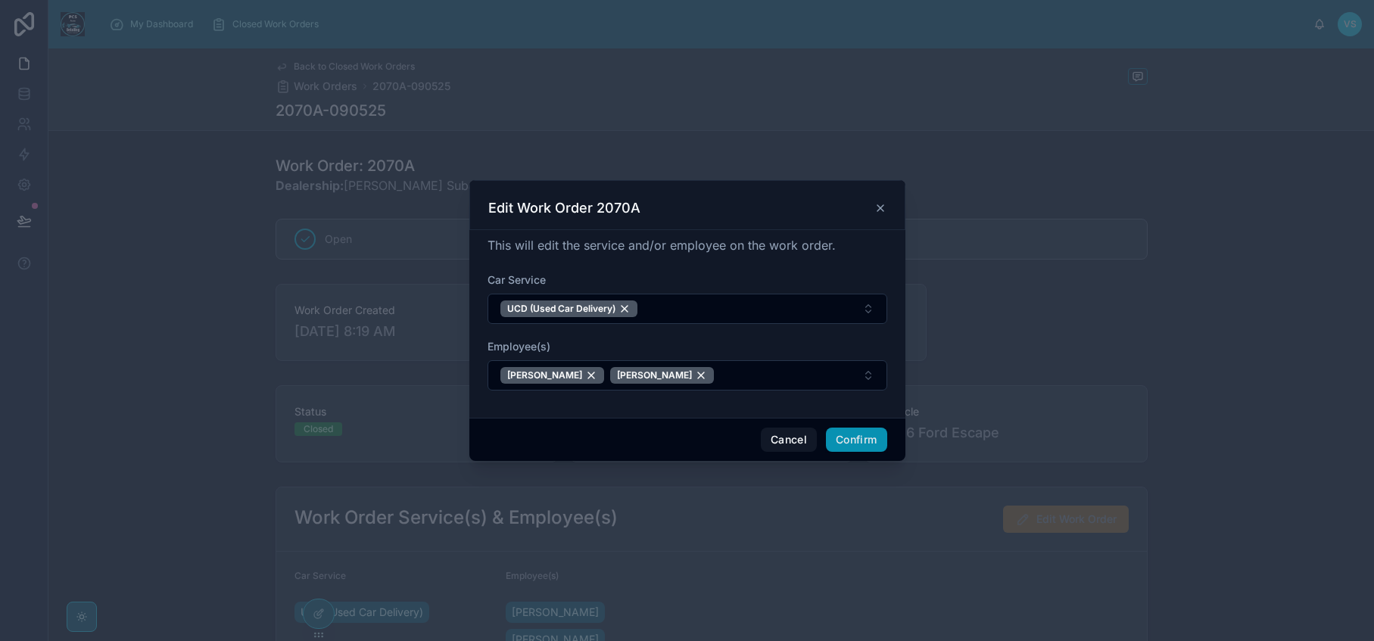
click at [842, 443] on button "Confirm" at bounding box center [856, 440] width 61 height 24
click at [852, 441] on button "Confirm" at bounding box center [856, 440] width 61 height 24
click at [788, 444] on button "Cancel" at bounding box center [789, 440] width 56 height 24
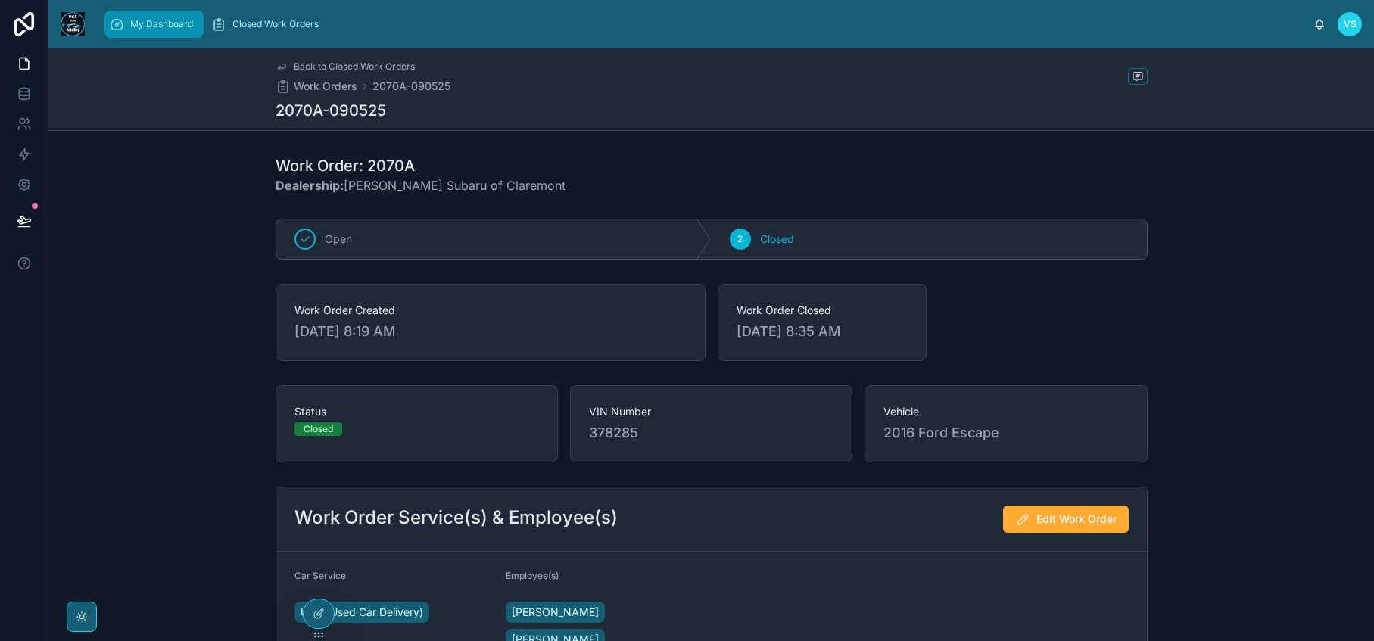
click at [148, 28] on span "My Dashboard" at bounding box center [161, 24] width 63 height 12
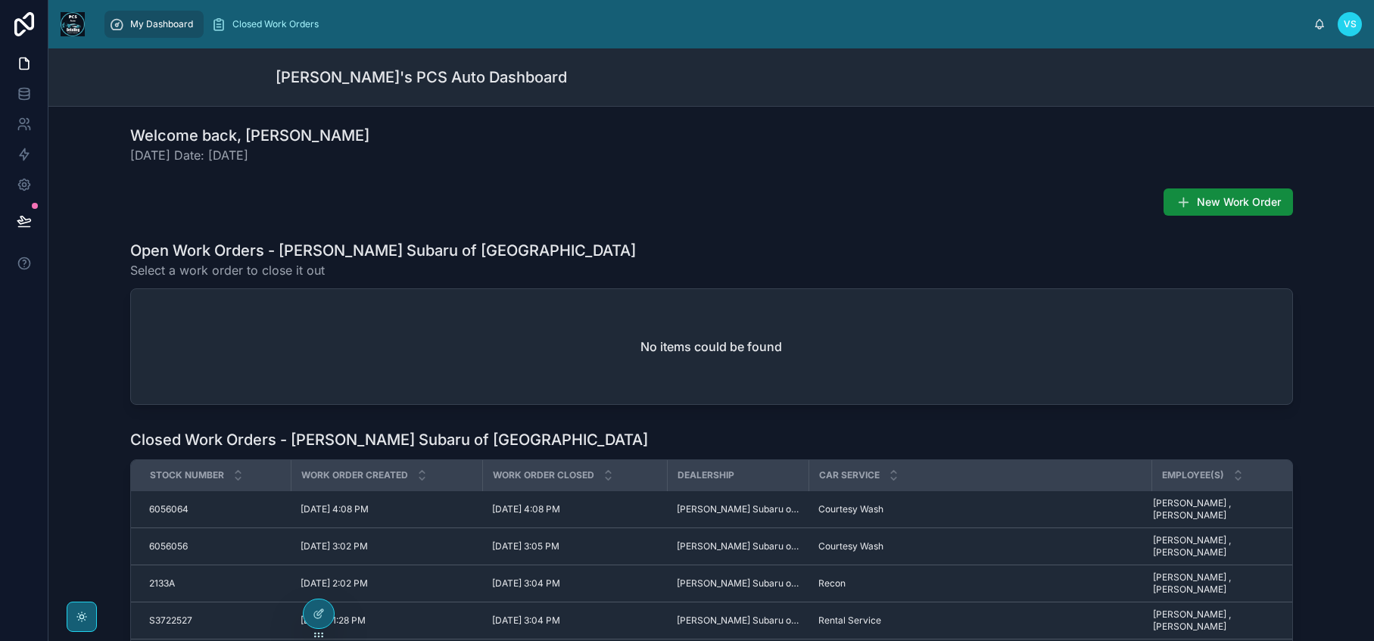
click at [967, 478] on div "Car Service" at bounding box center [980, 475] width 341 height 29
click at [26, 223] on icon at bounding box center [24, 220] width 15 height 15
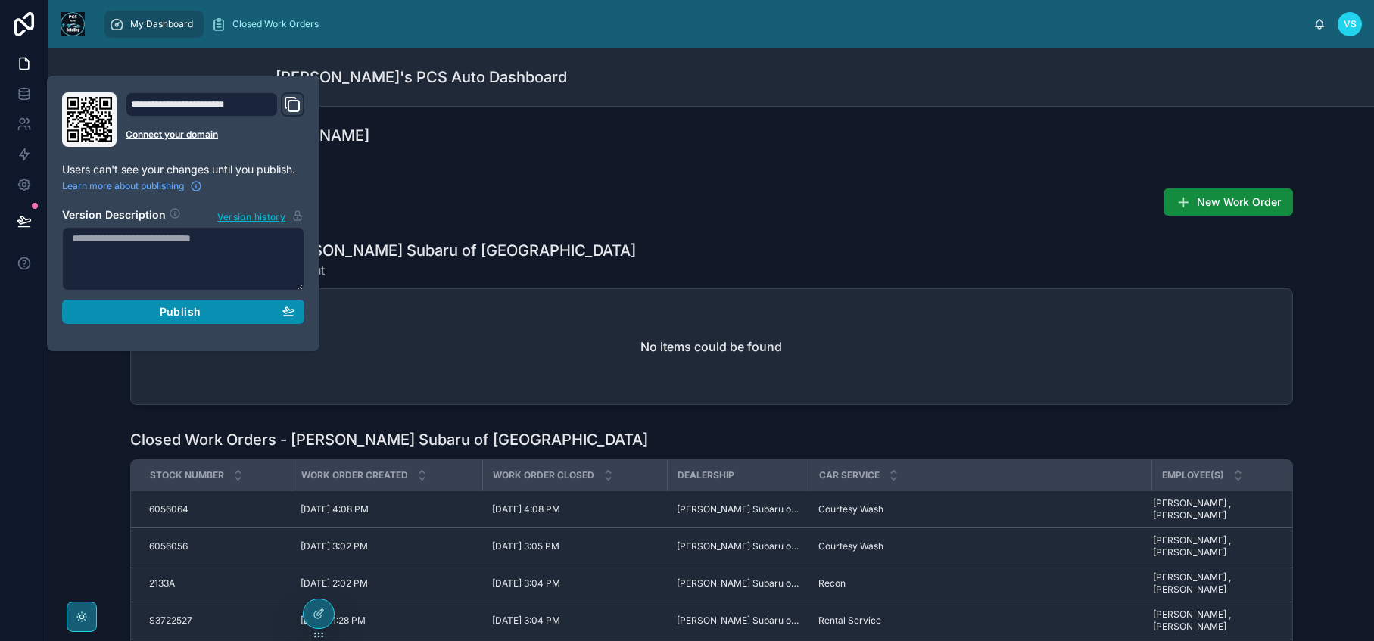
click at [197, 311] on span "Publish" at bounding box center [180, 312] width 41 height 14
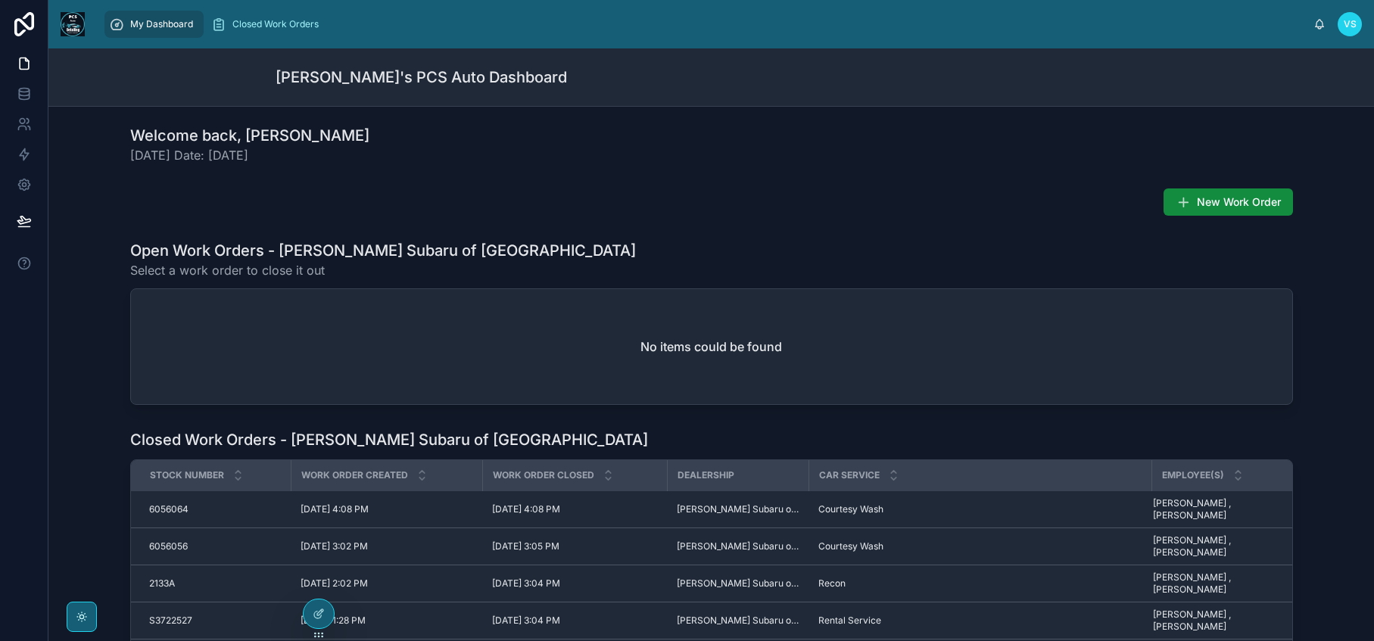
click at [89, 500] on div "Closed Work Orders - Lundgren Subaru of Claremont Stock Number Work Order Creat…" at bounding box center [711, 639] width 1301 height 433
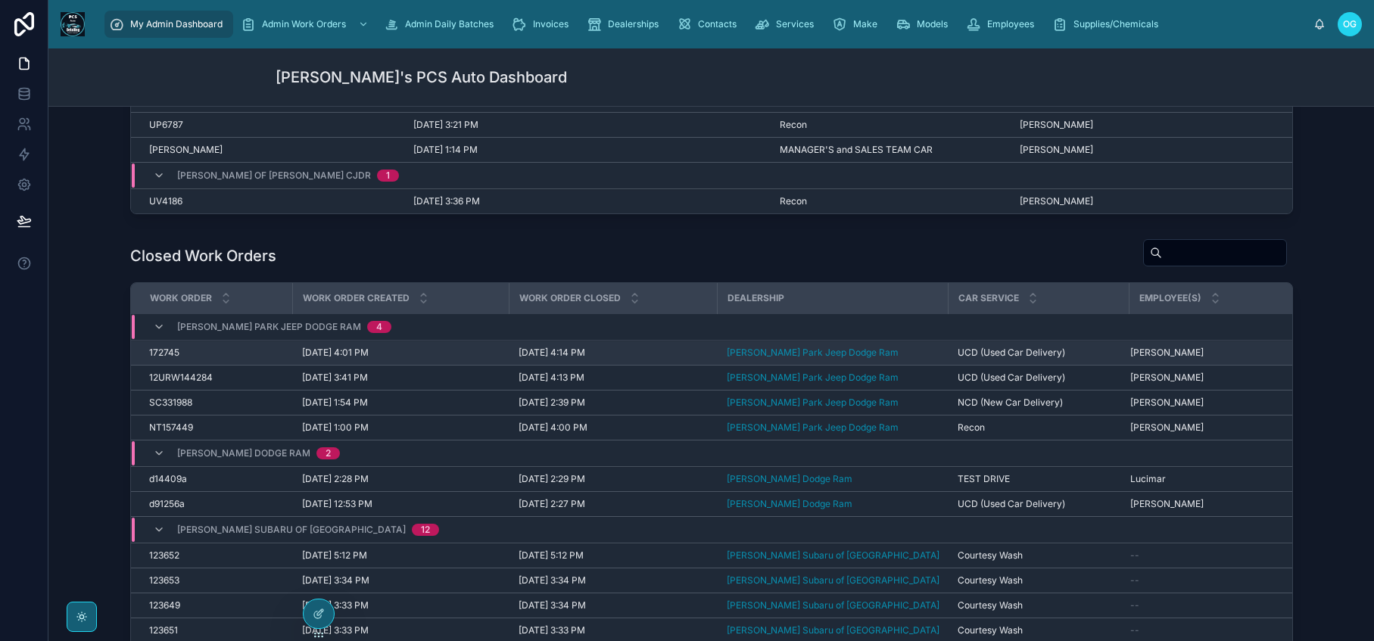
scroll to position [3, 0]
click at [968, 347] on span "UCD (Used Car Delivery)" at bounding box center [1010, 350] width 107 height 12
